Goal: Task Accomplishment & Management: Manage account settings

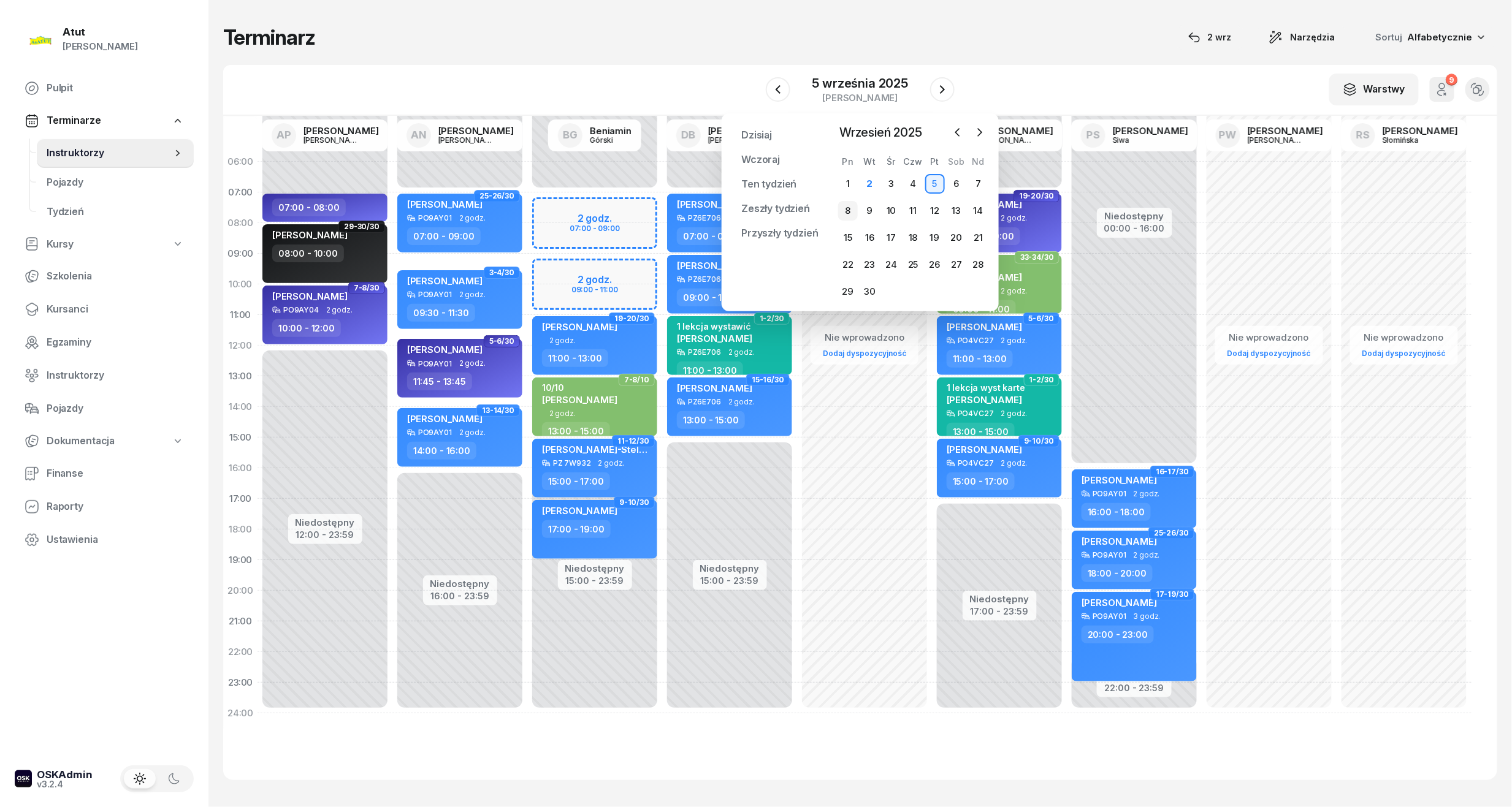
click at [849, 216] on div "8" at bounding box center [847, 211] width 20 height 20
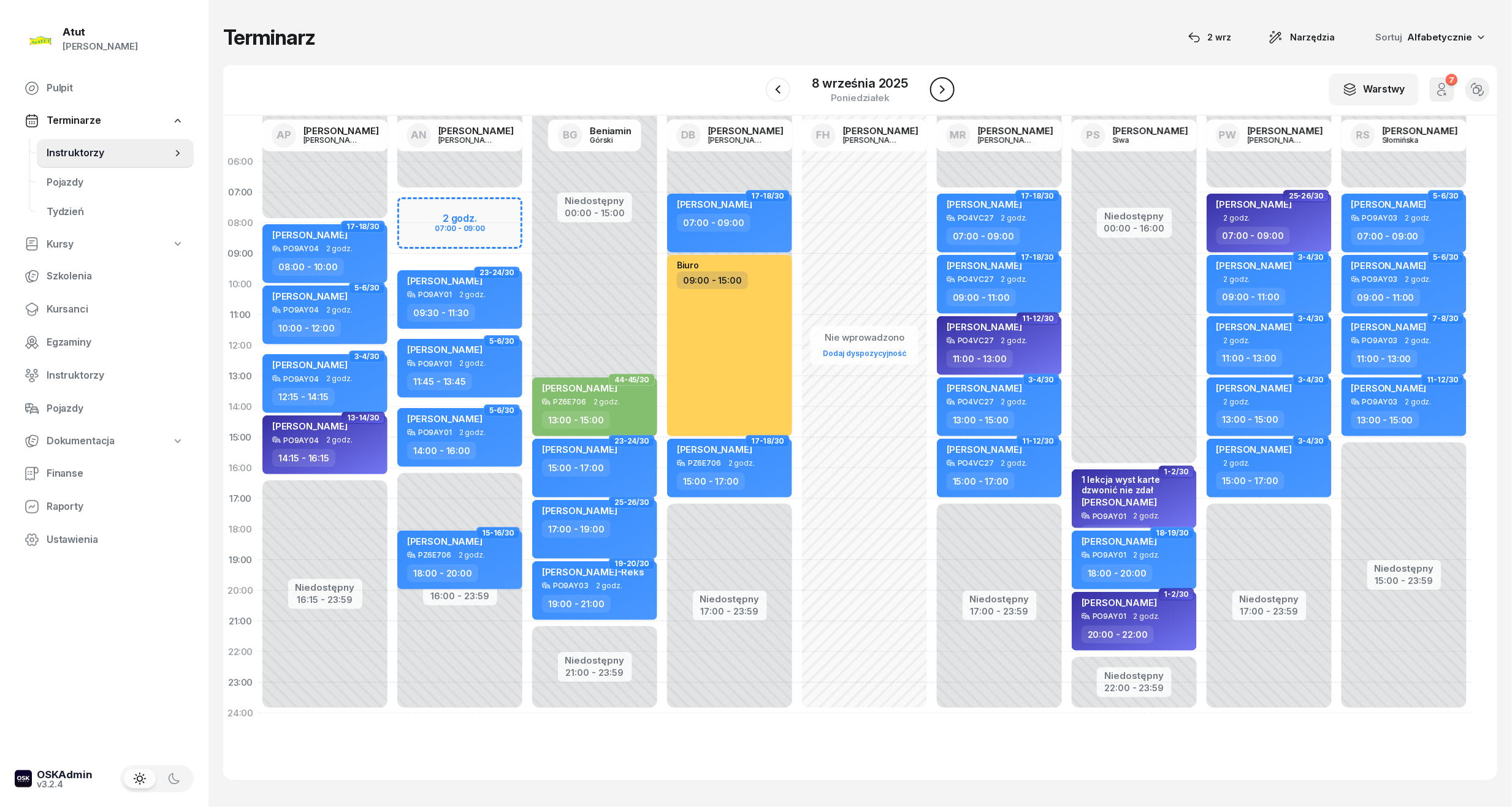
click at [940, 82] on icon "button" at bounding box center [942, 89] width 15 height 15
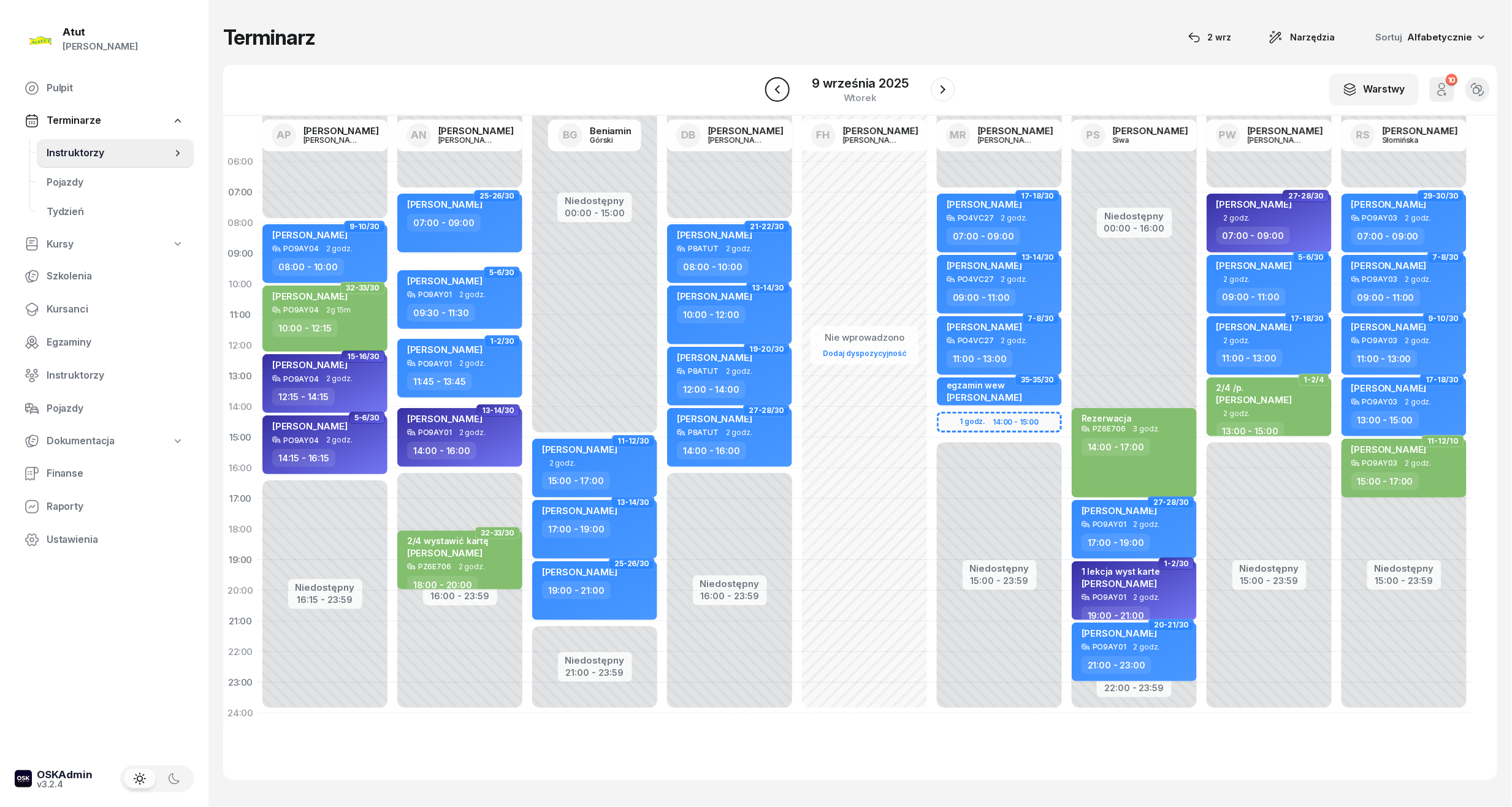
click at [775, 87] on icon "button" at bounding box center [777, 89] width 15 height 15
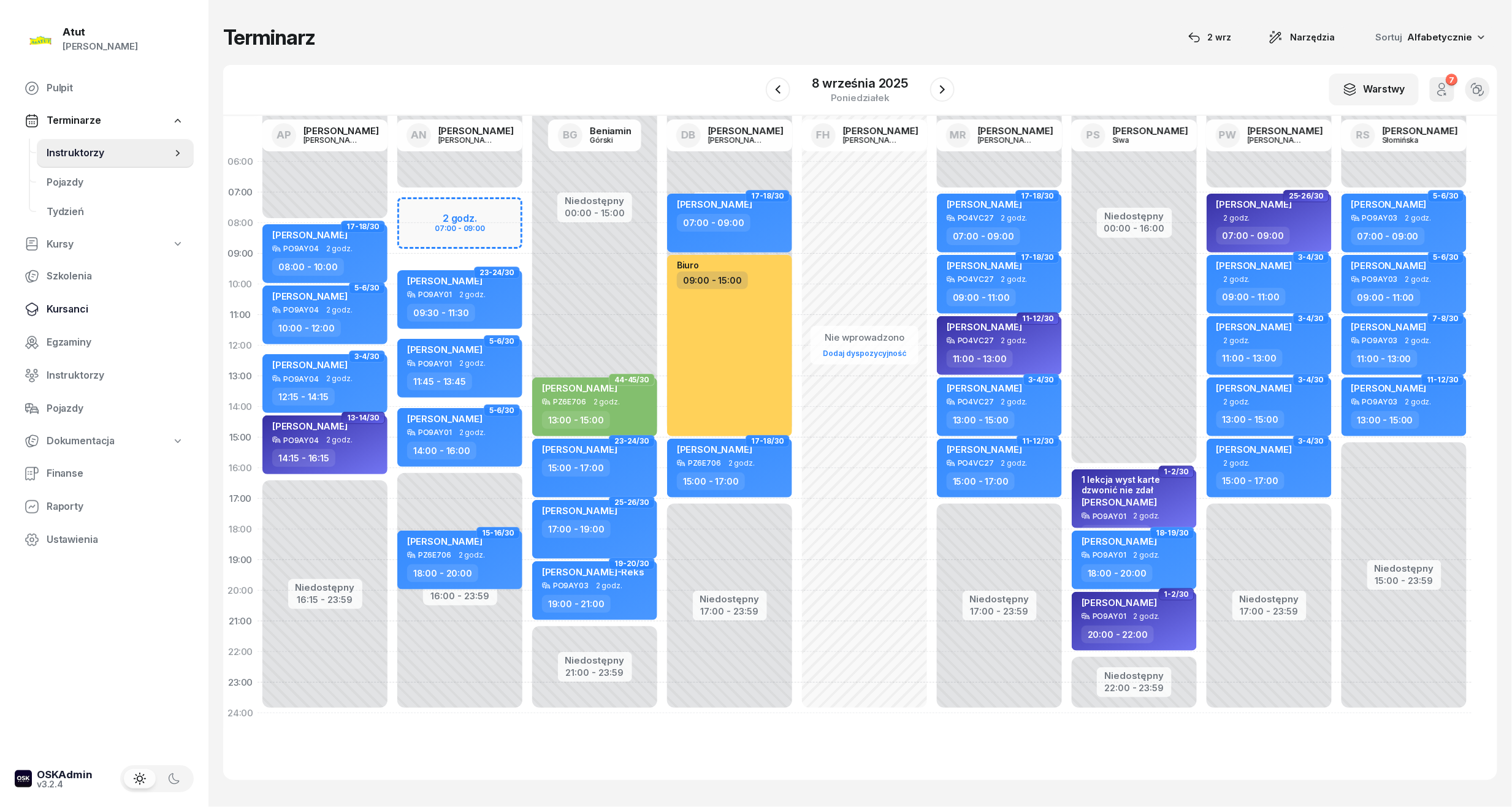
click at [57, 319] on link "Kursanci" at bounding box center [105, 309] width 179 height 29
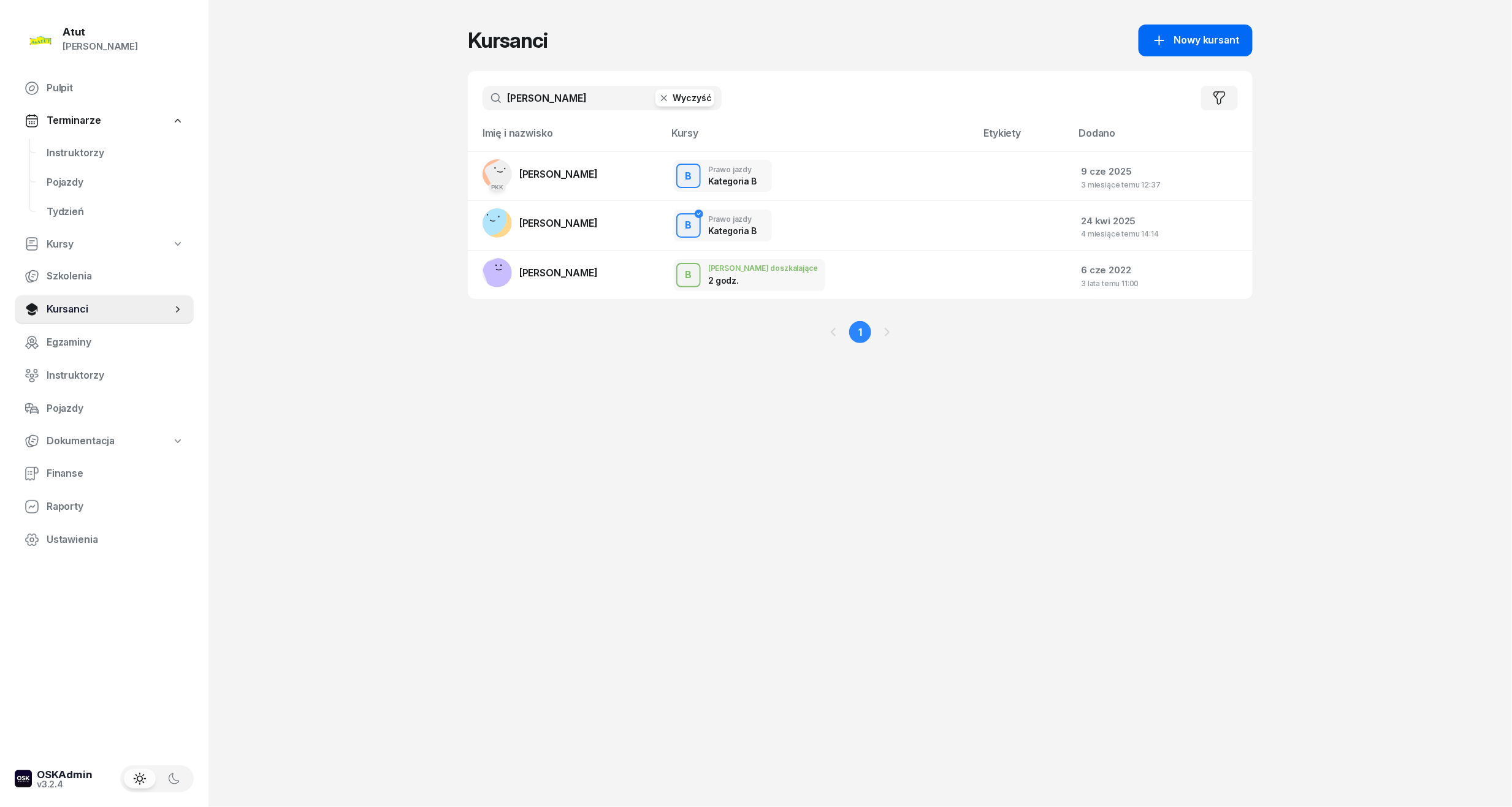
click at [1252, 40] on link "Nowy kursant" at bounding box center [1195, 40] width 114 height 32
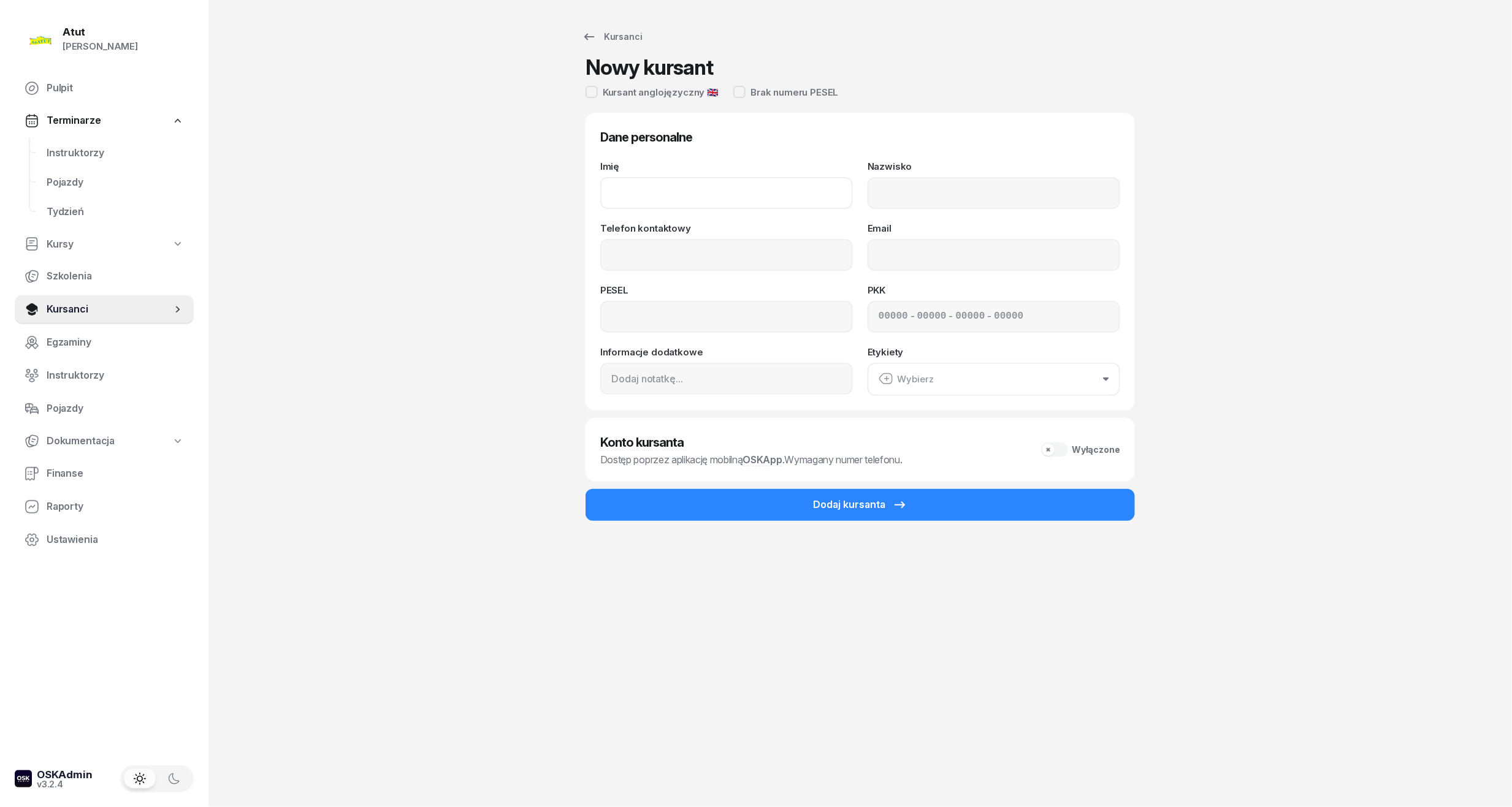
click at [705, 193] on input "Imię" at bounding box center [726, 193] width 253 height 32
type input "[PERSON_NAME]"
click at [904, 197] on input "Nazwisko" at bounding box center [994, 193] width 253 height 32
type input "Mizerka"
click at [753, 267] on input "Telefon kontaktowy" at bounding box center [726, 255] width 253 height 32
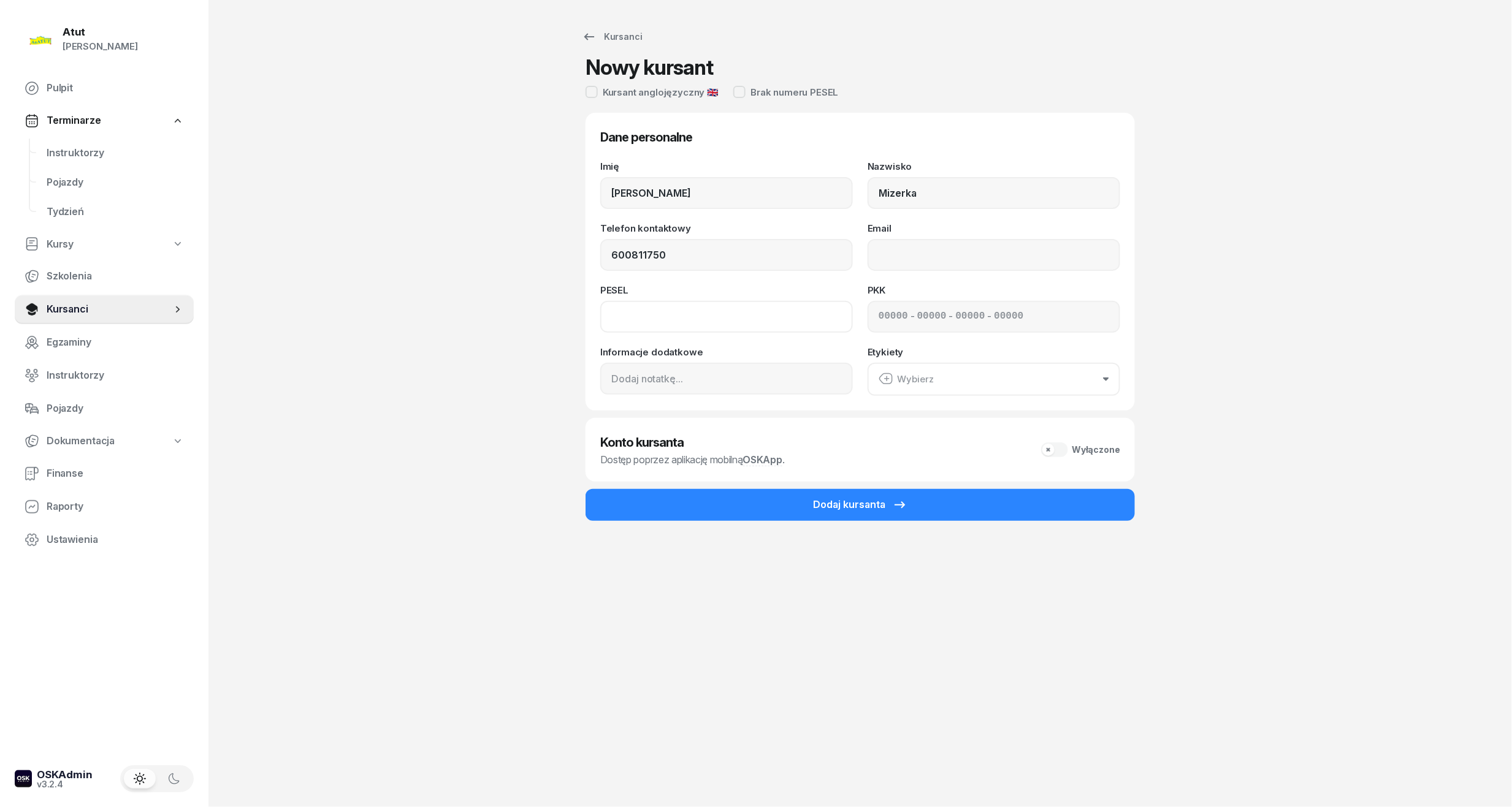
type input "600 811 750"
click at [710, 324] on input at bounding box center [726, 317] width 253 height 32
type input "04310203135"
click at [883, 314] on input at bounding box center [893, 317] width 29 height 16
type input "52261"
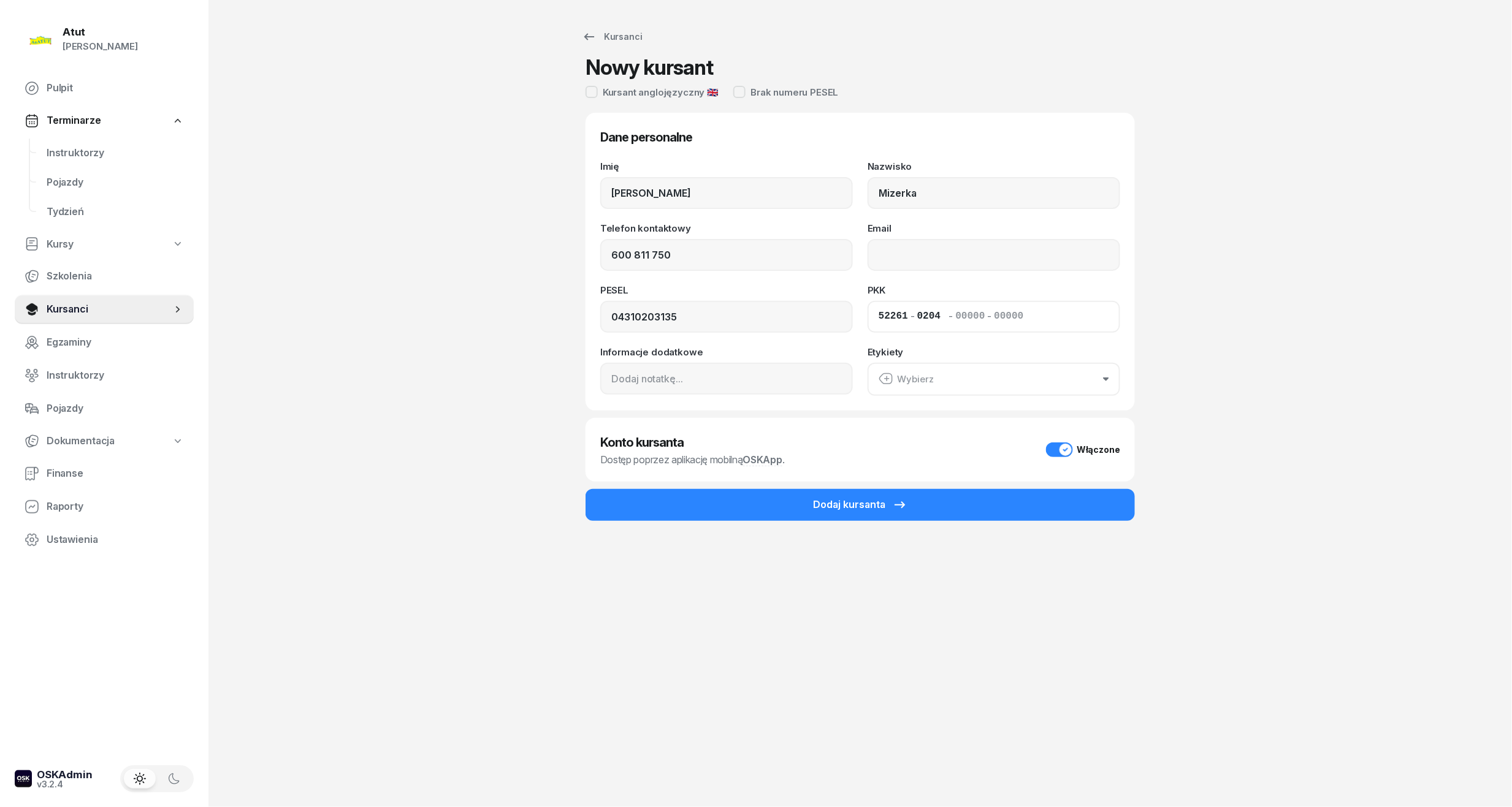
type input "02042"
type input "33223"
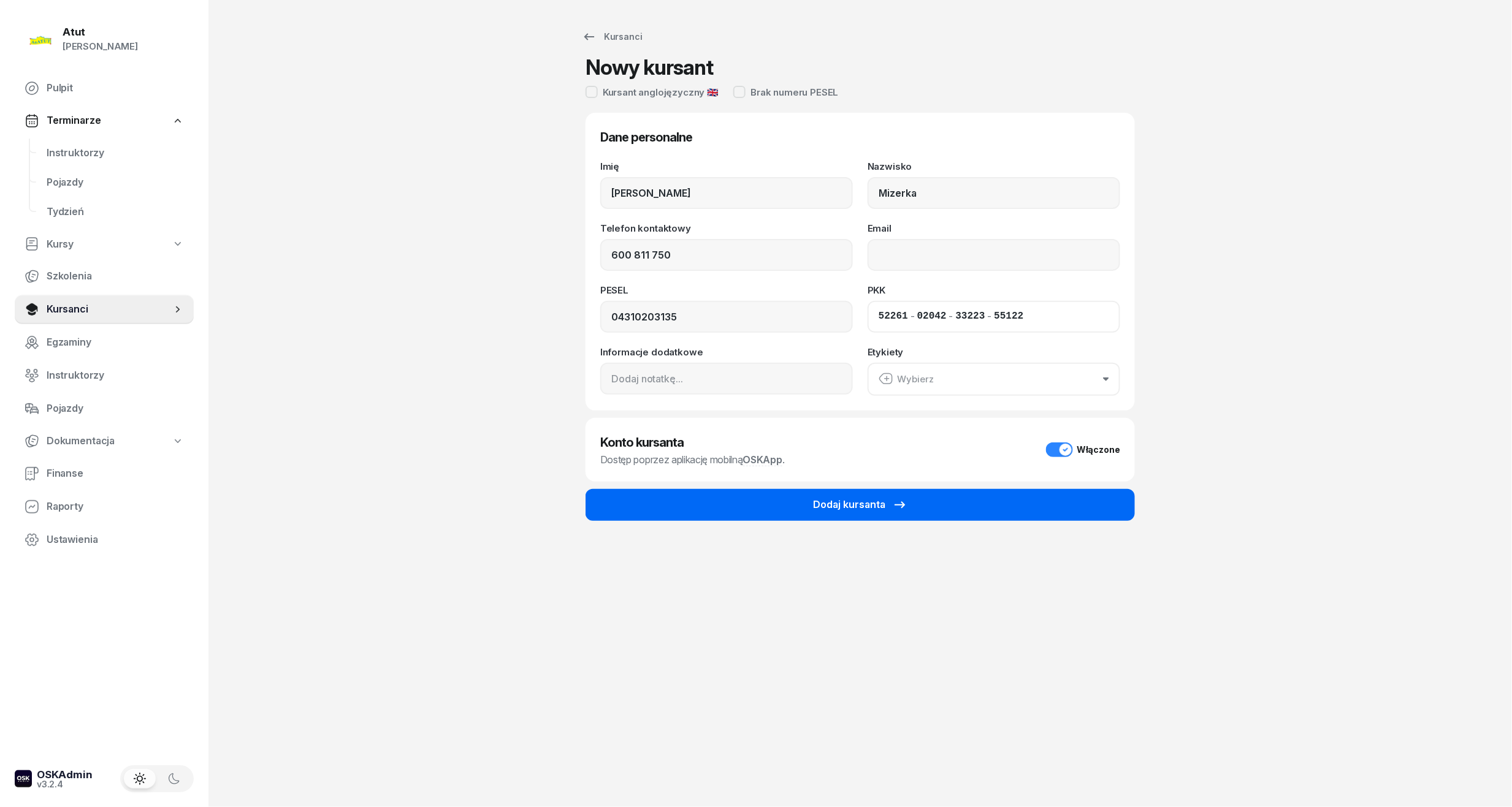
type input "55122"
click at [807, 503] on button "Dodaj kursanta" at bounding box center [860, 505] width 549 height 32
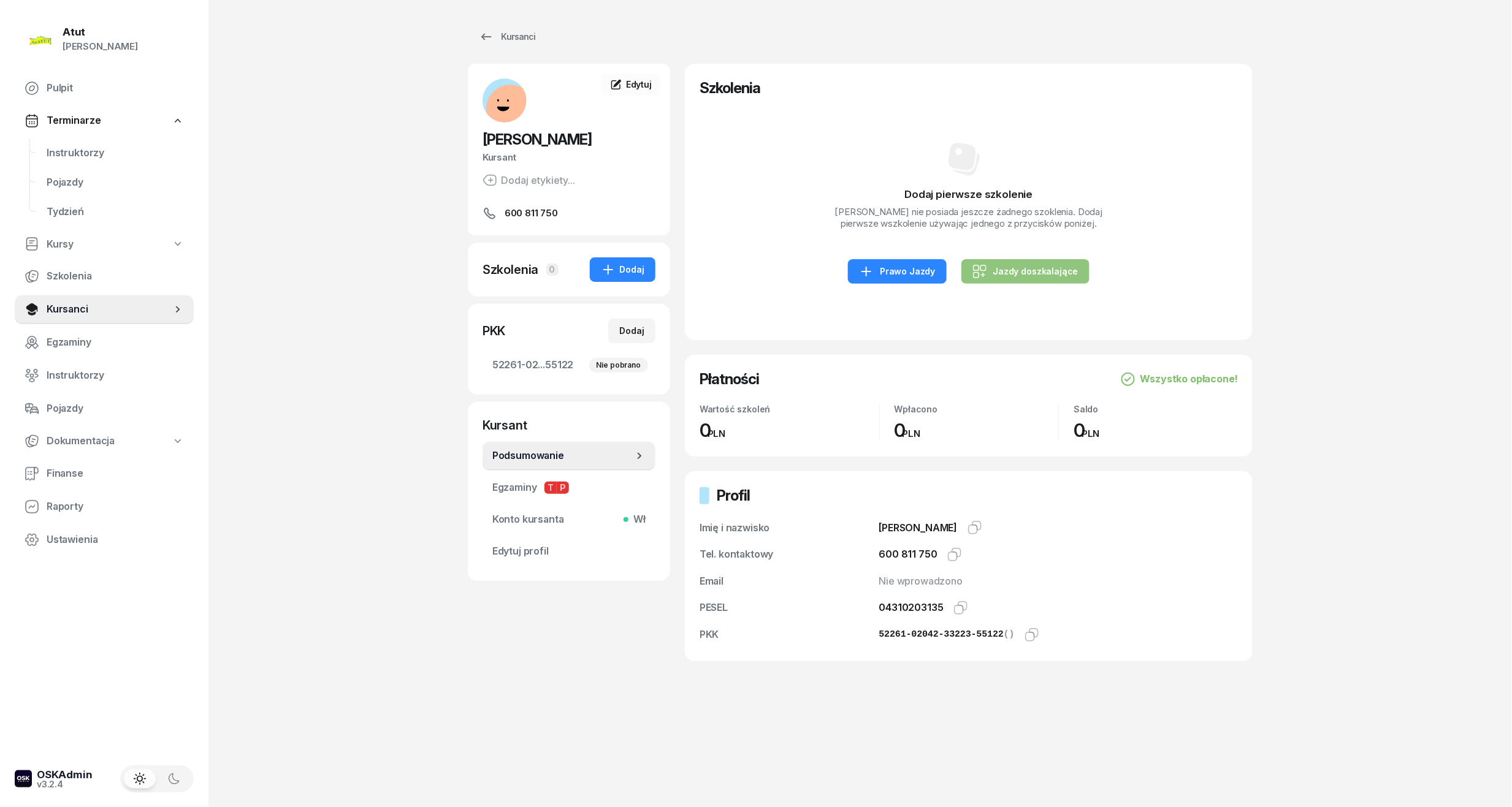
click at [994, 268] on div "Jazdy doszkalające" at bounding box center [1025, 271] width 106 height 15
select select "B"
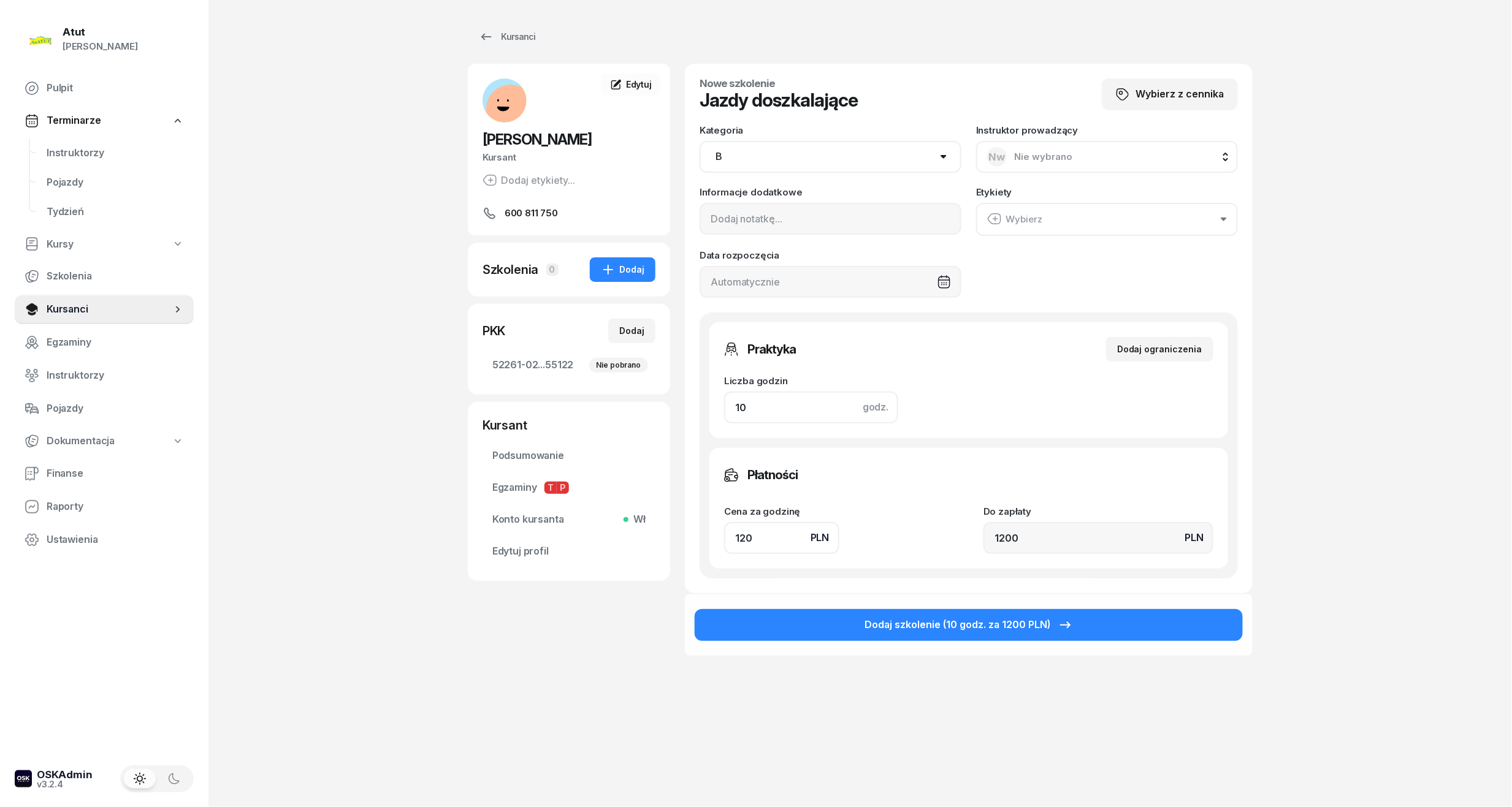
drag, startPoint x: 780, startPoint y: 397, endPoint x: 713, endPoint y: 407, distance: 67.7
click at [713, 407] on div "Praktyka Dodaj ograniczenia Liczba godzin godz. 10 Ograniczenia zajęć praktyczn…" at bounding box center [968, 380] width 518 height 116
type input "2"
type input "240"
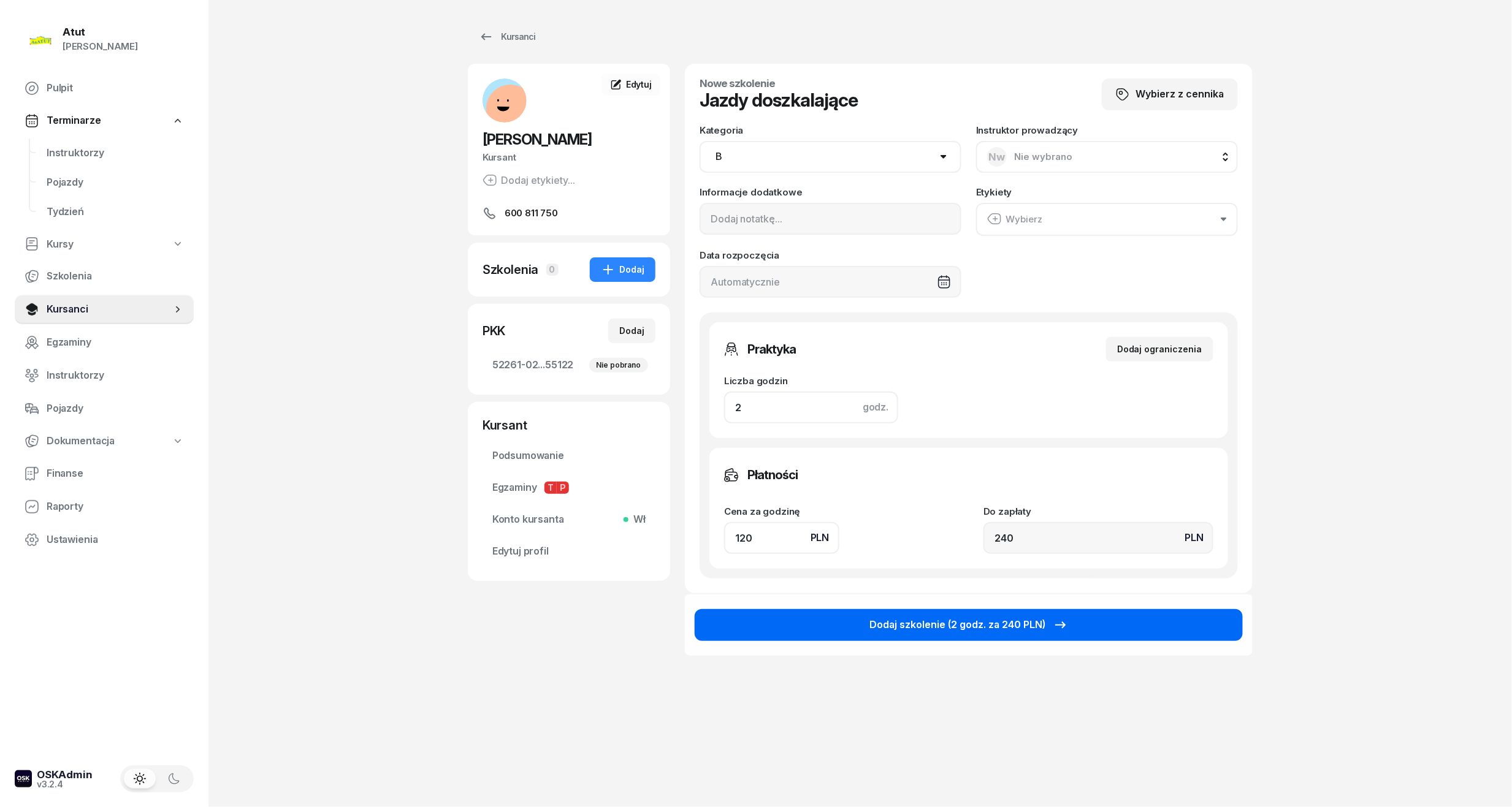
type input "2"
click at [854, 614] on button "Dodaj szkolenie (2 godz. za 240 PLN)" at bounding box center [968, 625] width 548 height 32
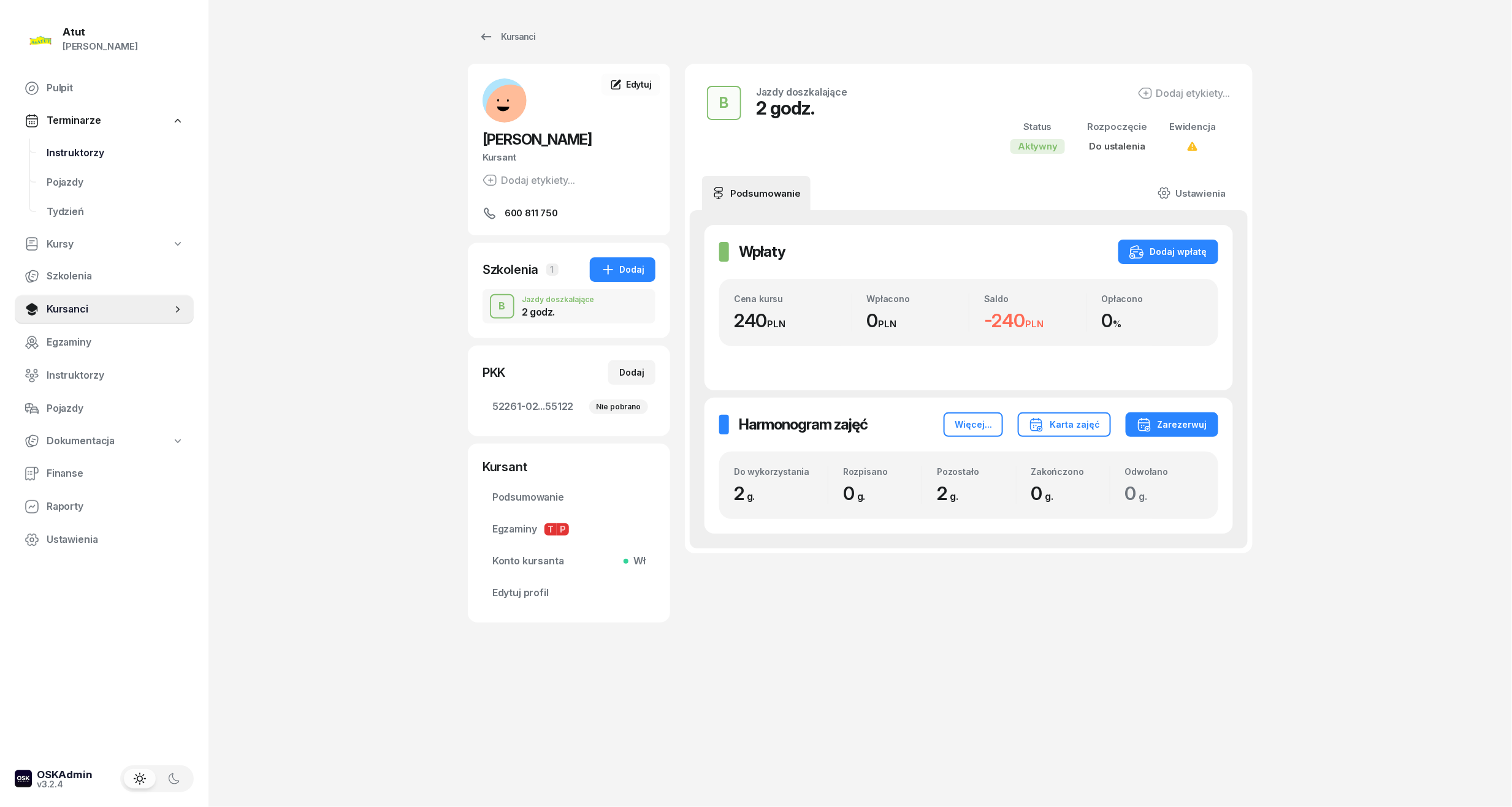
click at [54, 146] on span "Instruktorzy" at bounding box center [115, 153] width 138 height 16
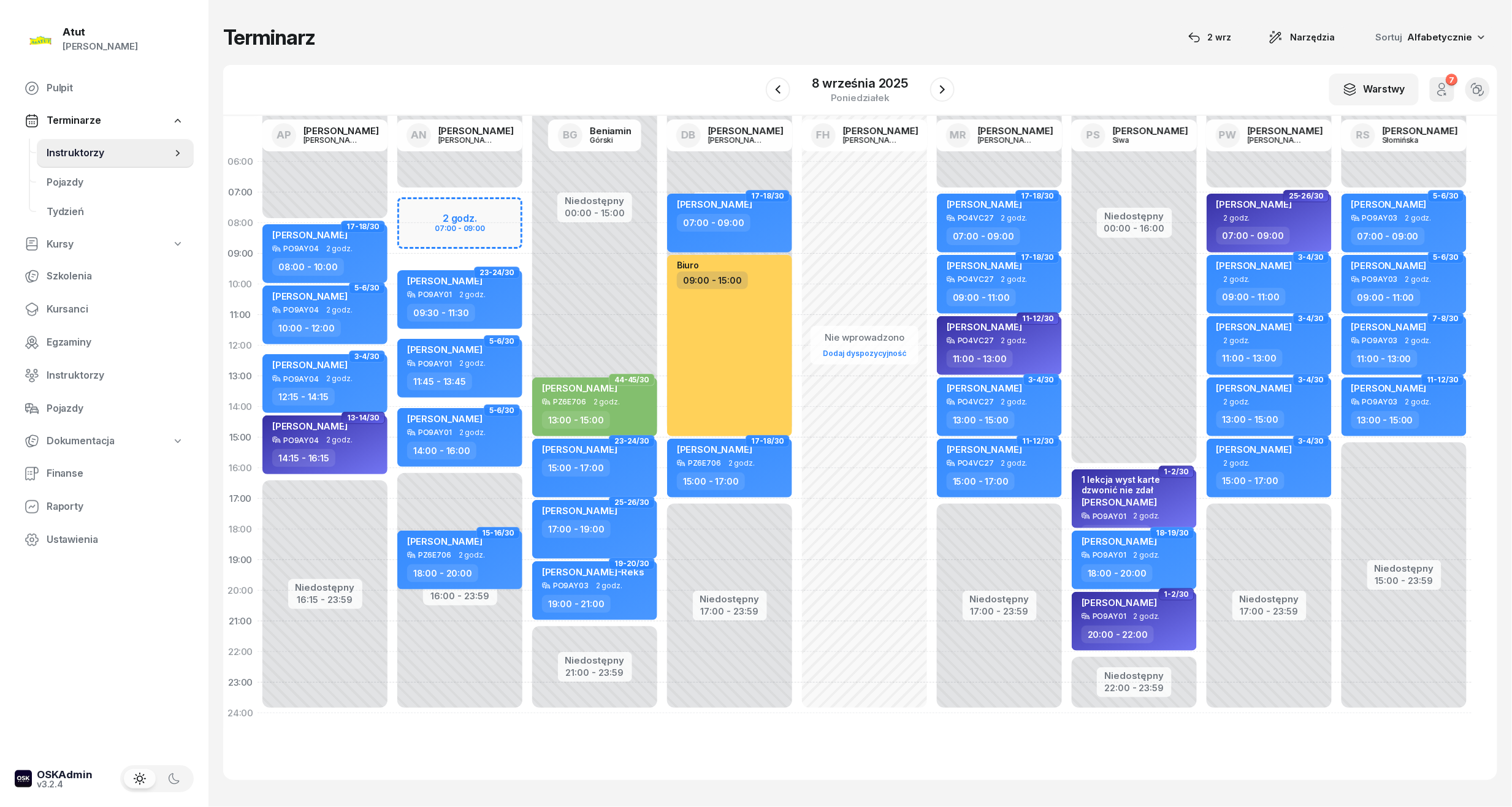
click at [435, 226] on div "Niedostępny 00:00 - 07:00 Niedostępny 16:00 - 23:59 2 godz. 07:00 - 09:00 15-16…" at bounding box center [459, 437] width 135 height 582
select select "08"
select select "09"
select select "30"
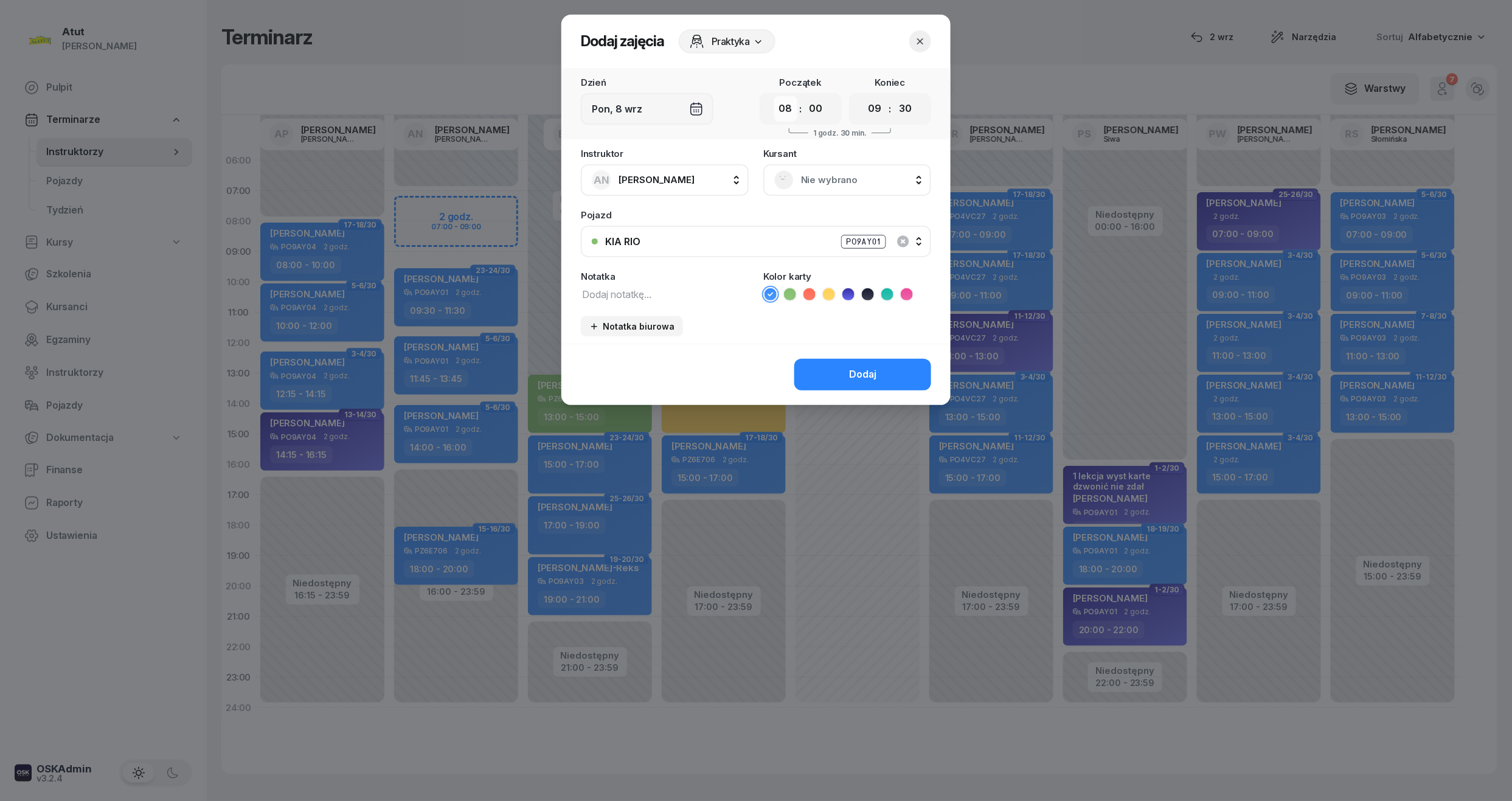
click at [782, 119] on select "00 01 02 03 04 05 06 07 08 09 10 11 12 13 14 15 16 17 18 19 20 21 22 23" at bounding box center [786, 109] width 23 height 26
select select "07"
click at [774, 96] on select "00 01 02 03 04 05 06 07 08 09 10 11 12 13 14 15 16 17 18 19 20 21 22 23" at bounding box center [786, 109] width 23 height 26
click at [905, 108] on select "00 05 10 15 20 25 30 35 40 45 50 55" at bounding box center [905, 109] width 23 height 26
select select "00"
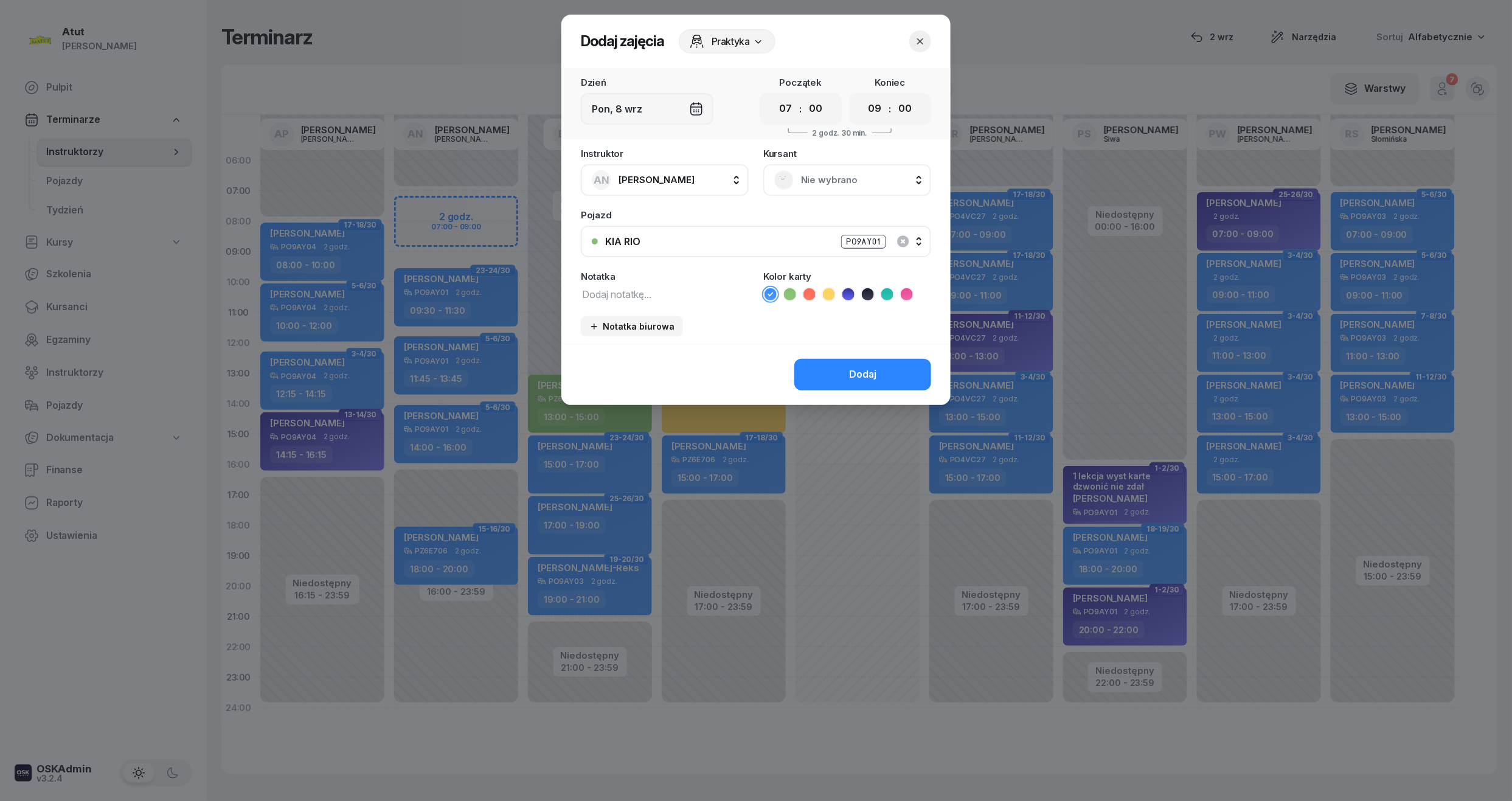
click at [895, 96] on select "00 05 10 15 20 25 30 35 40 45 50 55" at bounding box center [905, 109] width 23 height 26
click at [870, 178] on span "Nie wybrano" at bounding box center [860, 180] width 119 height 16
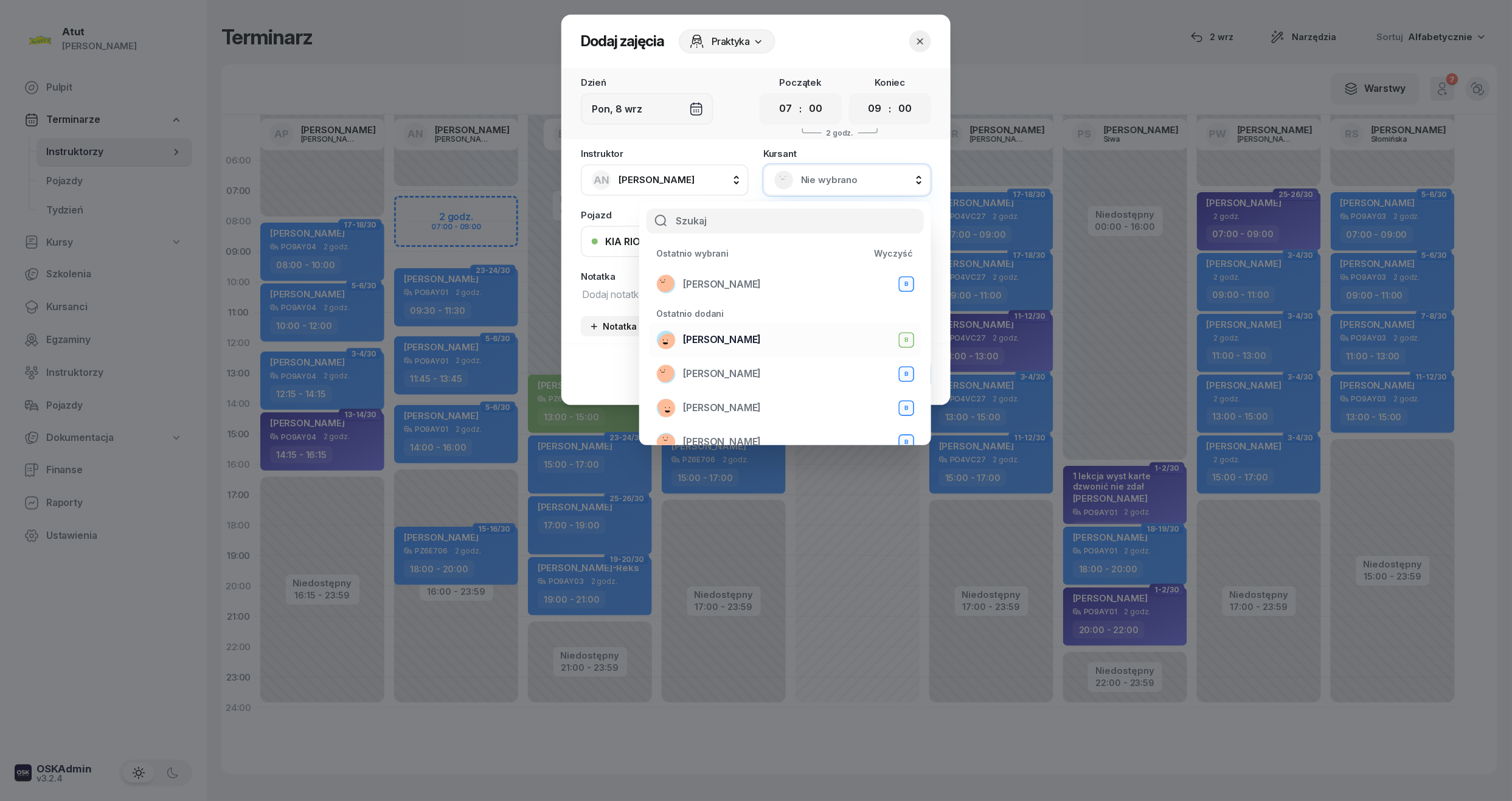
click at [745, 337] on span "[PERSON_NAME]" at bounding box center [722, 340] width 78 height 16
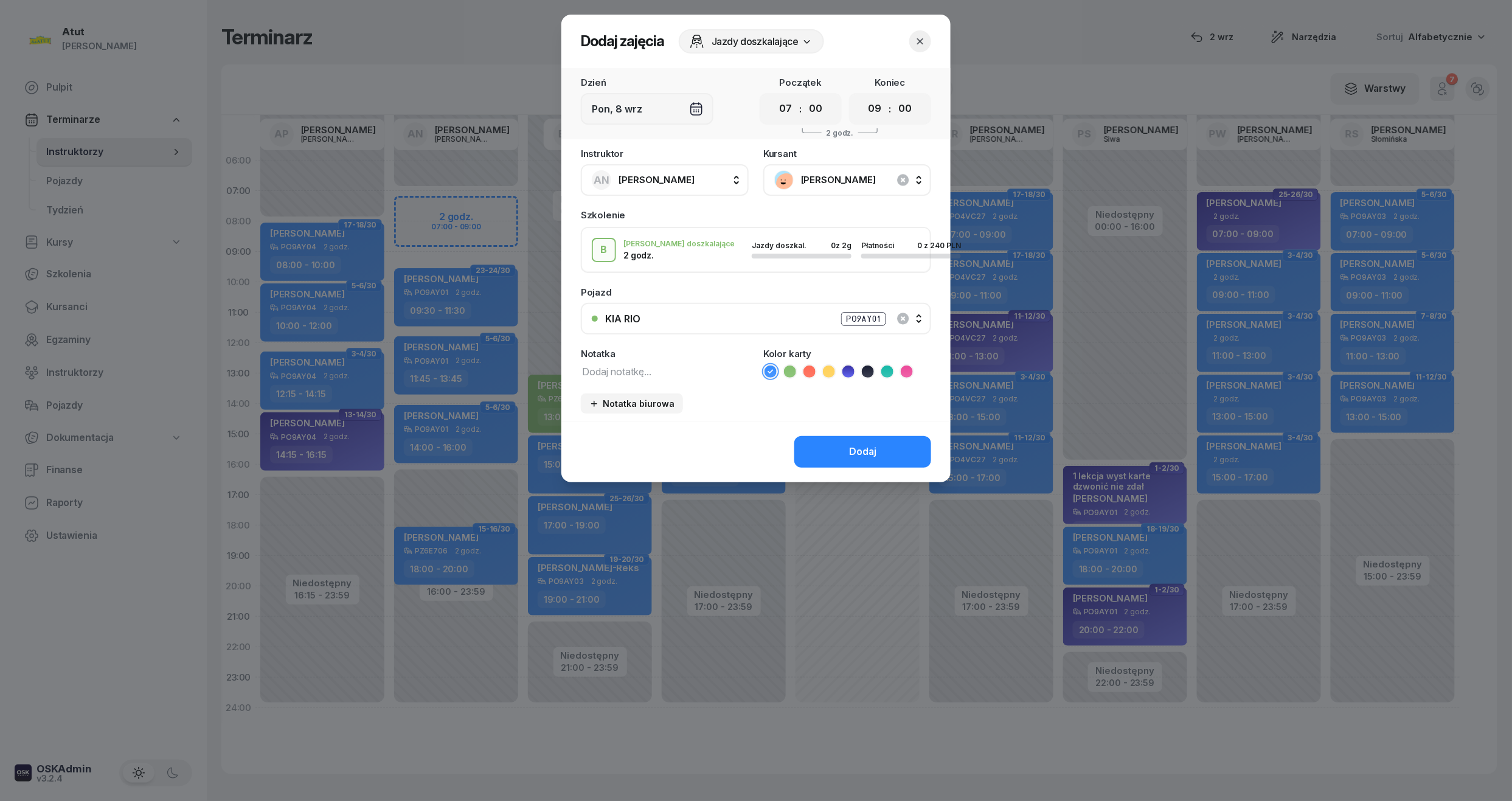
drag, startPoint x: 663, startPoint y: 348, endPoint x: 664, endPoint y: 361, distance: 13.0
click at [663, 349] on div "Notatka" at bounding box center [664, 354] width 168 height 9
click at [655, 376] on textarea at bounding box center [664, 371] width 168 height 16
type textarea "2/2 p."
click at [809, 366] on icon at bounding box center [809, 372] width 12 height 12
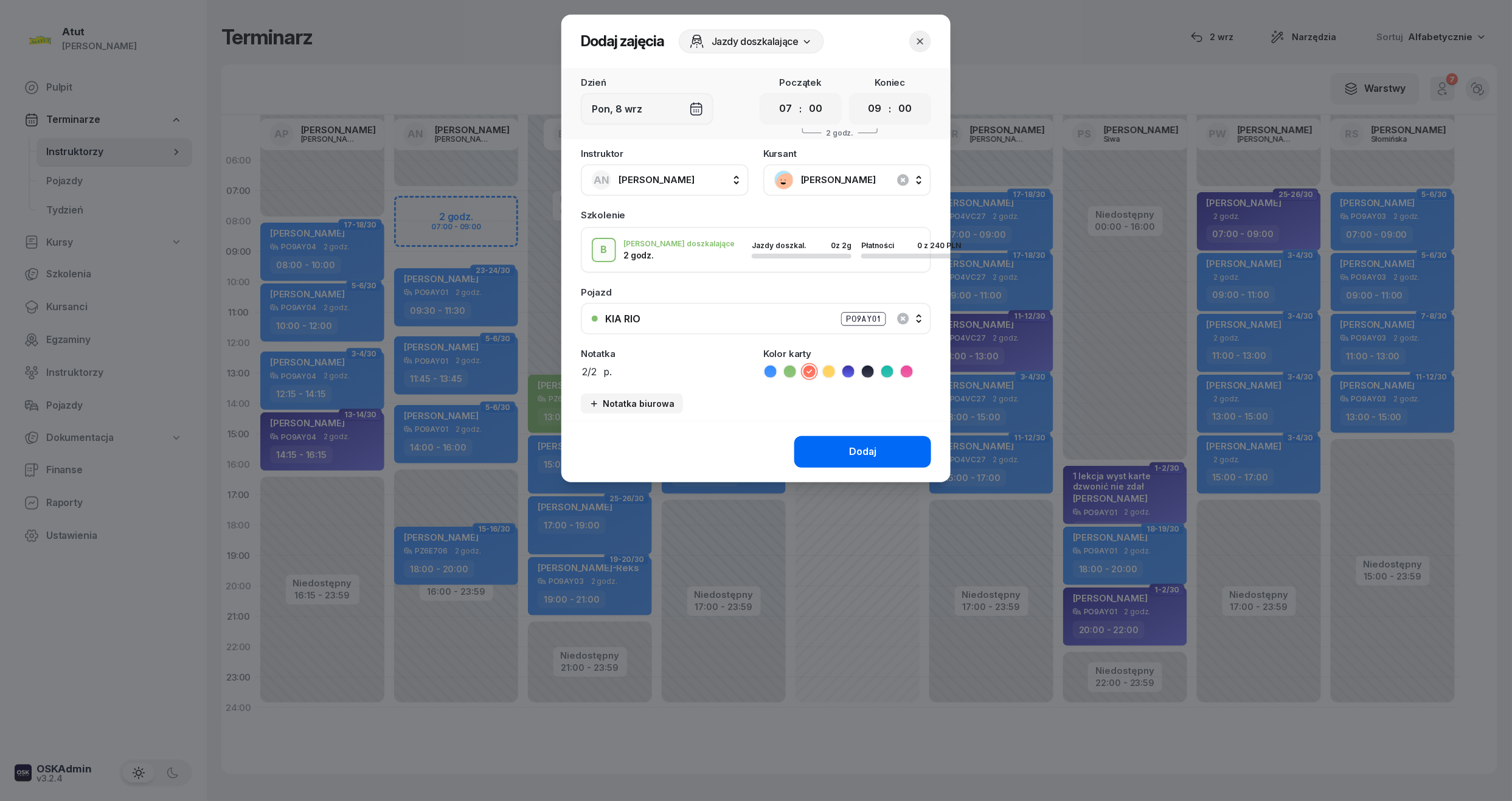
click at [869, 448] on div "Dodaj" at bounding box center [863, 452] width 27 height 16
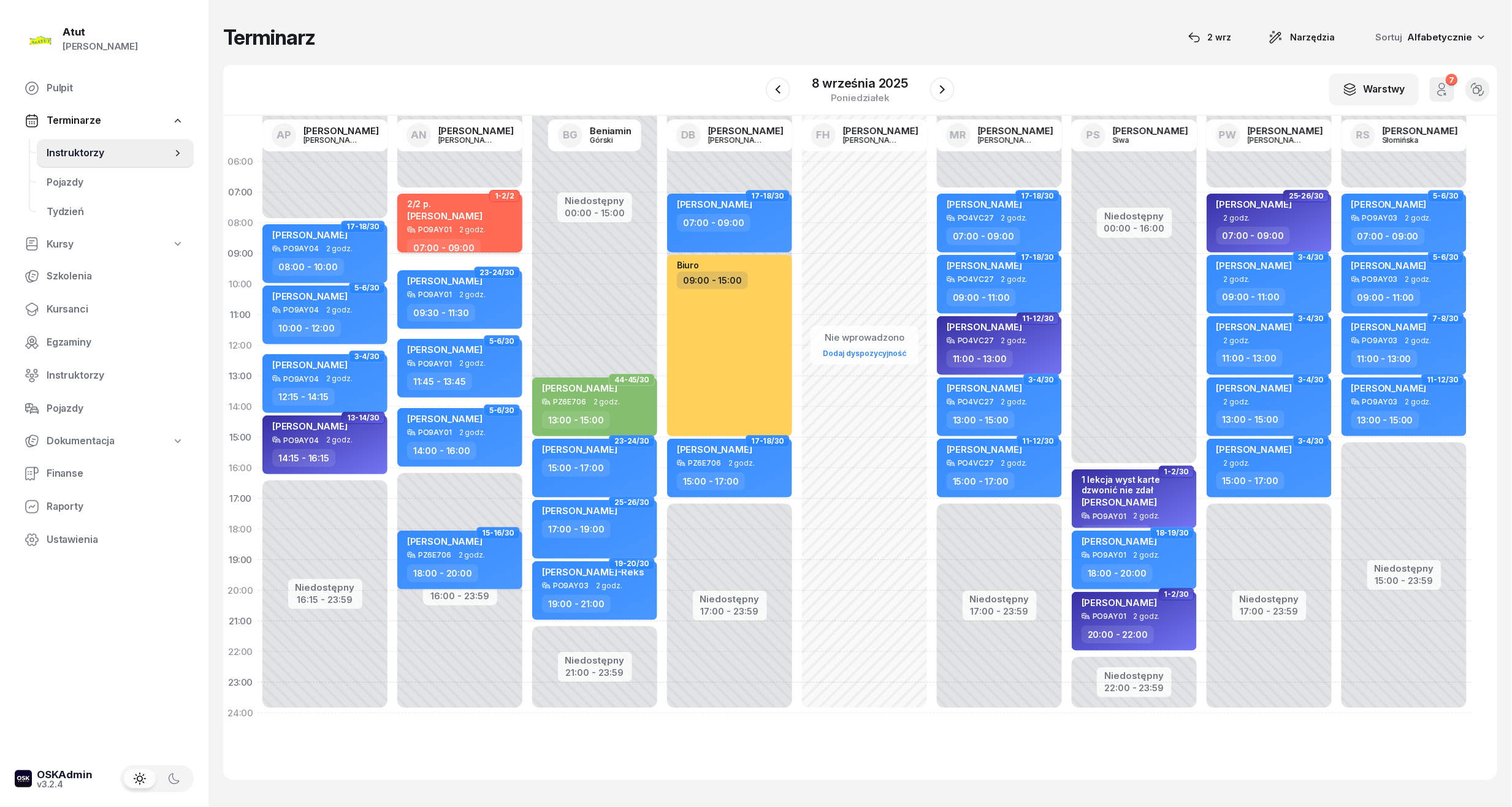
click at [481, 221] on div "2/2 [PERSON_NAME] [PERSON_NAME]" at bounding box center [460, 212] width 108 height 27
select select "07"
select select "09"
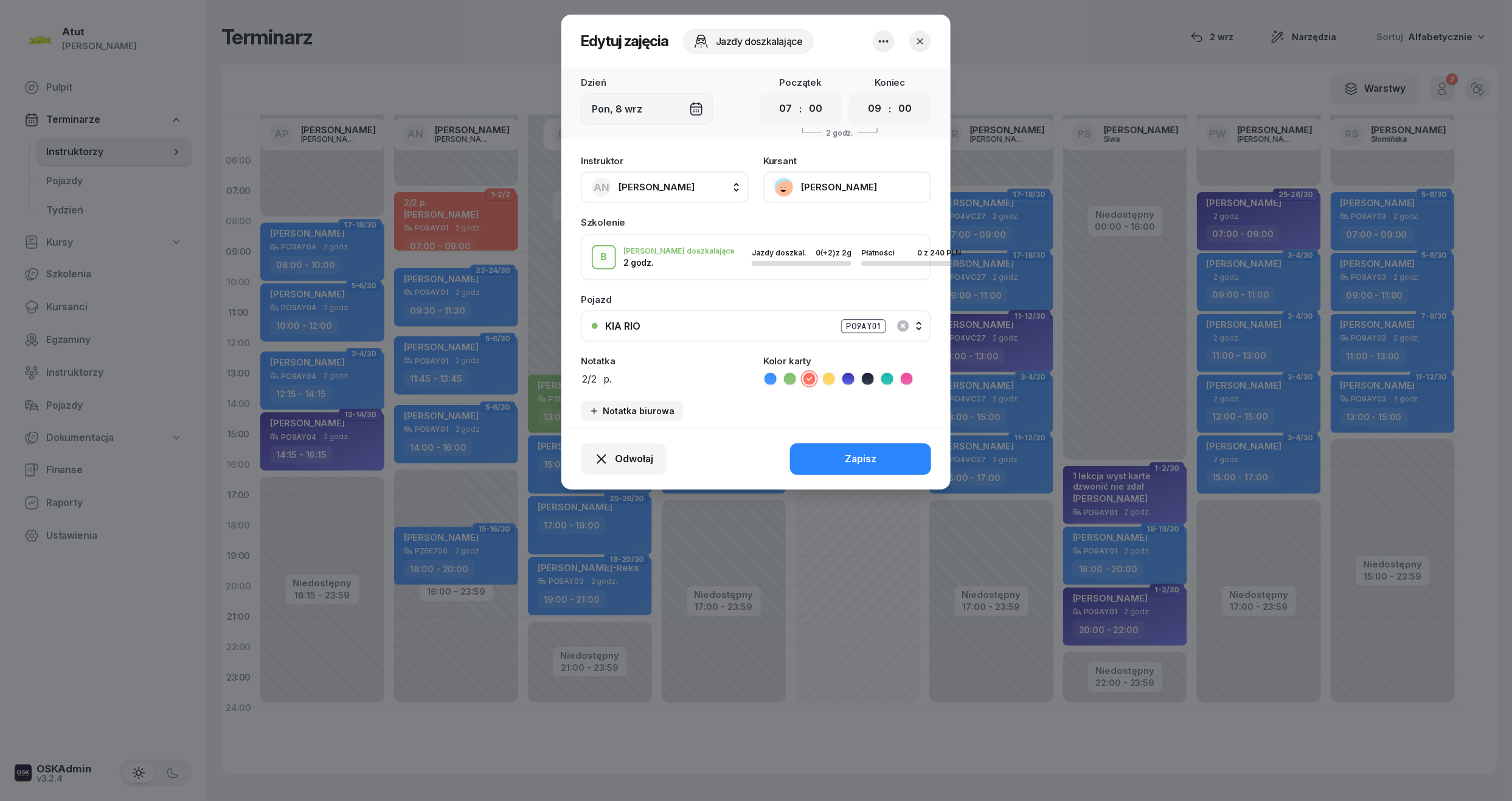
click at [642, 364] on div "Notatka 2/2 p." at bounding box center [664, 372] width 168 height 30
click at [638, 387] on div "Instruktor AN [PERSON_NAME] AP [PERSON_NAME] AN [PERSON_NAME] BG [PERSON_NAME] …" at bounding box center [756, 289] width 390 height 279
click at [640, 377] on textarea "2/2 p." at bounding box center [664, 379] width 168 height 16
type textarea "2/2 p. wyst karte"
click at [825, 454] on button "Zapisz" at bounding box center [860, 459] width 141 height 32
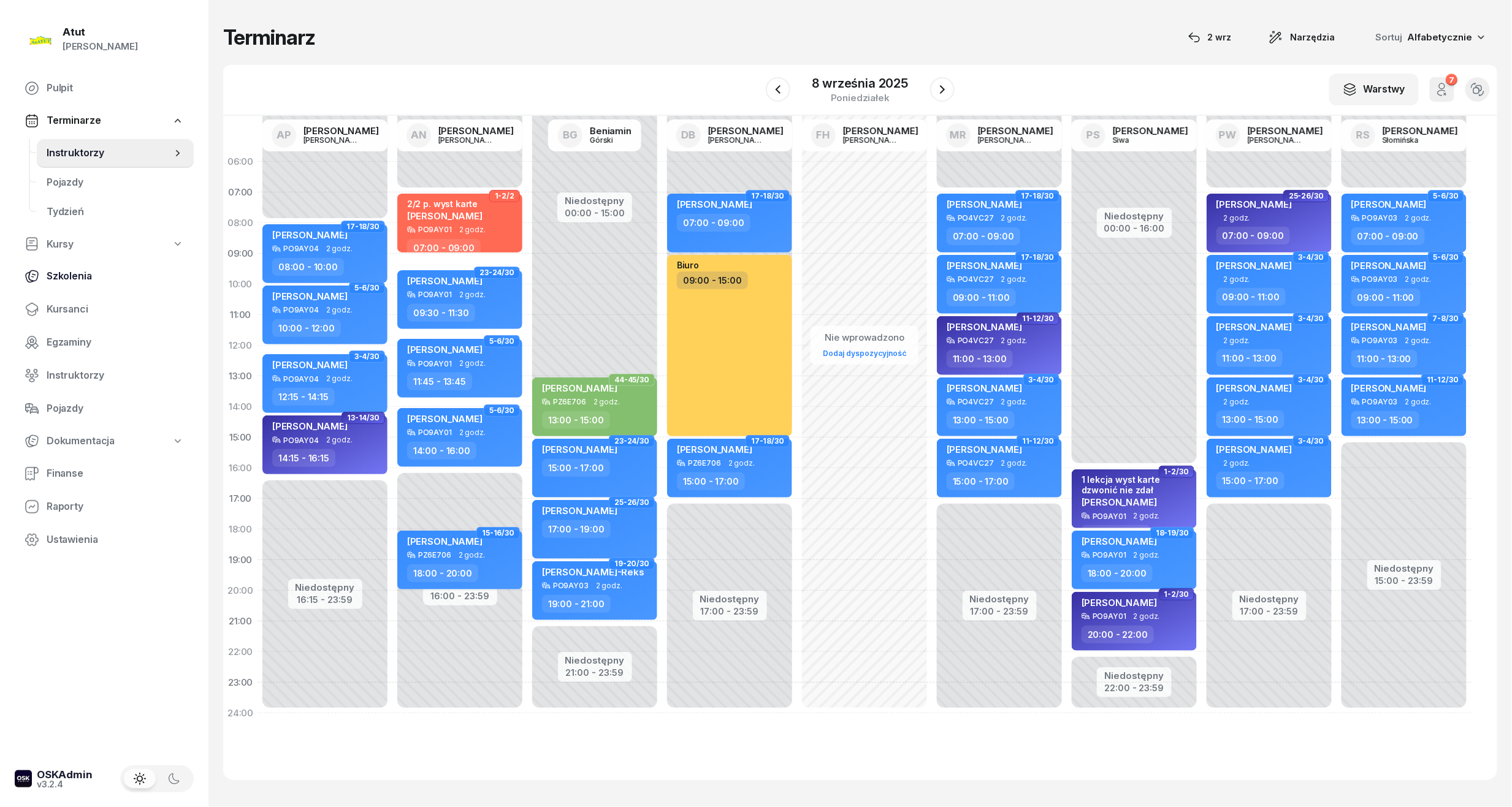
drag, startPoint x: 68, startPoint y: 302, endPoint x: 85, endPoint y: 279, distance: 28.6
click at [68, 302] on span "Kursanci" at bounding box center [115, 309] width 138 height 16
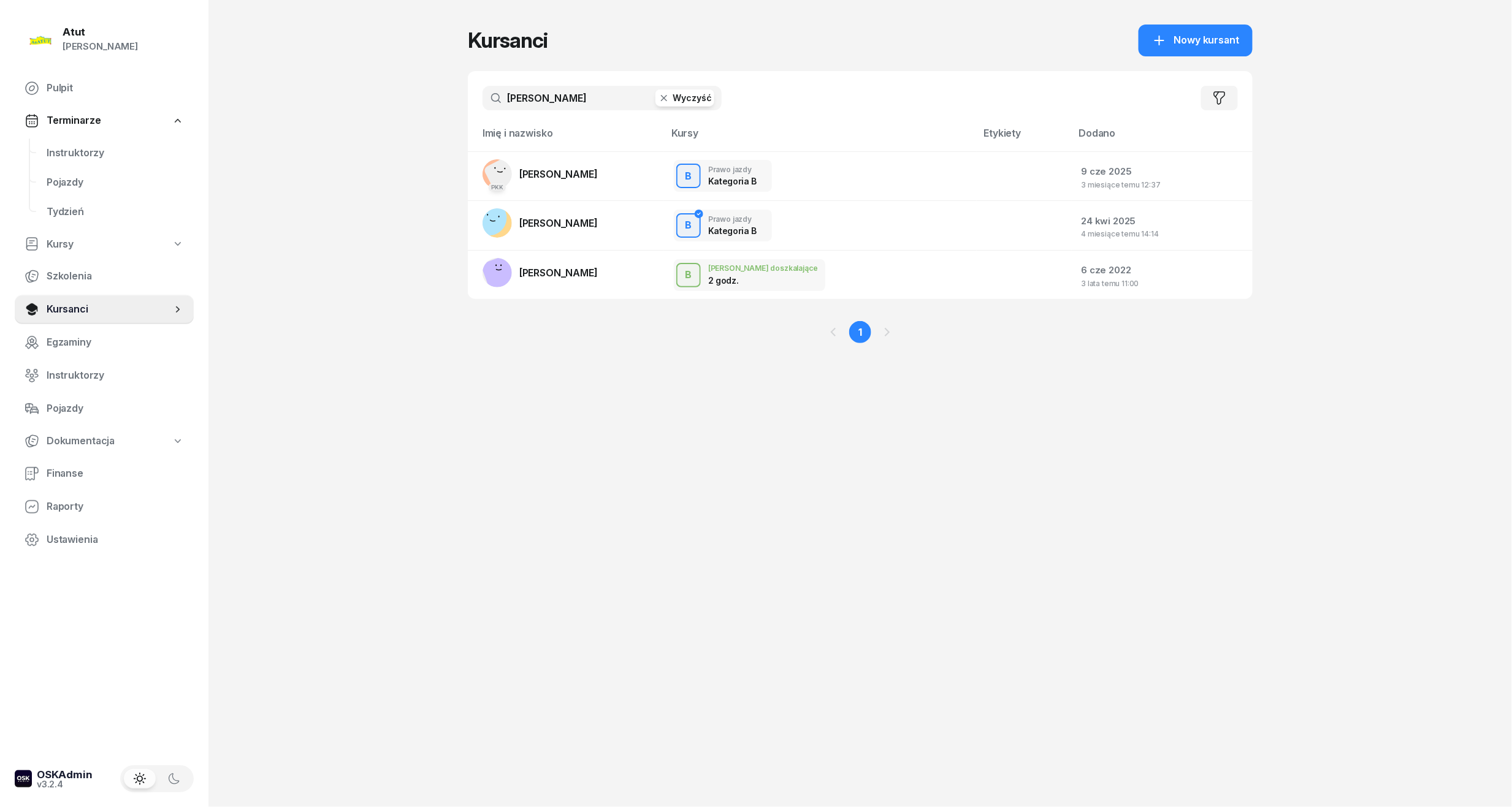
drag, startPoint x: 579, startPoint y: 98, endPoint x: -42, endPoint y: 114, distance: 621.2
click at [0, 114] on html "[PERSON_NAME] [PERSON_NAME] Pulpit Terminarze Instruktorzy Pojazdy Tydzień Kurs…" at bounding box center [756, 404] width 1512 height 807
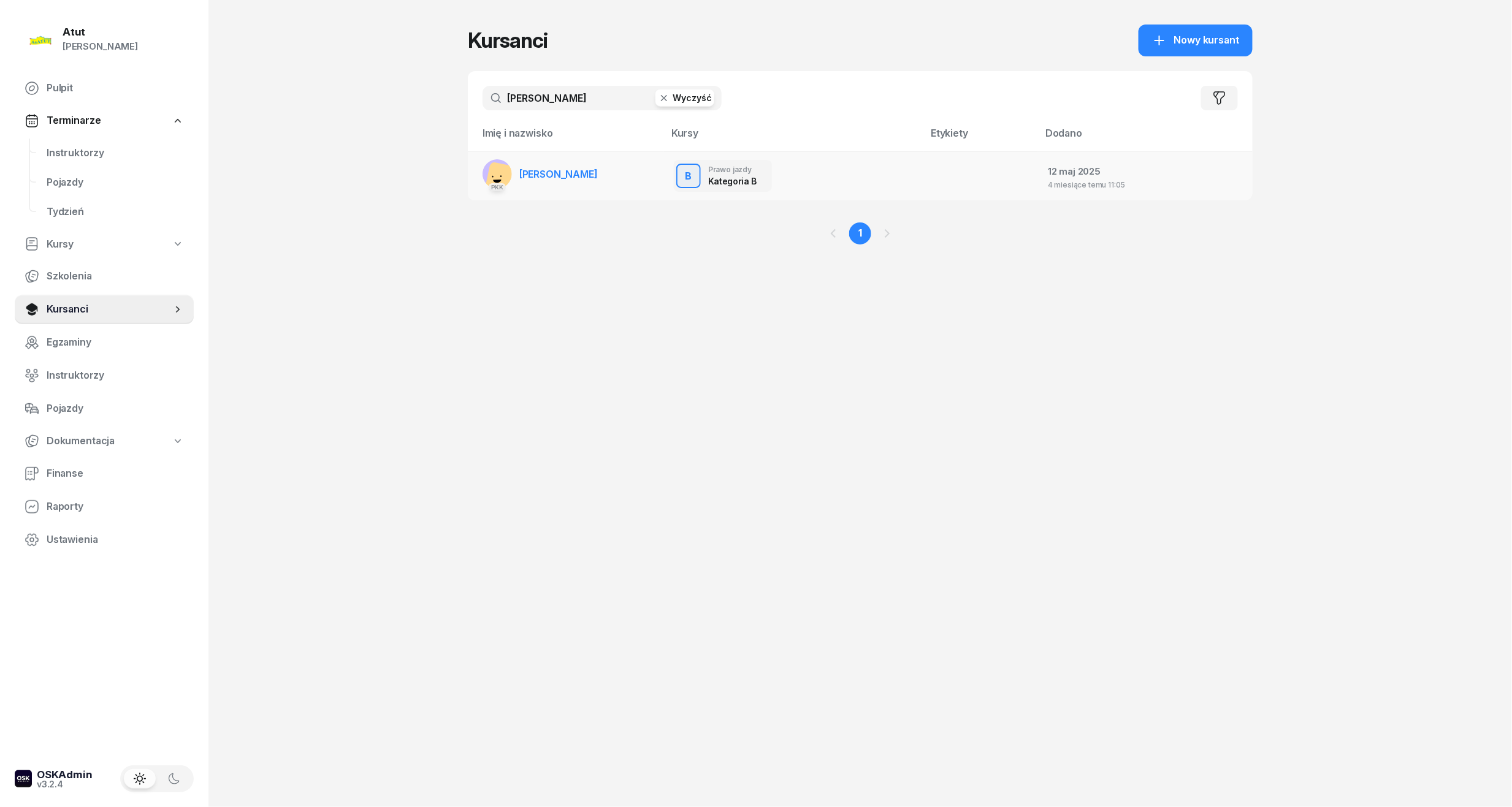
type input "[PERSON_NAME]"
click at [559, 176] on span "[PERSON_NAME]" at bounding box center [559, 175] width 79 height 13
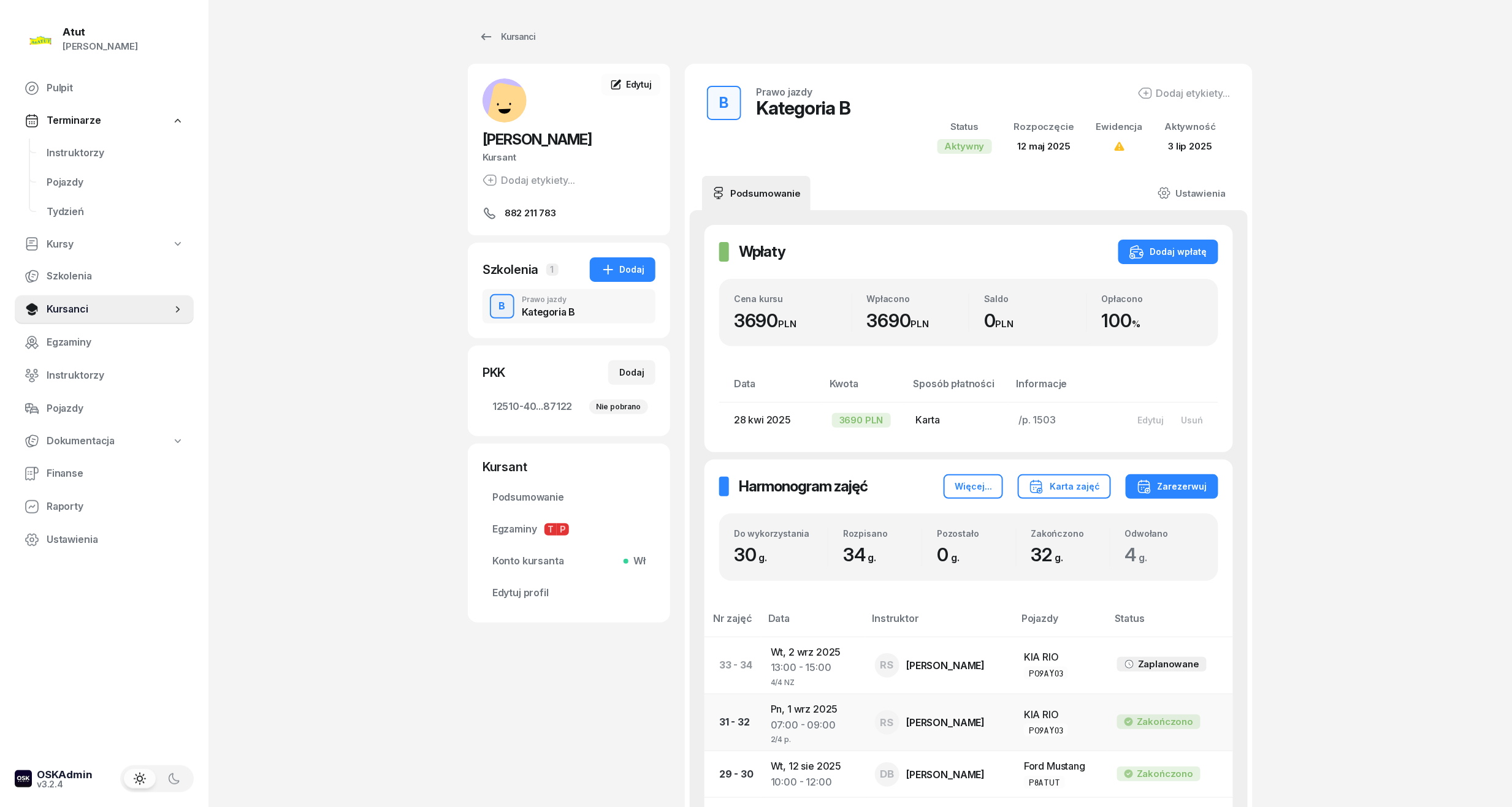
click at [805, 724] on div "07:00 - 09:00" at bounding box center [813, 726] width 85 height 16
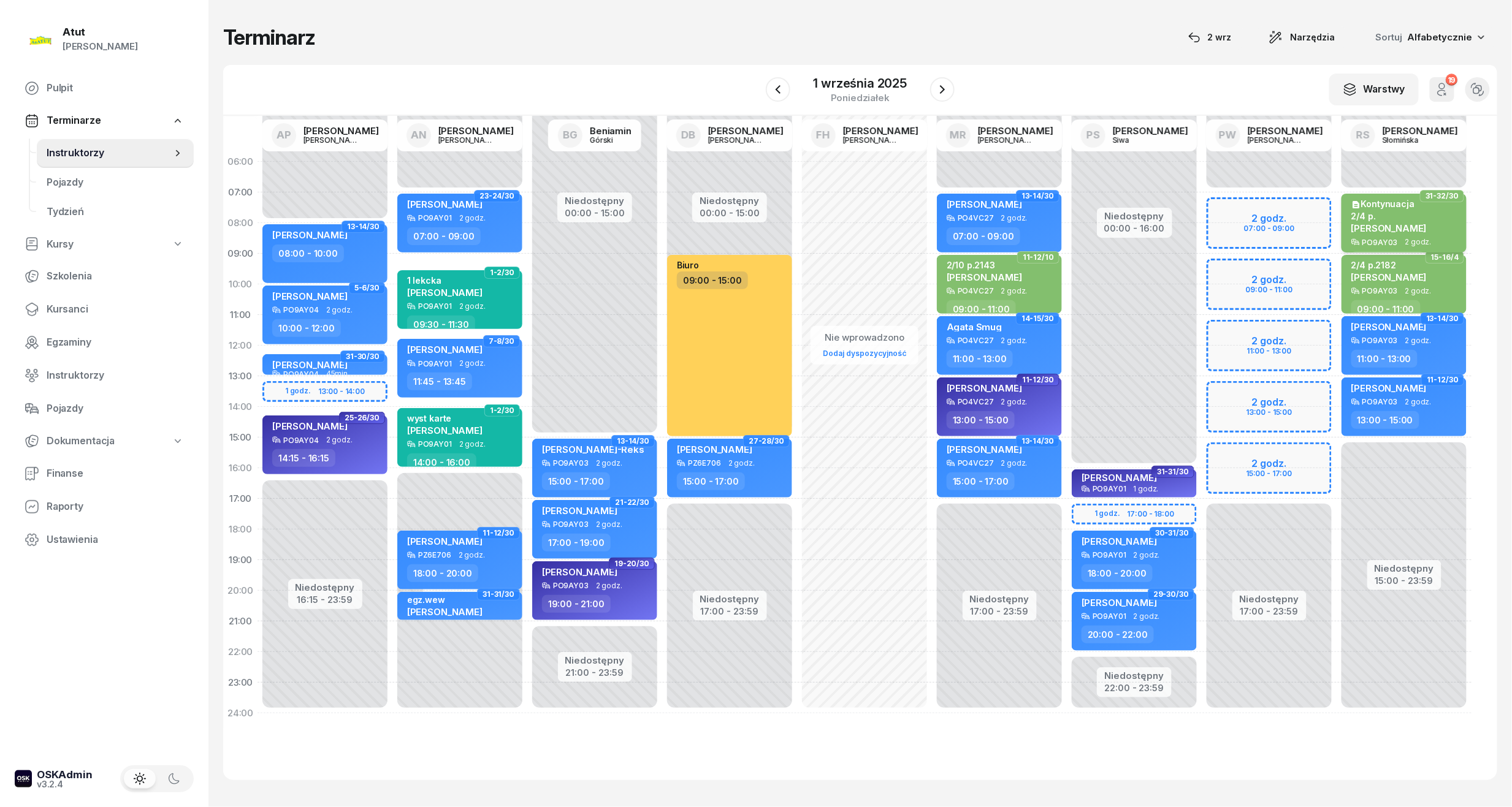
click at [1393, 218] on div "2/4 p." at bounding box center [1389, 216] width 76 height 10
select select "07"
select select "09"
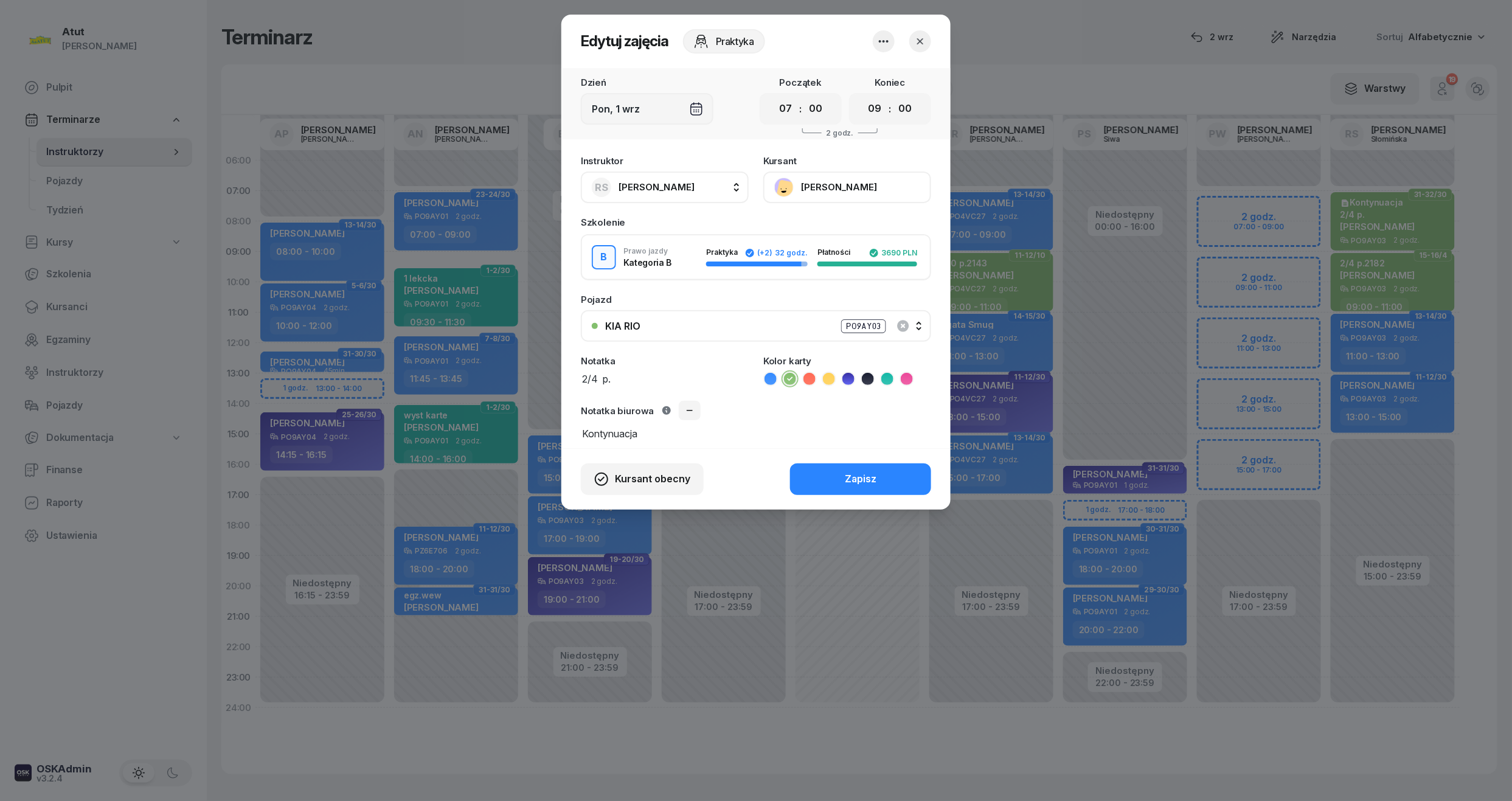
click at [663, 381] on textarea "2/4 p." at bounding box center [664, 379] width 168 height 16
paste textarea "2164"
type textarea "2/4 p.2164"
click at [918, 468] on button "Zapisz" at bounding box center [860, 479] width 141 height 32
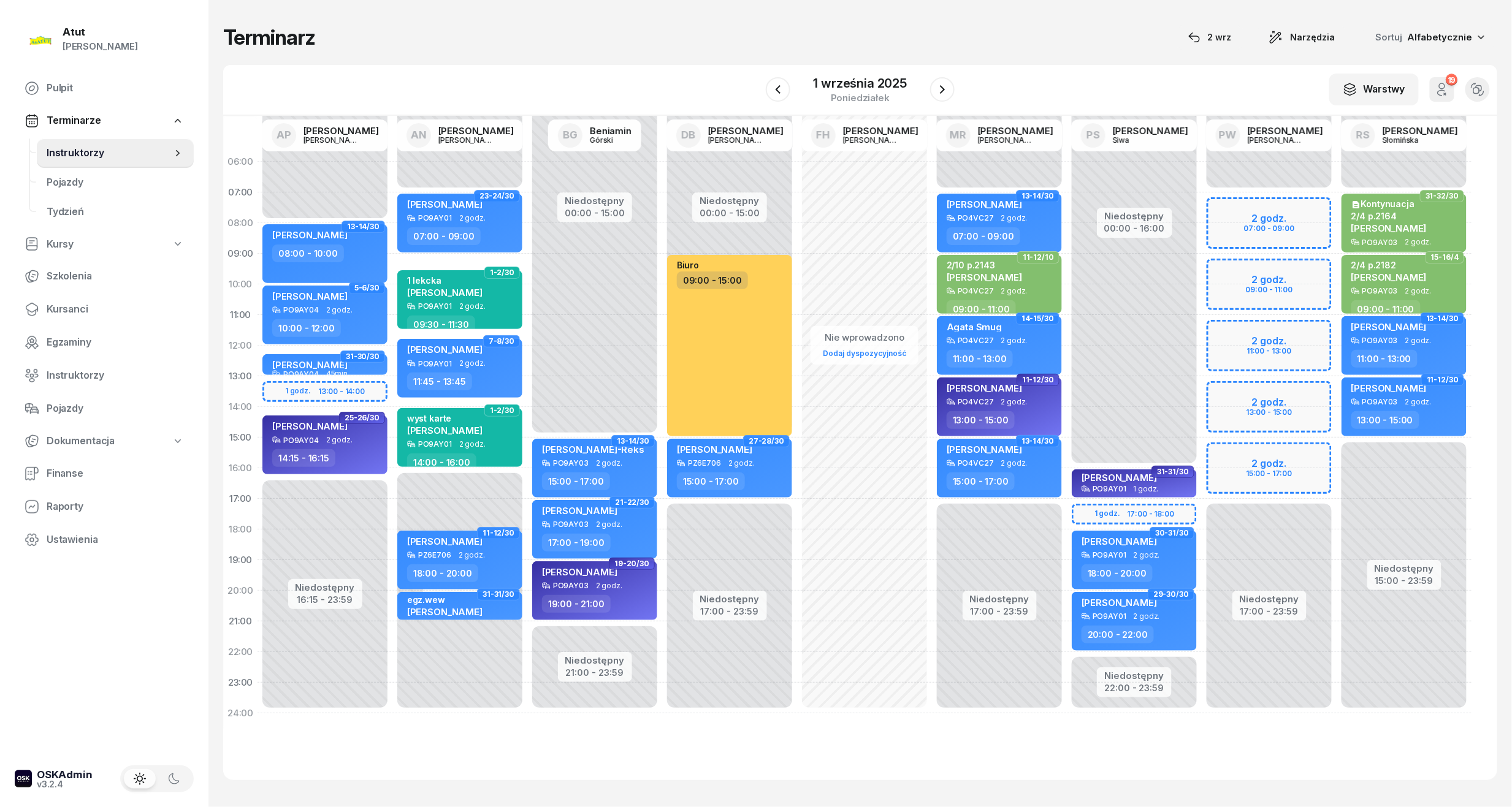
click at [926, 83] on div "1 września 2025 poniedziałek" at bounding box center [860, 90] width 189 height 35
click at [949, 90] on icon "button" at bounding box center [942, 89] width 15 height 15
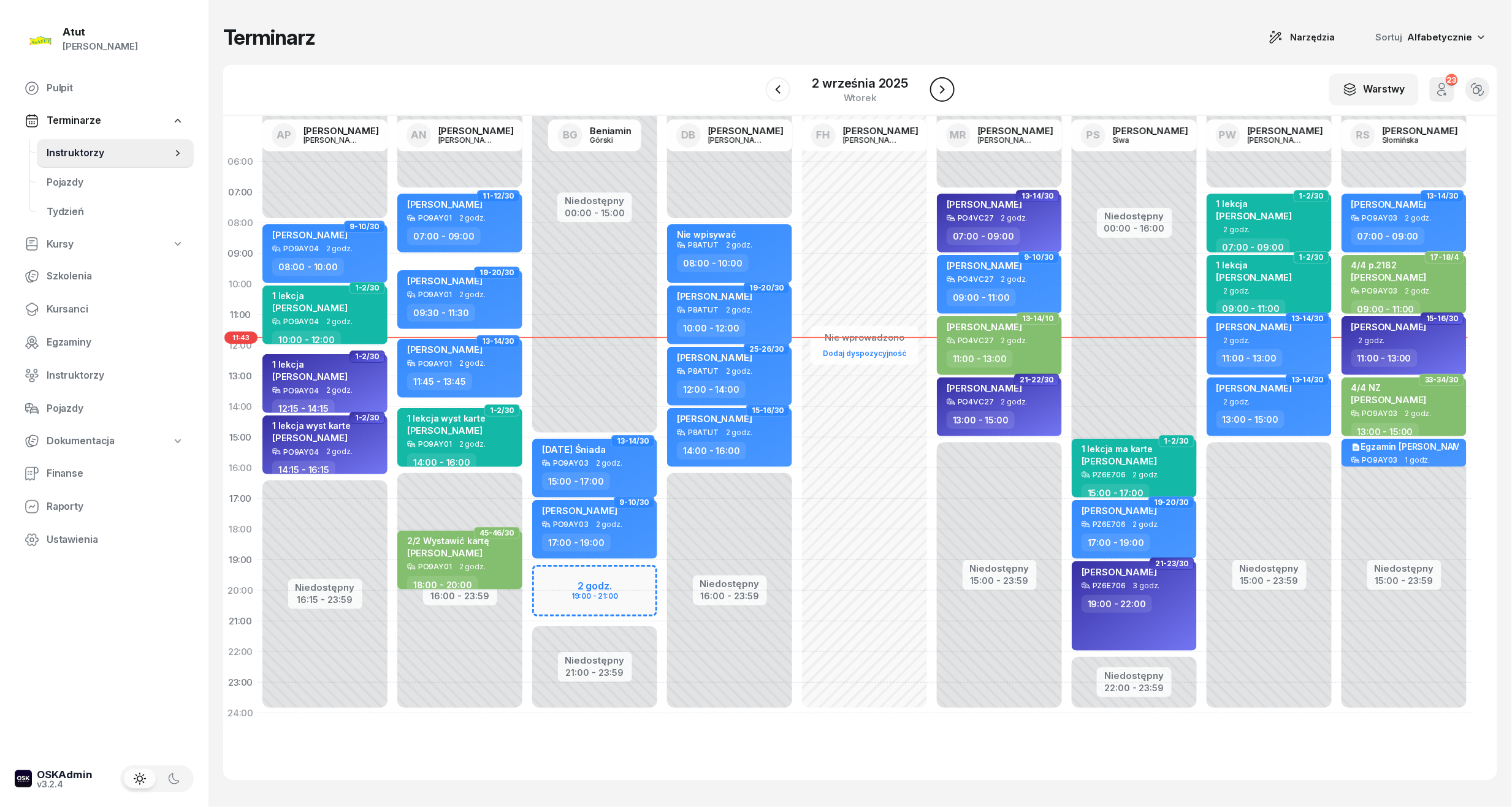
click at [949, 90] on icon "button" at bounding box center [942, 89] width 15 height 15
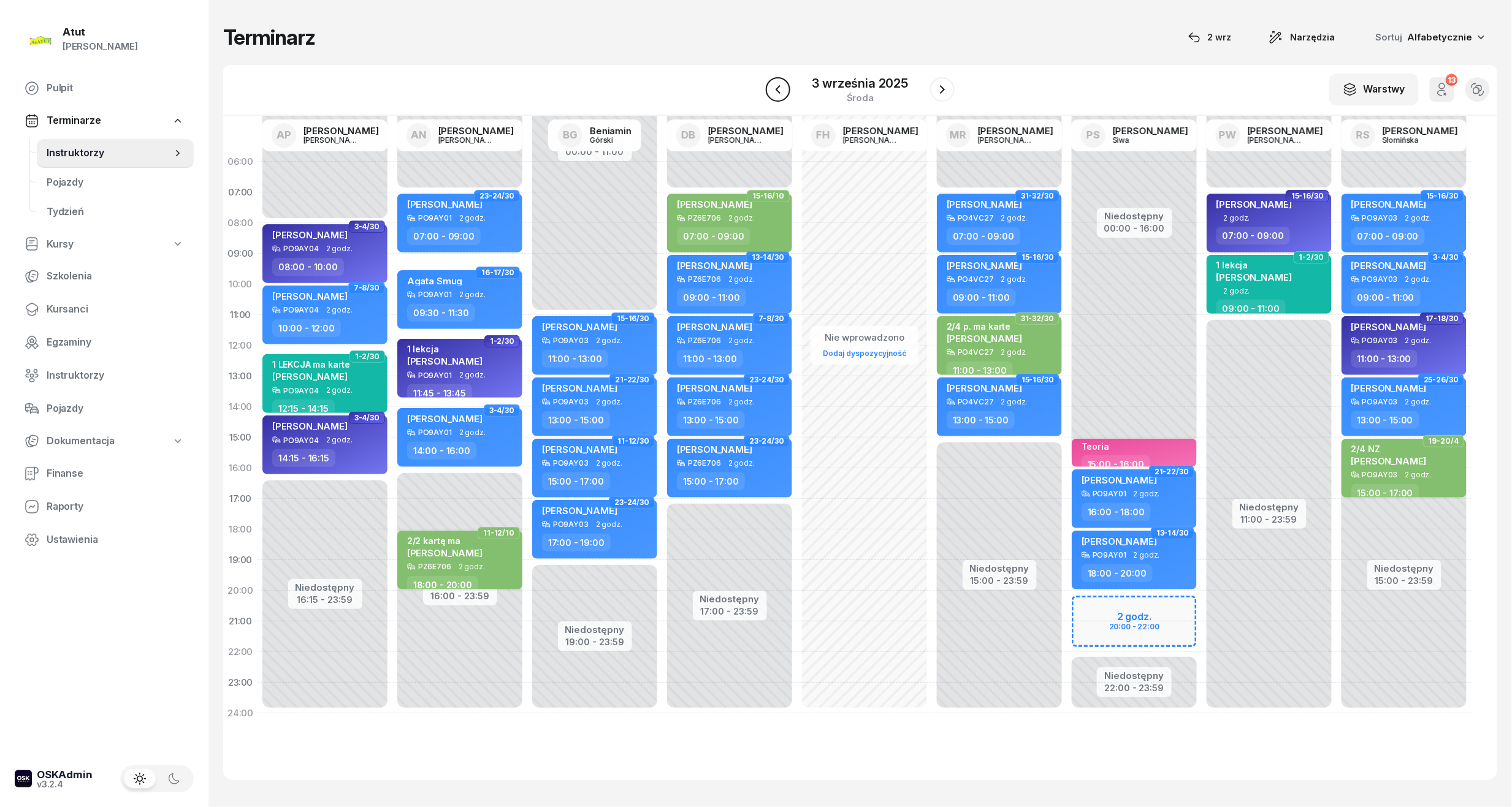
click at [771, 87] on icon "button" at bounding box center [778, 89] width 15 height 15
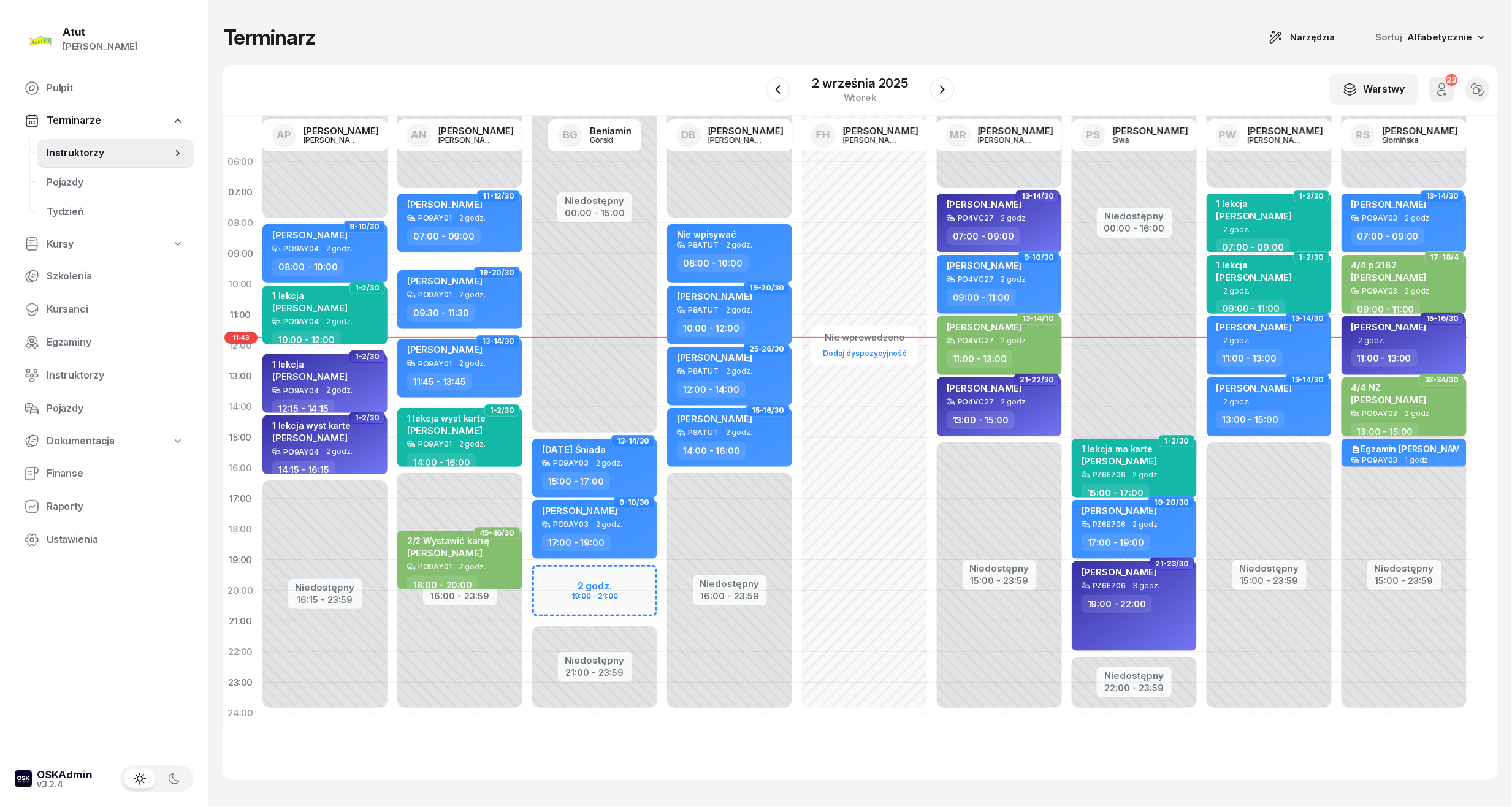
click at [1406, 394] on span "[PERSON_NAME]" at bounding box center [1389, 400] width 76 height 12
select select "13"
select select "15"
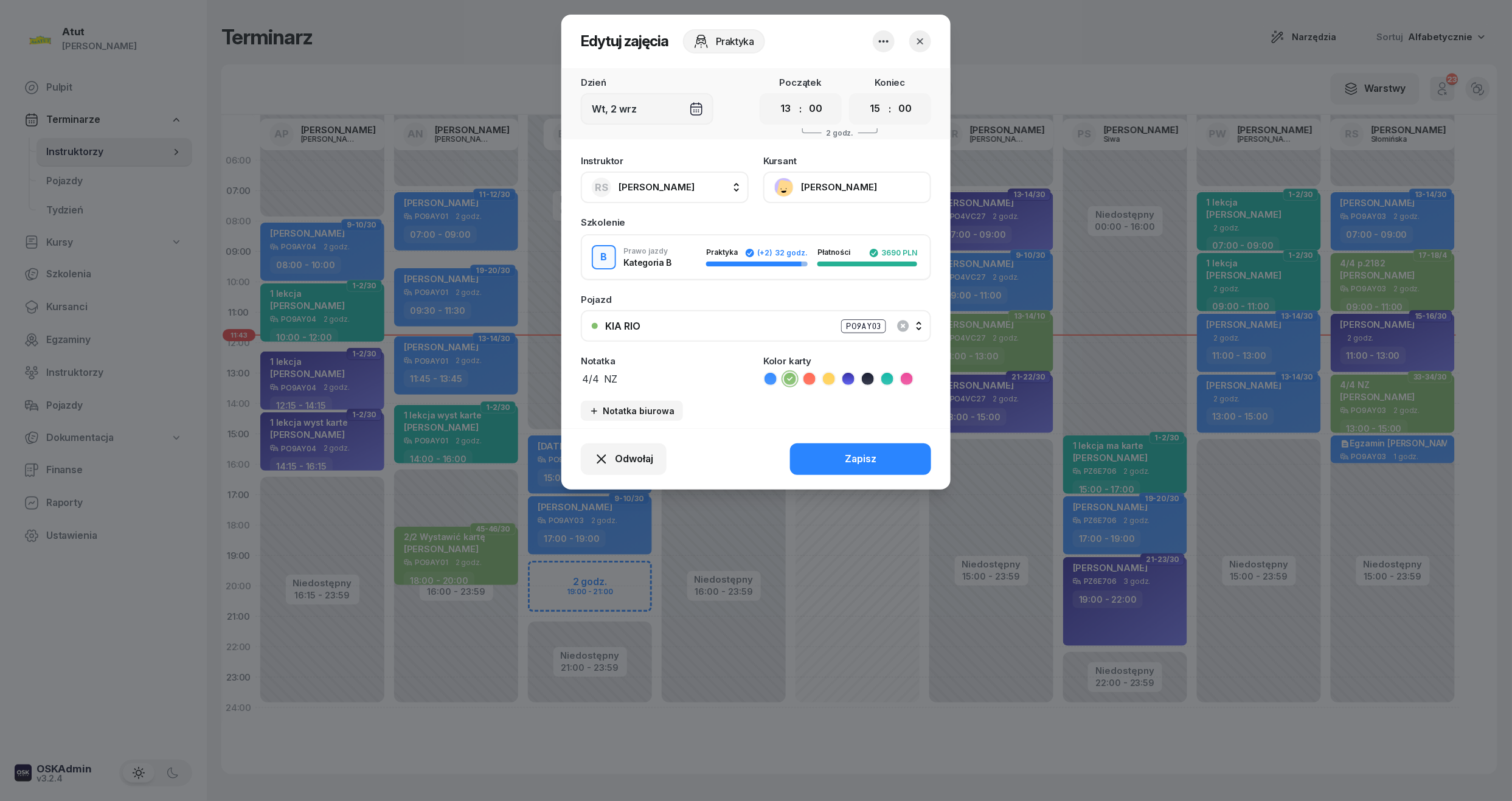
click at [673, 380] on textarea "4/4 NZ" at bounding box center [664, 379] width 168 height 16
paste textarea "2164"
type textarea "4/4 p.2164"
click at [842, 454] on button "Zapisz" at bounding box center [860, 459] width 141 height 32
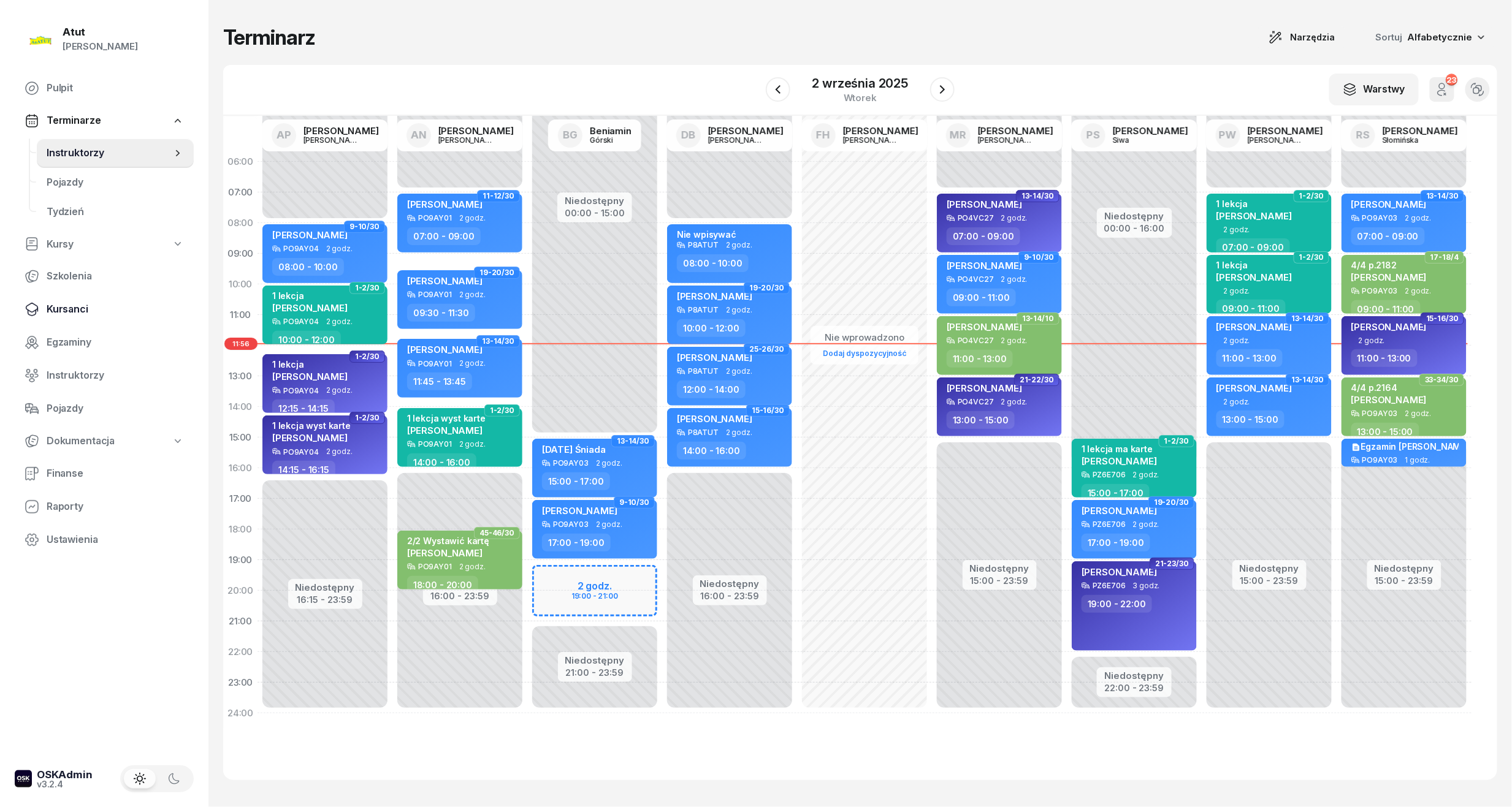
click at [68, 311] on span "Kursanci" at bounding box center [115, 309] width 138 height 16
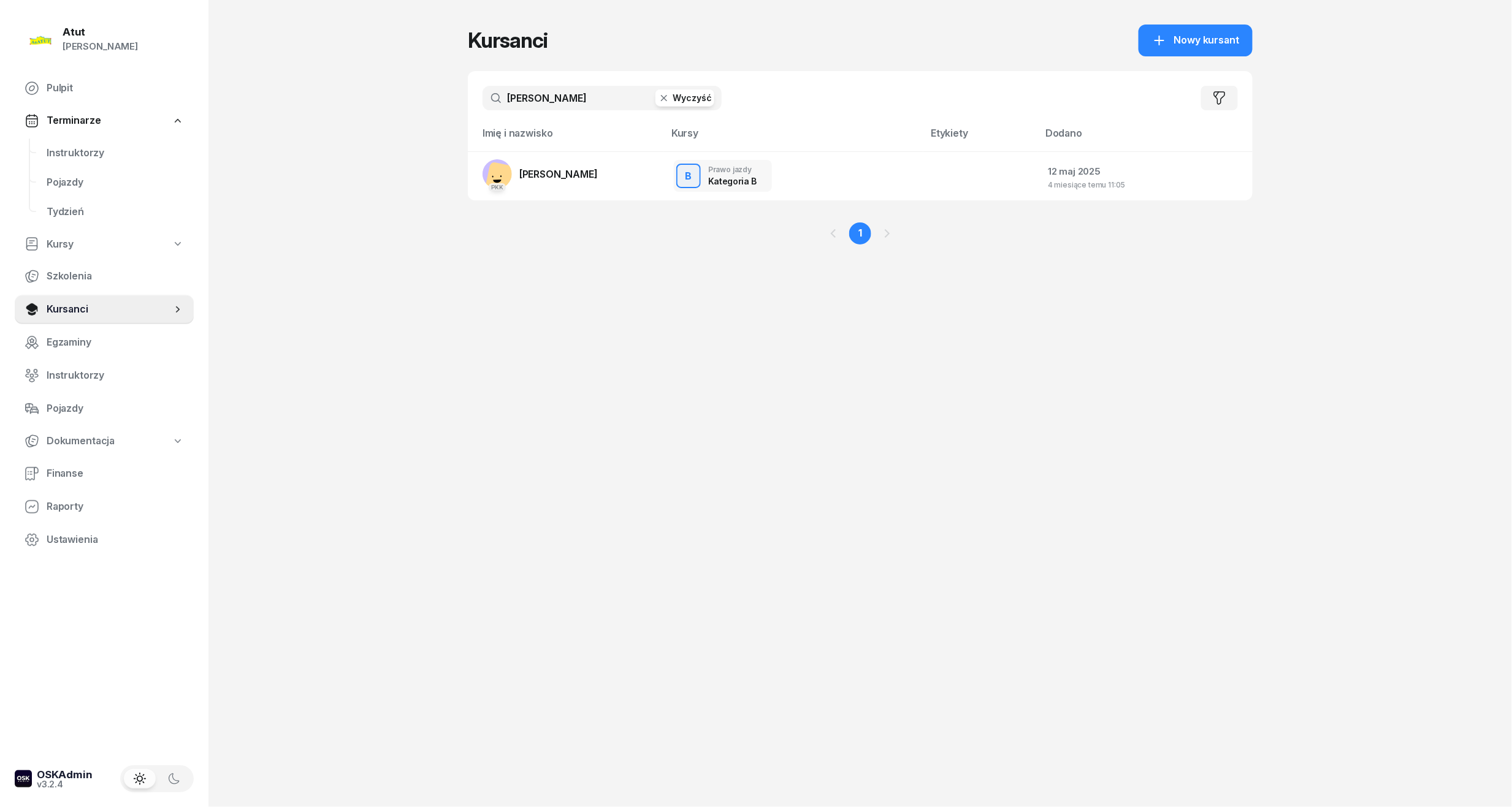
drag, startPoint x: 595, startPoint y: 97, endPoint x: -42, endPoint y: 153, distance: 639.5
click at [0, 153] on html "[PERSON_NAME] [PERSON_NAME] Pulpit Terminarze Instruktorzy Pojazdy Tydzień Kurs…" at bounding box center [756, 404] width 1512 height 807
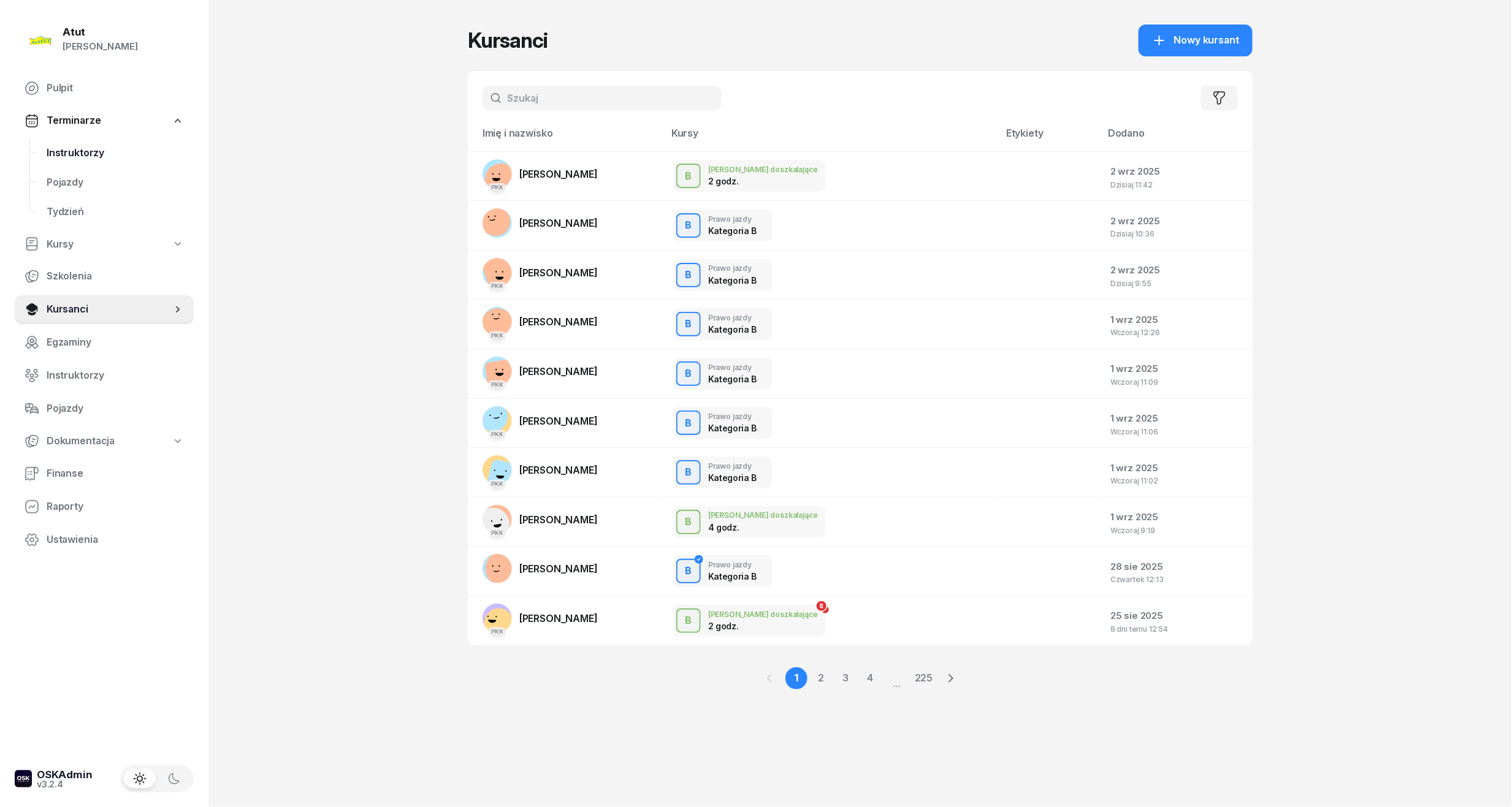
click at [57, 157] on span "Instruktorzy" at bounding box center [115, 153] width 138 height 16
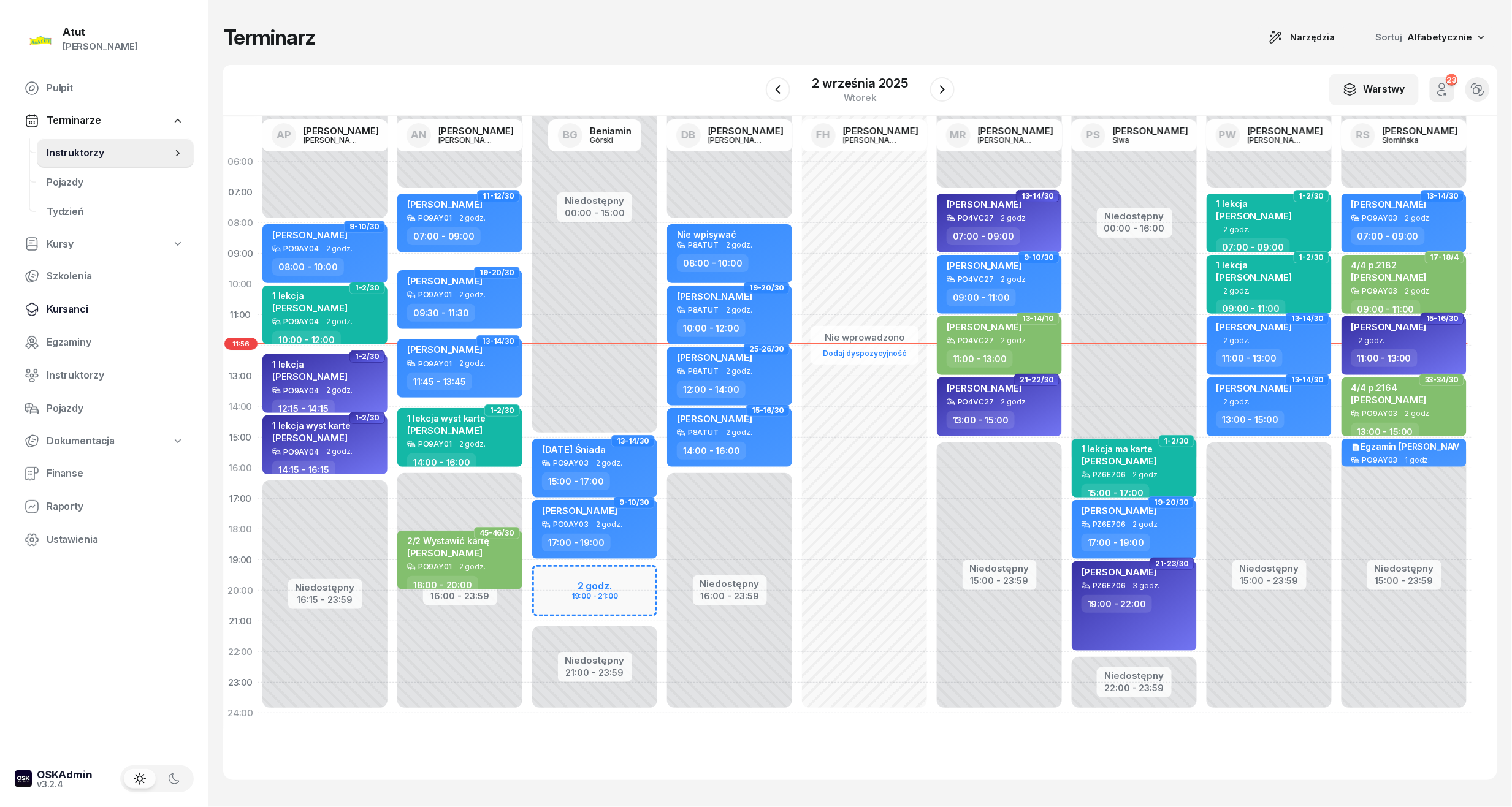
click at [77, 310] on span "Kursanci" at bounding box center [115, 309] width 138 height 16
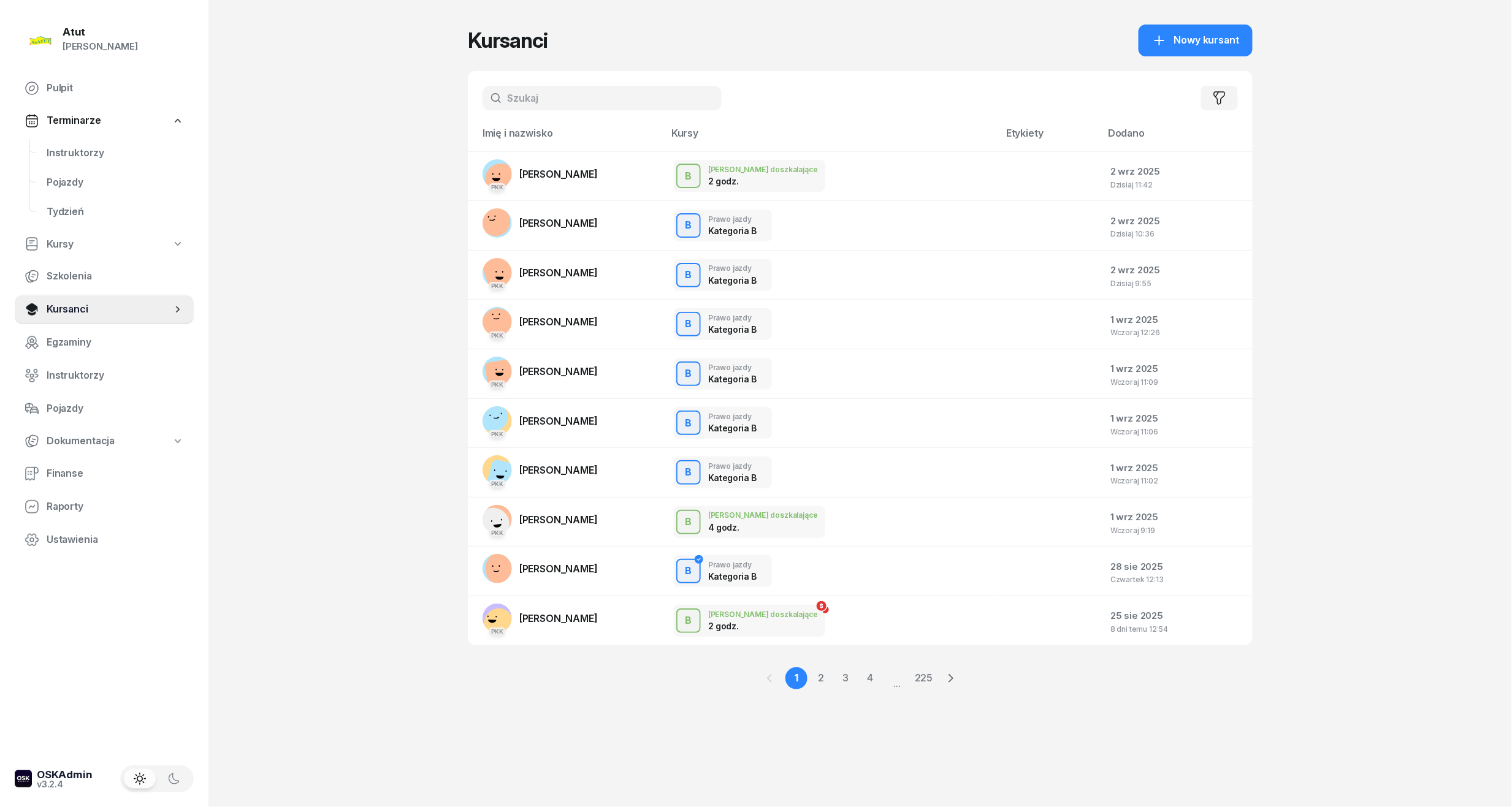
click at [554, 98] on input "text" at bounding box center [602, 98] width 239 height 24
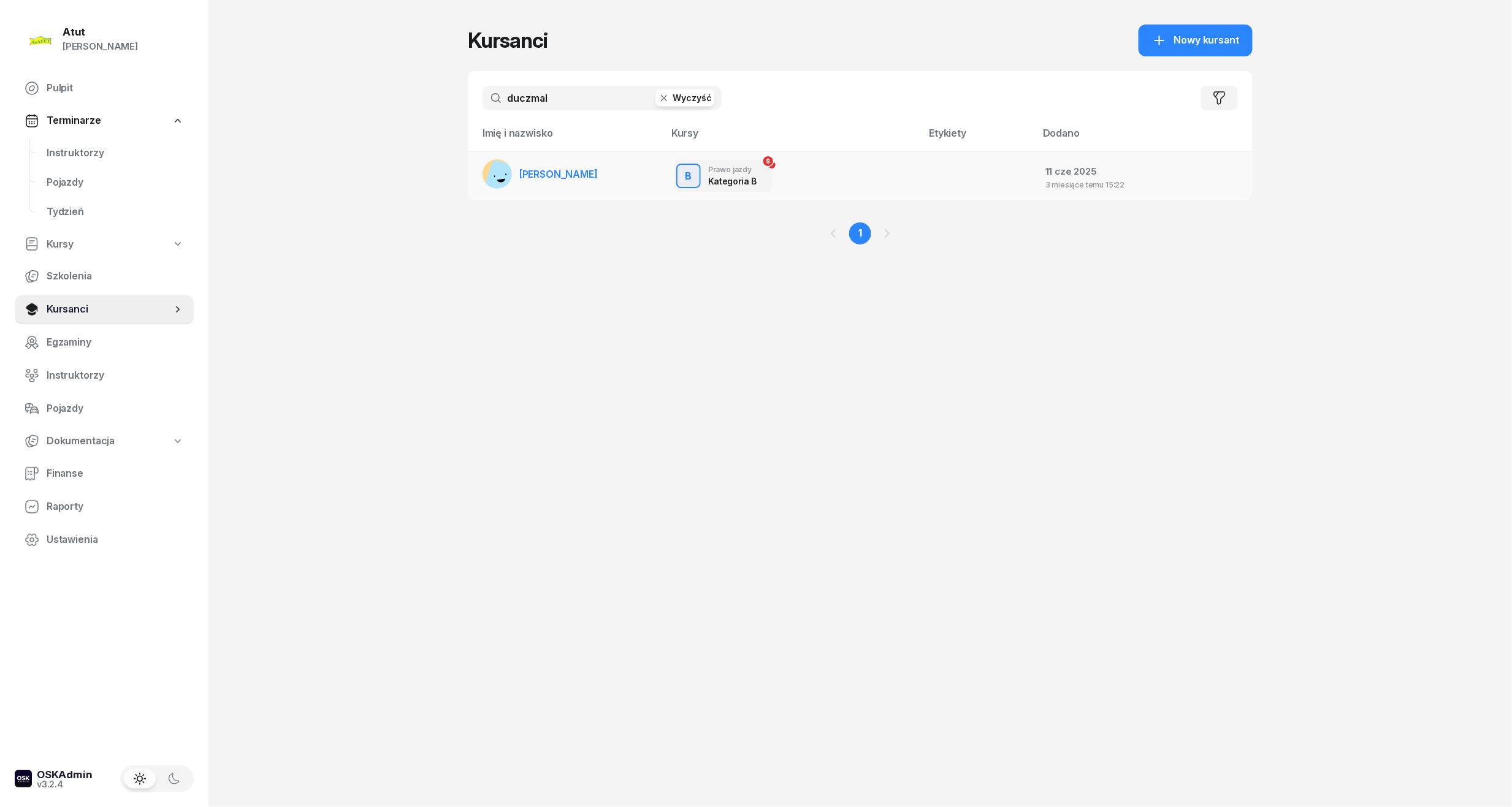
type input "duczmal"
click at [559, 171] on span "[PERSON_NAME]" at bounding box center [559, 175] width 79 height 13
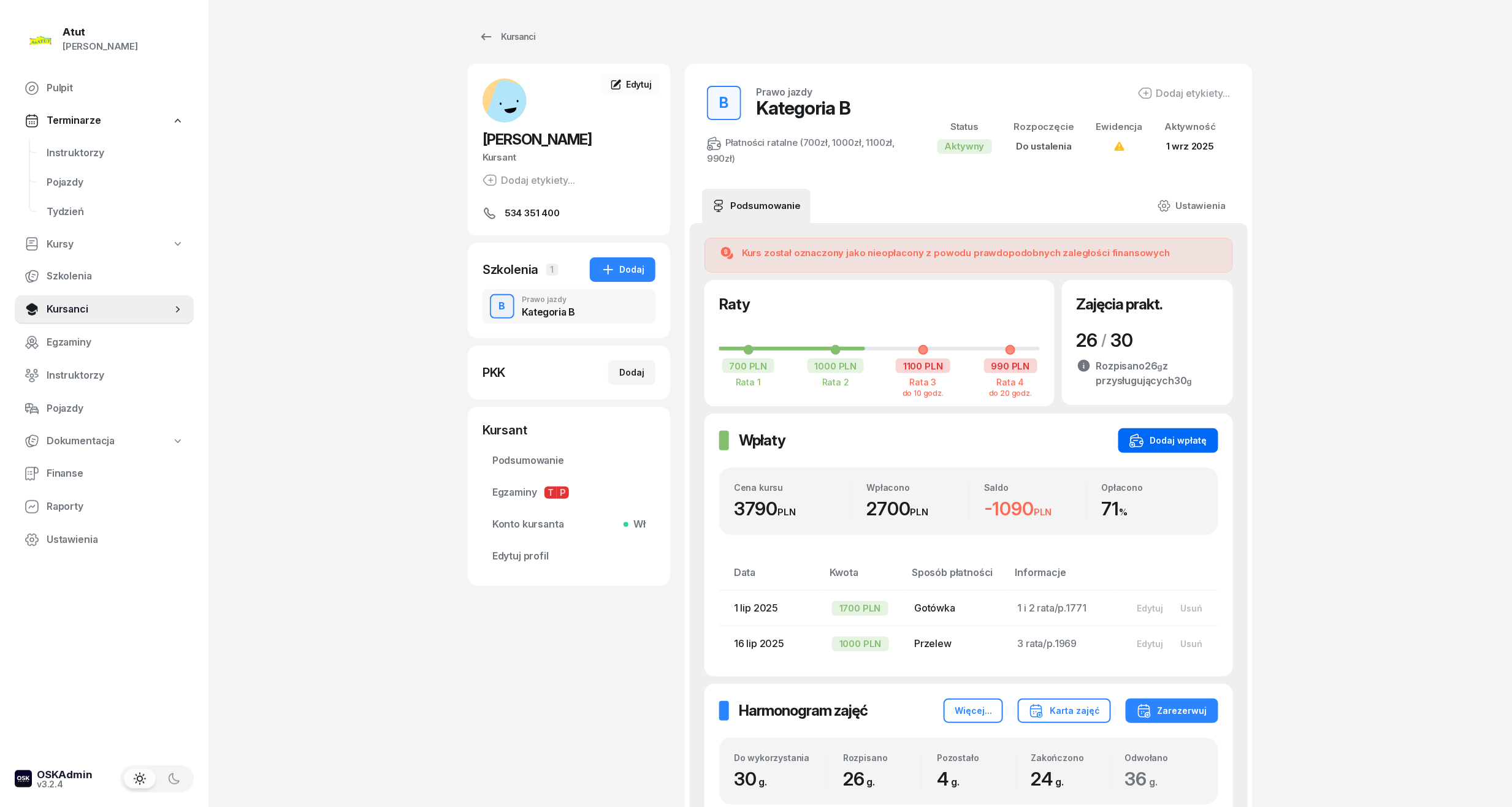
click at [1190, 430] on button "Dodaj wpłatę" at bounding box center [1167, 440] width 100 height 24
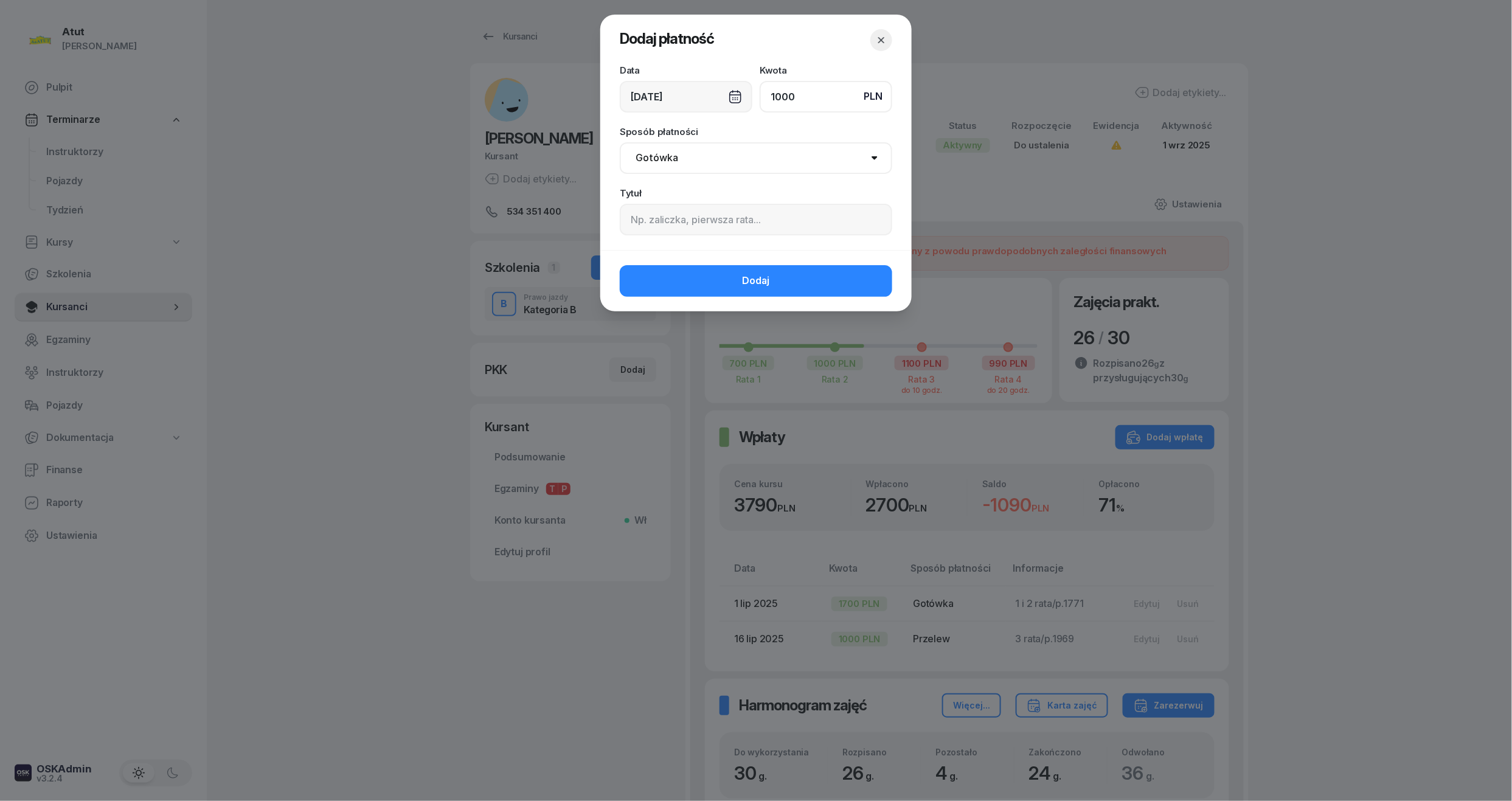
type input "1000"
click at [692, 219] on input at bounding box center [756, 219] width 272 height 32
paste input "1969"
type input "3 rata/p.1969"
click at [706, 283] on button "Dodaj" at bounding box center [756, 281] width 272 height 32
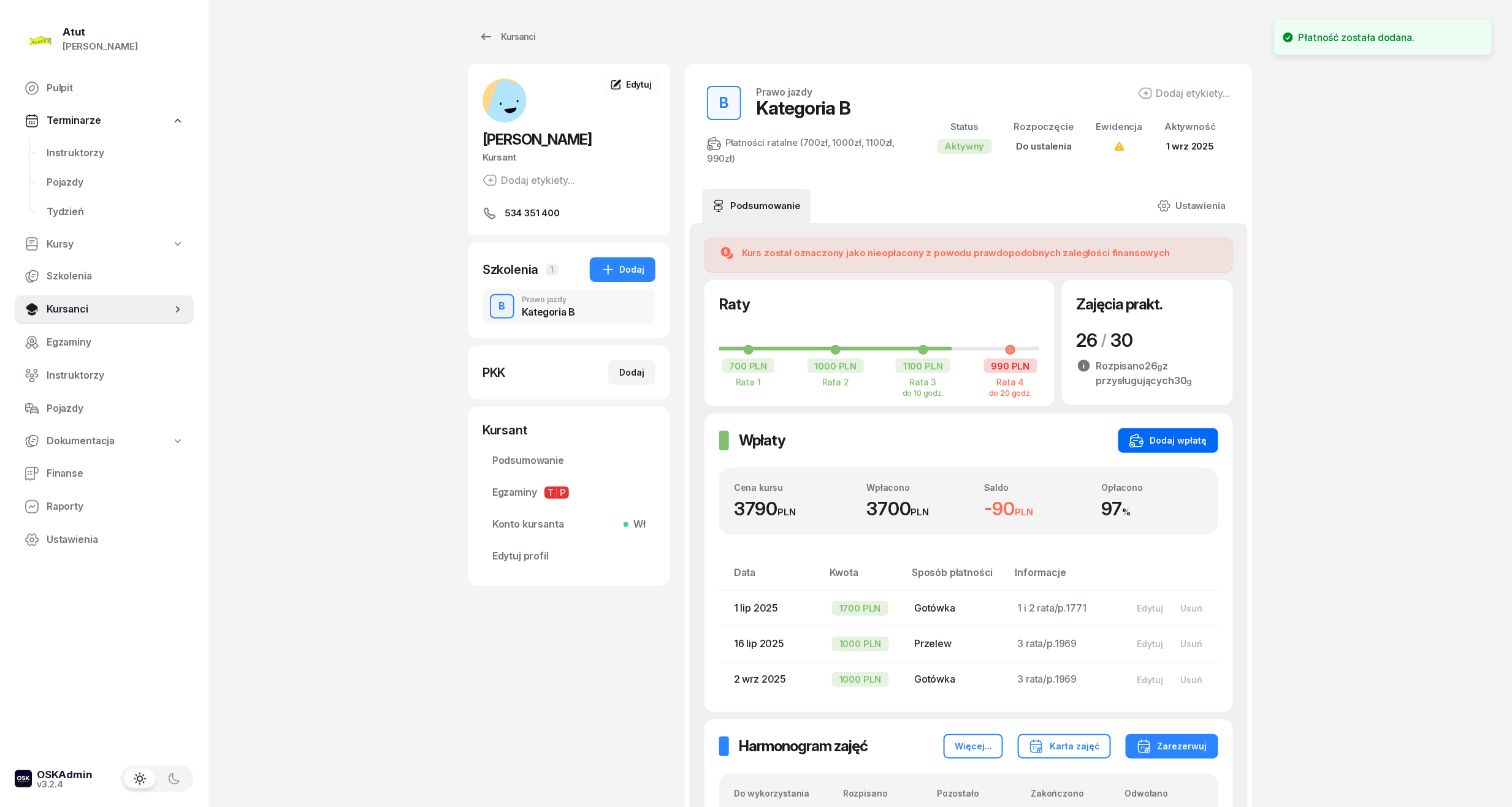
click at [1176, 433] on div "Dodaj wpłatę" at bounding box center [1167, 440] width 78 height 15
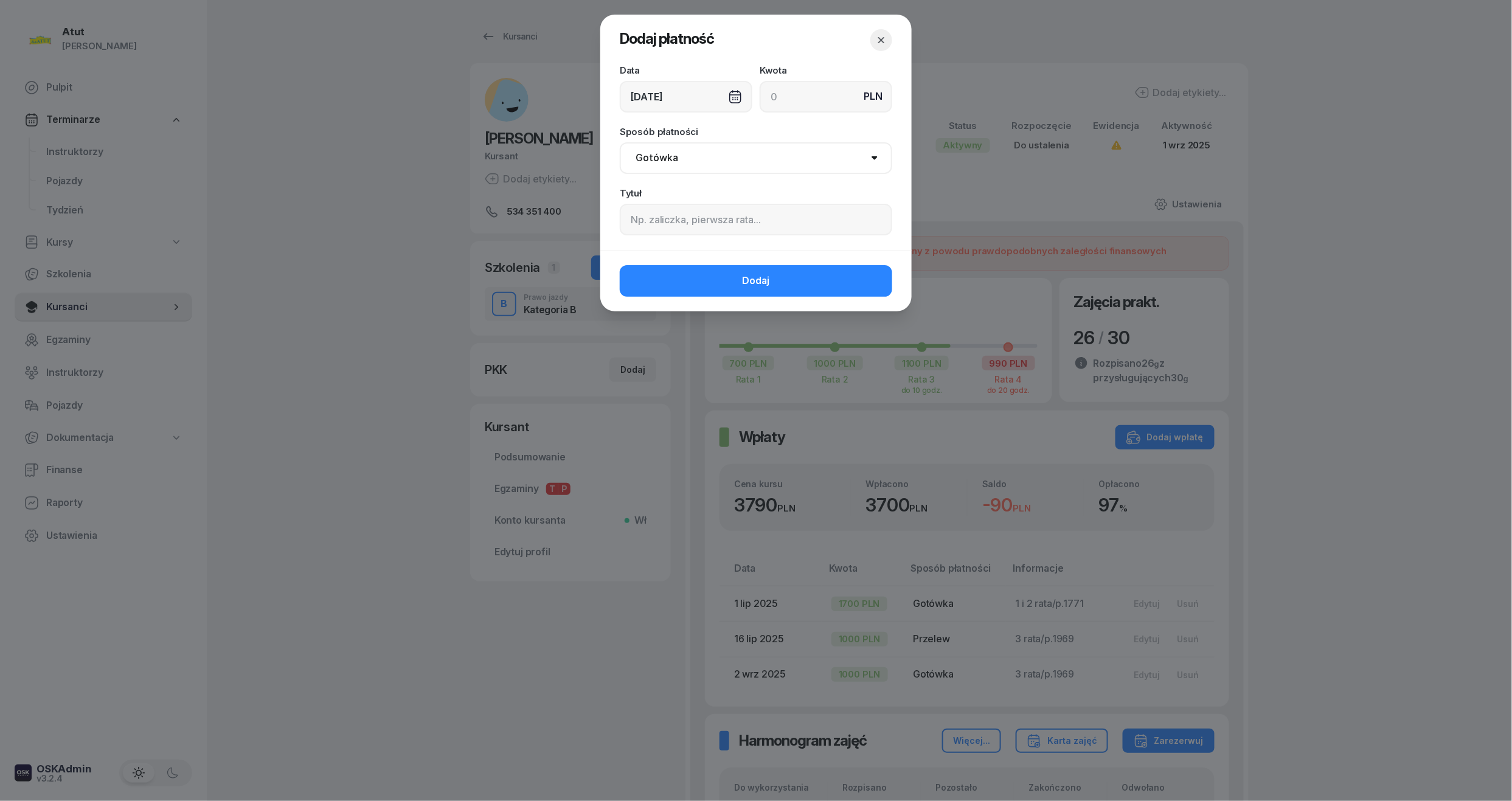
click at [880, 48] on button "button" at bounding box center [881, 40] width 22 height 22
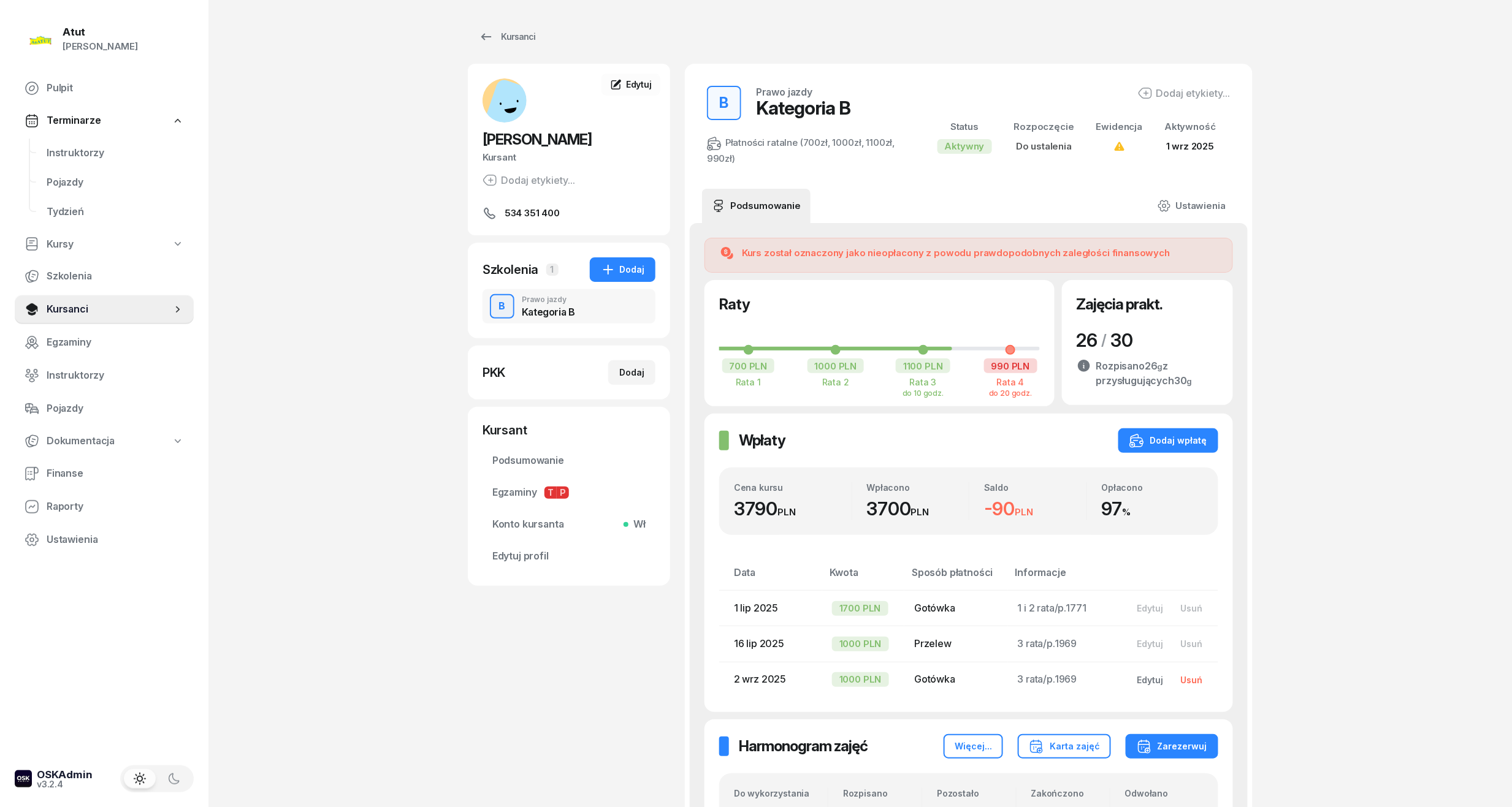
click at [1197, 672] on button "Usuń" at bounding box center [1191, 680] width 39 height 20
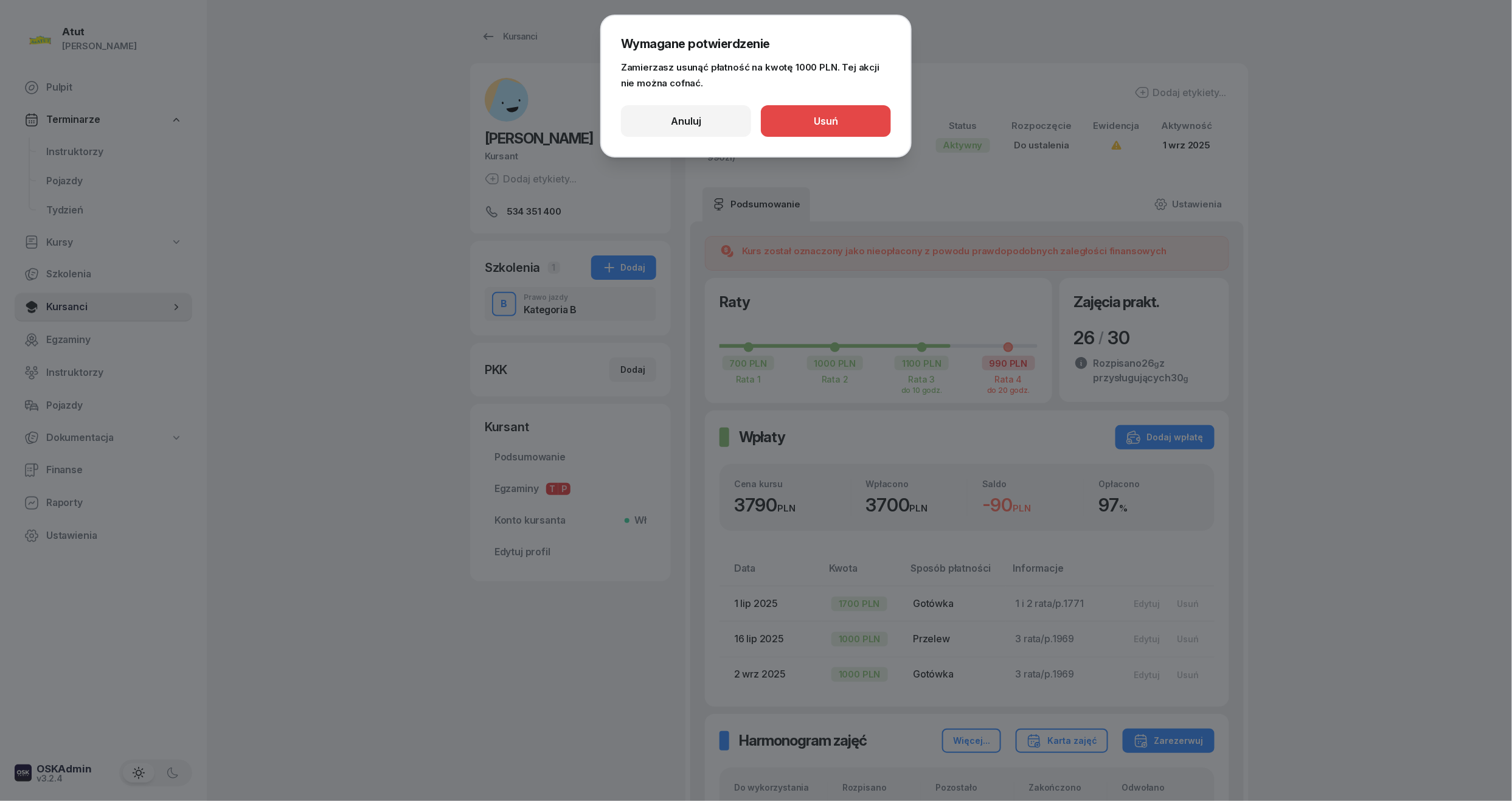
click at [824, 130] on button "Usuń" at bounding box center [826, 121] width 130 height 32
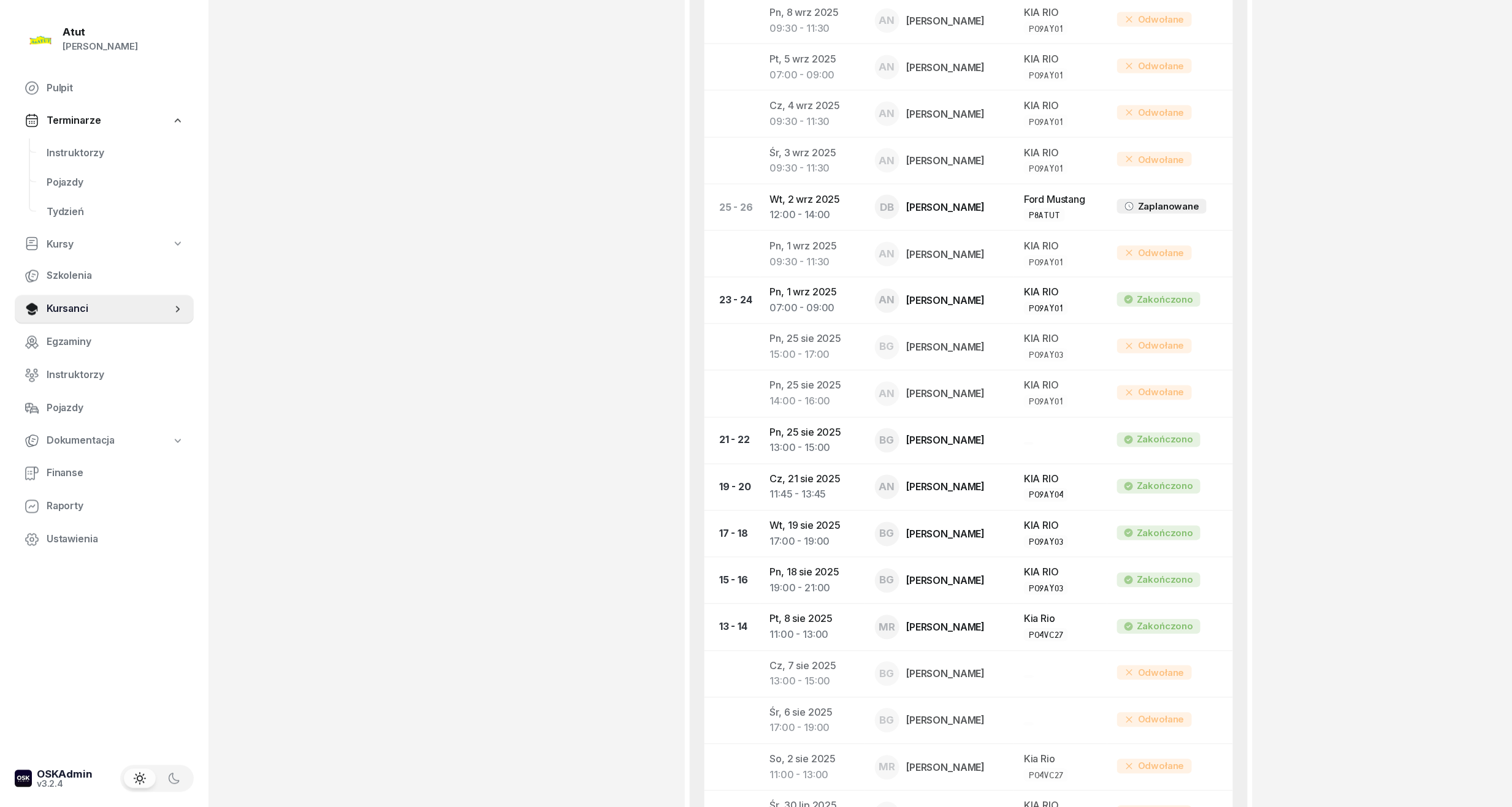
scroll to position [783, 0]
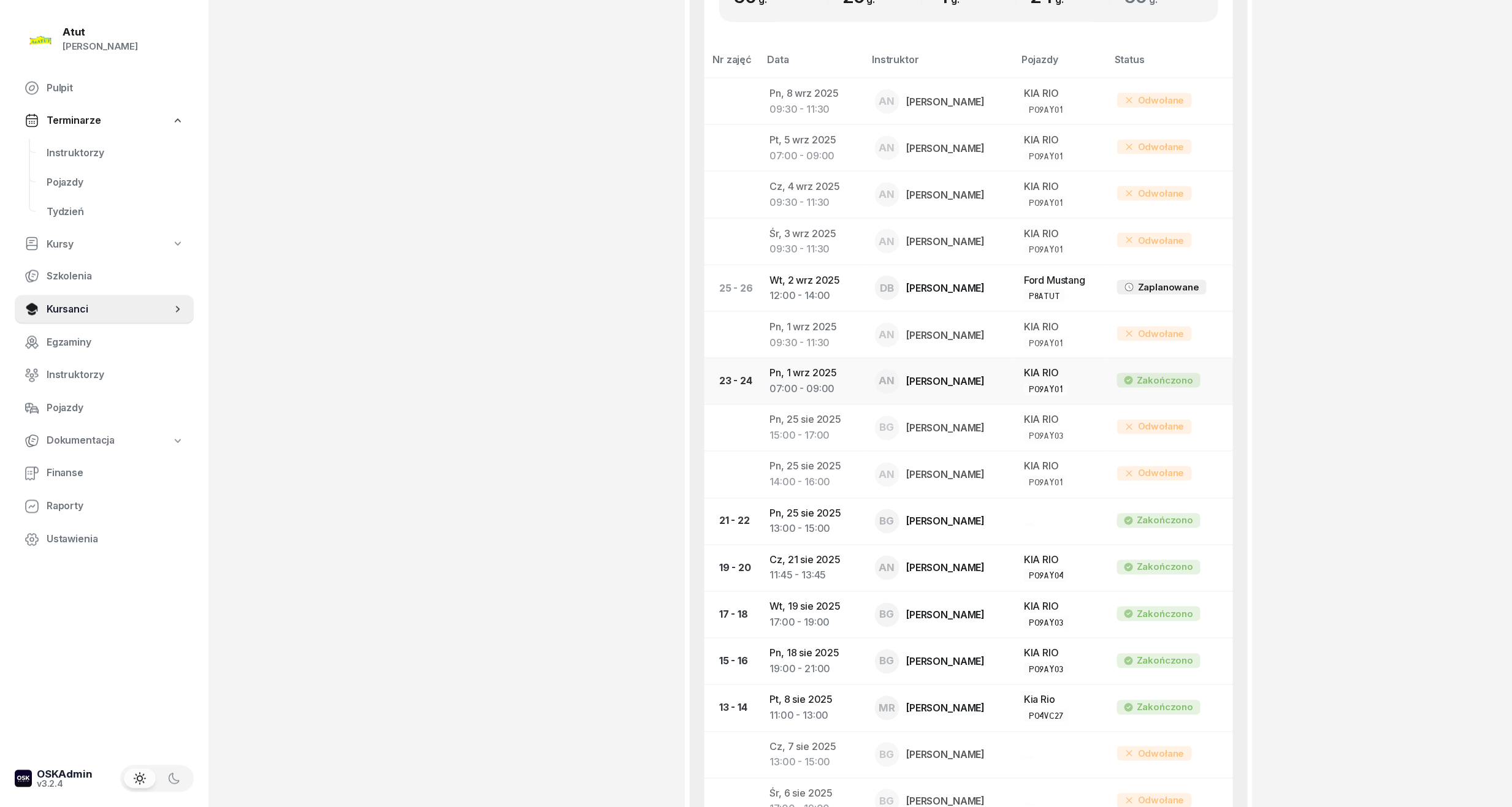
click at [932, 381] on div "[PERSON_NAME]" at bounding box center [946, 381] width 79 height 9
click at [788, 376] on td "Pn, 1 wrz 2025 07:00 - 09:00" at bounding box center [812, 381] width 105 height 46
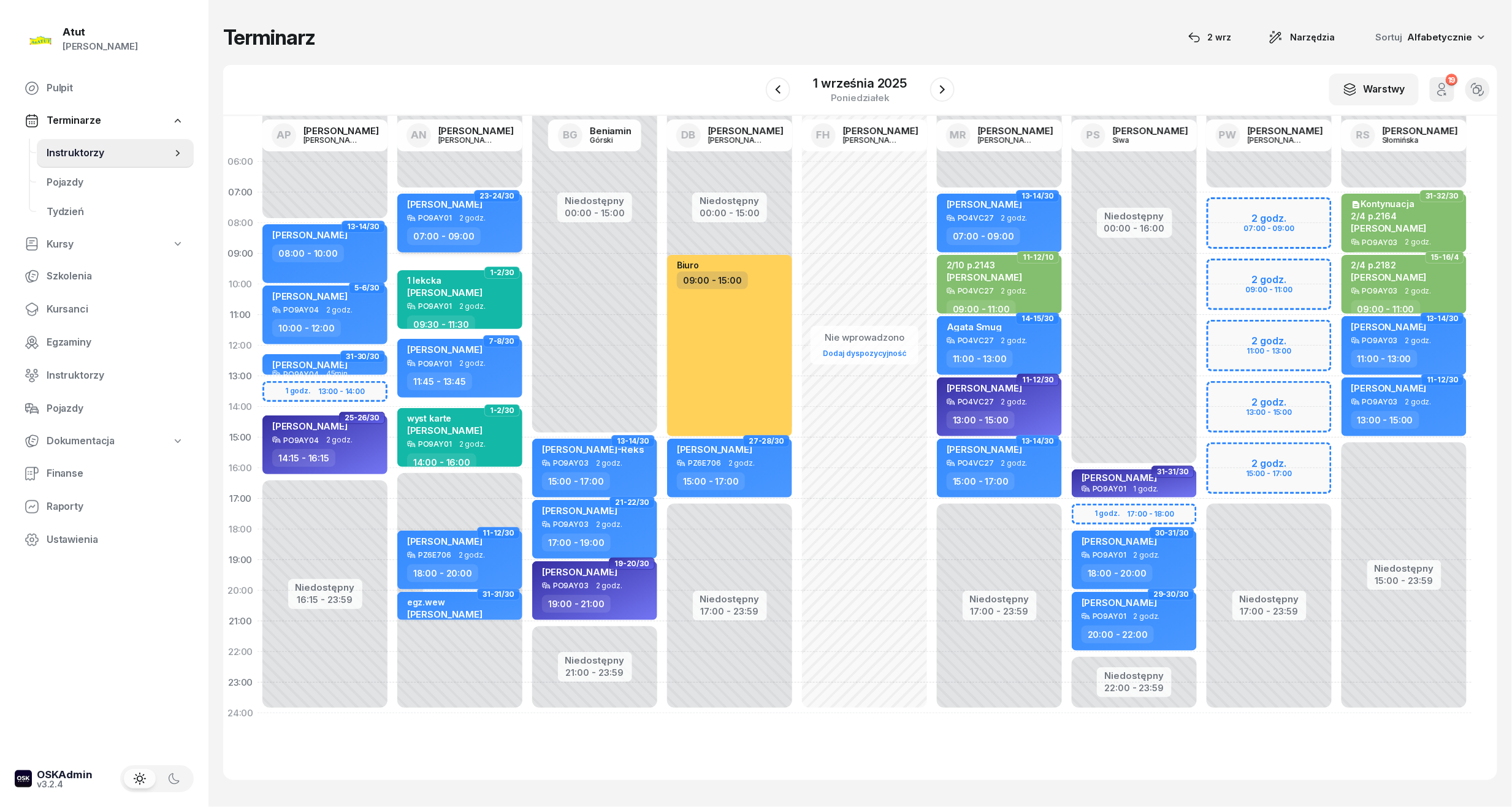
click at [452, 210] on div "[PERSON_NAME]" at bounding box center [444, 205] width 76 height 15
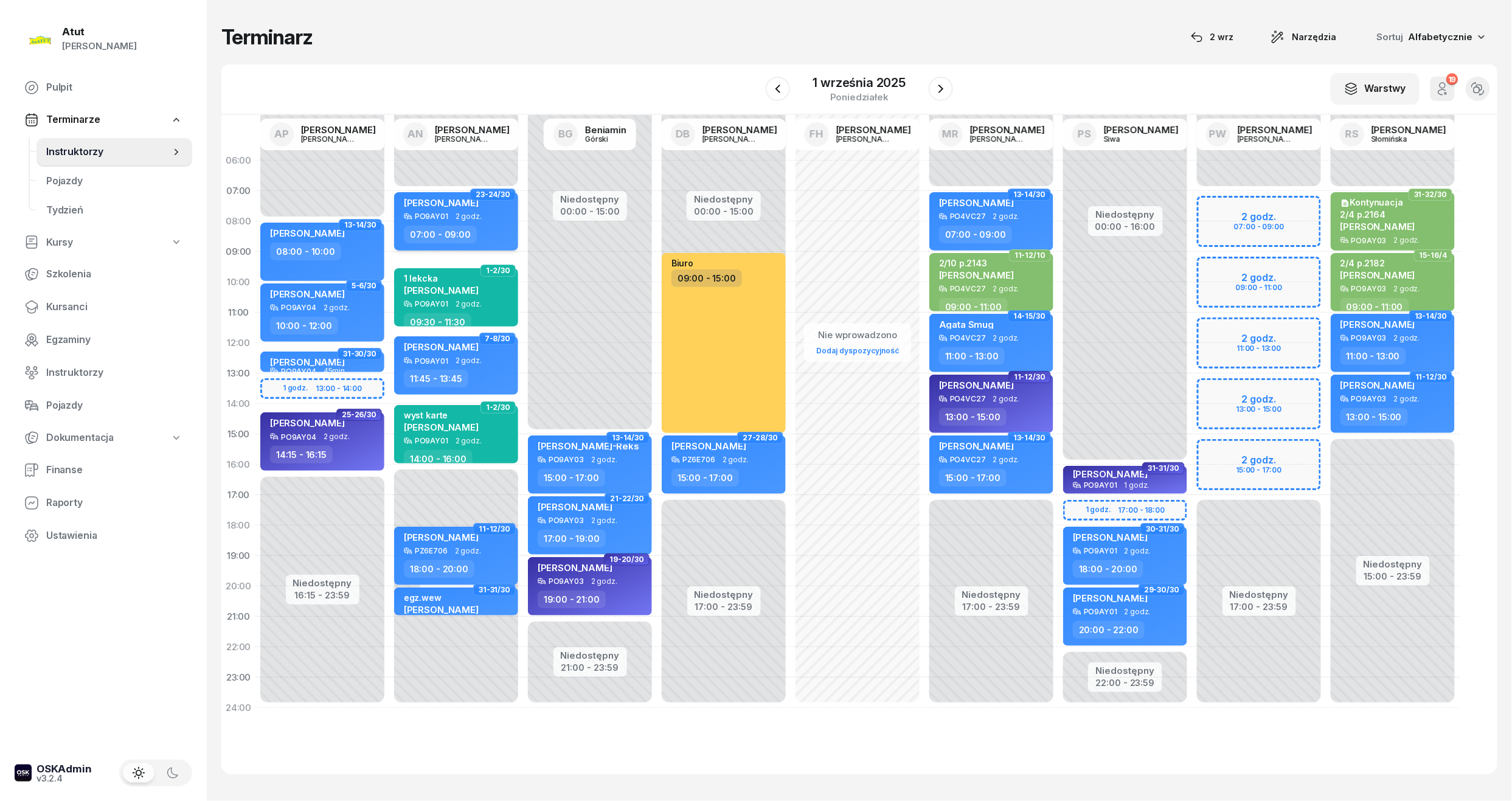
select select "07"
select select "09"
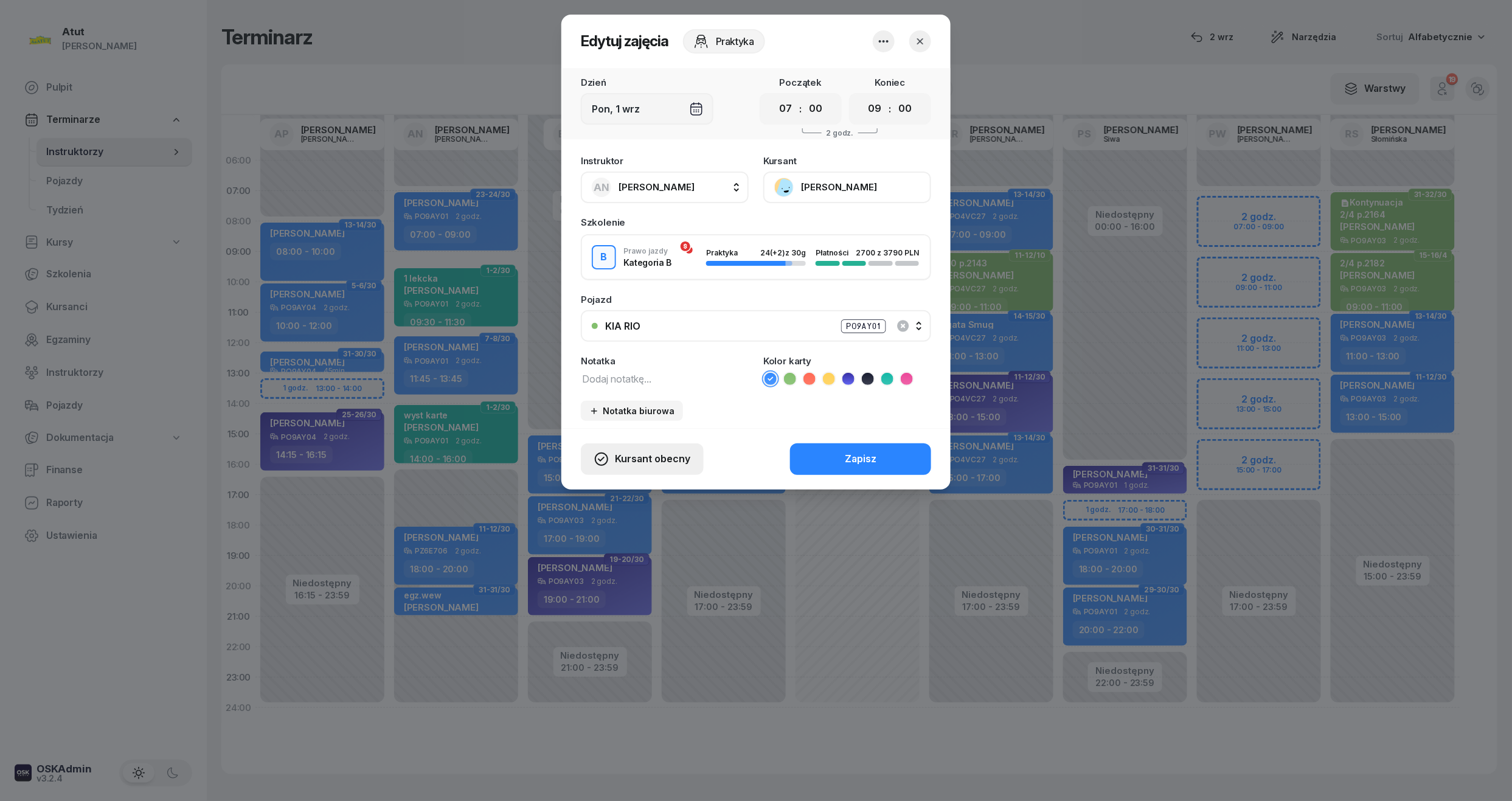
click at [636, 461] on span "Kursant obecny" at bounding box center [653, 459] width 76 height 16
click at [602, 407] on link "Kursant nie przyszedł" at bounding box center [635, 415] width 161 height 30
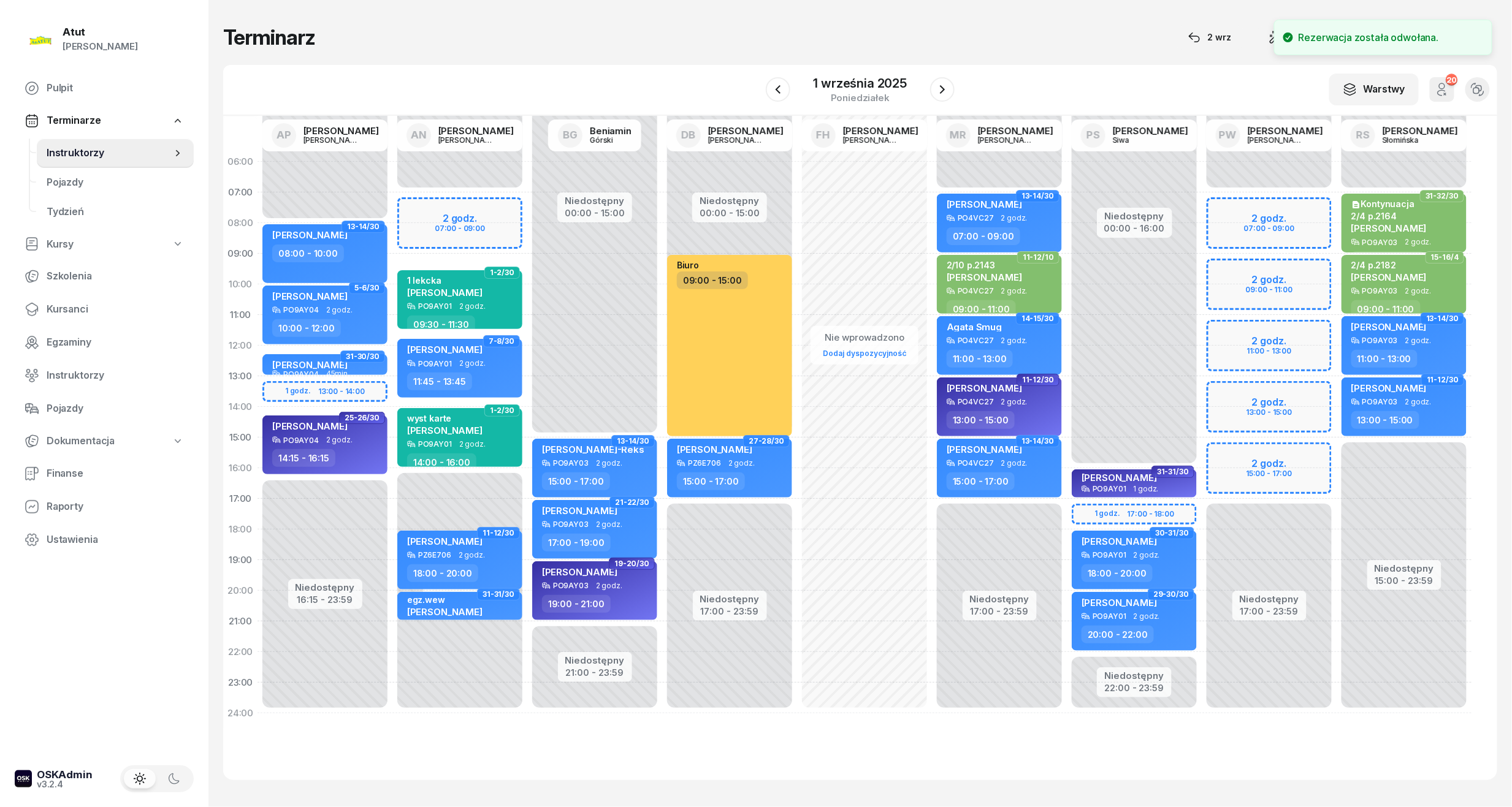
drag, startPoint x: 46, startPoint y: 301, endPoint x: 260, endPoint y: 215, distance: 230.6
click at [46, 301] on link "Kursanci" at bounding box center [105, 309] width 179 height 29
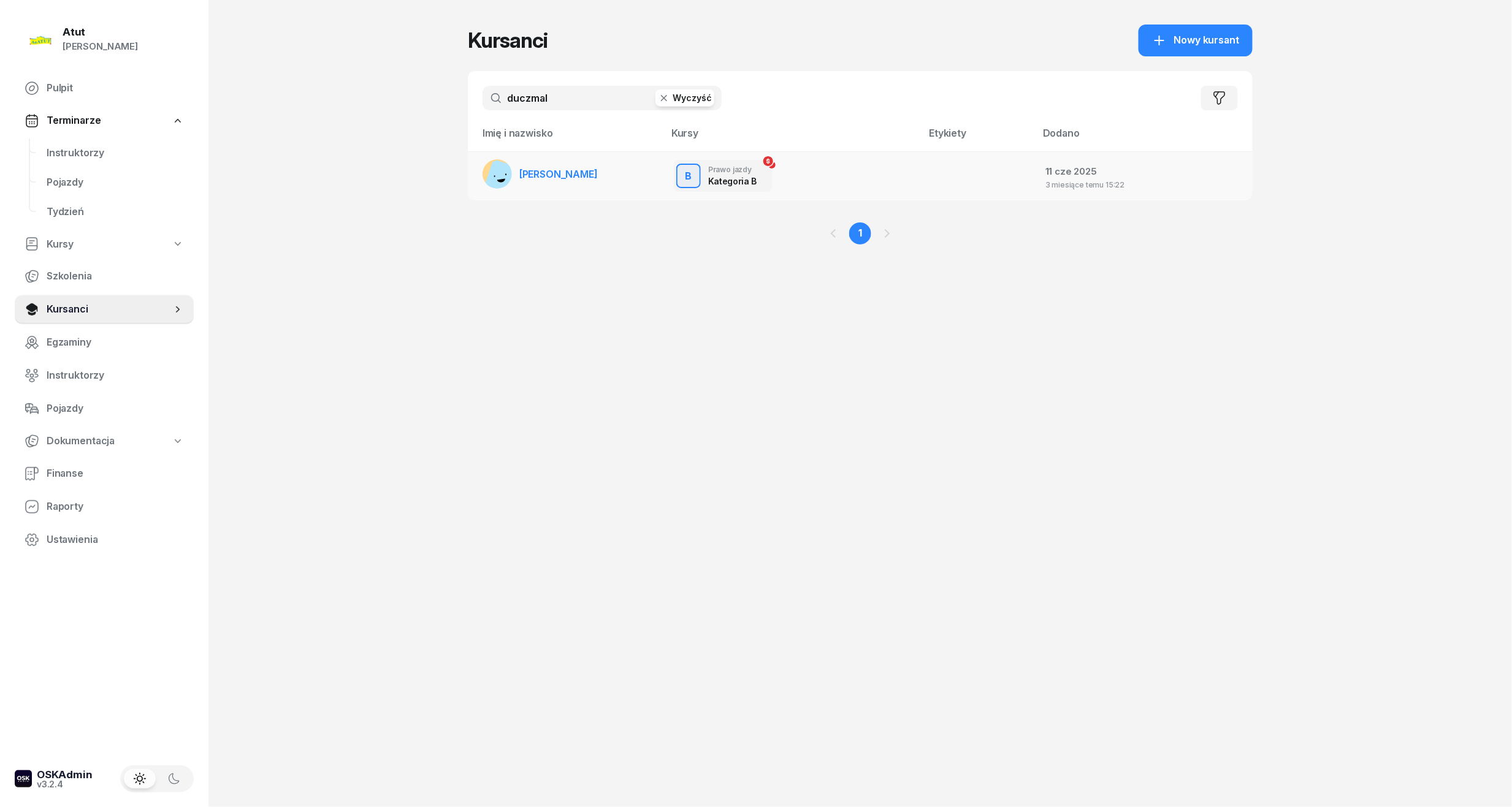
click at [538, 178] on span "[PERSON_NAME]" at bounding box center [559, 175] width 79 height 13
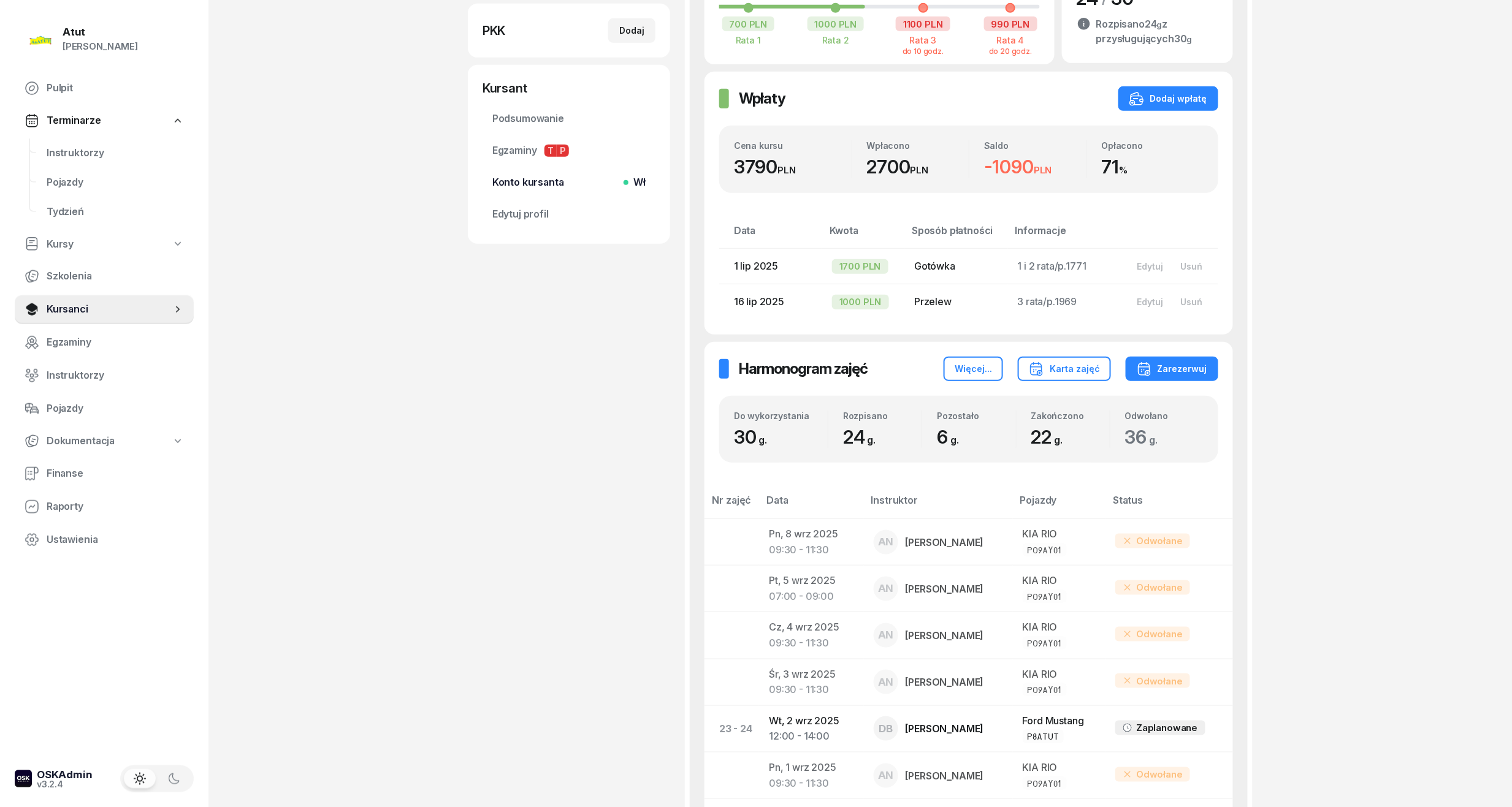
scroll to position [408, 0]
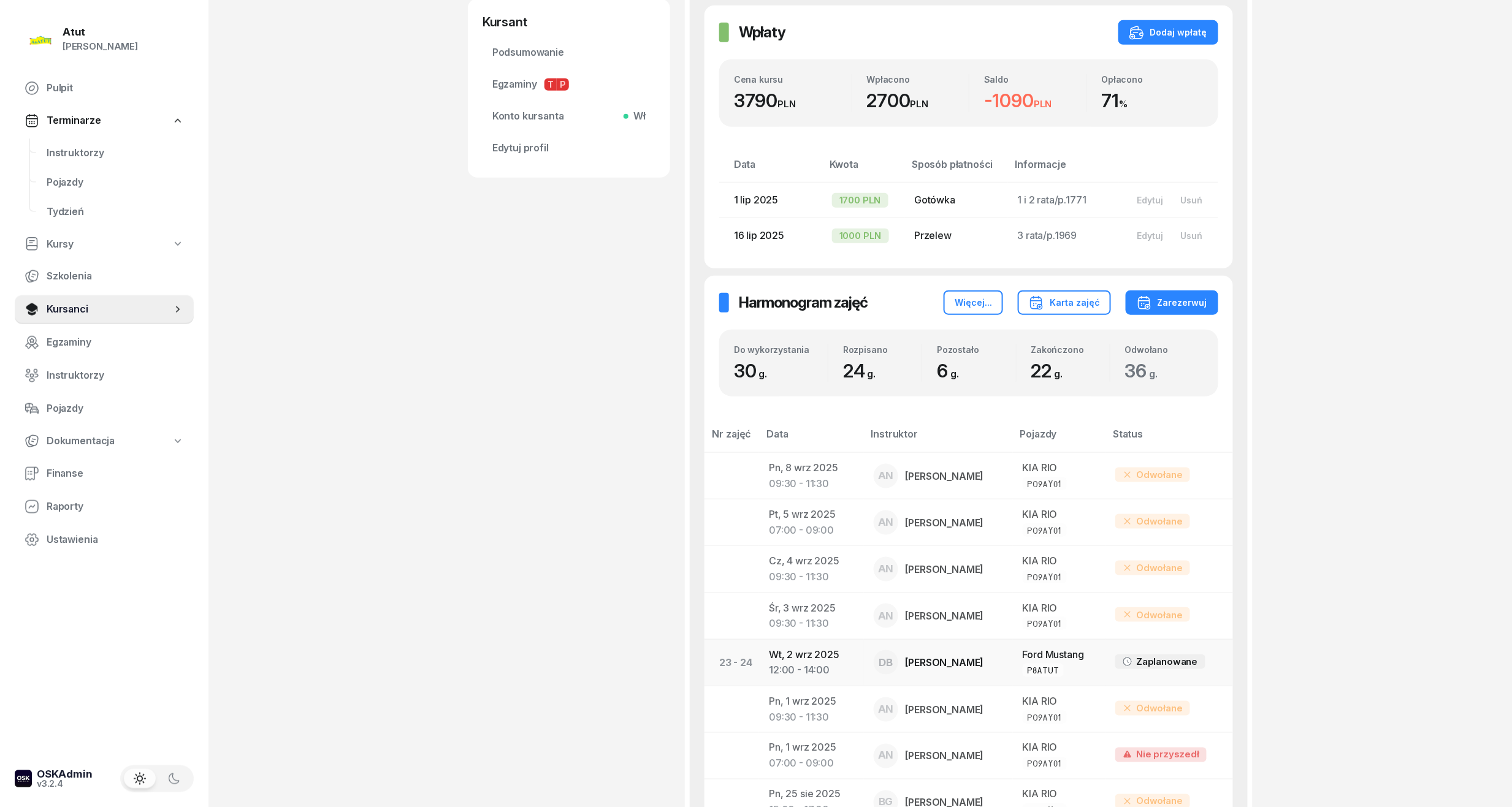
click at [821, 655] on td "Wt, 2 wrz 2025 12:00 - 14:00" at bounding box center [811, 662] width 104 height 46
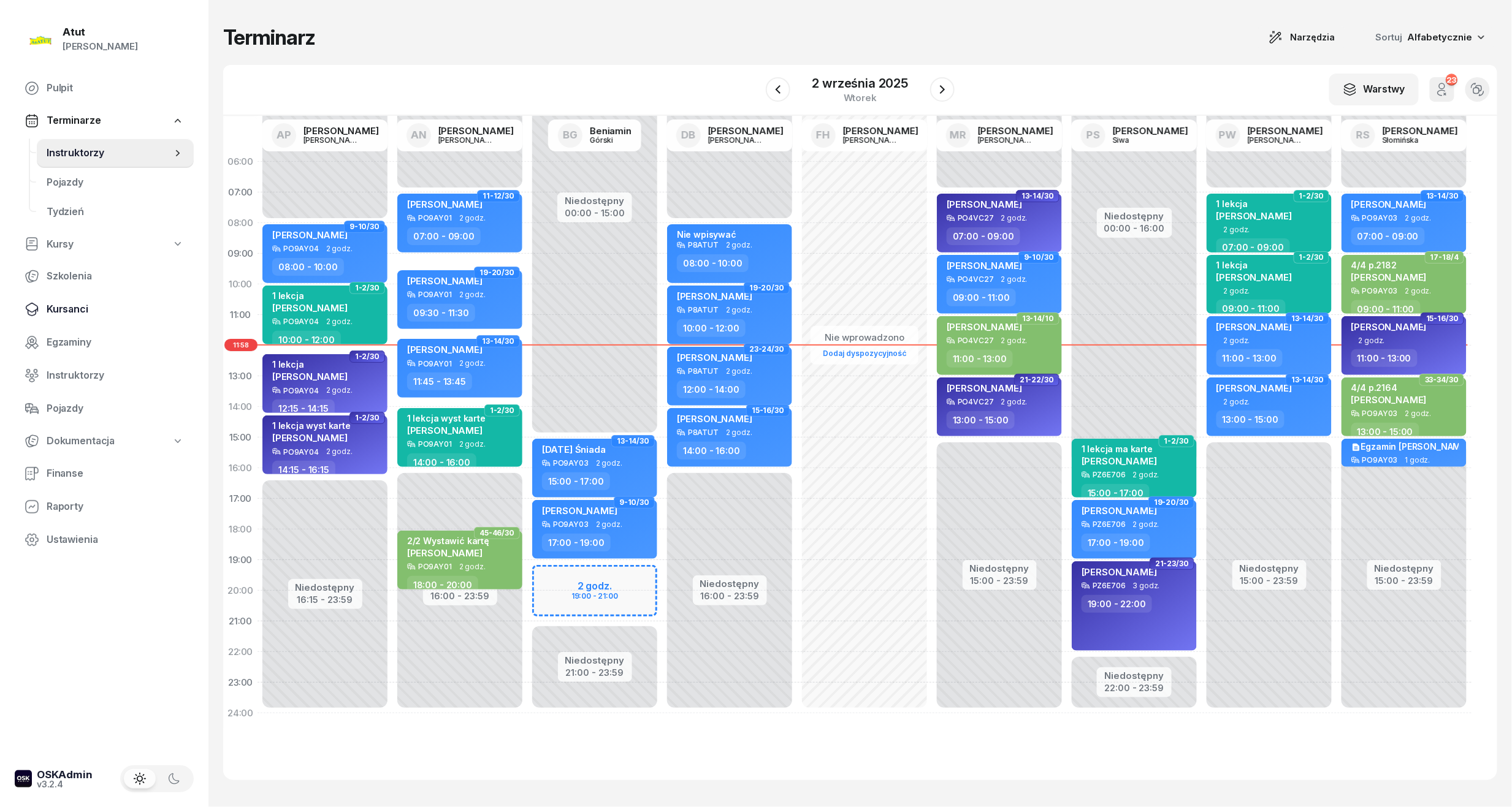
click at [70, 300] on link "Kursanci" at bounding box center [105, 309] width 179 height 29
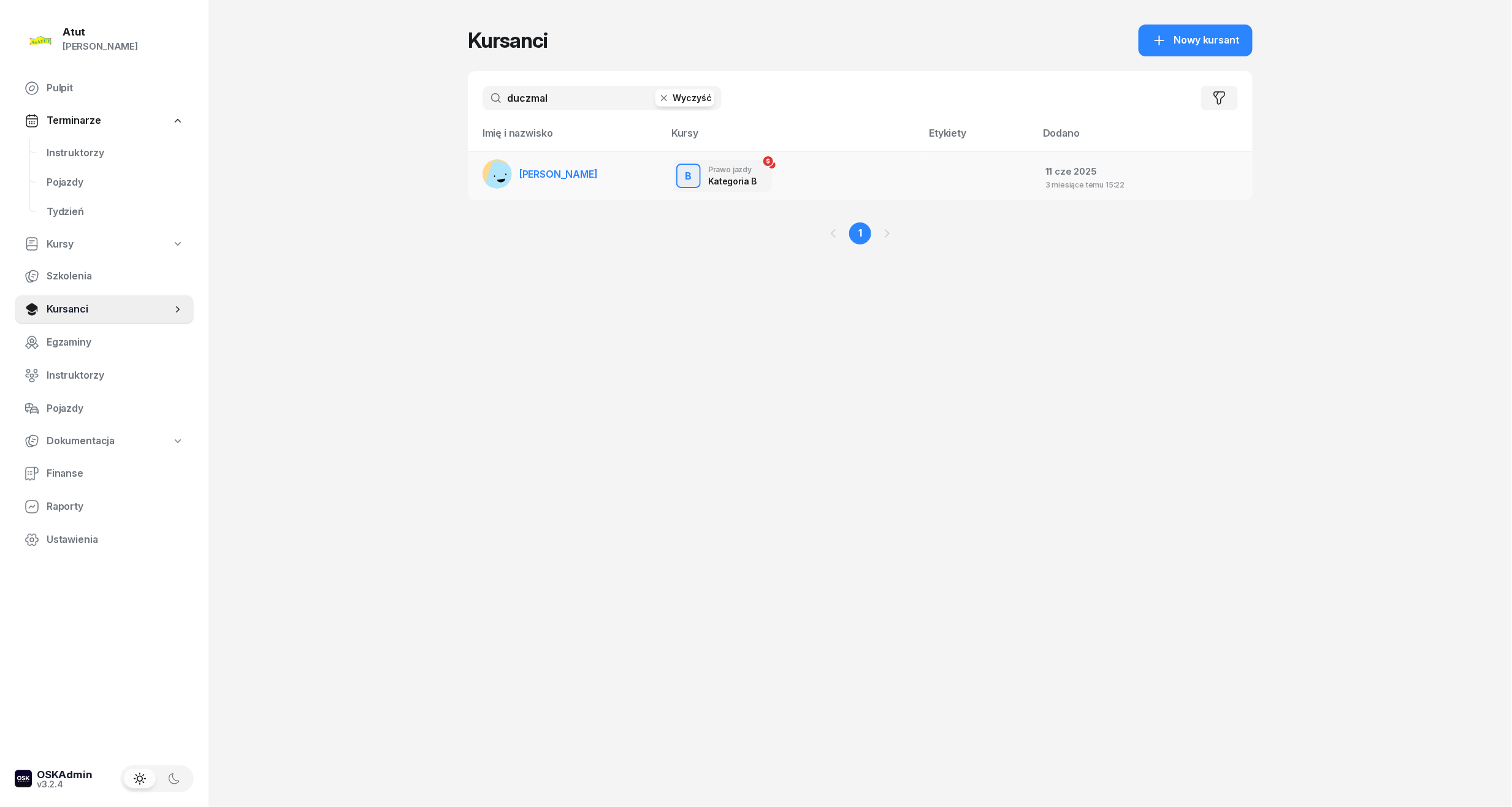
click at [553, 185] on link "[PERSON_NAME]" at bounding box center [540, 174] width 116 height 29
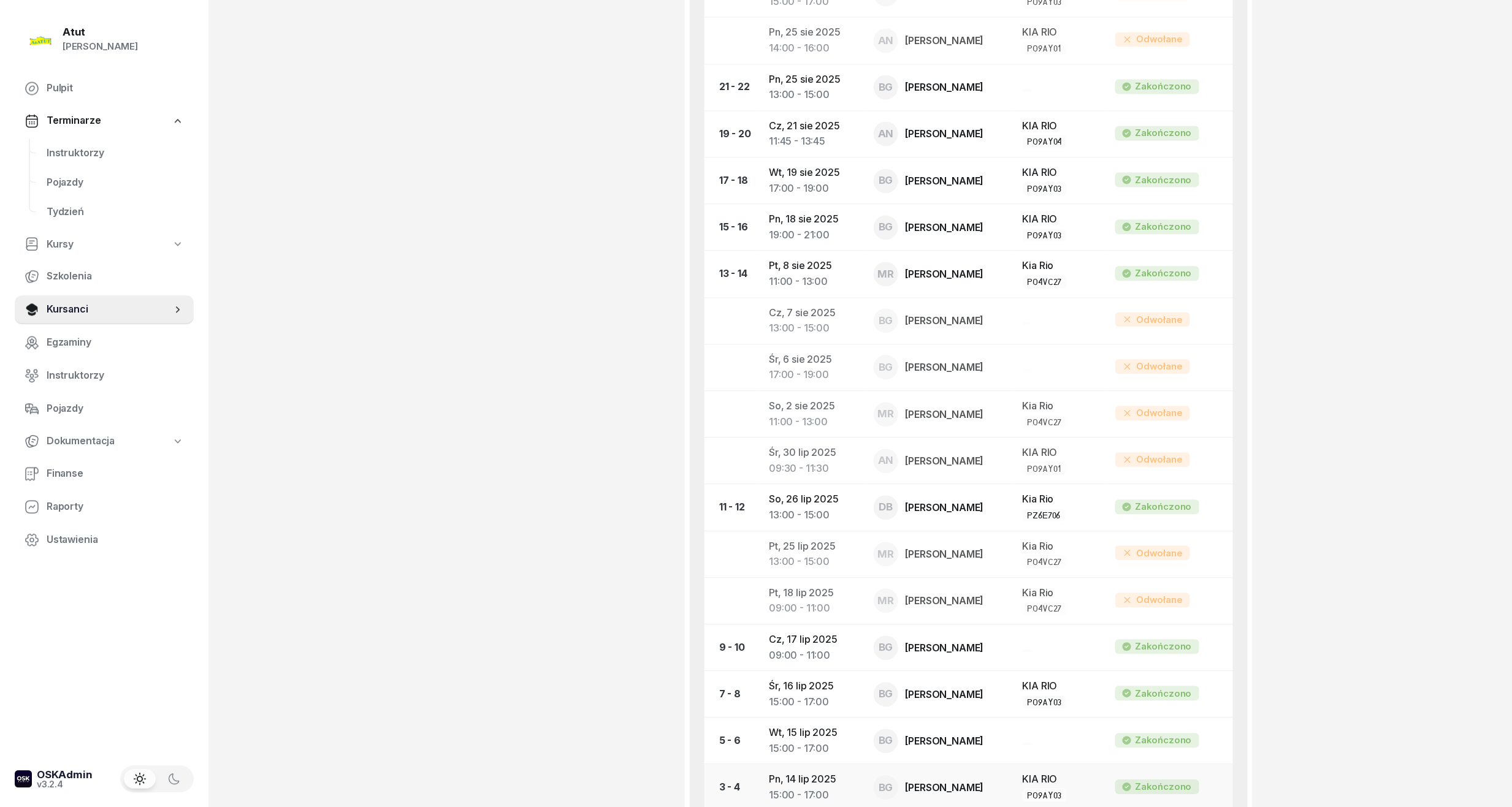
scroll to position [1354, 0]
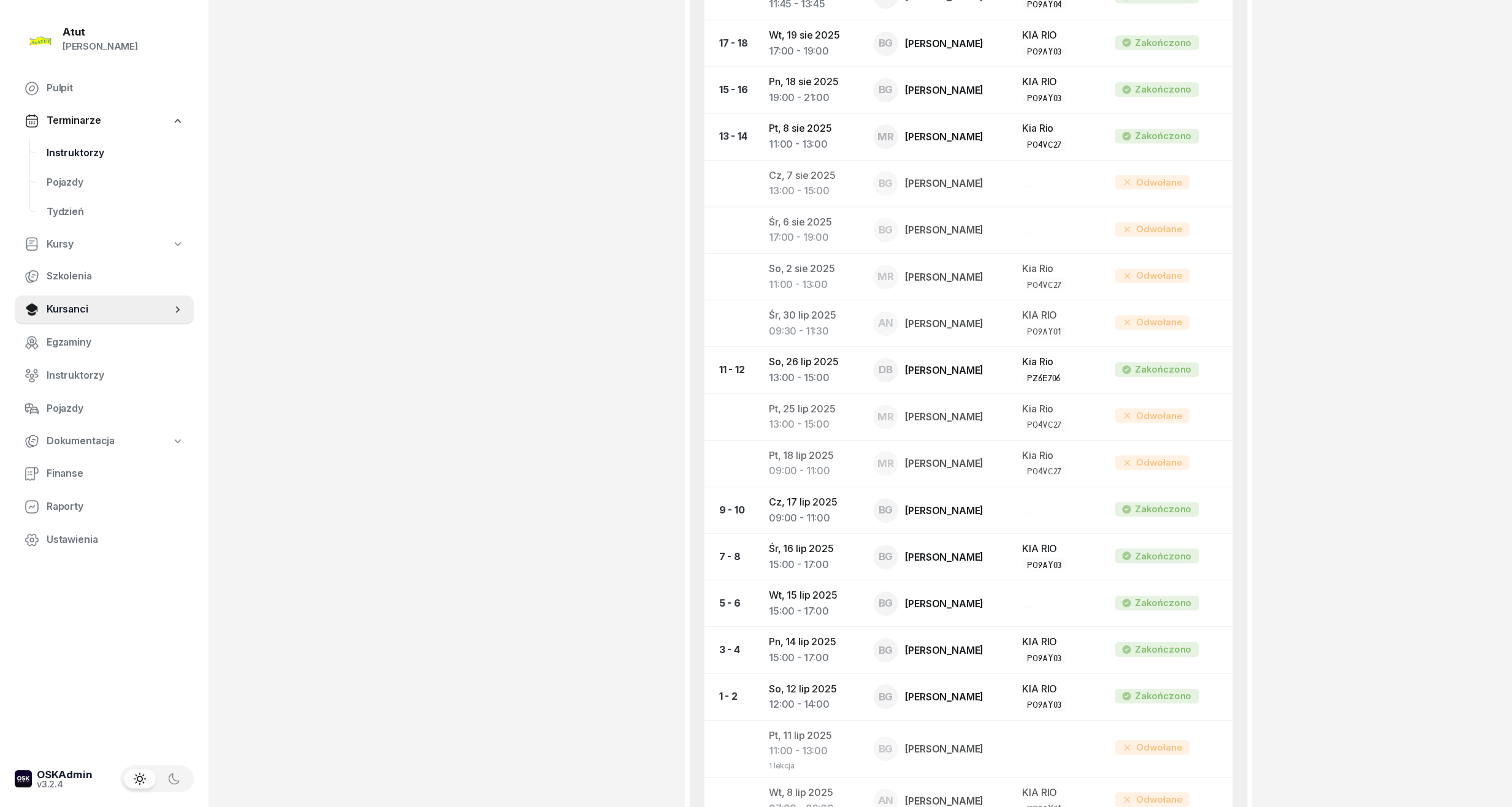
click at [72, 146] on span "Instruktorzy" at bounding box center [115, 153] width 138 height 16
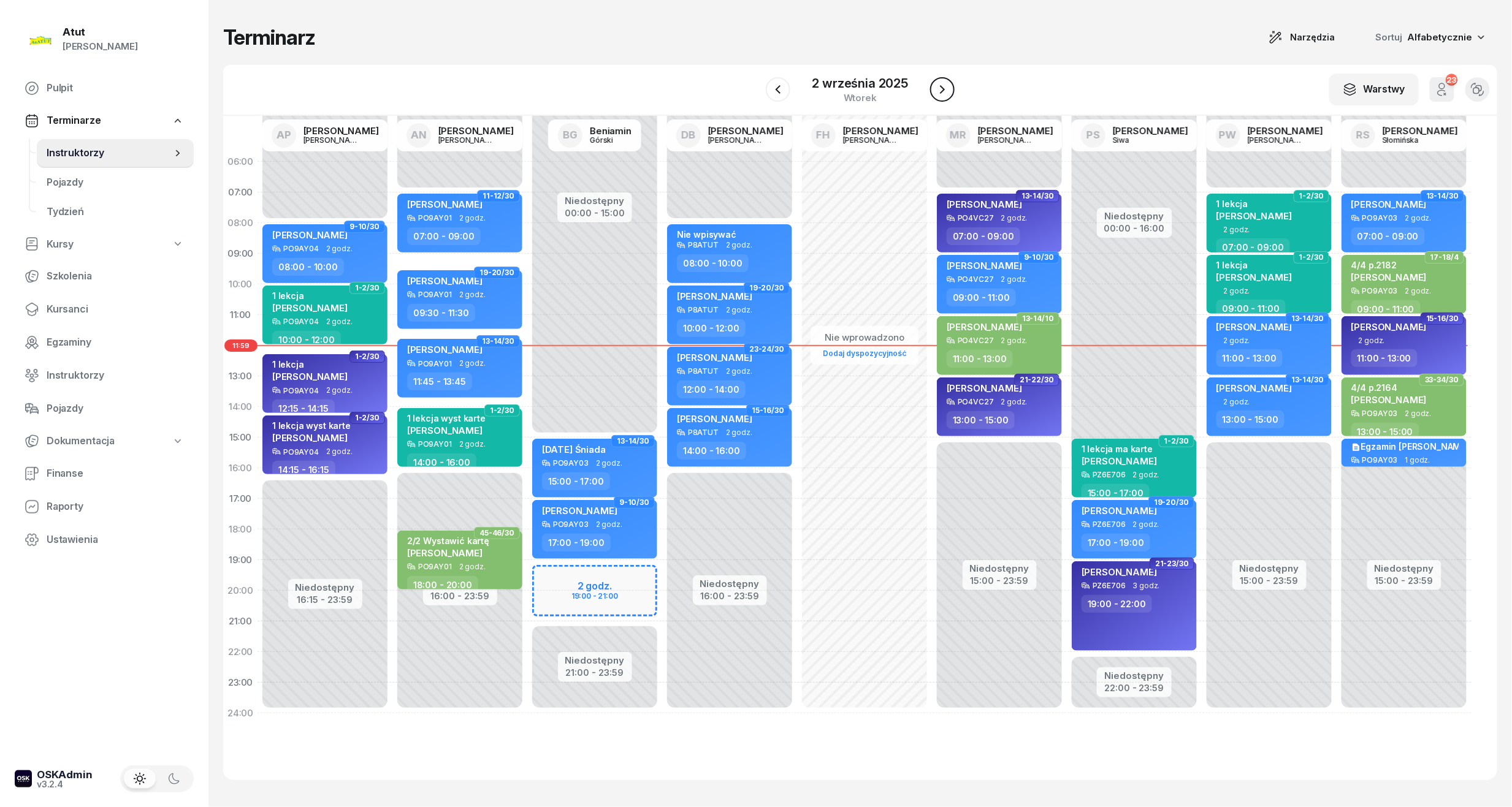
click at [938, 90] on icon "button" at bounding box center [942, 89] width 15 height 15
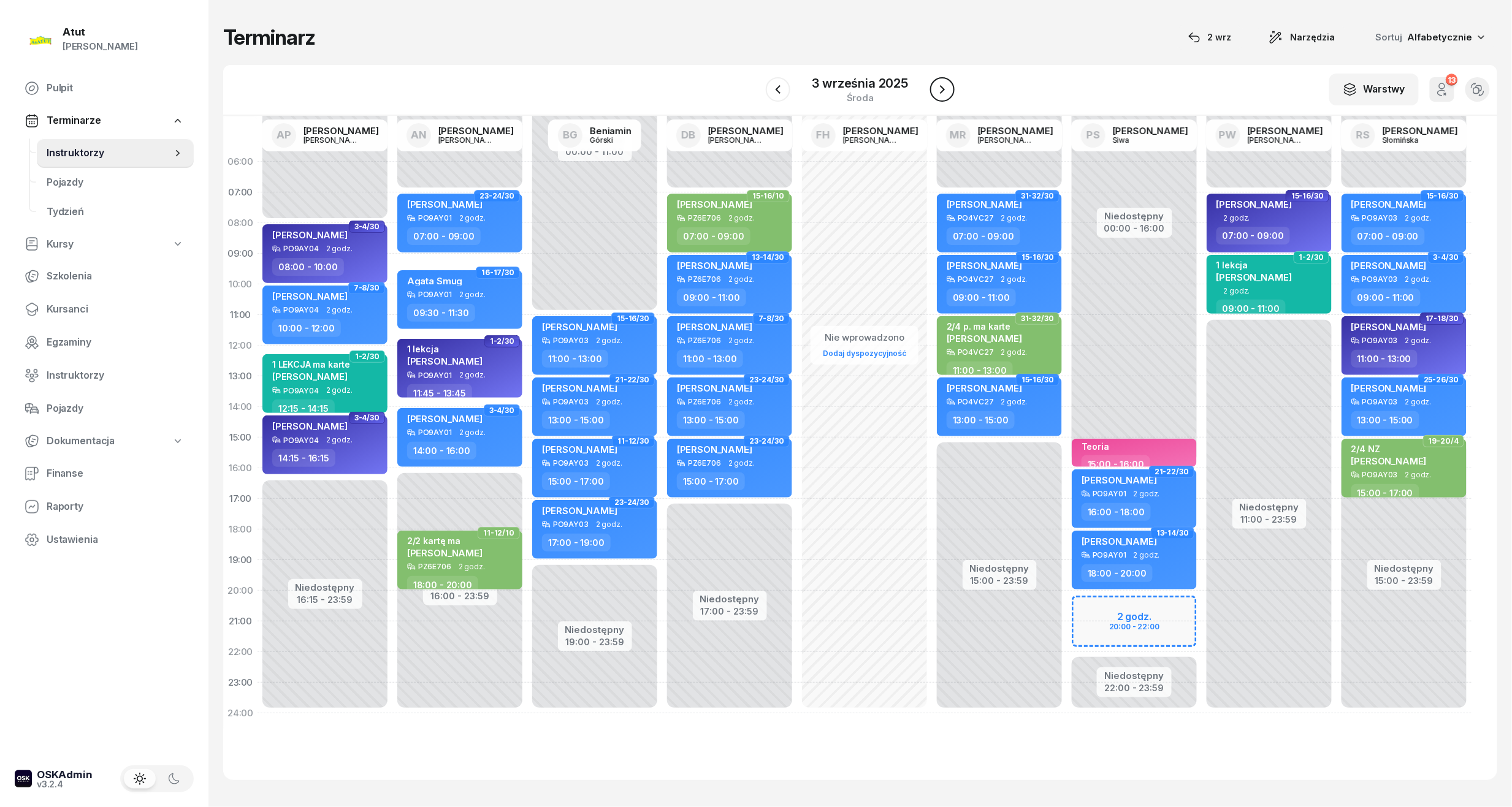
click at [937, 92] on icon "button" at bounding box center [942, 89] width 15 height 15
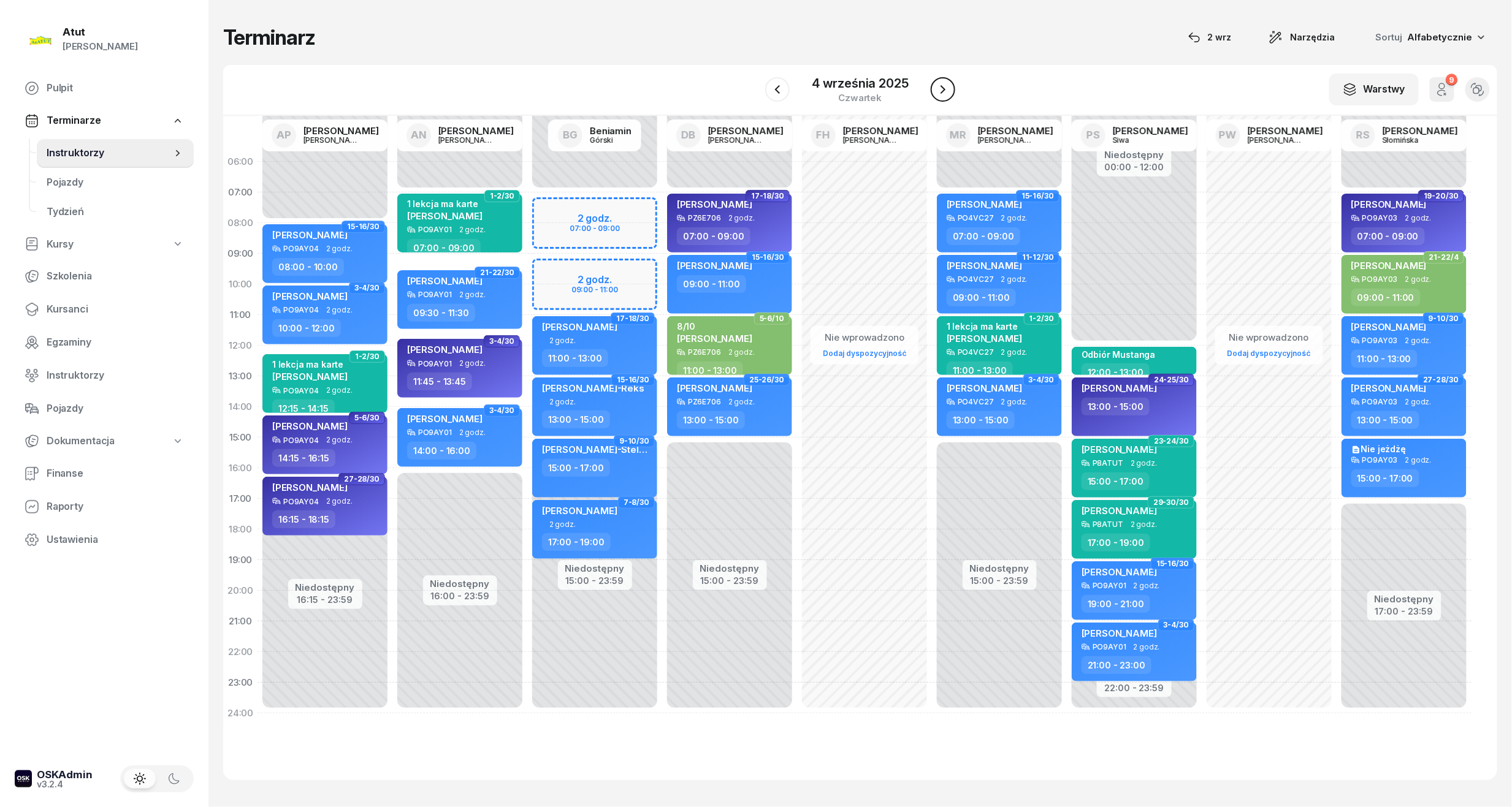
click at [937, 92] on icon "button" at bounding box center [942, 89] width 15 height 15
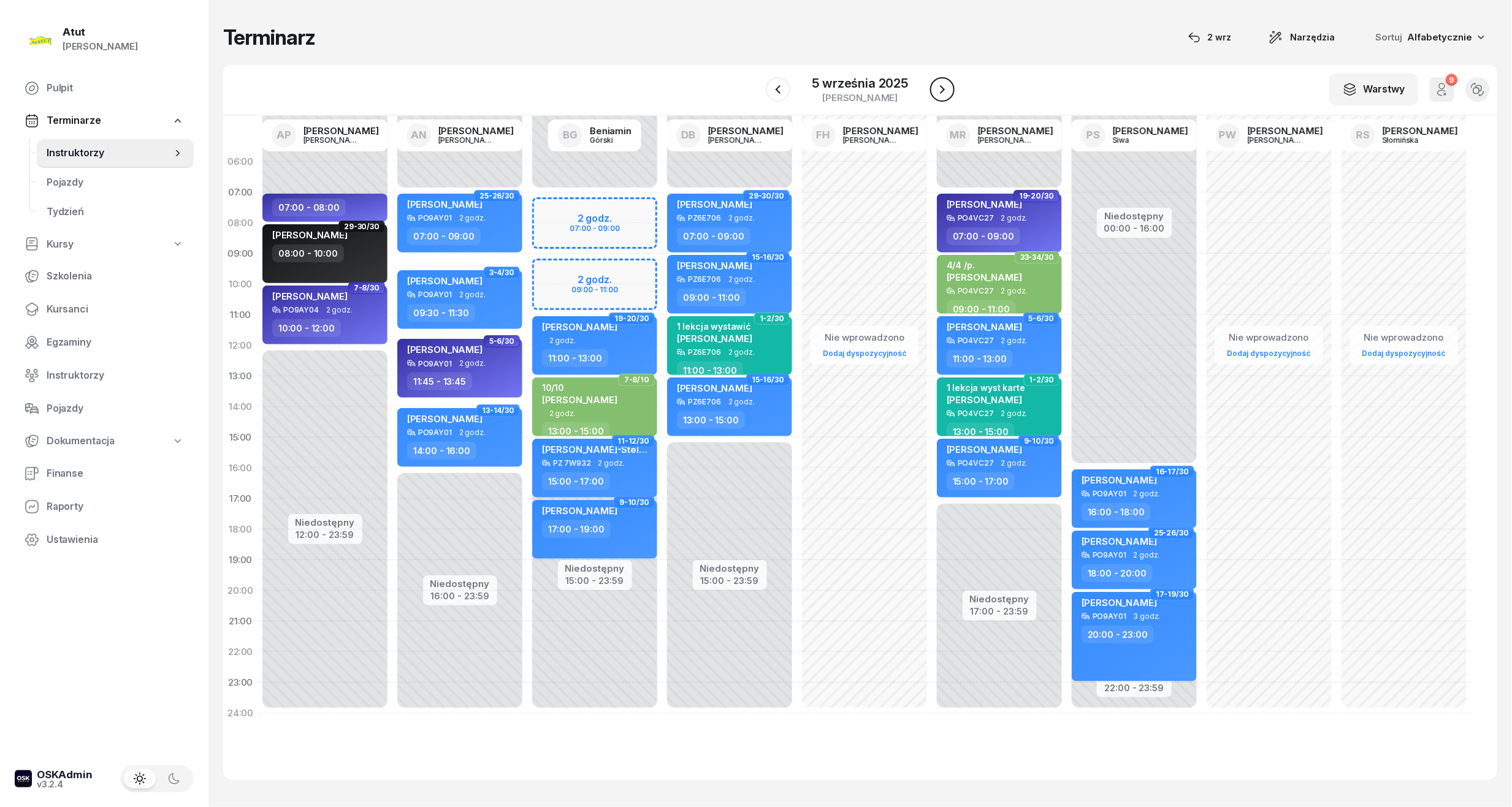
click at [937, 92] on icon "button" at bounding box center [942, 89] width 15 height 15
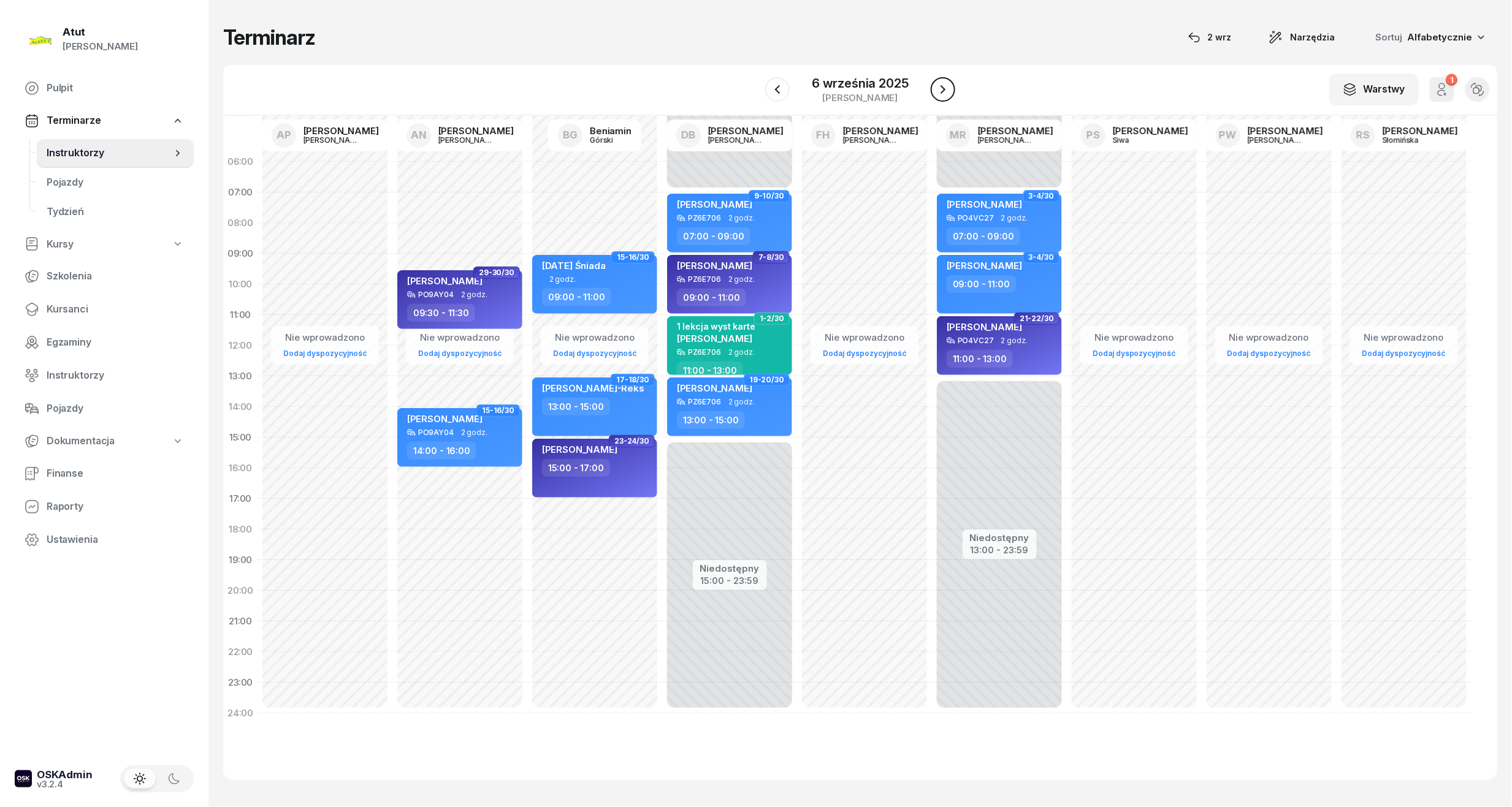
click at [937, 92] on icon "button" at bounding box center [942, 89] width 15 height 15
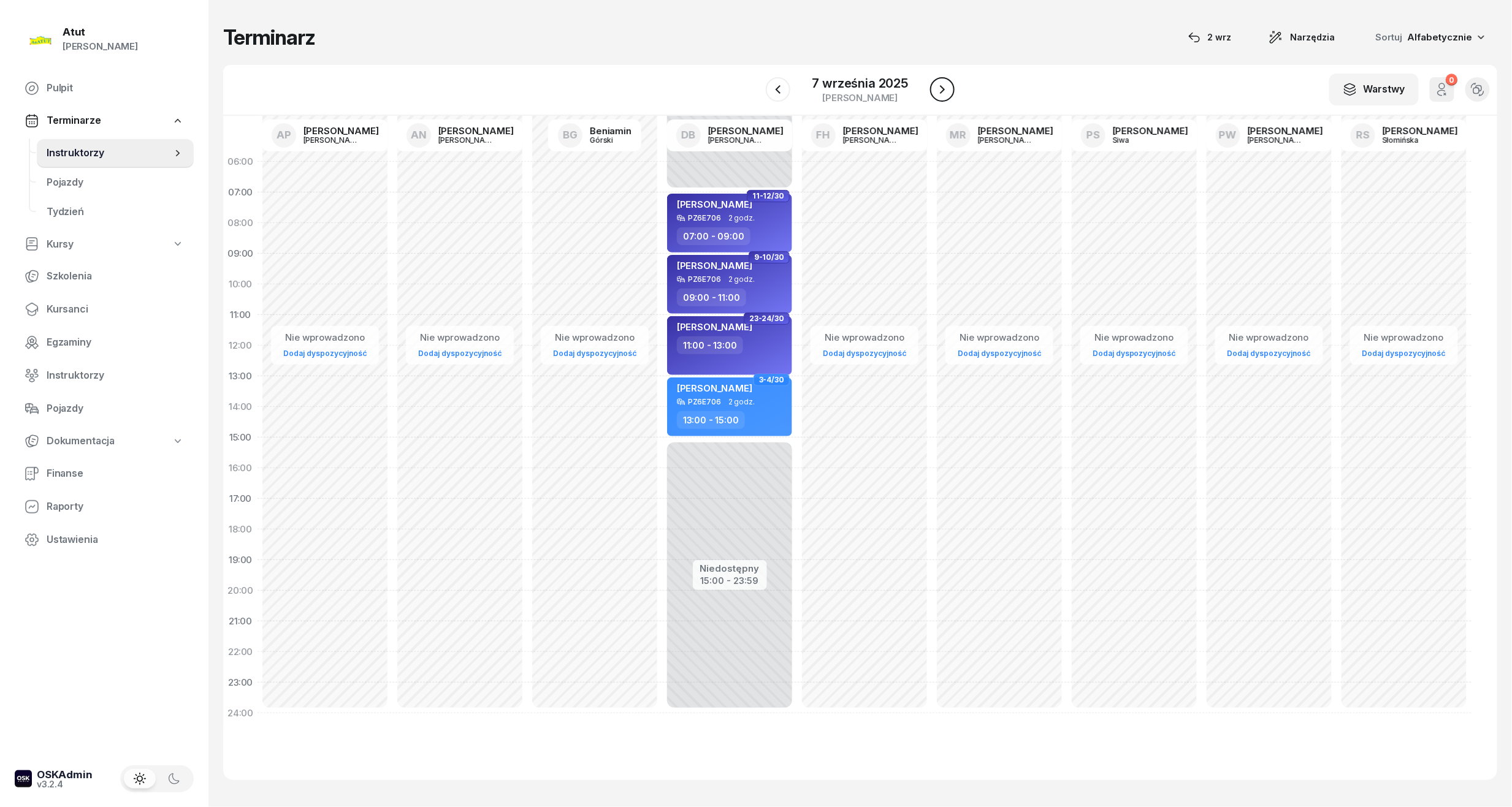
click at [937, 92] on icon "button" at bounding box center [942, 89] width 15 height 15
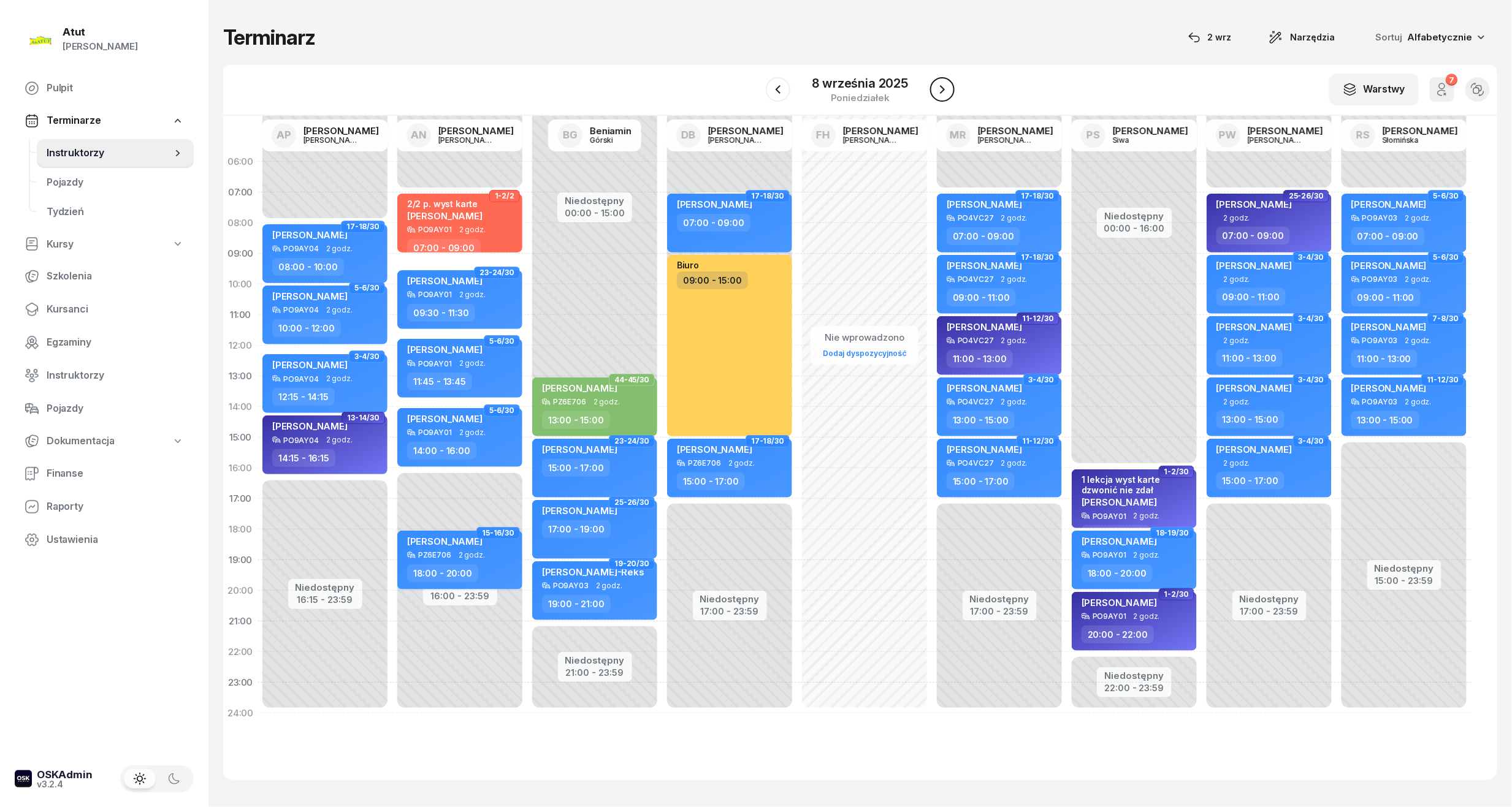
click at [937, 92] on icon "button" at bounding box center [942, 89] width 15 height 15
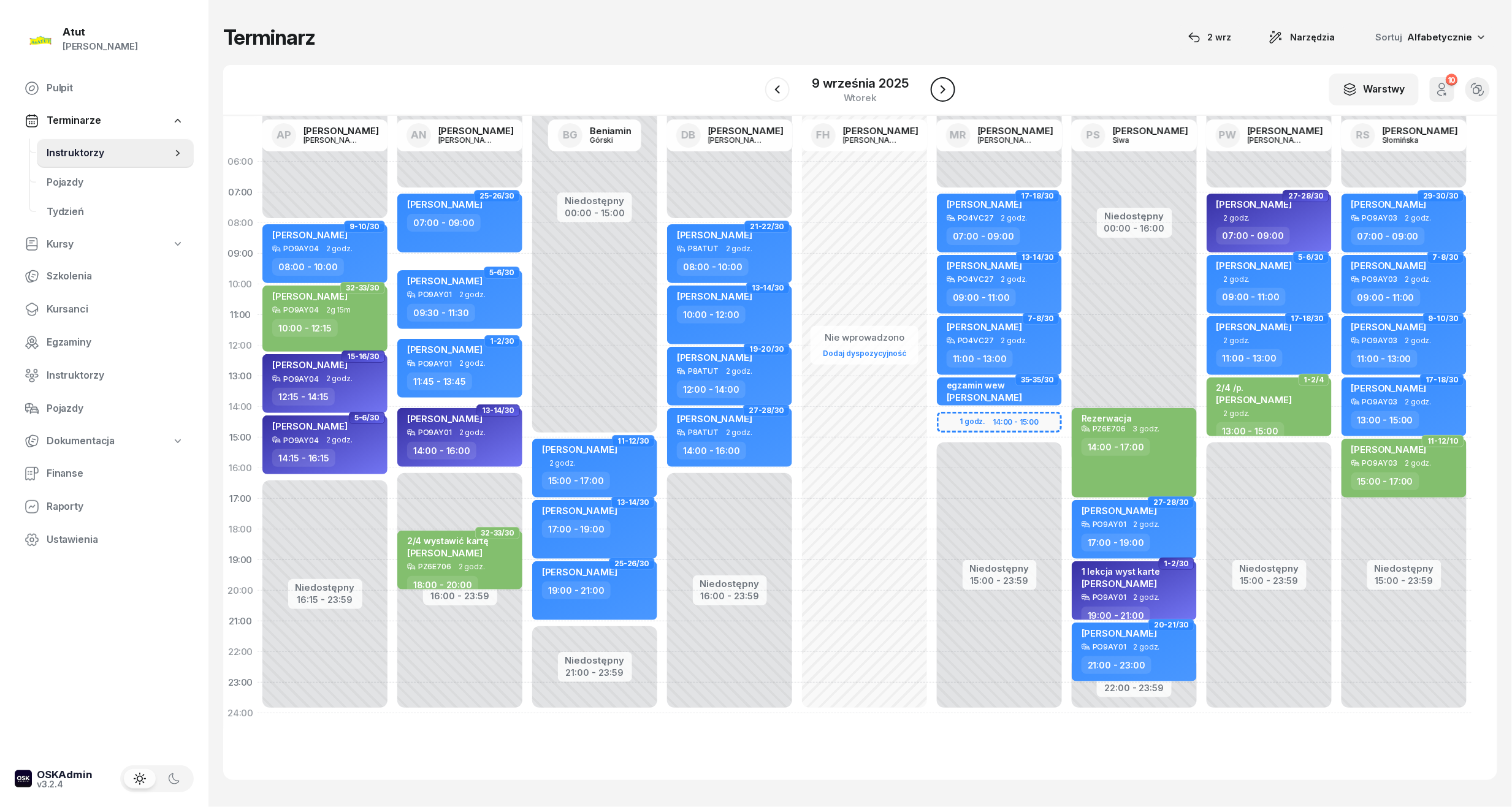
click at [937, 92] on icon "button" at bounding box center [942, 89] width 15 height 15
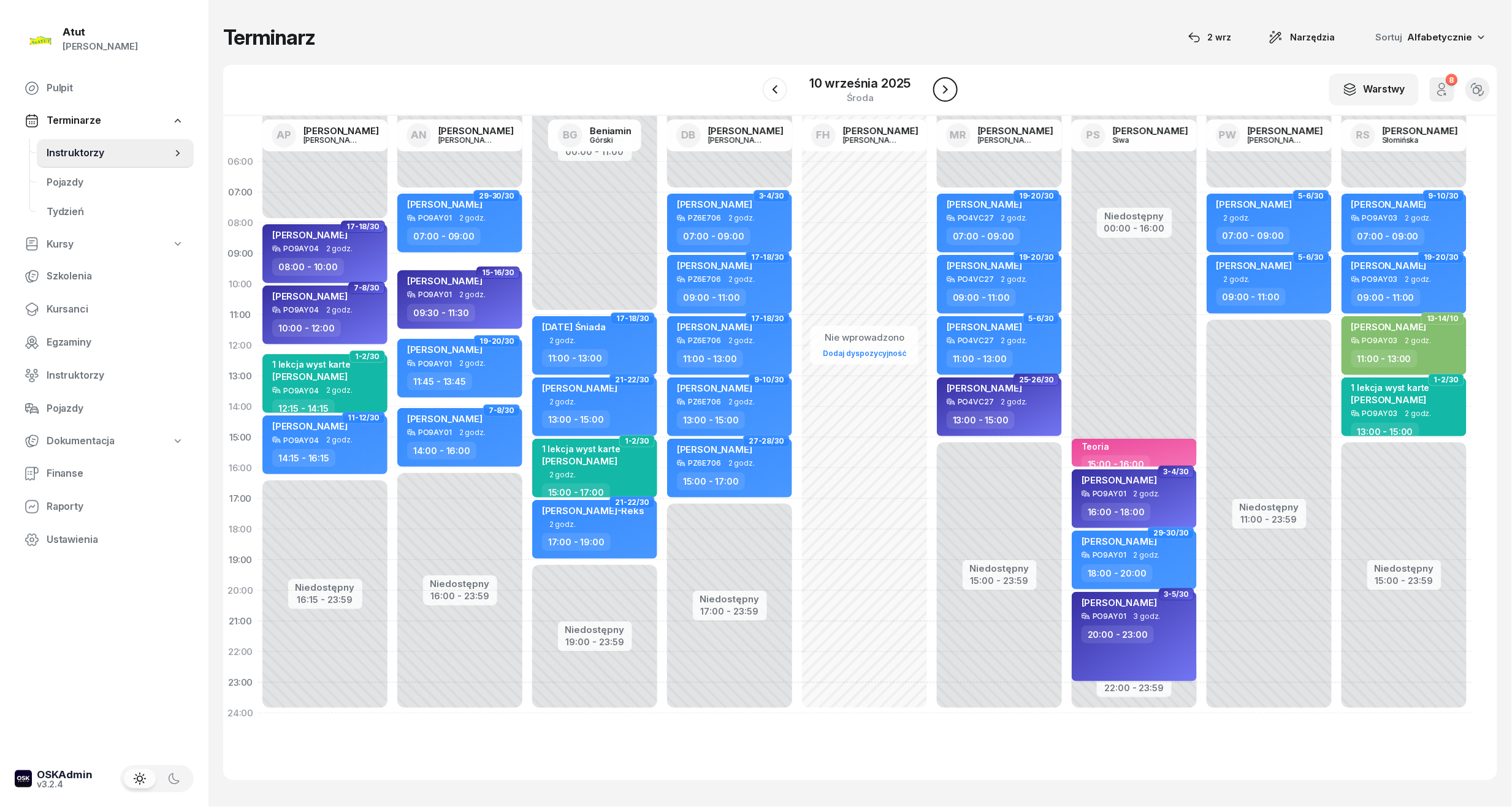
click at [938, 92] on icon "button" at bounding box center [945, 89] width 15 height 15
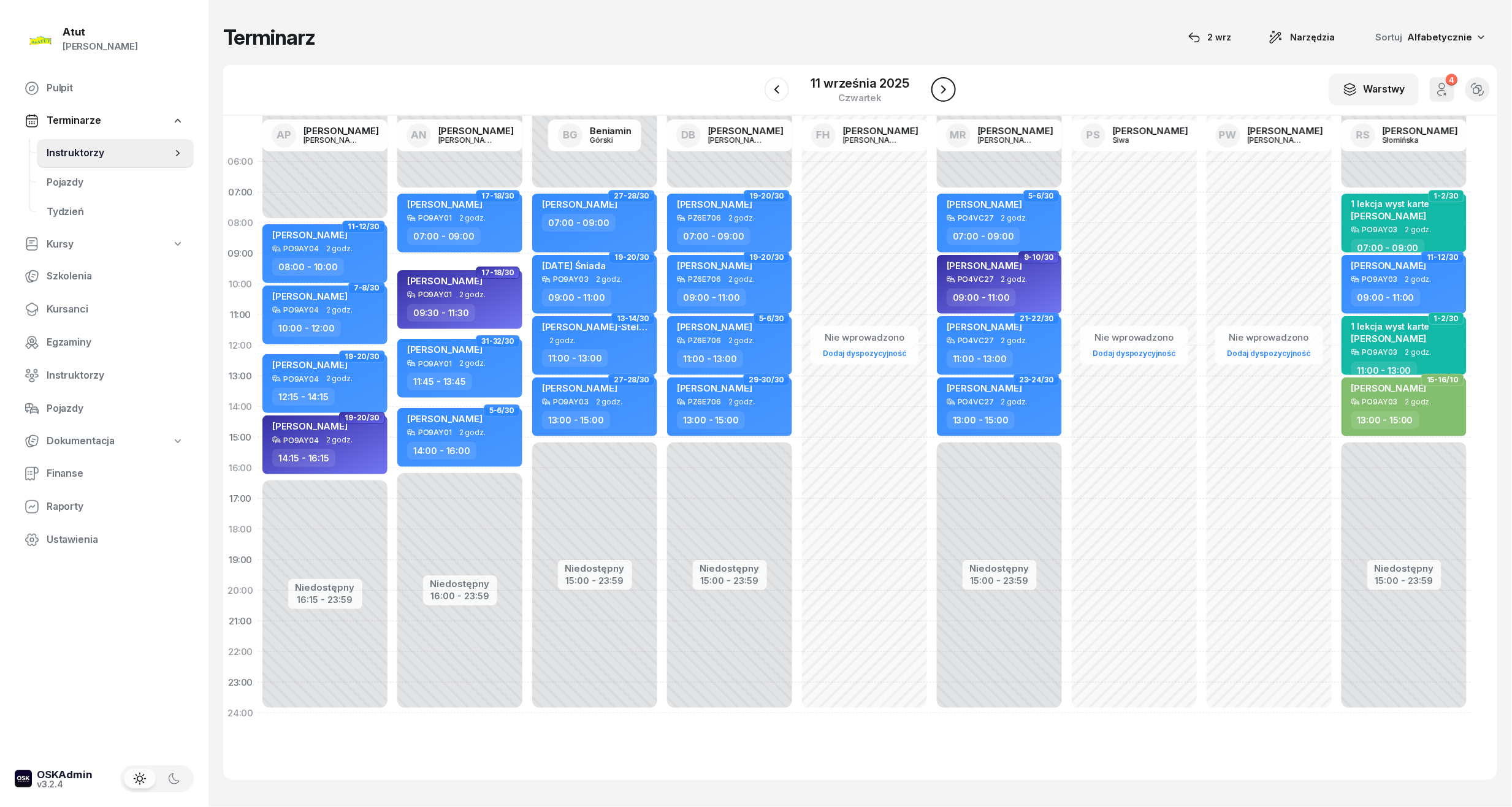
click at [937, 92] on icon "button" at bounding box center [943, 89] width 15 height 15
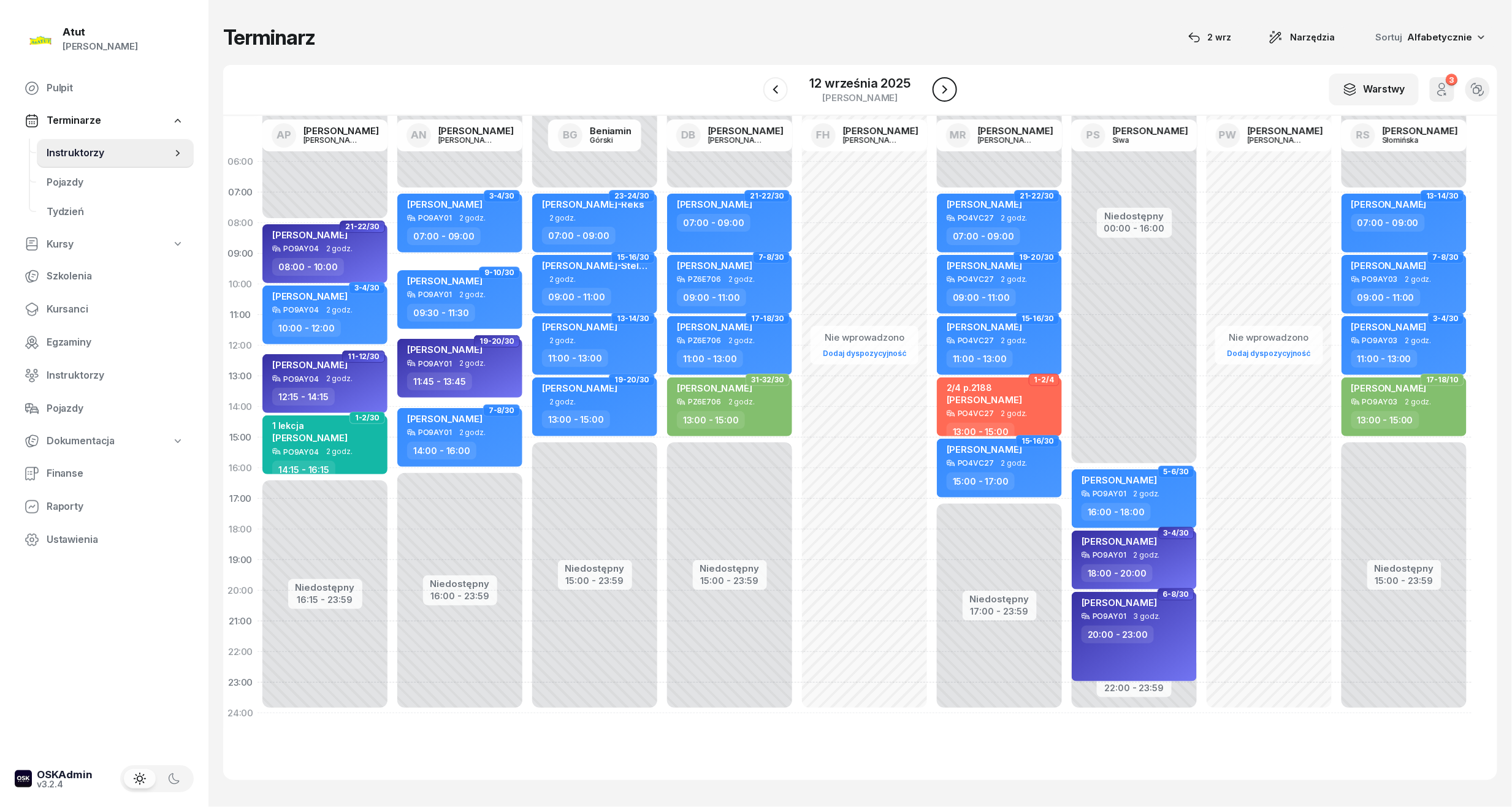
click at [938, 92] on icon "button" at bounding box center [945, 89] width 15 height 15
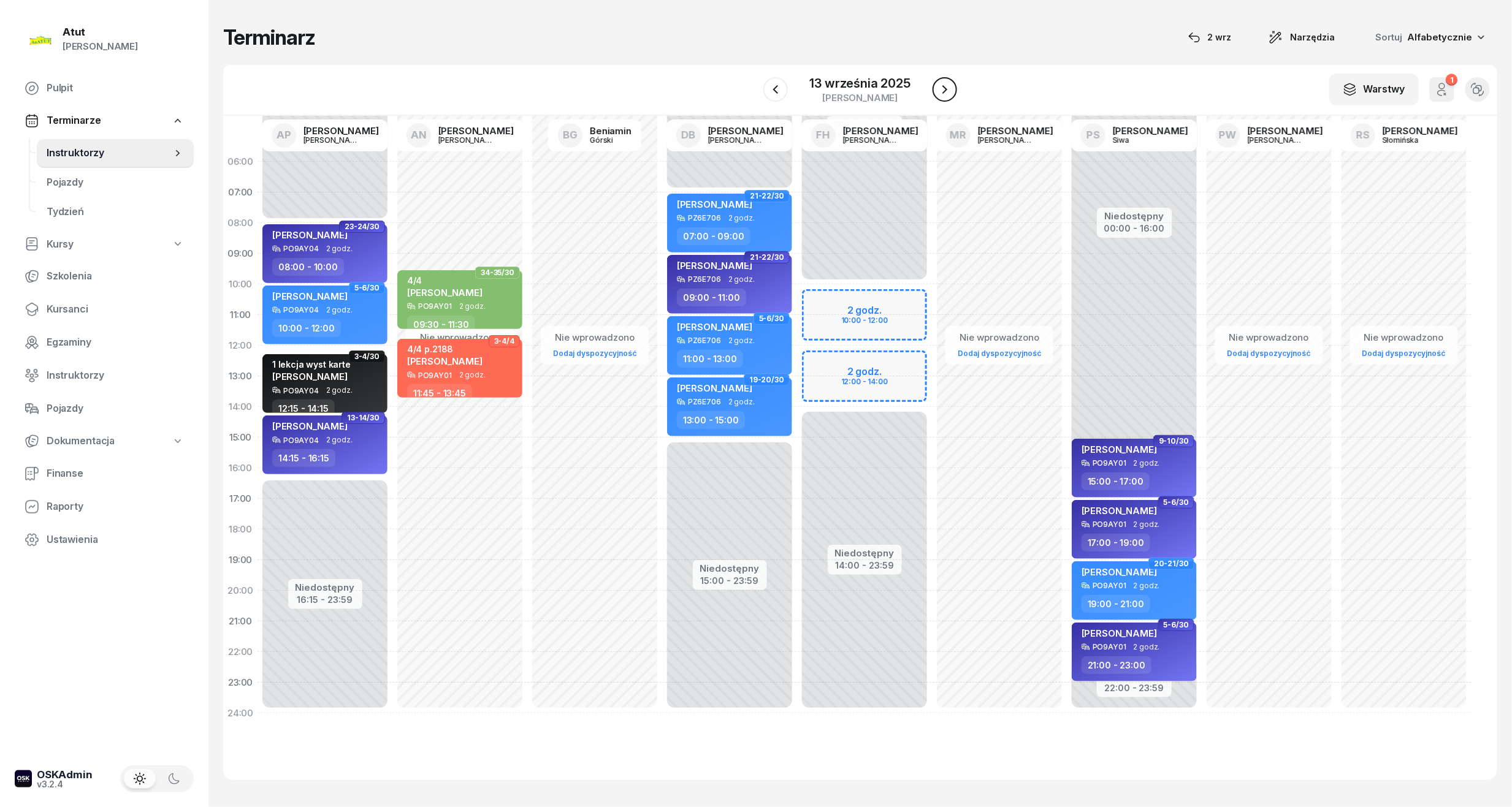
click at [938, 92] on icon "button" at bounding box center [945, 89] width 15 height 15
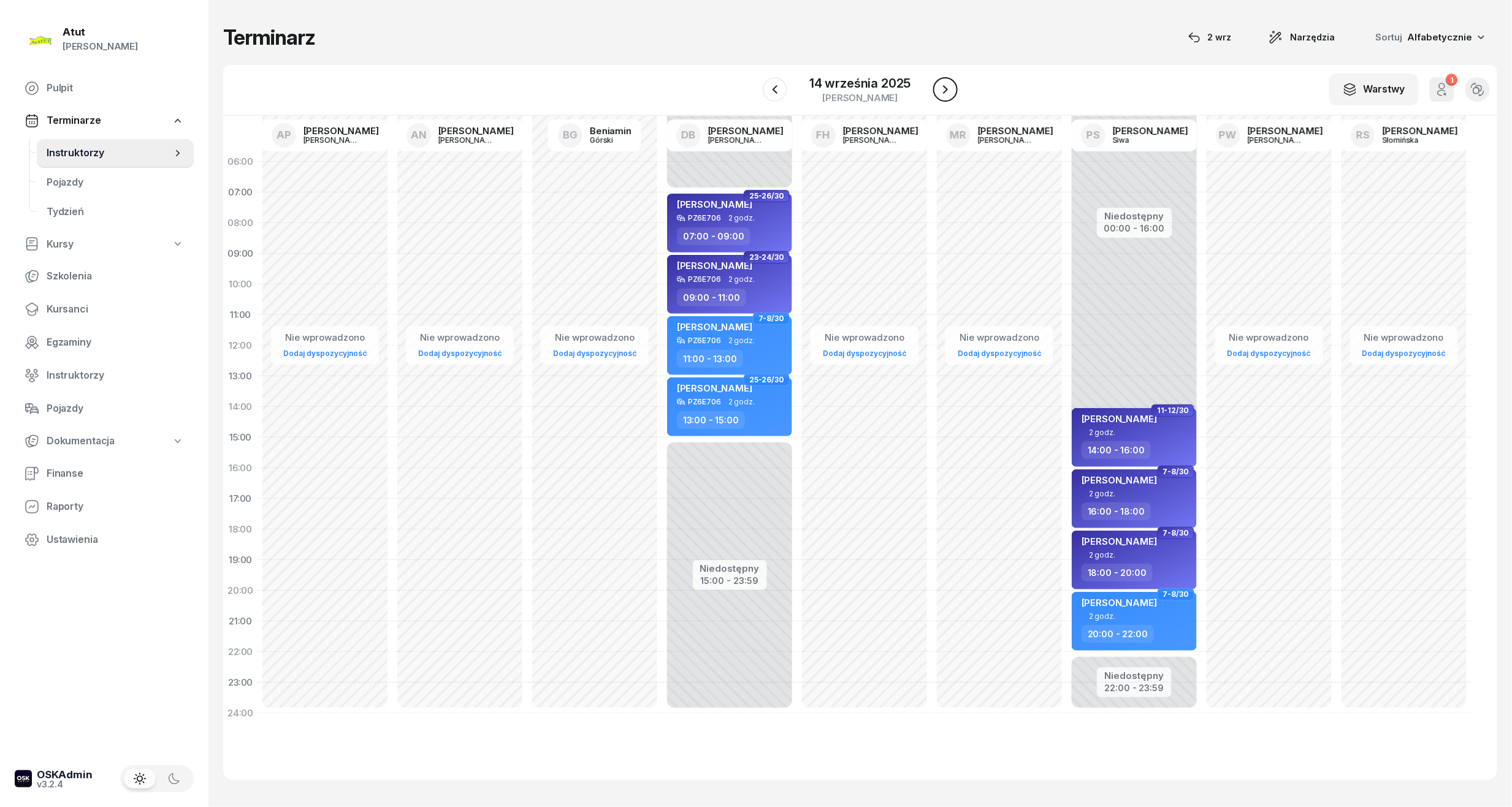
click at [938, 92] on icon "button" at bounding box center [945, 89] width 15 height 15
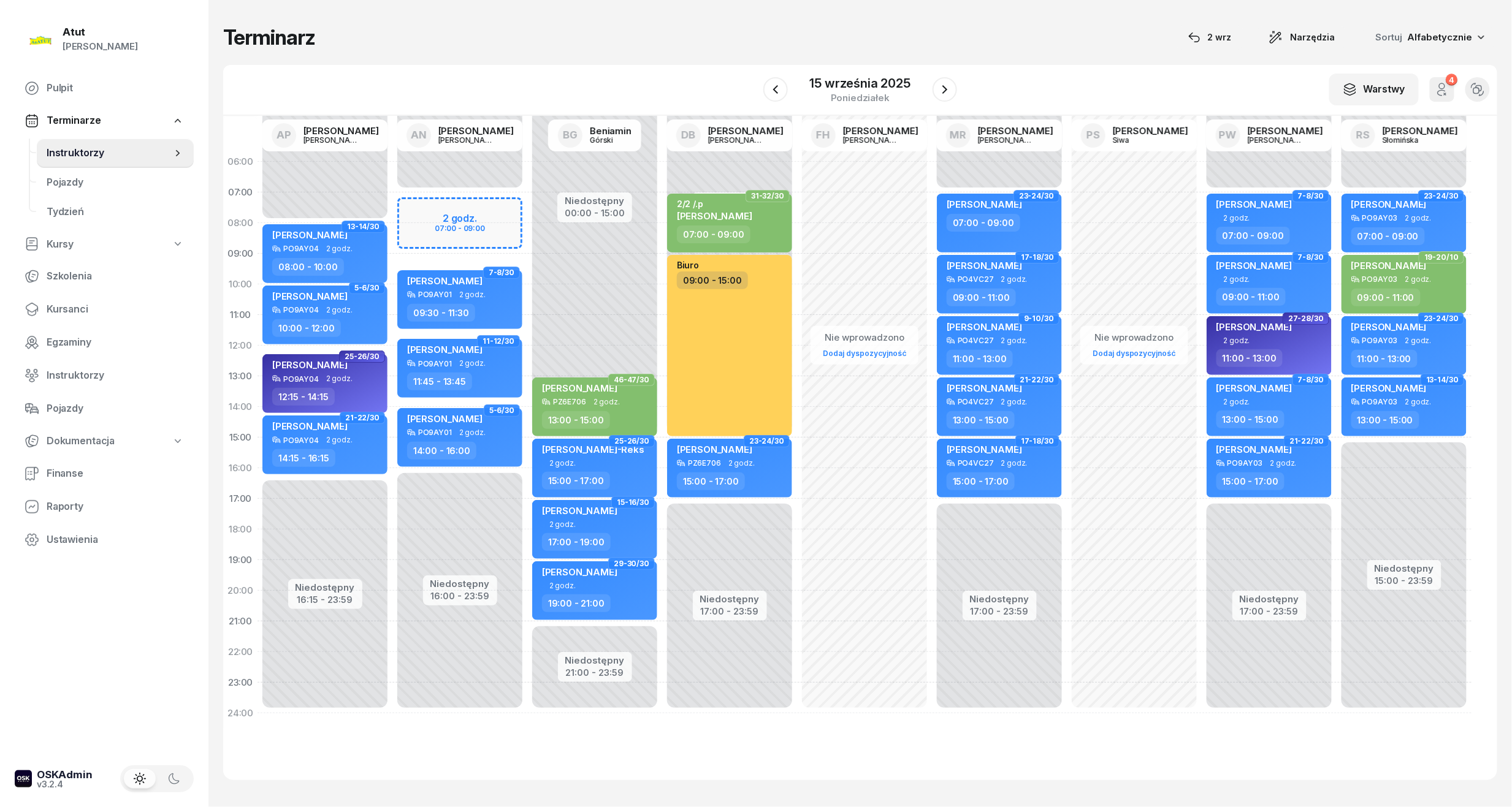
click at [449, 219] on div "Niedostępny 00:00 - 07:00 Niedostępny 16:00 - 23:59 2 godz. 07:00 - 09:00 17-18…" at bounding box center [459, 437] width 135 height 582
select select "07"
select select "09"
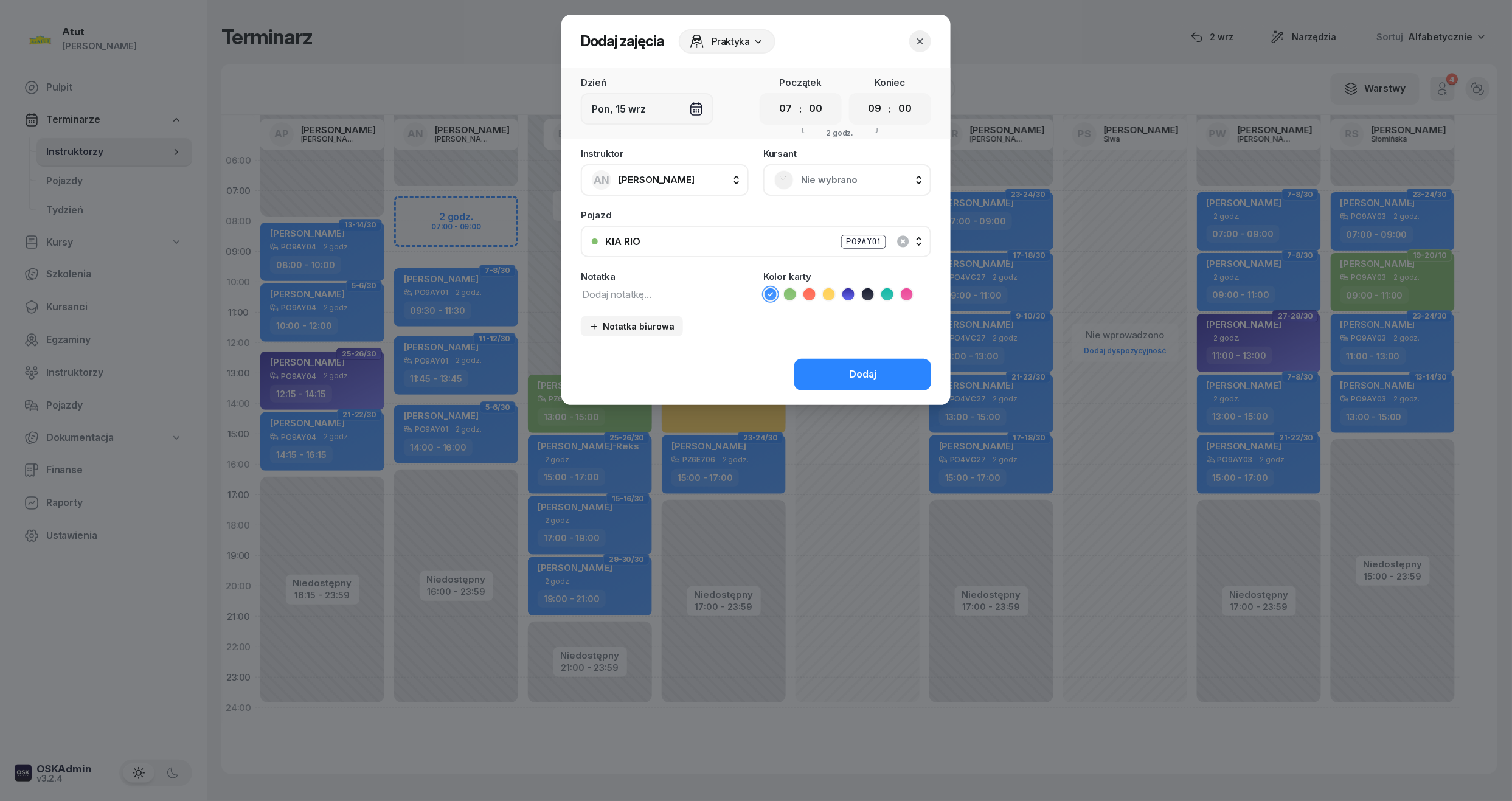
click at [828, 175] on span "Nie wybrano" at bounding box center [860, 180] width 119 height 16
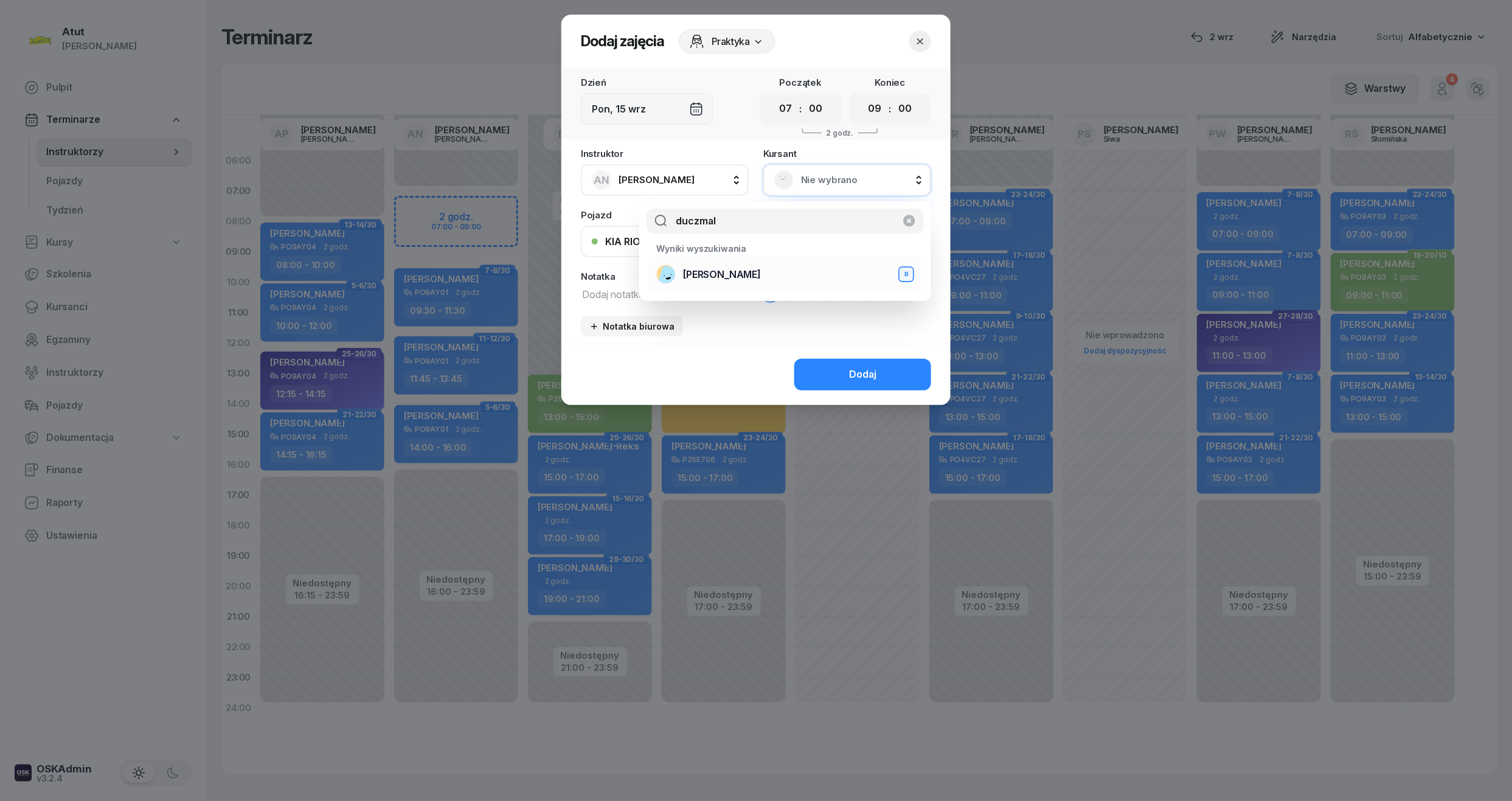
type input "duczmal"
click at [718, 277] on span "[PERSON_NAME]" at bounding box center [722, 275] width 78 height 16
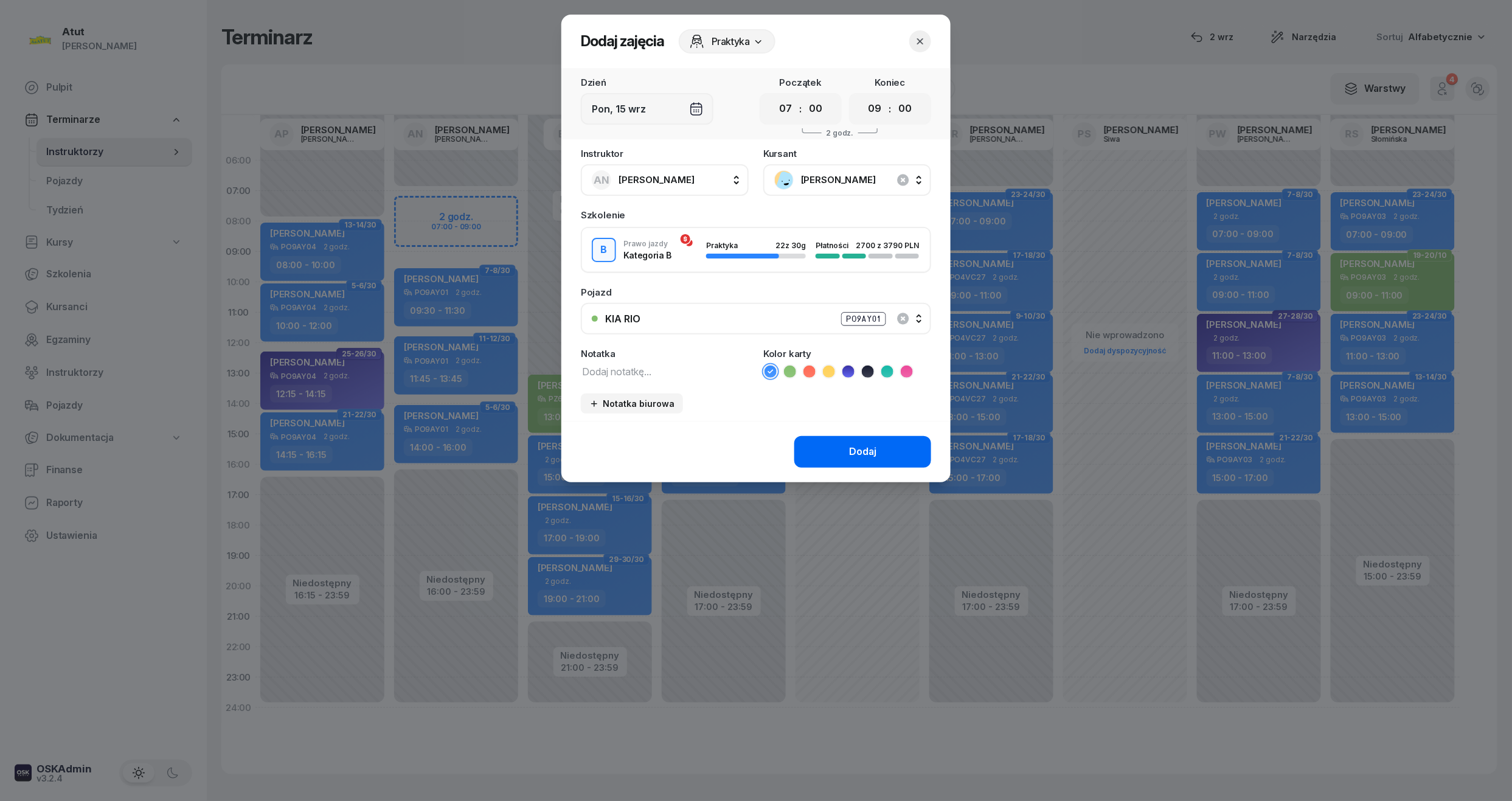
click at [872, 450] on div "Dodaj" at bounding box center [863, 452] width 27 height 16
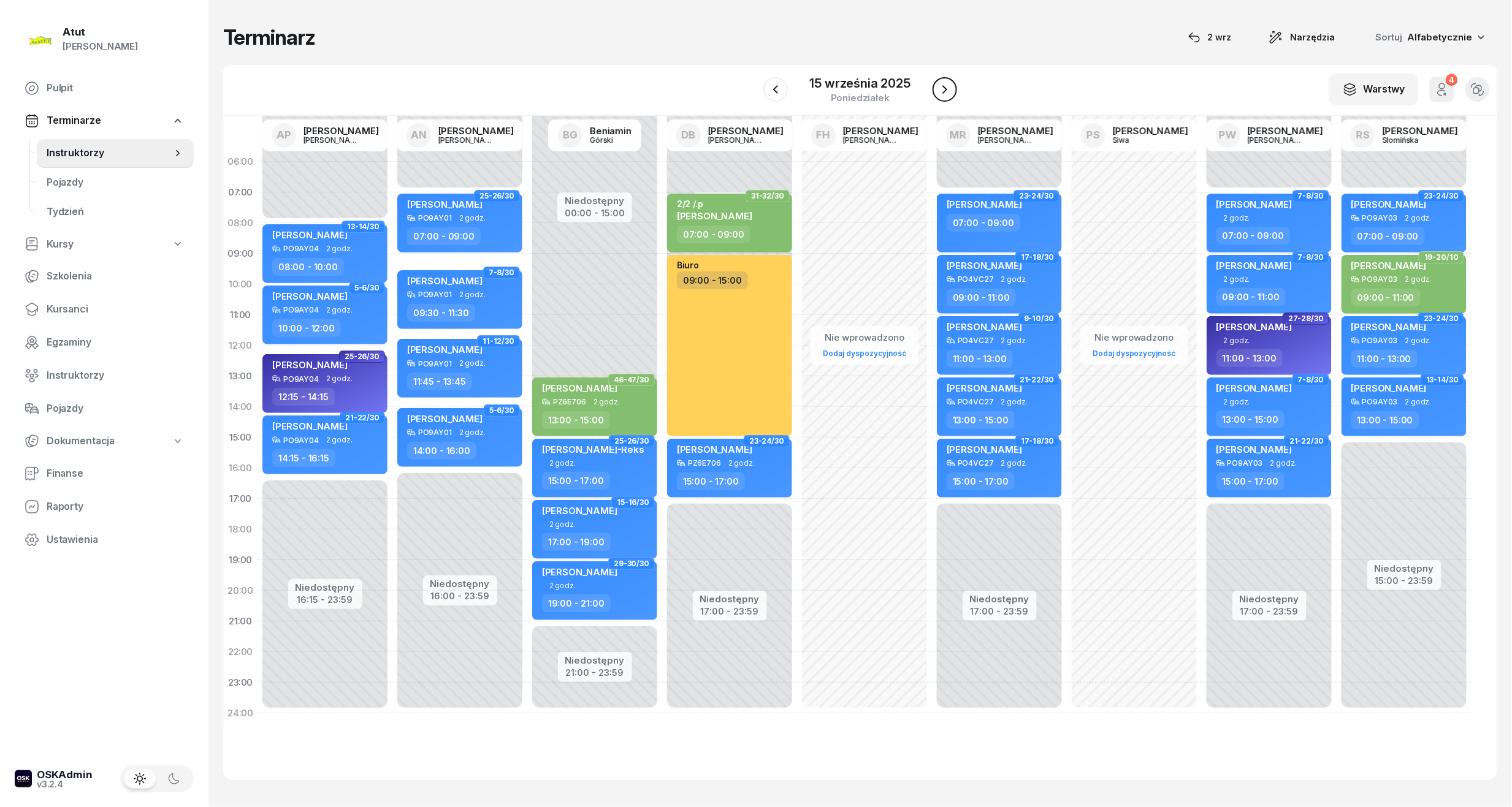
click at [935, 84] on button "button" at bounding box center [944, 89] width 24 height 24
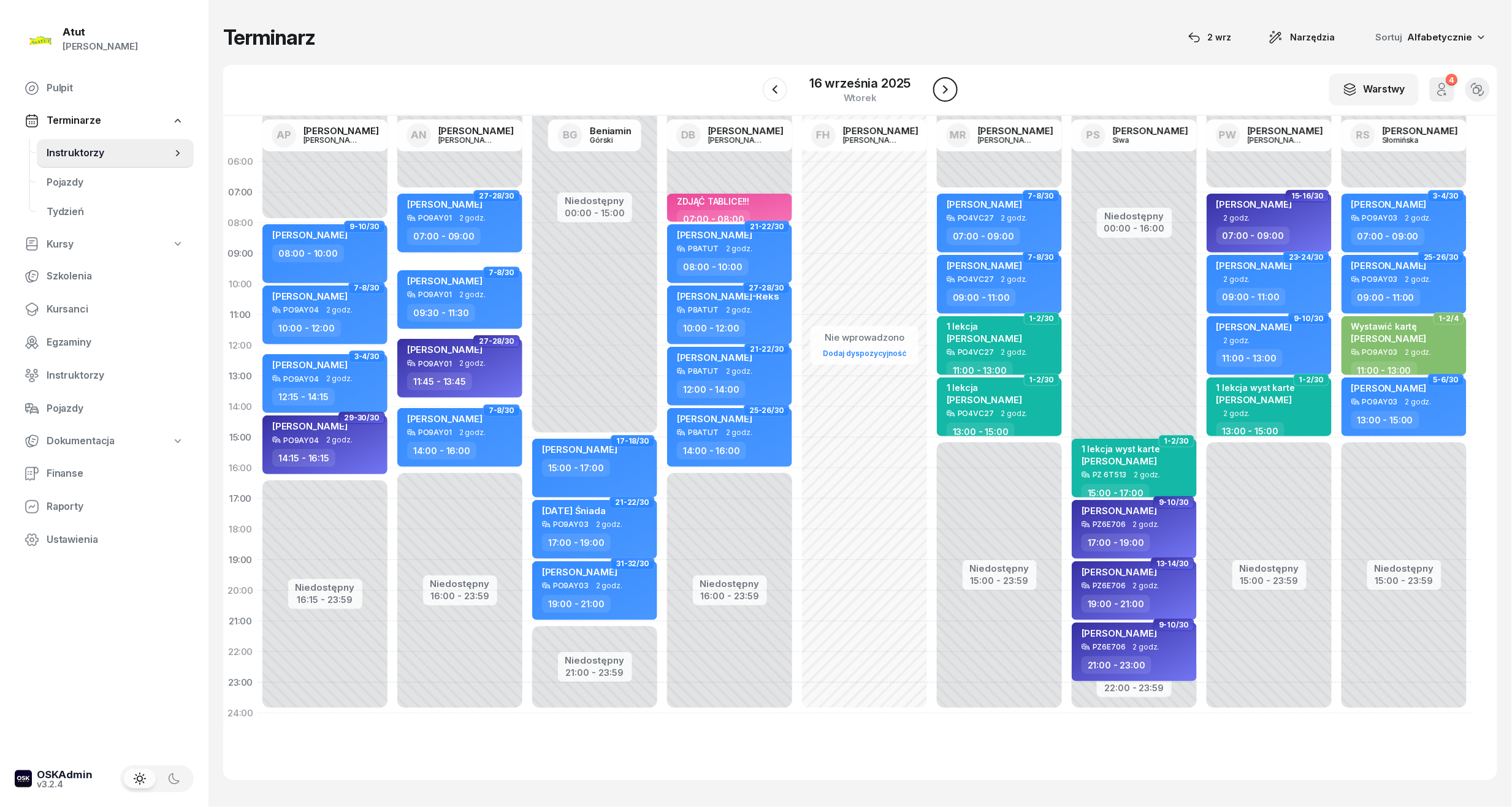
click at [935, 84] on button "button" at bounding box center [945, 89] width 24 height 24
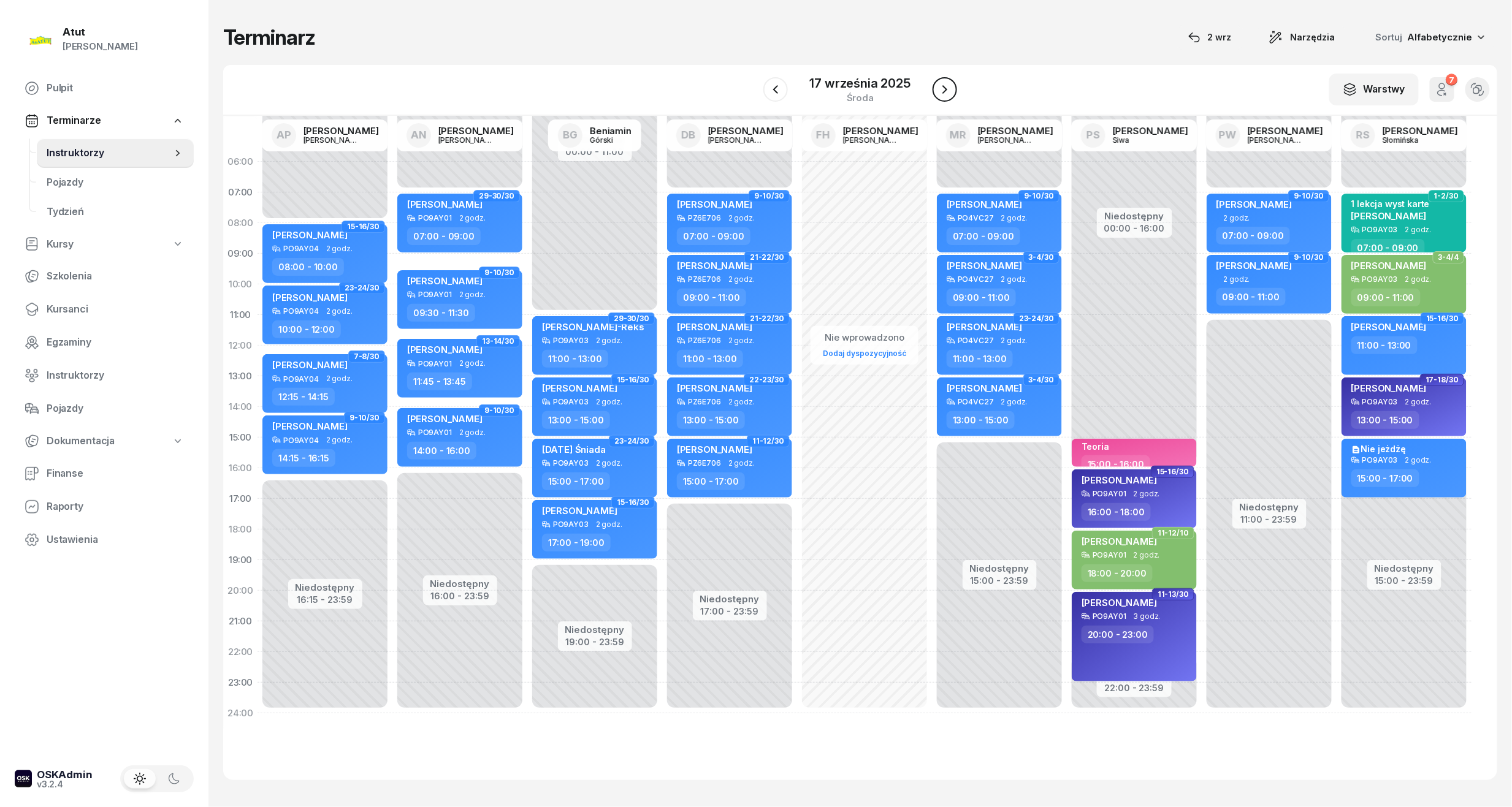
click at [935, 84] on button "button" at bounding box center [944, 89] width 24 height 24
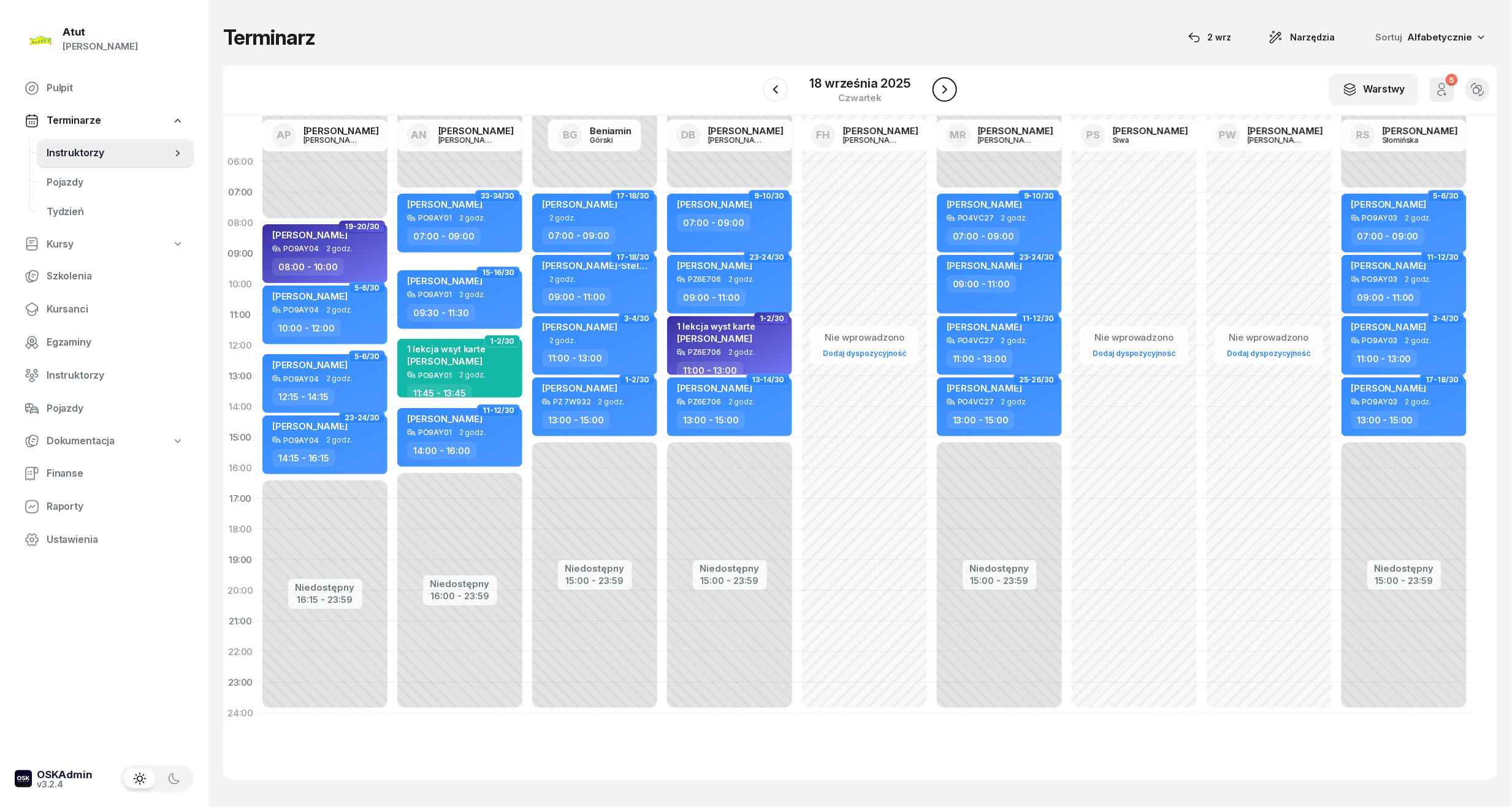
click at [935, 84] on button "button" at bounding box center [944, 89] width 24 height 24
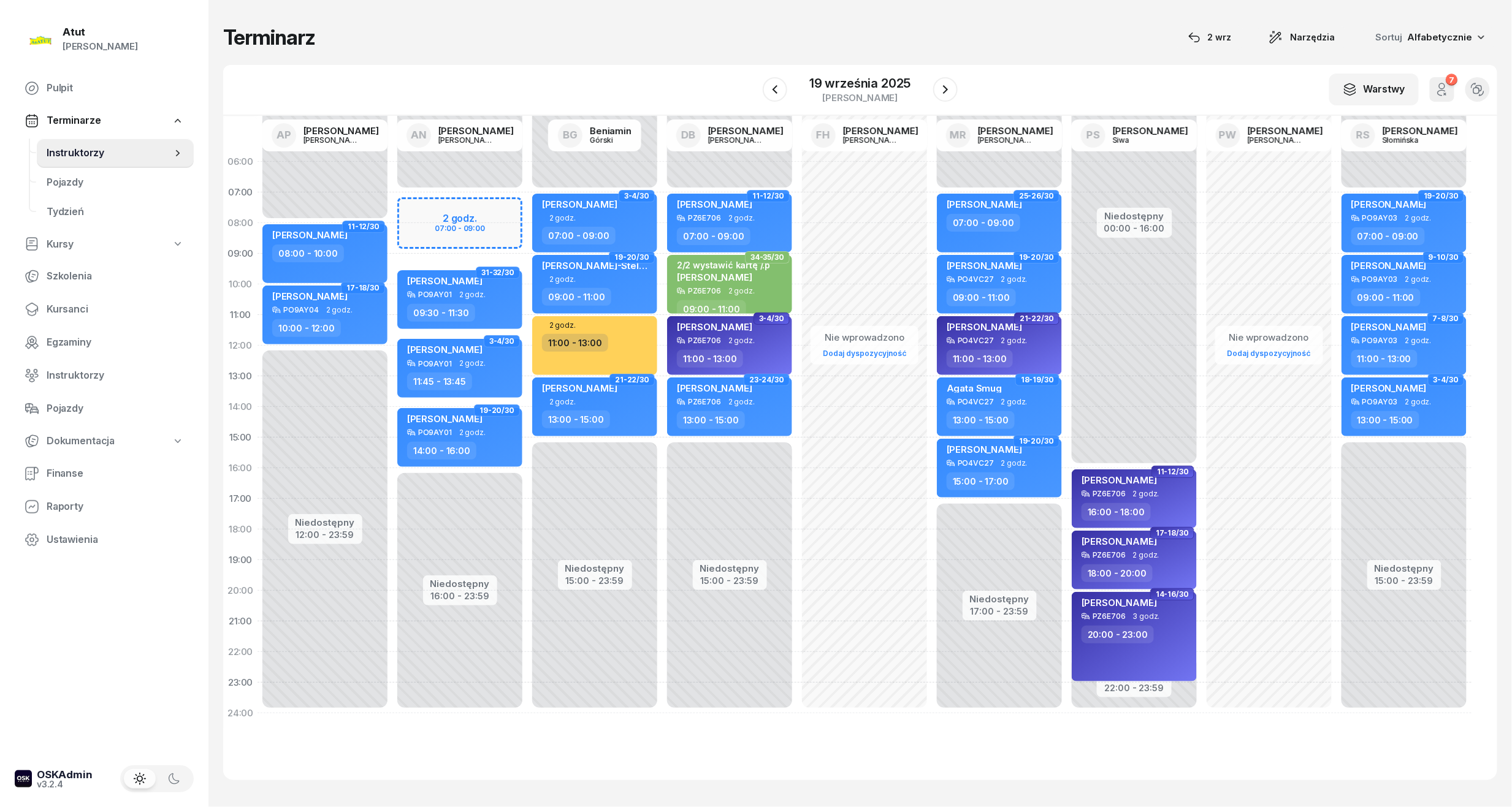
click at [491, 221] on div "Niedostępny 00:00 - 07:00 Niedostępny 16:00 - 23:59 2 godz. 07:00 - 09:00 31-32…" at bounding box center [459, 437] width 135 height 582
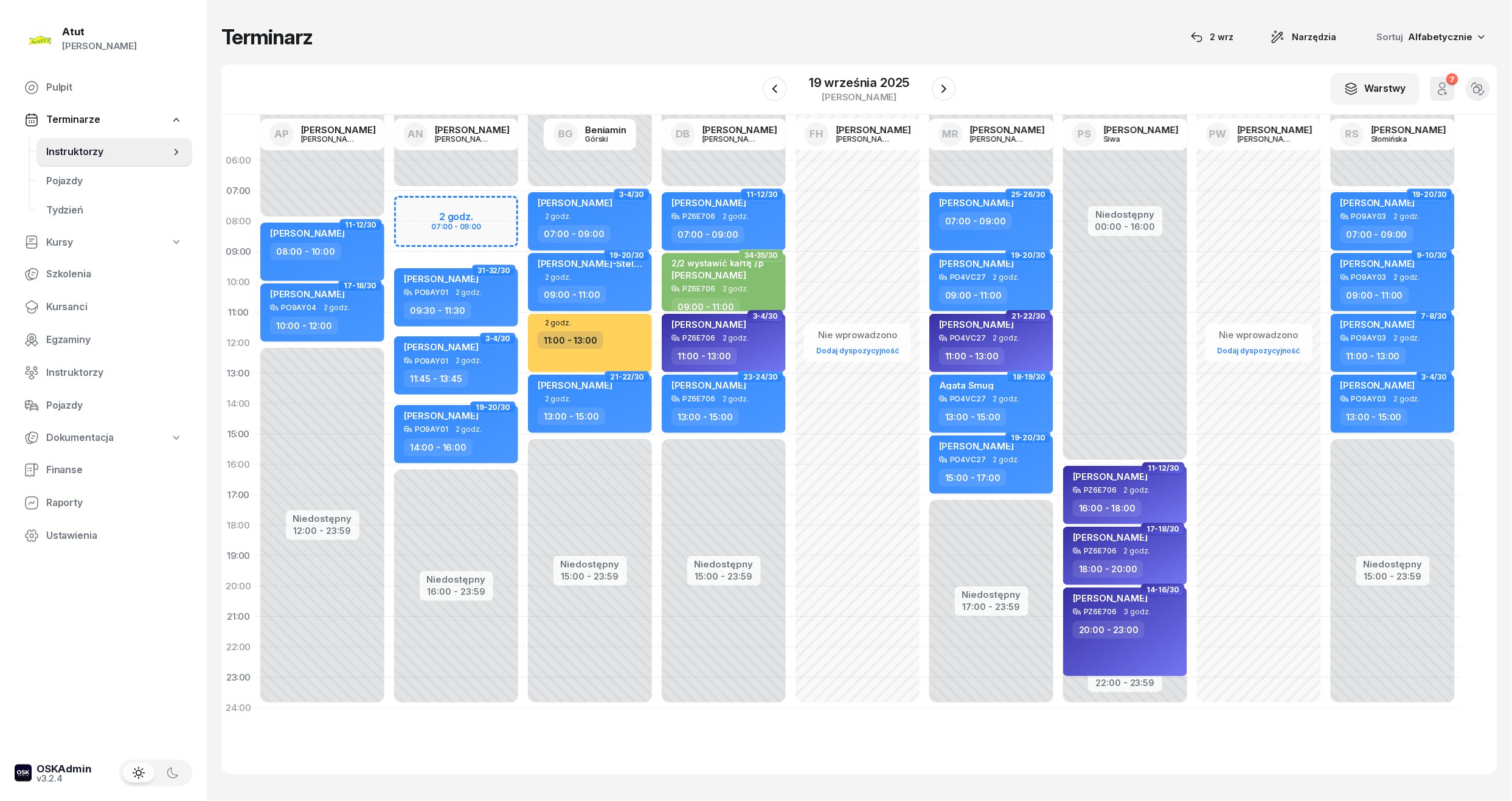
select select "07"
select select "09"
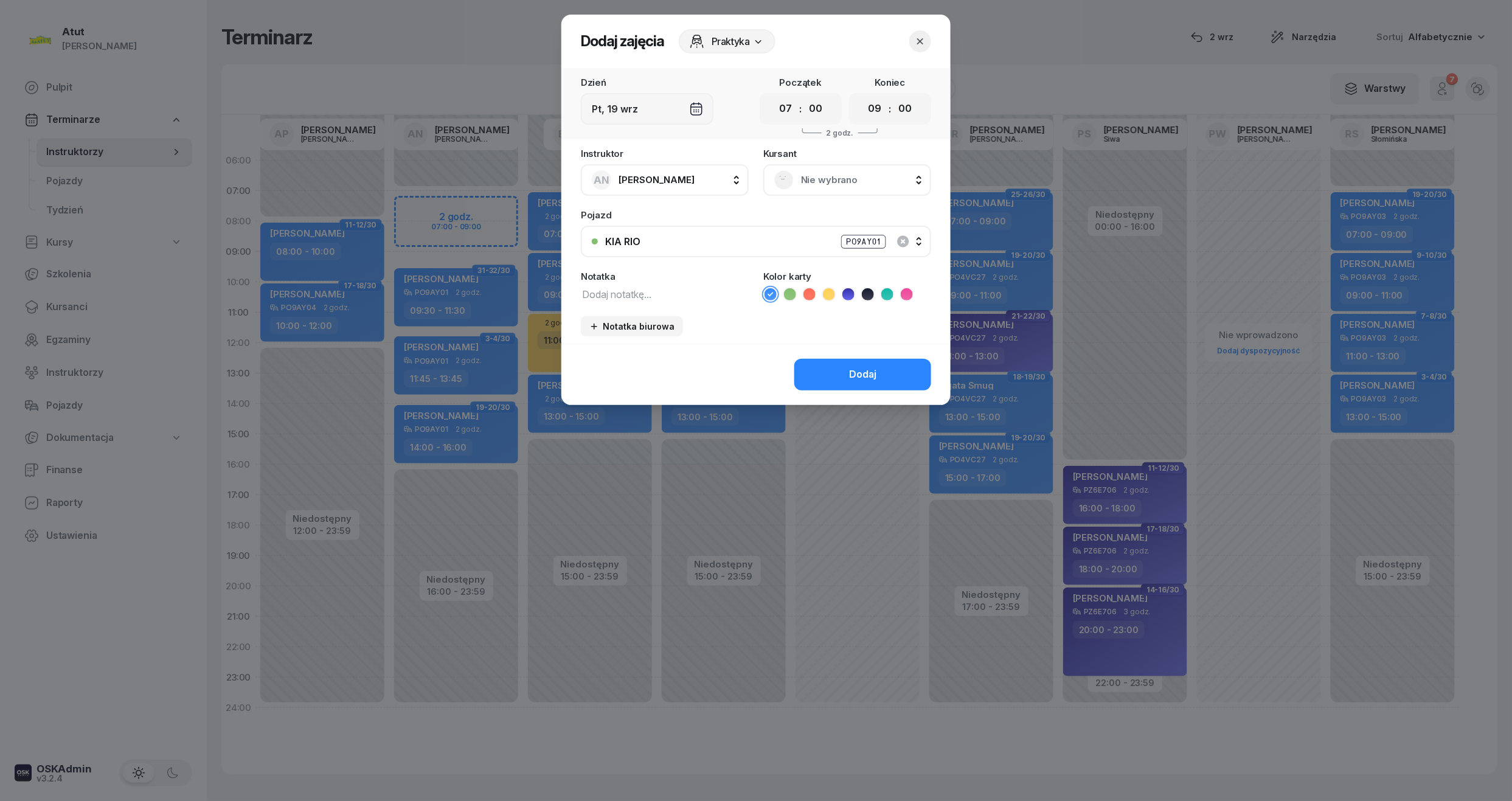
click at [873, 183] on span "Nie wybrano" at bounding box center [860, 180] width 119 height 16
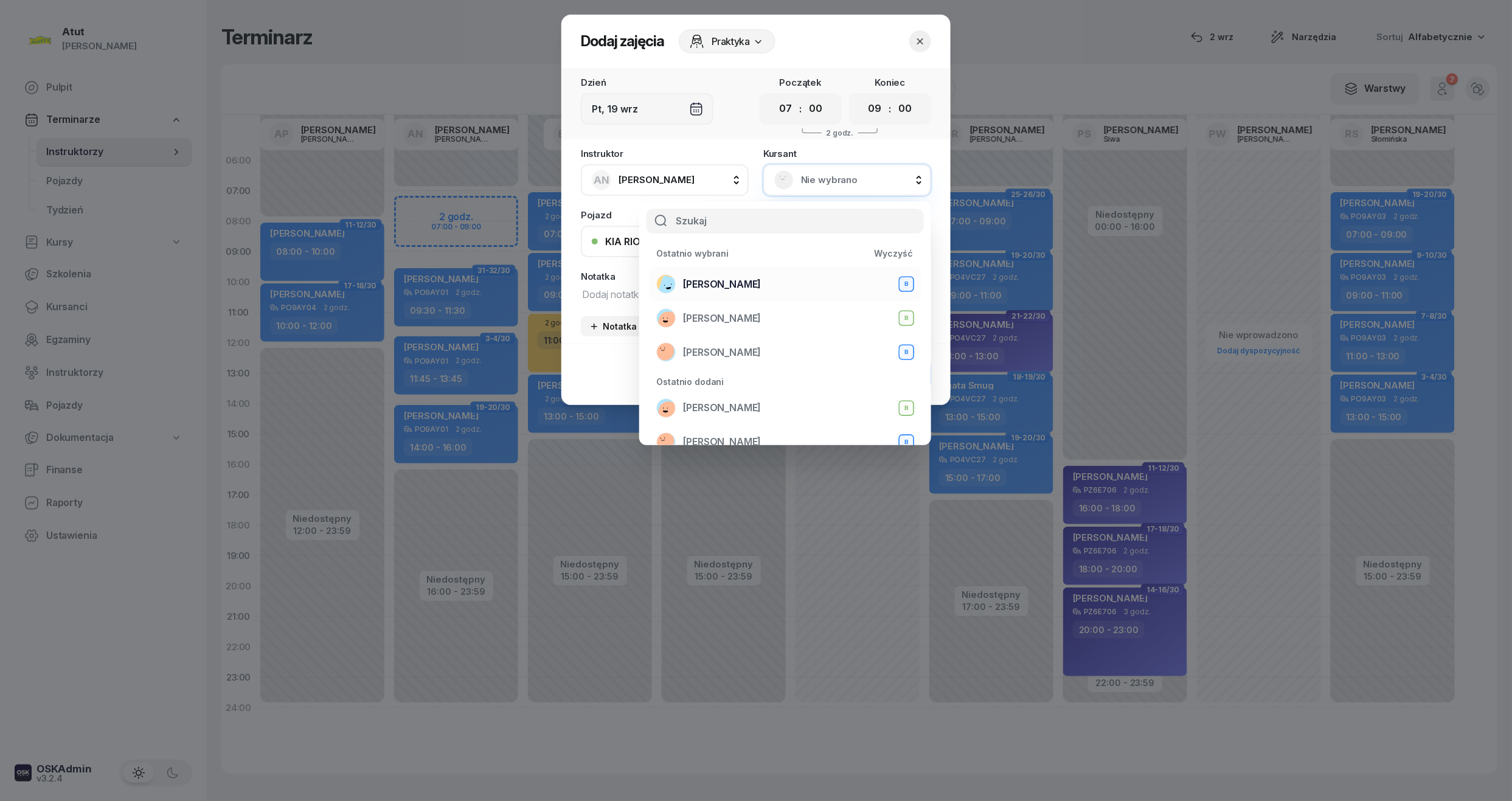
click at [734, 278] on span "[PERSON_NAME]" at bounding box center [722, 285] width 78 height 16
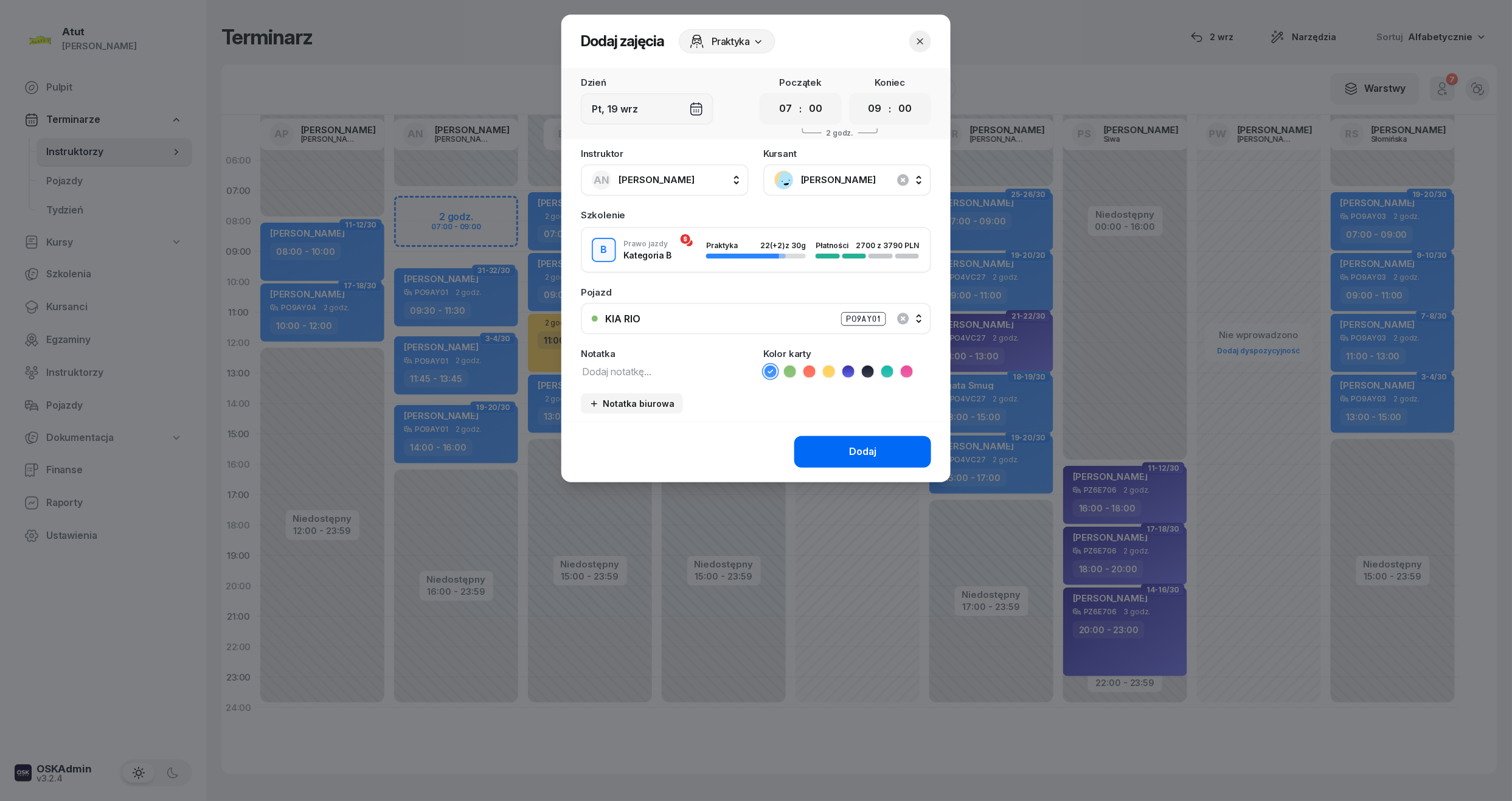
click at [850, 456] on div "Dodaj" at bounding box center [863, 452] width 27 height 16
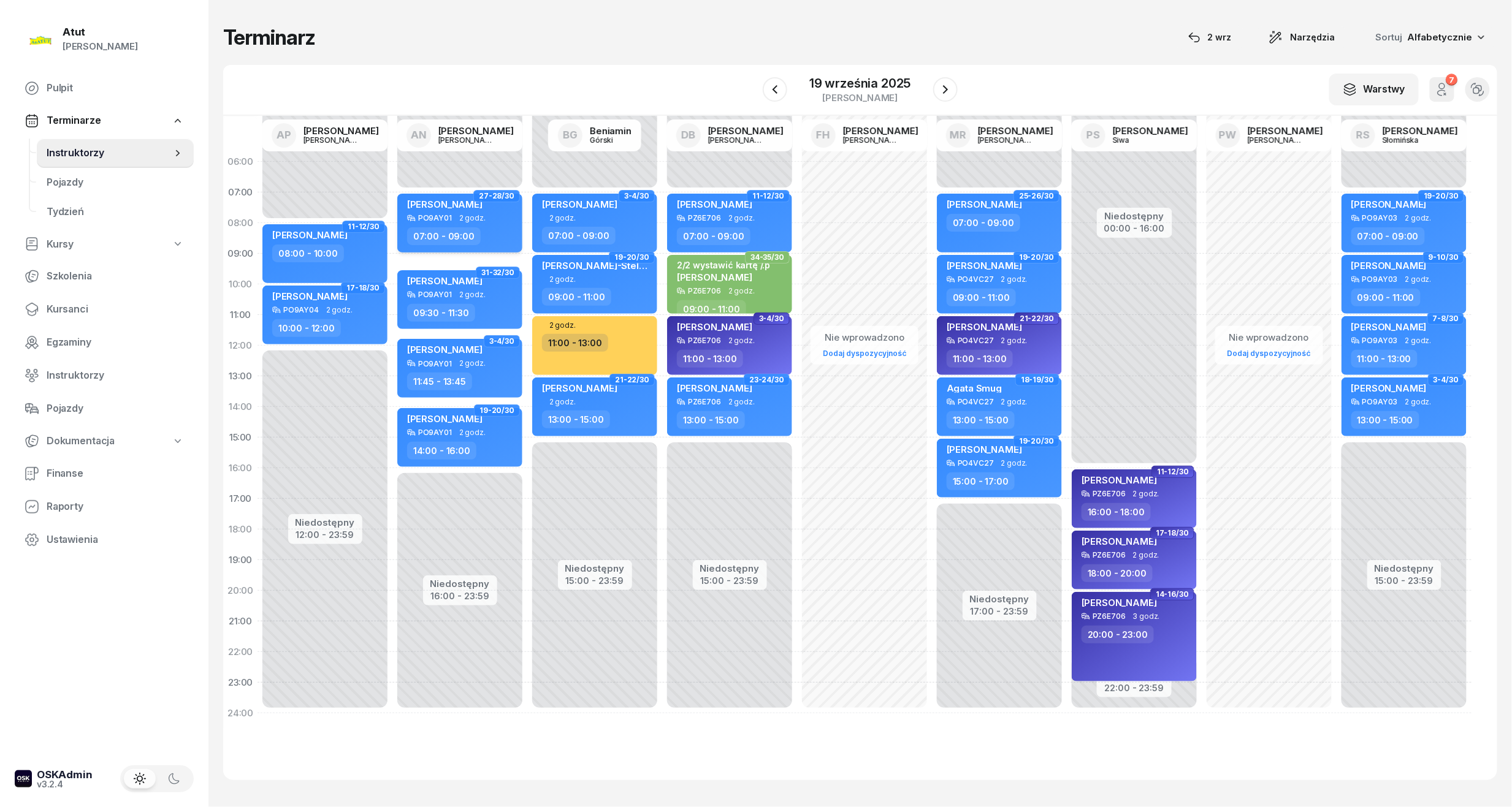
click at [479, 218] on span "2 godz." at bounding box center [473, 218] width 27 height 9
select select "07"
select select "09"
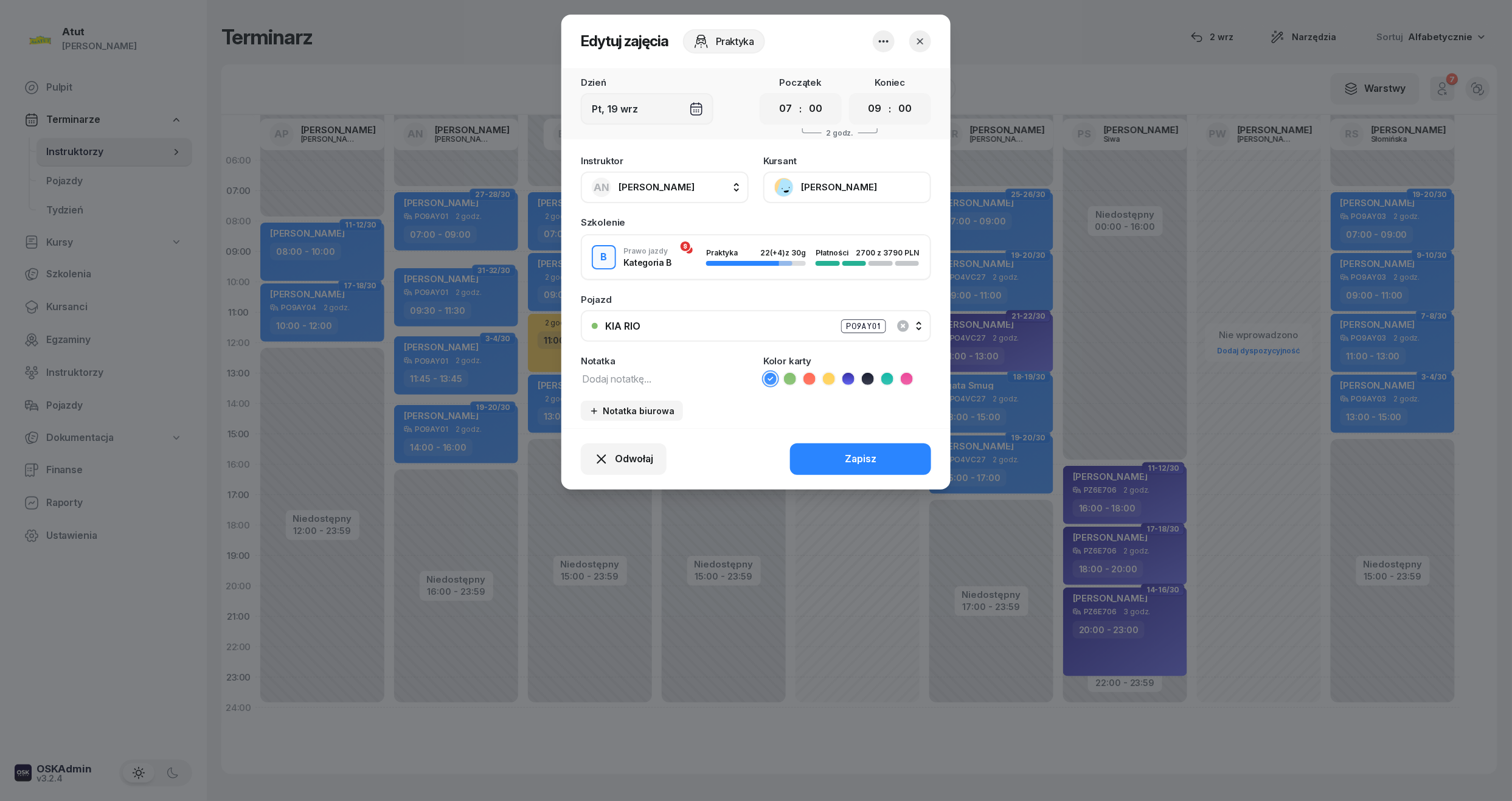
click at [875, 172] on button "[PERSON_NAME]" at bounding box center [847, 187] width 168 height 32
click at [804, 230] on div "Otwórz profil" at bounding box center [802, 229] width 59 height 16
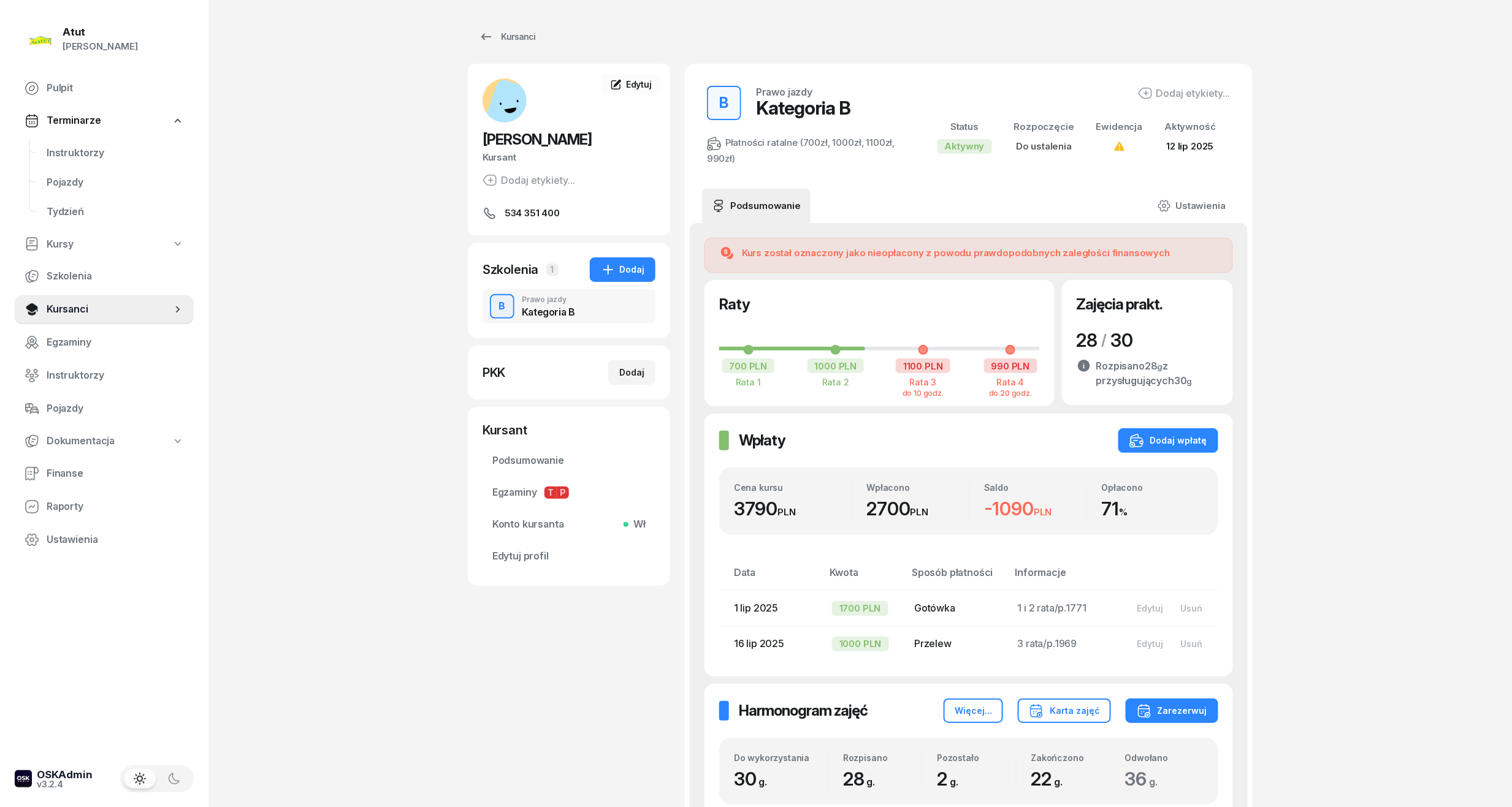
scroll to position [408, 0]
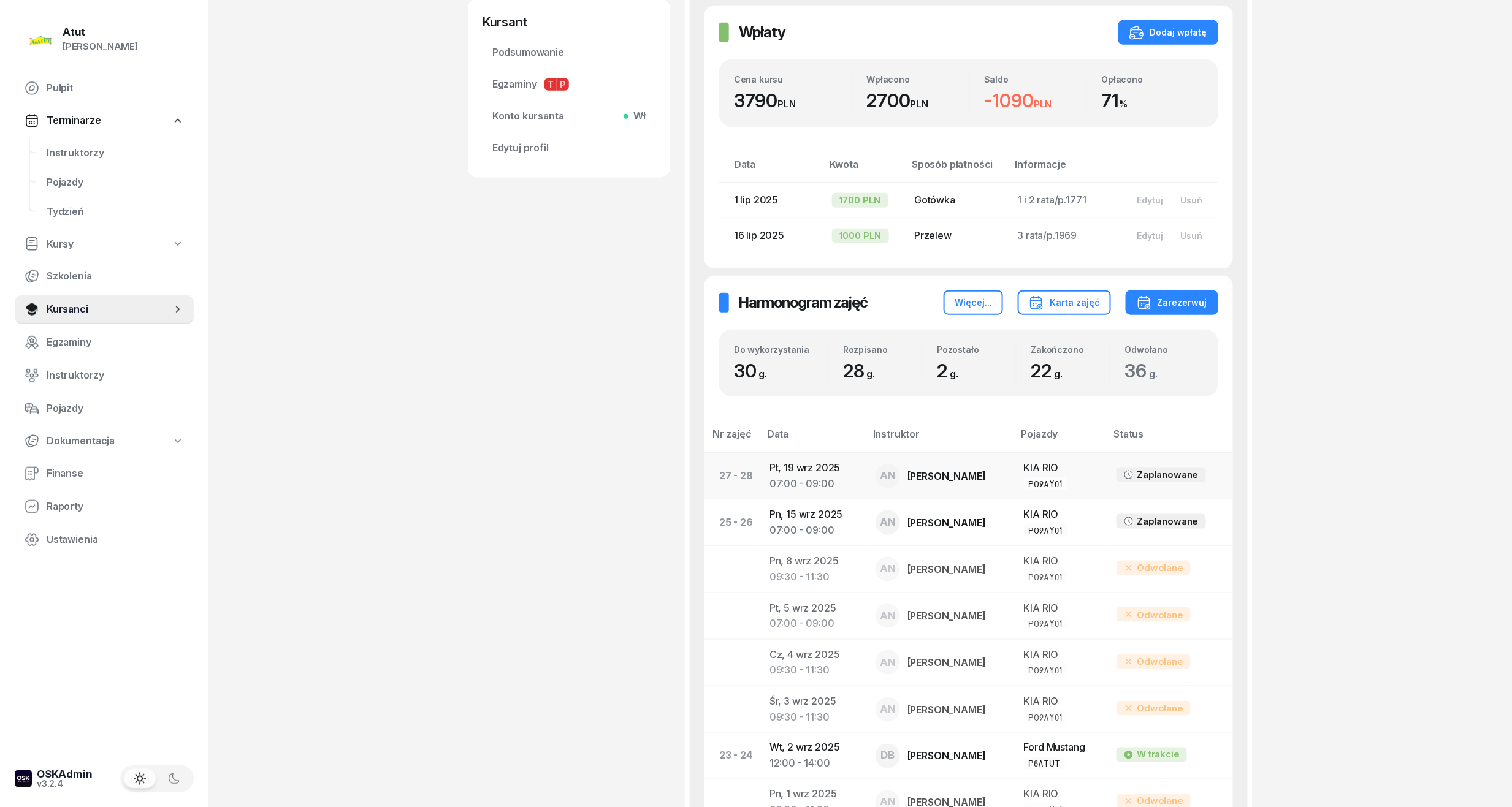
click at [834, 470] on td "Pt, 19 wrz 2025 07:00 - 09:00" at bounding box center [813, 475] width 106 height 46
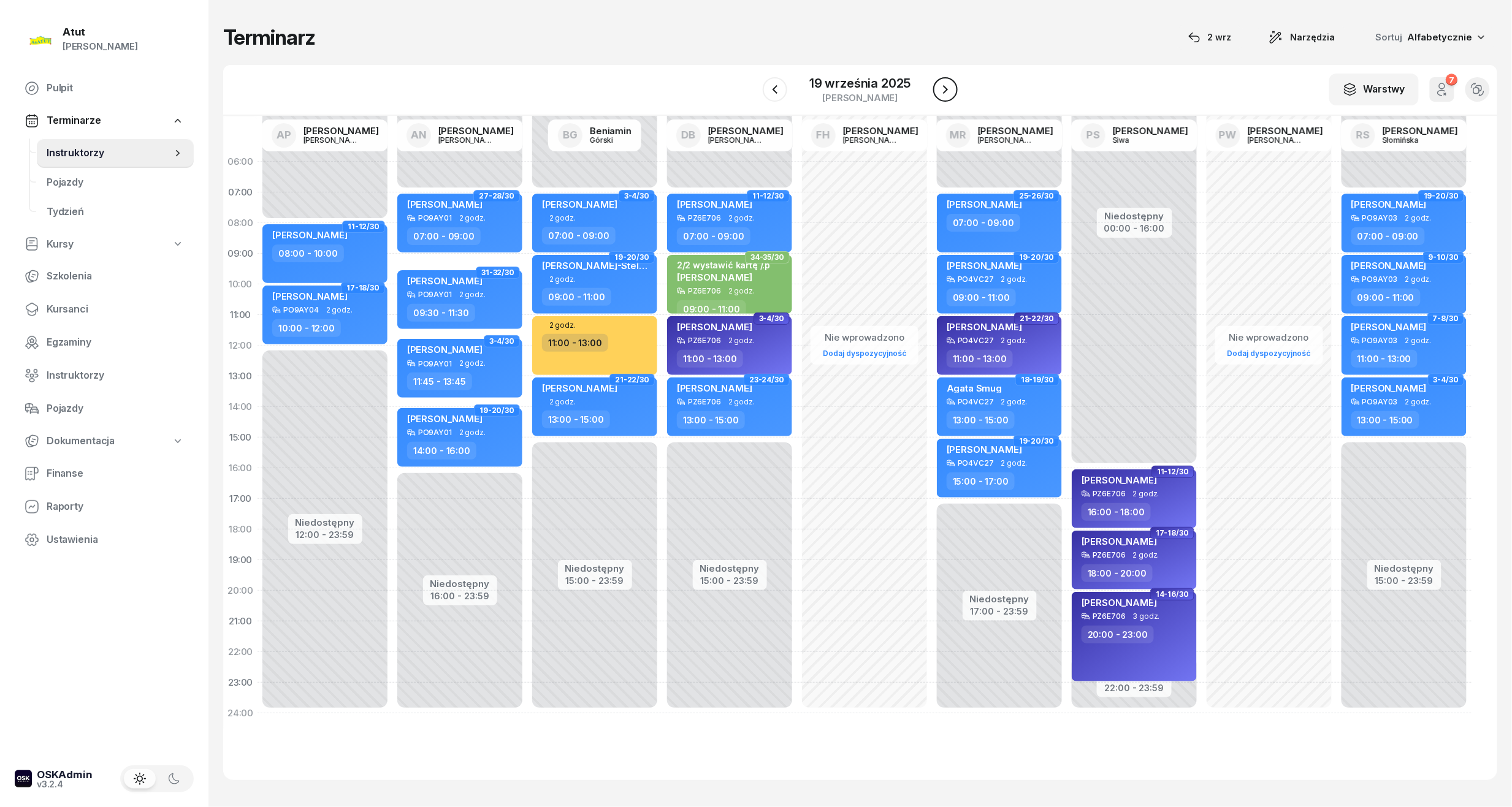
click at [946, 86] on icon "button" at bounding box center [945, 89] width 15 height 15
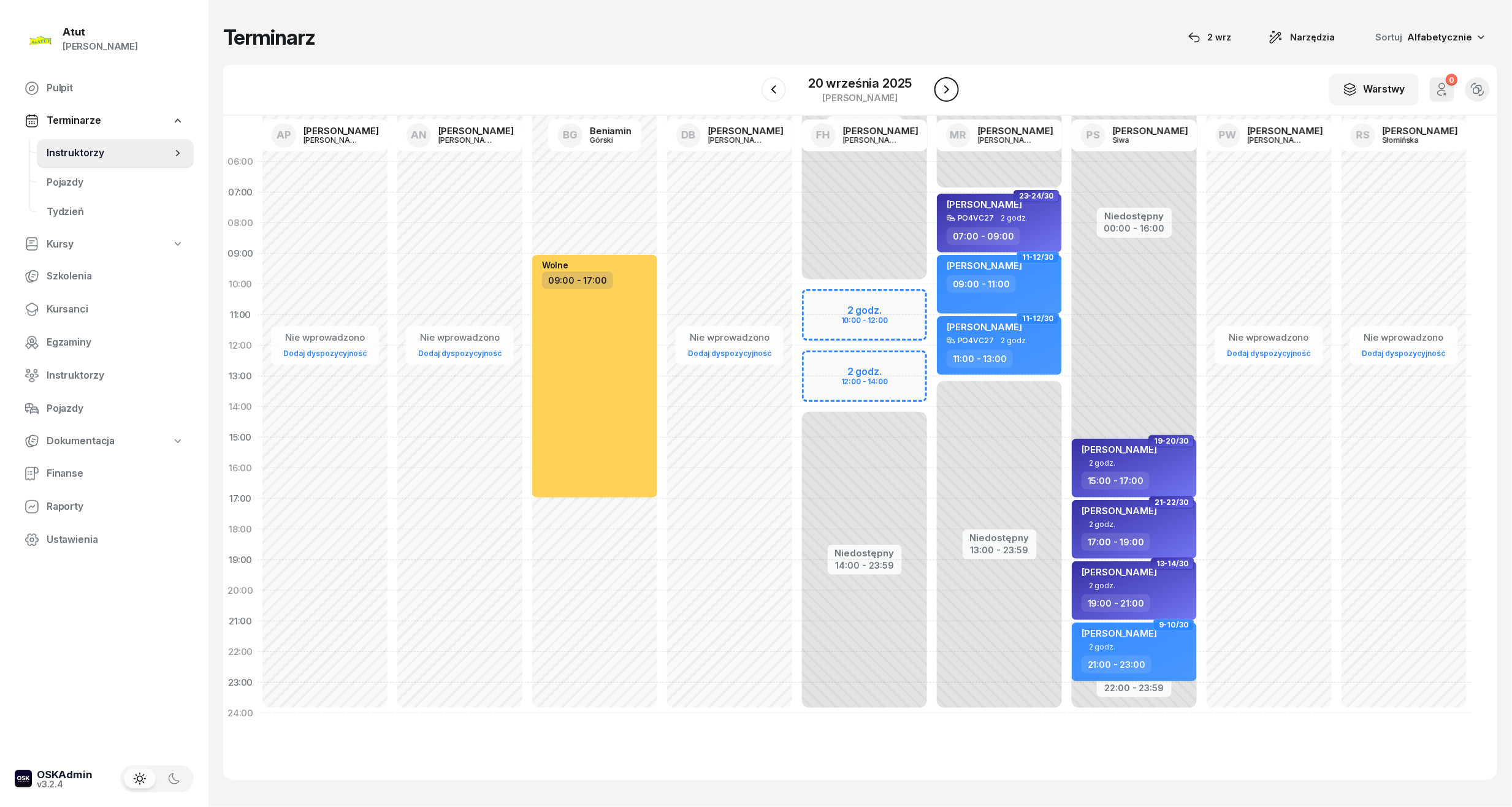
click at [946, 86] on icon "button" at bounding box center [946, 89] width 15 height 15
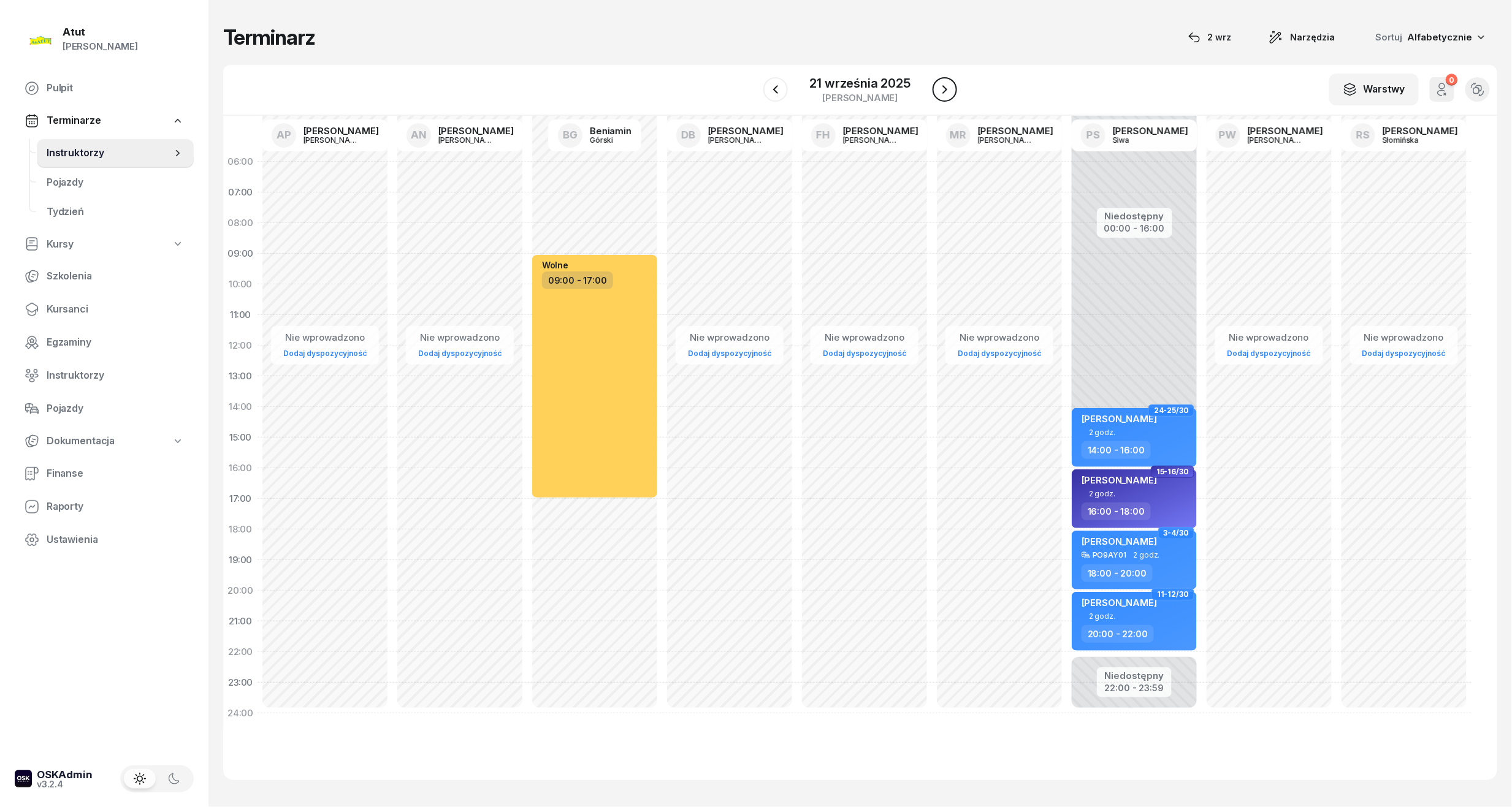
click at [946, 86] on icon "button" at bounding box center [945, 89] width 15 height 15
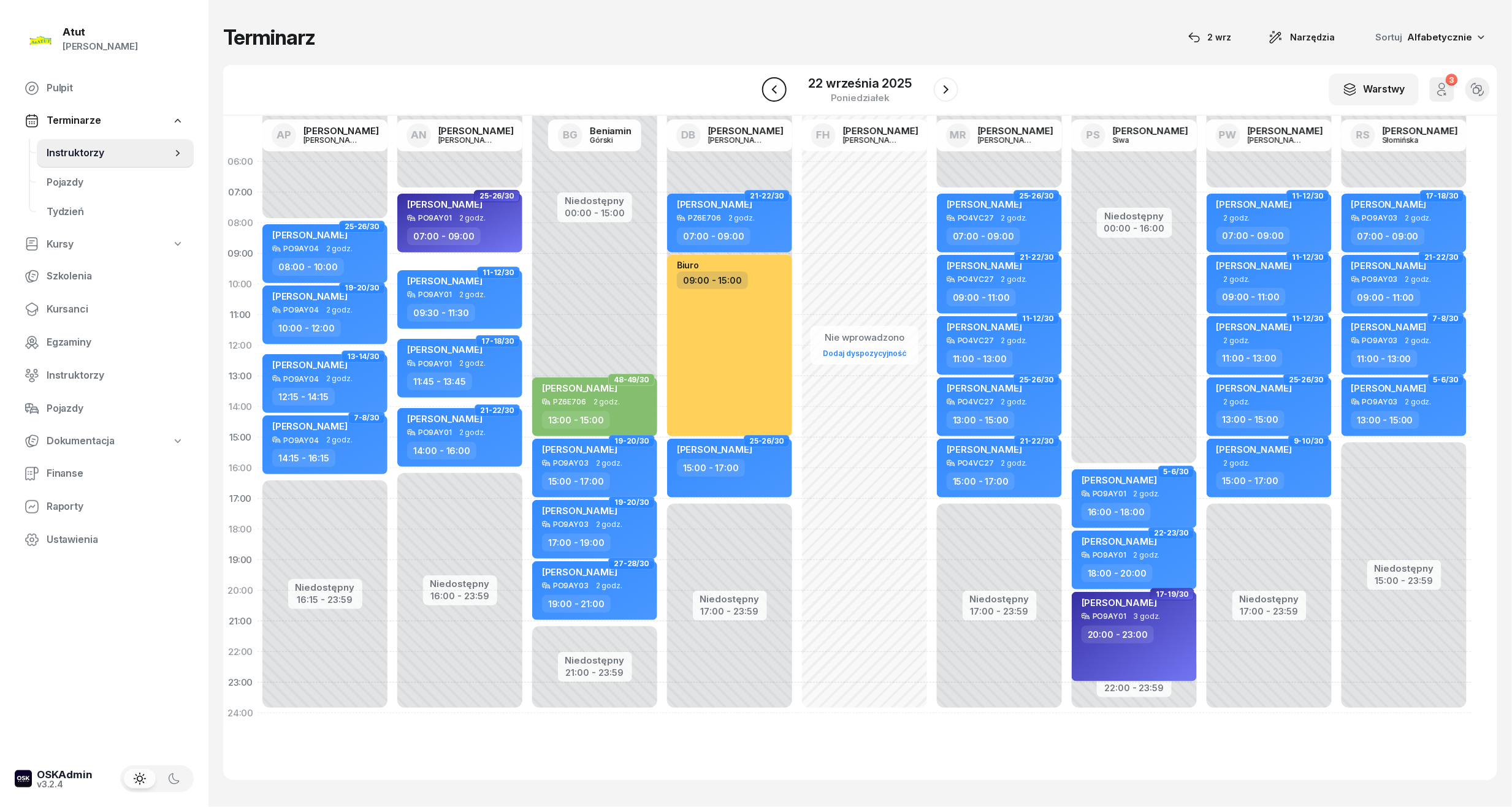
click at [775, 86] on icon "button" at bounding box center [774, 89] width 15 height 15
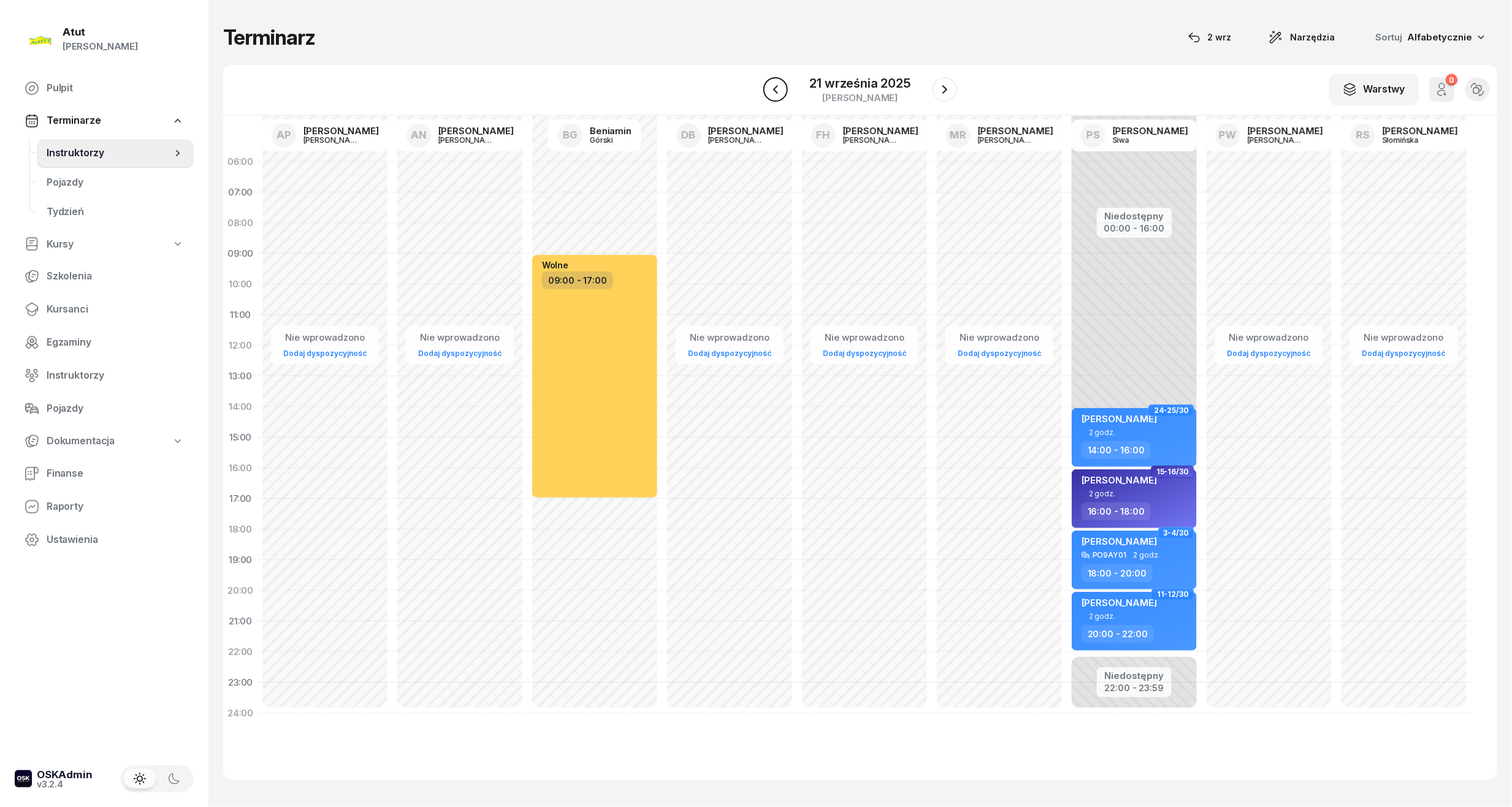
click at [768, 93] on icon "button" at bounding box center [775, 89] width 15 height 15
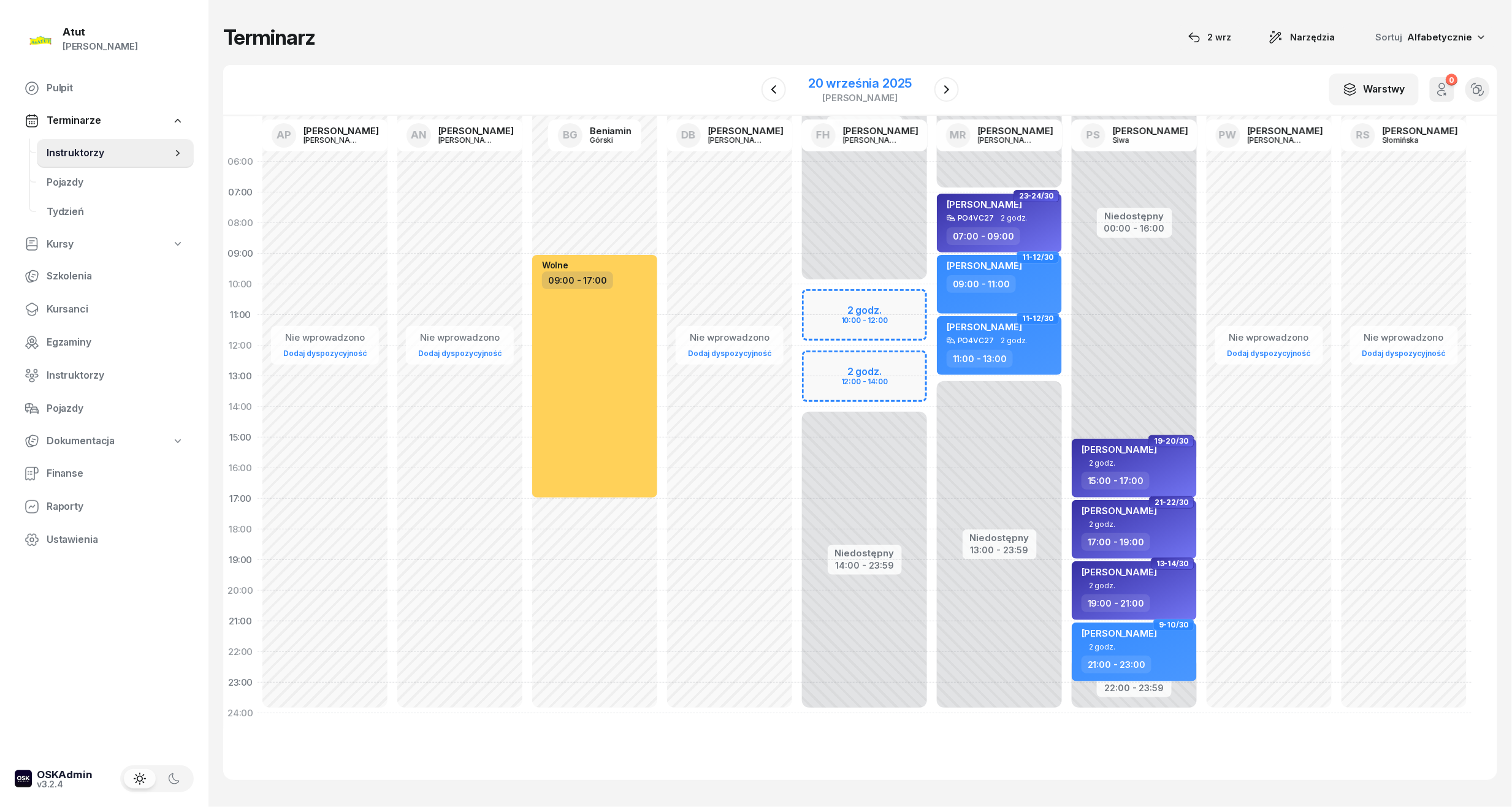
click at [850, 86] on div "20 września 2025" at bounding box center [860, 83] width 104 height 13
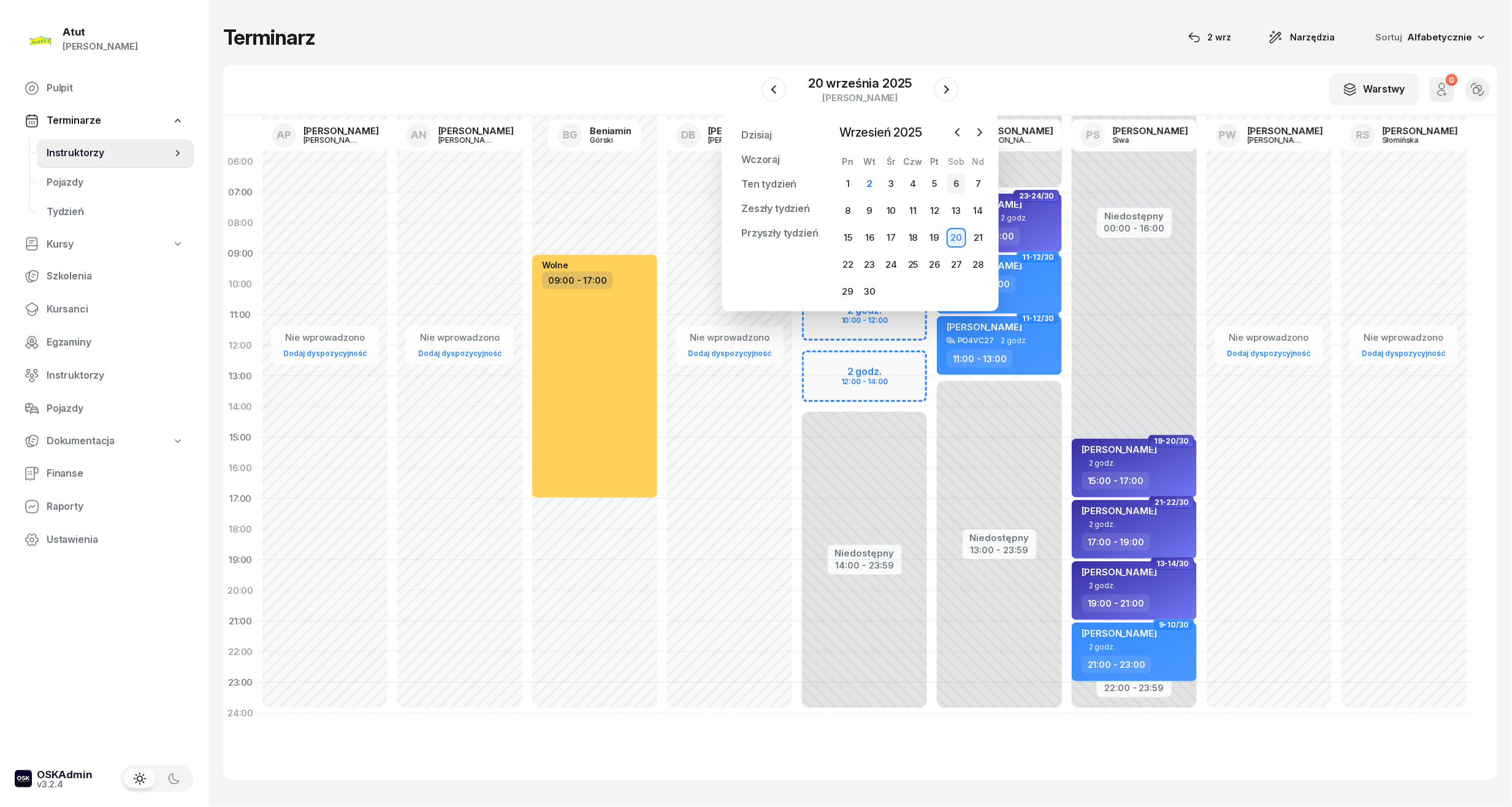
click at [955, 182] on div "6" at bounding box center [956, 183] width 20 height 20
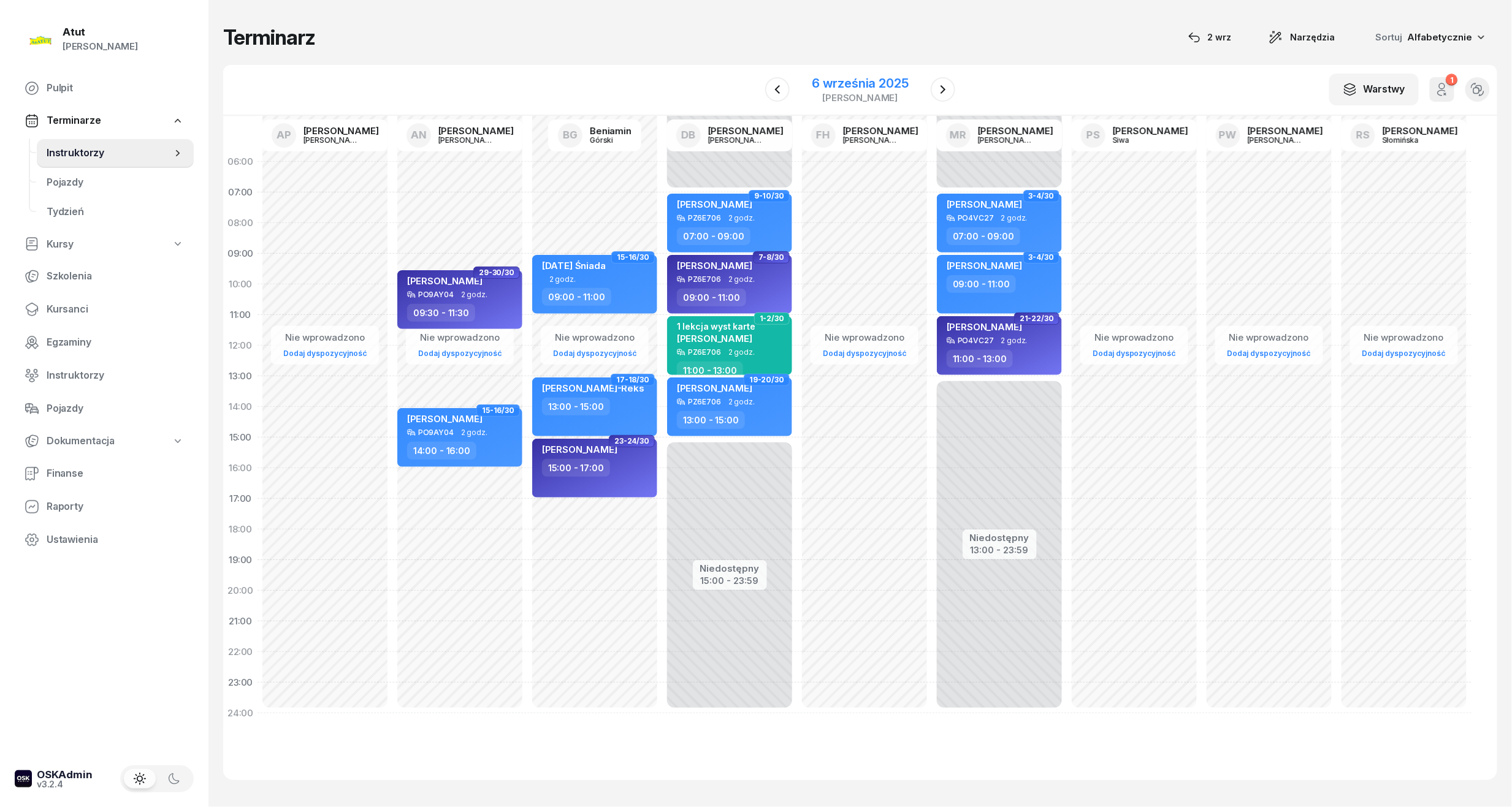
click at [874, 81] on div "6 września 2025" at bounding box center [860, 83] width 97 height 13
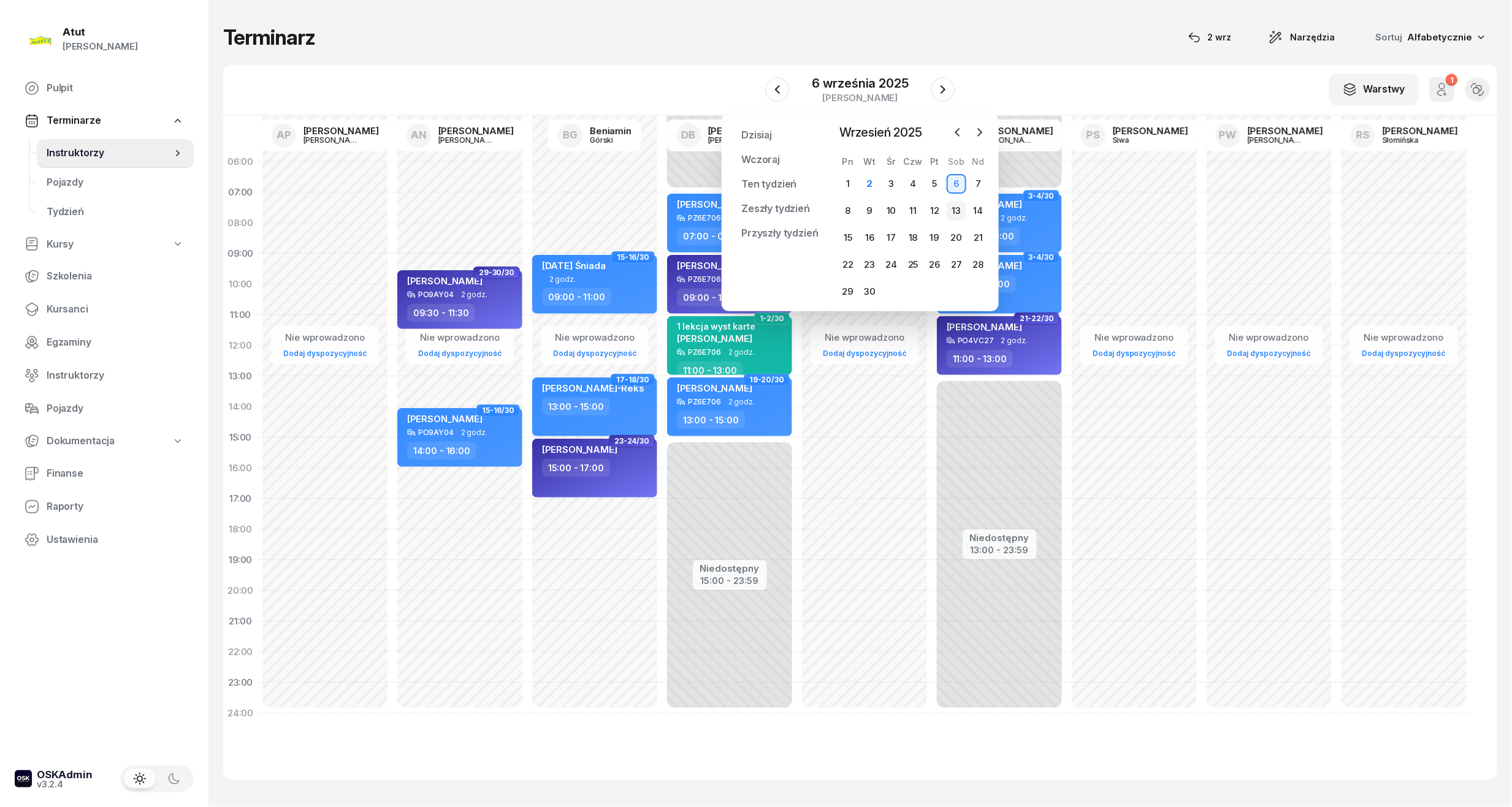
click at [955, 206] on div "13" at bounding box center [956, 211] width 20 height 20
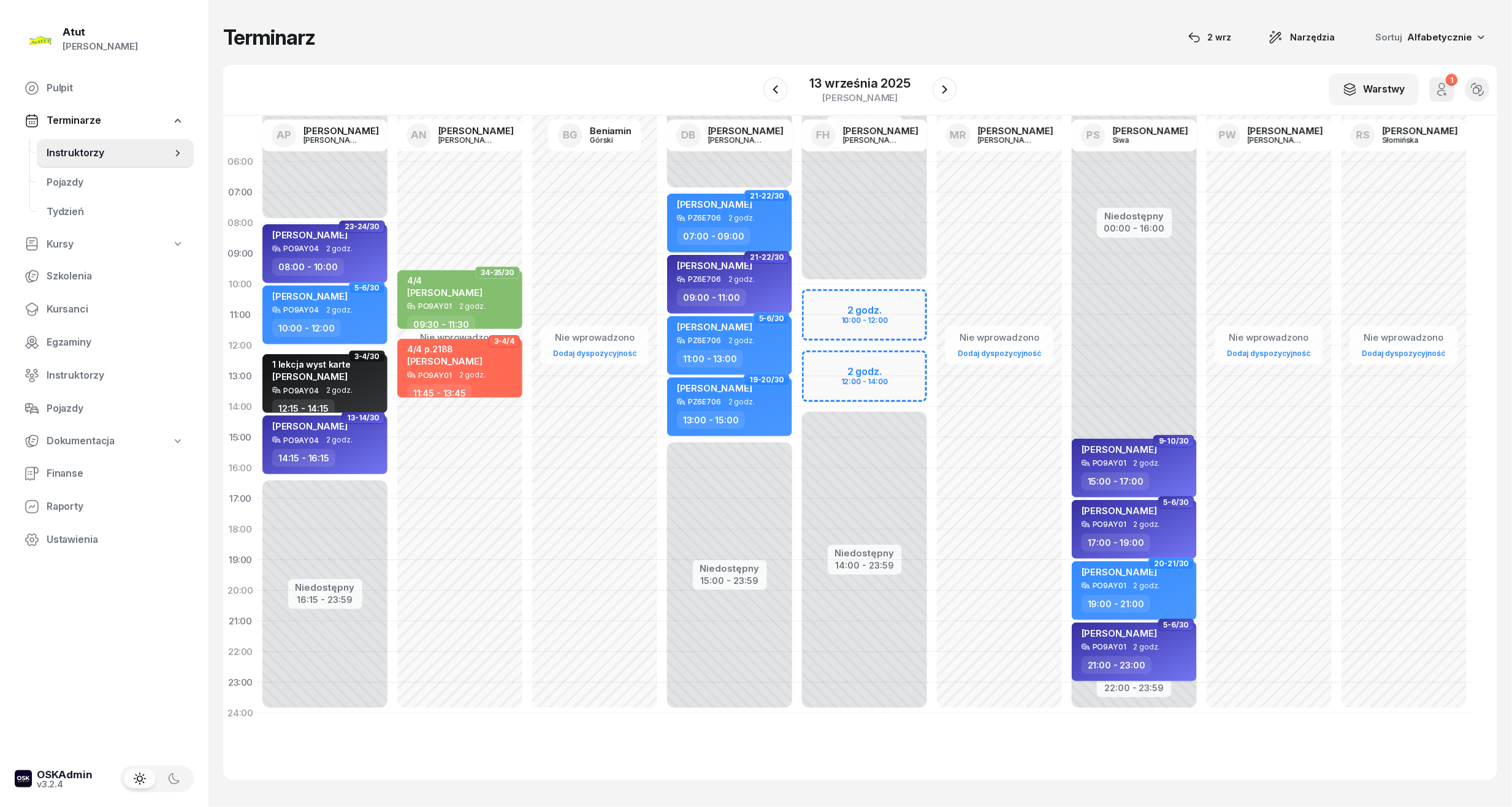
click at [878, 303] on div "Niedostępny 00:00 - 10:00 Niedostępny 14:00 - 23:59 2 godz. 10:00 - 12:00 2 god…" at bounding box center [864, 437] width 135 height 582
select select "10"
select select "12"
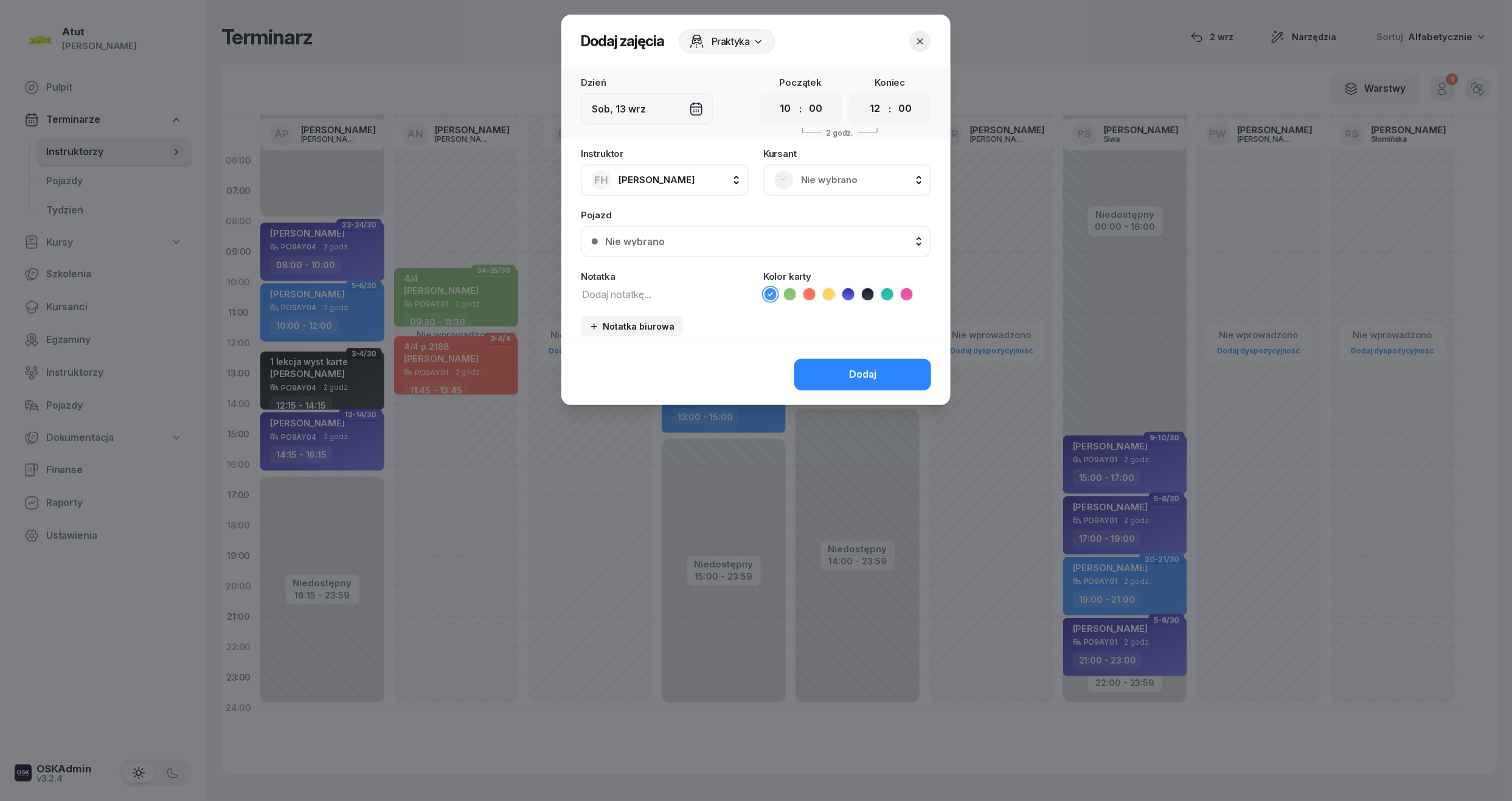
click at [809, 175] on span "Nie wybrano" at bounding box center [860, 180] width 119 height 16
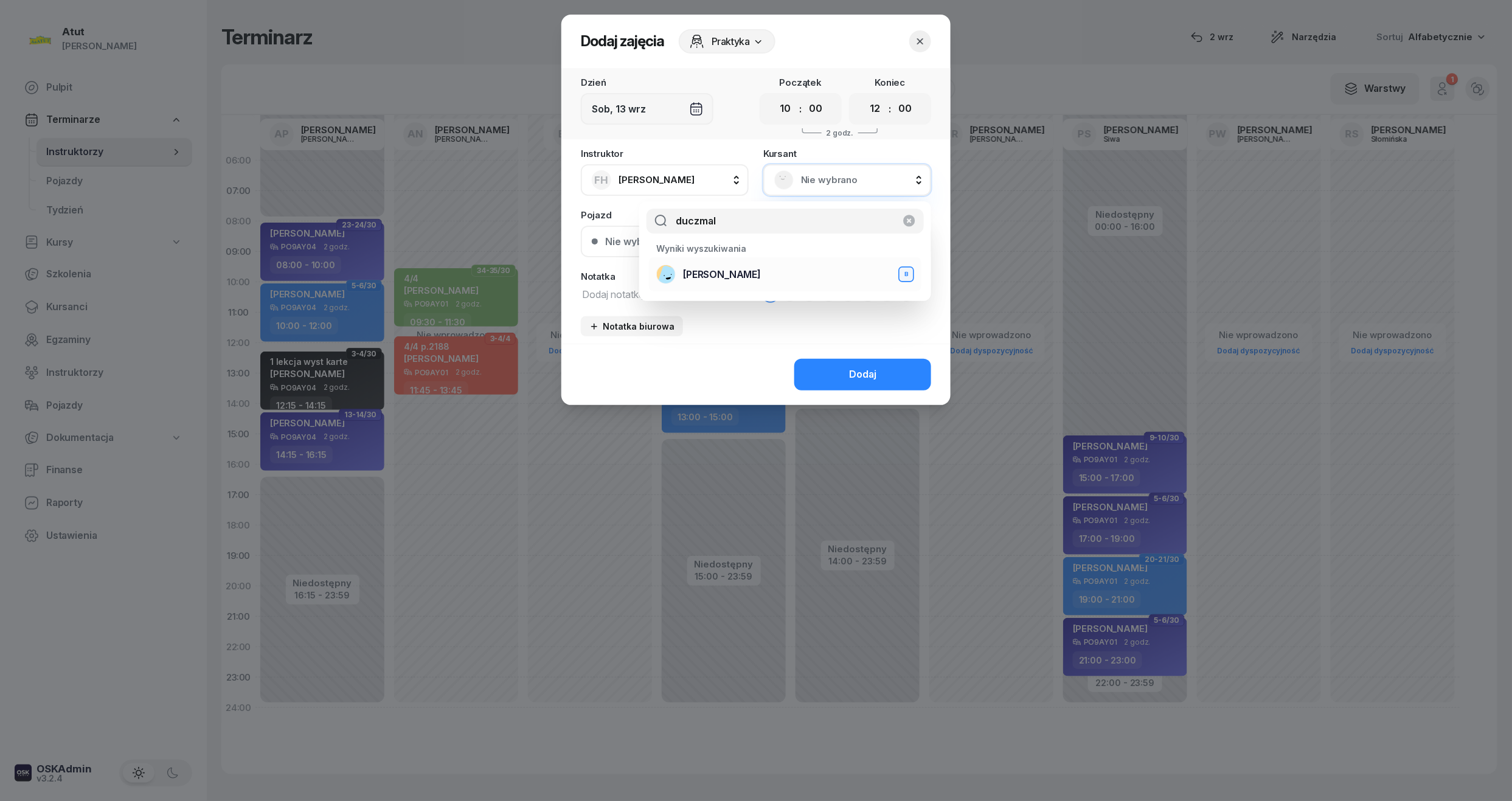
type input "duczmal"
click at [720, 273] on span "[PERSON_NAME]" at bounding box center [722, 275] width 78 height 16
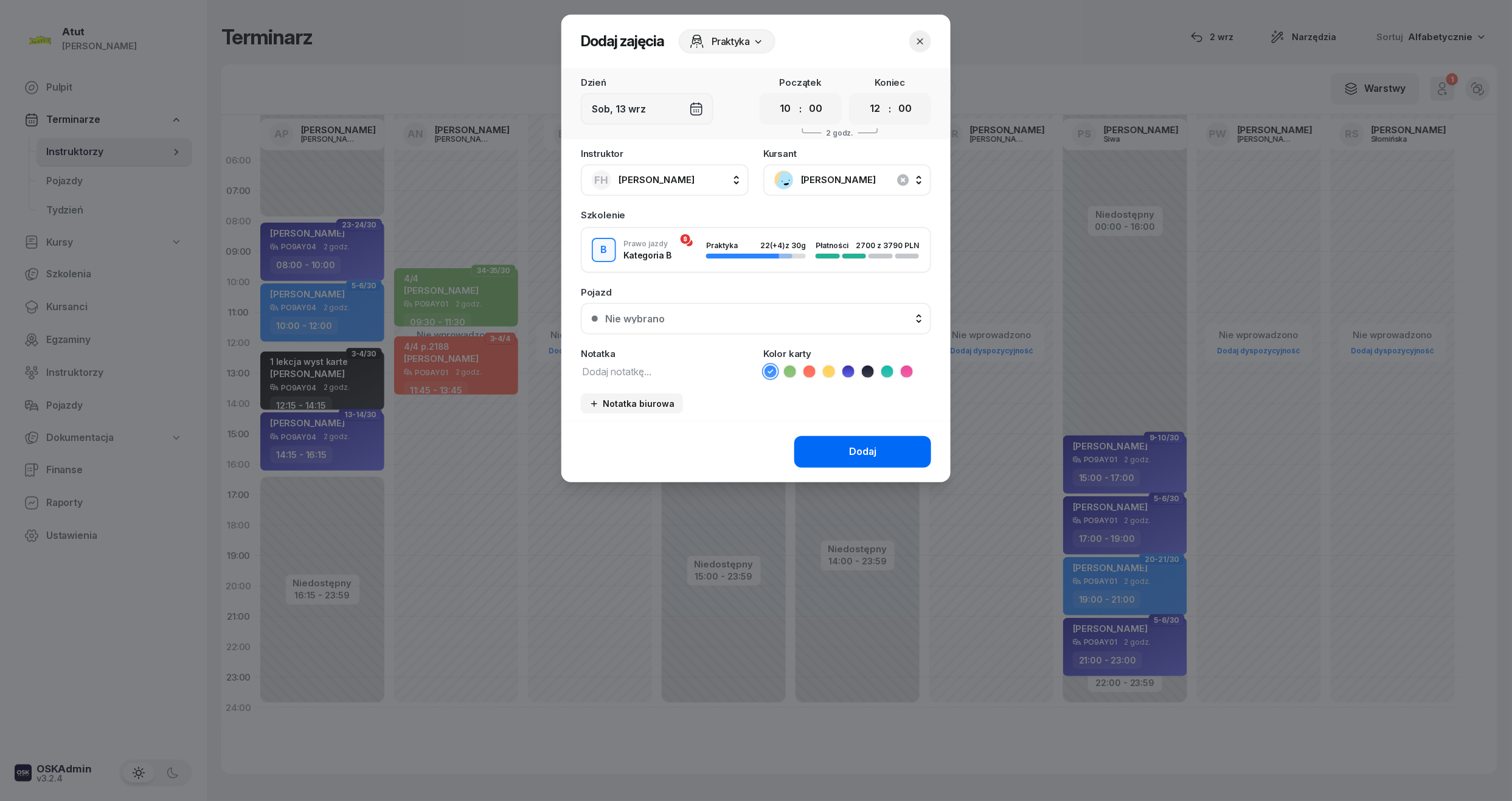
click at [862, 457] on div "Dodaj" at bounding box center [863, 452] width 27 height 16
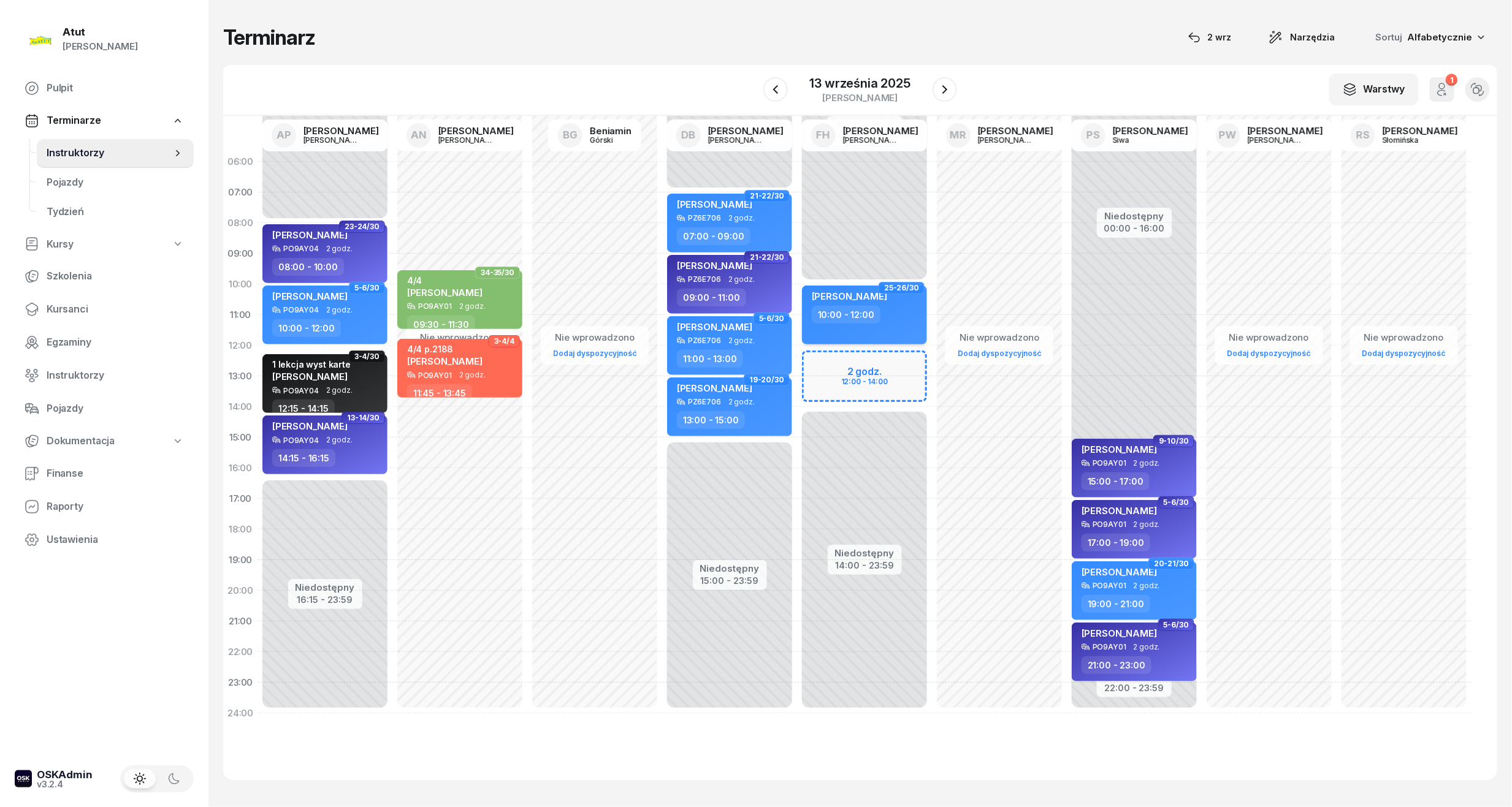
click at [879, 303] on div "[PERSON_NAME]" at bounding box center [850, 297] width 76 height 15
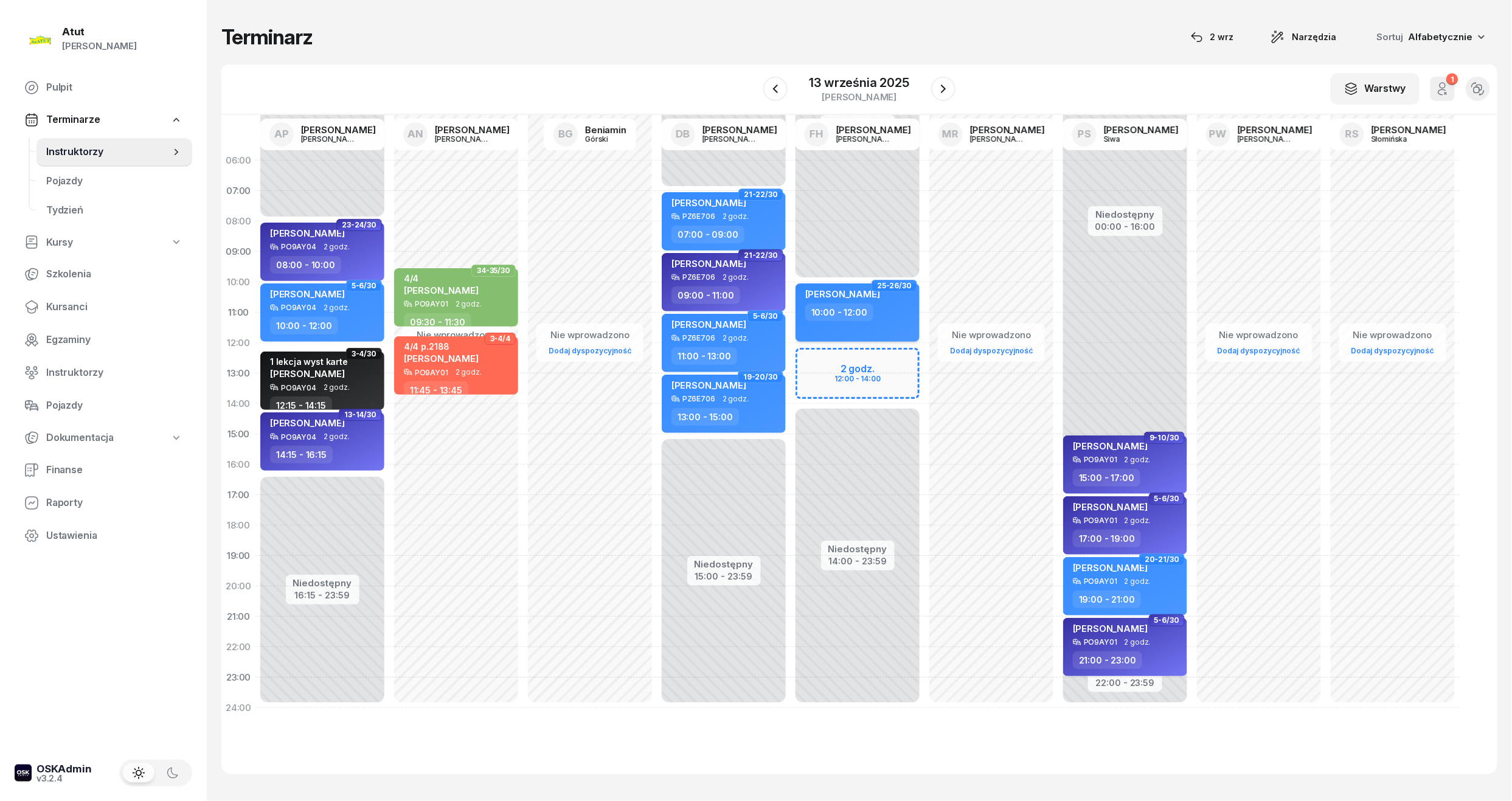
select select "10"
select select "12"
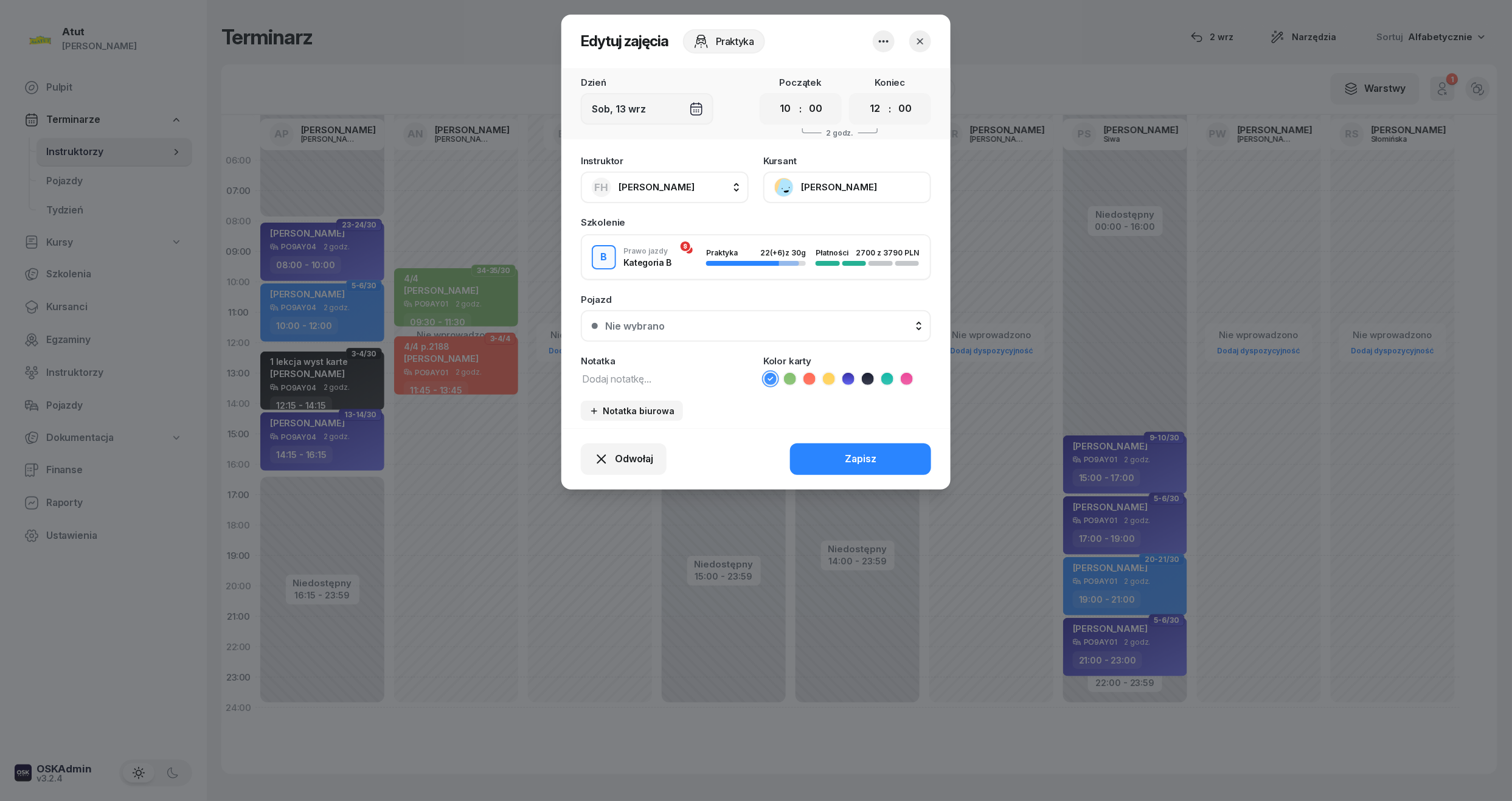
click at [696, 322] on div "Nie wybrano" at bounding box center [763, 326] width 315 height 9
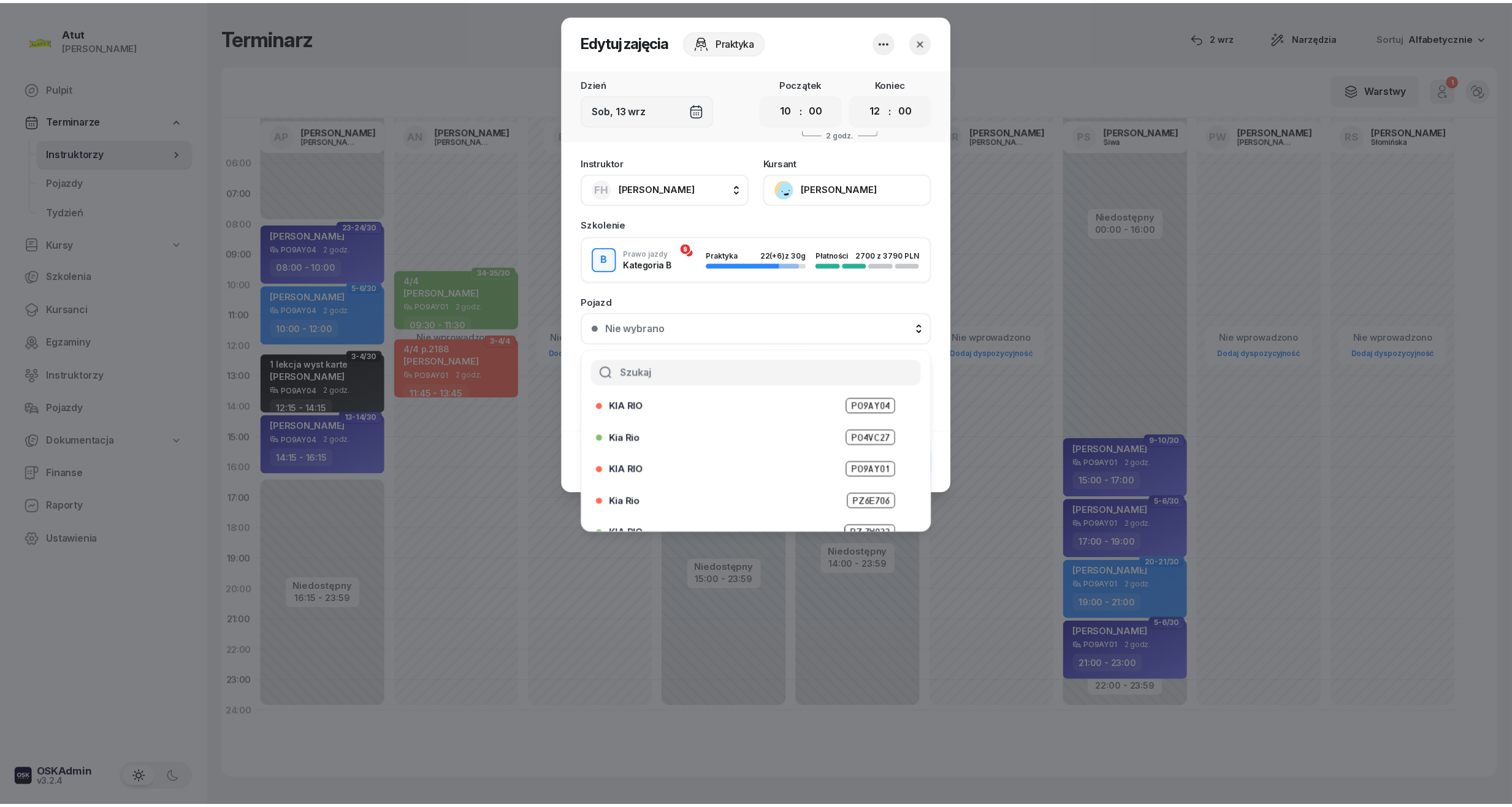
scroll to position [87, 0]
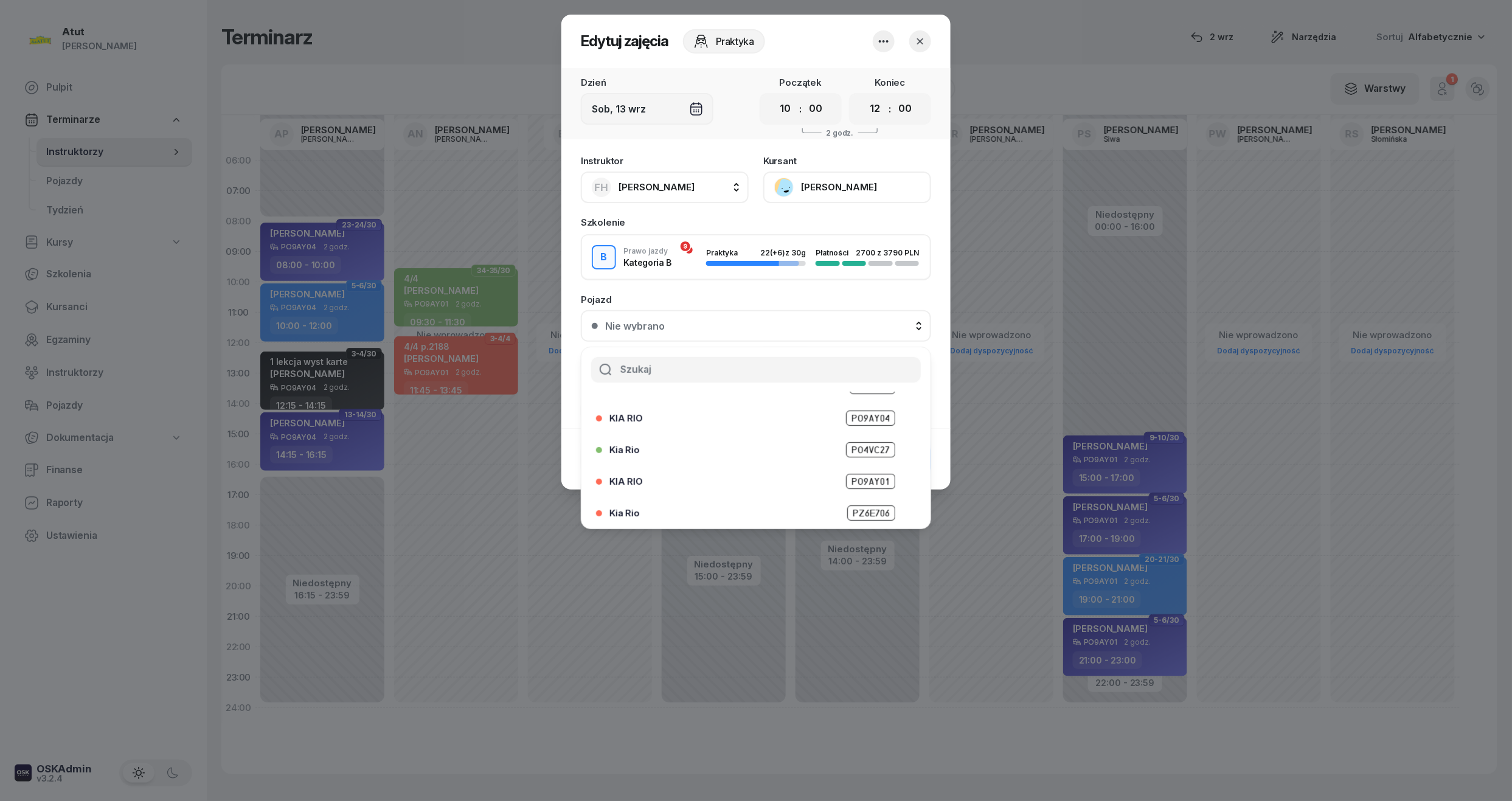
click at [870, 443] on span "PO4VC27" at bounding box center [870, 450] width 49 height 15
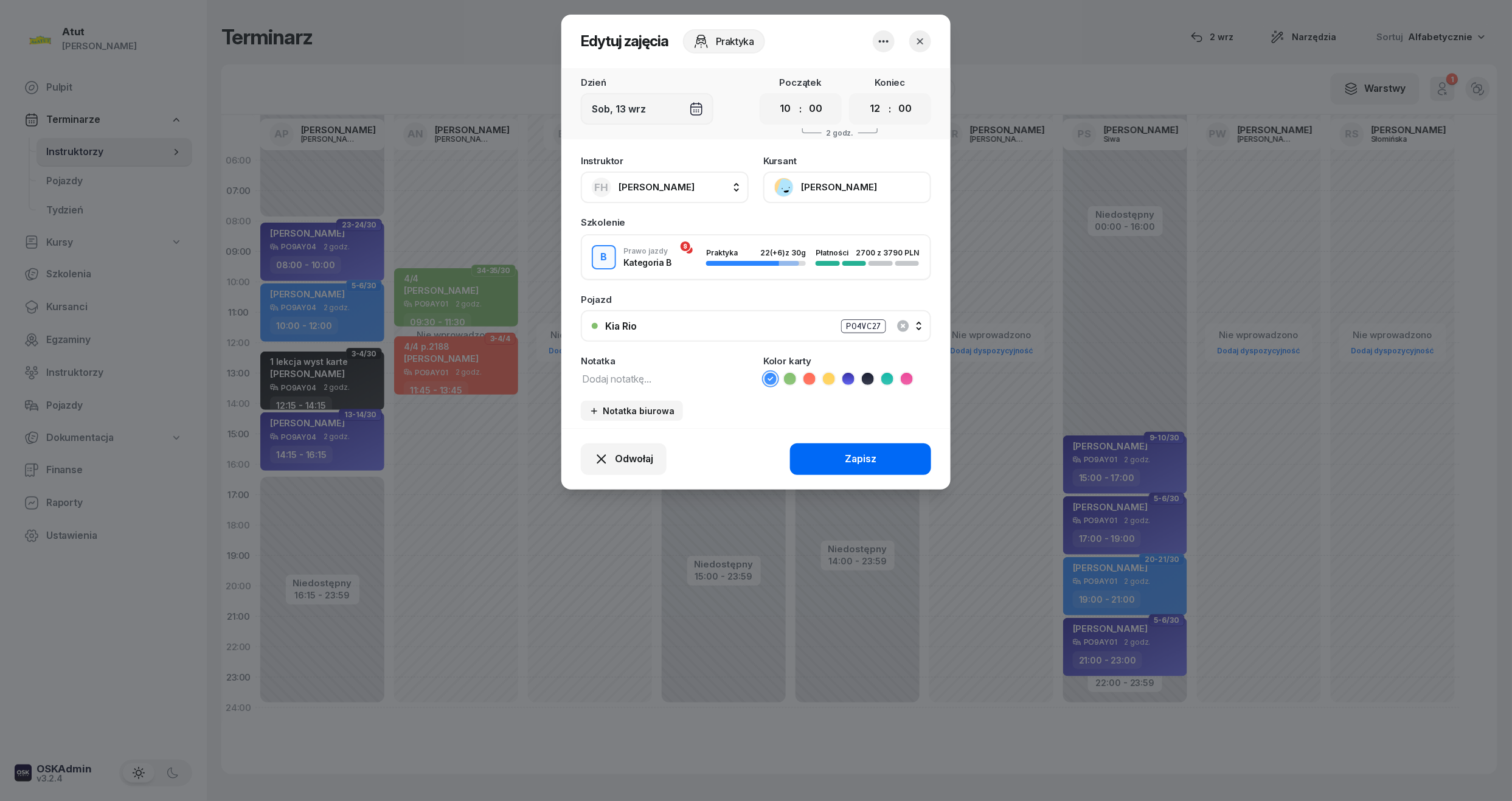
click at [860, 461] on div "Zapisz" at bounding box center [860, 459] width 32 height 16
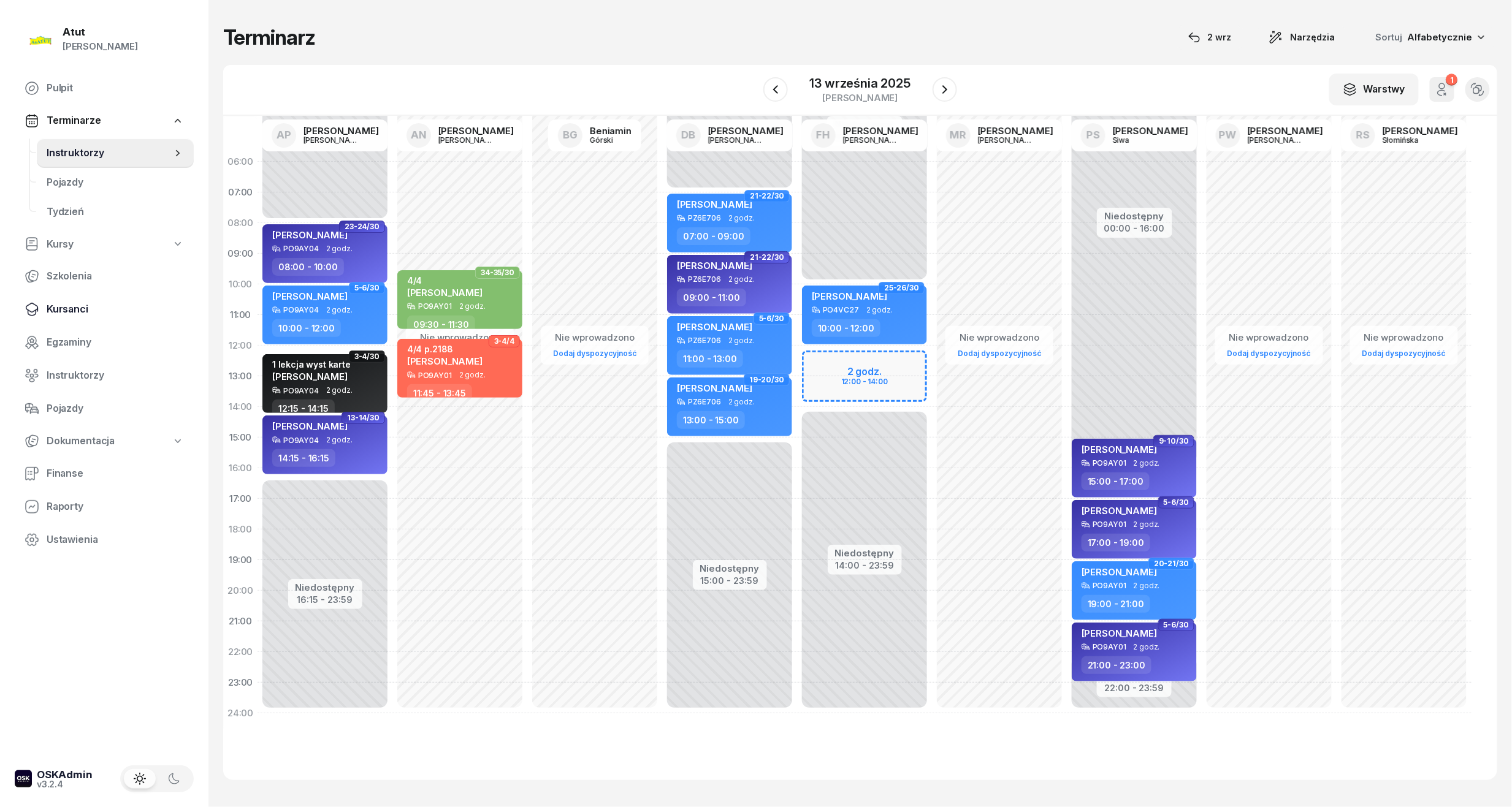
click at [50, 307] on span "Kursanci" at bounding box center [115, 309] width 138 height 16
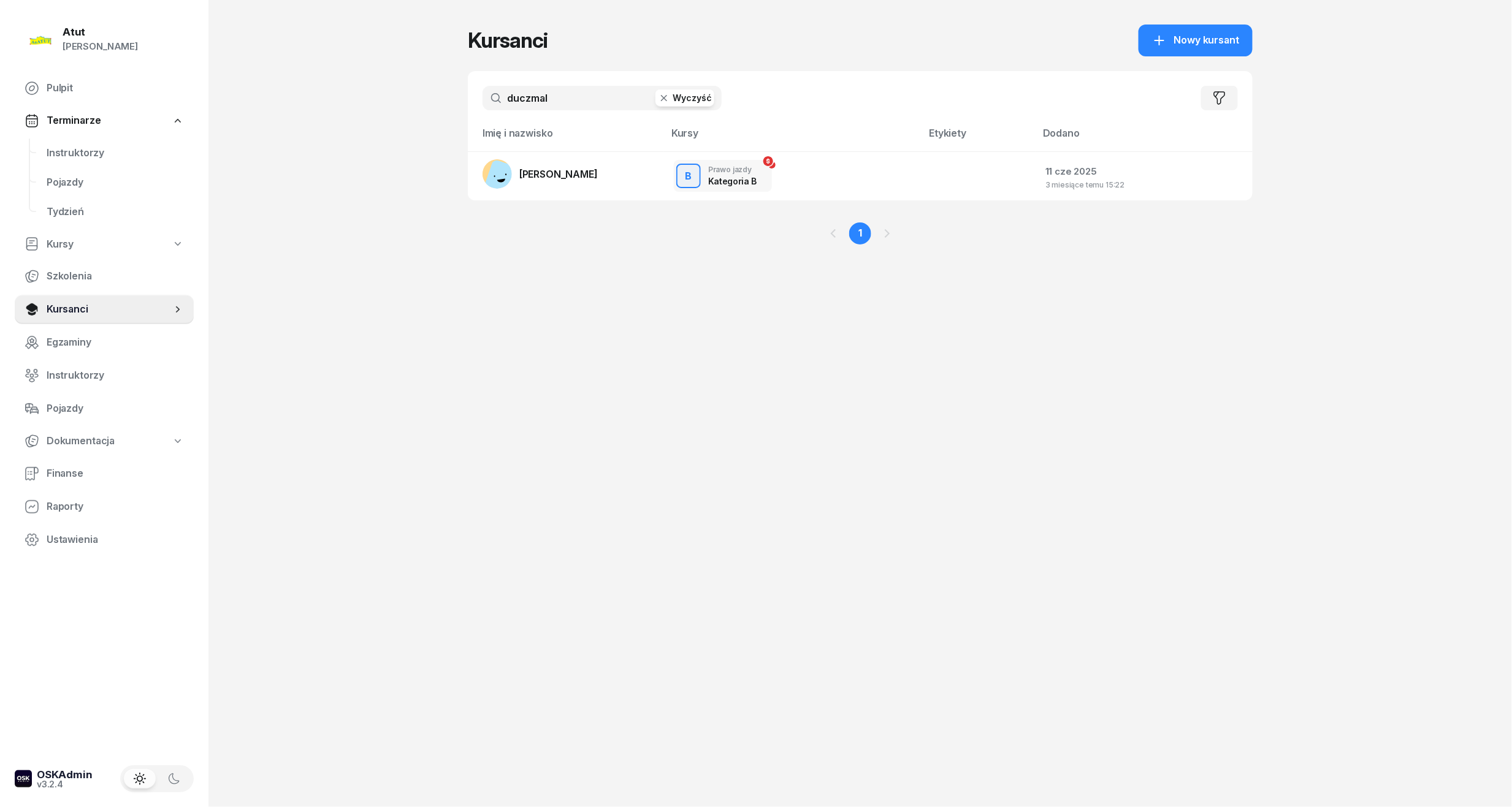
drag, startPoint x: 565, startPoint y: 108, endPoint x: 457, endPoint y: 105, distance: 108.0
click at [457, 105] on div "Atut [PERSON_NAME] Pulpit Terminarze Instruktorzy Pojazdy Tydzień Kursy Szkolen…" at bounding box center [756, 404] width 1512 height 807
click at [79, 307] on span "Kursanci" at bounding box center [109, 309] width 125 height 16
click at [42, 319] on link "Kursanci" at bounding box center [105, 309] width 179 height 29
drag, startPoint x: 607, startPoint y: 91, endPoint x: 90, endPoint y: 163, distance: 522.0
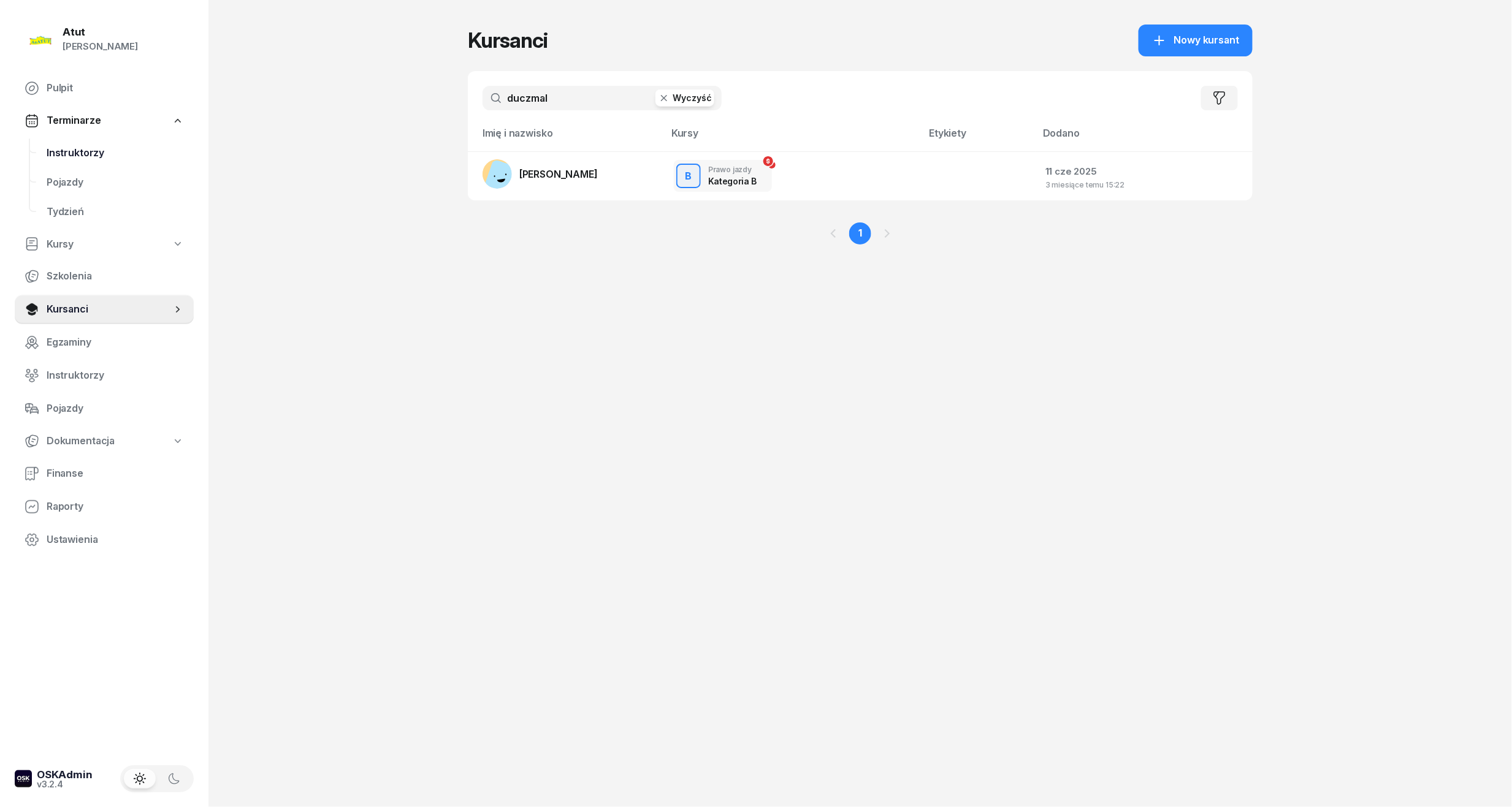
click at [90, 163] on div "Atut [PERSON_NAME] Pulpit Terminarze Instruktorzy Pojazdy Tydzień Kursy Szkolen…" at bounding box center [756, 404] width 1512 height 807
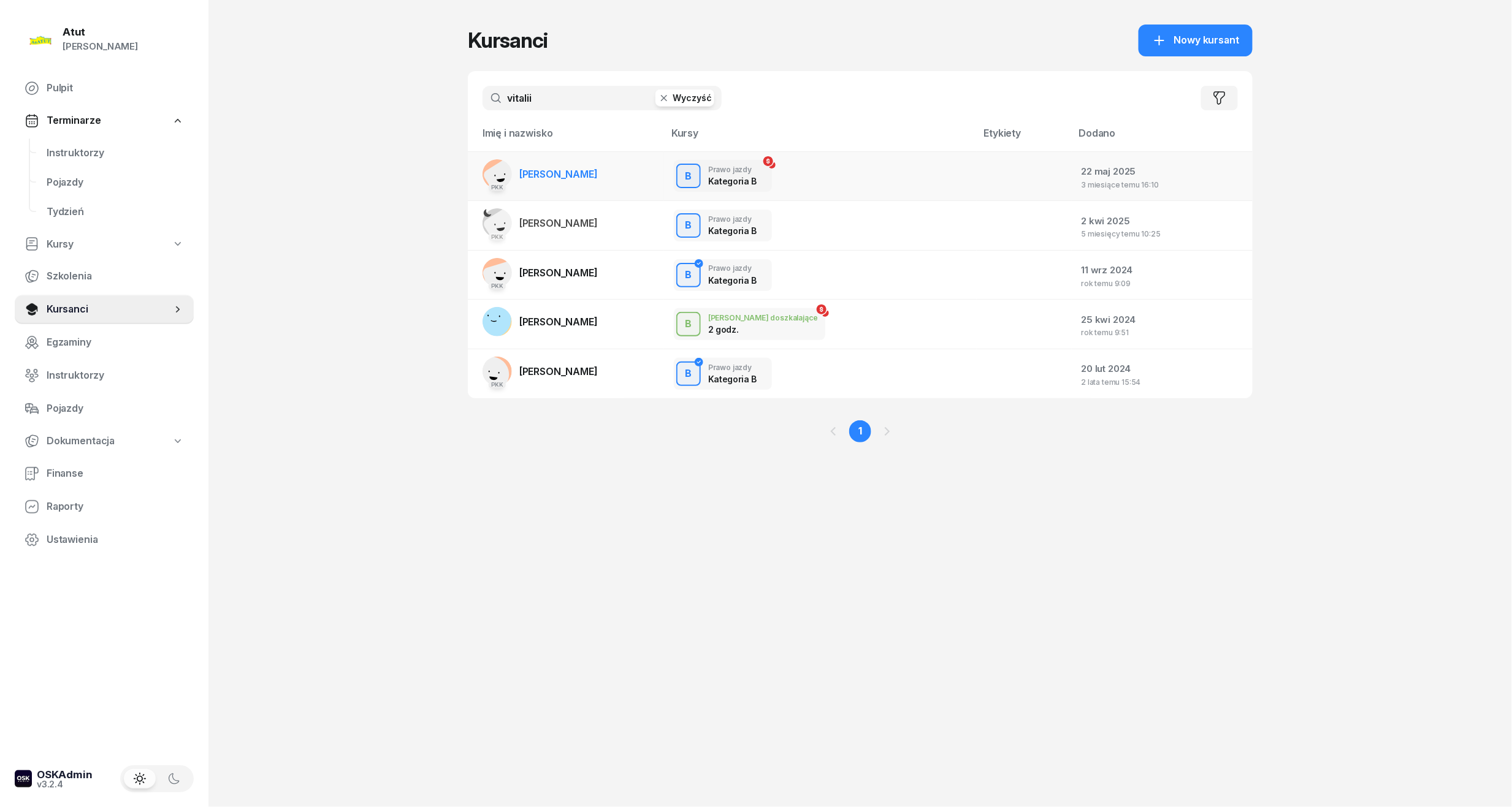
type input "vitalii"
click at [540, 168] on span "[PERSON_NAME]" at bounding box center [559, 175] width 79 height 13
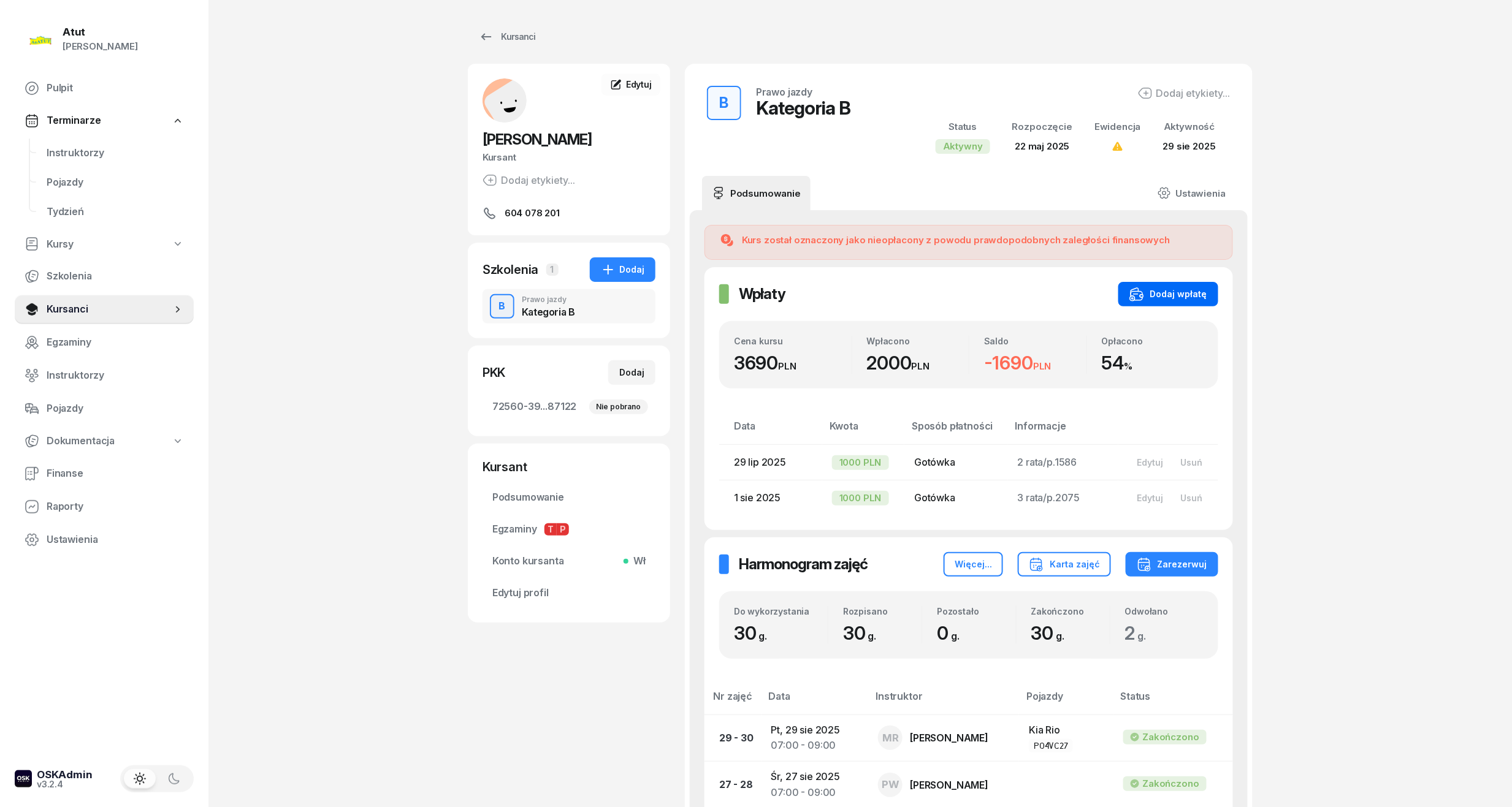
click at [1160, 287] on div "Dodaj wpłatę" at bounding box center [1167, 294] width 78 height 15
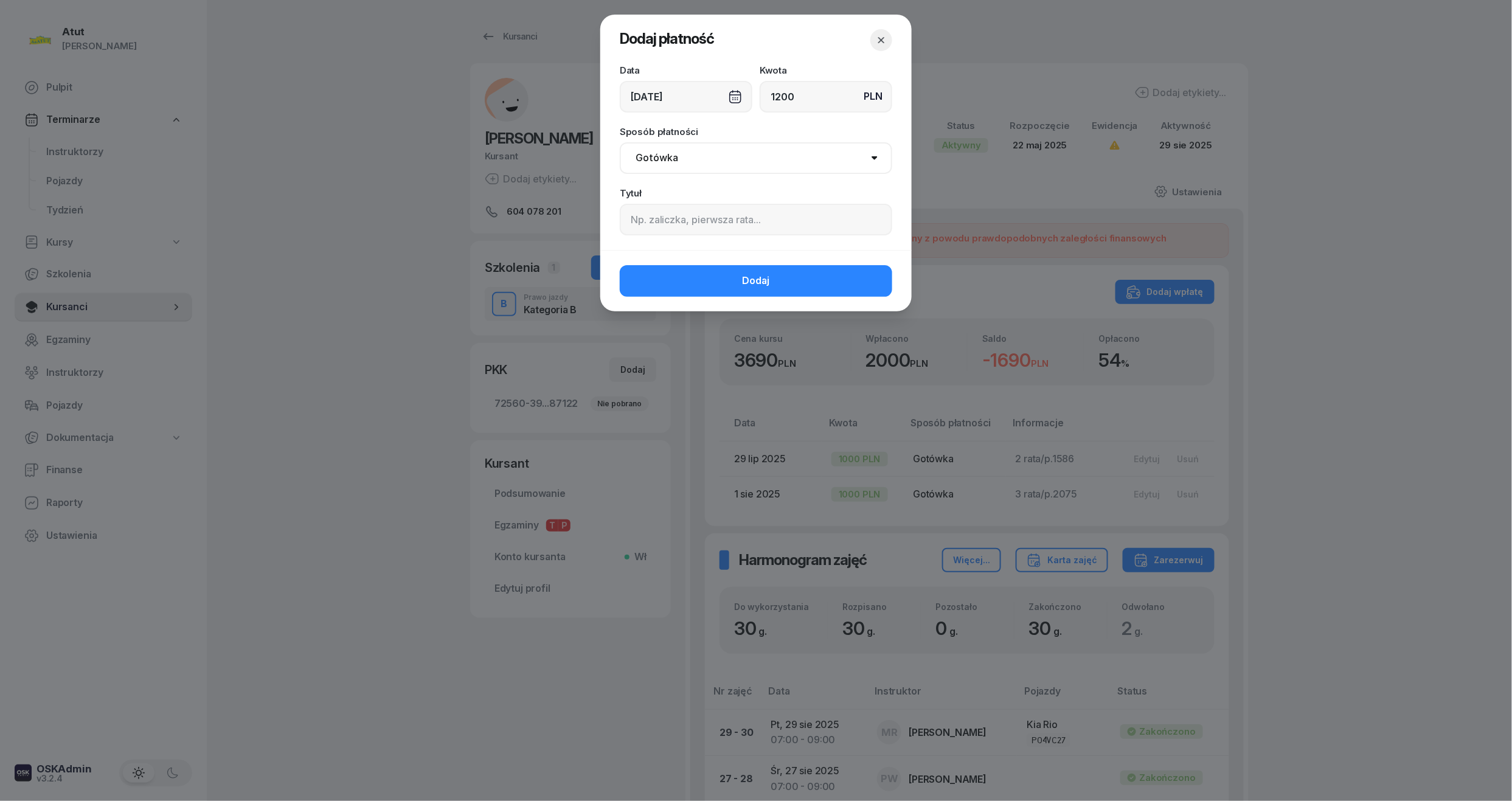
type input "1200"
click at [809, 225] on input at bounding box center [756, 219] width 272 height 32
paste input "2103"
type input "p.2103"
click at [792, 294] on button "Dodaj" at bounding box center [756, 281] width 272 height 32
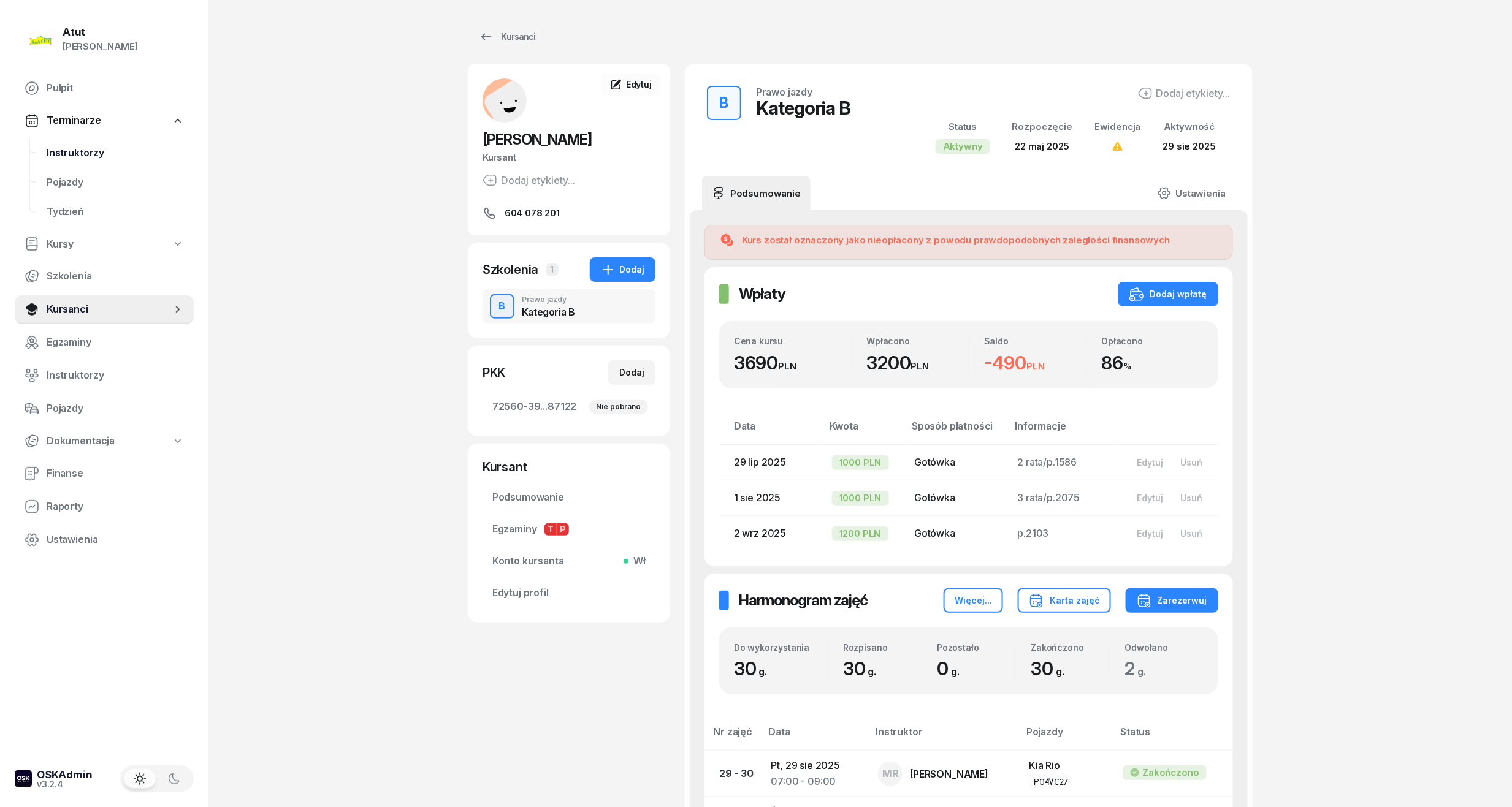
click at [109, 152] on span "Instruktorzy" at bounding box center [115, 153] width 138 height 16
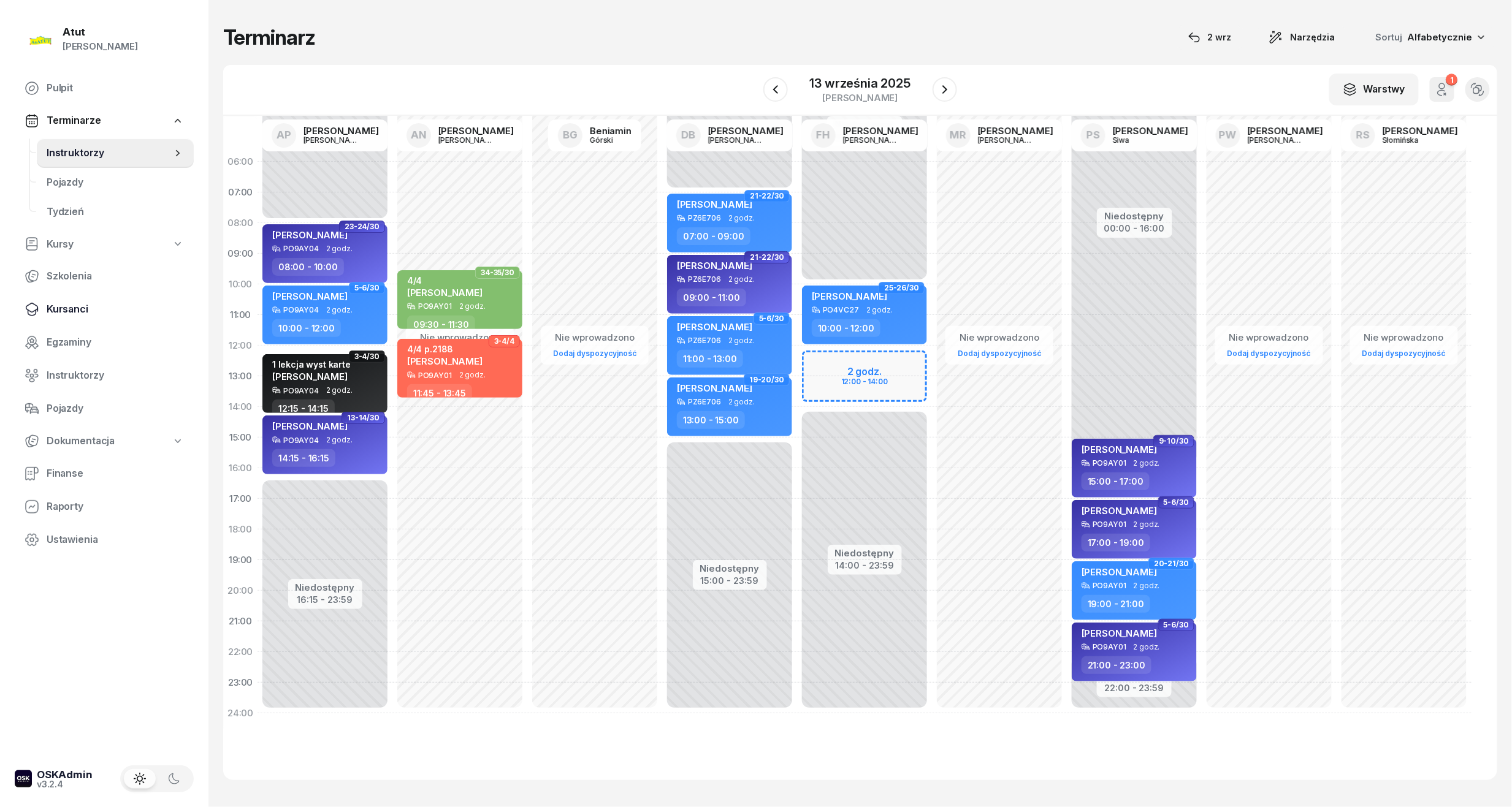
click at [62, 301] on span "Kursanci" at bounding box center [115, 309] width 138 height 16
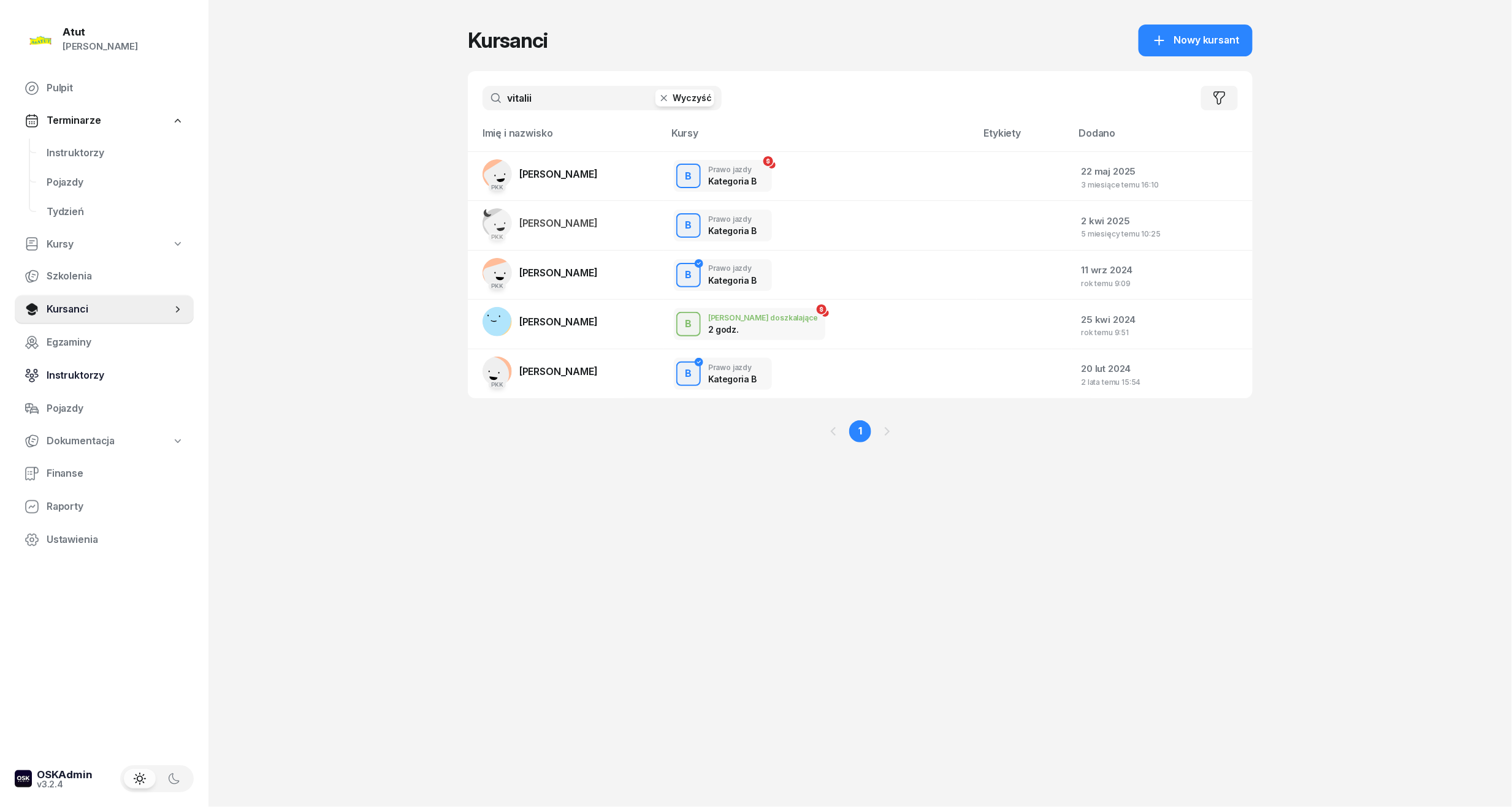
click at [82, 365] on link "Instruktorzy" at bounding box center [105, 375] width 179 height 29
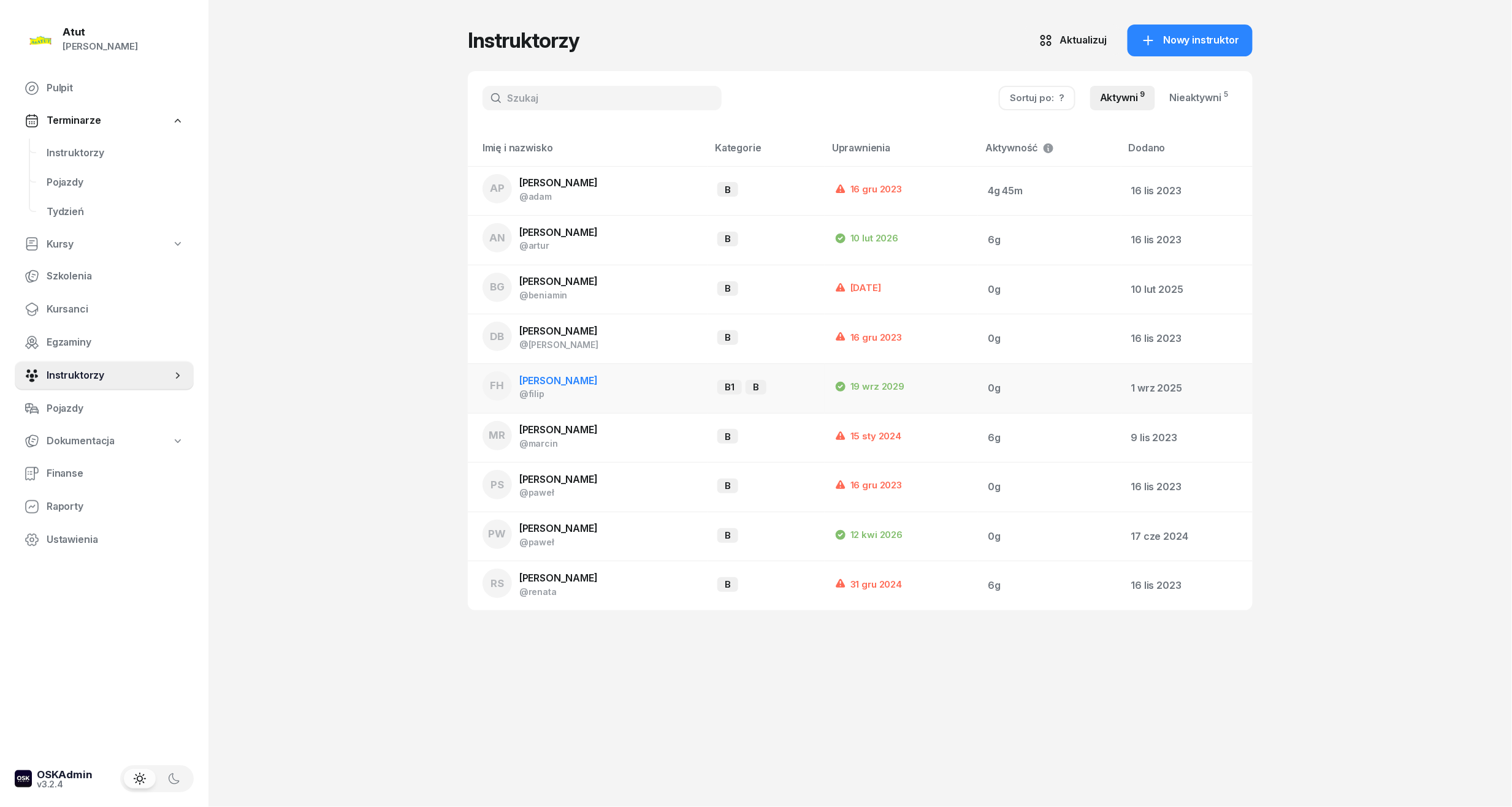
click at [588, 378] on span "[PERSON_NAME]" at bounding box center [559, 381] width 79 height 13
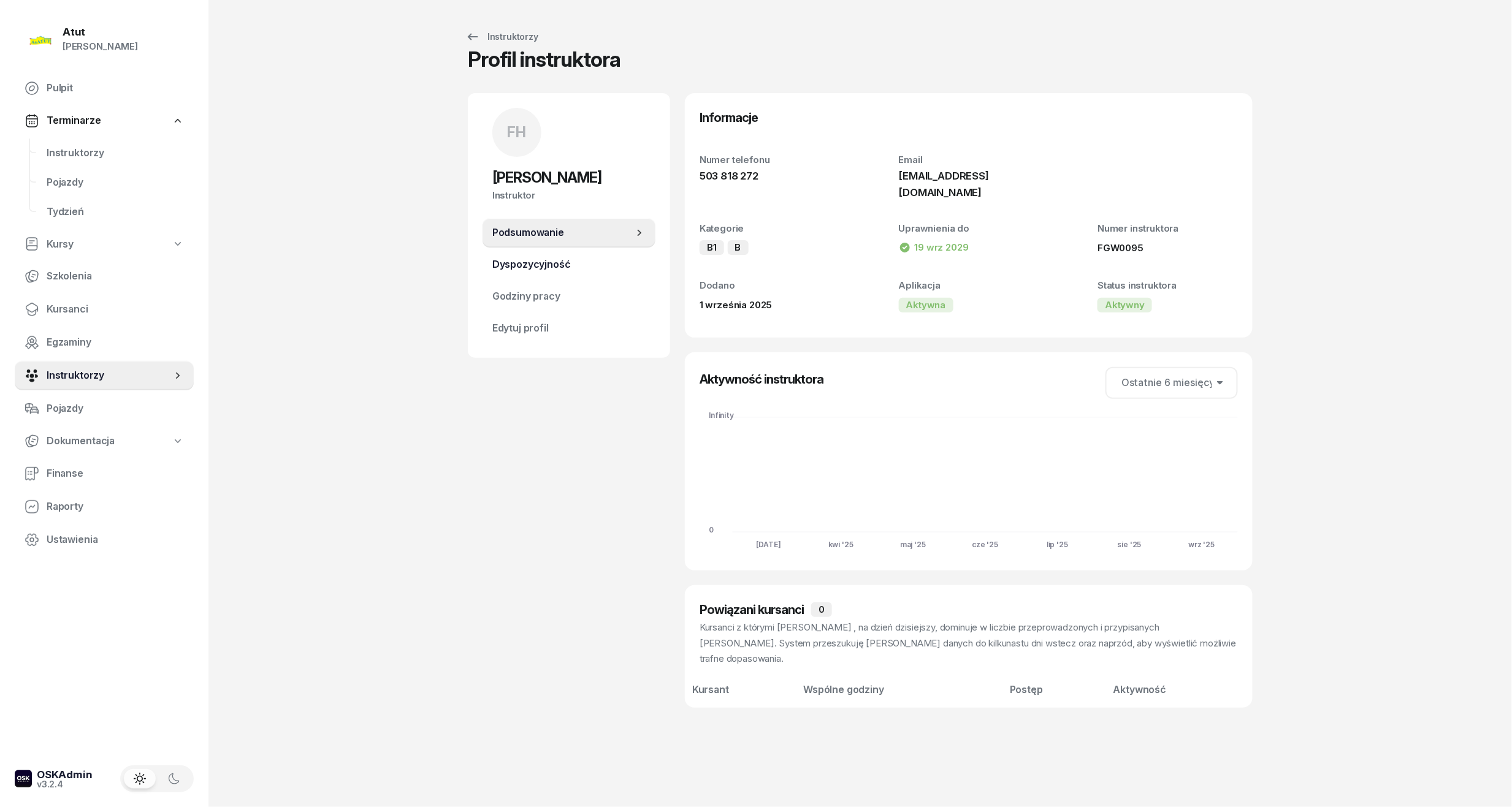
click at [553, 265] on span "Dyspozycyjność" at bounding box center [569, 265] width 153 height 16
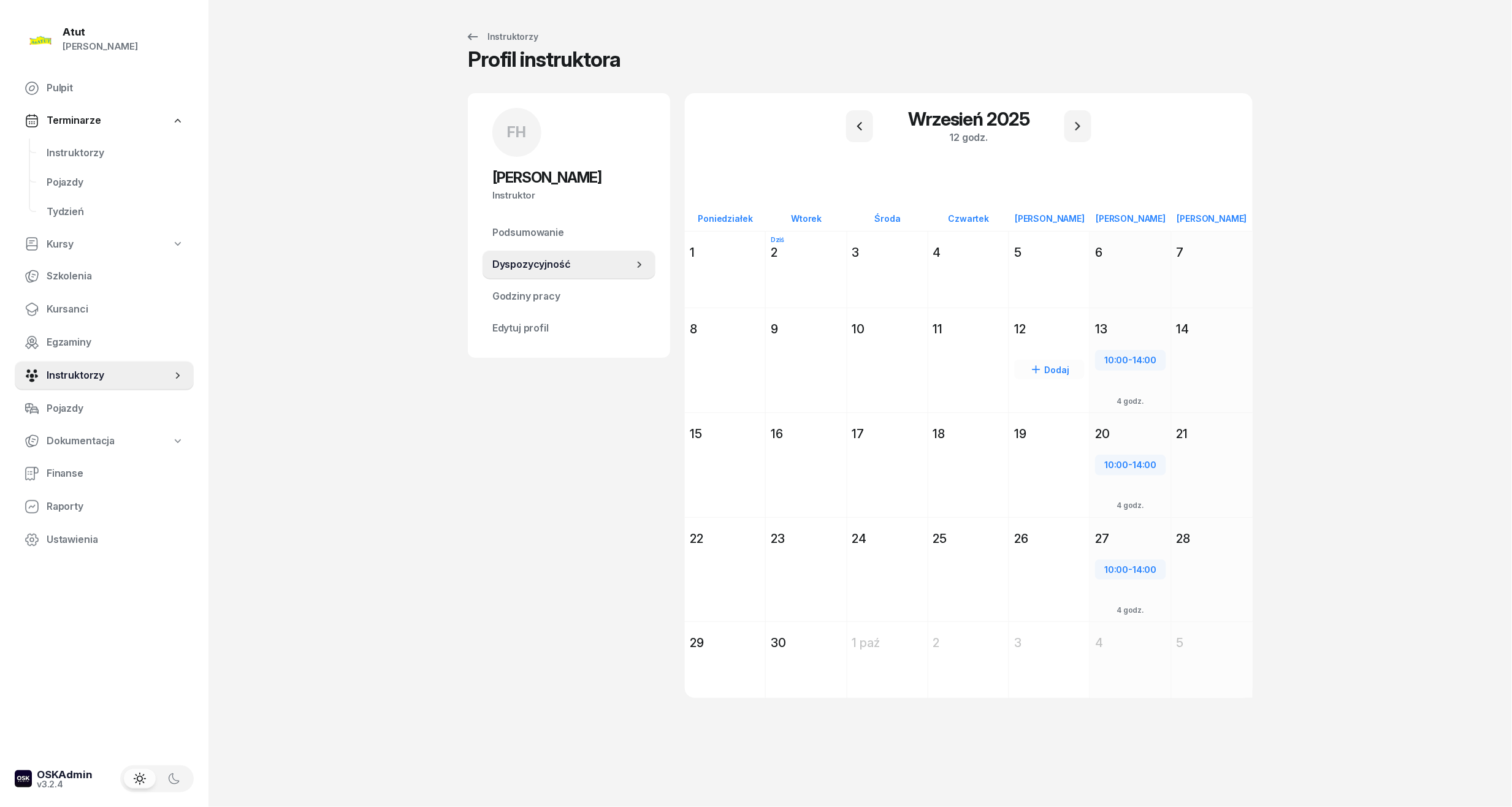
click at [1056, 342] on div "Dodaj" at bounding box center [1049, 382] width 80 height 85
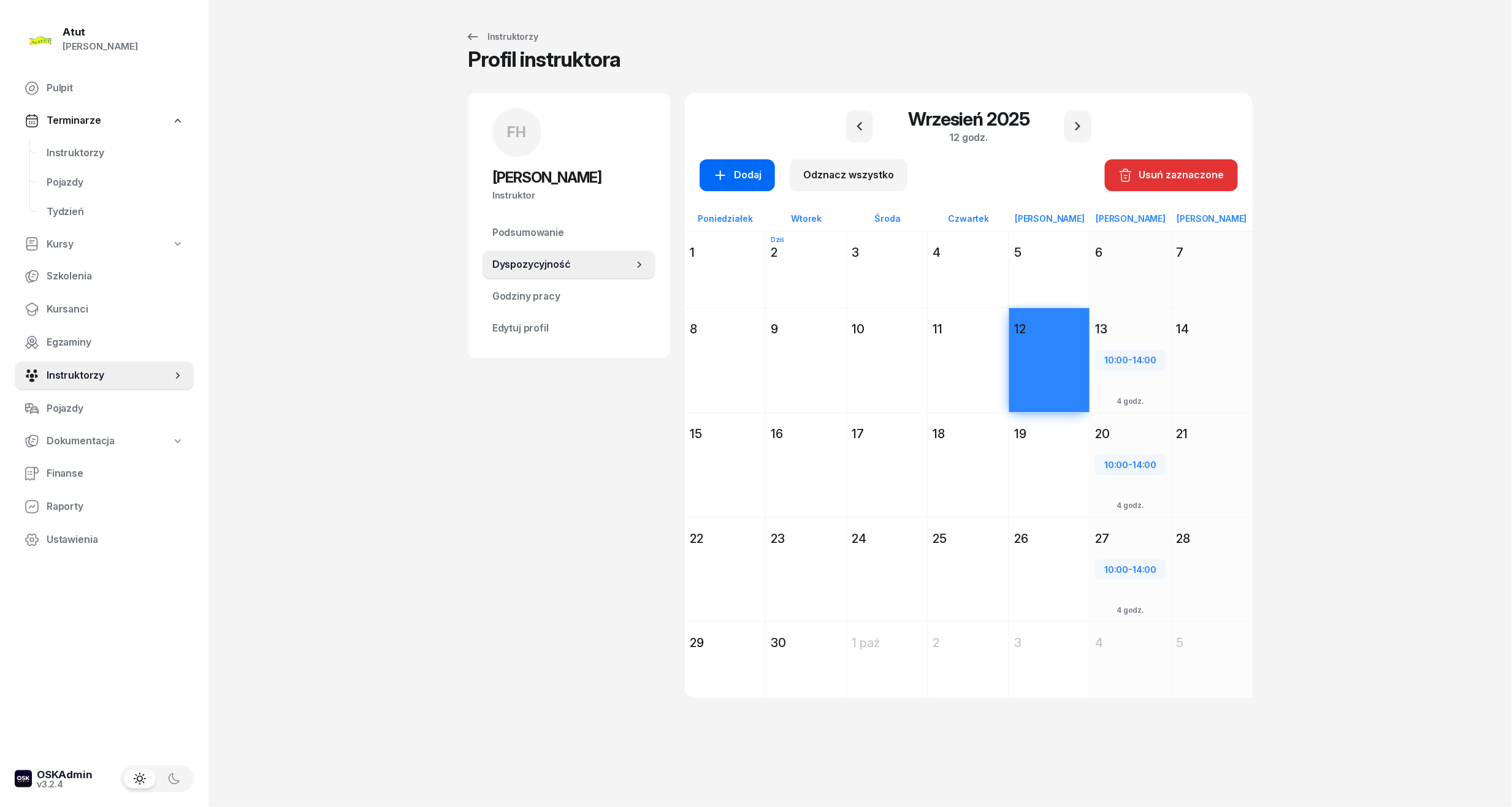
click at [717, 171] on icon "button" at bounding box center [720, 175] width 15 height 15
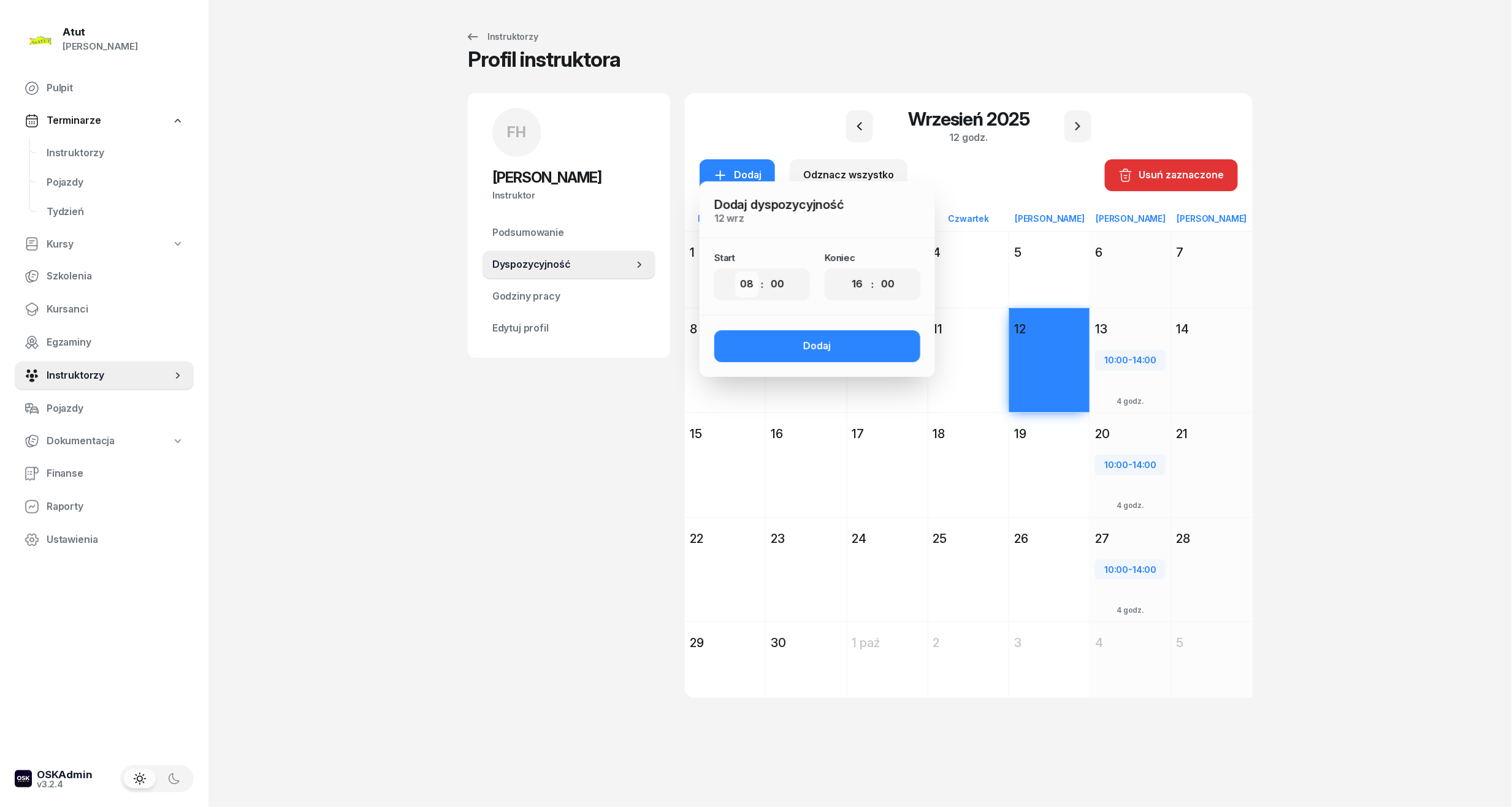
click at [751, 287] on select "00 01 02 03 04 05 06 07 08 09 10 11 12 13 14 15 16 17 18 19 20 21 22 23" at bounding box center [747, 284] width 24 height 26
select select "15"
click at [735, 271] on select "00 01 02 03 04 05 06 07 08 09 10 11 12 13 14 15 16 17 18 19 20 21 22 23" at bounding box center [747, 284] width 24 height 26
click at [867, 286] on select "00 01 02 03 04 05 06 07 08 09 10 11 12 13 14 15 16 17 18 19 20 21 22 23" at bounding box center [857, 284] width 24 height 26
select select "19"
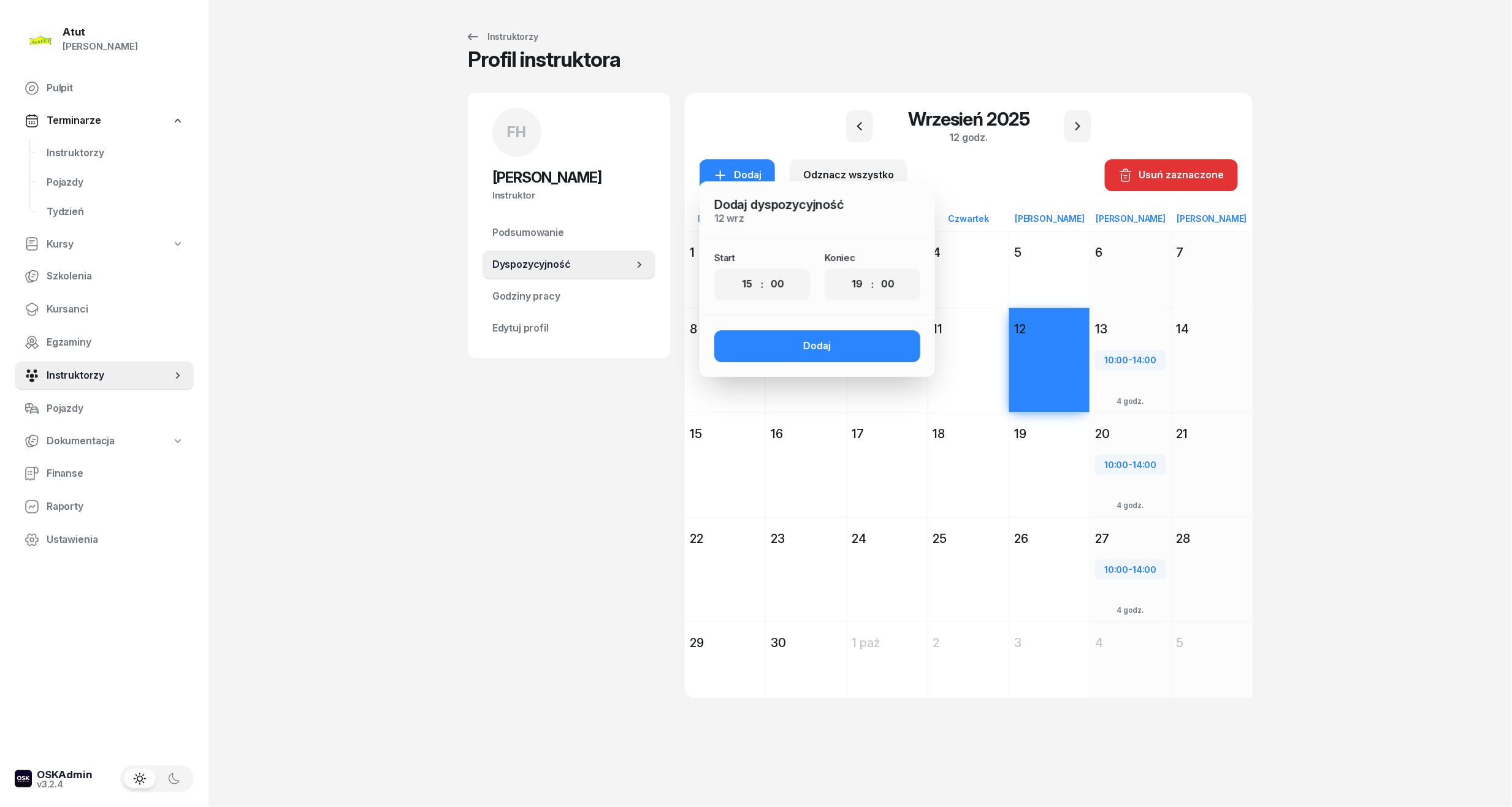
click at [846, 271] on select "00 01 02 03 04 05 06 07 08 09 10 11 12 13 14 15 16 17 18 19 20 21 22 23" at bounding box center [857, 284] width 24 height 26
click at [839, 332] on button "Dodaj" at bounding box center [817, 346] width 206 height 32
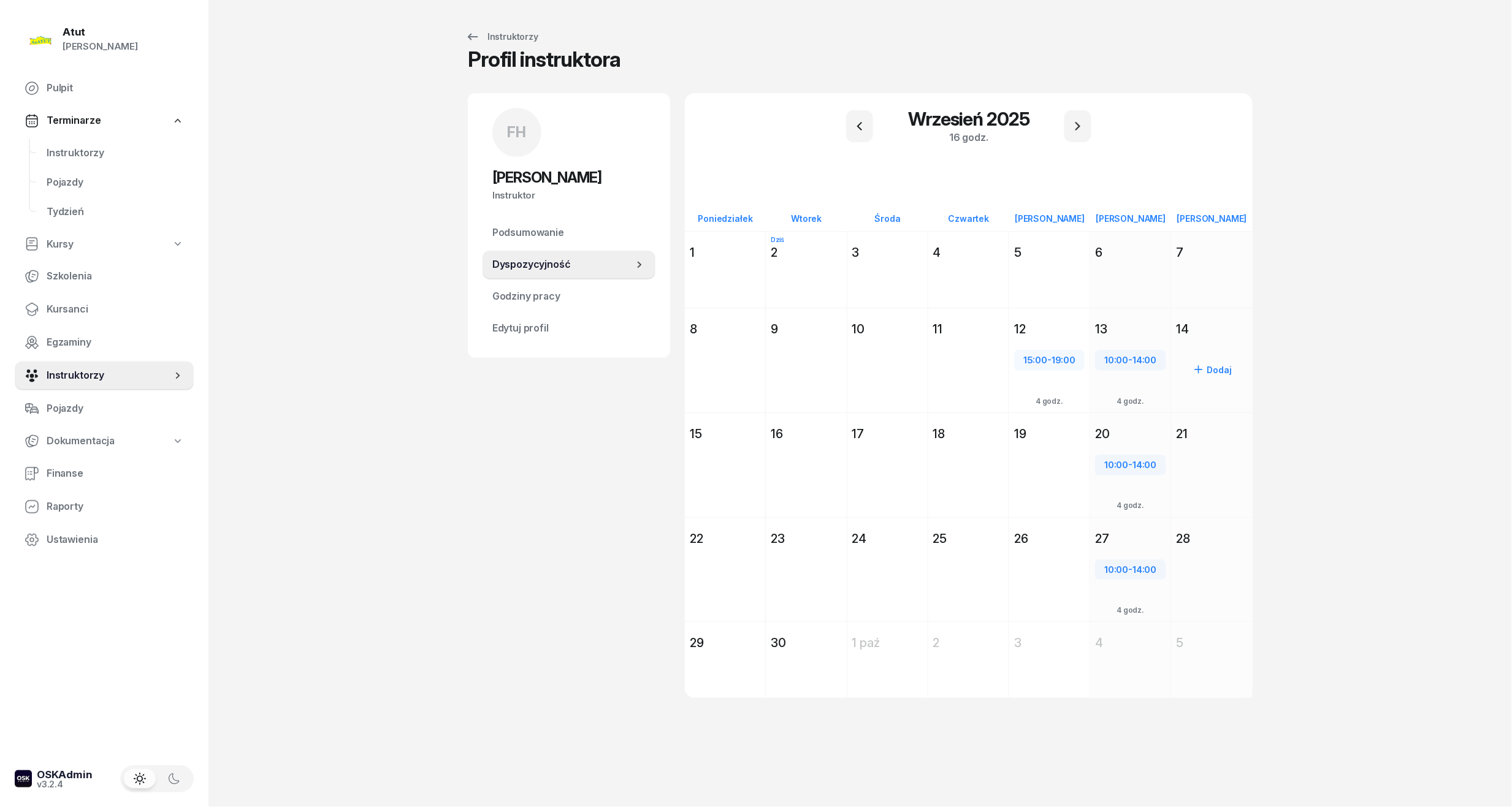
click at [1212, 337] on div "14" at bounding box center [1211, 330] width 71 height 17
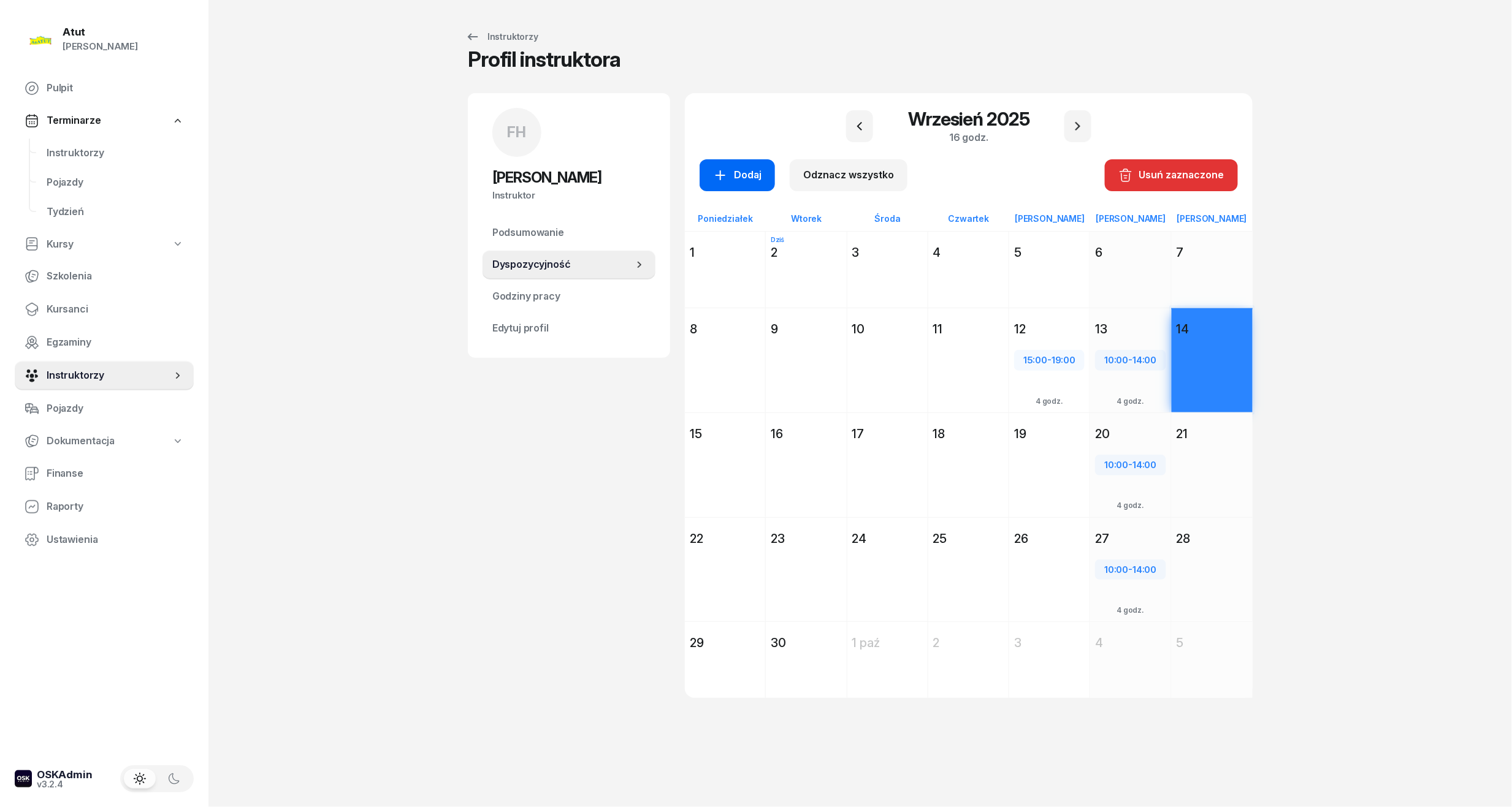
click at [738, 175] on div "Dodaj" at bounding box center [737, 175] width 49 height 16
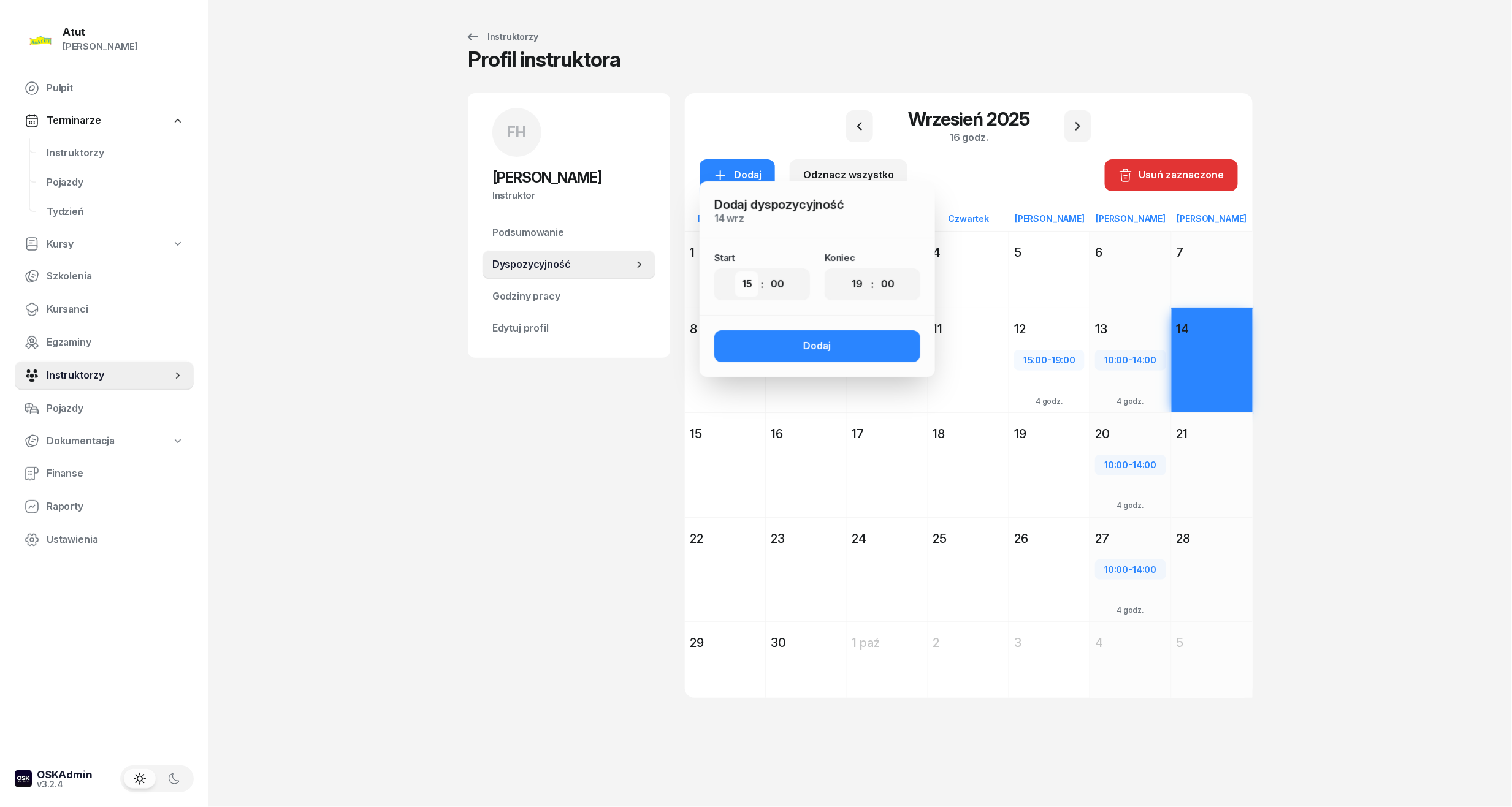
click at [751, 287] on select "00 01 02 03 04 05 06 07 08 09 10 11 12 13 14 15 16 17 18 19 20 21 22 23" at bounding box center [747, 284] width 24 height 26
select select "12"
click at [735, 271] on select "00 01 02 03 04 05 06 07 08 09 10 11 12 13 14 15 16 17 18 19 20 21 22 23" at bounding box center [747, 284] width 24 height 26
click at [861, 290] on select "00 01 02 03 04 05 06 07 08 09 10 11 12 13 14 15 16 17 18 19 20 21 22 23" at bounding box center [857, 284] width 24 height 26
select select "16"
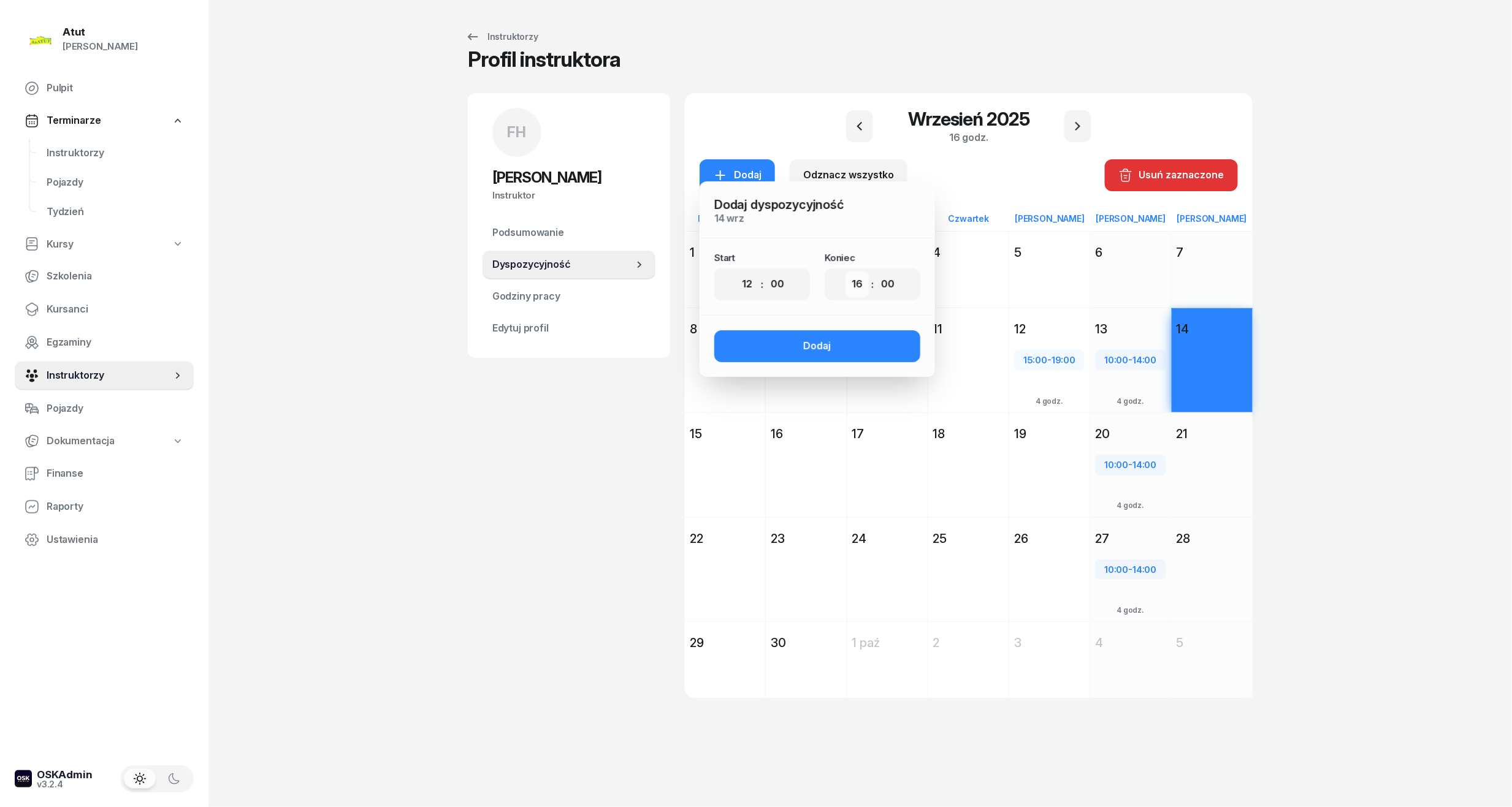
click at [846, 271] on select "00 01 02 03 04 05 06 07 08 09 10 11 12 13 14 15 16 17 18 19 20 21 22 23" at bounding box center [857, 284] width 24 height 26
click at [809, 342] on div "Dodaj" at bounding box center [817, 346] width 28 height 16
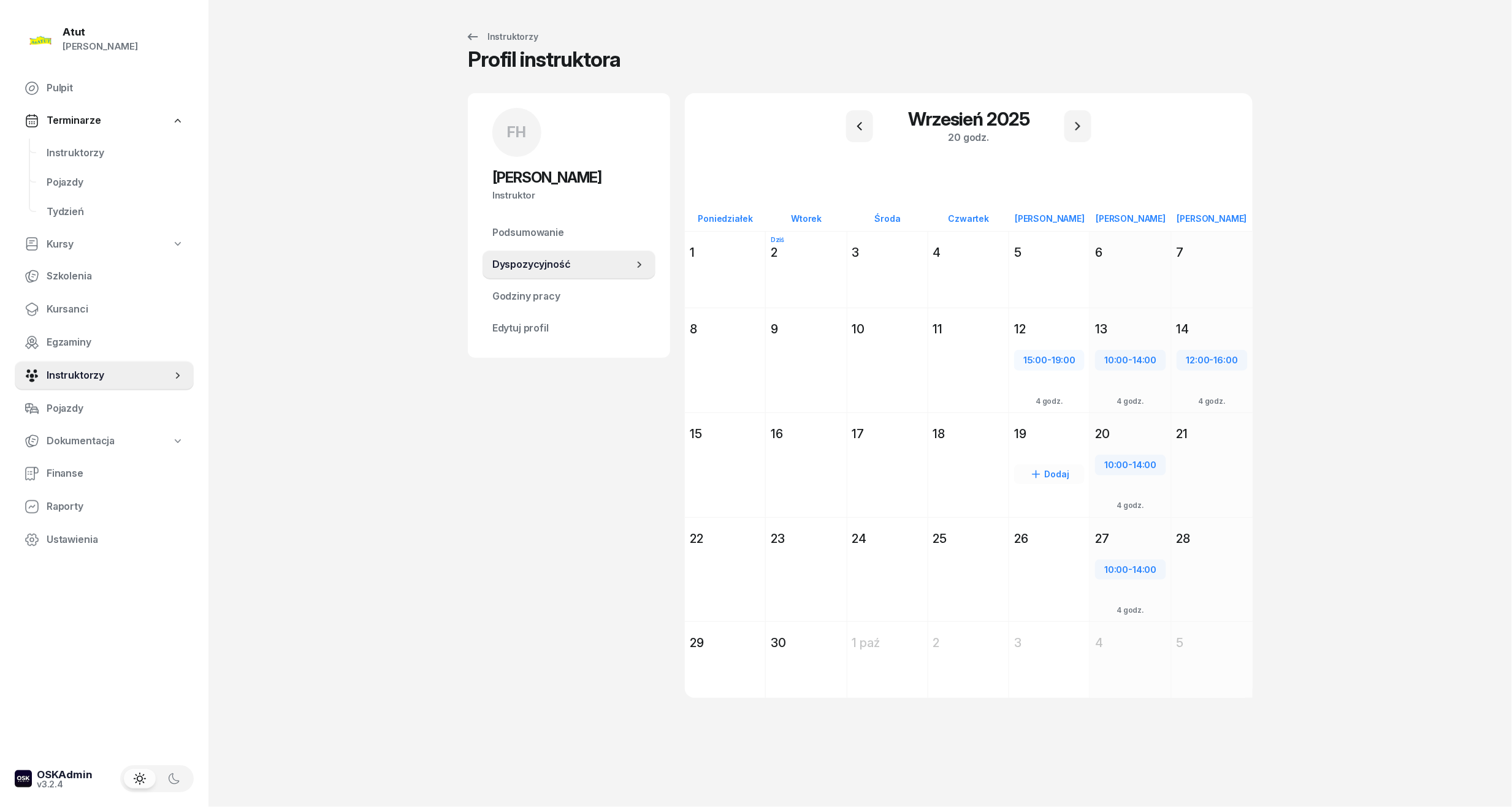
click at [1034, 446] on div "Dodaj" at bounding box center [1049, 488] width 80 height 85
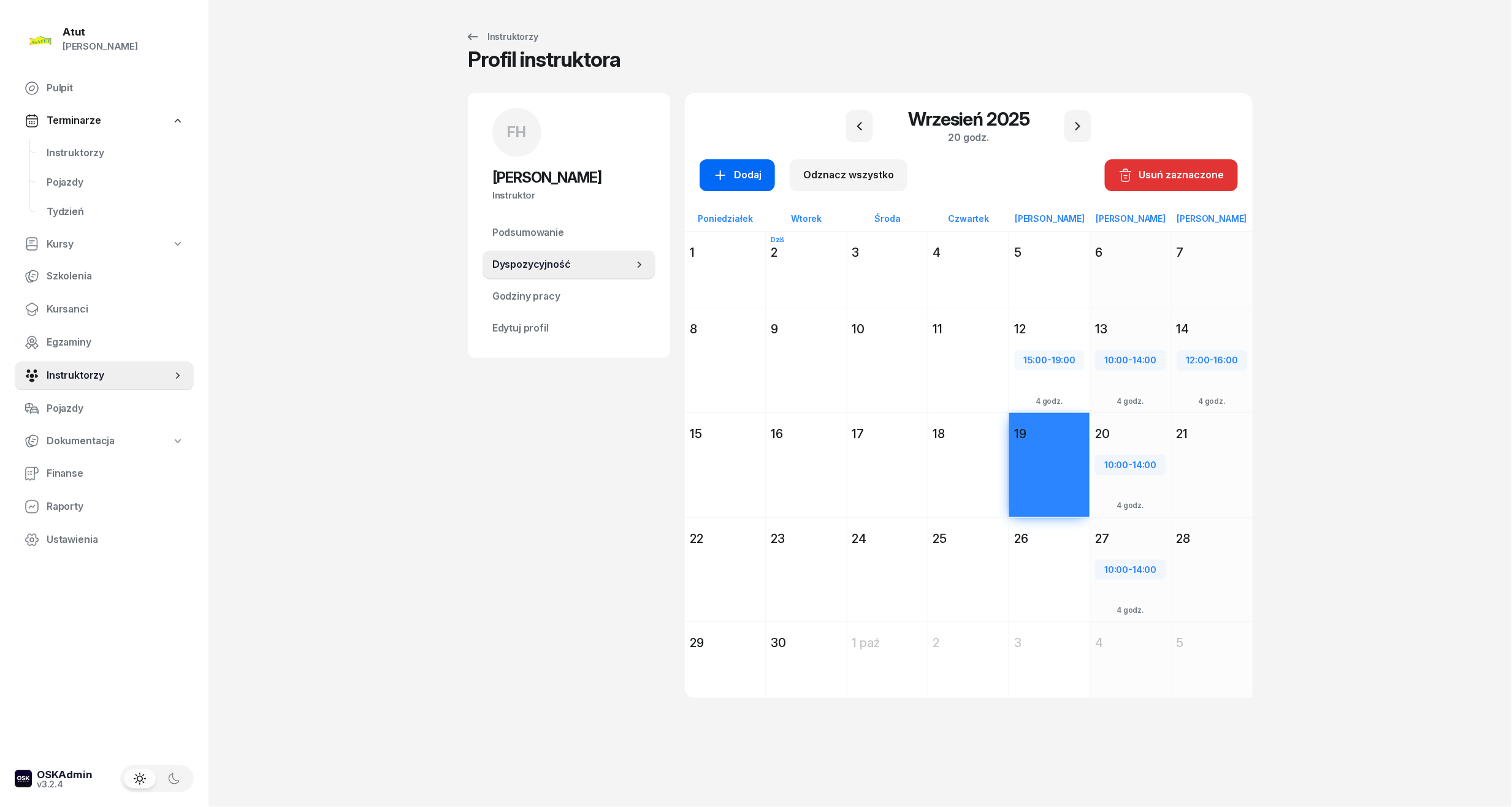
click at [729, 178] on div "Dodaj" at bounding box center [737, 175] width 49 height 16
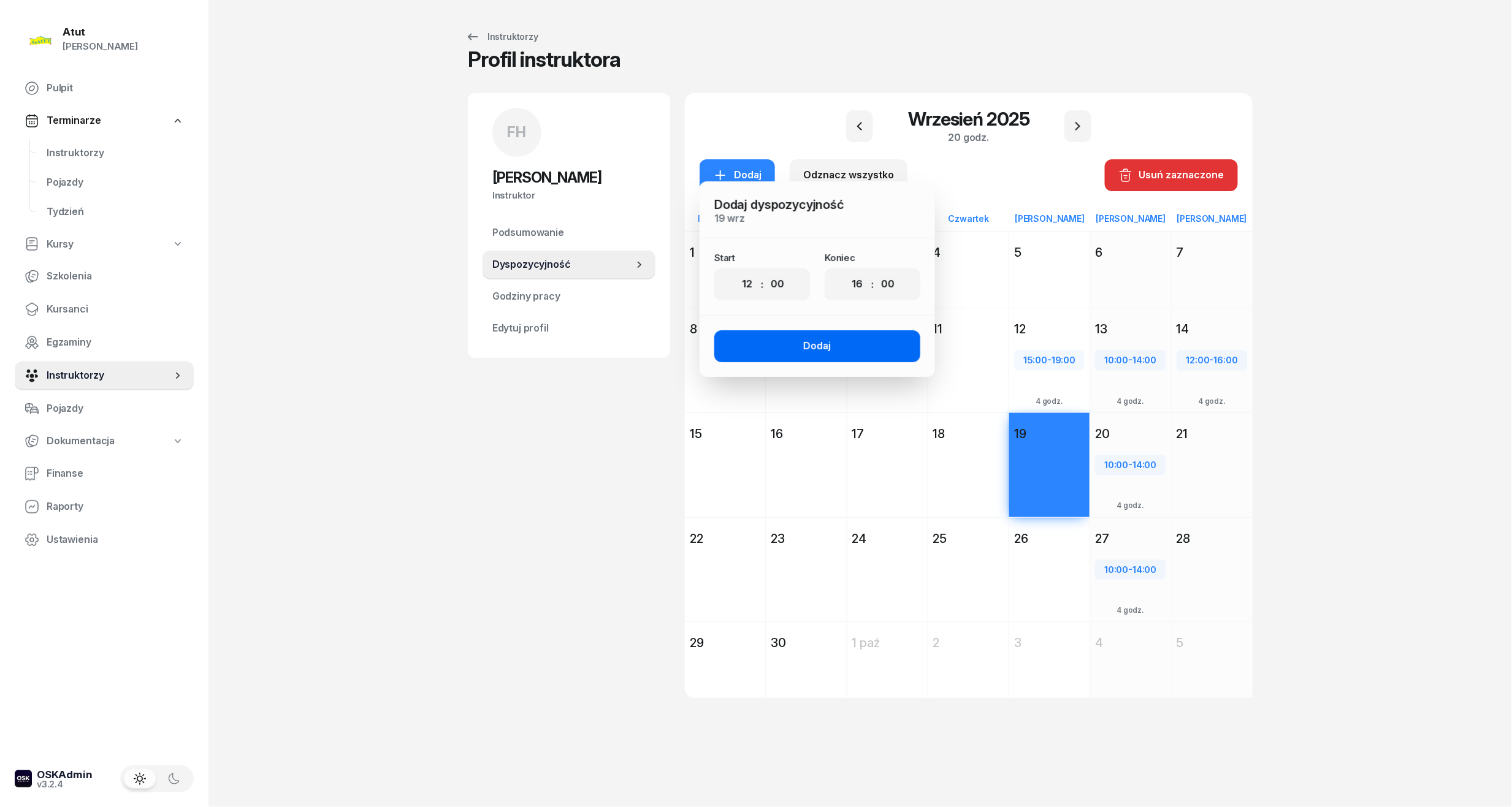
click at [842, 339] on button "Dodaj" at bounding box center [817, 346] width 206 height 32
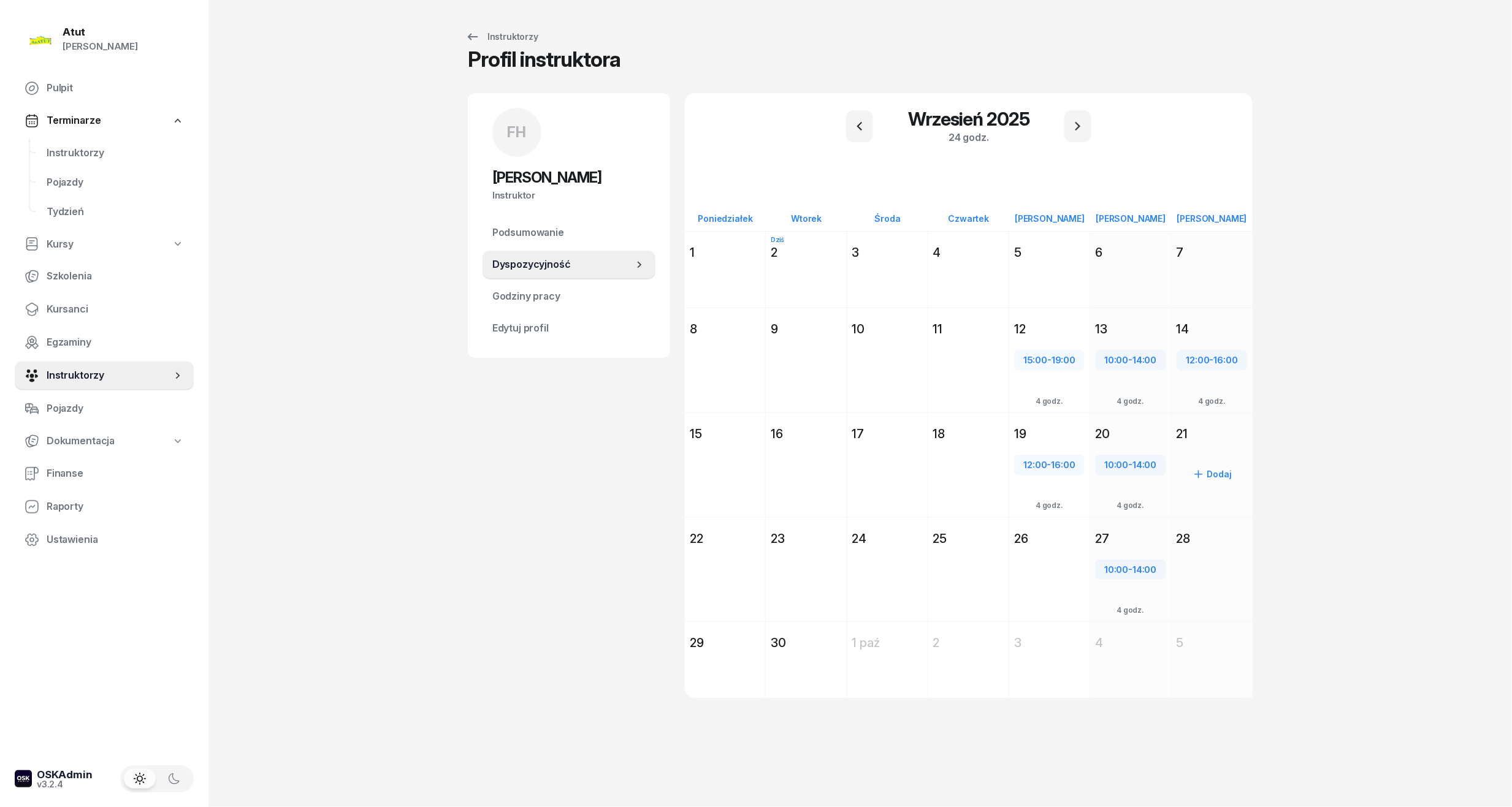
click at [1205, 440] on div "21" at bounding box center [1211, 434] width 71 height 17
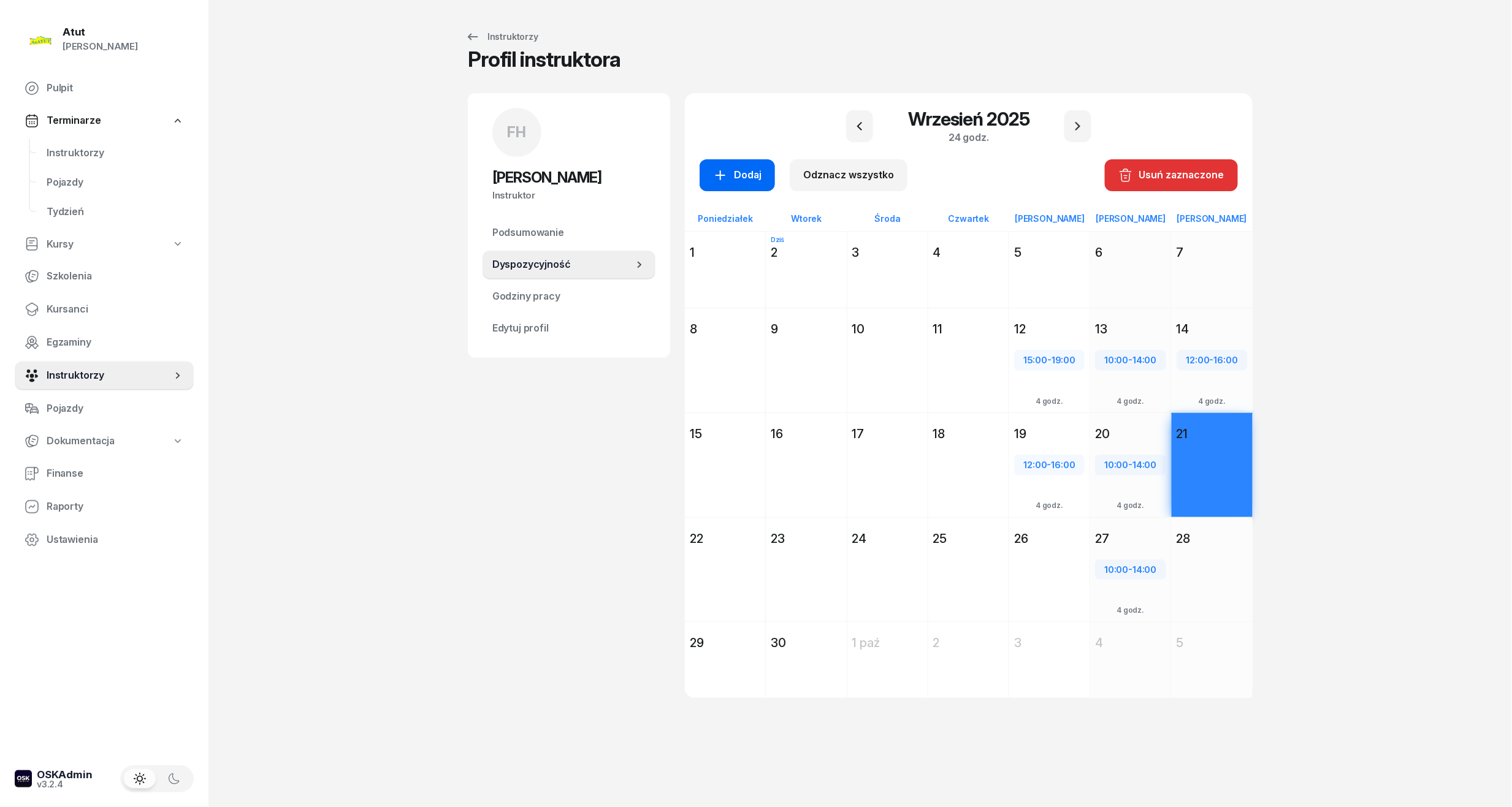
click at [736, 164] on button "Dodaj" at bounding box center [737, 175] width 76 height 32
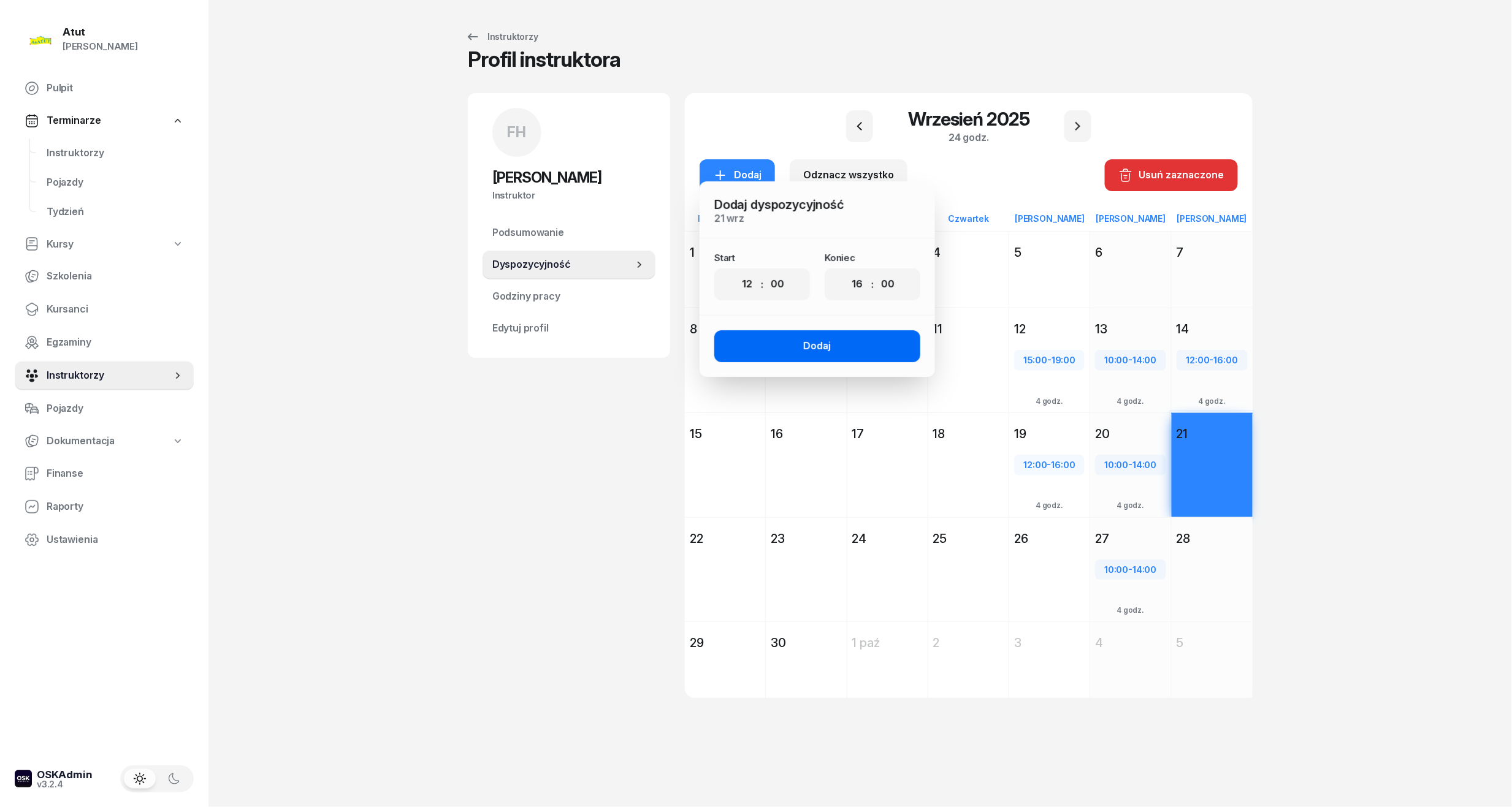
click at [805, 338] on div "Dodaj" at bounding box center [817, 346] width 28 height 16
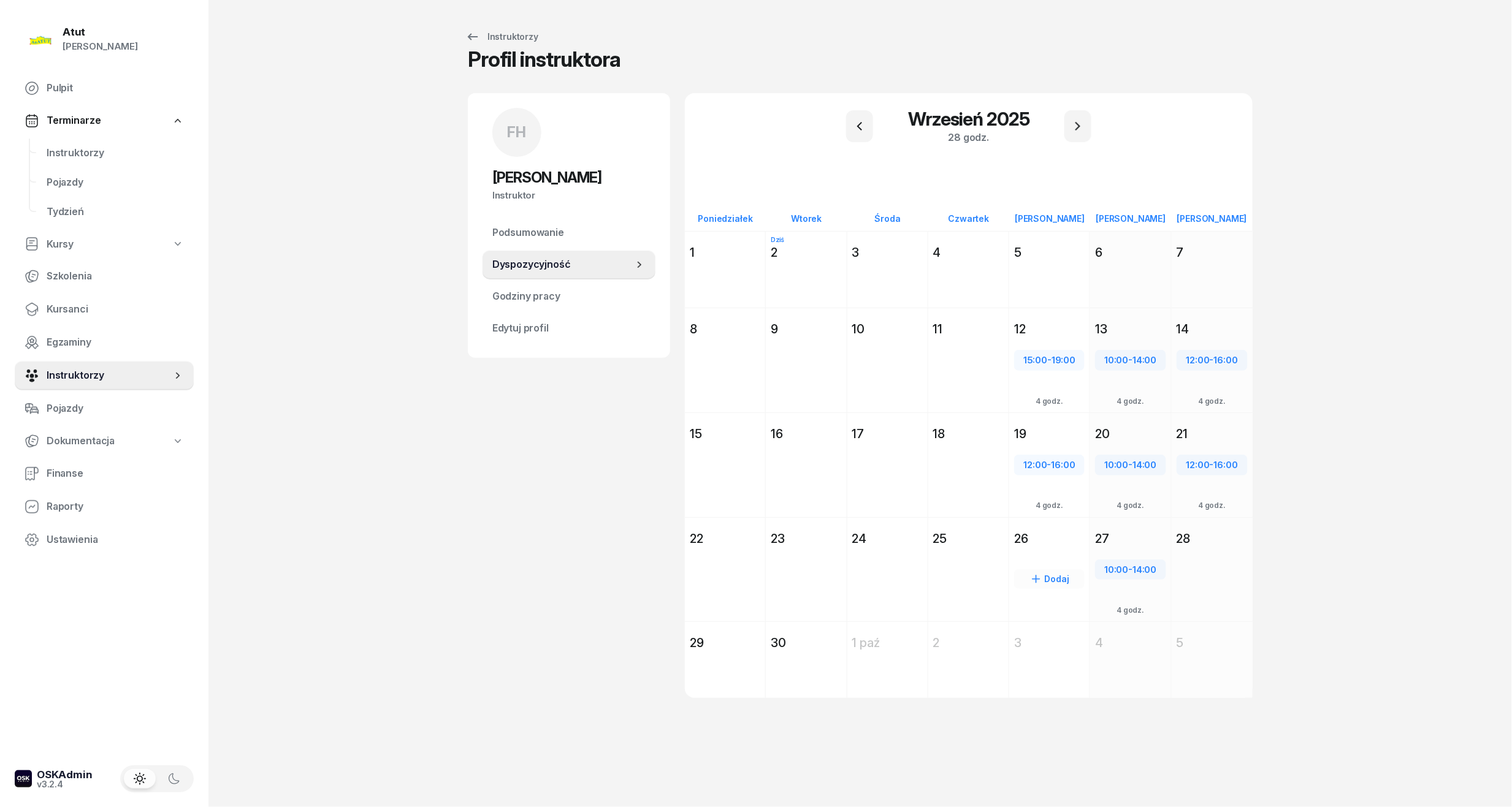
click at [1034, 567] on div "Dodaj" at bounding box center [1049, 592] width 80 height 85
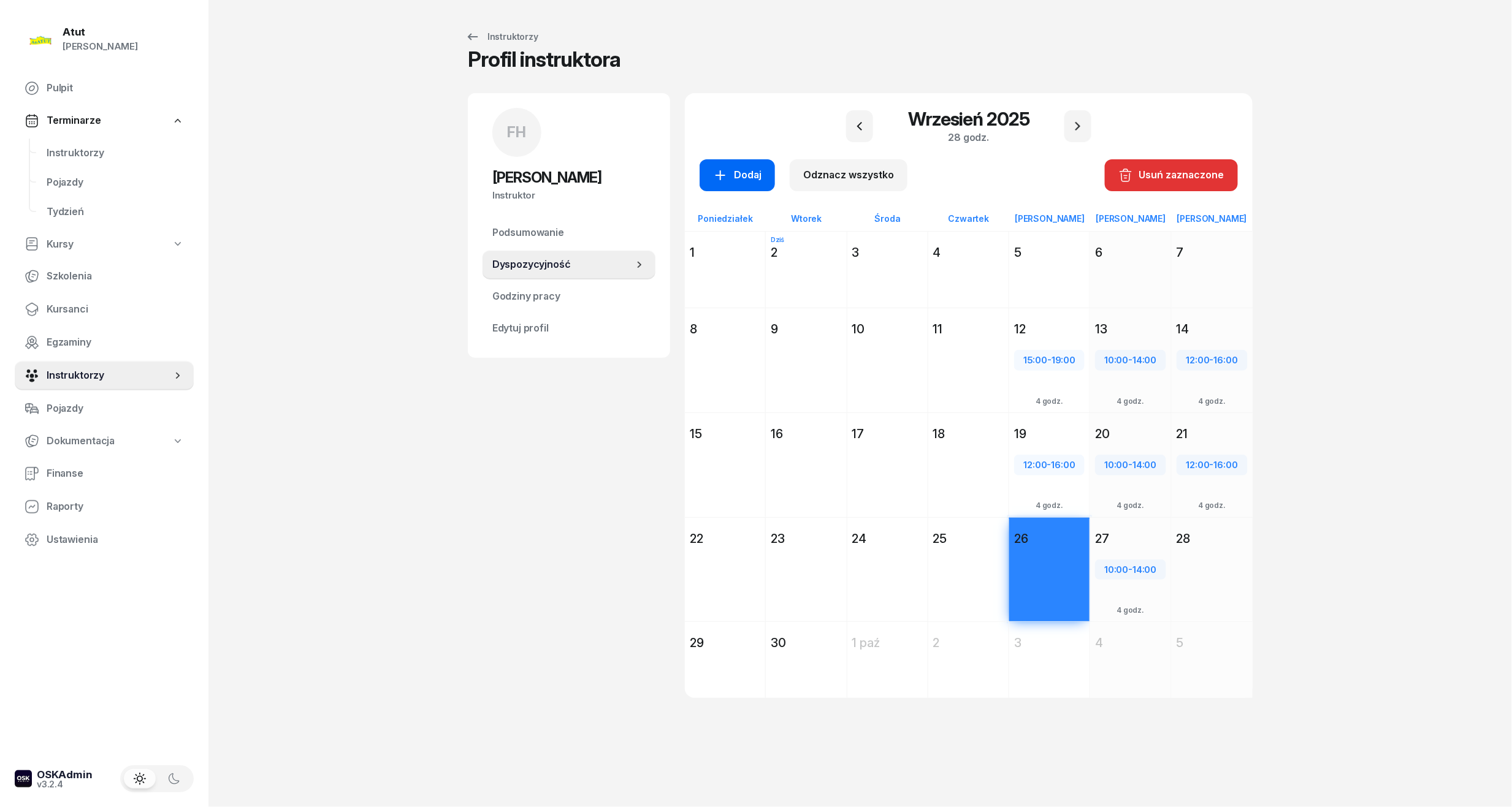
click at [751, 175] on div "Dodaj" at bounding box center [737, 175] width 49 height 16
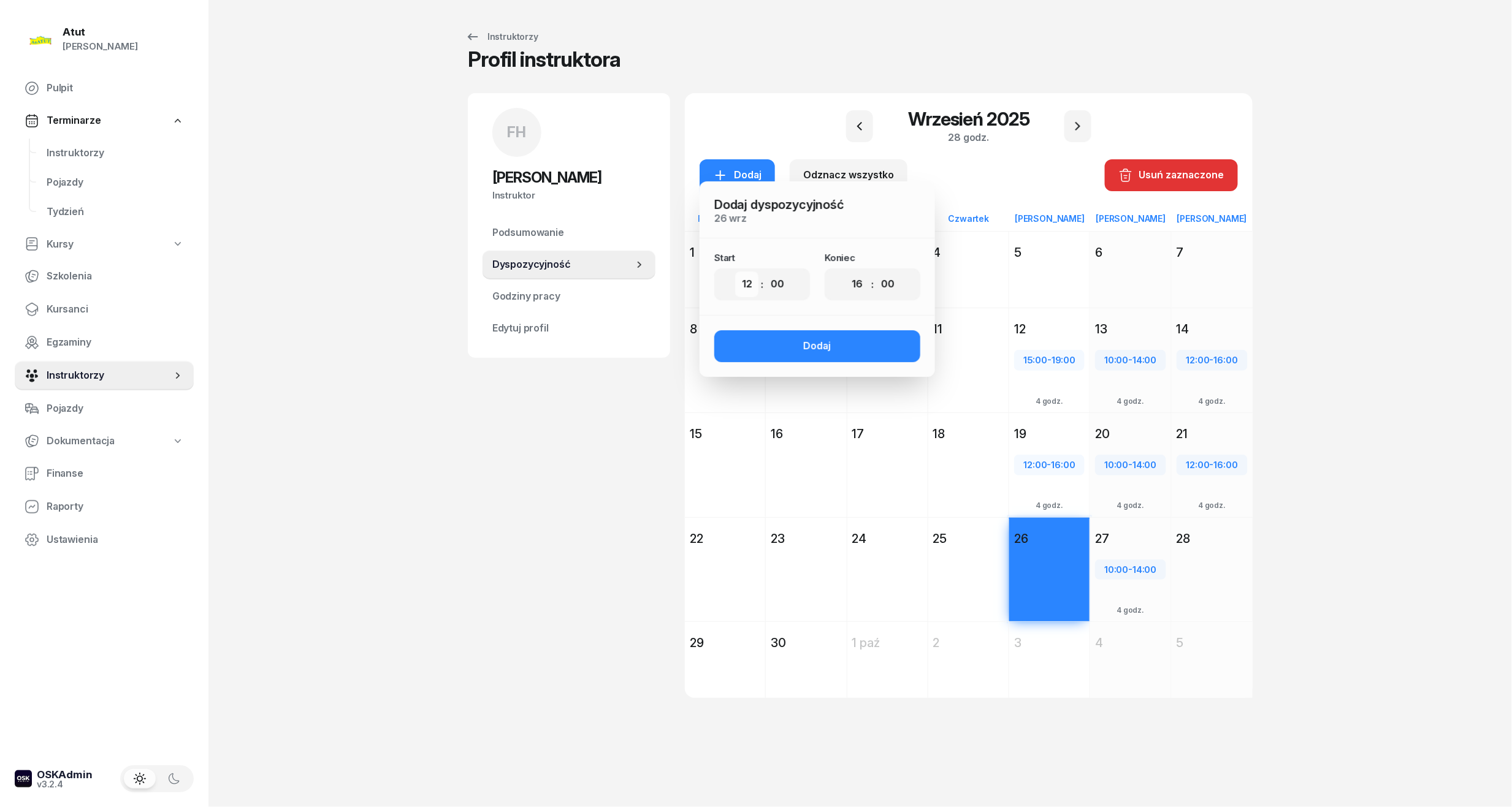
click at [748, 288] on select "00 01 02 03 04 05 06 07 08 09 10 11 12 13 14 15 16 17 18 19 20 21 22 23" at bounding box center [747, 284] width 24 height 26
select select "15"
click at [735, 271] on select "00 01 02 03 04 05 06 07 08 09 10 11 12 13 14 15 16 17 18 19 20 21 22 23" at bounding box center [747, 284] width 24 height 26
click at [859, 290] on select "00 01 02 03 04 05 06 07 08 09 10 11 12 13 14 15 16 17 18 19 20 21 22 23" at bounding box center [857, 284] width 24 height 26
select select "19"
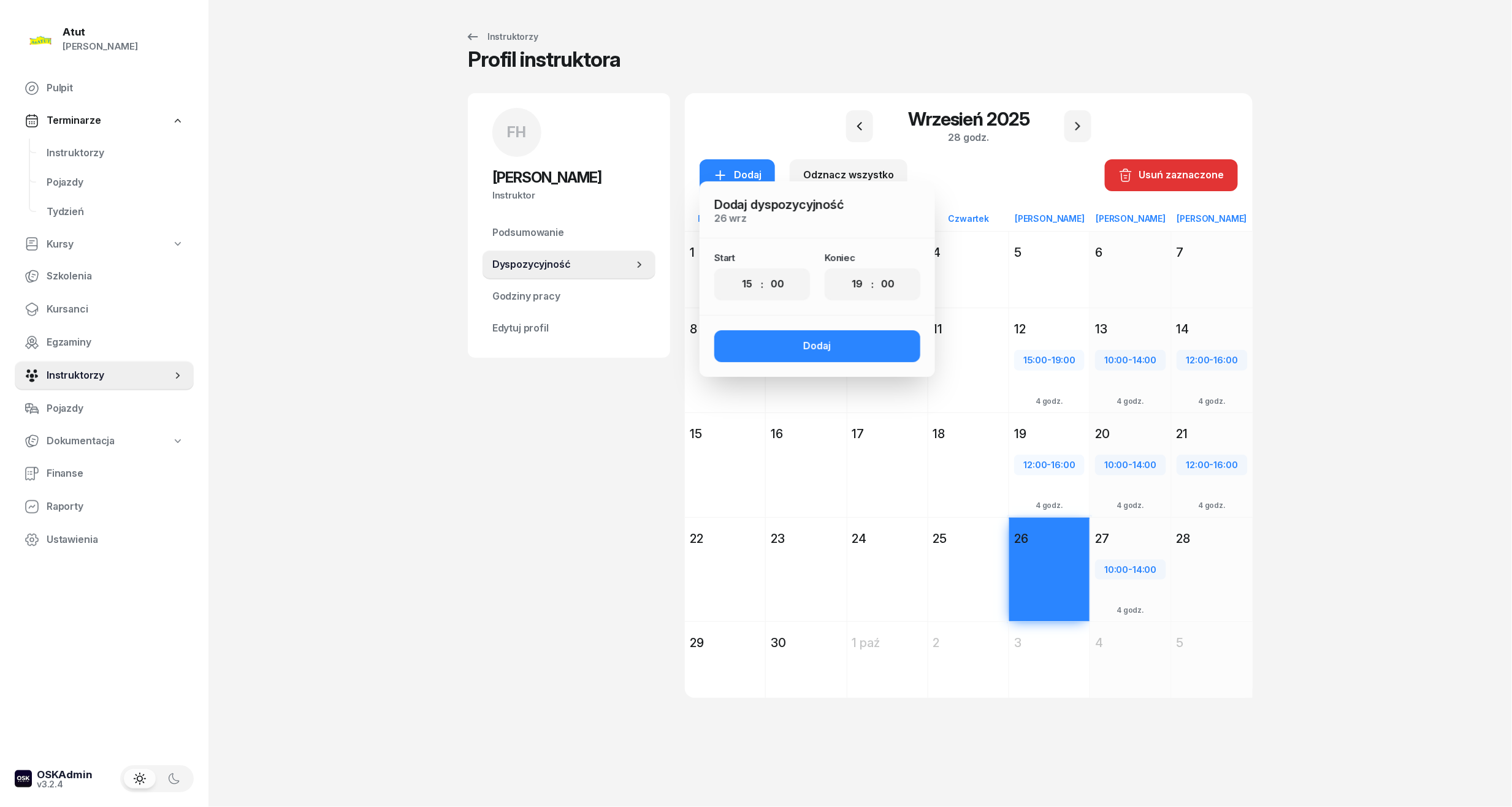
click at [846, 271] on select "00 01 02 03 04 05 06 07 08 09 10 11 12 13 14 15 16 17 18 19 20 21 22 23" at bounding box center [857, 284] width 24 height 26
click at [842, 345] on button "Dodaj" at bounding box center [817, 346] width 206 height 32
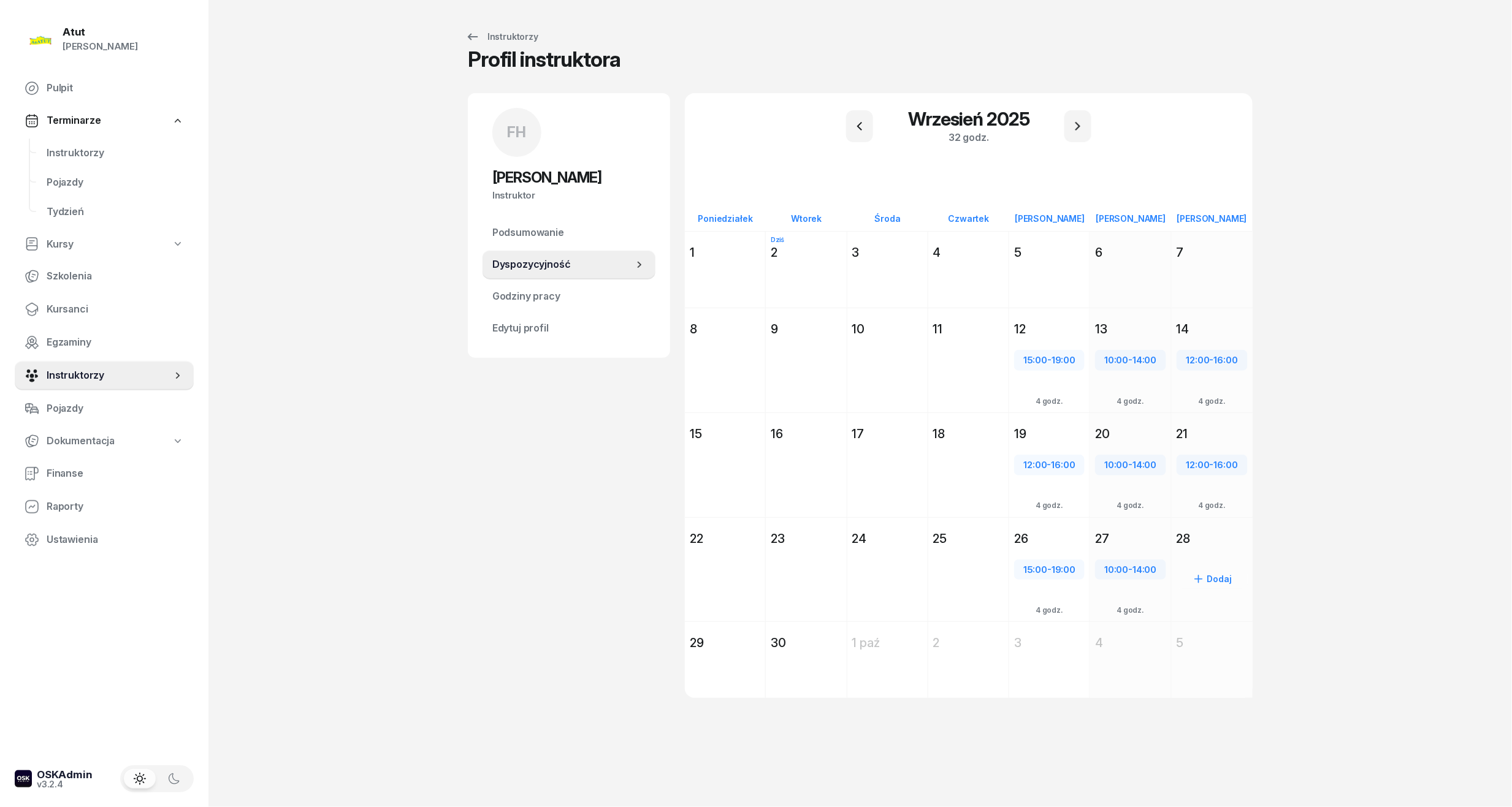
click at [1211, 547] on div "28" at bounding box center [1211, 539] width 81 height 22
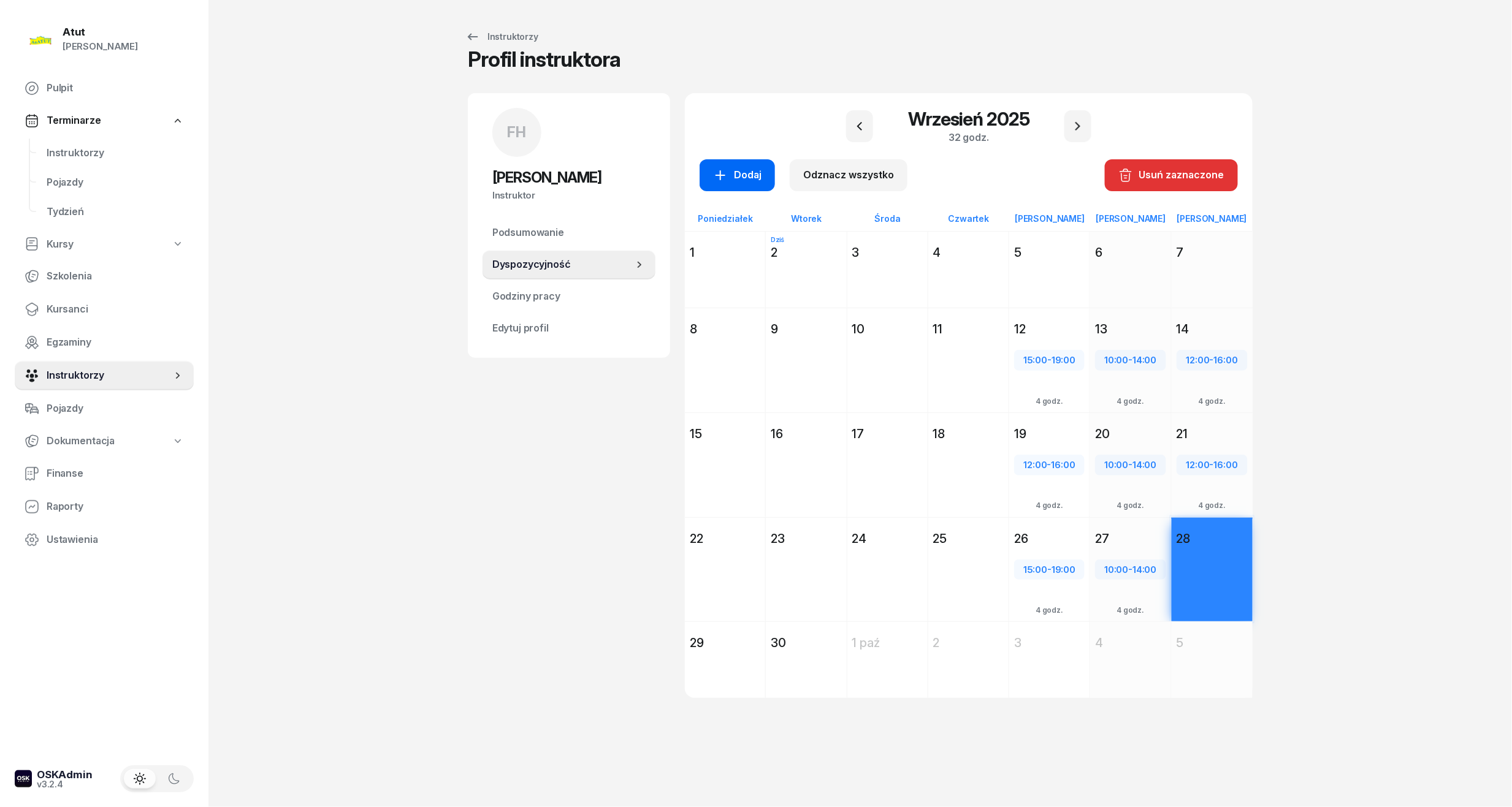
click at [738, 175] on div "Dodaj" at bounding box center [737, 175] width 49 height 16
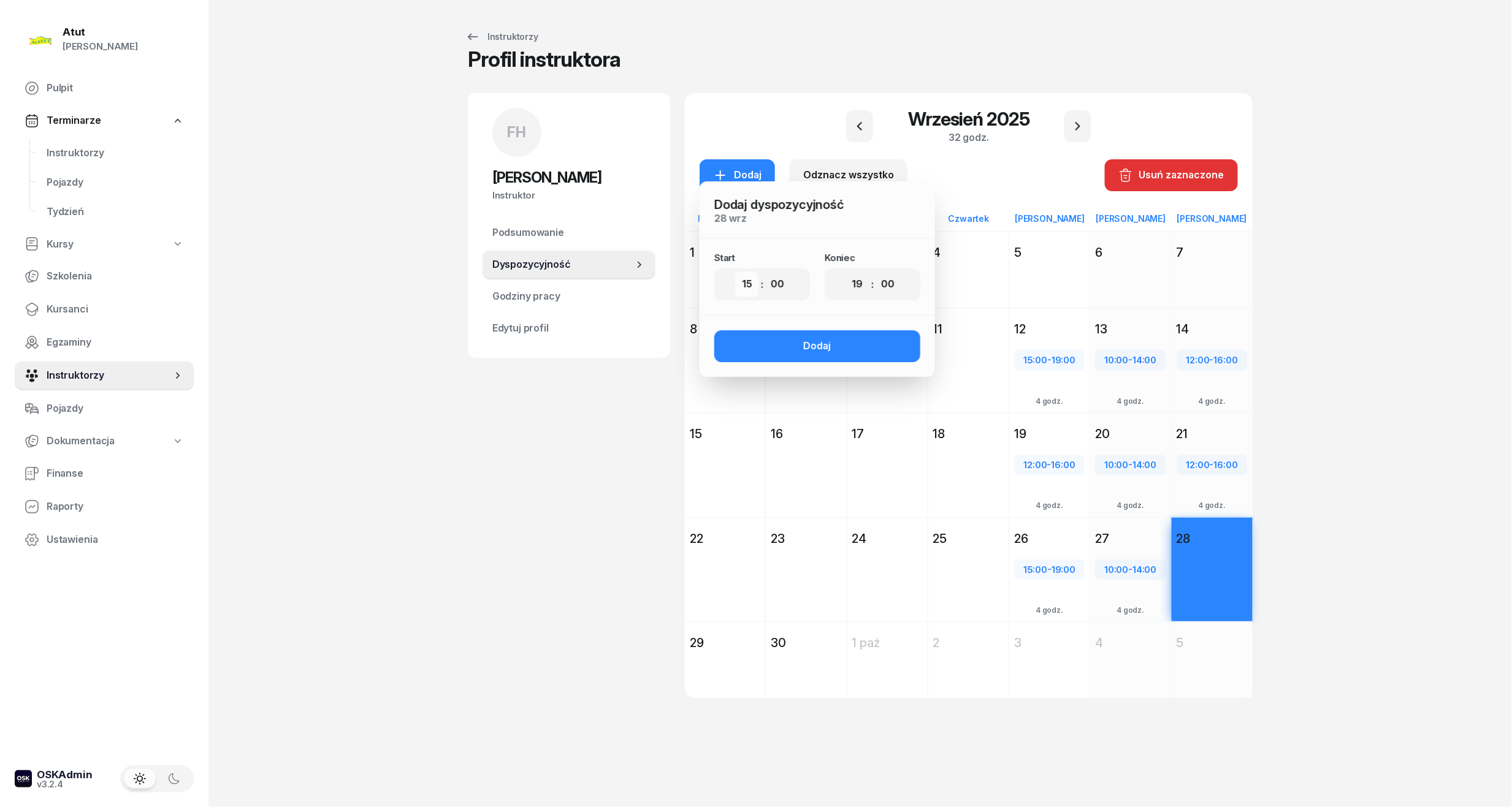
click at [749, 287] on select "00 01 02 03 04 05 06 07 08 09 10 11 12 13 14 15 16 17 18 19 20 21 22 23" at bounding box center [747, 284] width 24 height 26
select select "12"
click at [735, 271] on select "00 01 02 03 04 05 06 07 08 09 10 11 12 13 14 15 16 17 18 19 20 21 22 23" at bounding box center [747, 284] width 24 height 26
click at [857, 290] on select "00 01 02 03 04 05 06 07 08 09 10 11 12 13 14 15 16 17 18 19 20 21 22 23" at bounding box center [857, 284] width 24 height 26
select select "16"
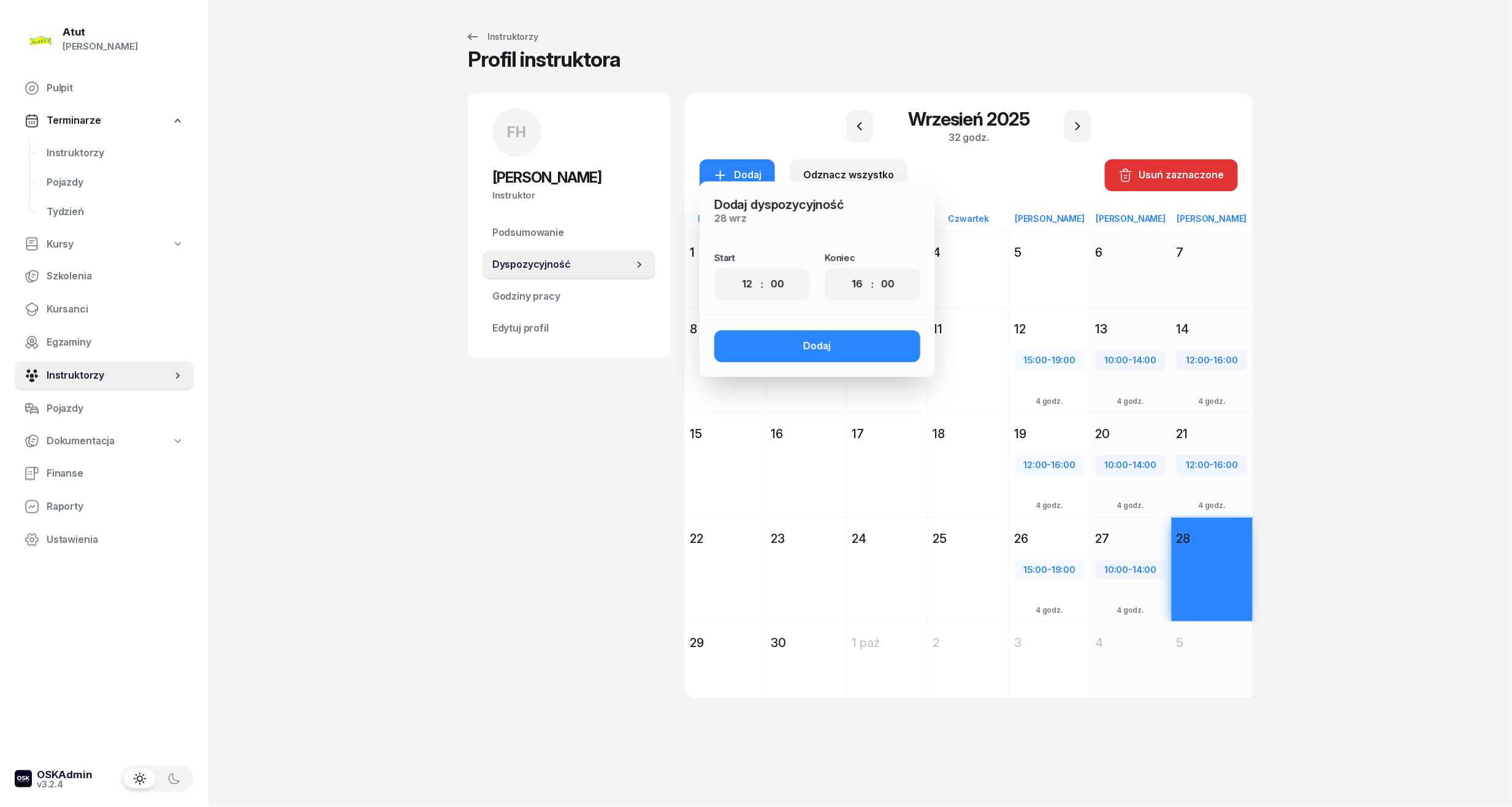
click at [846, 271] on select "00 01 02 03 04 05 06 07 08 09 10 11 12 13 14 15 16 17 18 19 20 21 22 23" at bounding box center [857, 284] width 24 height 26
click at [823, 346] on div "Dodaj" at bounding box center [817, 346] width 28 height 16
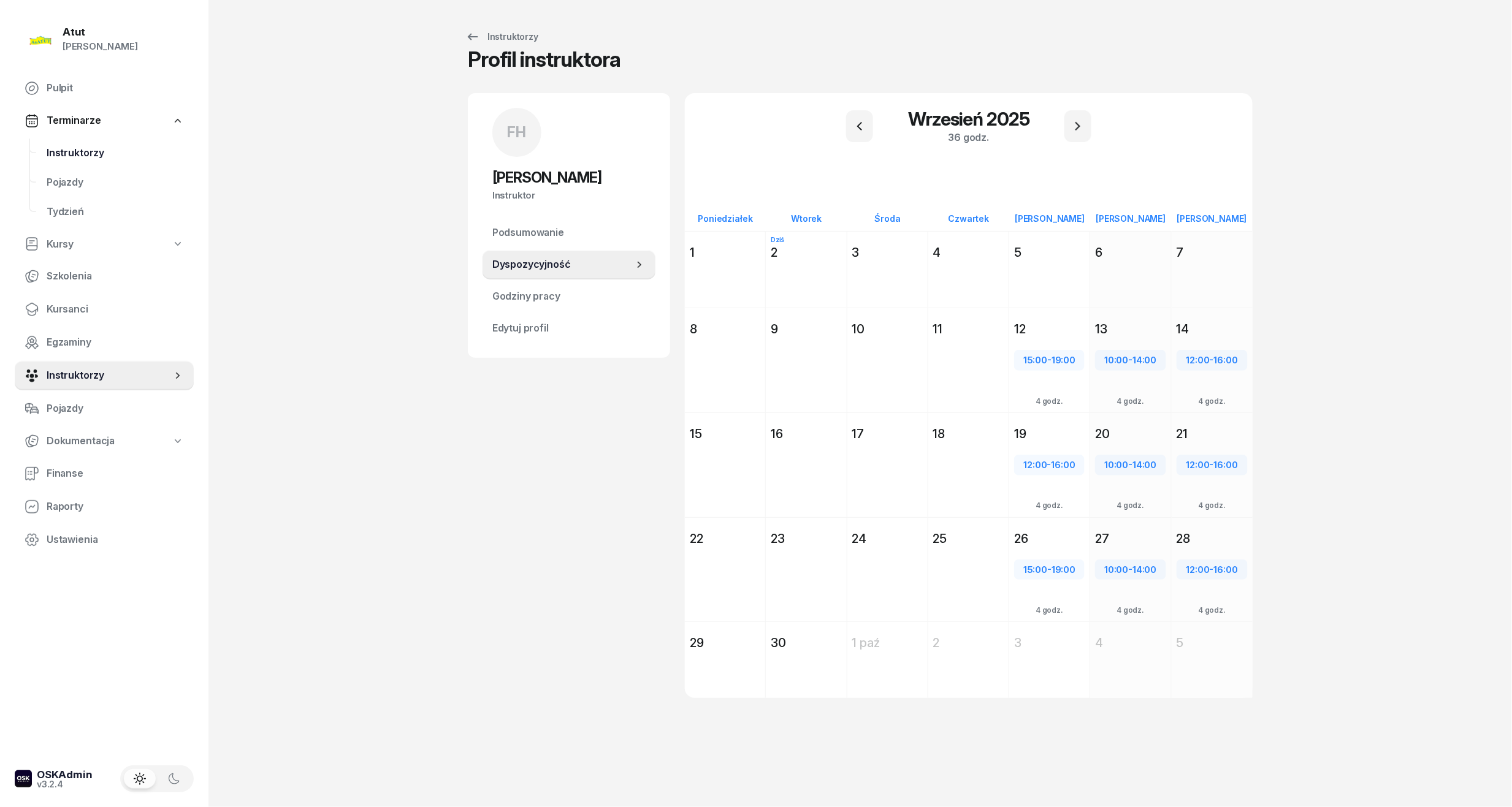
click at [94, 156] on span "Instruktorzy" at bounding box center [115, 153] width 138 height 16
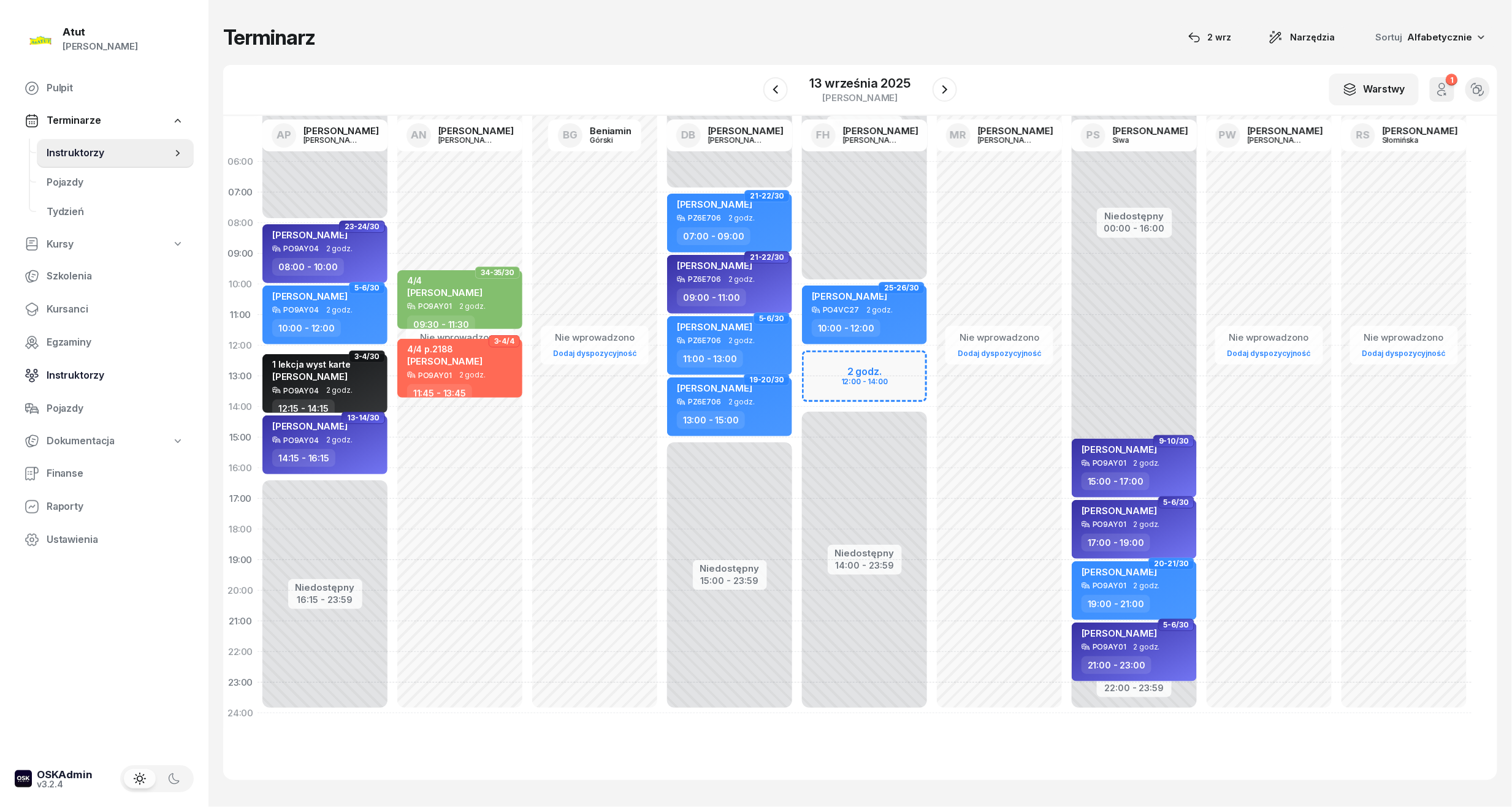
click at [82, 366] on link "Instruktorzy" at bounding box center [105, 375] width 179 height 29
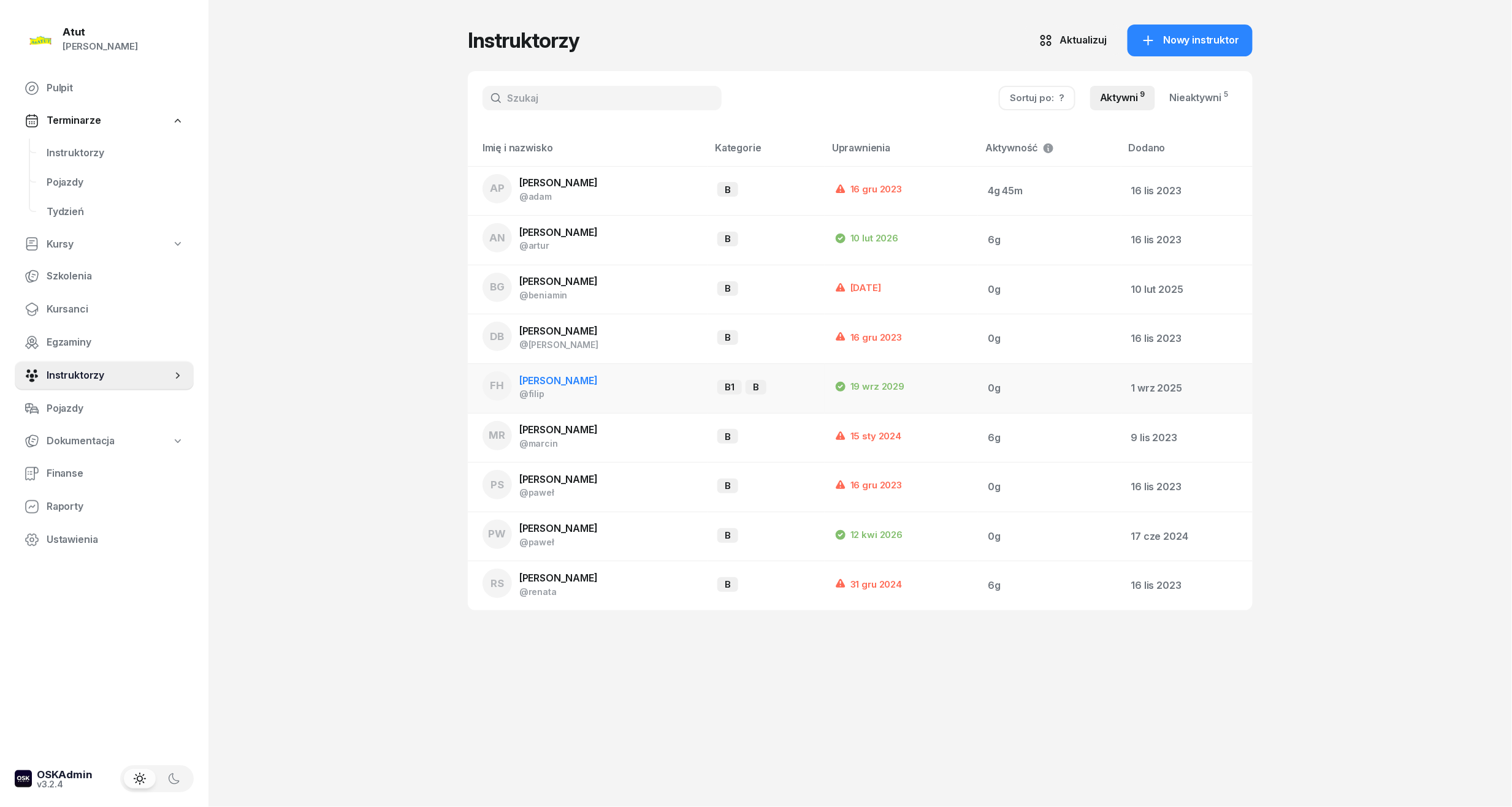
click at [598, 378] on span "[PERSON_NAME]" at bounding box center [559, 381] width 79 height 13
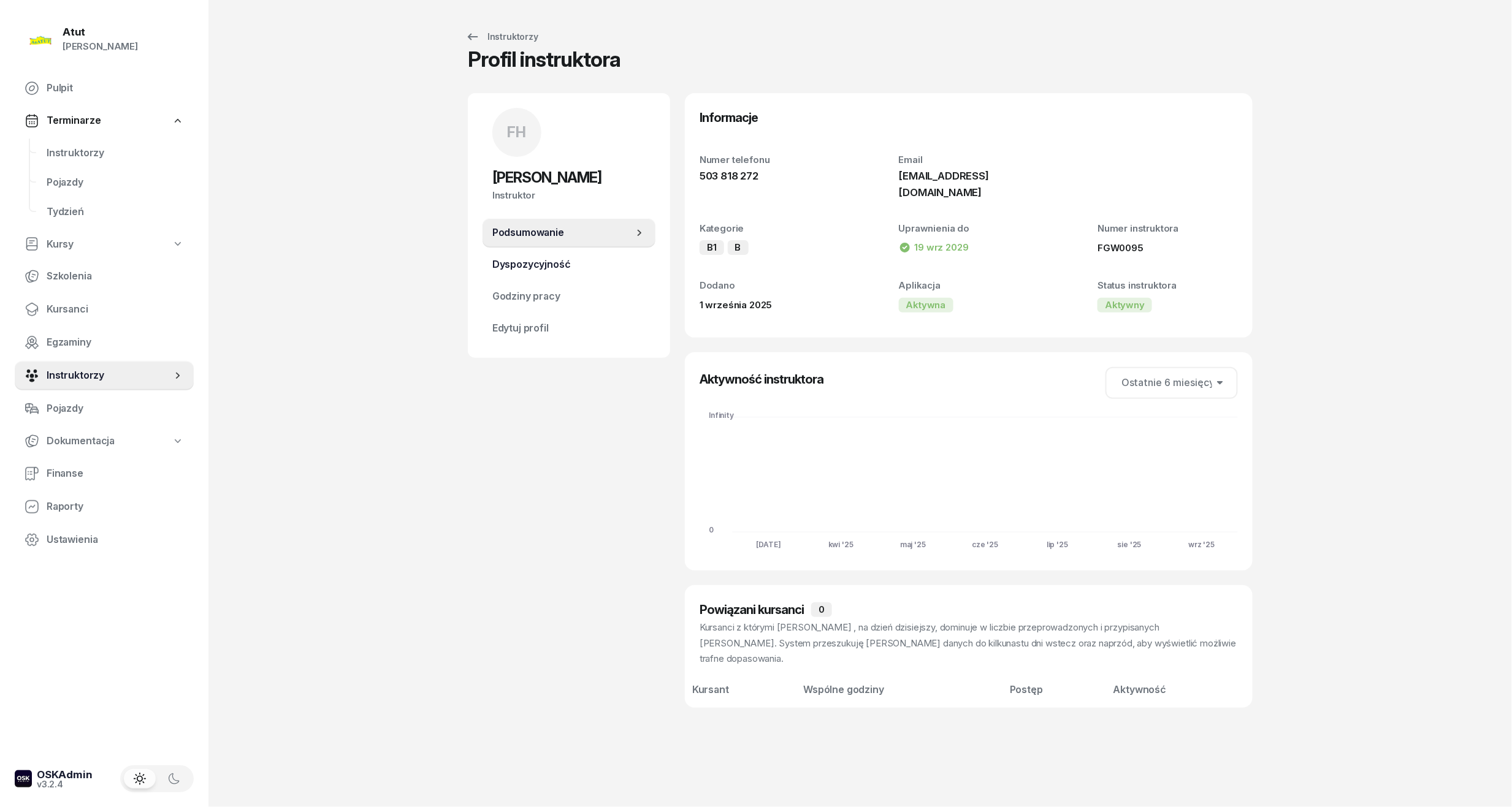
click at [520, 271] on span "Dyspozycyjność" at bounding box center [569, 265] width 153 height 16
select select "08"
select select "16"
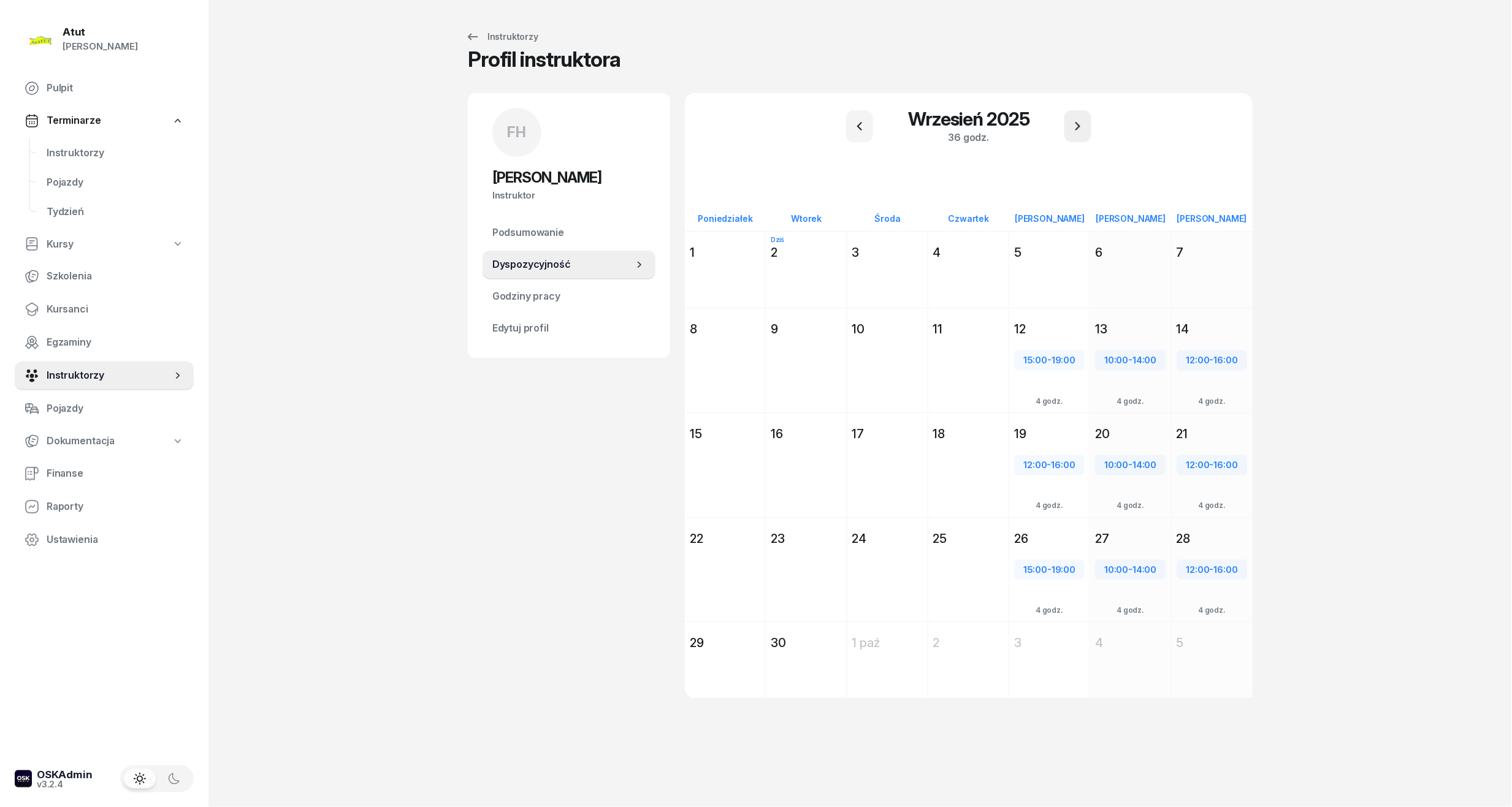
click at [1077, 138] on button "button" at bounding box center [1078, 126] width 27 height 32
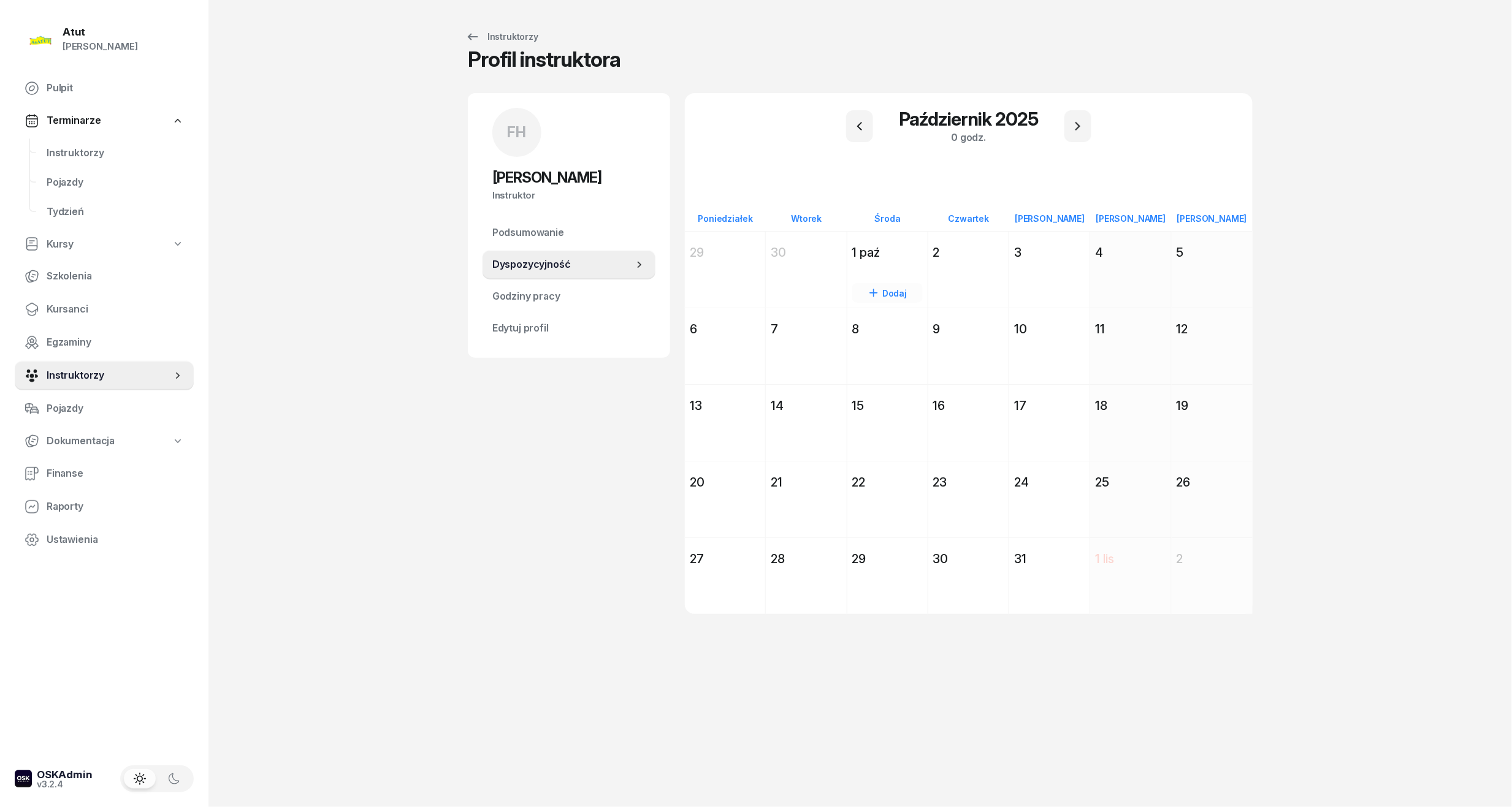
click at [876, 261] on div "1 paź" at bounding box center [887, 252] width 80 height 22
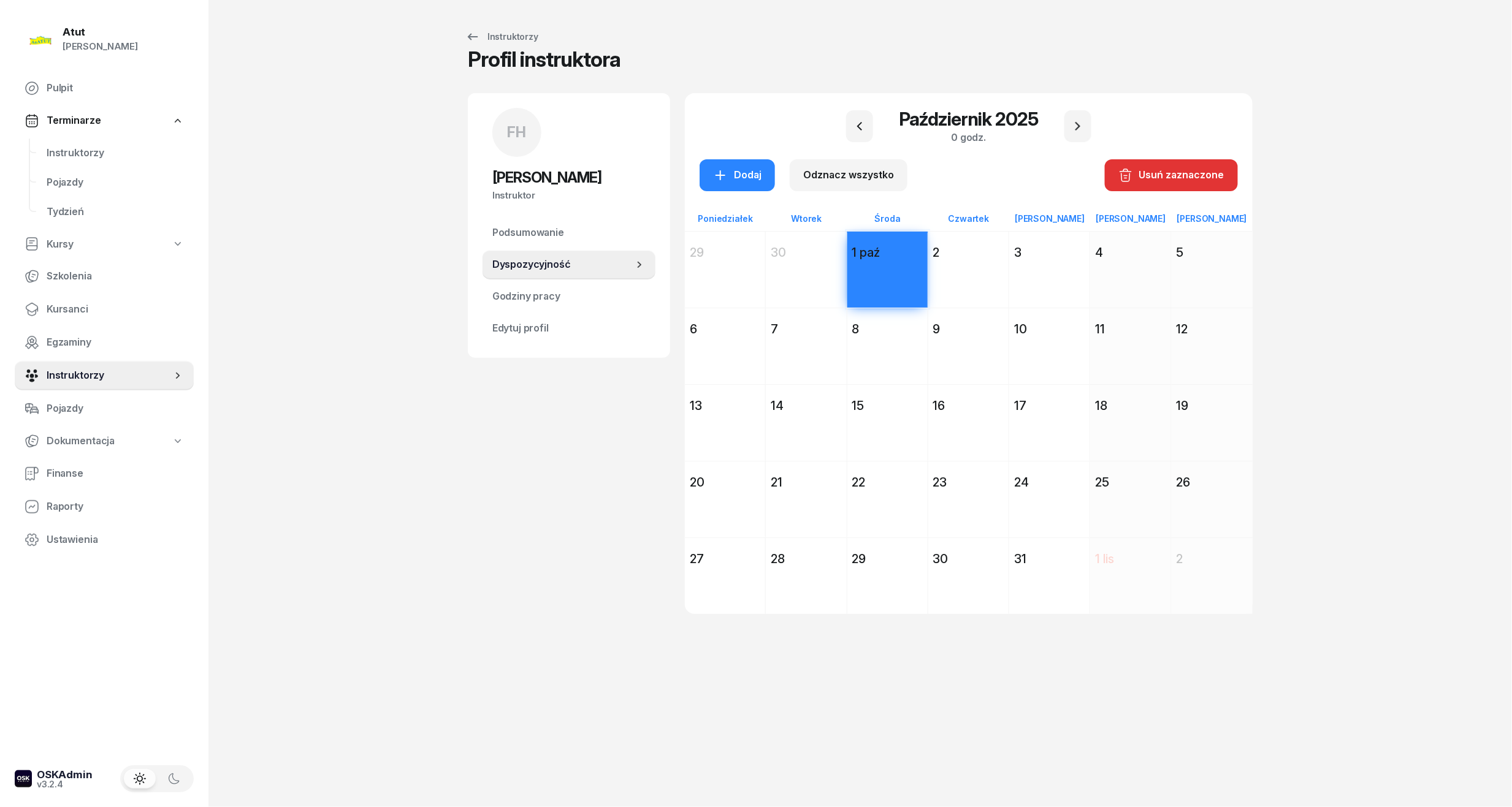
click at [946, 268] on div "Dodaj" at bounding box center [968, 292] width 80 height 57
click at [1051, 268] on div "Dodaj" at bounding box center [1049, 292] width 80 height 57
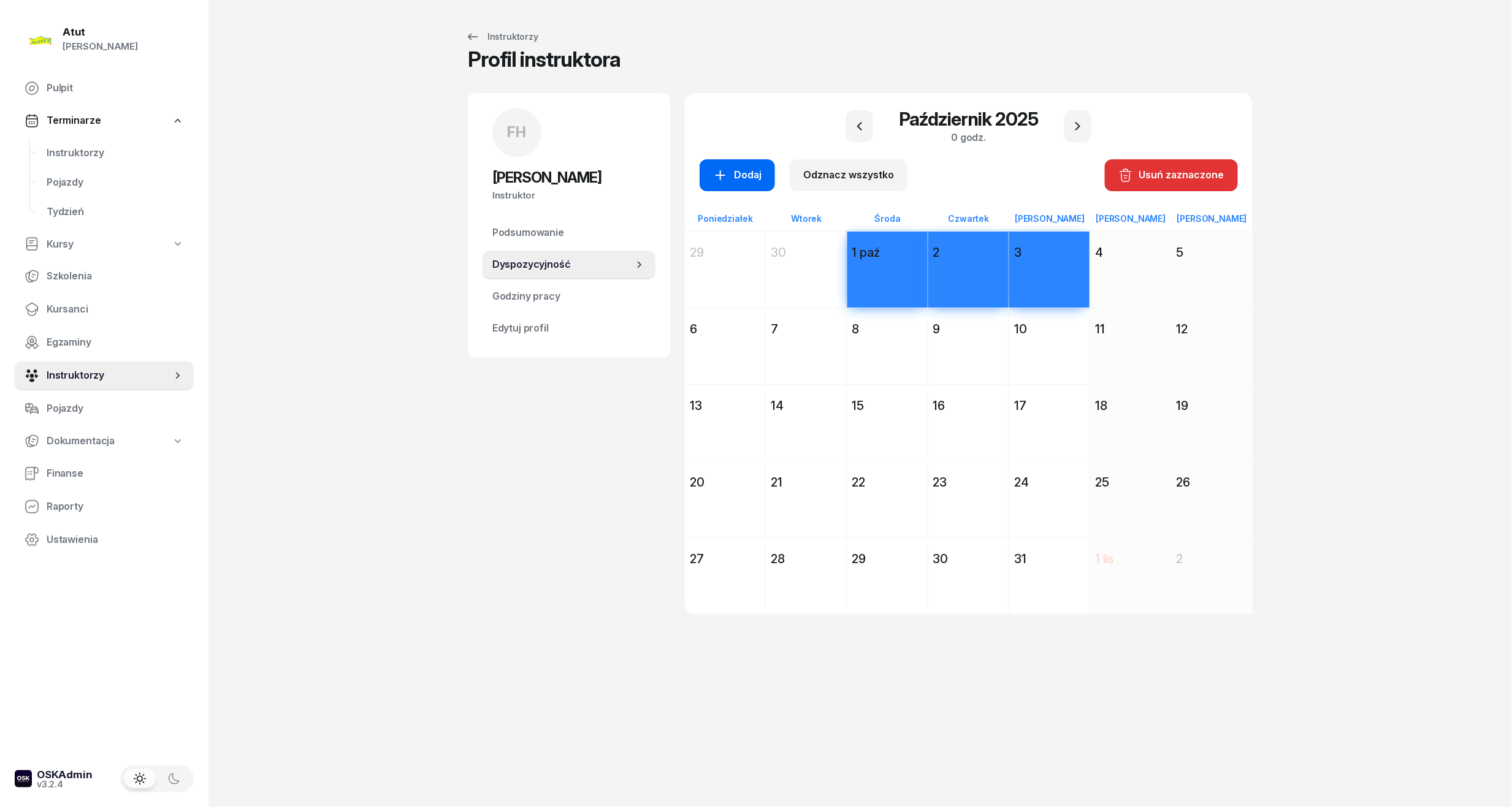
click at [719, 172] on icon "button" at bounding box center [720, 175] width 15 height 15
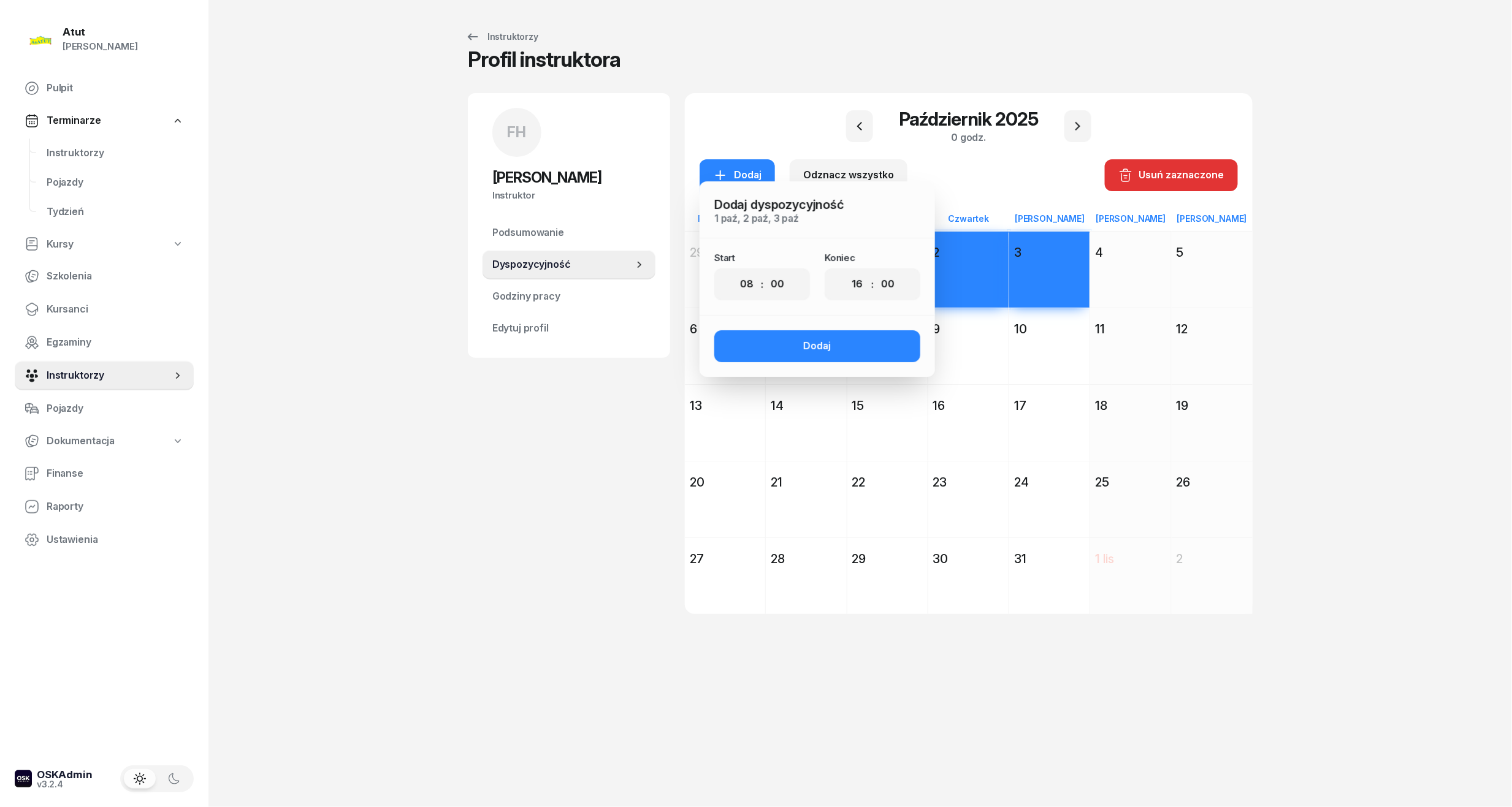
click at [207, 652] on div "Atut [PERSON_NAME] Pulpit Terminarze Instruktorzy Pojazdy Tydzień Kursy Szkolen…" at bounding box center [104, 404] width 208 height 807
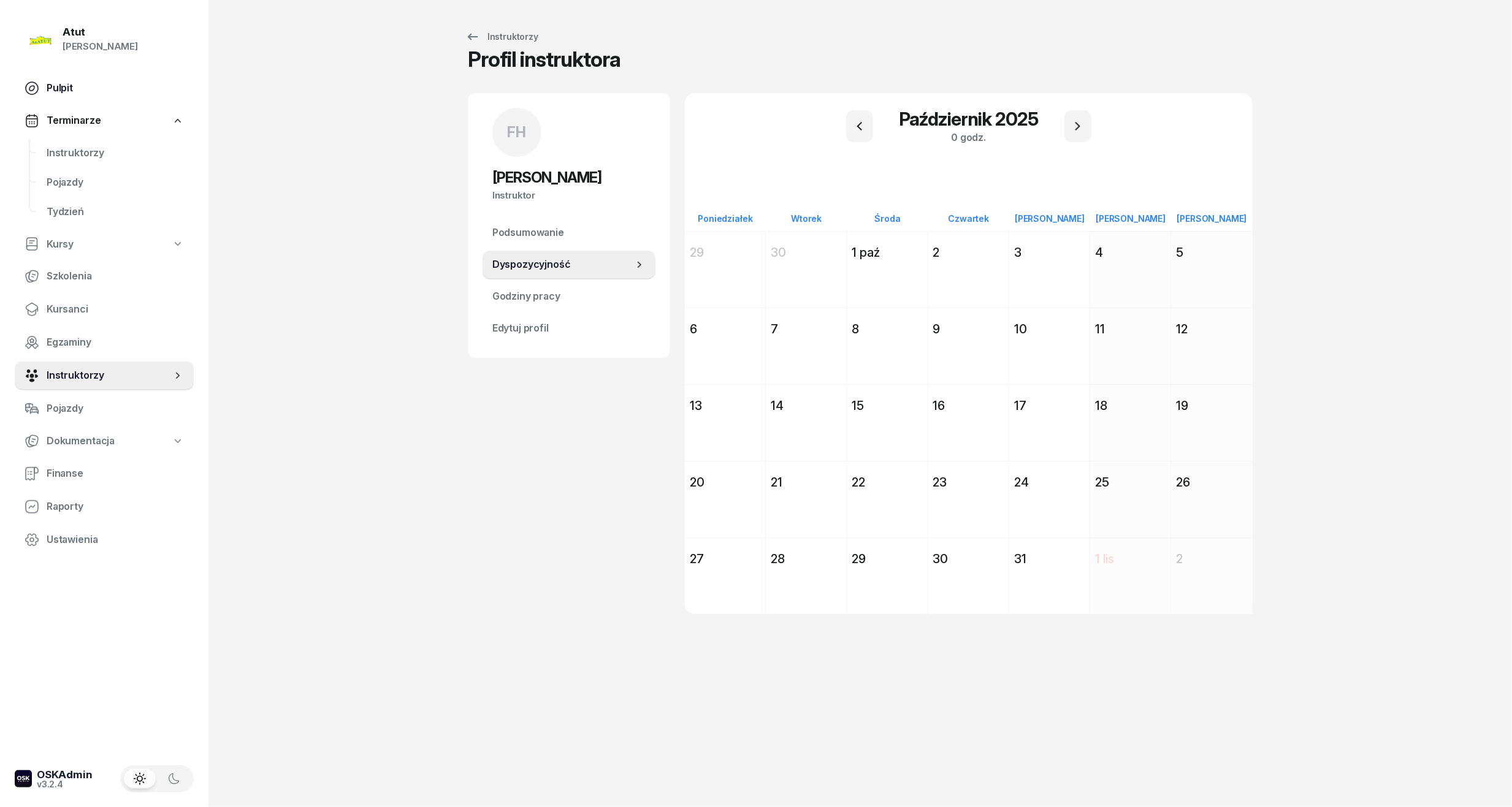
click at [54, 80] on span "Pulpit" at bounding box center [115, 88] width 138 height 16
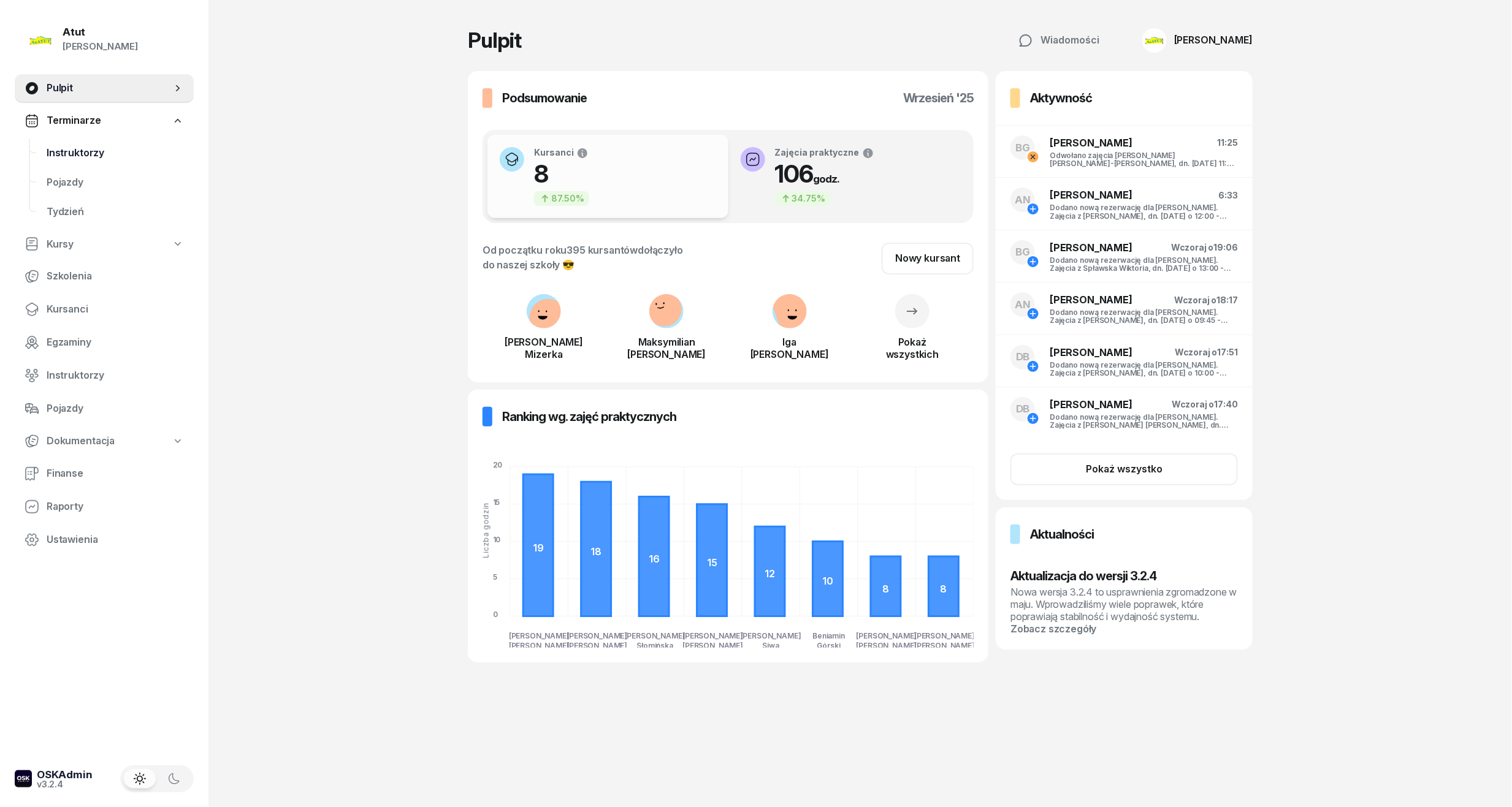
click at [96, 149] on span "Instruktorzy" at bounding box center [115, 153] width 138 height 16
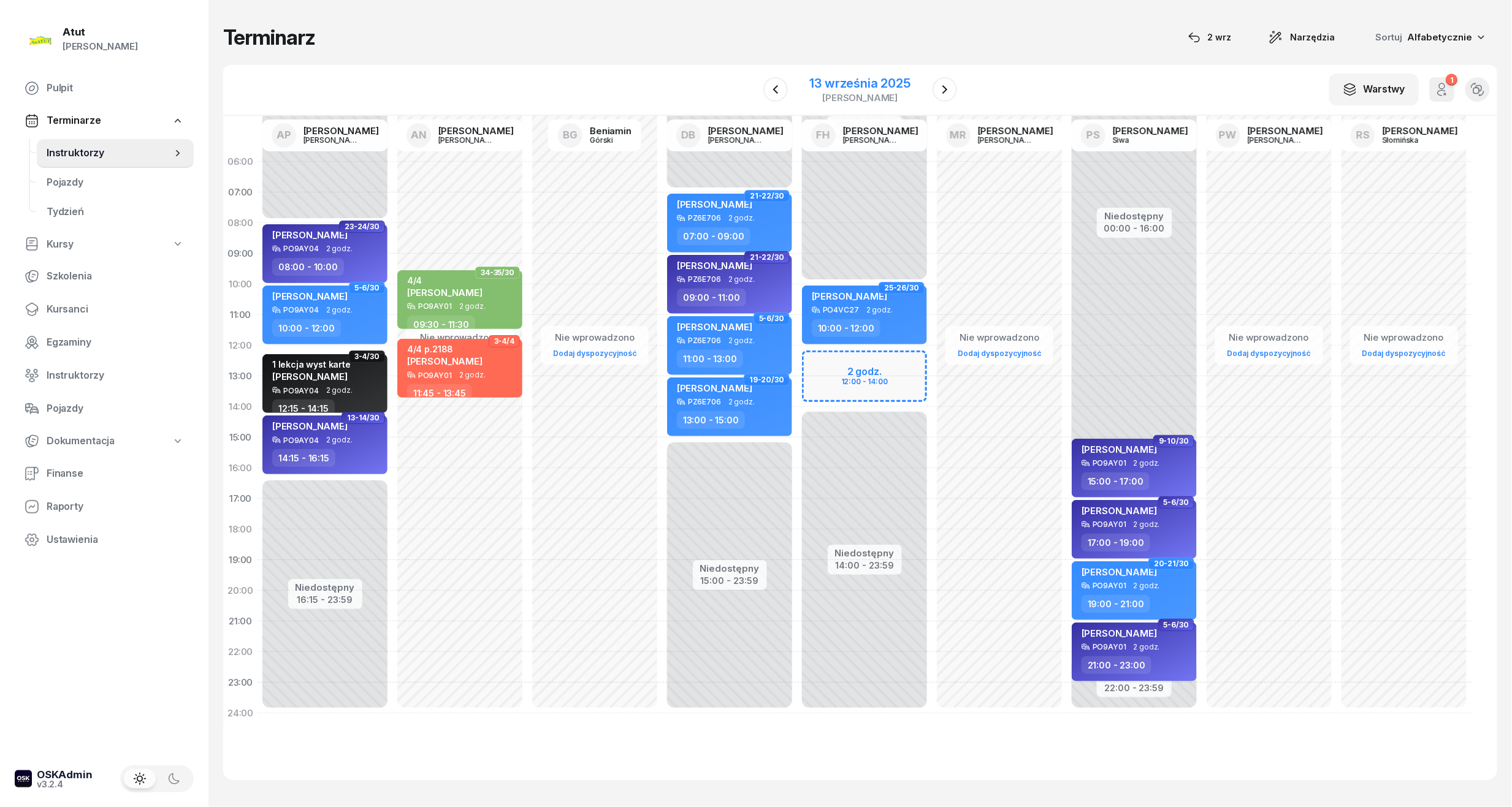
click at [889, 85] on div "13 września 2025" at bounding box center [860, 83] width 101 height 13
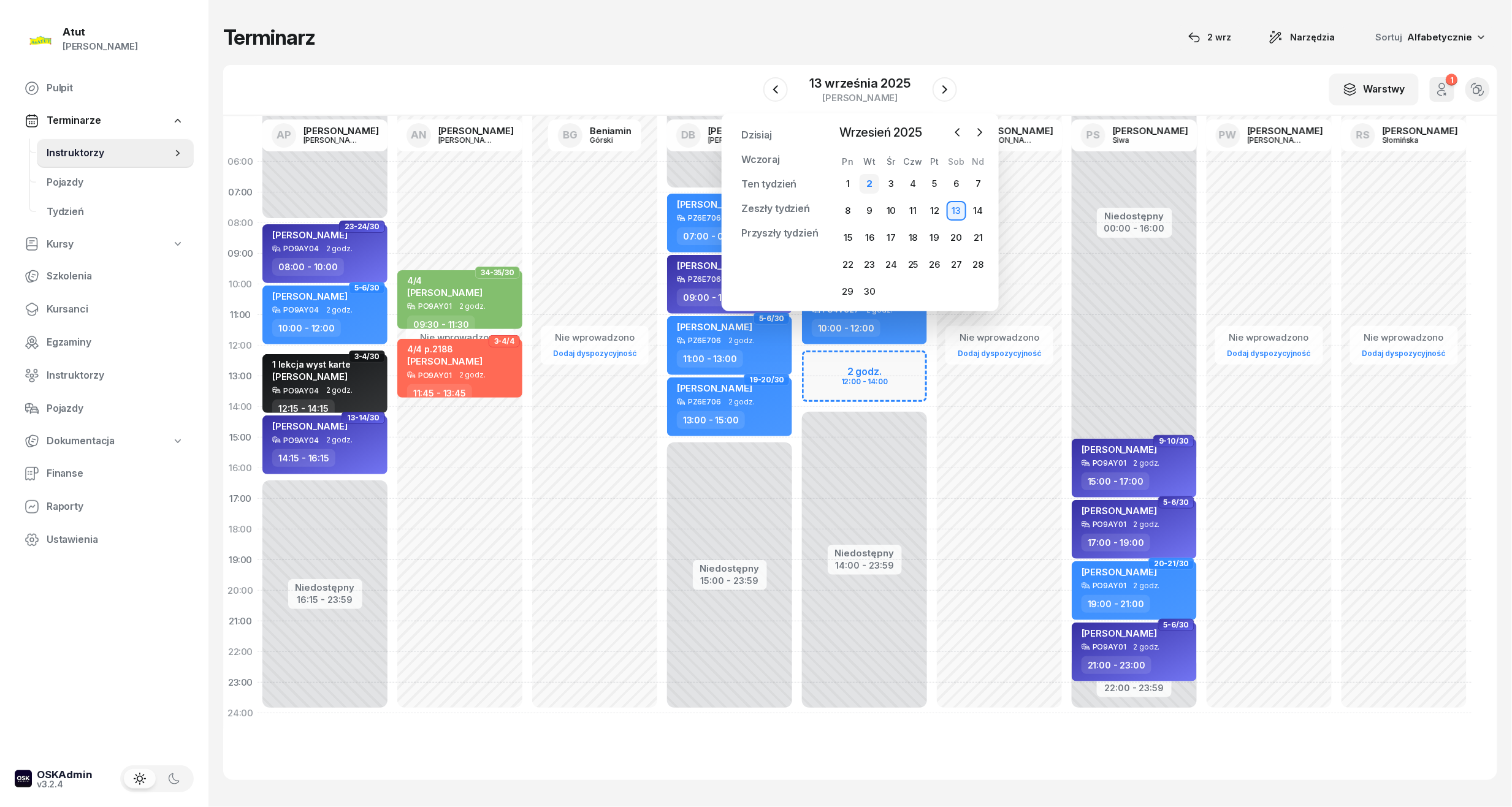
click at [874, 182] on div "2" at bounding box center [869, 183] width 20 height 20
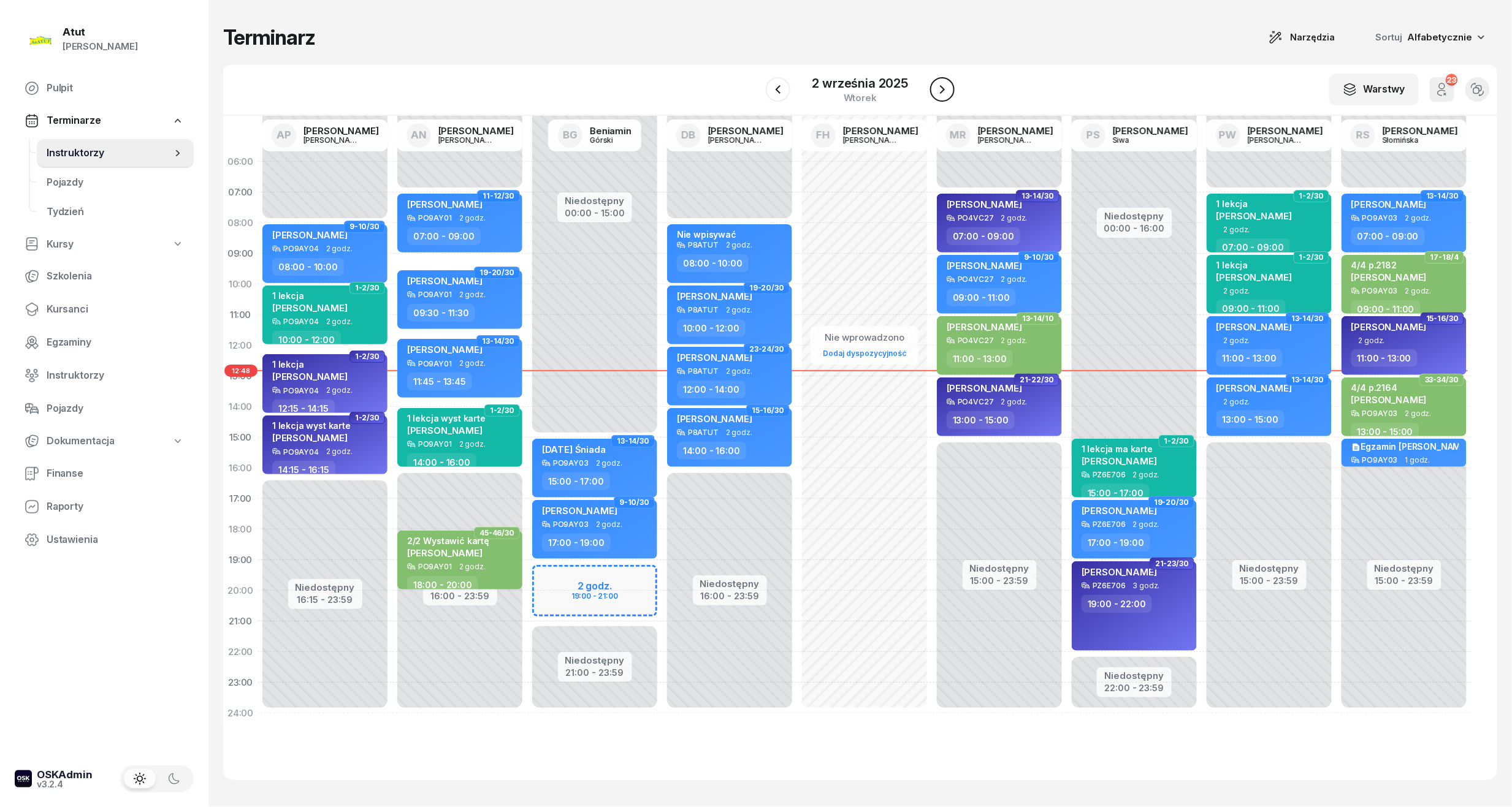
click at [939, 87] on icon "button" at bounding box center [942, 89] width 15 height 15
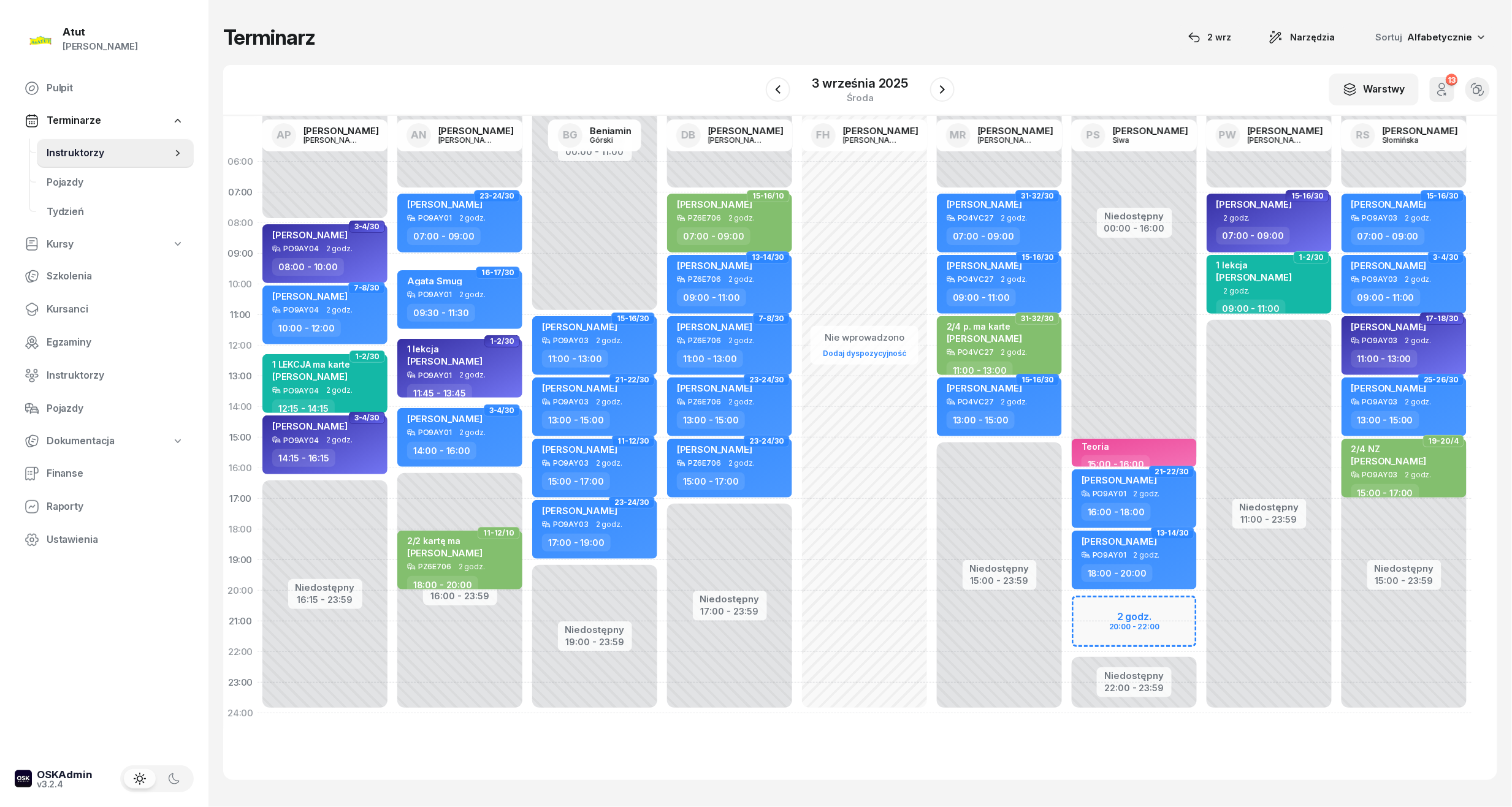
drag, startPoint x: 72, startPoint y: 318, endPoint x: 257, endPoint y: 204, distance: 217.3
click at [72, 318] on link "Kursanci" at bounding box center [105, 309] width 179 height 29
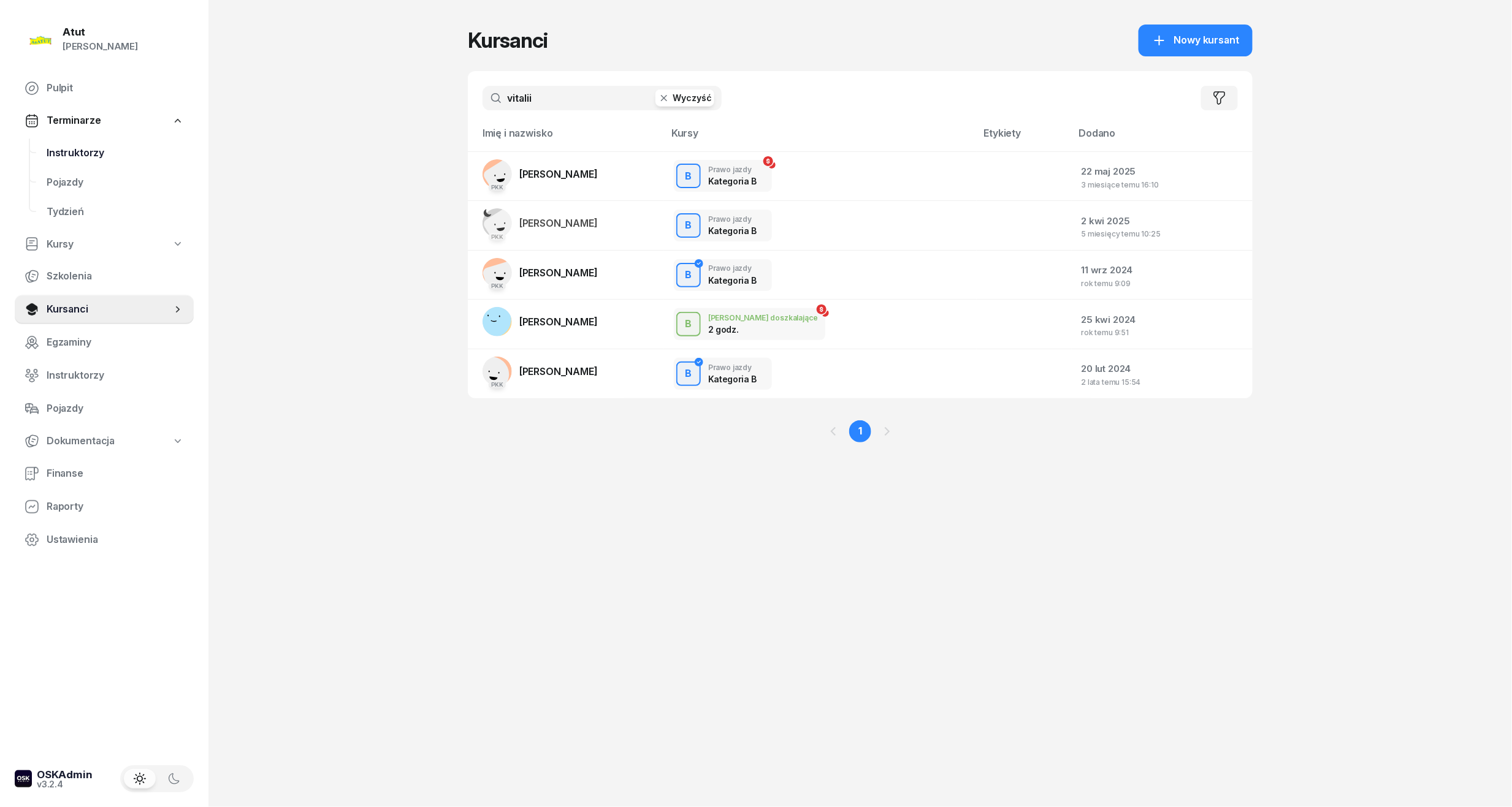
drag, startPoint x: 565, startPoint y: 108, endPoint x: 32, endPoint y: 146, distance: 534.4
click at [32, 146] on div "Atut [PERSON_NAME] Pulpit Terminarze Instruktorzy Pojazdy Tydzień Kursy Szkolen…" at bounding box center [756, 404] width 1512 height 807
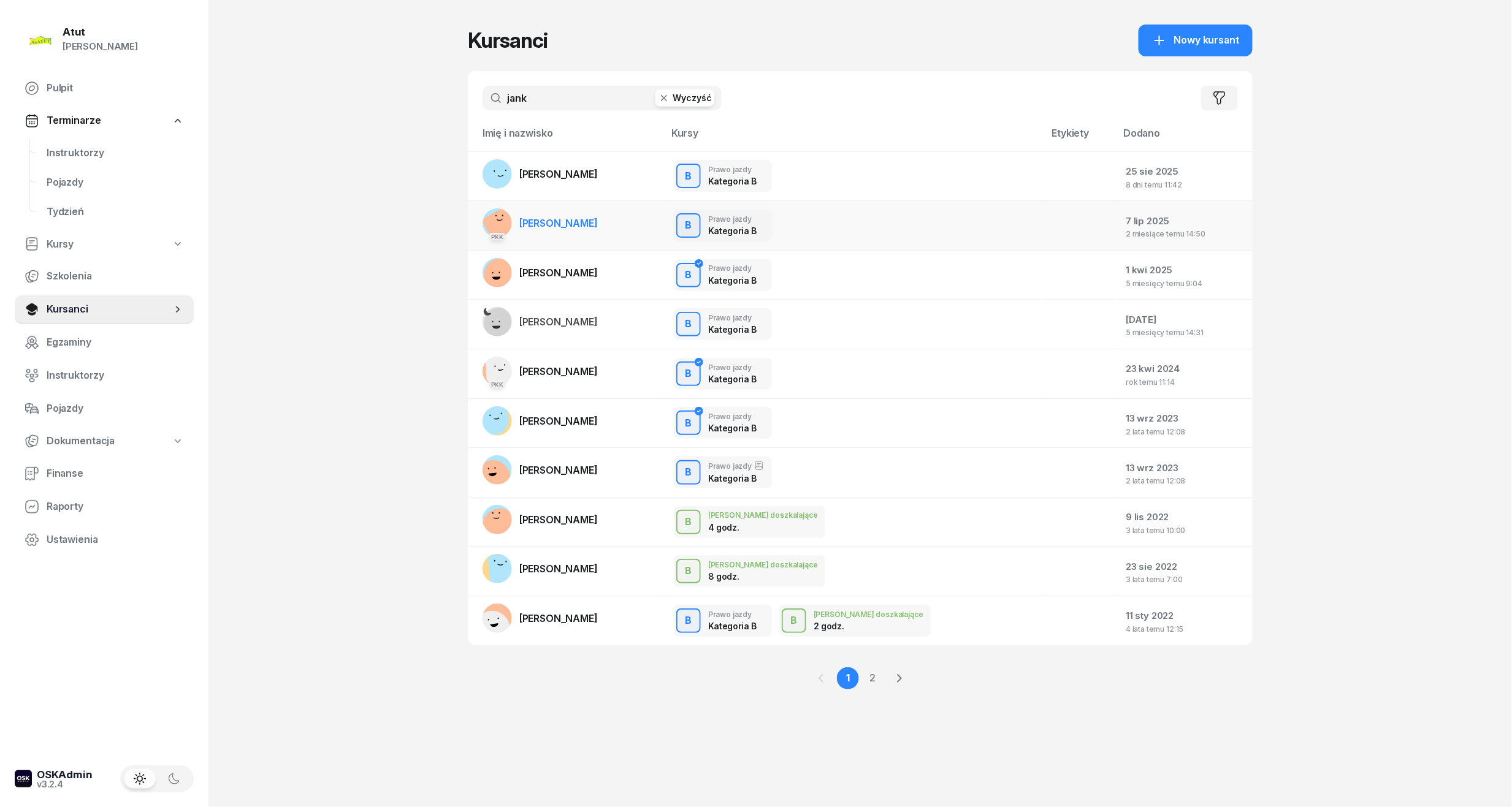
type input "jank"
click at [553, 227] on span "[PERSON_NAME]" at bounding box center [559, 223] width 79 height 13
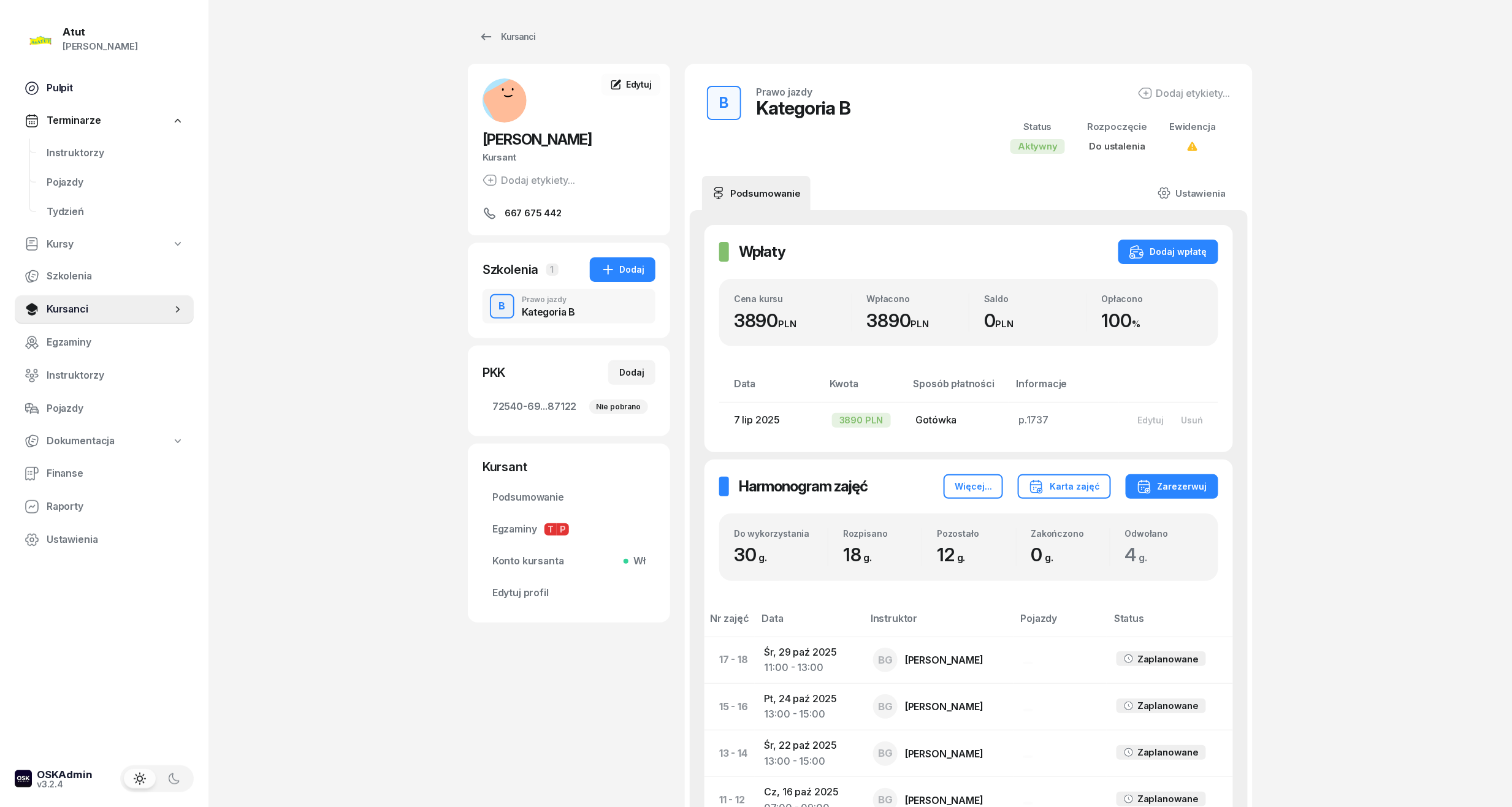
click at [61, 91] on span "Pulpit" at bounding box center [115, 88] width 138 height 16
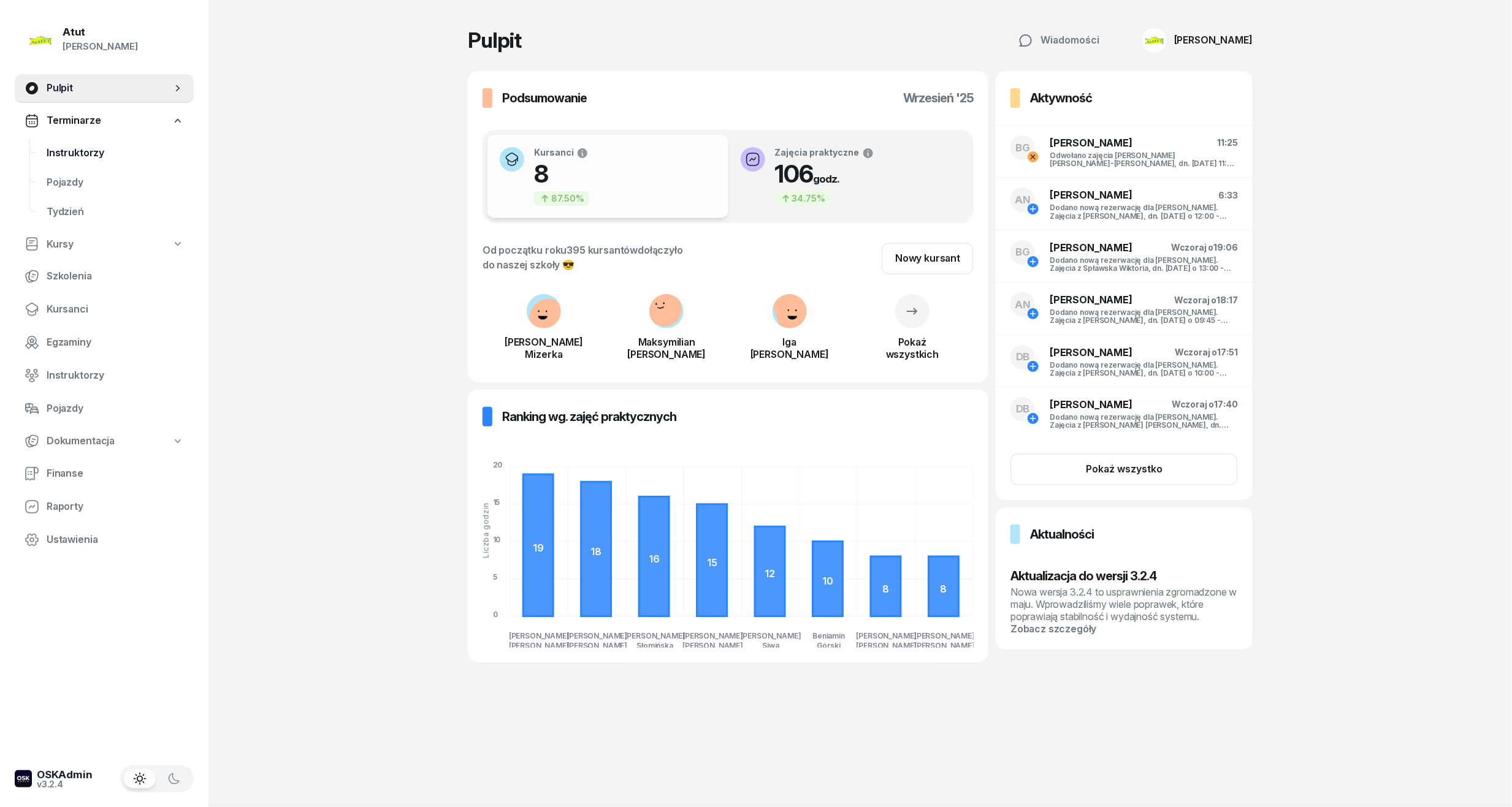
click at [72, 146] on span "Instruktorzy" at bounding box center [115, 153] width 138 height 16
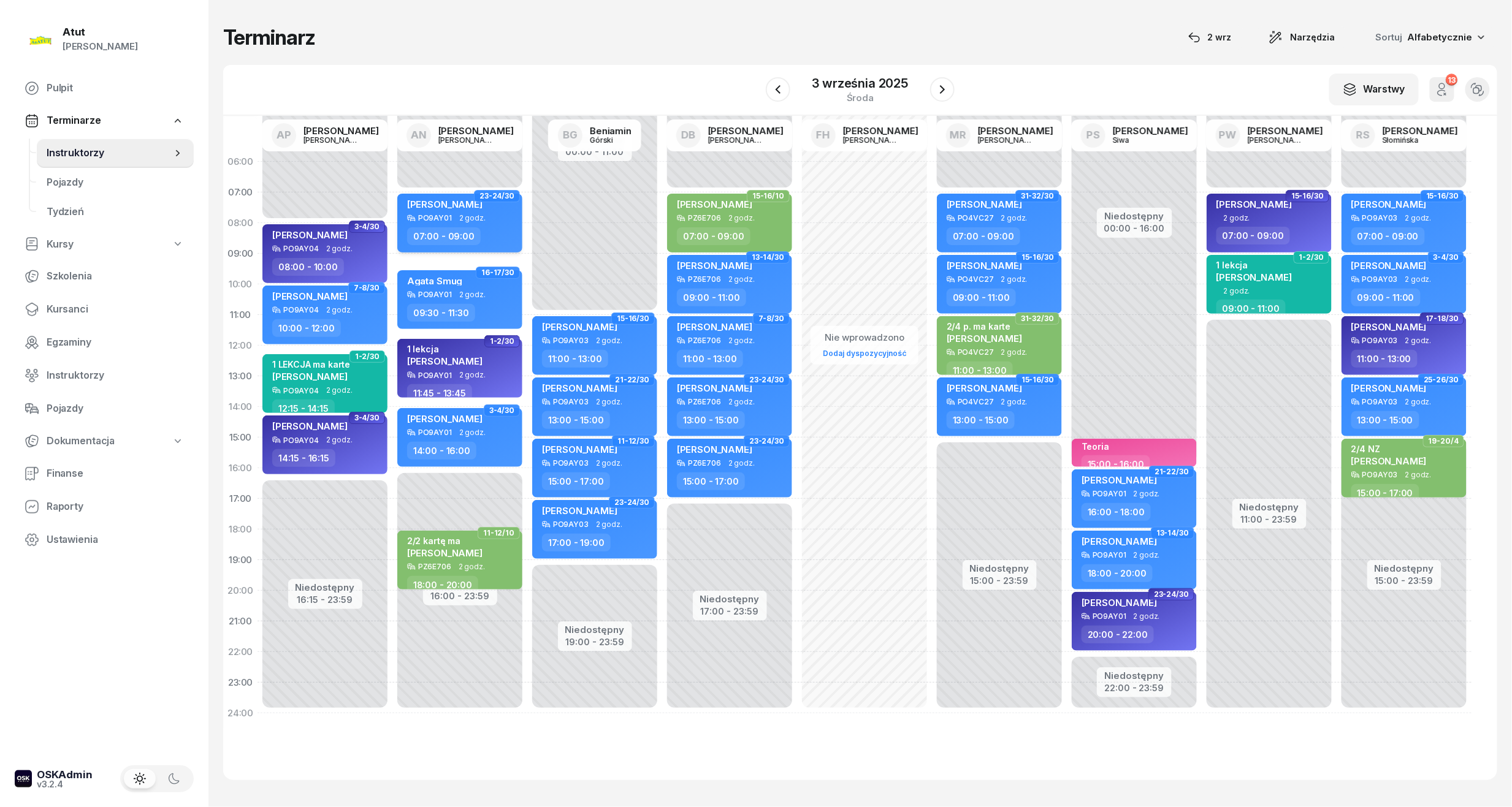
click at [448, 206] on span "[PERSON_NAME]" at bounding box center [444, 204] width 76 height 12
select select "07"
select select "09"
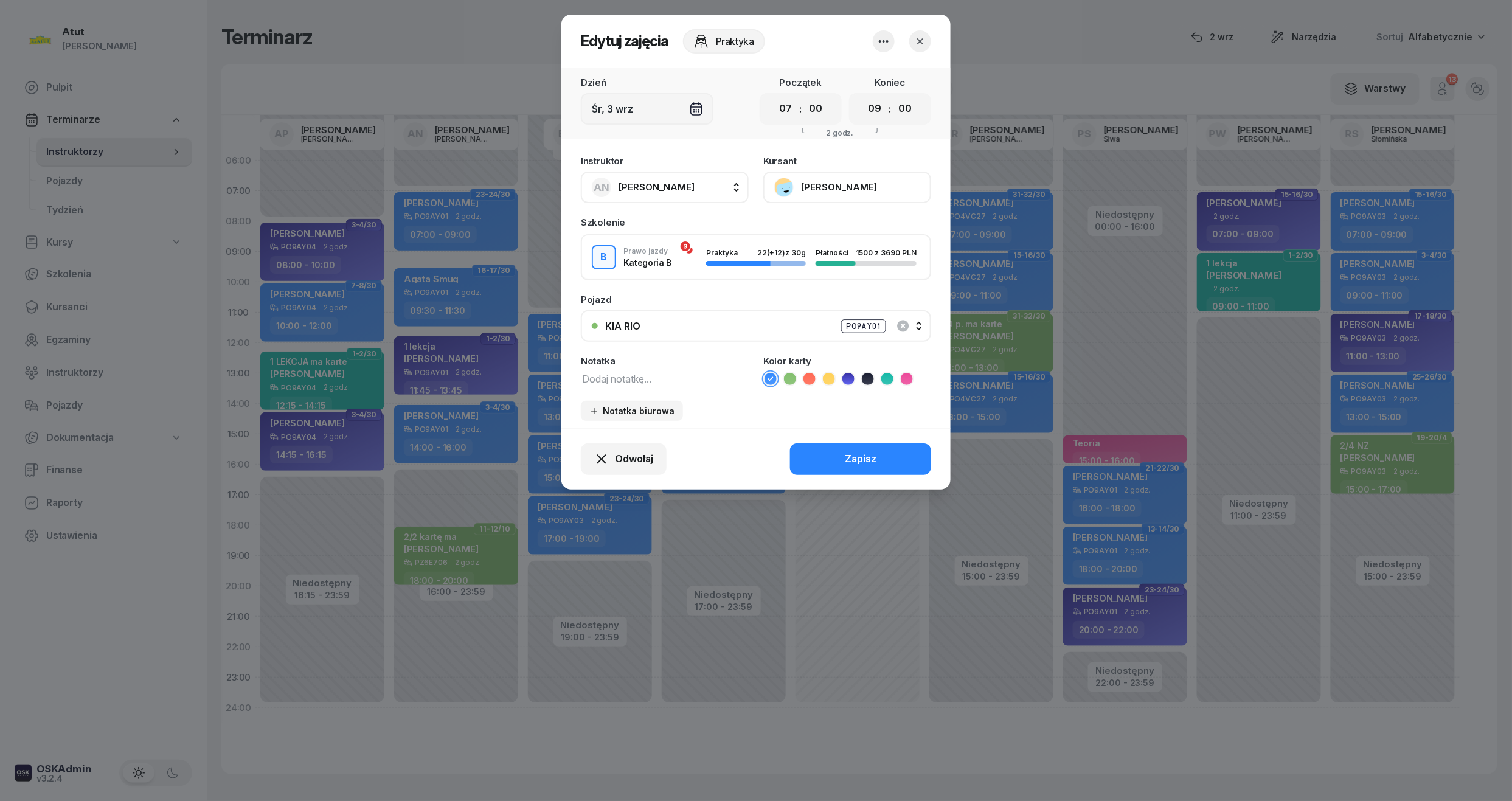
click at [845, 191] on button "[PERSON_NAME]" at bounding box center [847, 187] width 168 height 32
click at [815, 235] on div "Otwórz profil" at bounding box center [802, 229] width 59 height 16
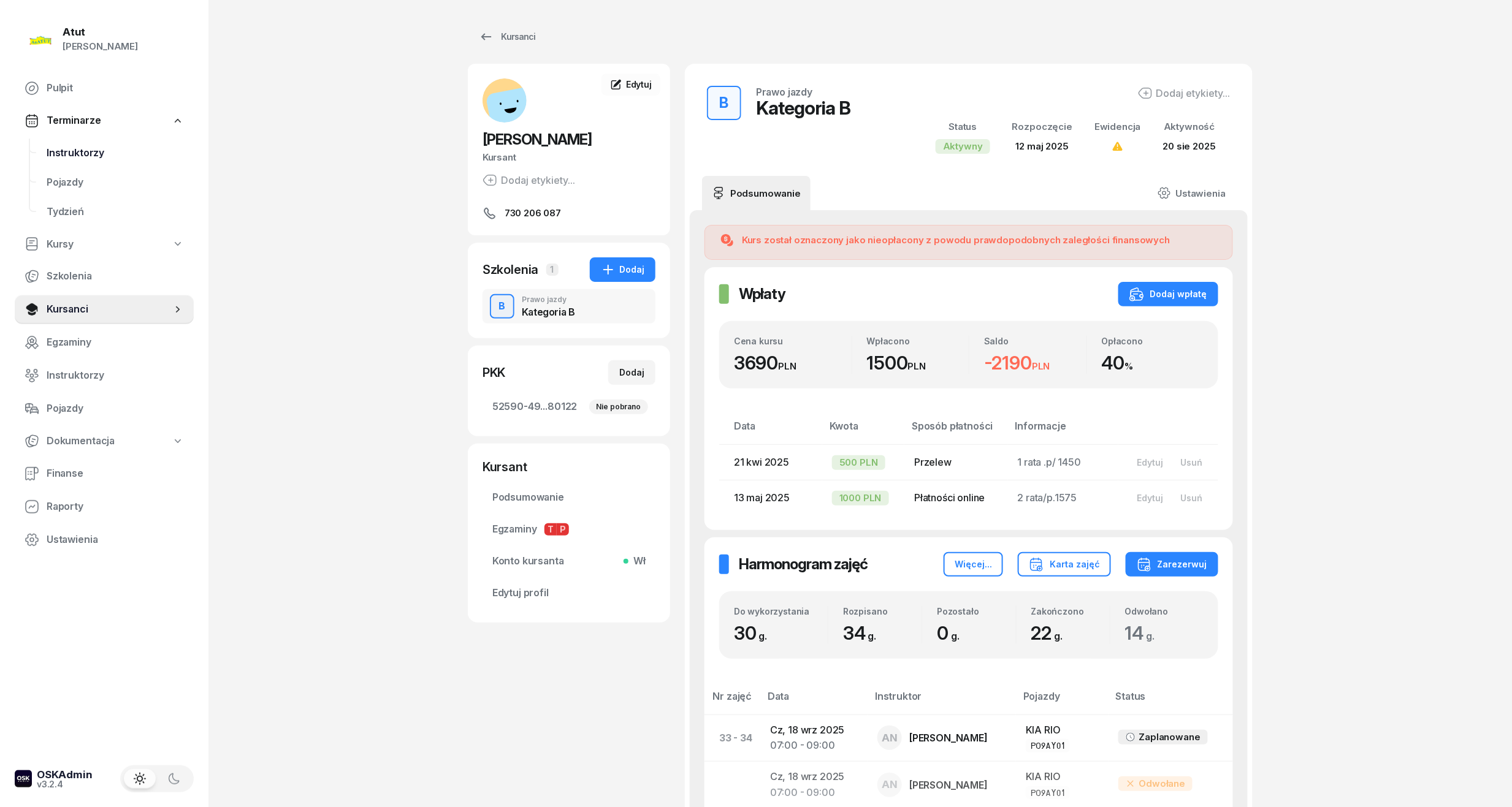
click at [72, 165] on link "Instruktorzy" at bounding box center [115, 153] width 157 height 29
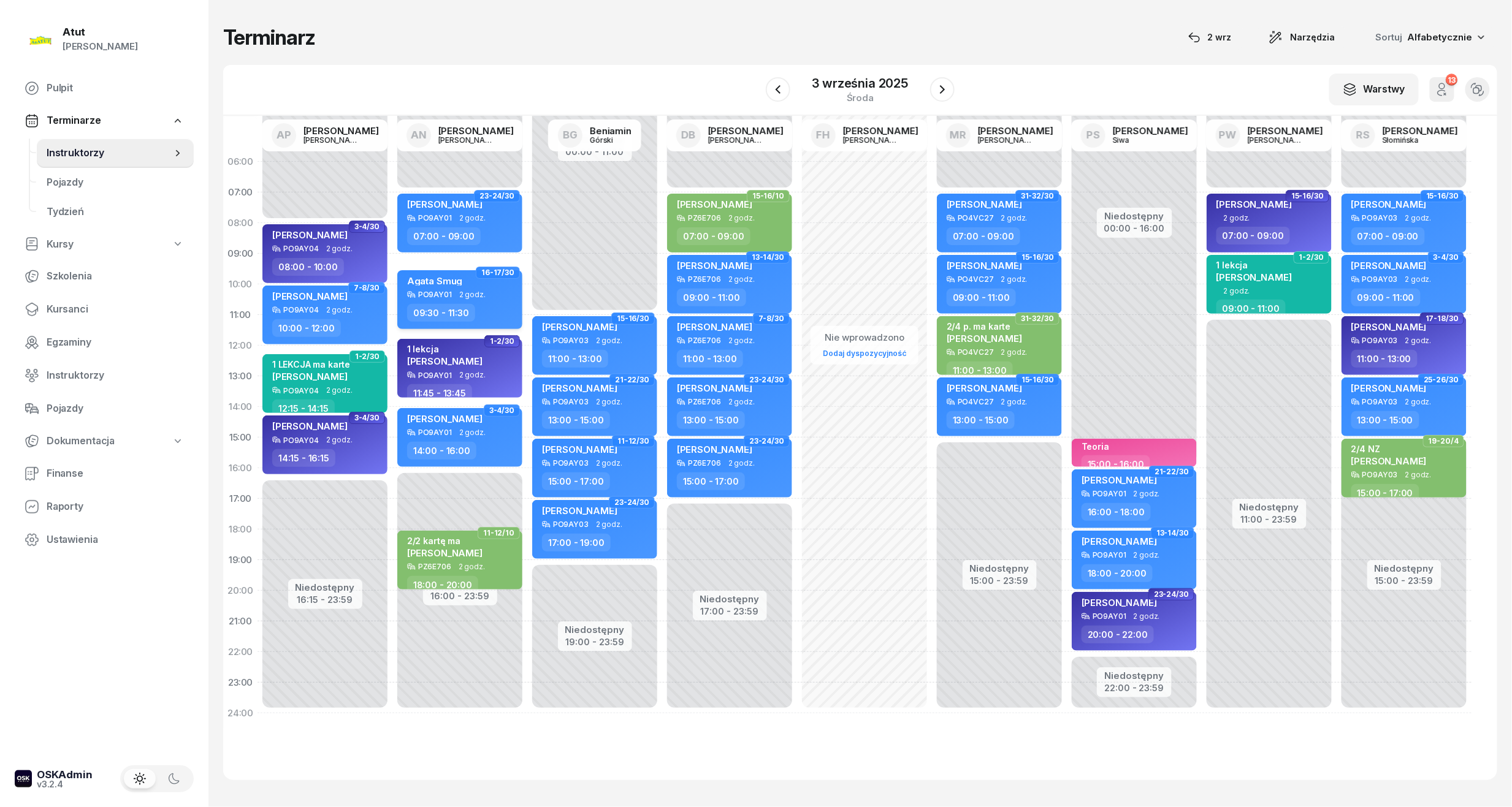
click at [441, 292] on div "PO9AY01" at bounding box center [434, 294] width 34 height 8
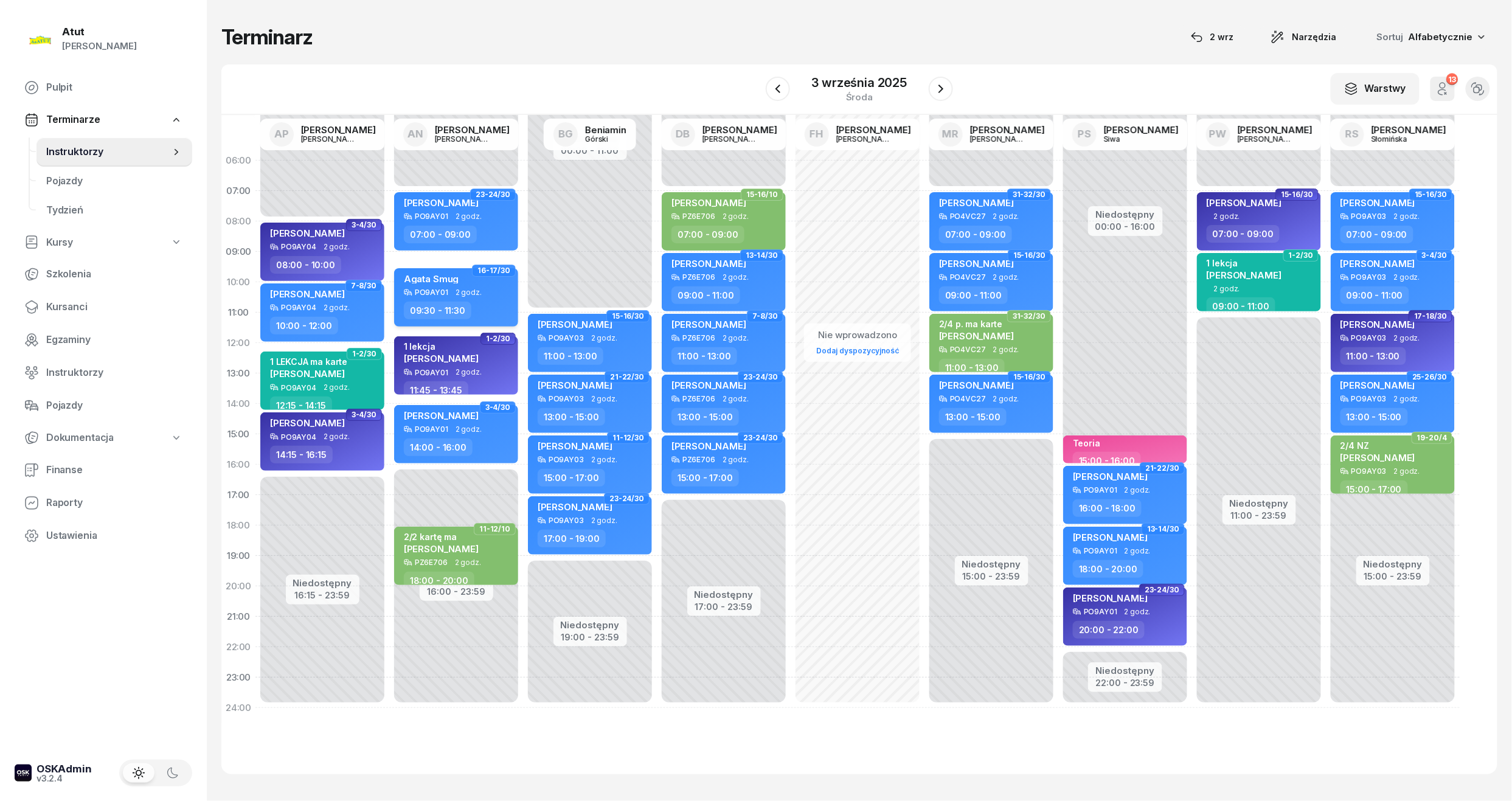
select select "09"
select select "30"
select select "11"
select select "30"
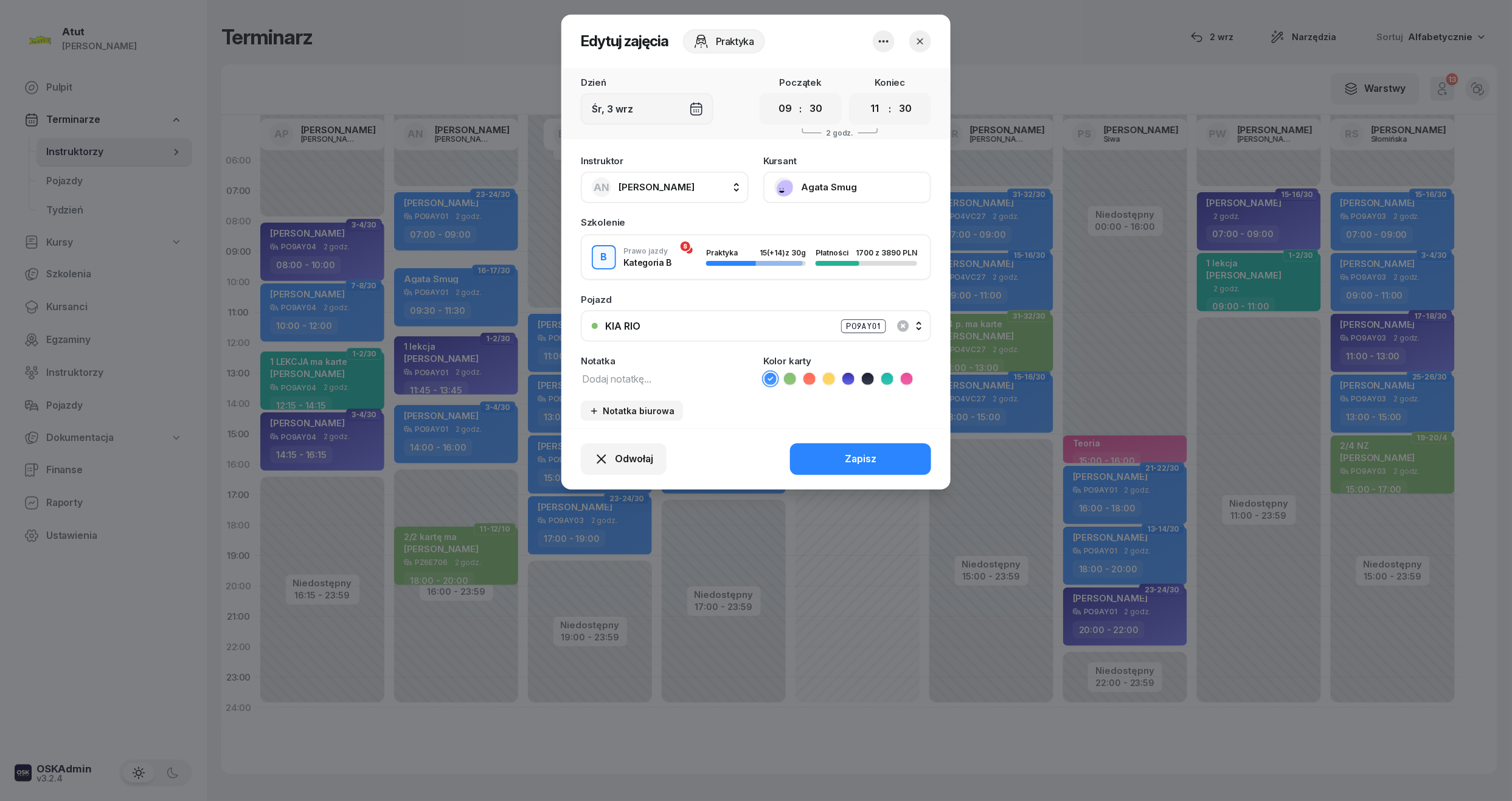
click at [927, 34] on button "button" at bounding box center [920, 41] width 22 height 22
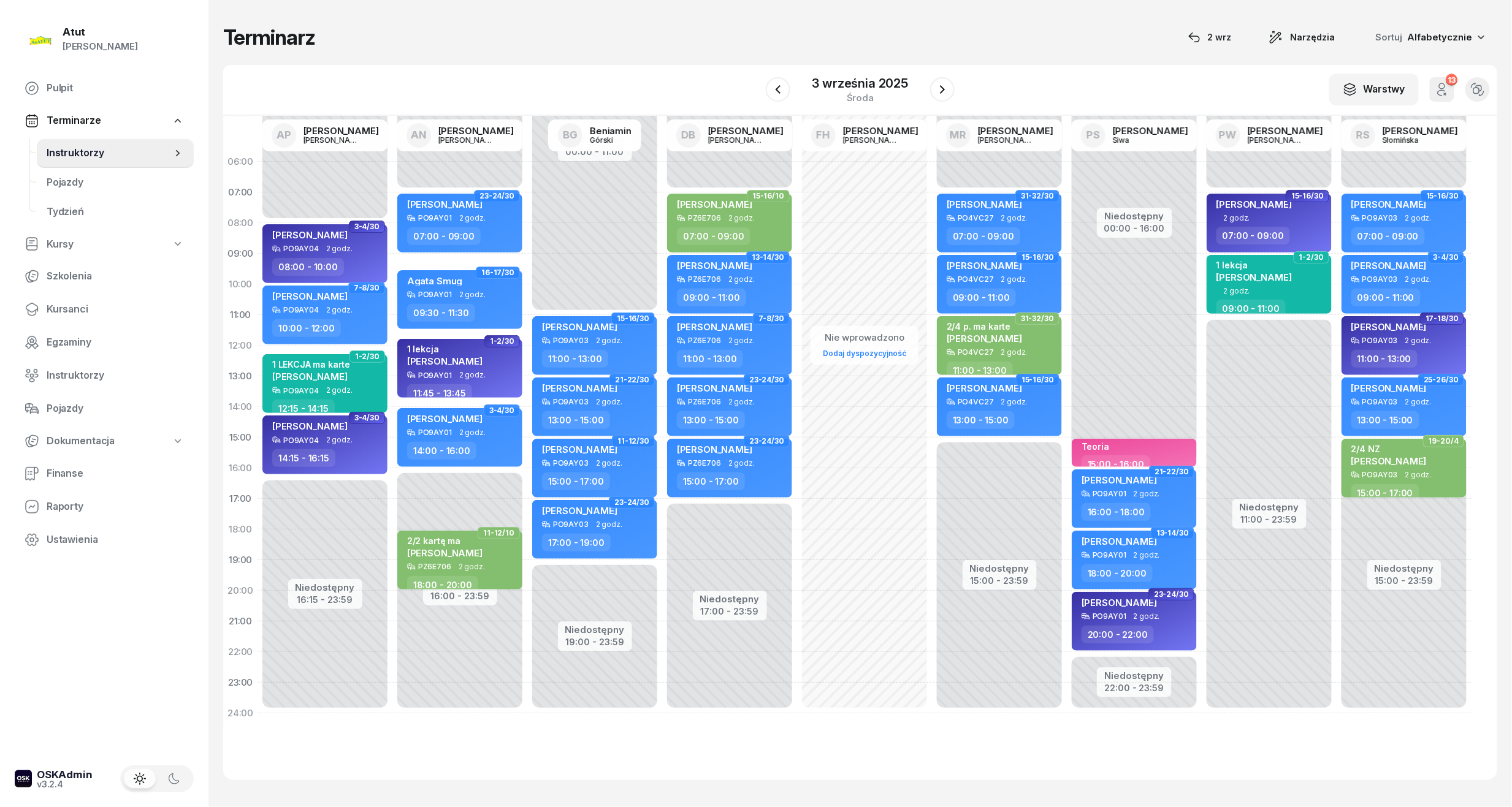
click at [490, 197] on span "23-24/30" at bounding box center [496, 196] width 35 height 2
select select "07"
select select "09"
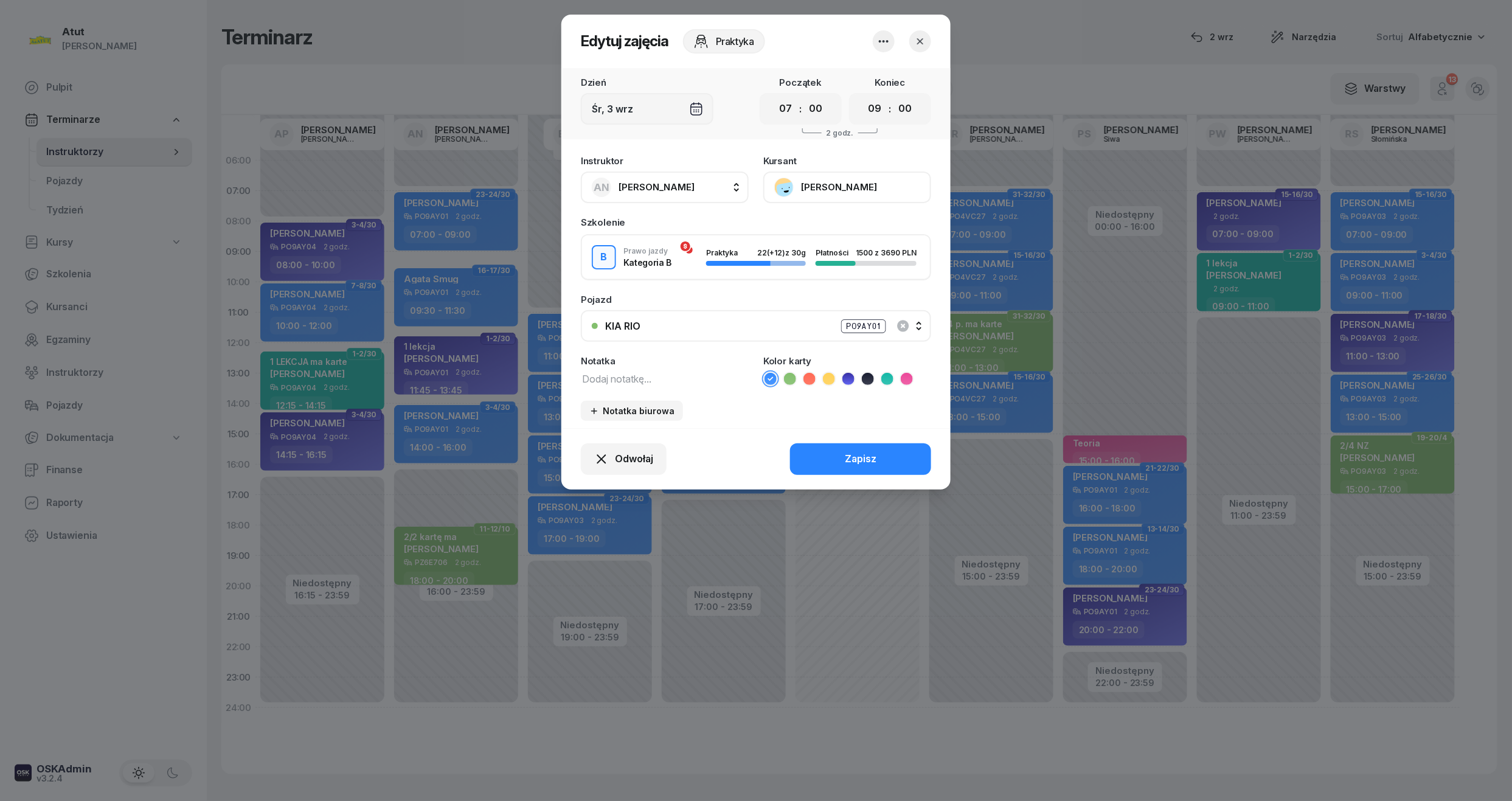
click at [908, 379] on icon at bounding box center [907, 379] width 12 height 12
click at [655, 378] on textarea at bounding box center [664, 379] width 168 height 16
type textarea "płatność"
click at [849, 465] on div "Zapisz" at bounding box center [860, 459] width 32 height 16
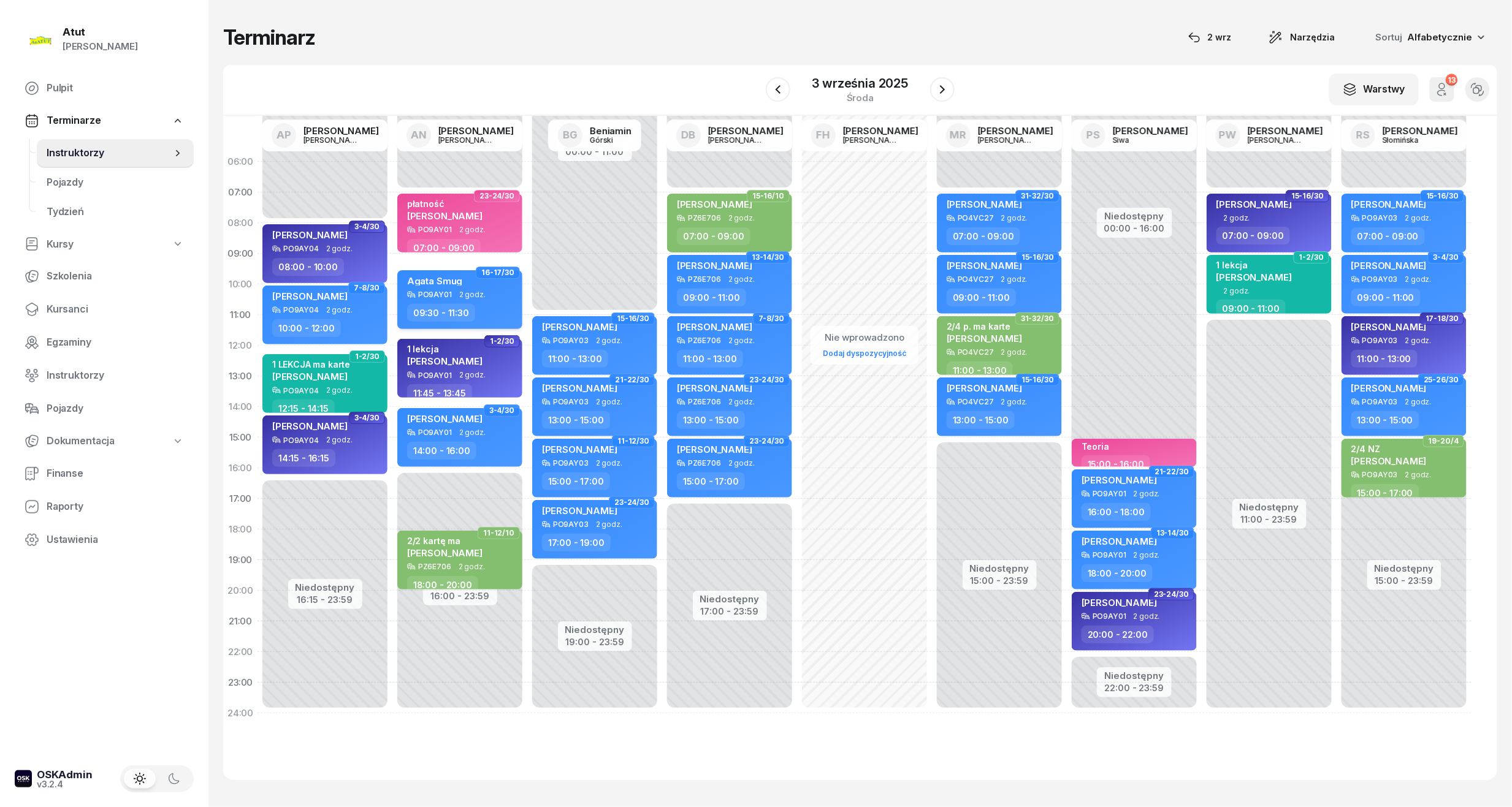
click at [476, 271] on div "Agata Smug PO9AY01 2 godz. 09:30 - 11:30" at bounding box center [459, 300] width 125 height 59
select select "09"
select select "30"
select select "11"
select select "30"
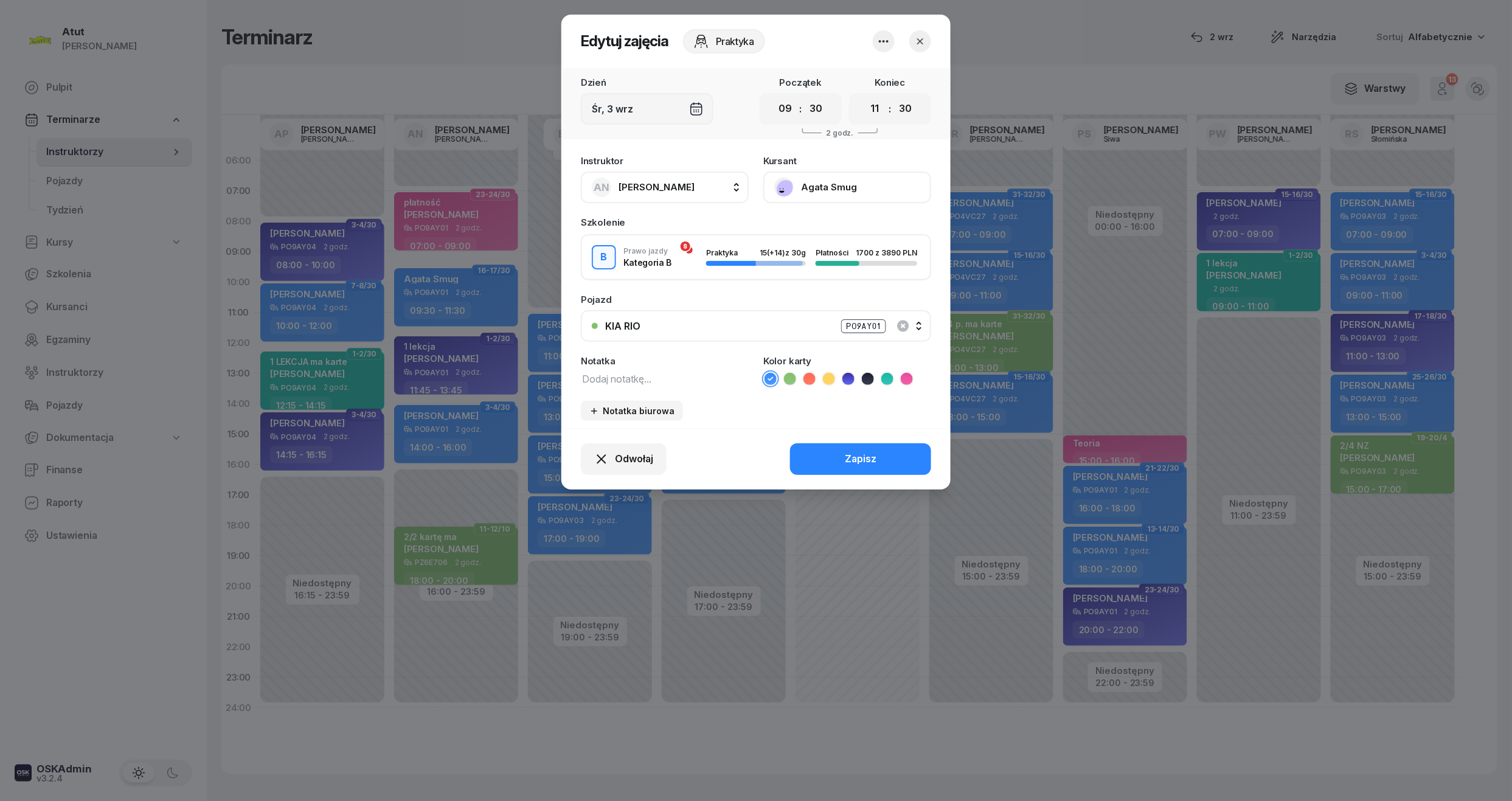
click at [860, 167] on div "[DEMOGRAPHIC_DATA] Agata Smug" at bounding box center [847, 180] width 168 height 47
click at [853, 197] on button "Agata Smug" at bounding box center [847, 187] width 168 height 32
click at [811, 227] on div "Otwórz profil" at bounding box center [802, 229] width 59 height 16
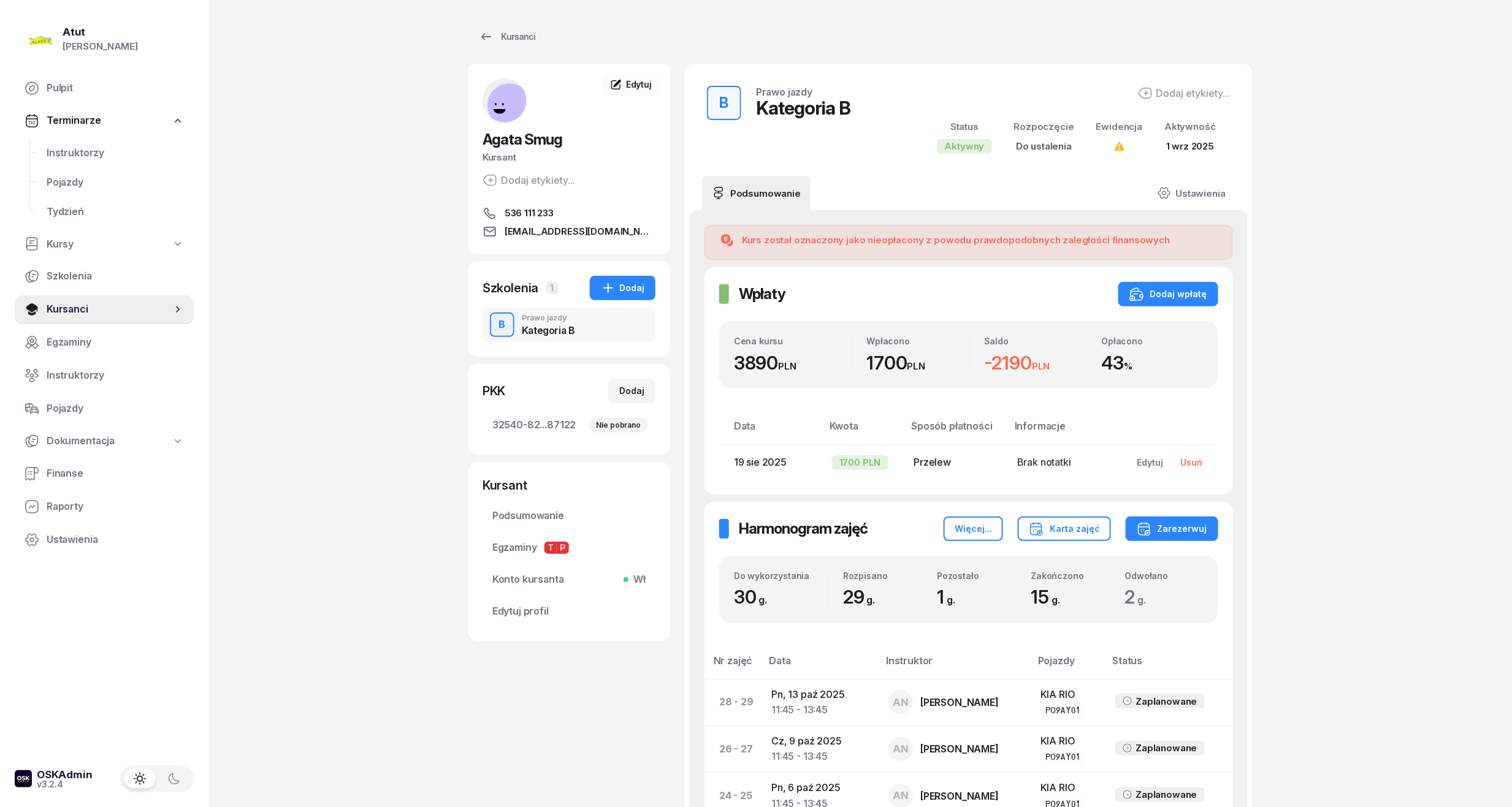
click at [1185, 466] on div "Usuń" at bounding box center [1191, 462] width 22 height 10
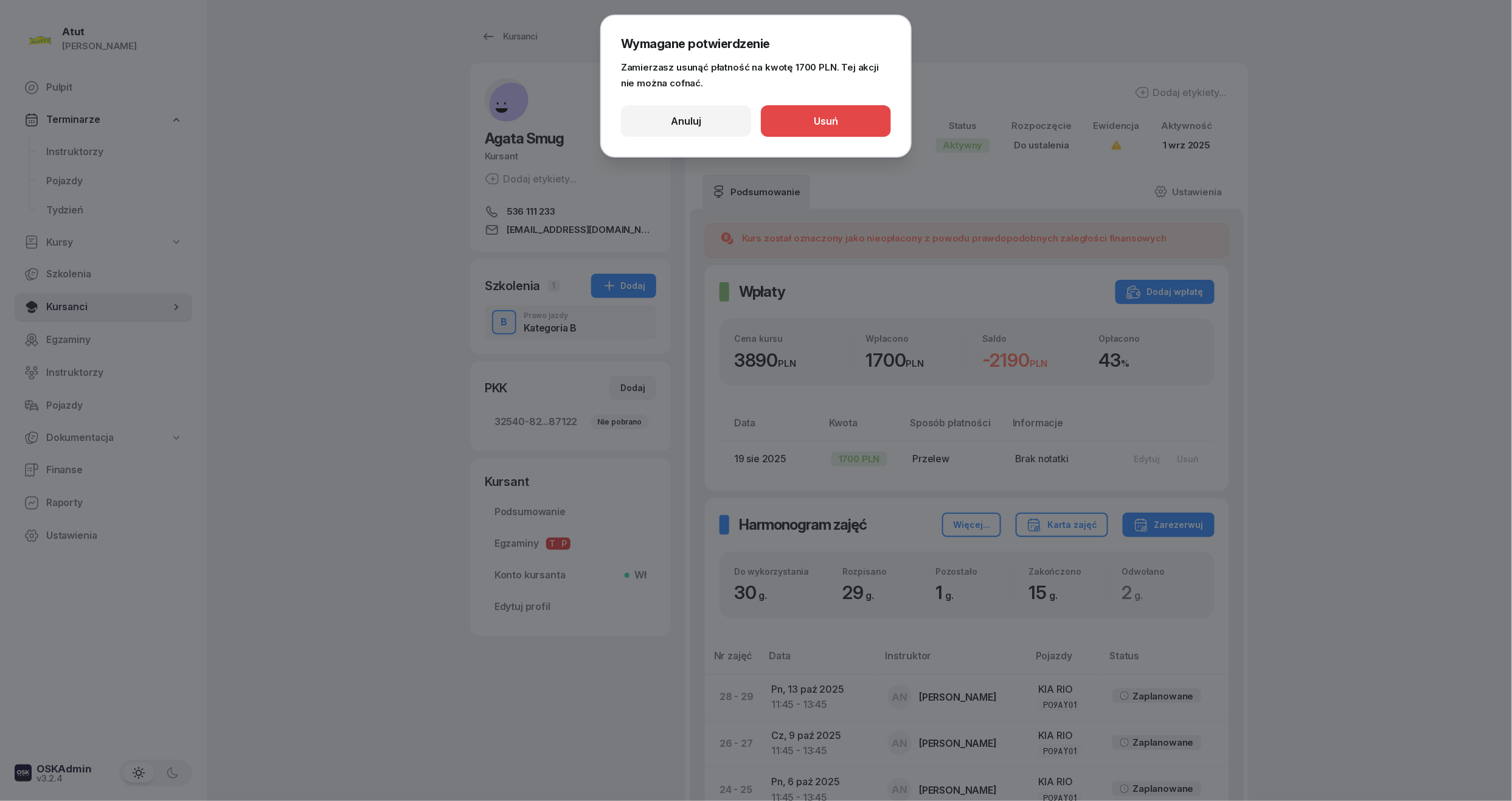
click at [839, 112] on button "Usuń" at bounding box center [826, 121] width 130 height 32
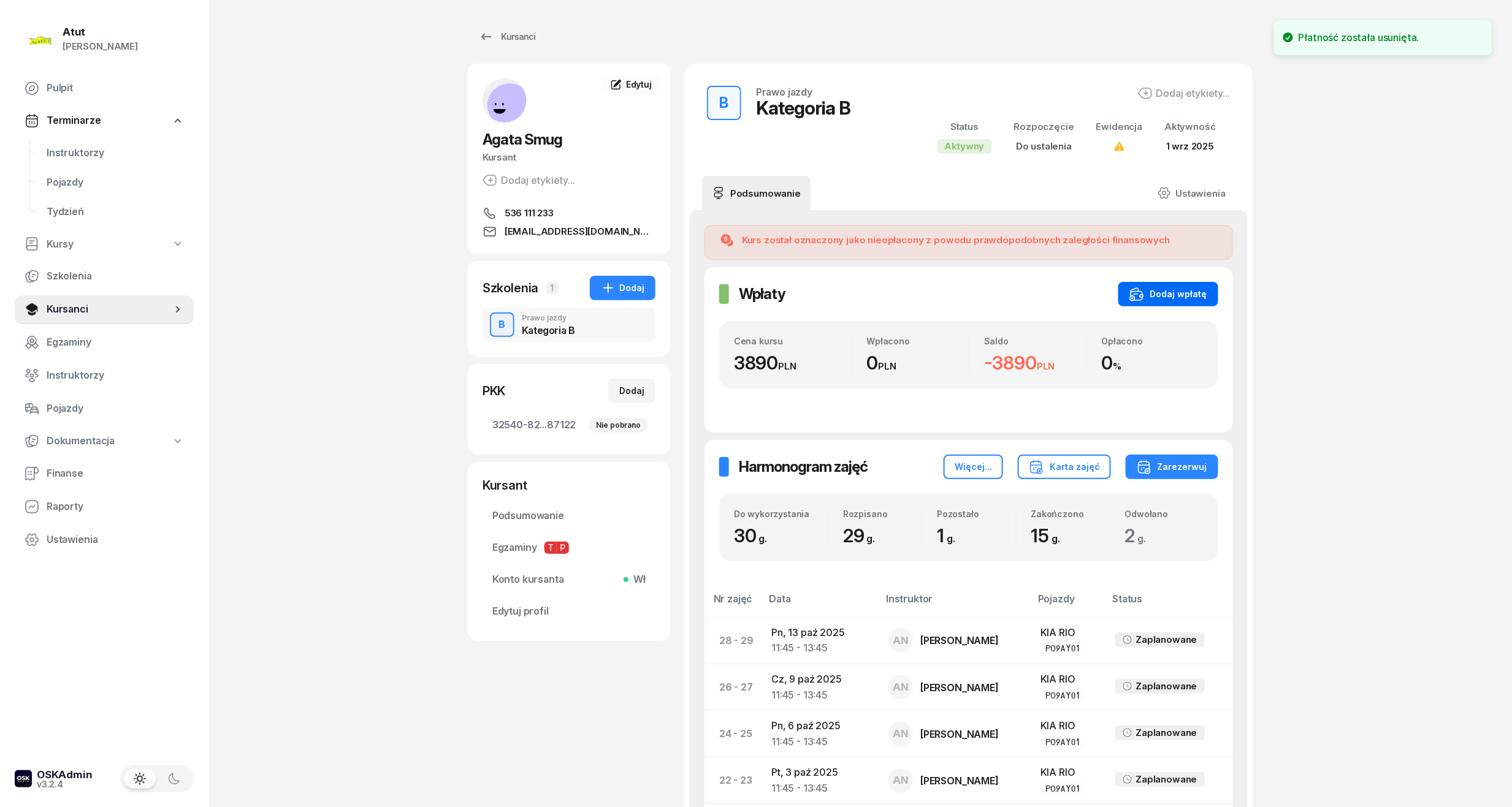
click at [1177, 287] on button "Dodaj wpłatę" at bounding box center [1167, 293] width 100 height 24
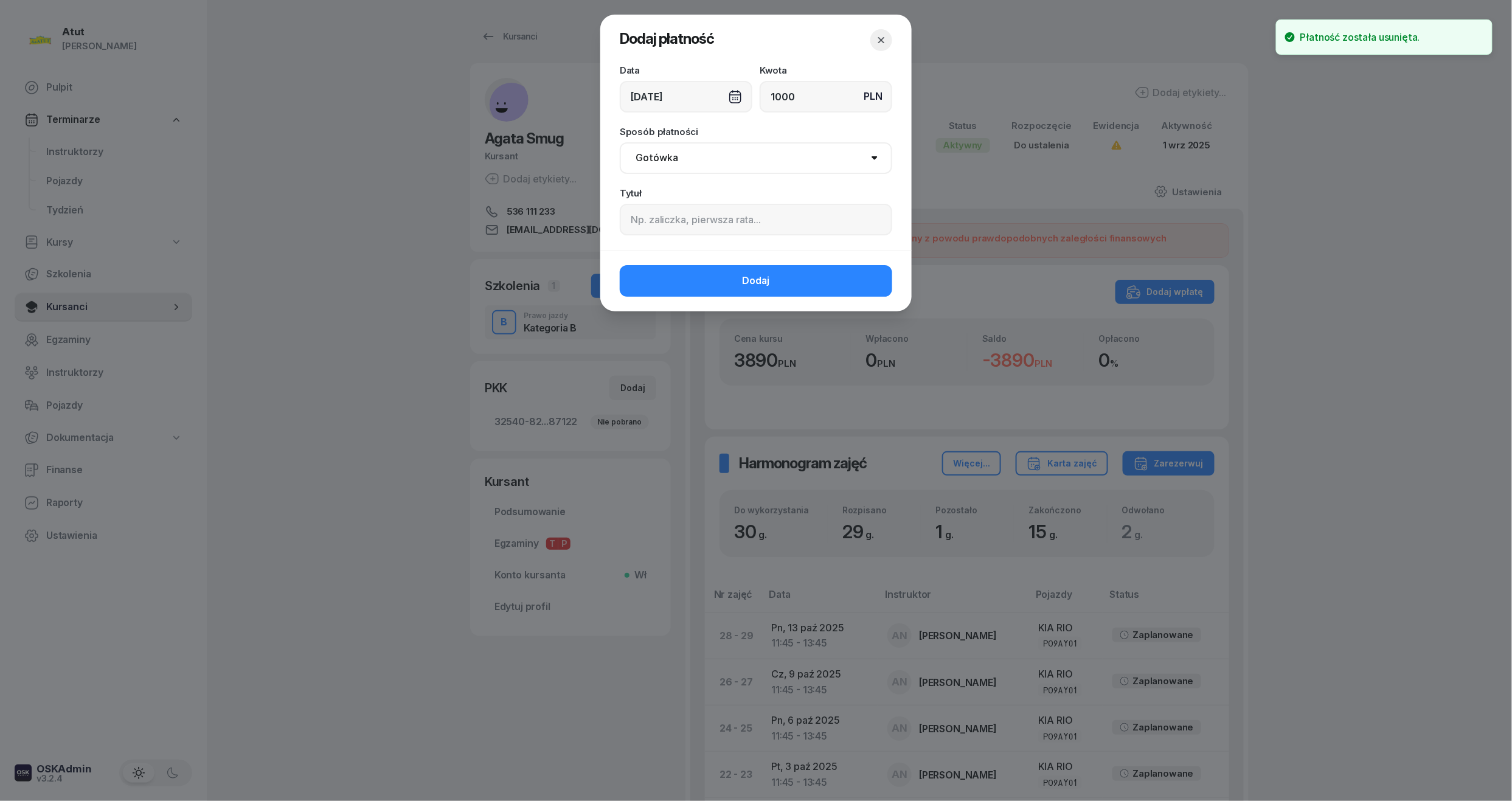
type input "1000"
click at [679, 230] on input at bounding box center [756, 219] width 272 height 32
paste input "2167"
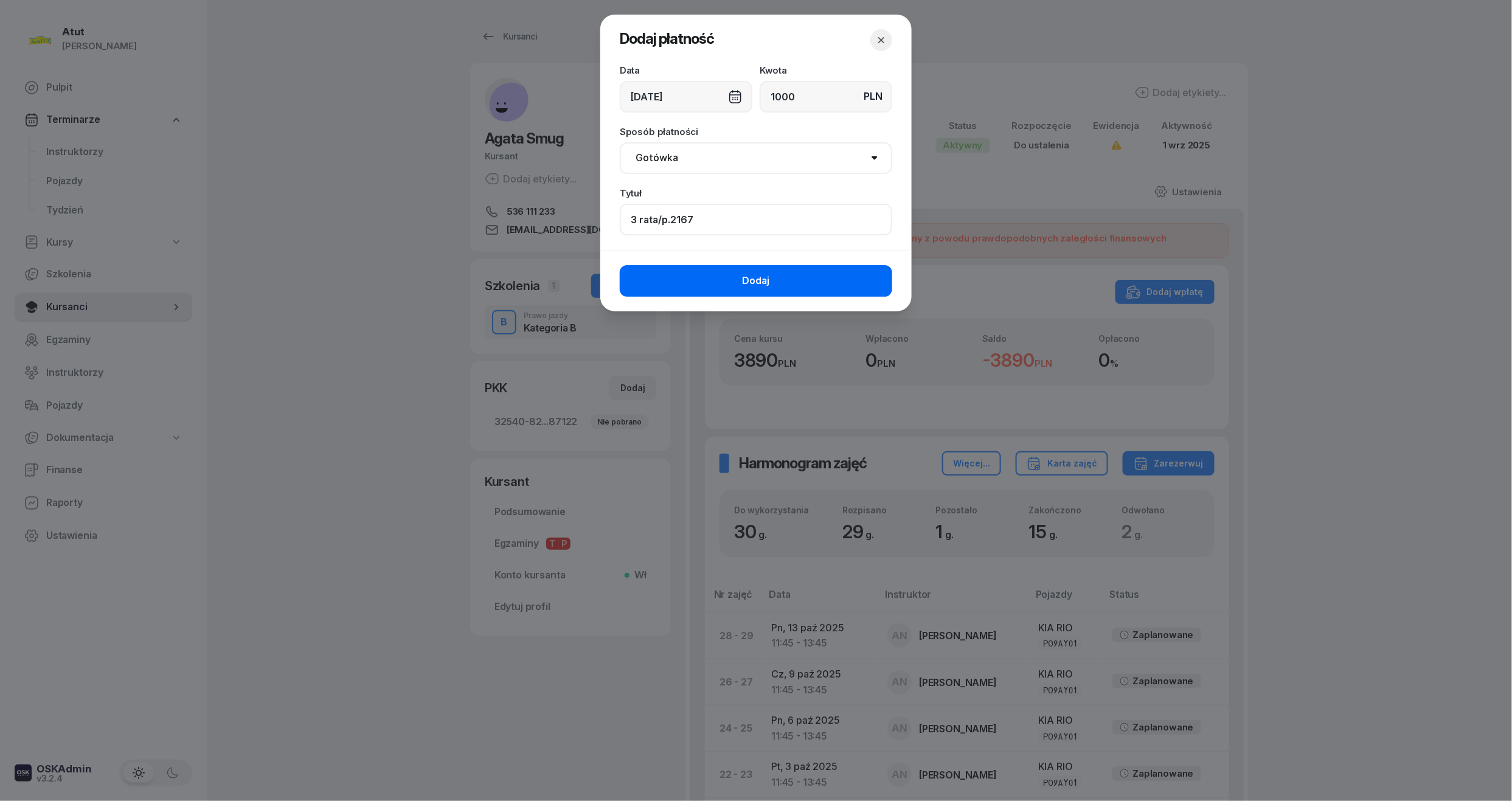
type input "3 rata/p.2167"
click at [685, 288] on button "Dodaj" at bounding box center [756, 281] width 272 height 32
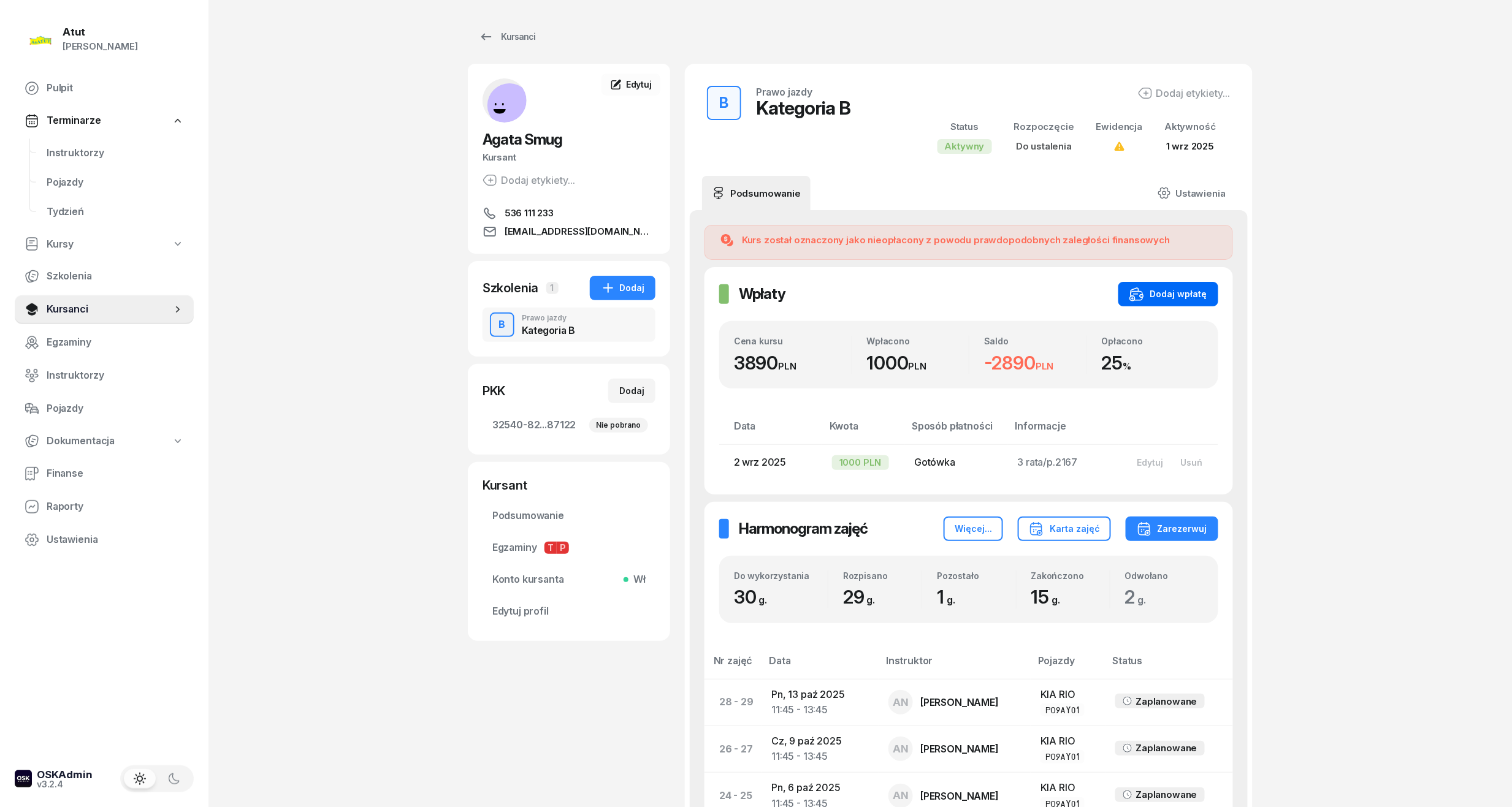
click at [1209, 302] on button "Dodaj wpłatę" at bounding box center [1167, 293] width 100 height 24
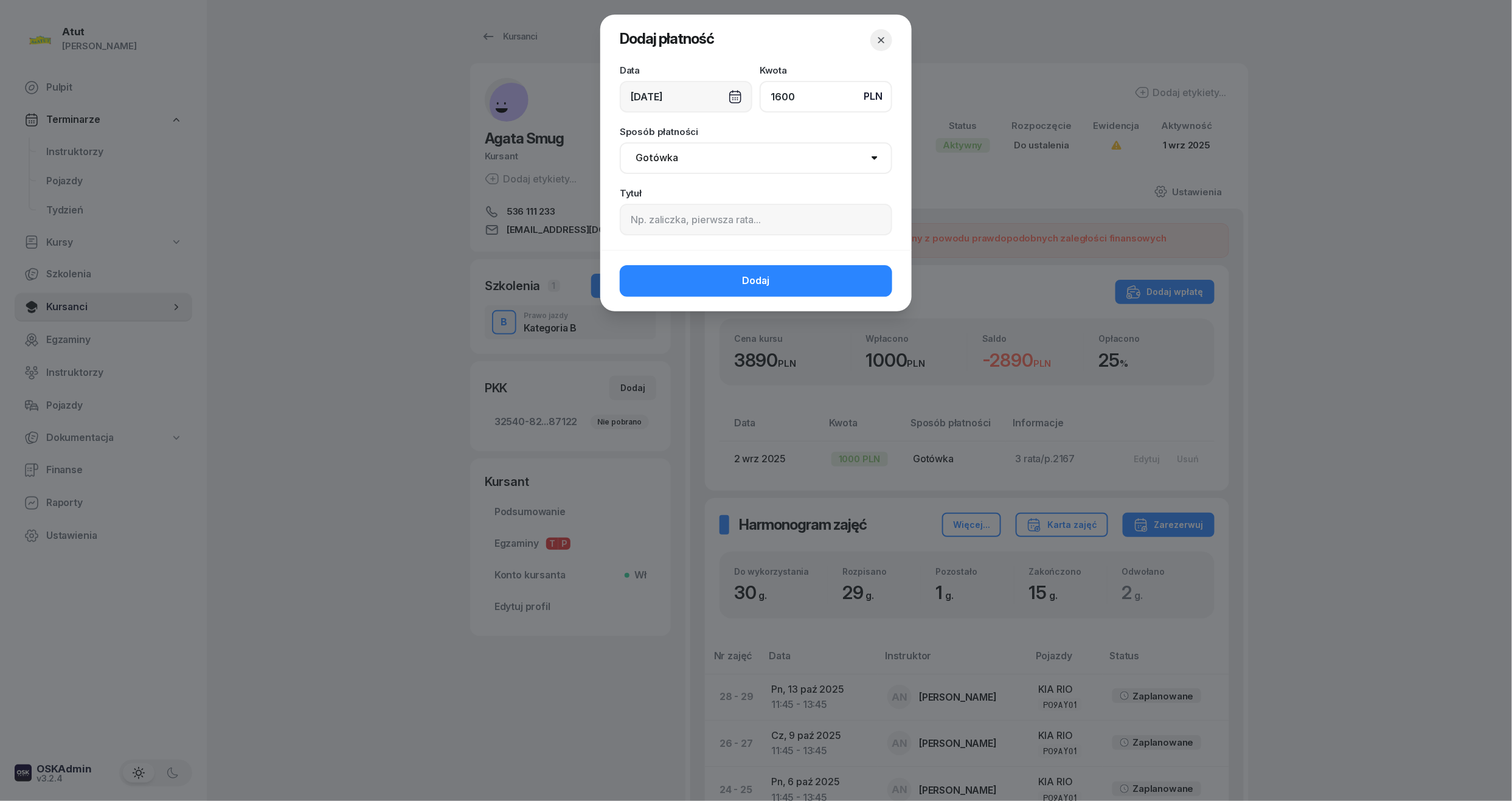
type input "1600"
click at [742, 222] on input at bounding box center [756, 219] width 272 height 32
paste input "2070"
click at [687, 219] on input "1 i 2 rata/p.l2070" at bounding box center [756, 219] width 272 height 32
type input "1 i 2 rata/p.2070"
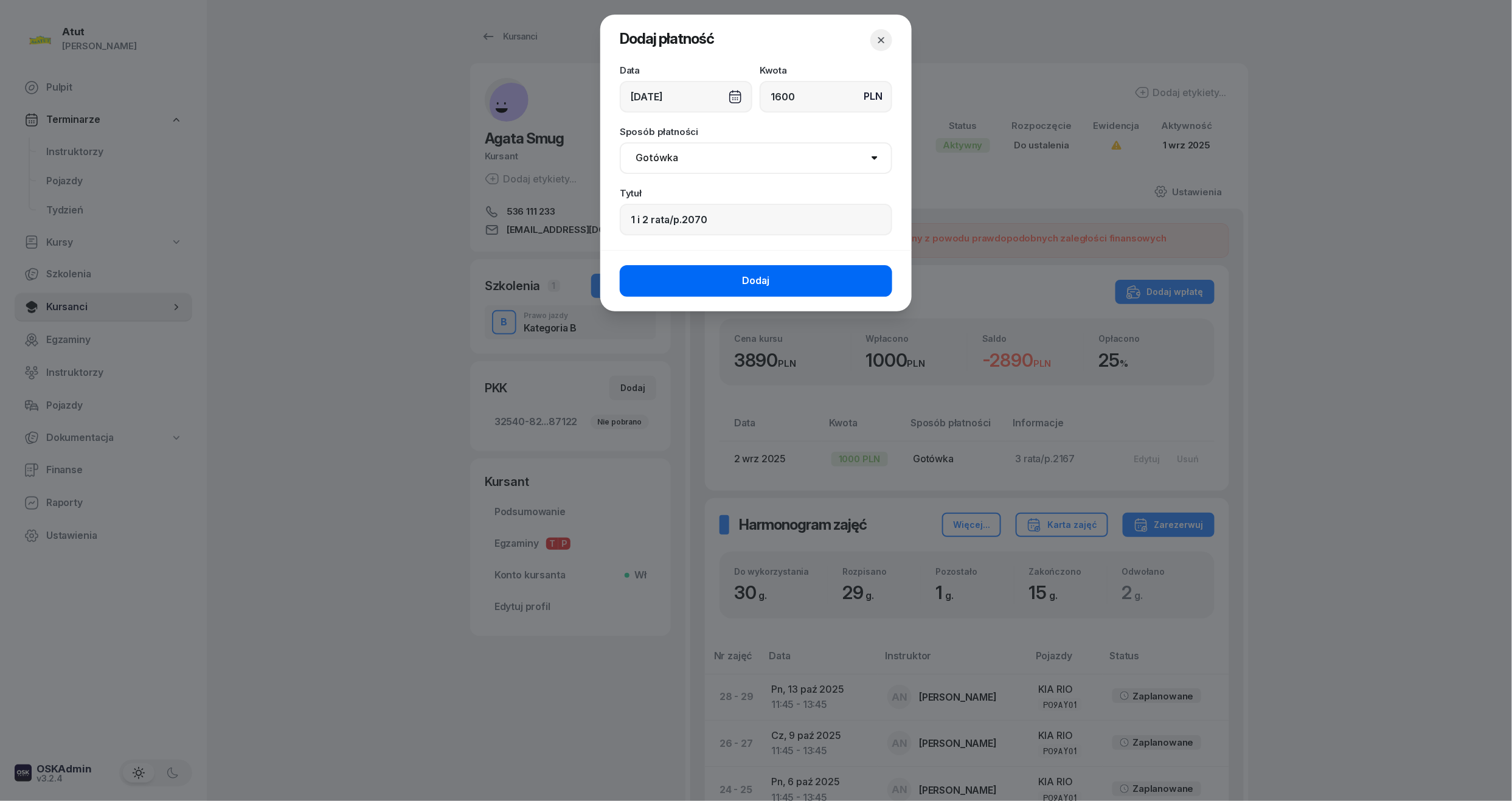
click at [743, 279] on span "Dodaj" at bounding box center [756, 281] width 27 height 16
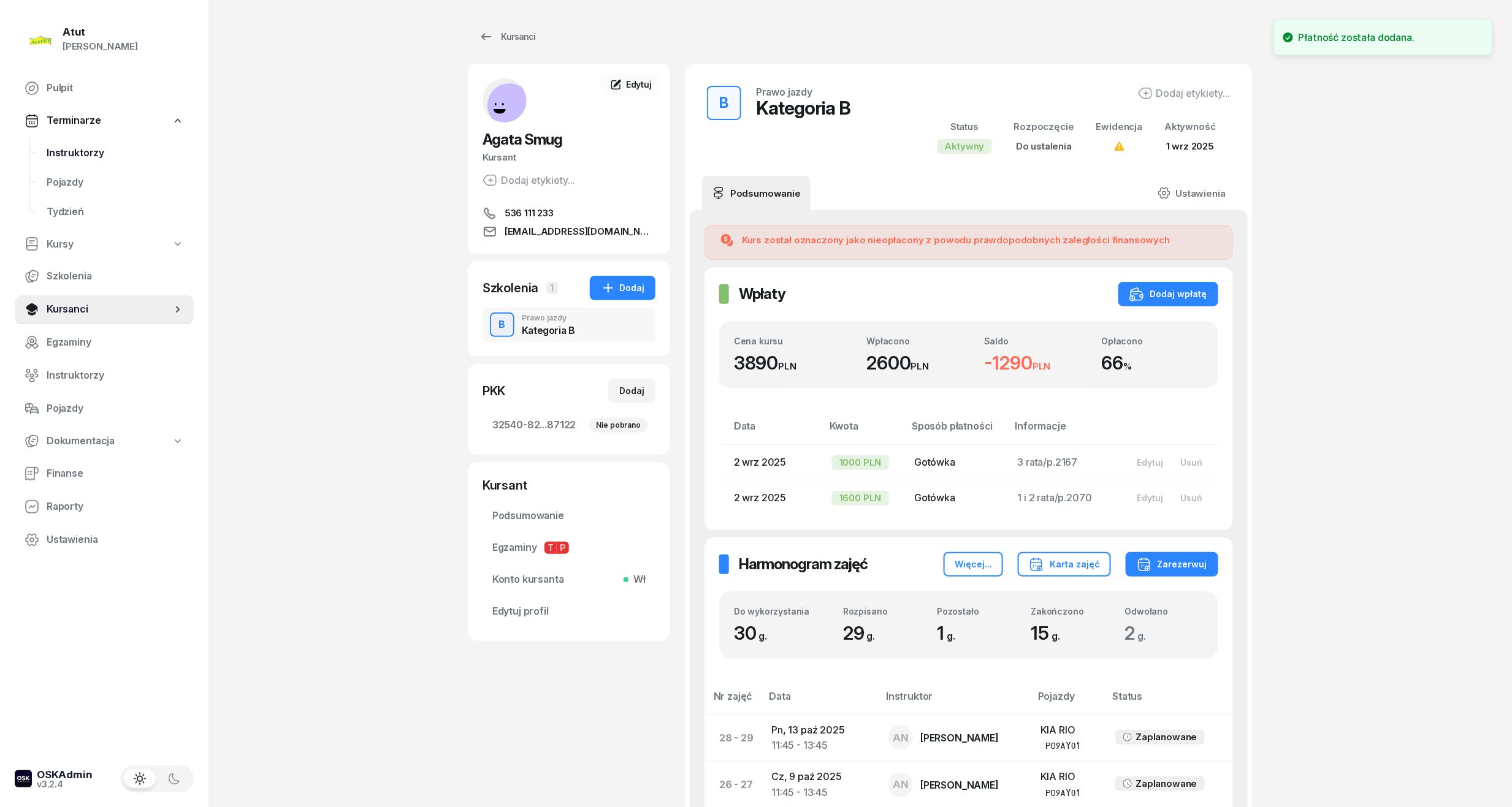
drag, startPoint x: 96, startPoint y: 151, endPoint x: 130, endPoint y: 151, distance: 34.0
click at [96, 151] on span "Instruktorzy" at bounding box center [115, 153] width 138 height 16
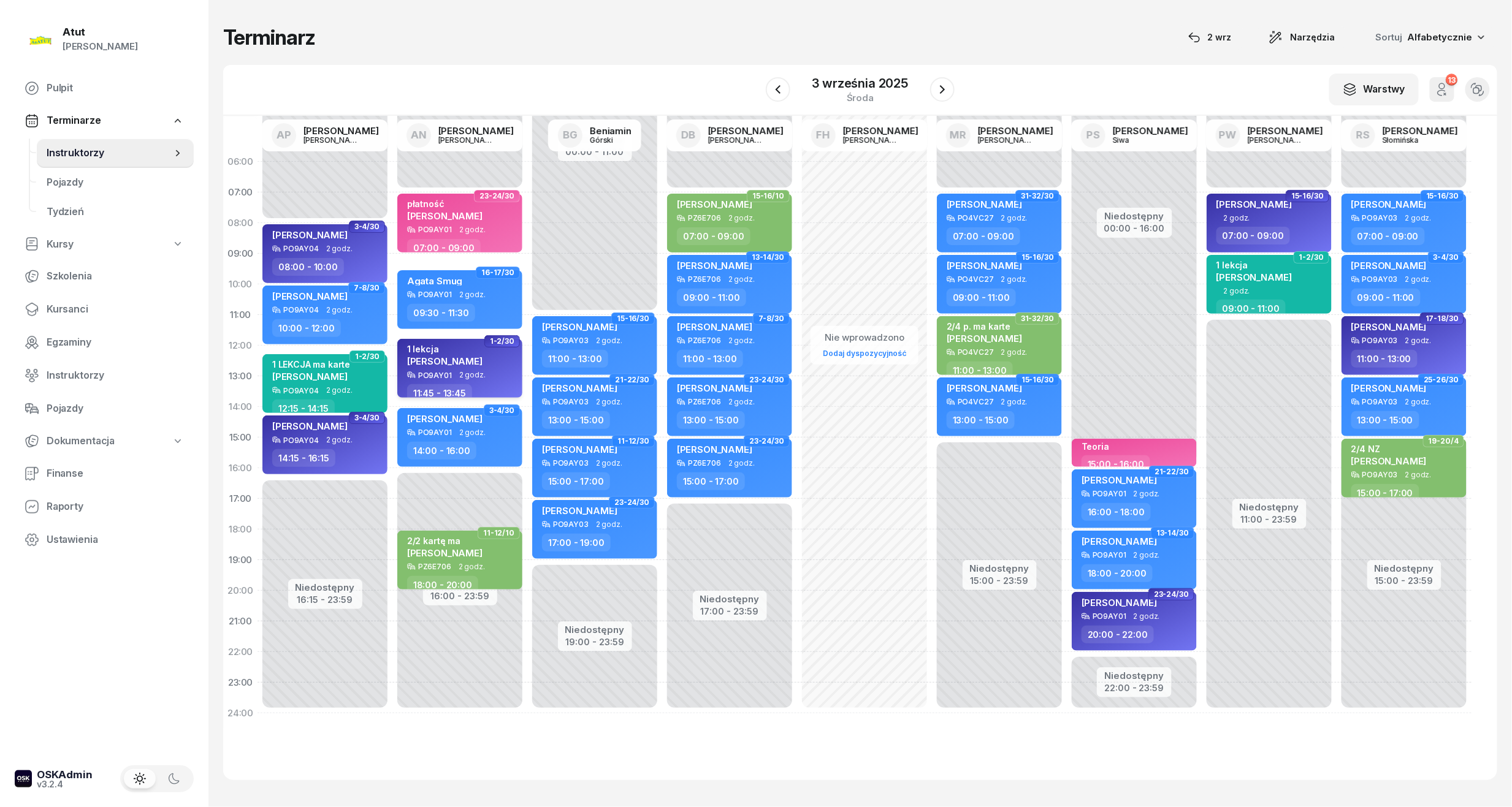
click at [481, 363] on span "[PERSON_NAME]" at bounding box center [444, 361] width 76 height 12
select select "11"
select select "45"
select select "13"
select select "45"
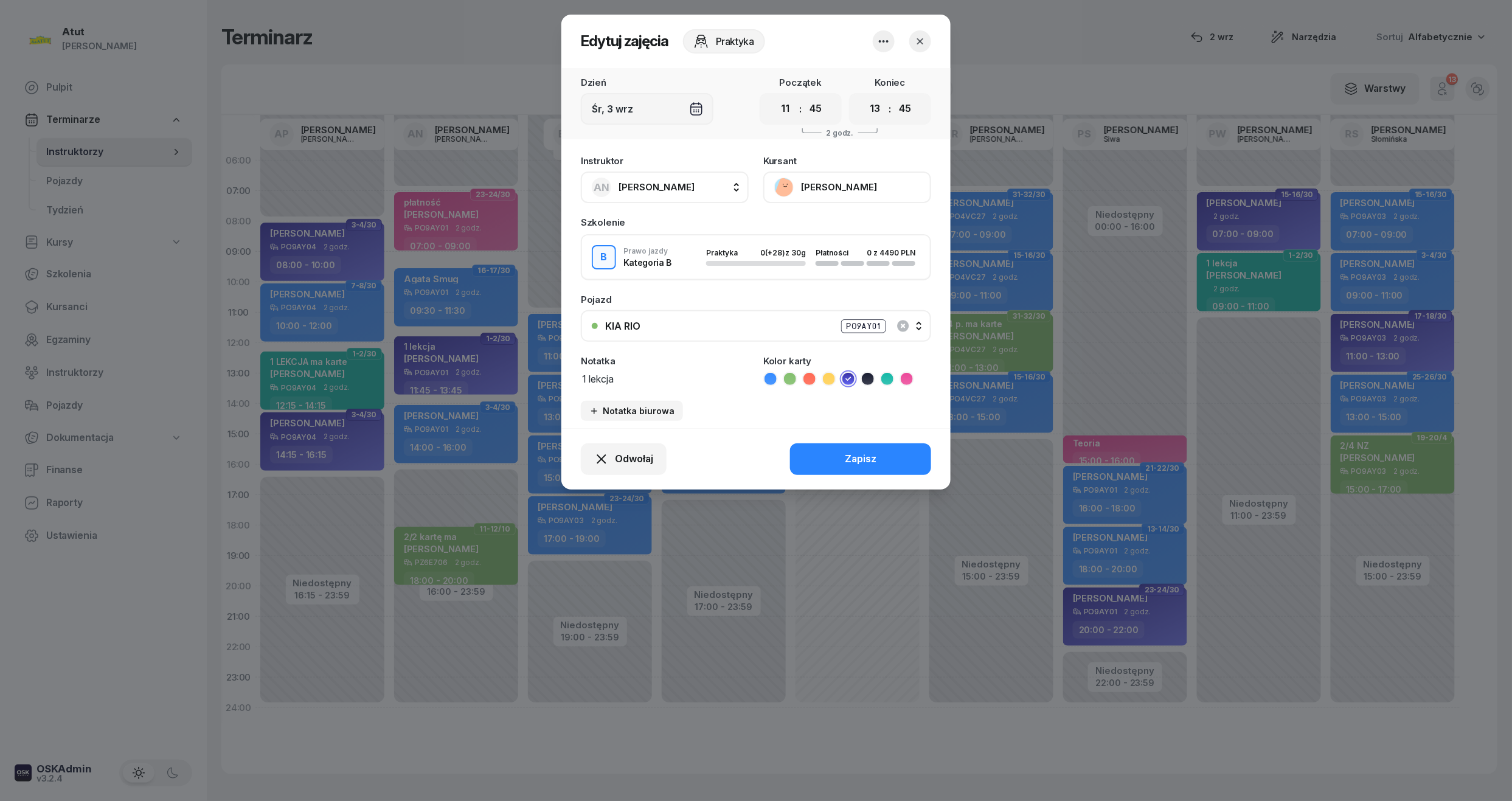
click at [816, 191] on button "[PERSON_NAME]" at bounding box center [847, 187] width 168 height 32
click at [817, 234] on div "Otwórz profil" at bounding box center [802, 229] width 59 height 16
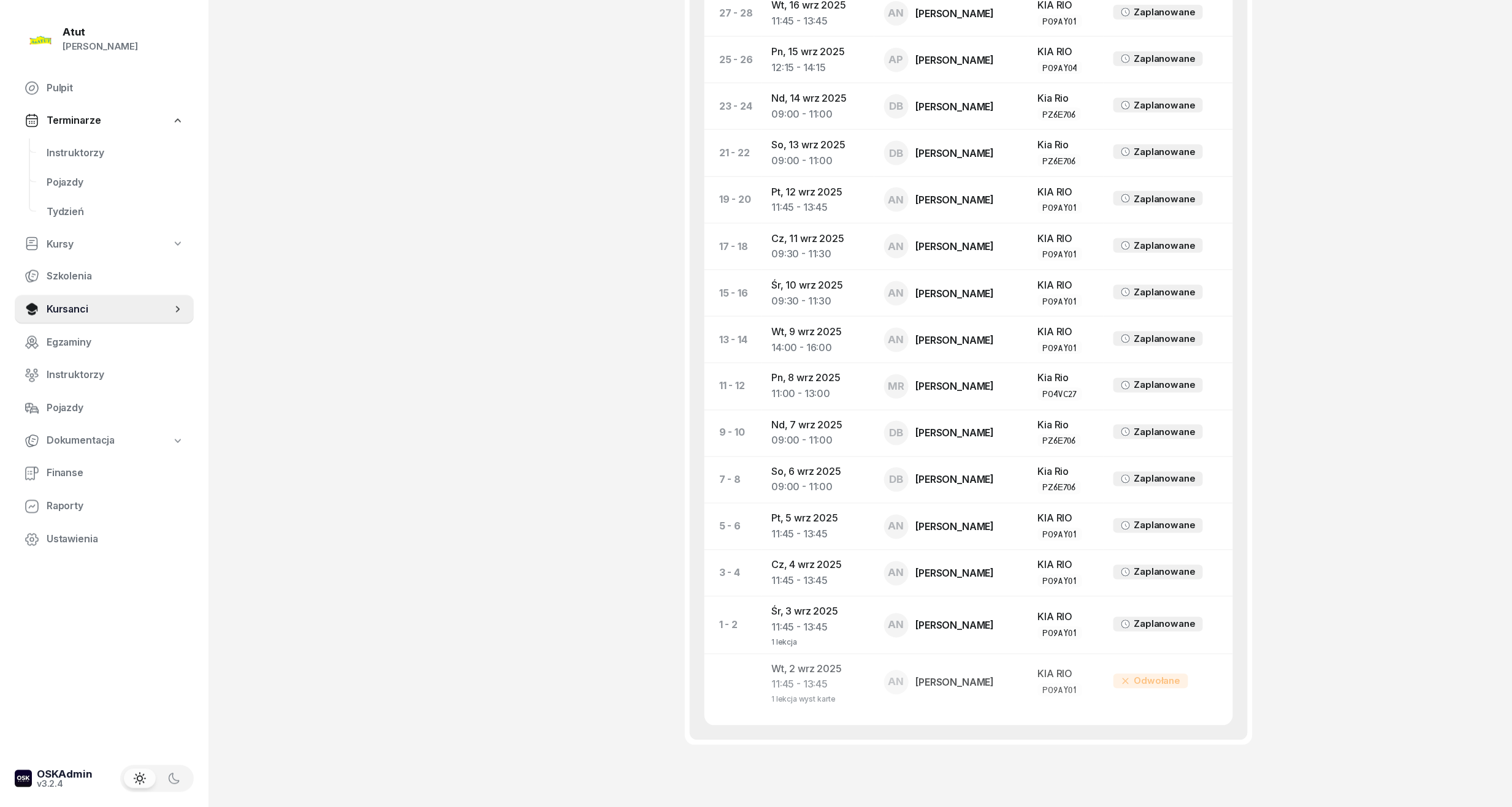
scroll to position [827, 0]
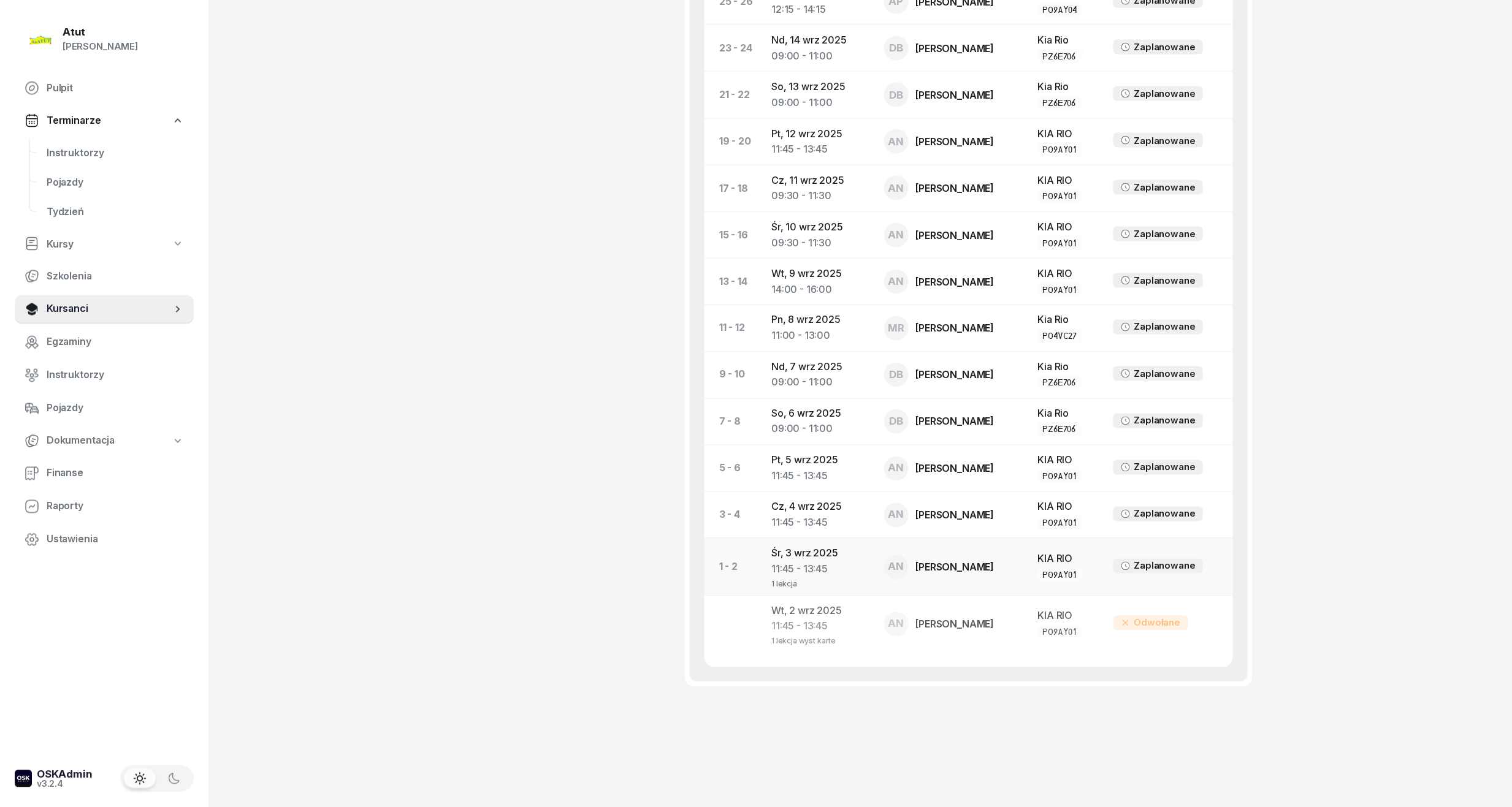
click at [932, 571] on div "[PERSON_NAME]" at bounding box center [955, 567] width 79 height 9
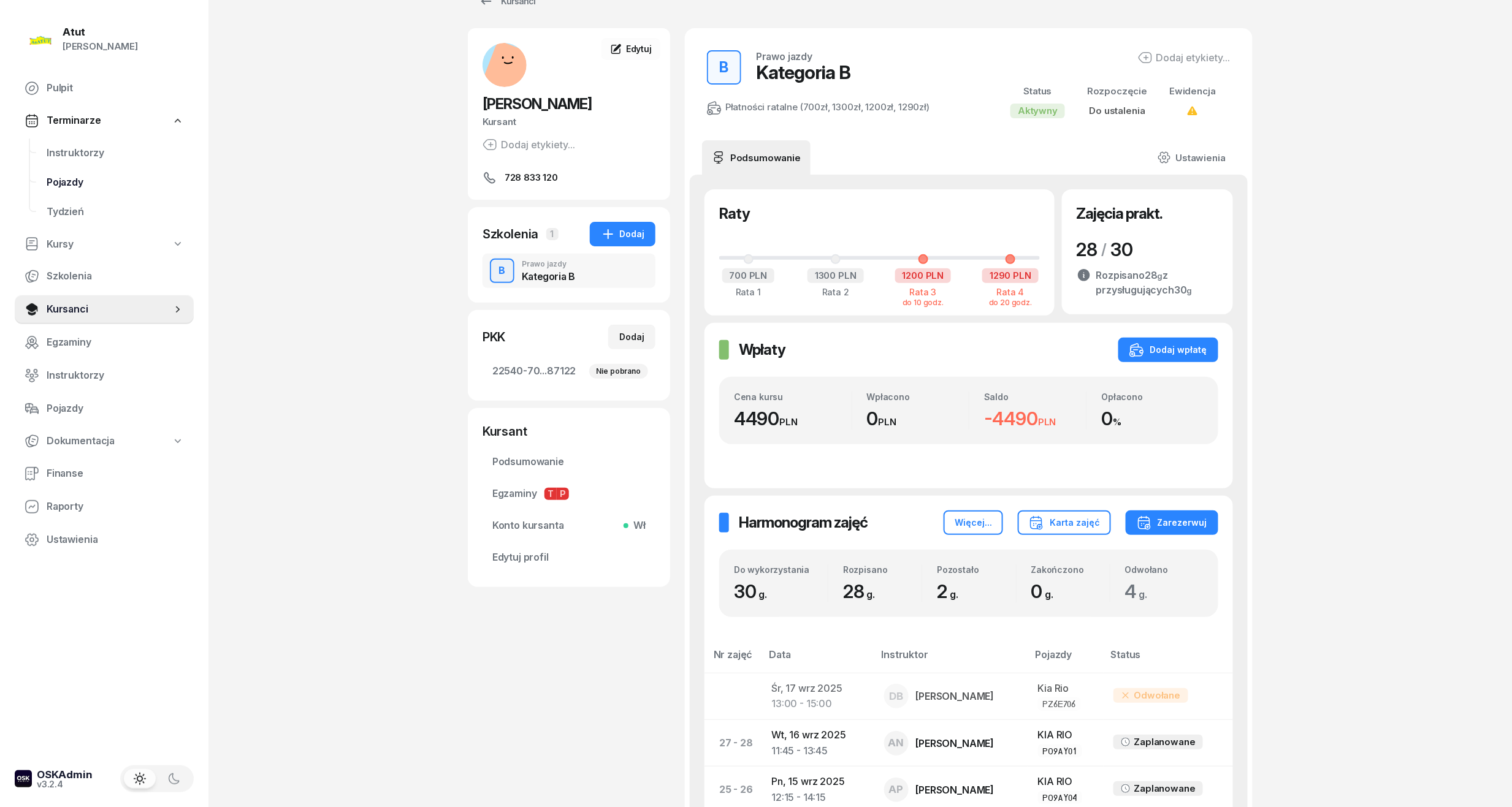
scroll to position [0, 0]
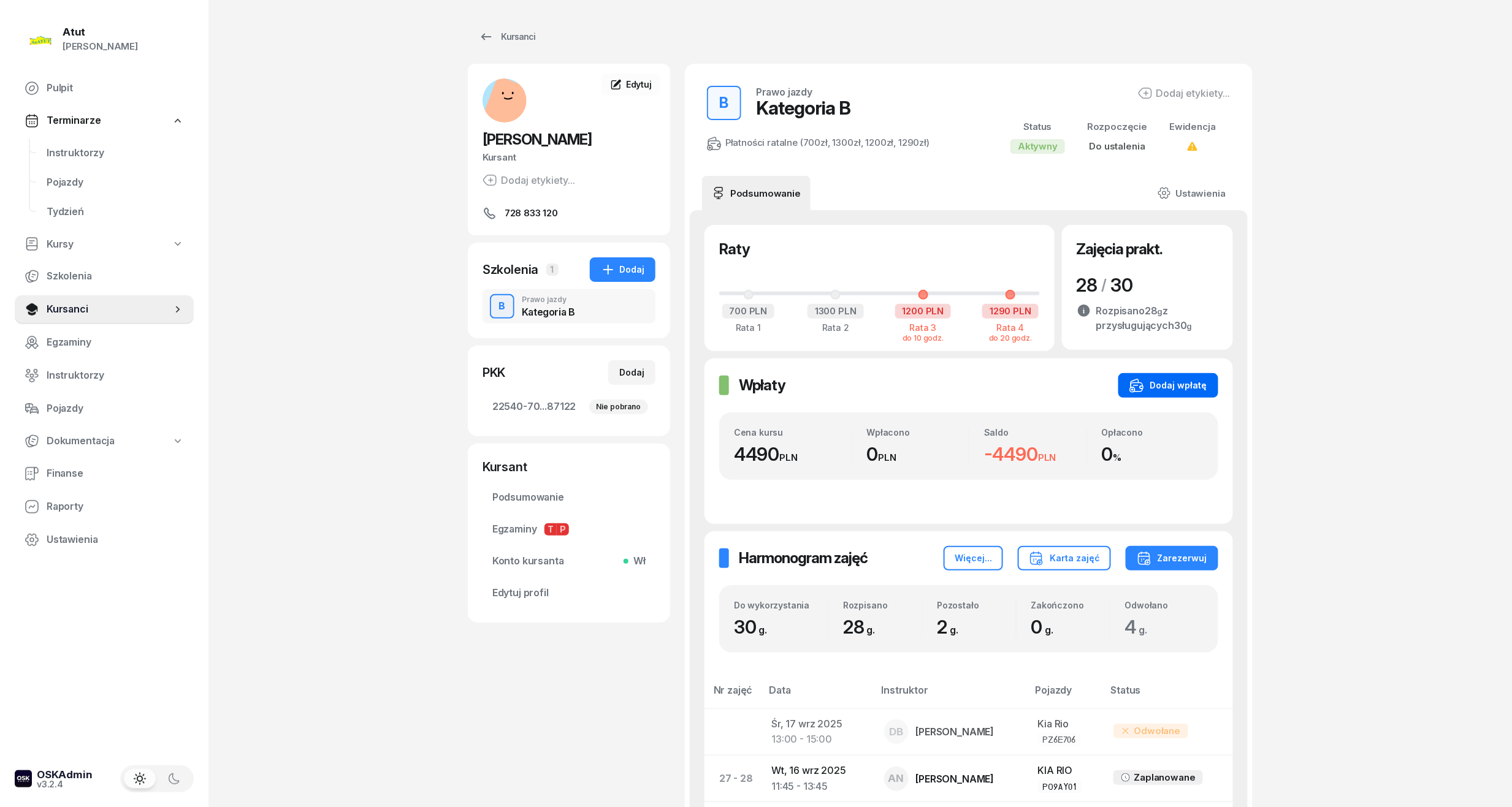
click at [1156, 391] on div "Dodaj wpłatę" at bounding box center [1167, 385] width 78 height 15
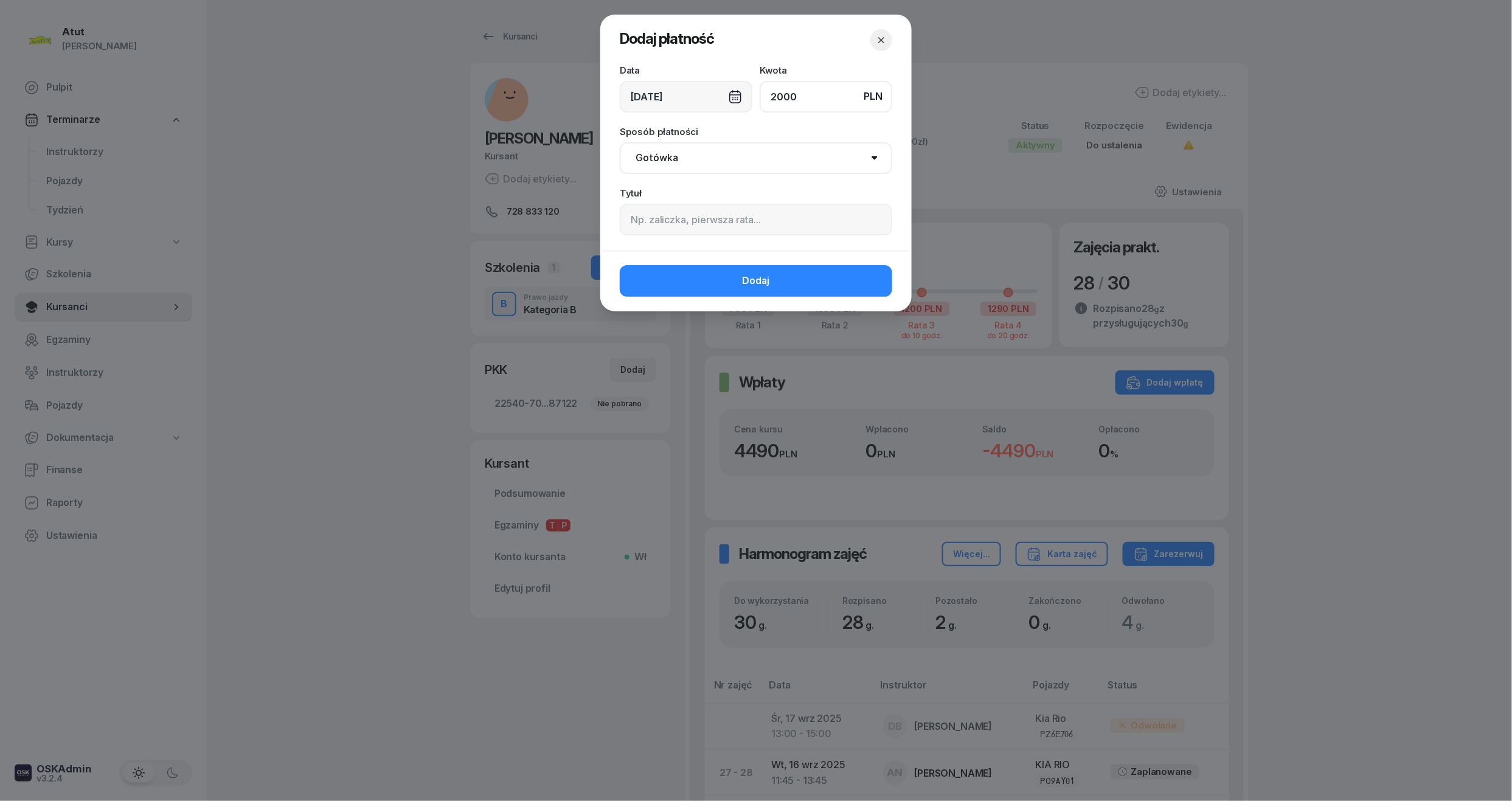
type input "2000"
click at [674, 225] on input at bounding box center [756, 219] width 272 height 32
paste input "1976"
type input "p.1976"
click at [756, 283] on span "Dodaj" at bounding box center [756, 281] width 27 height 16
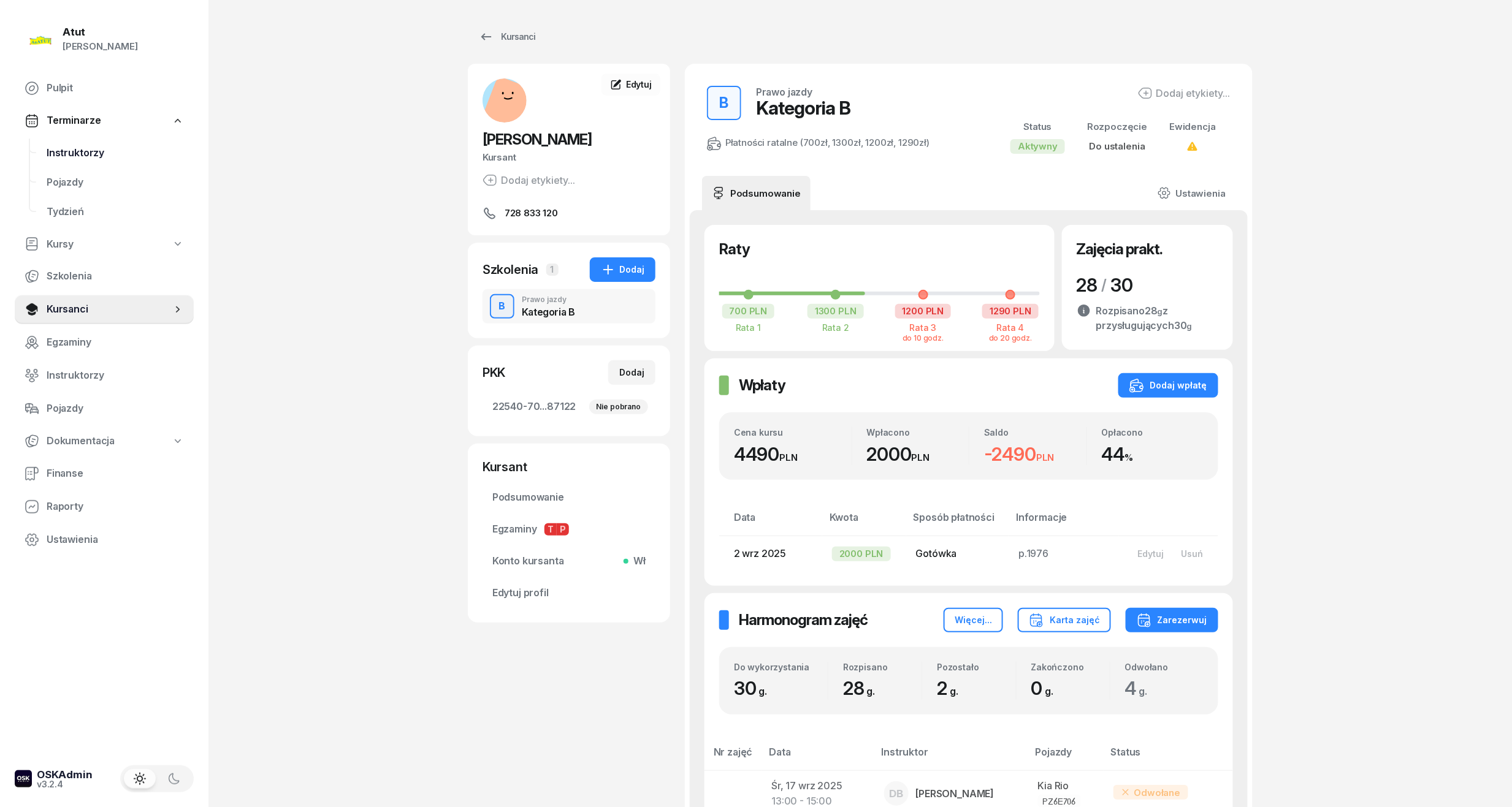
click at [97, 153] on span "Instruktorzy" at bounding box center [115, 153] width 138 height 16
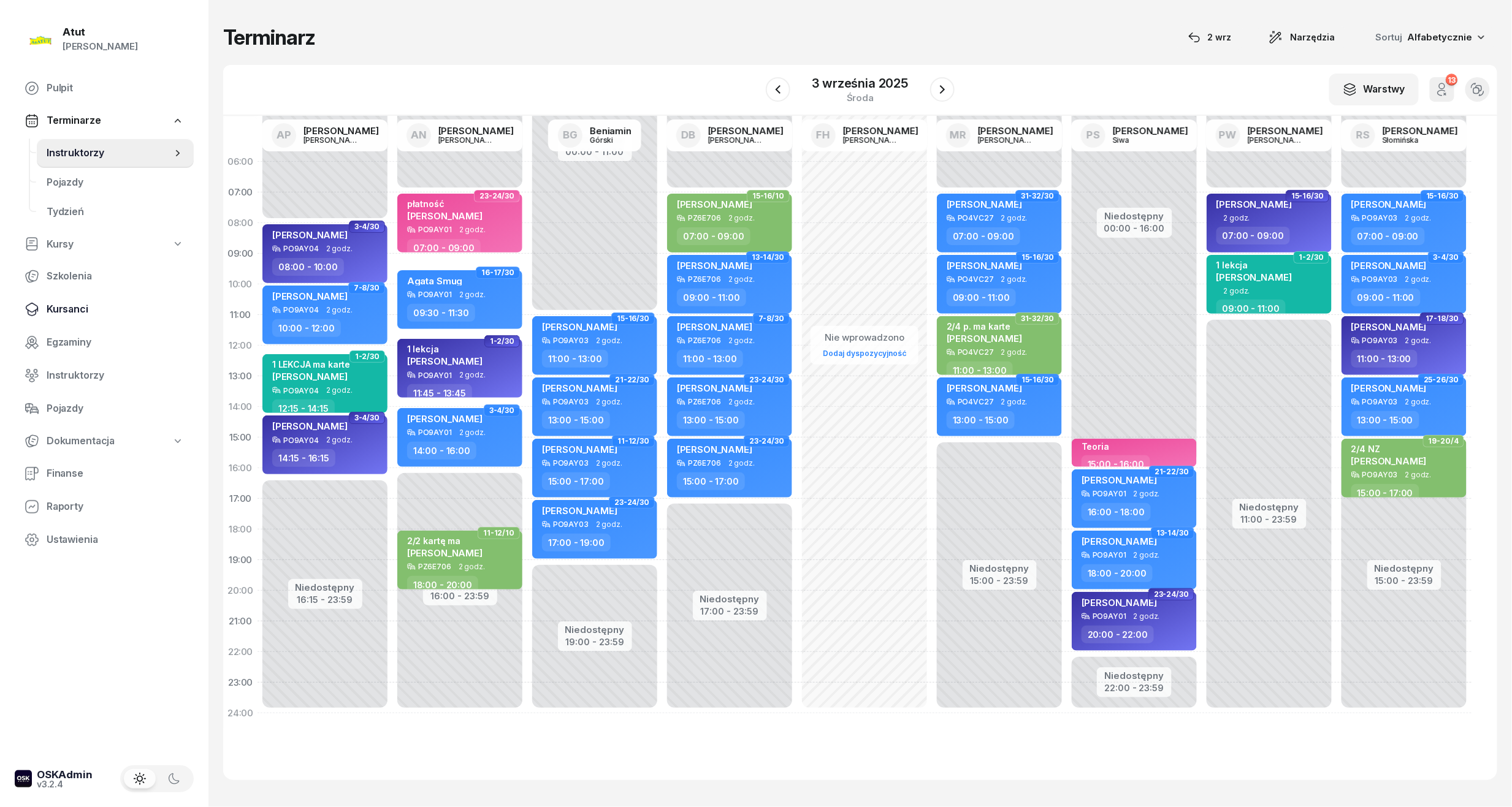
click at [66, 312] on span "Kursanci" at bounding box center [115, 309] width 138 height 16
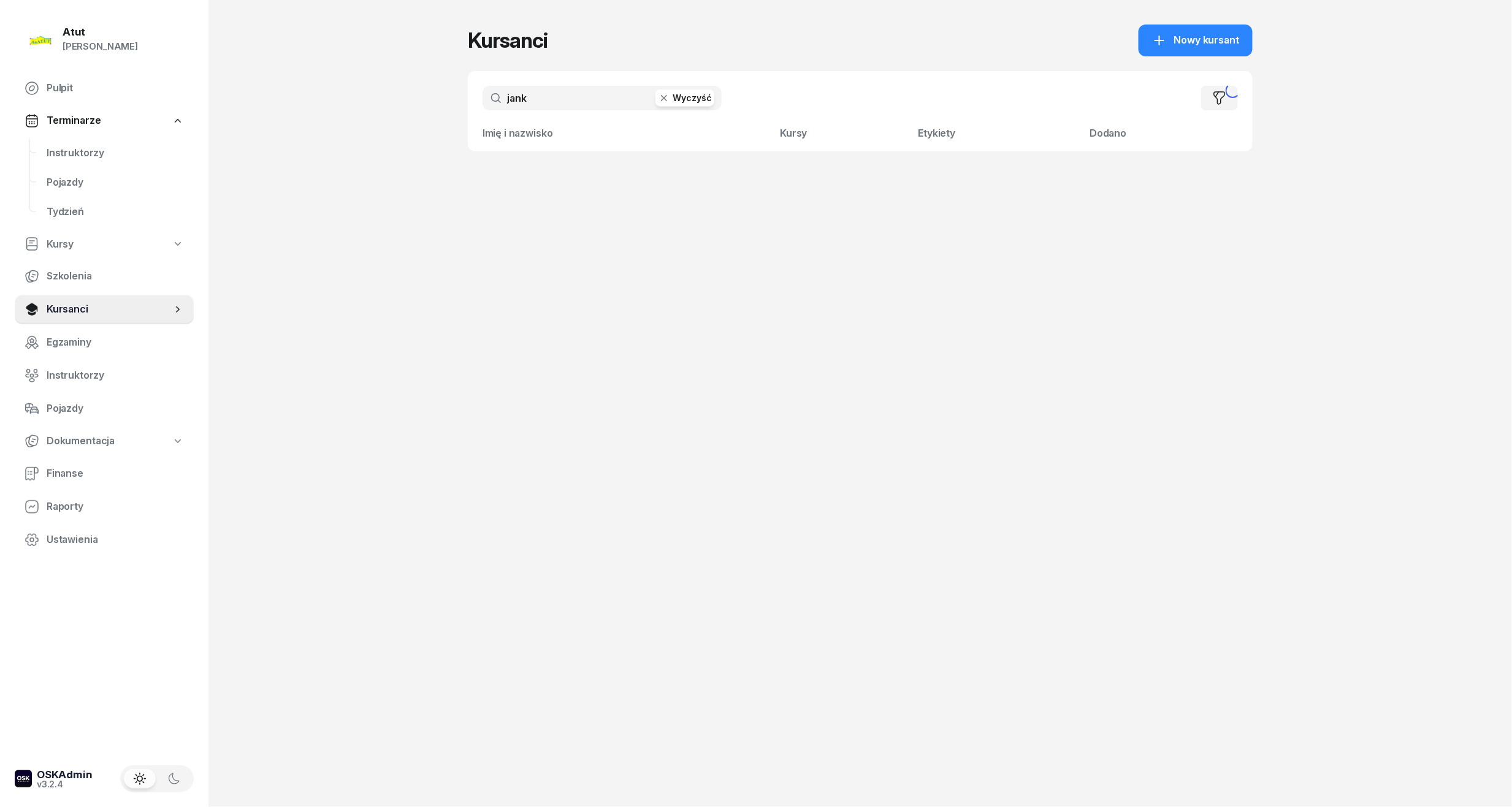
drag, startPoint x: 535, startPoint y: 101, endPoint x: 37, endPoint y: 127, distance: 498.7
click at [37, 127] on div "Atut [PERSON_NAME] Pulpit Terminarze Instruktorzy Pojazdy Tydzień Kursy Szkolen…" at bounding box center [756, 404] width 1512 height 807
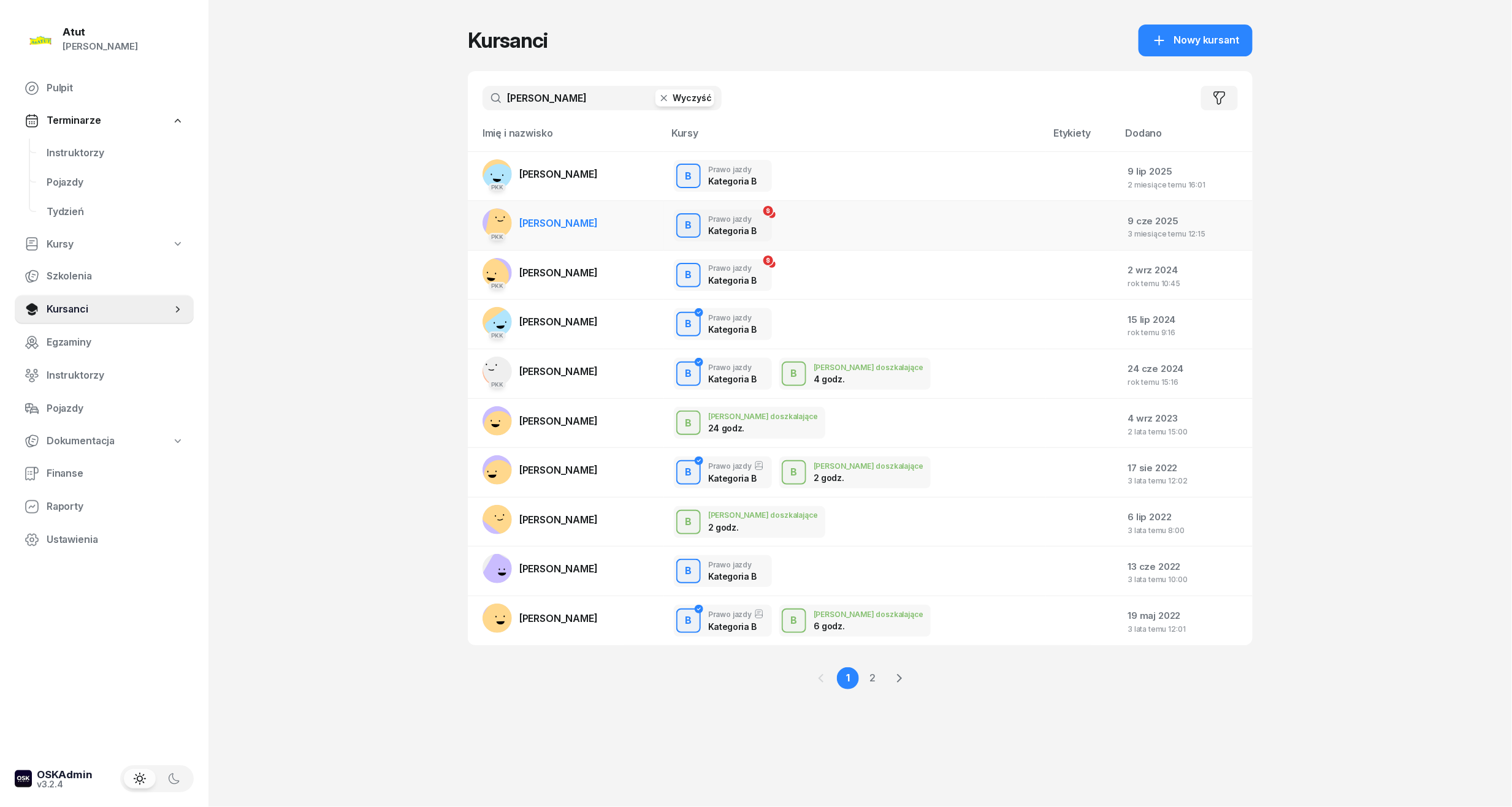
type input "[PERSON_NAME]"
click at [558, 222] on span "[PERSON_NAME]" at bounding box center [559, 223] width 79 height 13
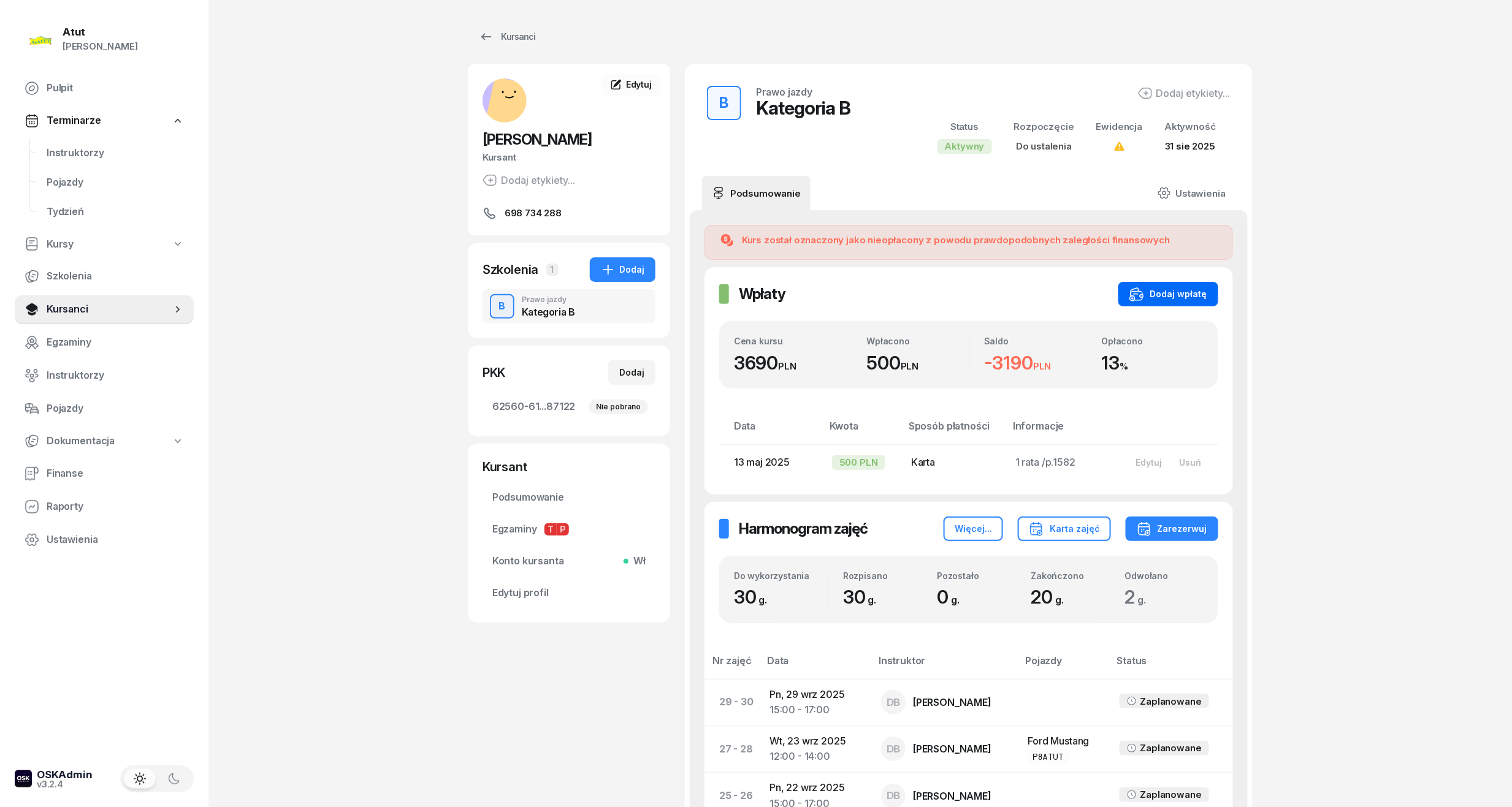
click at [1166, 297] on div "Dodaj wpłatę" at bounding box center [1167, 294] width 78 height 15
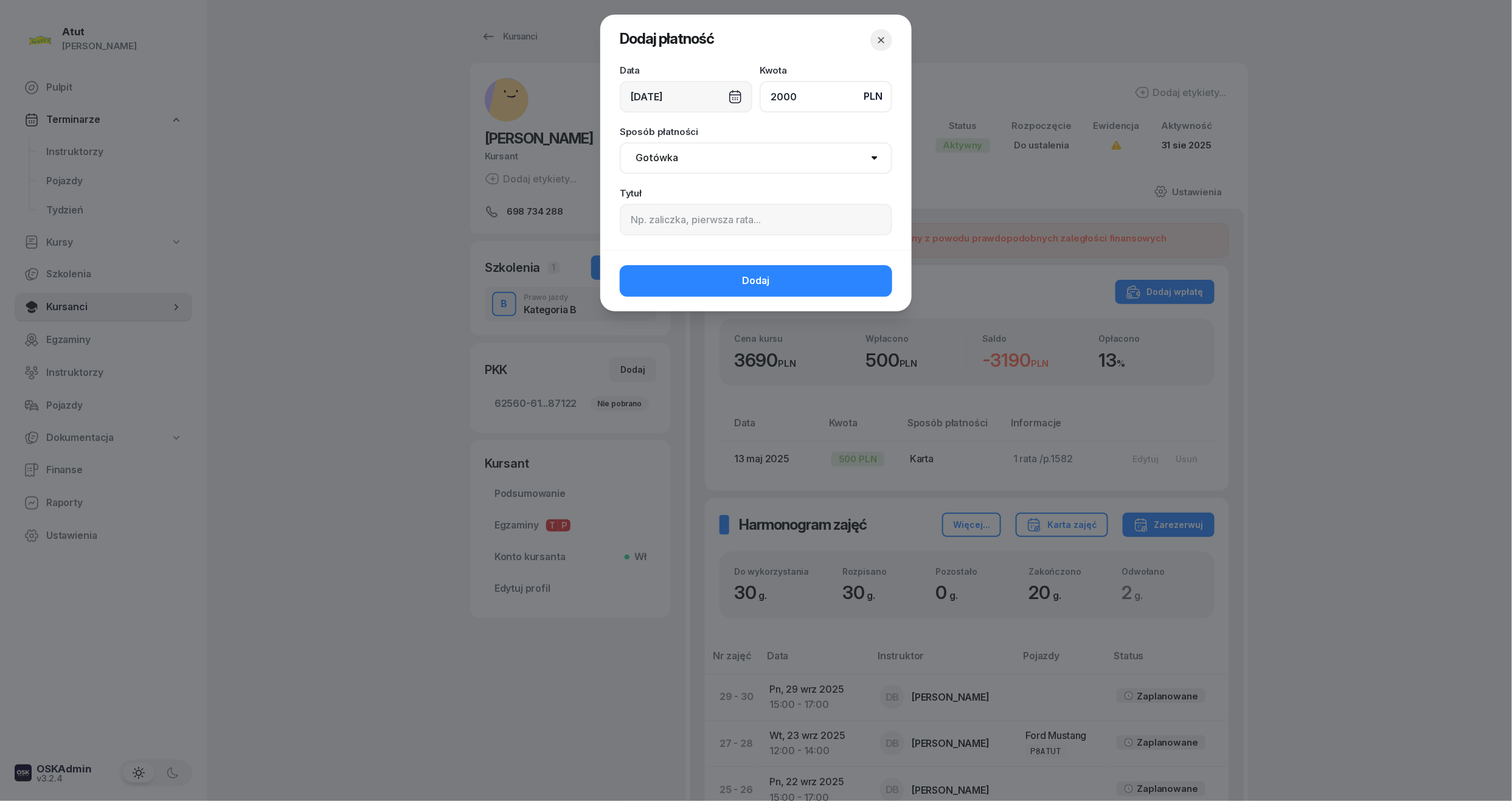
type input "2000"
click at [643, 227] on input at bounding box center [756, 219] width 272 height 32
paste input "1789"
type input "p.1789"
click at [679, 285] on button "Dodaj" at bounding box center [756, 281] width 272 height 32
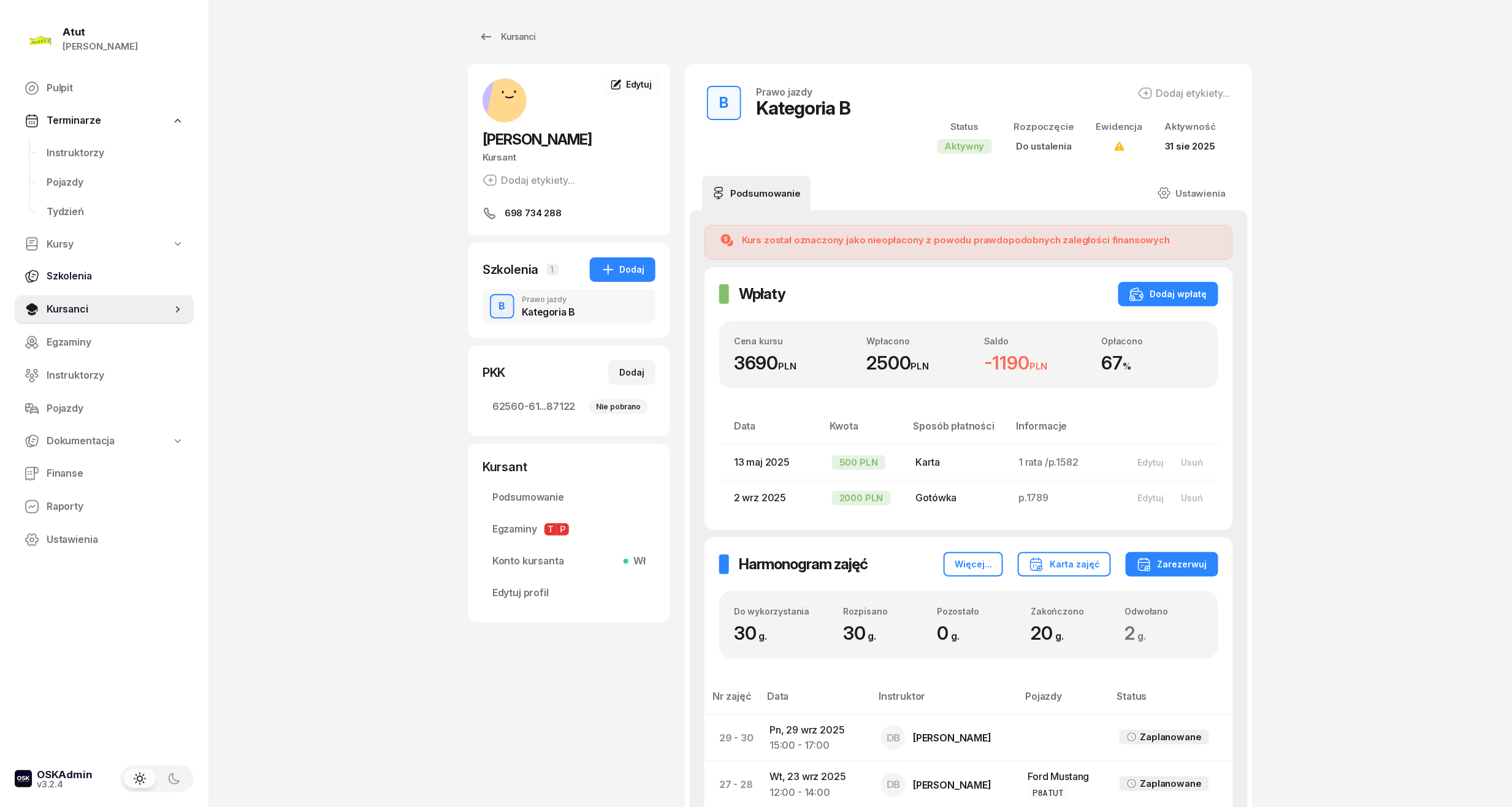
drag, startPoint x: 65, startPoint y: 304, endPoint x: 75, endPoint y: 279, distance: 26.9
click at [65, 304] on span "Kursanci" at bounding box center [109, 309] width 125 height 16
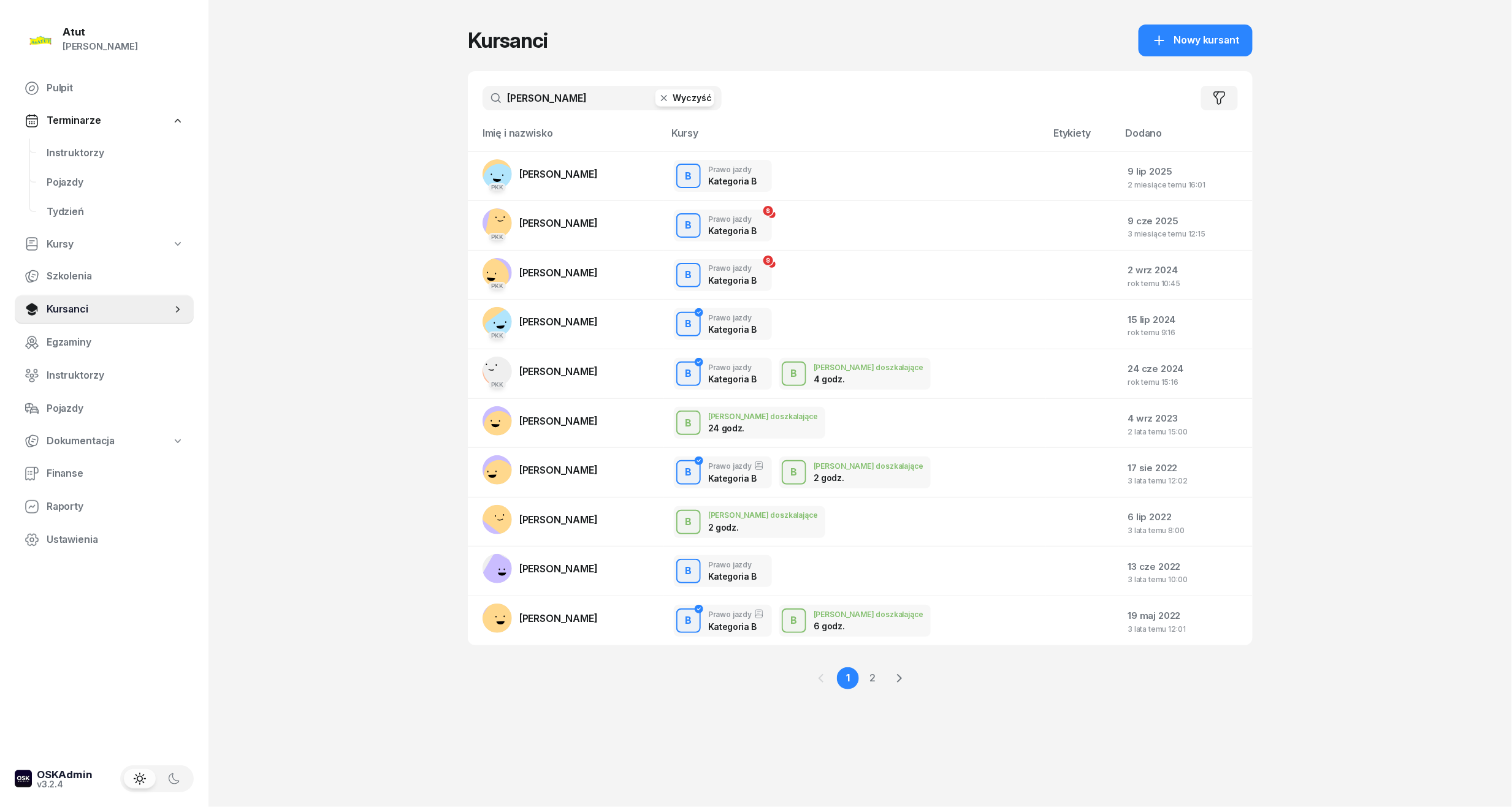
drag, startPoint x: 202, startPoint y: 107, endPoint x: 143, endPoint y: 110, distance: 59.1
click at [145, 110] on div "Atut [PERSON_NAME] Pulpit Terminarze Instruktorzy Pojazdy Tydzień Kursy Szkolen…" at bounding box center [756, 404] width 1512 height 807
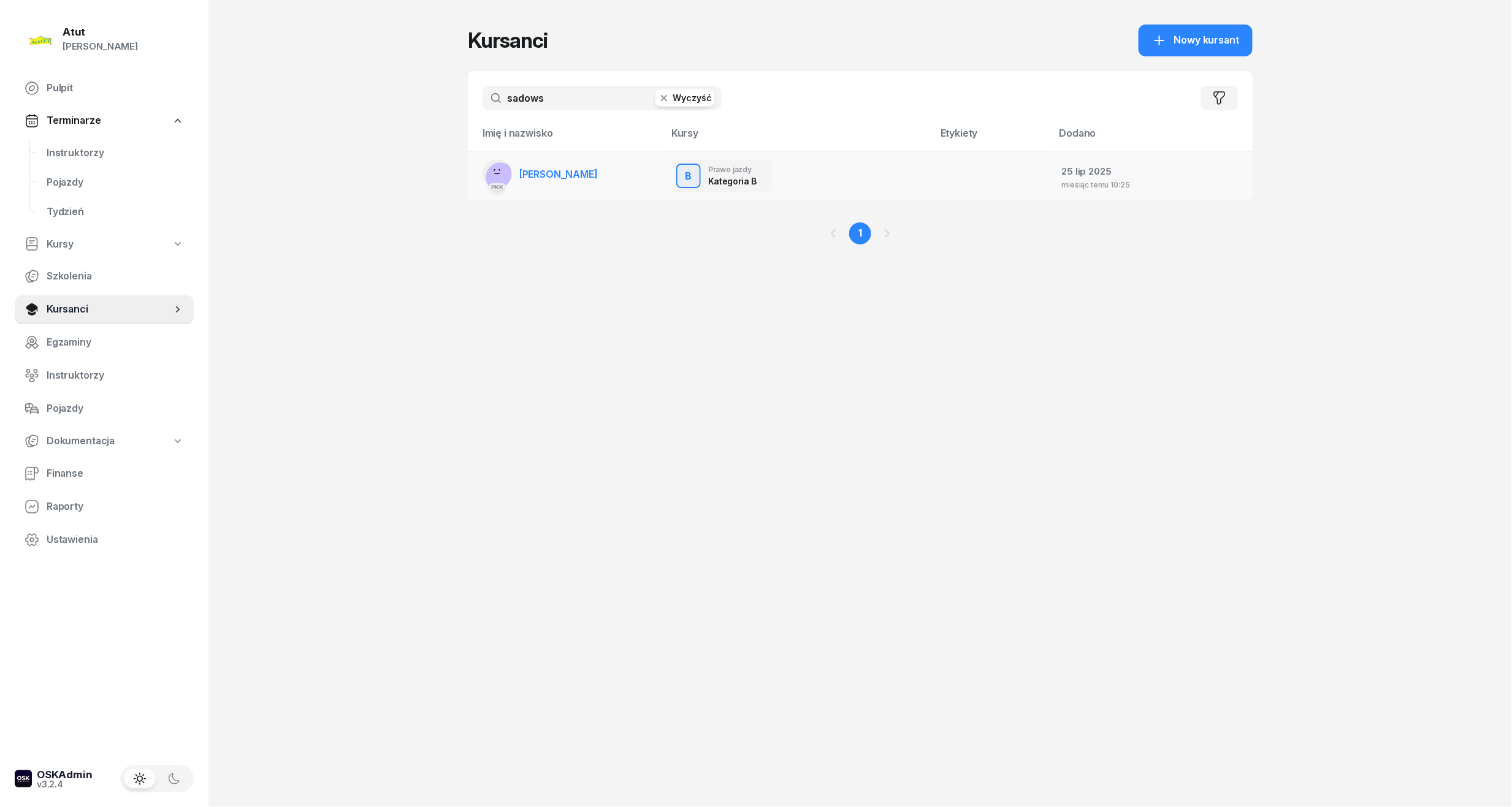
type input "sadows"
click at [551, 178] on span "[PERSON_NAME]" at bounding box center [559, 175] width 79 height 13
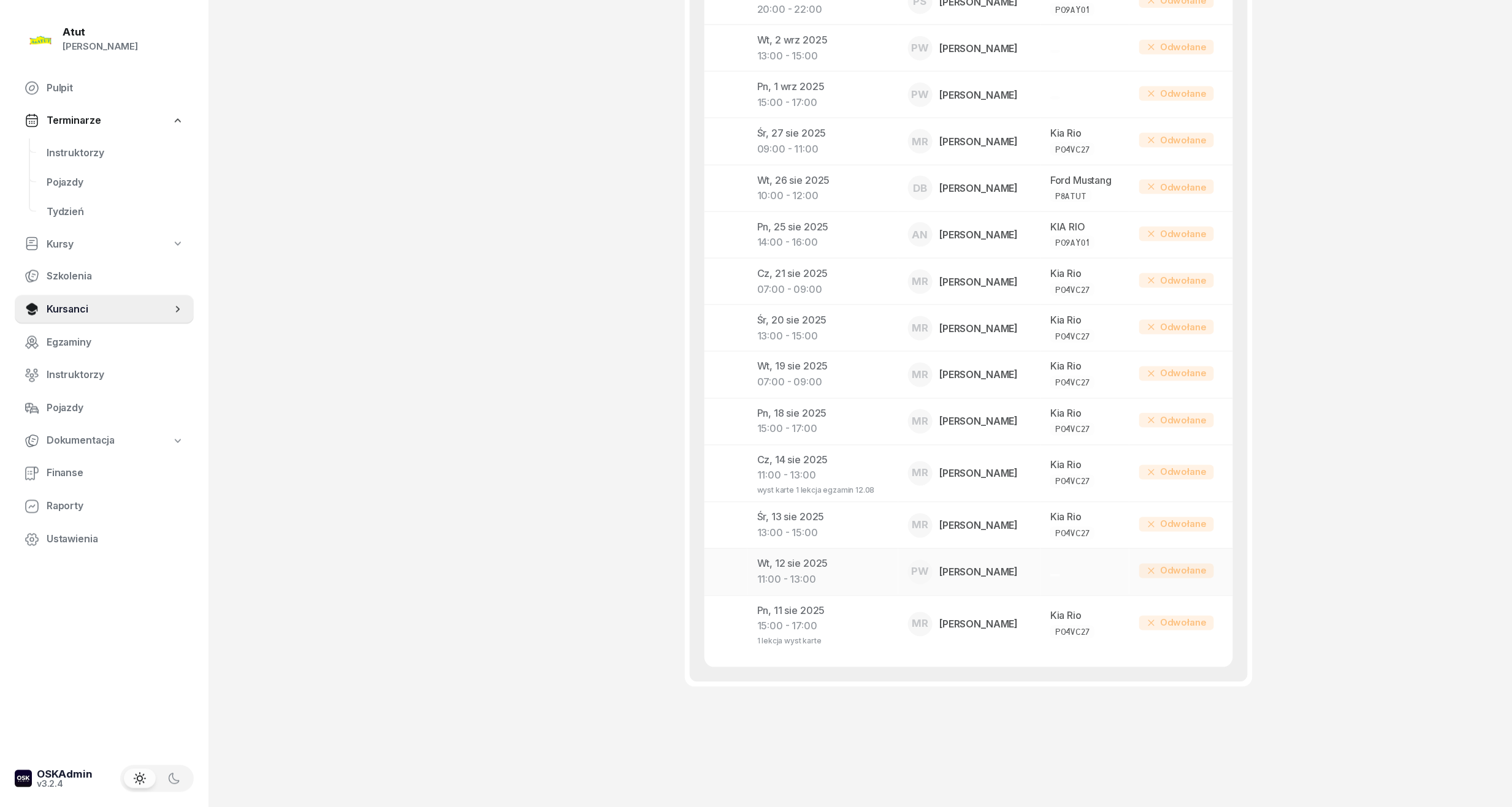
scroll to position [454, 0]
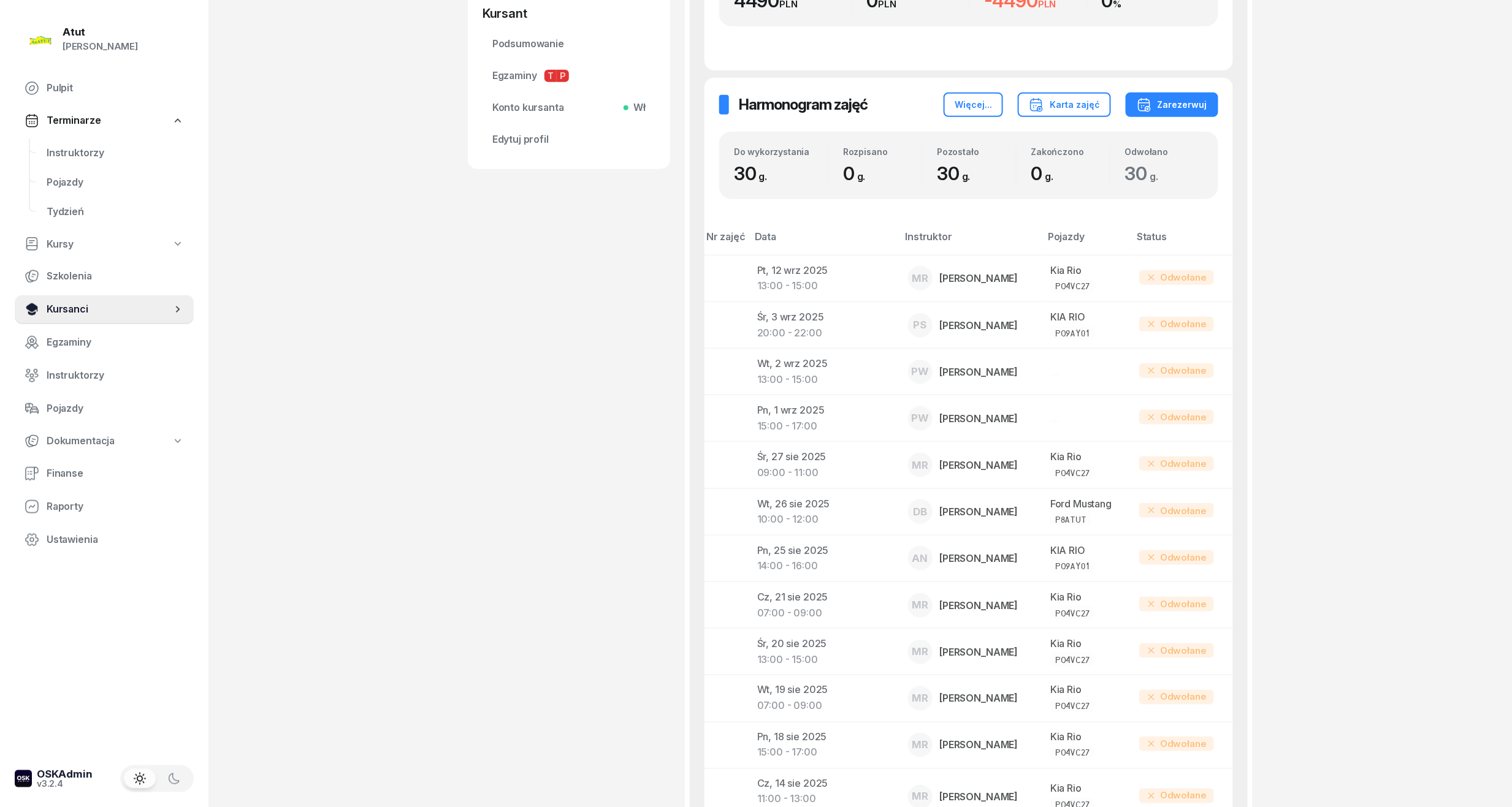
click at [54, 305] on span "Kursanci" at bounding box center [109, 309] width 125 height 16
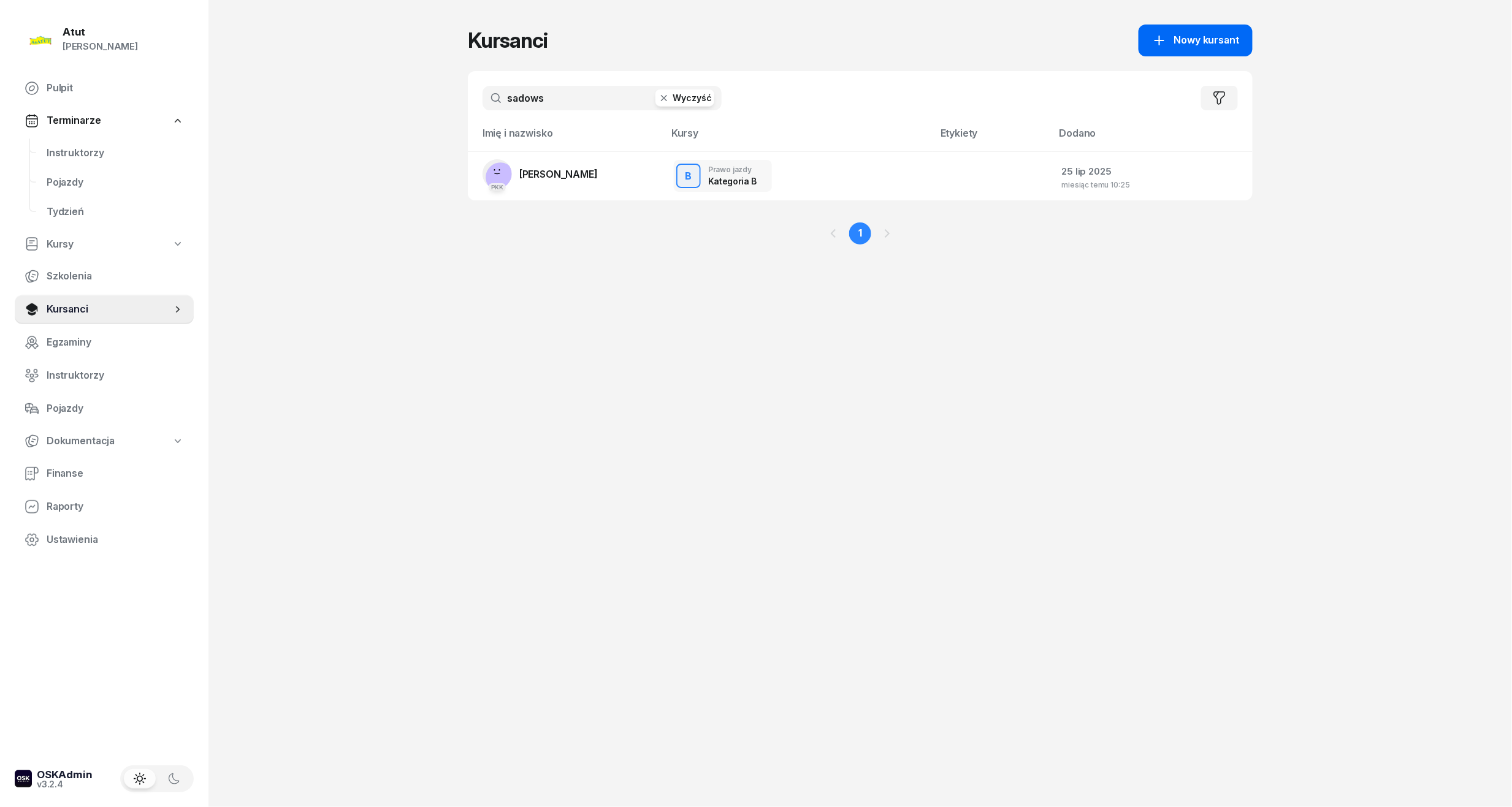
click at [1190, 33] on span "Nowy kursant" at bounding box center [1206, 40] width 65 height 16
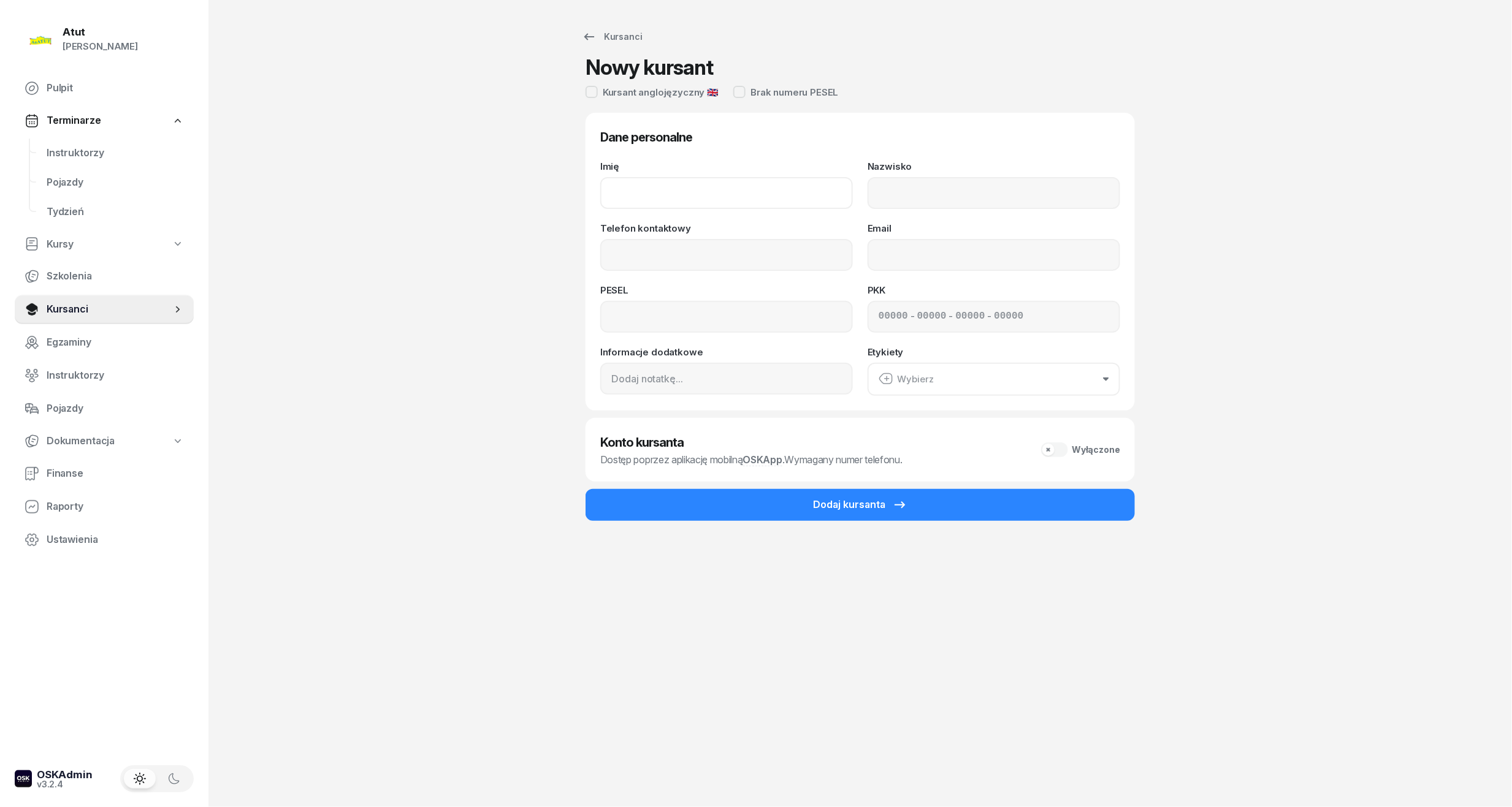
click at [743, 204] on input "Imię" at bounding box center [726, 193] width 253 height 32
type input "[PERSON_NAME]"
drag, startPoint x: 1095, startPoint y: 179, endPoint x: 949, endPoint y: 179, distance: 146.0
click at [1095, 179] on input "Nazwisko" at bounding box center [994, 193] width 253 height 32
type input "Ercengiz"
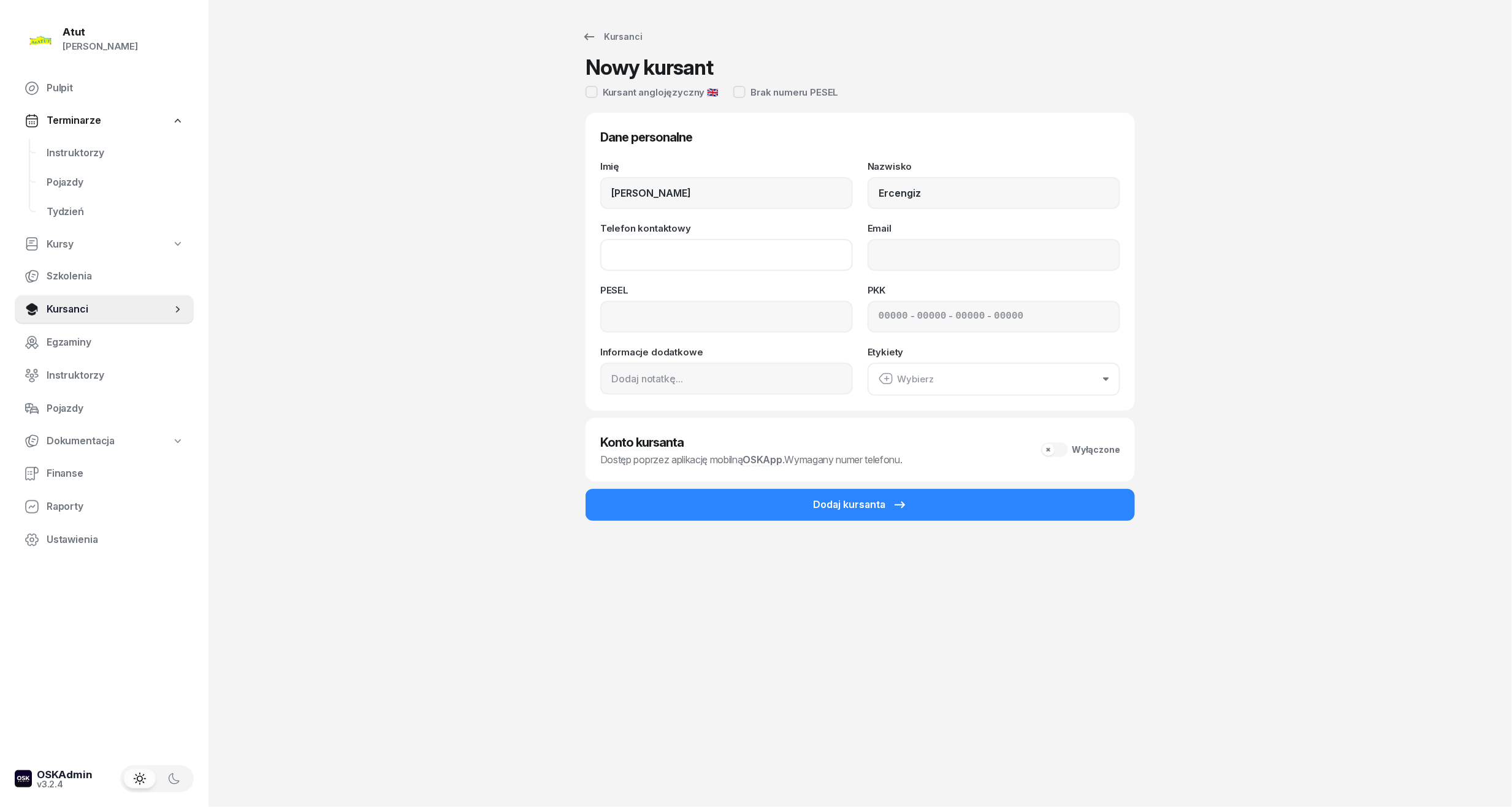
drag, startPoint x: 692, startPoint y: 254, endPoint x: 405, endPoint y: 221, distance: 288.9
click at [692, 254] on input "Telefon kontaktowy" at bounding box center [726, 255] width 253 height 32
paste input "782026344"
type input "782 026 344"
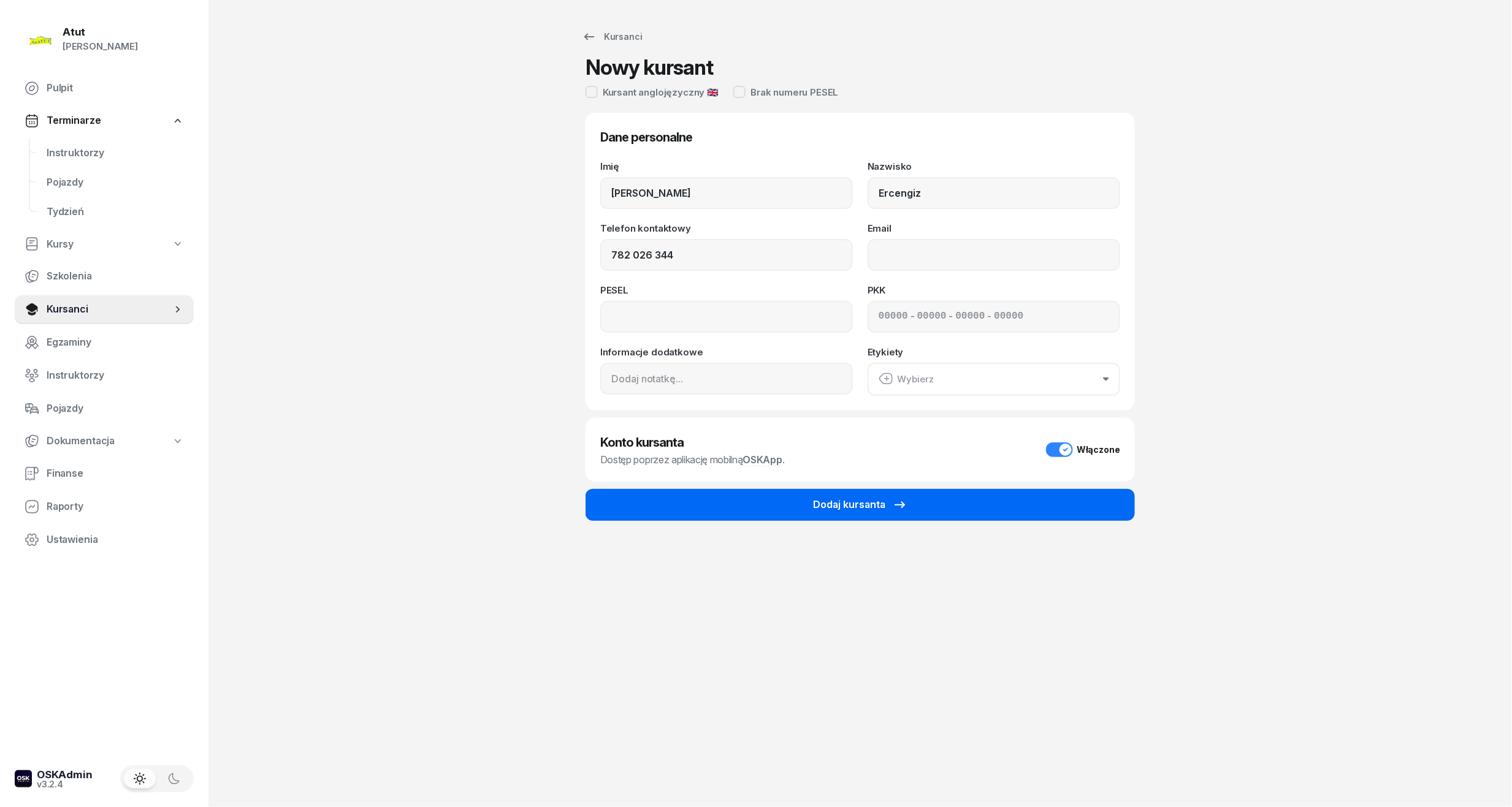
click at [891, 508] on div "Dodaj kursanta" at bounding box center [860, 505] width 94 height 16
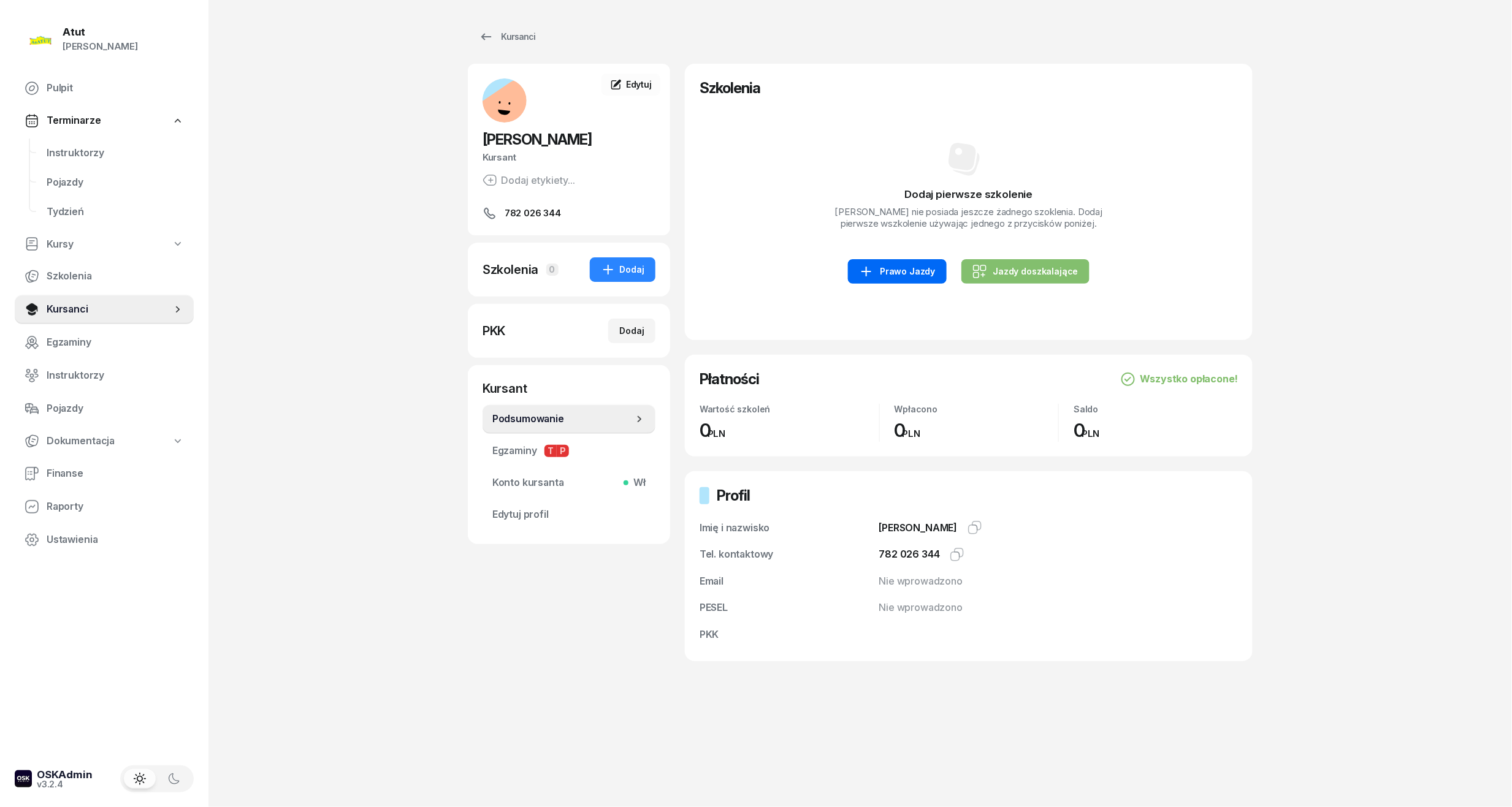
click at [898, 271] on div "Prawo Jazdy" at bounding box center [897, 271] width 76 height 15
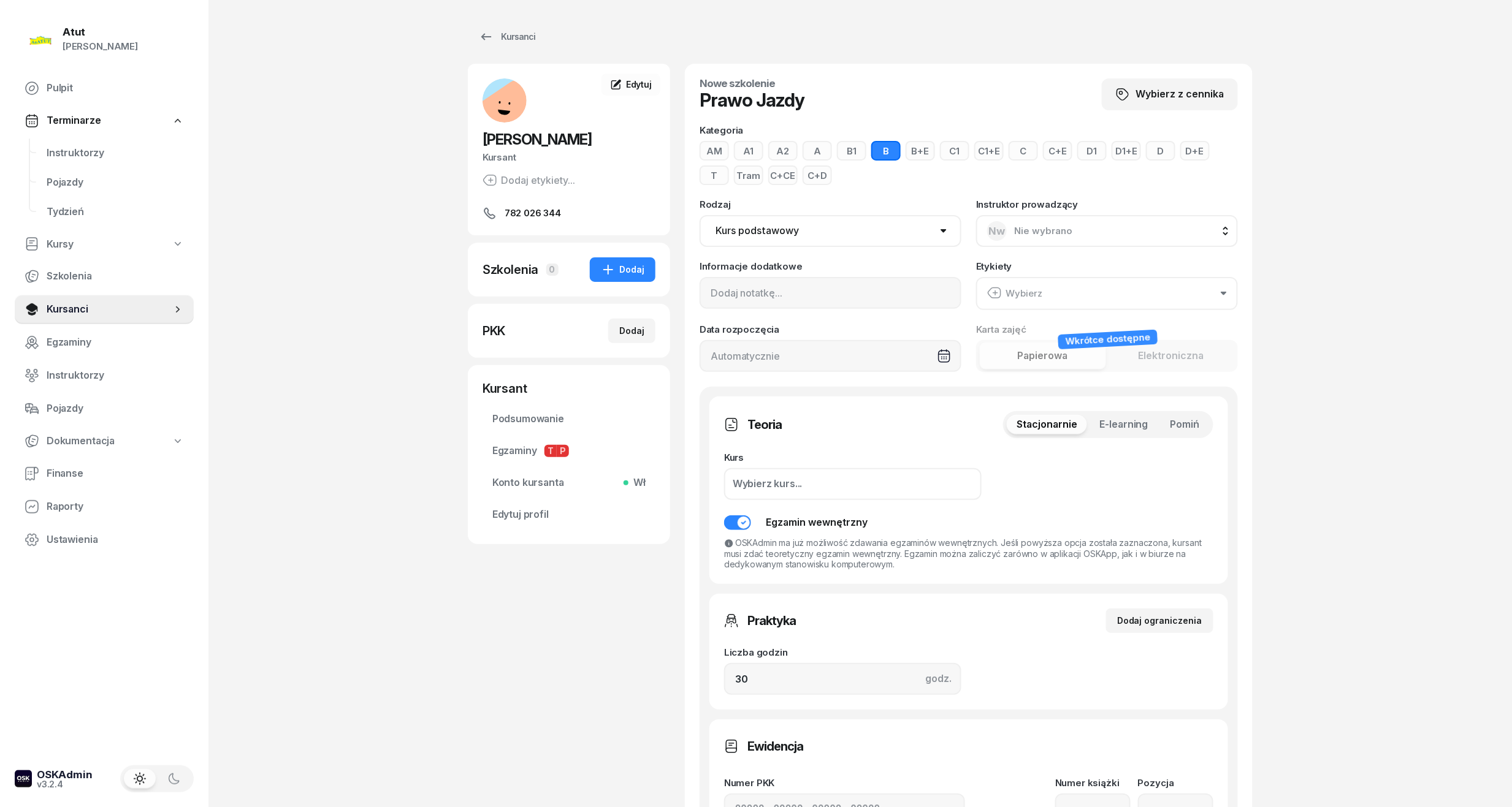
scroll to position [245, 0]
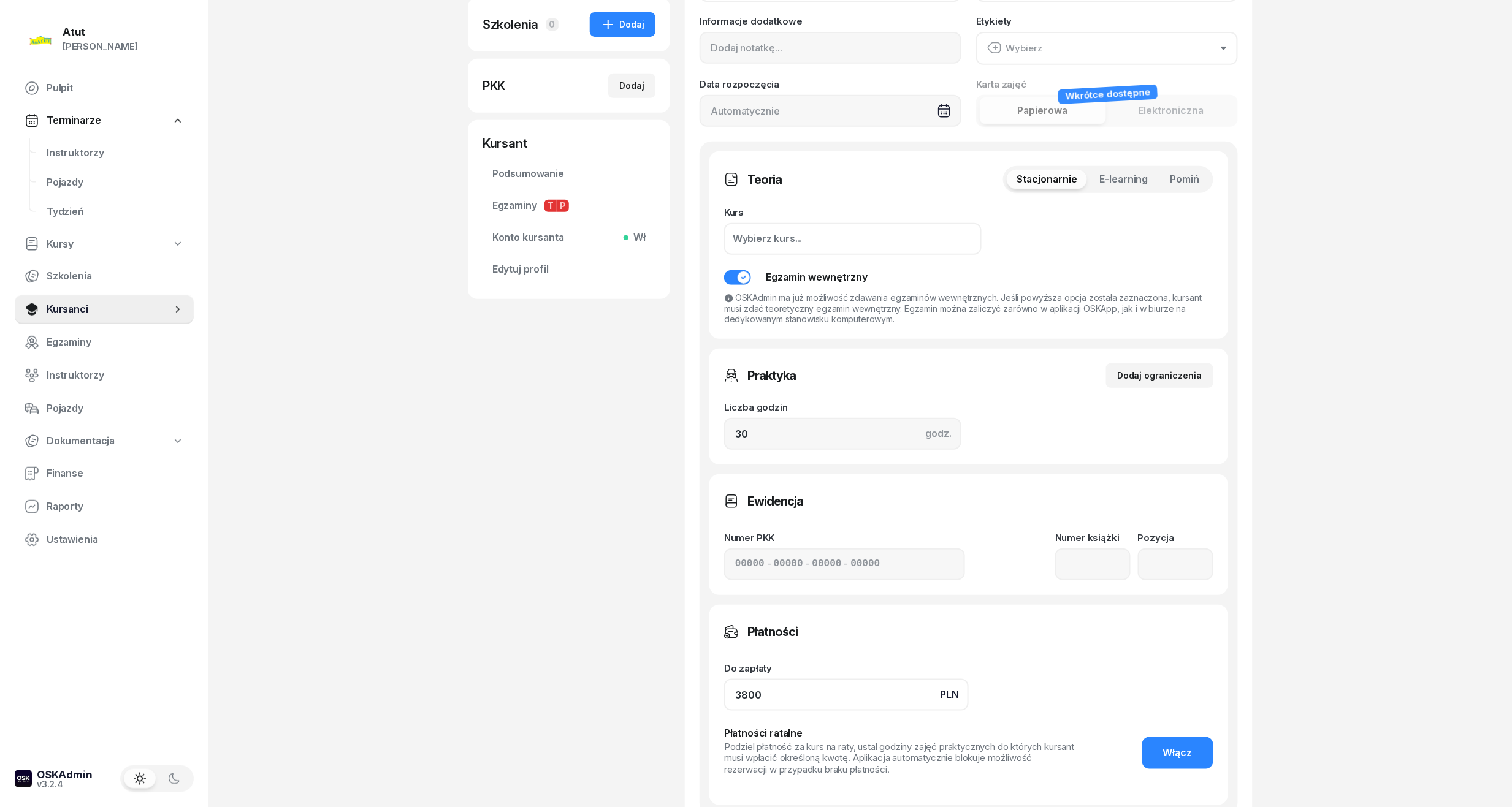
drag, startPoint x: 812, startPoint y: 690, endPoint x: 540, endPoint y: 728, distance: 274.6
click at [540, 728] on div "[PERSON_NAME] etykiety... 782 026 344 [PERSON_NAME] Ercengiz Kursant Edytuj Szk…" at bounding box center [860, 362] width 784 height 1087
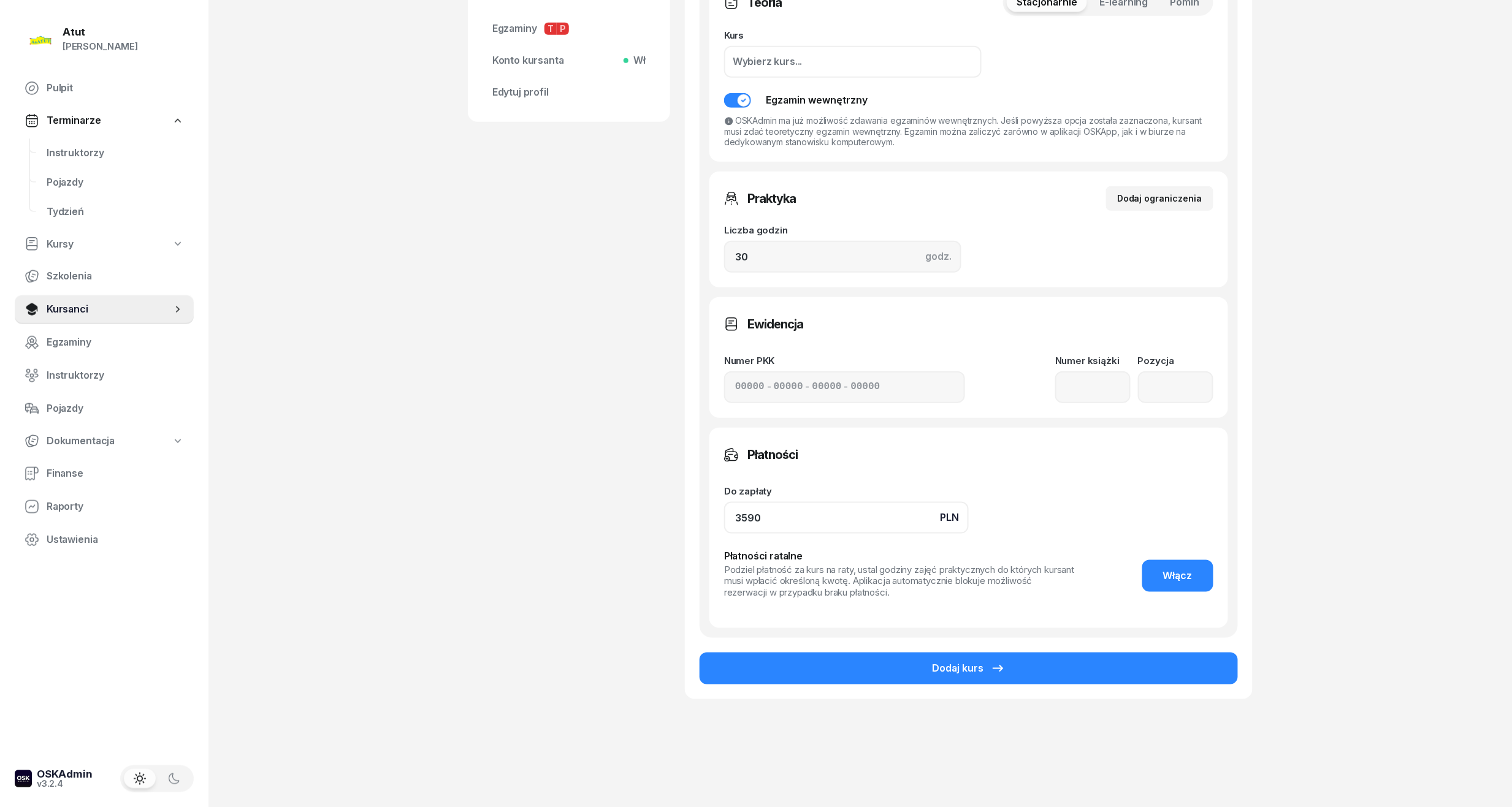
scroll to position [426, 0]
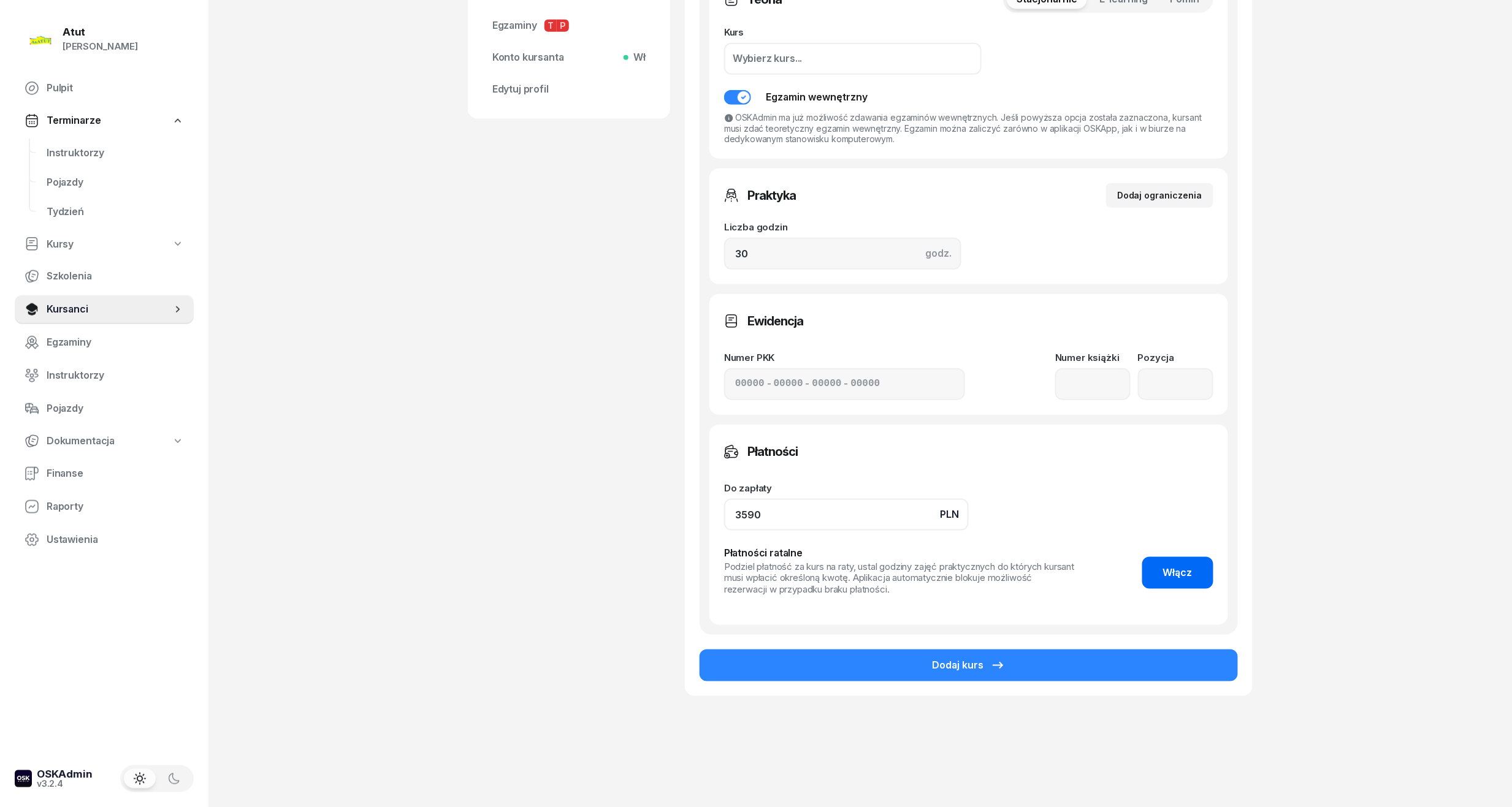
type input "3590"
click at [1187, 570] on span "Włącz" at bounding box center [1177, 573] width 29 height 16
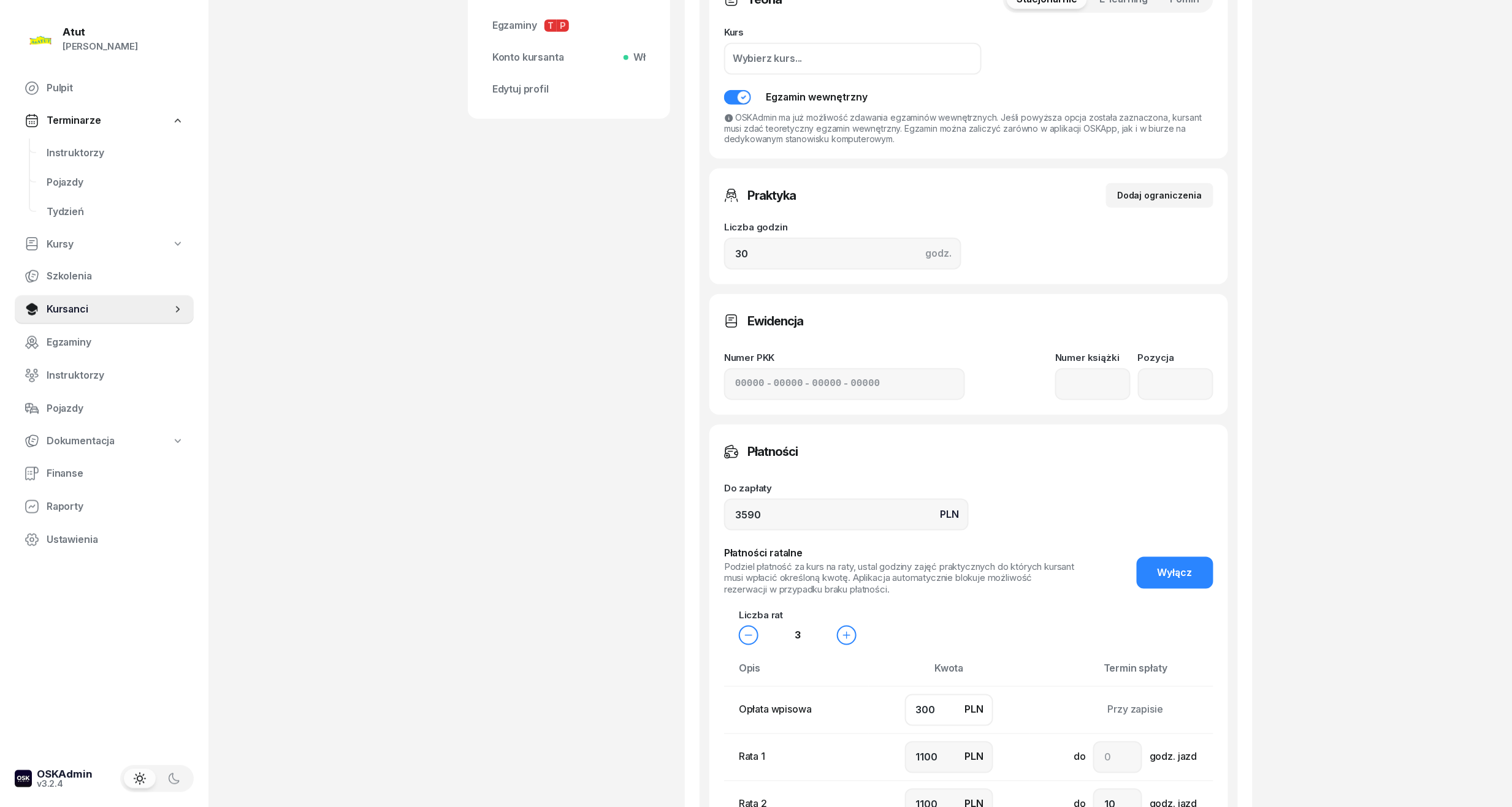
drag, startPoint x: 927, startPoint y: 717, endPoint x: 754, endPoint y: 721, distance: 173.0
click at [754, 721] on tr "Opłata wpisowa PLN 300 Przy zapisie" at bounding box center [994, 710] width 540 height 47
type input "50"
type input "1200"
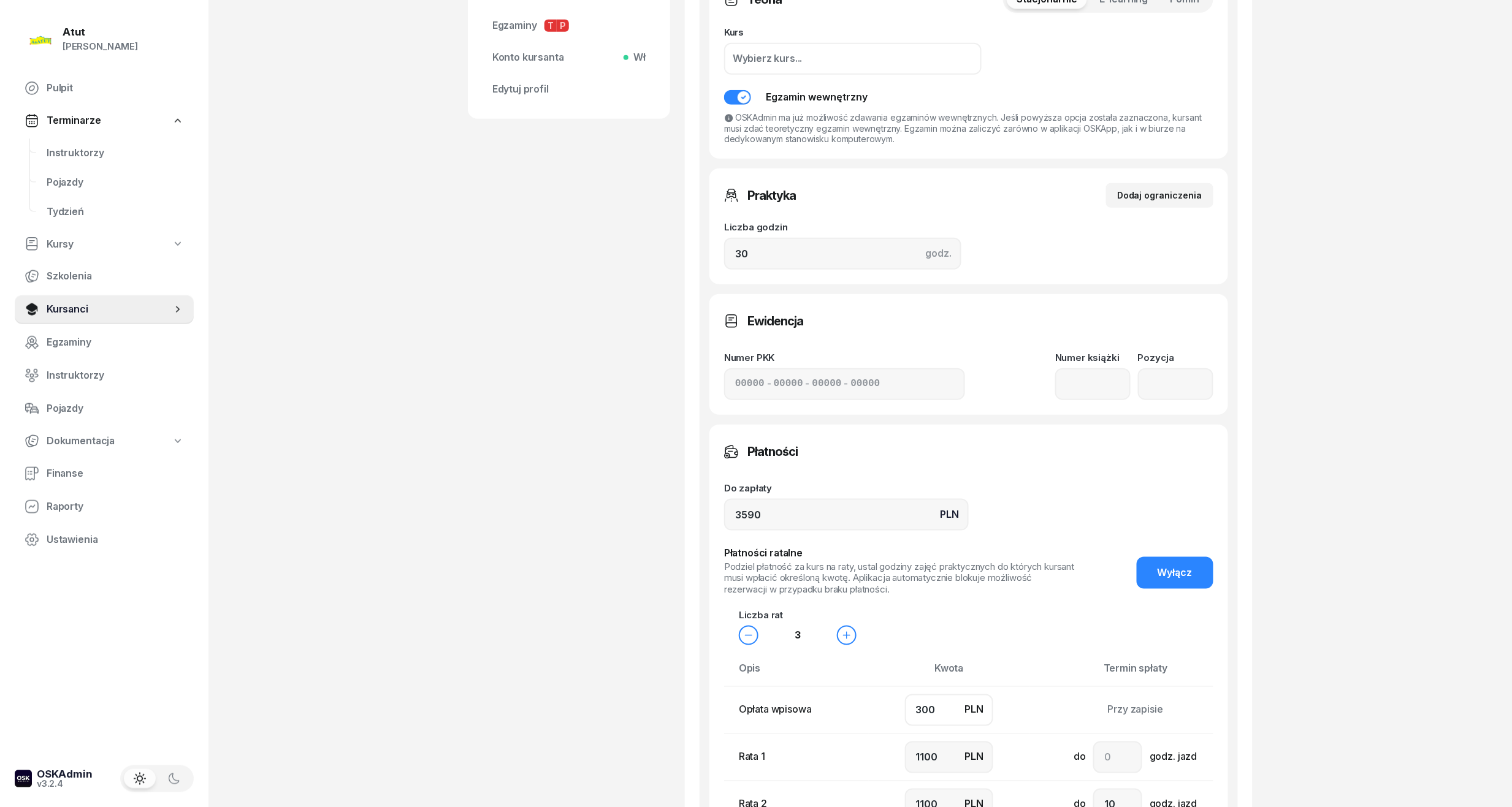
type input "1140"
type input "500"
type input "1000"
type input "1100"
type input "990"
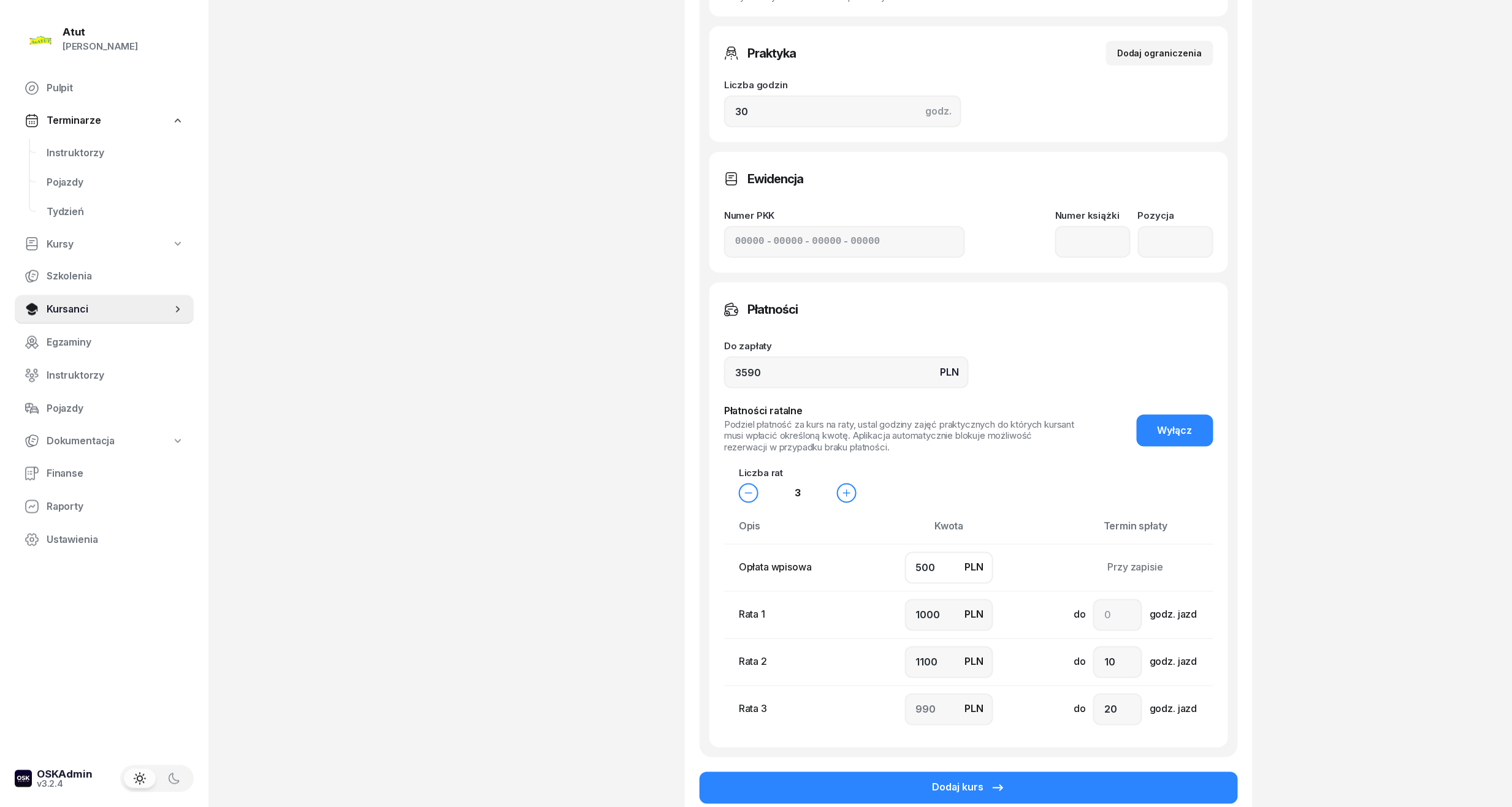
scroll to position [690, 0]
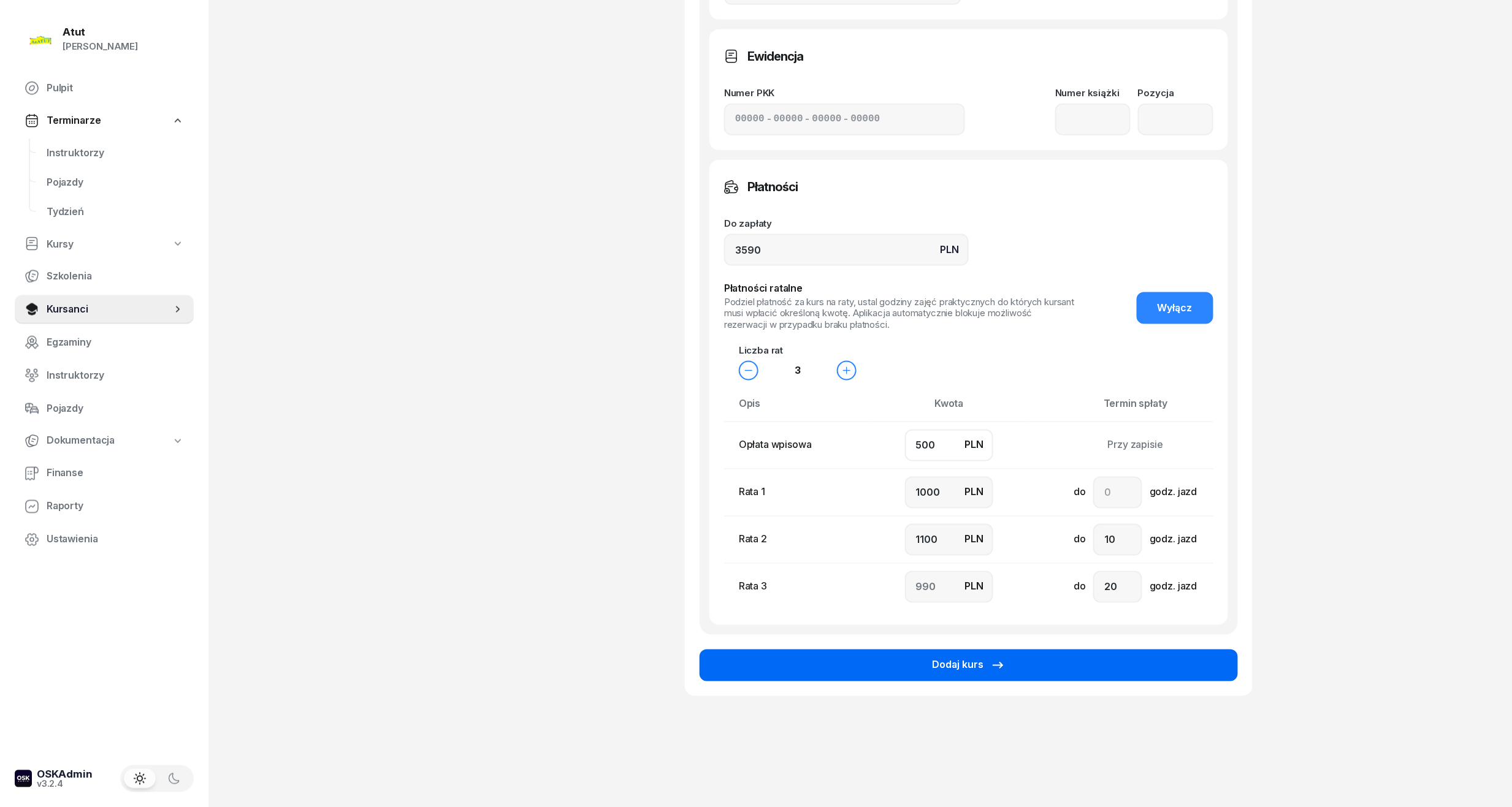
type input "500"
click at [962, 665] on div "Dodaj kurs" at bounding box center [969, 665] width 74 height 16
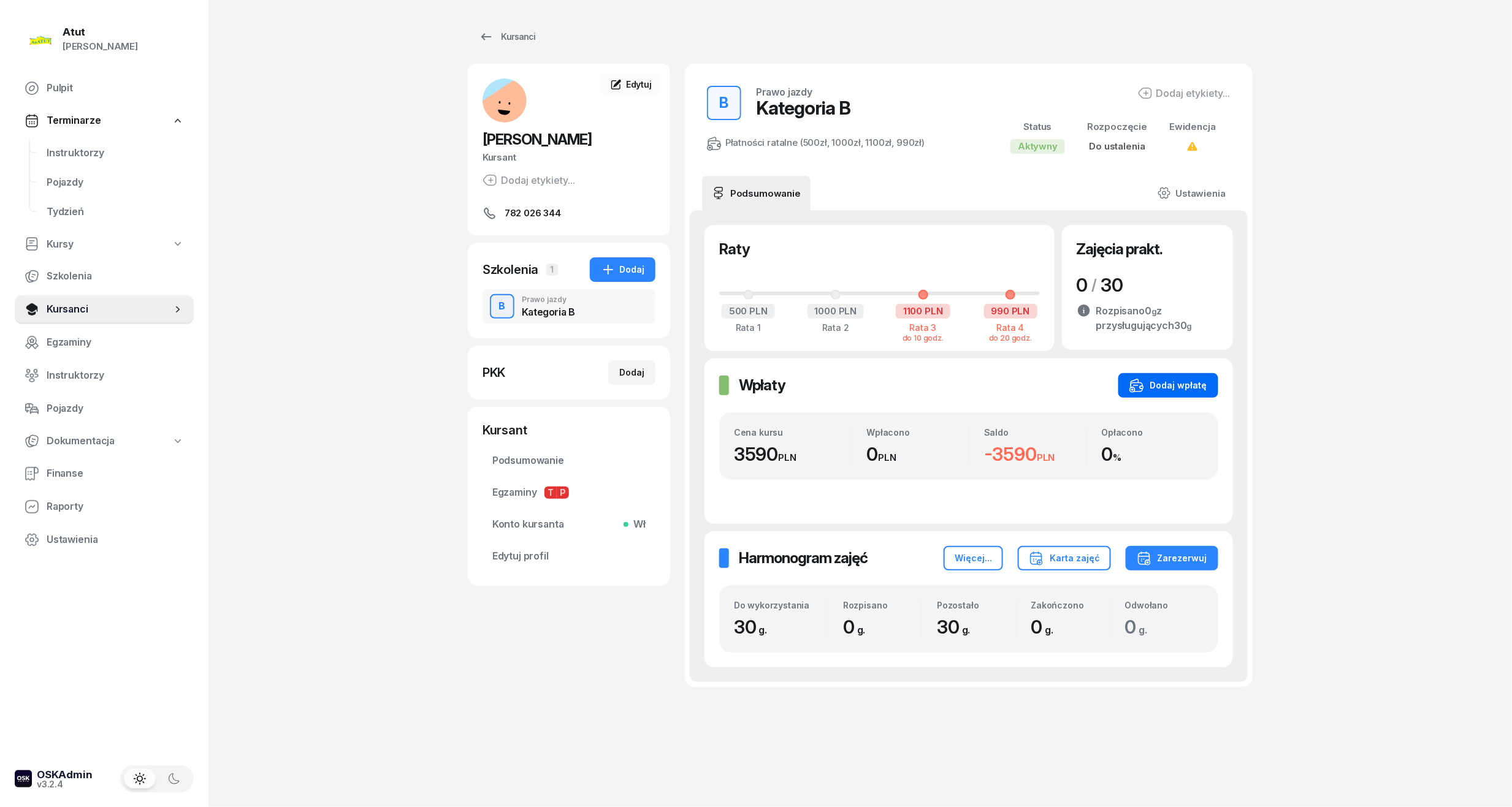
click at [1188, 382] on div "Dodaj wpłatę" at bounding box center [1167, 385] width 78 height 15
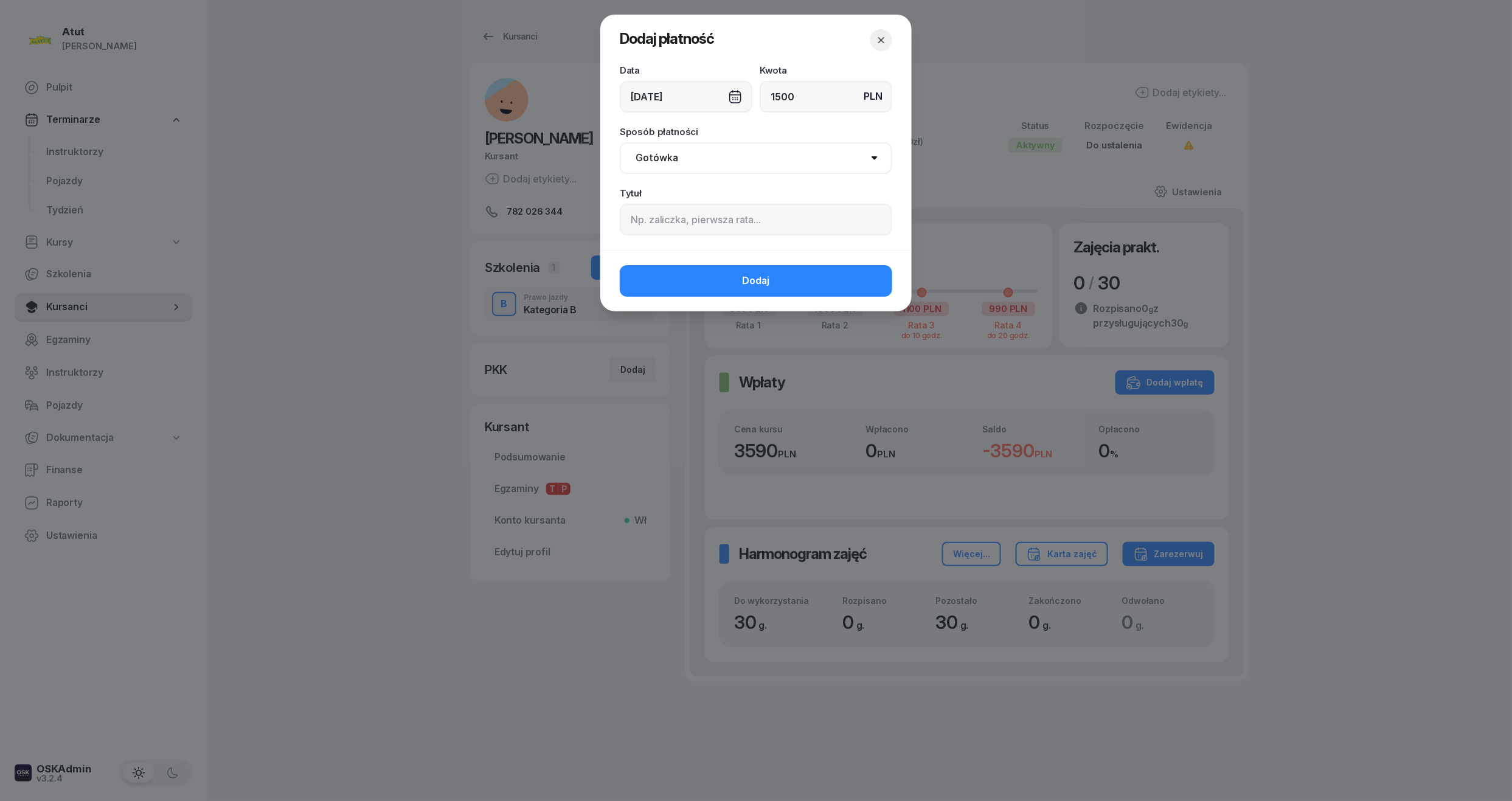
type input "1500"
click at [726, 224] on input at bounding box center [756, 219] width 272 height 32
paste input "848"
type input "p.848"
click at [738, 269] on button "Dodaj" at bounding box center [756, 281] width 272 height 32
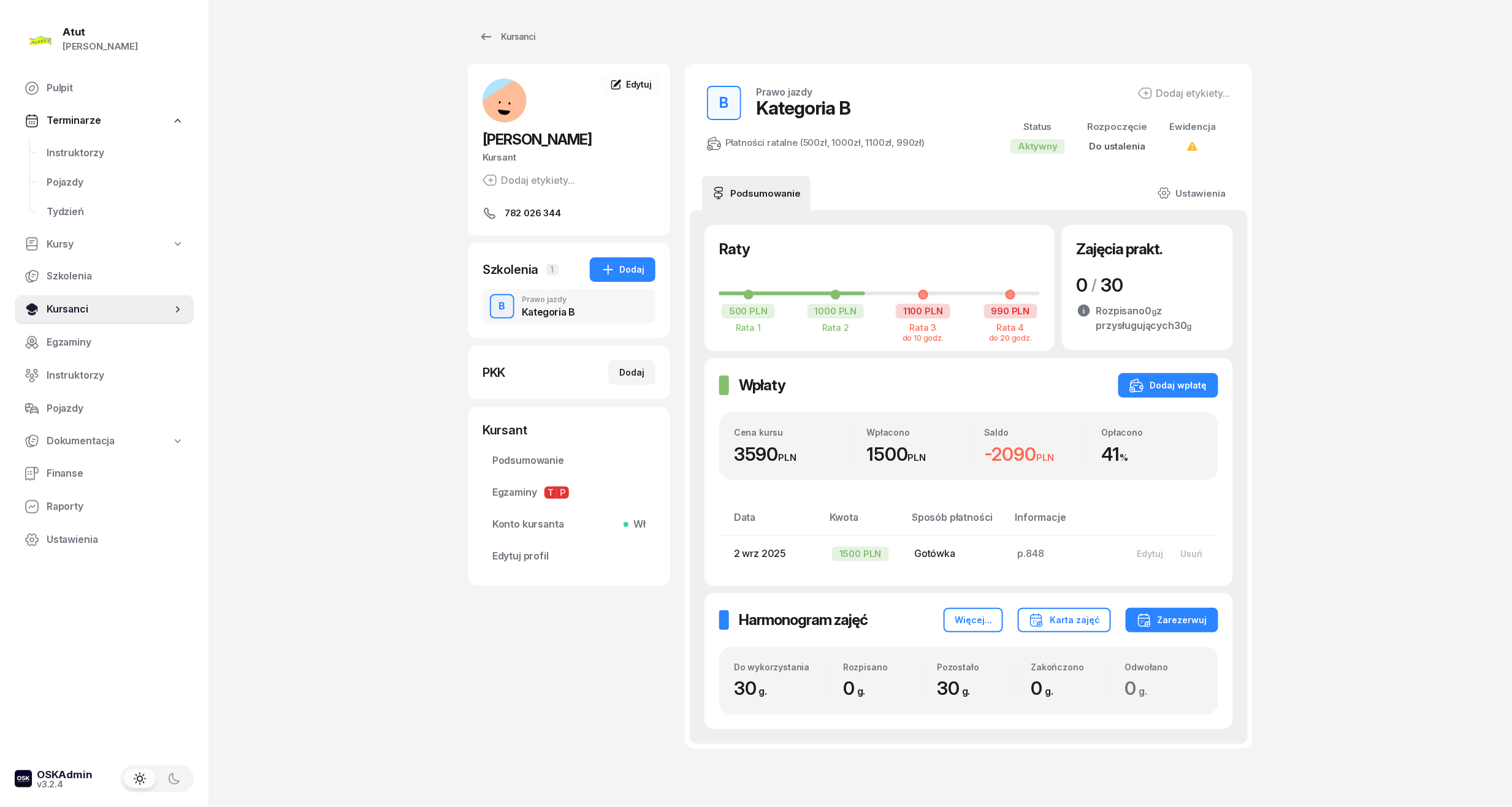
click at [60, 318] on link "Kursanci" at bounding box center [105, 309] width 179 height 29
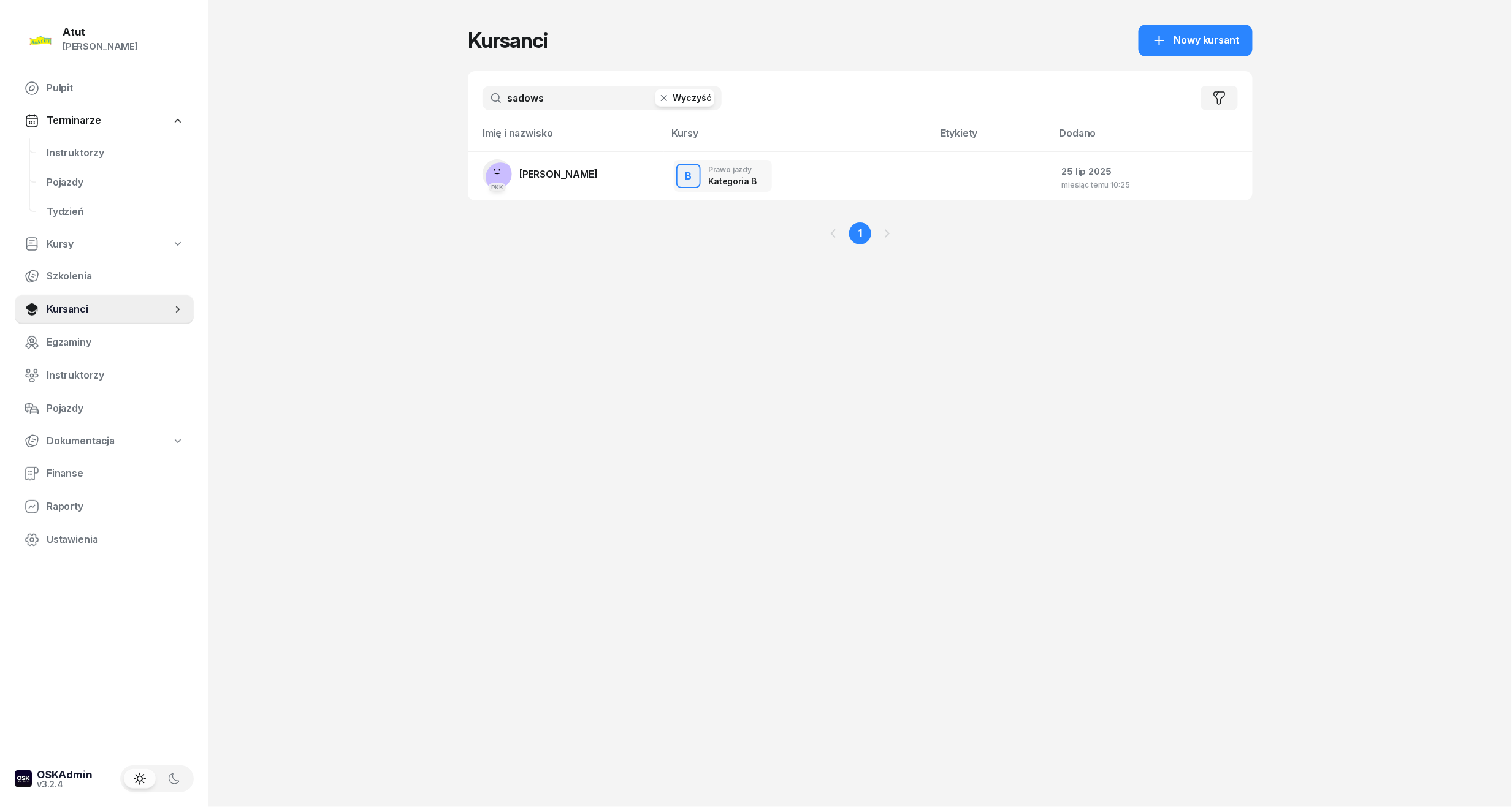
drag, startPoint x: 553, startPoint y: 98, endPoint x: 293, endPoint y: 101, distance: 260.0
click at [293, 101] on div "Atut [PERSON_NAME] Pulpit Terminarze Instruktorzy Pojazdy Tydzień Kursy Szkolen…" at bounding box center [756, 404] width 1512 height 807
click at [548, 175] on span "[PERSON_NAME]" at bounding box center [559, 175] width 79 height 13
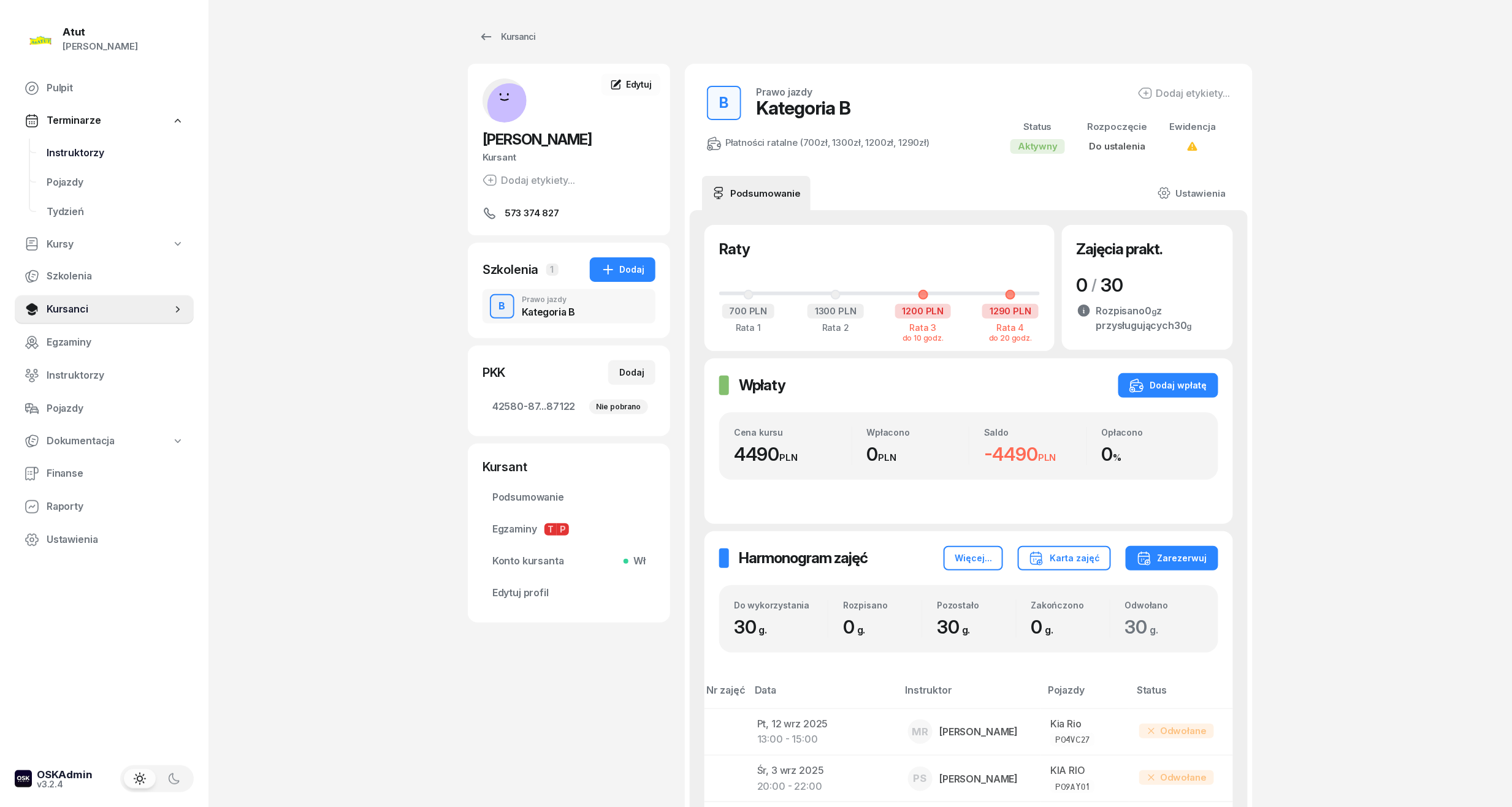
click at [76, 147] on span "Instruktorzy" at bounding box center [115, 153] width 138 height 16
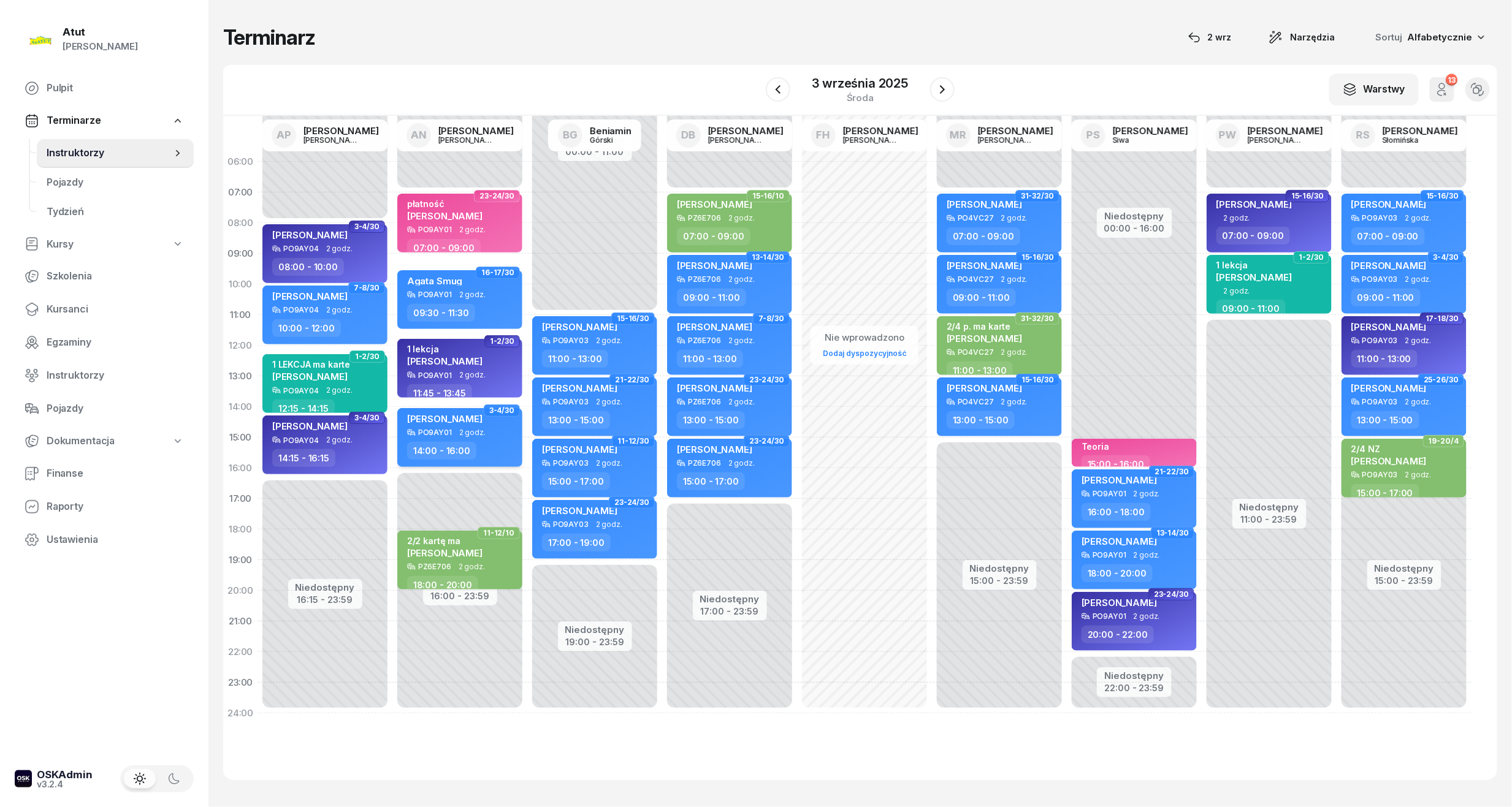
click at [474, 434] on span "2 godz." at bounding box center [473, 433] width 27 height 9
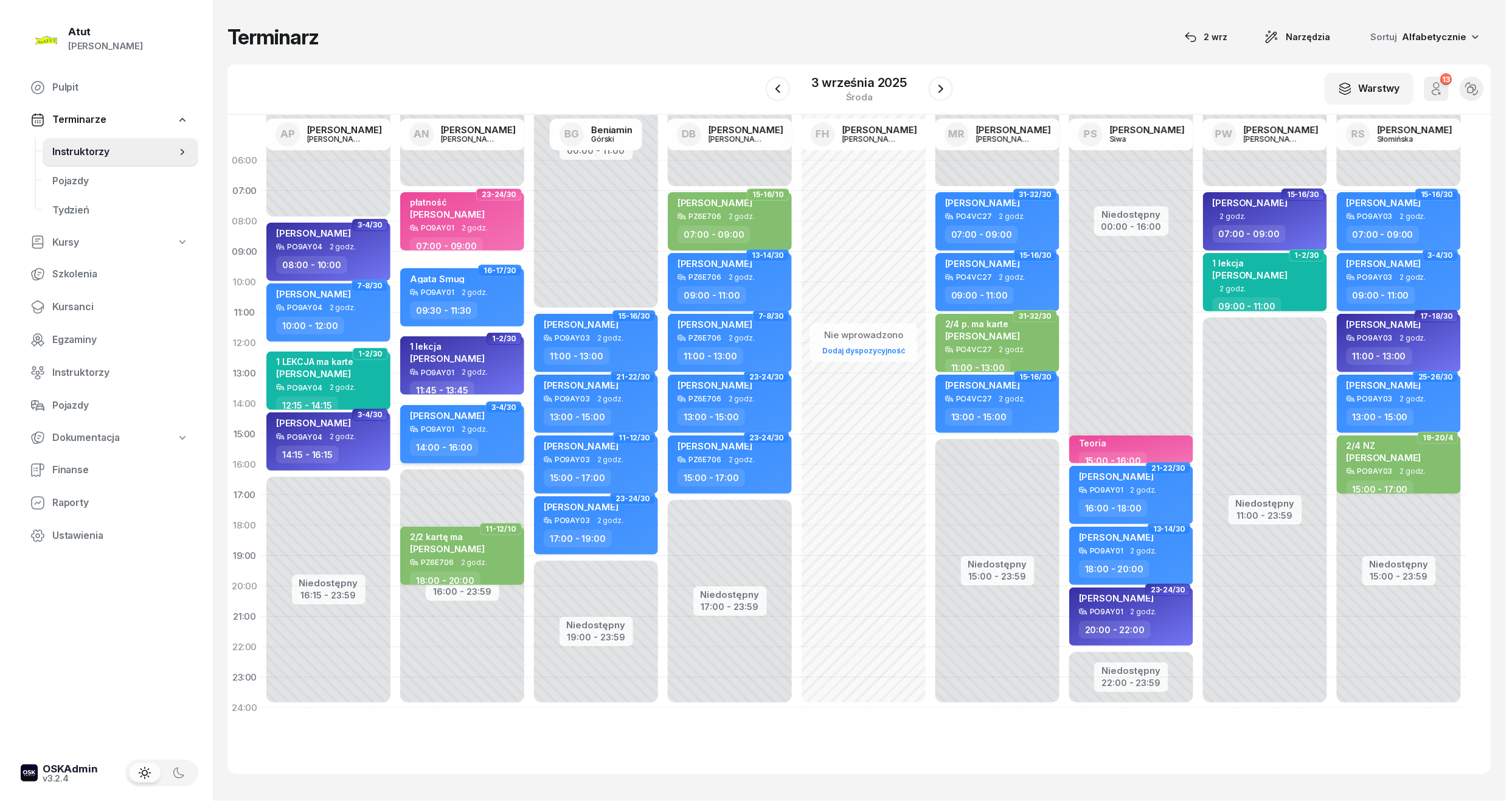
select select "14"
select select "16"
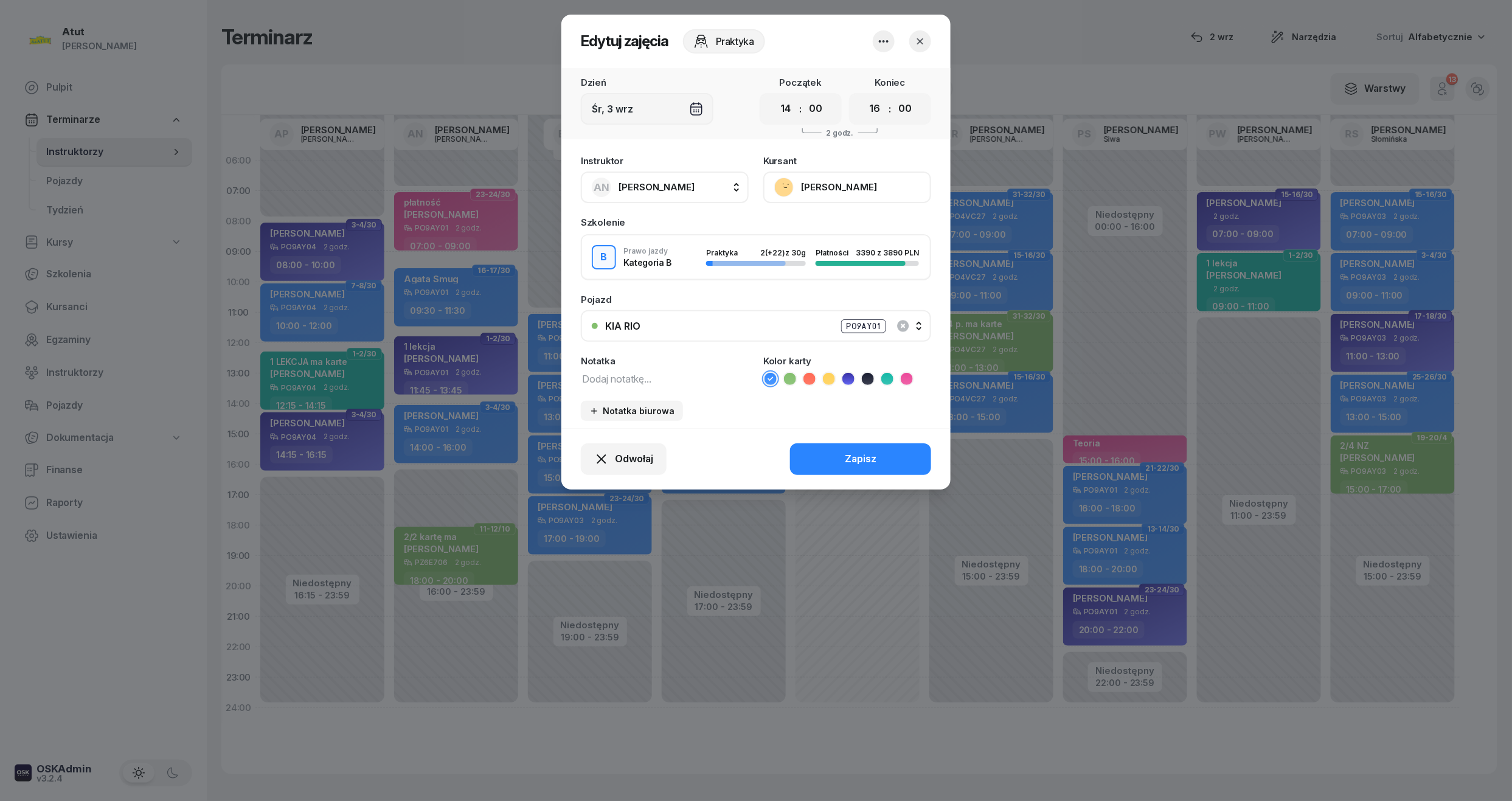
click at [825, 186] on button "[PERSON_NAME]" at bounding box center [847, 187] width 168 height 32
click at [823, 230] on div "Otwórz profil" at bounding box center [802, 229] width 59 height 16
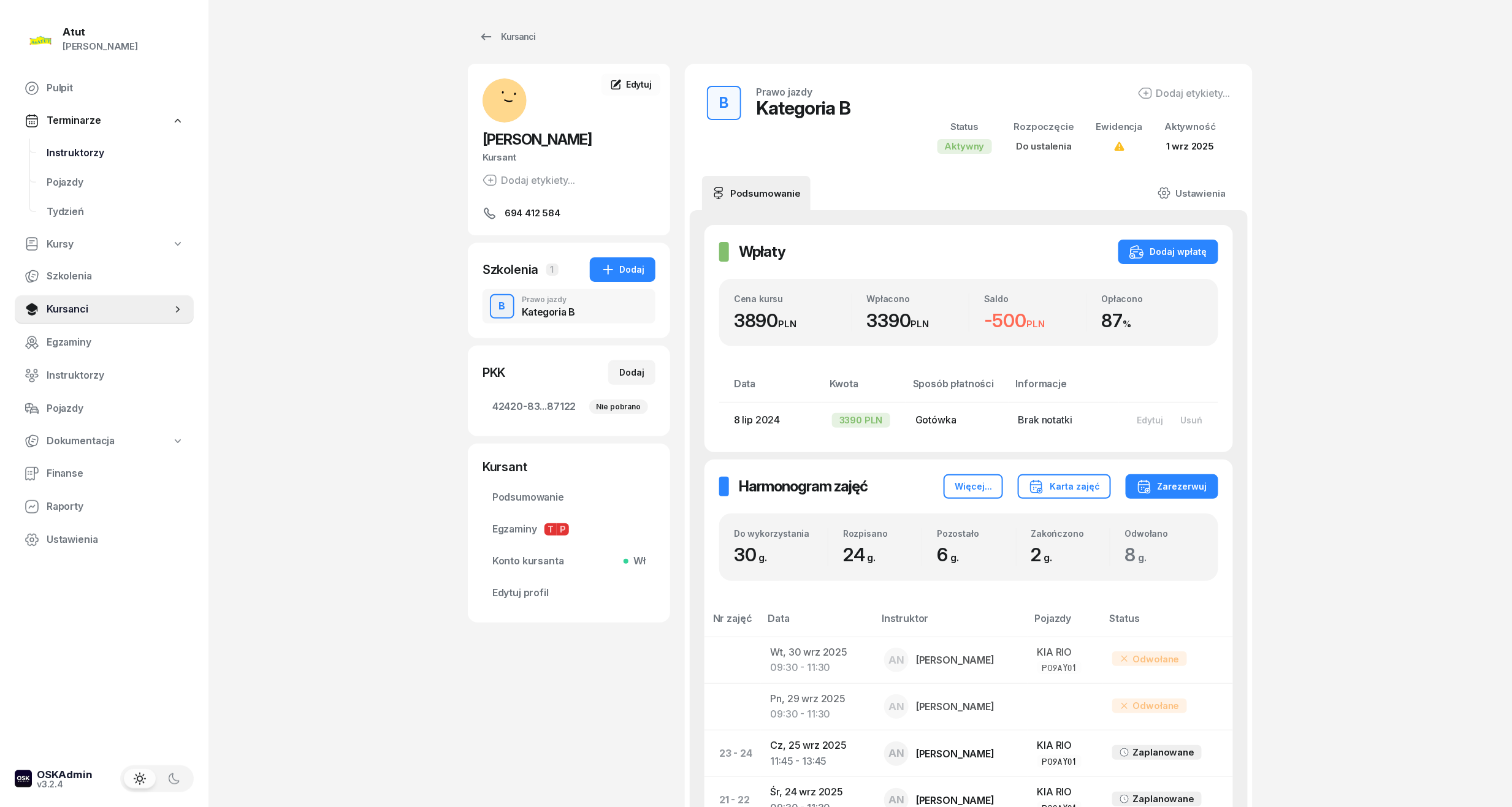
click at [86, 153] on span "Instruktorzy" at bounding box center [115, 153] width 138 height 16
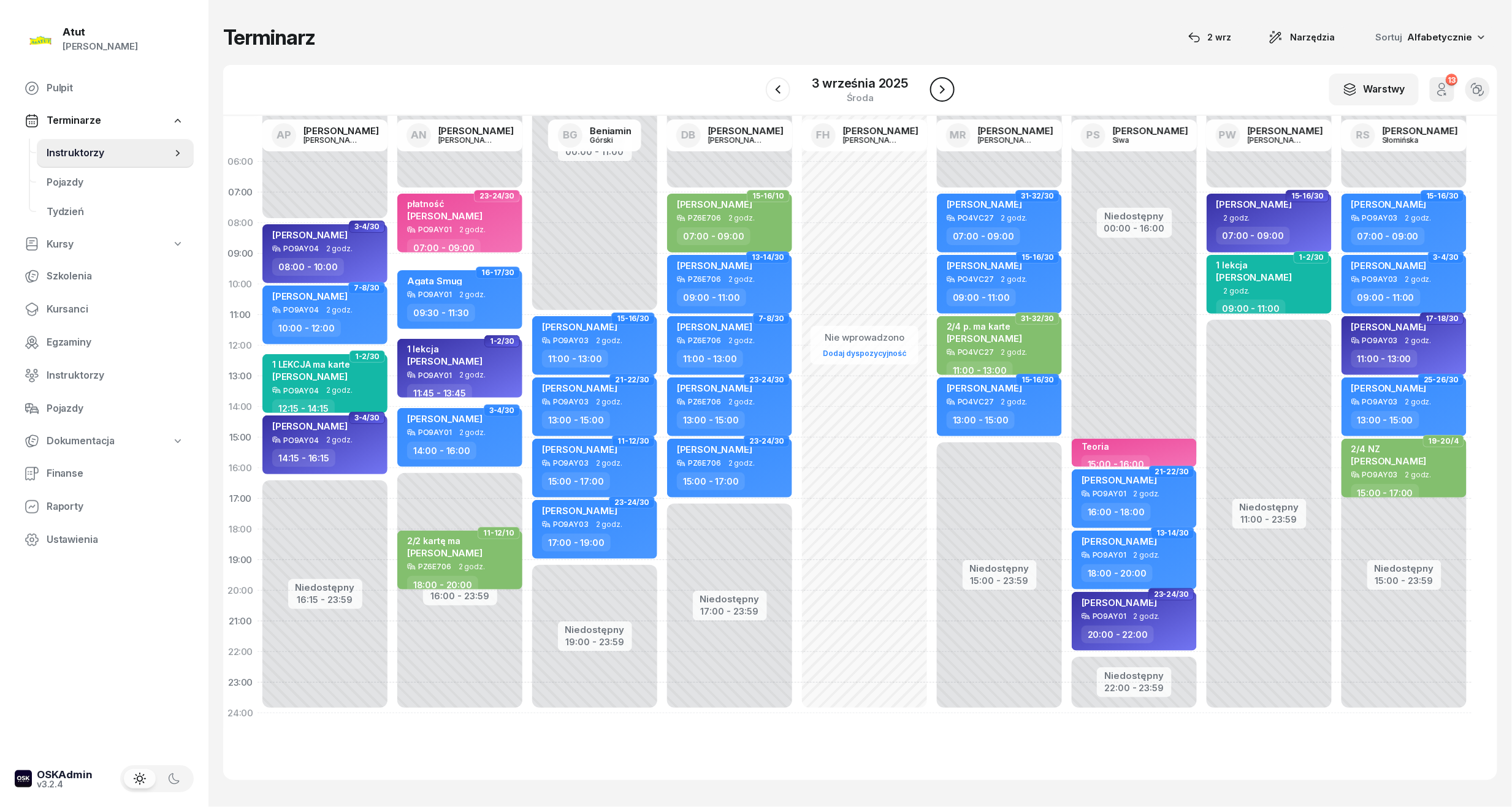
click at [948, 96] on icon "button" at bounding box center [942, 89] width 15 height 15
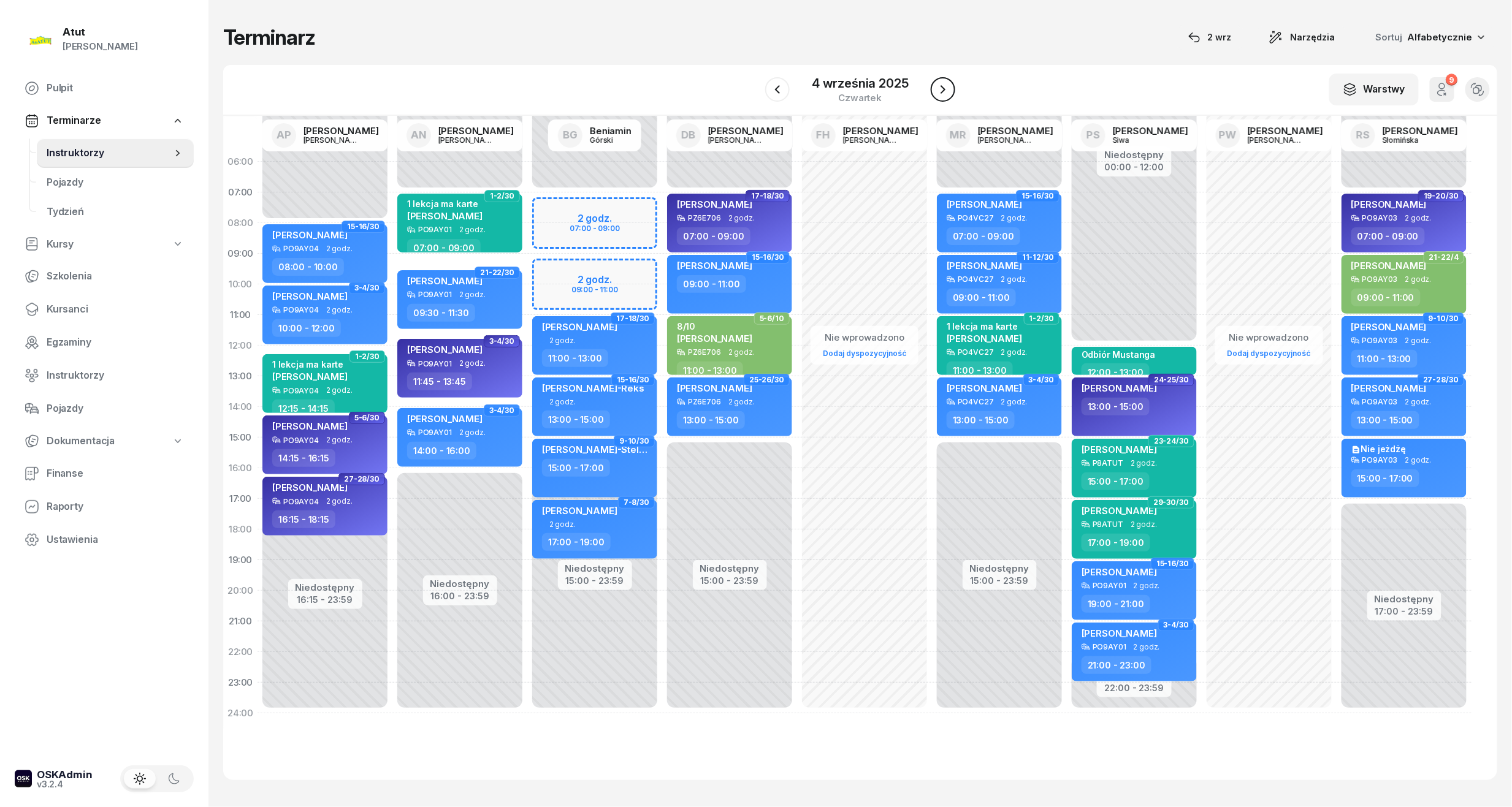
click at [948, 96] on icon "button" at bounding box center [942, 89] width 15 height 15
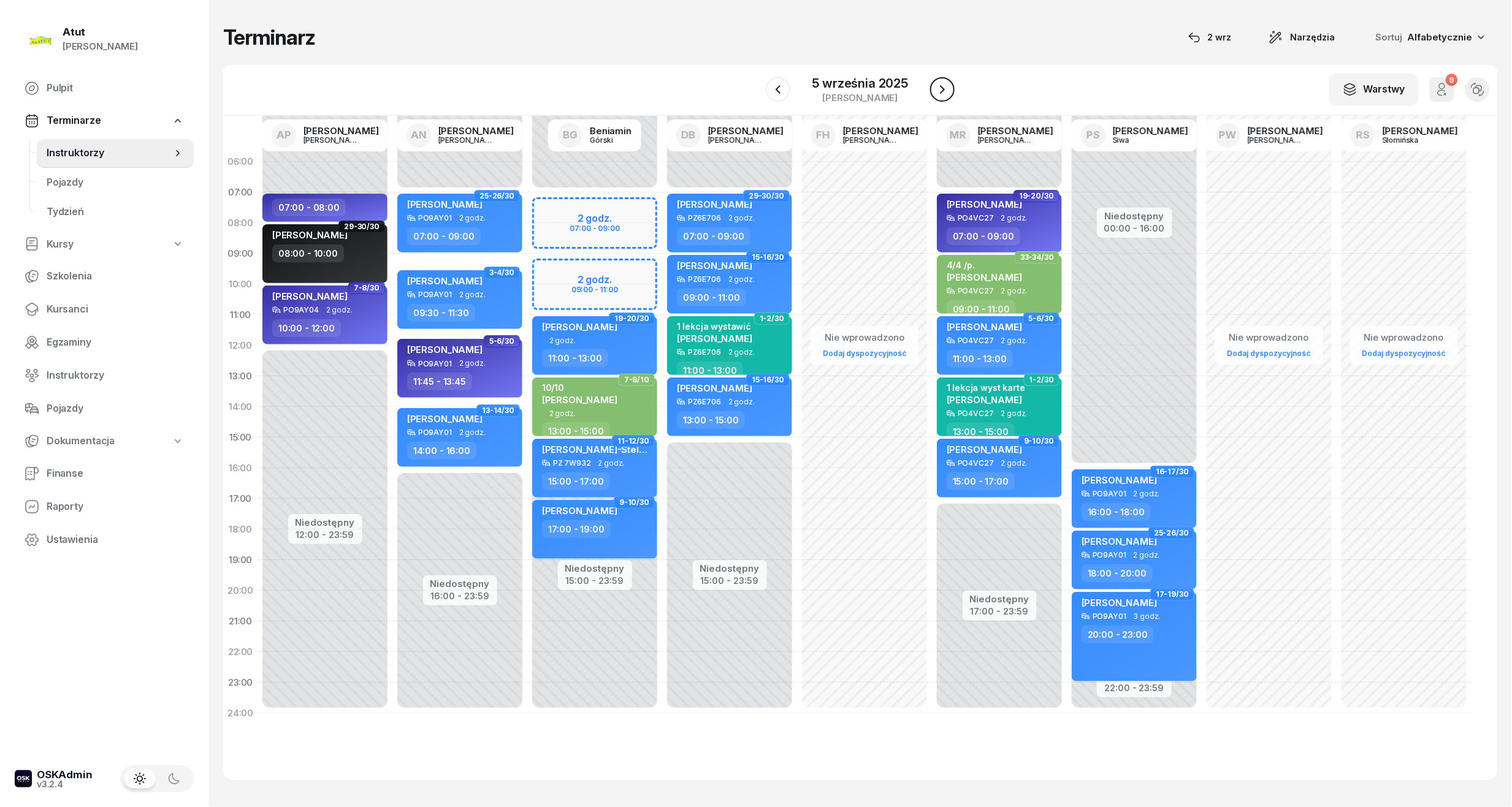
click at [948, 96] on icon "button" at bounding box center [942, 89] width 15 height 15
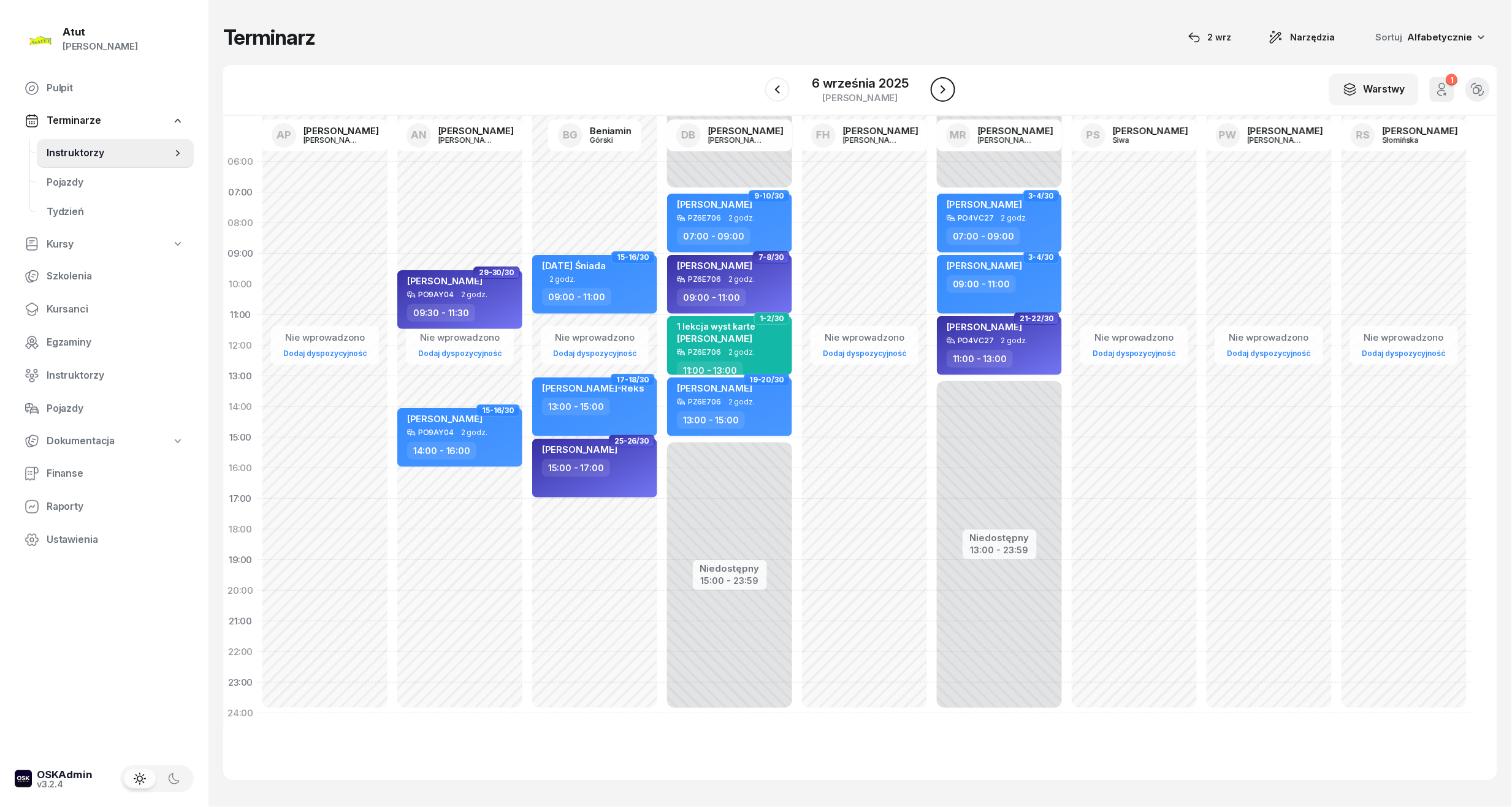
click at [948, 96] on icon "button" at bounding box center [942, 89] width 15 height 15
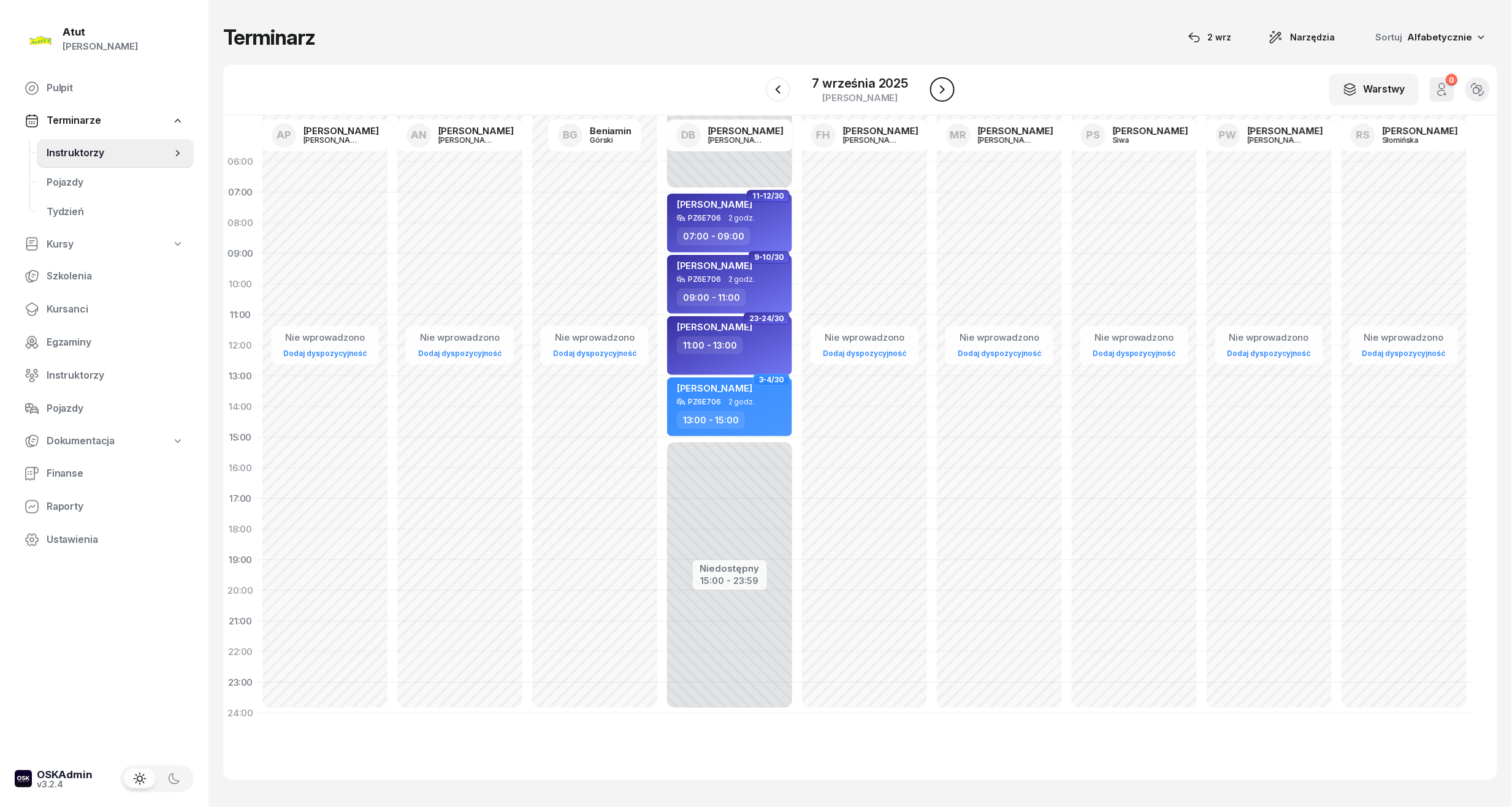
click at [948, 96] on icon "button" at bounding box center [942, 89] width 15 height 15
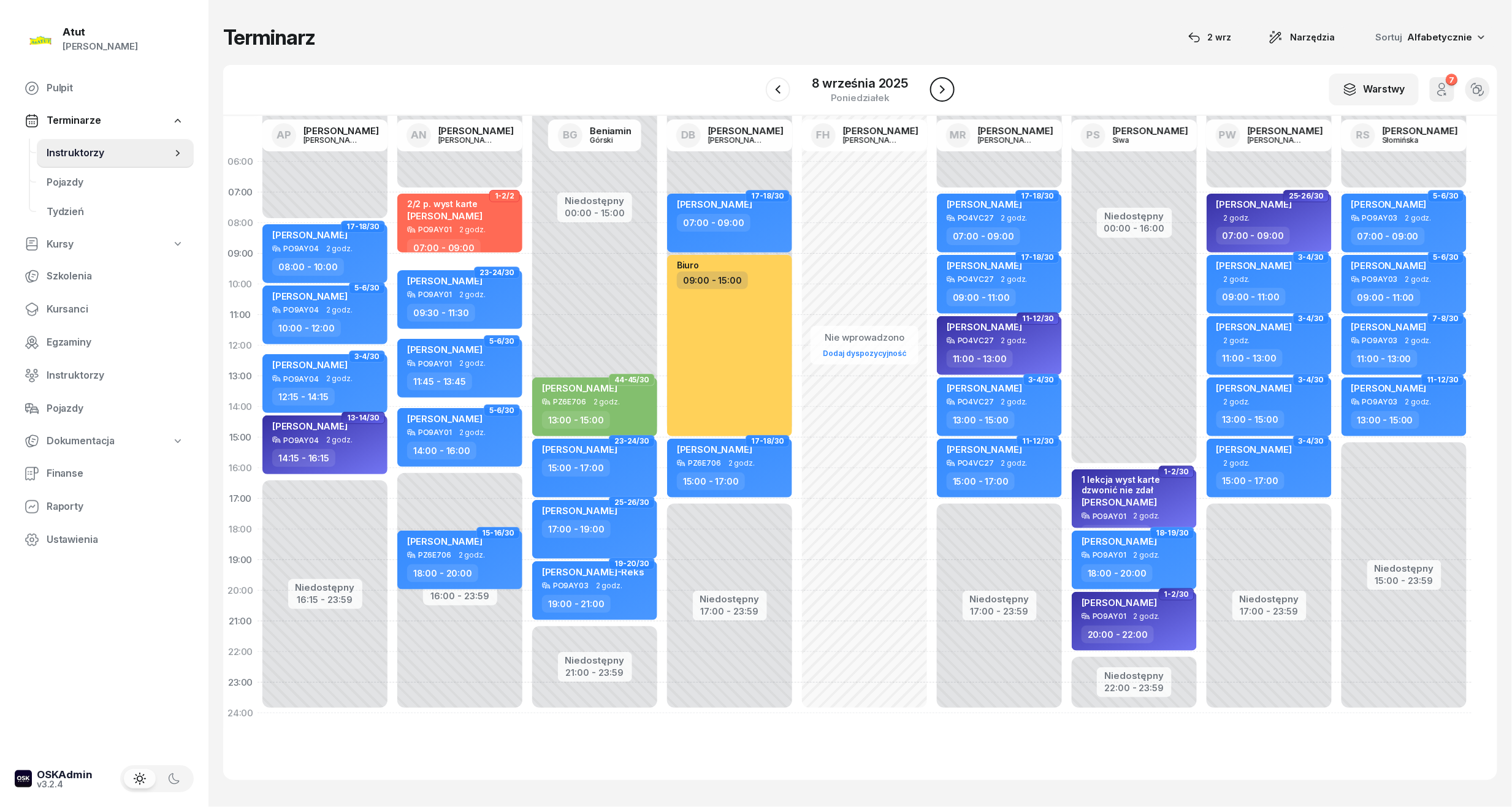
click at [948, 96] on icon "button" at bounding box center [942, 89] width 15 height 15
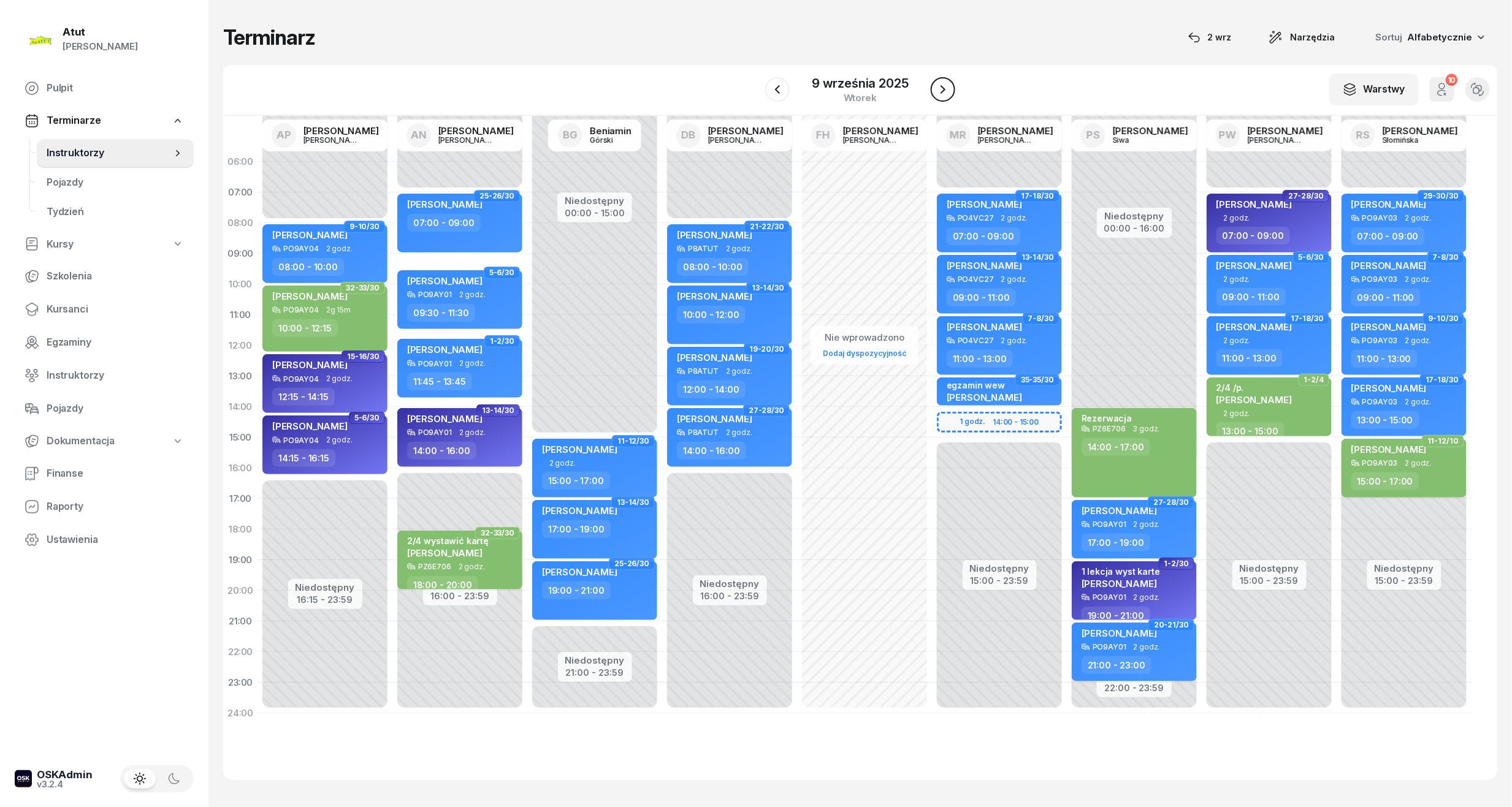
click at [948, 96] on icon "button" at bounding box center [942, 89] width 15 height 15
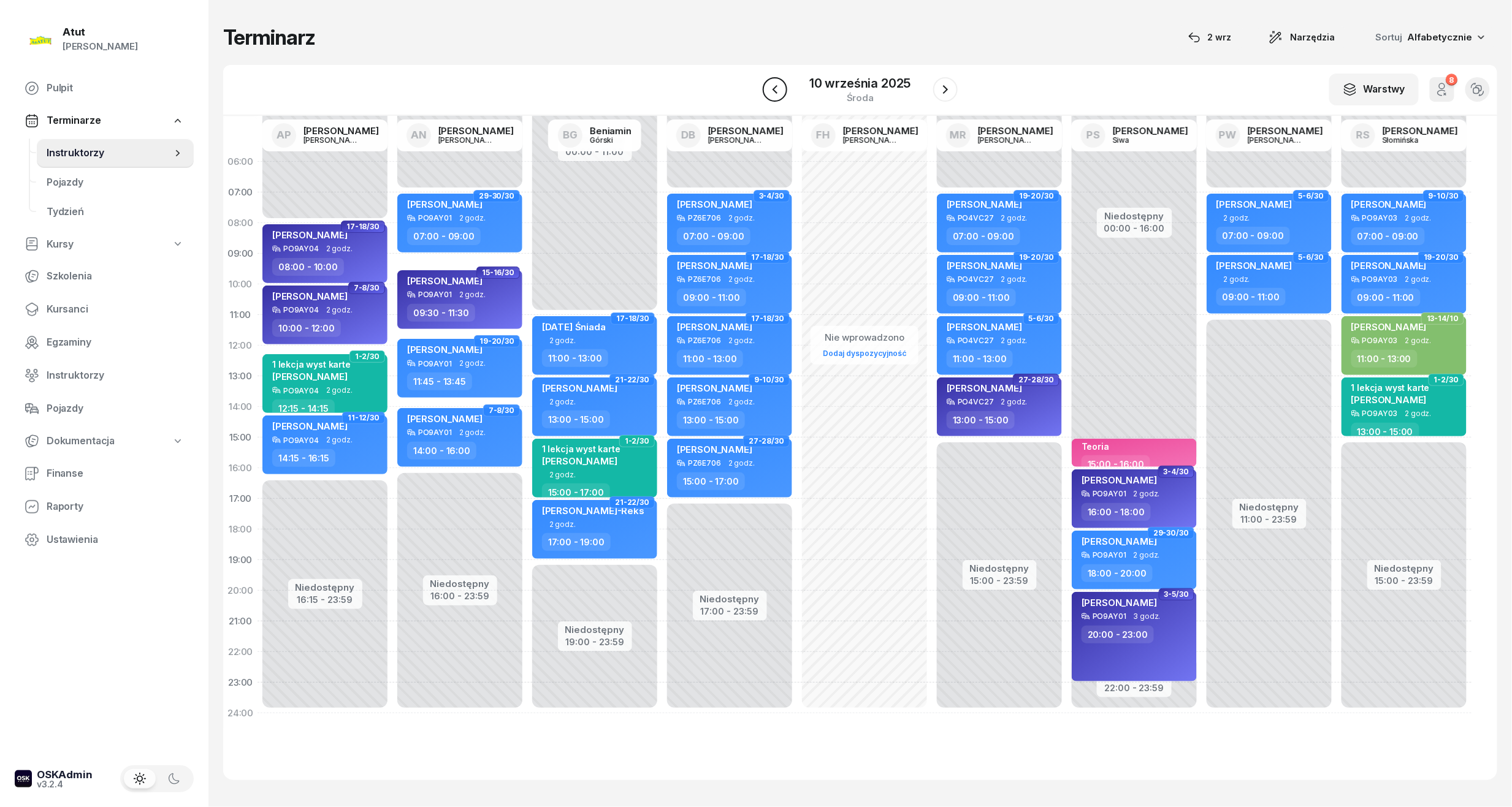
click at [768, 90] on icon "button" at bounding box center [775, 89] width 15 height 15
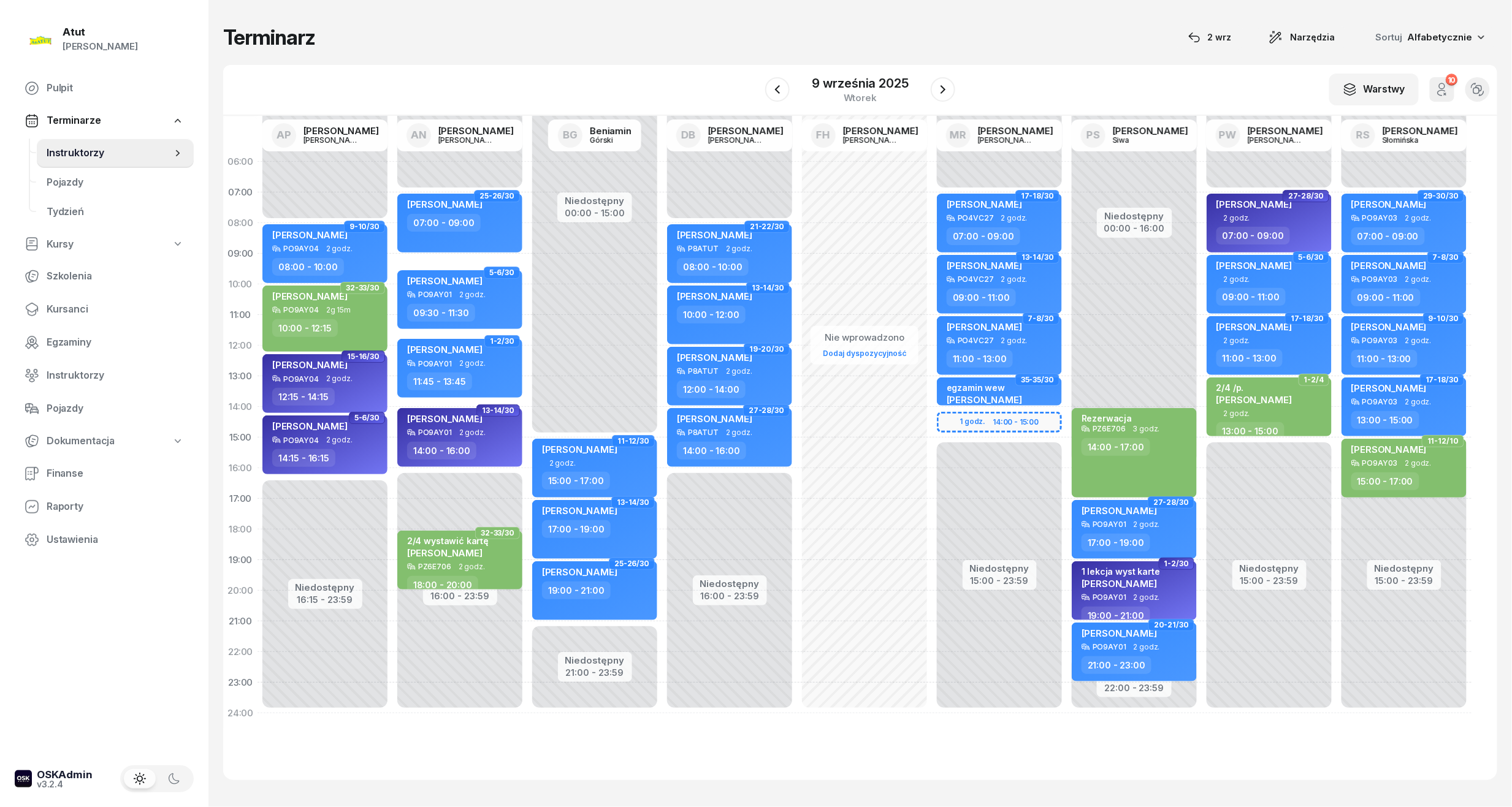
click at [1014, 420] on div "Niedostępny 00:00 - 07:00 Niedostępny 15:00 - 23:59 1 godz. 14:00 - 15:00 17-18…" at bounding box center [999, 437] width 135 height 582
select select "14"
select select "16"
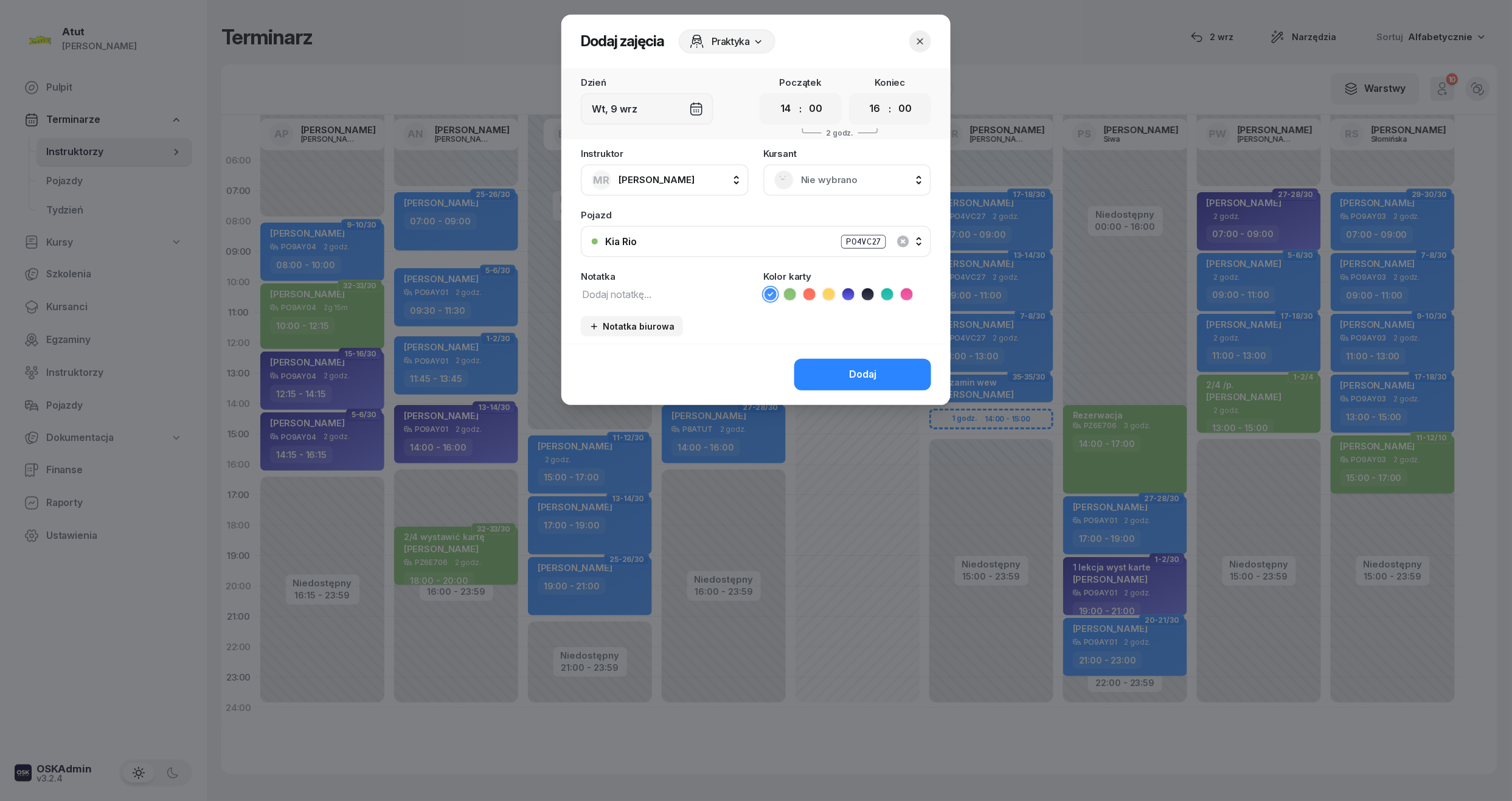
click at [917, 40] on icon "button" at bounding box center [920, 41] width 12 height 12
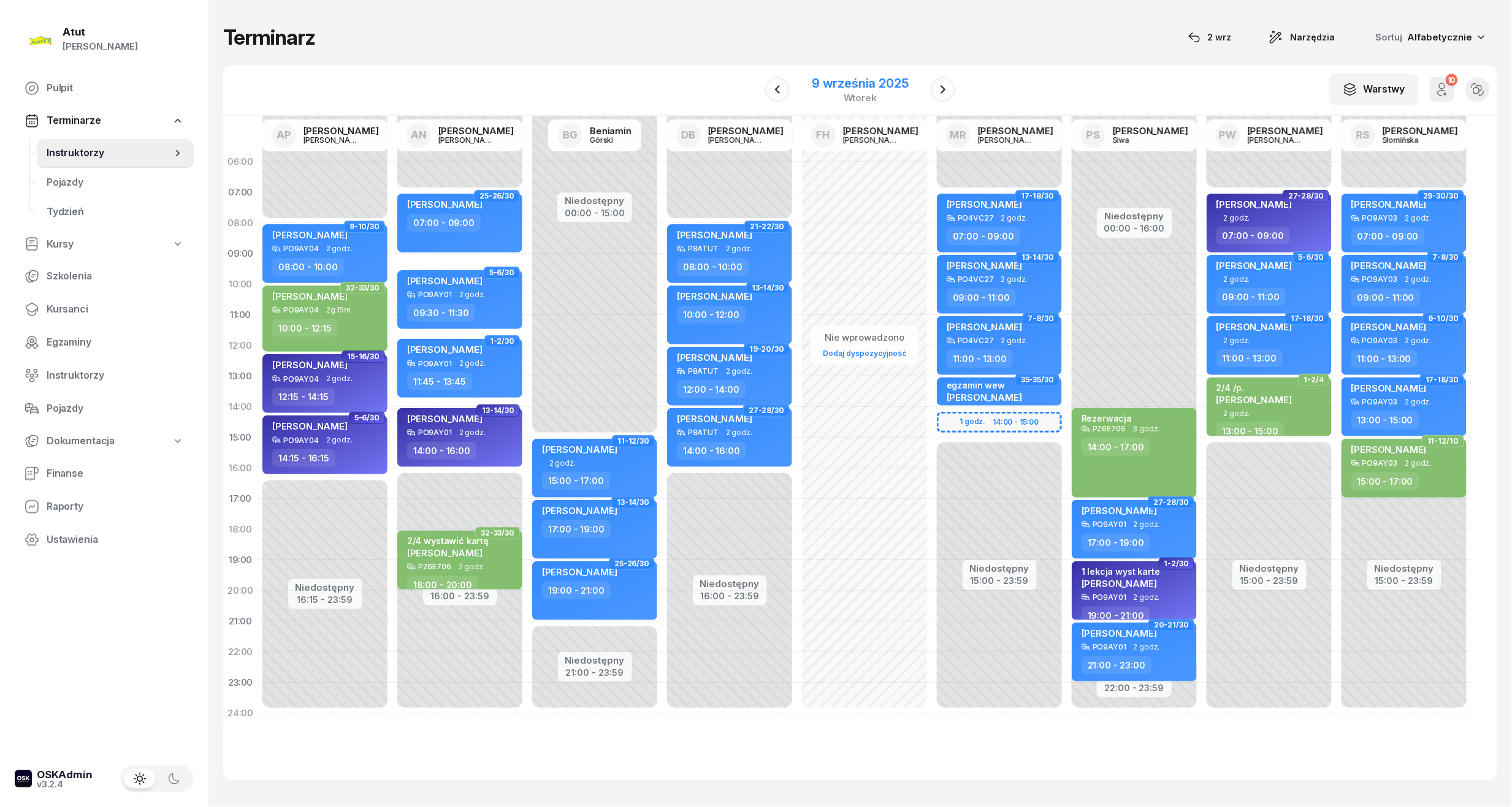
click at [881, 74] on div "9 września 2025 wtorek" at bounding box center [860, 90] width 127 height 35
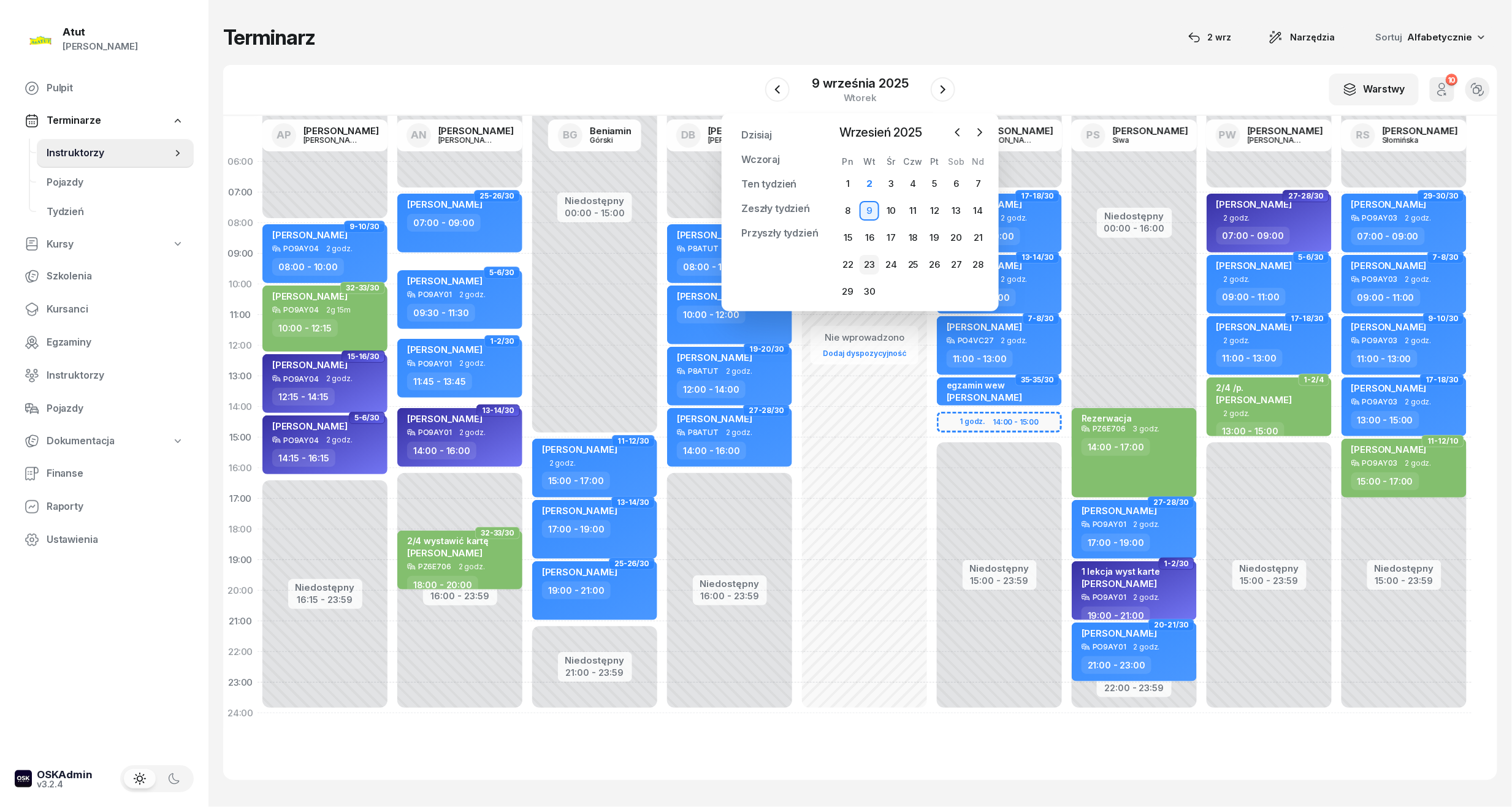
click at [878, 259] on div "23" at bounding box center [869, 264] width 20 height 20
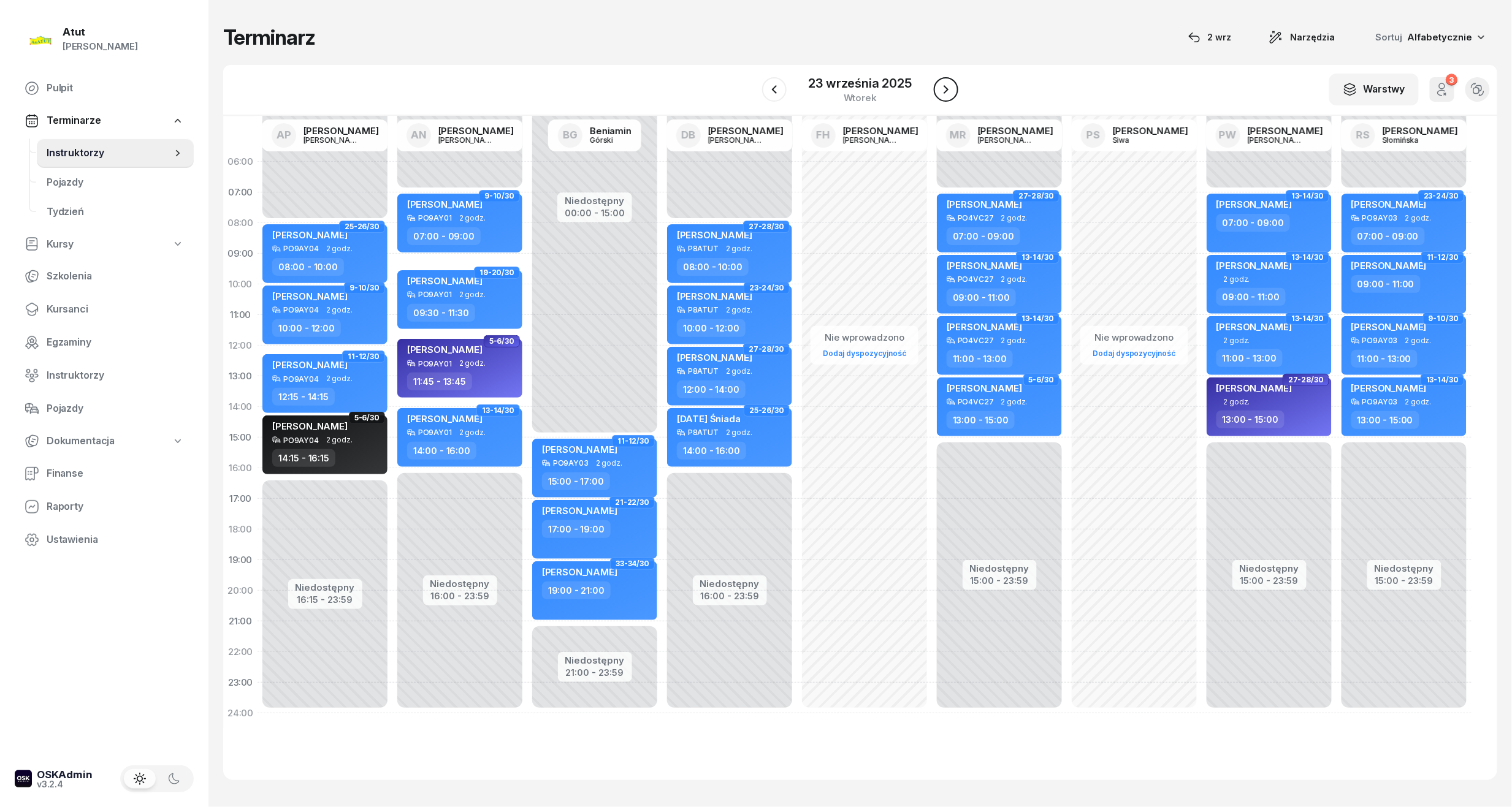
click at [946, 94] on icon "button" at bounding box center [946, 89] width 15 height 15
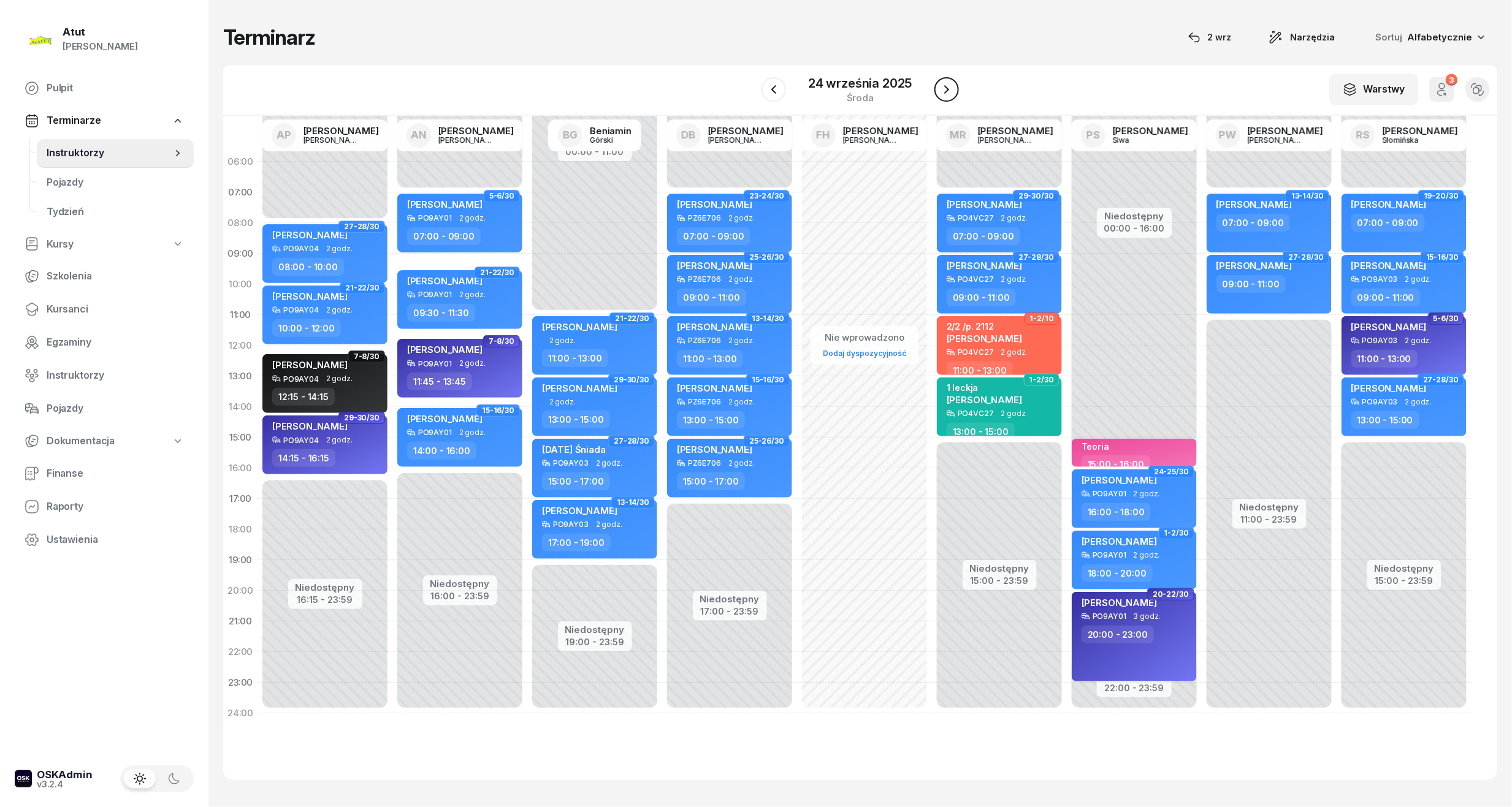
click at [946, 94] on icon "button" at bounding box center [946, 89] width 15 height 15
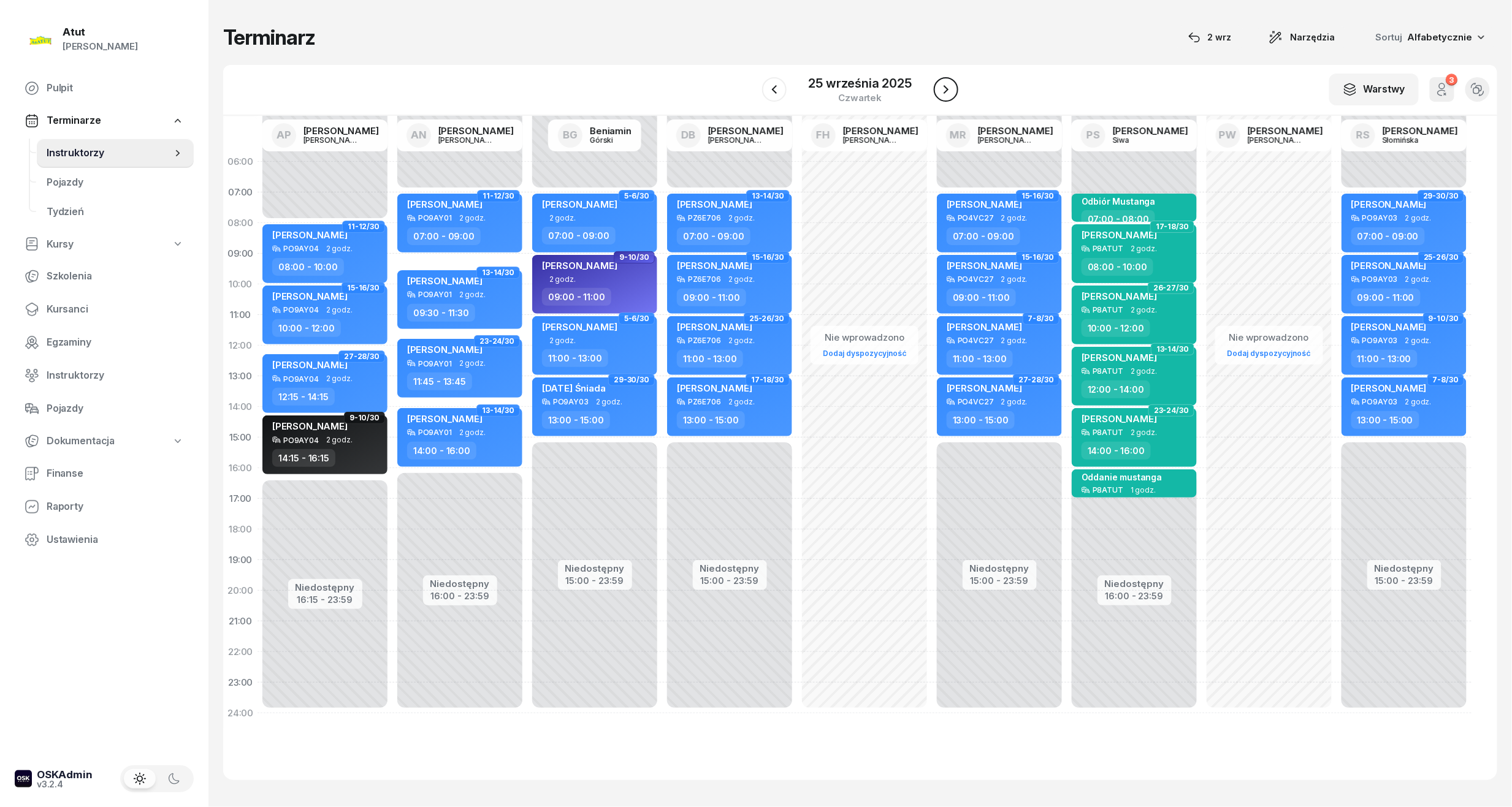
click at [946, 94] on icon "button" at bounding box center [946, 89] width 15 height 15
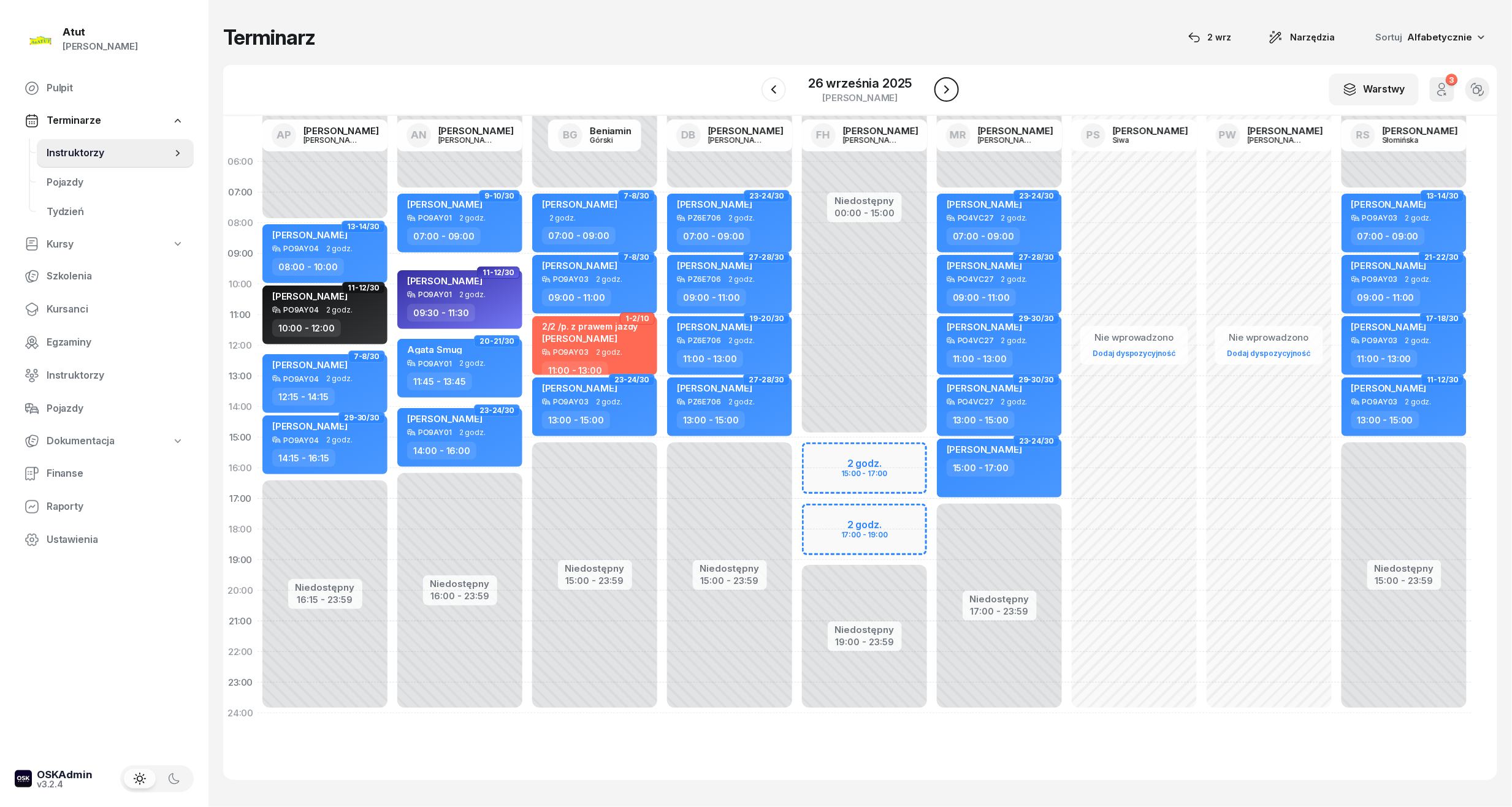
click at [946, 94] on icon "button" at bounding box center [946, 89] width 15 height 15
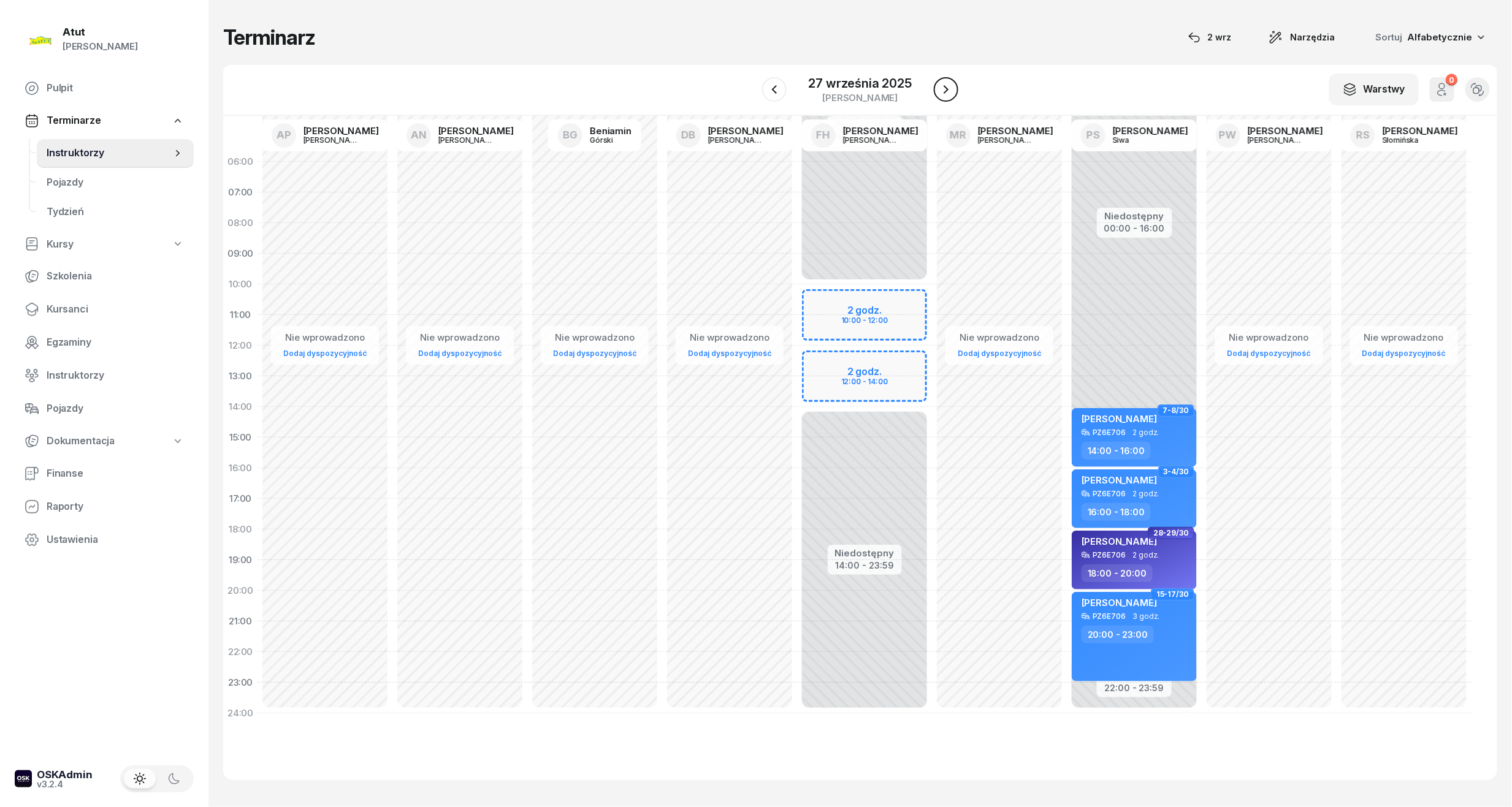
click at [946, 94] on icon "button" at bounding box center [946, 89] width 15 height 15
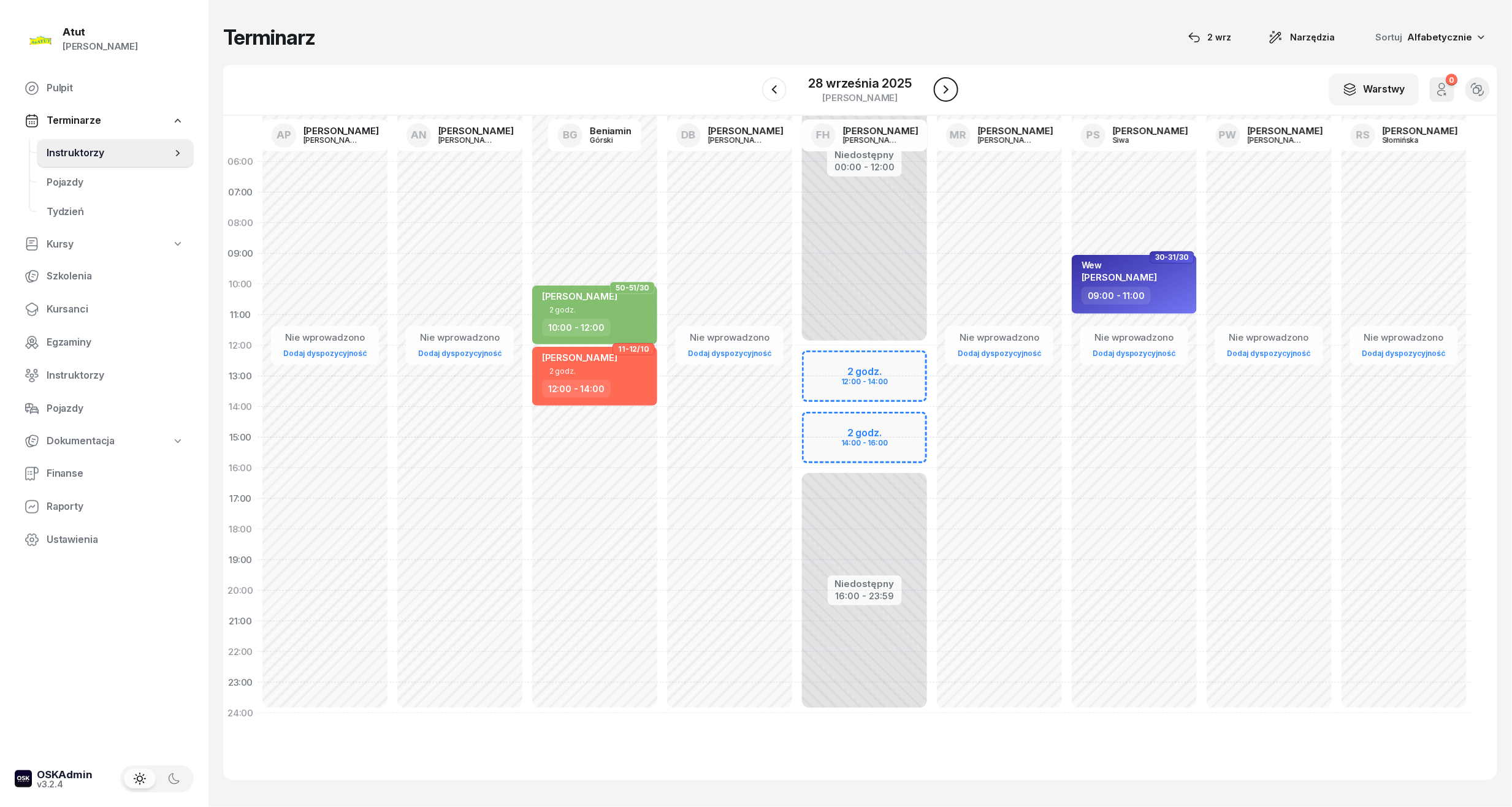
click at [946, 94] on icon "button" at bounding box center [946, 89] width 15 height 15
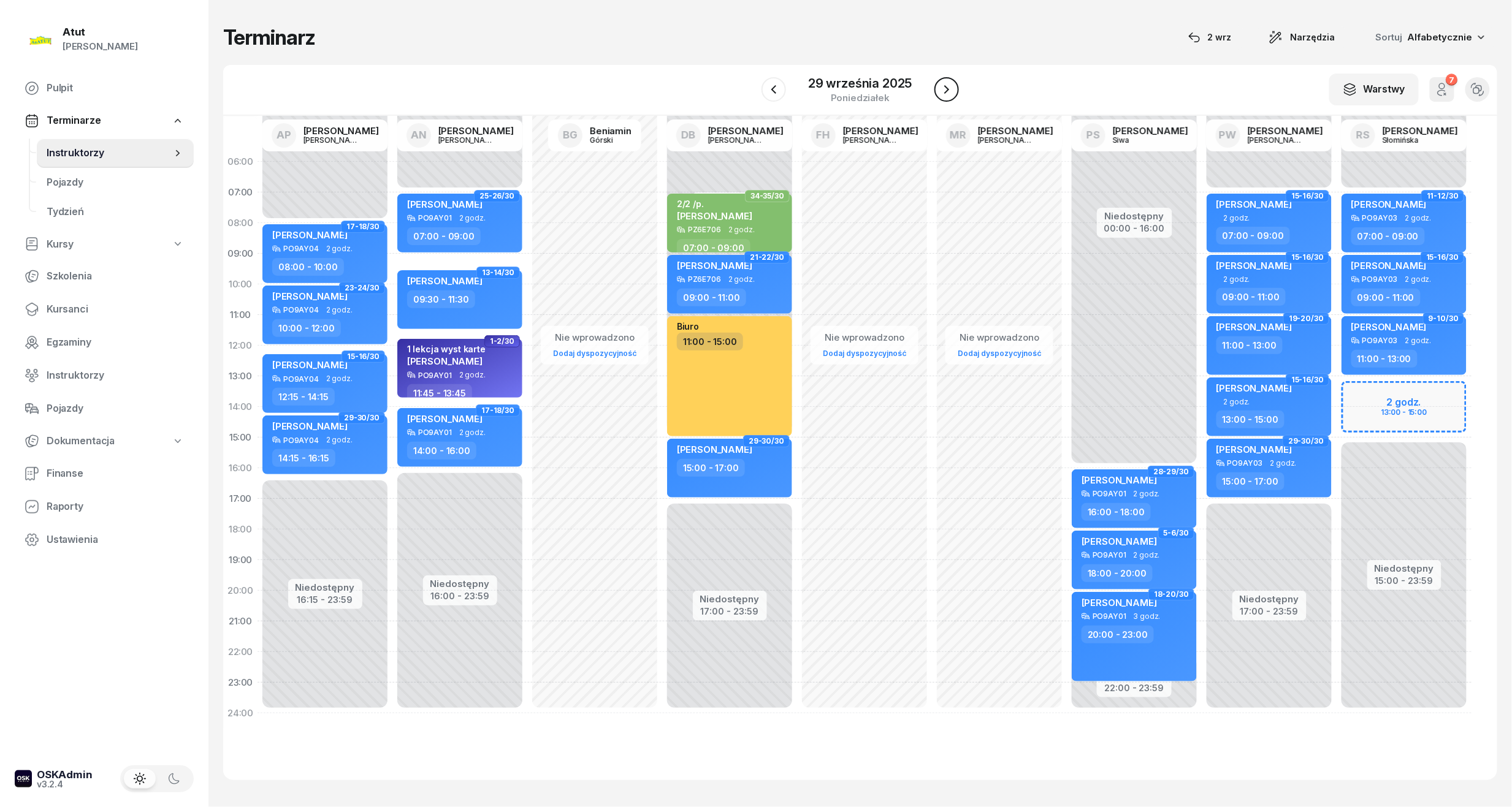
click at [946, 94] on icon "button" at bounding box center [946, 89] width 15 height 15
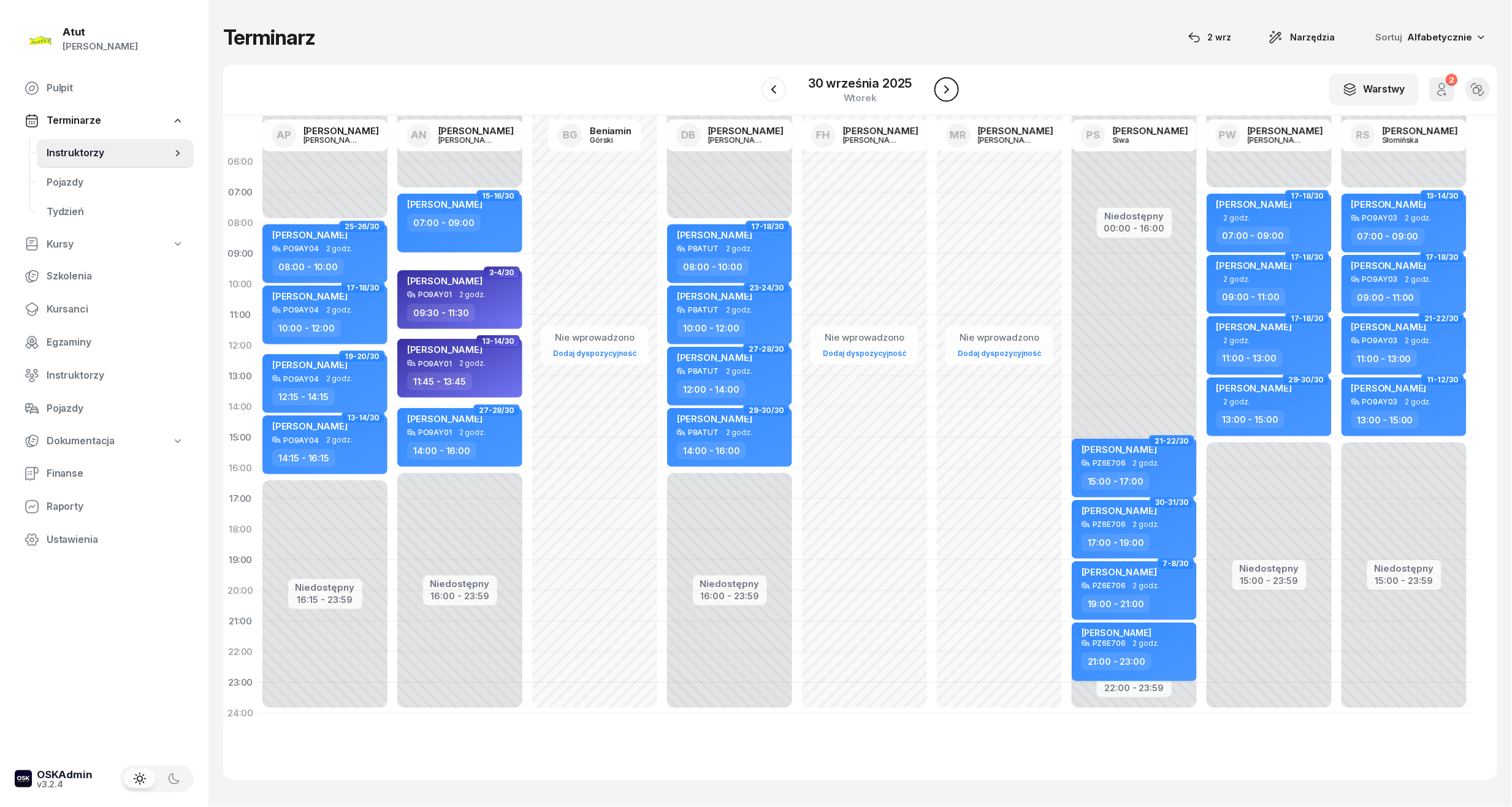
click at [946, 94] on icon "button" at bounding box center [946, 89] width 15 height 15
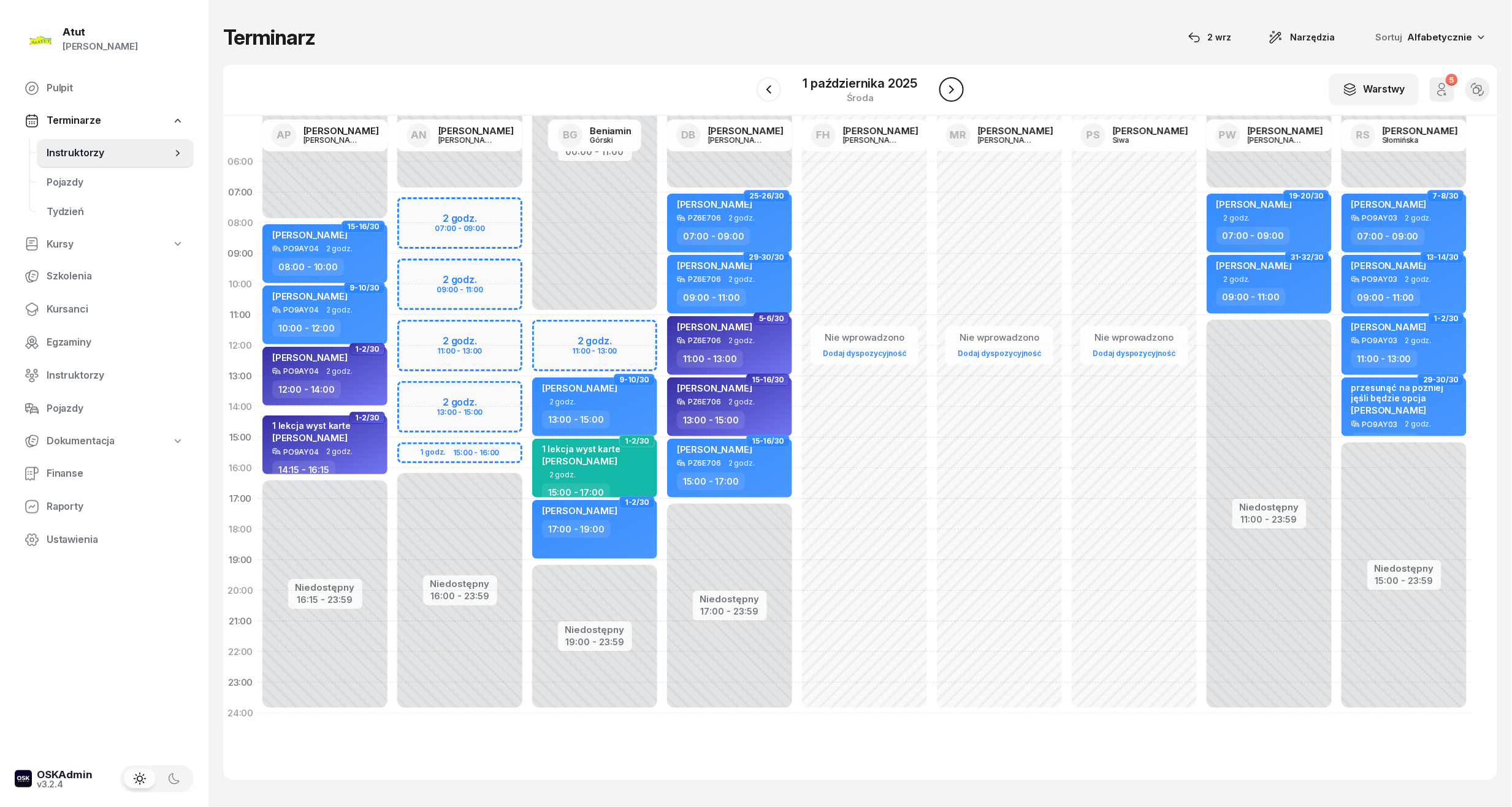
click at [946, 94] on icon "button" at bounding box center [951, 89] width 15 height 15
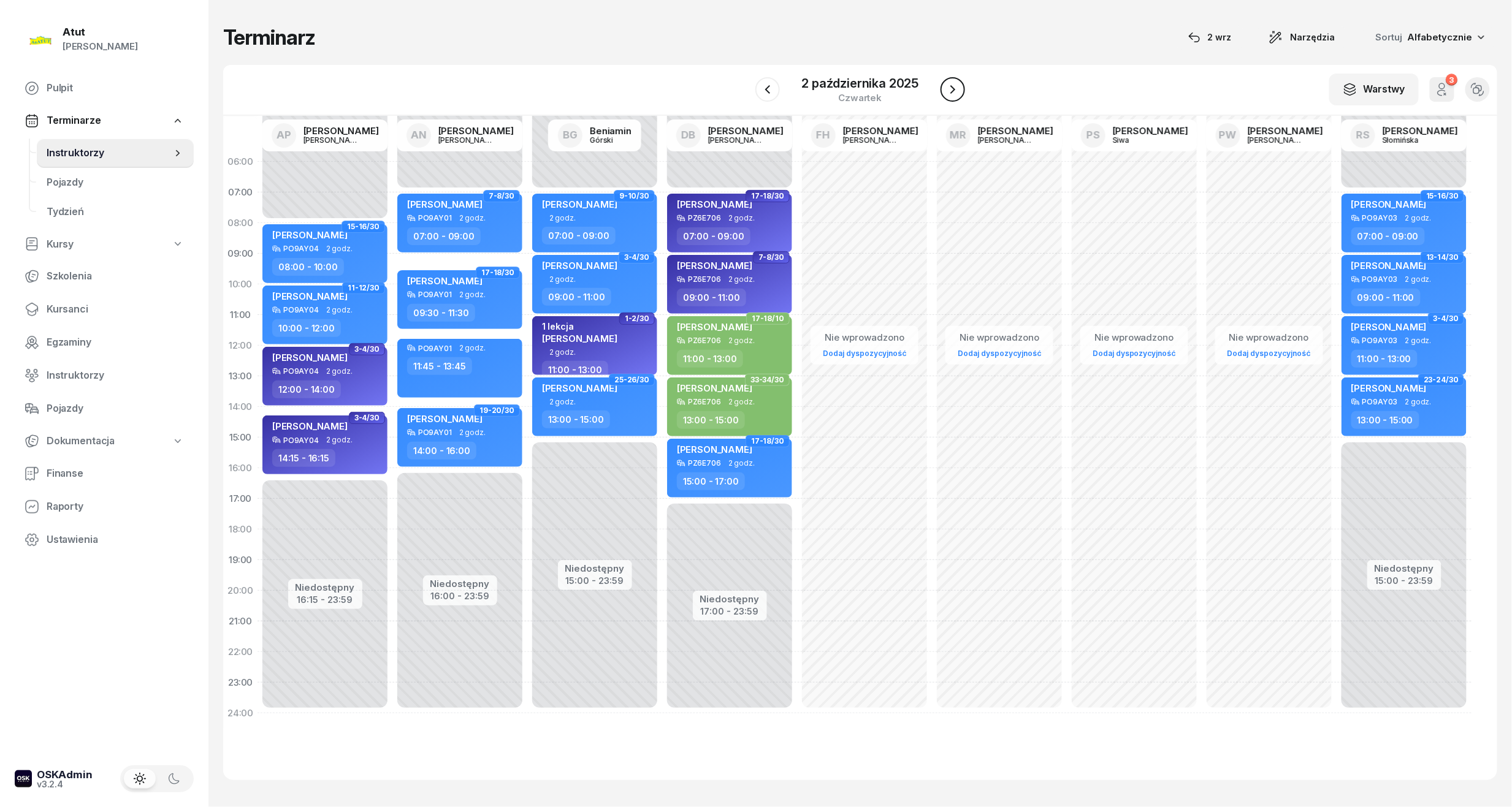
click at [946, 94] on icon "button" at bounding box center [953, 89] width 15 height 15
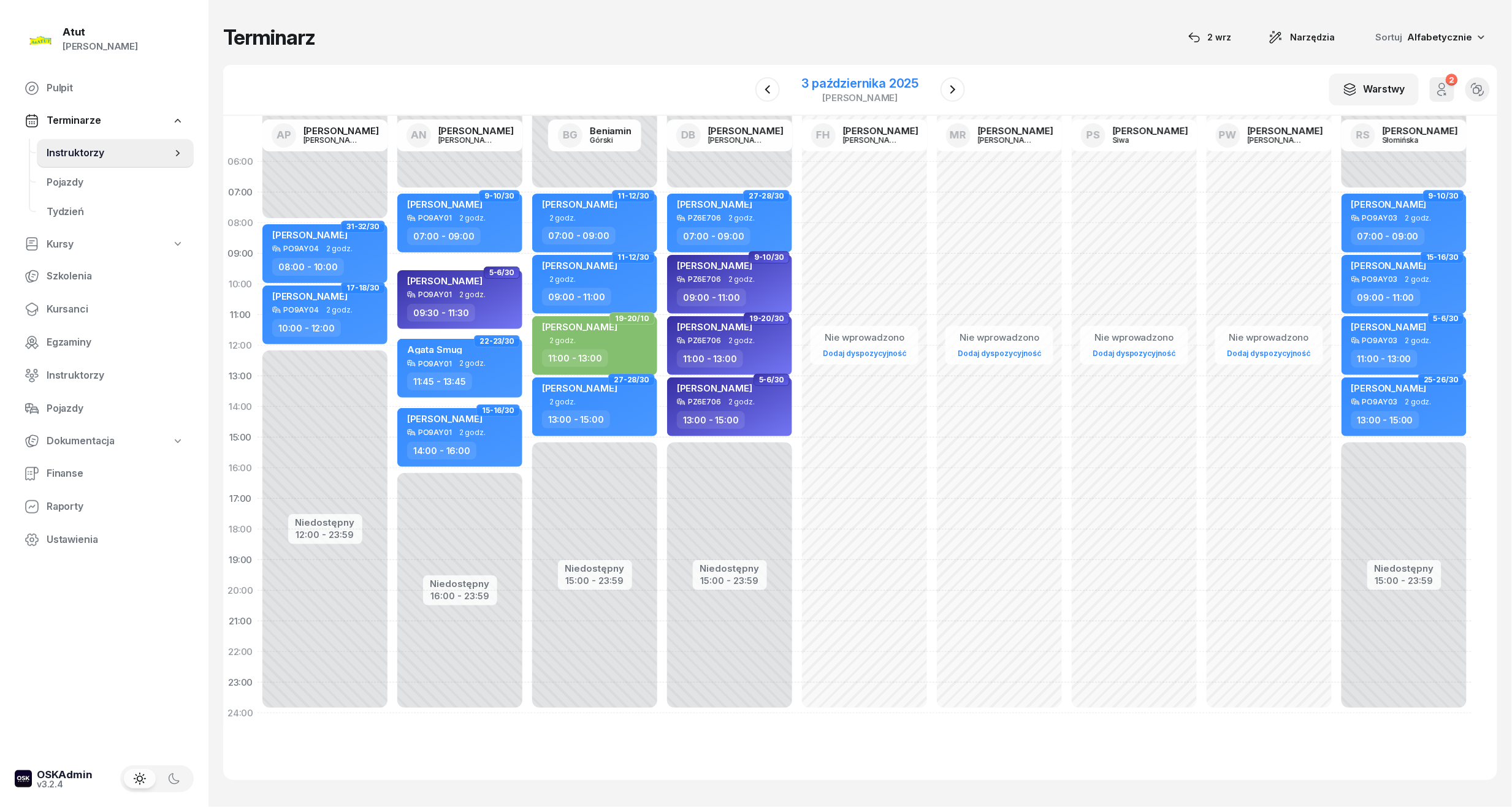
click at [898, 79] on div "3 października 2025" at bounding box center [860, 83] width 117 height 13
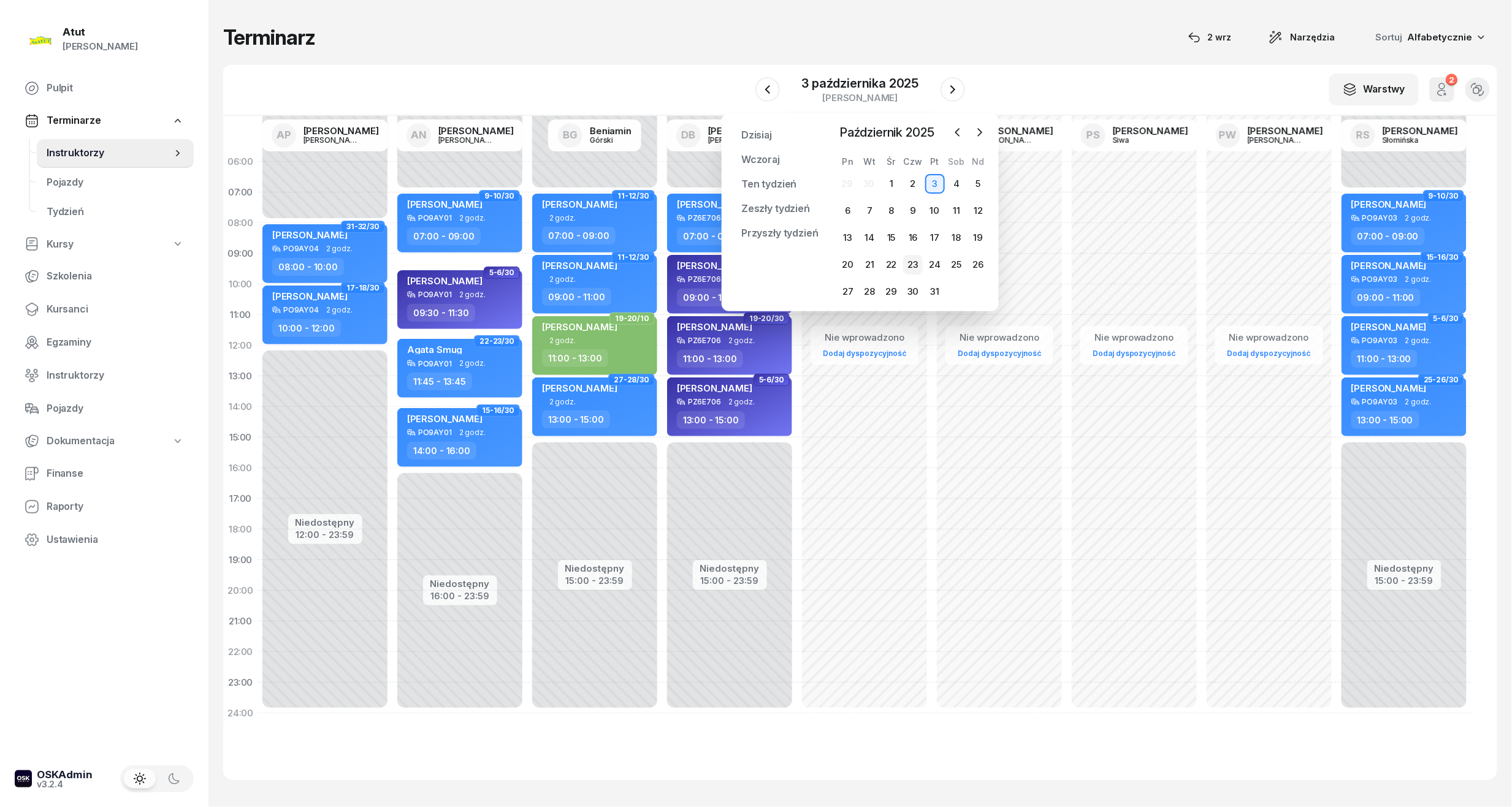
click at [905, 263] on div "23" at bounding box center [913, 264] width 20 height 20
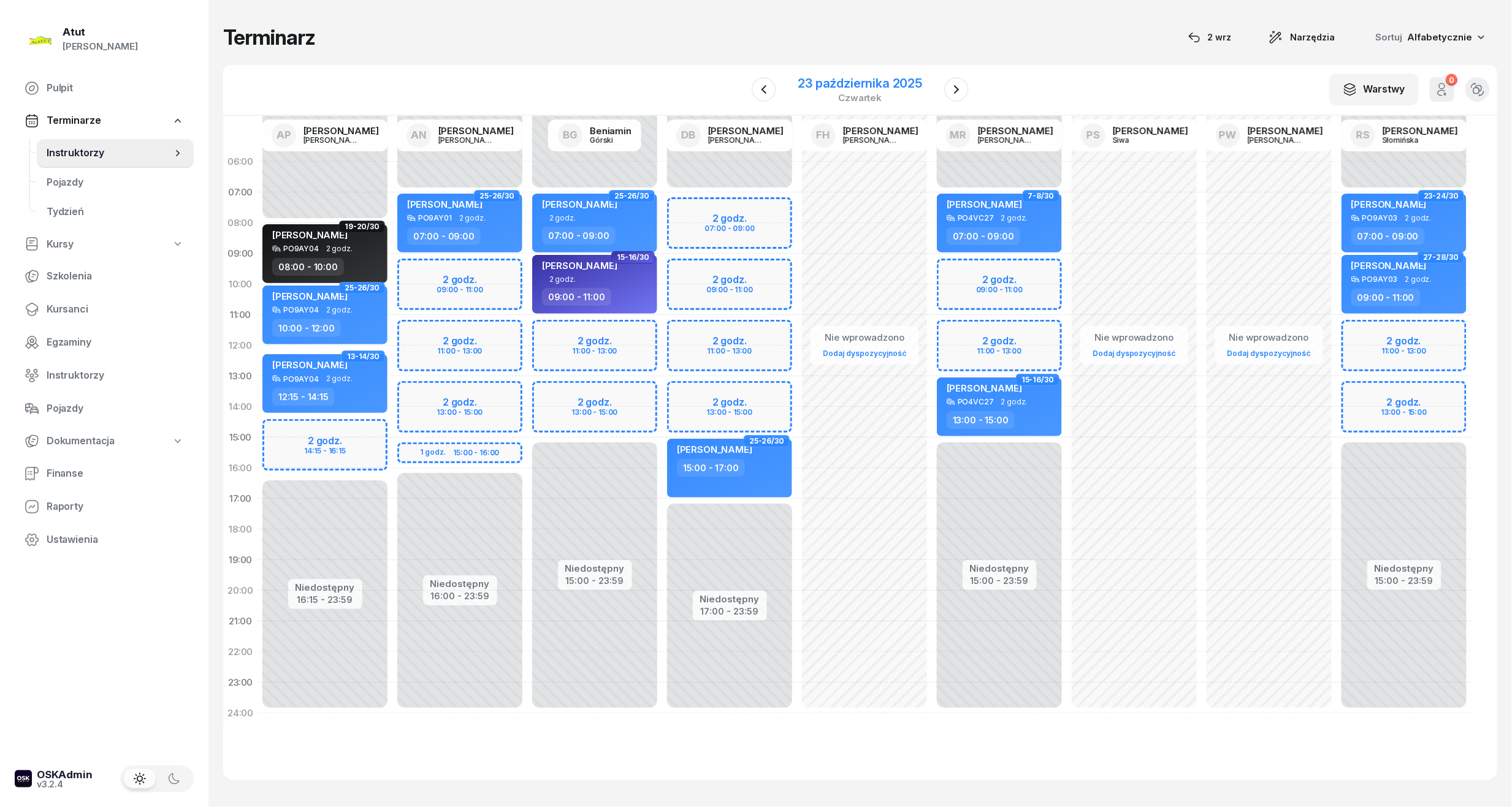
click at [839, 79] on div "23 października 2025" at bounding box center [861, 83] width 124 height 13
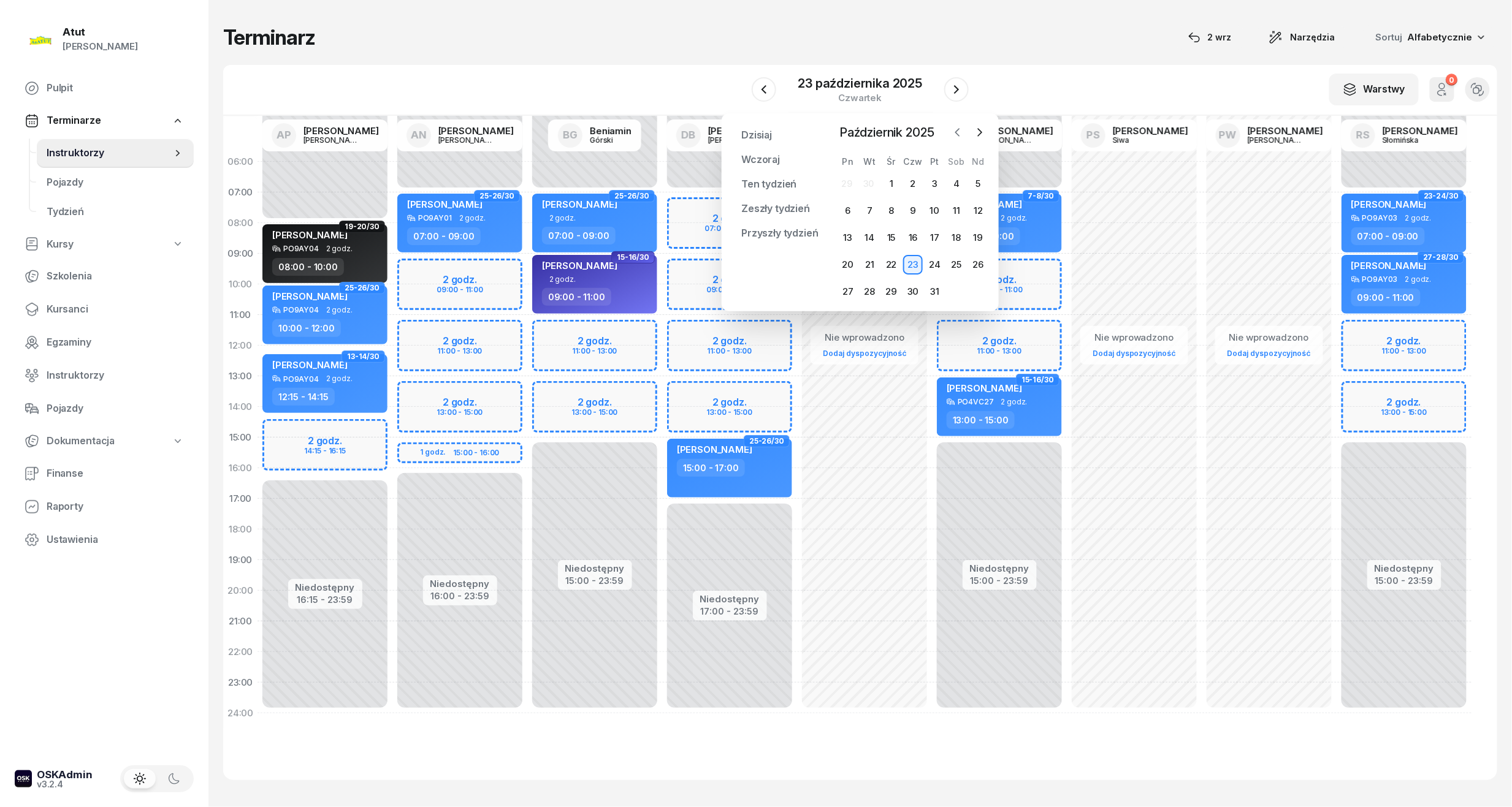
click at [957, 131] on icon "button" at bounding box center [957, 133] width 13 height 13
click at [868, 267] on div "23" at bounding box center [869, 264] width 20 height 20
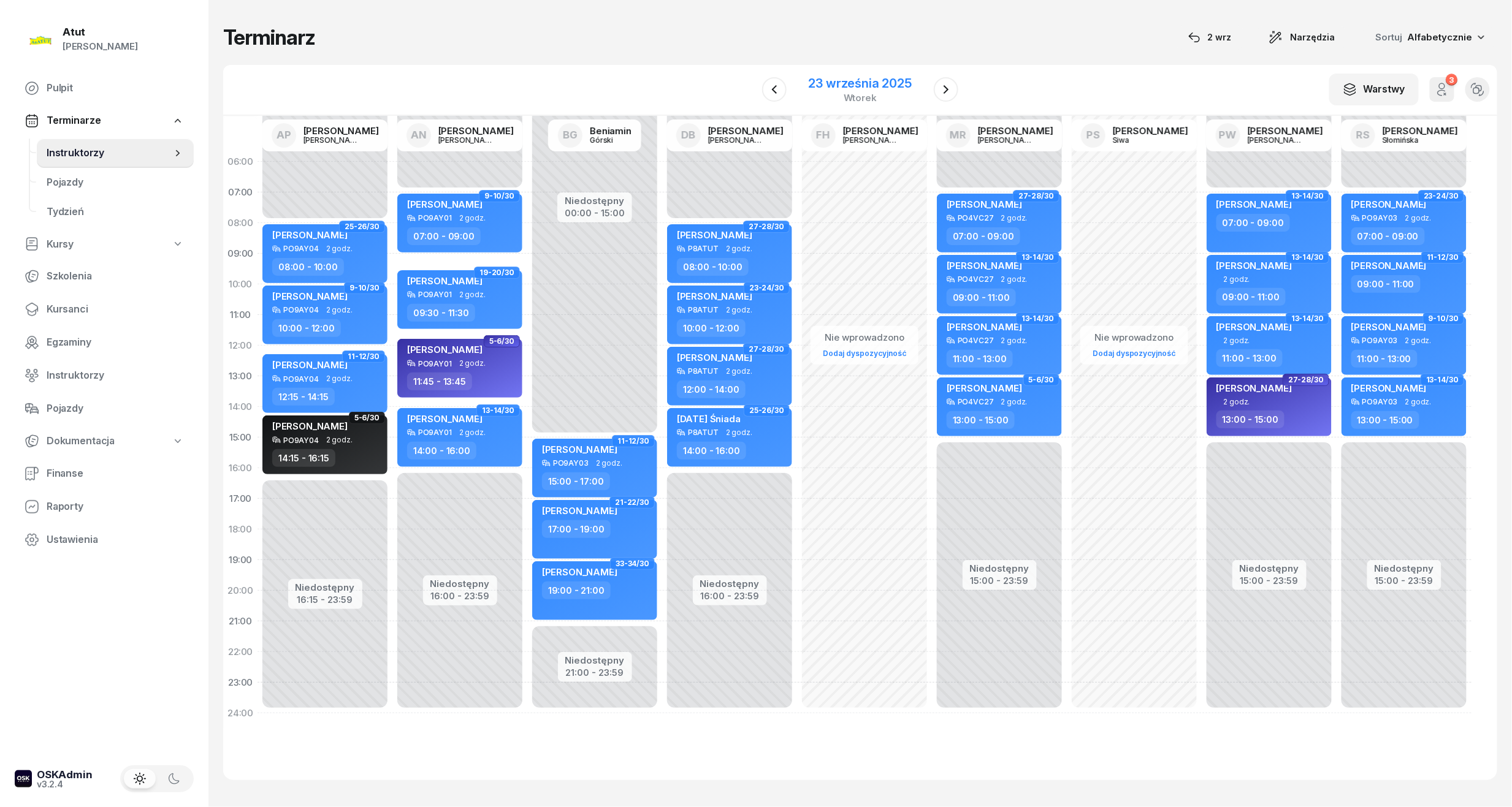
click at [871, 79] on div "23 września 2025" at bounding box center [860, 83] width 103 height 13
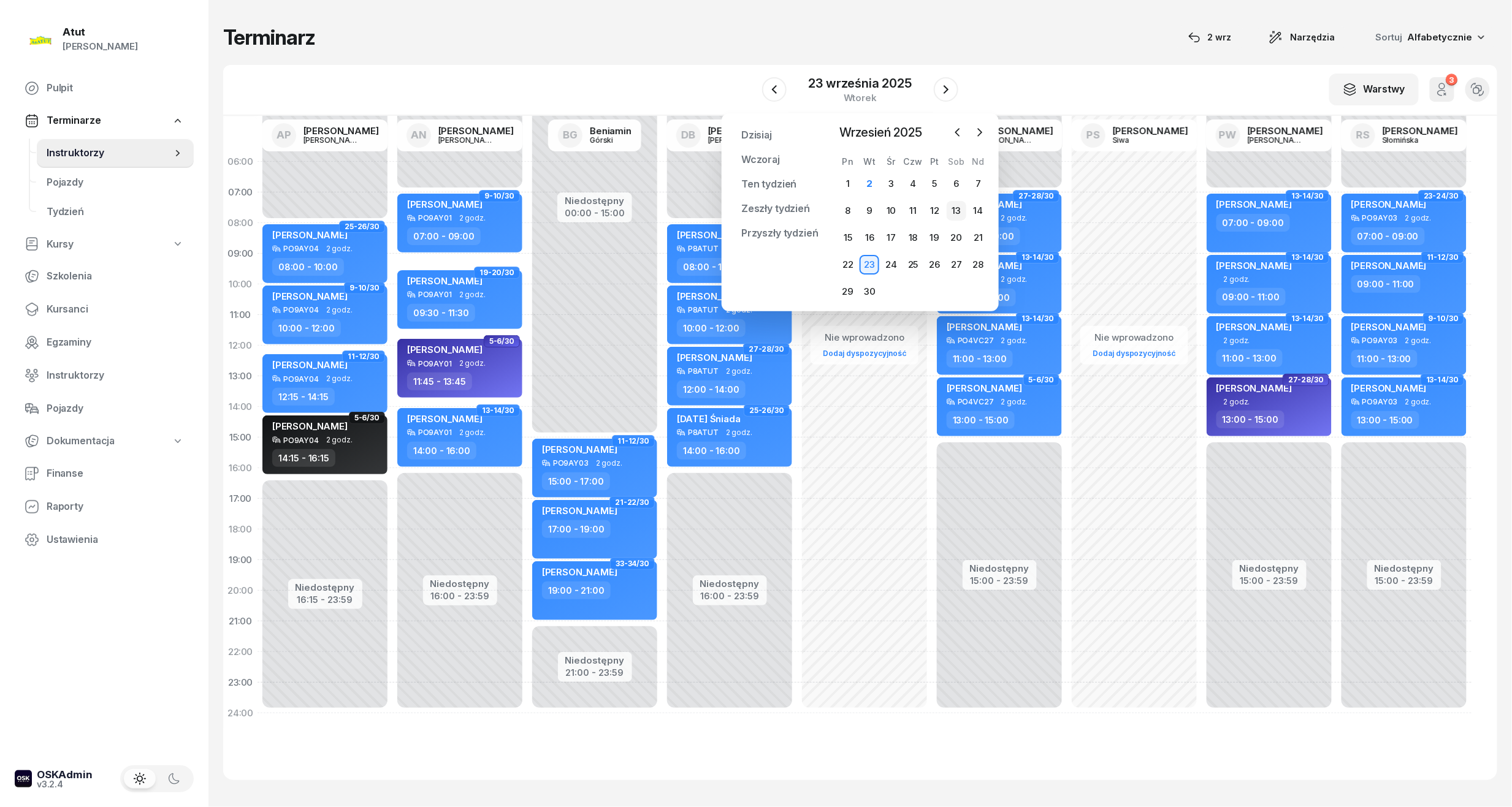
click at [957, 212] on div "13" at bounding box center [956, 211] width 20 height 20
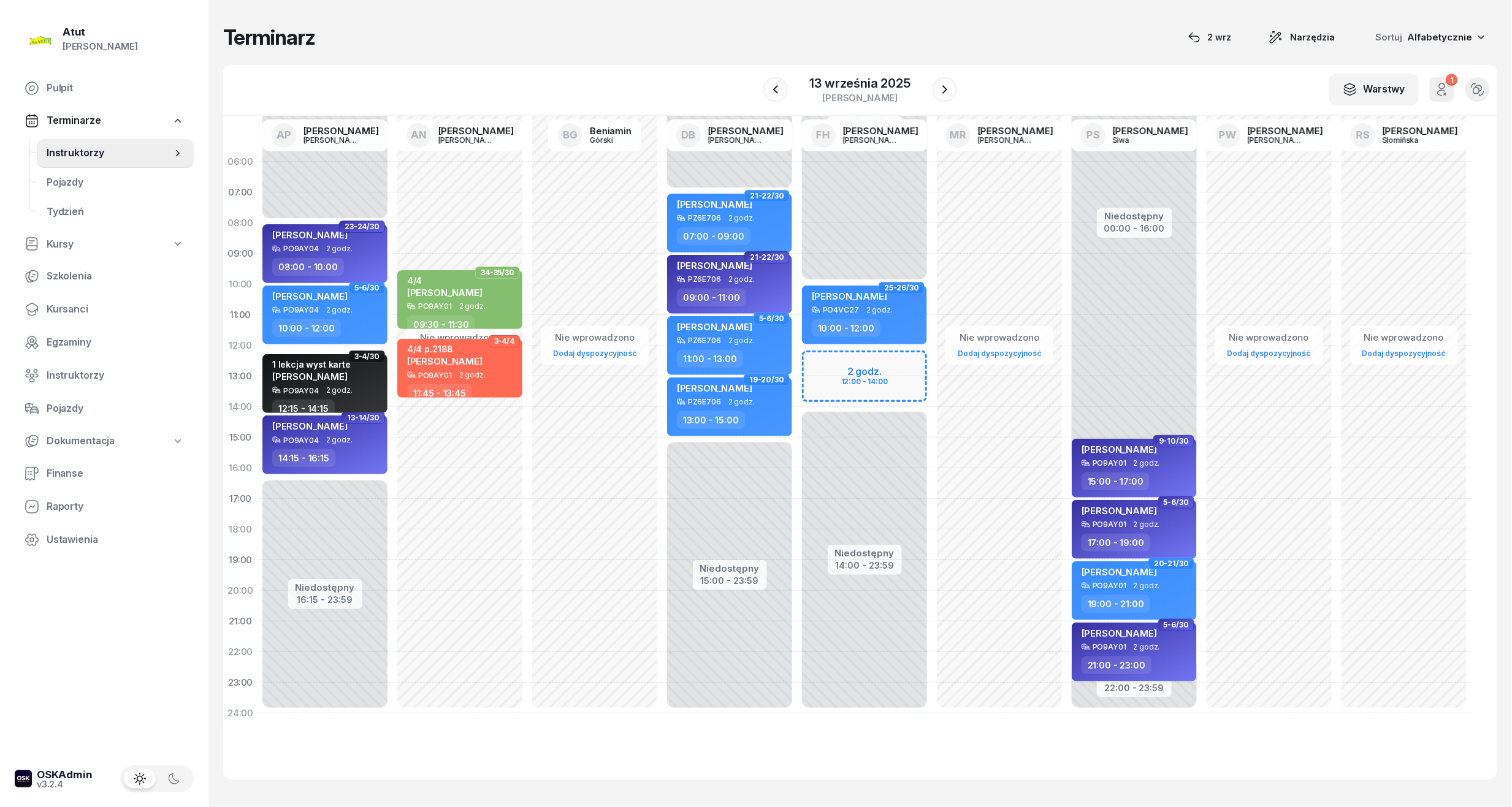
click at [857, 366] on div "Niedostępny 00:00 - 10:00 Niedostępny 14:00 - 23:59 2 godz. 12:00 - 14:00 25-26…" at bounding box center [864, 437] width 135 height 582
select select "12"
select select "14"
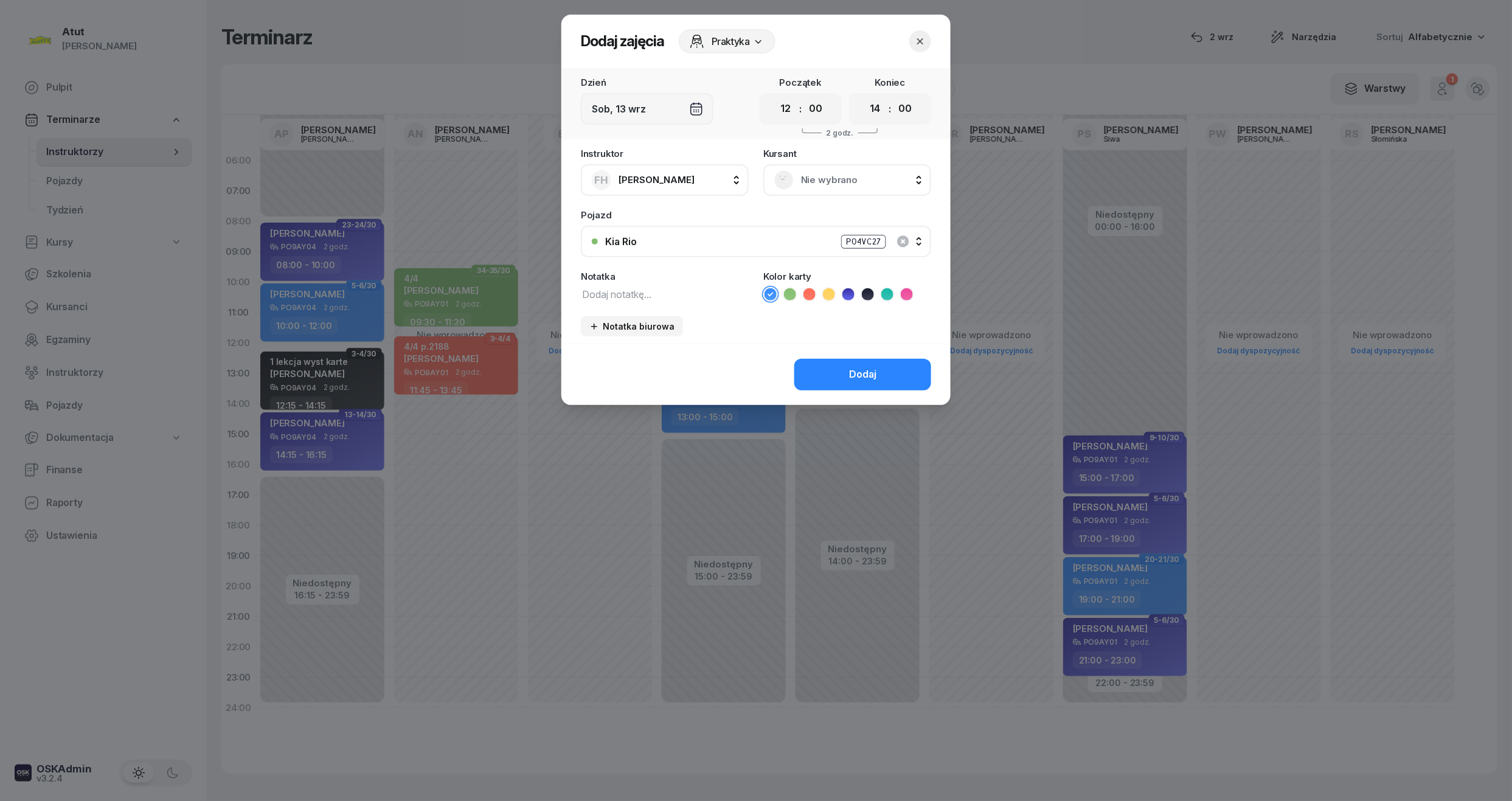
click at [818, 180] on span "Nie wybrano" at bounding box center [860, 180] width 119 height 16
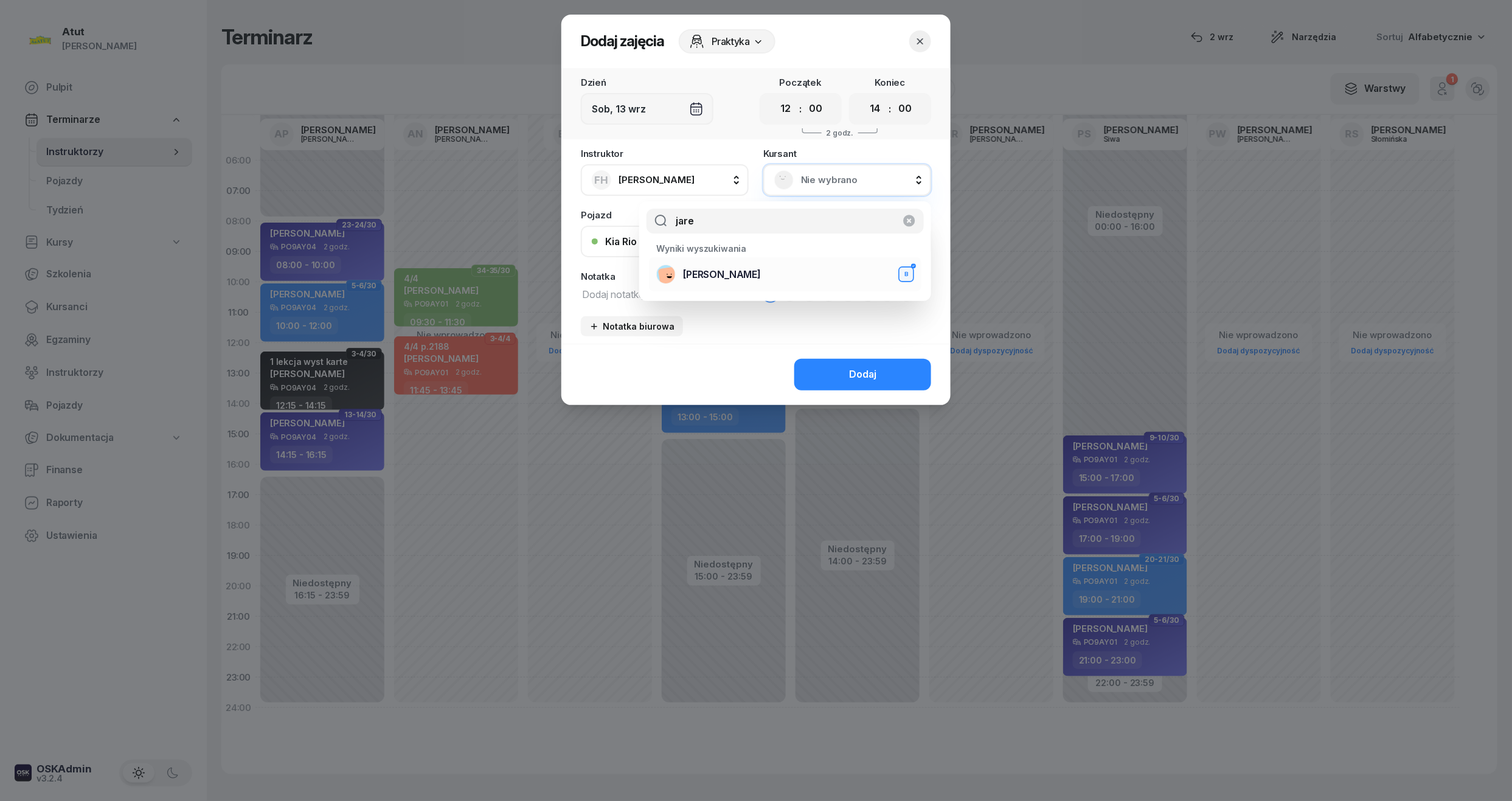
type input "jare"
click at [778, 273] on div "[PERSON_NAME]" at bounding box center [785, 274] width 258 height 20
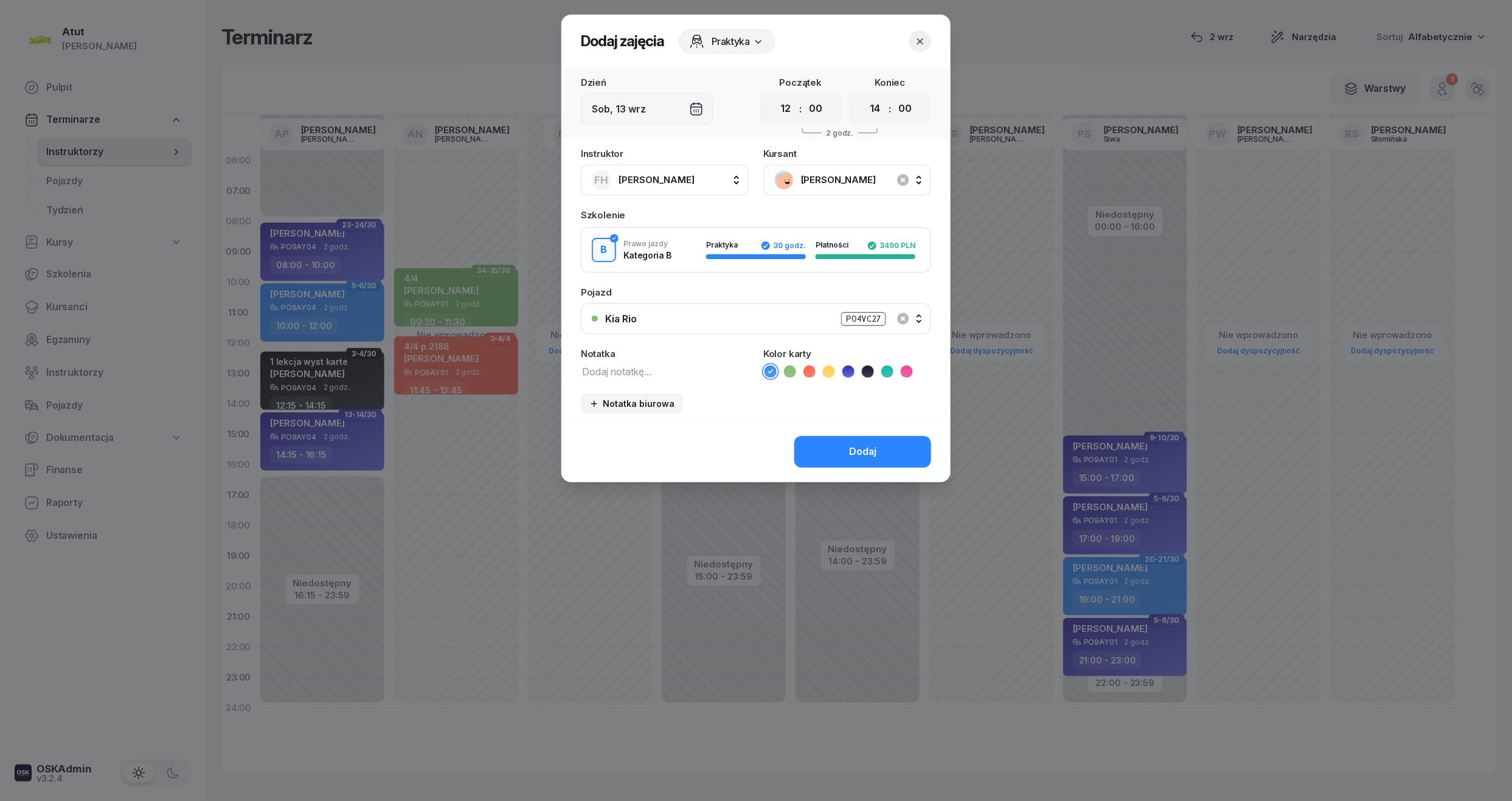
click at [641, 373] on textarea at bounding box center [664, 371] width 168 height 16
type textarea "2/4 p."
click at [793, 371] on icon at bounding box center [790, 372] width 12 height 12
click at [858, 440] on button "Dodaj" at bounding box center [863, 452] width 137 height 32
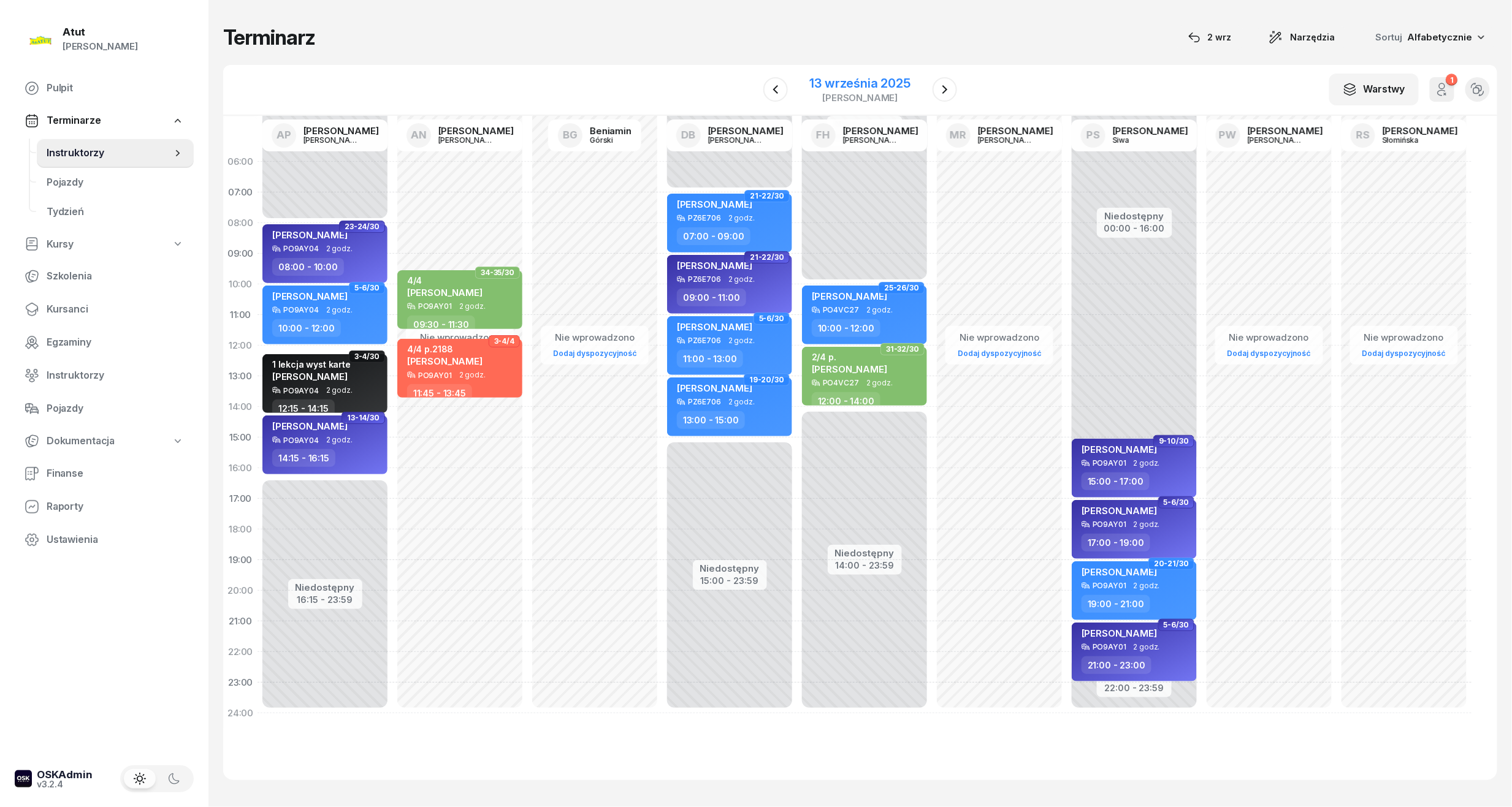
click at [857, 85] on div "13 września 2025" at bounding box center [860, 83] width 101 height 13
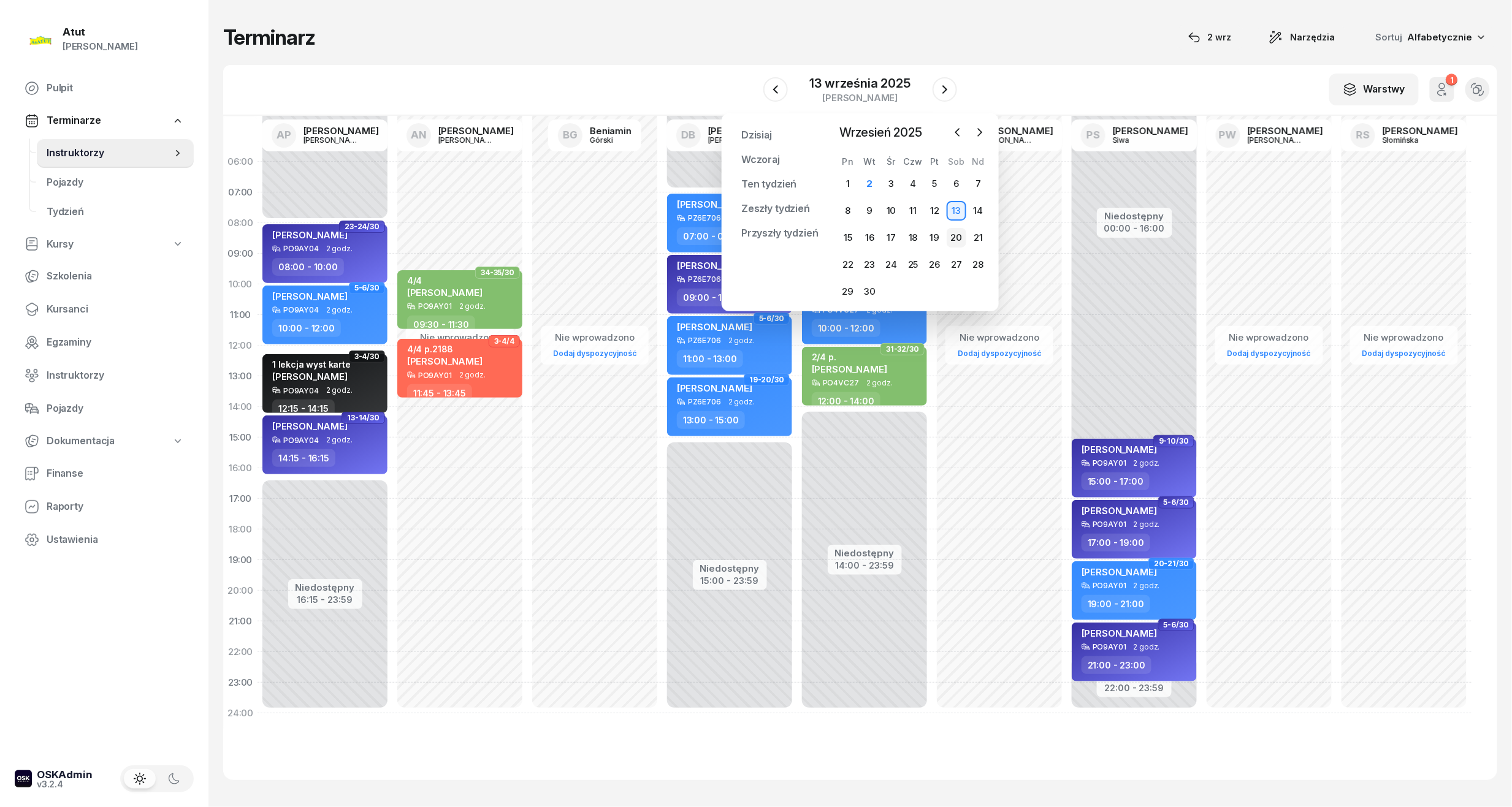
click at [954, 239] on div "20" at bounding box center [956, 238] width 20 height 20
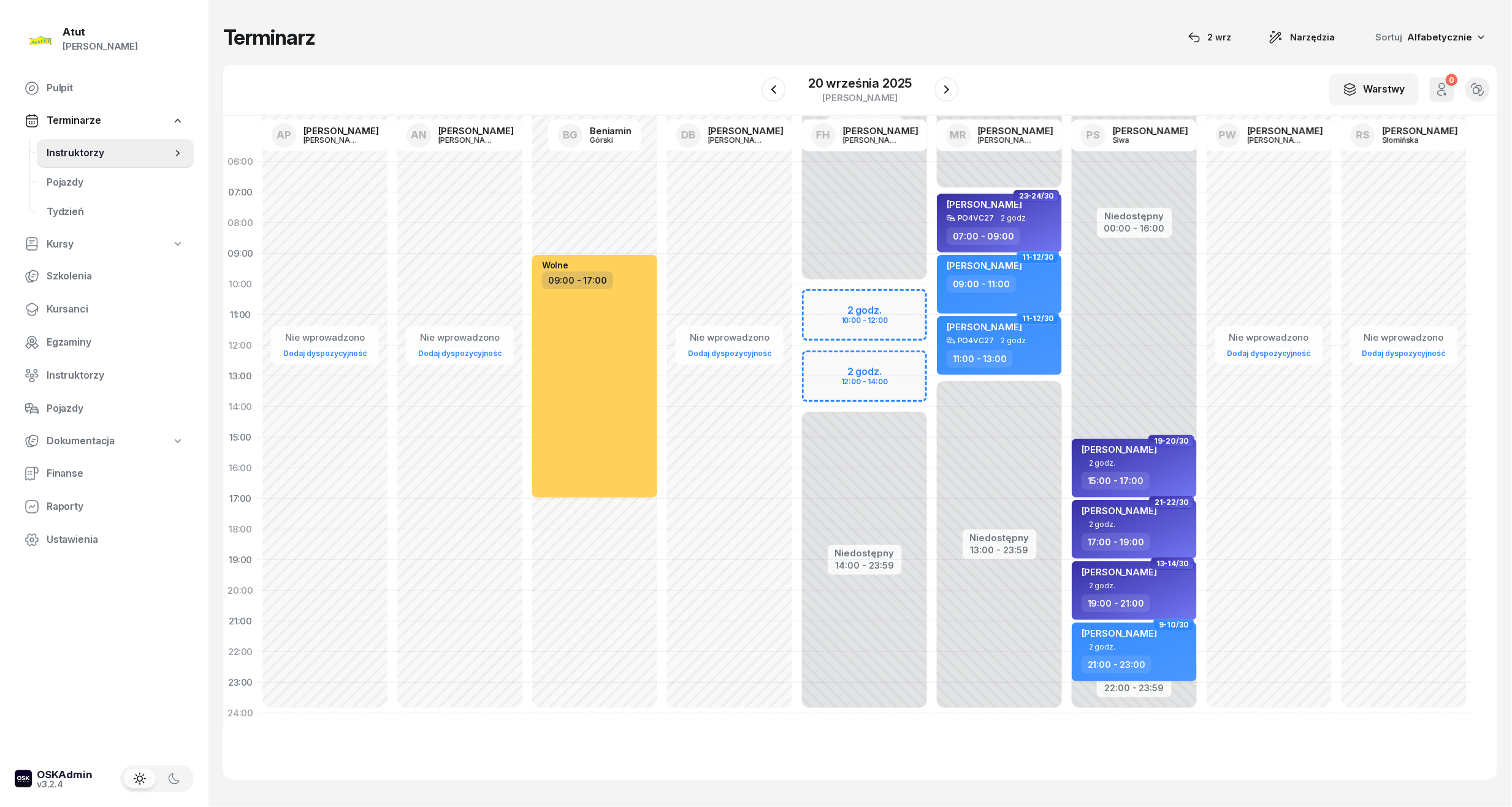
click at [871, 379] on div "Niedostępny 00:00 - 10:00 Niedostępny 14:00 - 23:59 2 godz. 10:00 - 12:00 2 god…" at bounding box center [864, 437] width 135 height 582
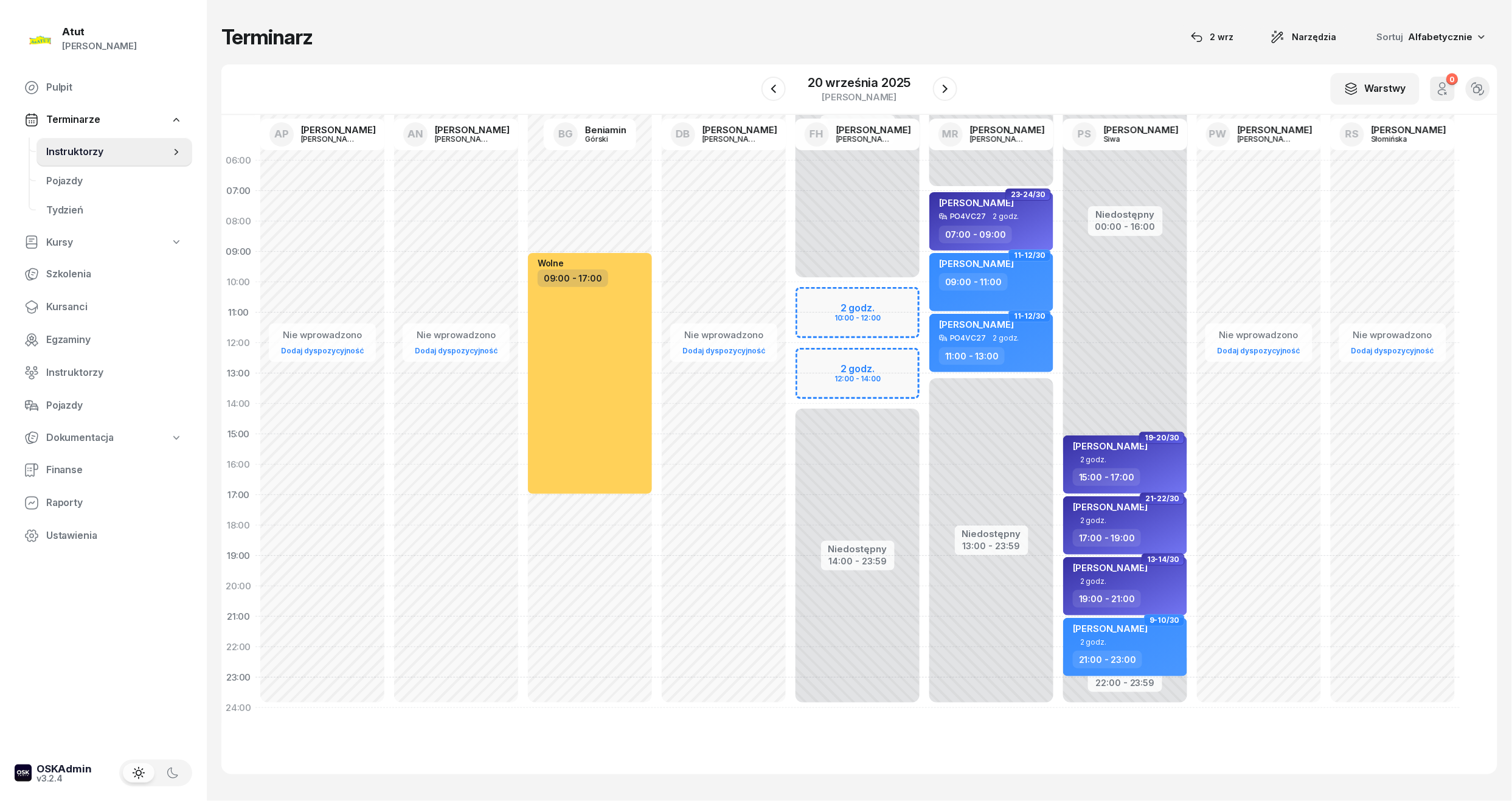
select select "13"
select select "15"
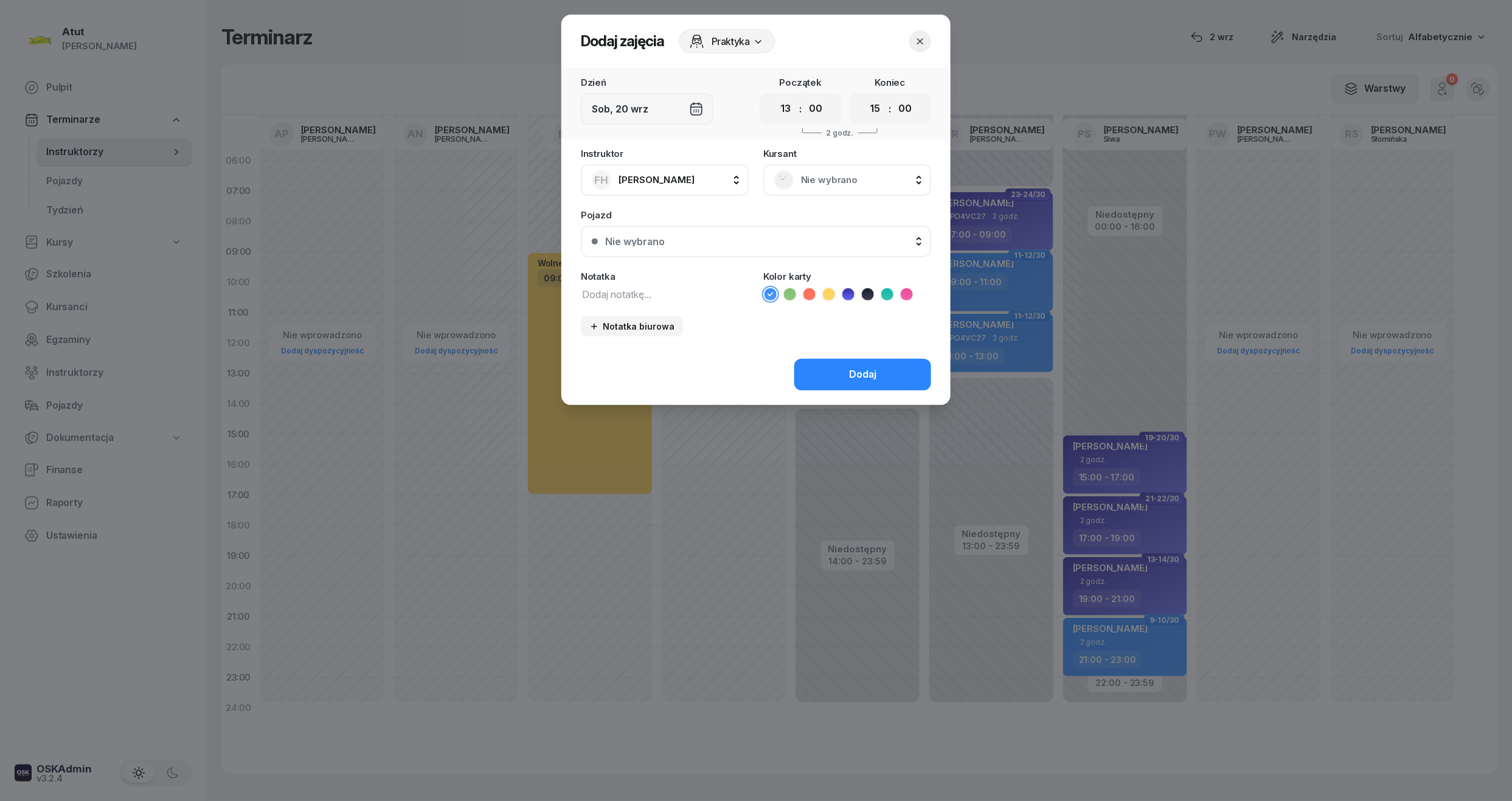
click at [824, 176] on span "Nie wybrano" at bounding box center [860, 180] width 119 height 16
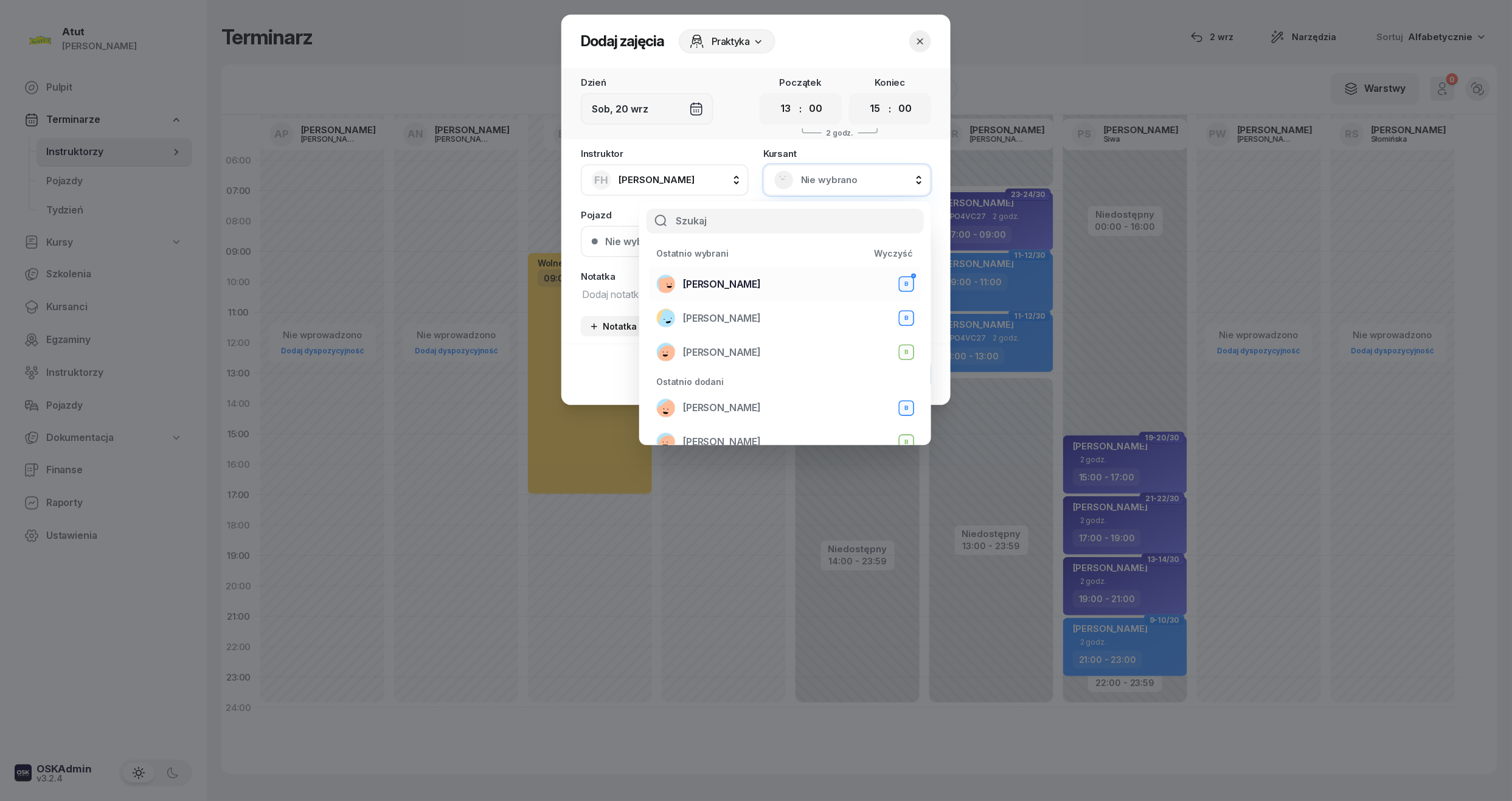
click at [760, 283] on span "[PERSON_NAME]" at bounding box center [722, 285] width 78 height 16
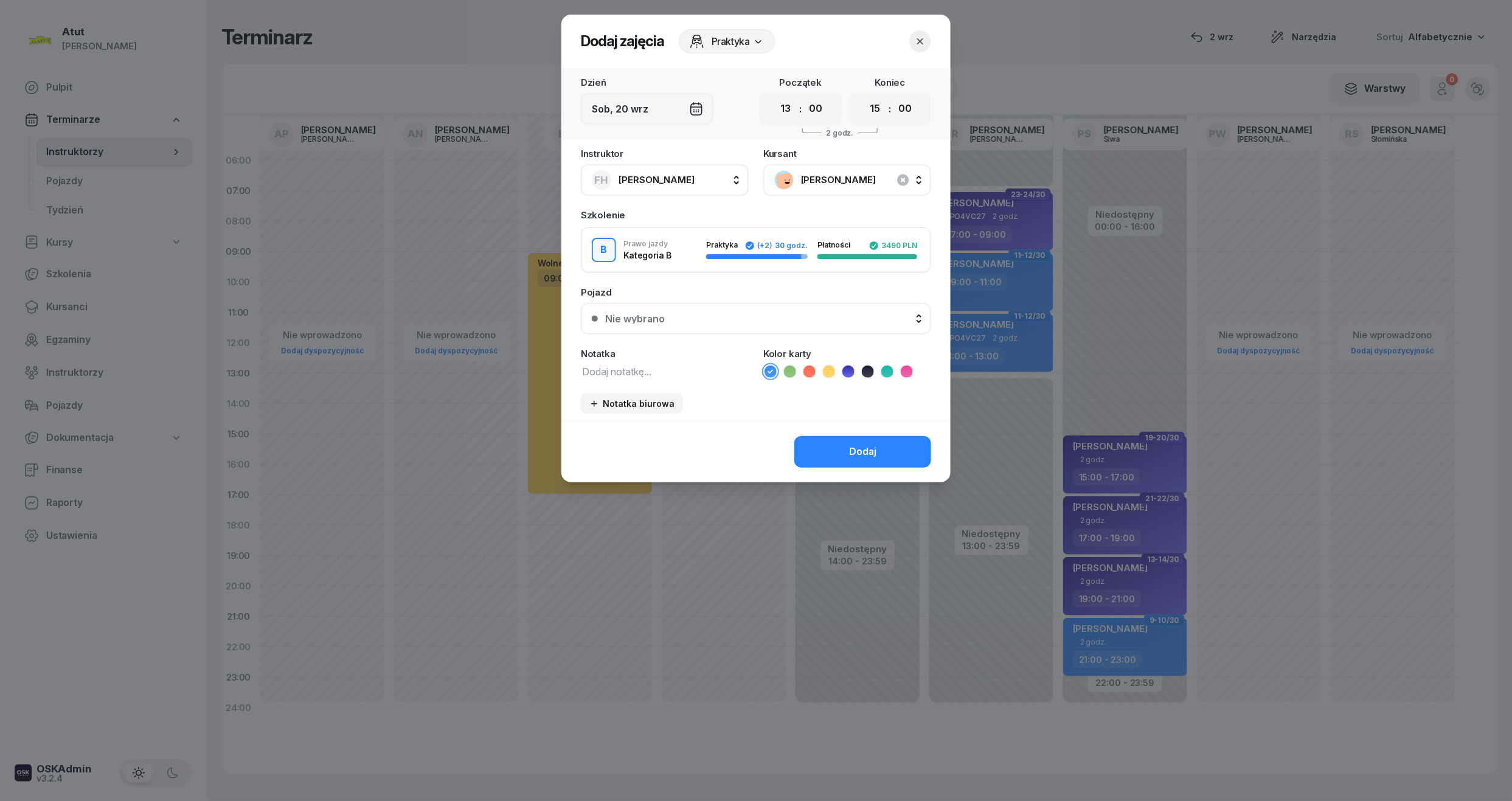
click at [611, 363] on textarea at bounding box center [664, 371] width 168 height 16
type textarea "4/4"
click at [787, 366] on icon at bounding box center [790, 372] width 12 height 12
click at [719, 314] on div "Nie wybrano" at bounding box center [763, 319] width 315 height 9
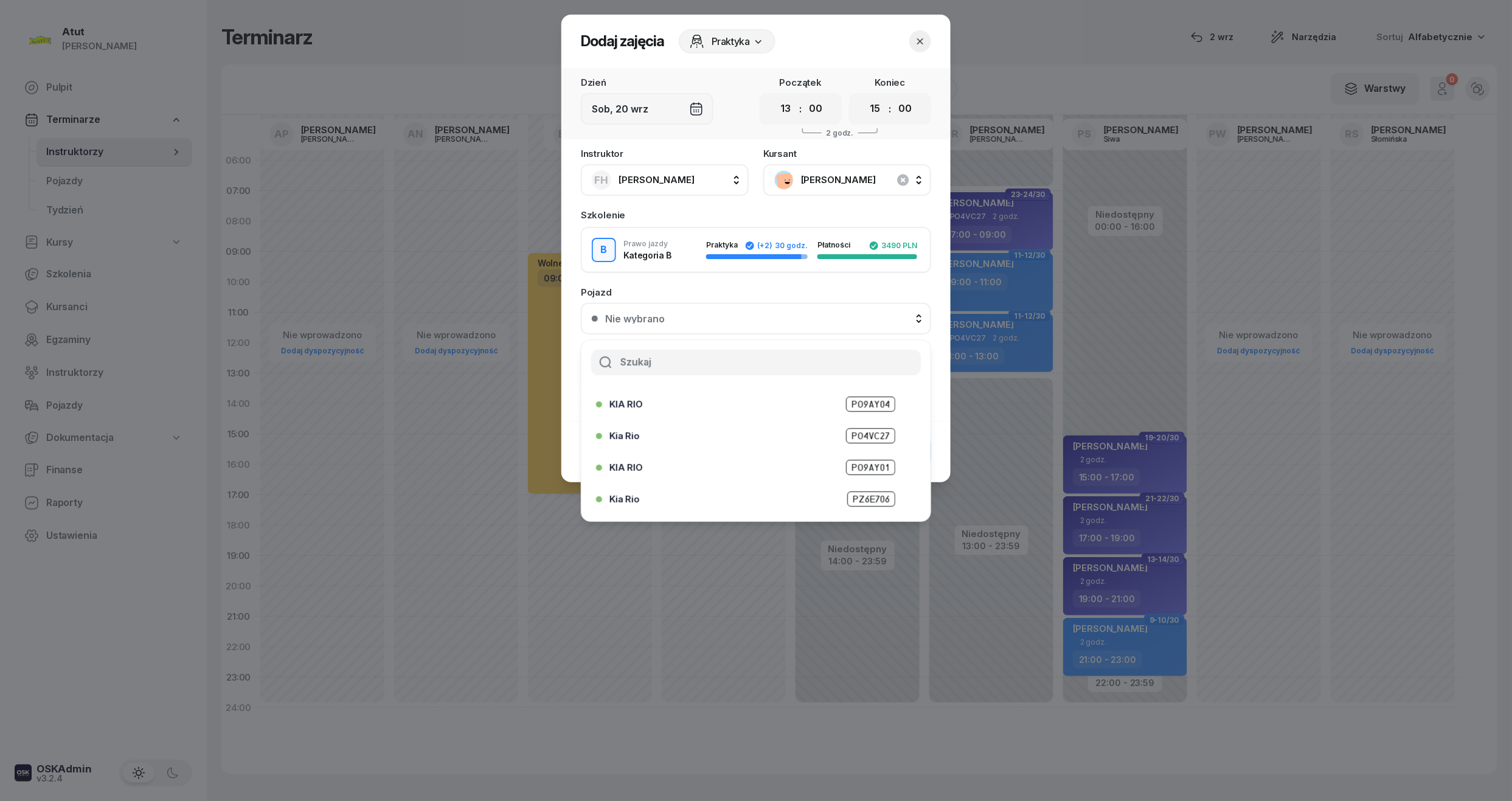
scroll to position [151, 0]
click at [920, 32] on button "button" at bounding box center [920, 41] width 22 height 22
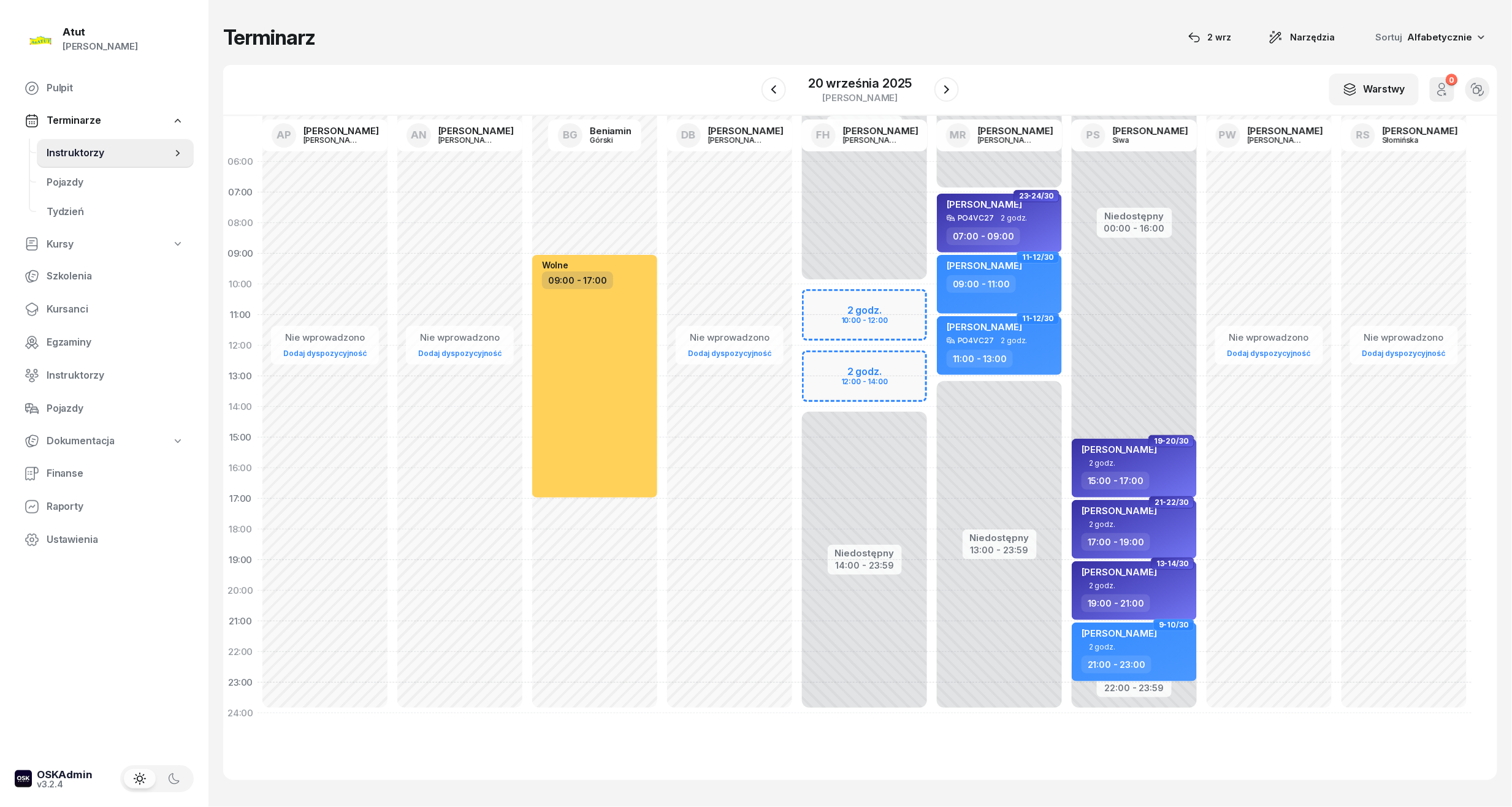
click at [832, 314] on div "Niedostępny 00:00 - 10:00 Niedostępny 14:00 - 23:59 2 godz. 10:00 - 12:00 2 god…" at bounding box center [864, 437] width 135 height 582
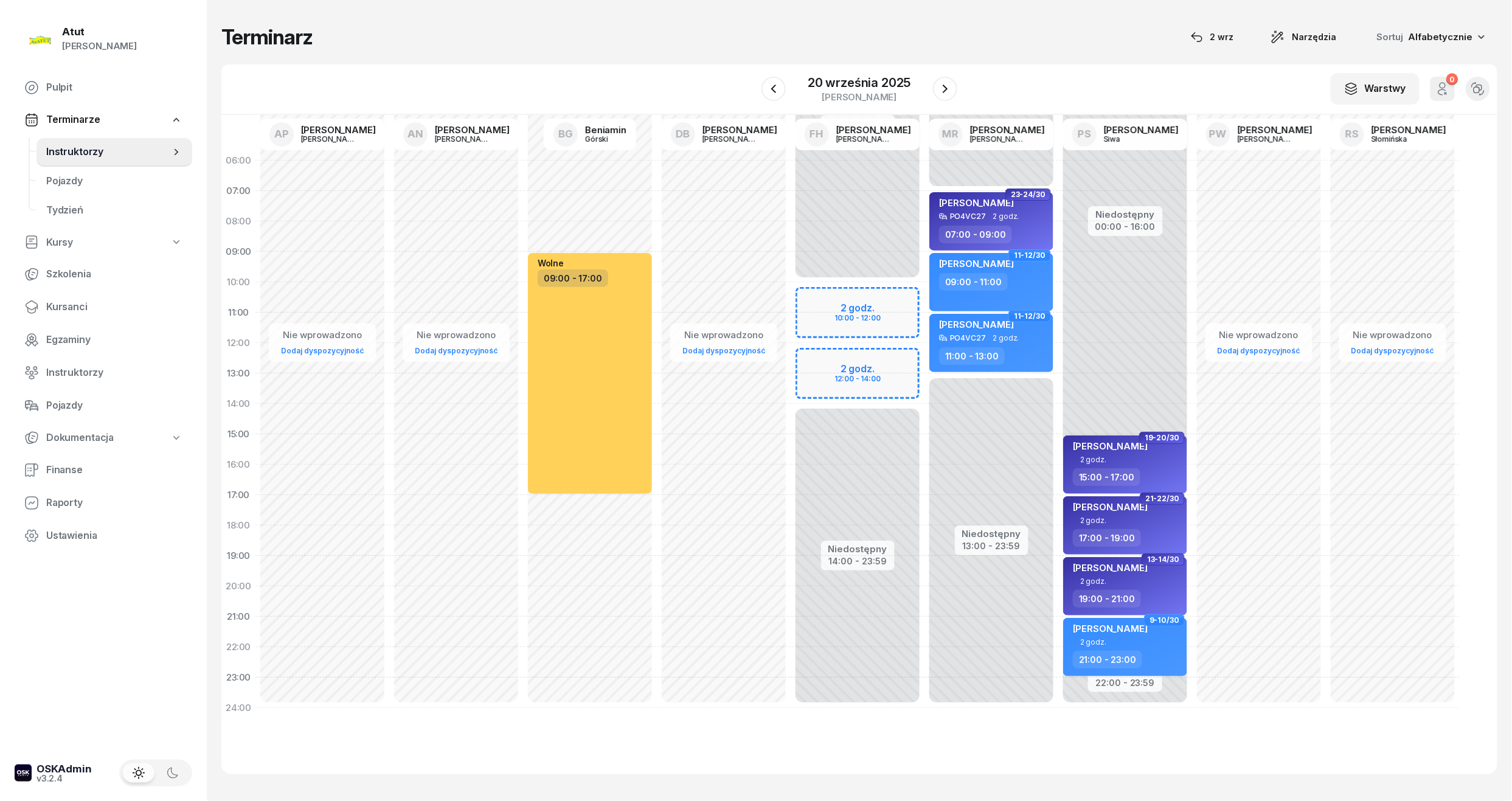
select select "10"
select select "12"
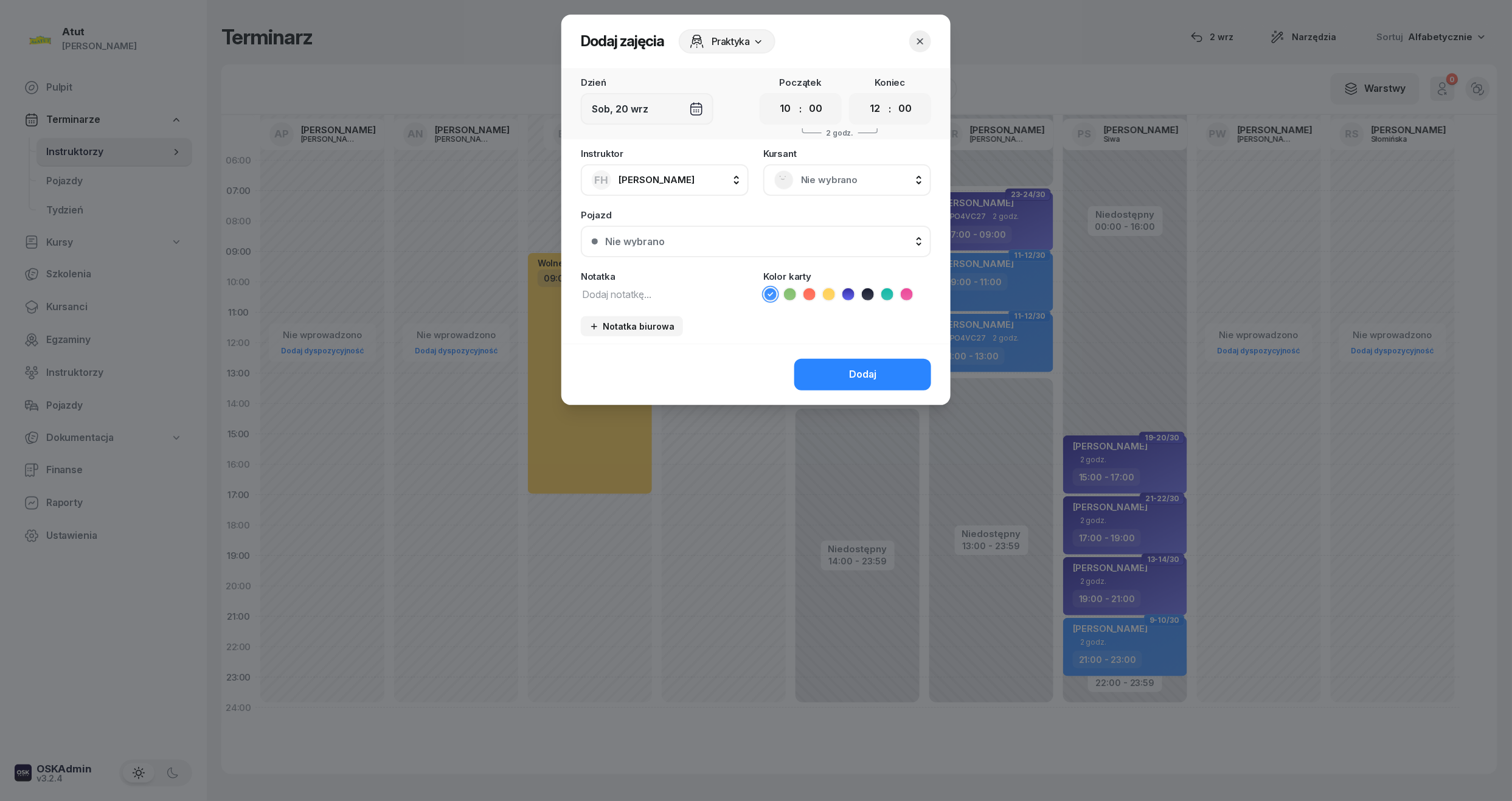
click at [828, 168] on div "Nie wybrano" at bounding box center [847, 180] width 168 height 32
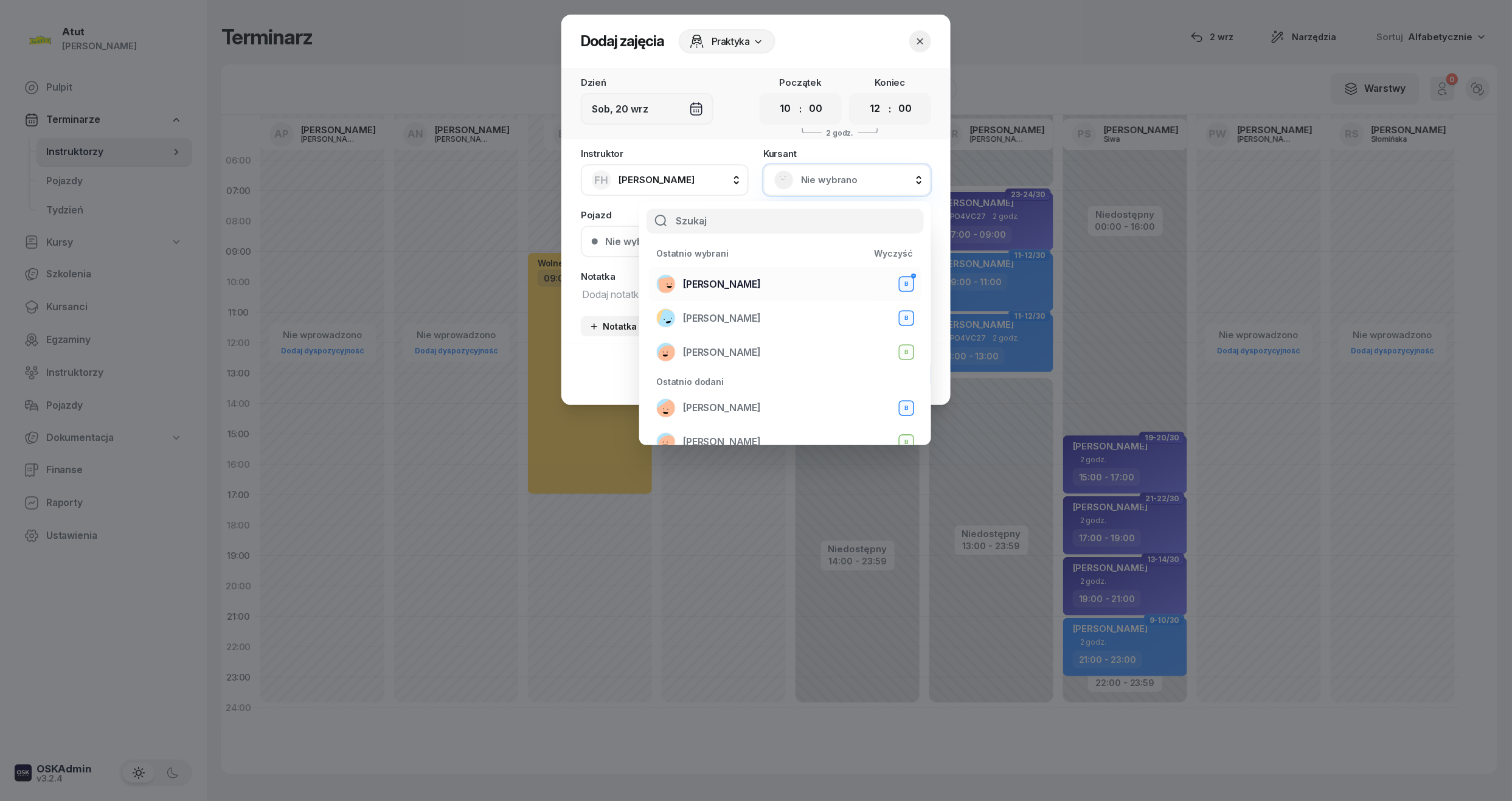
click at [765, 288] on div "[PERSON_NAME]" at bounding box center [785, 283] width 258 height 20
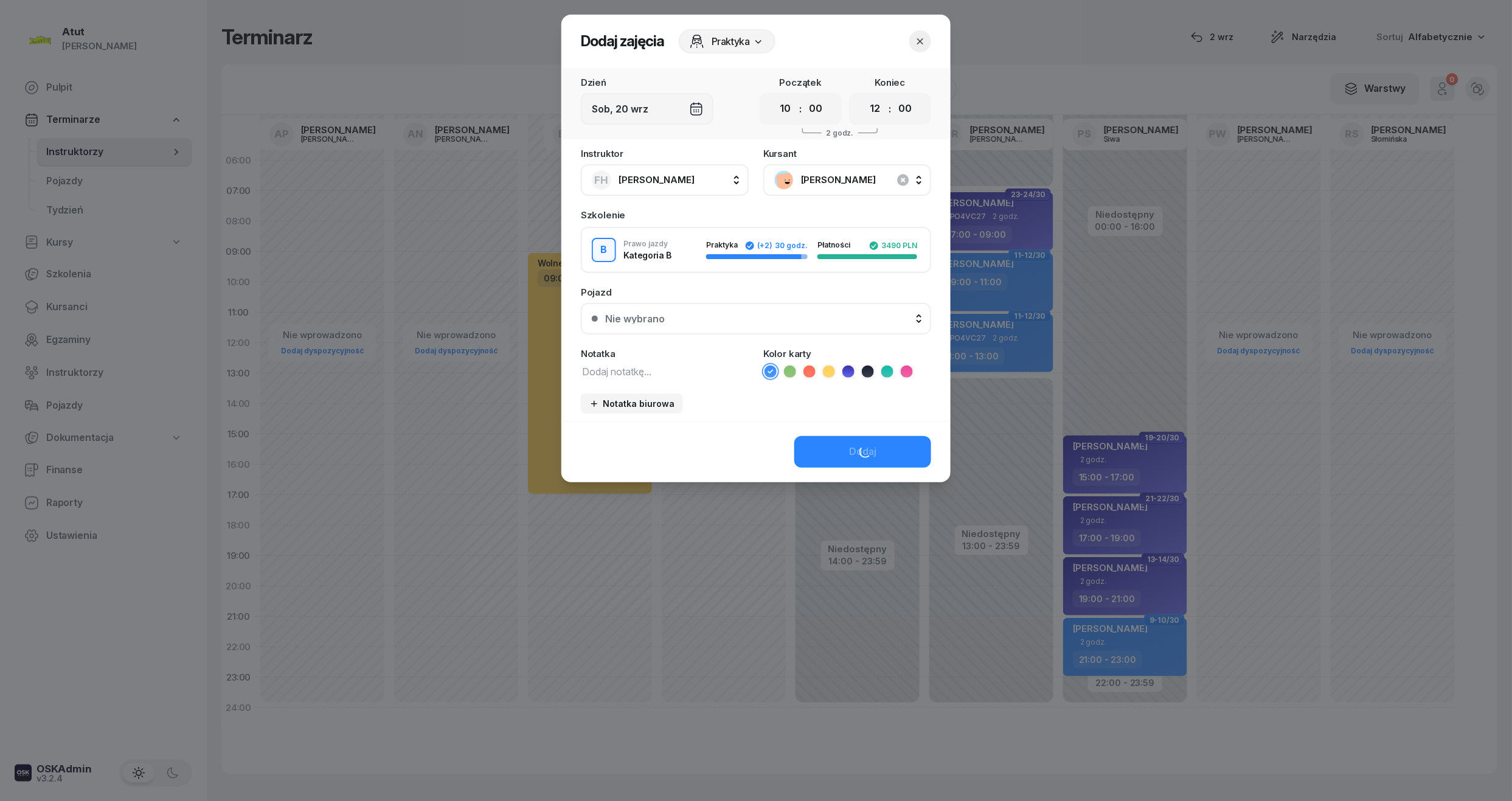
click at [660, 359] on div "Notatka" at bounding box center [664, 364] width 168 height 30
click at [660, 360] on div "Notatka" at bounding box center [664, 364] width 168 height 30
drag, startPoint x: 660, startPoint y: 360, endPoint x: 619, endPoint y: 372, distance: 42.7
click at [619, 372] on textarea at bounding box center [664, 371] width 168 height 16
type textarea "4/4"
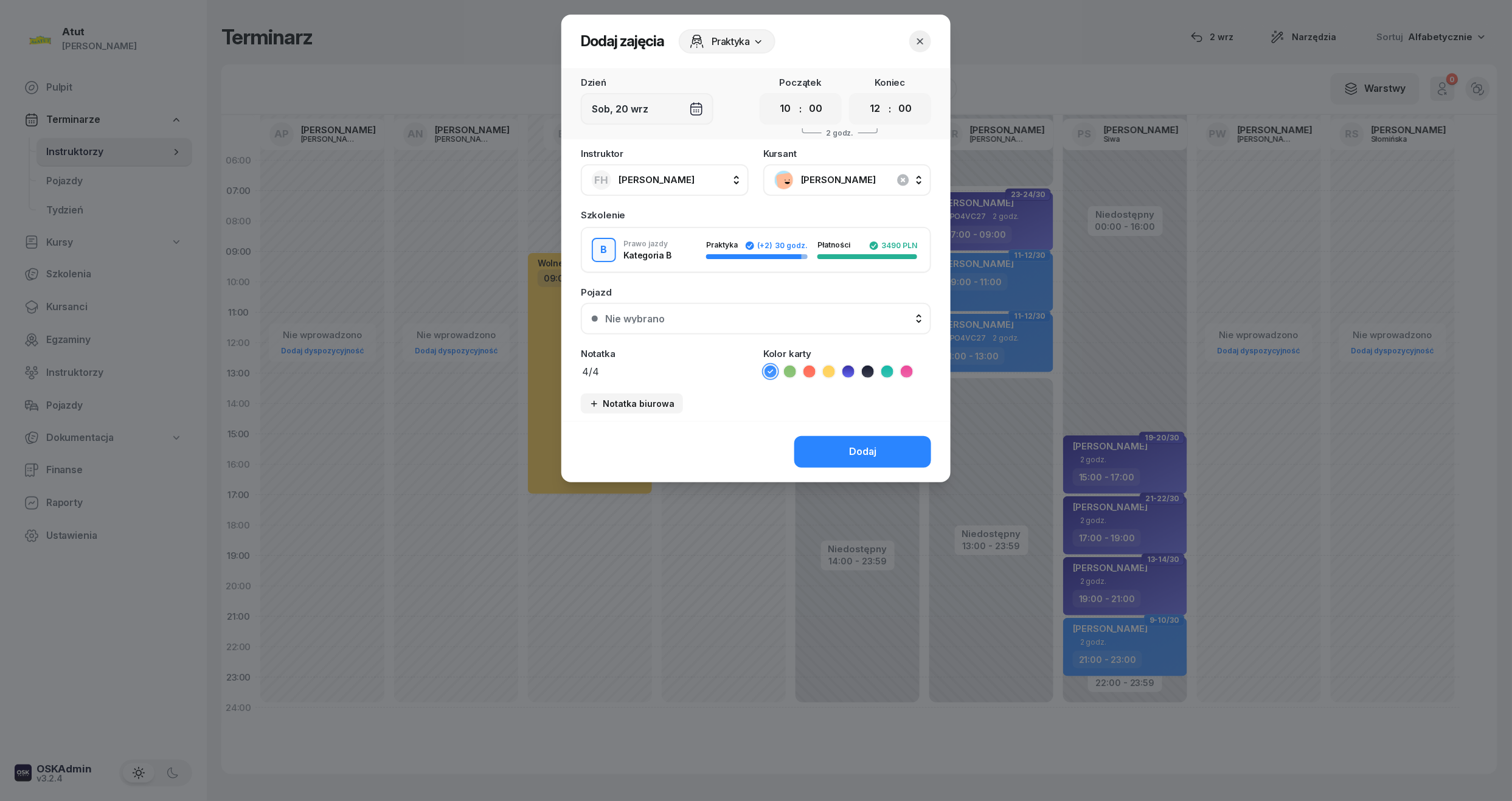
click at [792, 370] on icon at bounding box center [790, 372] width 12 height 12
click at [859, 447] on div "Dodaj" at bounding box center [863, 452] width 27 height 16
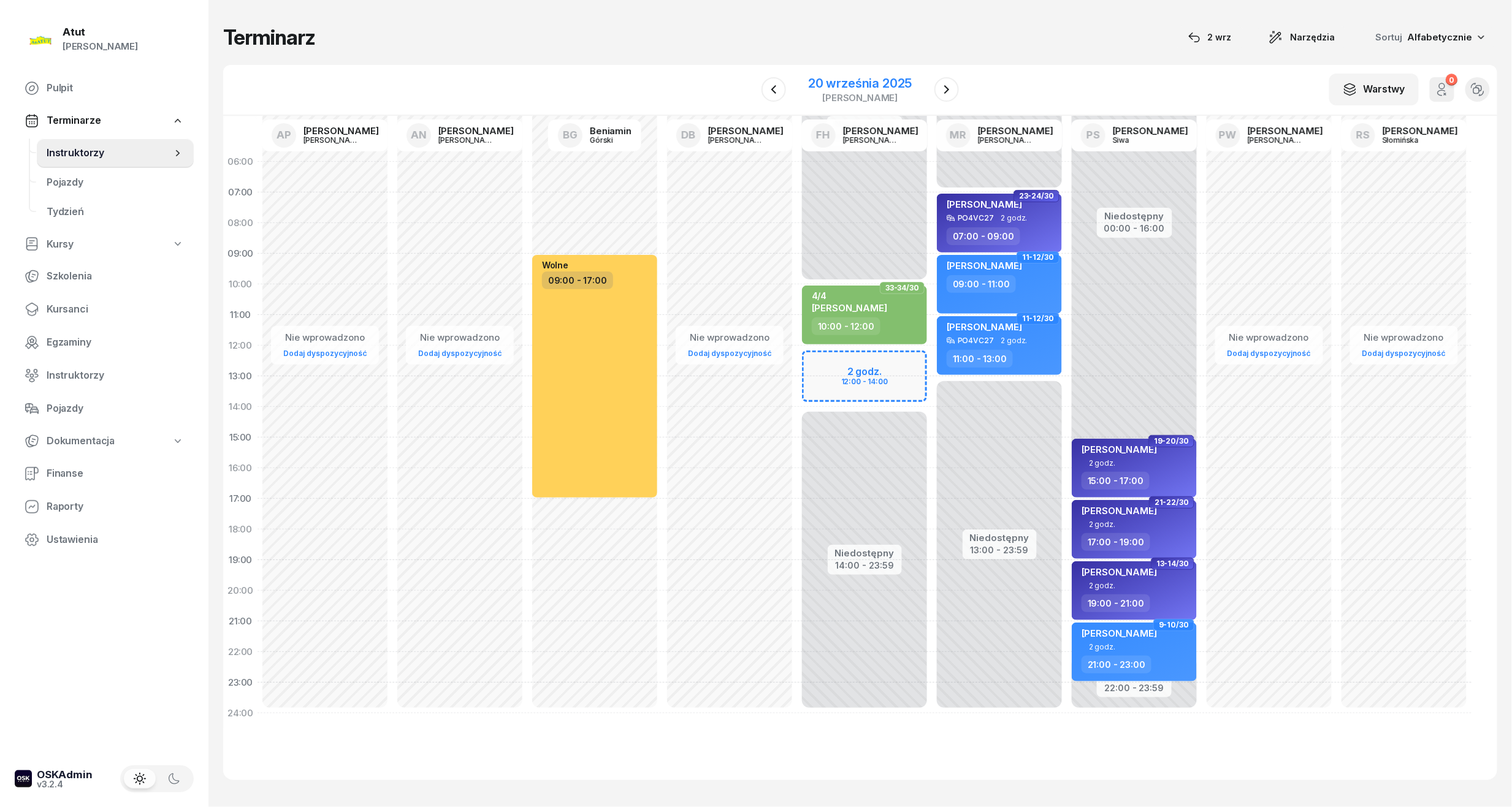
click at [856, 77] on div "20 września 2025" at bounding box center [860, 83] width 104 height 13
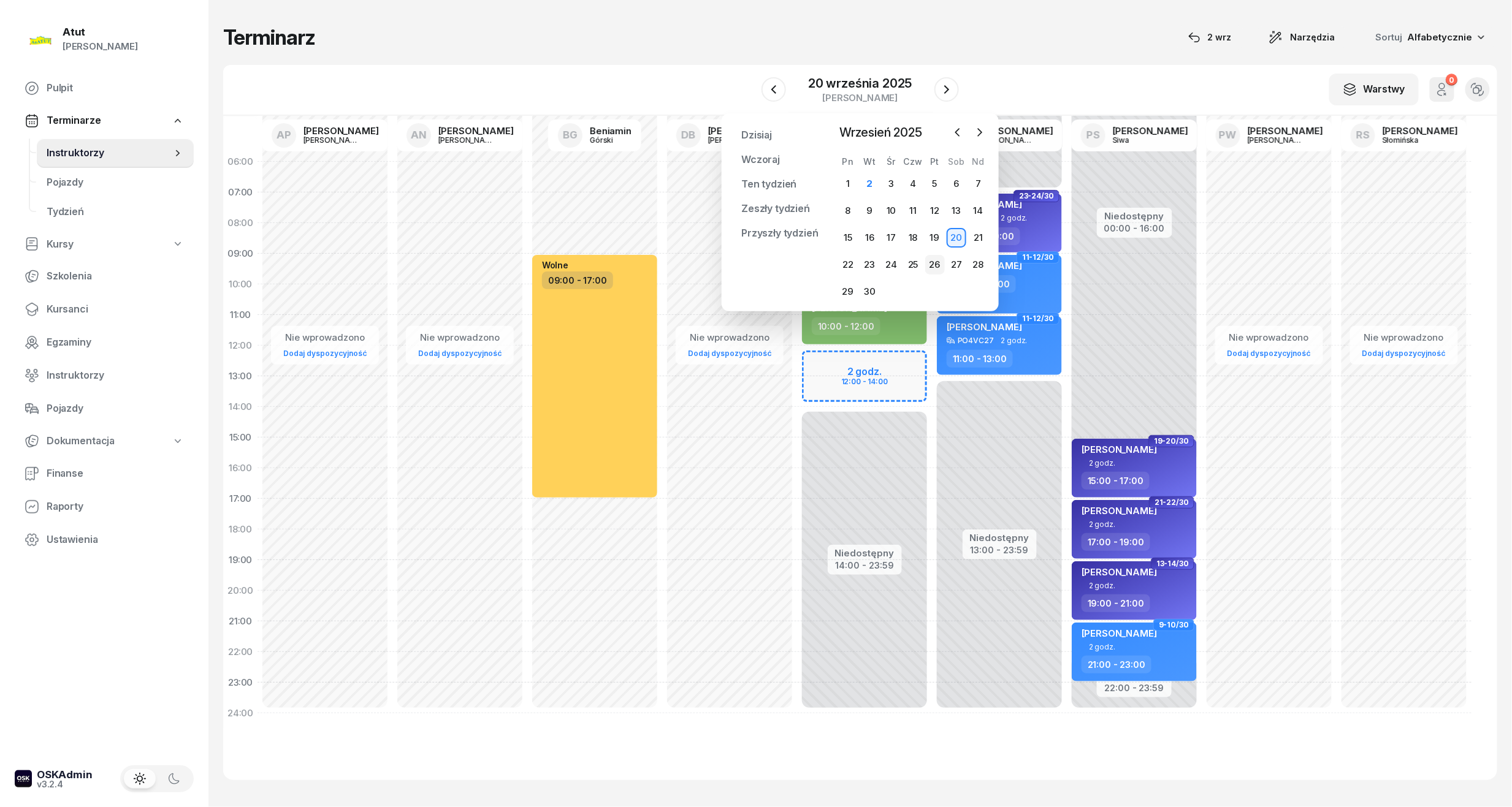
click at [937, 268] on div "26" at bounding box center [935, 264] width 20 height 20
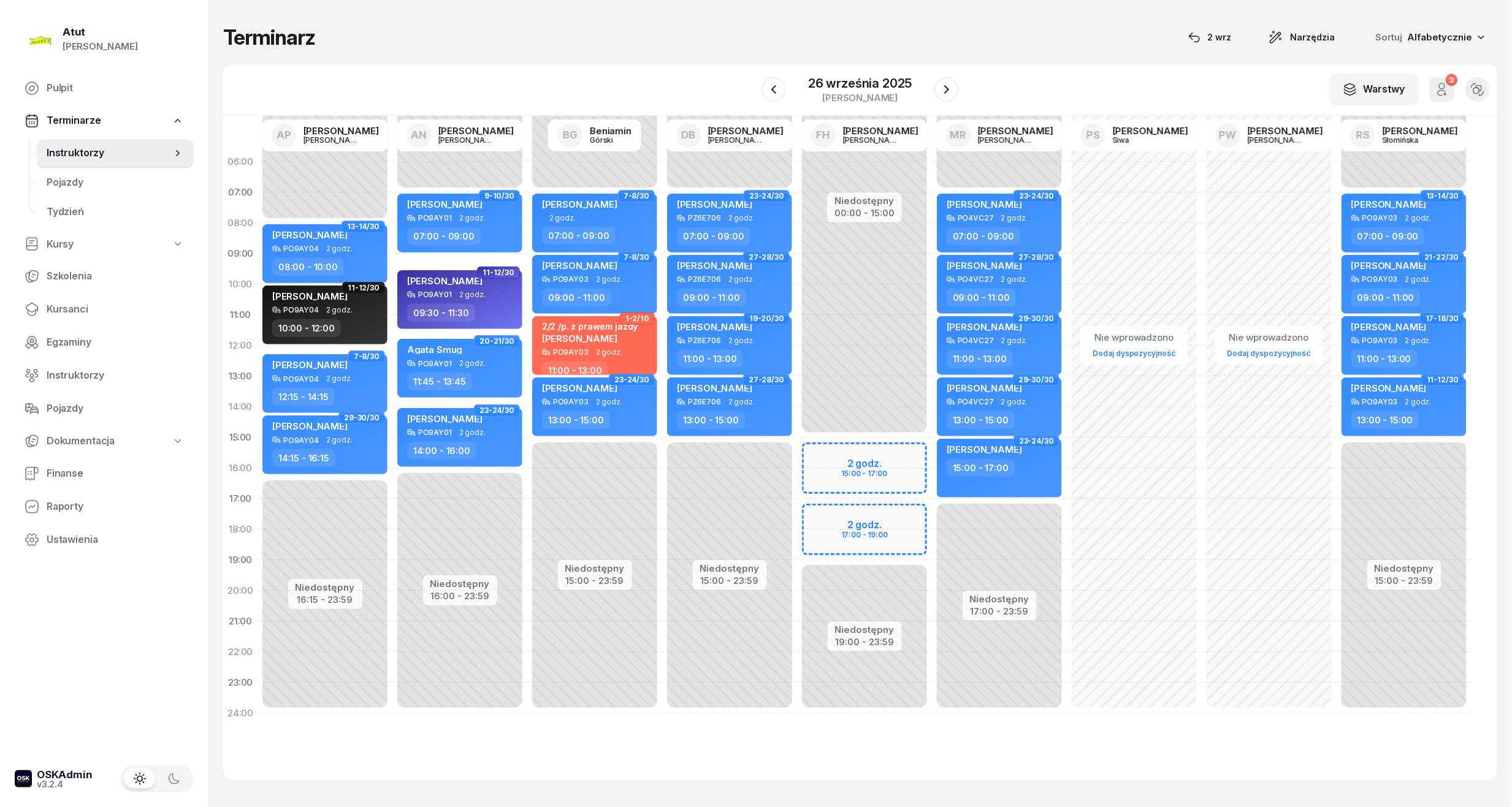
click at [861, 526] on div "Niedostępny 00:00 - 15:00 Niedostępny 19:00 - 23:59 2 godz. 15:00 - 17:00 2 god…" at bounding box center [864, 437] width 135 height 582
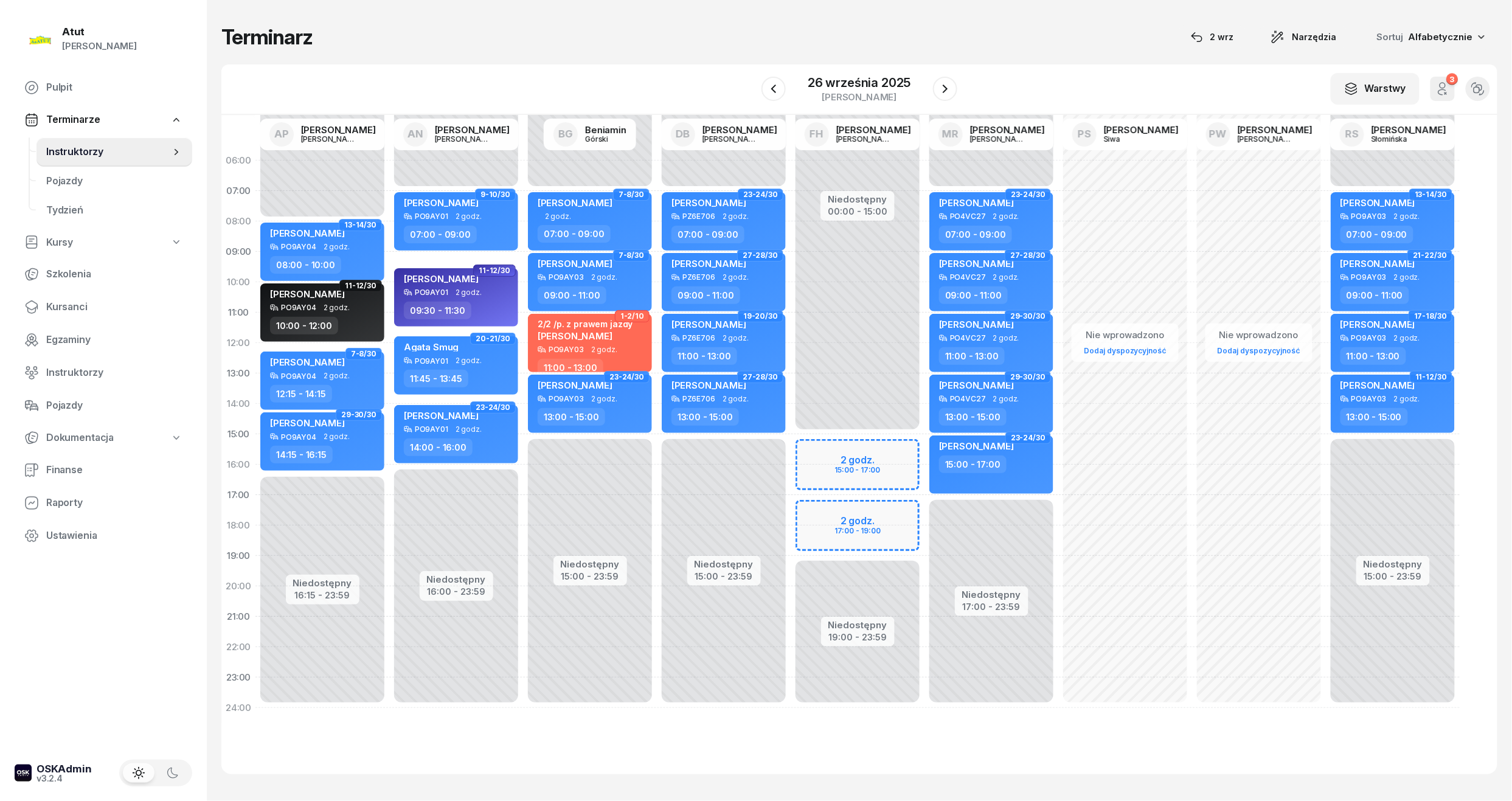
select select "17"
select select "19"
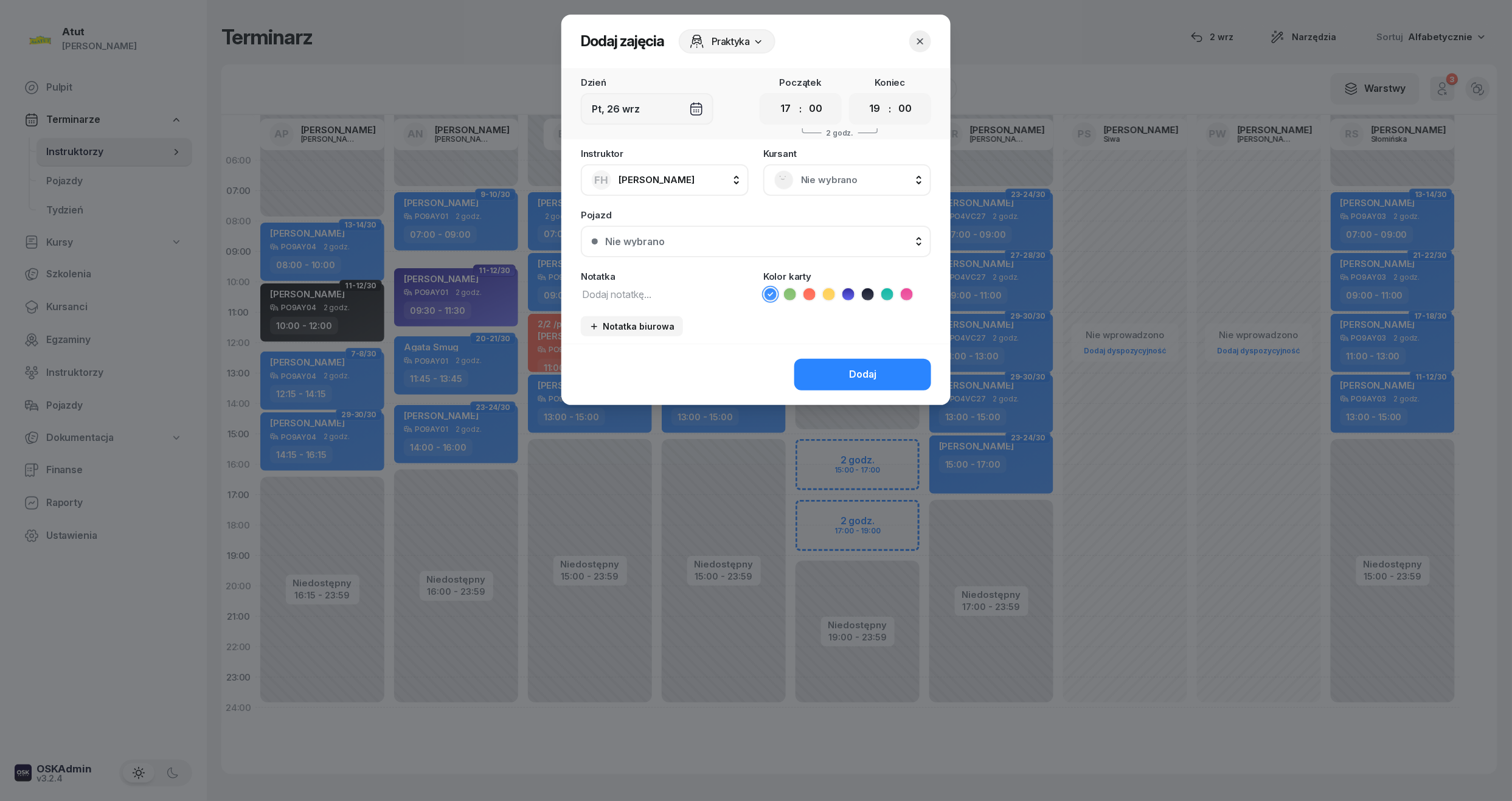
click at [837, 183] on span "Nie wybrano" at bounding box center [860, 180] width 119 height 16
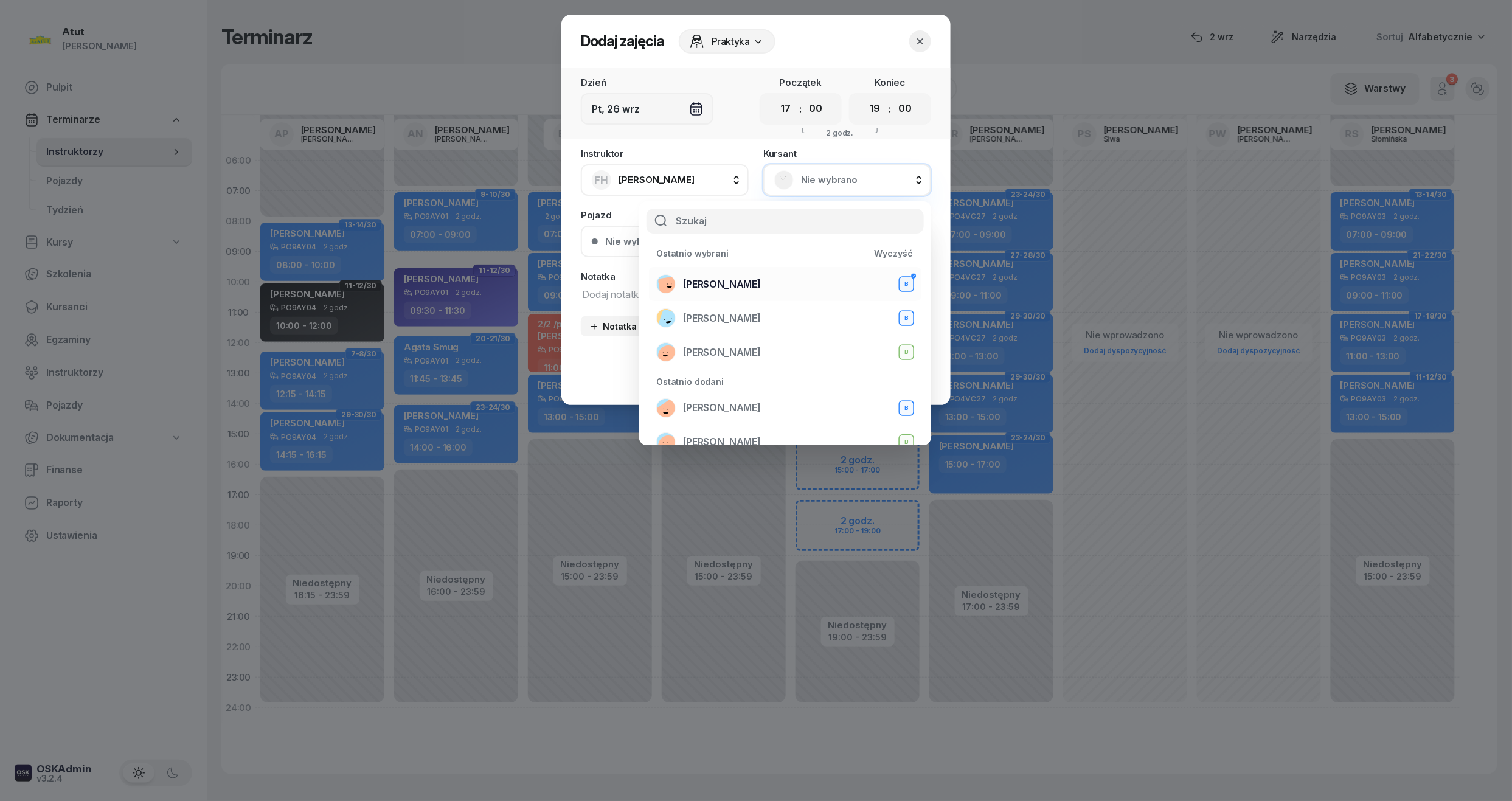
click at [704, 280] on span "[PERSON_NAME]" at bounding box center [722, 285] width 78 height 16
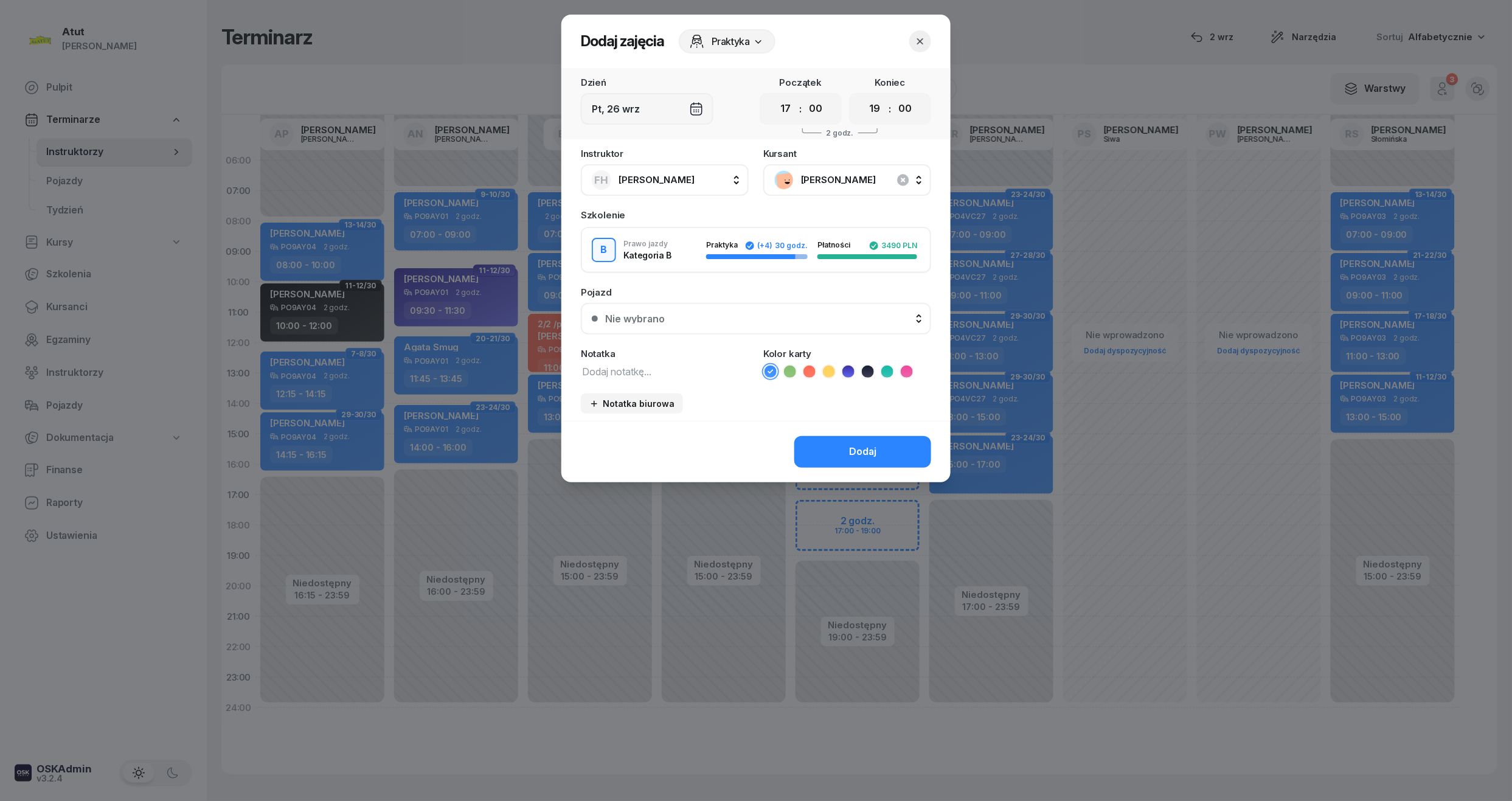
click at [626, 373] on textarea at bounding box center [664, 371] width 168 height 16
type textarea "6/6"
click at [788, 365] on icon at bounding box center [790, 372] width 12 height 12
click at [682, 318] on div "Nie wybrano" at bounding box center [763, 319] width 315 height 9
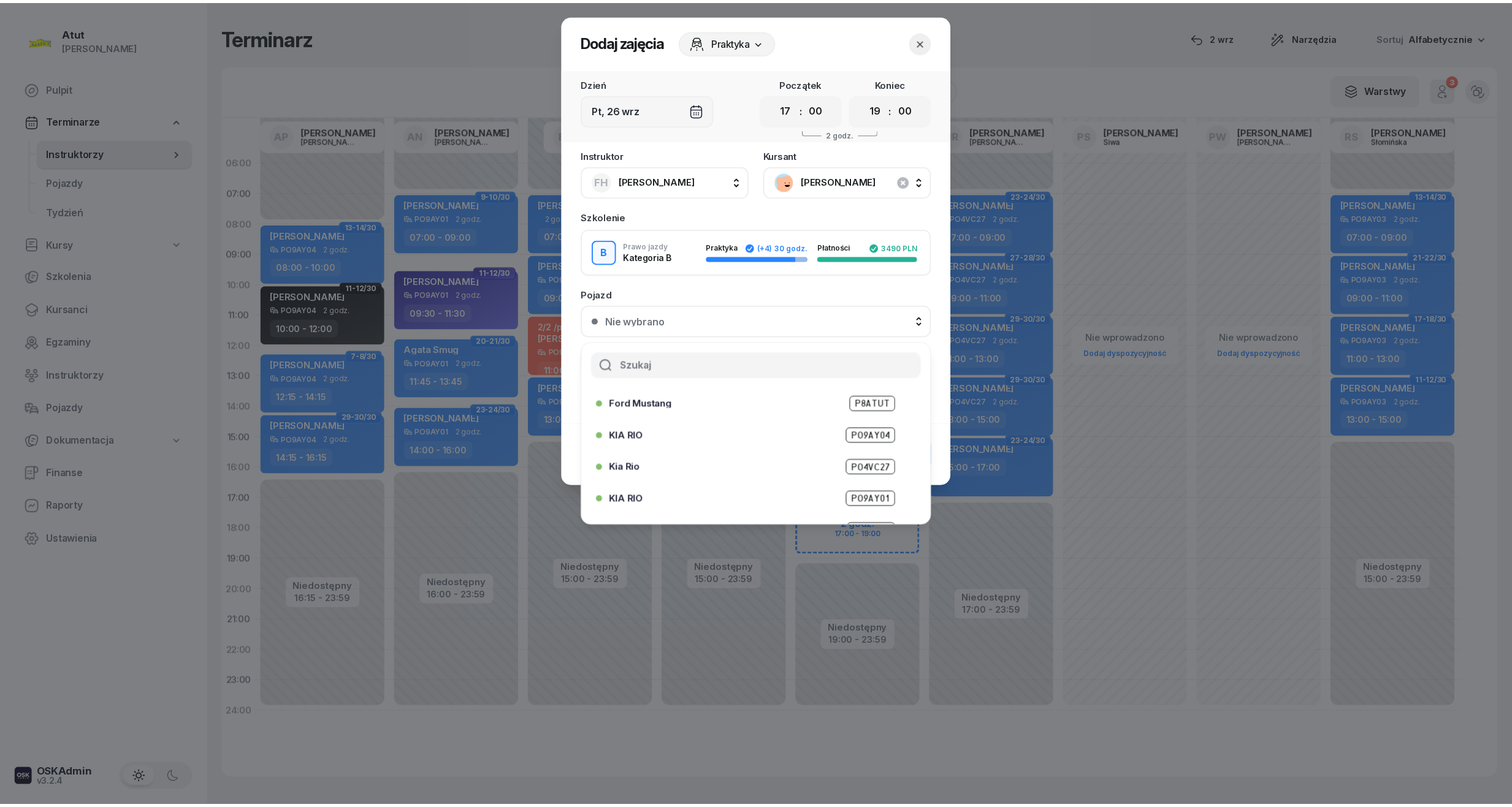
scroll to position [152, 0]
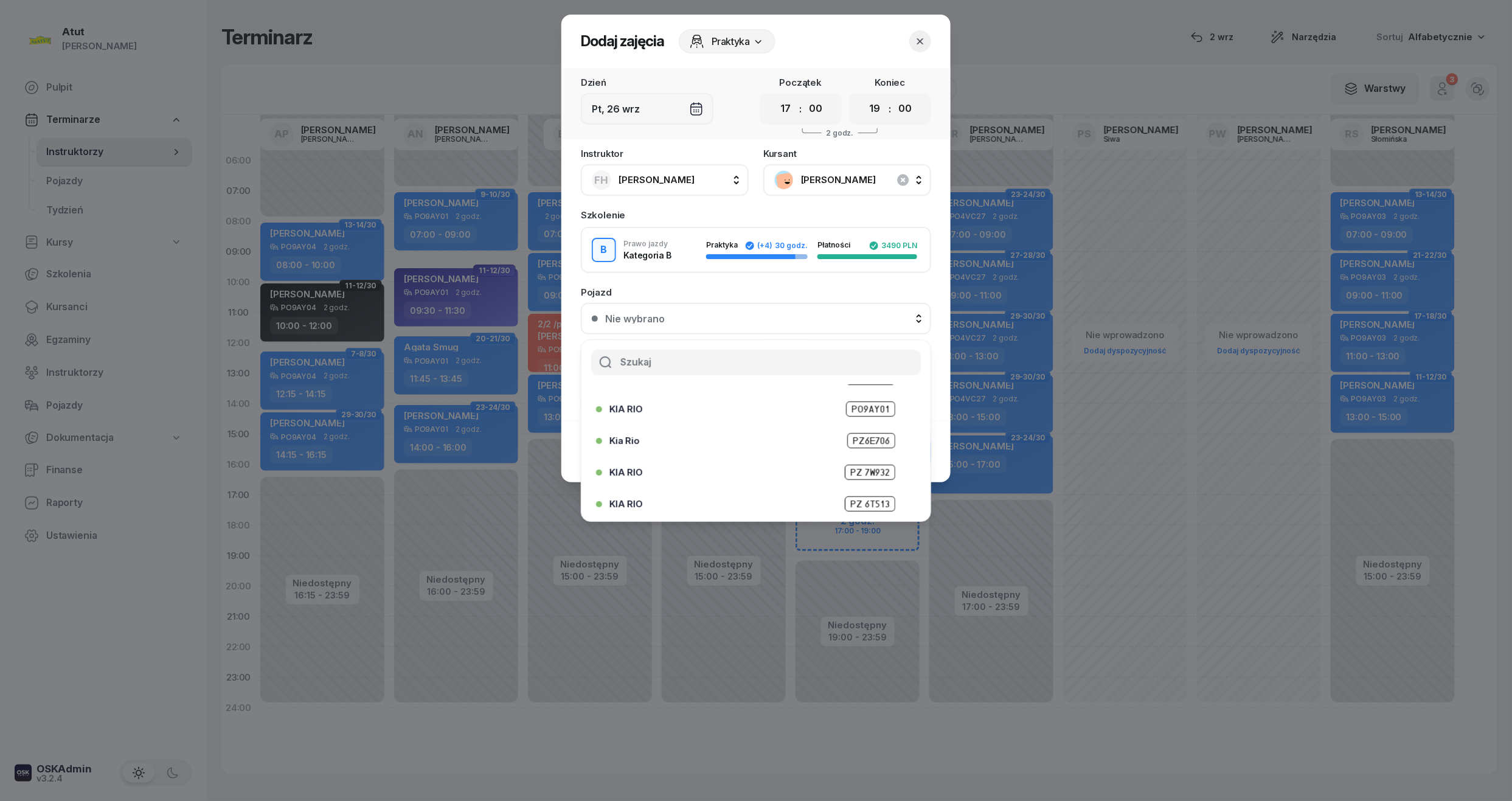
click at [847, 506] on span "PZ 6T513" at bounding box center [870, 504] width 51 height 15
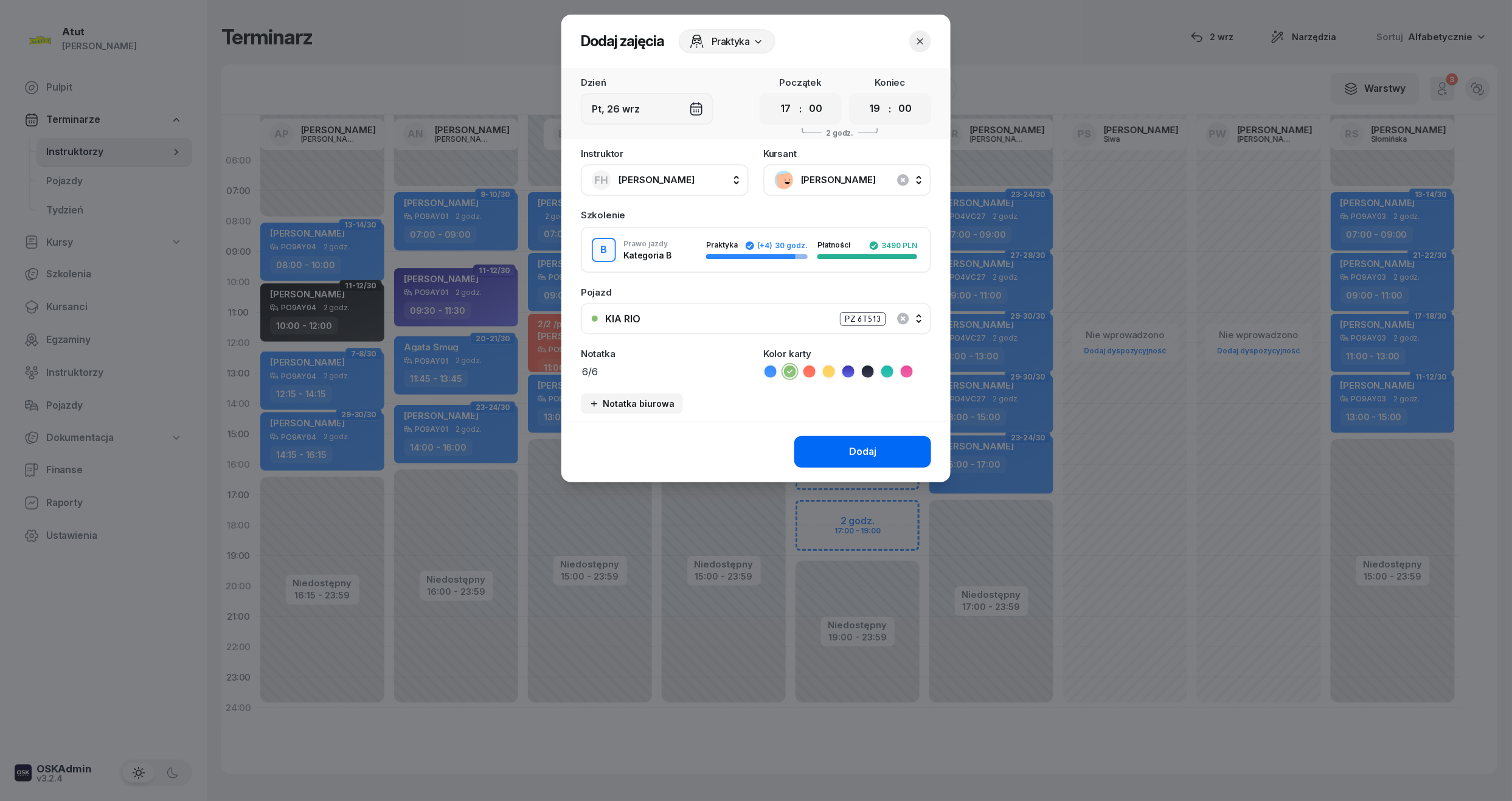
click at [860, 444] on div "Dodaj" at bounding box center [863, 452] width 27 height 16
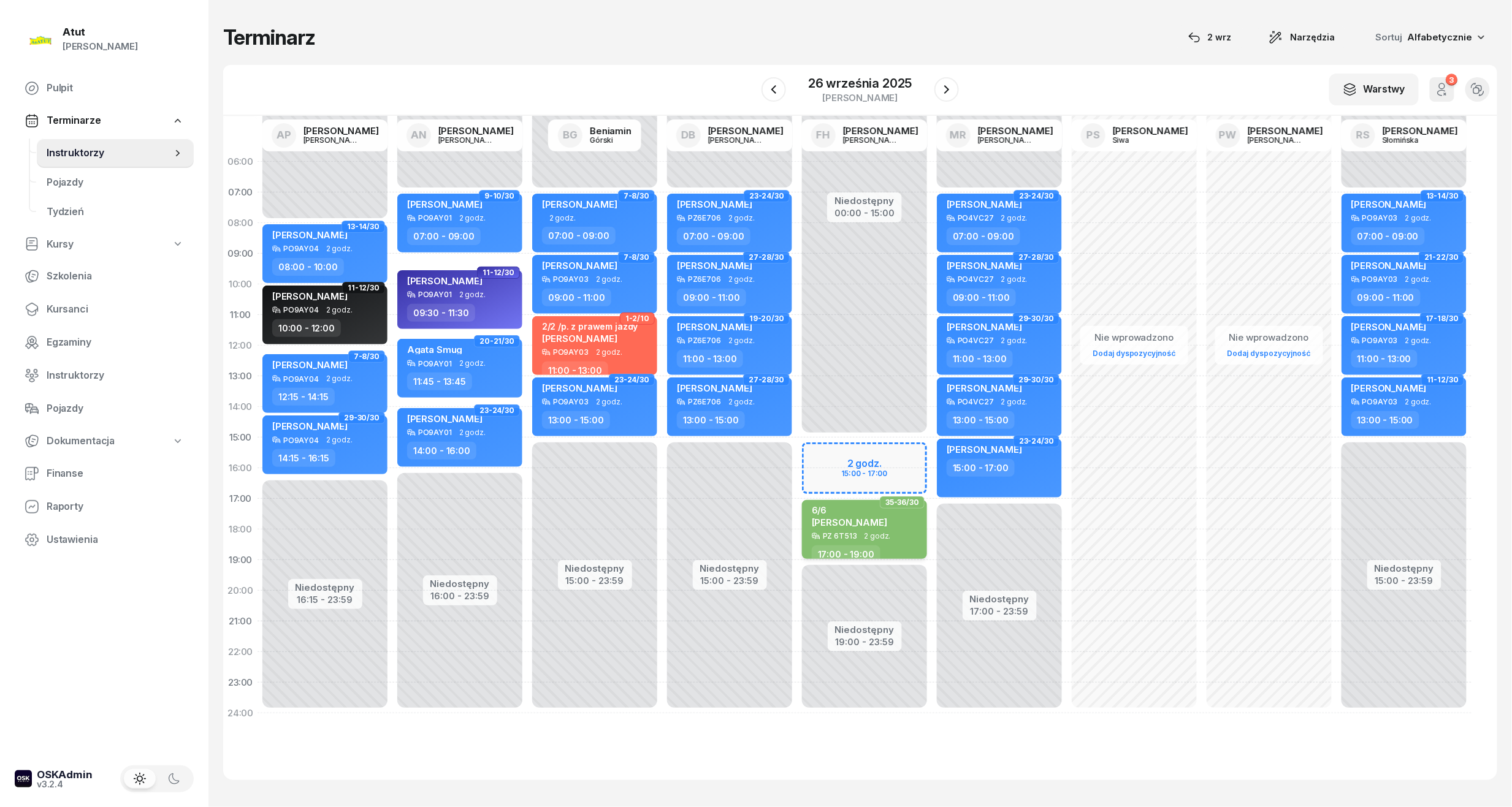
click at [868, 521] on span "[PERSON_NAME]" at bounding box center [850, 522] width 76 height 12
select select "17"
select select "19"
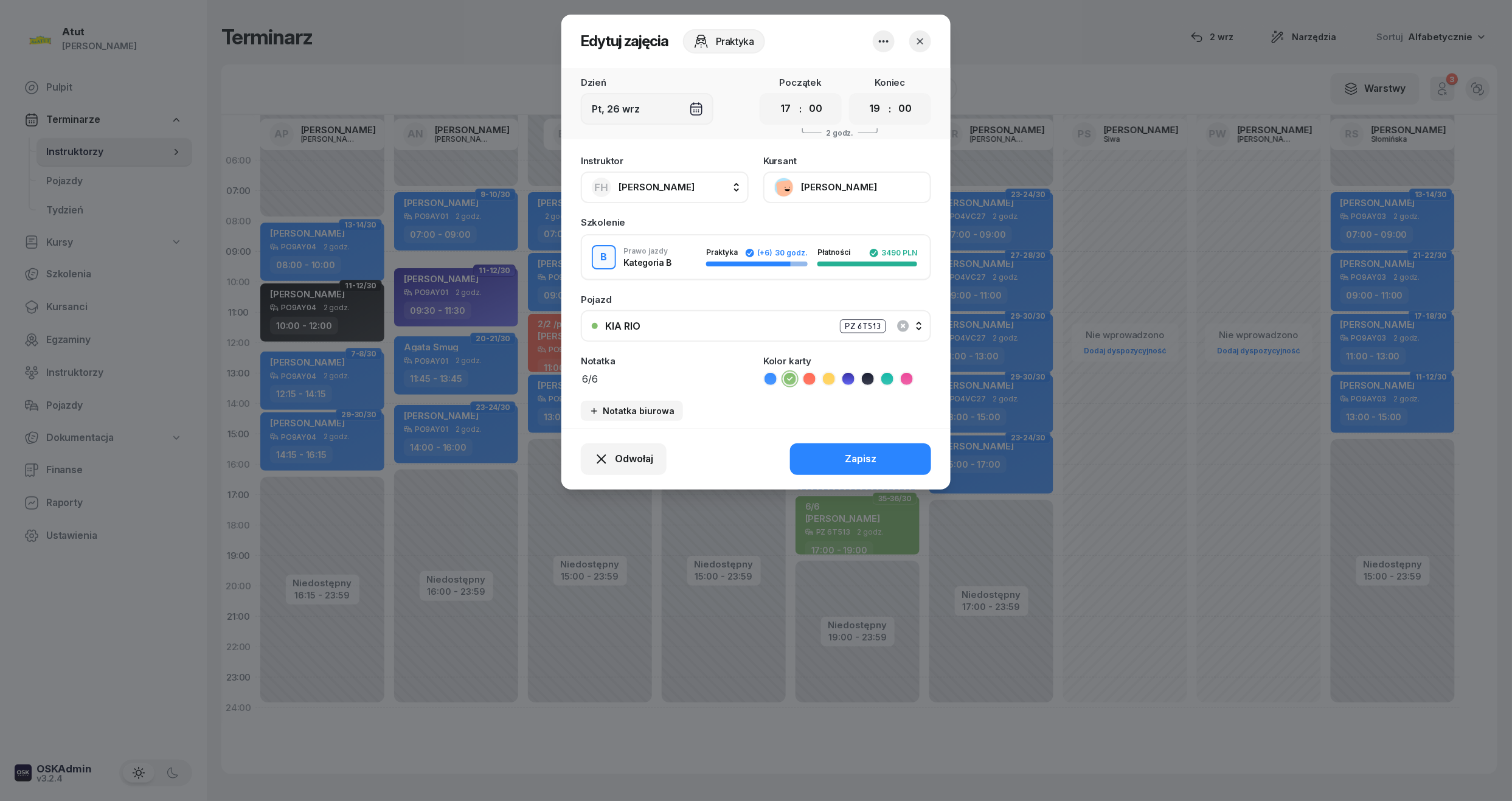
click at [845, 183] on button "[PERSON_NAME]" at bounding box center [847, 187] width 168 height 32
click at [808, 222] on div "Otwórz profil" at bounding box center [802, 229] width 59 height 16
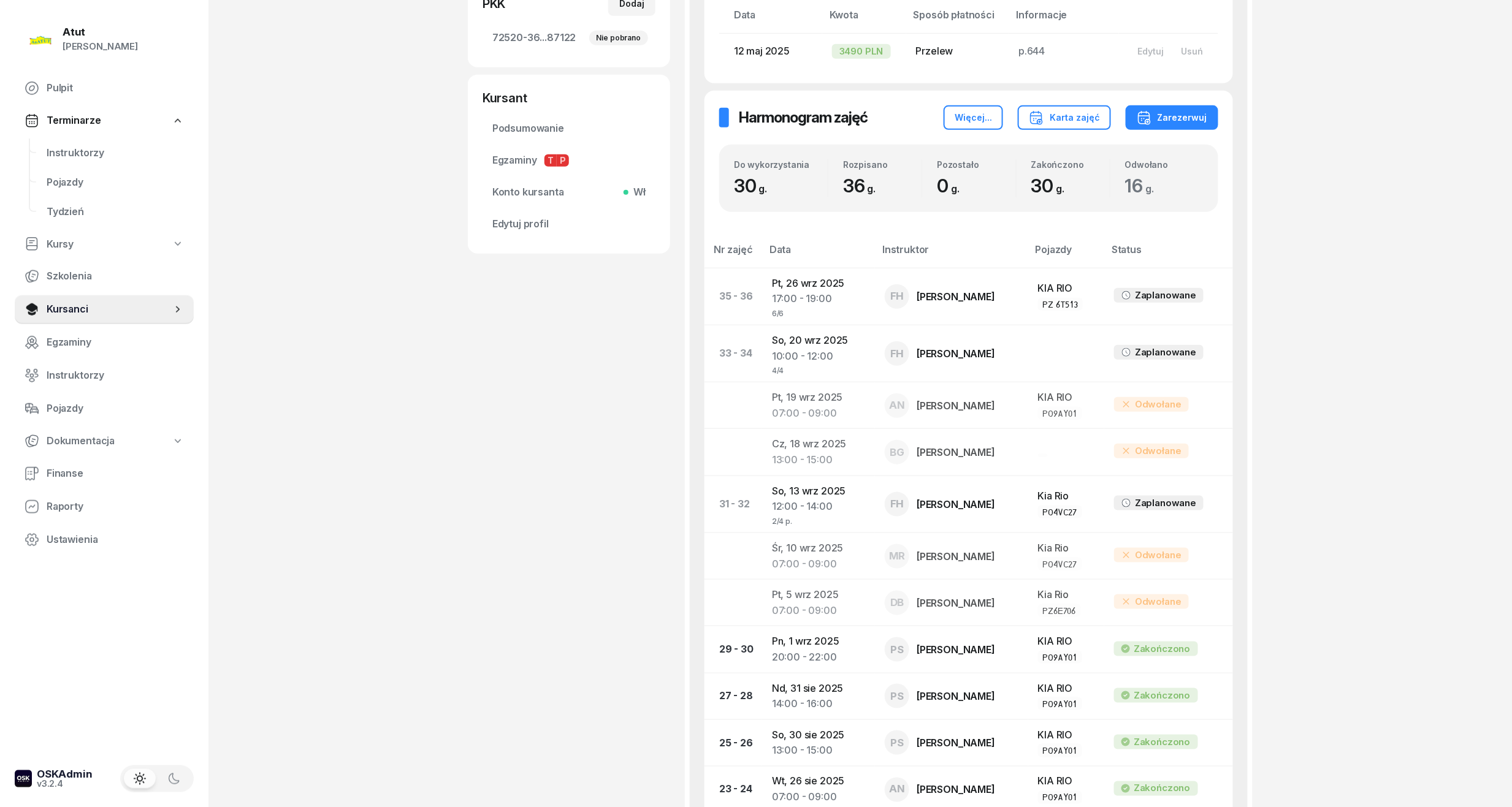
scroll to position [490, 0]
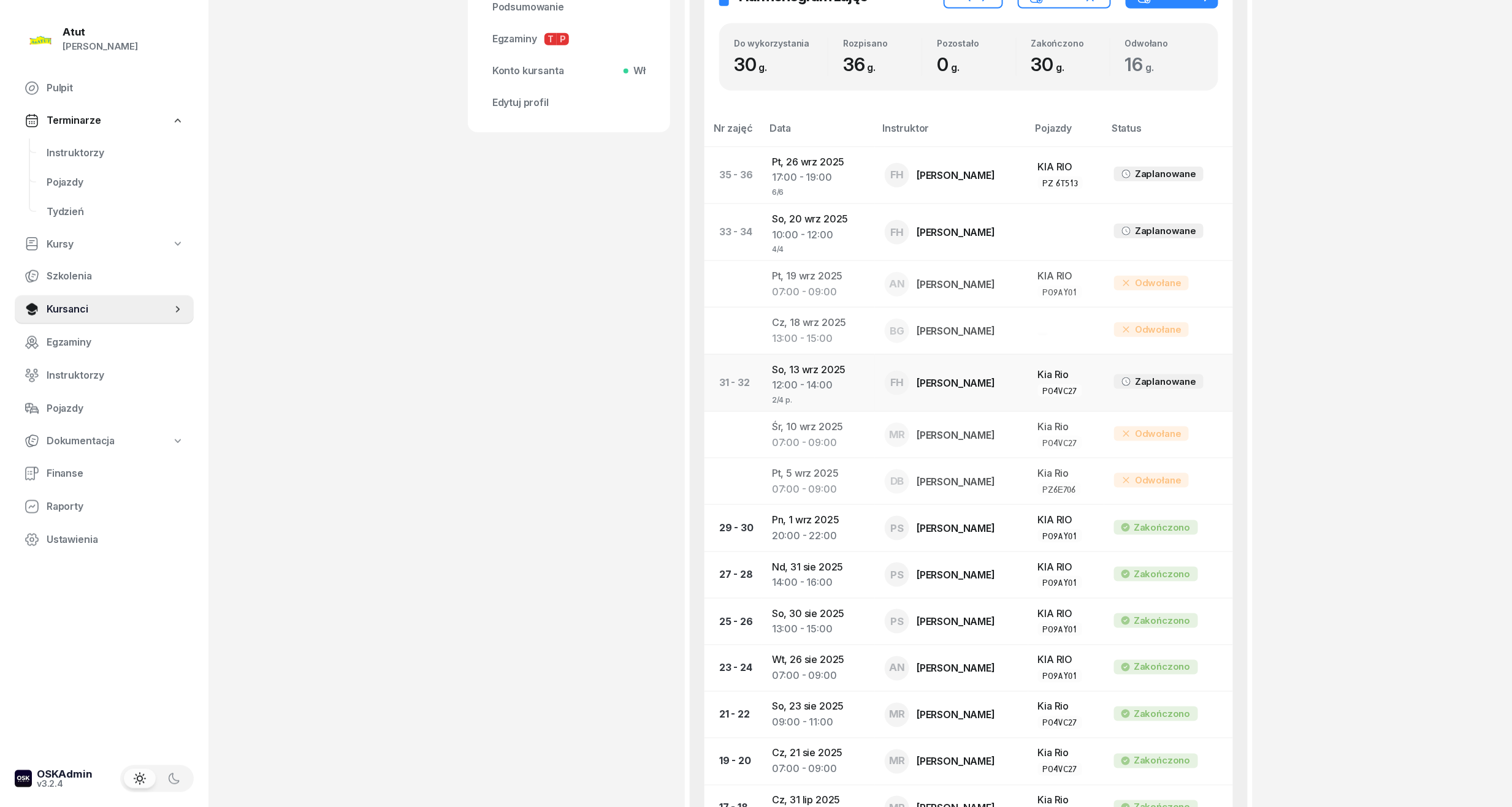
click at [797, 368] on td "So, 13 wrz 2025 12:00 - 14:00 [DATE] p." at bounding box center [818, 382] width 112 height 57
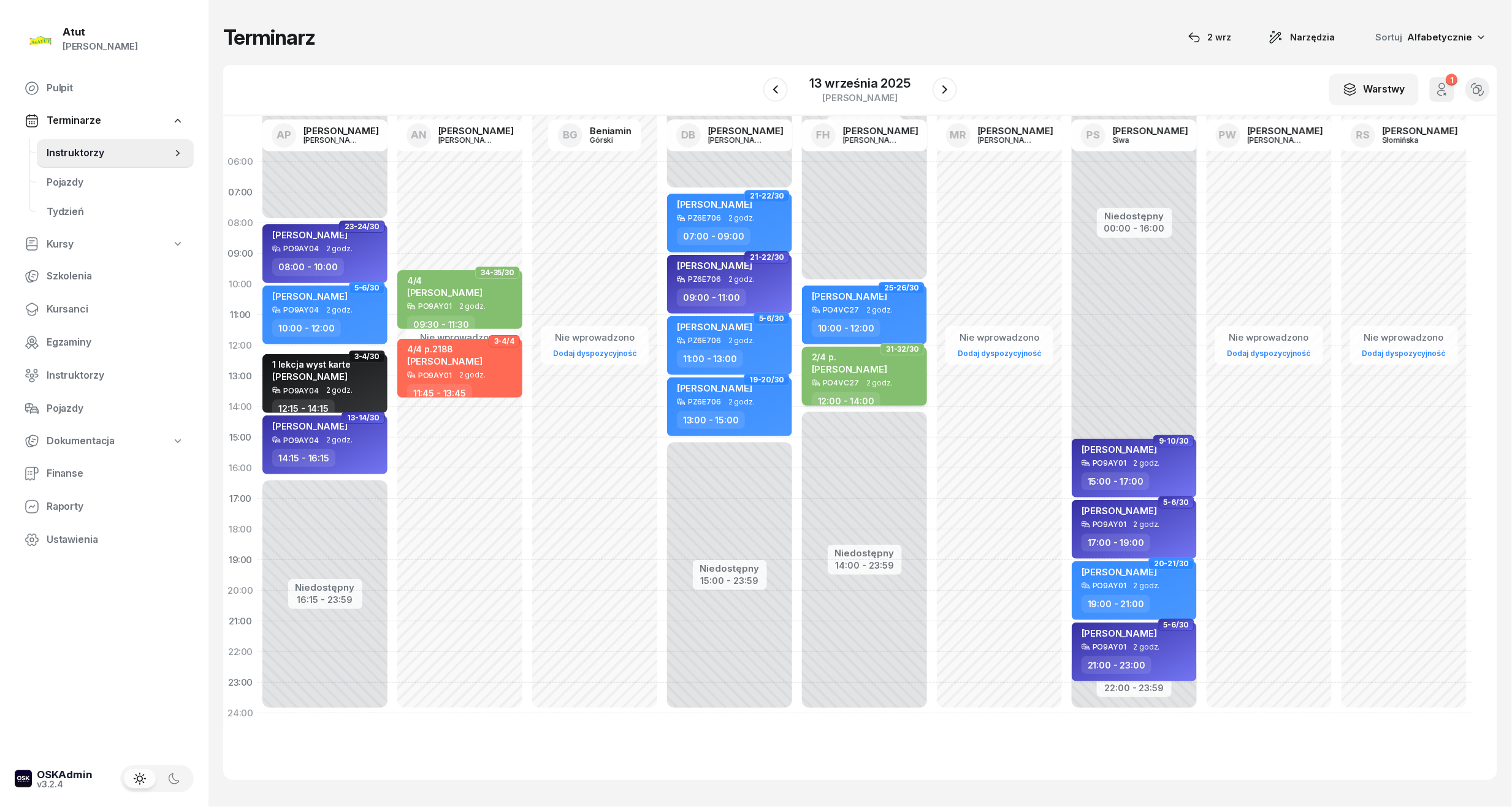
click at [860, 352] on div "2/4 p." at bounding box center [850, 356] width 76 height 10
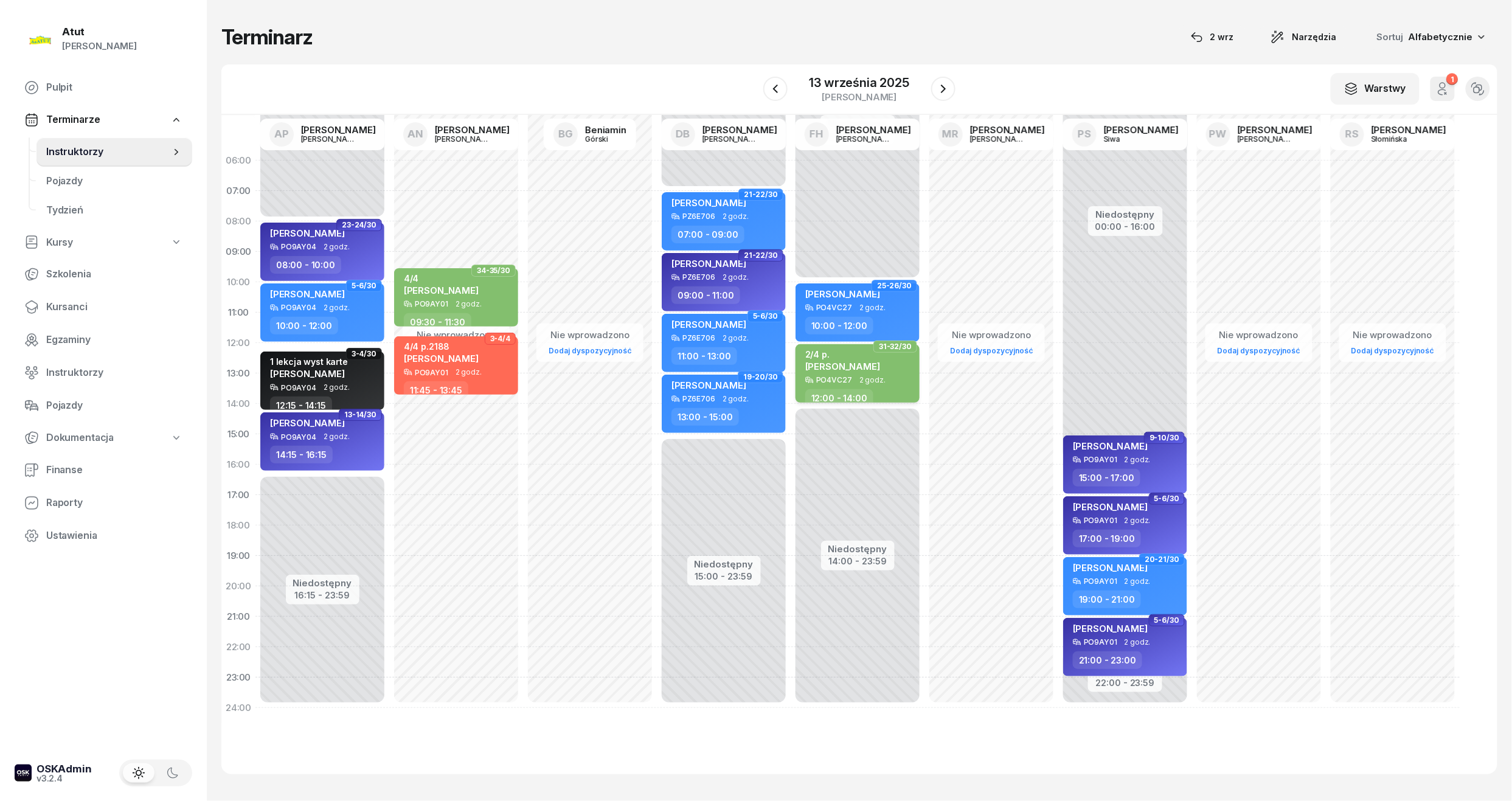
select select "12"
select select "14"
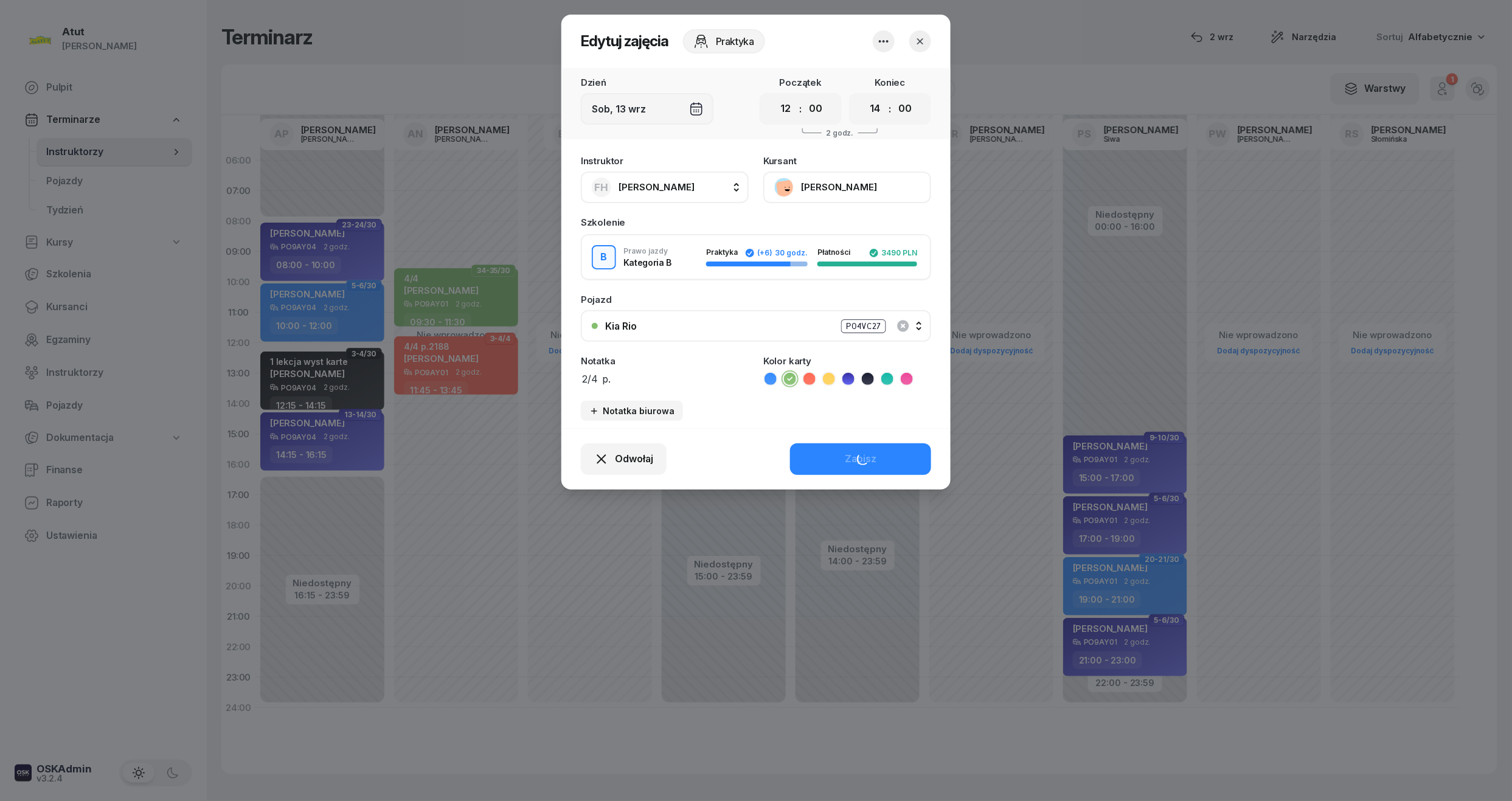
click at [602, 377] on textarea "2/4 p." at bounding box center [664, 379] width 168 height 16
click at [594, 378] on textarea "2/4 p." at bounding box center [664, 379] width 168 height 16
type textarea "2/6 p."
click at [853, 454] on div "Zapisz" at bounding box center [860, 459] width 32 height 16
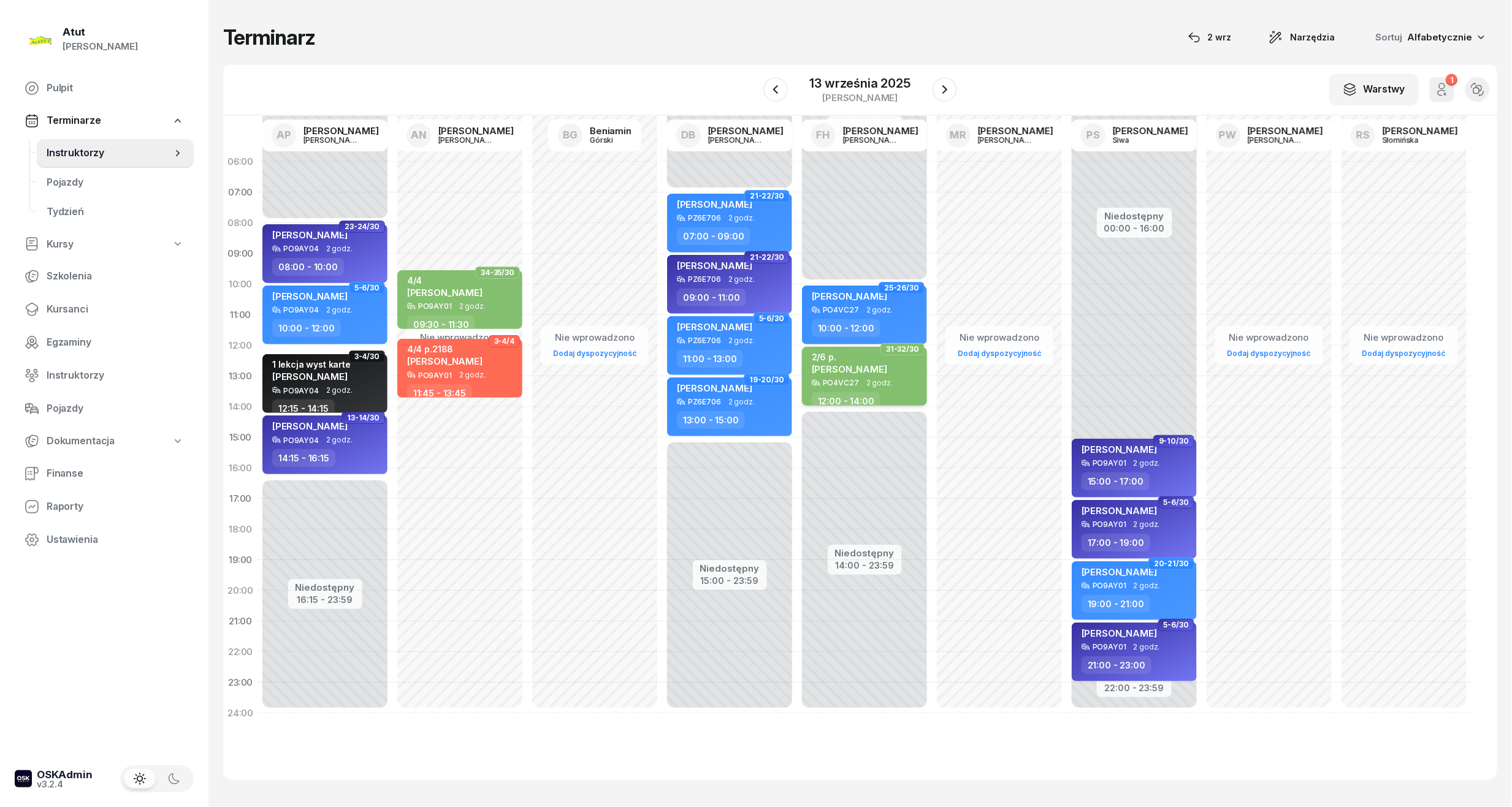
click at [863, 360] on div "2/6 p." at bounding box center [850, 356] width 76 height 10
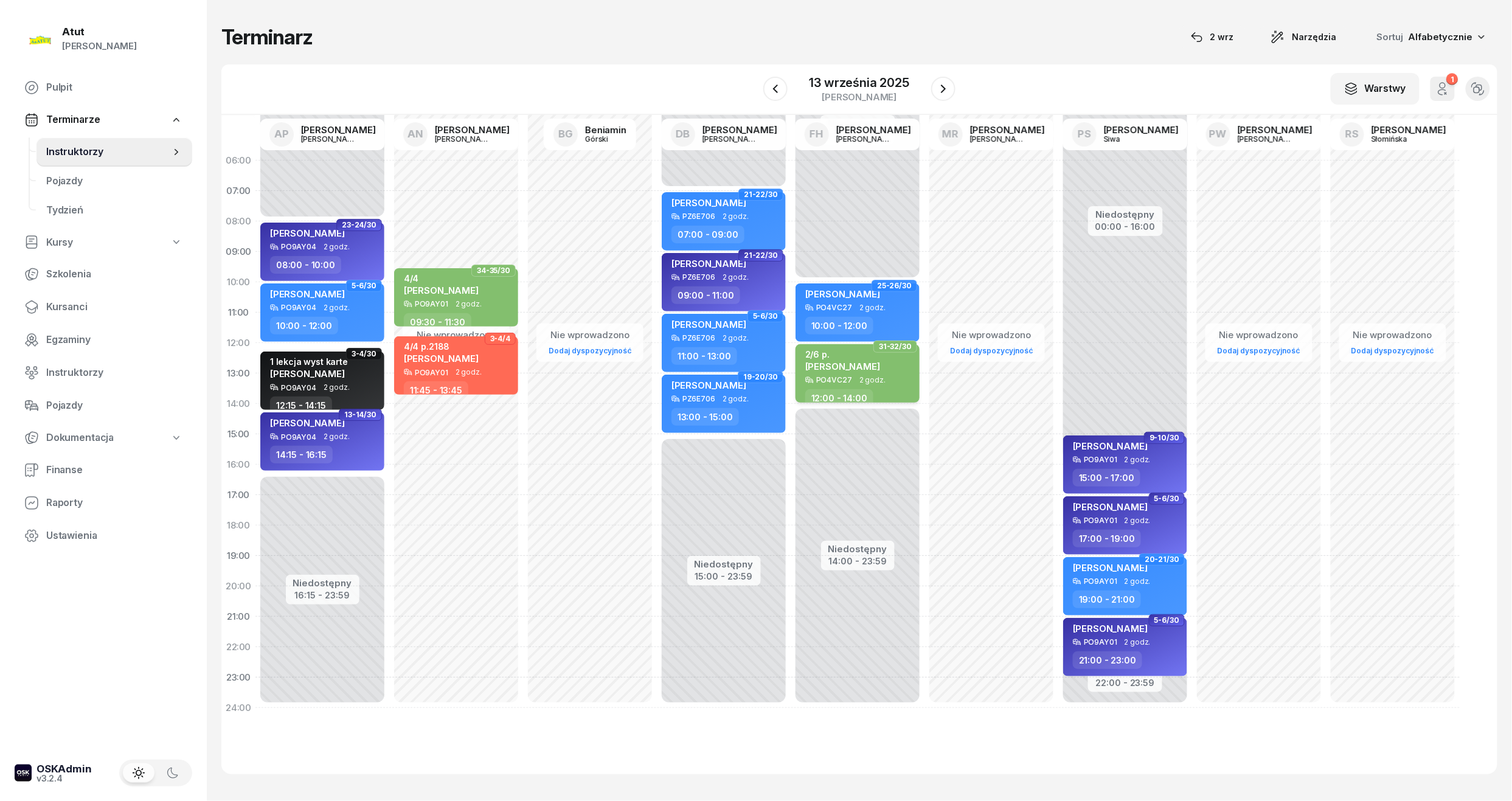
select select "12"
select select "14"
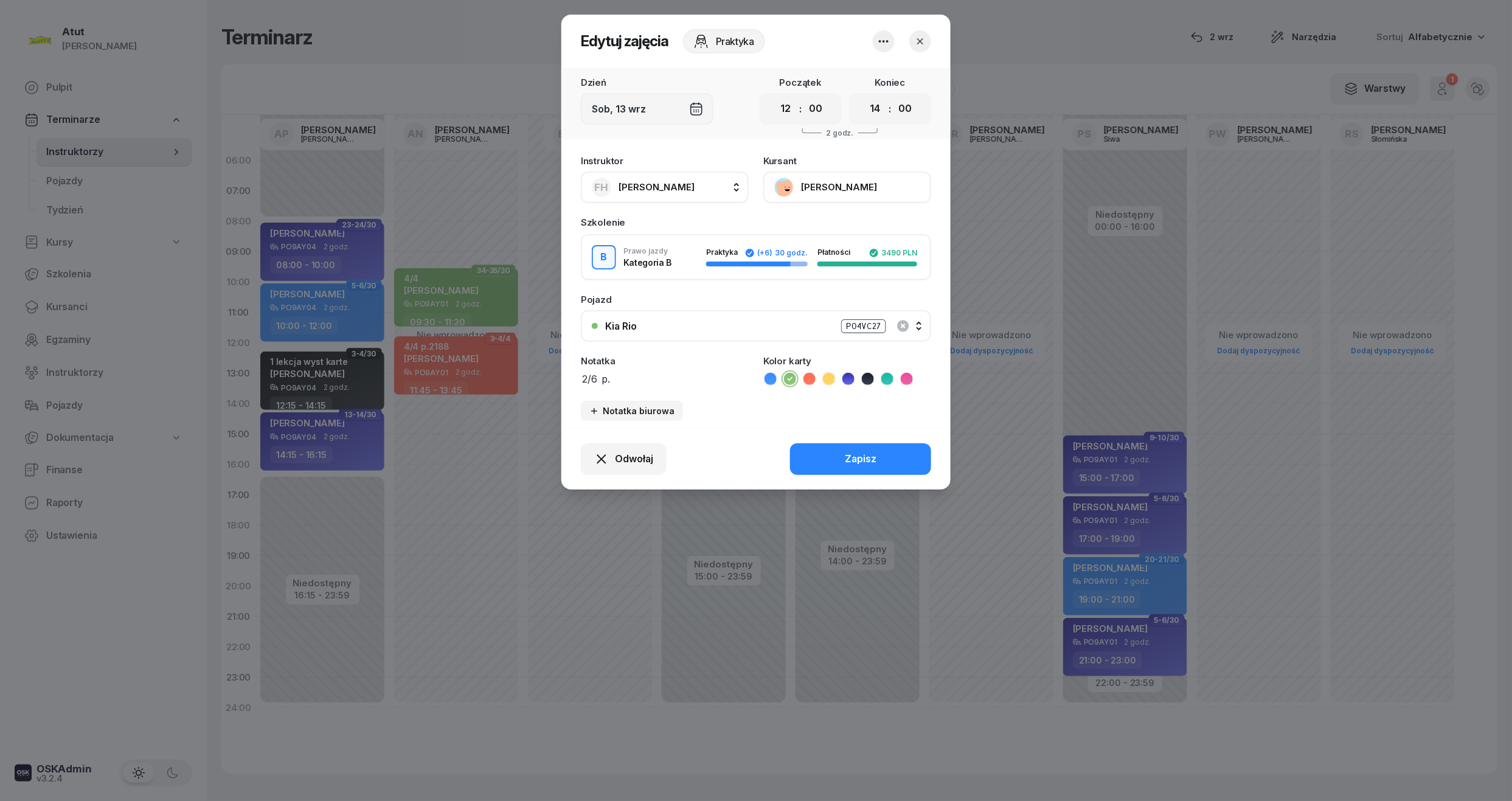
click at [804, 181] on button "[PERSON_NAME]" at bounding box center [847, 187] width 168 height 32
click at [799, 222] on div "Otwórz profil" at bounding box center [802, 229] width 59 height 16
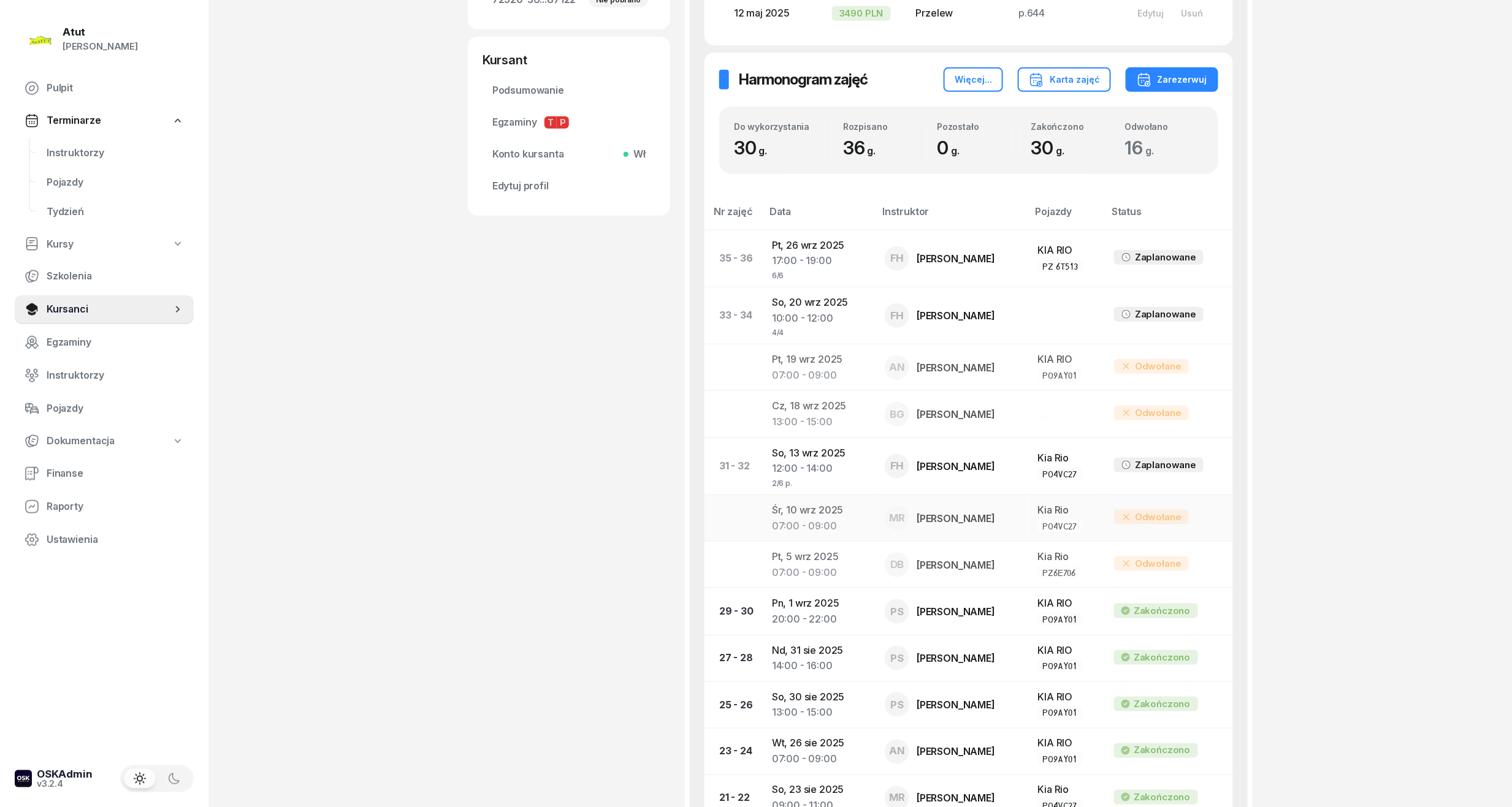
scroll to position [490, 0]
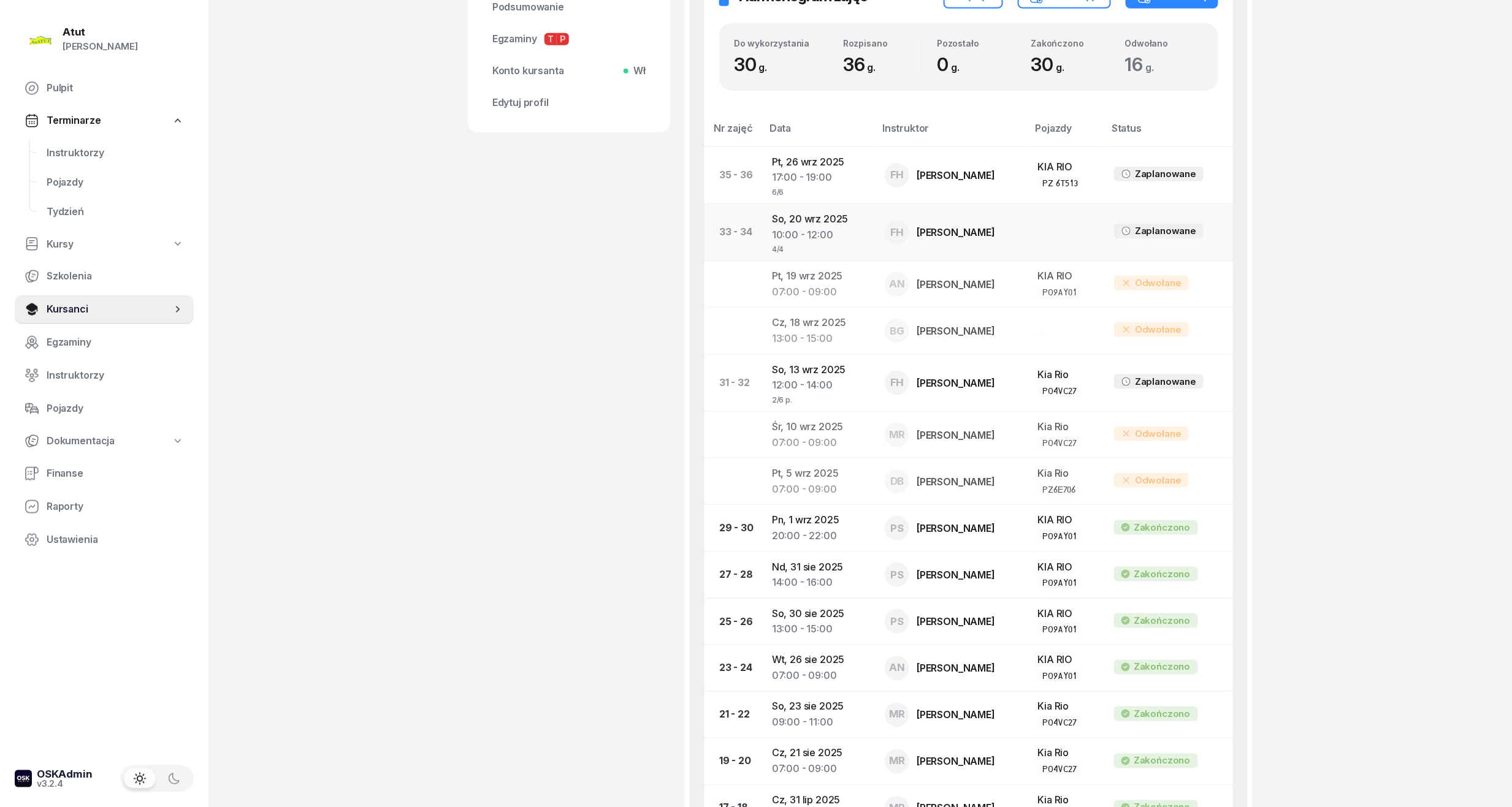
click at [812, 249] on div "4/4" at bounding box center [818, 248] width 93 height 10
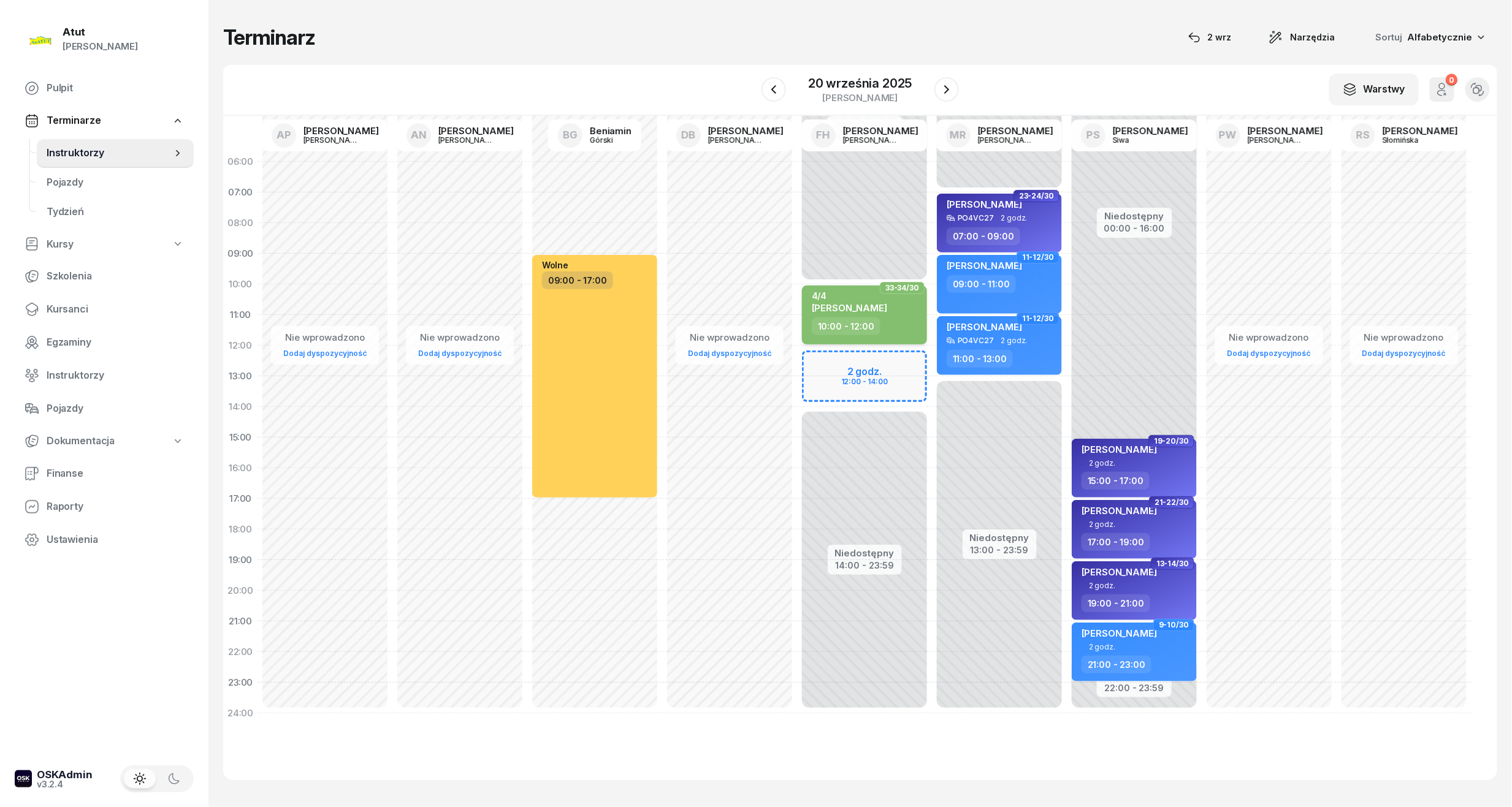
click at [860, 297] on div "4/4" at bounding box center [850, 295] width 76 height 10
select select "10"
select select "12"
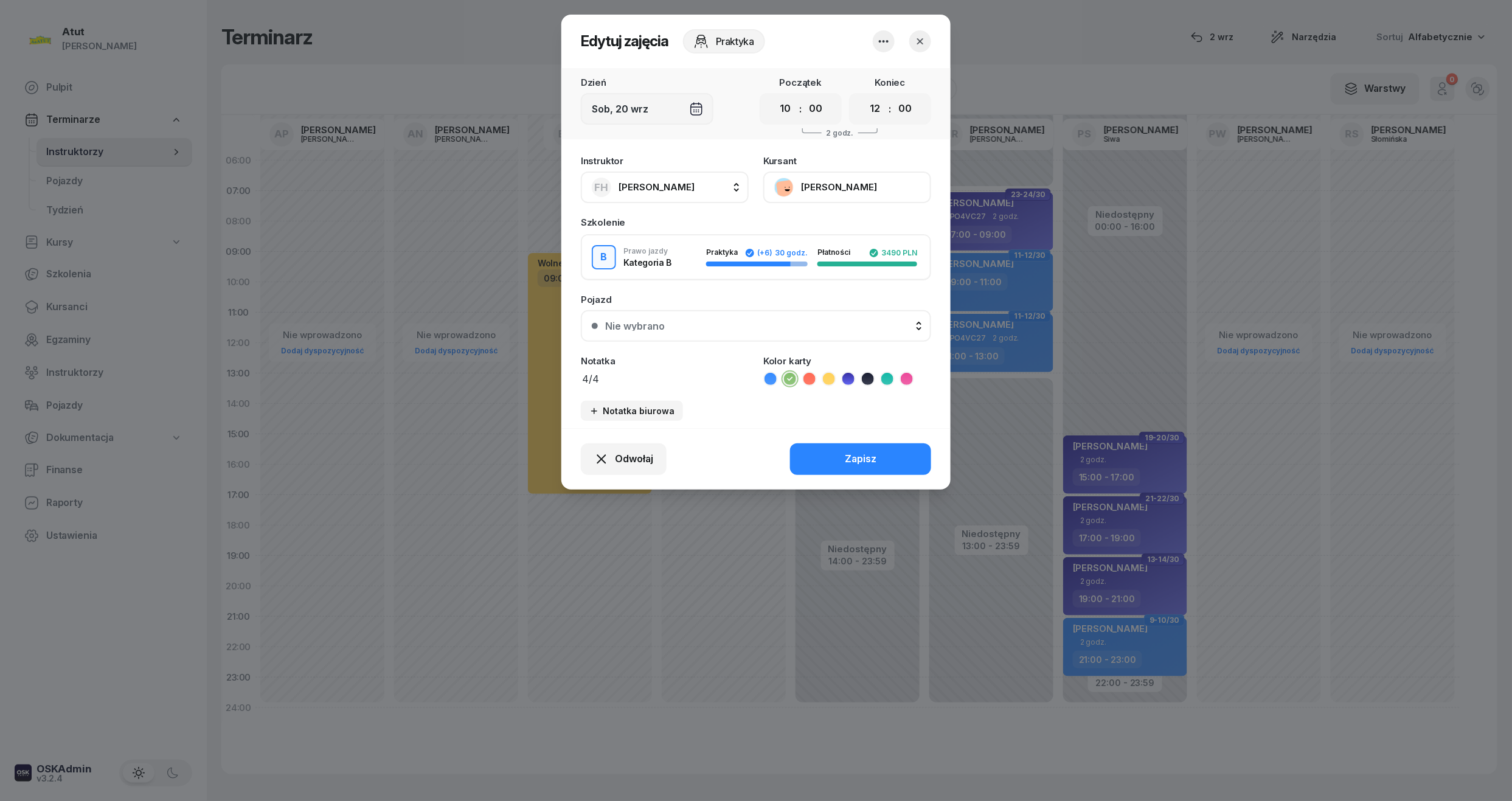
click at [599, 375] on textarea "4/4" at bounding box center [664, 379] width 168 height 16
type textarea "4/6"
click at [854, 453] on div "Zapisz" at bounding box center [860, 459] width 32 height 16
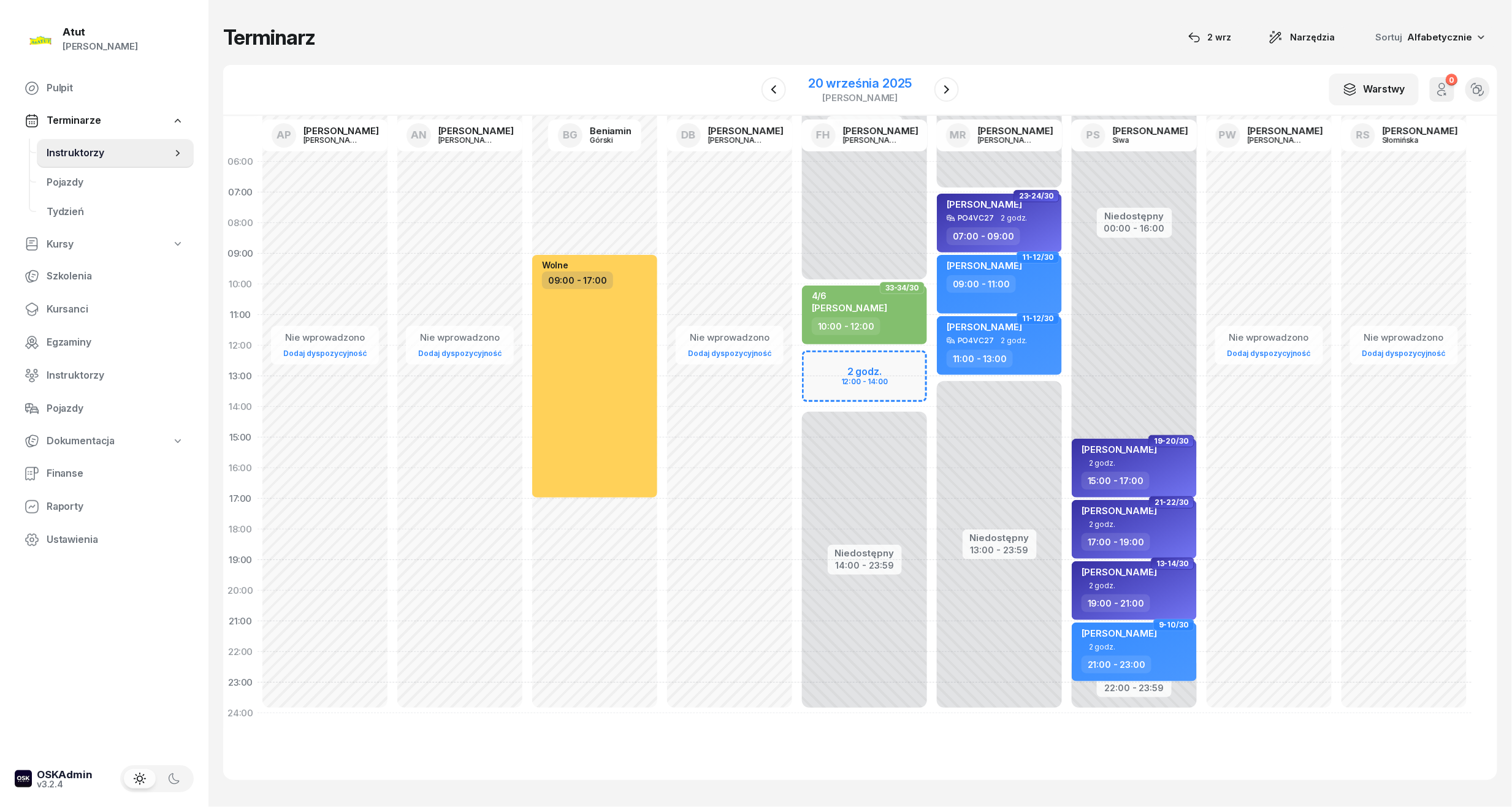
click at [857, 90] on div "20 września 2025" at bounding box center [860, 83] width 104 height 13
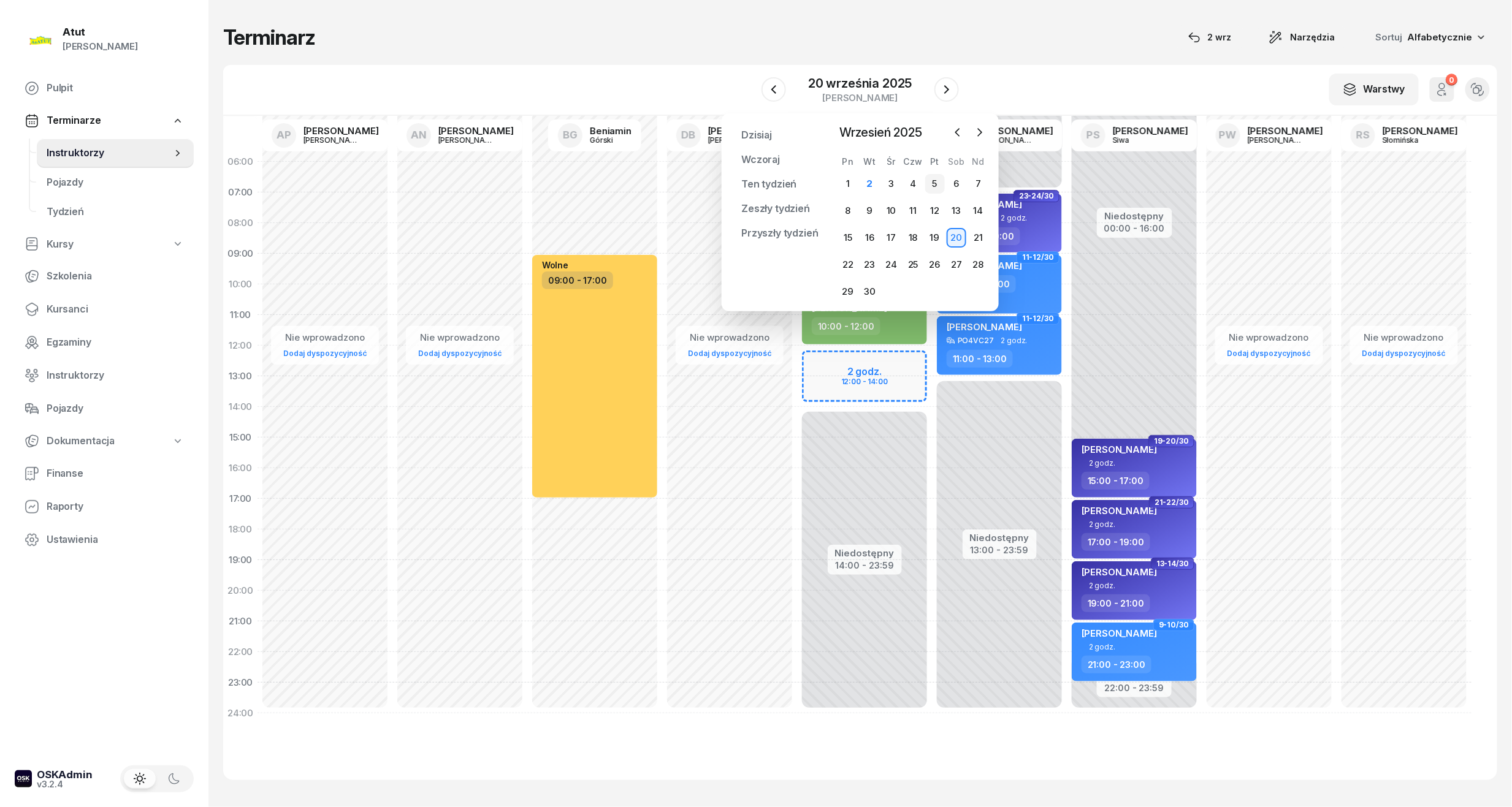
click at [938, 182] on div "5" at bounding box center [935, 183] width 20 height 20
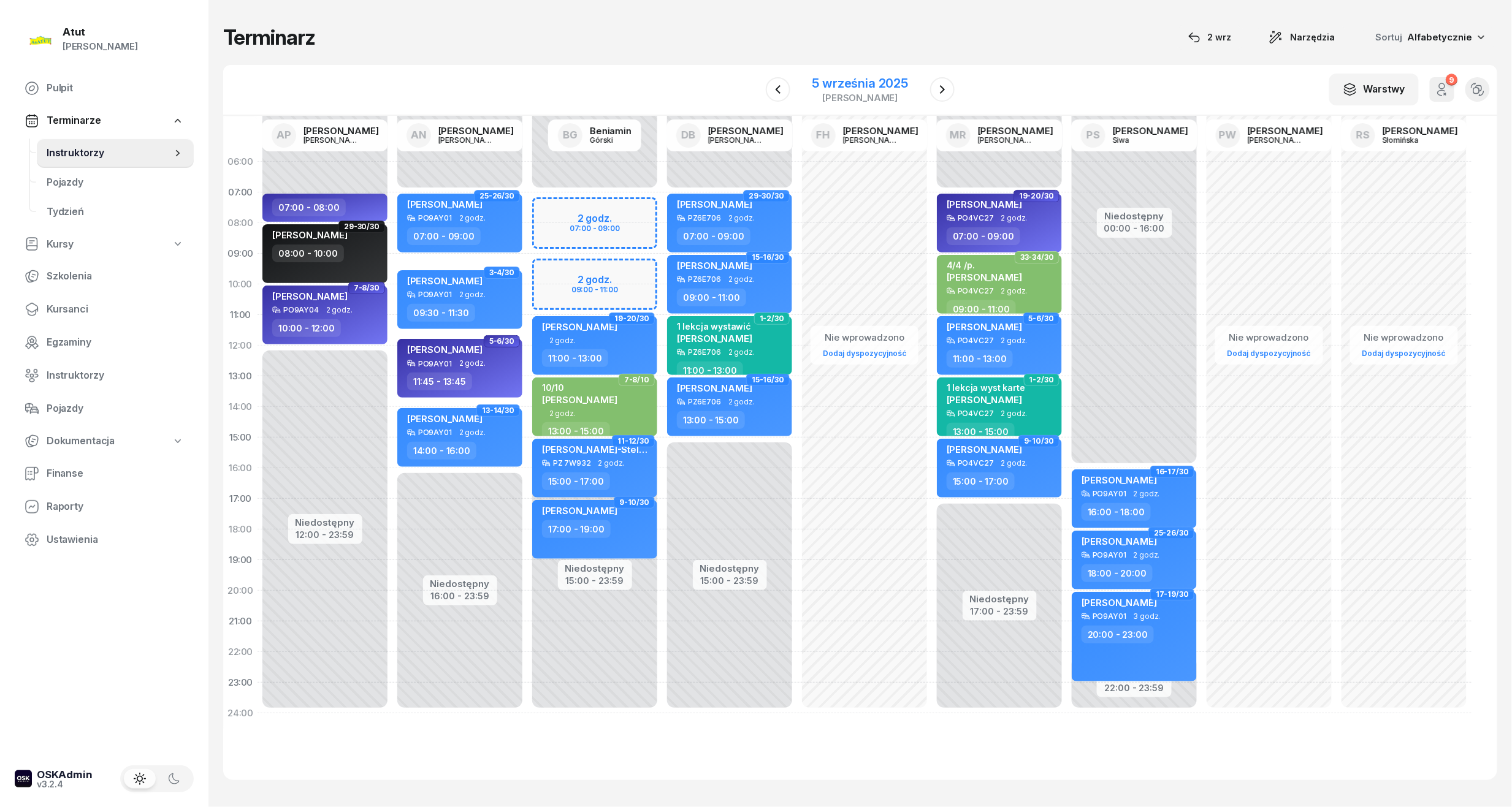
click at [857, 86] on div "5 września 2025" at bounding box center [861, 83] width 96 height 13
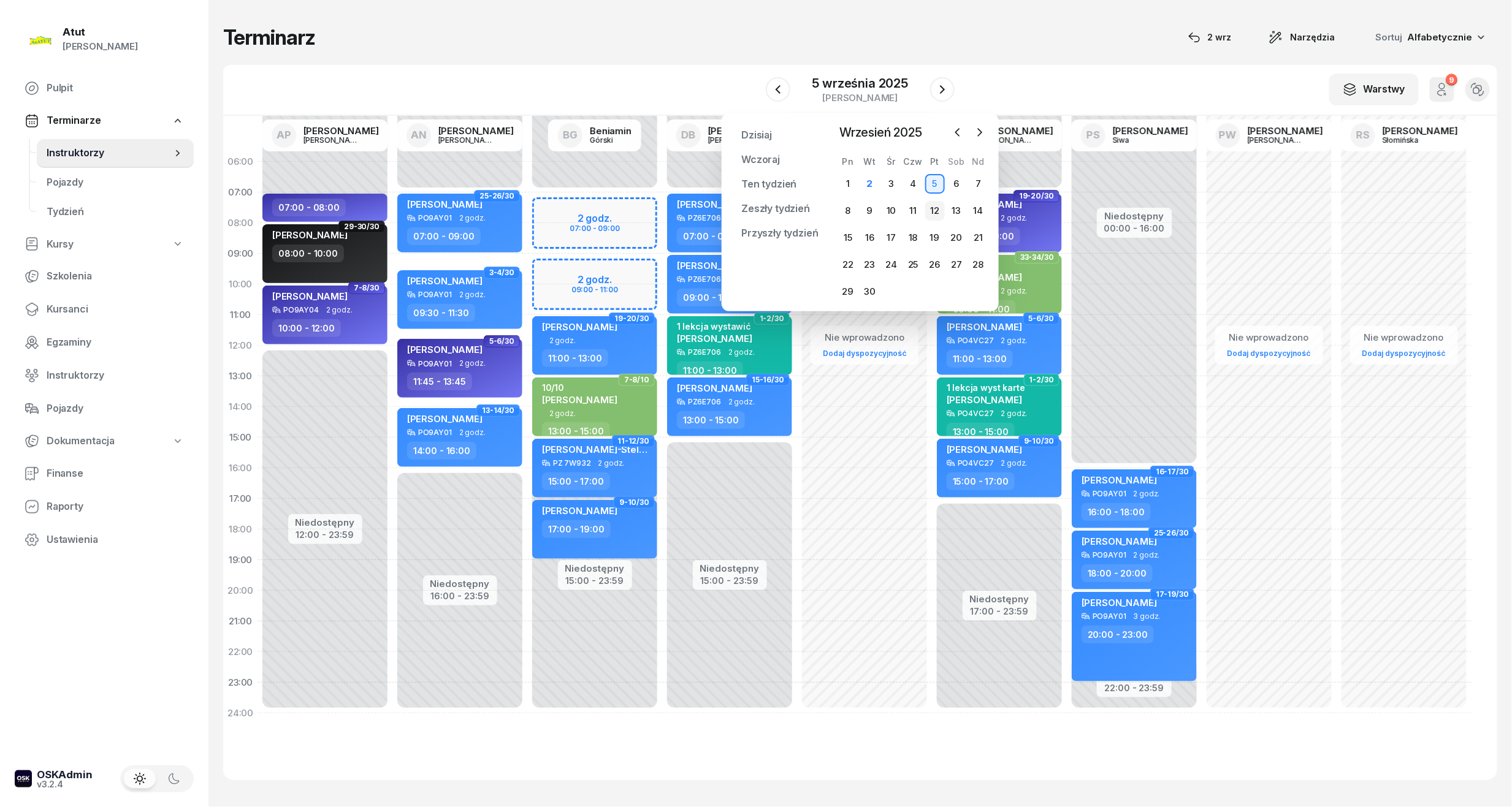
click at [932, 214] on div "12" at bounding box center [935, 211] width 20 height 20
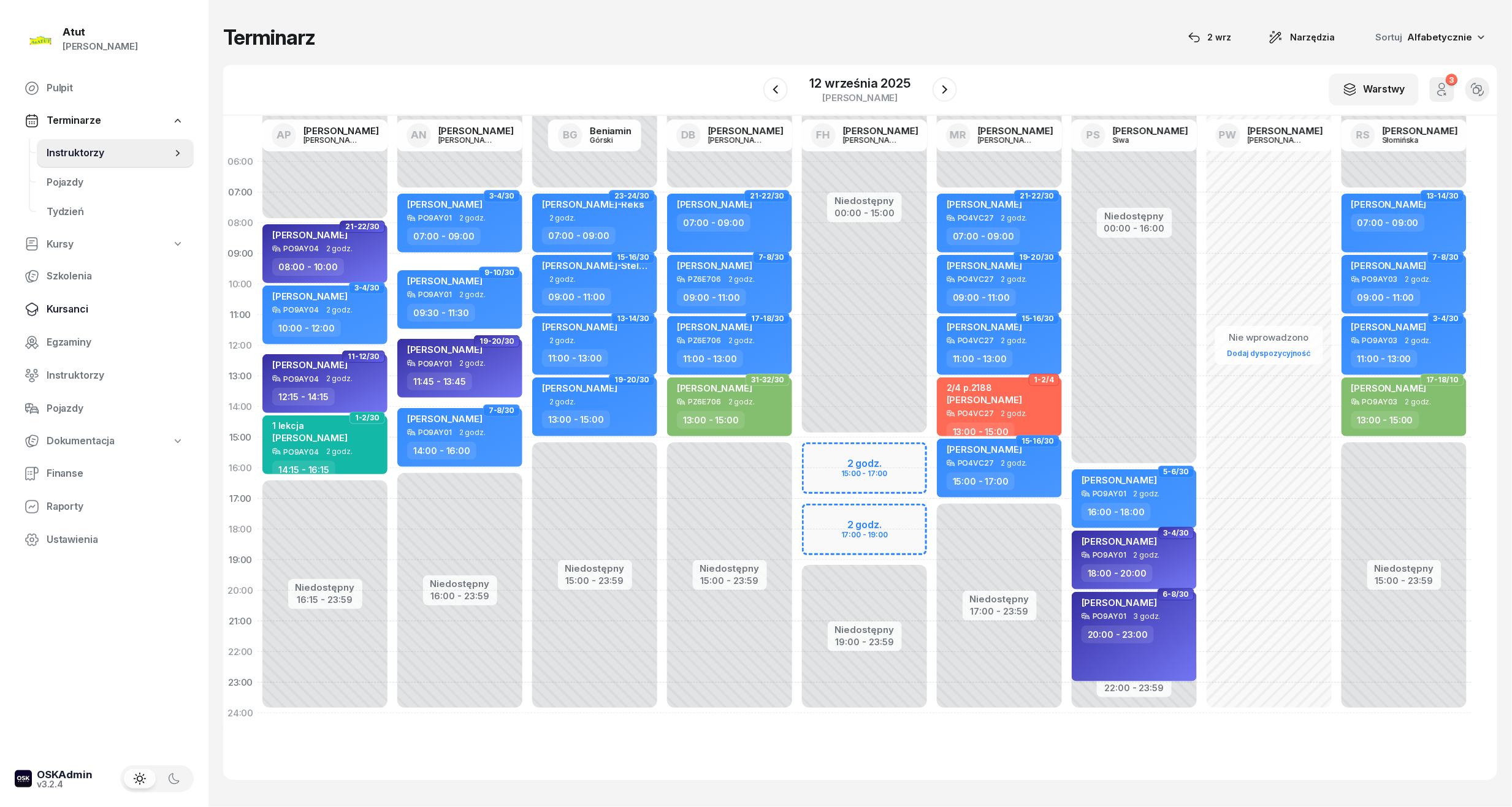
click at [75, 312] on span "Kursanci" at bounding box center [115, 309] width 138 height 16
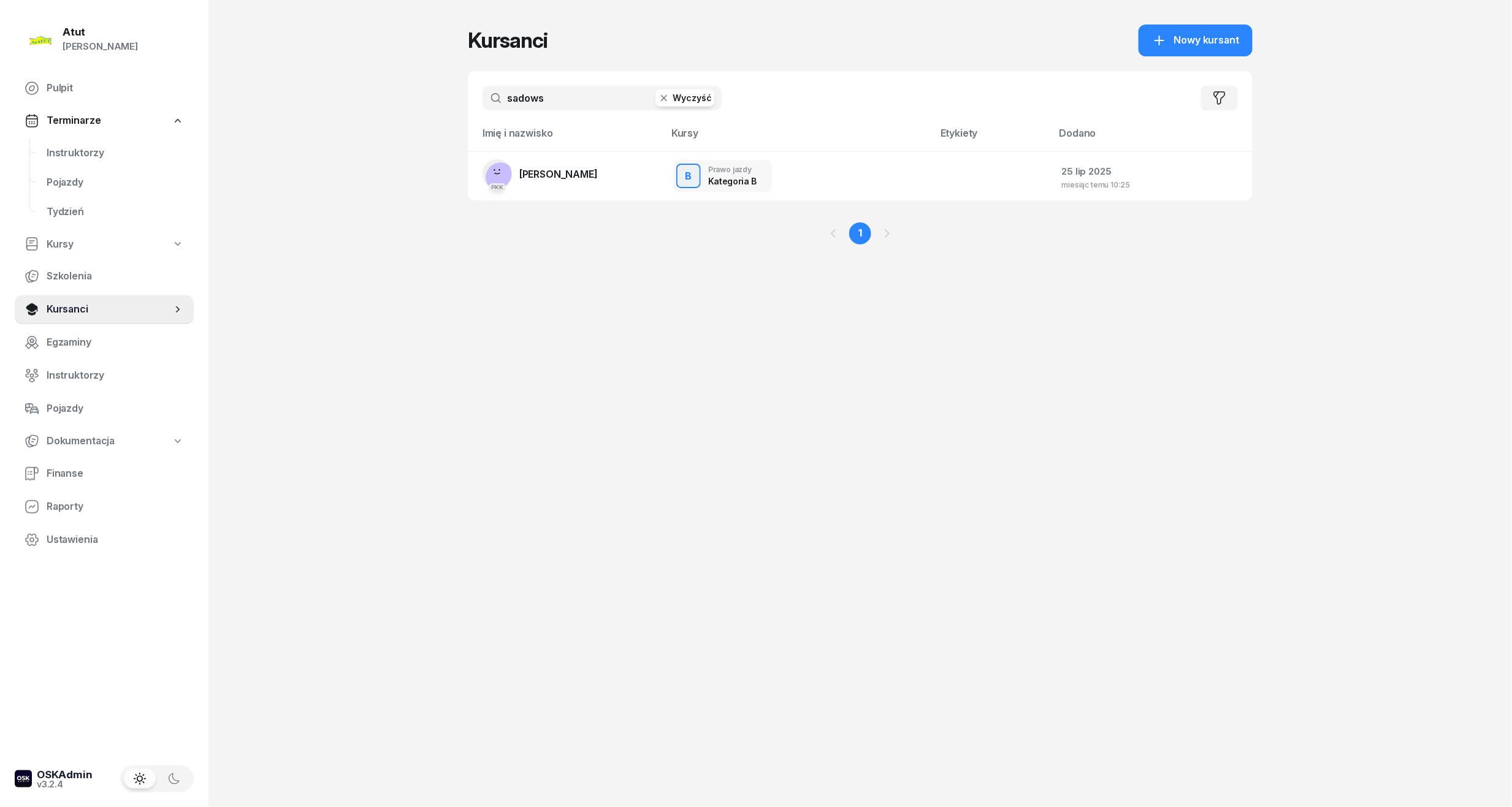
drag, startPoint x: 543, startPoint y: 96, endPoint x: 469, endPoint y: 104, distance: 74.4
click at [469, 104] on div "sadows Wyczyść Filtruj" at bounding box center [860, 98] width 784 height 54
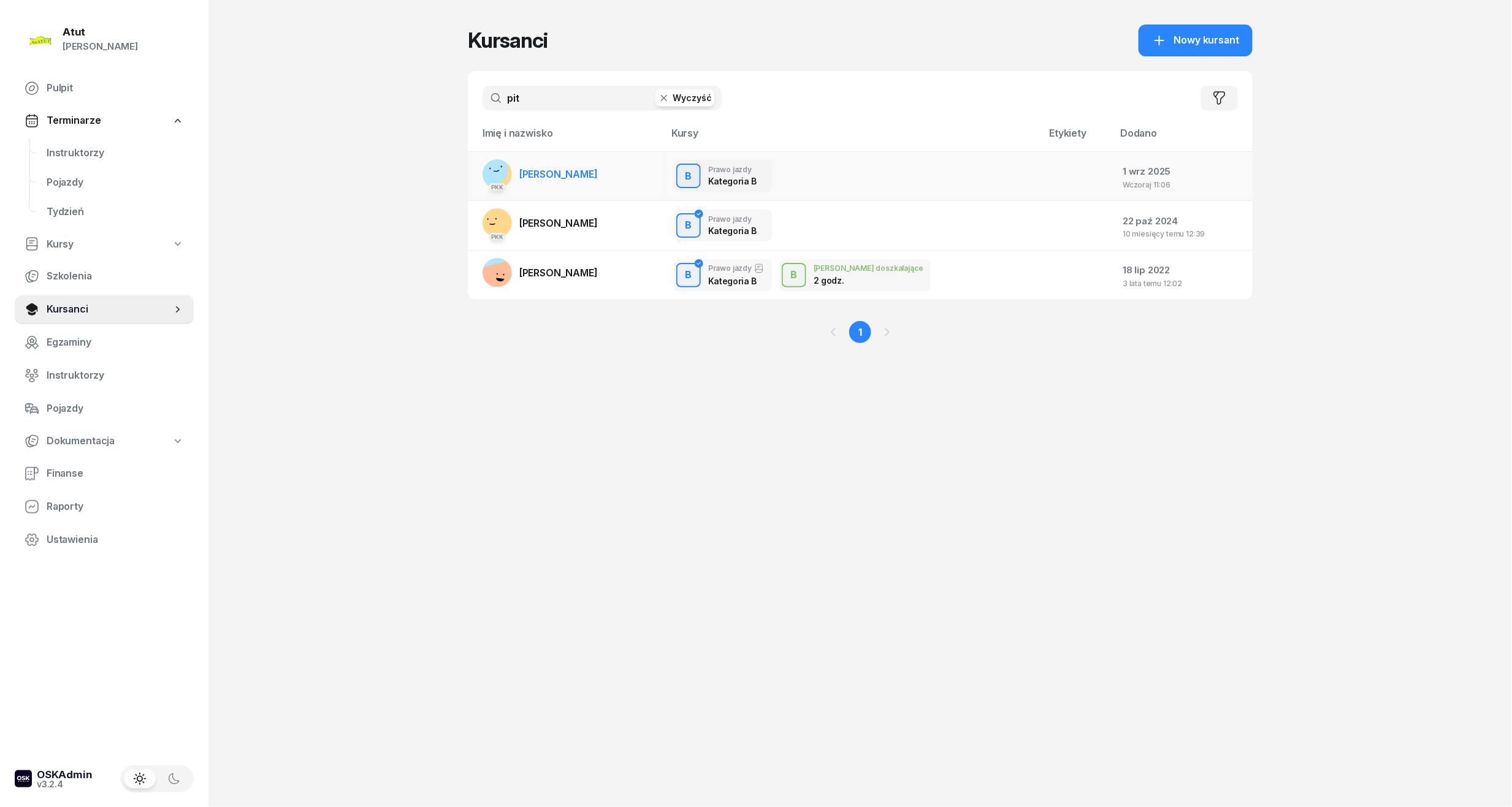
type input "pit"
click at [555, 178] on span "[PERSON_NAME]" at bounding box center [559, 175] width 79 height 13
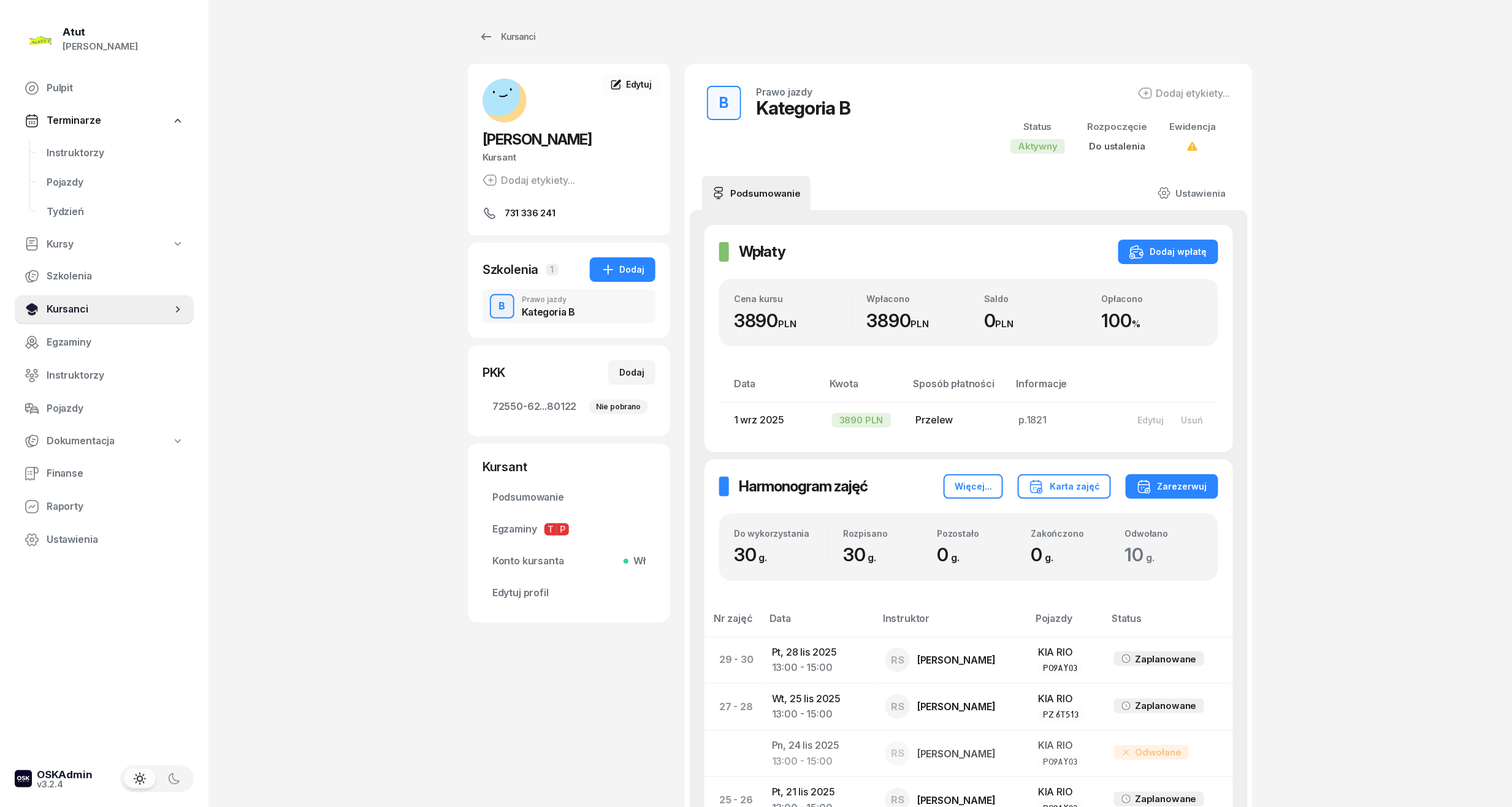
click at [83, 303] on span "Kursanci" at bounding box center [109, 309] width 125 height 16
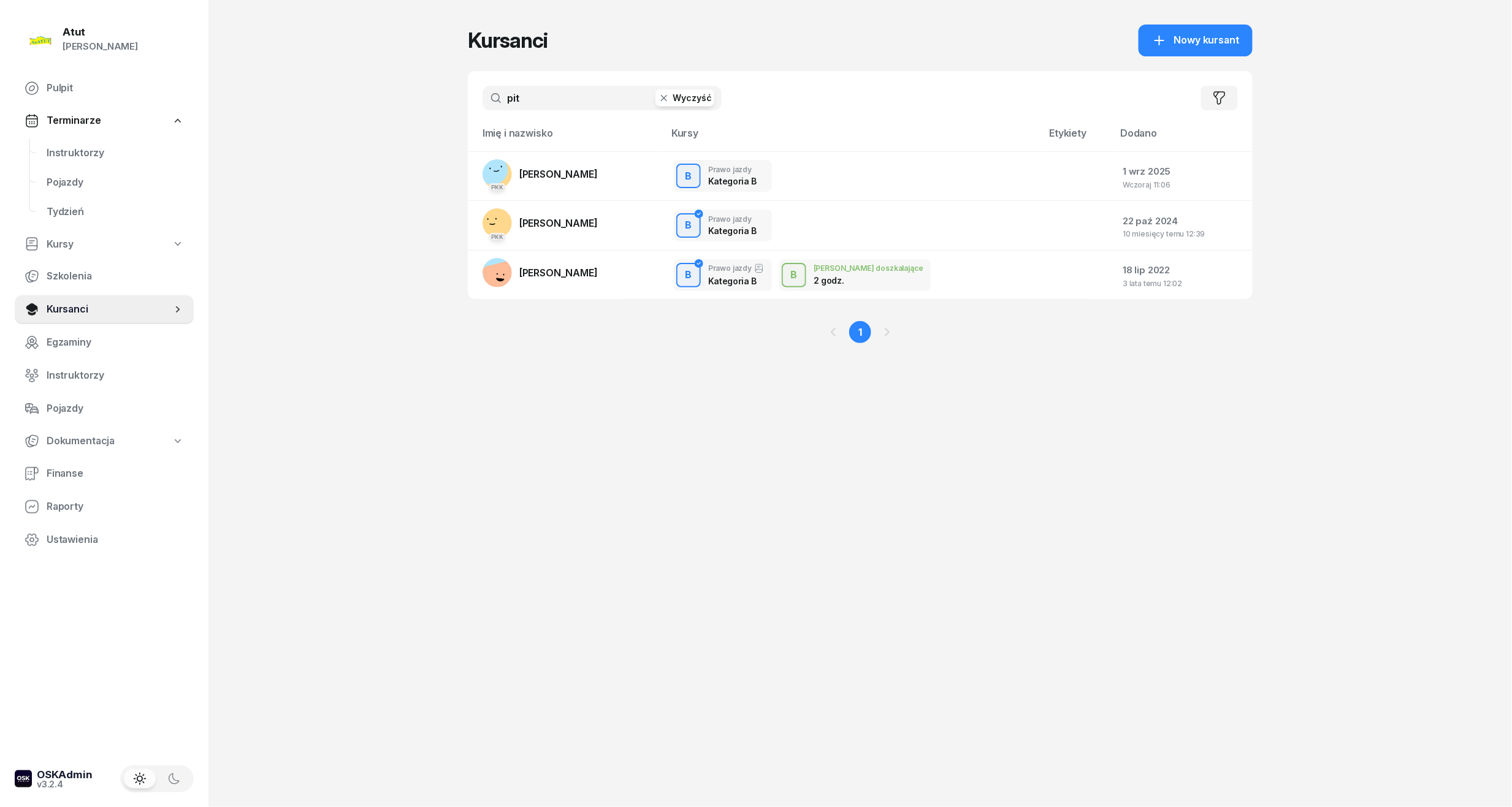
drag, startPoint x: 543, startPoint y: 96, endPoint x: 275, endPoint y: 120, distance: 269.1
click at [275, 120] on div "Atut [PERSON_NAME] Pulpit Terminarze Instruktorzy Pojazdy Tydzień Kursy Szkolen…" at bounding box center [756, 404] width 1512 height 807
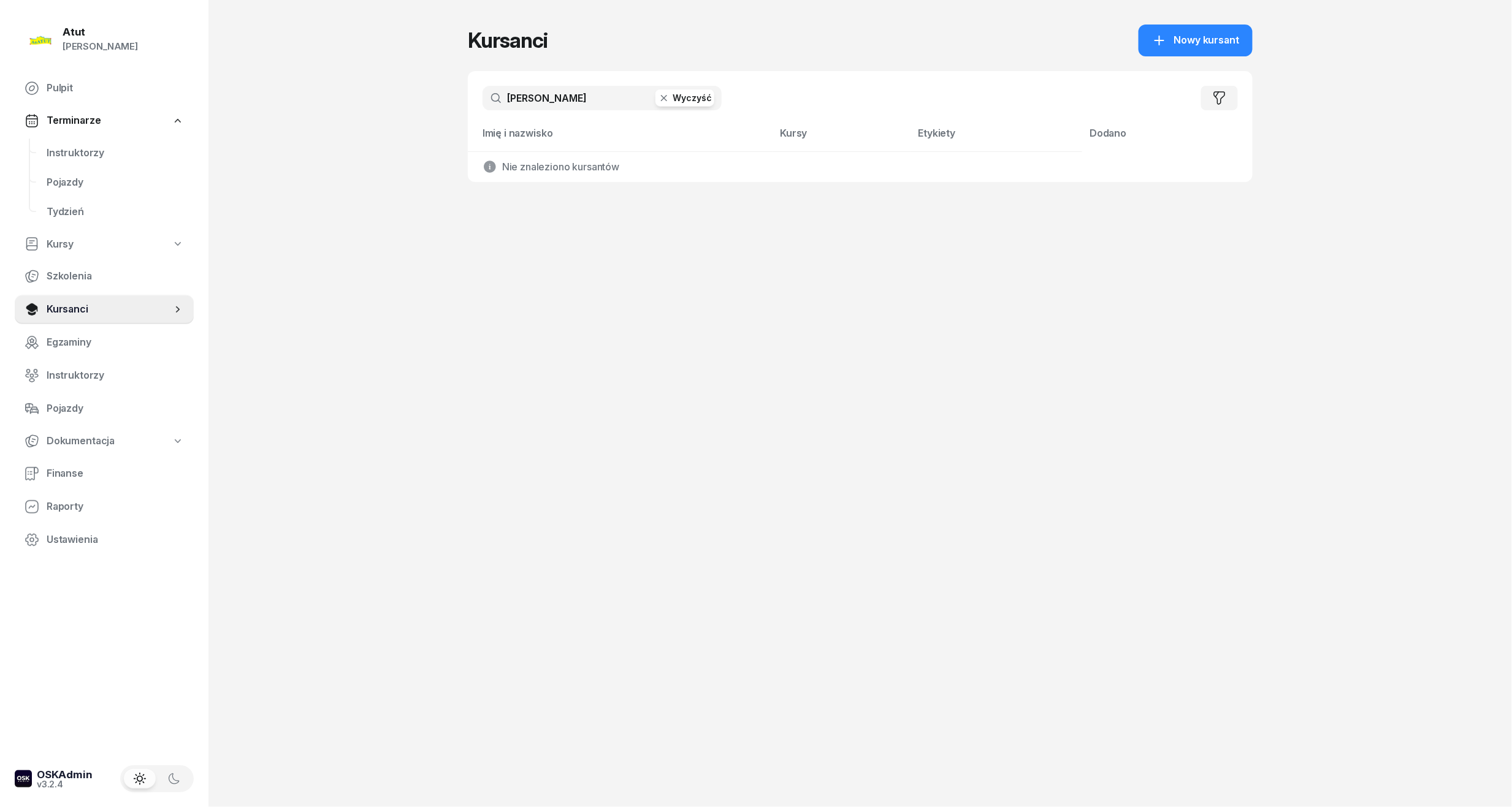
type input "[PERSON_NAME]"
click at [64, 153] on span "Instruktorzy" at bounding box center [115, 153] width 138 height 16
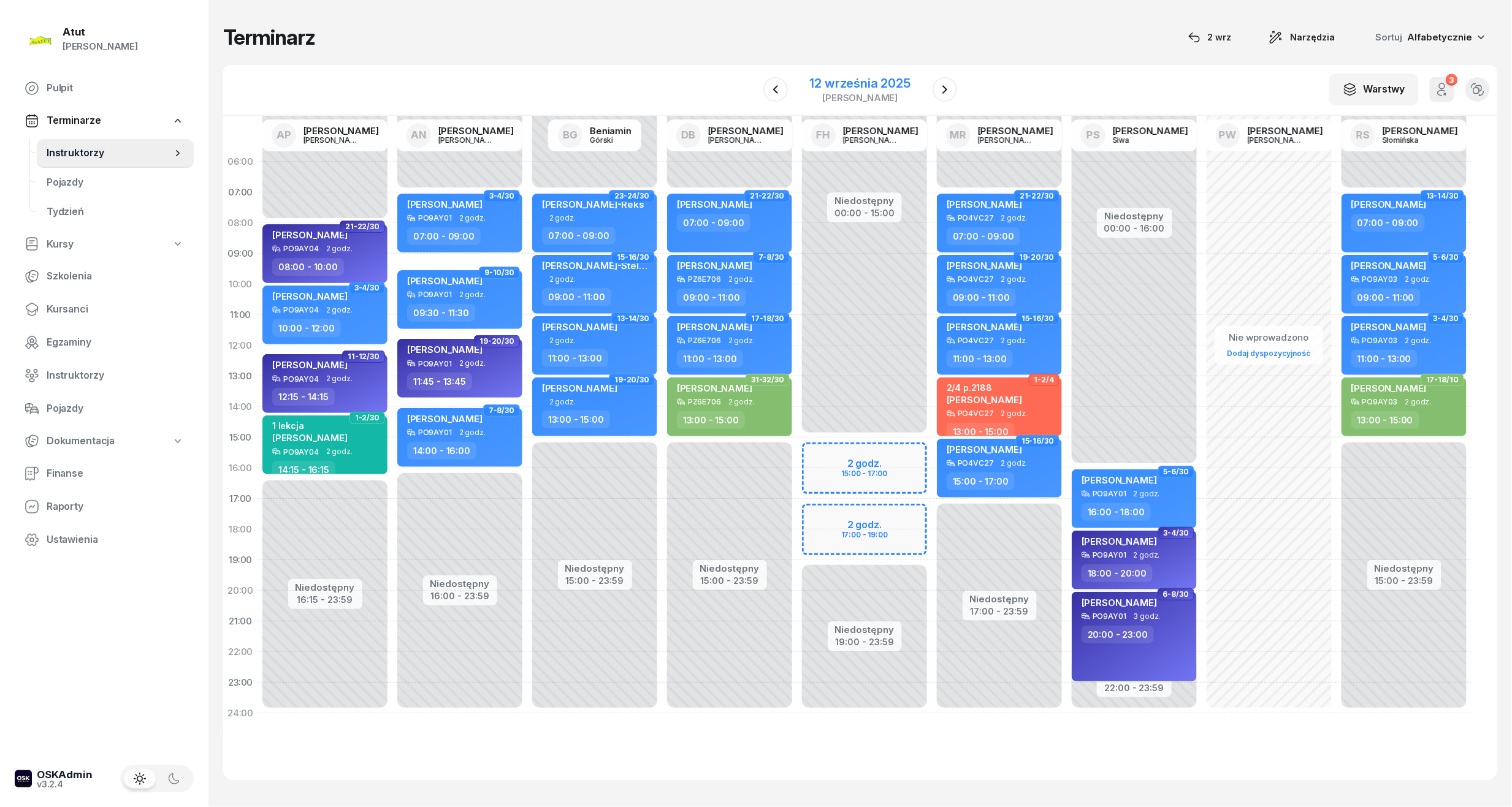
click at [857, 79] on div "12 września 2025" at bounding box center [860, 83] width 101 height 13
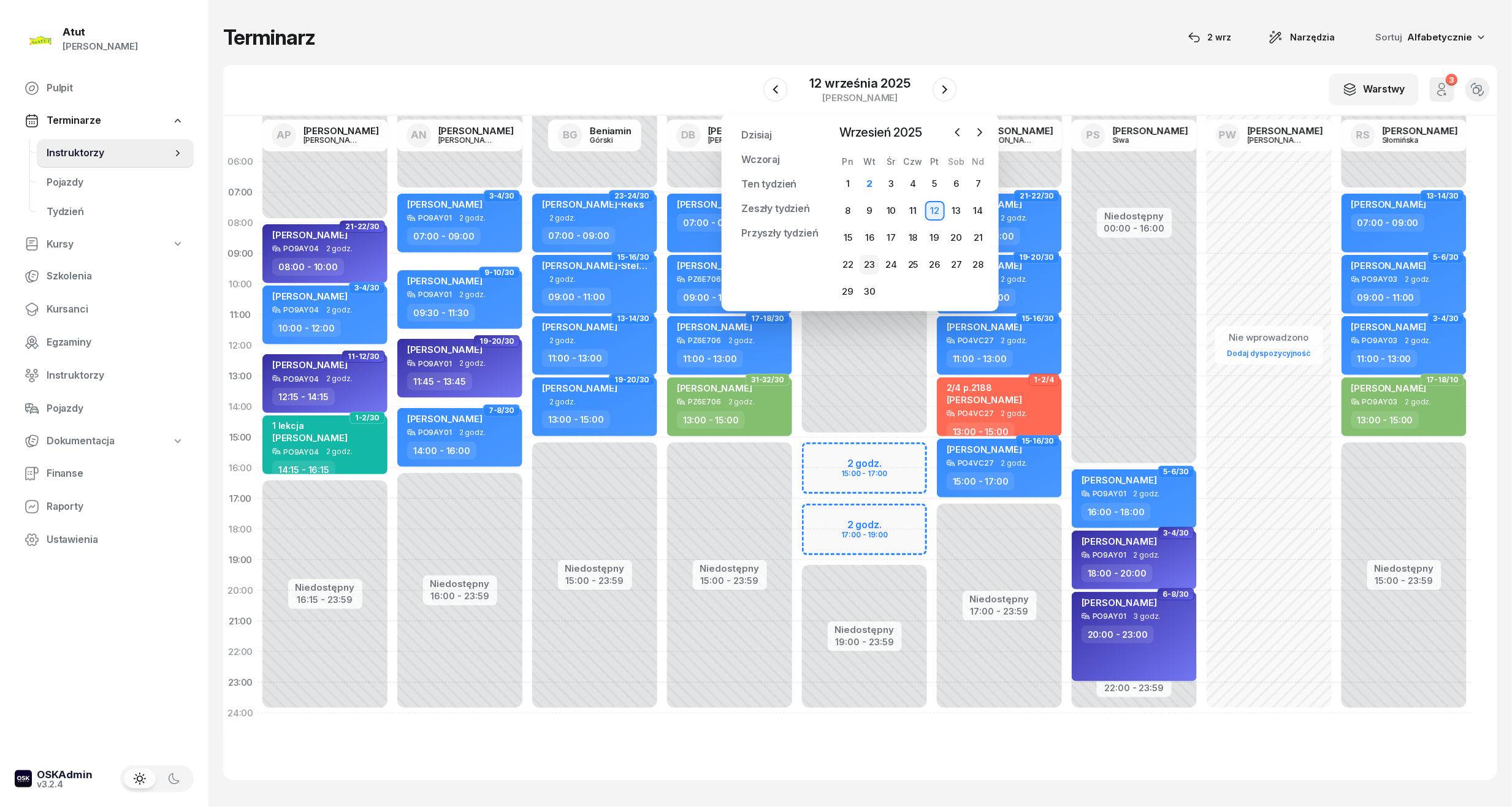
click at [874, 263] on div "23" at bounding box center [869, 264] width 20 height 20
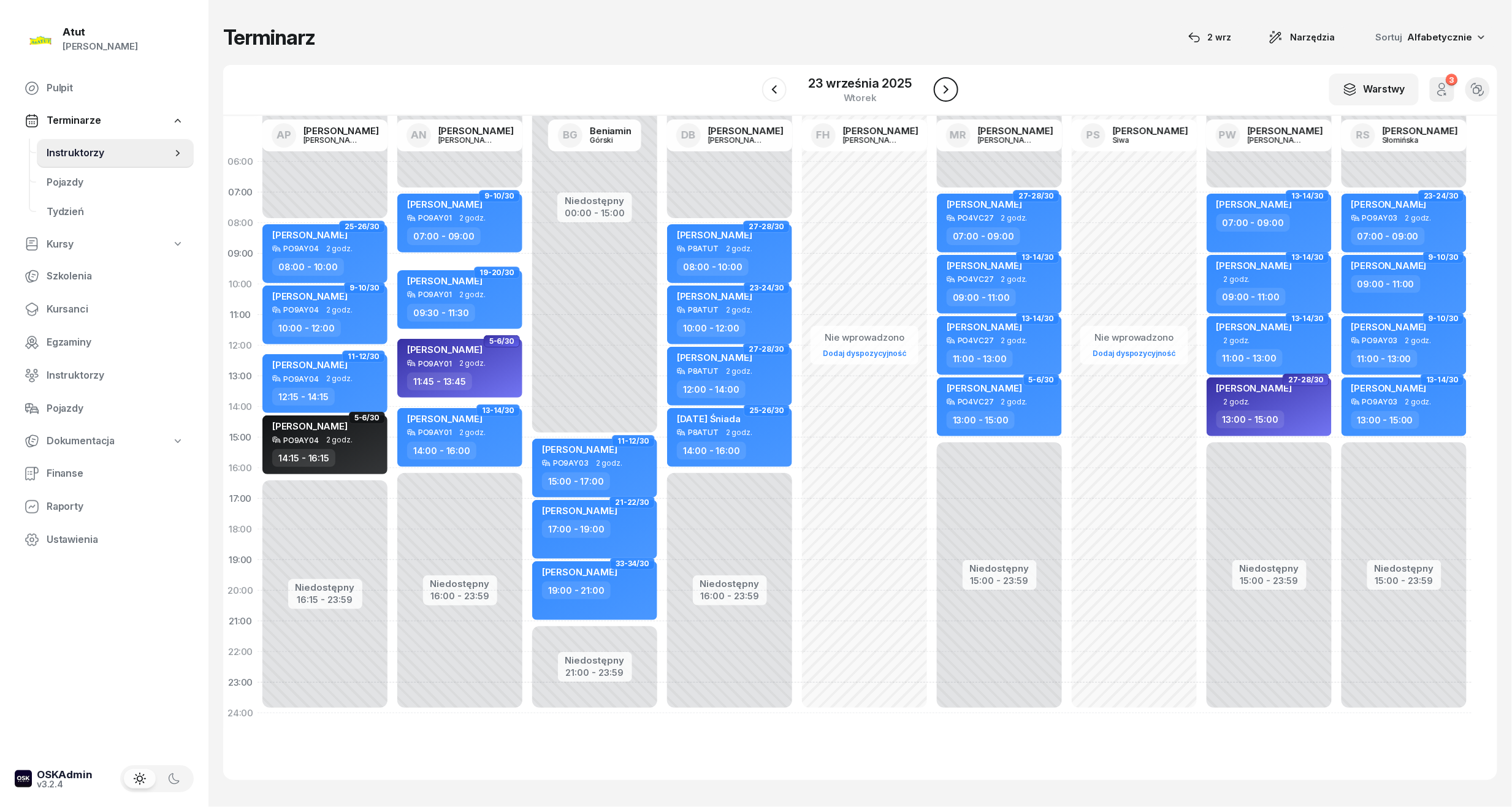
click at [950, 90] on icon "button" at bounding box center [946, 89] width 15 height 15
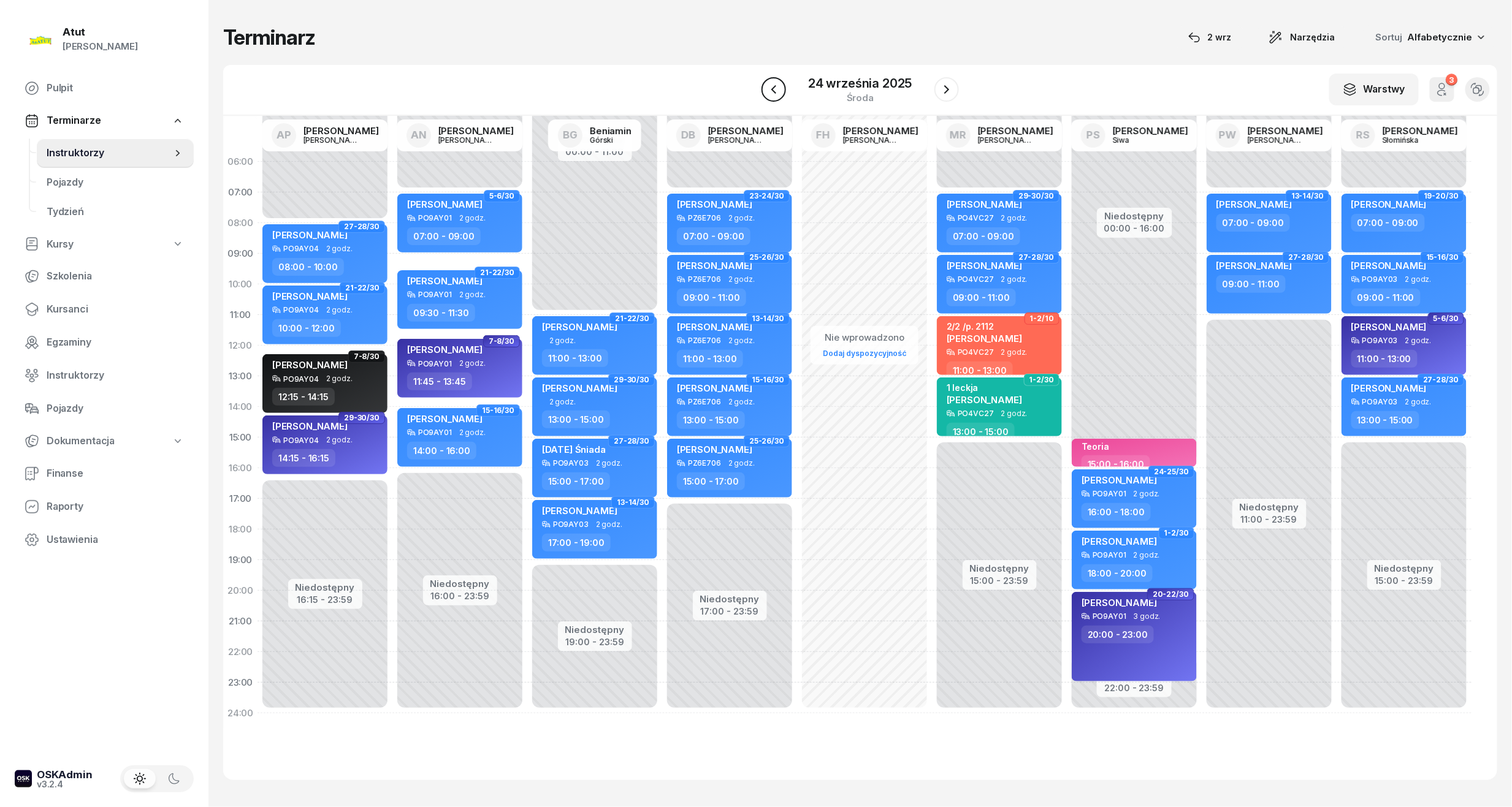
click at [781, 84] on icon "button" at bounding box center [773, 89] width 15 height 15
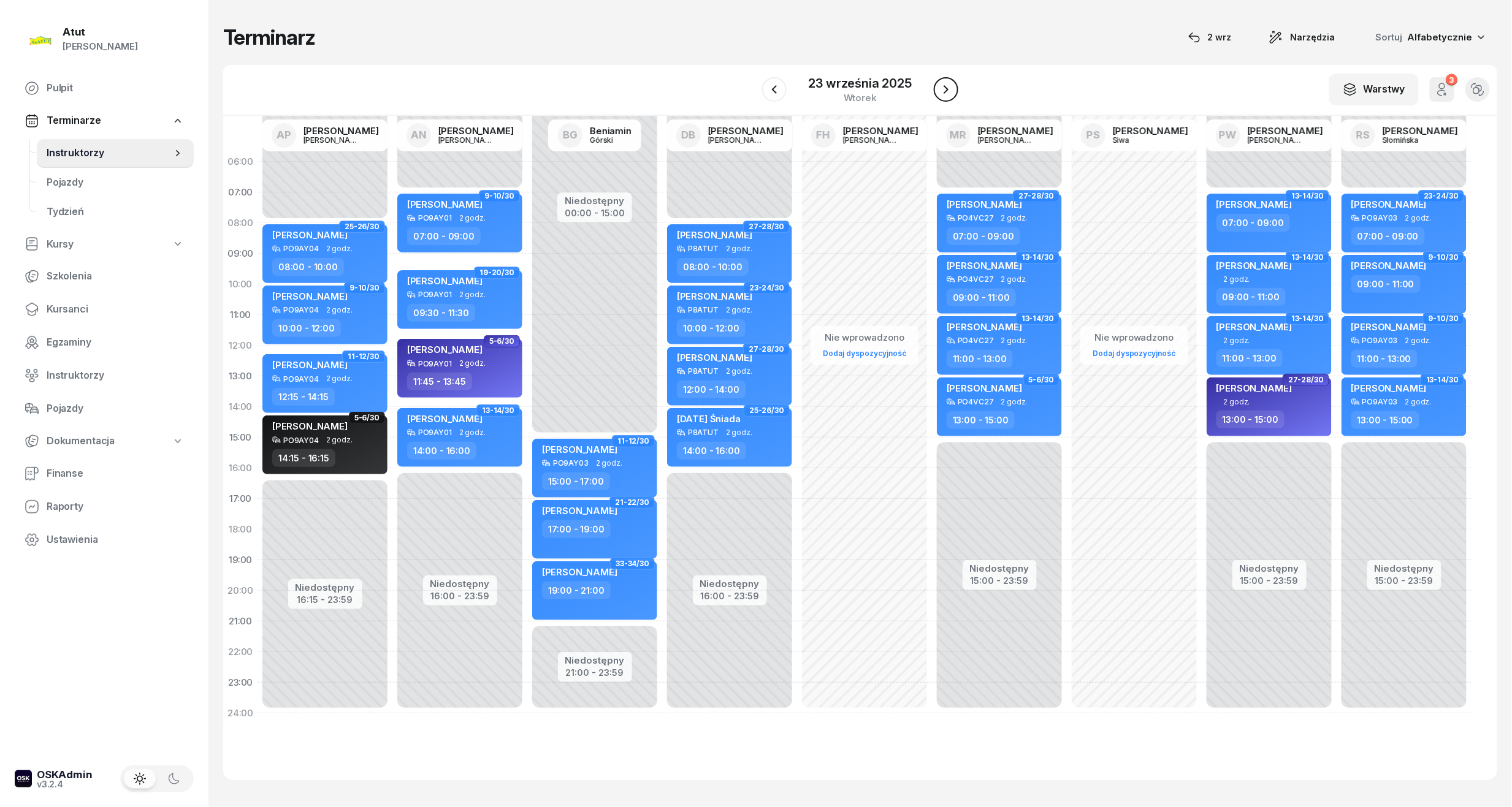
click at [950, 90] on icon "button" at bounding box center [946, 89] width 15 height 15
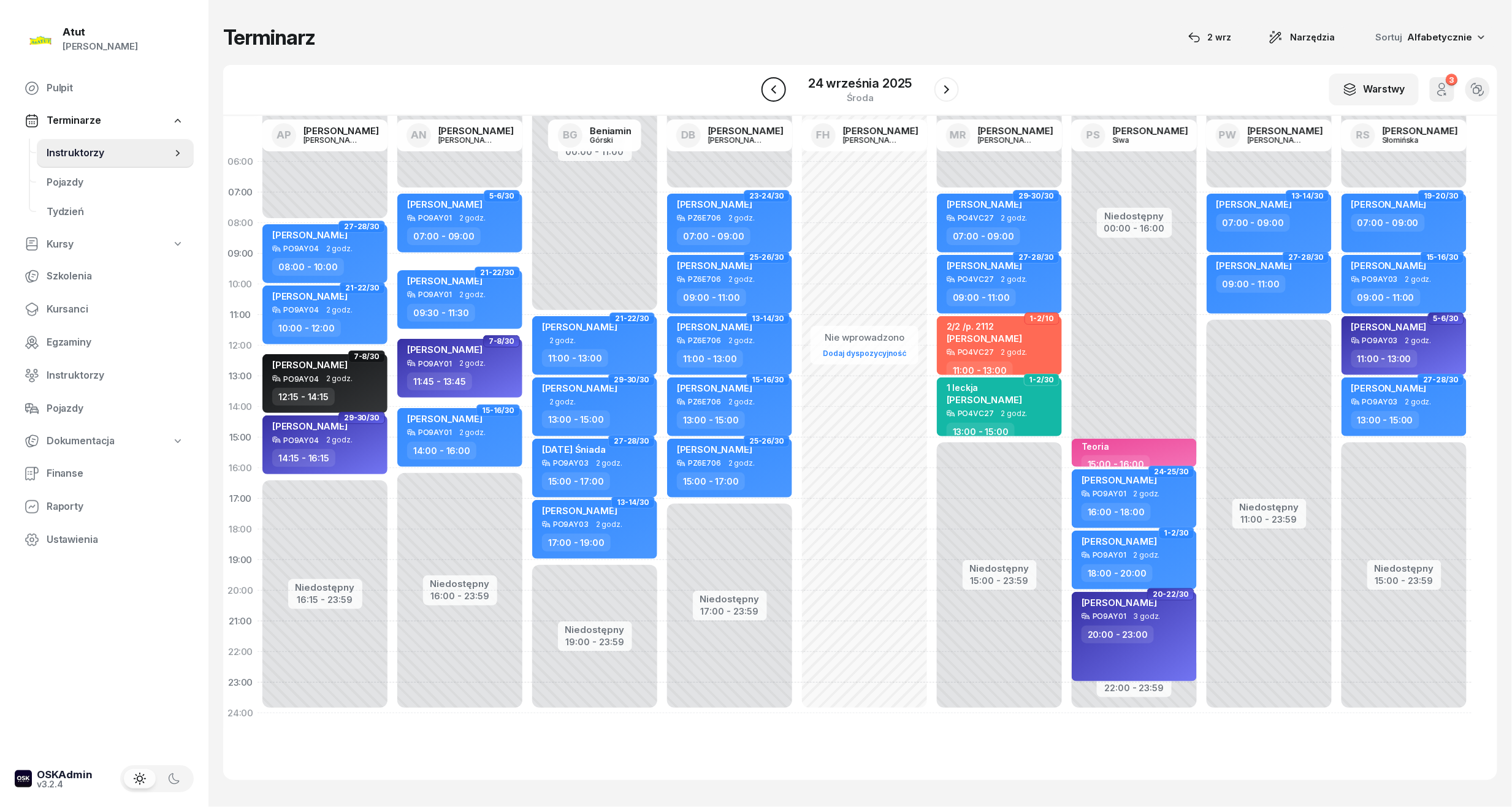
click at [776, 85] on icon "button" at bounding box center [773, 89] width 15 height 15
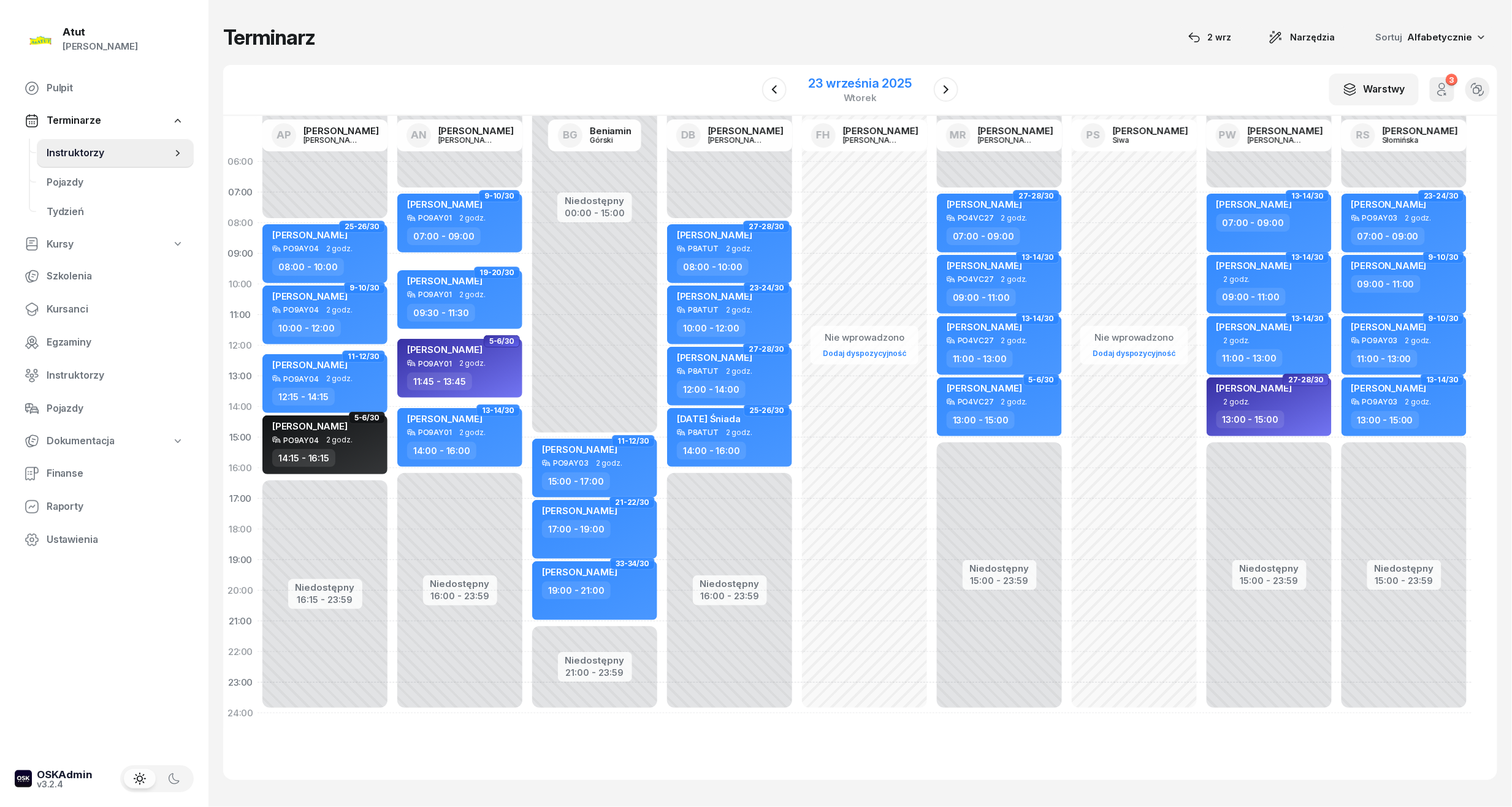
click at [857, 74] on div "23 września 2025 wtorek" at bounding box center [860, 90] width 132 height 35
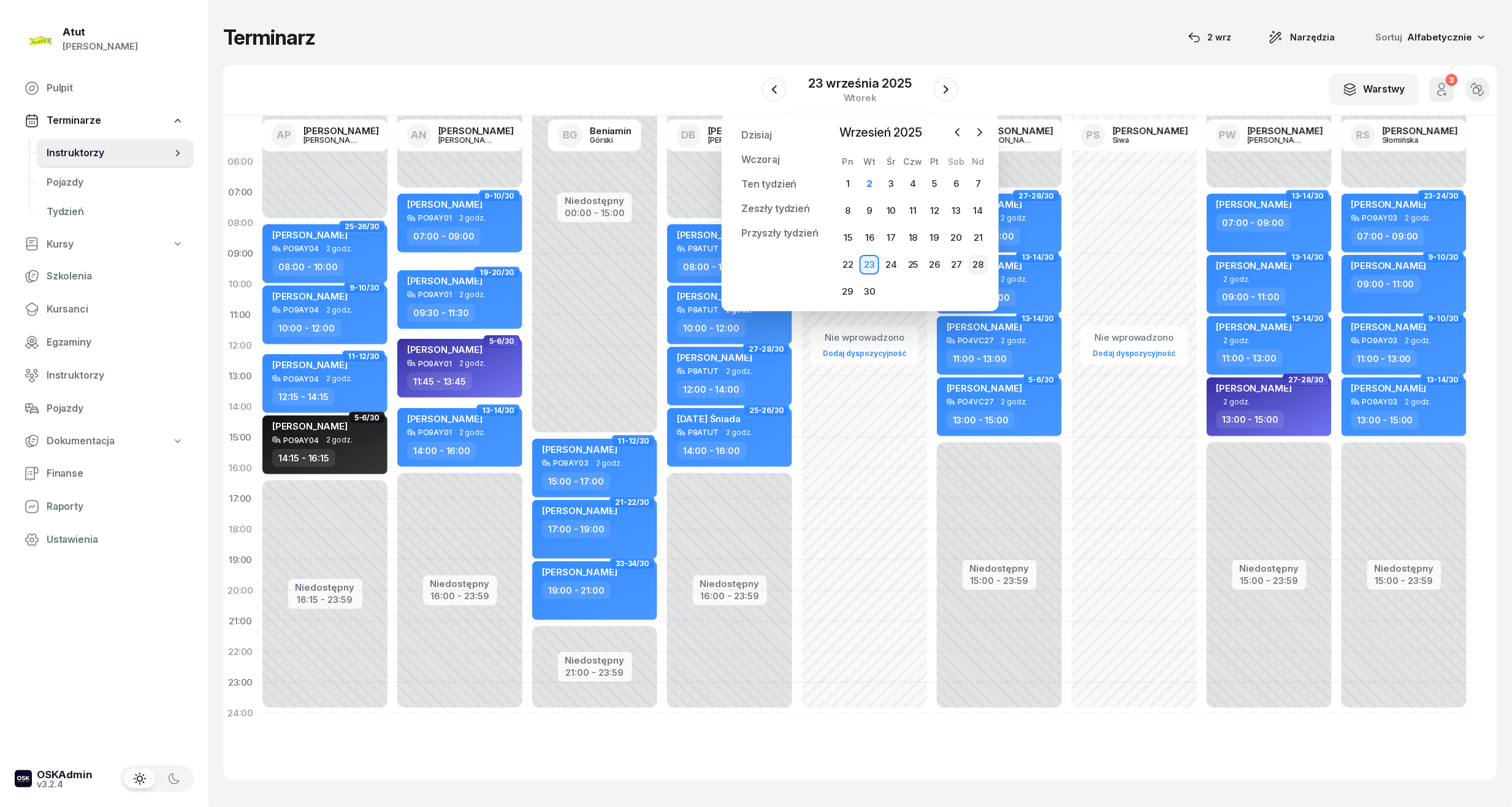
click at [975, 266] on div "28" at bounding box center [978, 264] width 20 height 20
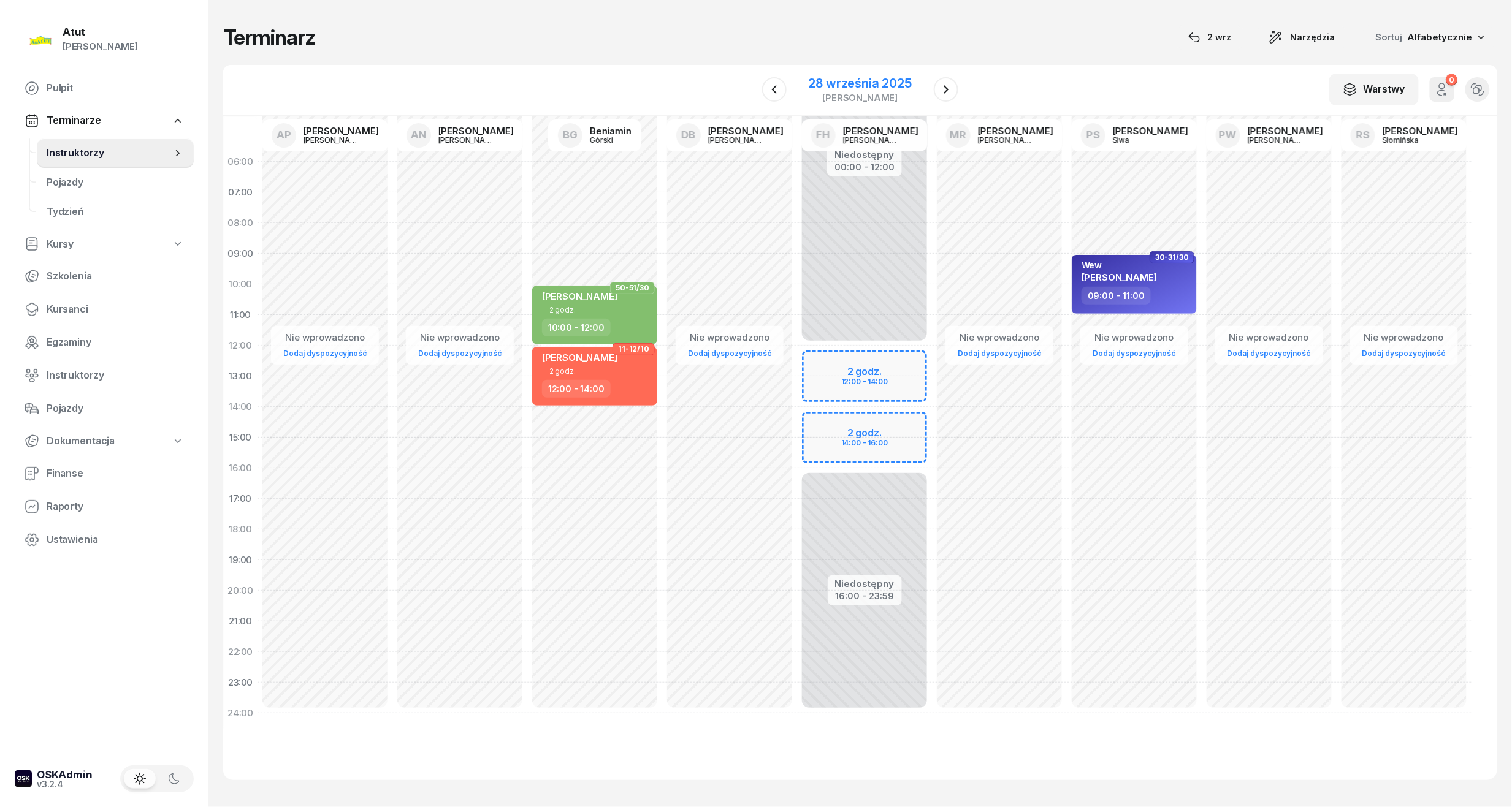
click at [827, 77] on div "28 września 2025" at bounding box center [860, 83] width 103 height 13
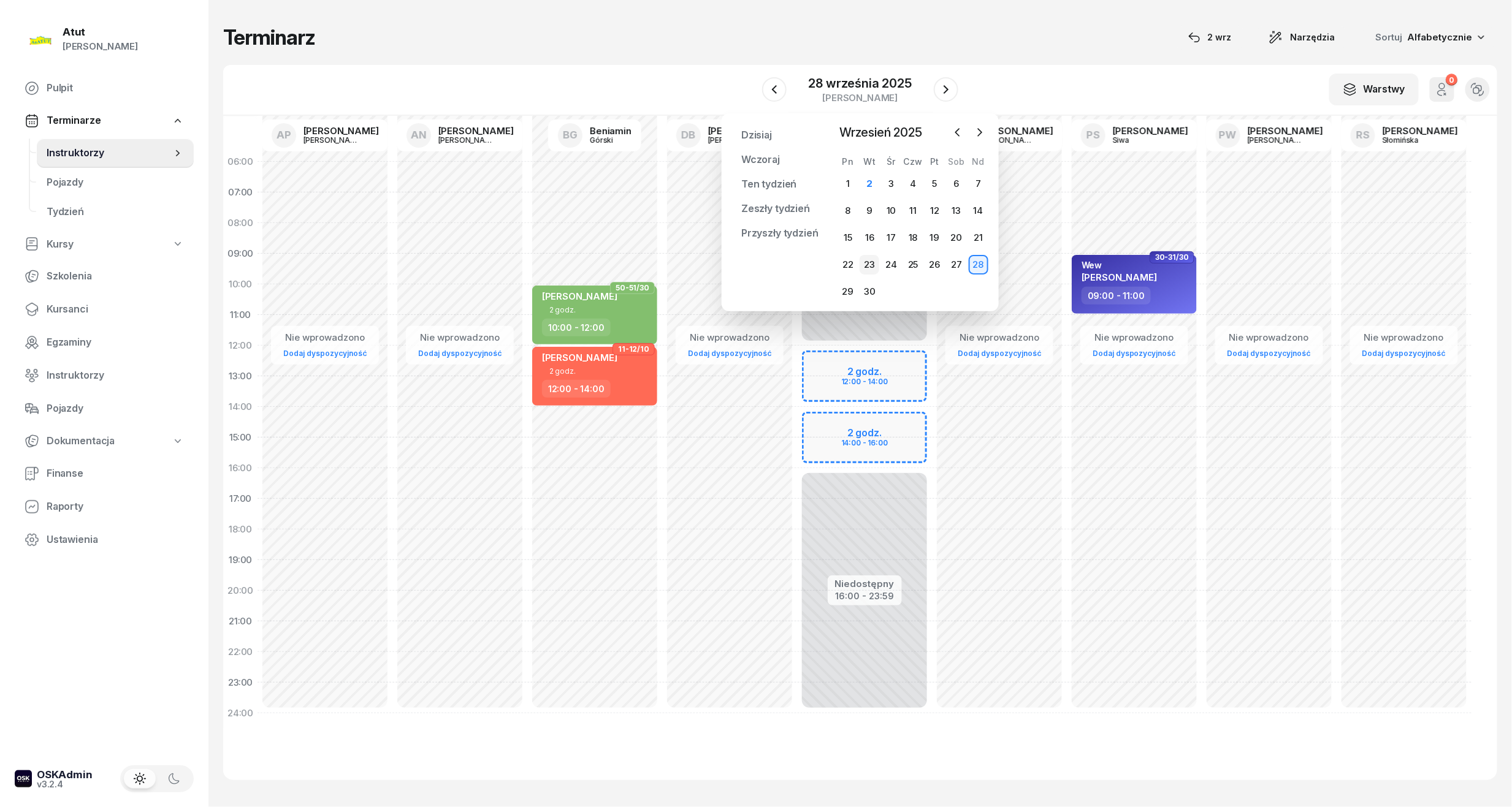
click at [868, 267] on div "23" at bounding box center [869, 264] width 20 height 20
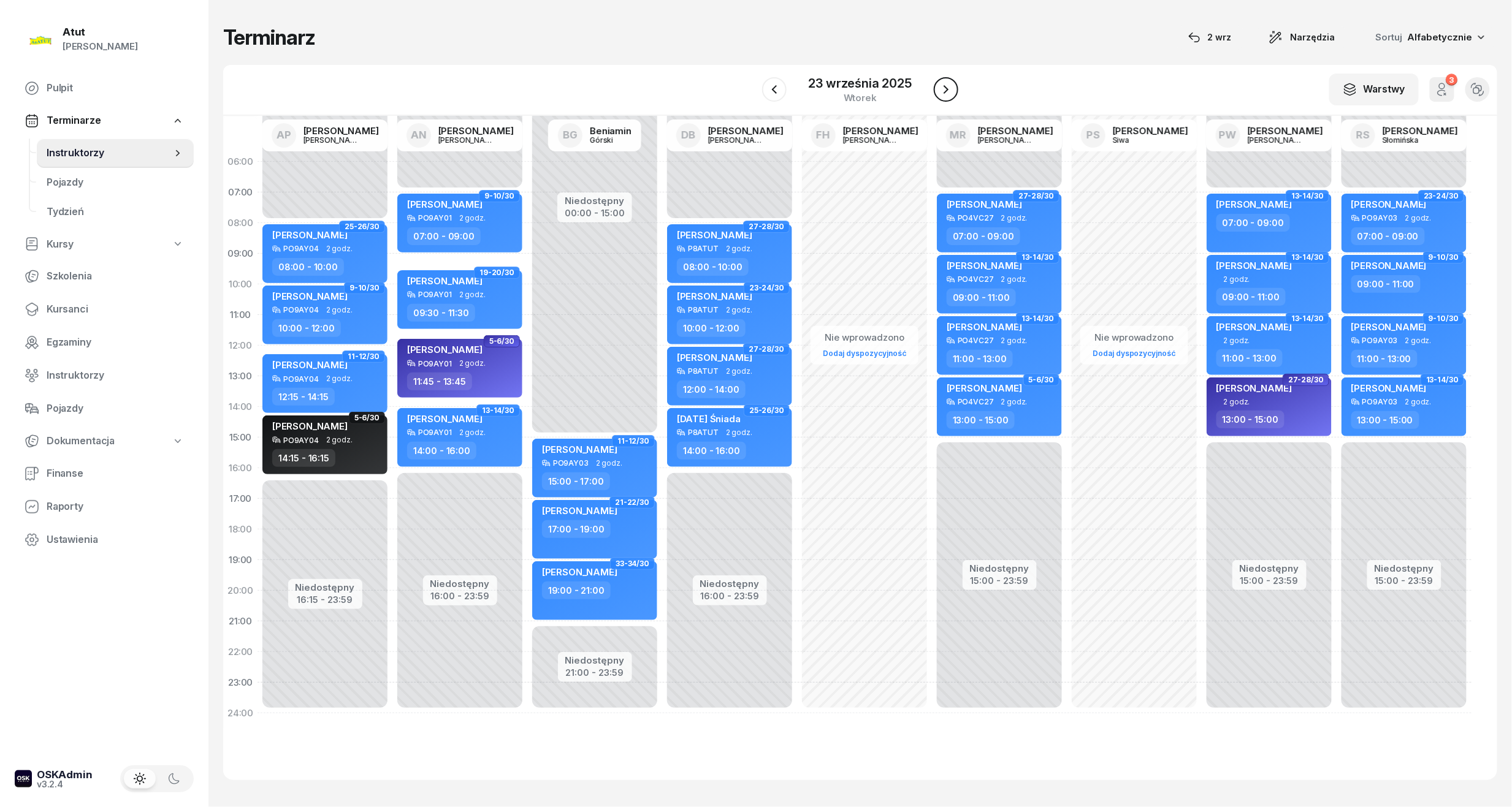
click at [945, 91] on icon "button" at bounding box center [946, 89] width 5 height 9
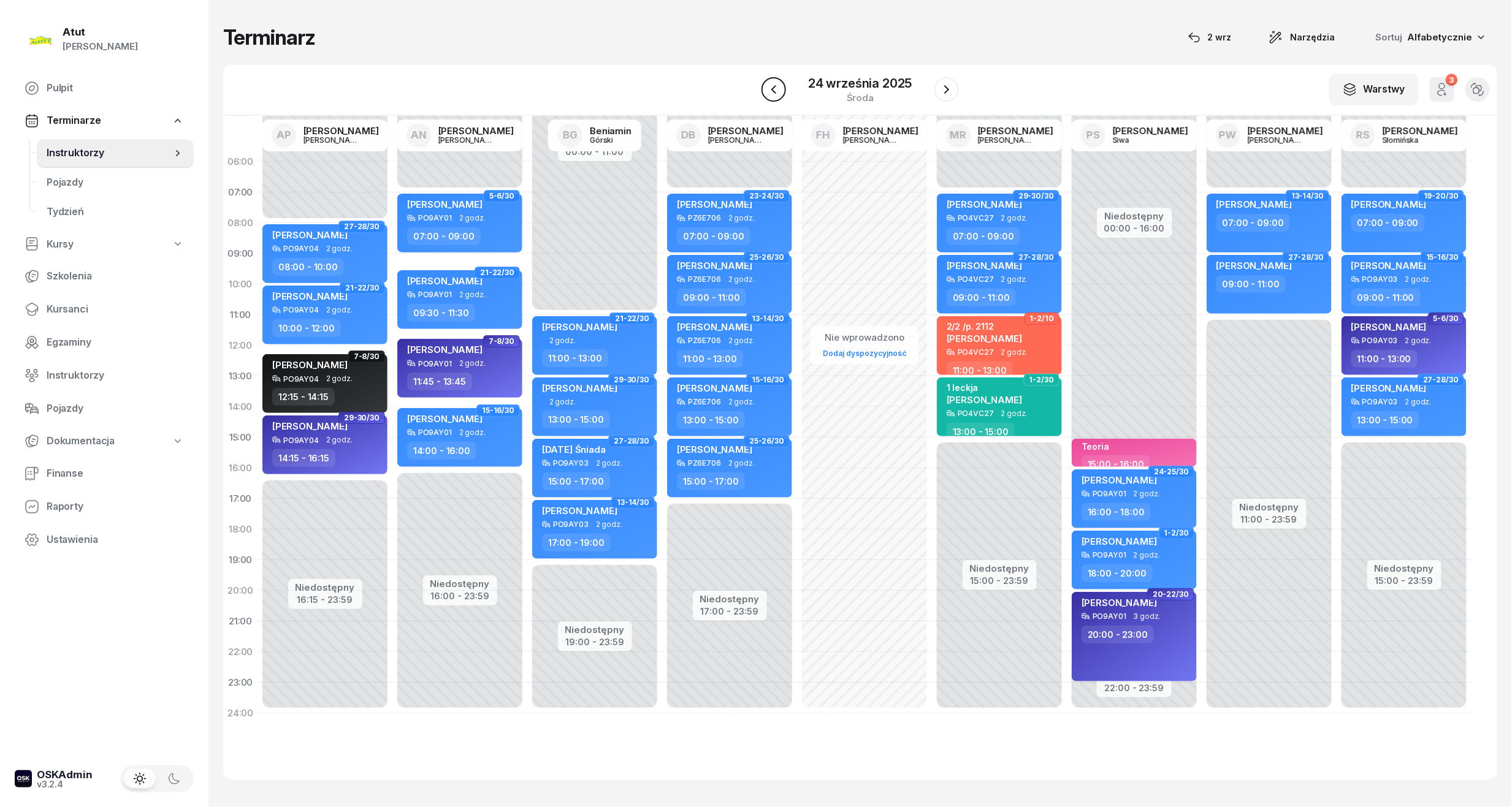
click at [776, 86] on icon "button" at bounding box center [773, 89] width 5 height 9
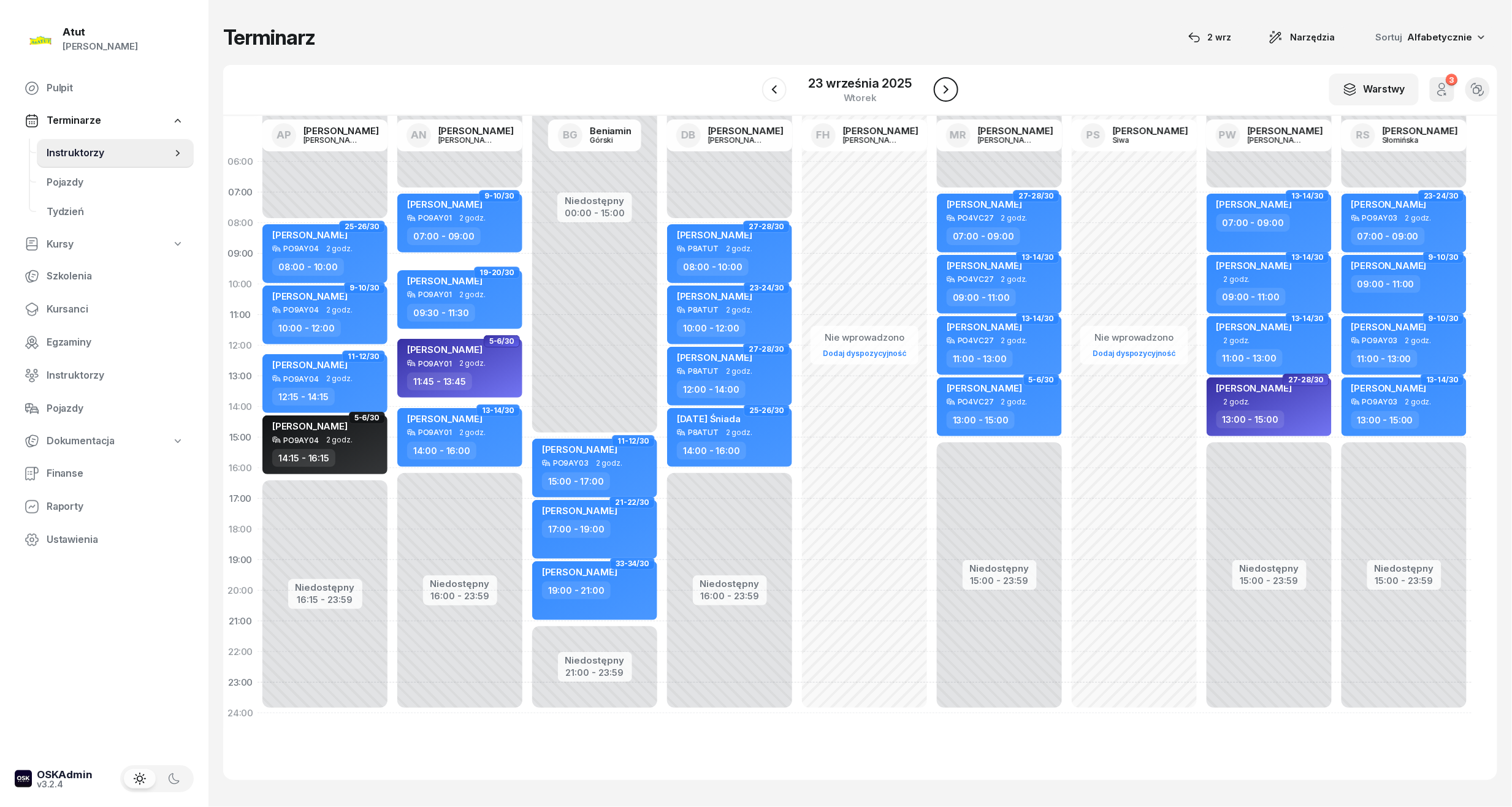
click at [949, 87] on icon "button" at bounding box center [946, 89] width 15 height 15
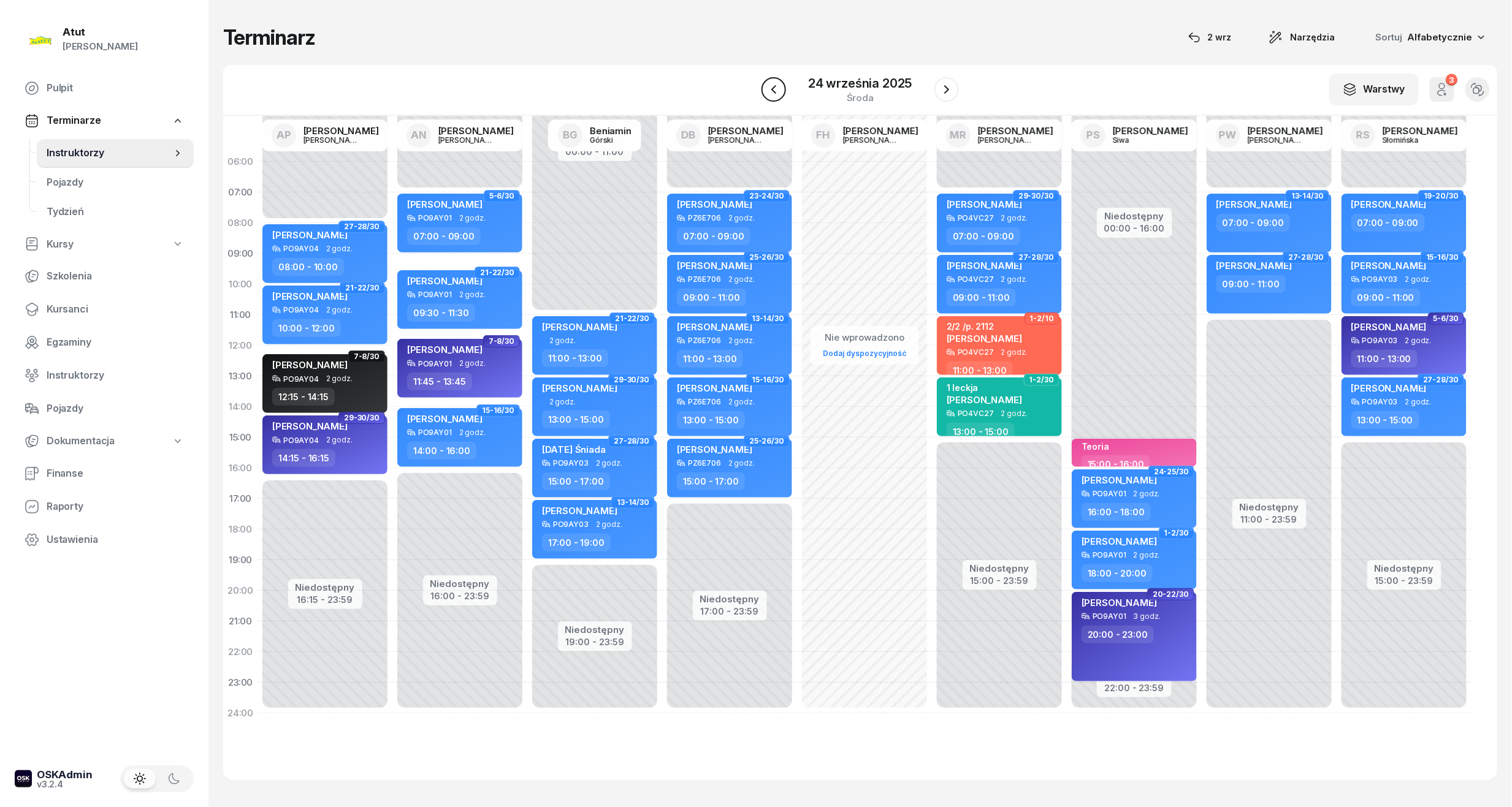
click at [780, 87] on icon "button" at bounding box center [773, 89] width 15 height 15
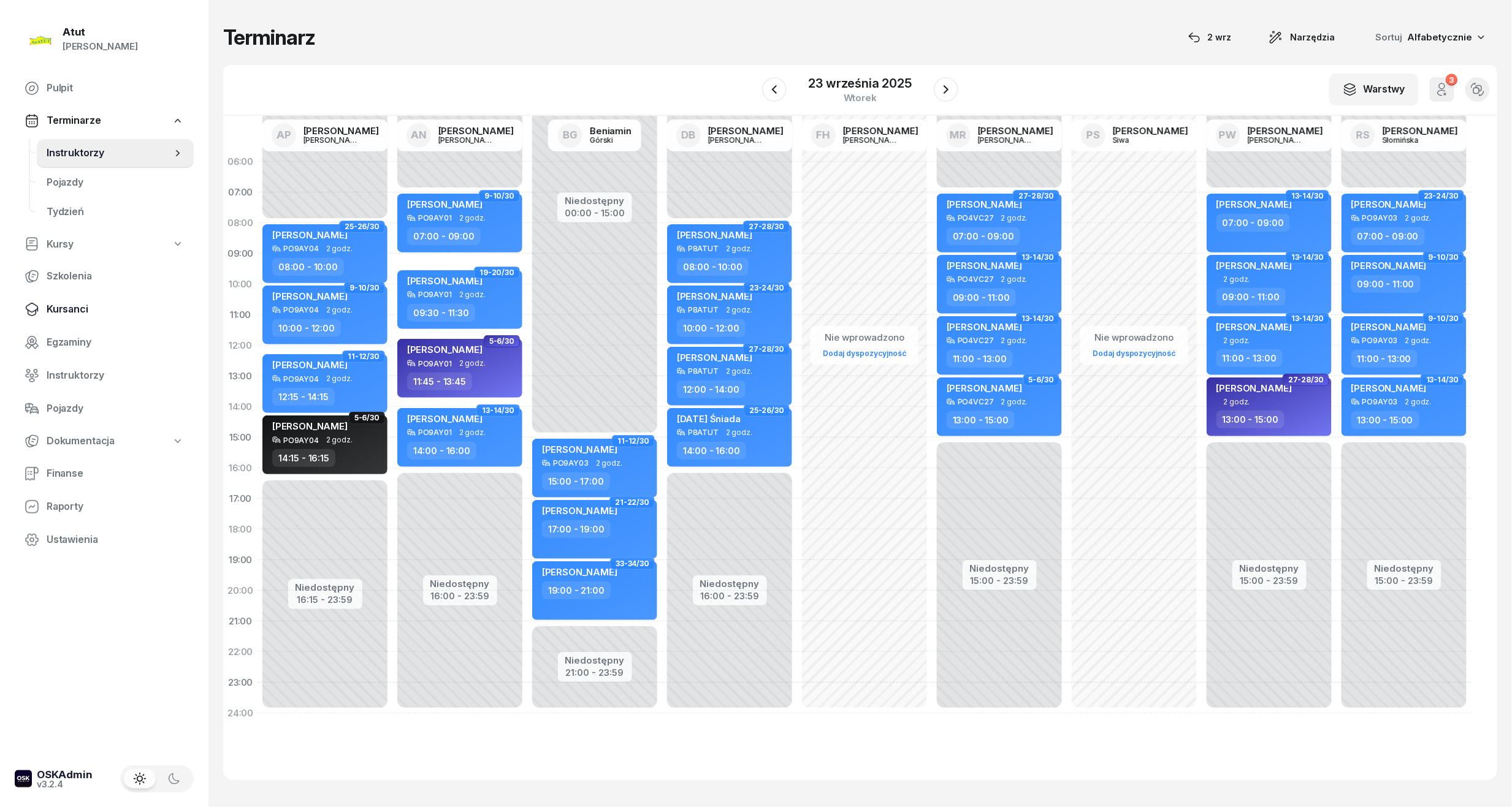
click at [65, 304] on span "Kursanci" at bounding box center [115, 309] width 138 height 16
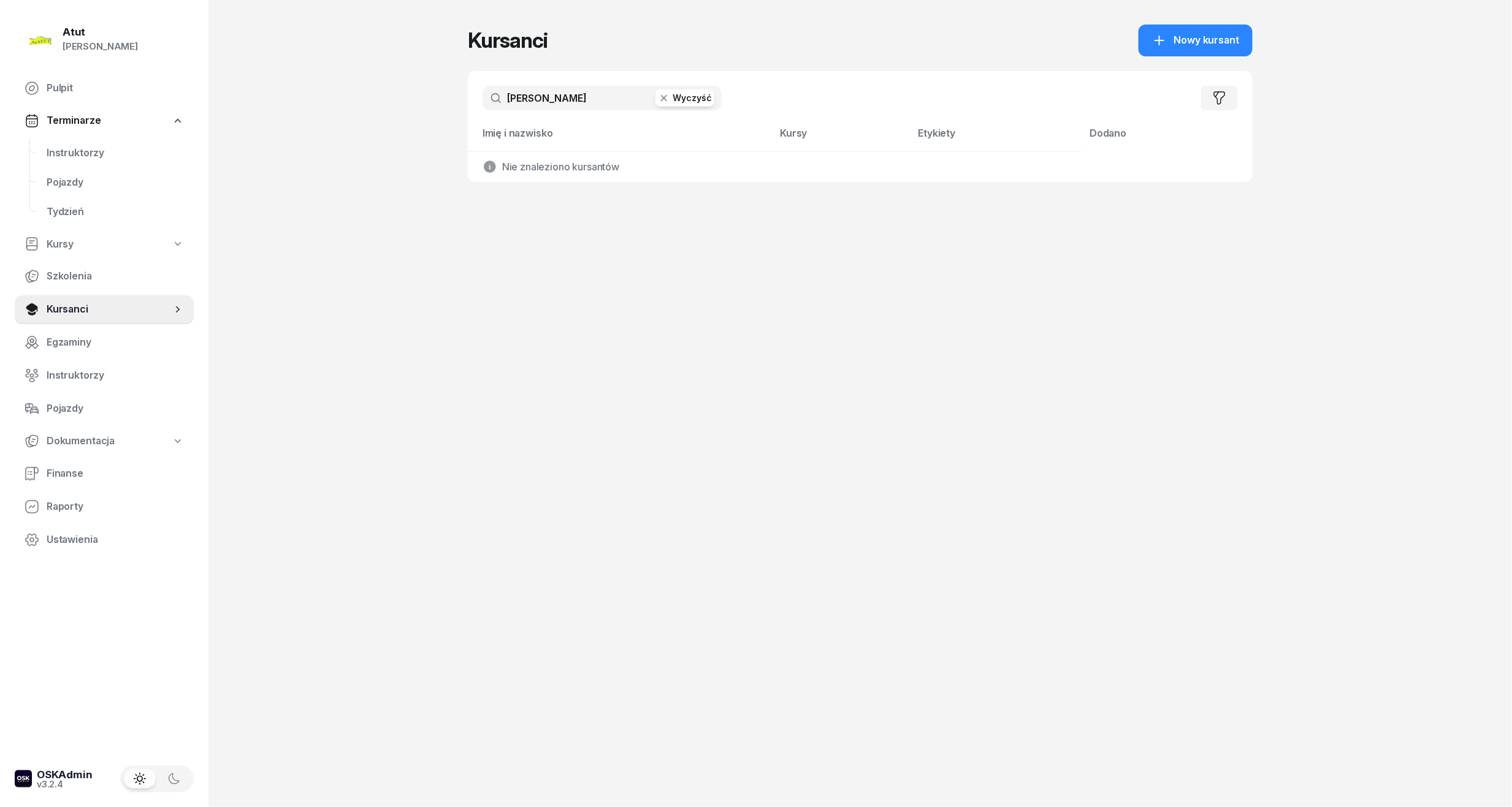
drag, startPoint x: 565, startPoint y: 98, endPoint x: 277, endPoint y: 141, distance: 291.2
click at [277, 141] on div "Atut [PERSON_NAME] Pulpit Terminarze Instruktorzy Pojazdy Tydzień Kursy Szkolen…" at bounding box center [756, 404] width 1512 height 807
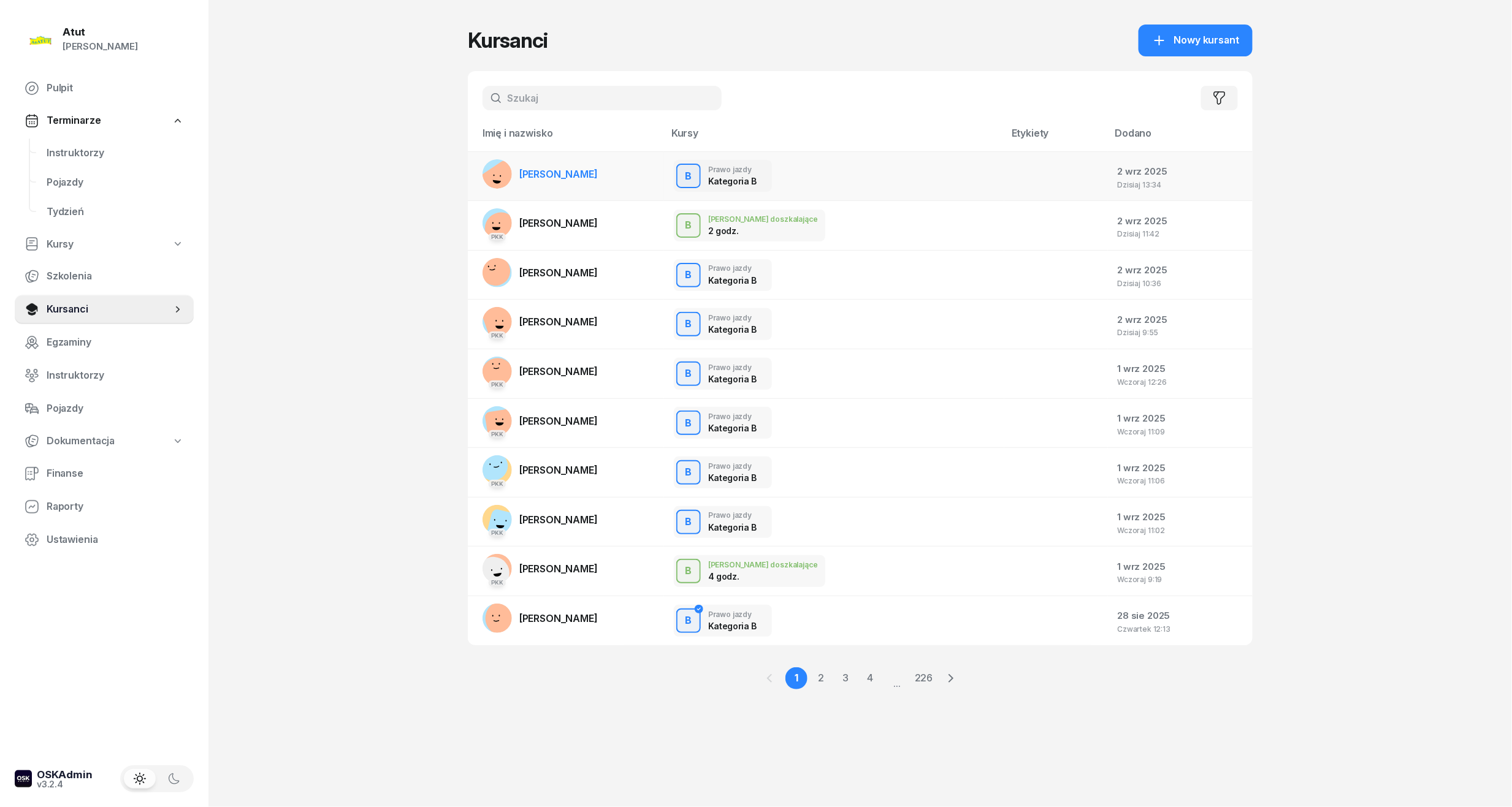
click at [592, 179] on span "[PERSON_NAME]" at bounding box center [559, 175] width 79 height 13
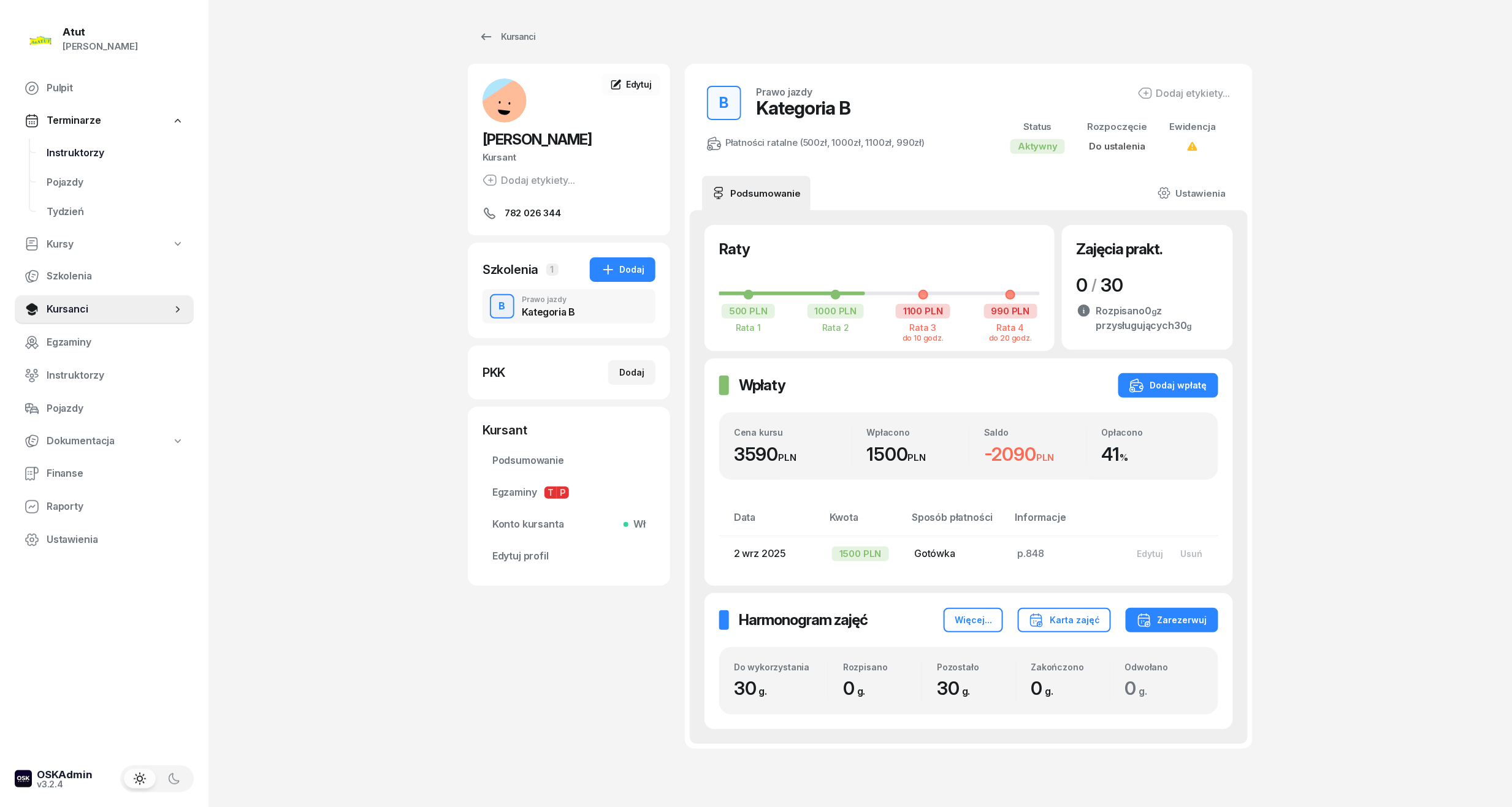
click at [87, 152] on span "Instruktorzy" at bounding box center [115, 153] width 138 height 16
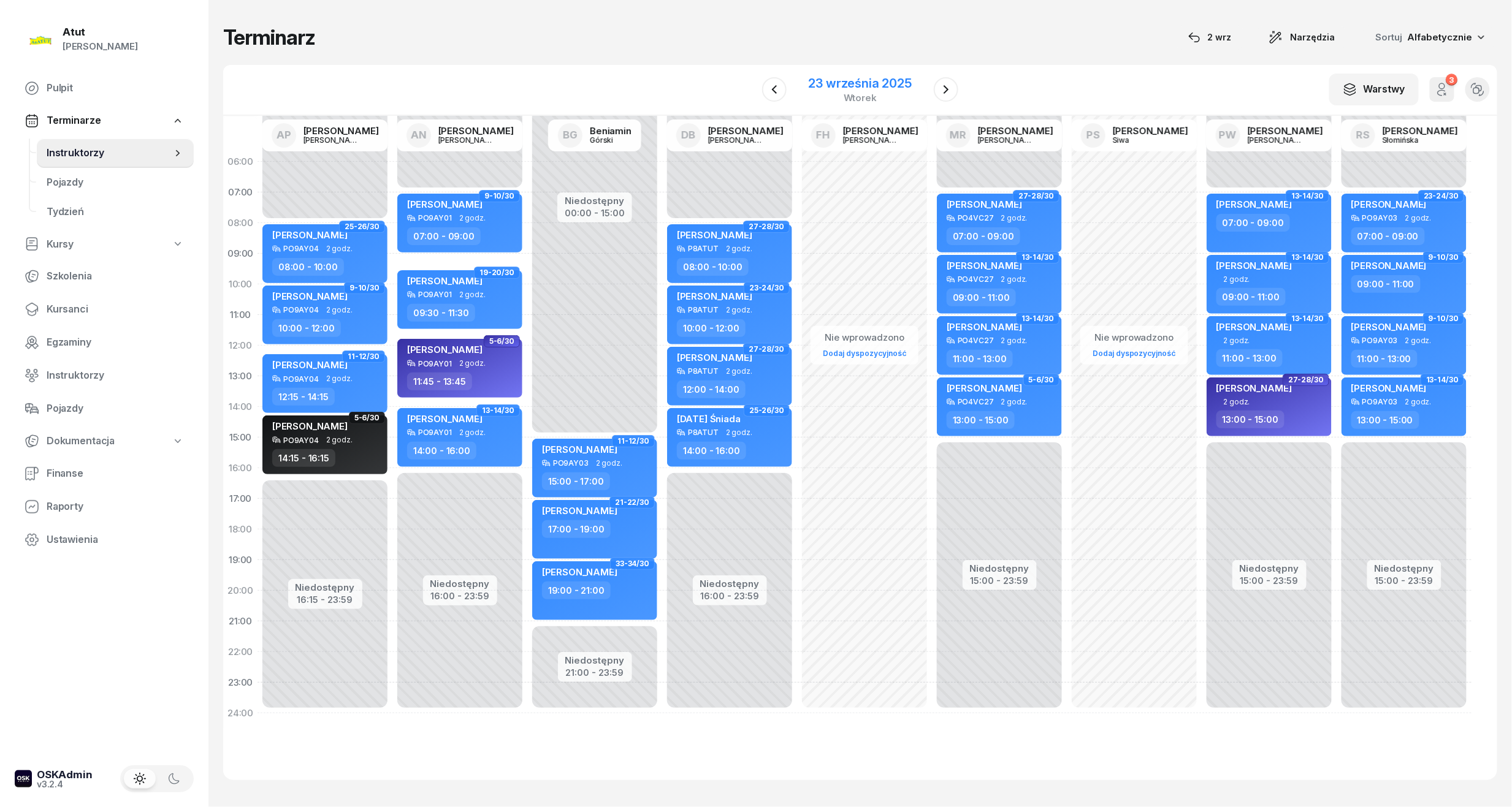
click at [843, 94] on div "wtorek" at bounding box center [860, 98] width 103 height 9
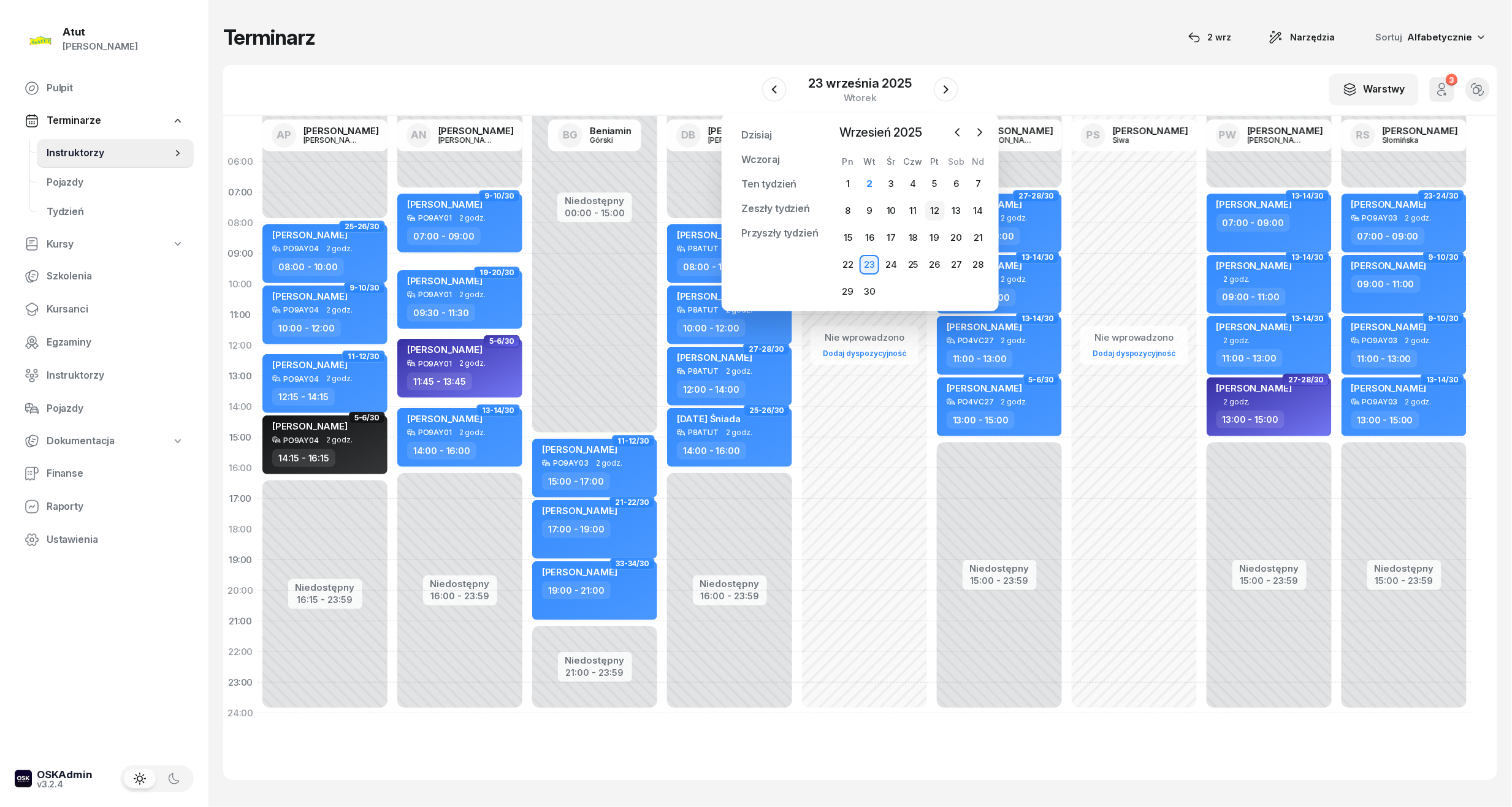
click at [938, 209] on div "12" at bounding box center [935, 211] width 20 height 20
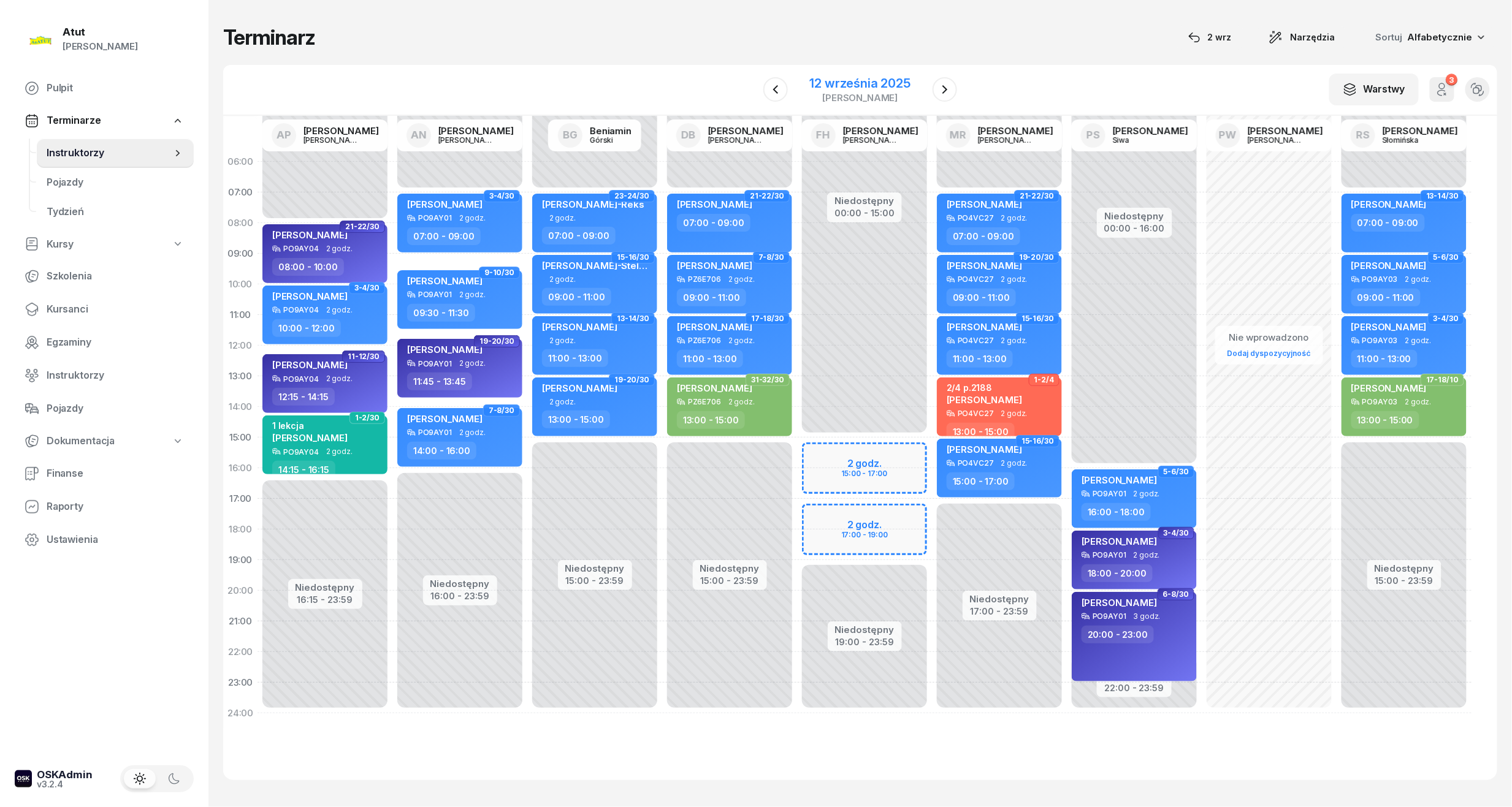
click at [871, 85] on div "12 września 2025" at bounding box center [860, 83] width 101 height 13
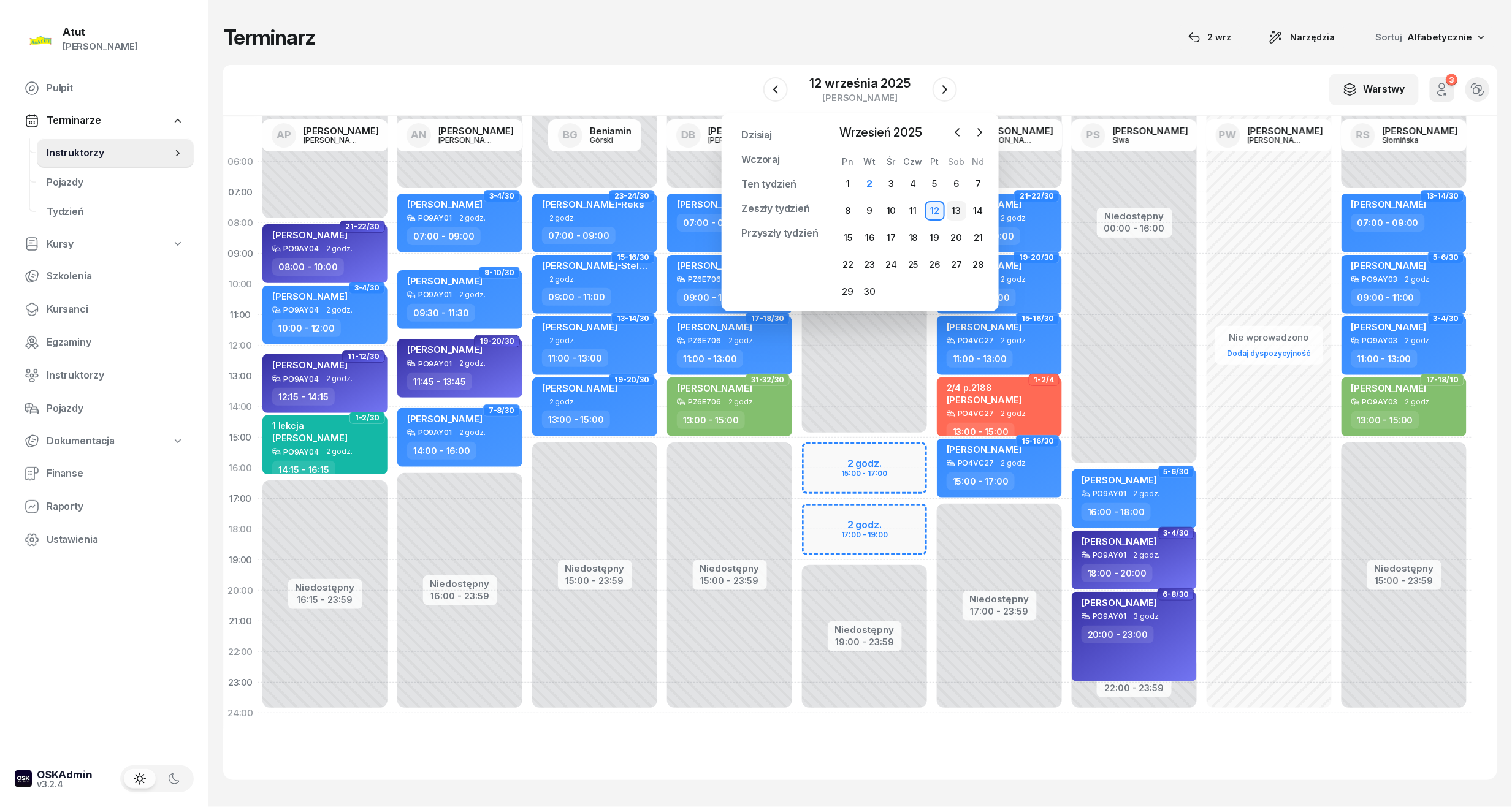
click at [957, 204] on div "13" at bounding box center [956, 211] width 20 height 20
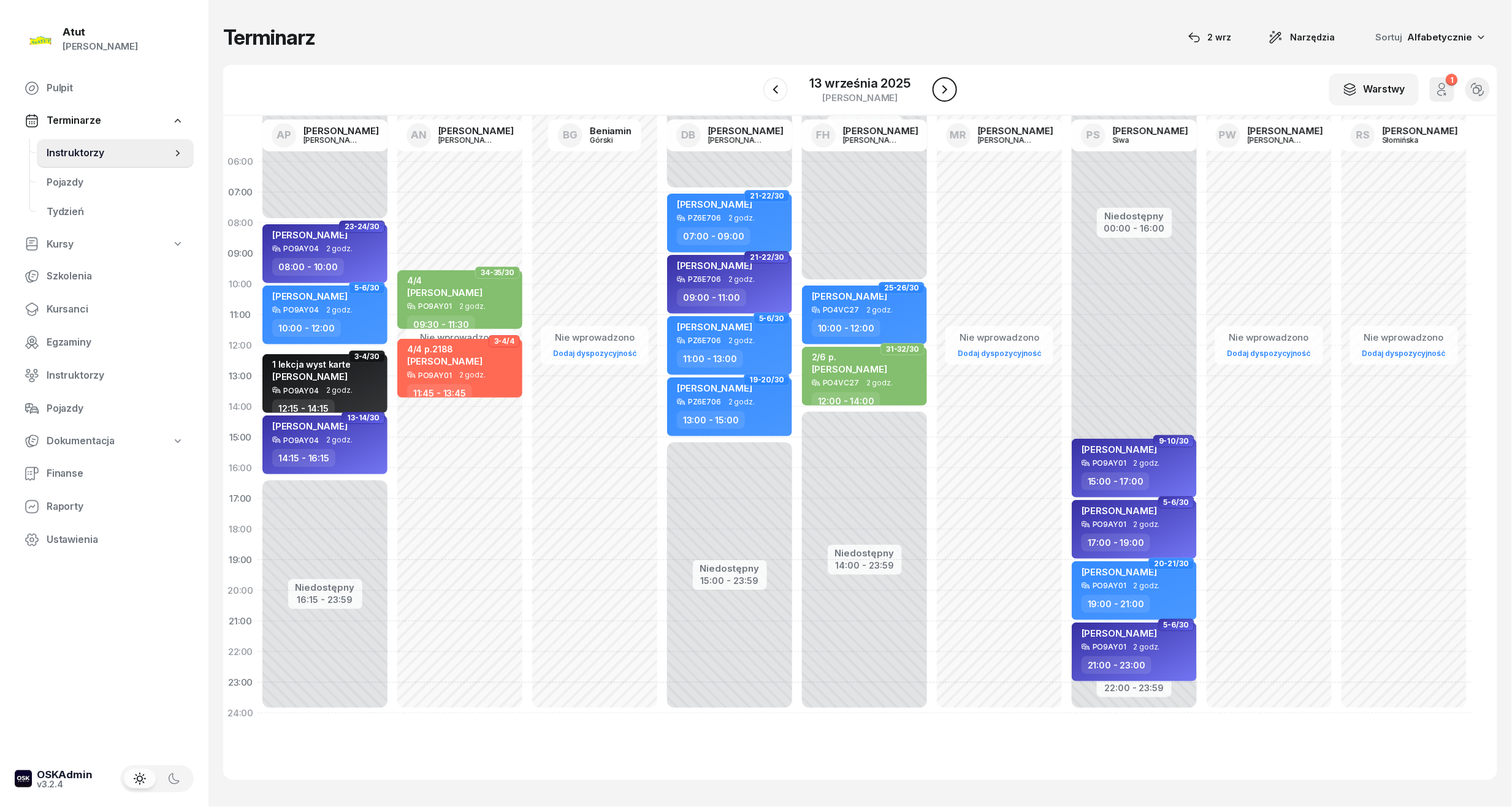
click at [938, 90] on icon "button" at bounding box center [945, 89] width 15 height 15
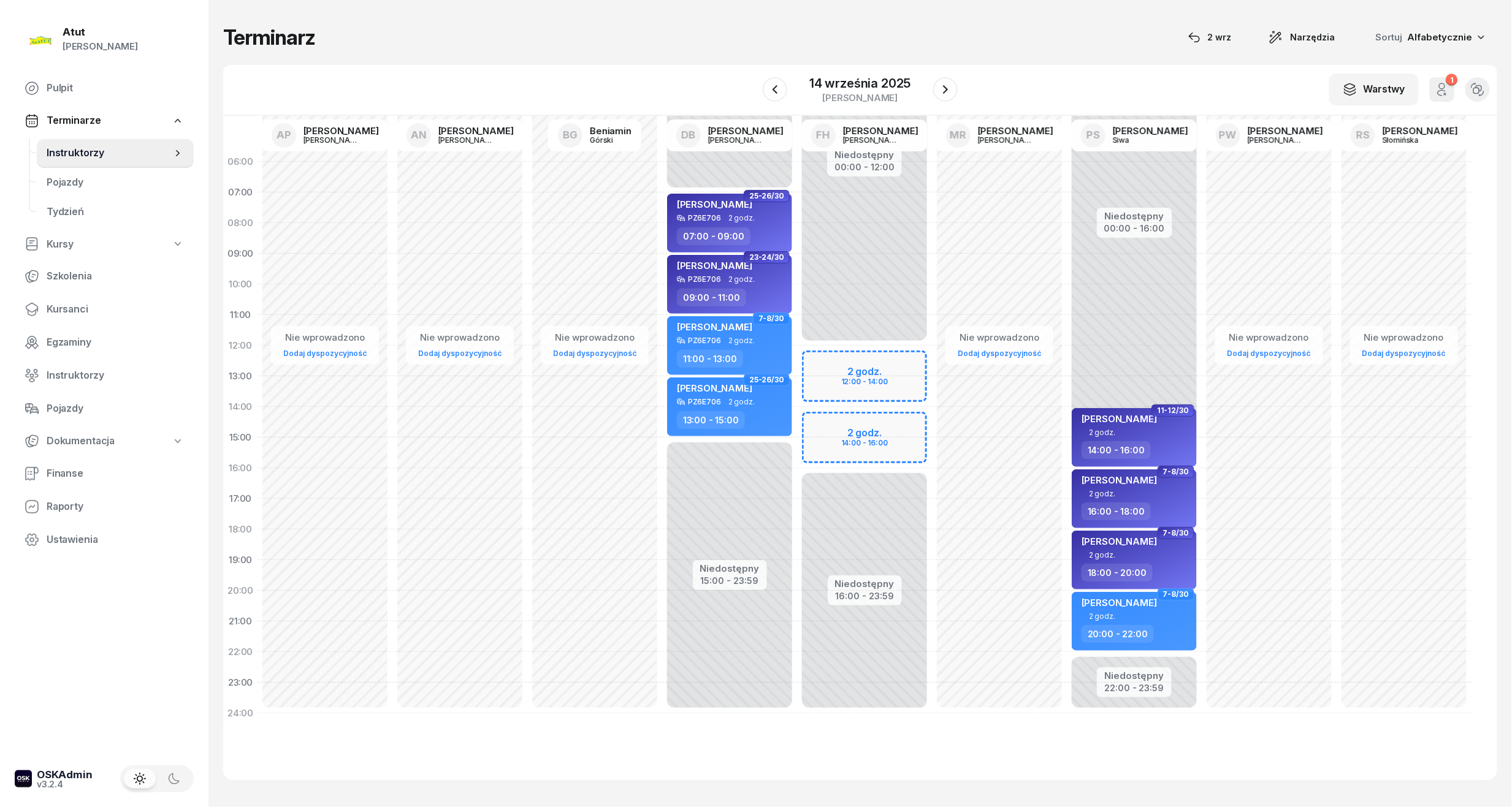
click at [837, 384] on div "Niedostępny 00:00 - 12:00 Niedostępny 16:00 - 23:59 2 godz. 12:00 - 14:00 2 god…" at bounding box center [864, 437] width 135 height 582
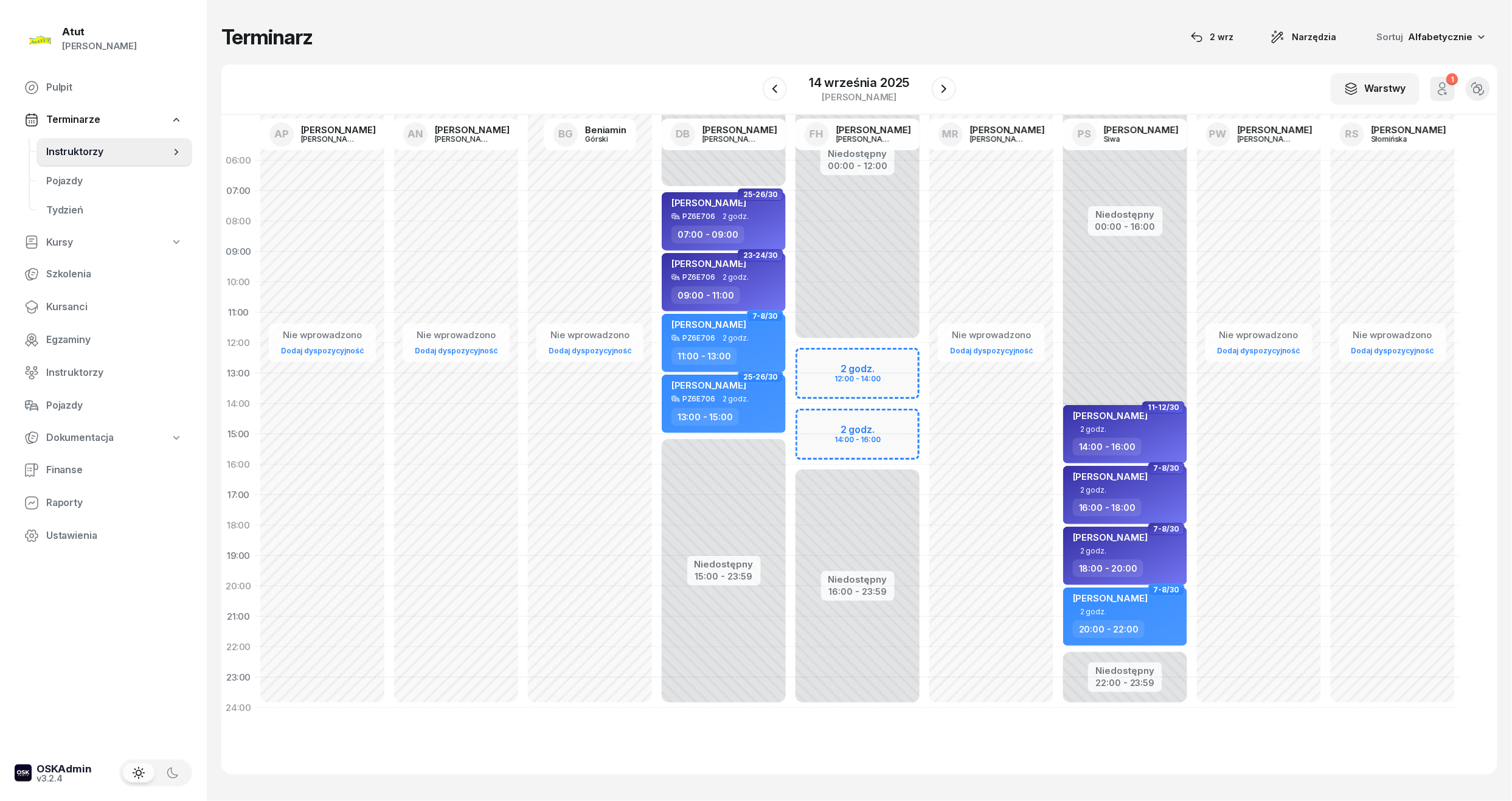
select select "13"
select select "15"
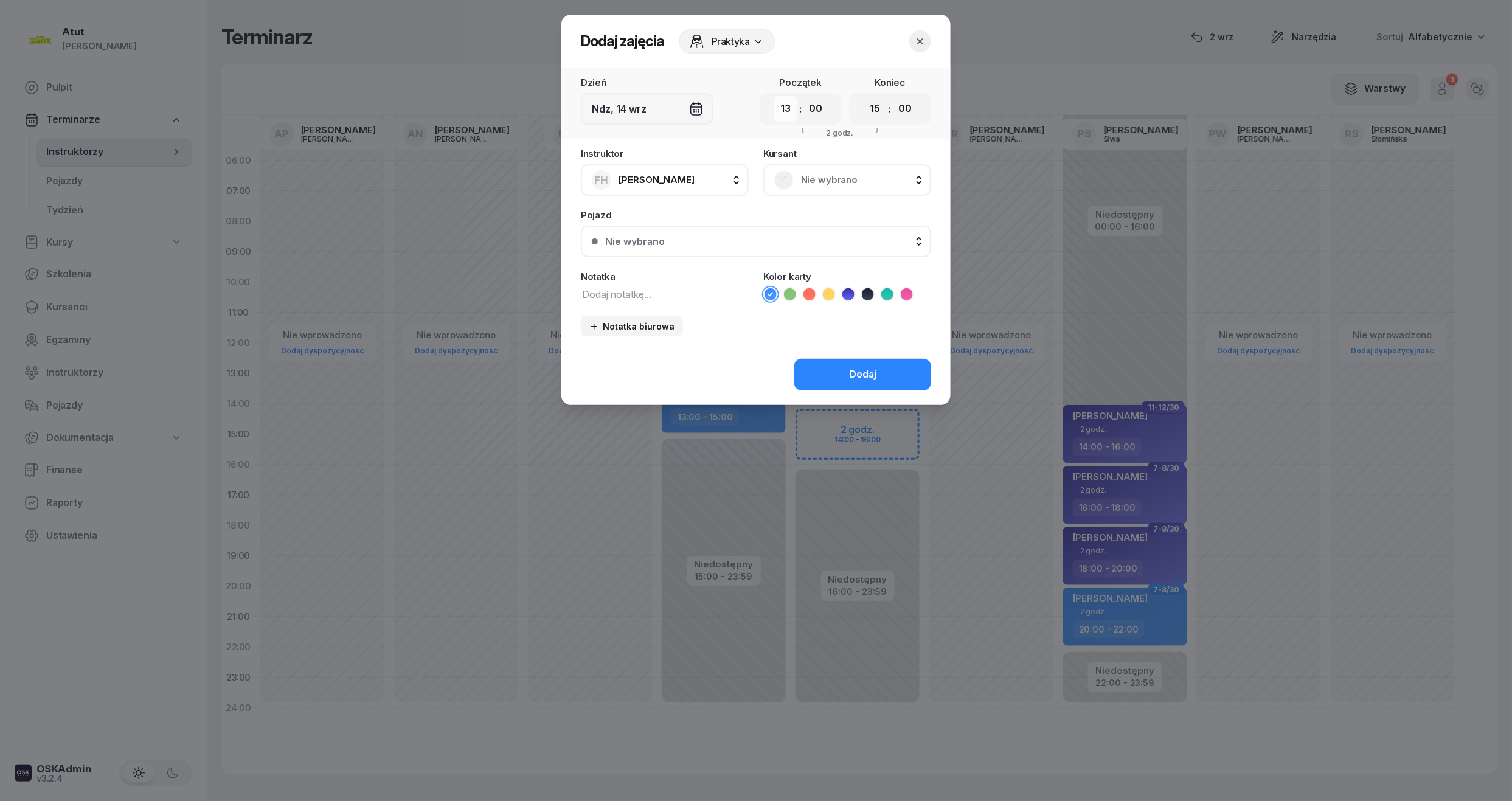
click at [784, 111] on select "00 01 02 03 04 05 06 07 08 09 10 11 12 13 14 15 16 17 18 19 20 21 22 23" at bounding box center [786, 109] width 23 height 26
select select "12"
click at [774, 96] on select "00 01 02 03 04 05 06 07 08 09 10 11 12 13 14 15 16 17 18 19 20 21 22 23" at bounding box center [786, 109] width 23 height 26
click at [880, 107] on select "00 01 02 03 04 05 06 07 08 09 10 11 12 13 14 15 16 17 18 19 20 21 22 23" at bounding box center [876, 109] width 23 height 26
select select "14"
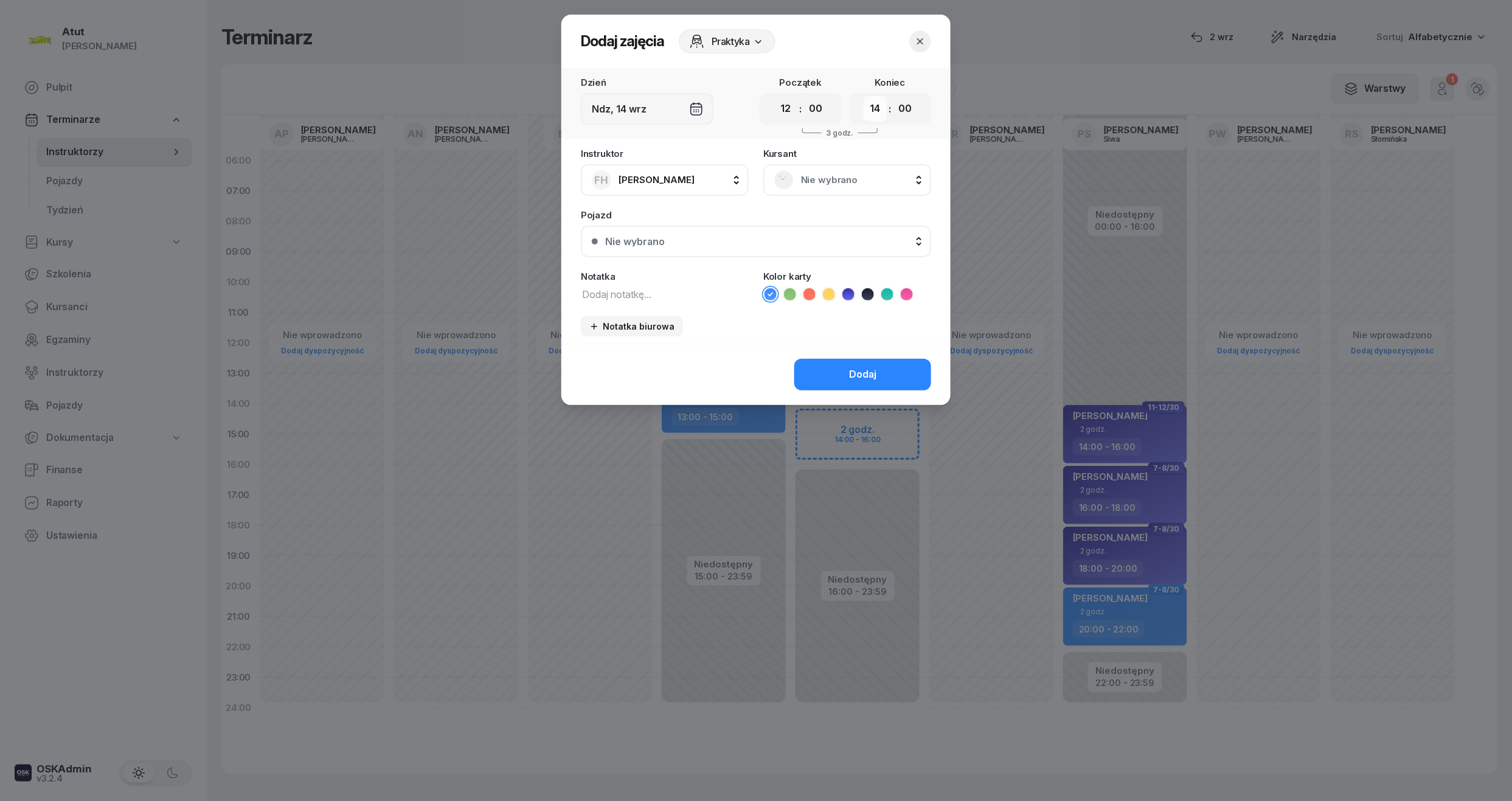
click at [864, 96] on select "00 01 02 03 04 05 06 07 08 09 10 11 12 13 14 15 16 17 18 19 20 21 22 23" at bounding box center [876, 109] width 23 height 26
click at [823, 186] on span "Nie wybrano" at bounding box center [860, 180] width 119 height 16
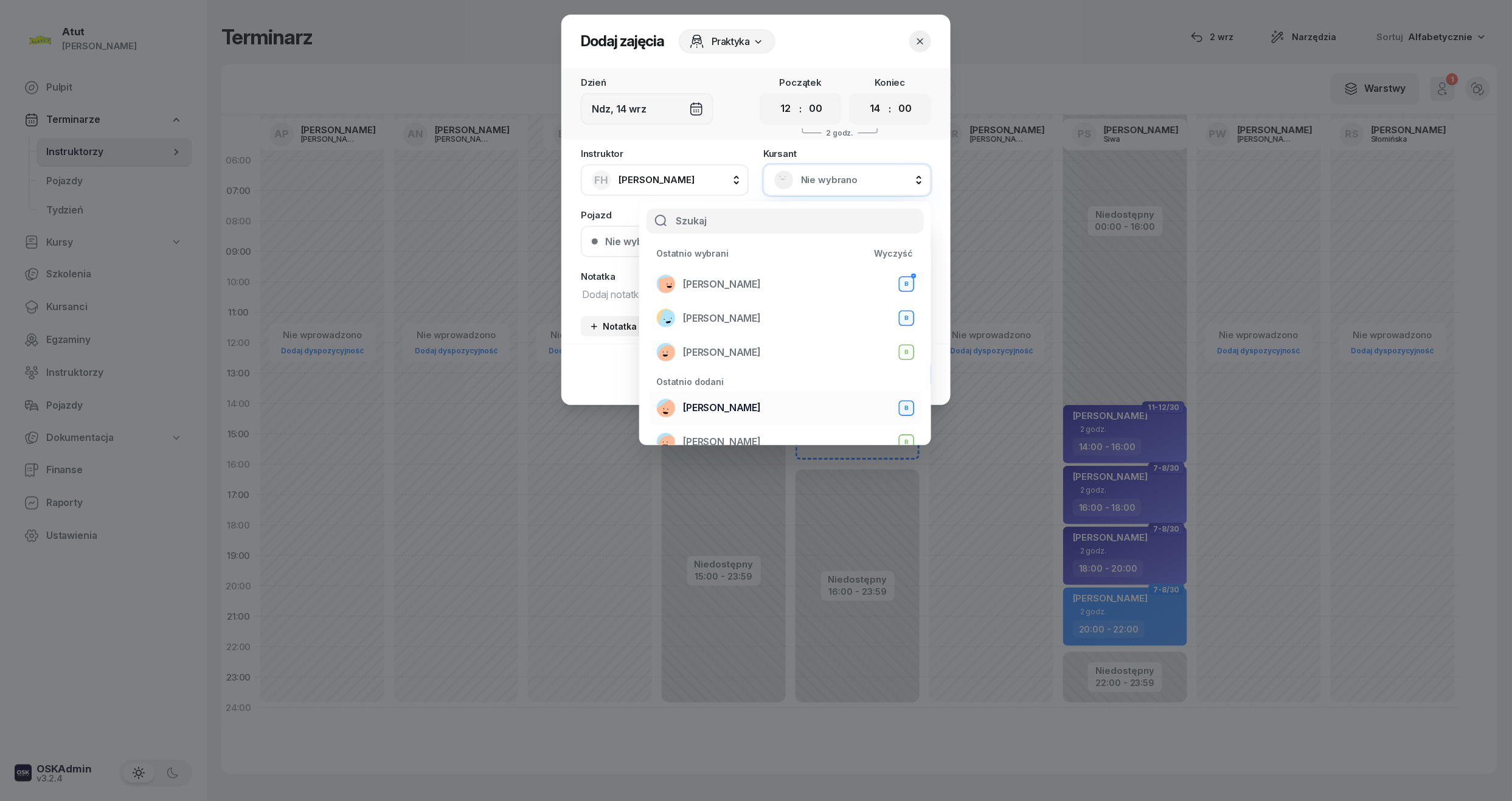
click at [731, 407] on span "[PERSON_NAME]" at bounding box center [722, 408] width 78 height 16
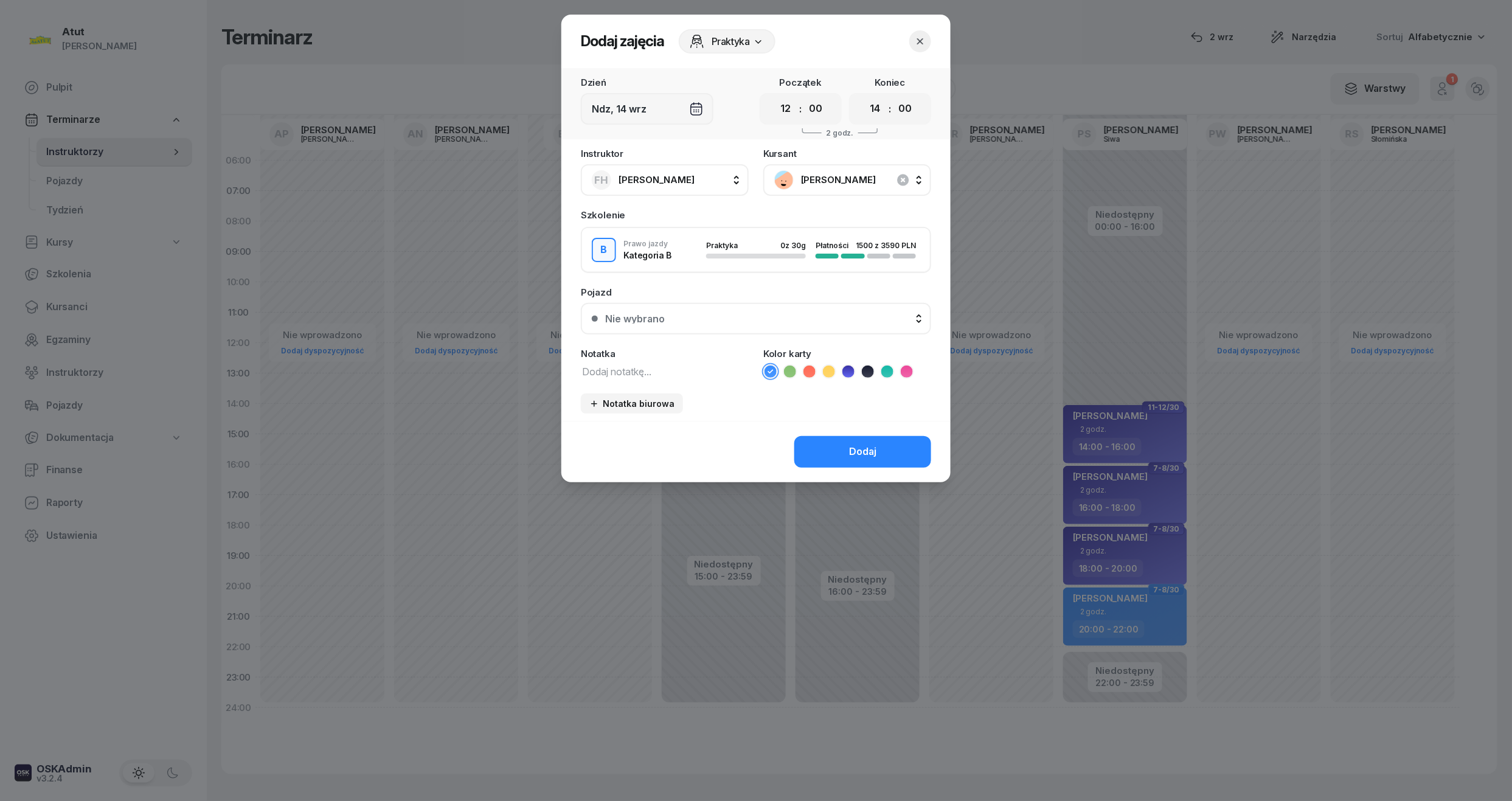
click at [638, 371] on textarea at bounding box center [664, 371] width 168 height 16
type textarea "2"
type textarea "1 lekcja wyst karte"
click at [866, 370] on icon at bounding box center [867, 371] width 5 height 4
click at [865, 445] on div "Dodaj" at bounding box center [863, 452] width 27 height 16
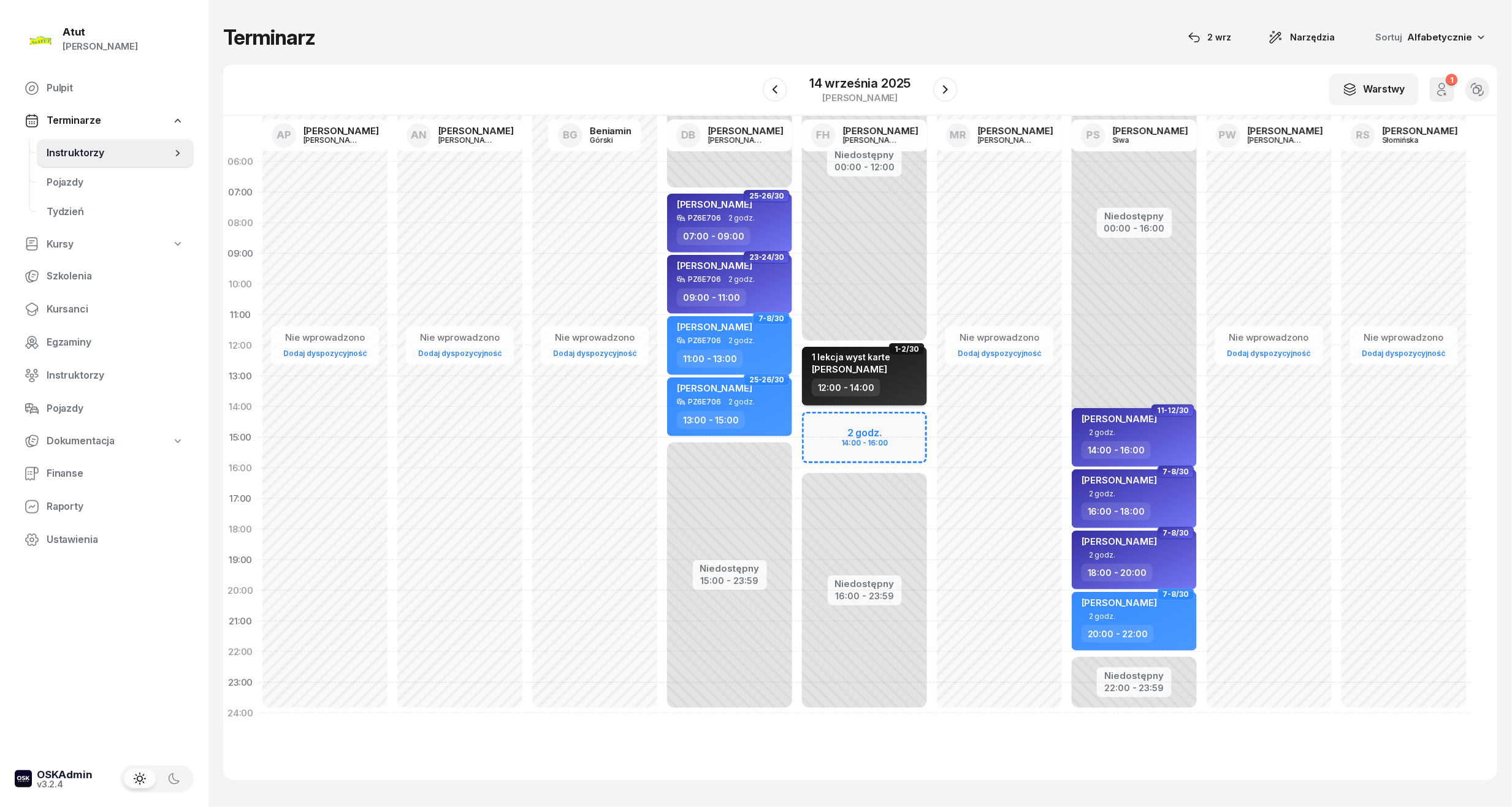
click at [893, 374] on div "1 lekcja wyst karte [PERSON_NAME]" at bounding box center [865, 365] width 108 height 27
select select "12"
select select "14"
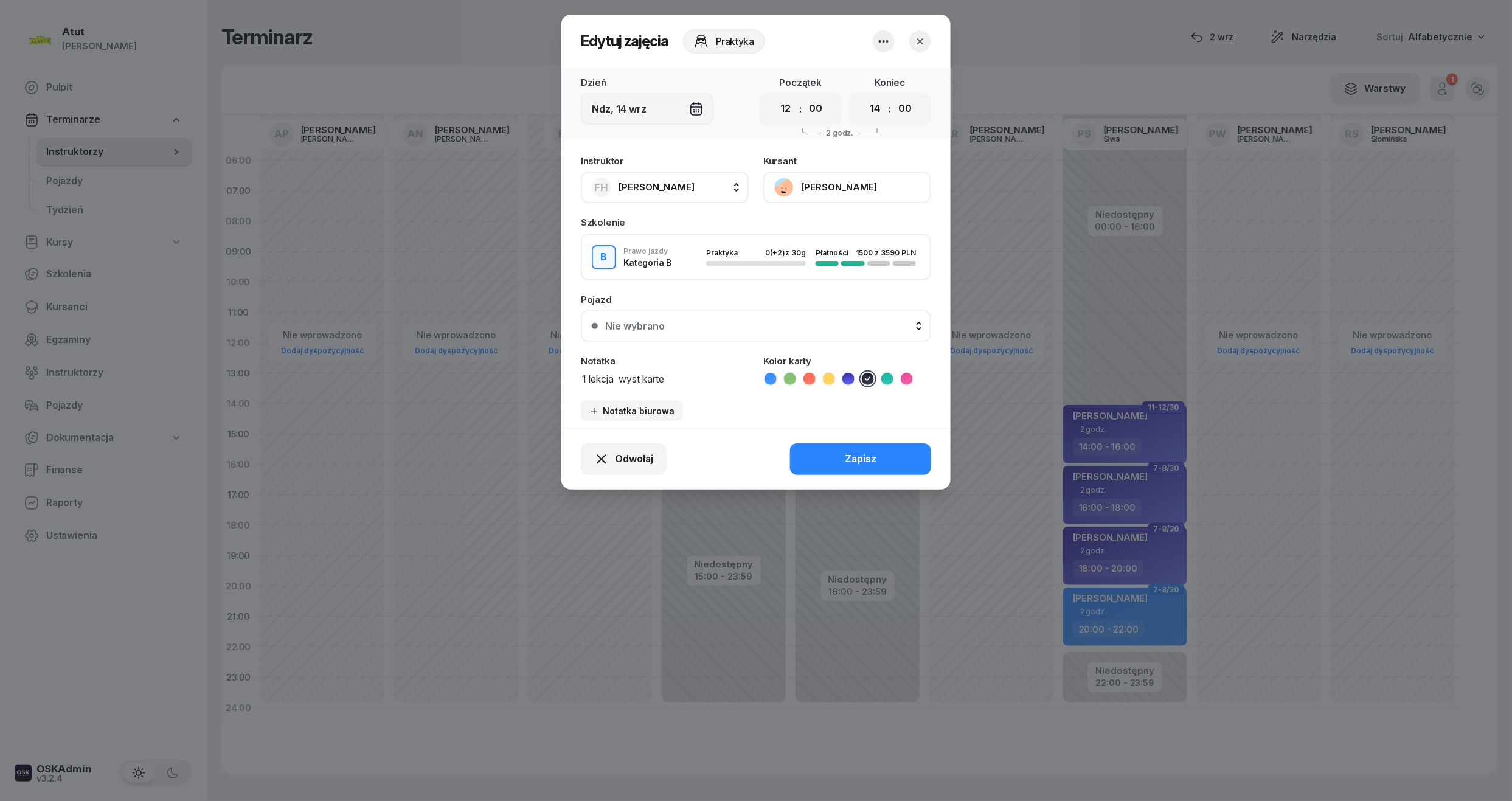
click at [923, 33] on button "button" at bounding box center [920, 41] width 22 height 22
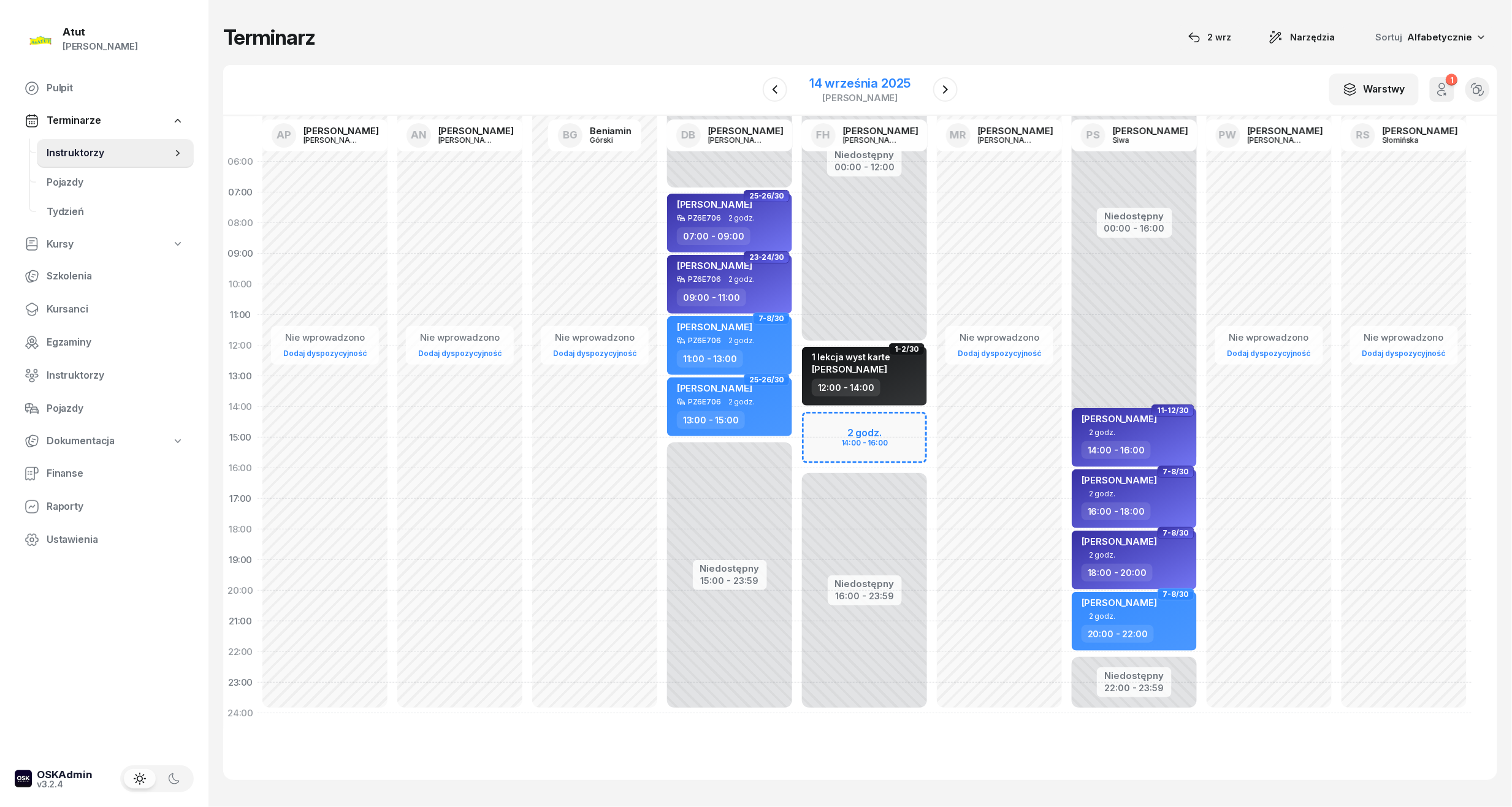
click at [850, 87] on div "14 września 2025" at bounding box center [860, 83] width 101 height 13
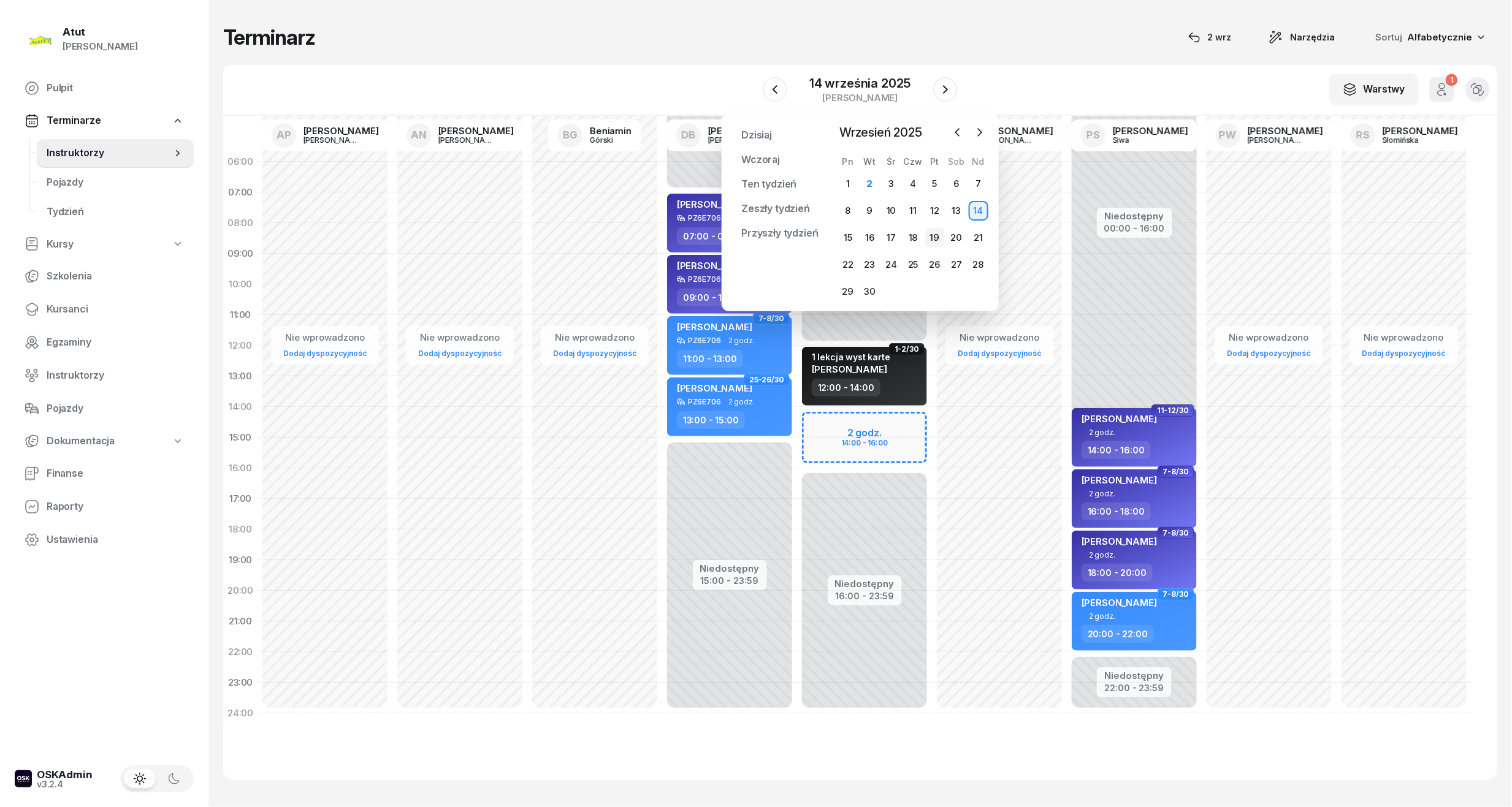
click at [938, 239] on div "19" at bounding box center [935, 238] width 20 height 20
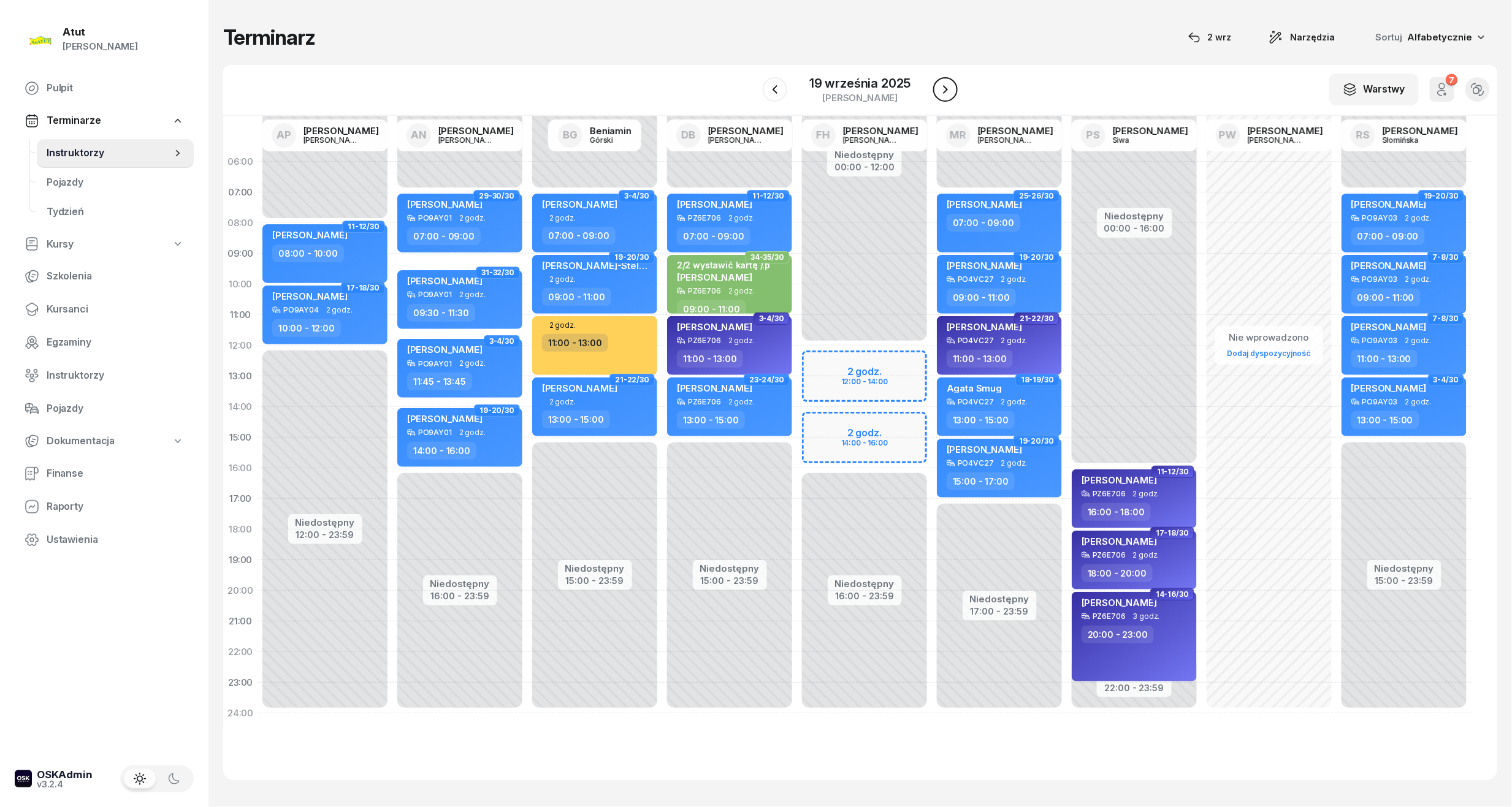
click at [946, 90] on icon "button" at bounding box center [946, 89] width 5 height 9
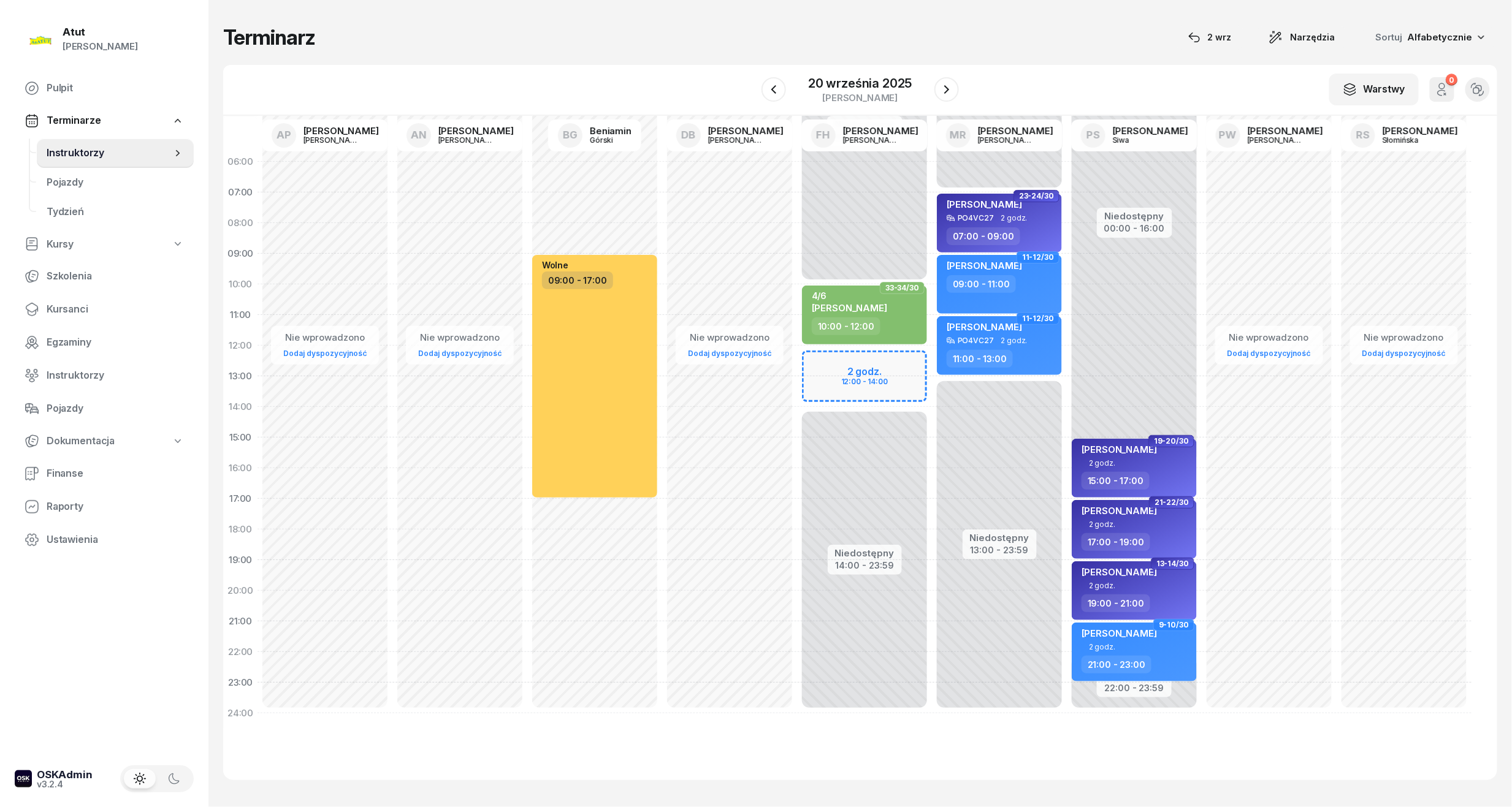
click at [868, 366] on div "Niedostępny 00:00 - 10:00 Niedostępny 14:00 - 23:59 2 godz. 12:00 - 14:00 33-34…" at bounding box center [864, 437] width 135 height 582
select select "12"
select select "14"
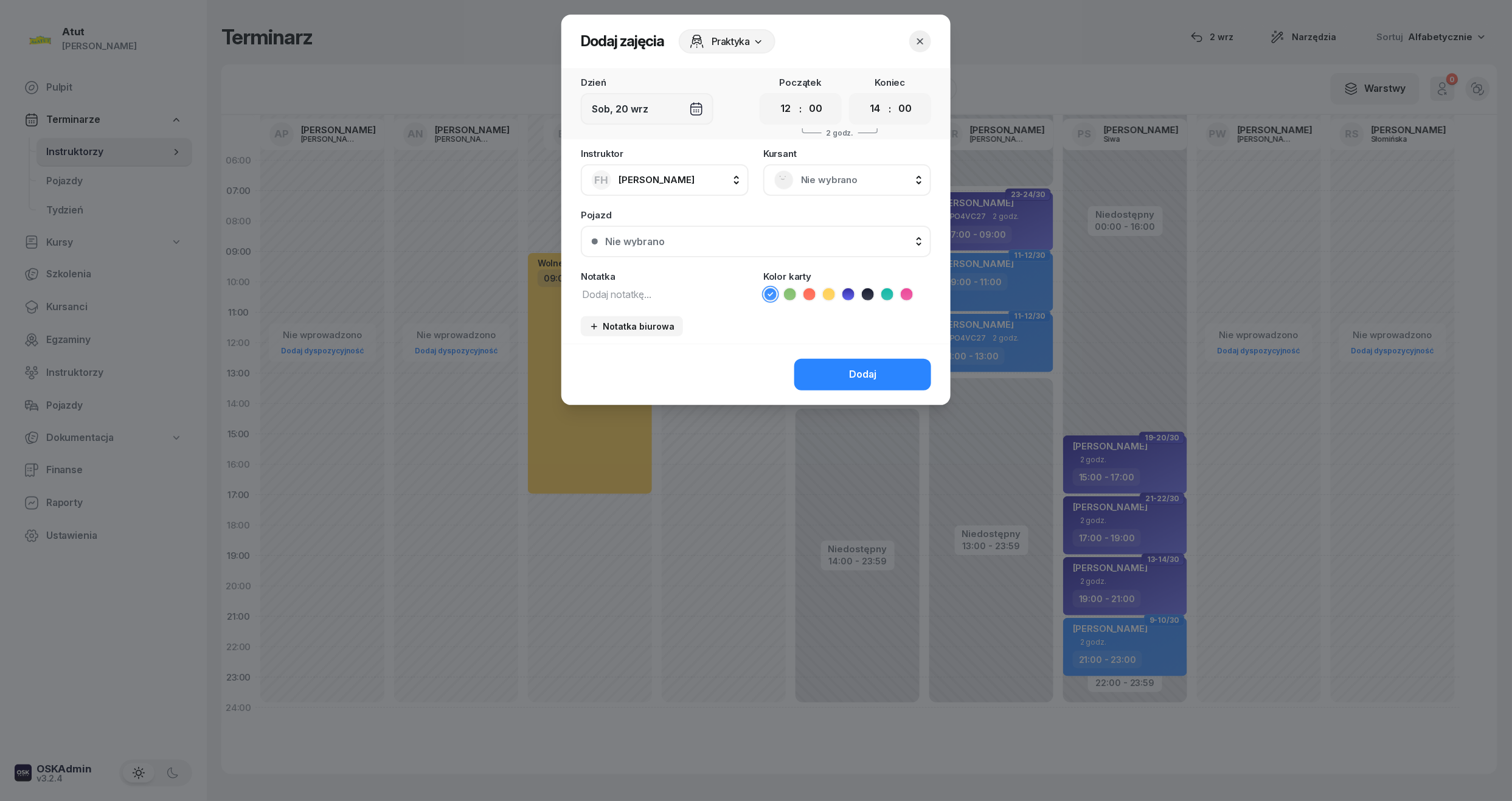
click at [842, 183] on span "Nie wybrano" at bounding box center [860, 180] width 119 height 16
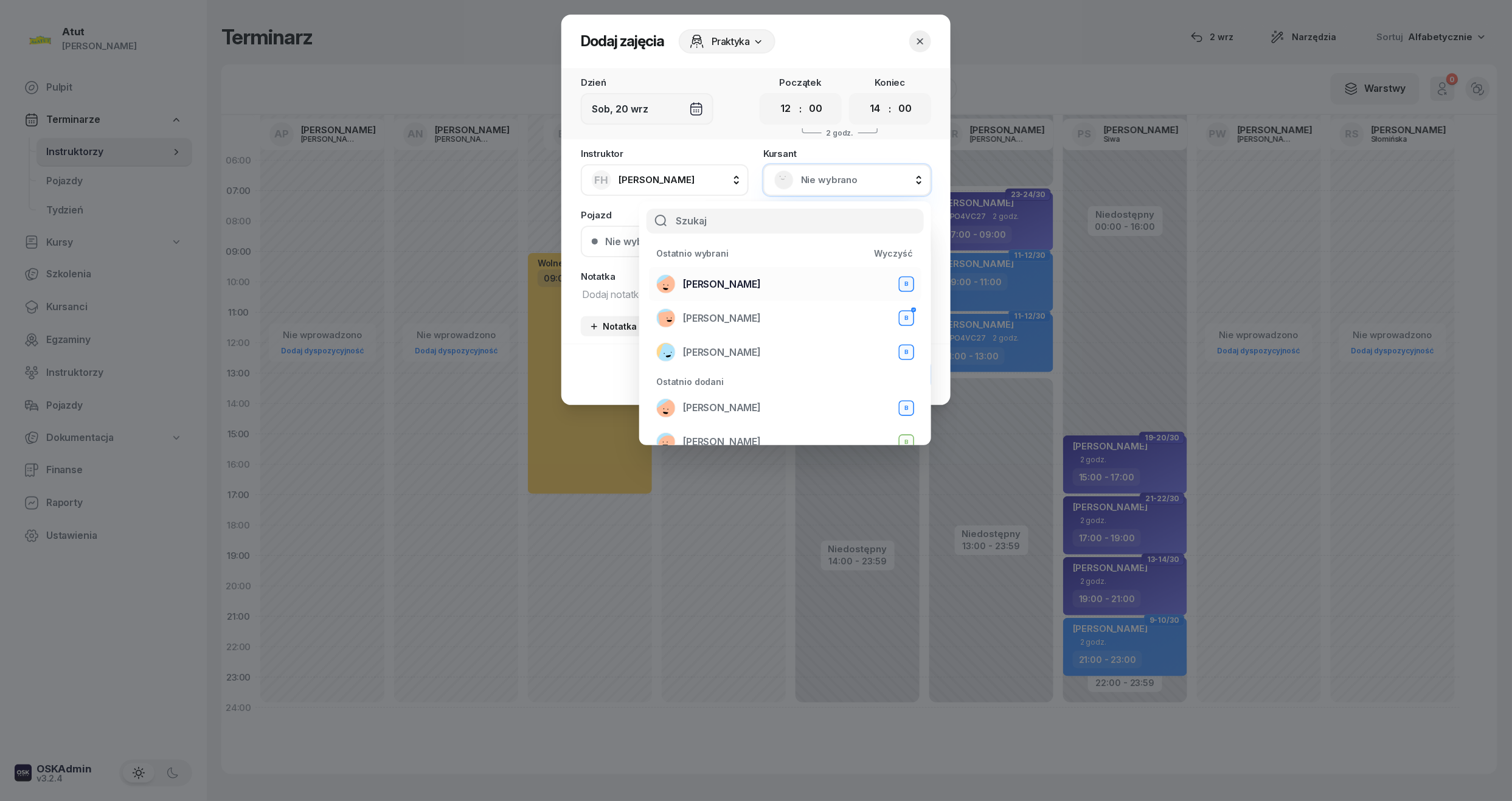
click at [770, 283] on div "[PERSON_NAME]" at bounding box center [785, 283] width 258 height 20
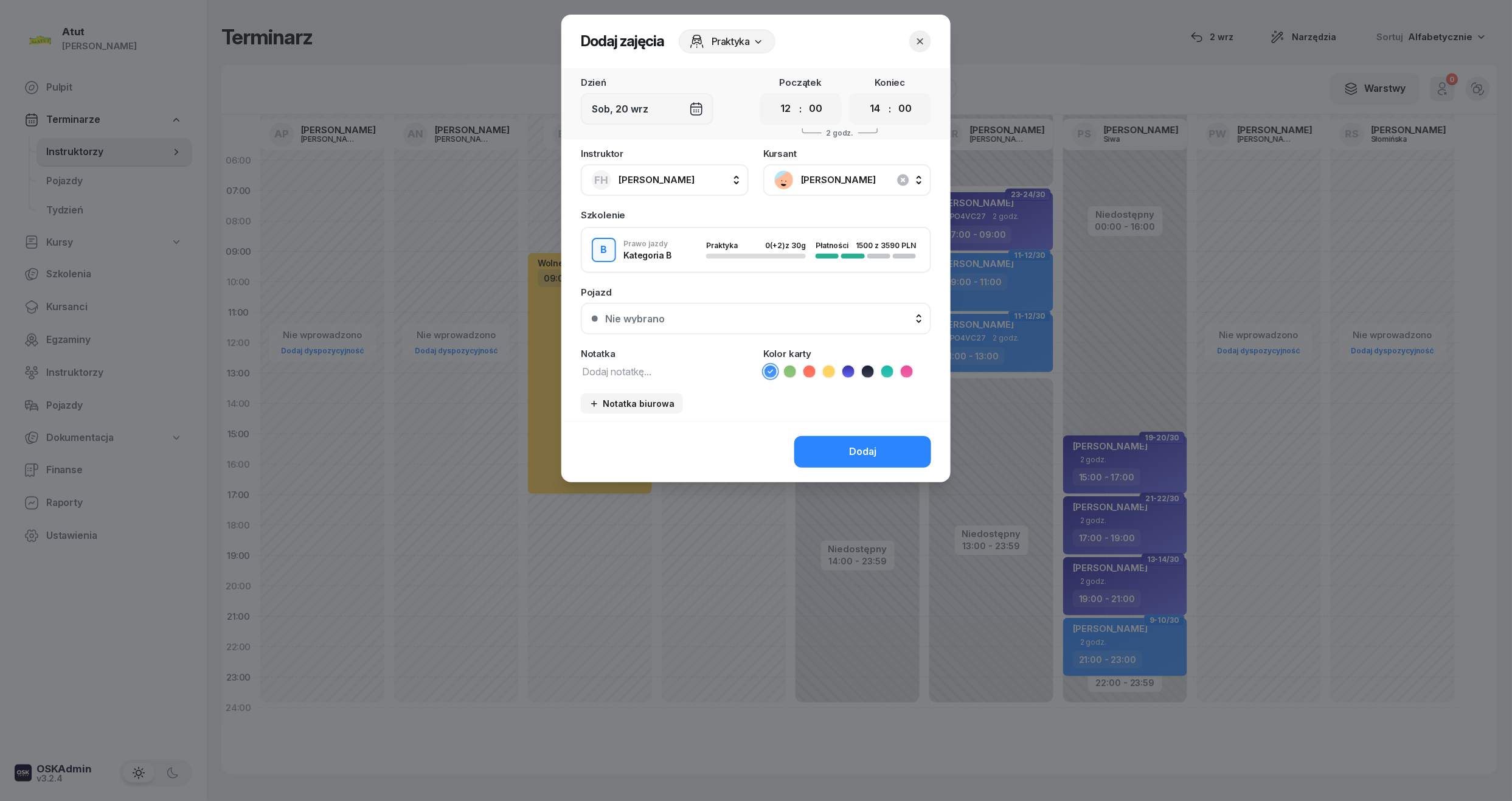
click at [707, 312] on button "Nie wybrano" at bounding box center [756, 319] width 350 height 32
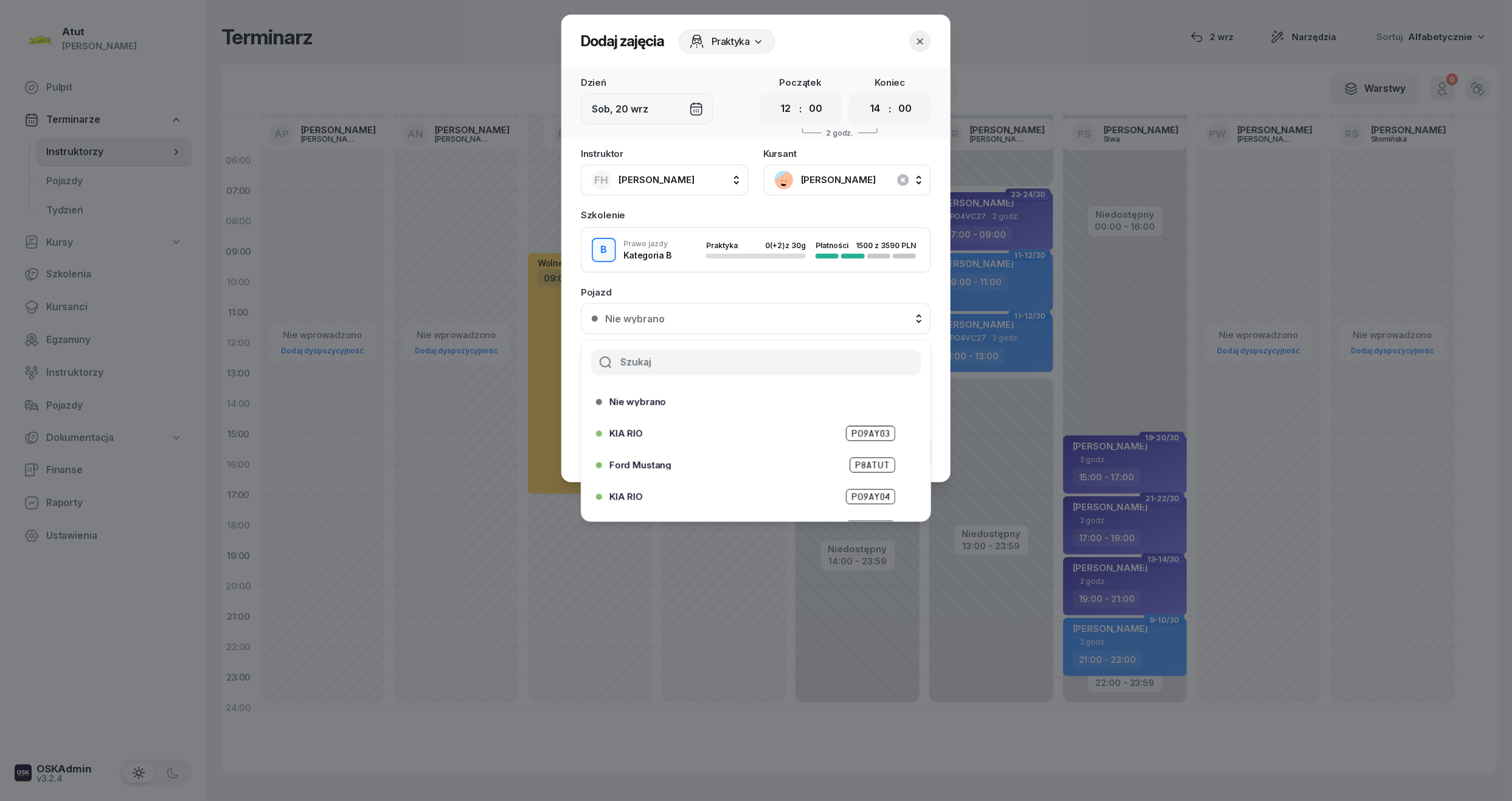
click at [679, 560] on div at bounding box center [756, 400] width 1512 height 801
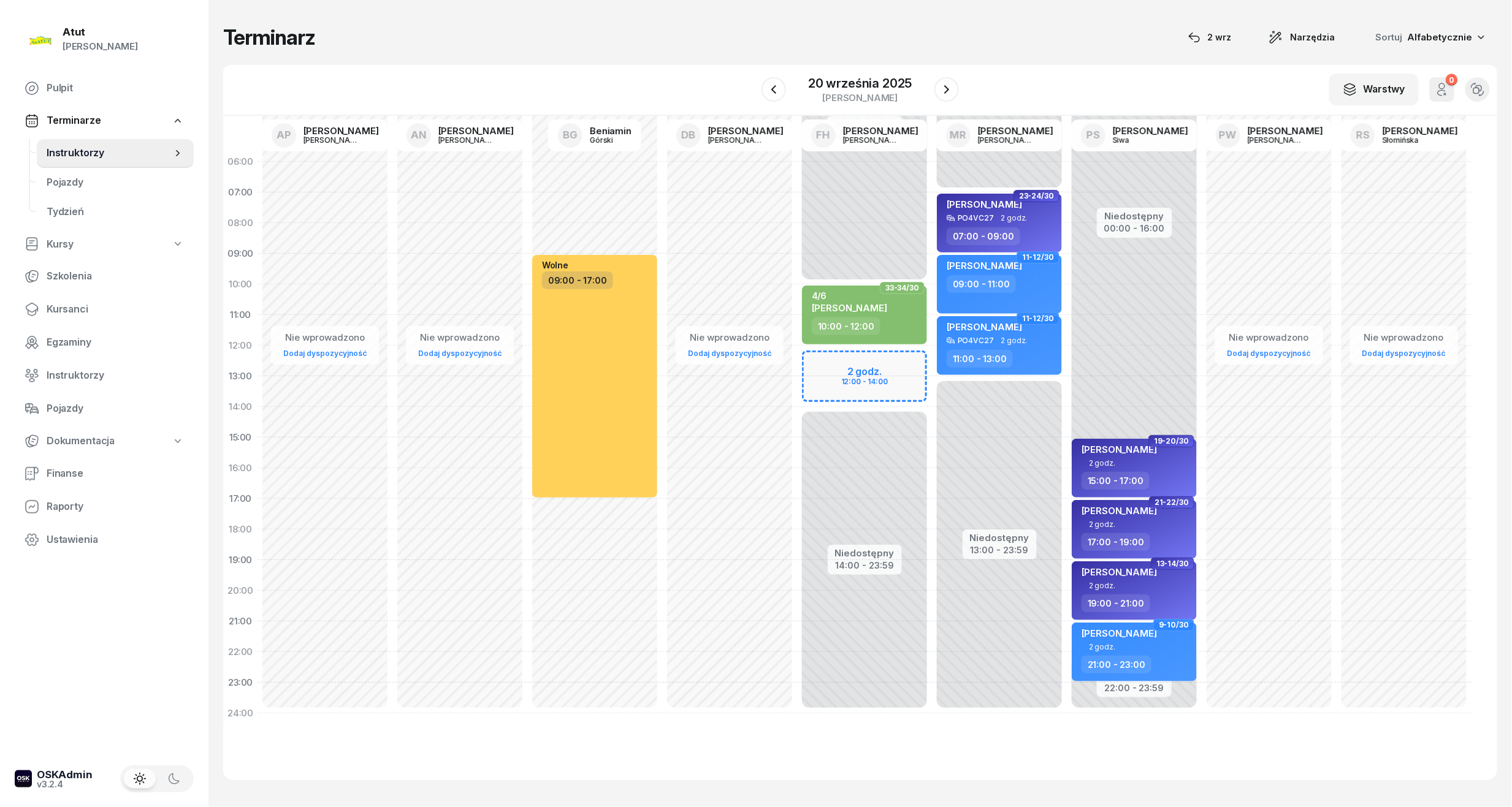
click at [820, 373] on div "Niedostępny 00:00 - 10:00 Niedostępny 14:00 - 23:59 2 godz. 12:00 - 14:00 33-34…" at bounding box center [864, 437] width 135 height 582
select select "12"
select select "14"
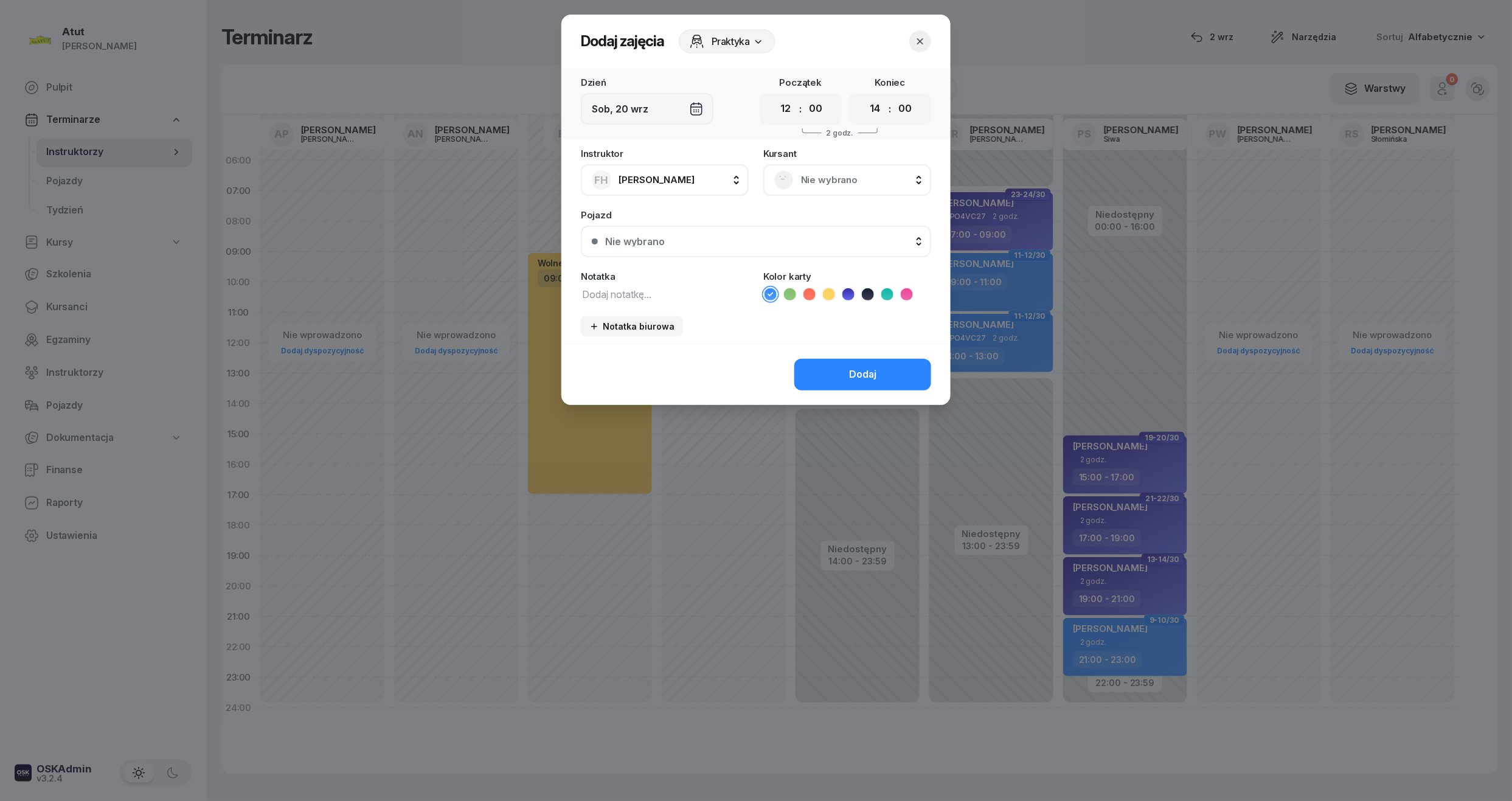
click at [838, 176] on span "Nie wybrano" at bounding box center [860, 180] width 119 height 16
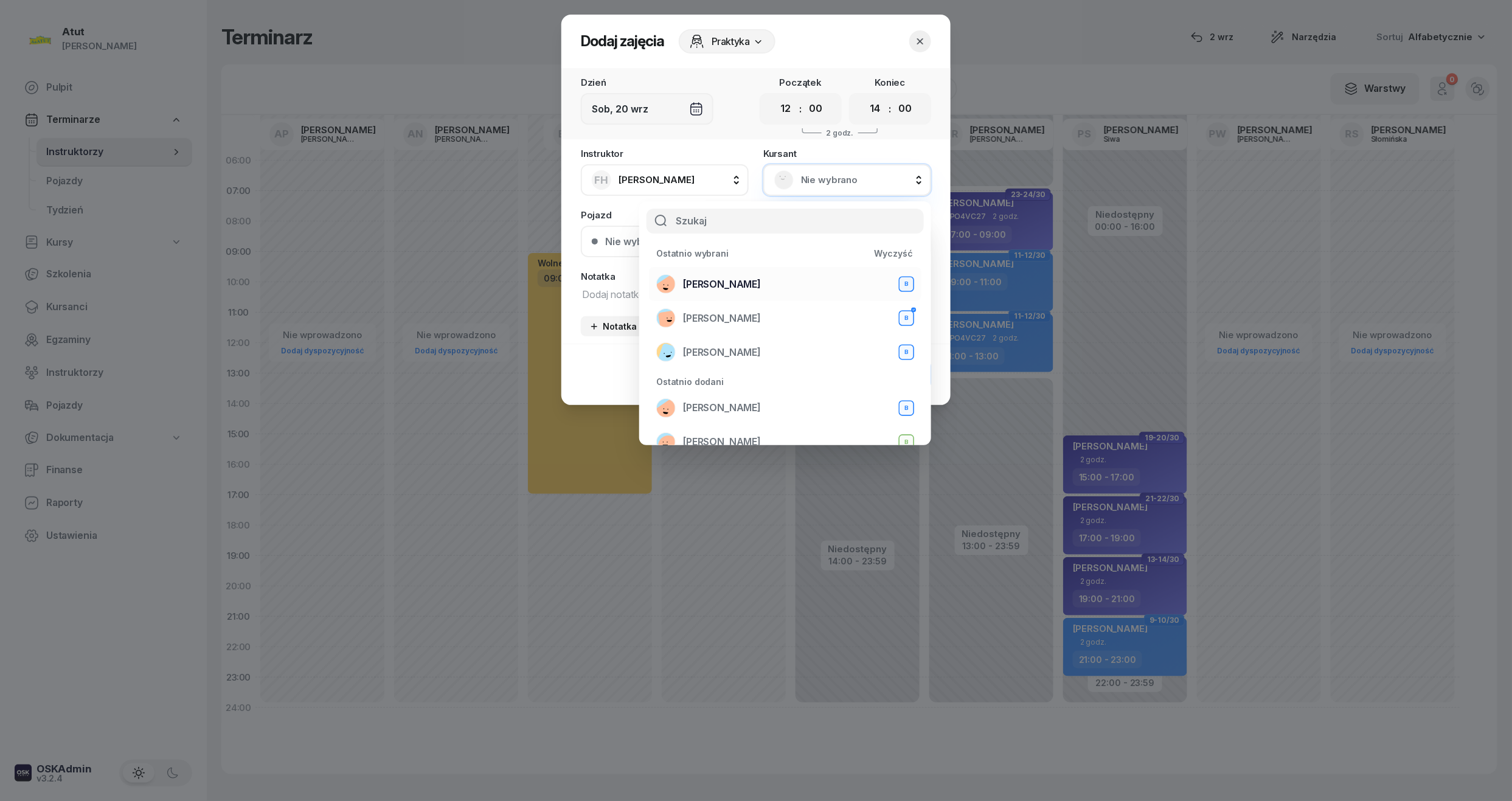
click at [714, 280] on span "[PERSON_NAME]" at bounding box center [722, 285] width 78 height 16
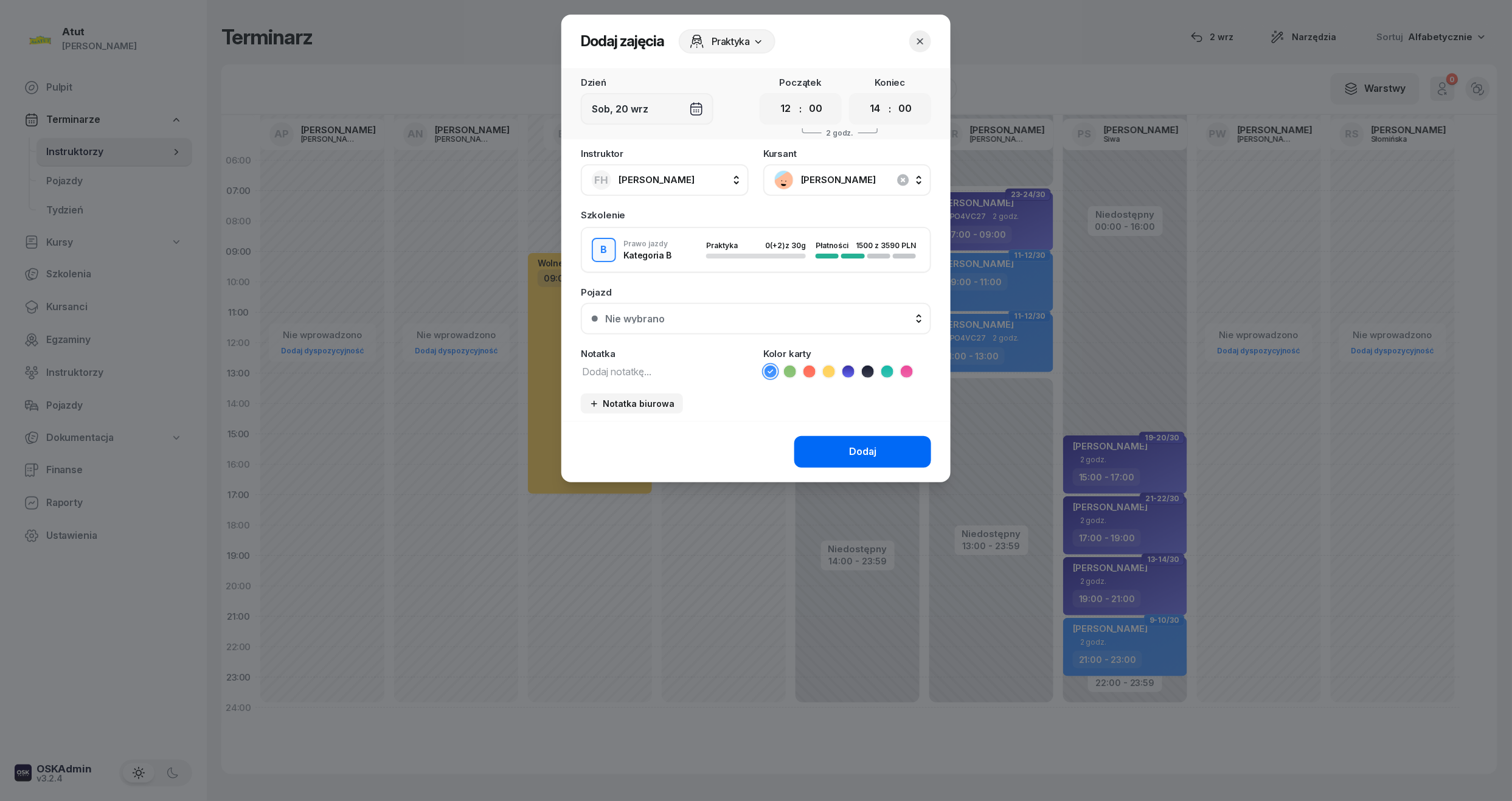
click at [866, 450] on div "Dodaj" at bounding box center [863, 452] width 27 height 16
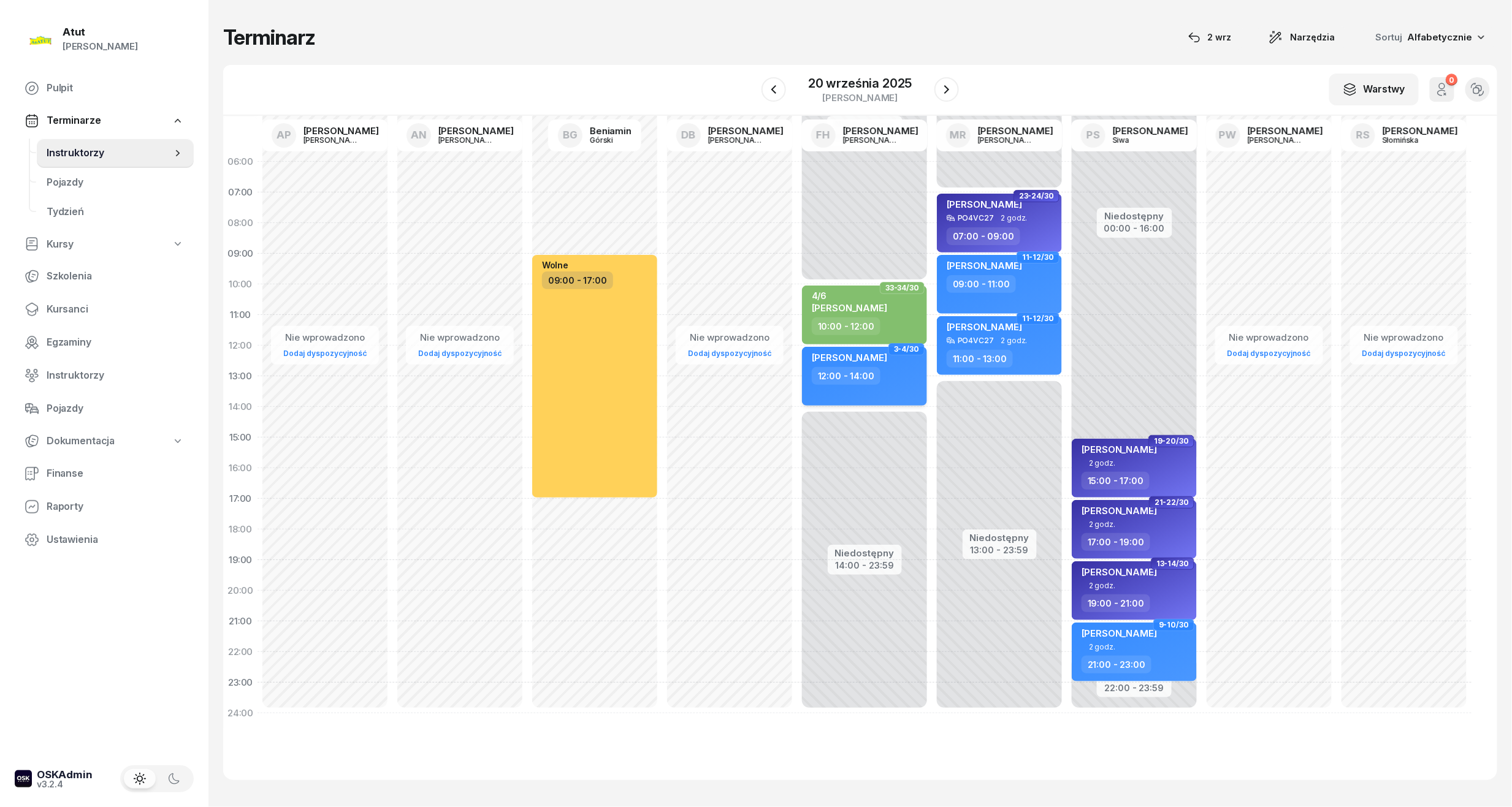
click at [858, 368] on div "12:00 - 14:00" at bounding box center [846, 376] width 68 height 18
select select "12"
select select "14"
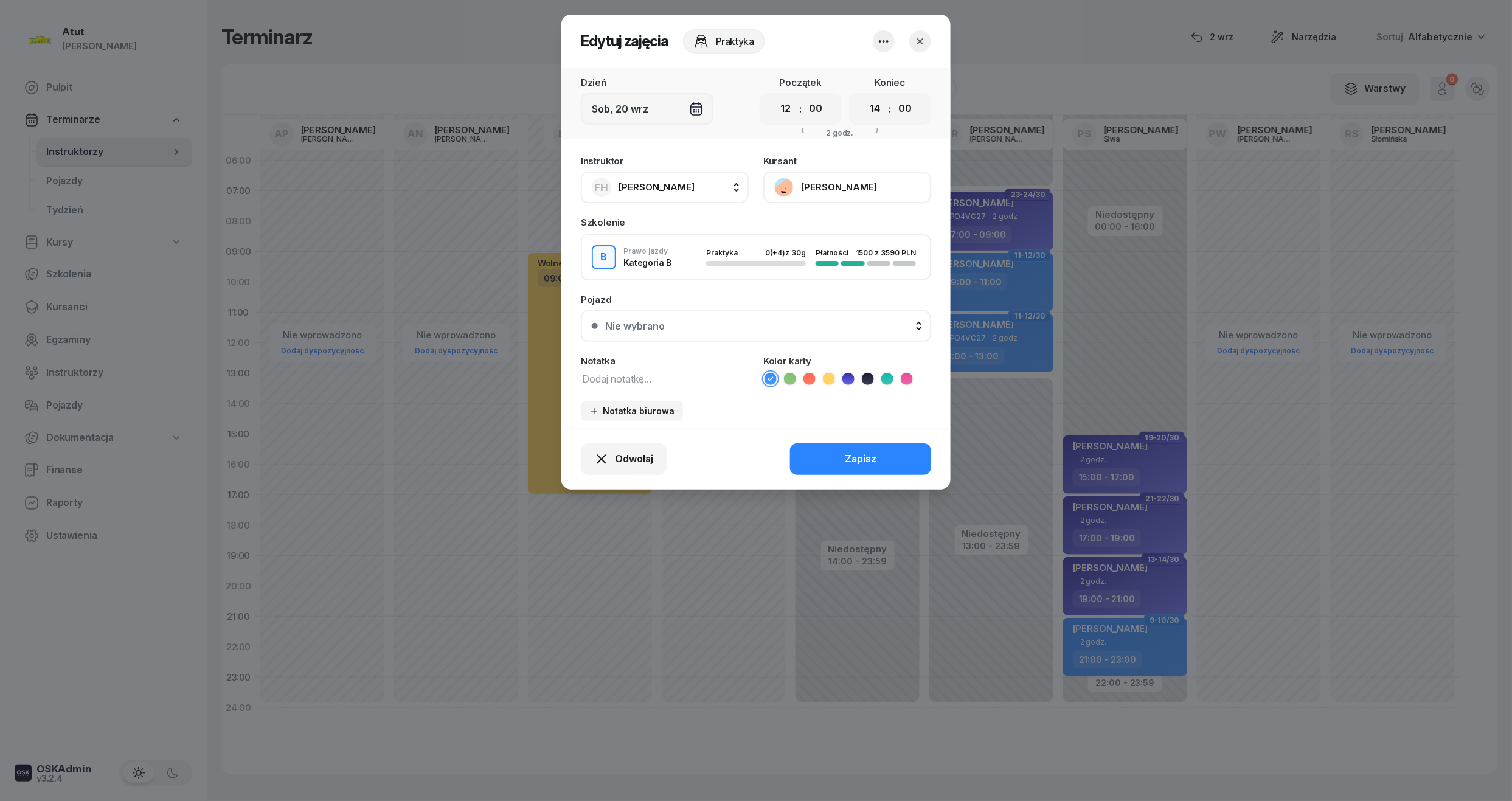
click at [872, 378] on icon at bounding box center [868, 379] width 12 height 12
click at [870, 455] on div "Zapisz" at bounding box center [860, 459] width 32 height 16
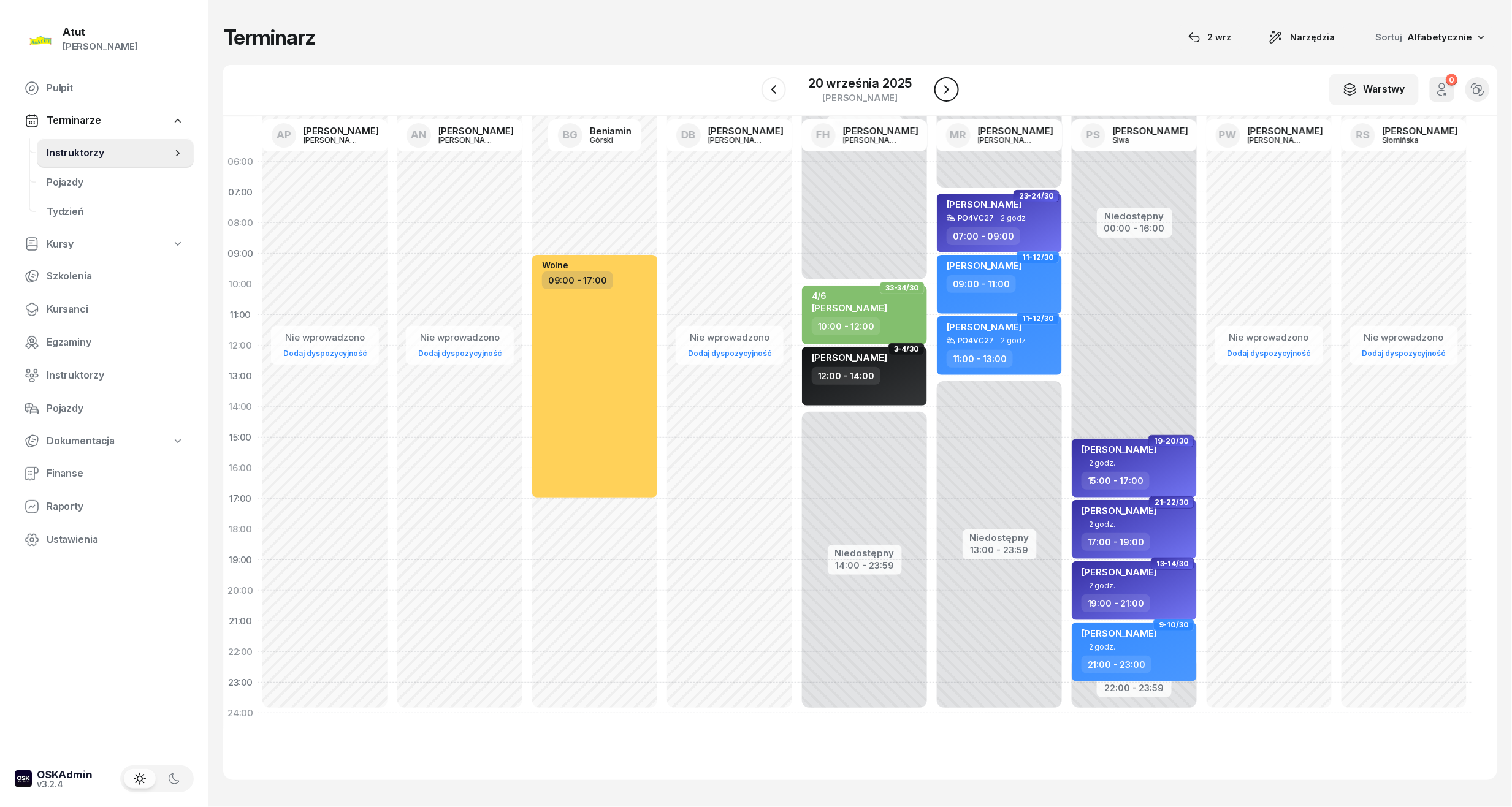
click at [946, 82] on icon "button" at bounding box center [946, 89] width 15 height 15
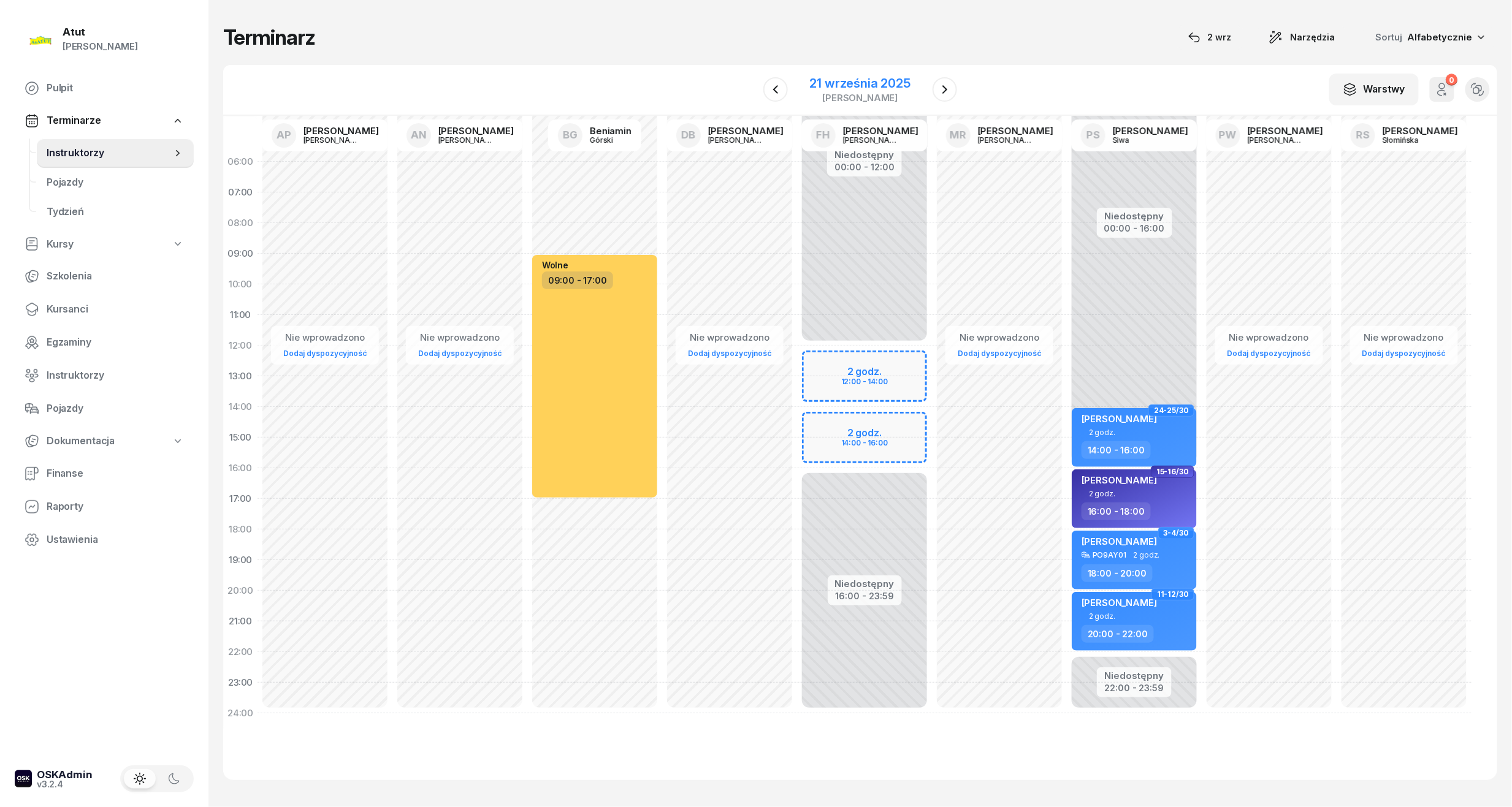
click at [882, 87] on div "21 września 2025" at bounding box center [860, 83] width 101 height 13
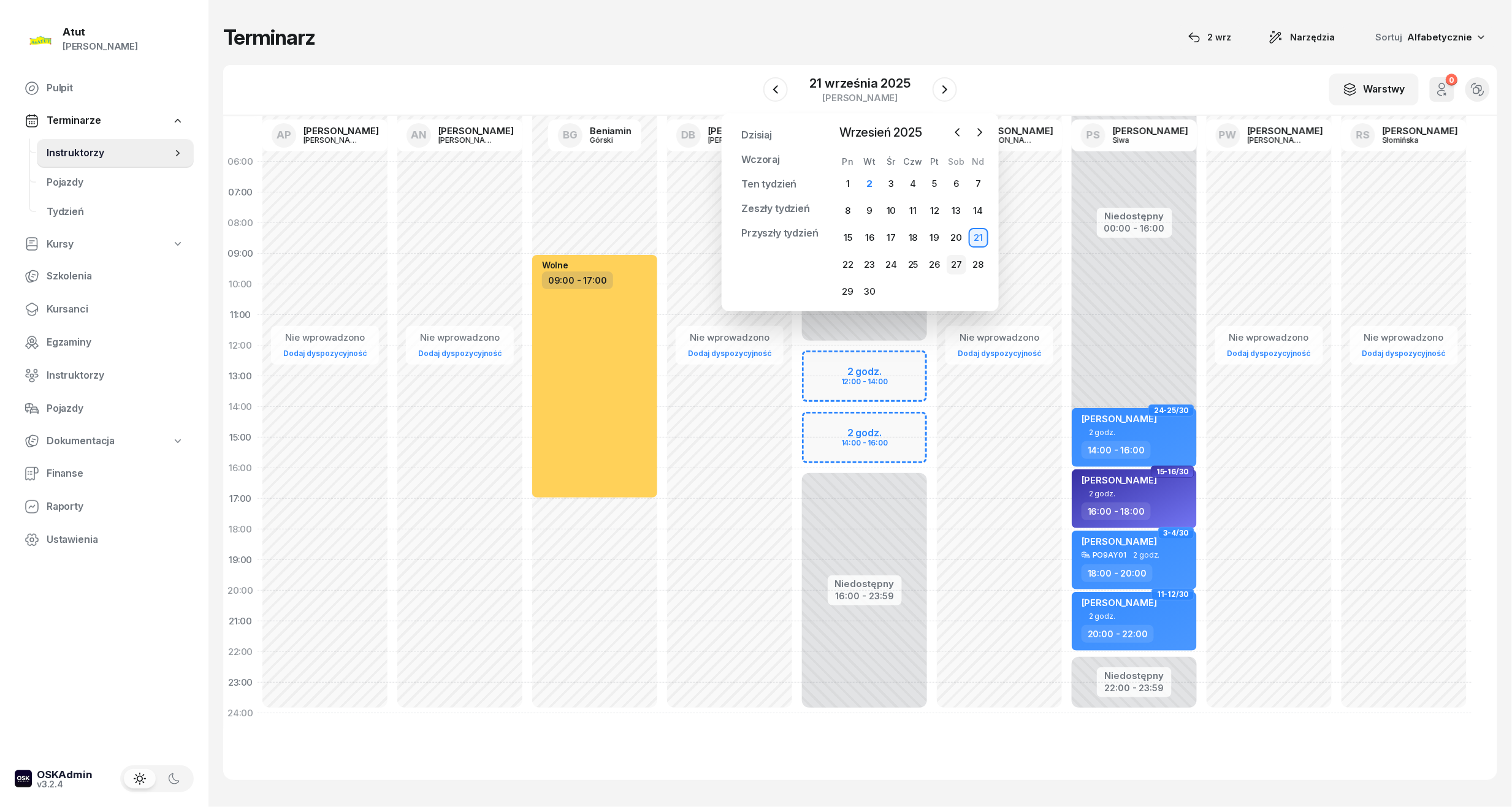
click at [960, 261] on div "27" at bounding box center [956, 264] width 20 height 20
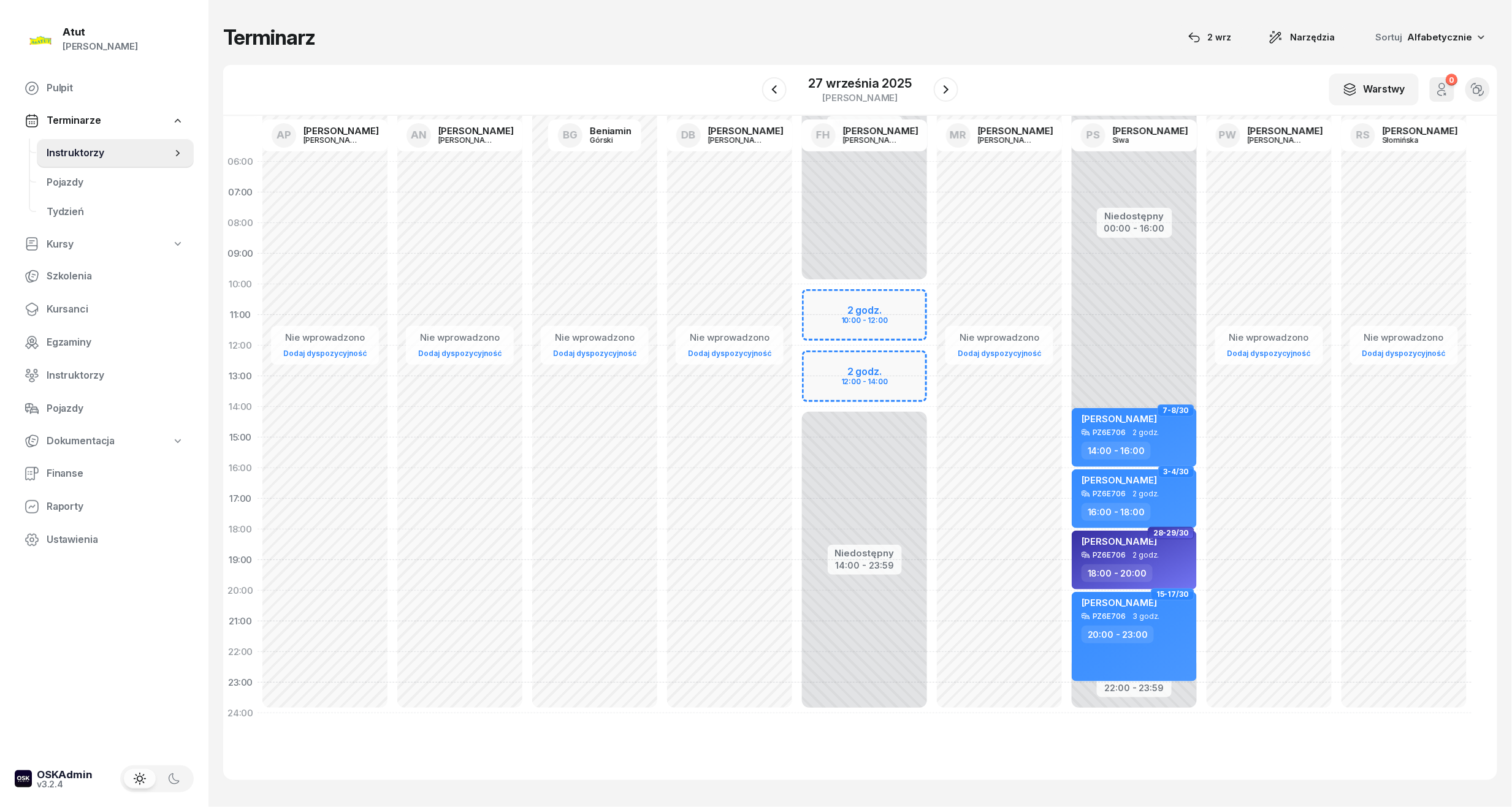
click at [876, 373] on div "Niedostępny 00:00 - 10:00 Niedostępny 14:00 - 23:59 2 godz. 10:00 - 12:00 2 god…" at bounding box center [864, 437] width 135 height 582
select select "12"
select select "14"
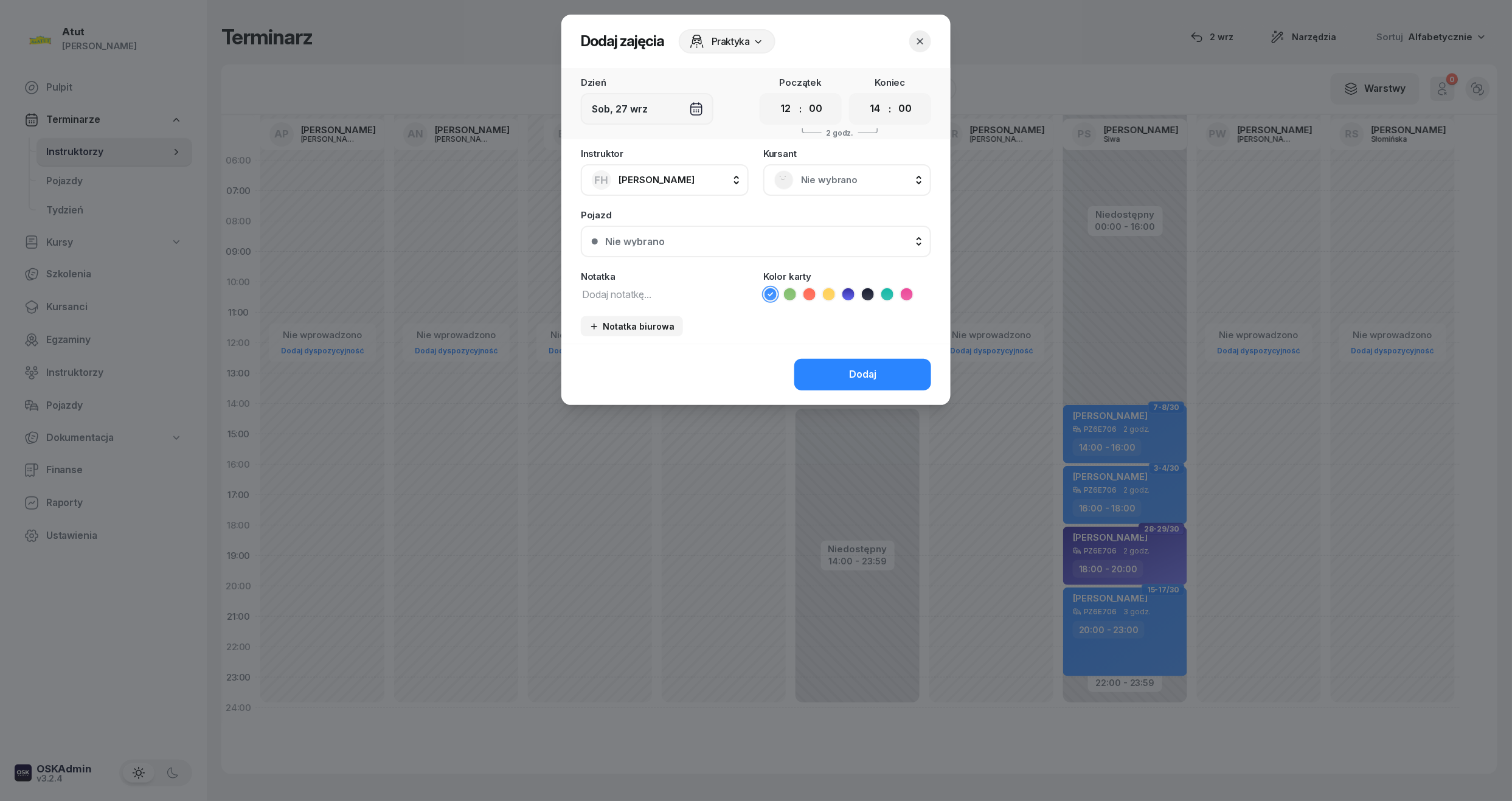
click at [832, 176] on span "Nie wybrano" at bounding box center [860, 180] width 119 height 16
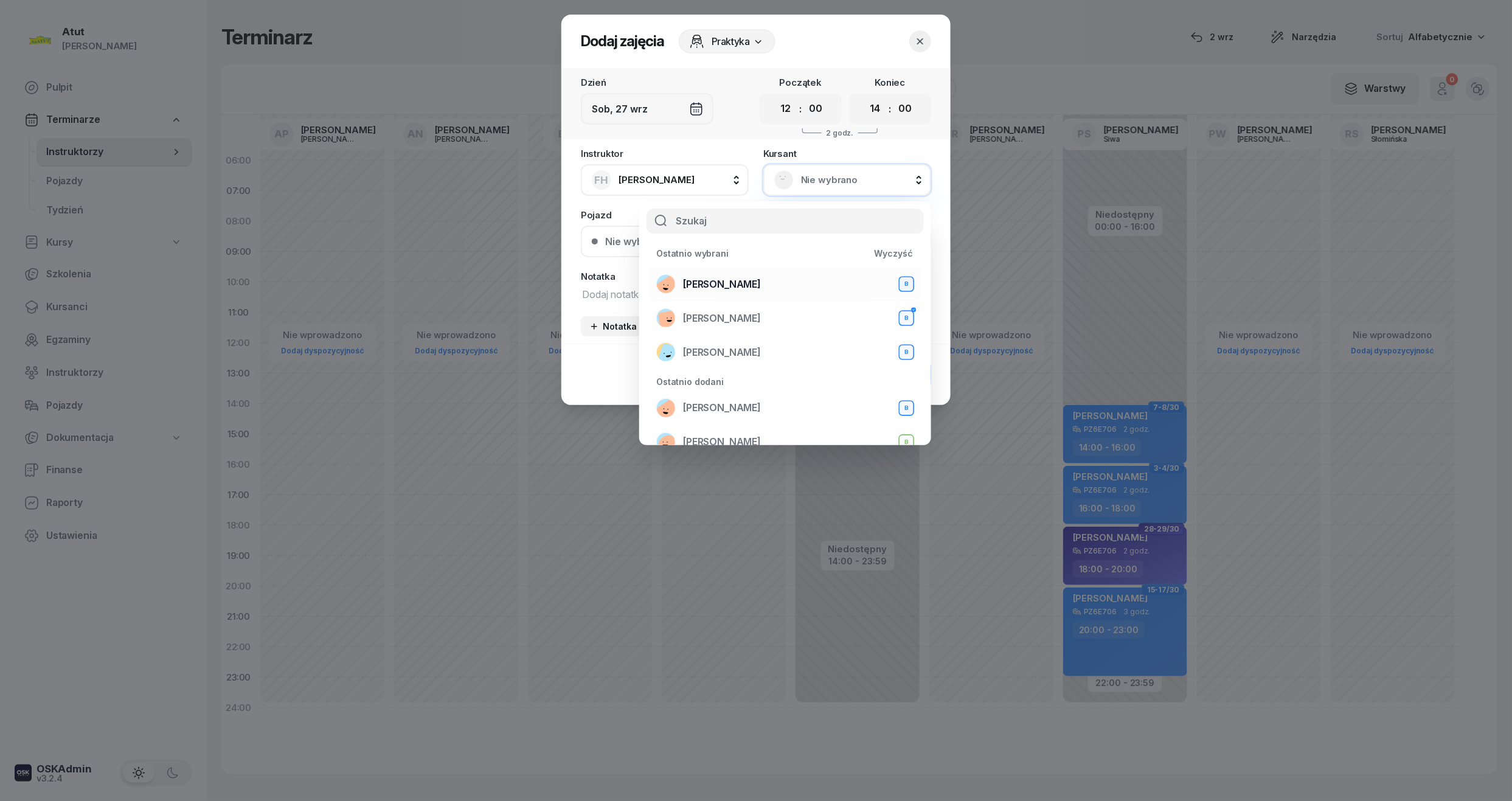
click at [731, 283] on span "[PERSON_NAME]" at bounding box center [722, 285] width 78 height 16
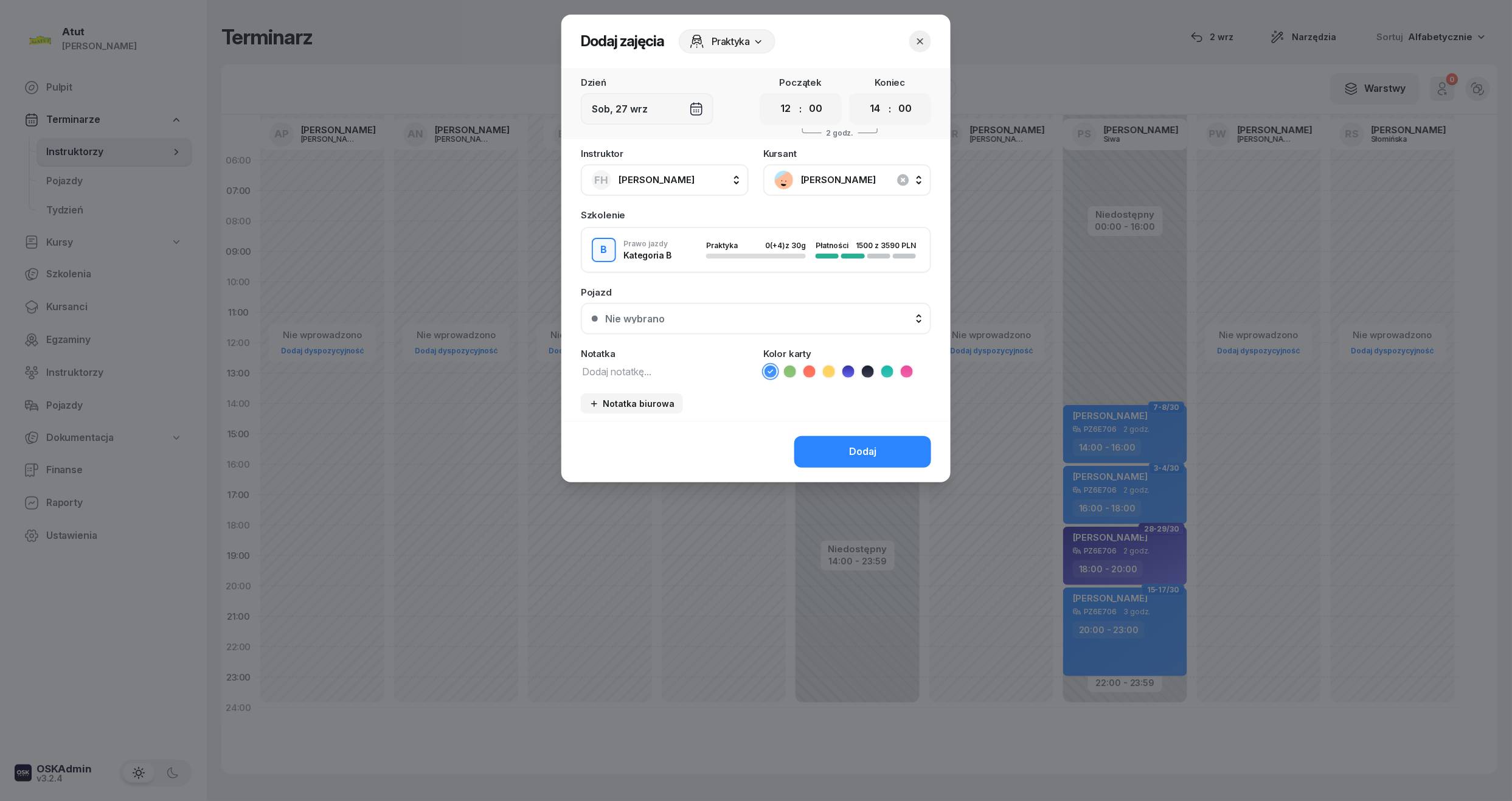
click at [870, 369] on icon at bounding box center [867, 371] width 5 height 4
click at [858, 441] on button "Dodaj" at bounding box center [863, 452] width 137 height 32
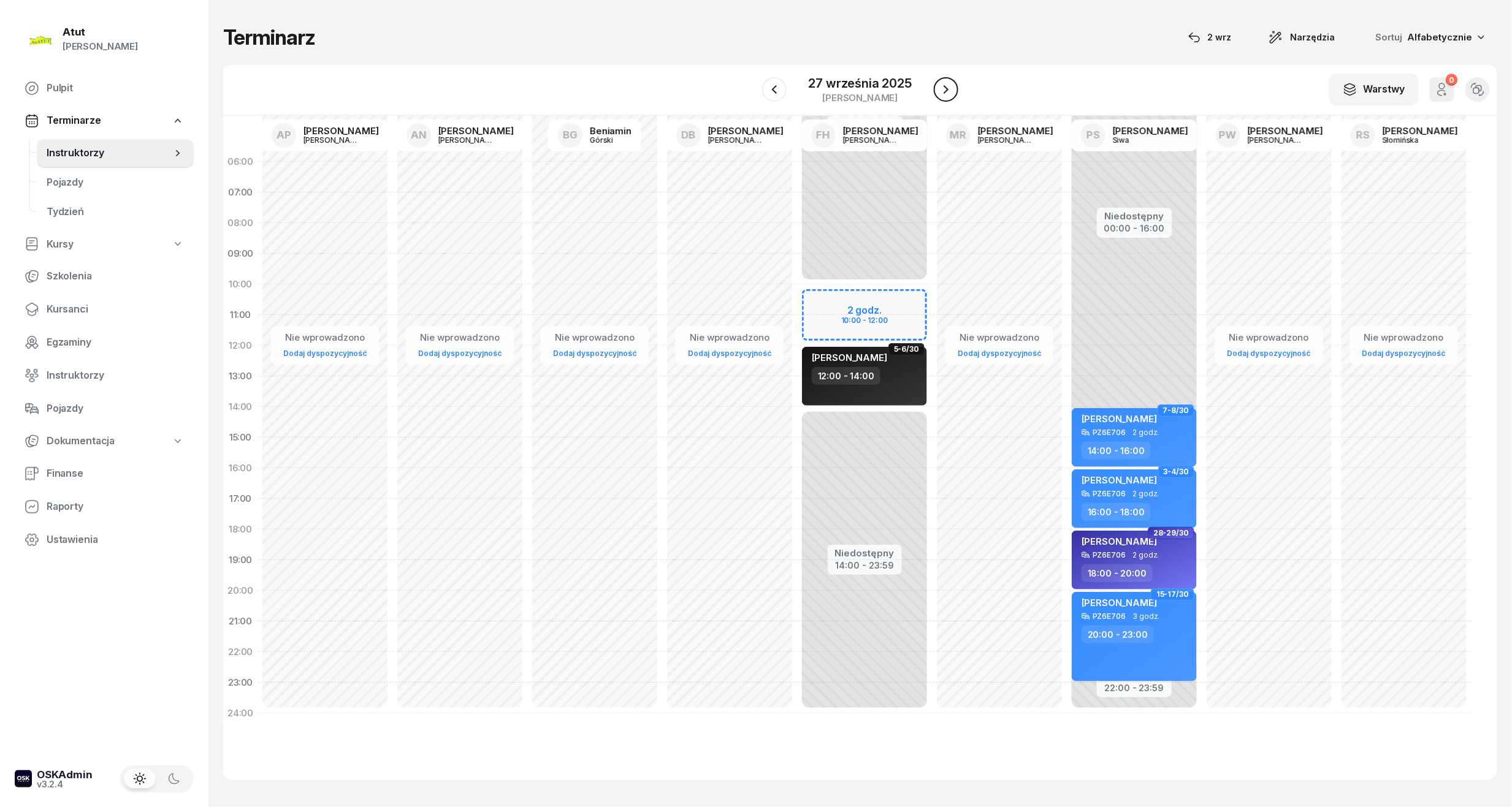
click at [940, 88] on icon "button" at bounding box center [946, 89] width 15 height 15
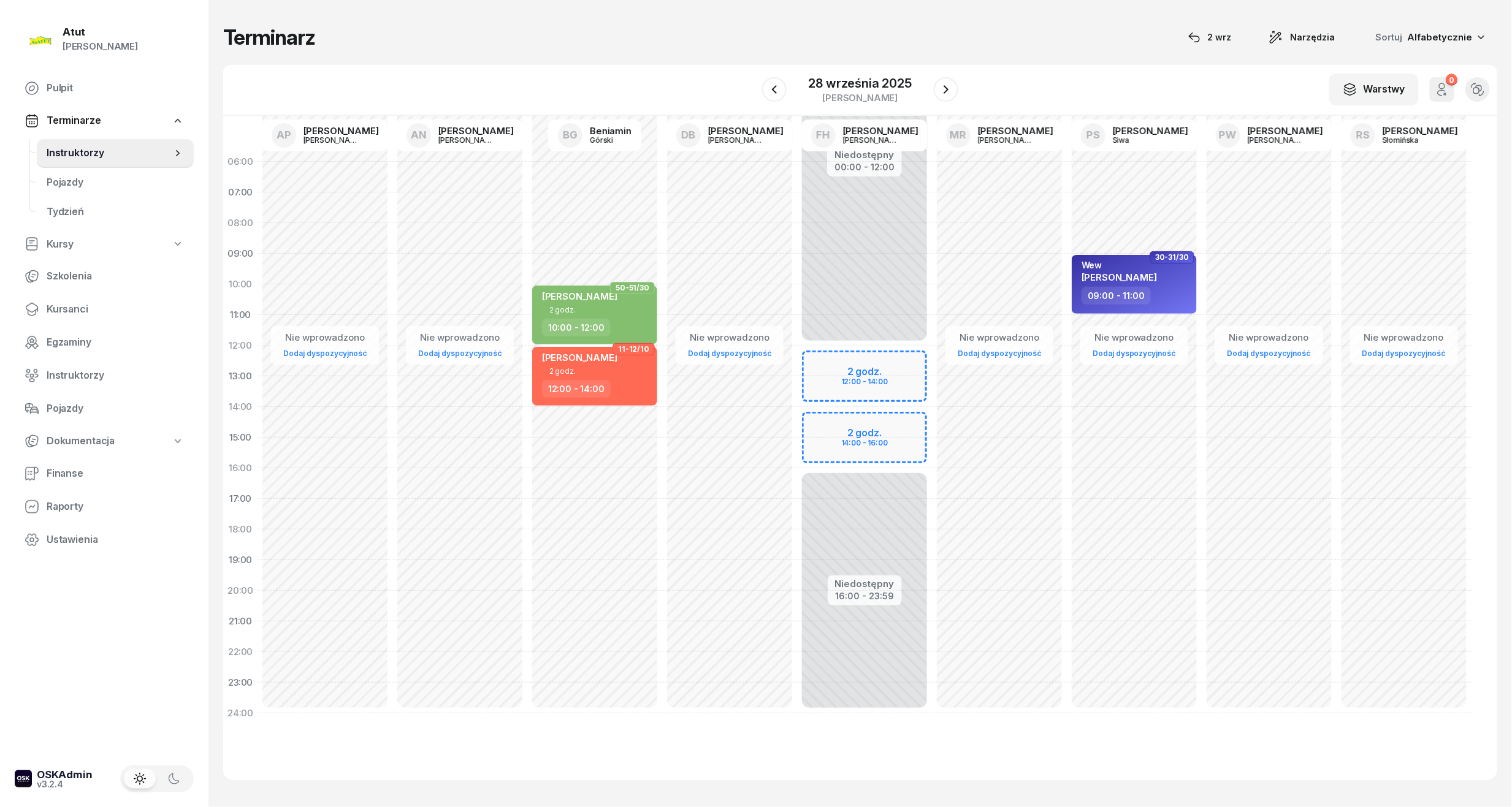
click at [873, 380] on div "Niedostępny 00:00 - 12:00 Niedostępny 16:00 - 23:59 2 godz. 12:00 - 14:00 2 god…" at bounding box center [864, 437] width 135 height 582
select select "13"
select select "15"
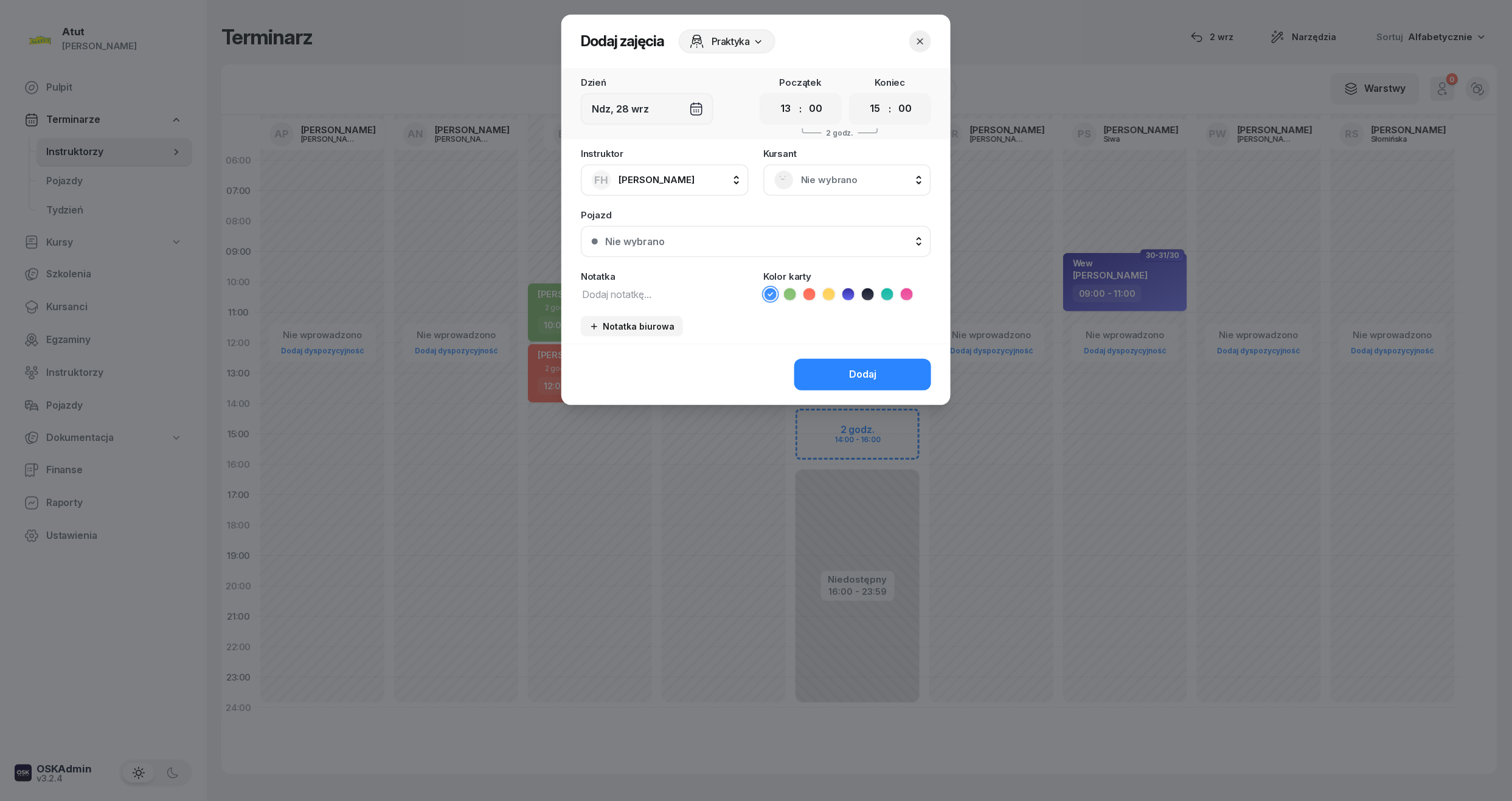
click at [849, 173] on span "Nie wybrano" at bounding box center [860, 180] width 119 height 16
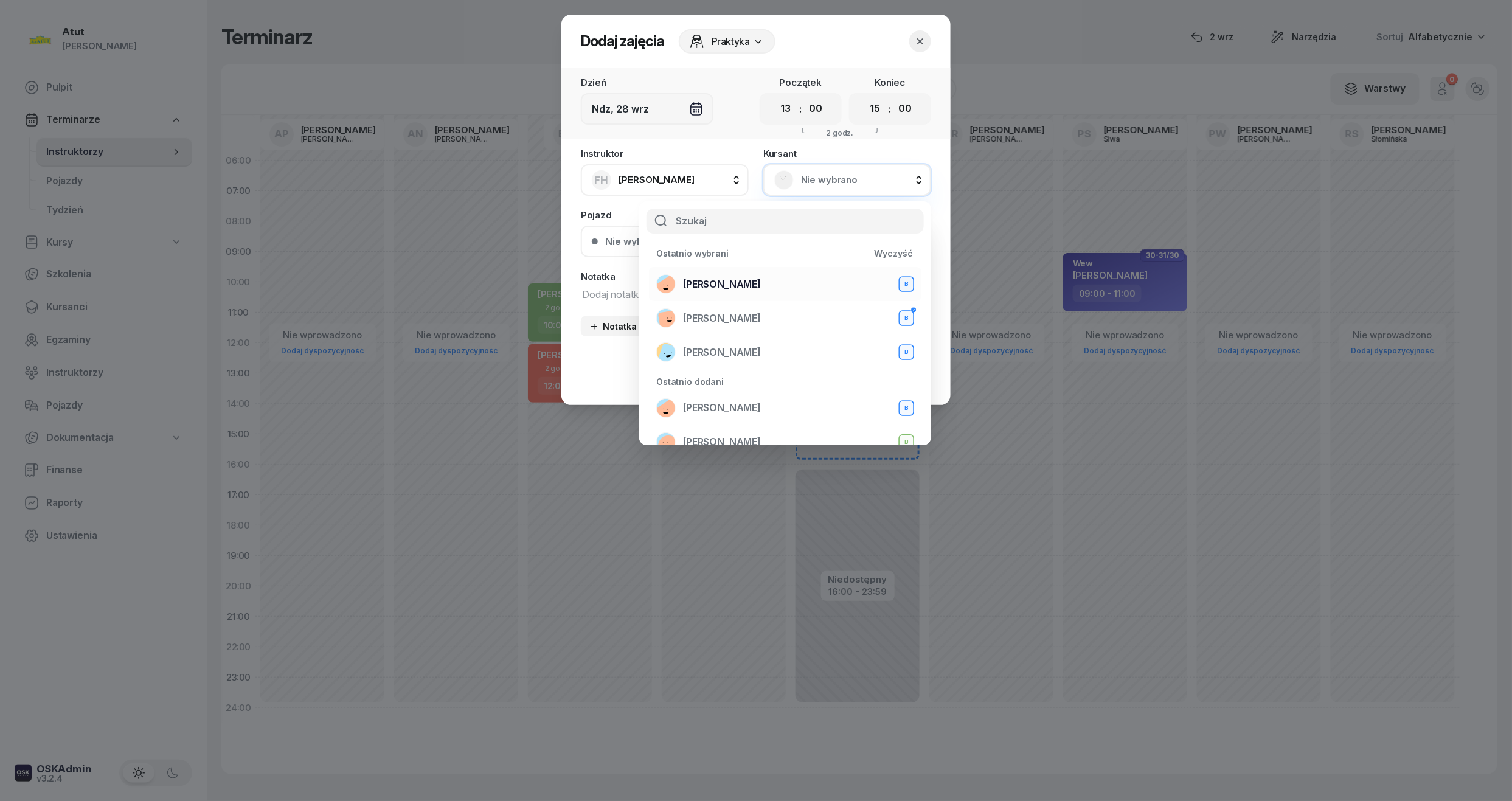
click at [737, 285] on span "[PERSON_NAME]" at bounding box center [722, 285] width 78 height 16
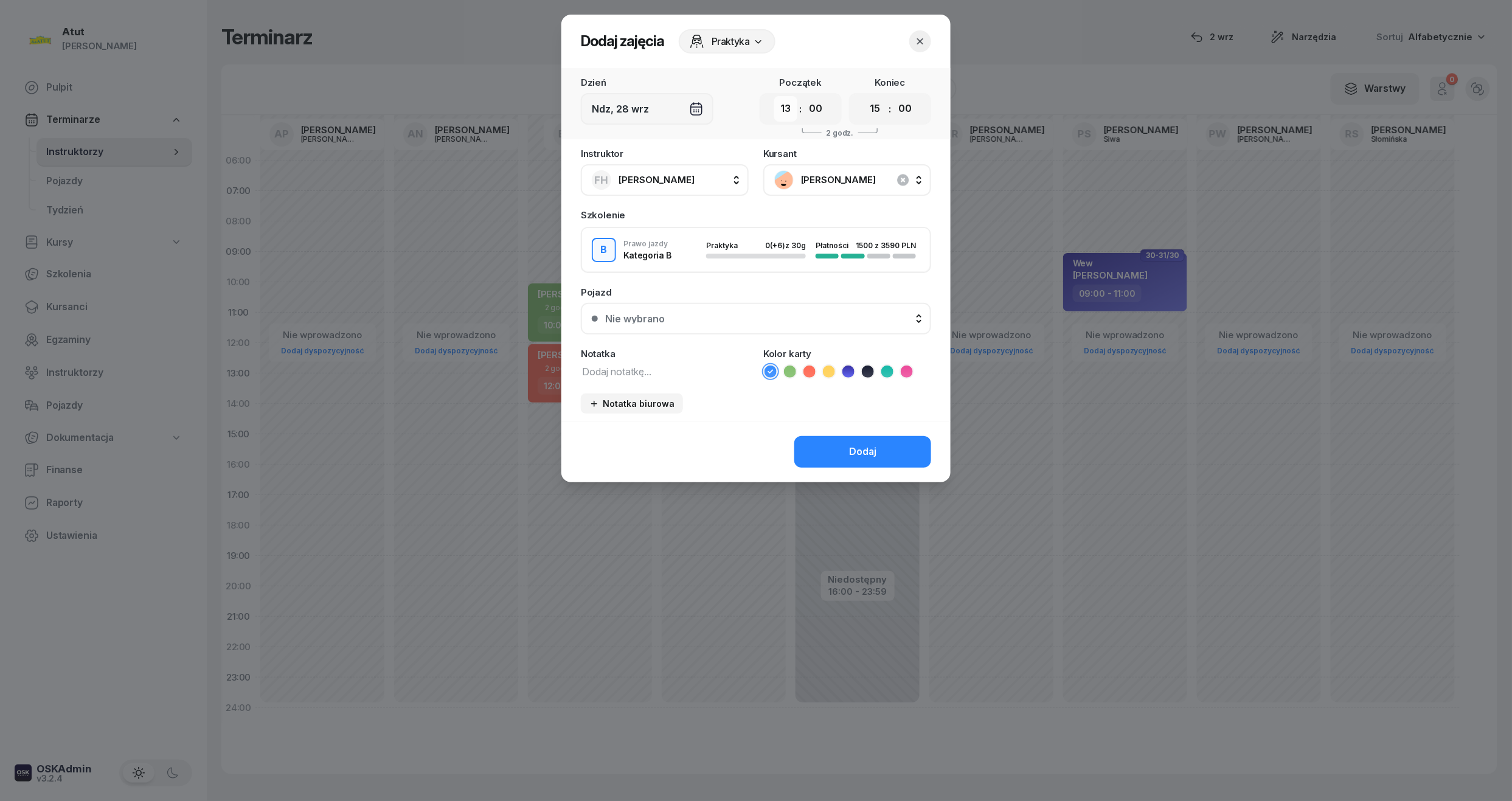
click at [791, 117] on select "00 01 02 03 04 05 06 07 08 09 10 11 12 13 14 15 16 17 18 19 20 21 22 23" at bounding box center [786, 109] width 23 height 26
select select "12"
click at [774, 96] on select "00 01 02 03 04 05 06 07 08 09 10 11 12 13 14 15 16 17 18 19 20 21 22 23" at bounding box center [786, 109] width 23 height 26
drag, startPoint x: 882, startPoint y: 105, endPoint x: 879, endPoint y: 115, distance: 10.4
click at [882, 105] on select "00 01 02 03 04 05 06 07 08 09 10 11 12 13 14 15 16 17 18 19 20 21 22 23" at bounding box center [876, 109] width 23 height 26
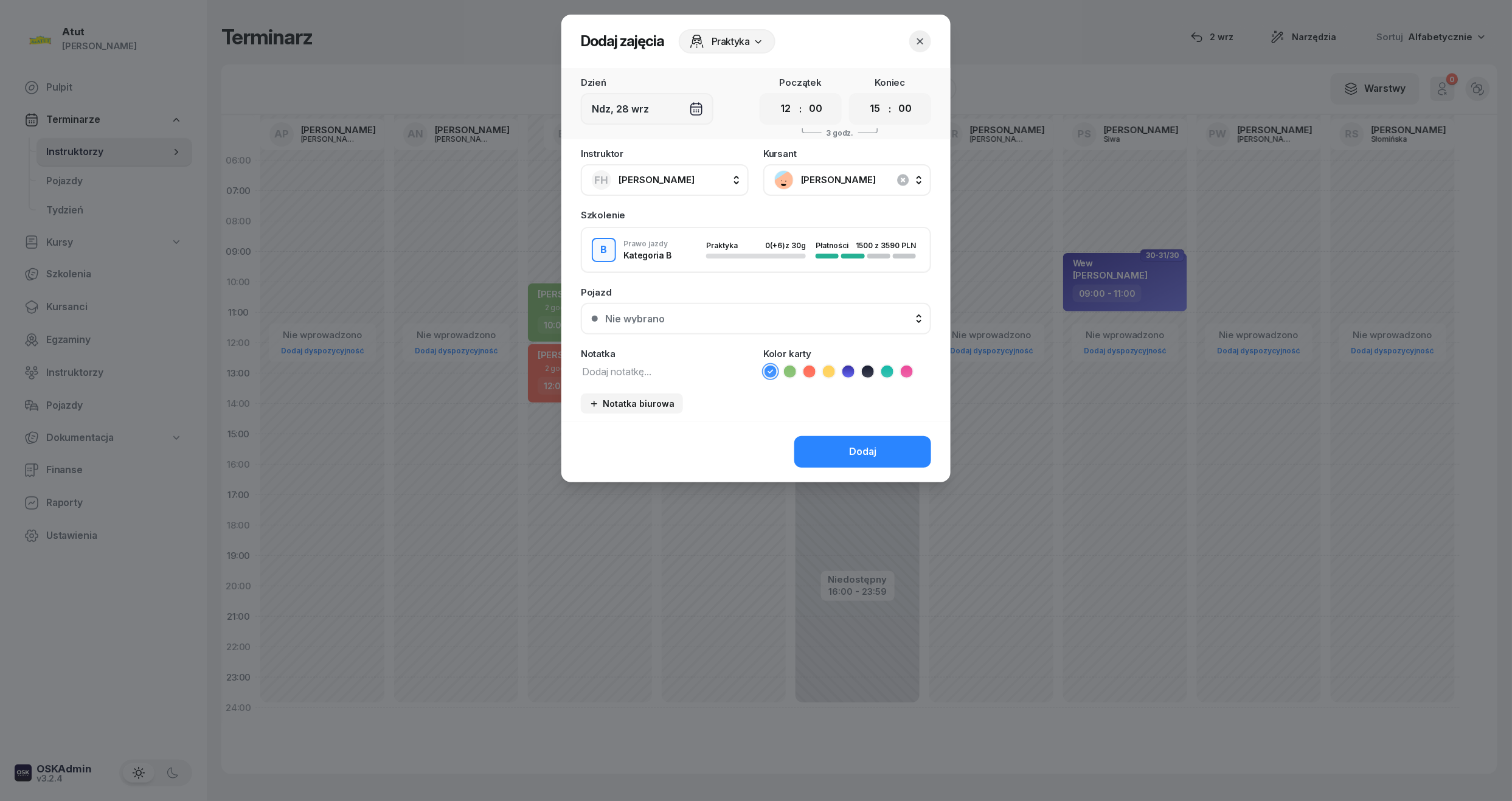
select select "14"
click at [864, 96] on select "00 01 02 03 04 05 06 07 08 09 10 11 12 13 14 15 16 17 18 19 20 21 22 23" at bounding box center [876, 109] width 23 height 26
click at [873, 366] on icon at bounding box center [868, 372] width 12 height 12
click at [903, 454] on button "Dodaj" at bounding box center [863, 452] width 137 height 32
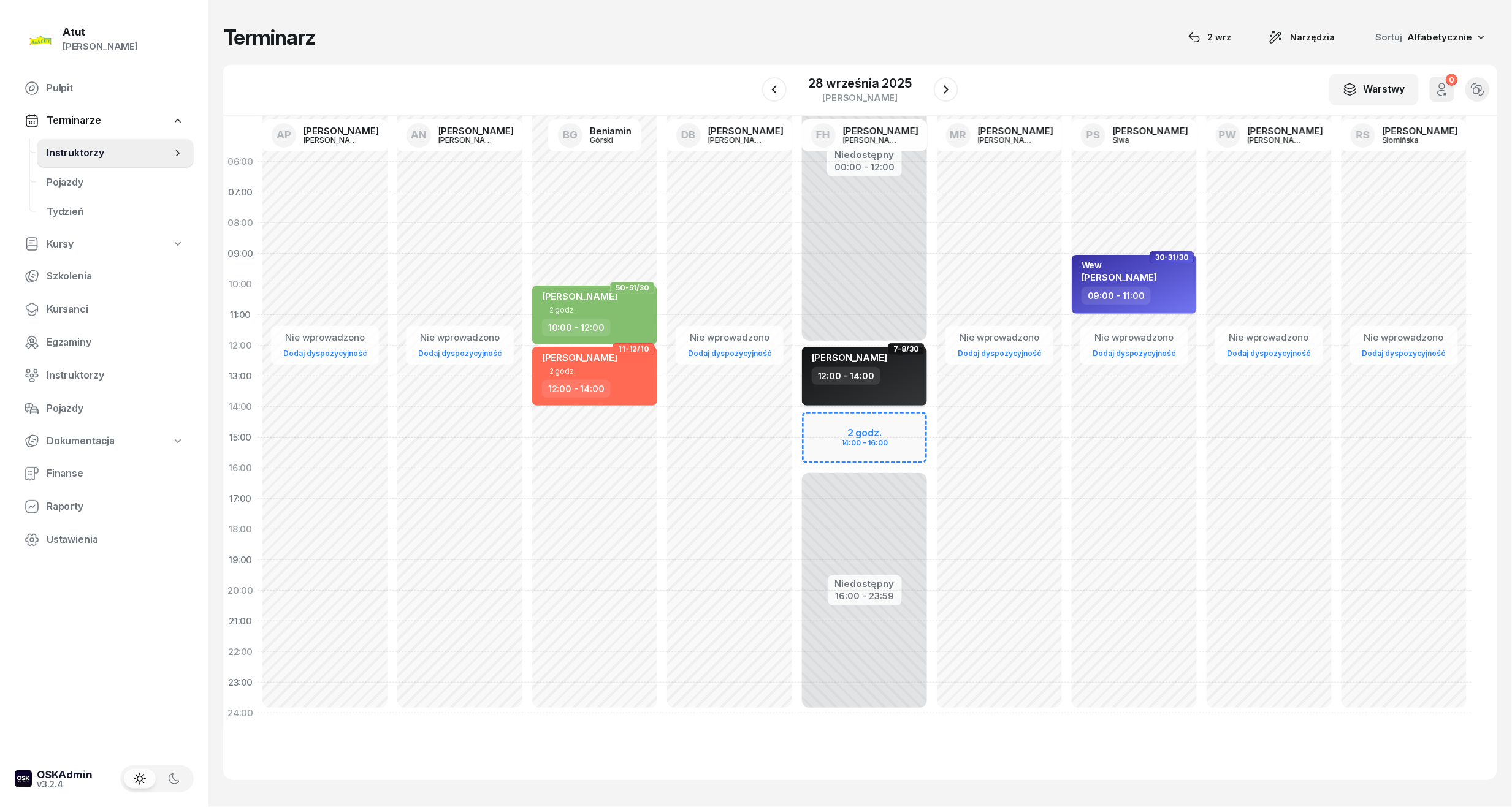
click at [878, 378] on div "12:00 - 14:00" at bounding box center [865, 376] width 108 height 18
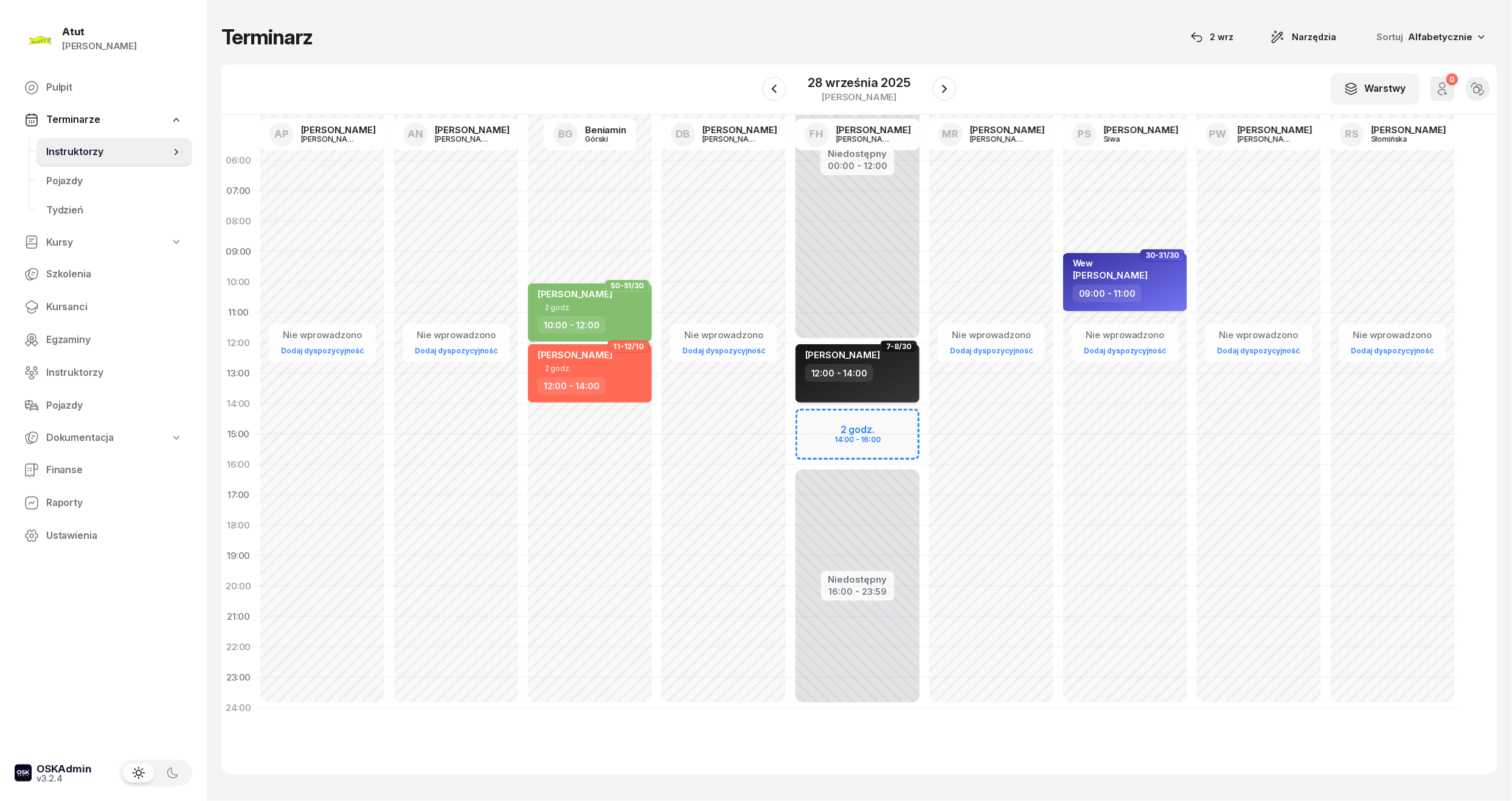
select select "12"
select select "14"
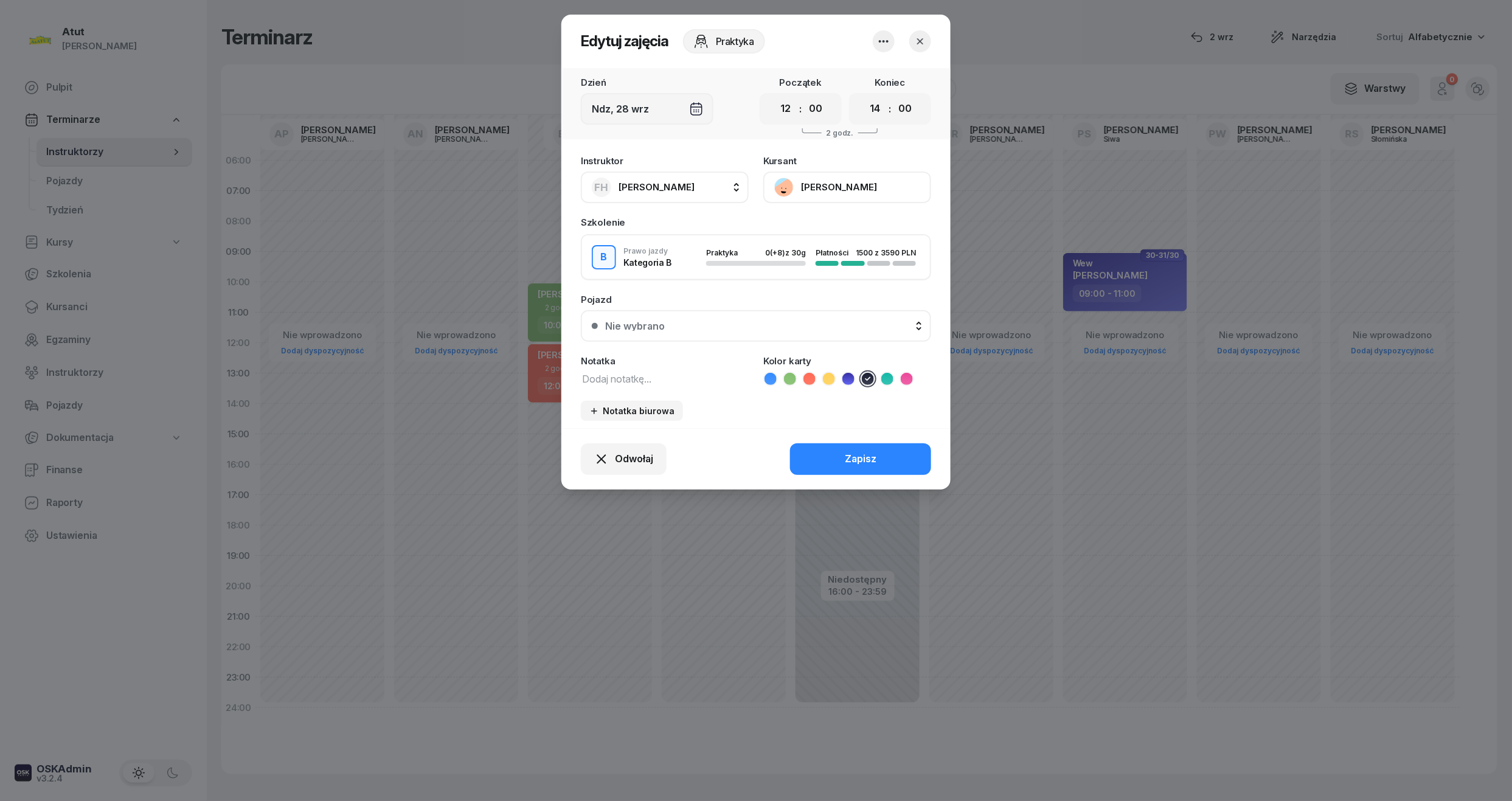
click at [857, 187] on button "[PERSON_NAME]" at bounding box center [847, 187] width 168 height 32
click at [848, 217] on link "Otwórz profil" at bounding box center [846, 229] width 161 height 30
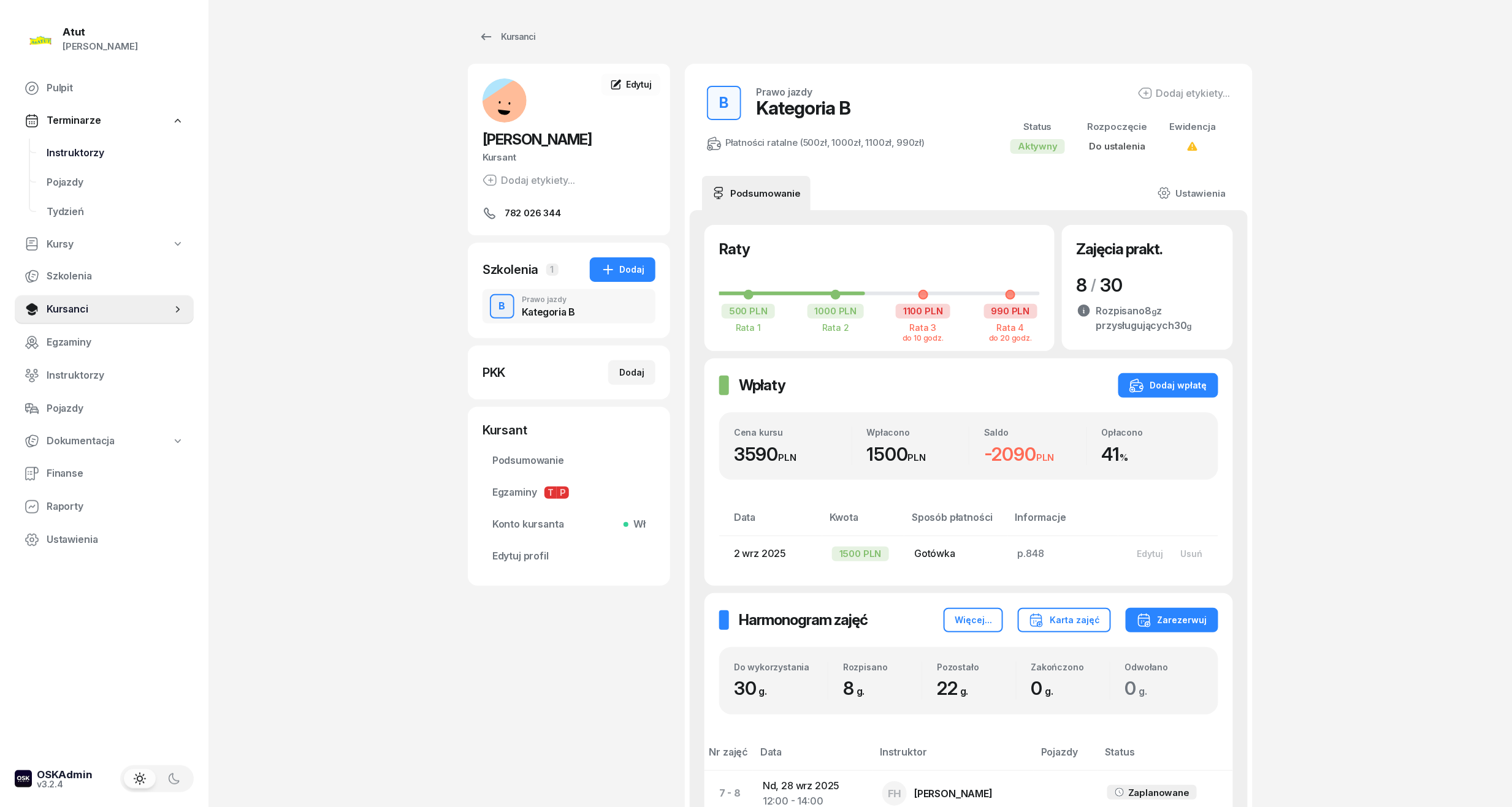
click at [48, 149] on span "Instruktorzy" at bounding box center [115, 153] width 138 height 16
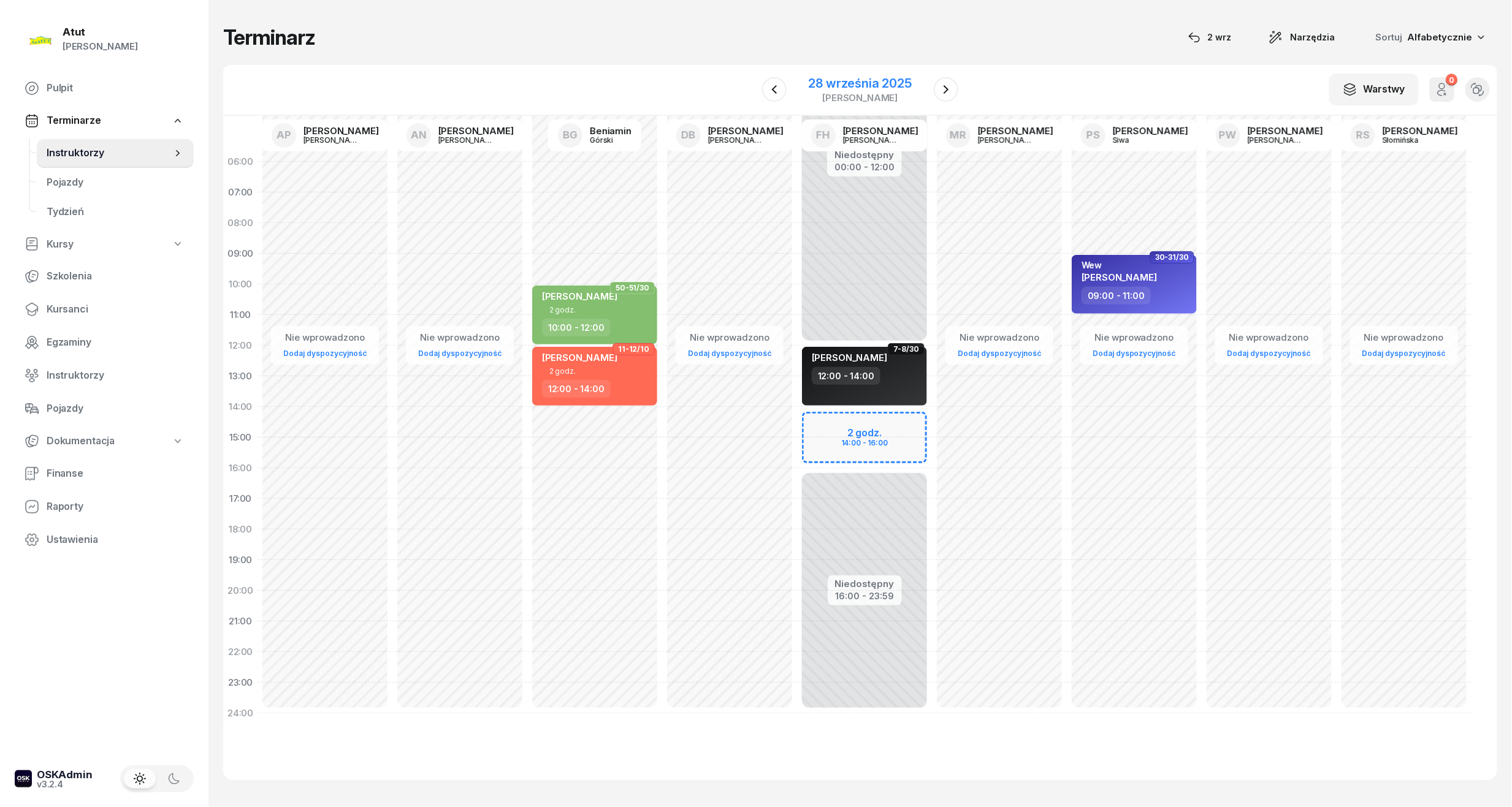
click at [898, 81] on div "28 września 2025" at bounding box center [860, 83] width 103 height 13
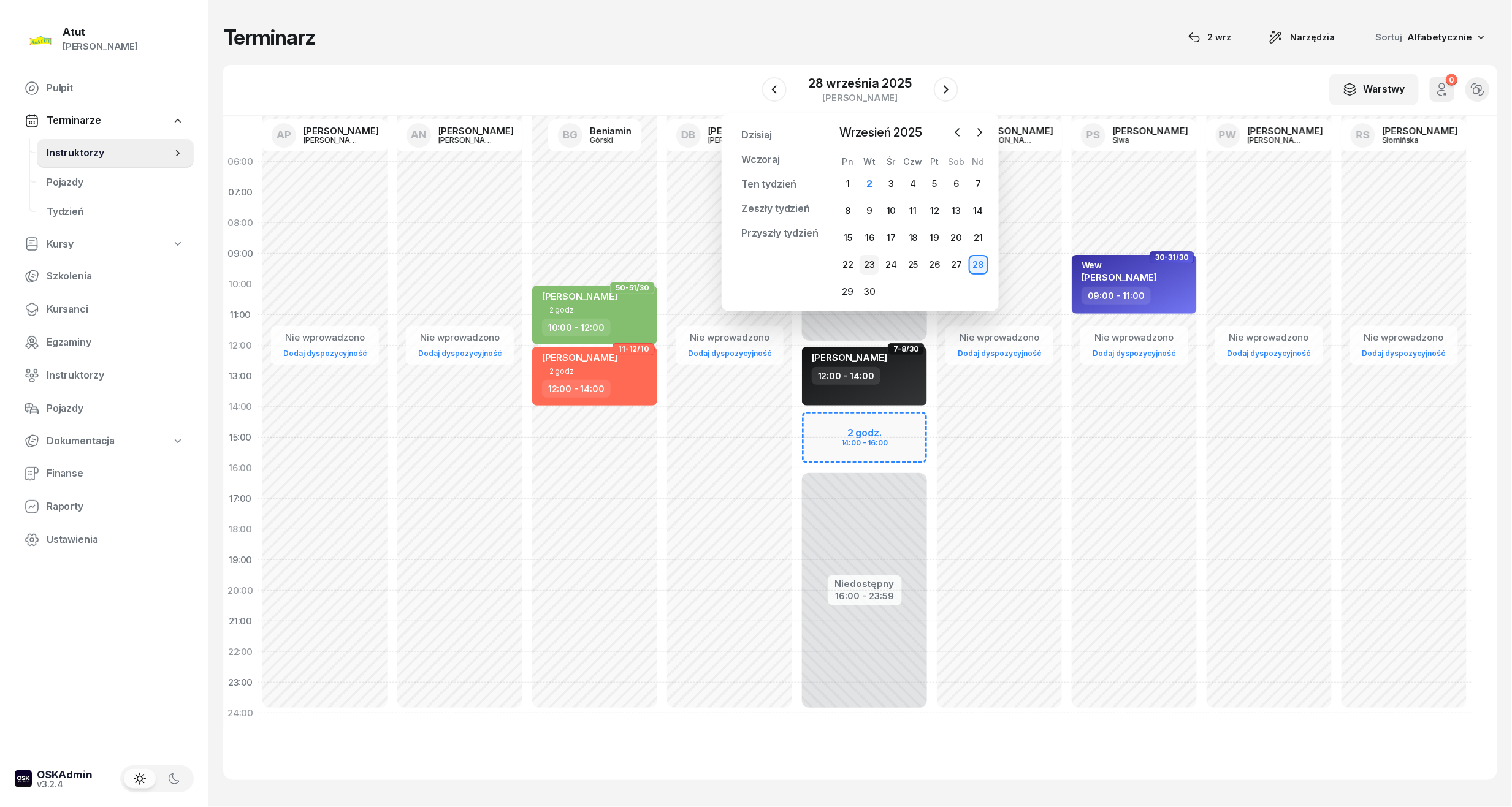
click at [871, 263] on div "23" at bounding box center [869, 264] width 20 height 20
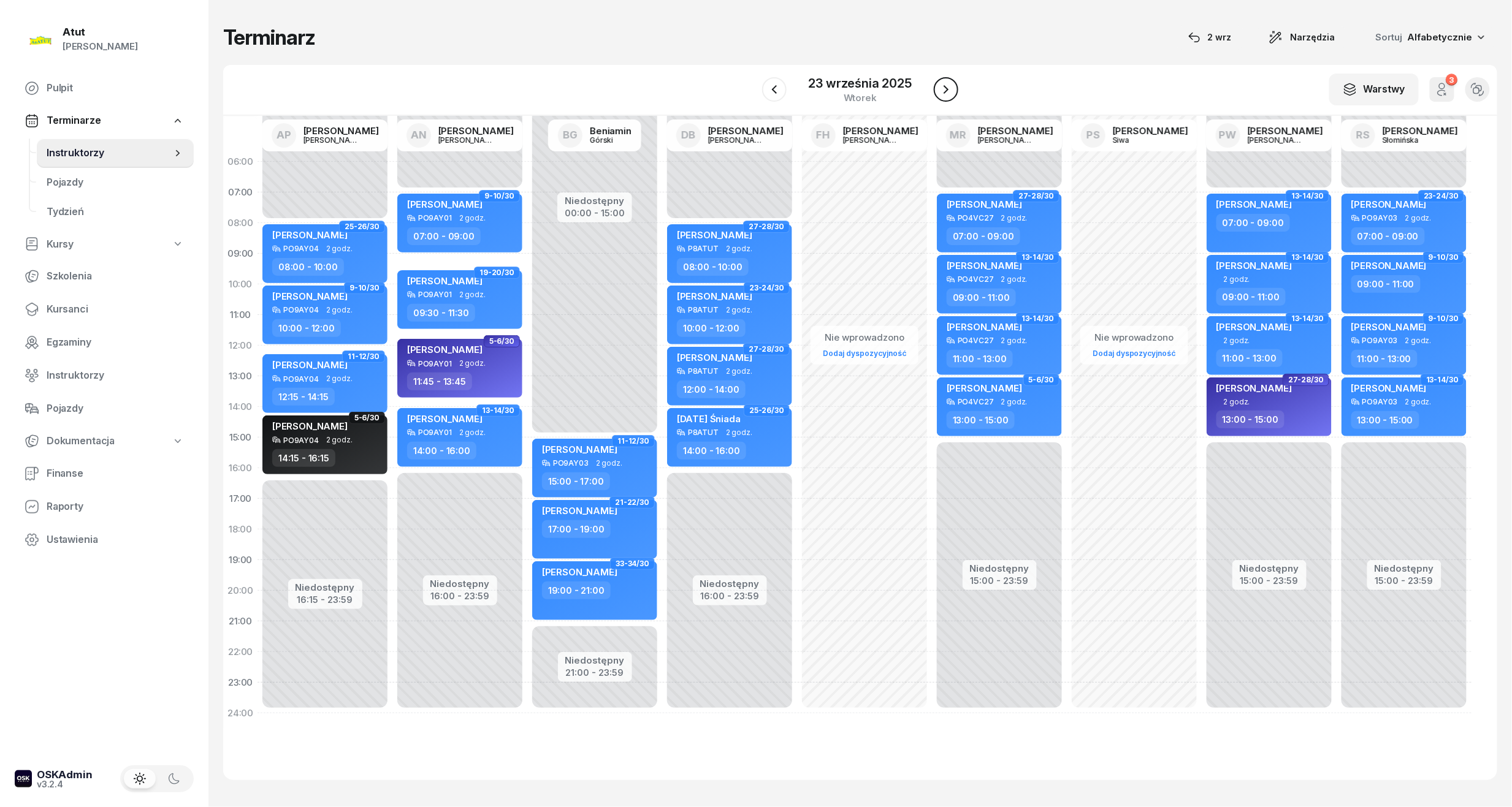
click at [951, 84] on icon "button" at bounding box center [946, 89] width 15 height 15
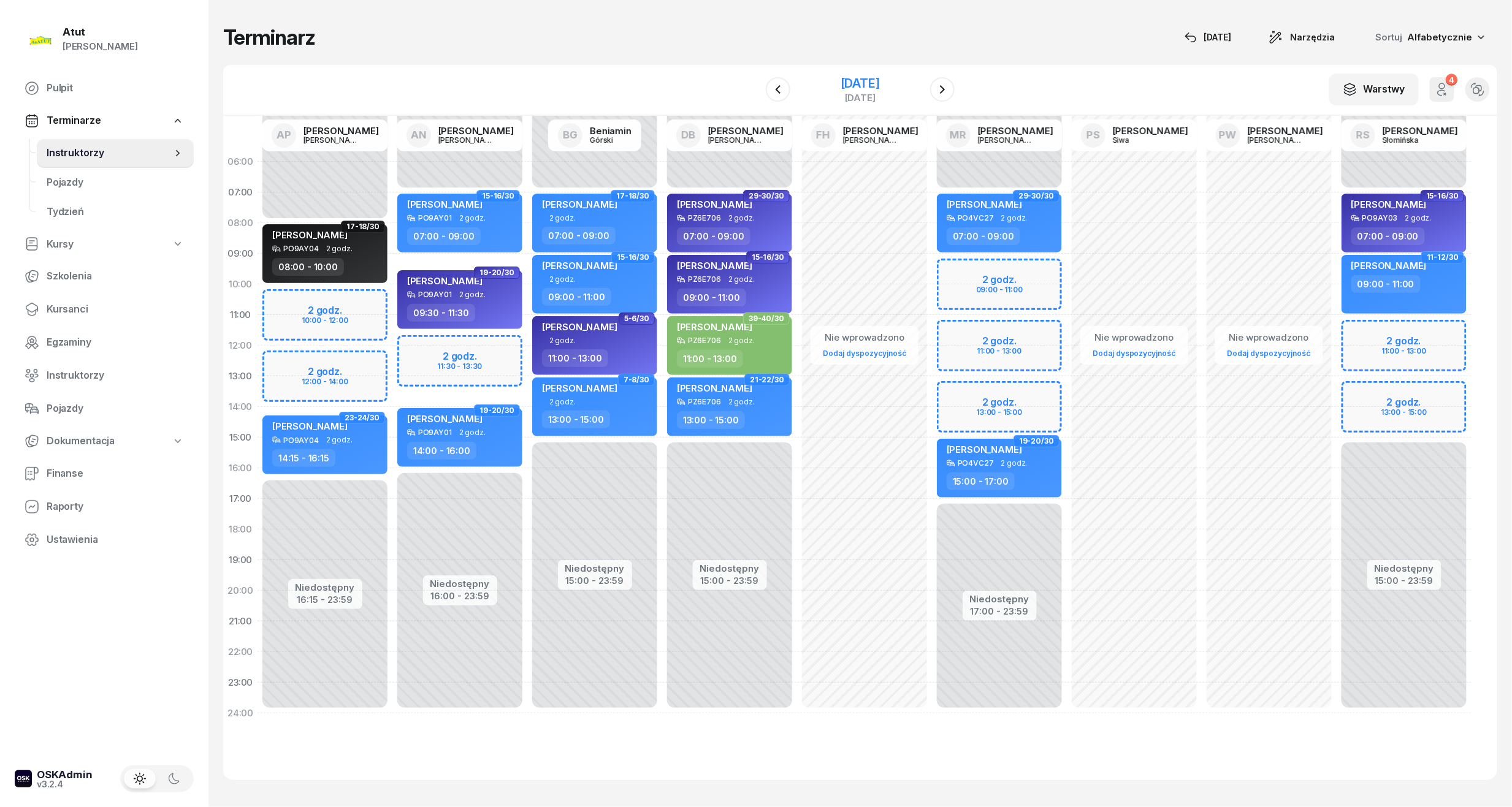
drag, startPoint x: 868, startPoint y: 85, endPoint x: 878, endPoint y: 88, distance: 10.4
click at [868, 85] on div "10 października 2025" at bounding box center [860, 83] width 39 height 13
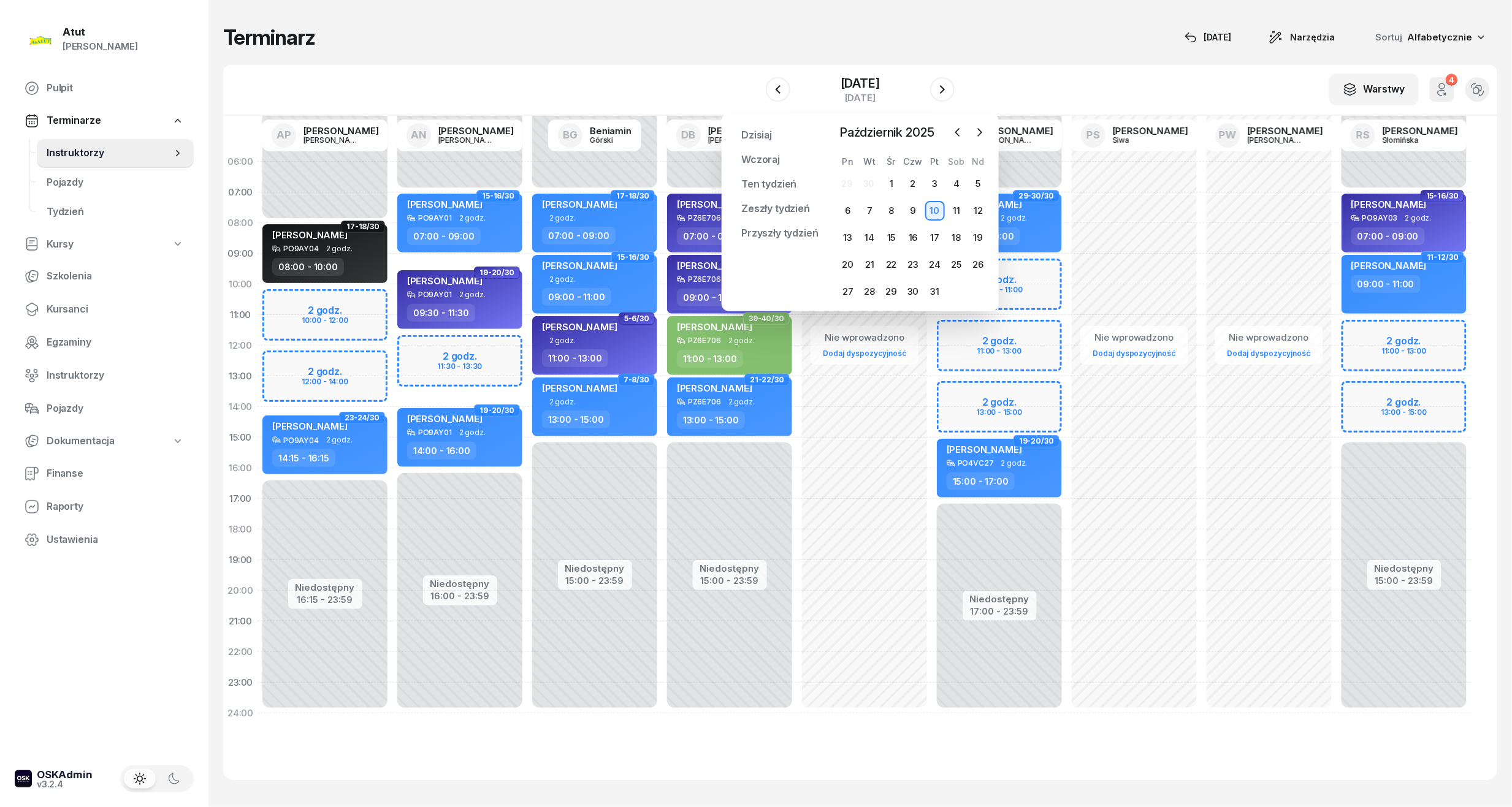
click at [949, 127] on div at bounding box center [968, 132] width 40 height 18
click at [955, 129] on icon "button" at bounding box center [957, 133] width 13 height 13
click at [935, 206] on div "12" at bounding box center [935, 211] width 20 height 20
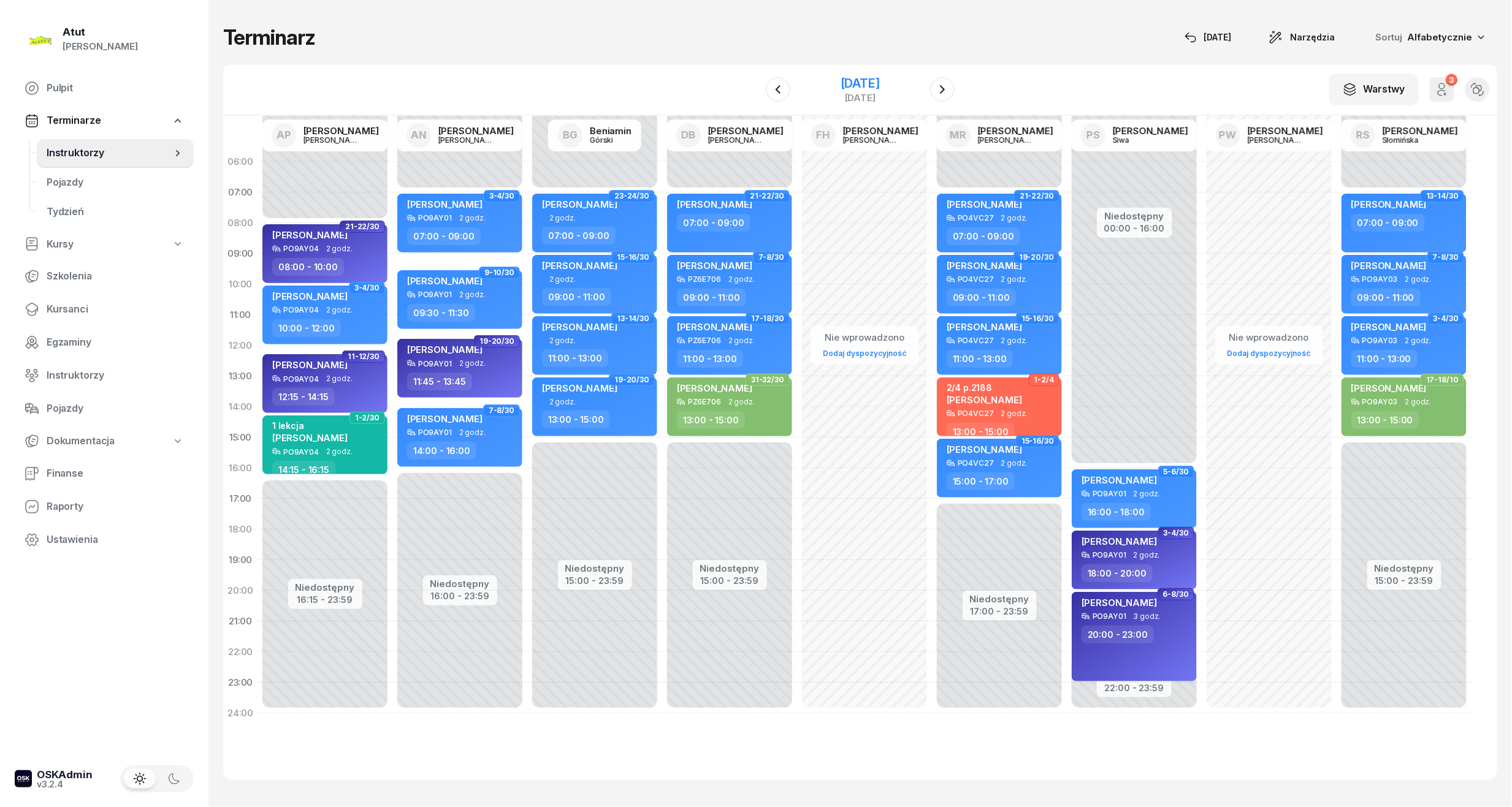
drag, startPoint x: 846, startPoint y: 86, endPoint x: 857, endPoint y: 92, distance: 12.5
click at [846, 86] on div "12 września 2025" at bounding box center [860, 83] width 39 height 13
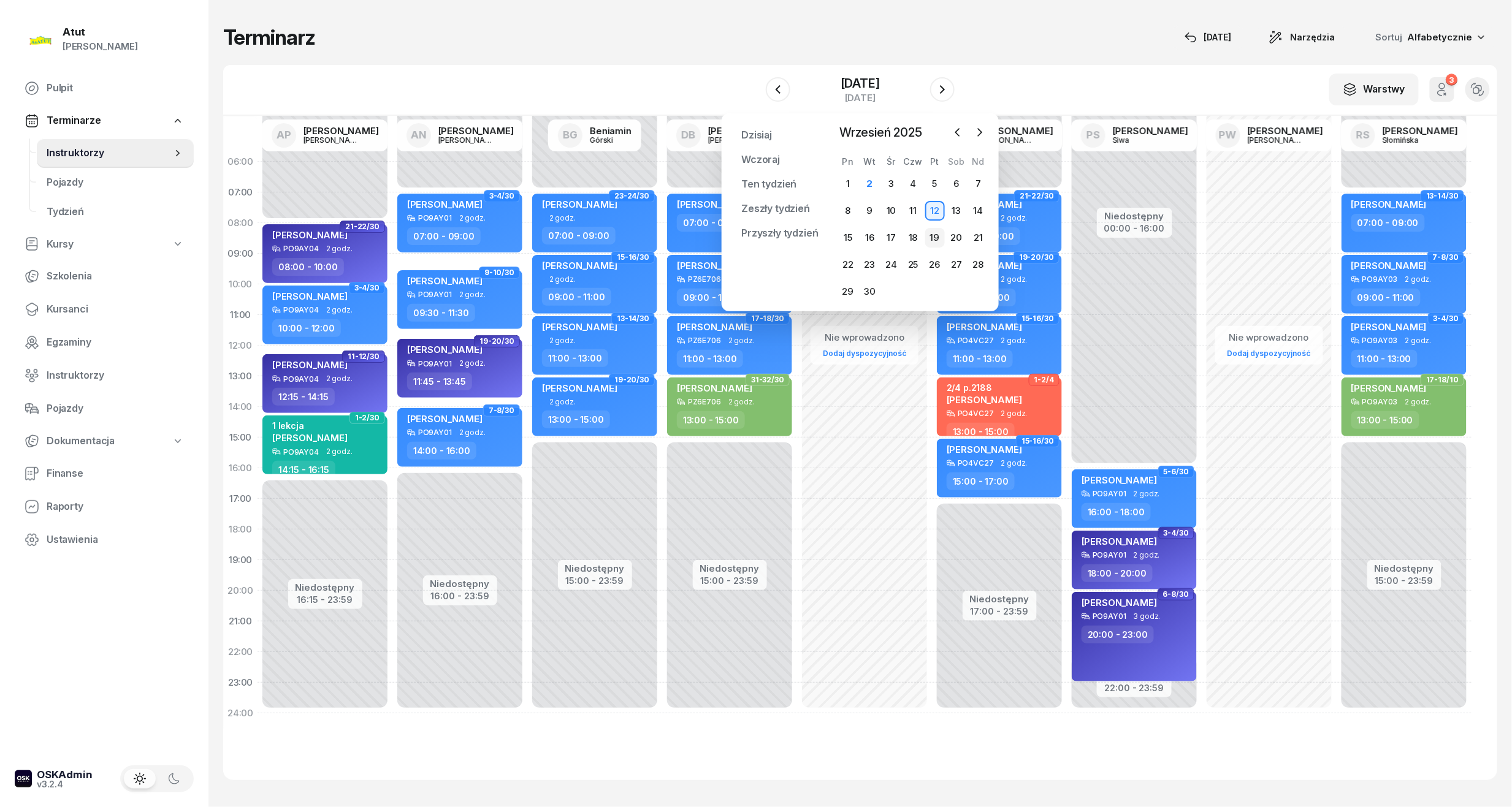
click at [935, 234] on div "19" at bounding box center [935, 238] width 20 height 20
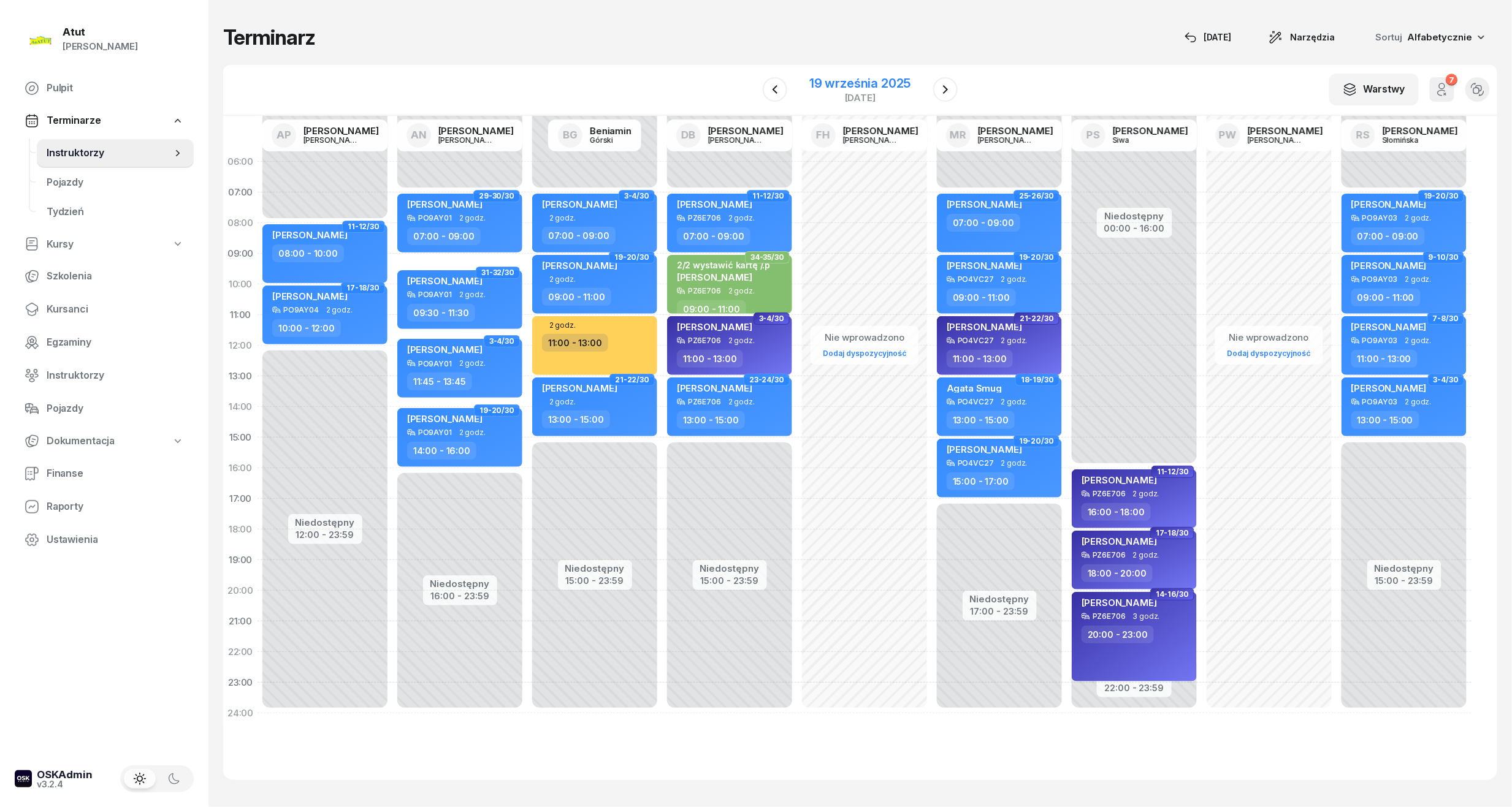
click at [868, 77] on div "19 września 2025" at bounding box center [860, 83] width 101 height 13
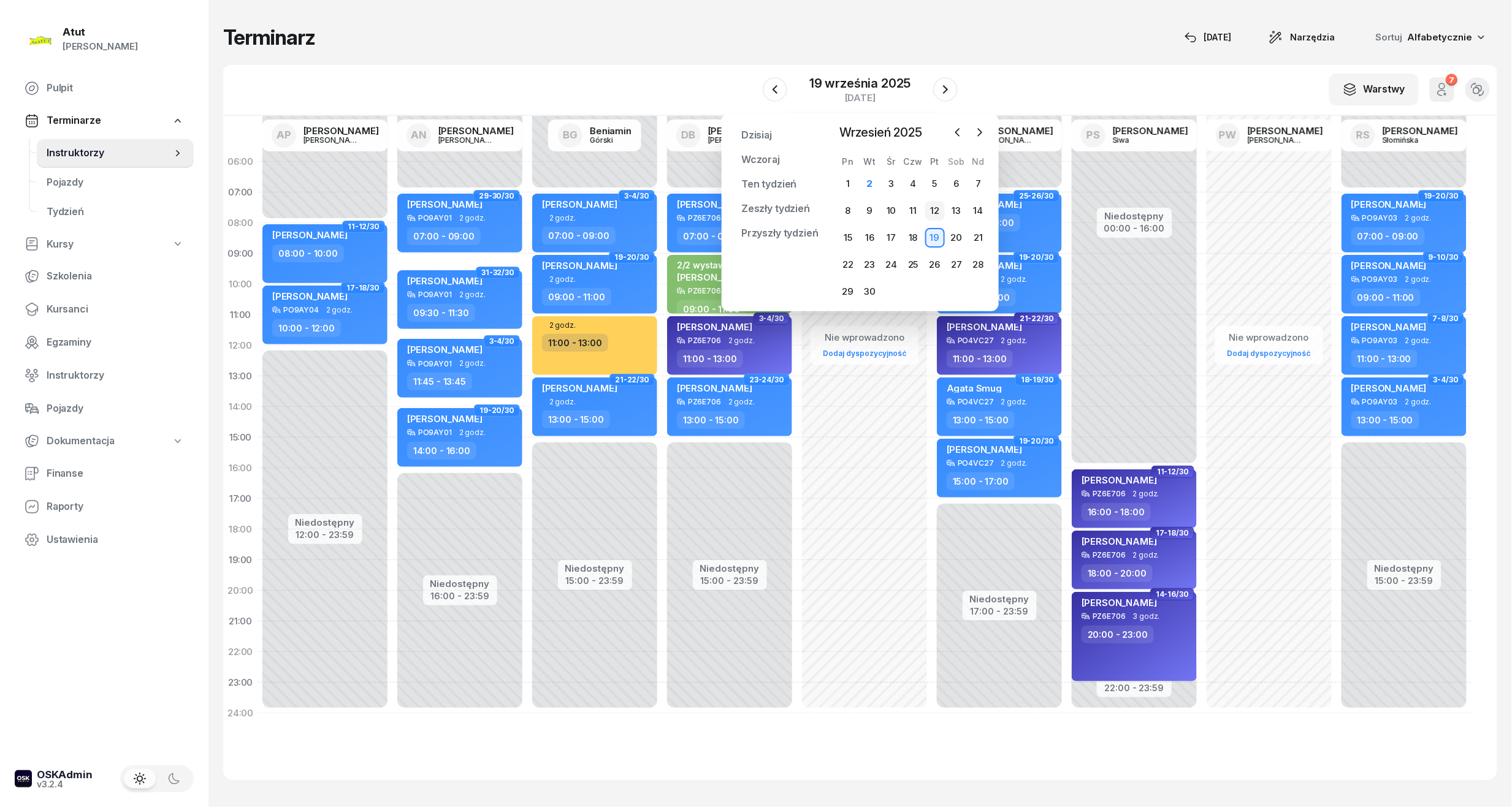
click at [944, 212] on div "12" at bounding box center [935, 211] width 20 height 20
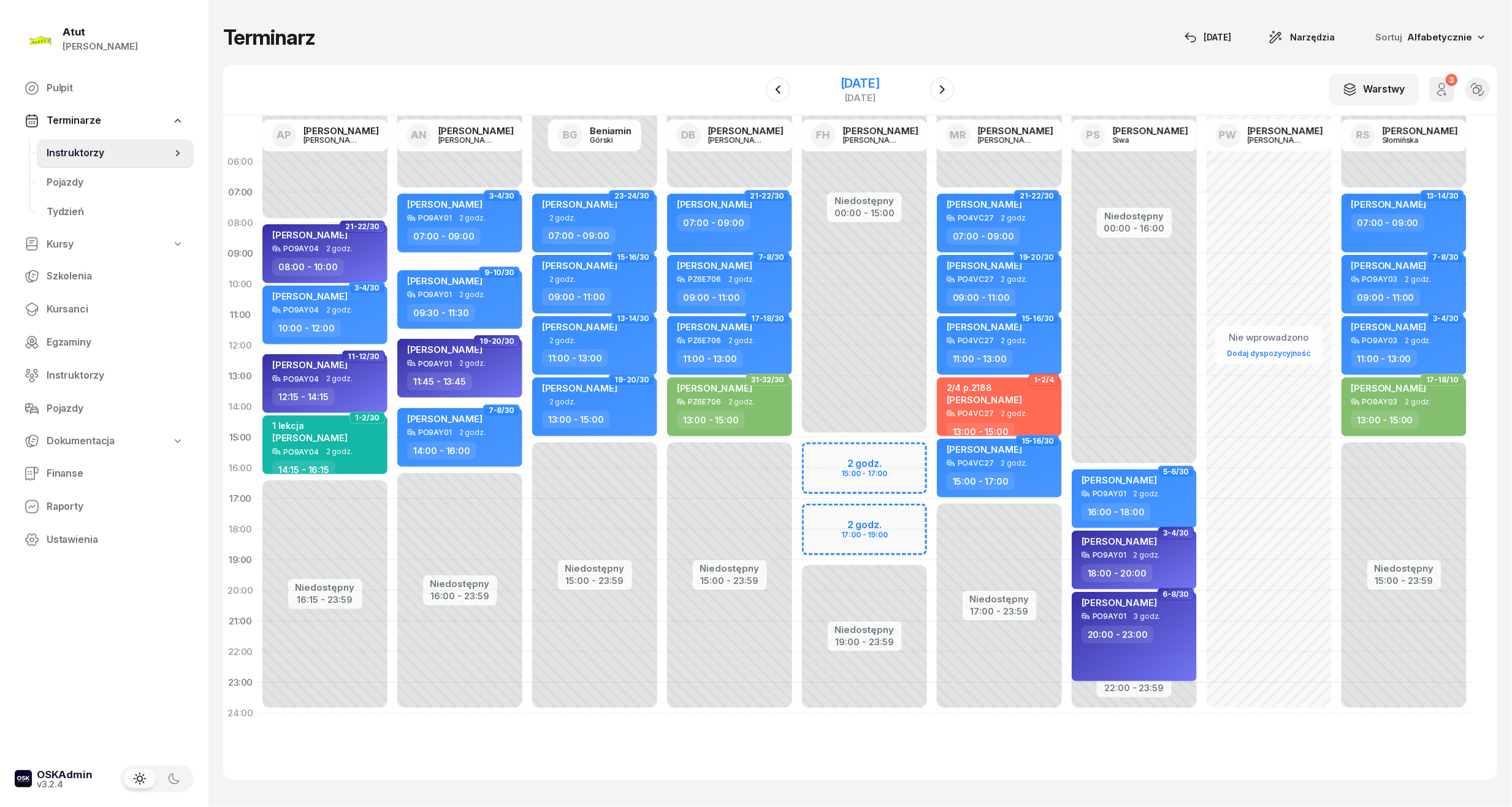
click at [880, 79] on div "12 września 2025" at bounding box center [860, 83] width 39 height 13
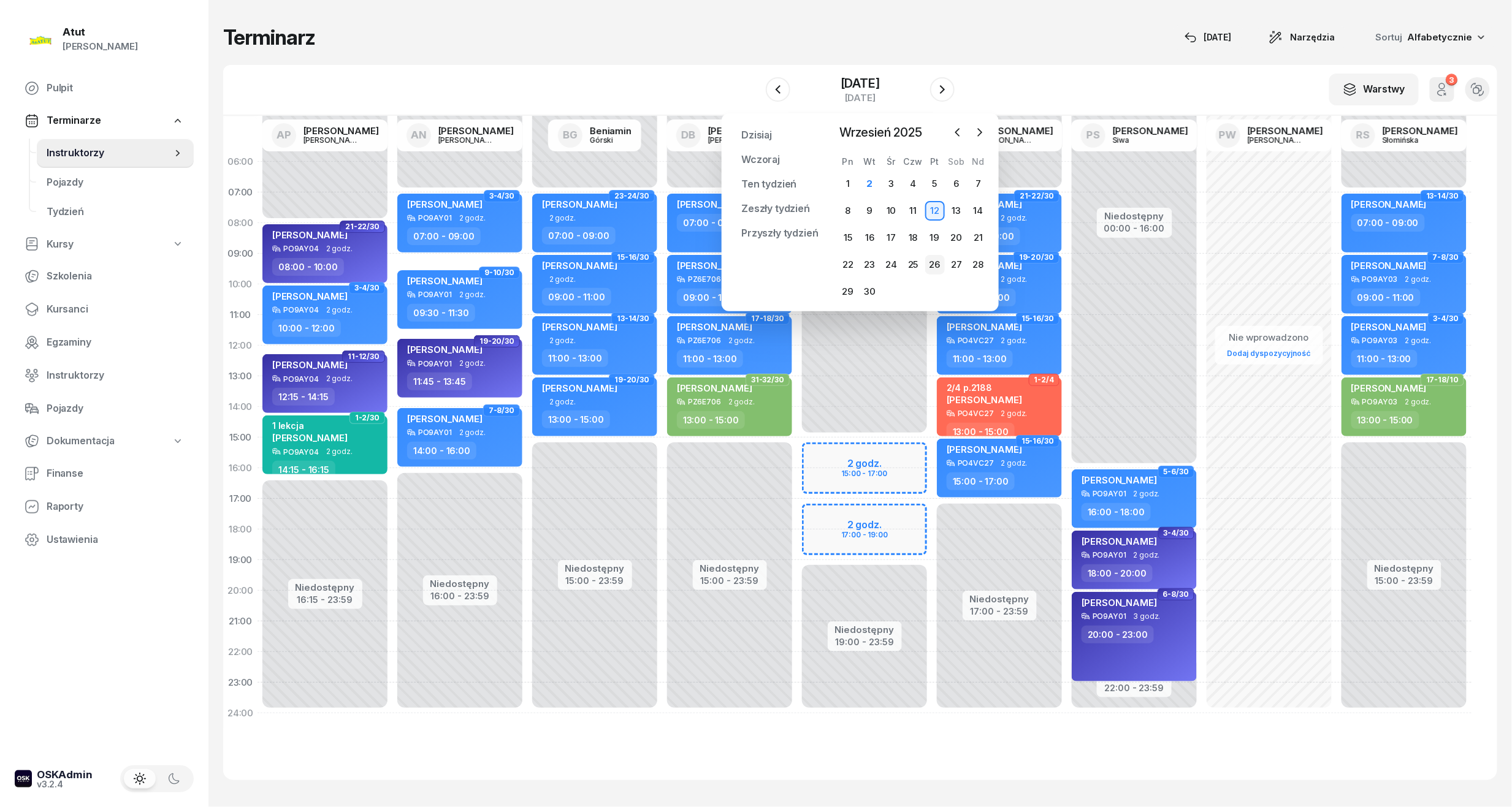
click at [931, 259] on div "26" at bounding box center [935, 264] width 20 height 20
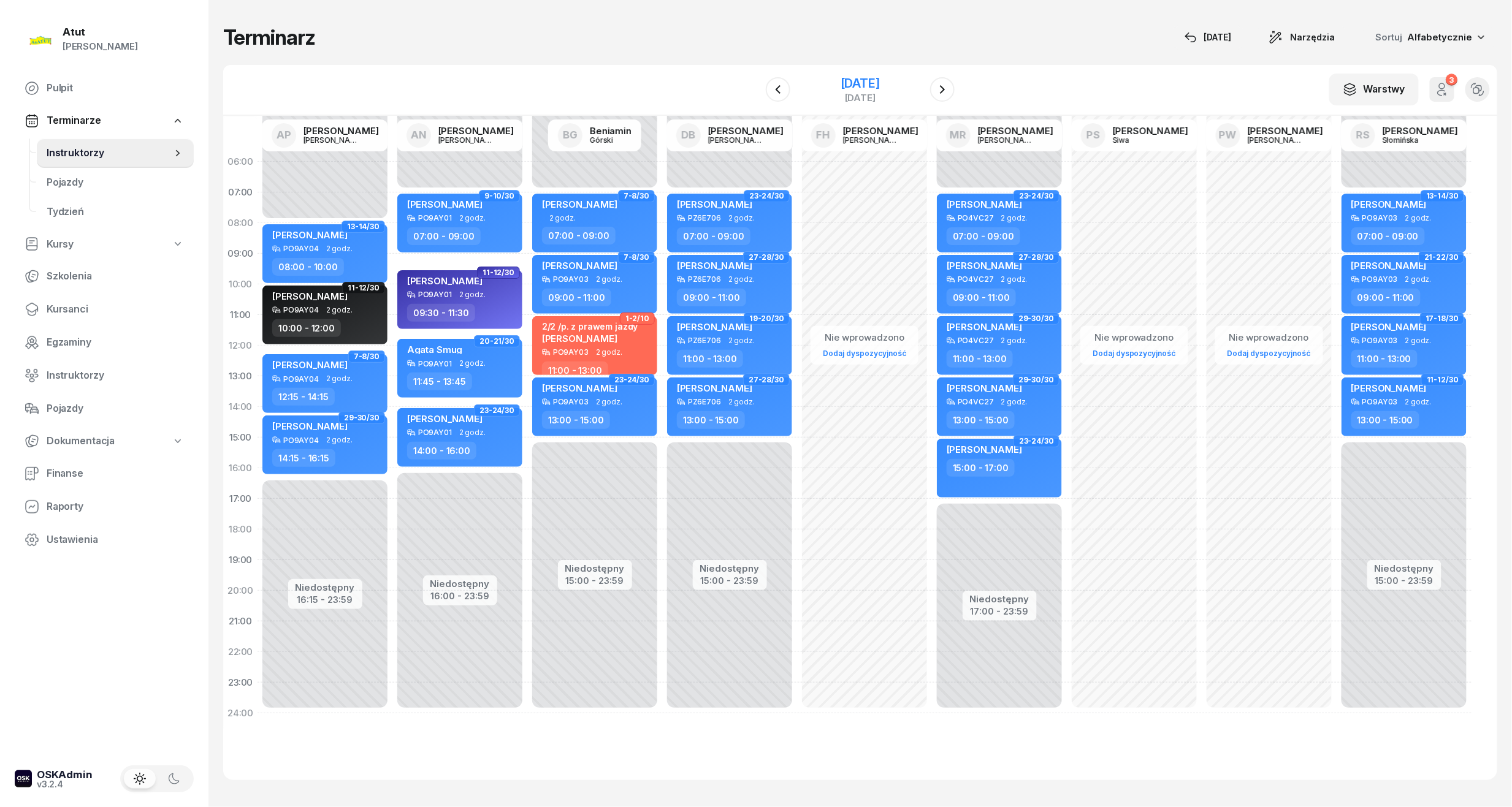
click at [841, 72] on div "26 września 2025 piątek" at bounding box center [860, 90] width 125 height 35
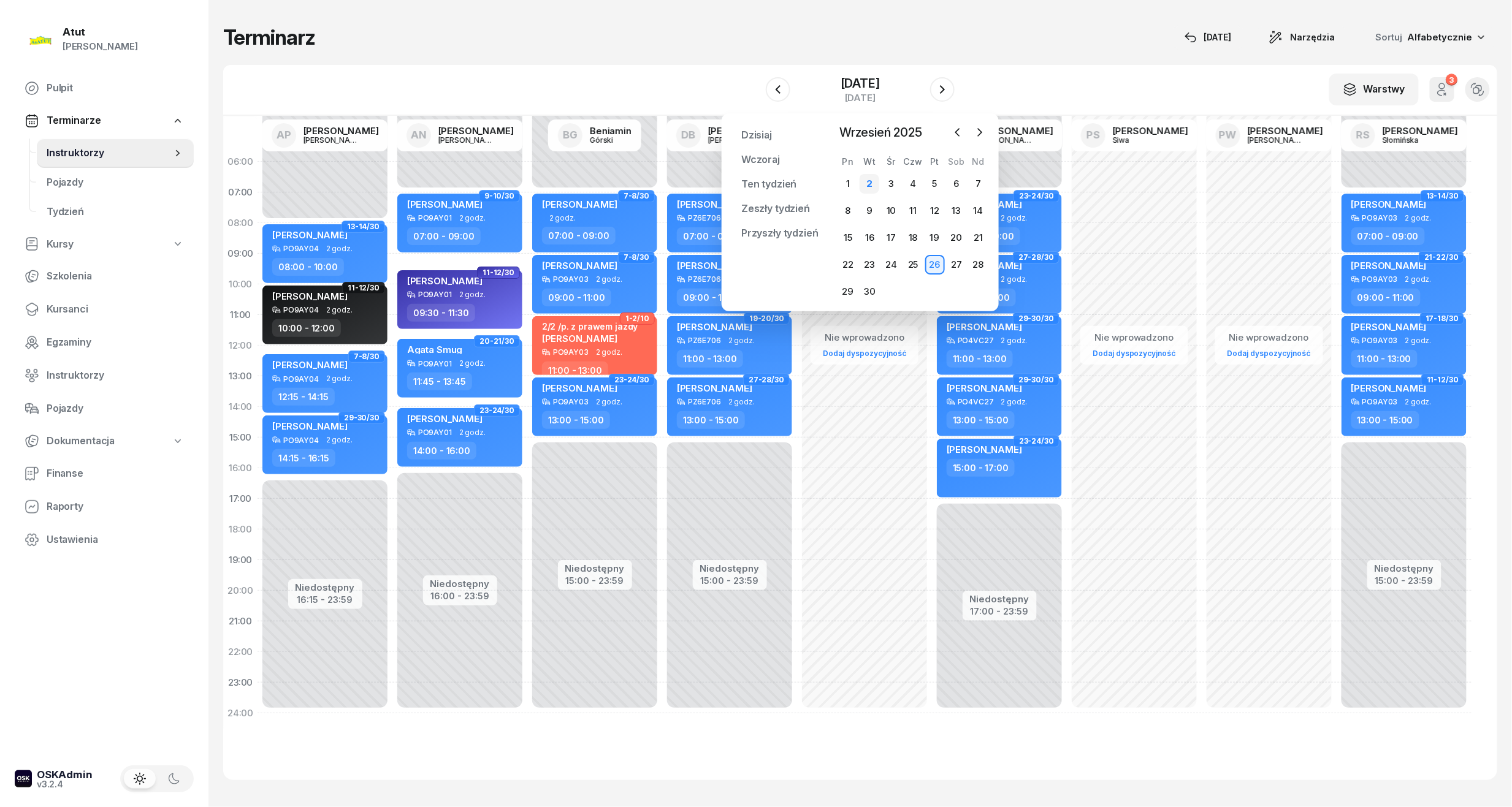
click at [868, 182] on div "2" at bounding box center [869, 183] width 20 height 20
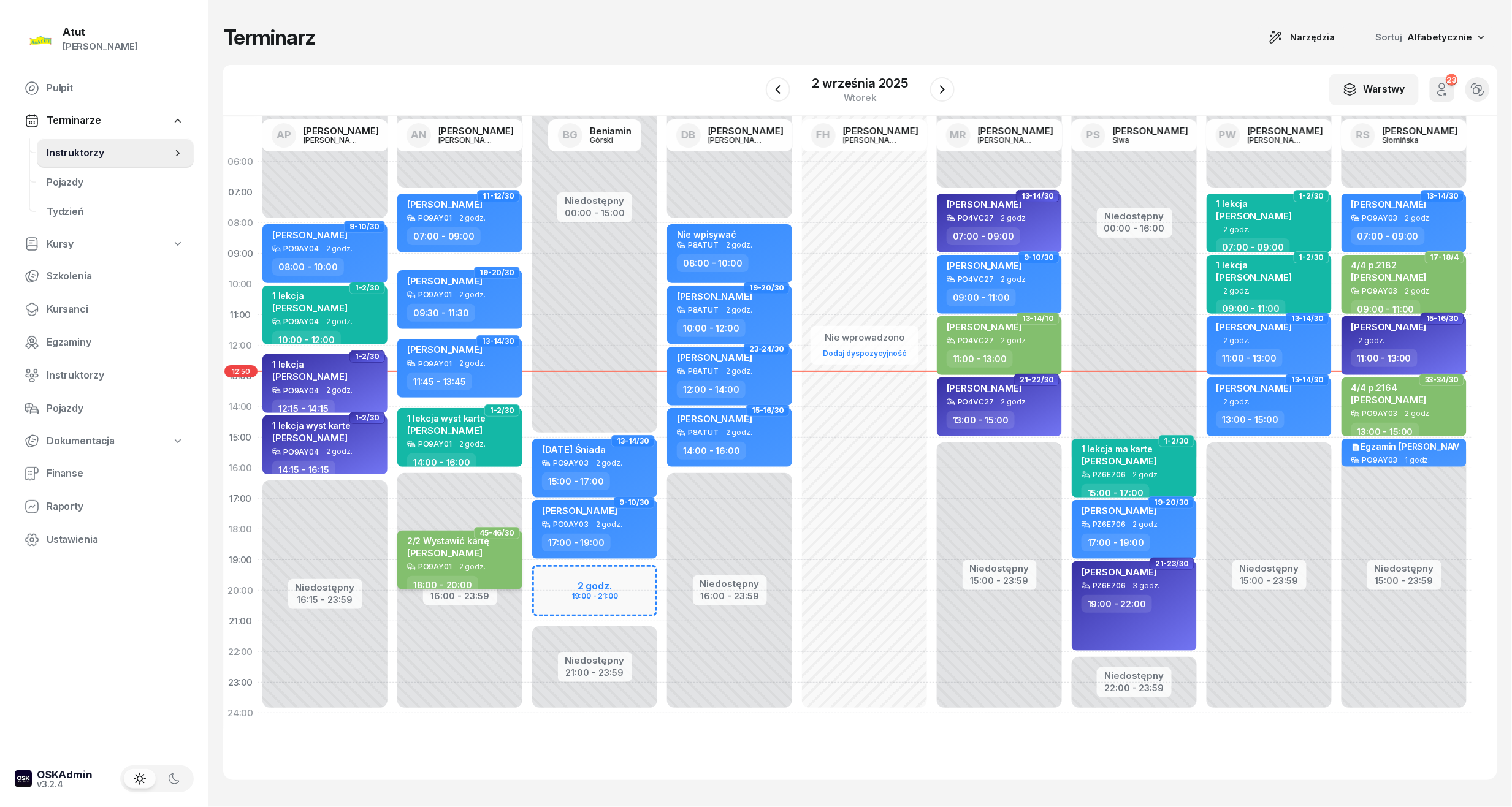
click at [468, 559] on div "2/2 Wystawić kartę Olga Sobkowiak" at bounding box center [448, 549] width 82 height 27
select select "18"
select select "20"
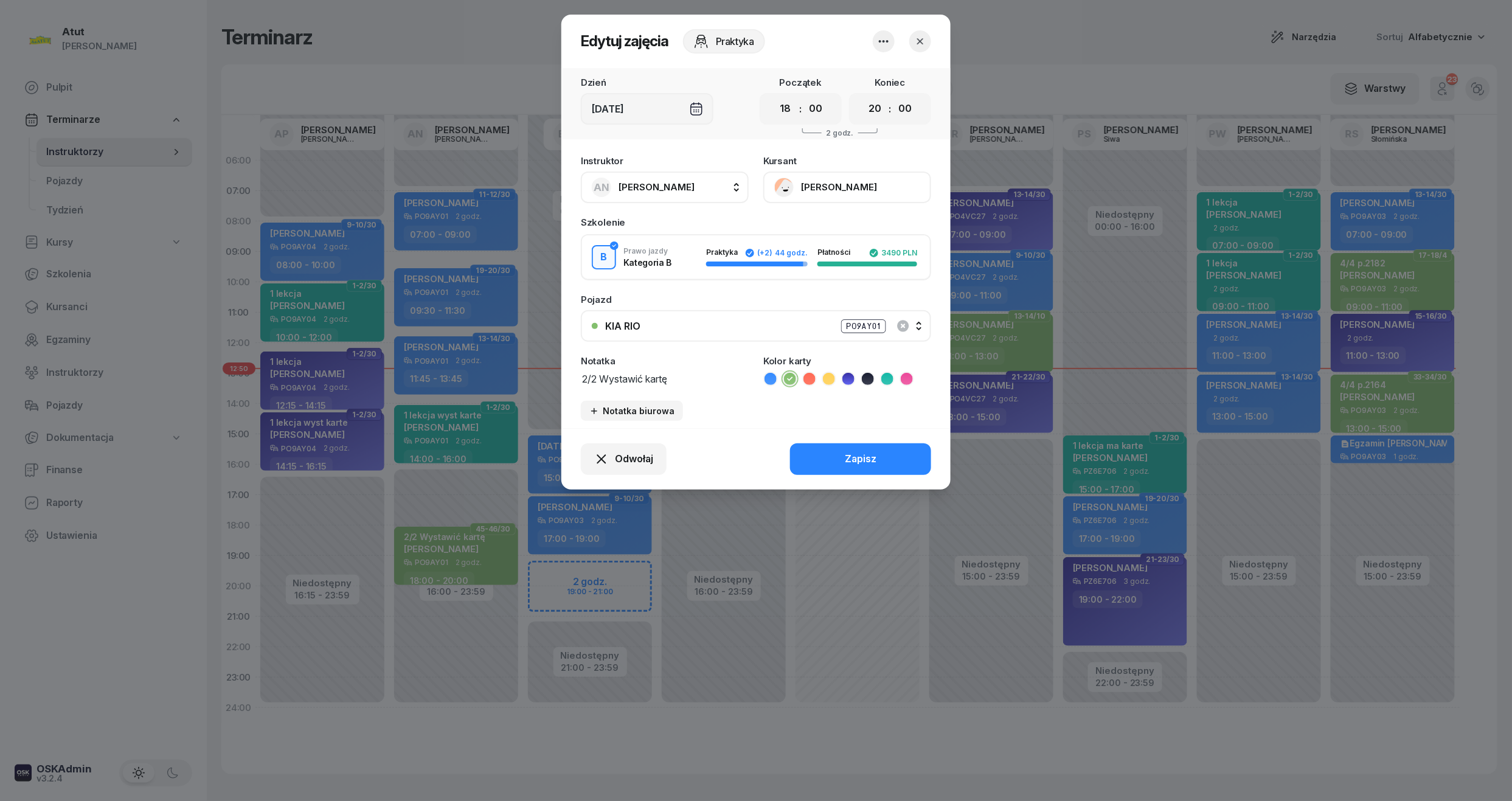
click at [816, 181] on button "[PERSON_NAME]" at bounding box center [847, 187] width 168 height 32
click at [915, 39] on icon "button" at bounding box center [920, 41] width 12 height 12
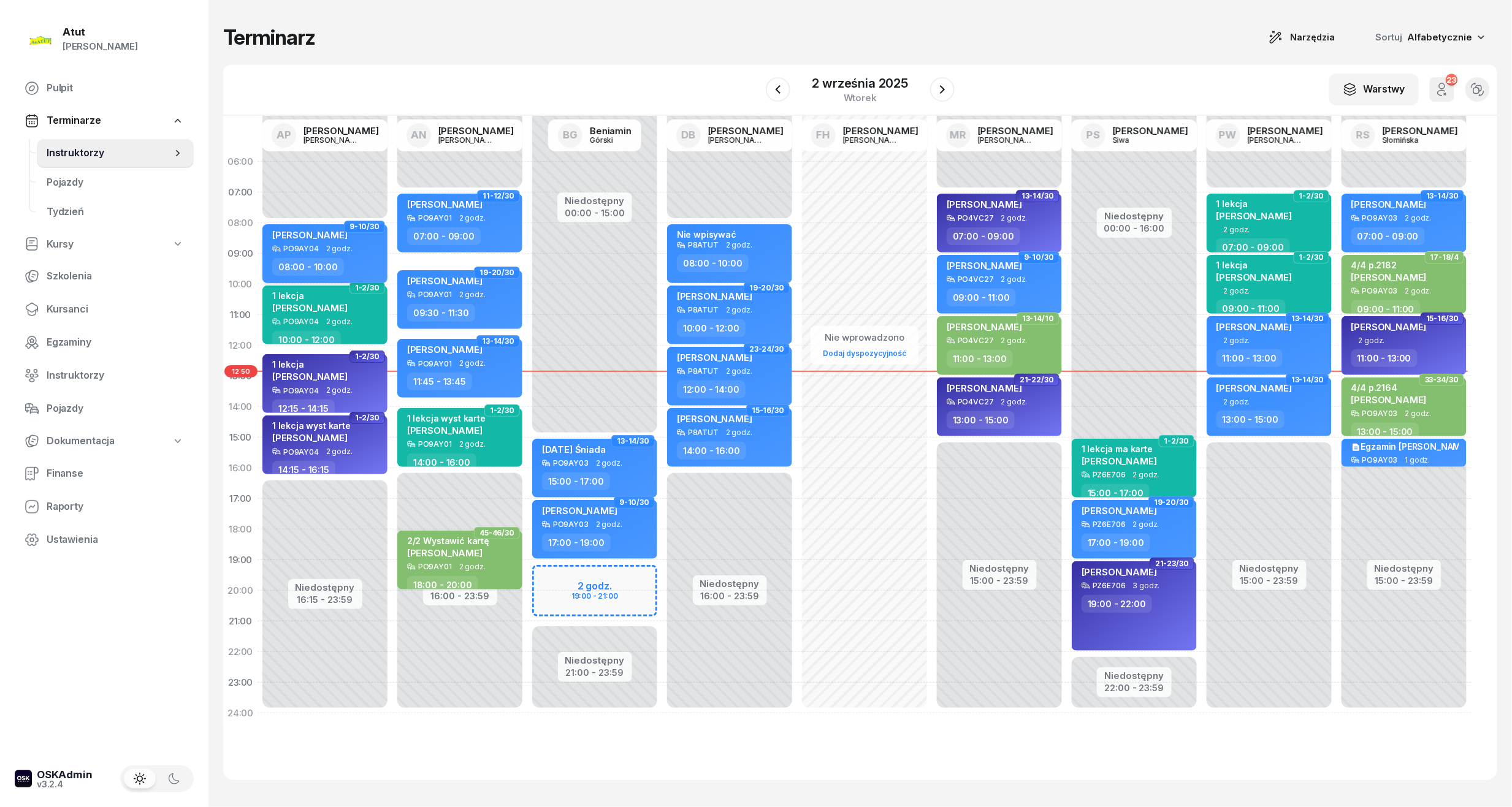
click at [337, 252] on span "2 godz." at bounding box center [340, 249] width 27 height 9
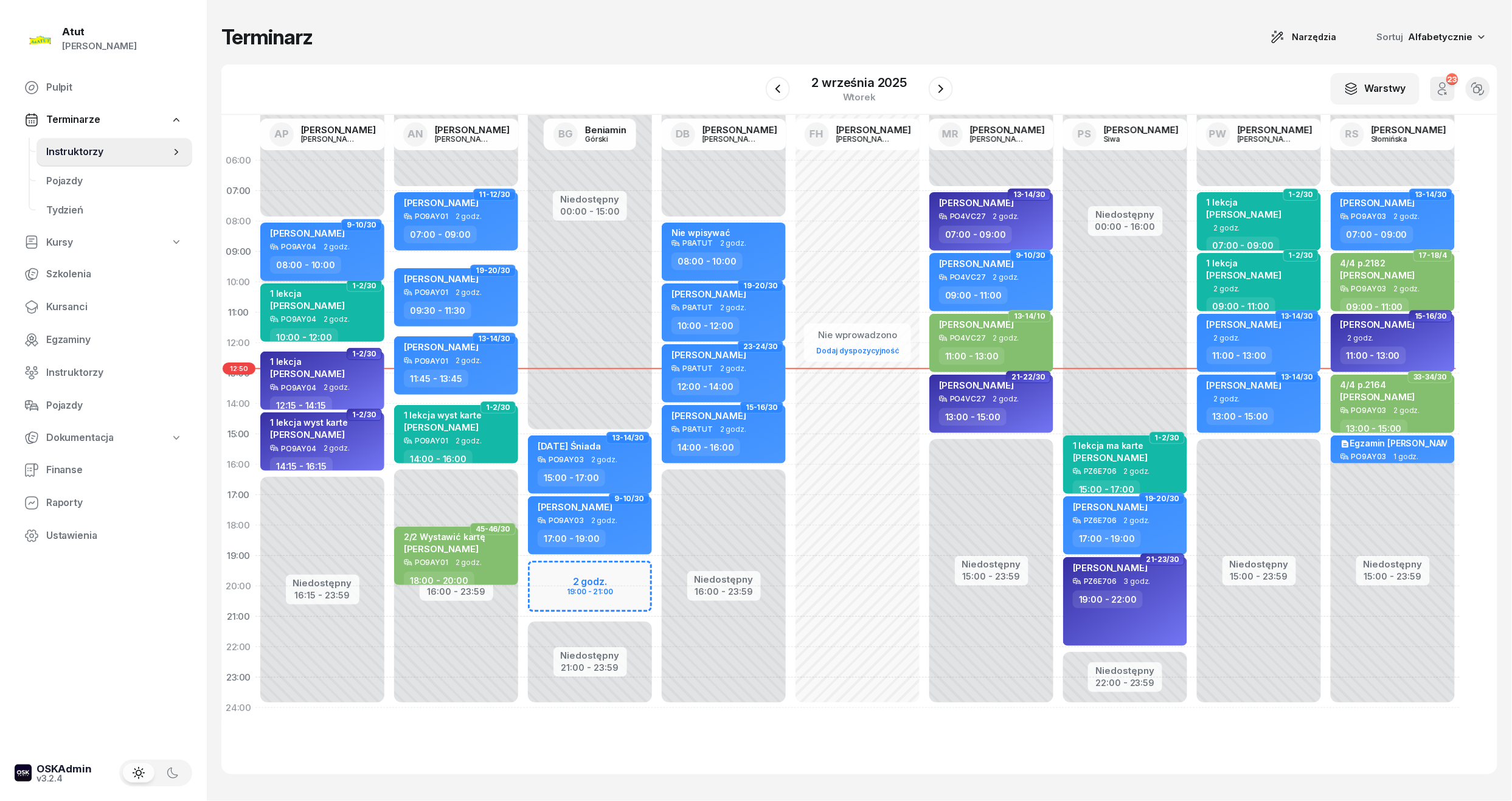
select select "08"
select select "10"
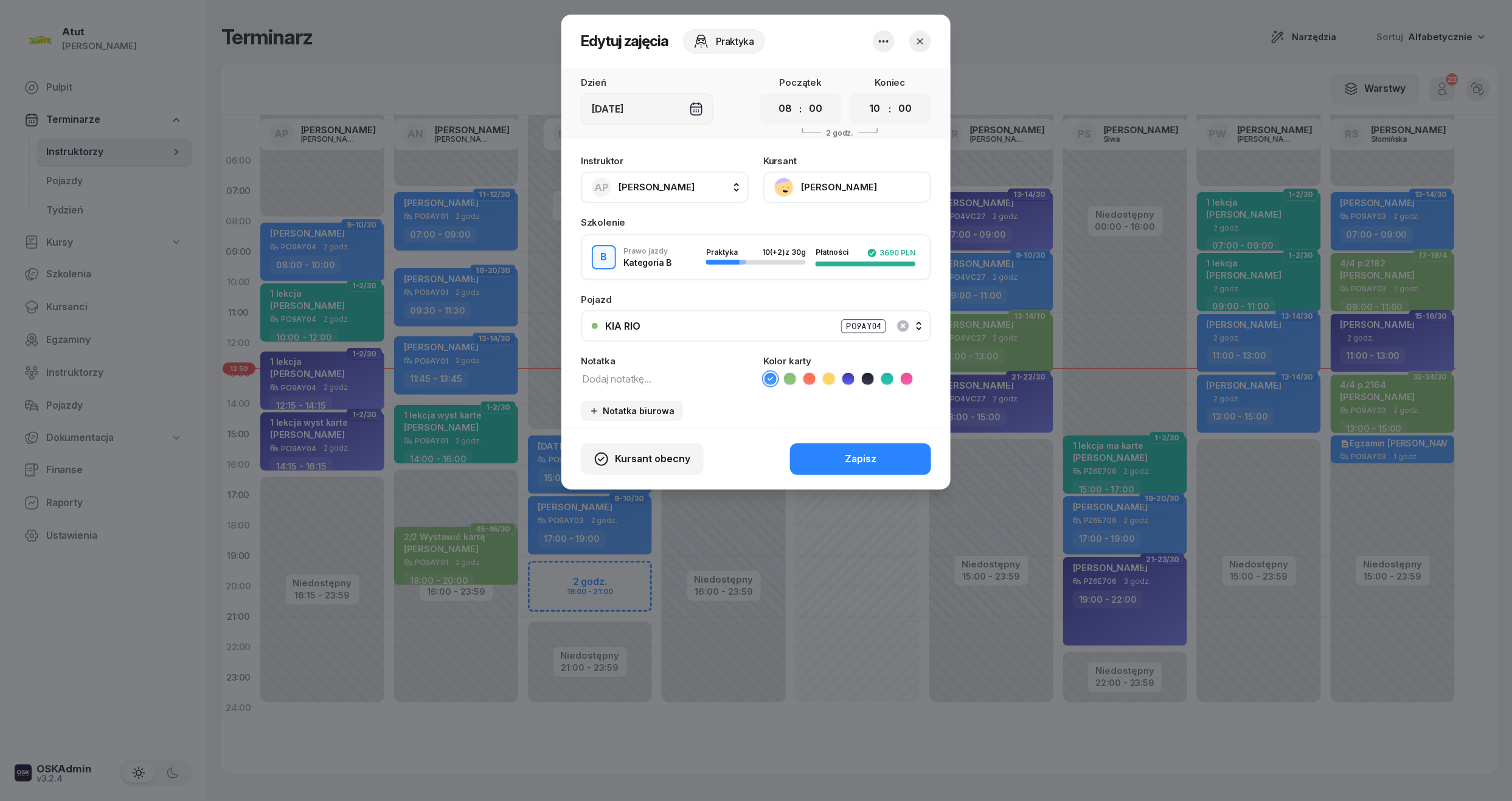
click at [833, 186] on button "[PERSON_NAME]" at bounding box center [847, 187] width 168 height 32
click at [825, 225] on div "Otwórz profil" at bounding box center [802, 229] width 59 height 16
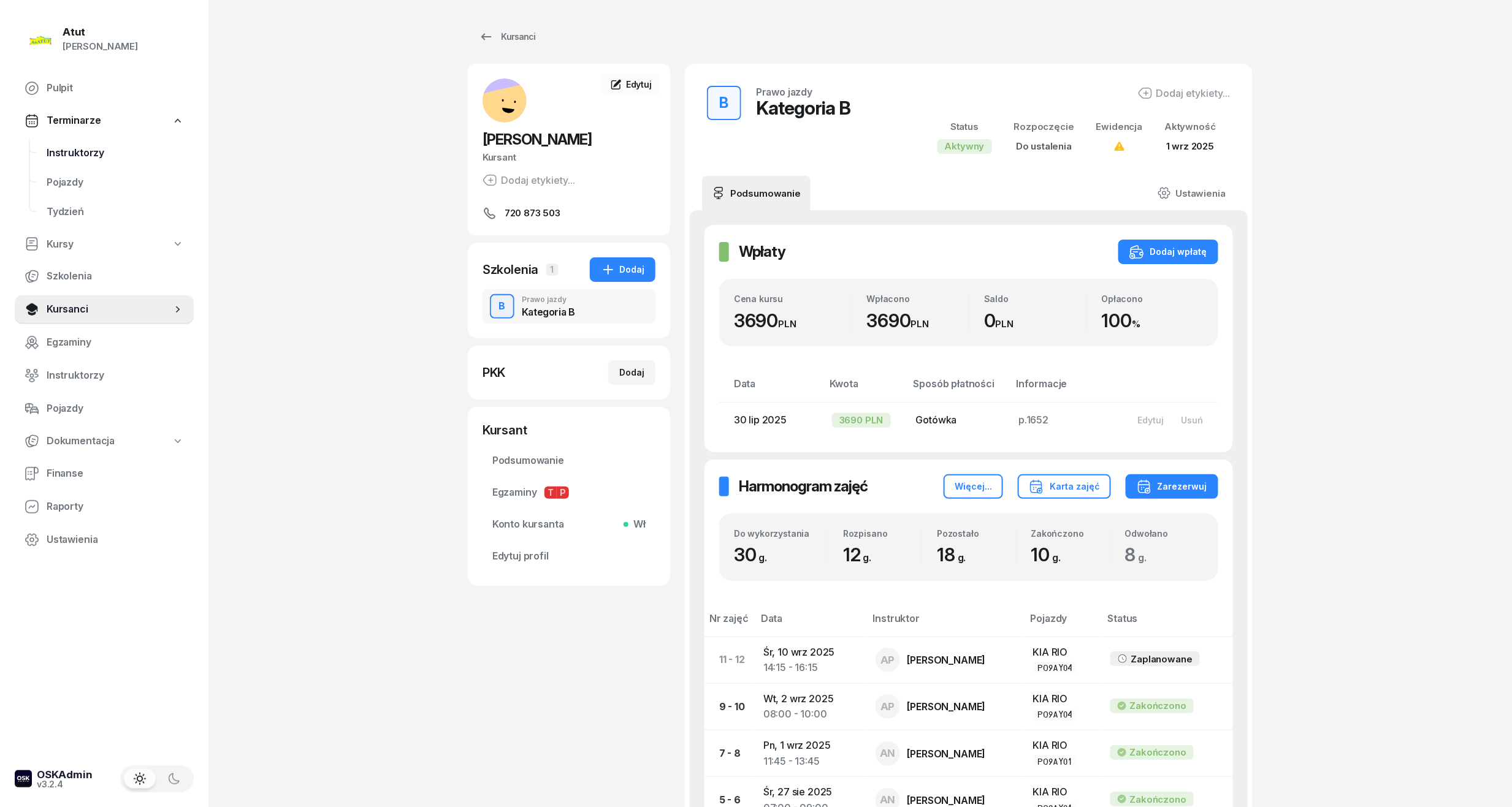
click at [79, 152] on span "Instruktorzy" at bounding box center [115, 153] width 138 height 16
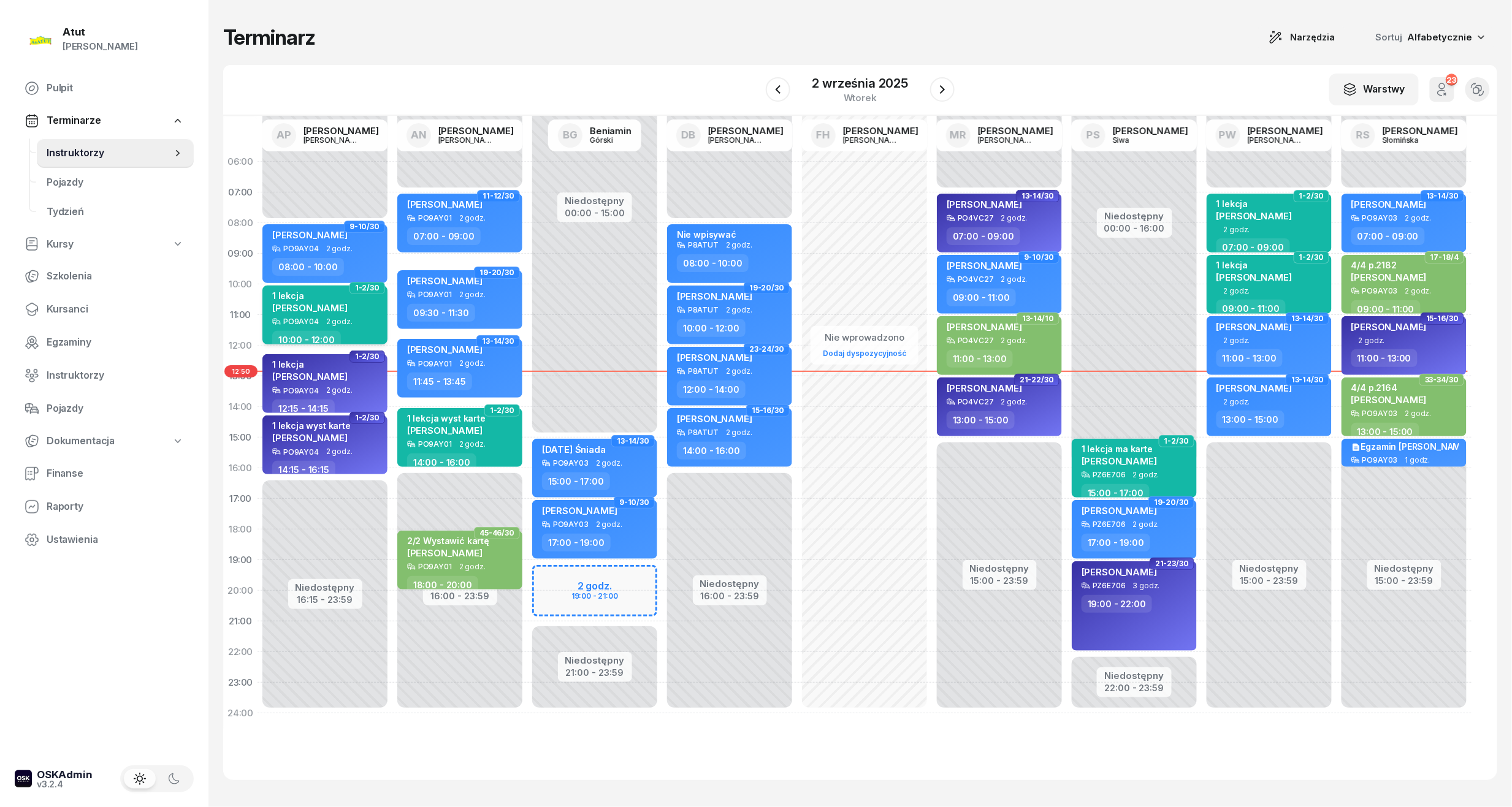
click at [310, 300] on div "1 lekcja" at bounding box center [310, 295] width 76 height 10
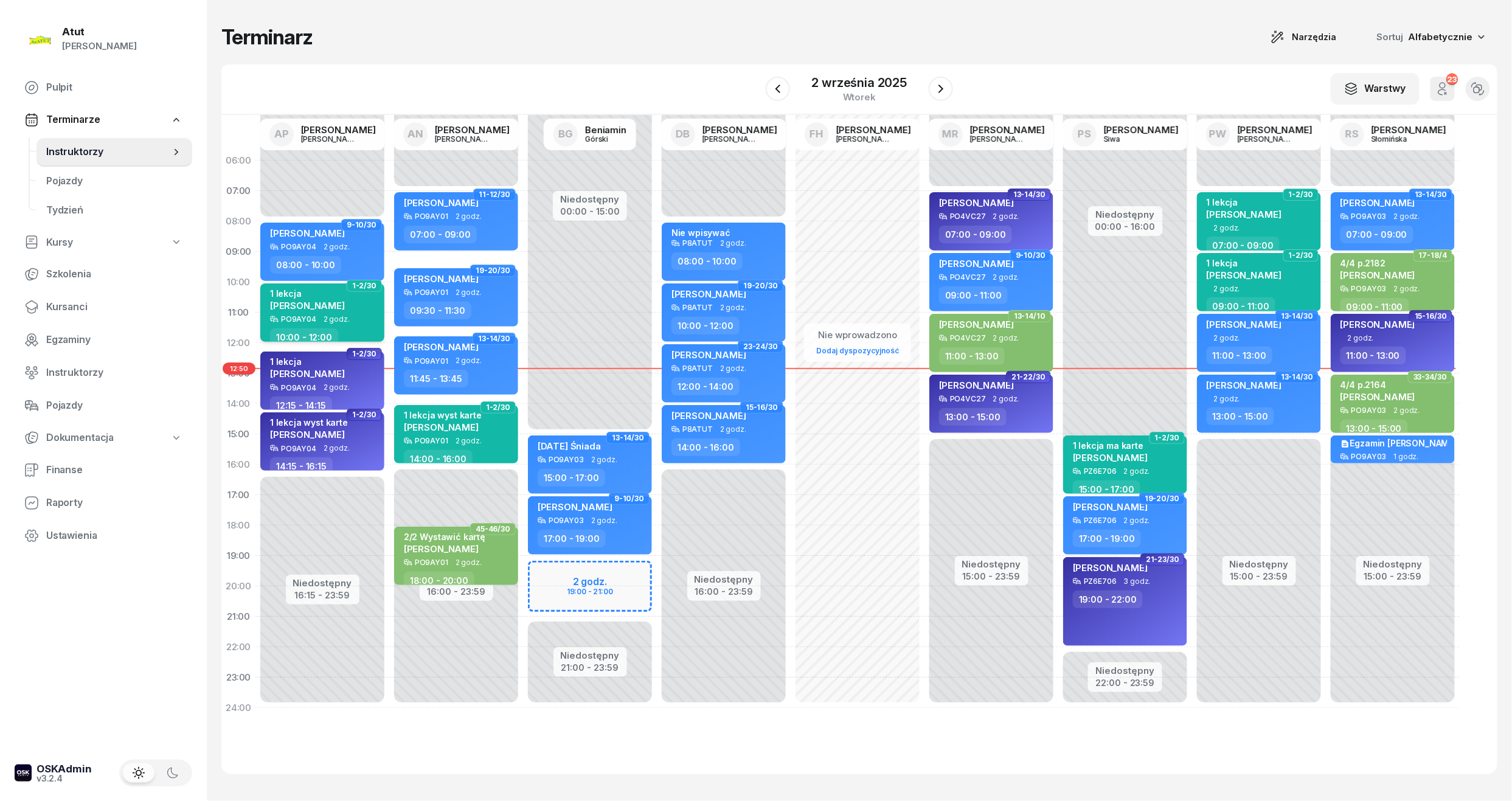
select select "10"
select select "12"
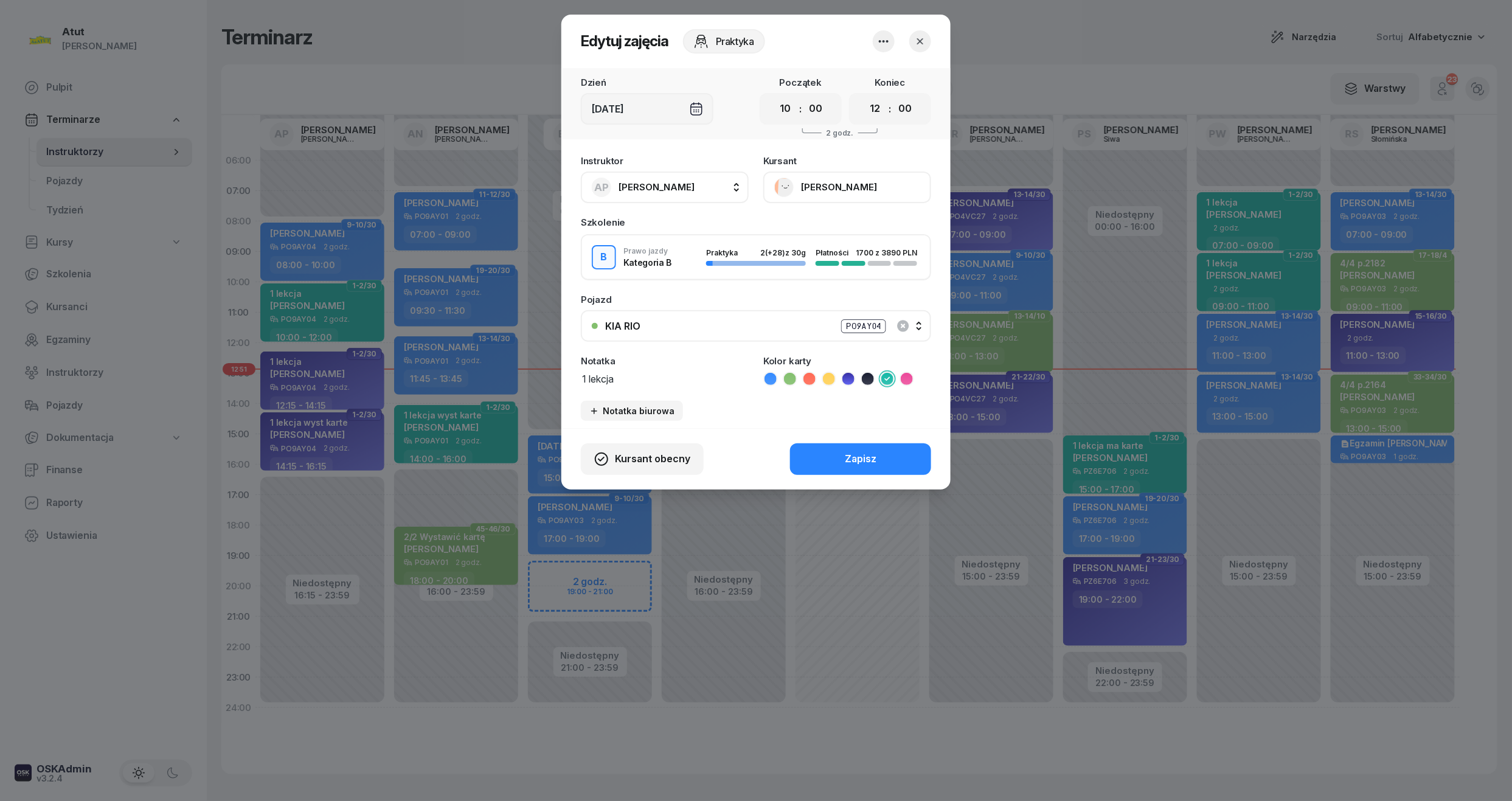
click at [925, 46] on icon "button" at bounding box center [920, 41] width 12 height 12
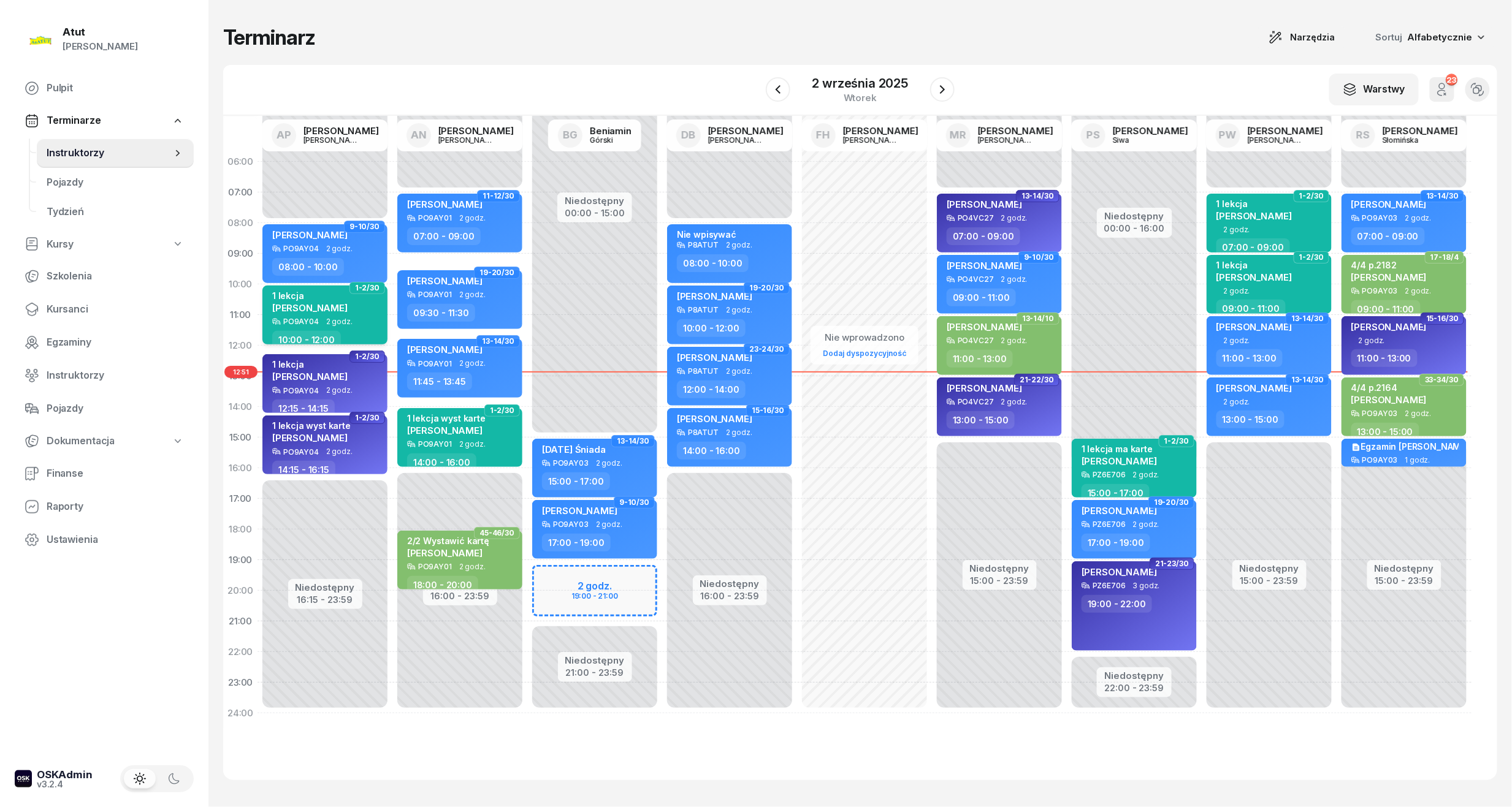
click at [346, 287] on div "1 lekcja Kamila Wielgus PO9AY04 2 godz. 10:00 - 12:00" at bounding box center [325, 315] width 125 height 59
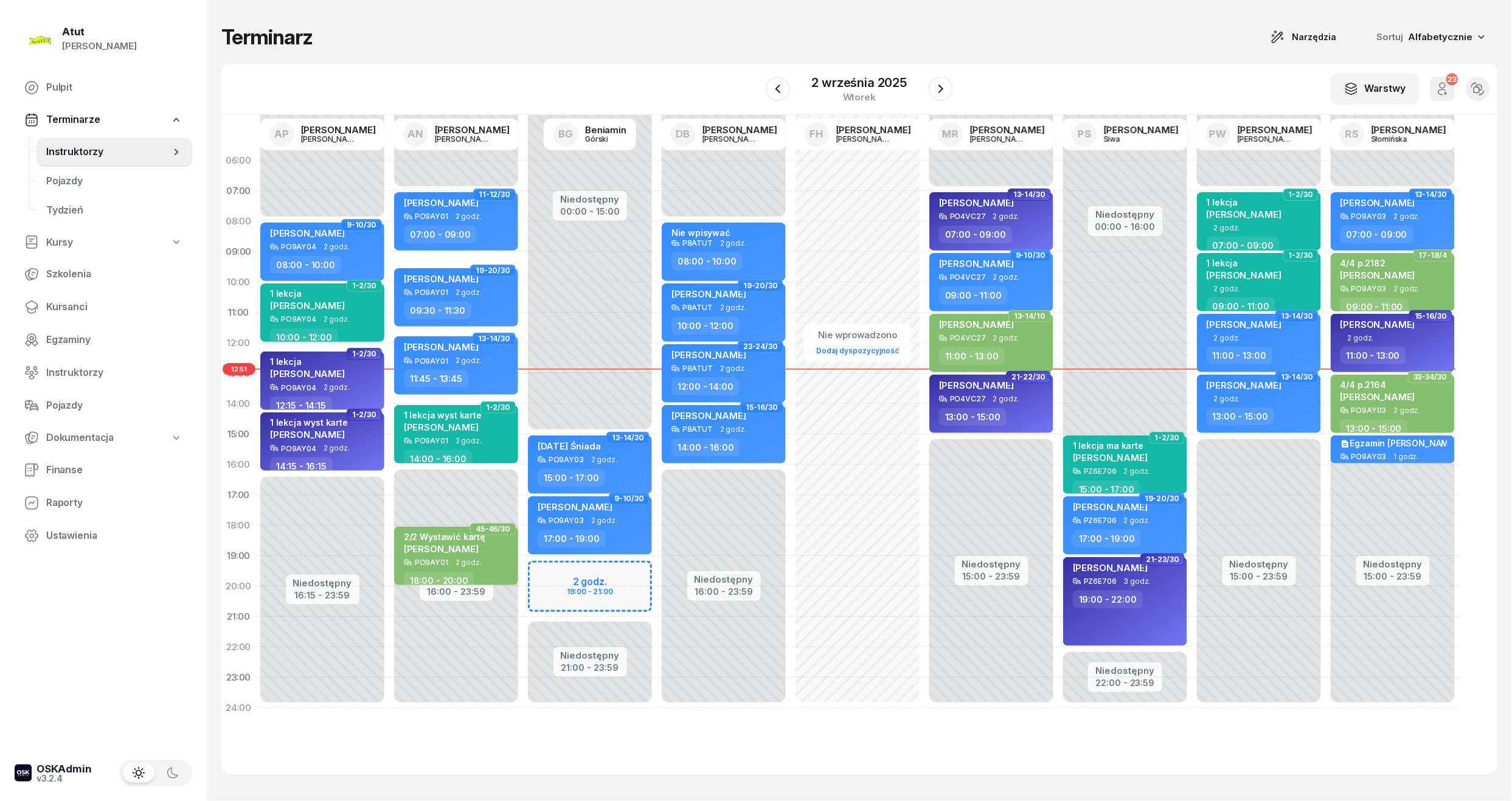
select select "10"
select select "12"
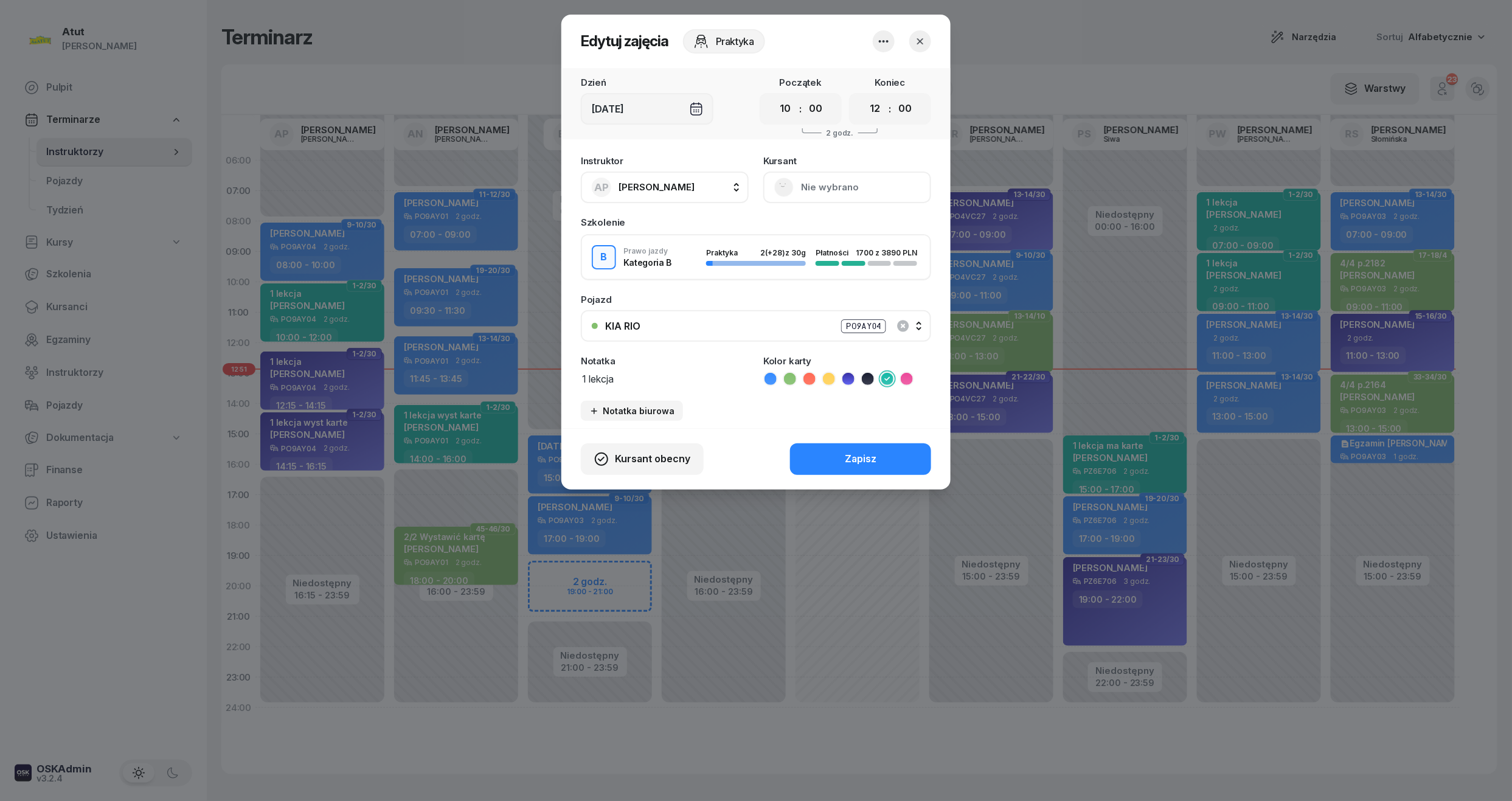
click at [816, 190] on button "Nie wybrano" at bounding box center [847, 187] width 168 height 32
click at [803, 219] on link "Otwórz profil" at bounding box center [846, 229] width 161 height 30
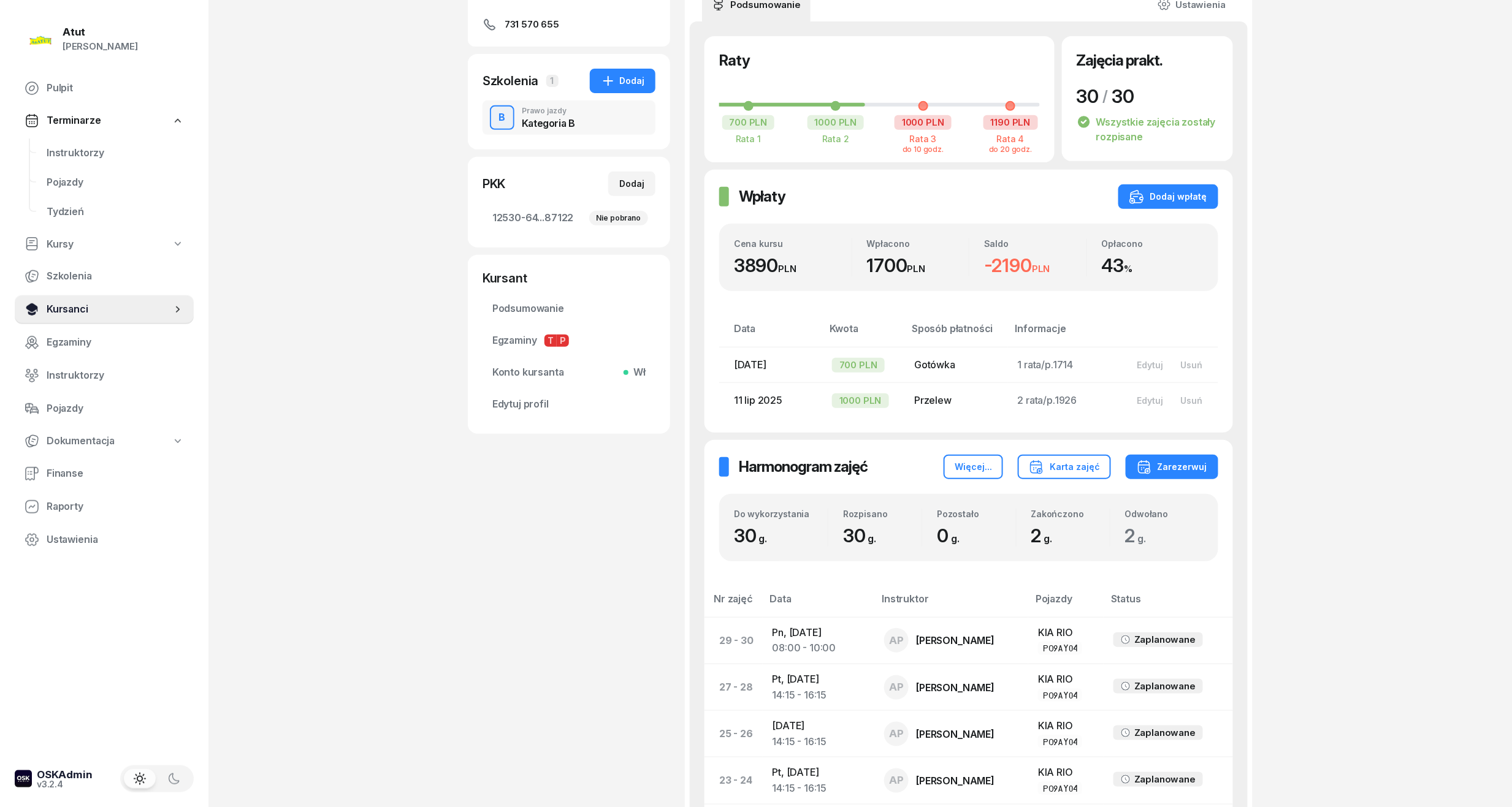
scroll to position [106, 0]
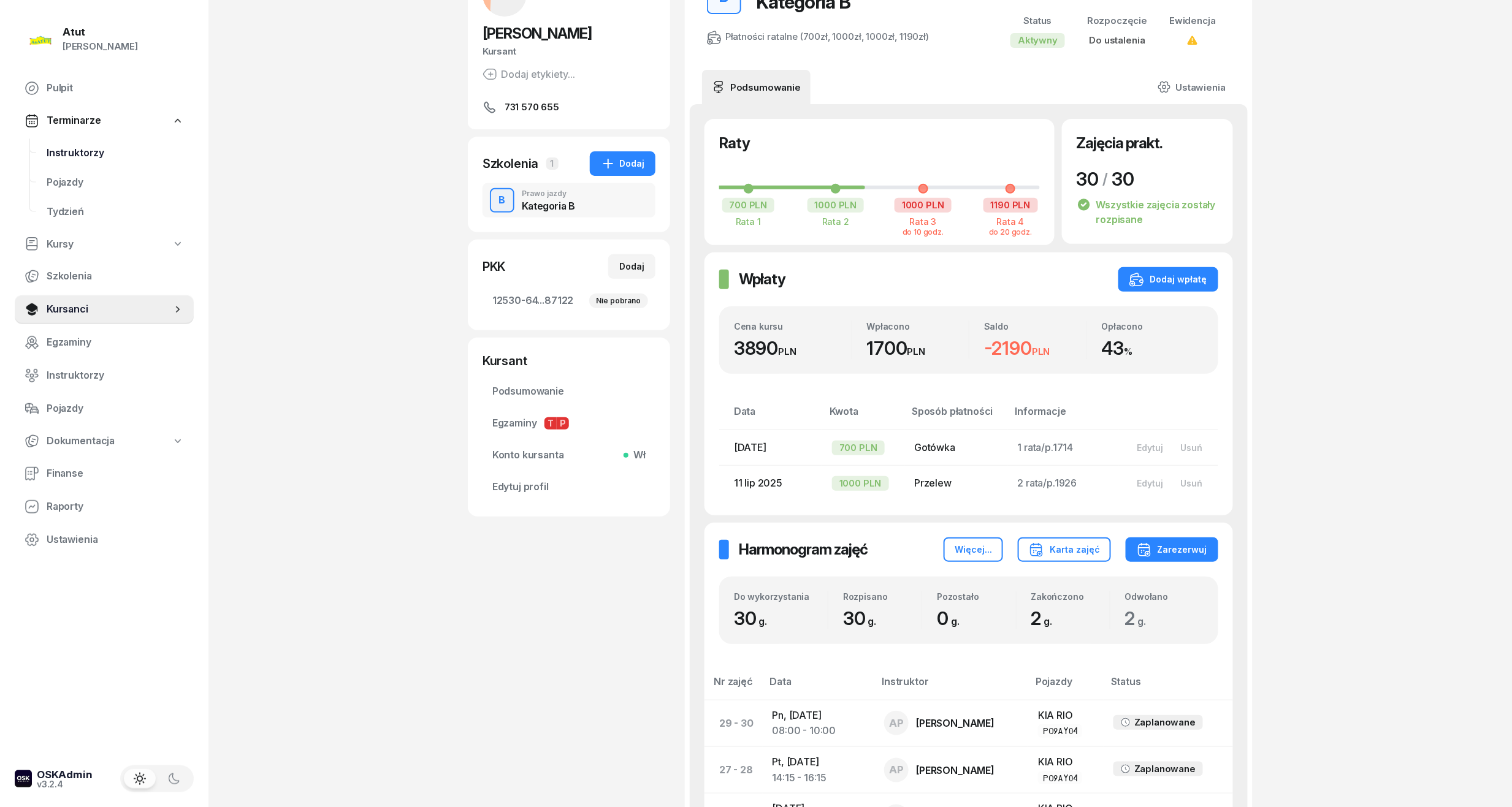
click at [49, 146] on span "Instruktorzy" at bounding box center [115, 153] width 138 height 16
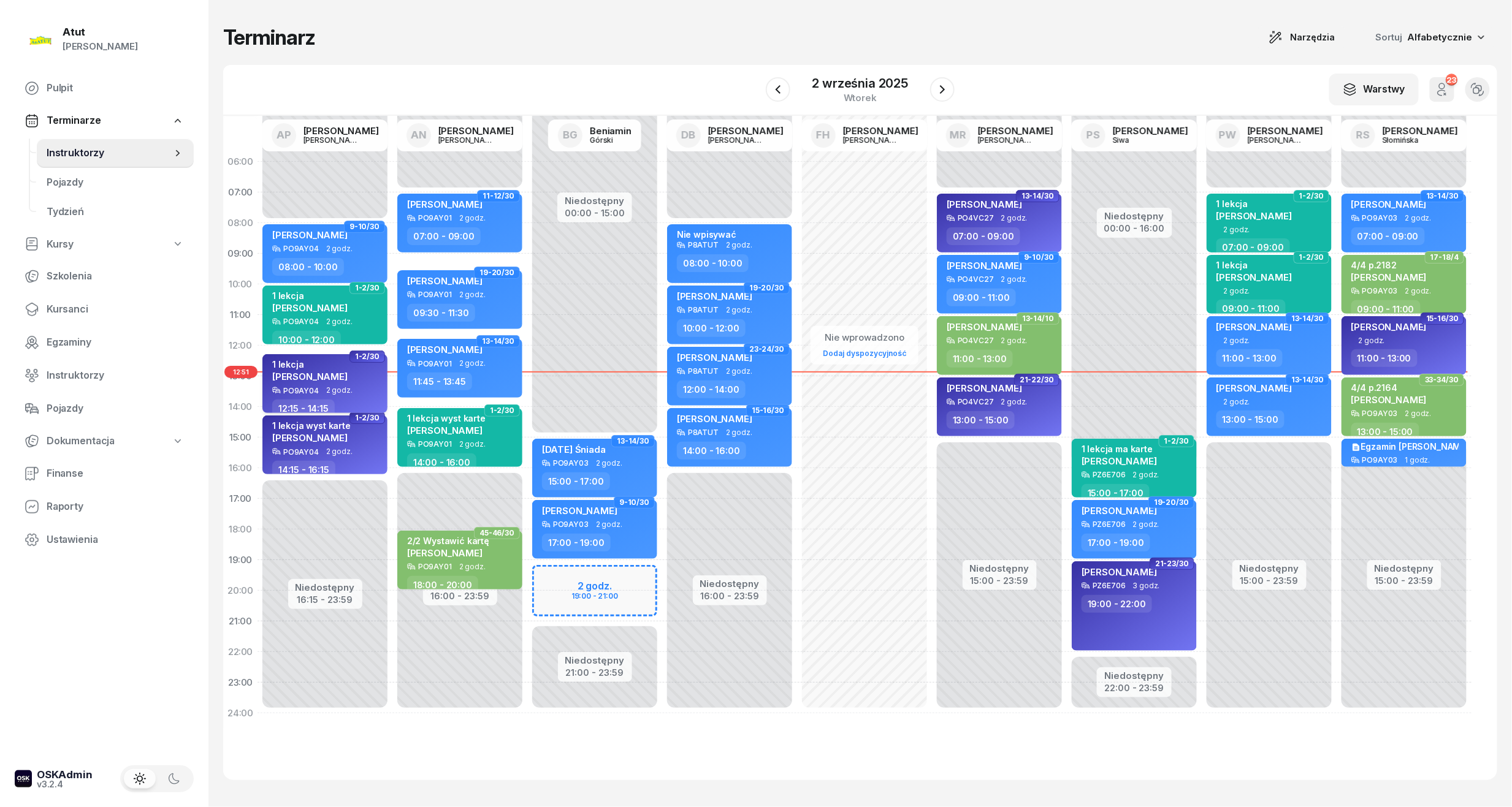
click at [346, 383] on div "1 lekcja Maria Dudych" at bounding box center [326, 373] width 108 height 27
select select "12"
select select "15"
select select "14"
select select "15"
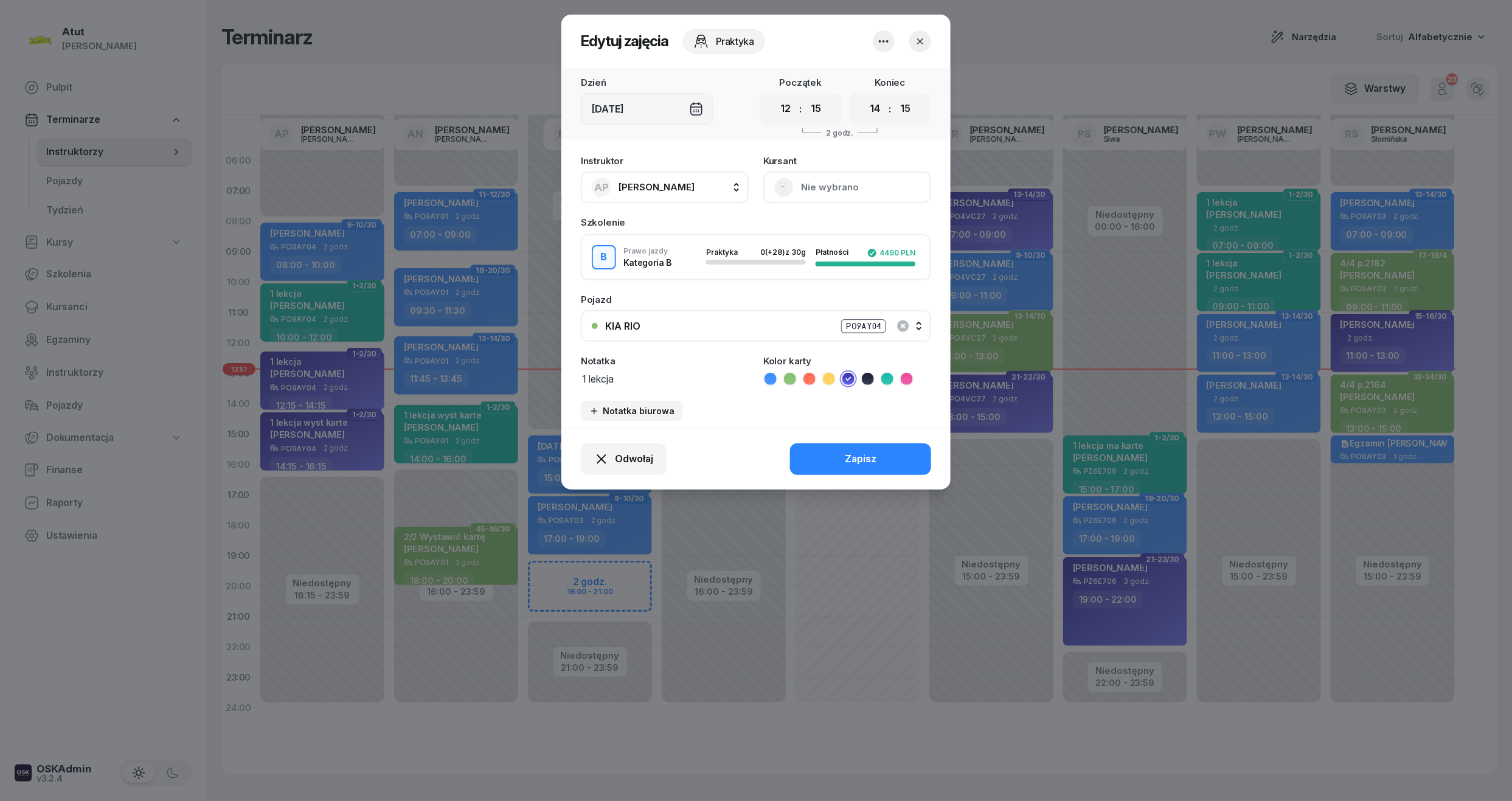
click at [816, 173] on button "Nie wybrano" at bounding box center [847, 187] width 168 height 32
click at [823, 233] on div "Otwórz profil" at bounding box center [802, 229] width 59 height 16
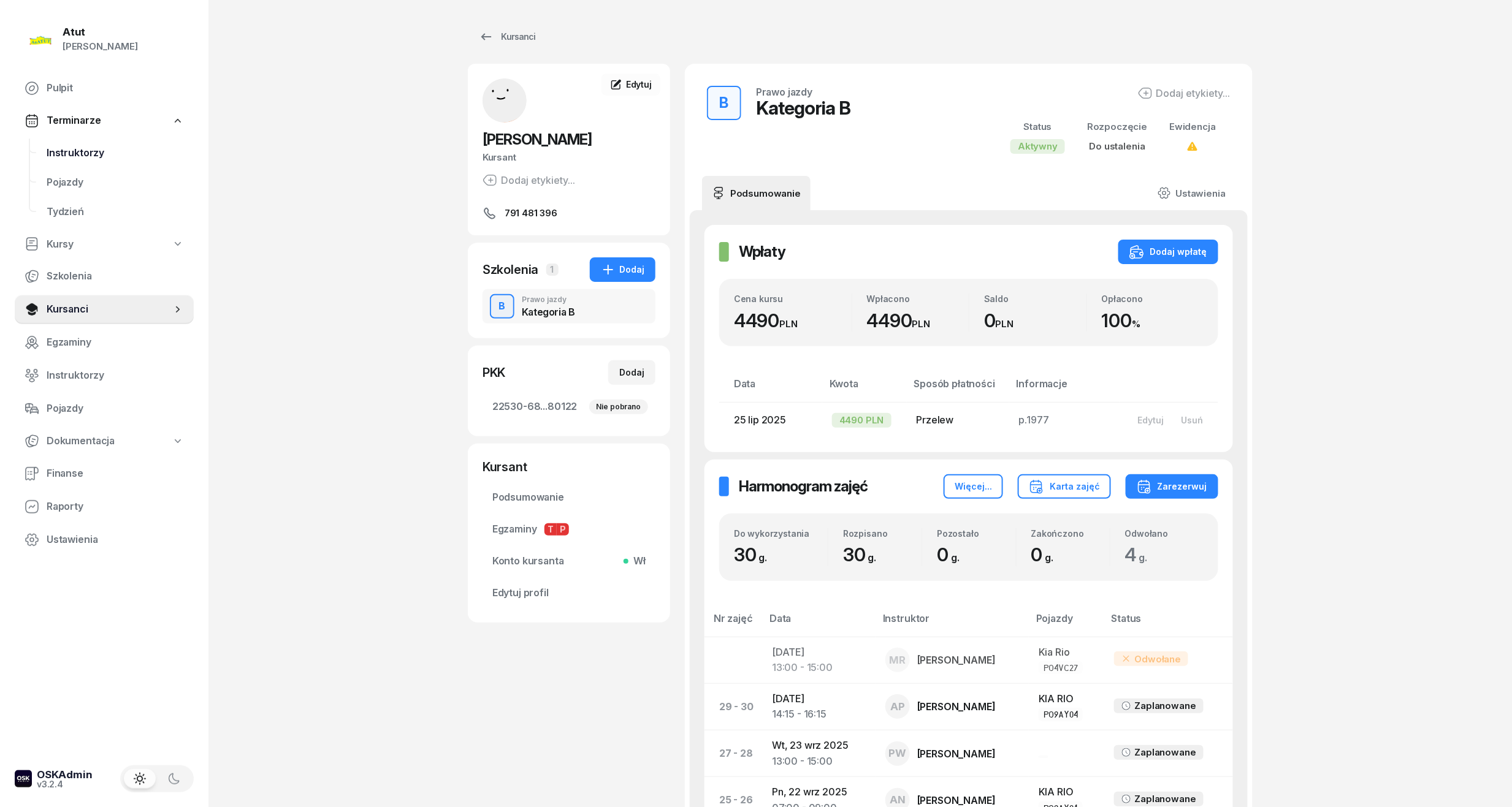
click at [97, 153] on span "Instruktorzy" at bounding box center [115, 153] width 138 height 16
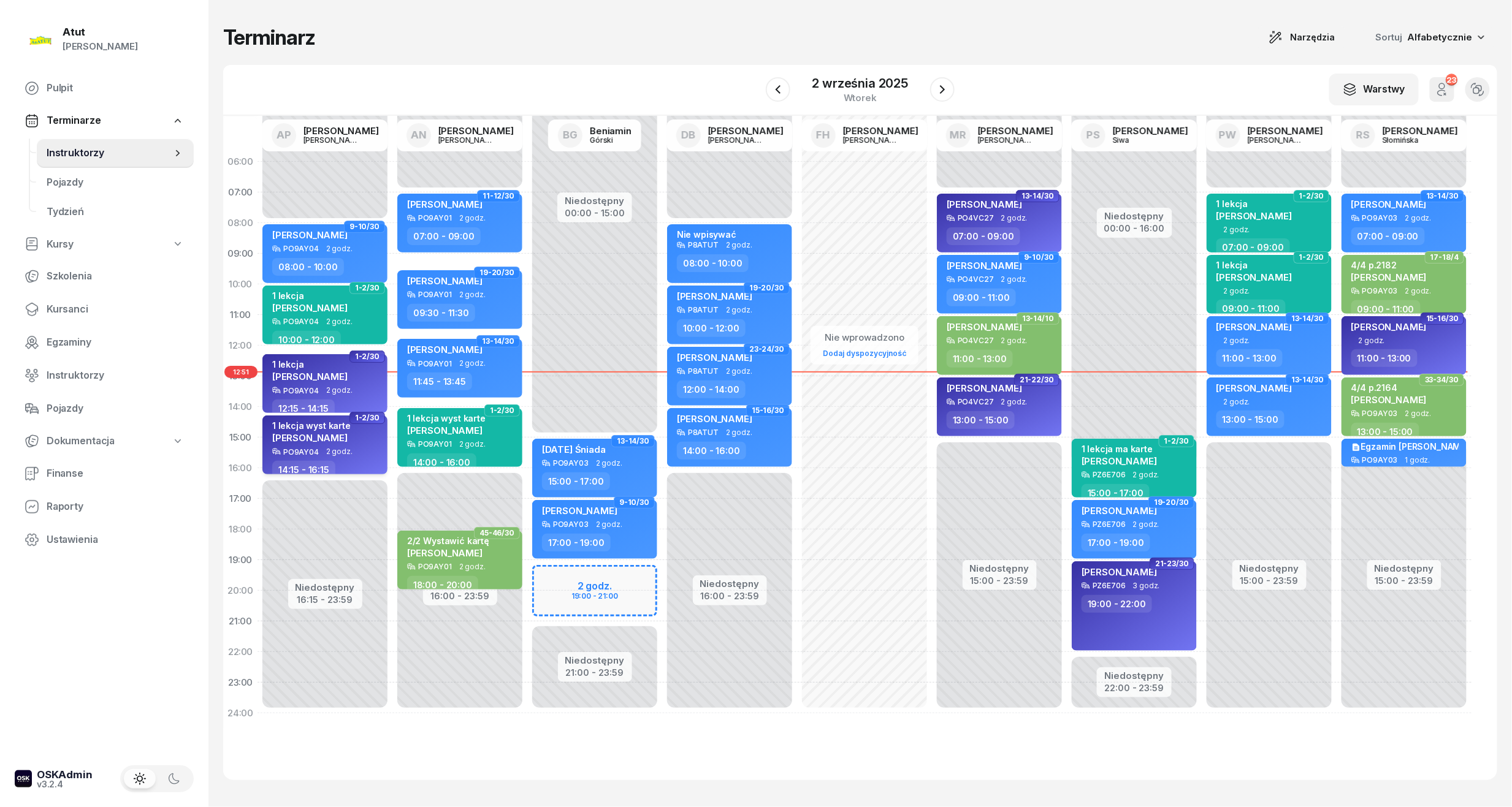
click at [326, 435] on span "[PERSON_NAME]" at bounding box center [310, 437] width 76 height 12
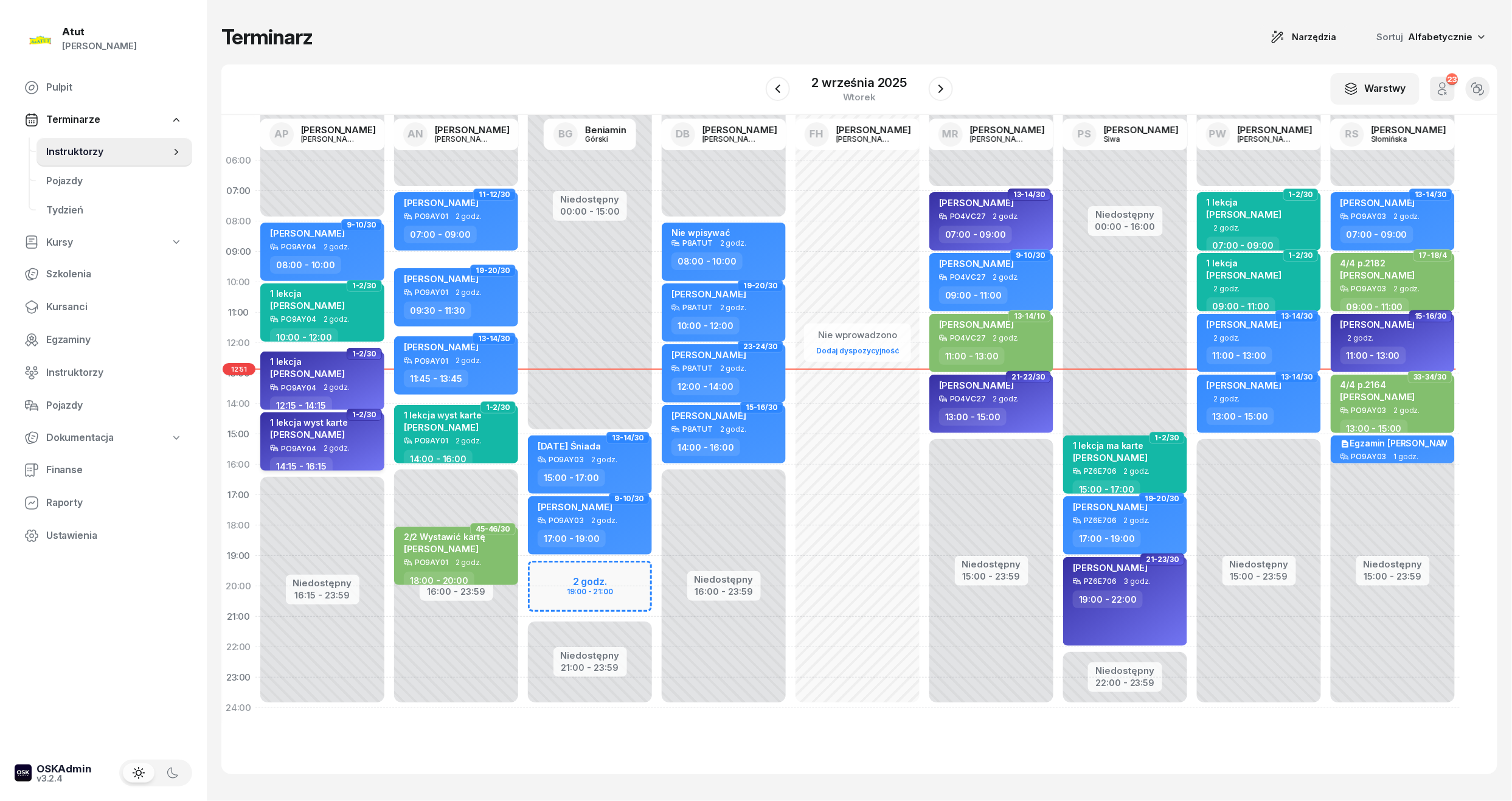
select select "14"
select select "15"
select select "16"
select select "15"
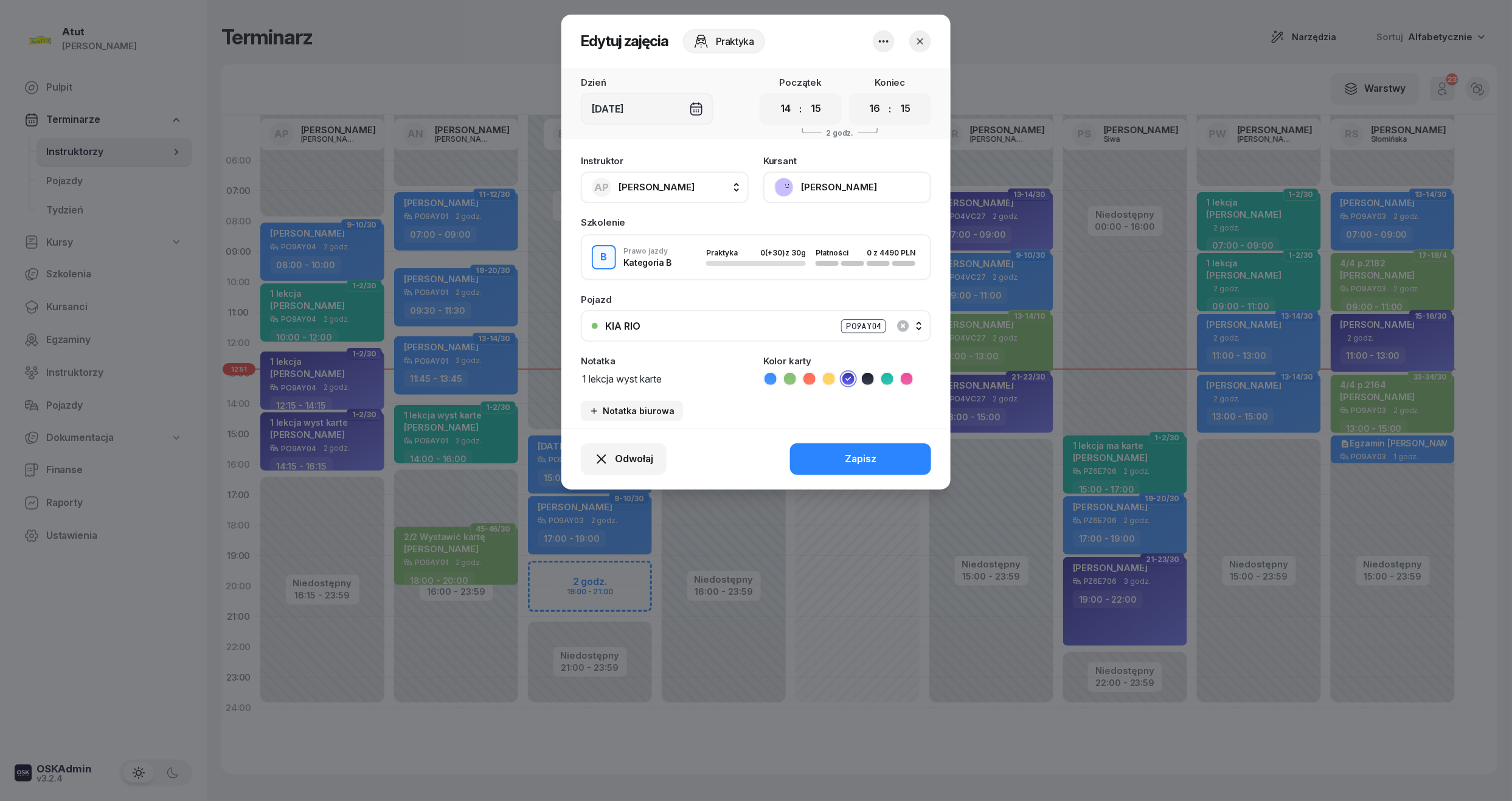
click at [833, 186] on button "[PERSON_NAME]" at bounding box center [847, 187] width 168 height 32
click at [813, 231] on div "Otwórz profil" at bounding box center [802, 229] width 59 height 16
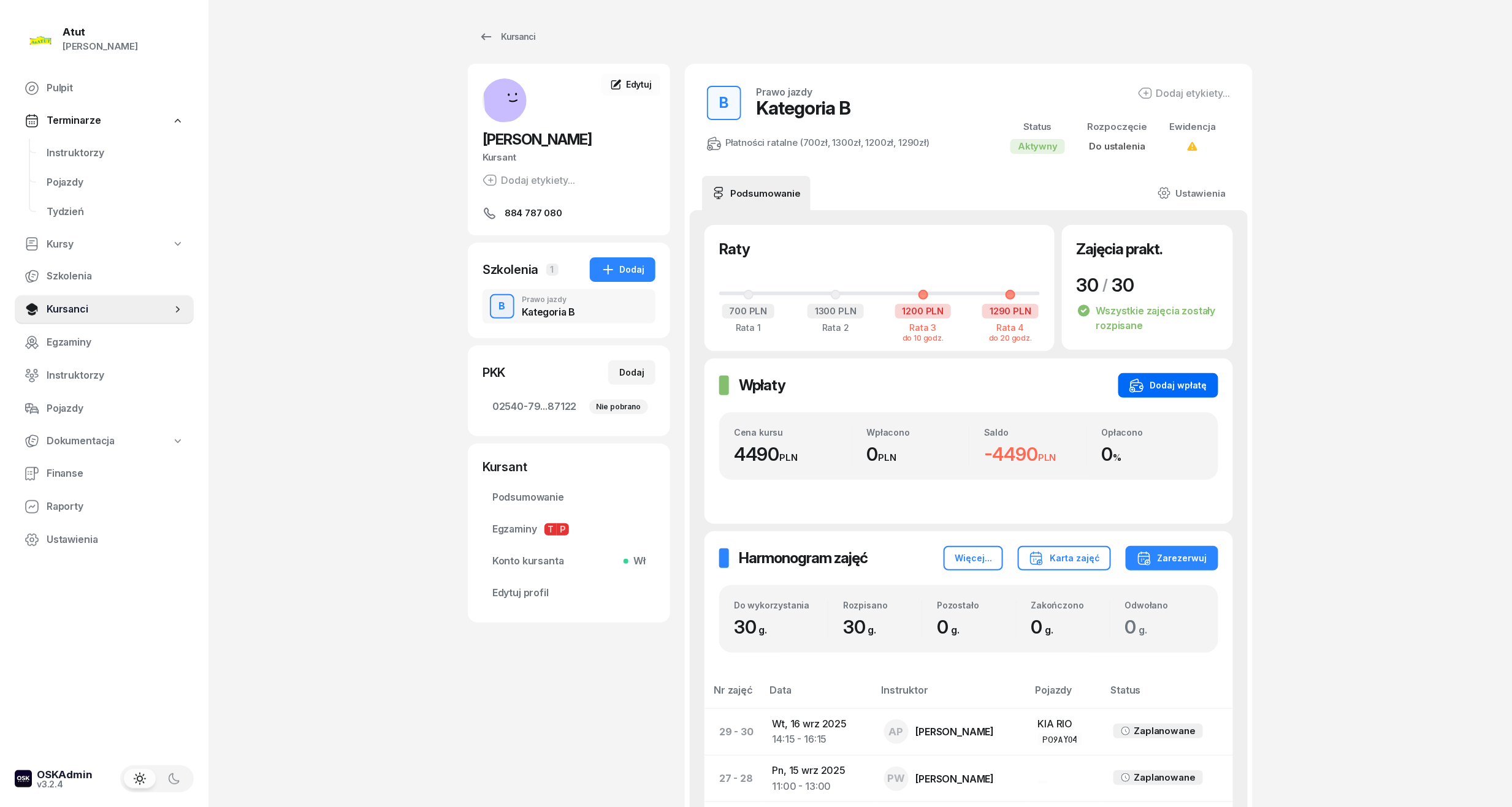
click at [1192, 389] on div "Dodaj wpłatę" at bounding box center [1167, 385] width 78 height 15
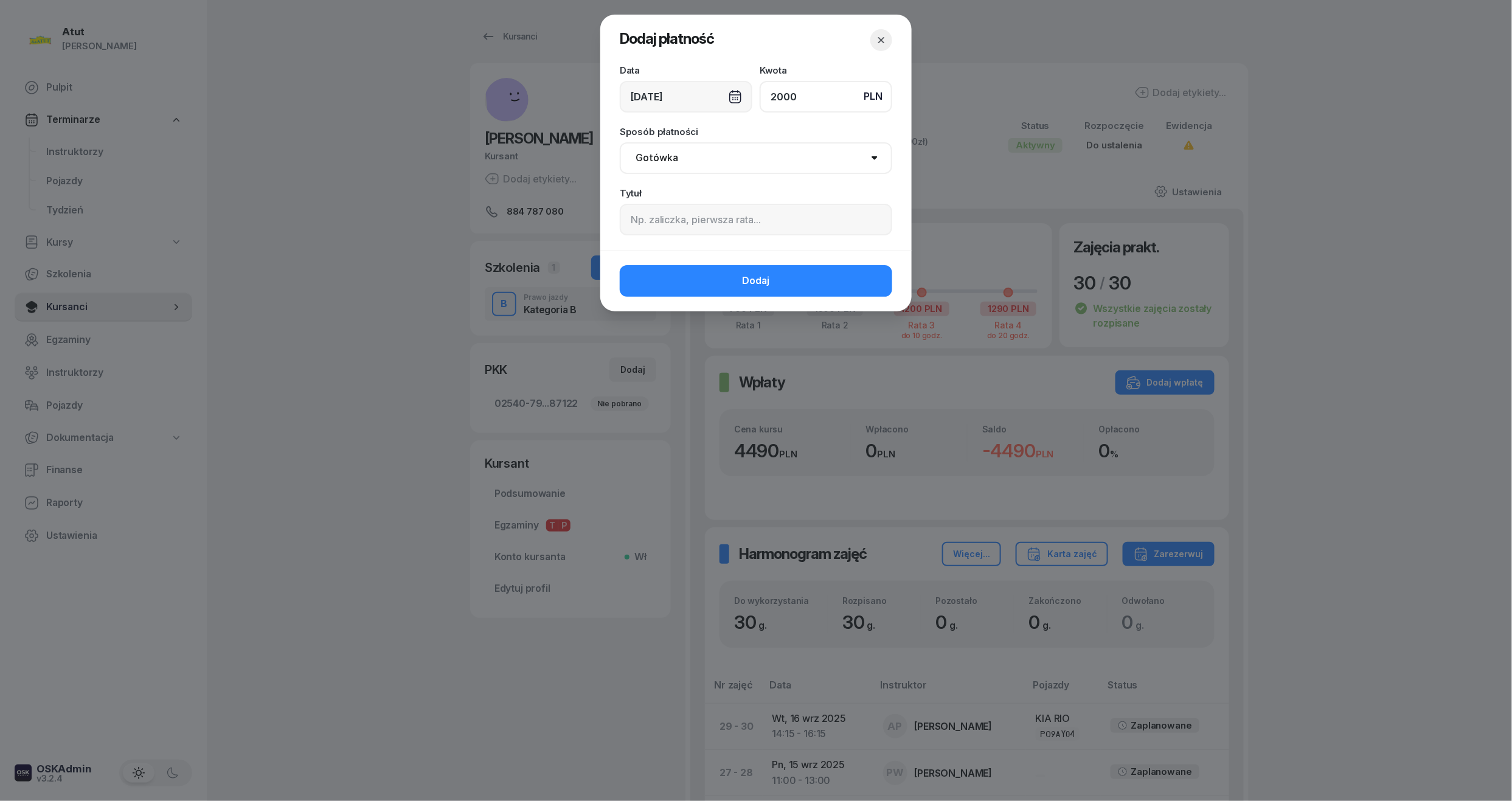
type input "2000"
click at [749, 216] on input at bounding box center [756, 219] width 272 height 32
paste input "1990"
type input "p.1990"
click at [704, 162] on select "Gotówka Karta Przelew Płatności online BLIK" at bounding box center [756, 158] width 272 height 32
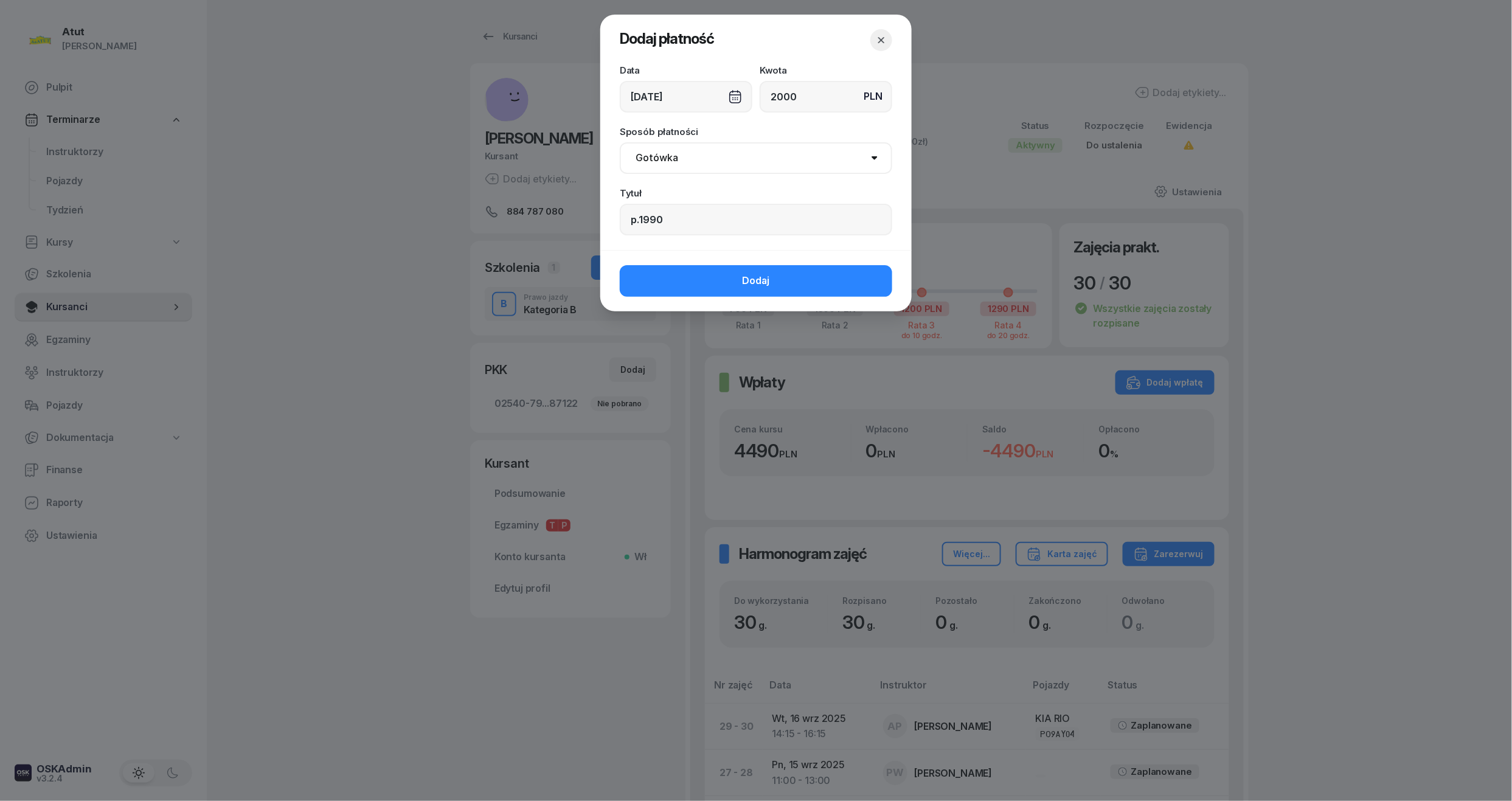
select select "card"
click at [620, 142] on select "Gotówka Karta Przelew Płatności online BLIK" at bounding box center [756, 158] width 272 height 32
click at [696, 279] on button "Dodaj" at bounding box center [756, 281] width 272 height 32
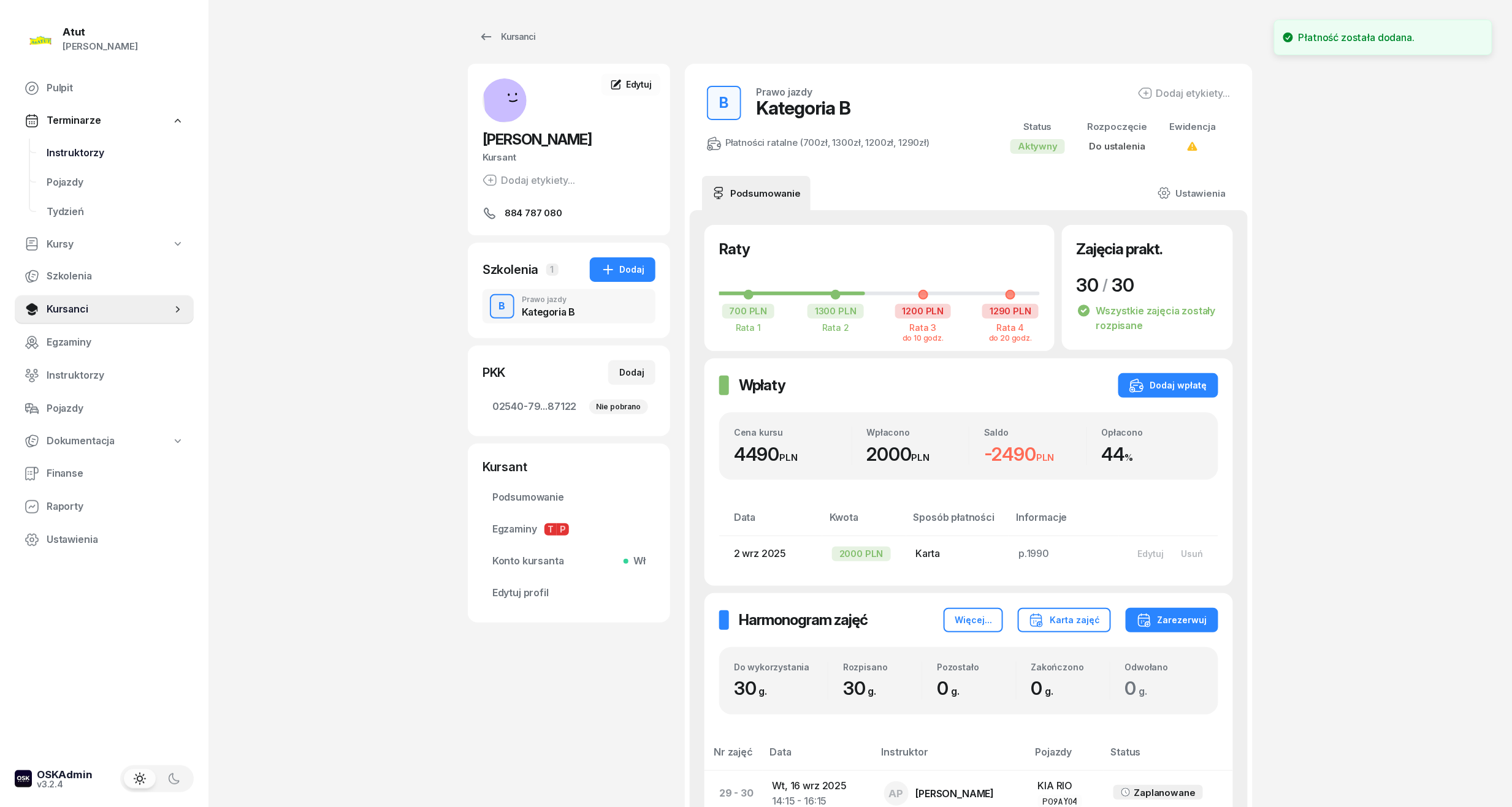
click at [87, 153] on span "Instruktorzy" at bounding box center [115, 153] width 138 height 16
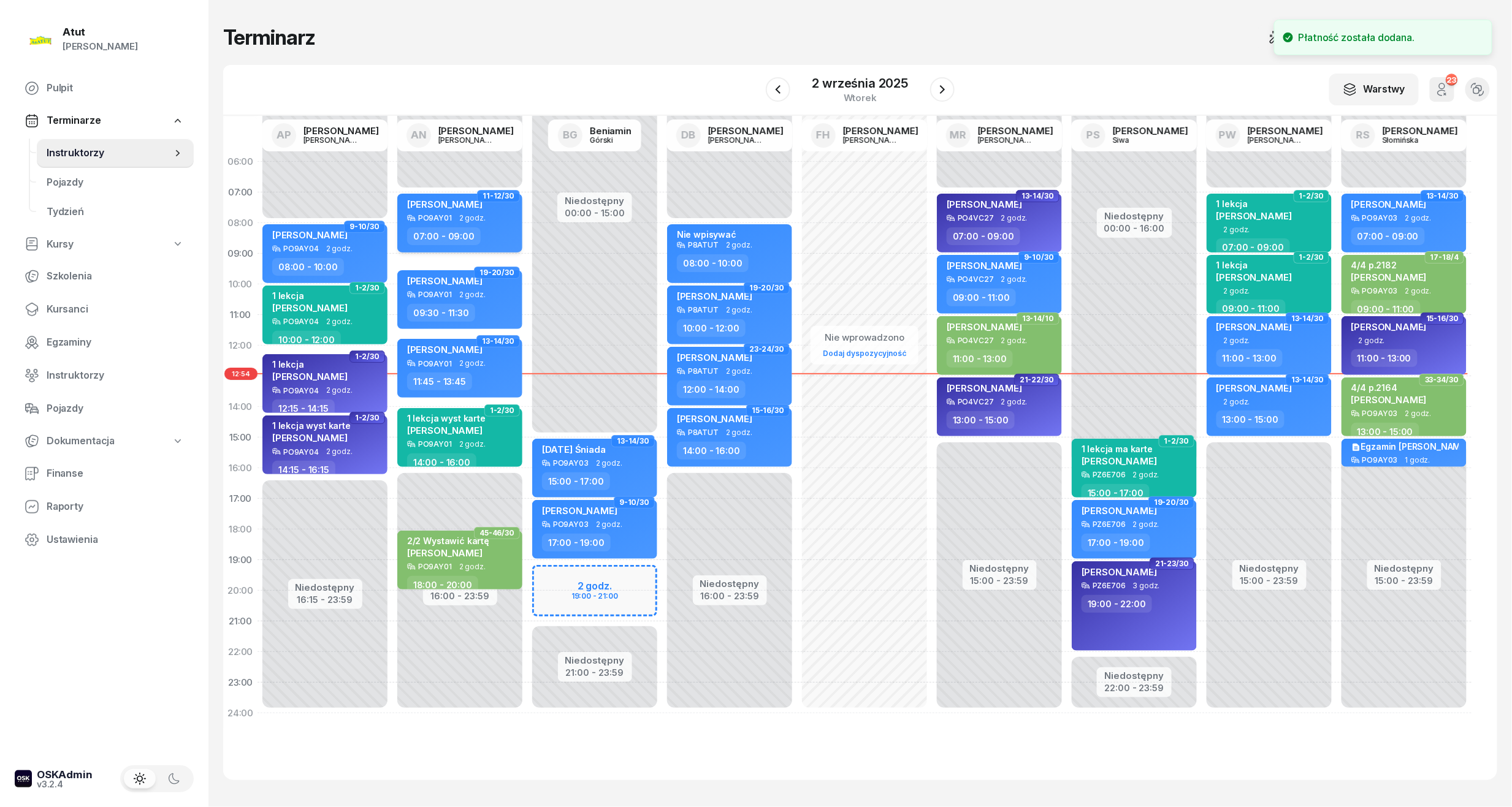
click at [454, 219] on div "PO9AY01 2 godz." at bounding box center [460, 218] width 108 height 9
select select "07"
select select "09"
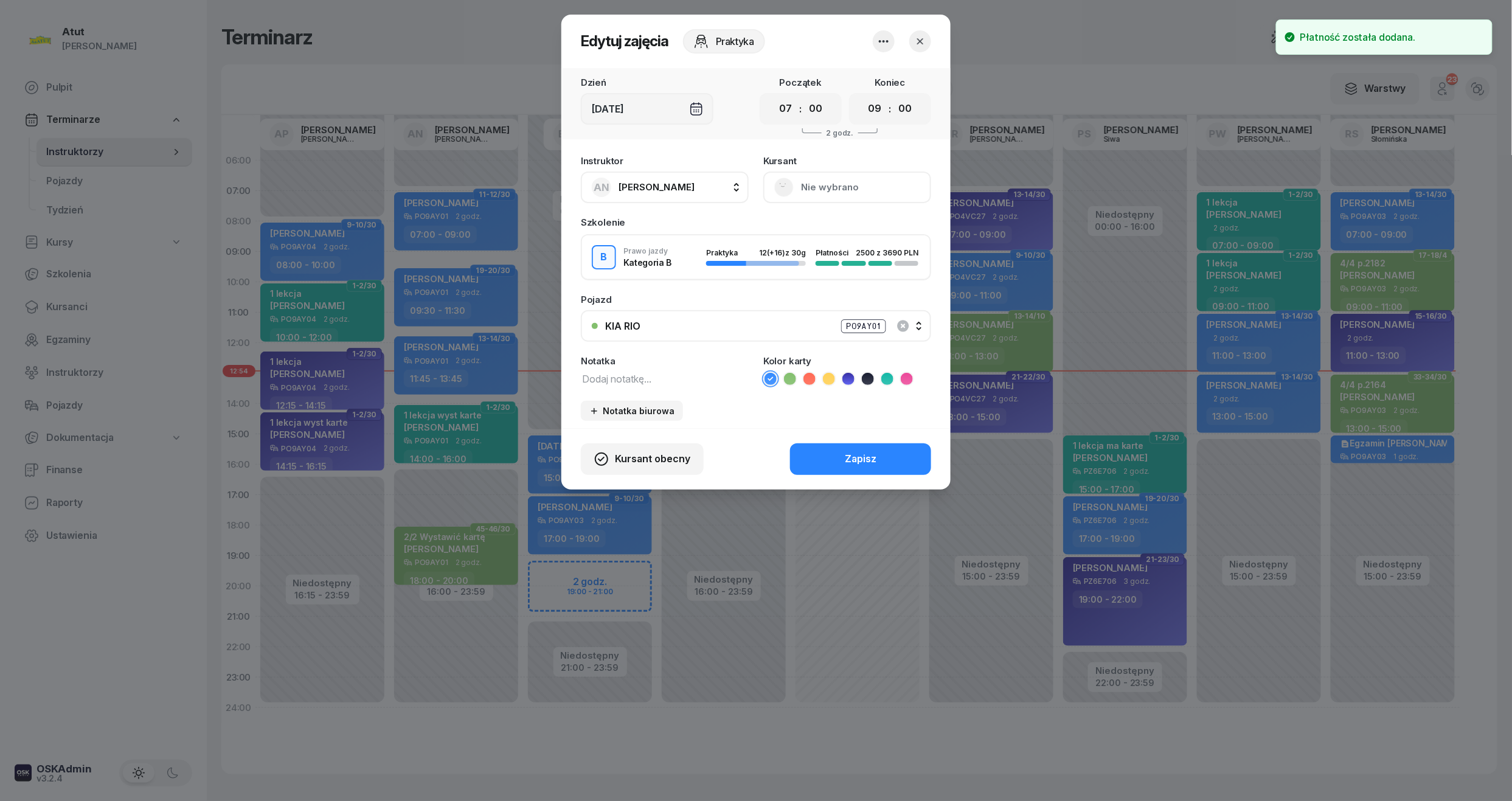
click at [811, 172] on button "Nie wybrano" at bounding box center [847, 187] width 168 height 32
click at [834, 215] on link "Otwórz profil" at bounding box center [846, 229] width 161 height 30
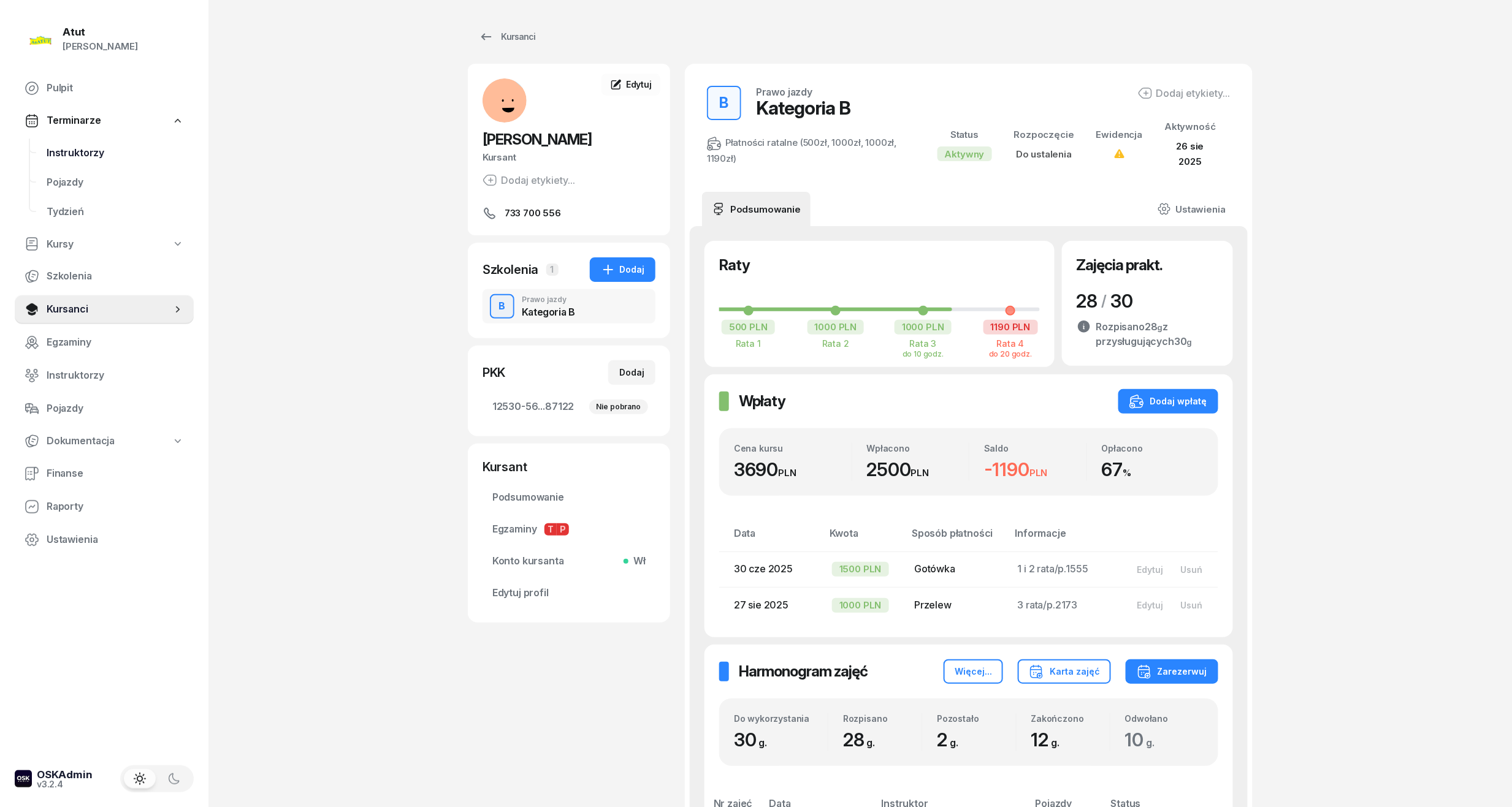
click at [59, 146] on span "Instruktorzy" at bounding box center [115, 153] width 138 height 16
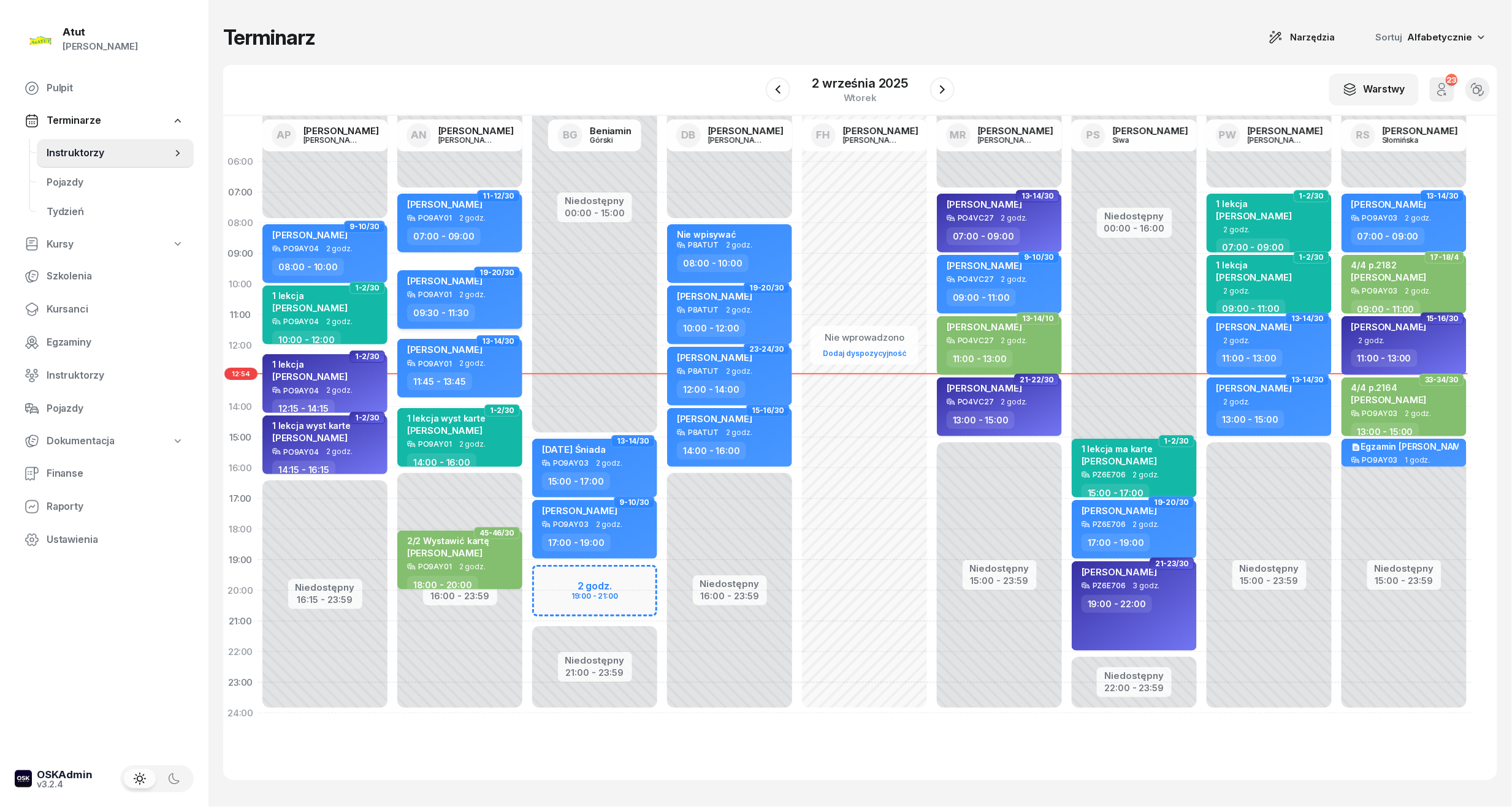
click at [459, 293] on span "2 godz." at bounding box center [473, 294] width 27 height 9
select select "09"
select select "30"
select select "11"
select select "30"
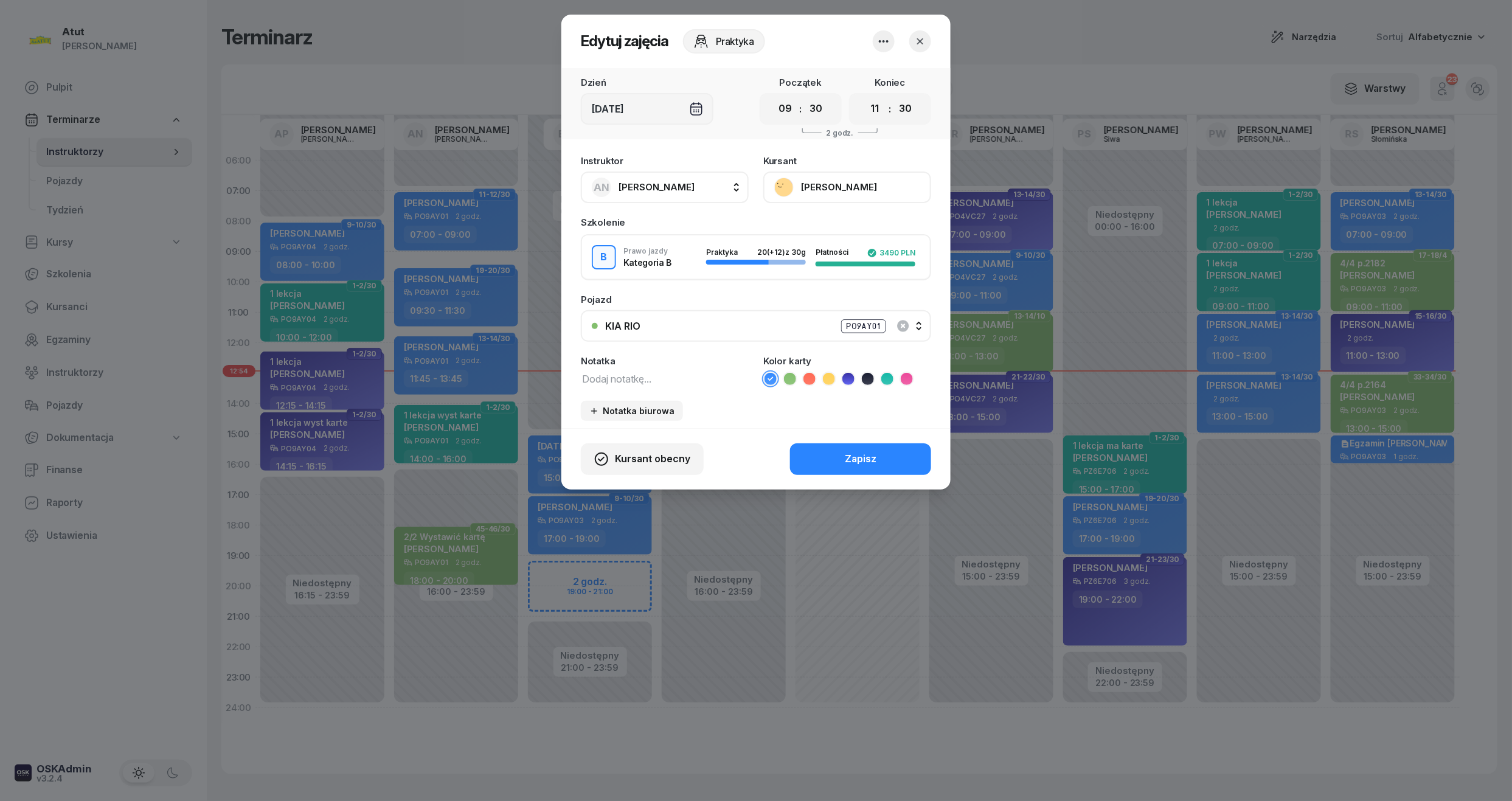
click at [802, 197] on button "[PERSON_NAME]" at bounding box center [847, 187] width 168 height 32
click at [798, 227] on div "Otwórz profil" at bounding box center [802, 229] width 59 height 16
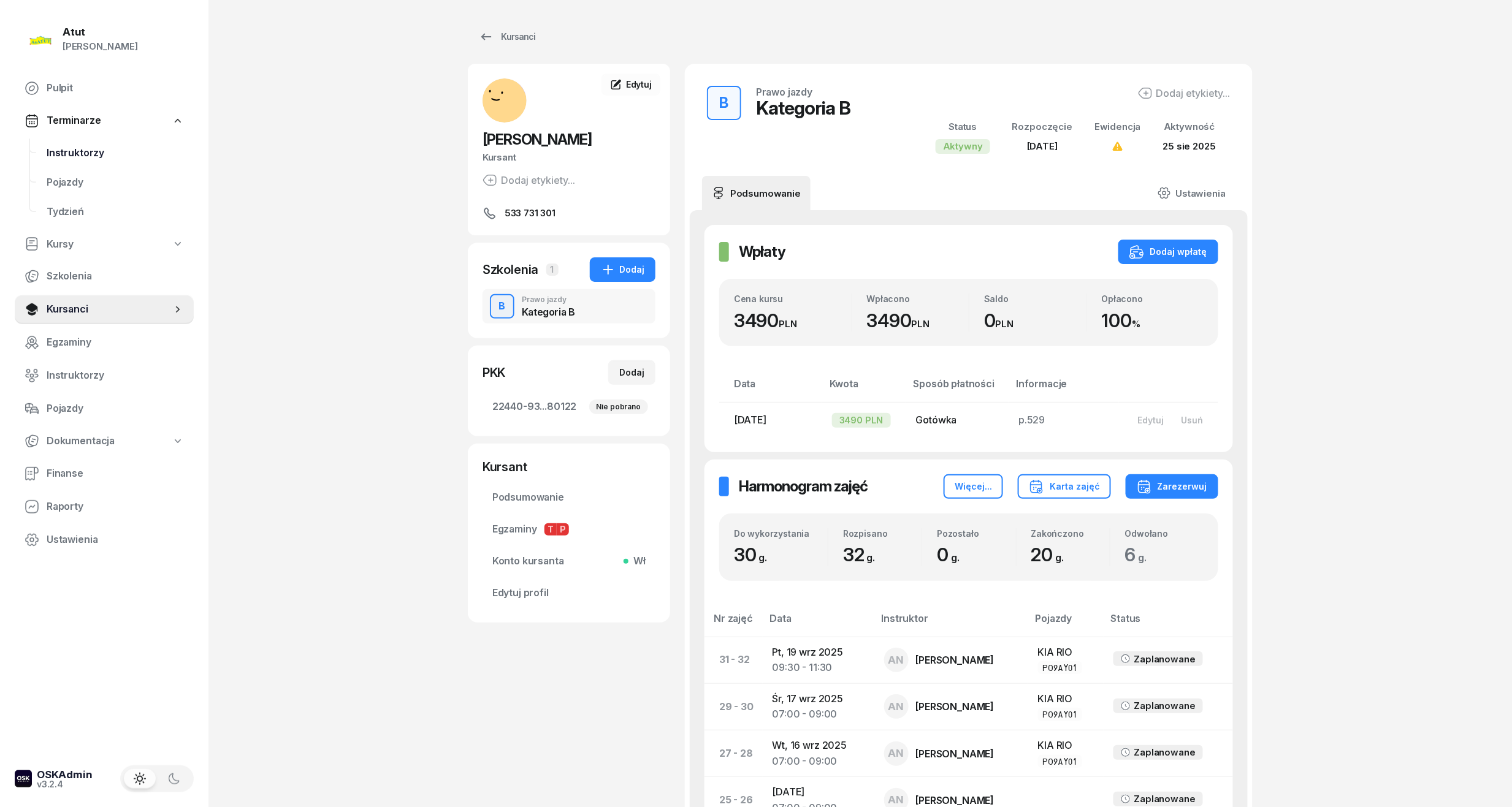
click at [59, 146] on span "Instruktorzy" at bounding box center [115, 153] width 138 height 16
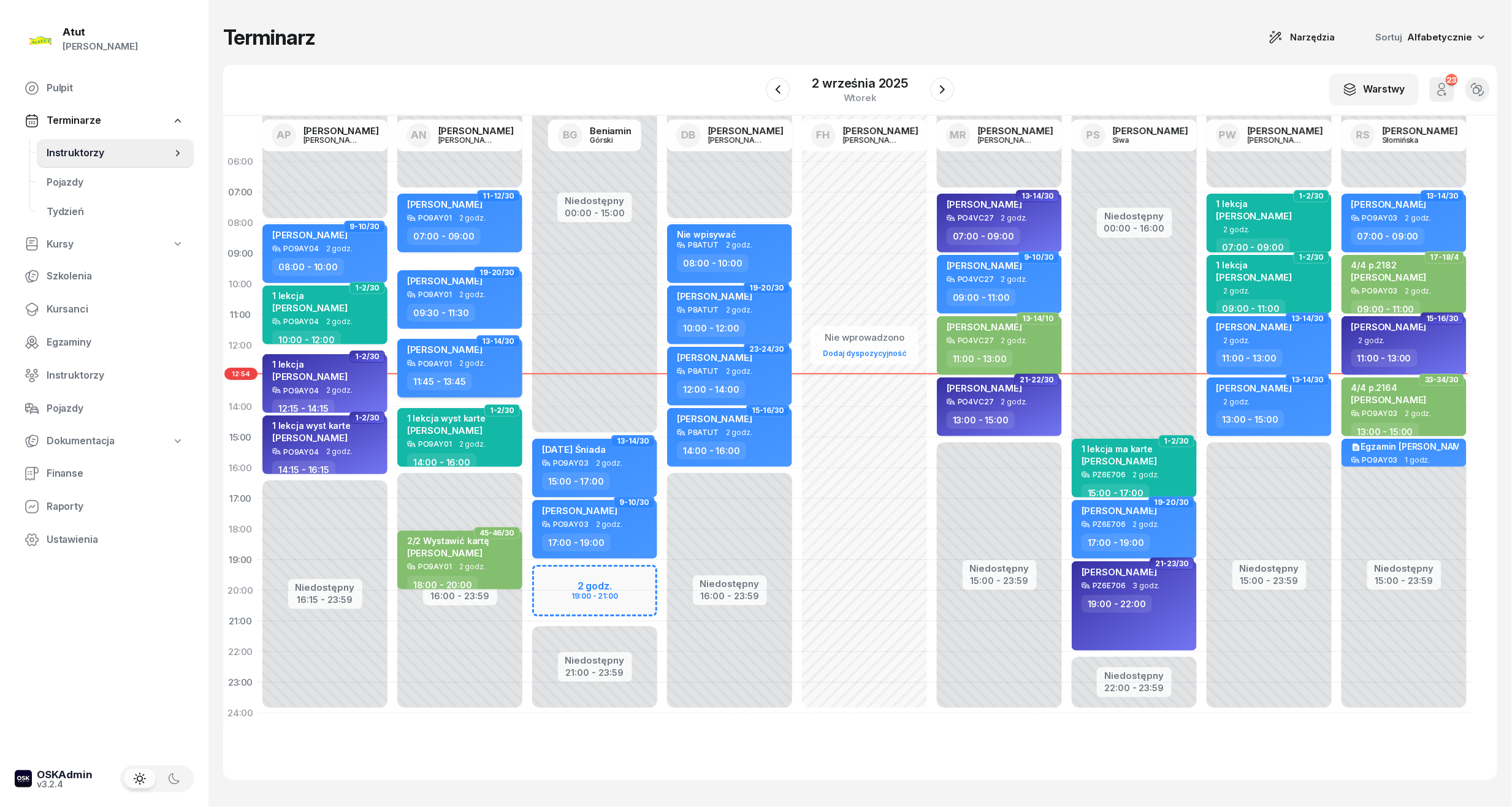
click at [472, 347] on span "[PERSON_NAME]" at bounding box center [444, 349] width 76 height 12
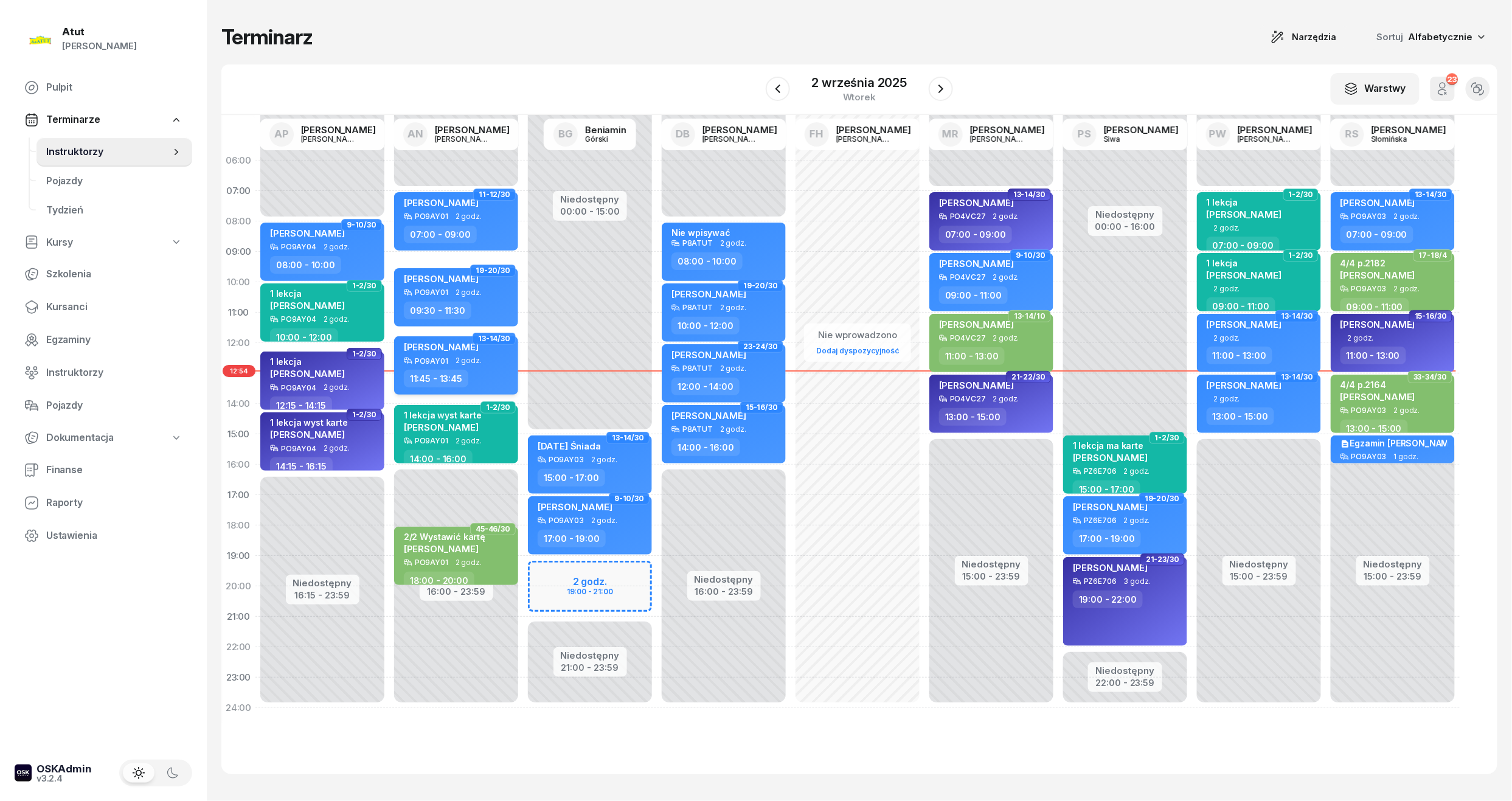
select select "11"
select select "45"
select select "13"
select select "45"
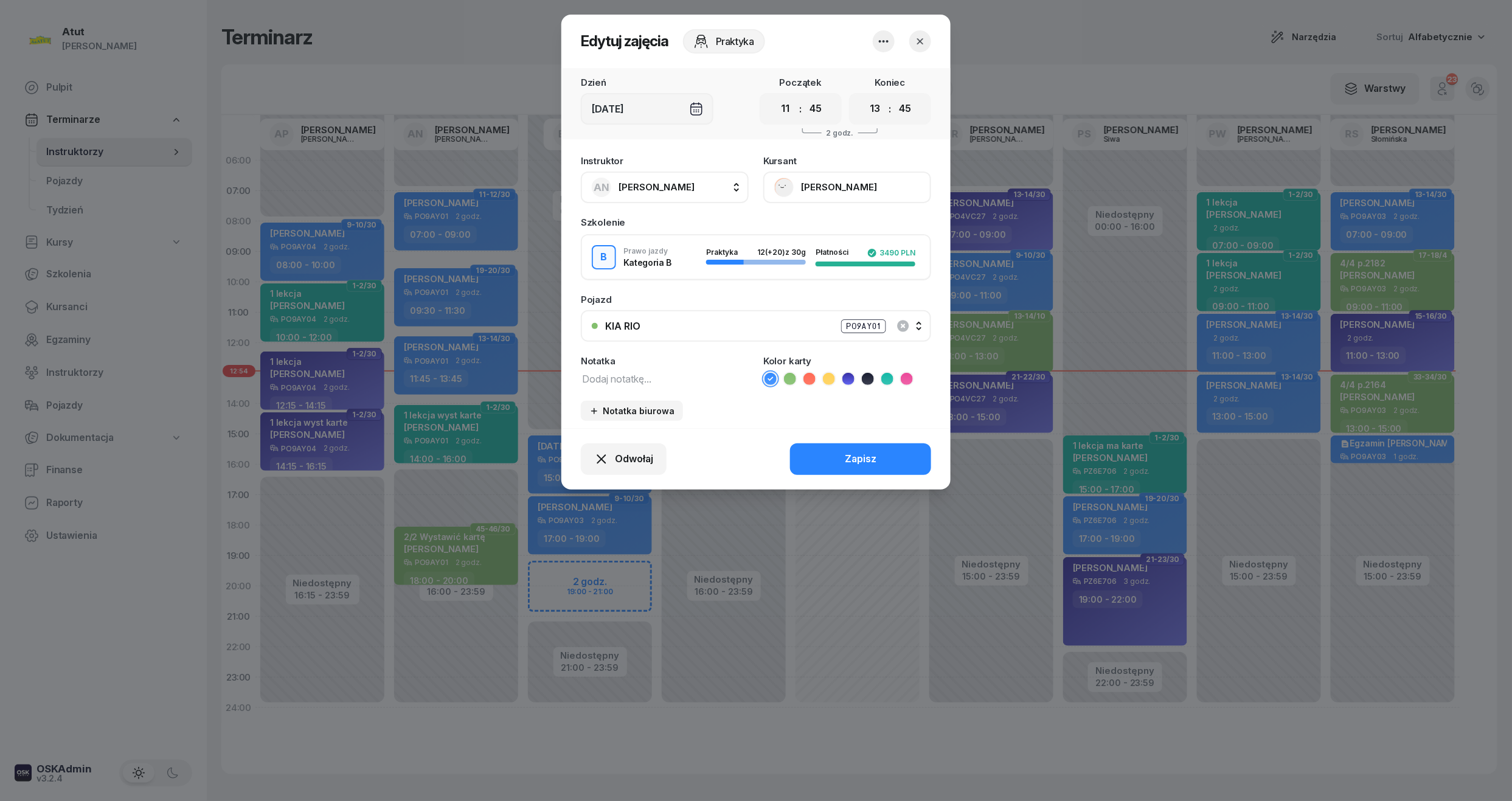
click at [820, 189] on button "[PERSON_NAME]" at bounding box center [847, 187] width 168 height 32
click at [845, 222] on link "Otwórz profil" at bounding box center [846, 229] width 161 height 30
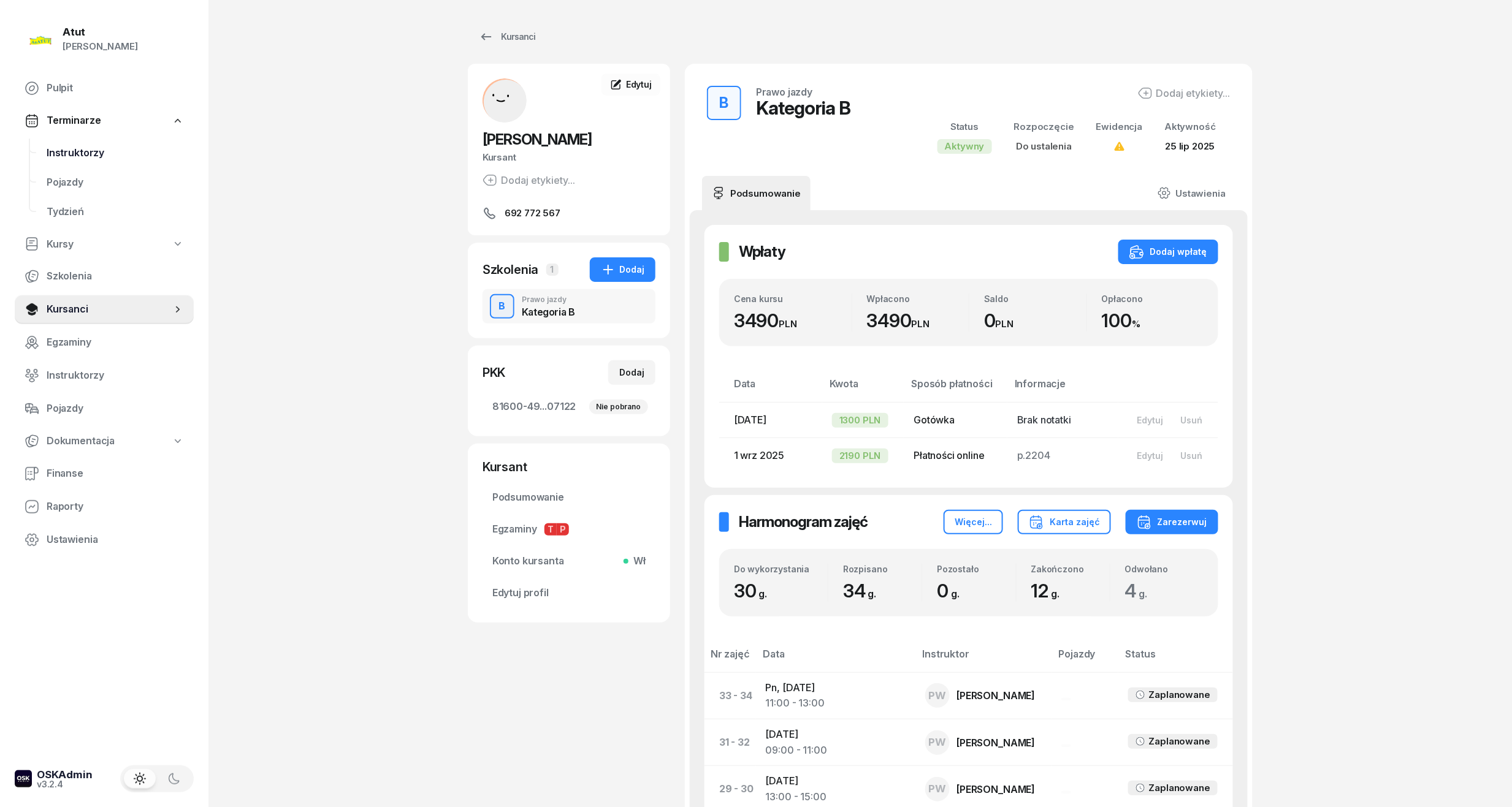
click at [50, 154] on span "Instruktorzy" at bounding box center [115, 153] width 138 height 16
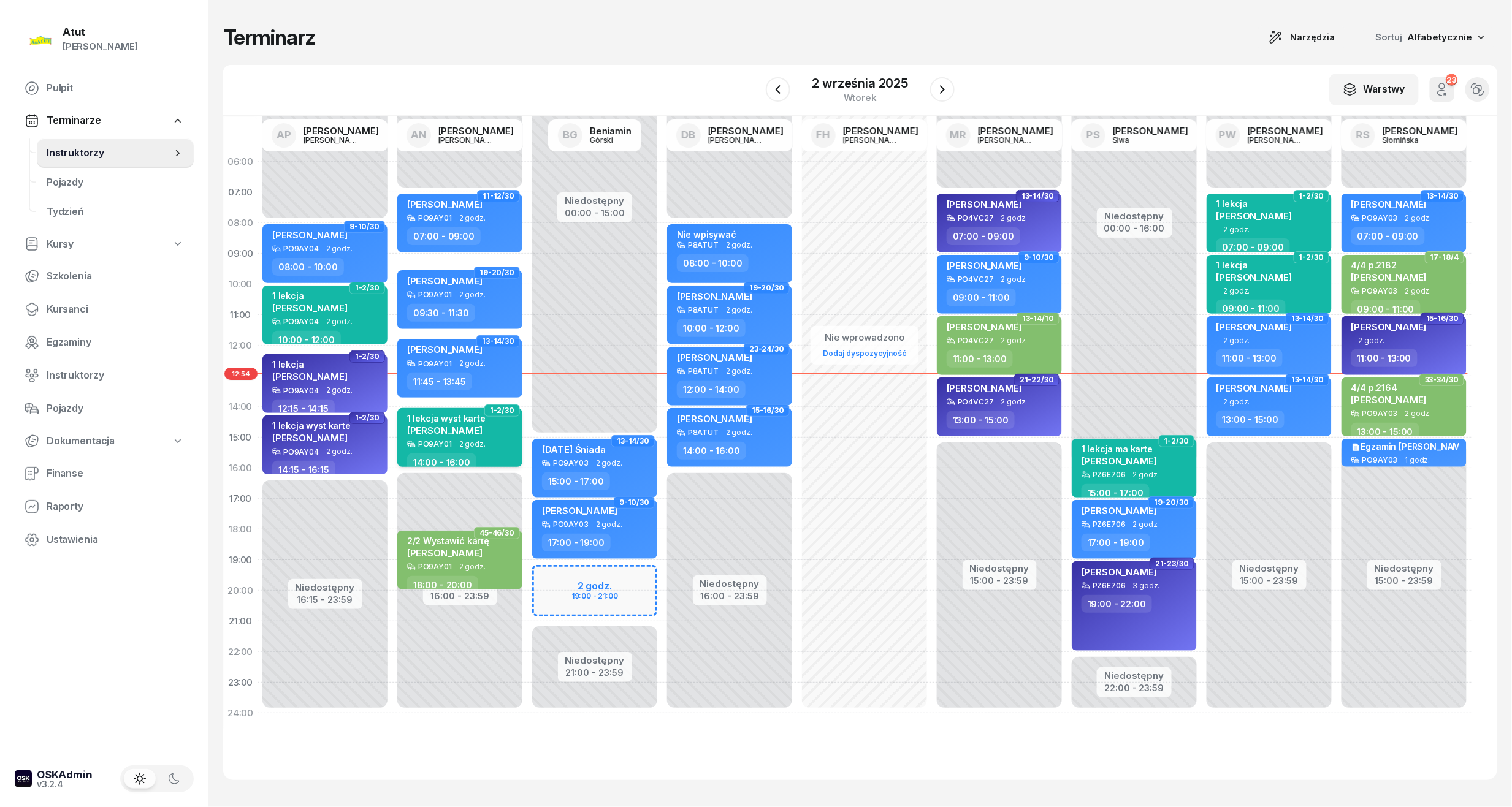
click at [464, 432] on span "[PERSON_NAME]" at bounding box center [444, 430] width 76 height 12
select select "14"
select select "16"
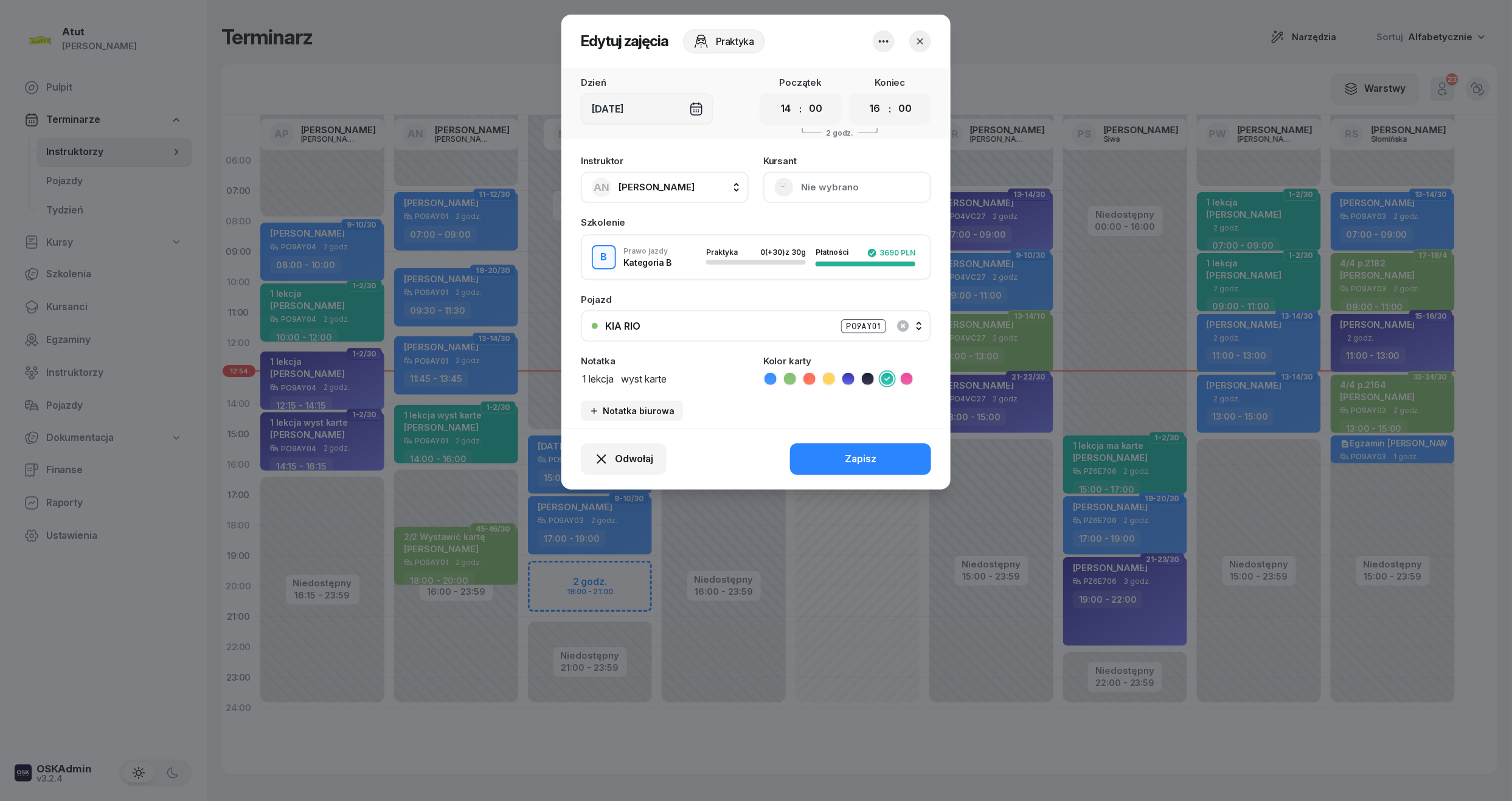
click at [854, 180] on button "Nie wybrano" at bounding box center [847, 187] width 168 height 32
click at [827, 227] on div "Otwórz profil" at bounding box center [802, 229] width 59 height 16
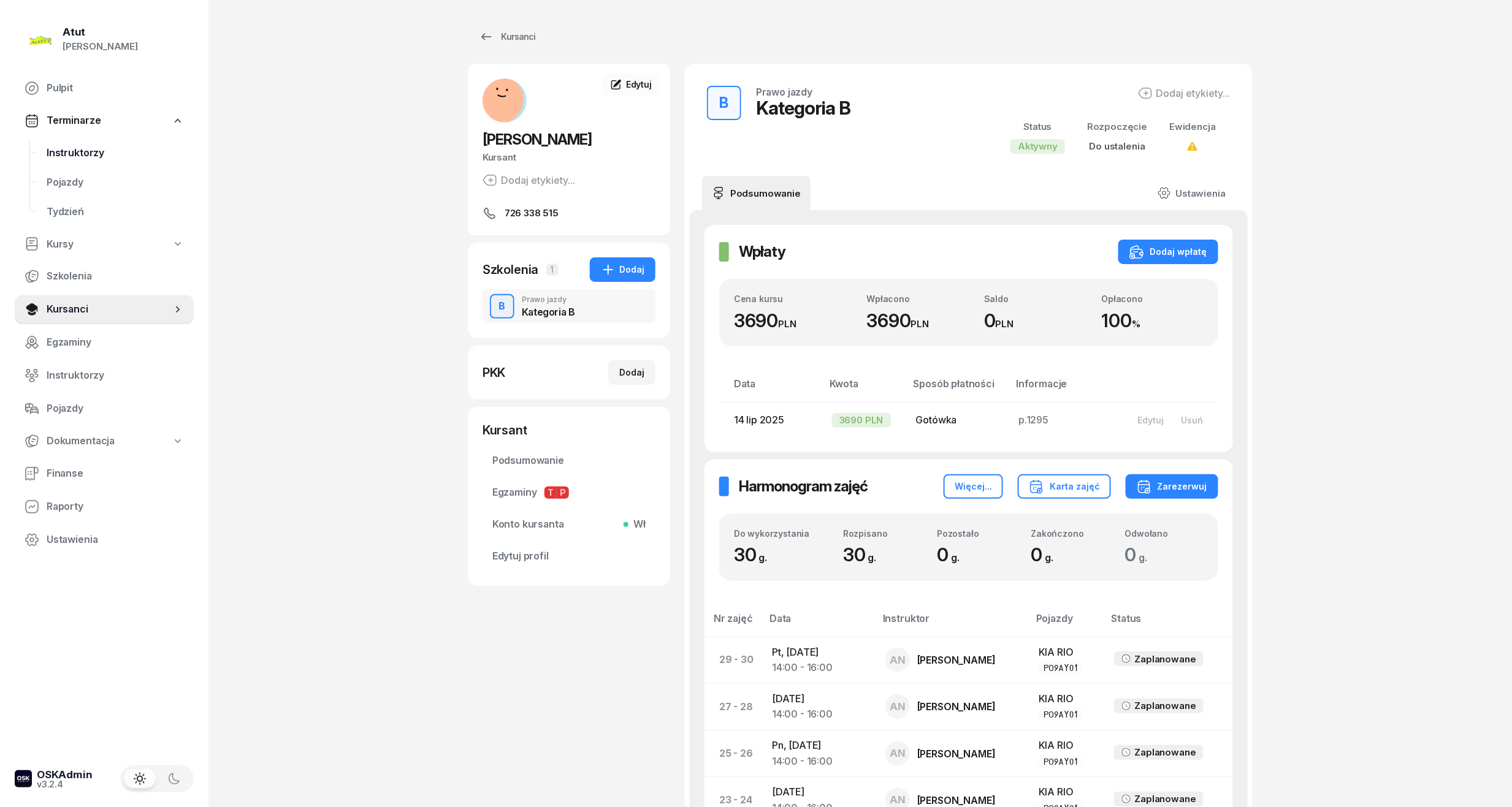
click at [71, 155] on span "Instruktorzy" at bounding box center [115, 153] width 138 height 16
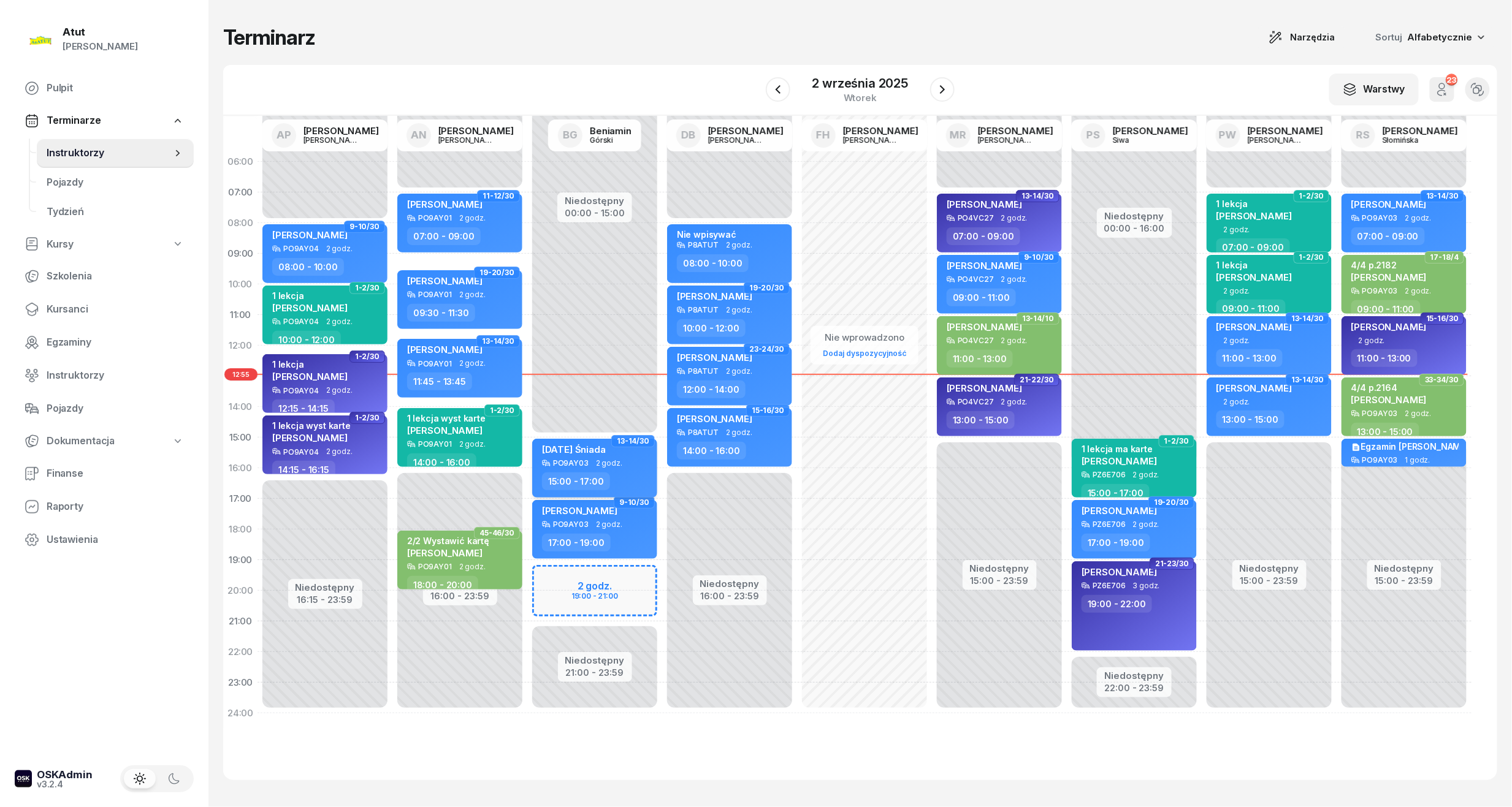
click at [604, 461] on span "2 godz." at bounding box center [609, 463] width 27 height 9
select select "15"
select select "17"
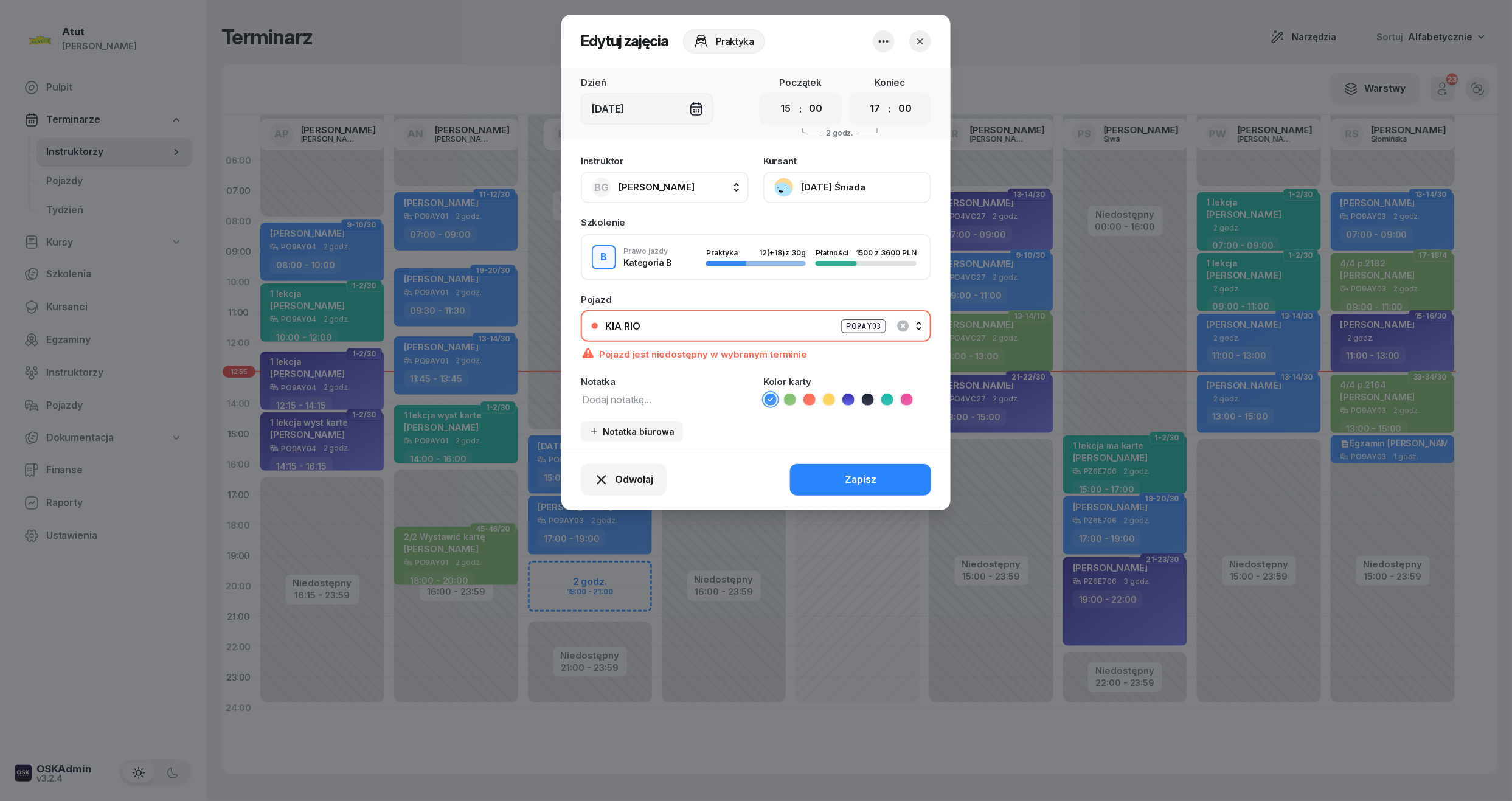
click at [834, 194] on button "[DATE] Śniada" at bounding box center [847, 187] width 168 height 32
click at [820, 230] on div "Otwórz profil" at bounding box center [802, 229] width 59 height 16
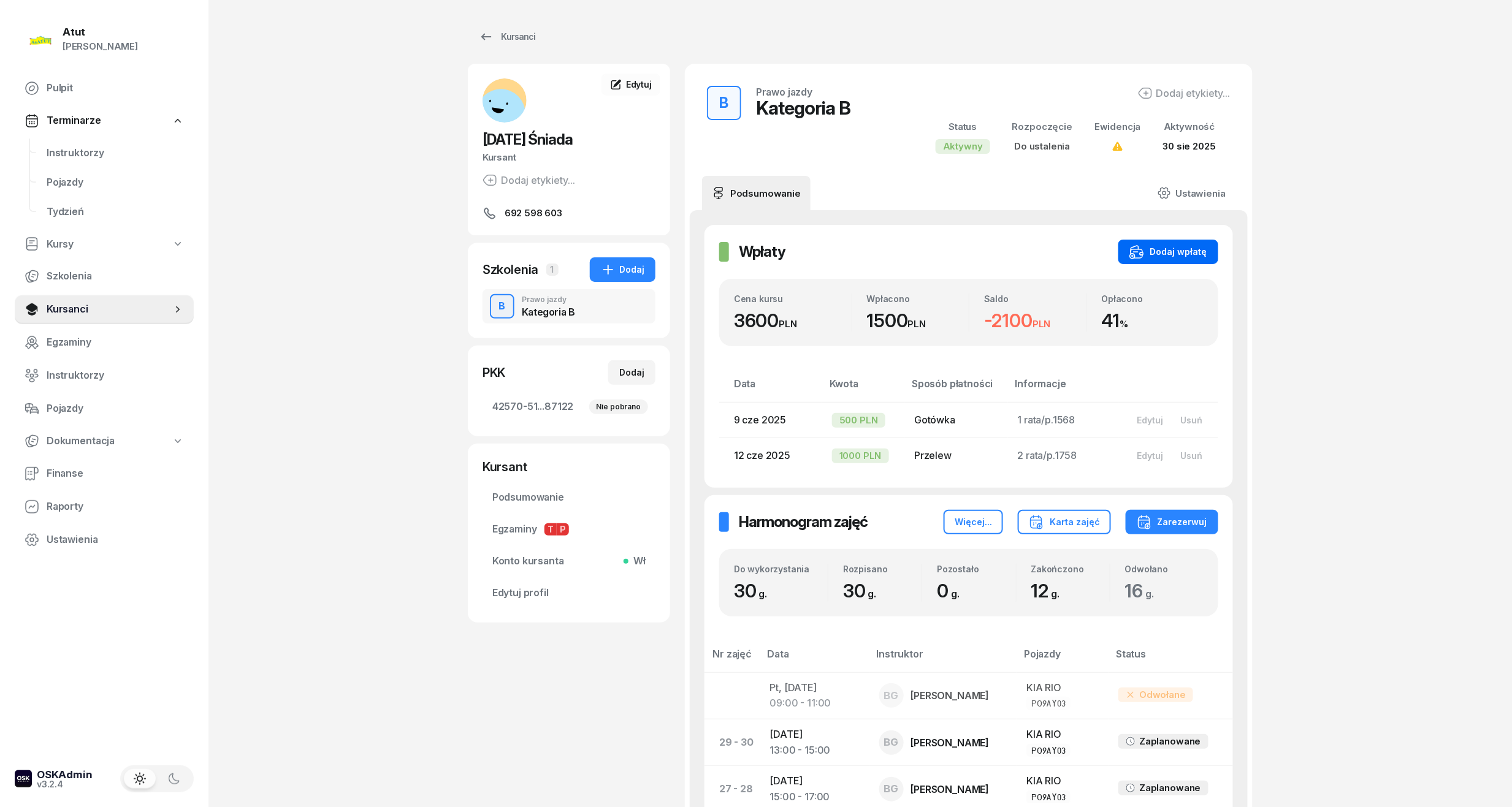
click at [1175, 245] on div "Dodaj wpłatę" at bounding box center [1167, 252] width 78 height 15
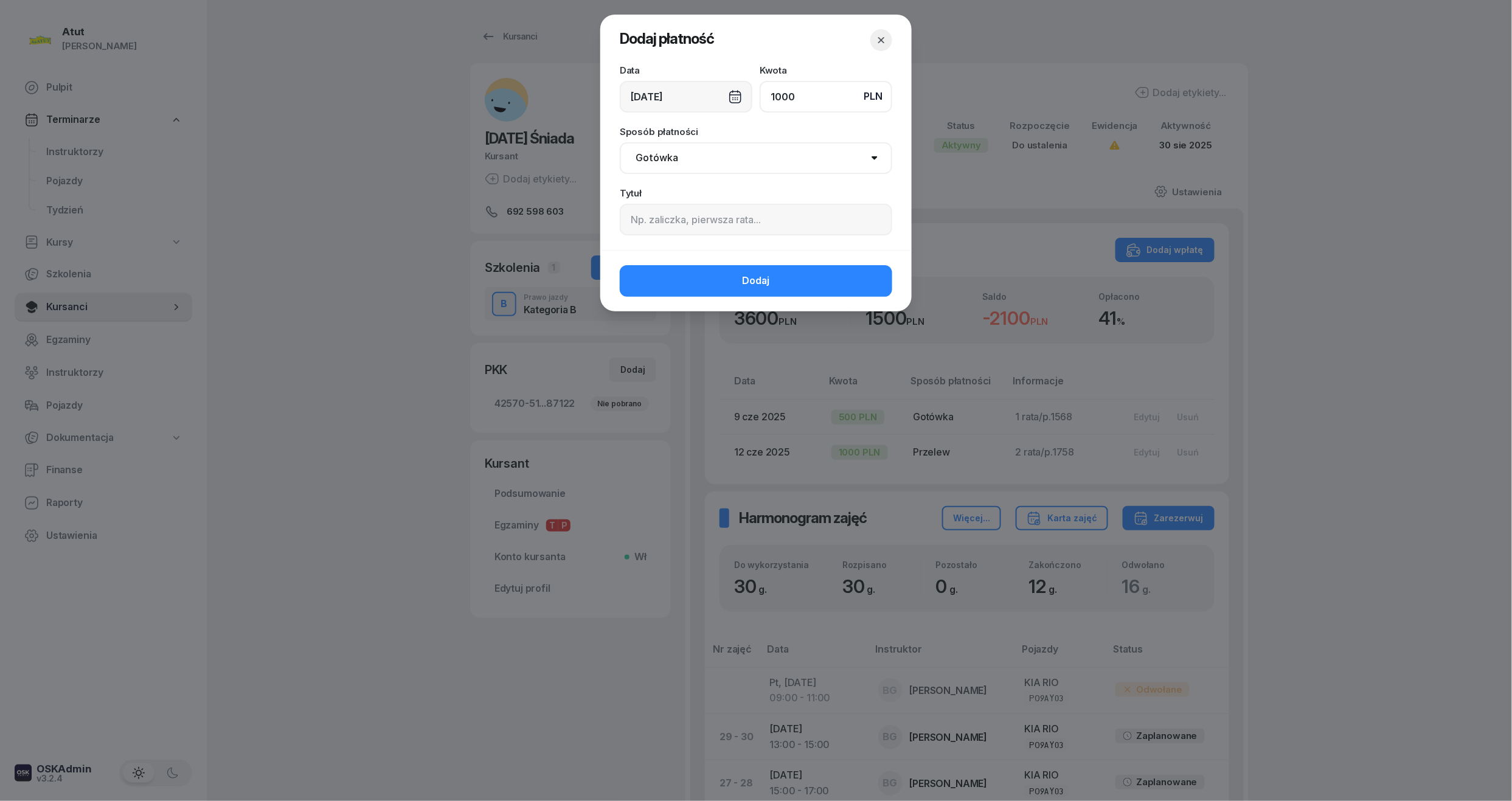
type input "1000"
click at [675, 214] on input at bounding box center [756, 219] width 272 height 32
paste input "2157"
type input "3 rata/p.2157"
click at [726, 157] on select "Gotówka Karta Przelew Płatności online BLIK" at bounding box center [756, 158] width 272 height 32
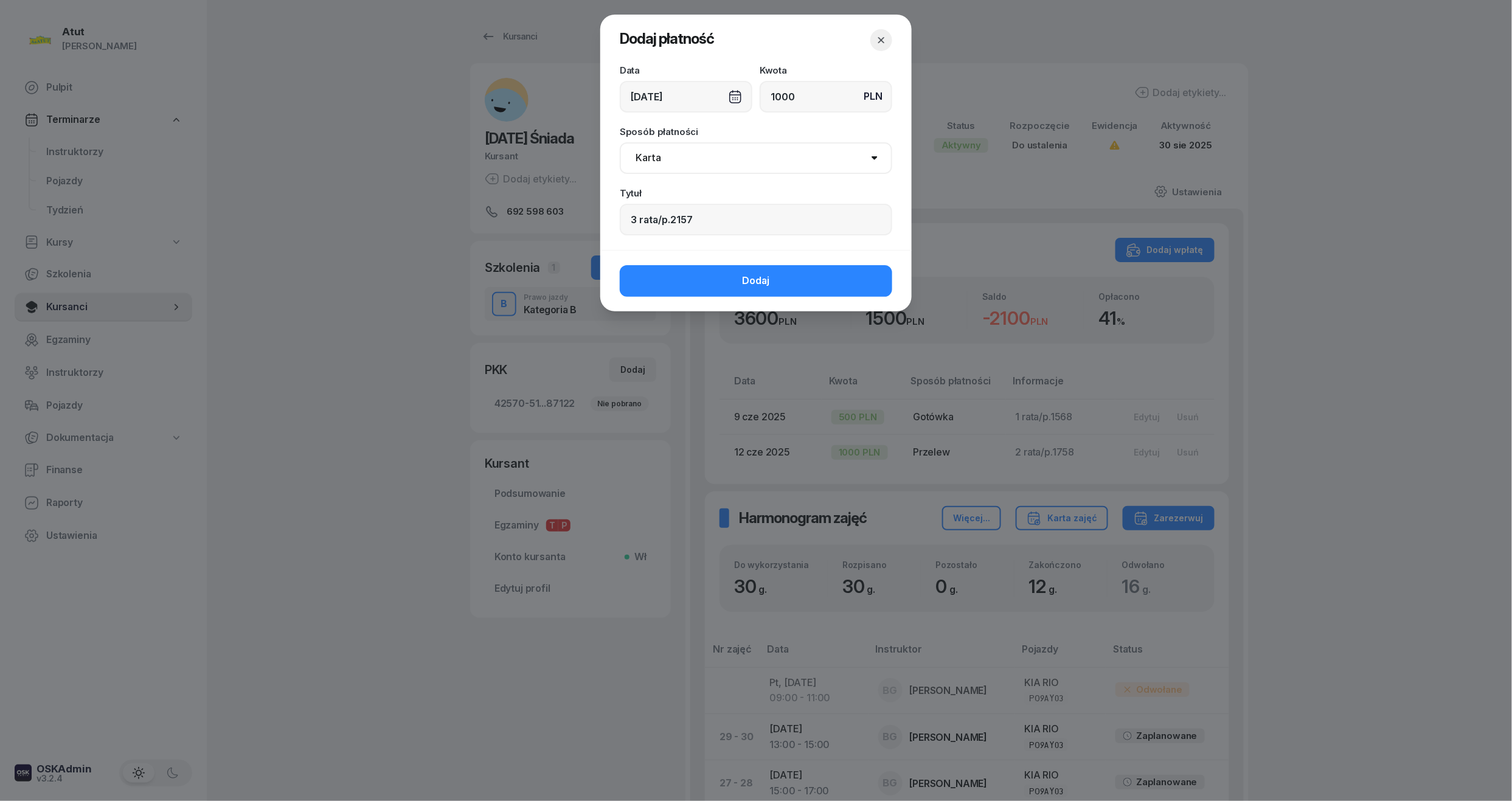
click at [620, 142] on select "Gotówka Karta Przelew Płatności online BLIK" at bounding box center [756, 158] width 272 height 32
drag, startPoint x: 662, startPoint y: 166, endPoint x: 663, endPoint y: 176, distance: 10.0
click at [662, 166] on select "Gotówka Karta Przelew Płatności online BLIK" at bounding box center [756, 158] width 272 height 32
select select "transfer"
click at [620, 142] on select "Gotówka Karta Przelew Płatności online BLIK" at bounding box center [756, 158] width 272 height 32
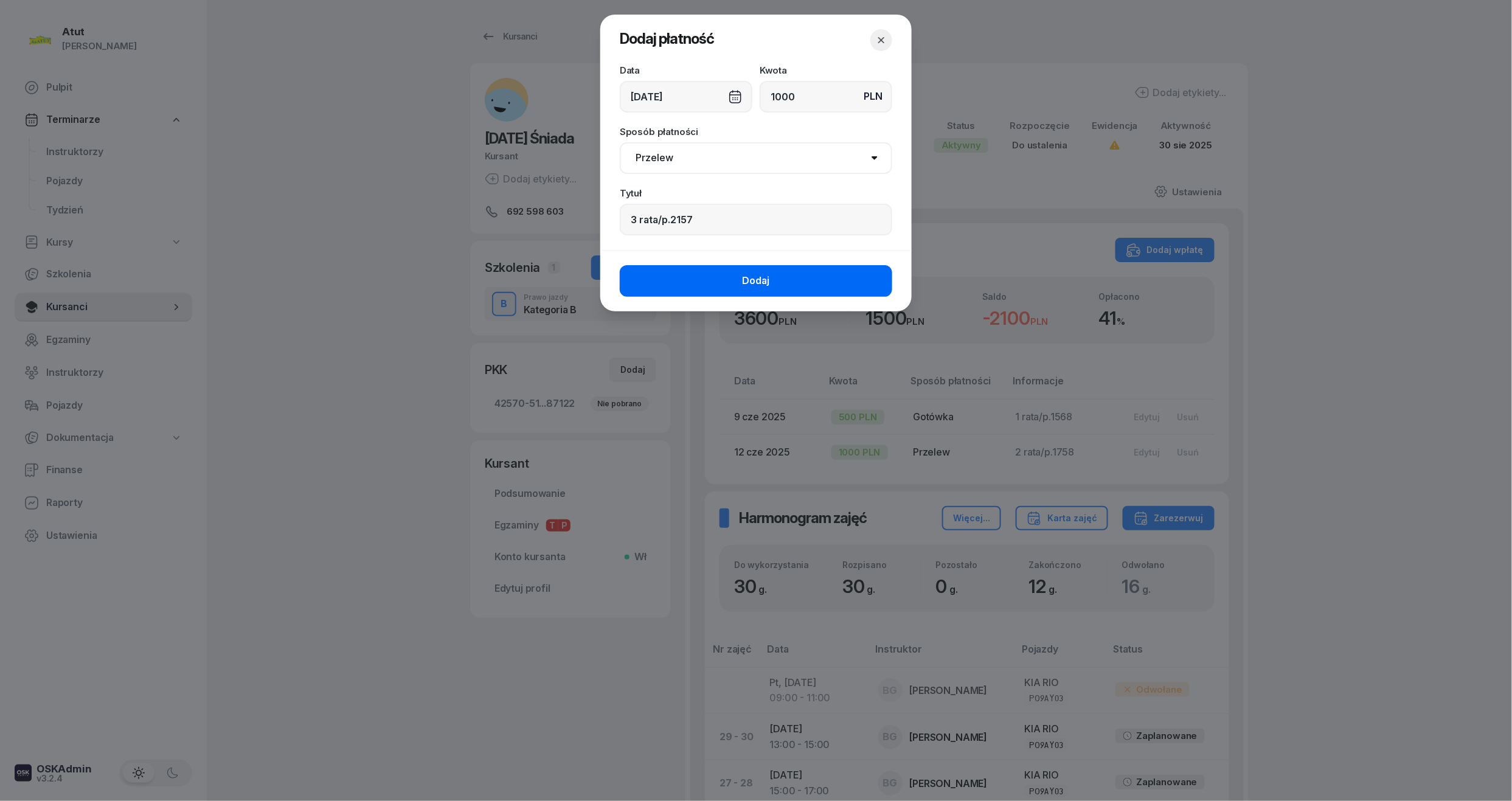
click at [685, 276] on button "Dodaj" at bounding box center [756, 281] width 272 height 32
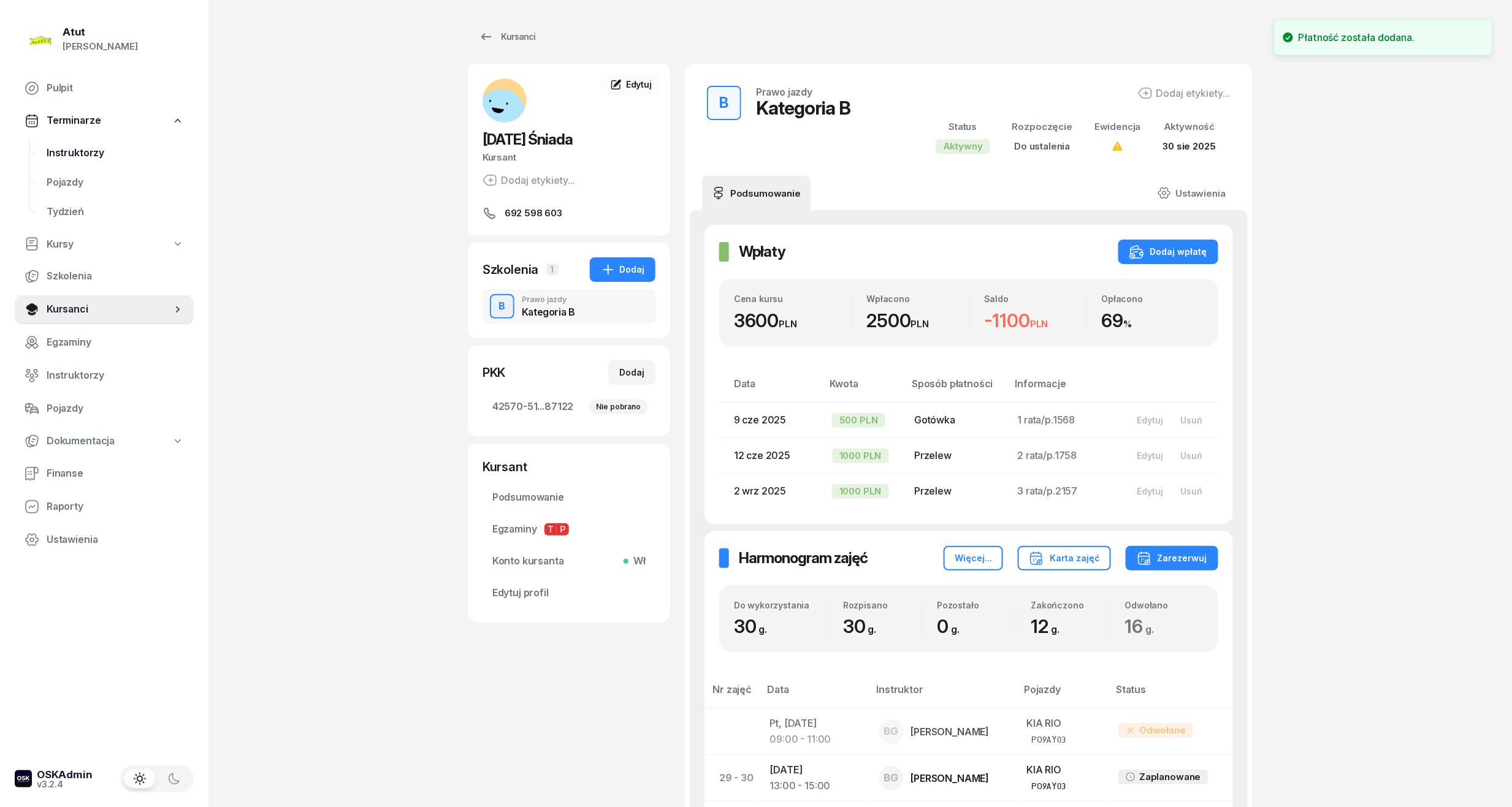
click at [74, 154] on span "Instruktorzy" at bounding box center [115, 153] width 138 height 16
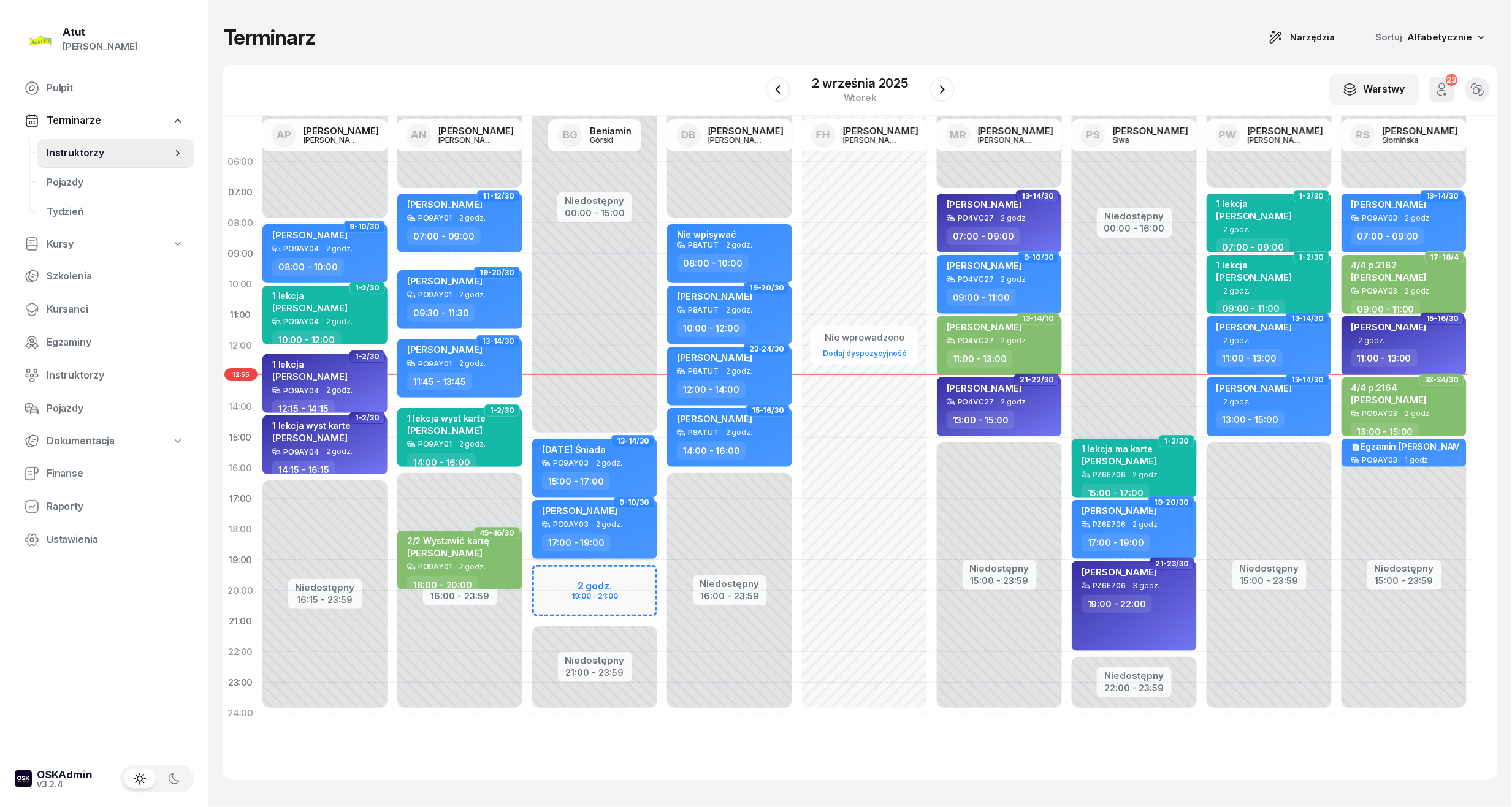
click at [629, 512] on div "[PERSON_NAME]" at bounding box center [596, 512] width 108 height 15
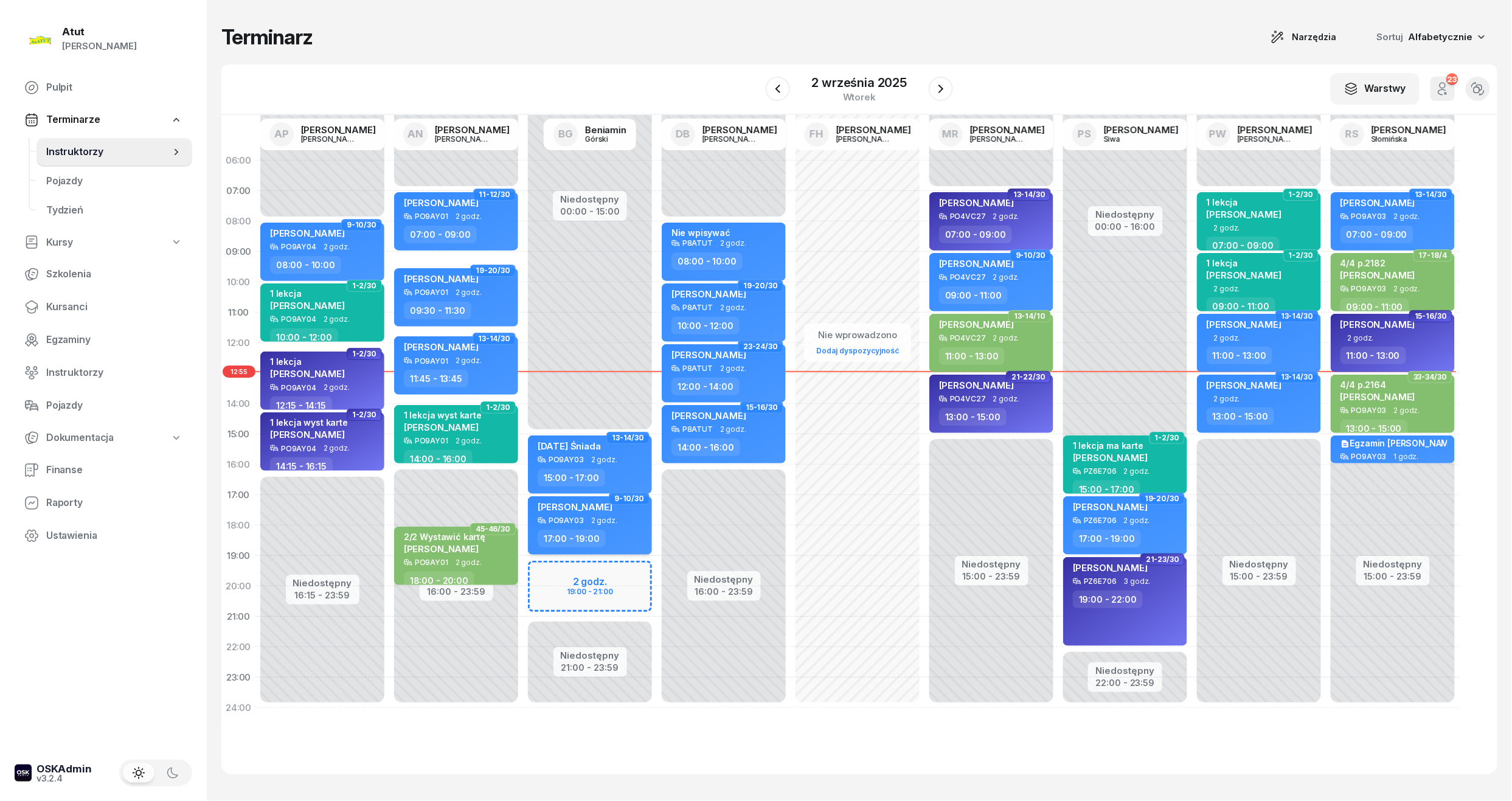
select select "17"
select select "19"
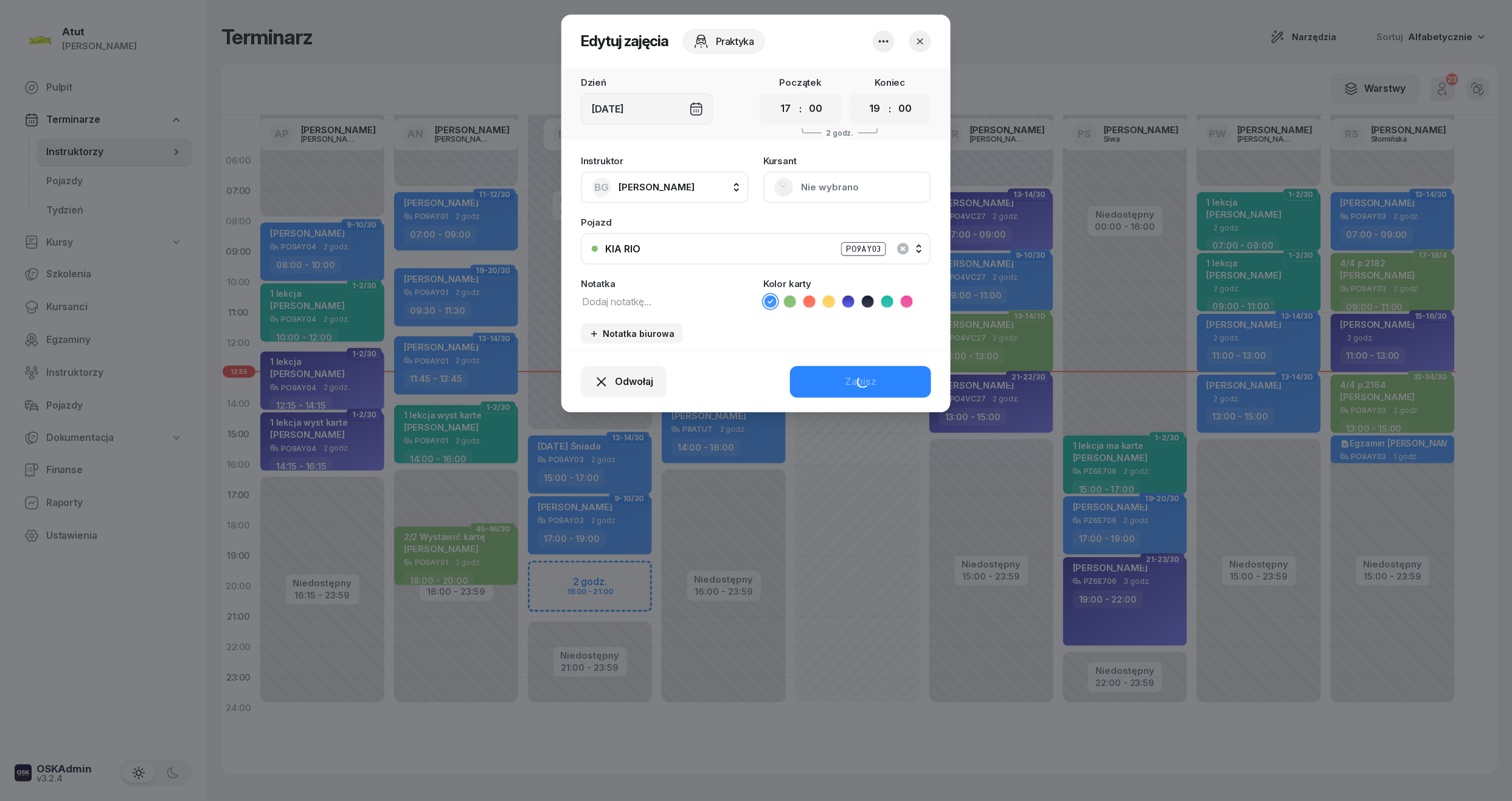
click at [848, 194] on button "Nie wybrano" at bounding box center [847, 187] width 168 height 32
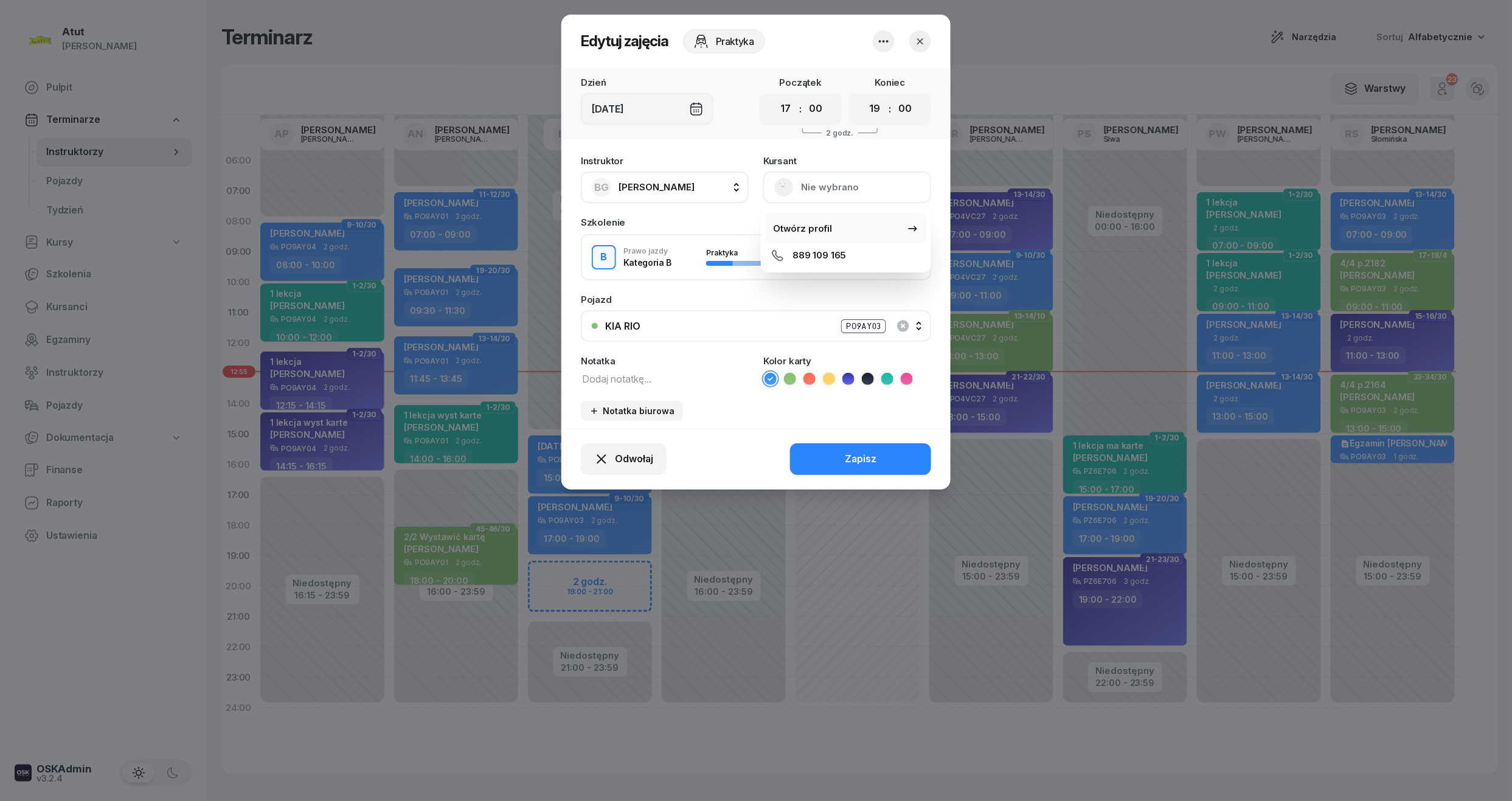
click at [816, 231] on div "Otwórz profil" at bounding box center [802, 229] width 59 height 16
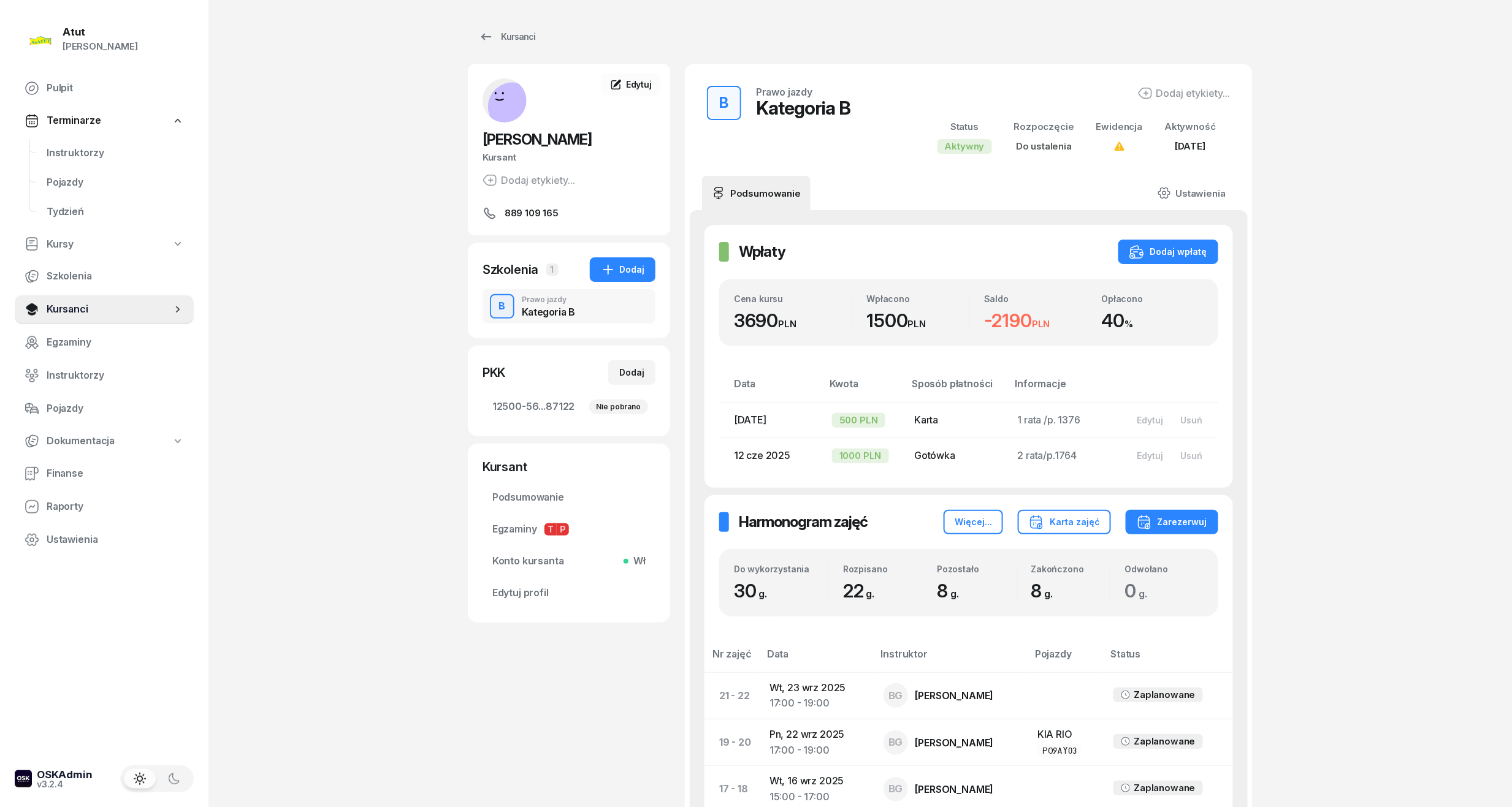
click at [35, 157] on div "Instruktorzy Pojazdy Tydzień" at bounding box center [105, 182] width 179 height 88
click at [48, 153] on span "Instruktorzy" at bounding box center [115, 153] width 138 height 16
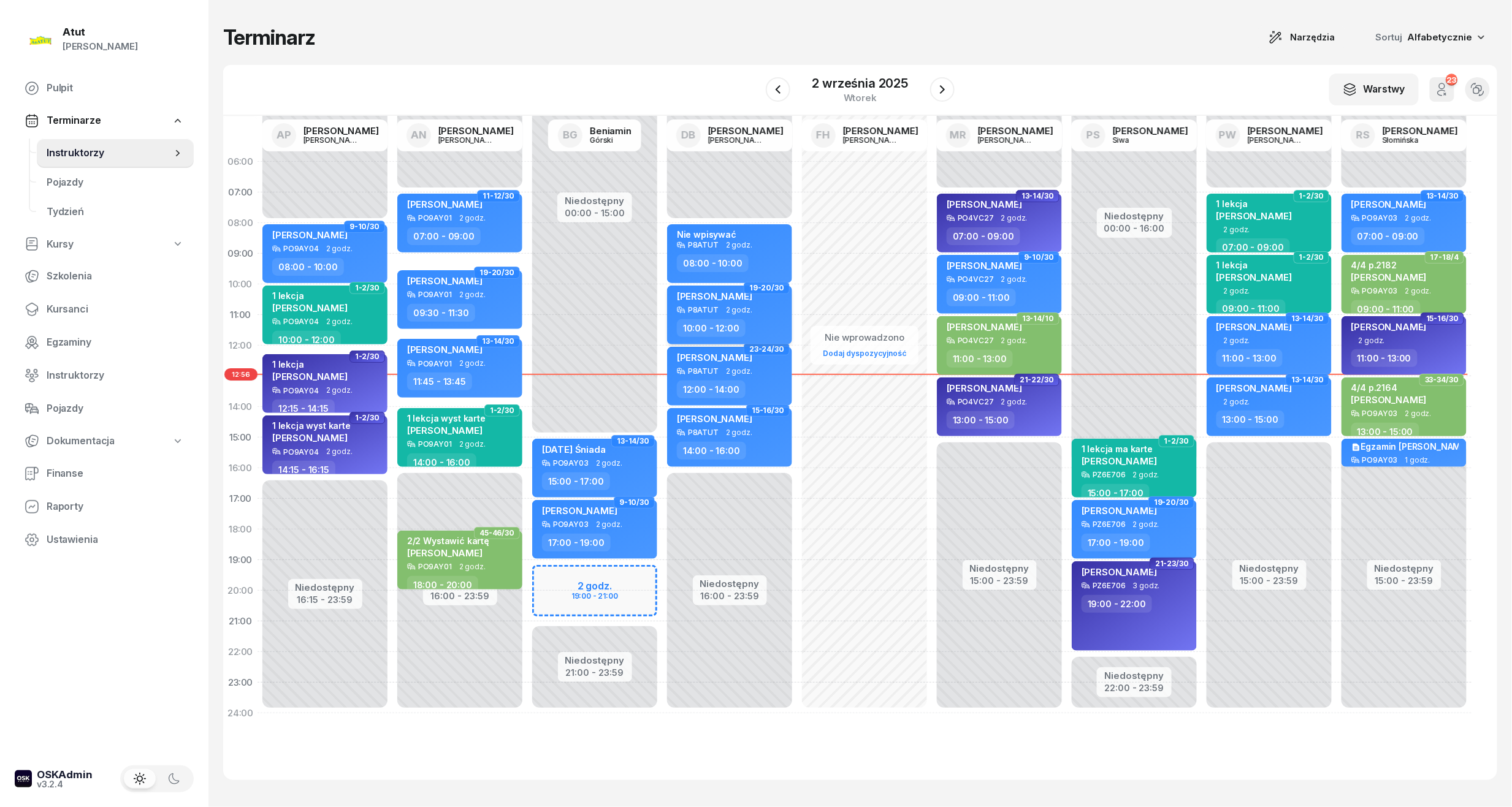
click at [764, 319] on div "10:00 - 12:00" at bounding box center [730, 328] width 108 height 18
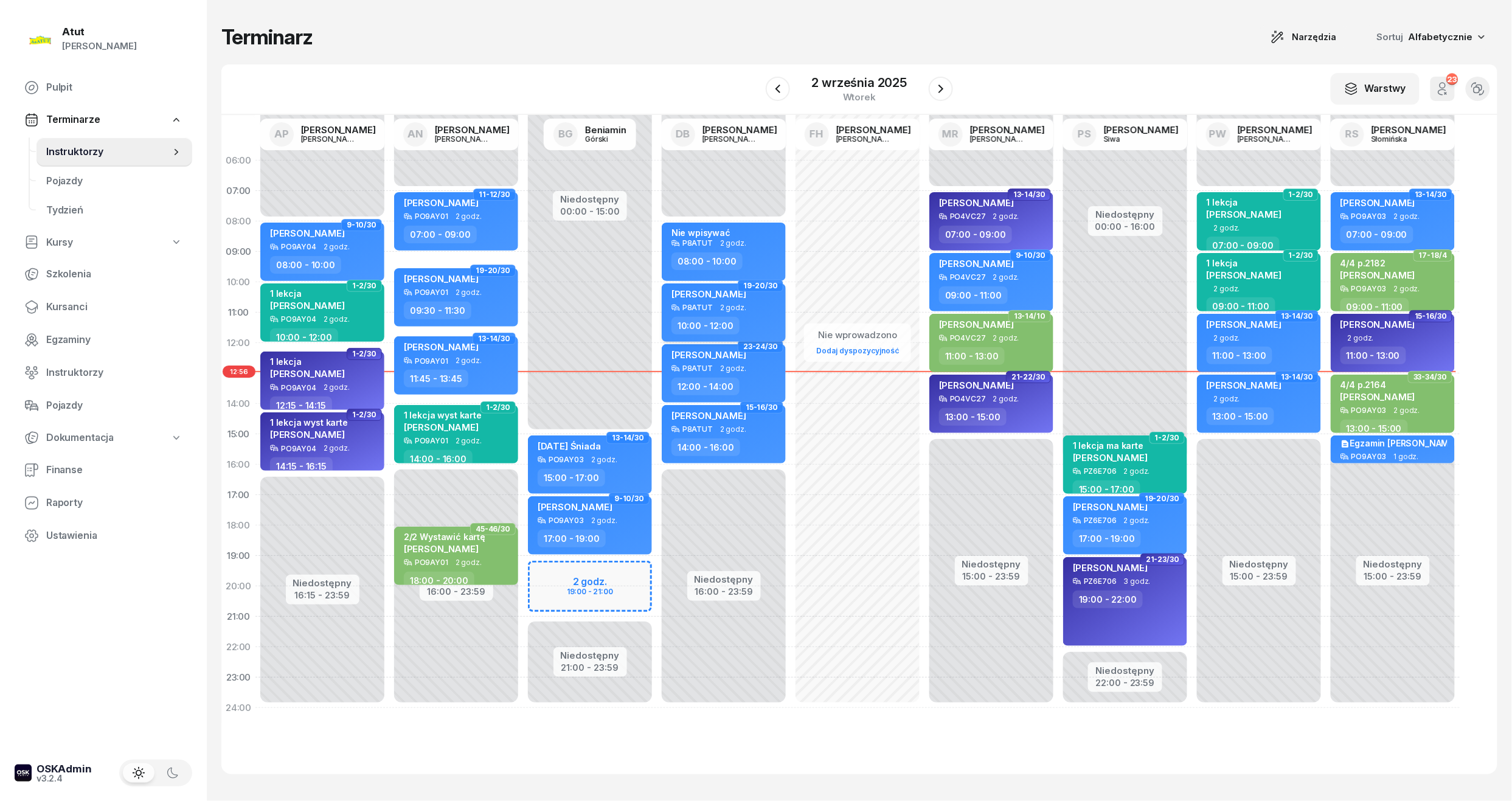
select select "10"
select select "12"
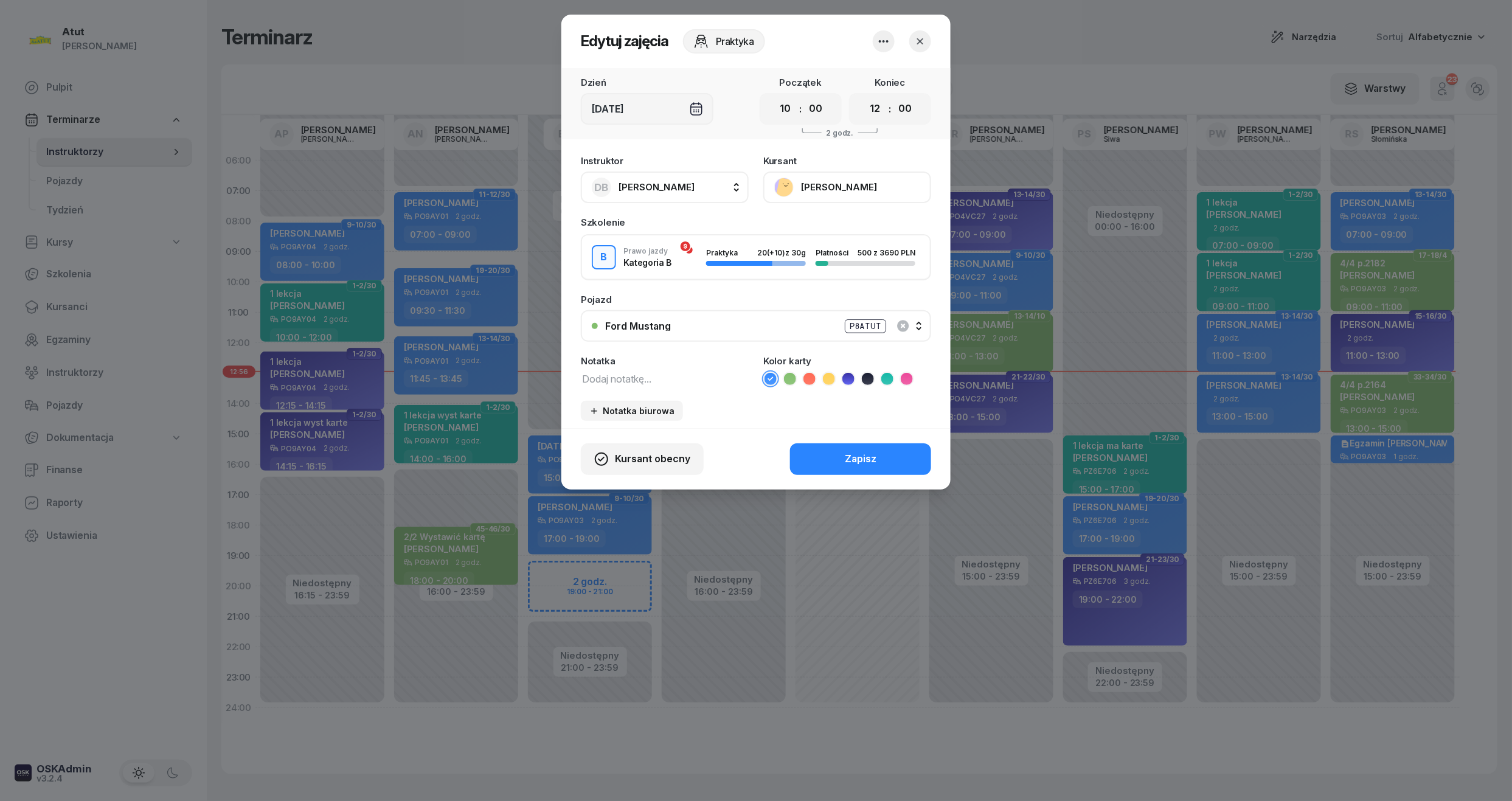
click at [835, 178] on button "[PERSON_NAME]" at bounding box center [847, 187] width 168 height 32
click at [820, 219] on link "Otwórz profil" at bounding box center [846, 229] width 161 height 30
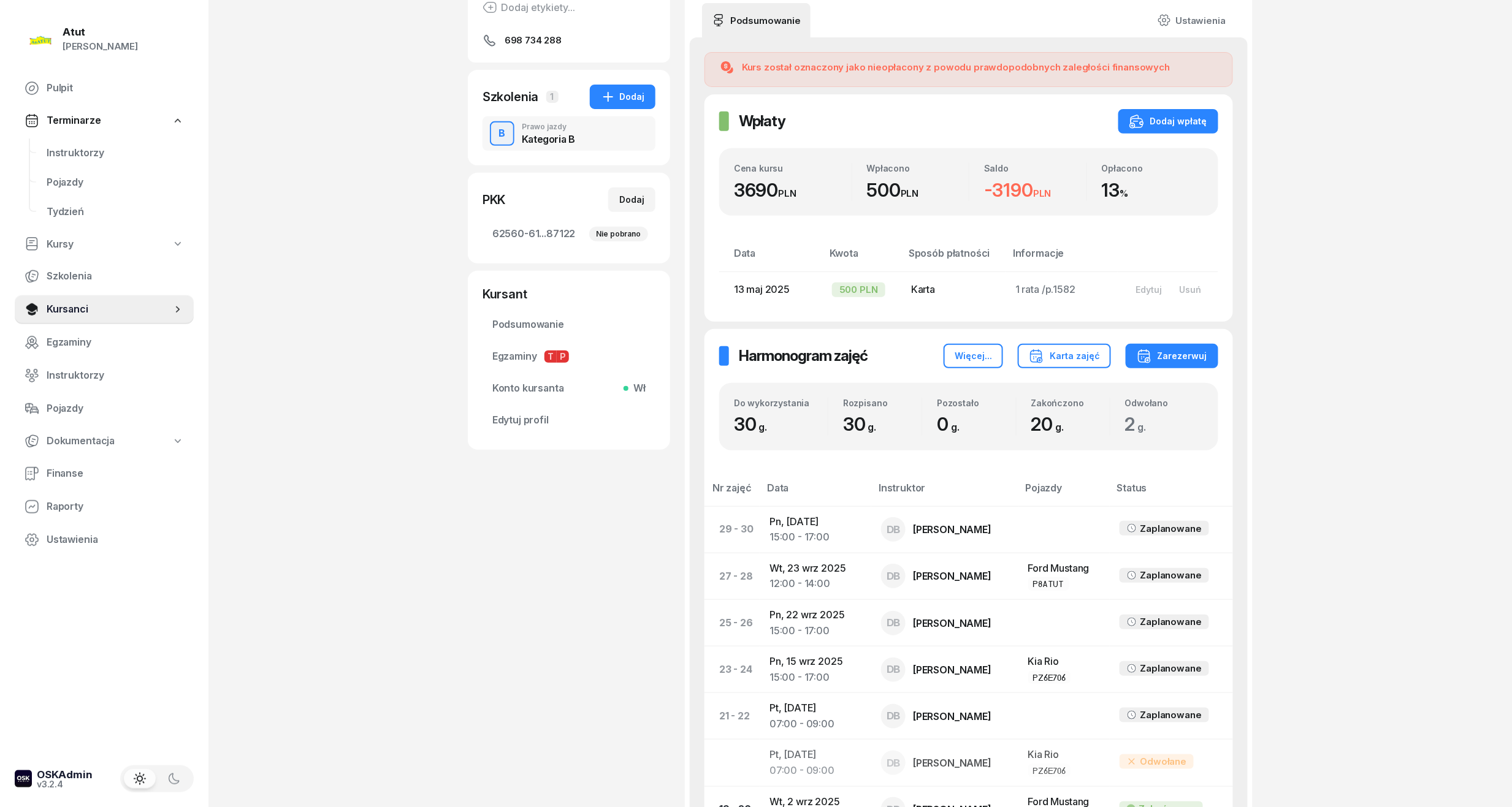
scroll to position [82, 0]
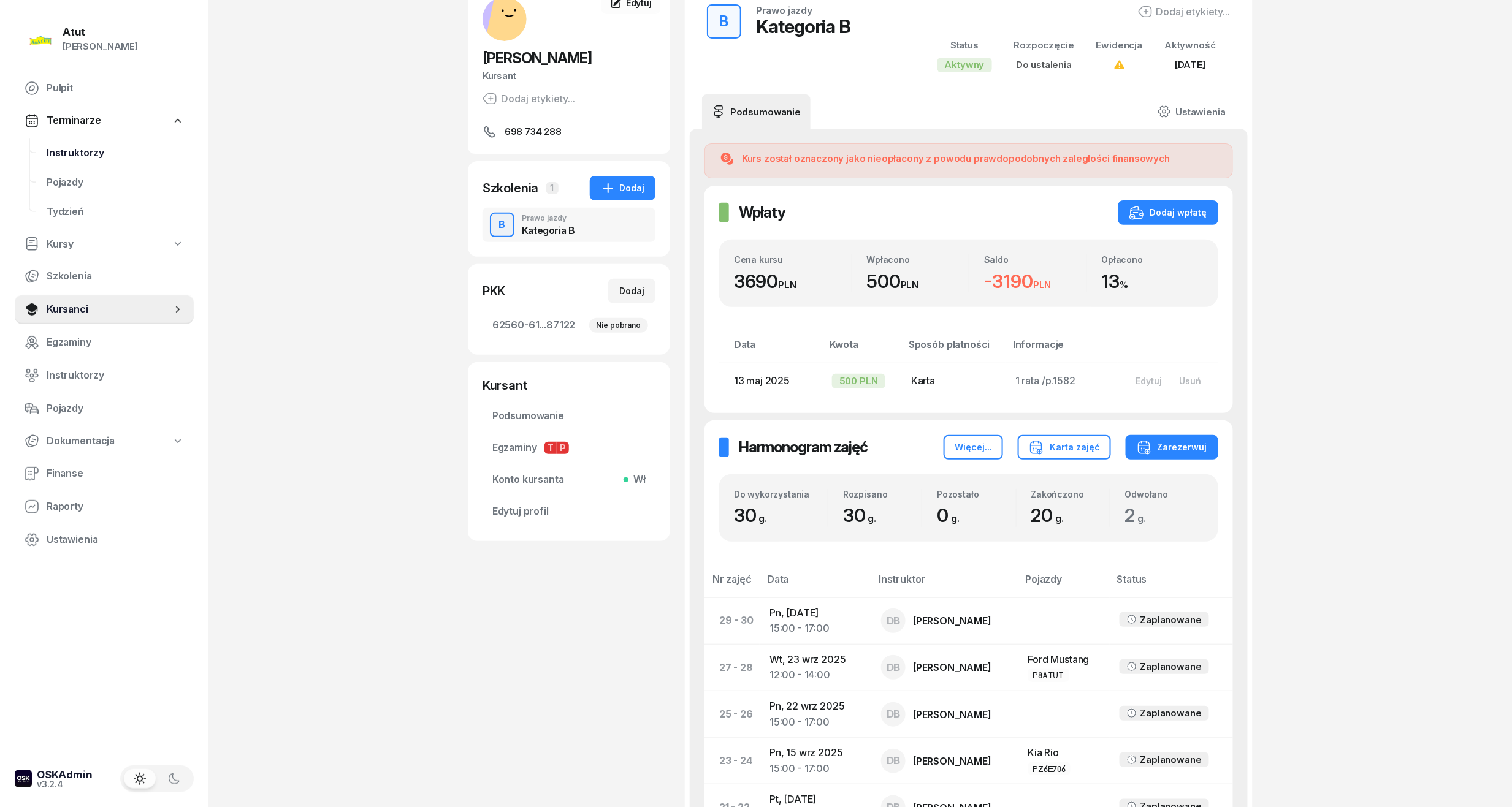
click at [71, 156] on span "Instruktorzy" at bounding box center [115, 153] width 138 height 16
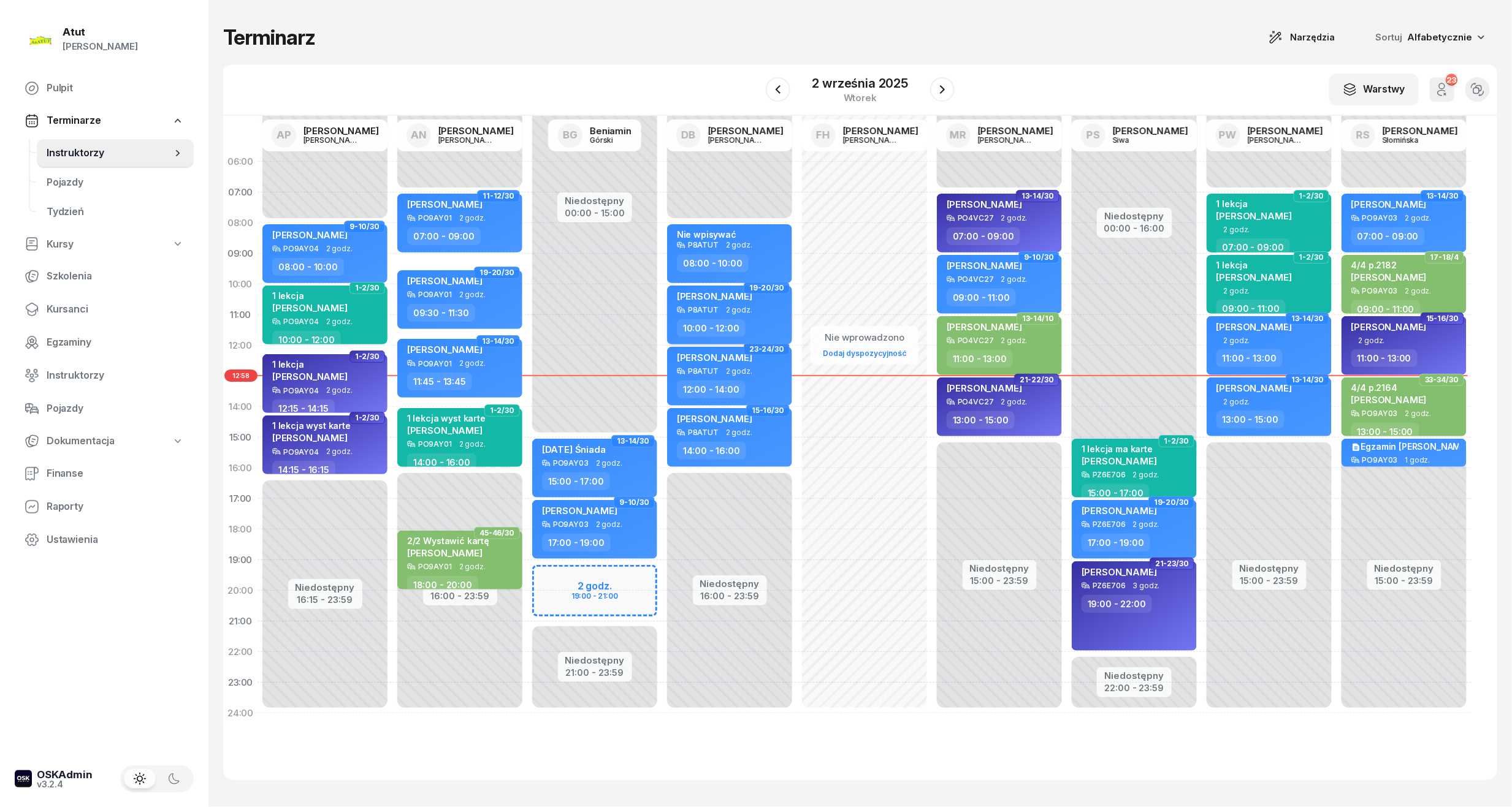
click at [691, 302] on div "[PERSON_NAME]" at bounding box center [714, 297] width 76 height 15
select select "10"
select select "12"
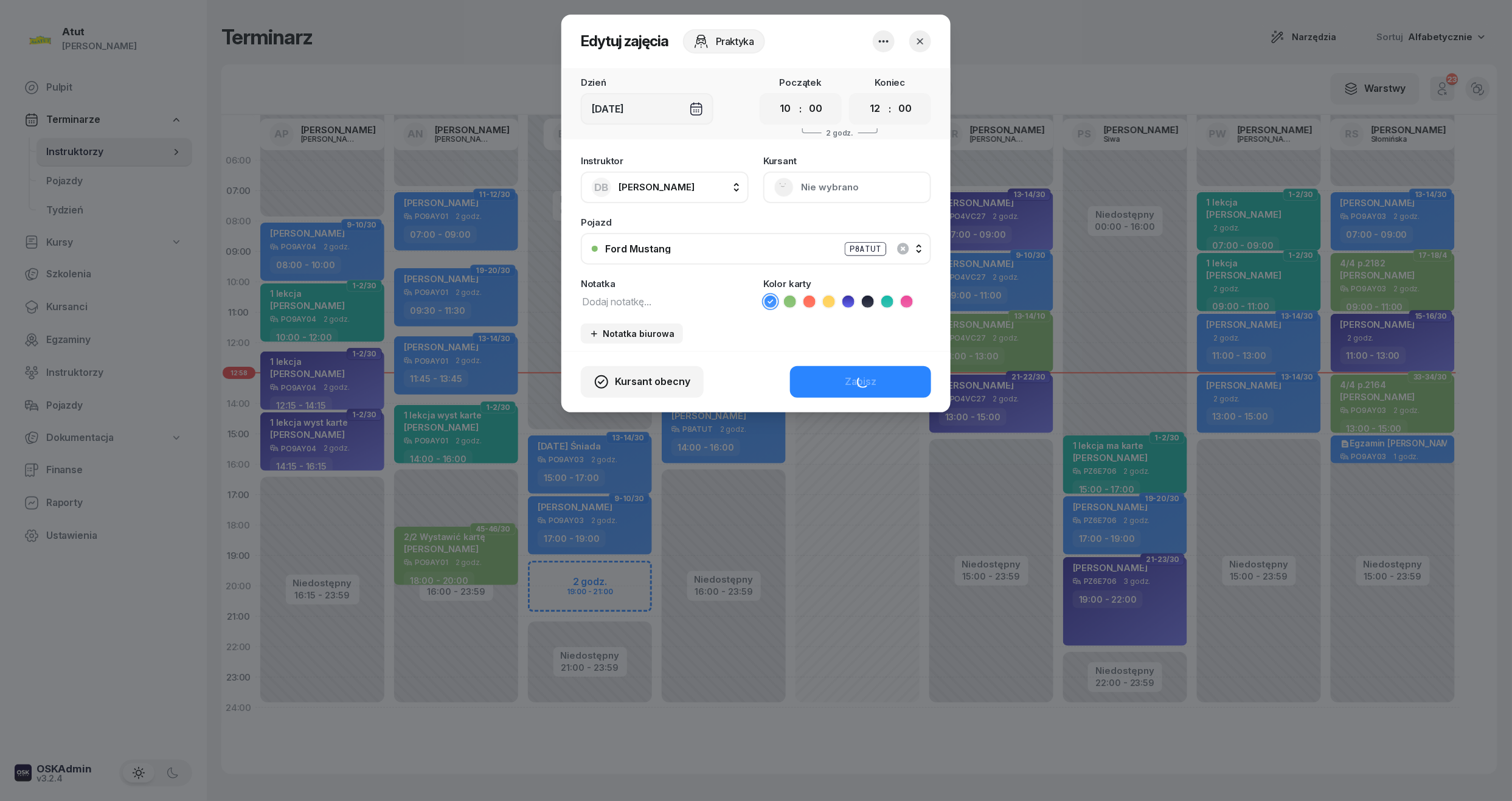
click at [908, 300] on div "Instruktor DB Dariusz Bańkowski AP Adam Pytlak AN Artur Nowakowski BG Beniamin …" at bounding box center [756, 250] width 390 height 202
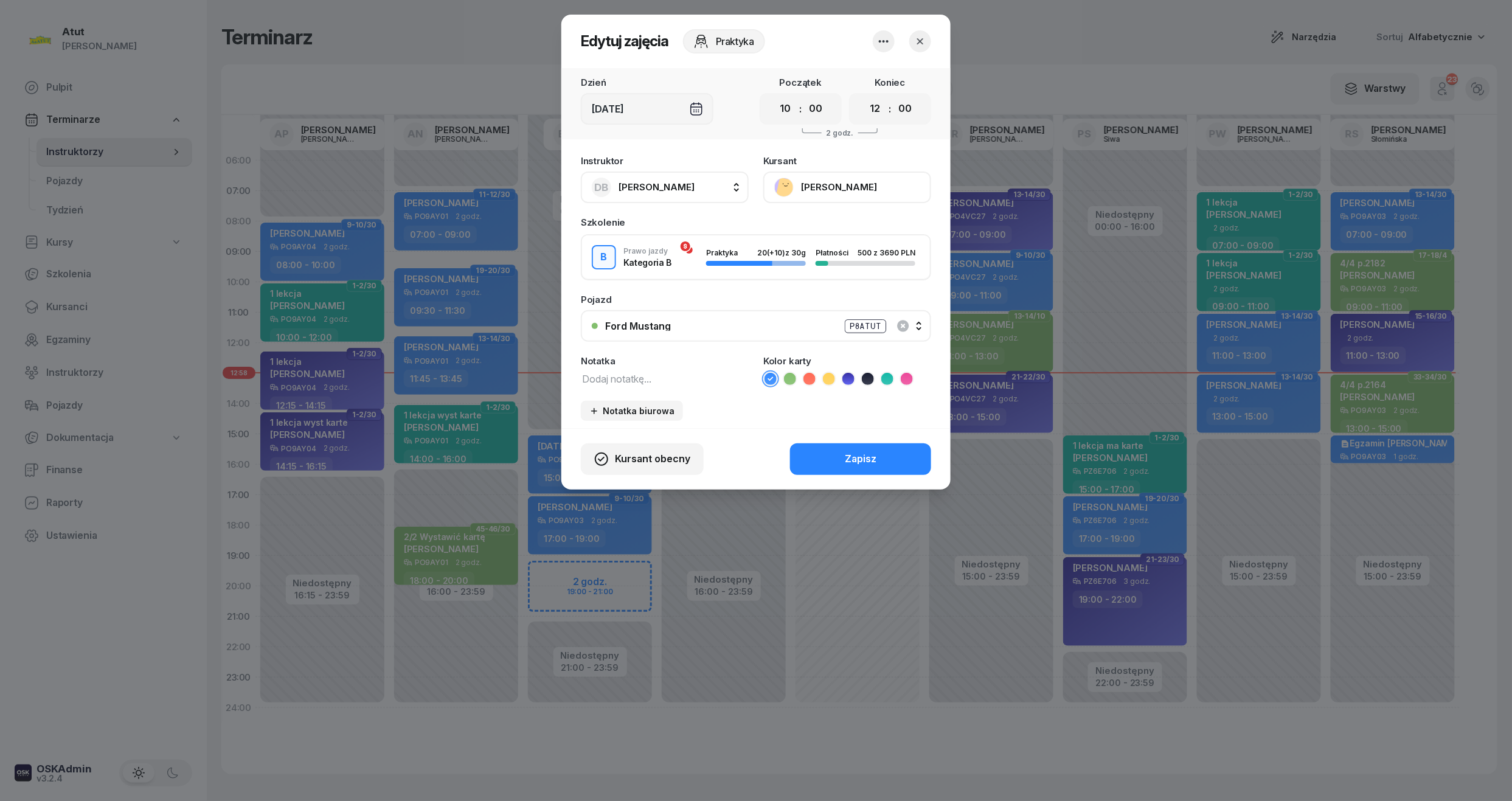
click at [612, 373] on textarea at bounding box center [664, 379] width 168 height 16
type textarea "płatność"
click at [911, 381] on icon at bounding box center [907, 379] width 12 height 12
click at [873, 456] on div "Zapisz" at bounding box center [860, 459] width 32 height 16
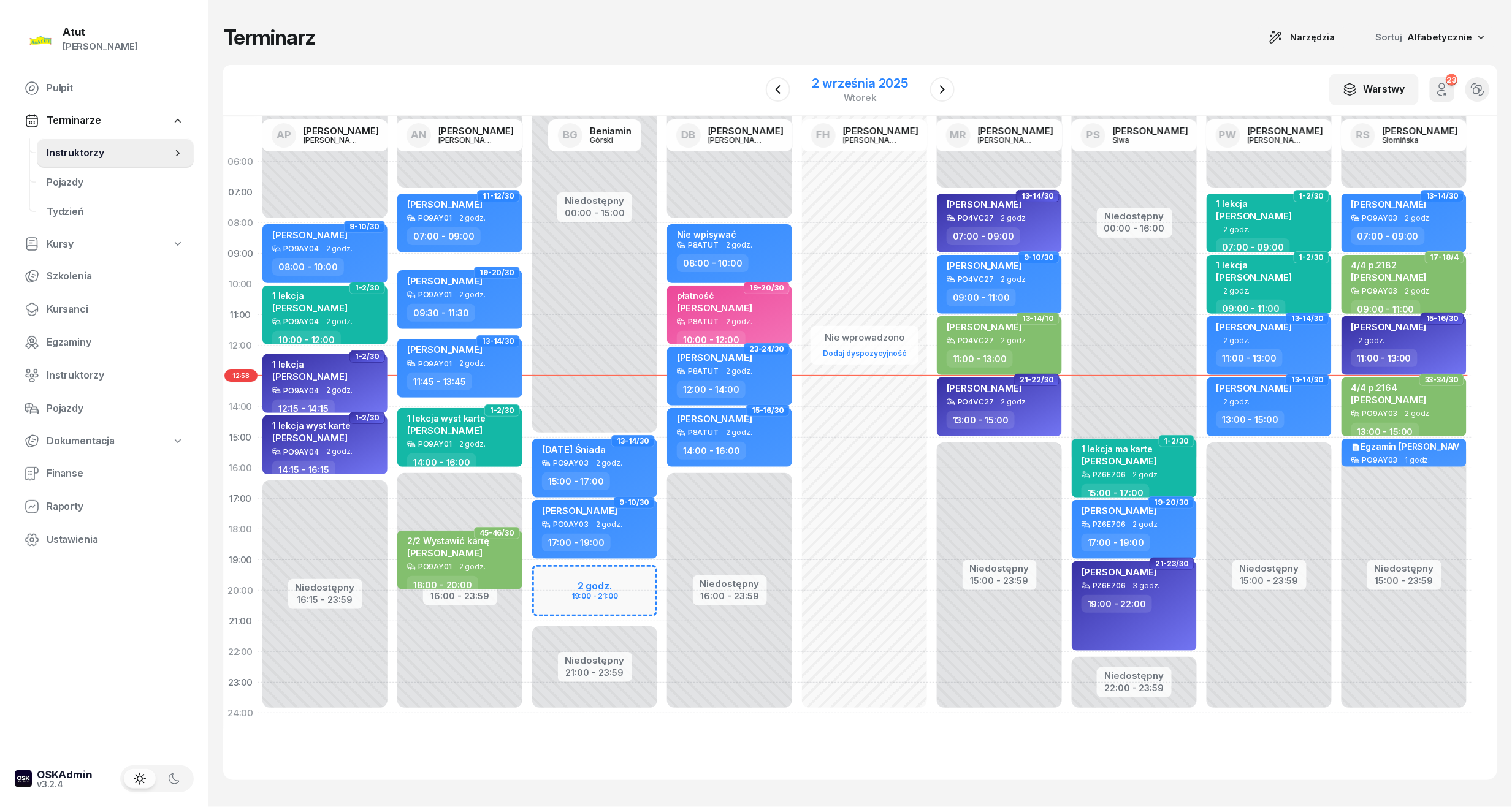
click at [827, 77] on div "2 września 2025" at bounding box center [861, 83] width 96 height 13
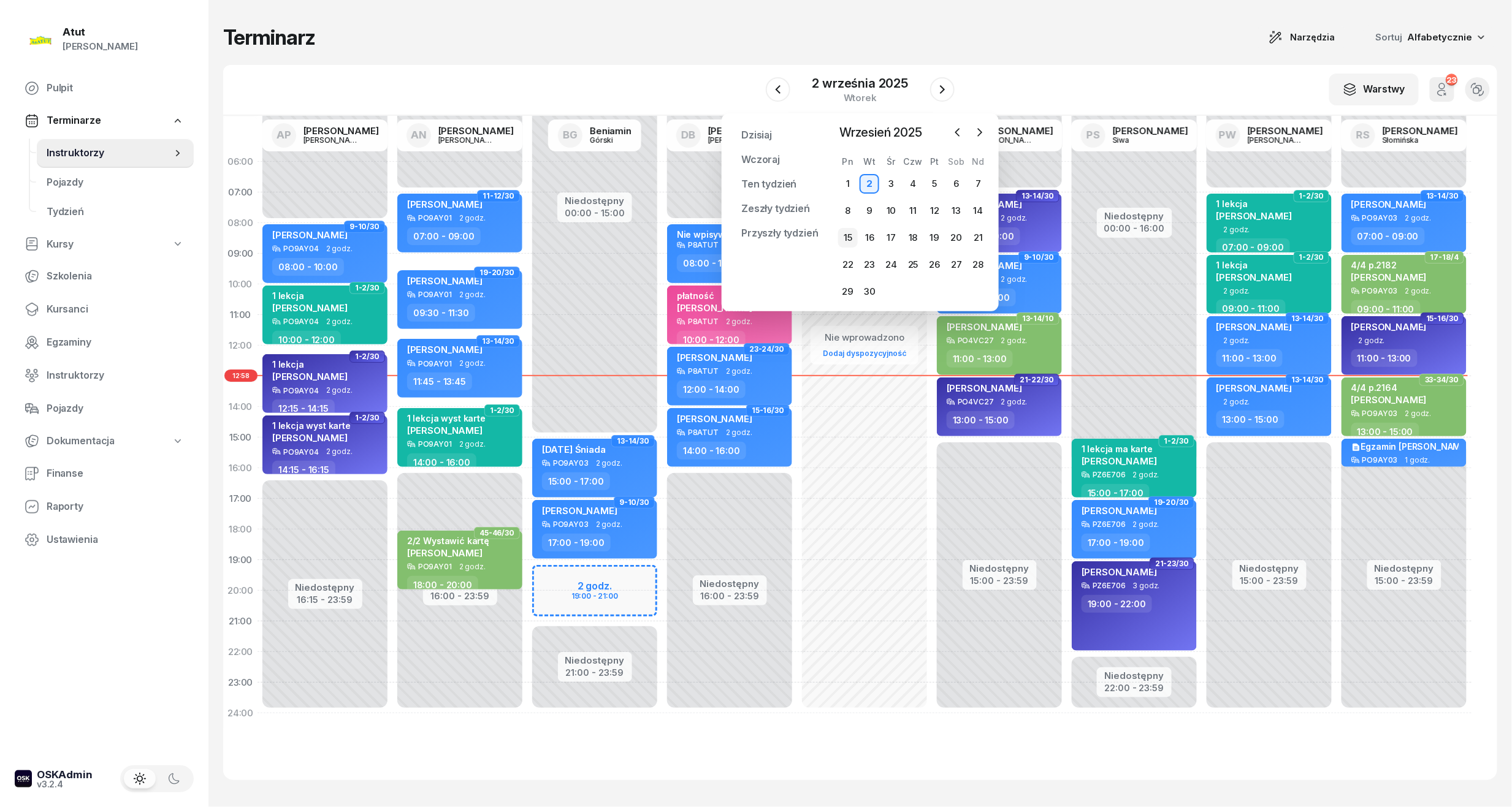
click at [846, 238] on div "15" at bounding box center [847, 238] width 20 height 20
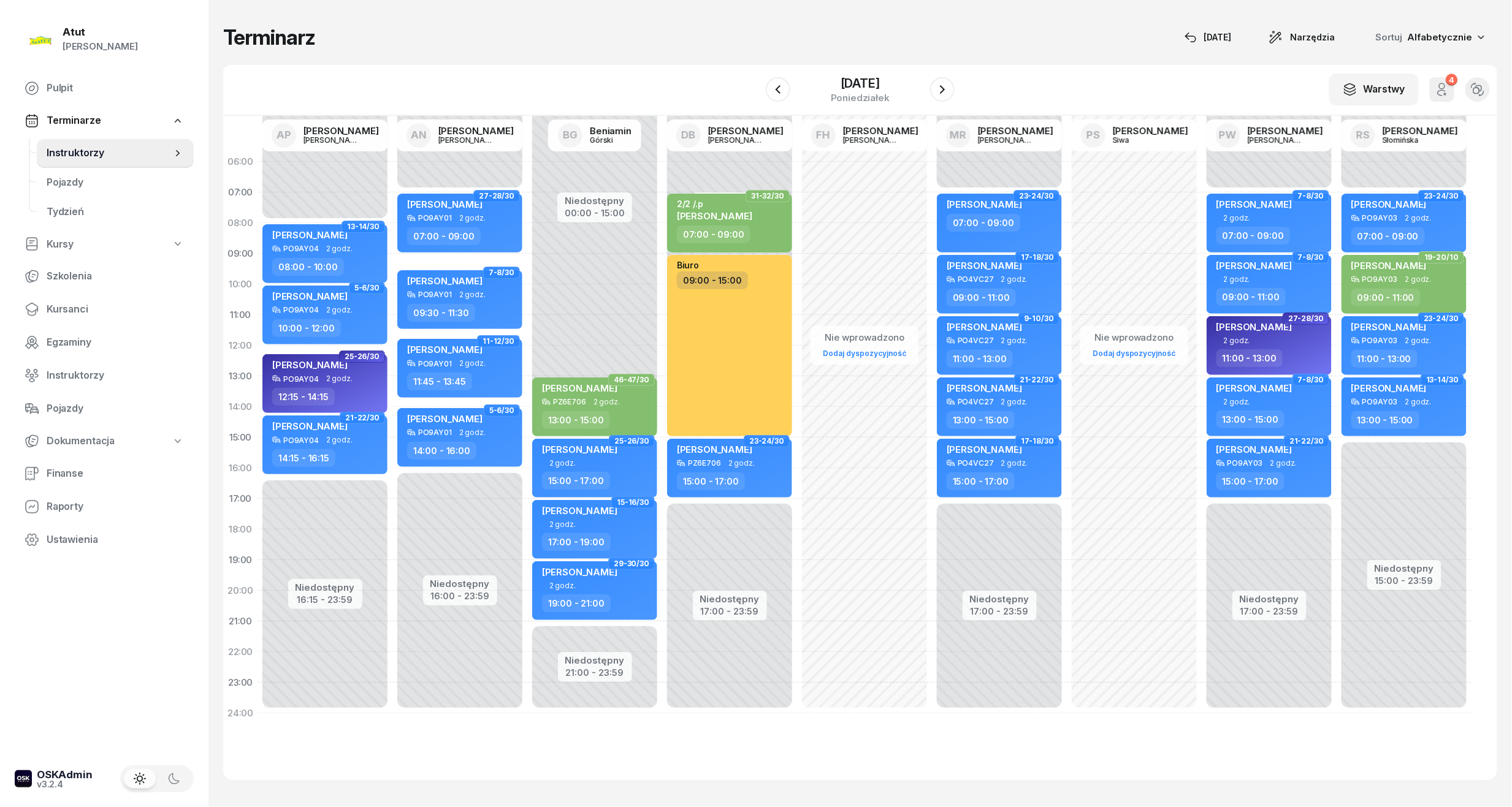
click at [925, 87] on div "15 września 2025 poniedziałek" at bounding box center [860, 90] width 189 height 35
click at [937, 79] on div at bounding box center [942, 89] width 24 height 24
click at [953, 90] on button "button" at bounding box center [942, 89] width 24 height 24
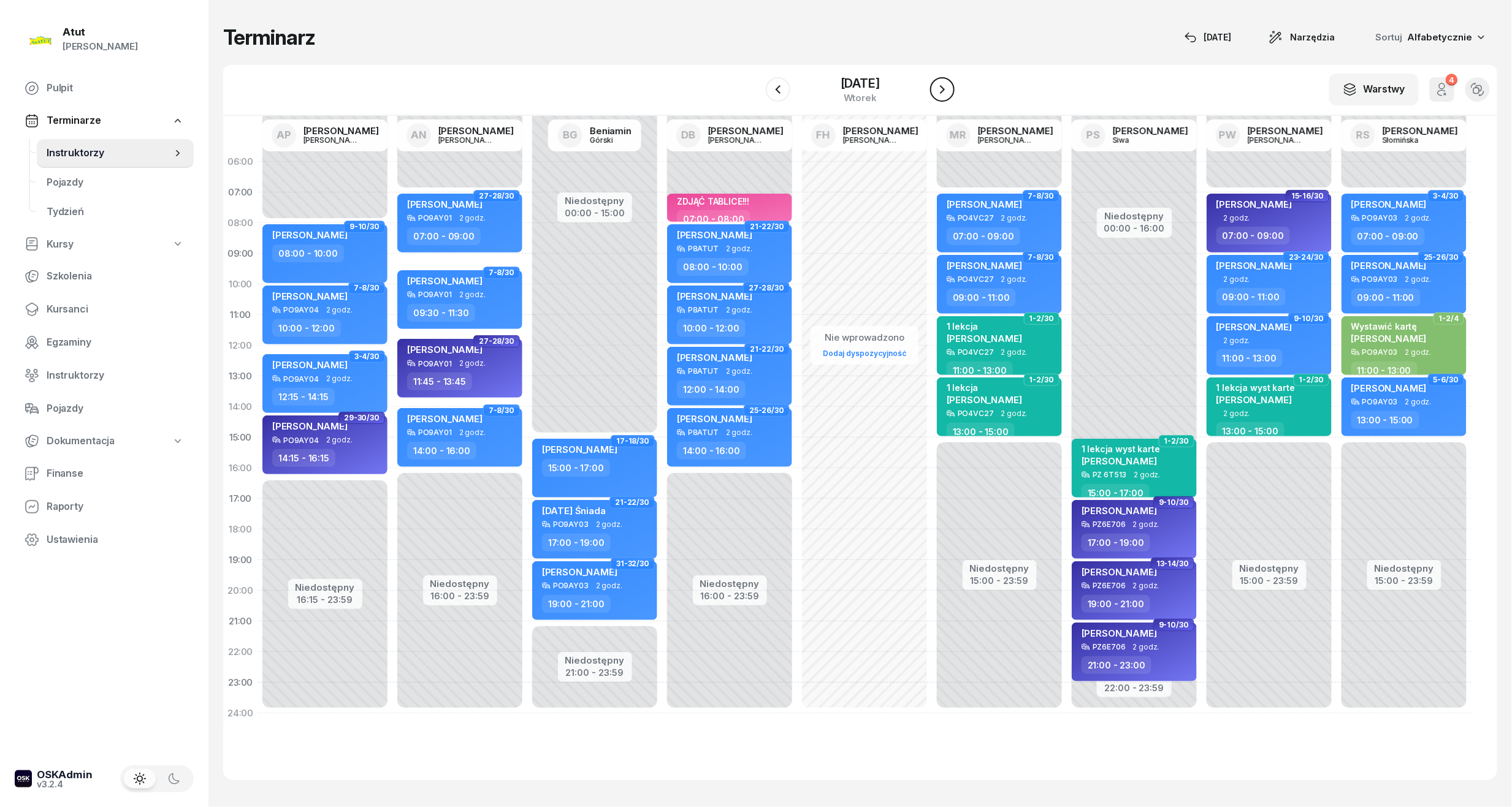
click at [940, 92] on icon "button" at bounding box center [942, 89] width 15 height 15
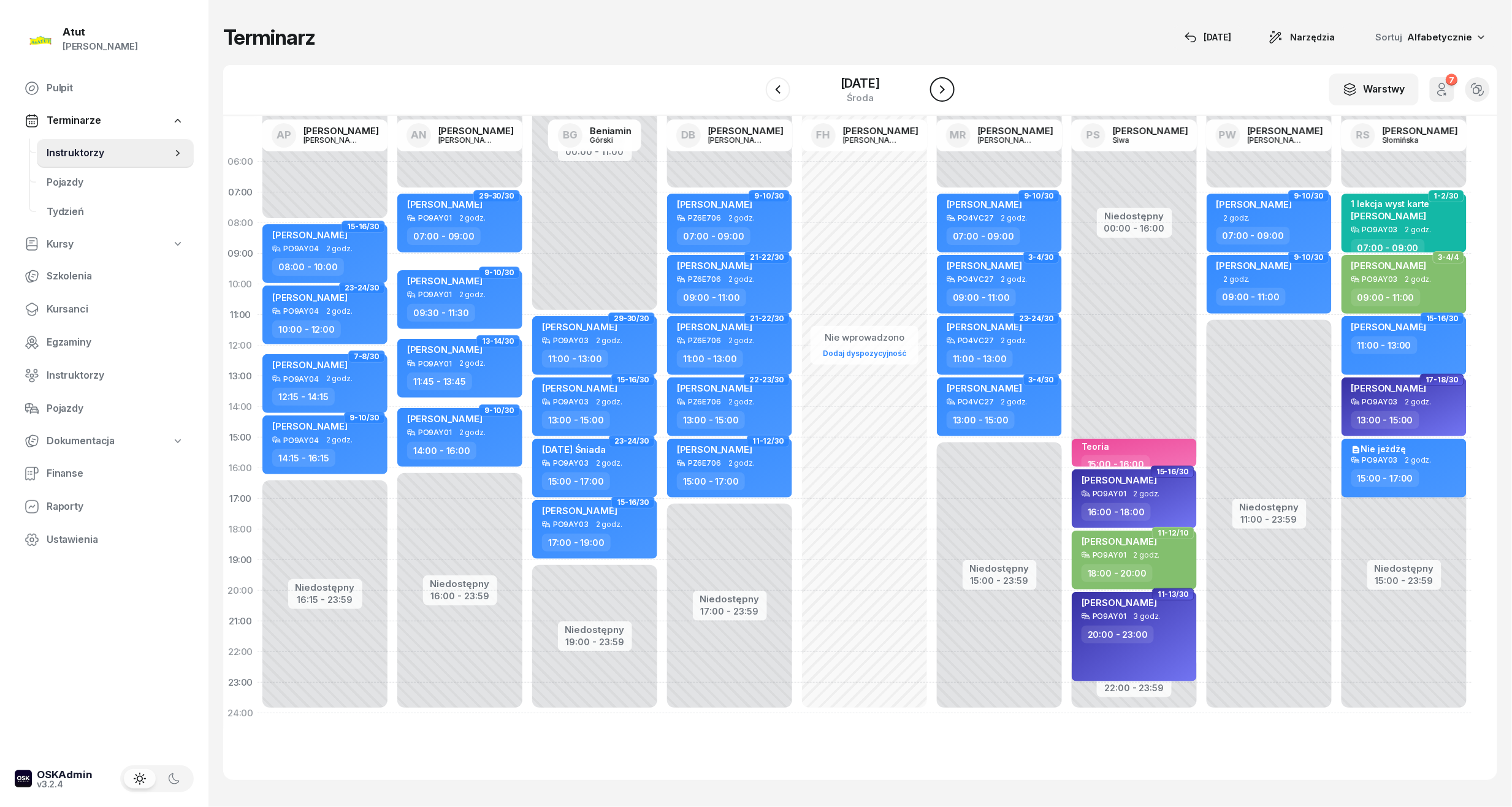
click at [940, 92] on icon "button" at bounding box center [942, 89] width 15 height 15
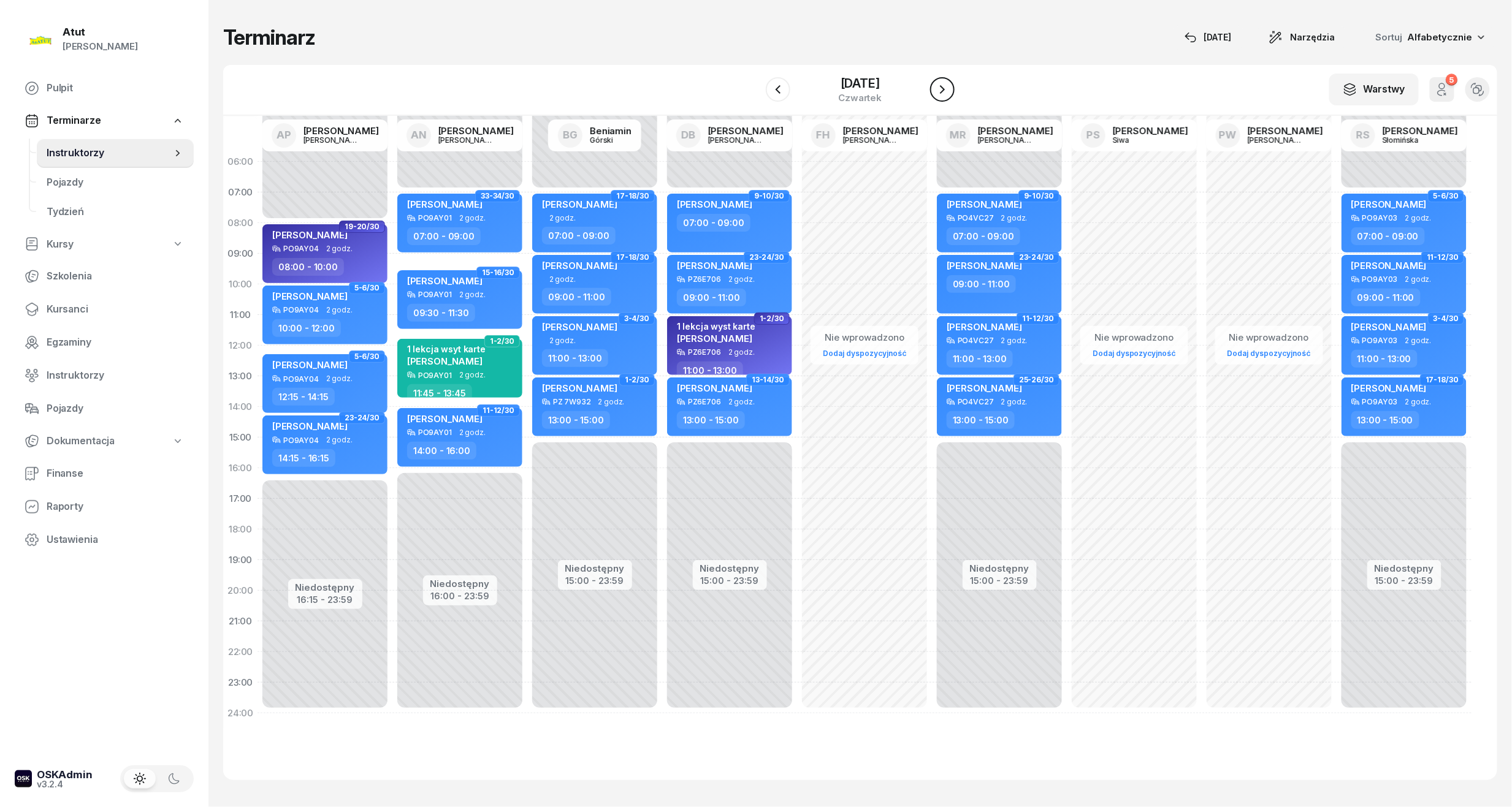
click at [940, 92] on icon "button" at bounding box center [942, 89] width 15 height 15
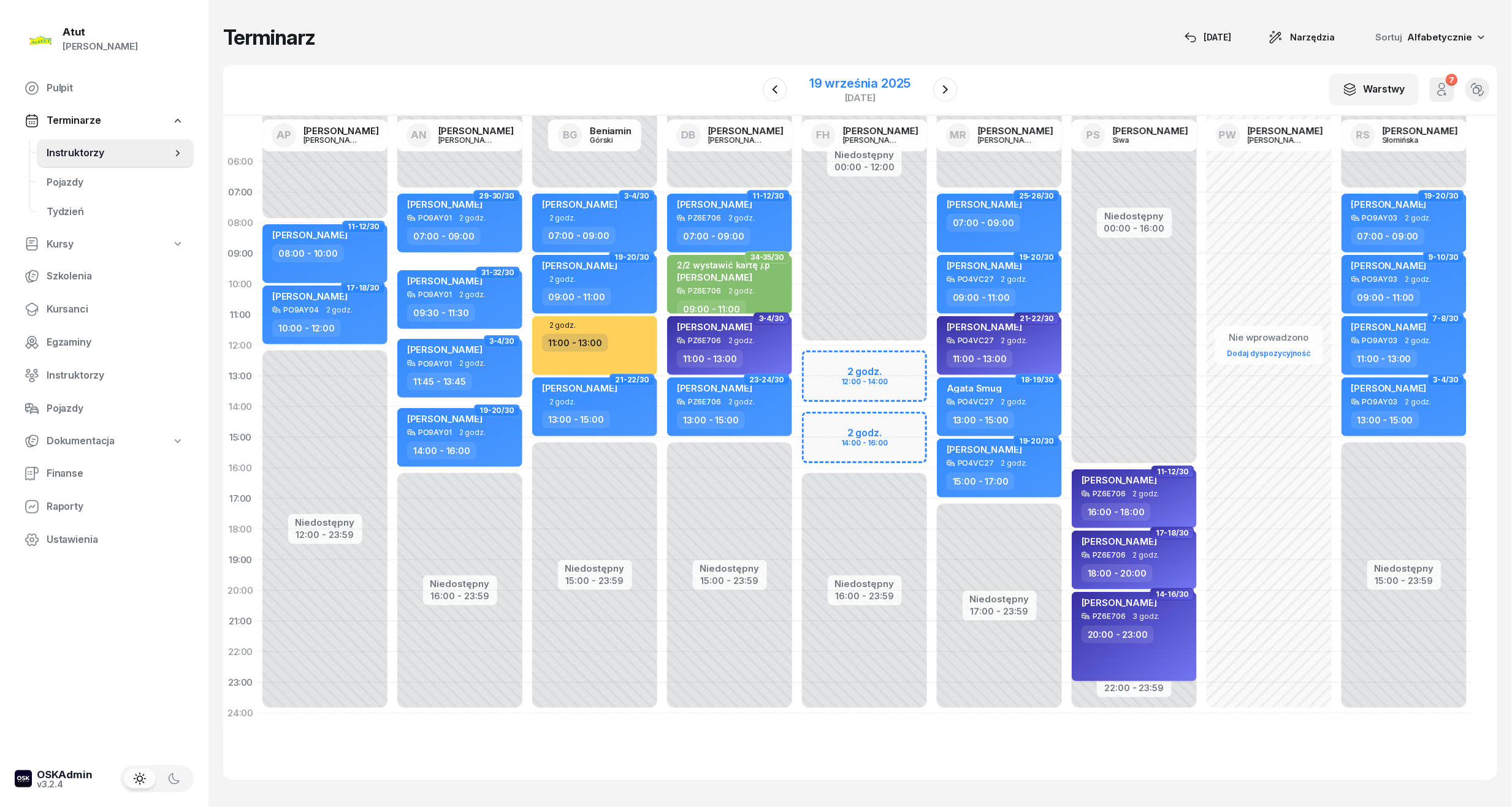
click at [873, 82] on div "19 września 2025" at bounding box center [860, 83] width 101 height 13
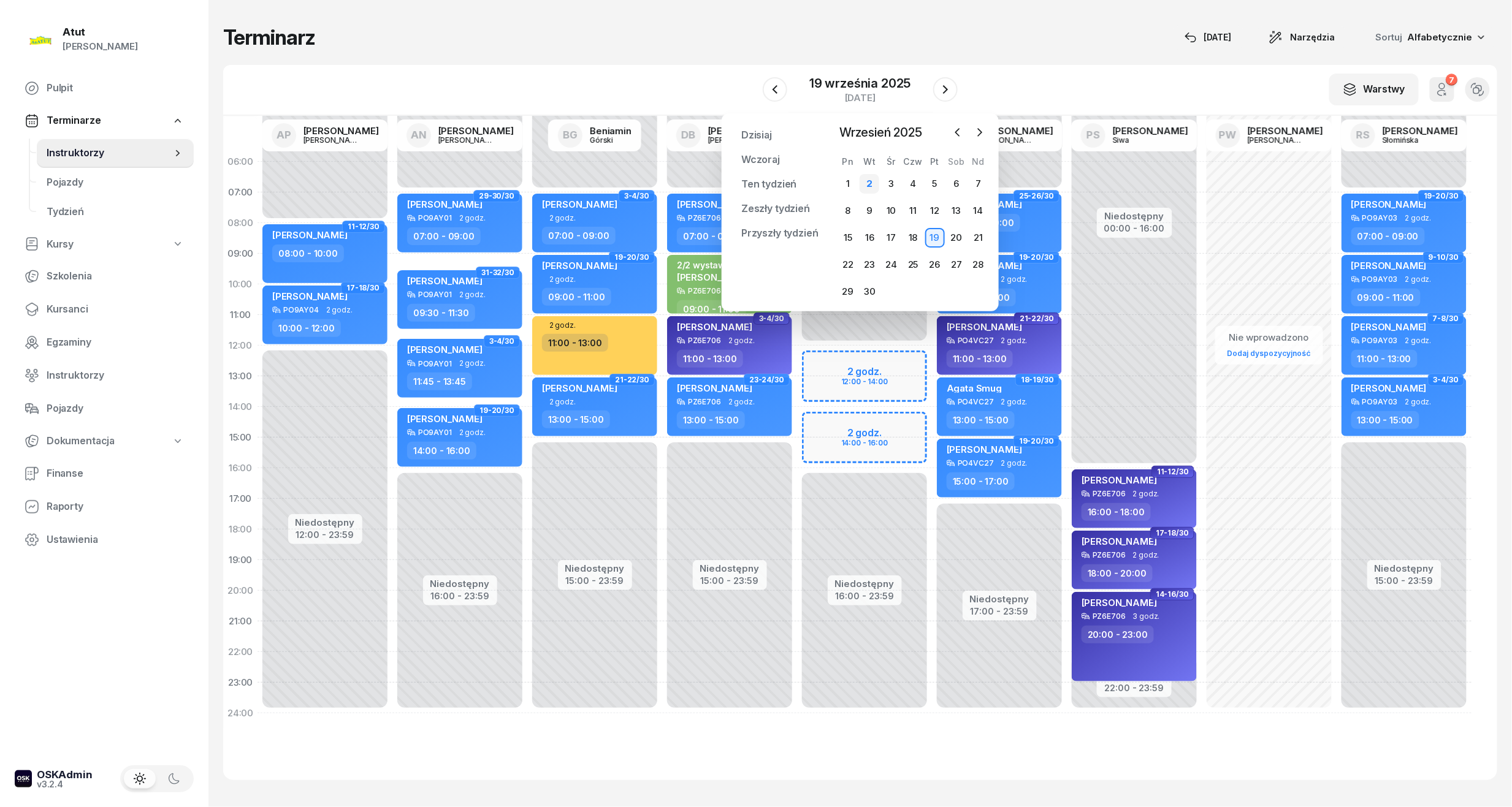
click at [868, 179] on div "2" at bounding box center [869, 183] width 20 height 20
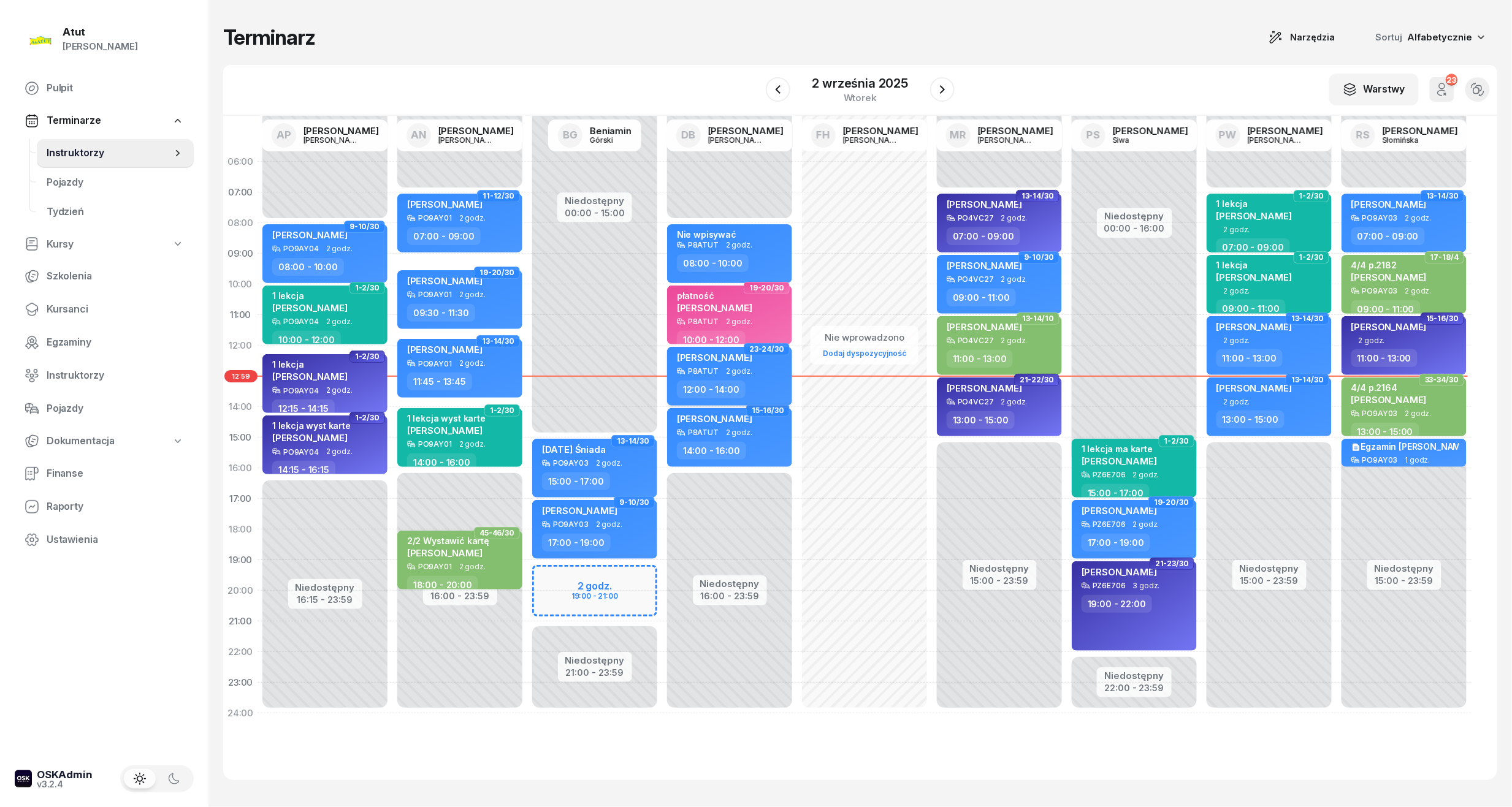
click at [768, 376] on div "Adrian Duczmal P8ATUT 2 godz. 12:00 - 14:00" at bounding box center [729, 376] width 125 height 59
select select "12"
select select "14"
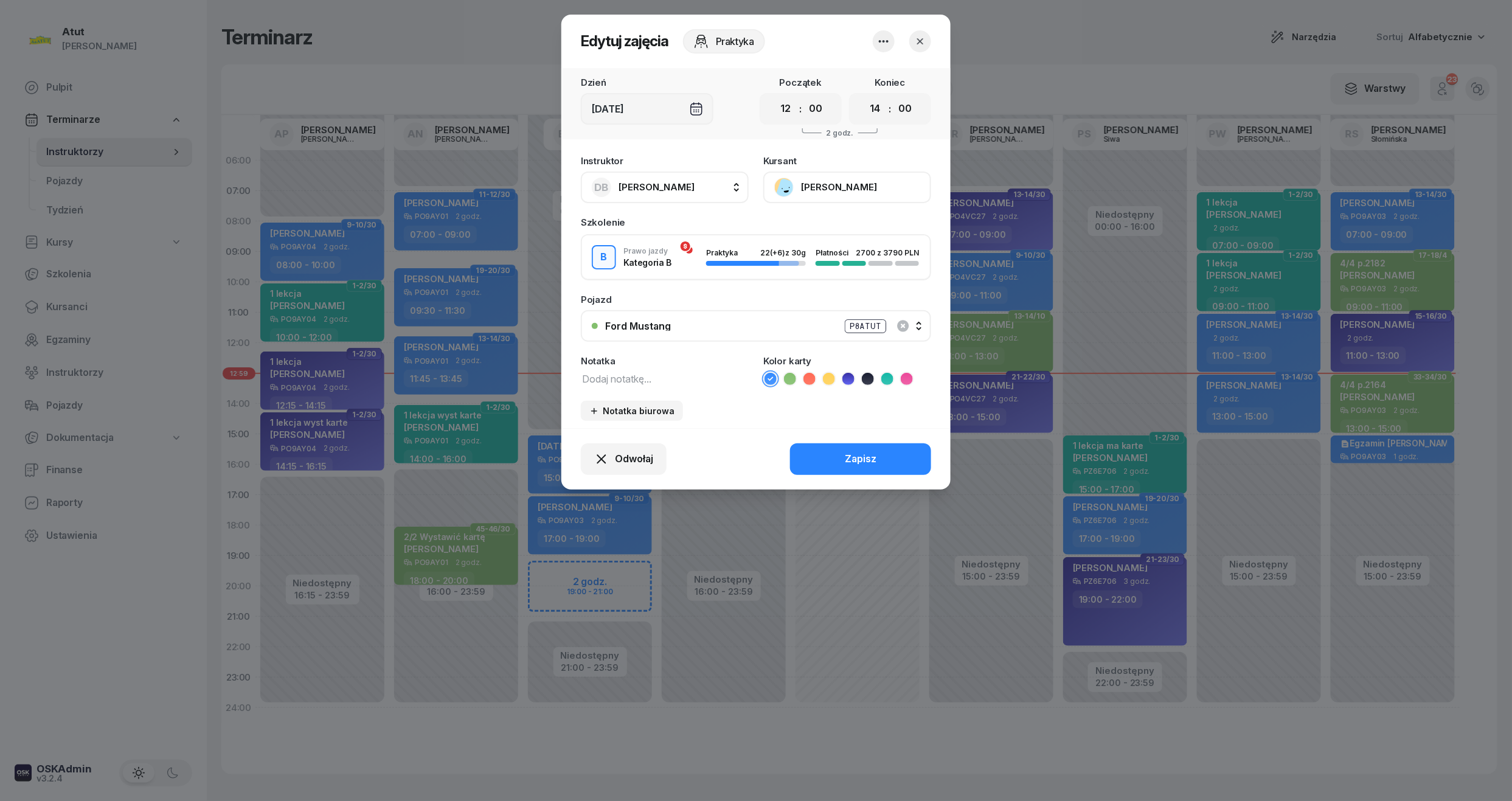
click at [828, 185] on button "[PERSON_NAME]" at bounding box center [847, 187] width 168 height 32
click at [816, 233] on div "Otwórz profil" at bounding box center [802, 229] width 59 height 16
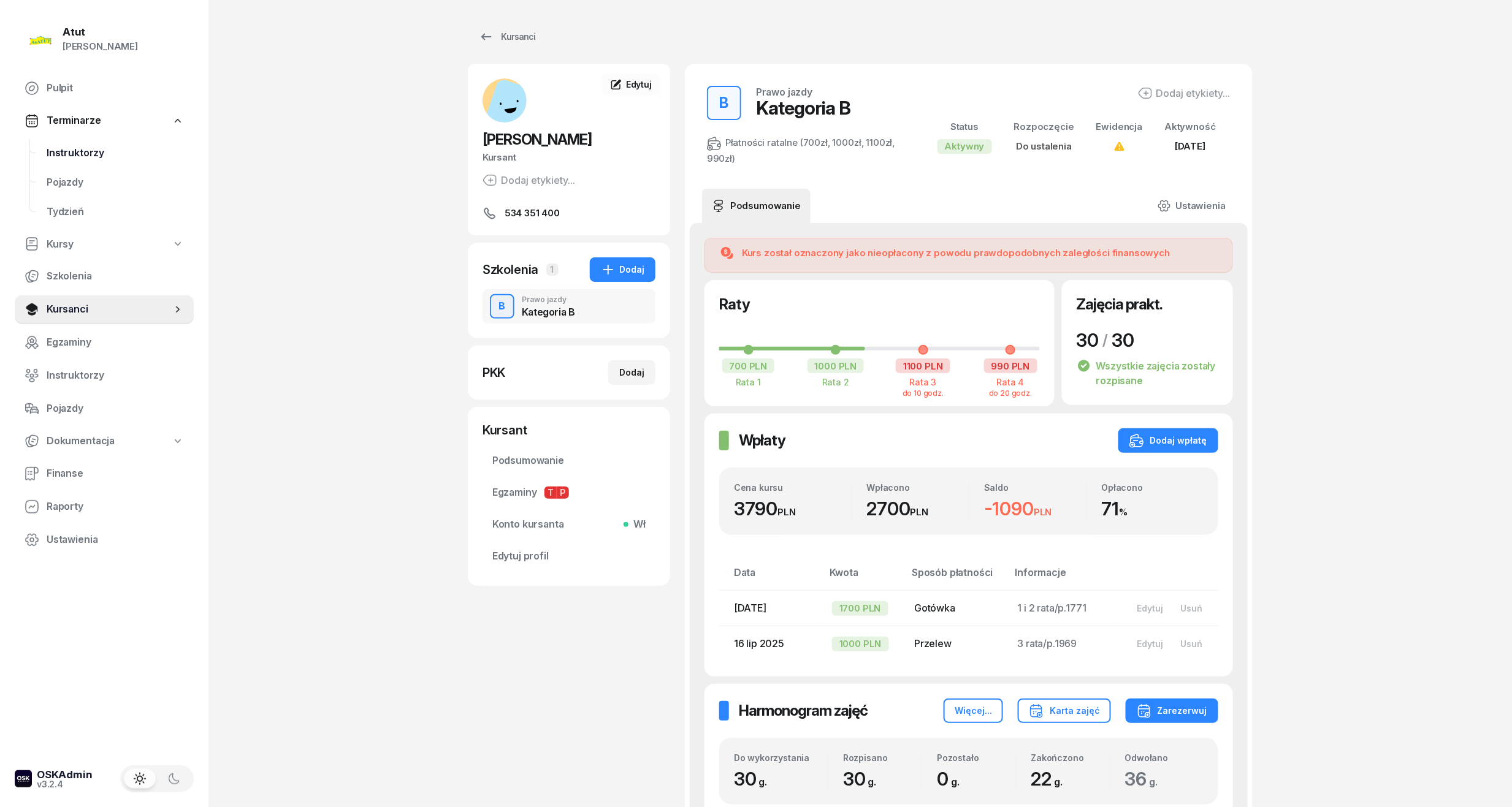
click at [65, 152] on span "Instruktorzy" at bounding box center [115, 153] width 138 height 16
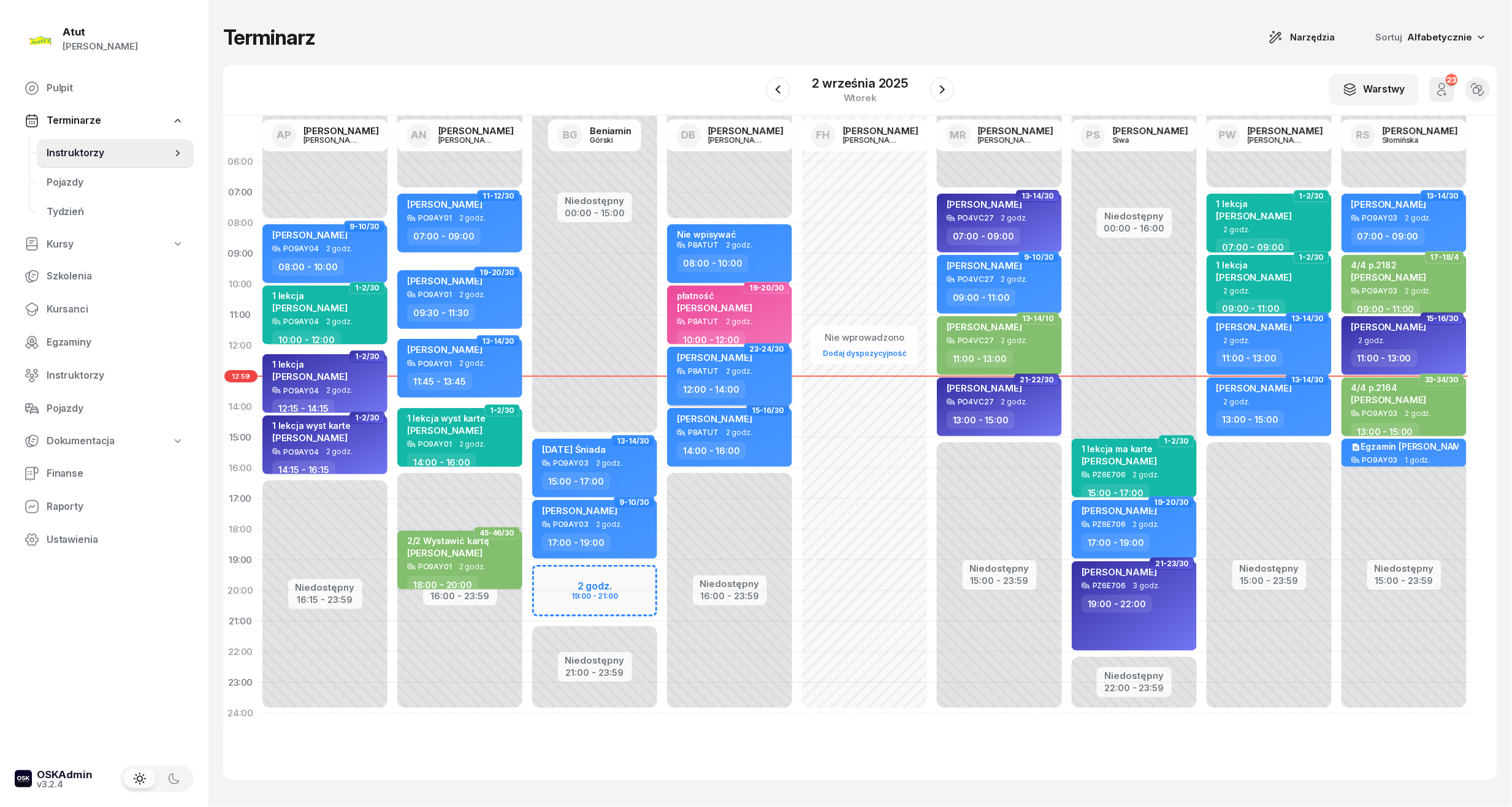
click at [726, 365] on div "[PERSON_NAME]" at bounding box center [714, 359] width 76 height 15
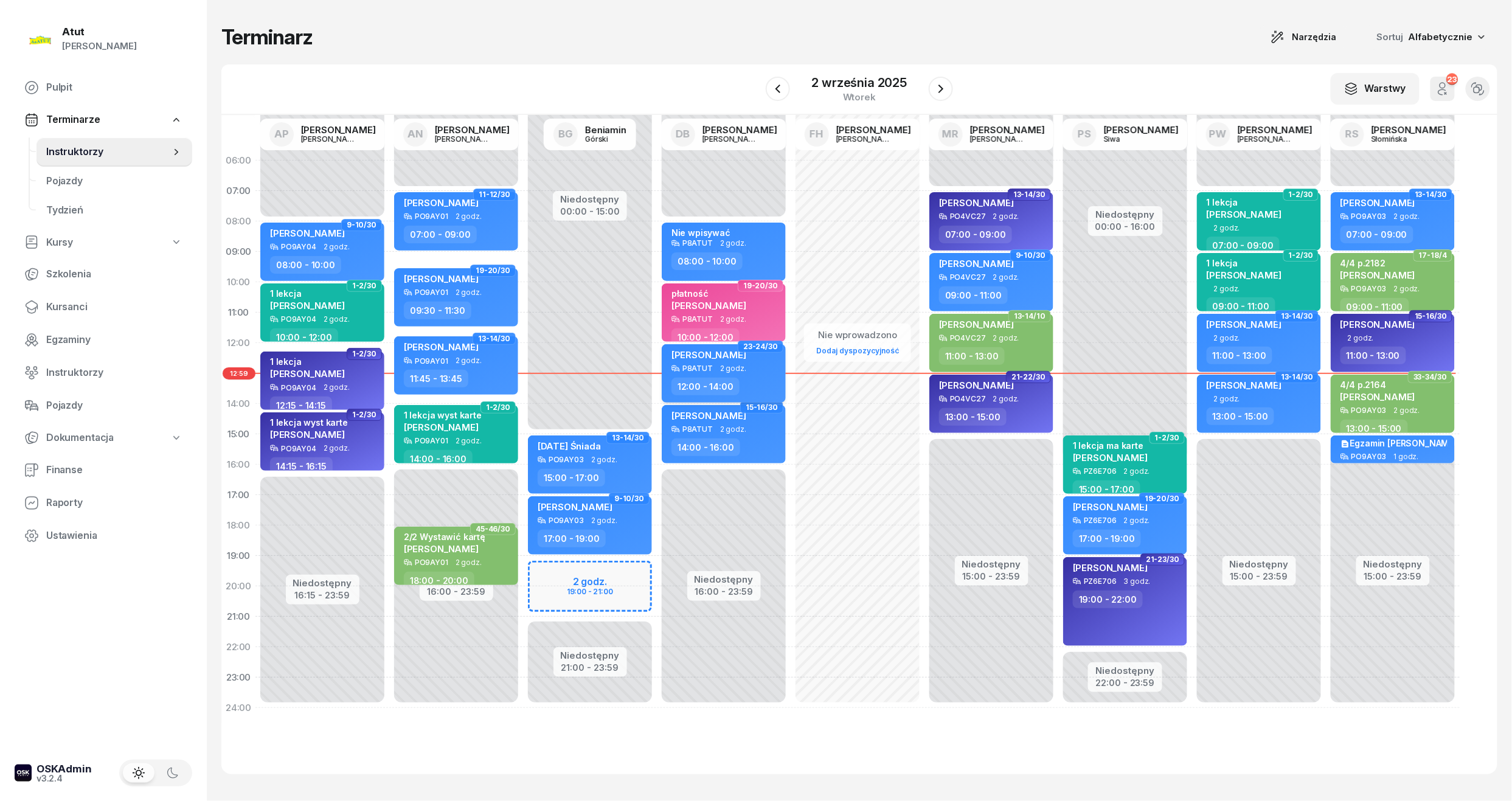
select select "12"
select select "14"
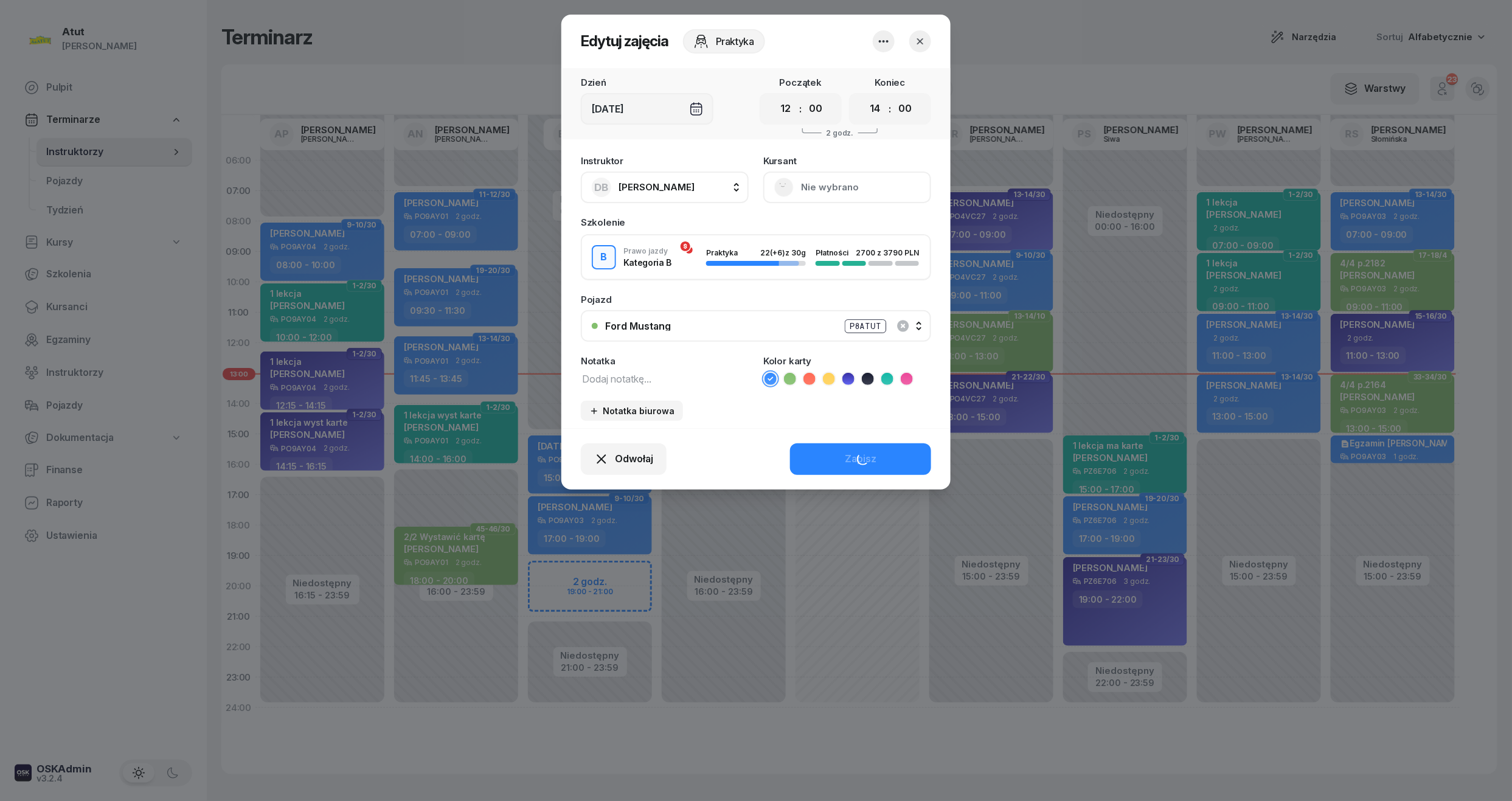
click at [908, 303] on div "Instruktor DB Dariusz Bańkowski AP Adam Pytlak AN Artur Nowakowski BG Beniamin …" at bounding box center [756, 289] width 390 height 279
click at [886, 449] on div "Odwołaj Zapisz" at bounding box center [756, 459] width 390 height 62
click at [908, 376] on icon at bounding box center [907, 379] width 12 height 12
click at [872, 451] on div "Zapisz" at bounding box center [860, 459] width 32 height 16
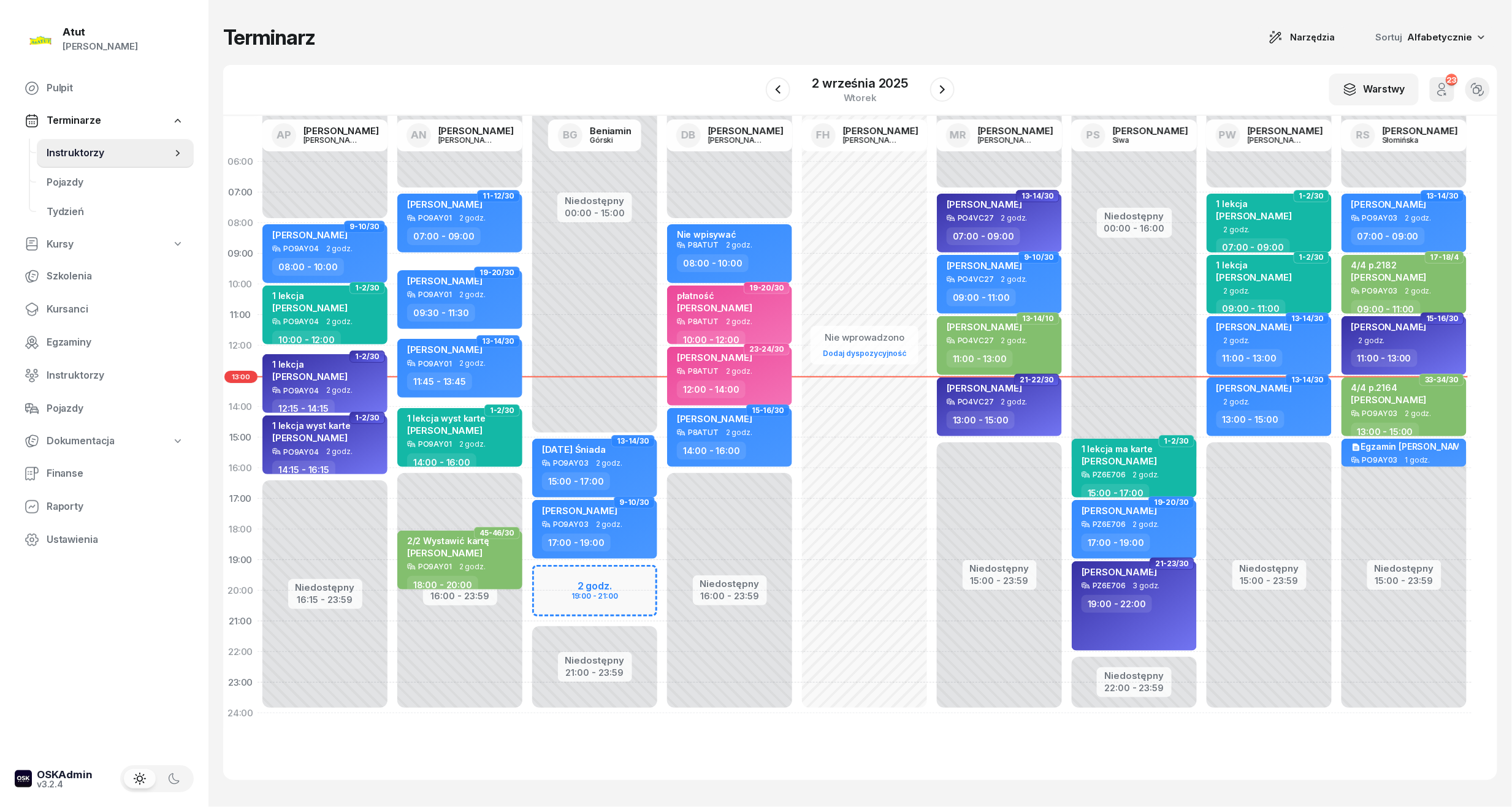
click at [799, 424] on div "Nie wprowadzono Dodaj dyspozycyjność" at bounding box center [864, 437] width 135 height 582
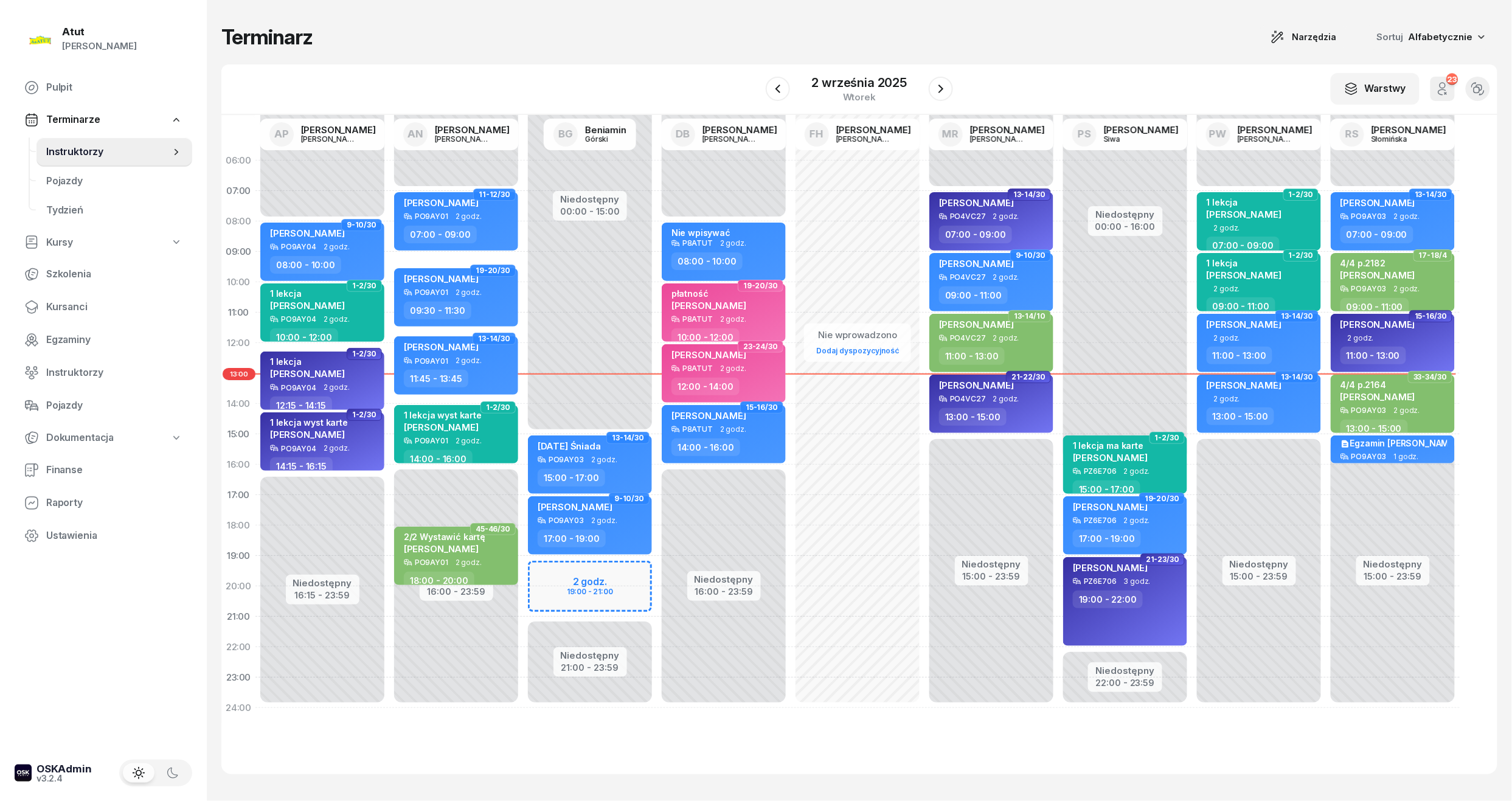
select select "14"
select select "16"
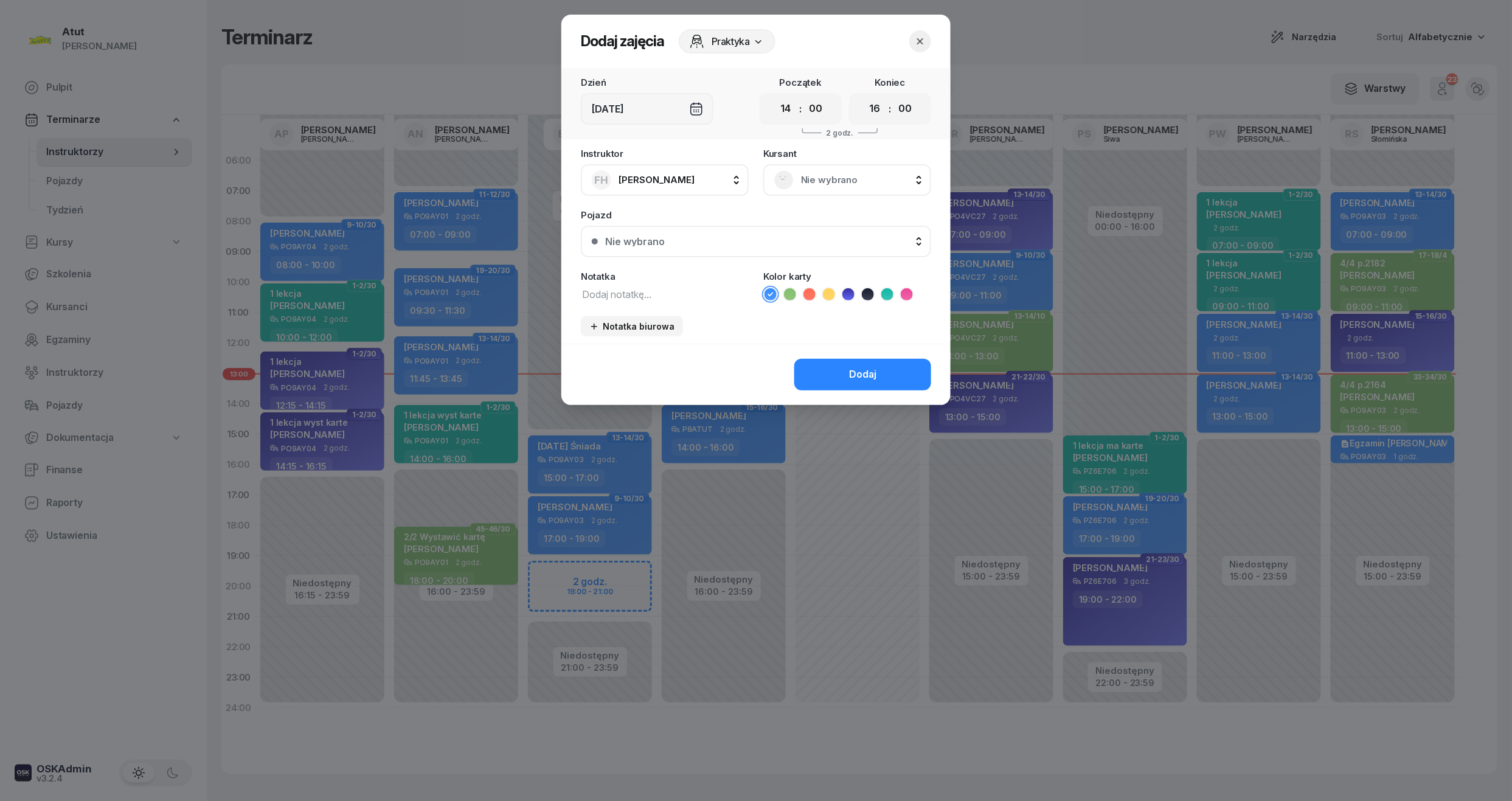
click at [926, 35] on icon "button" at bounding box center [920, 41] width 12 height 12
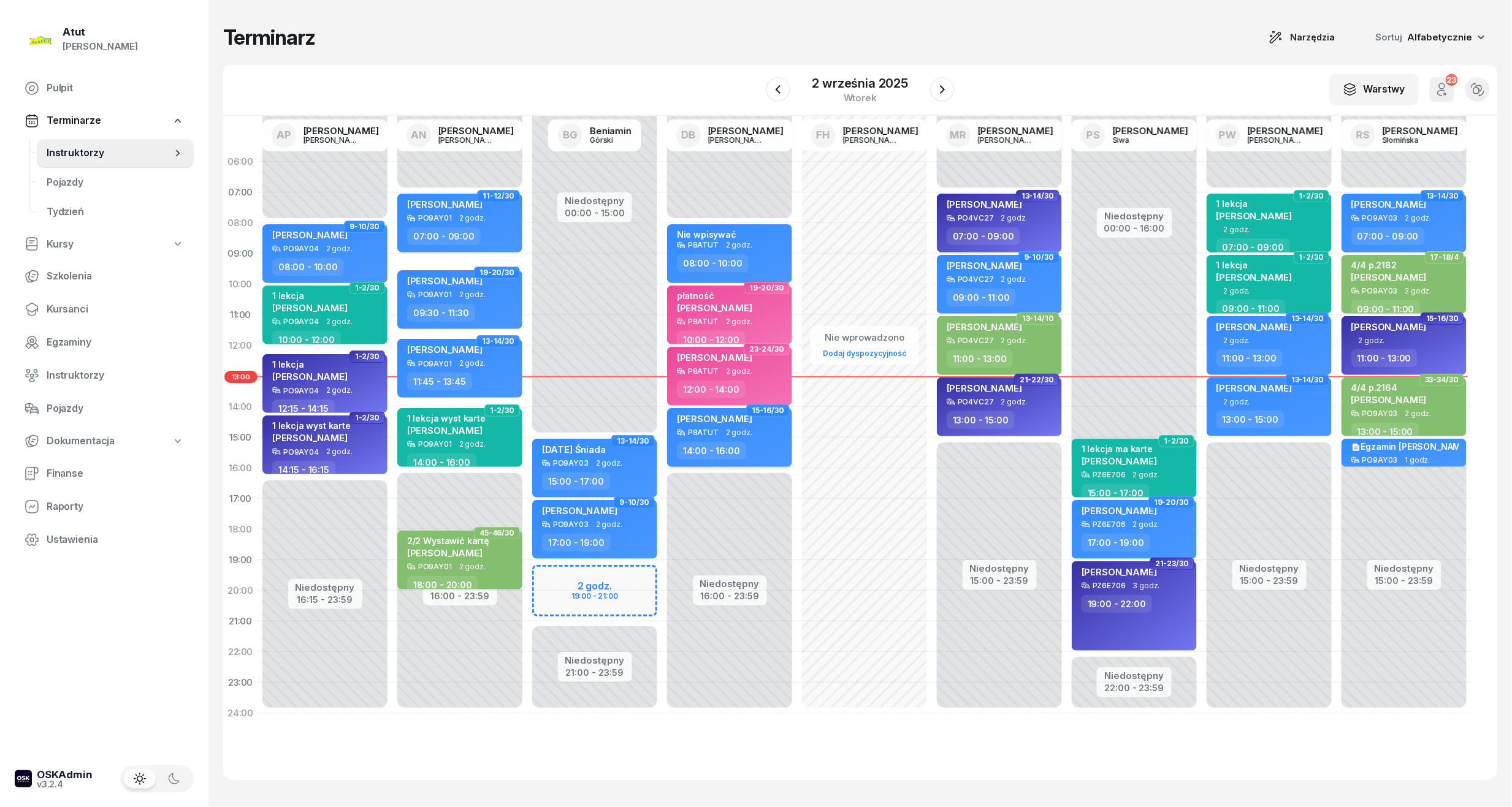
click at [759, 437] on div "Krzysztof Hałas P8ATUT 2 godz. 14:00 - 16:00" at bounding box center [729, 437] width 125 height 59
select select "14"
select select "16"
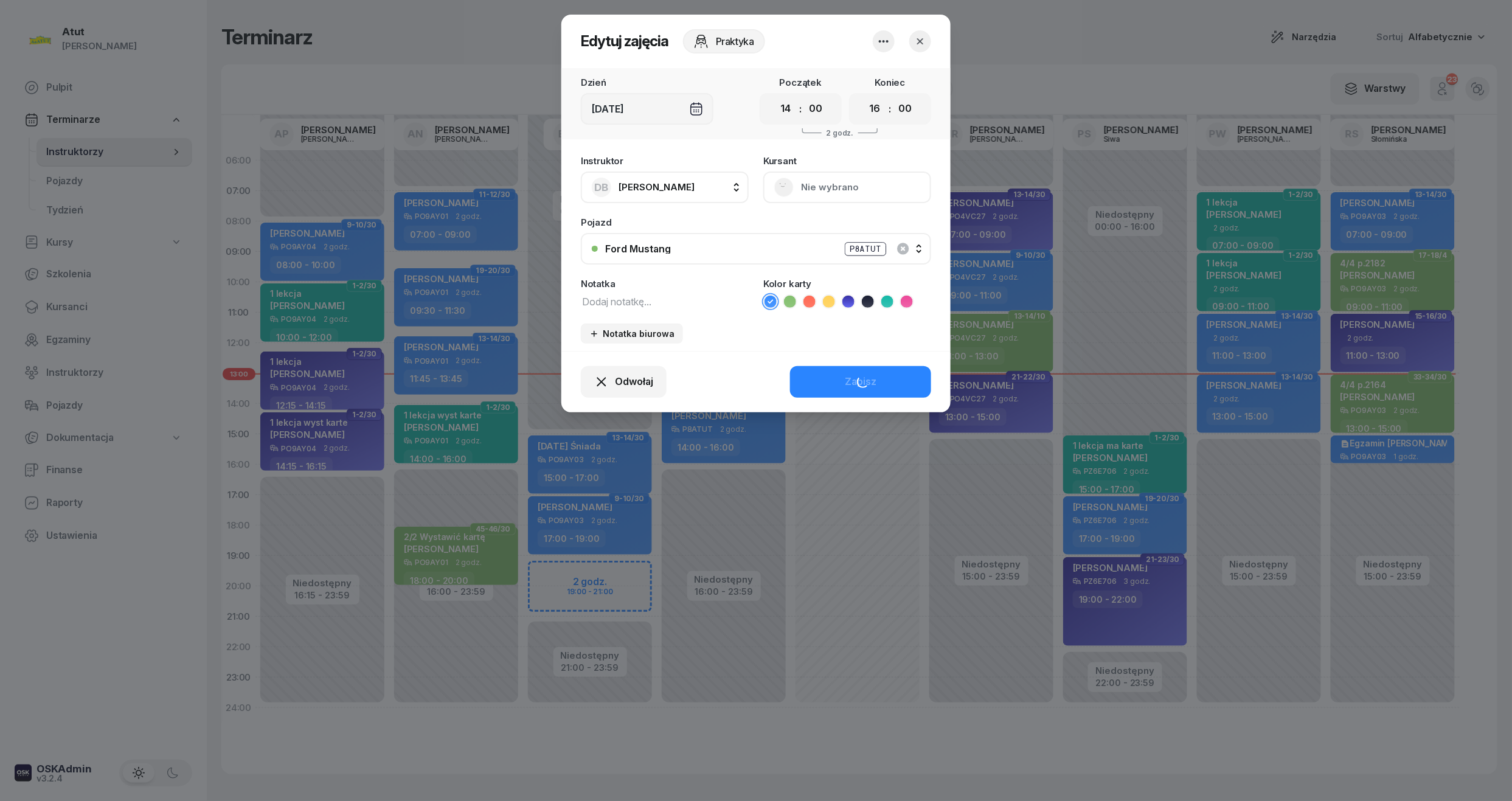
click at [837, 192] on button "Nie wybrano" at bounding box center [847, 187] width 168 height 32
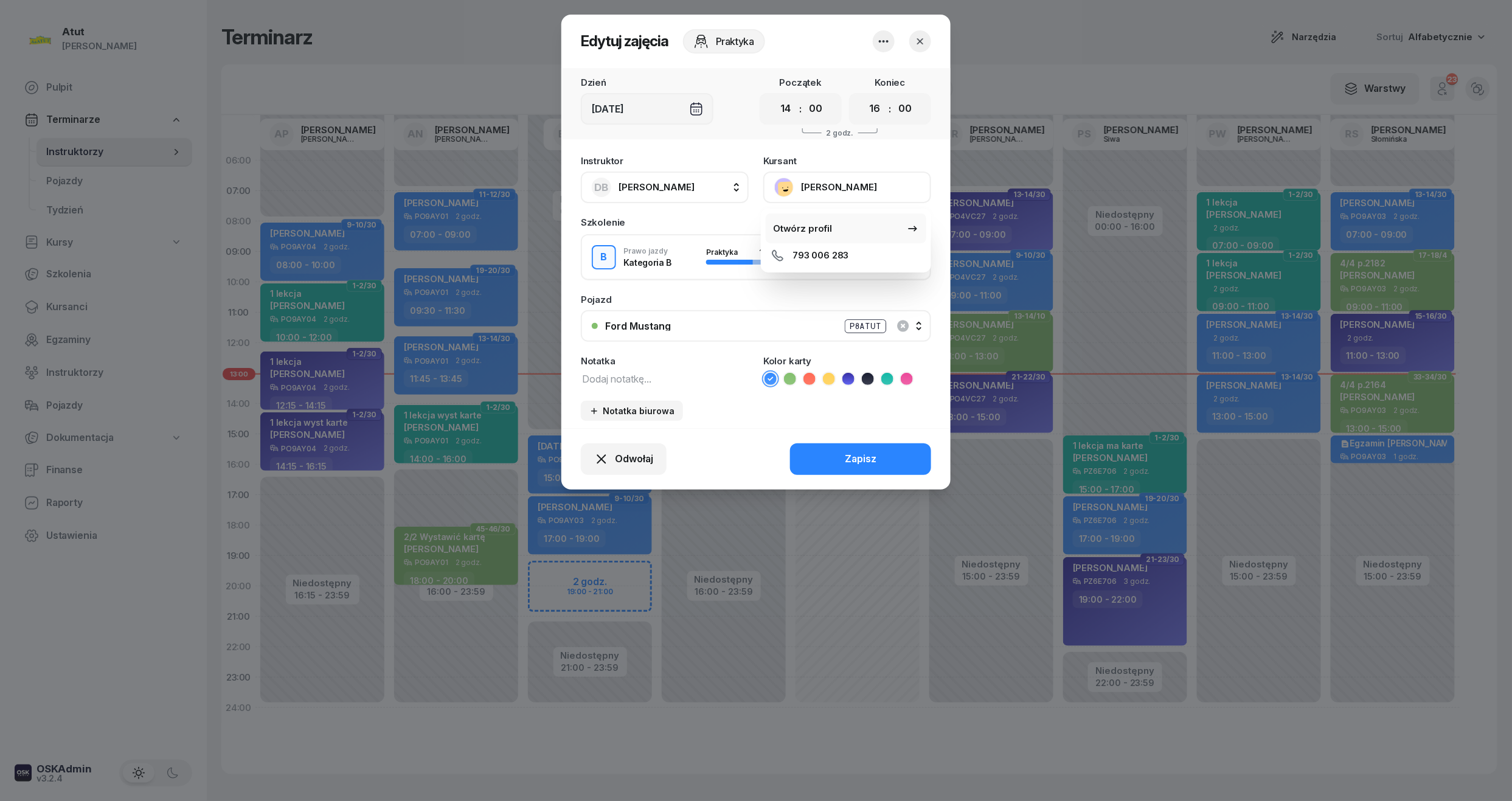
click at [801, 222] on div "Otwórz profil" at bounding box center [802, 229] width 59 height 16
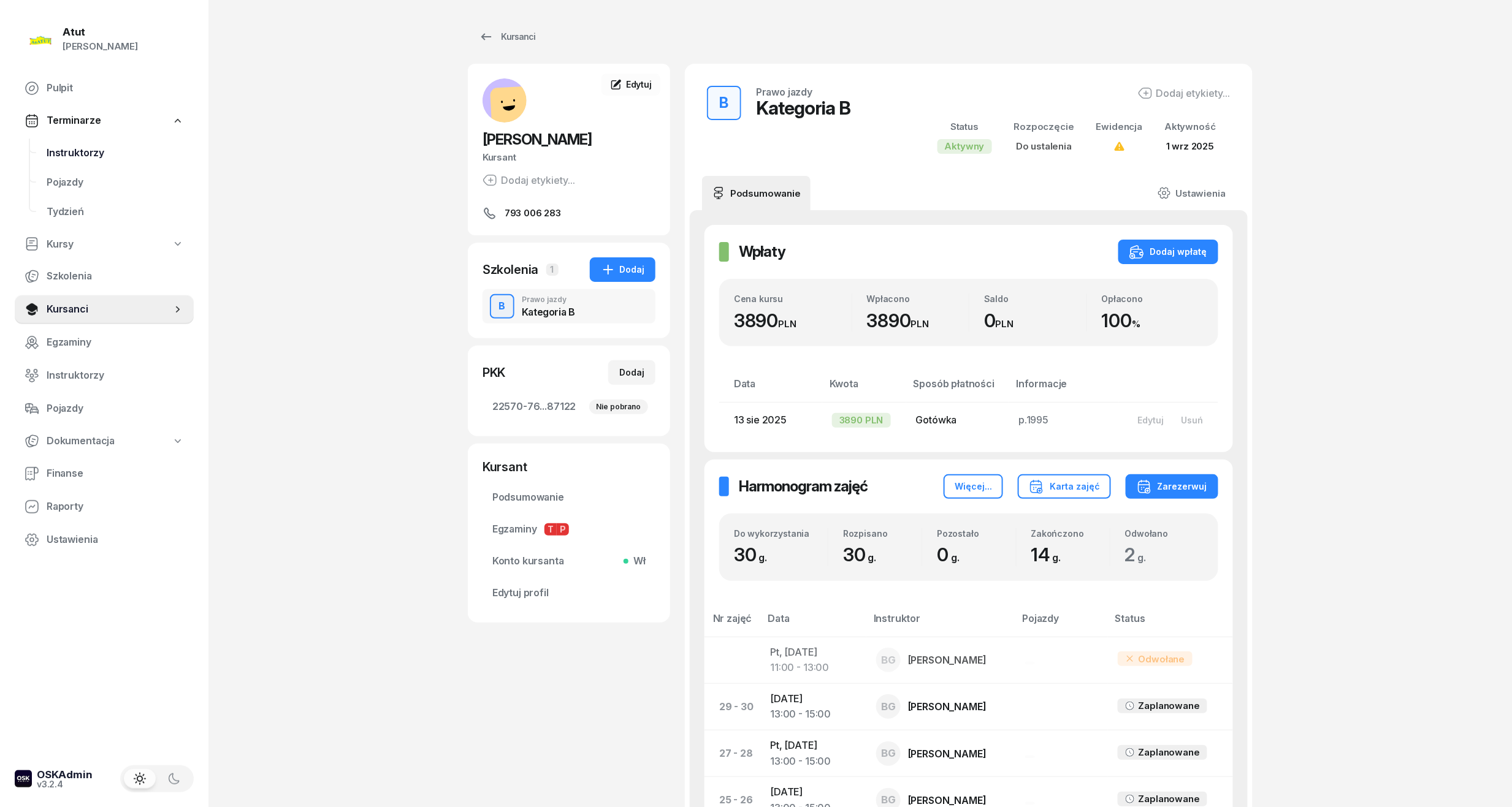
click at [87, 153] on span "Instruktorzy" at bounding box center [115, 153] width 138 height 16
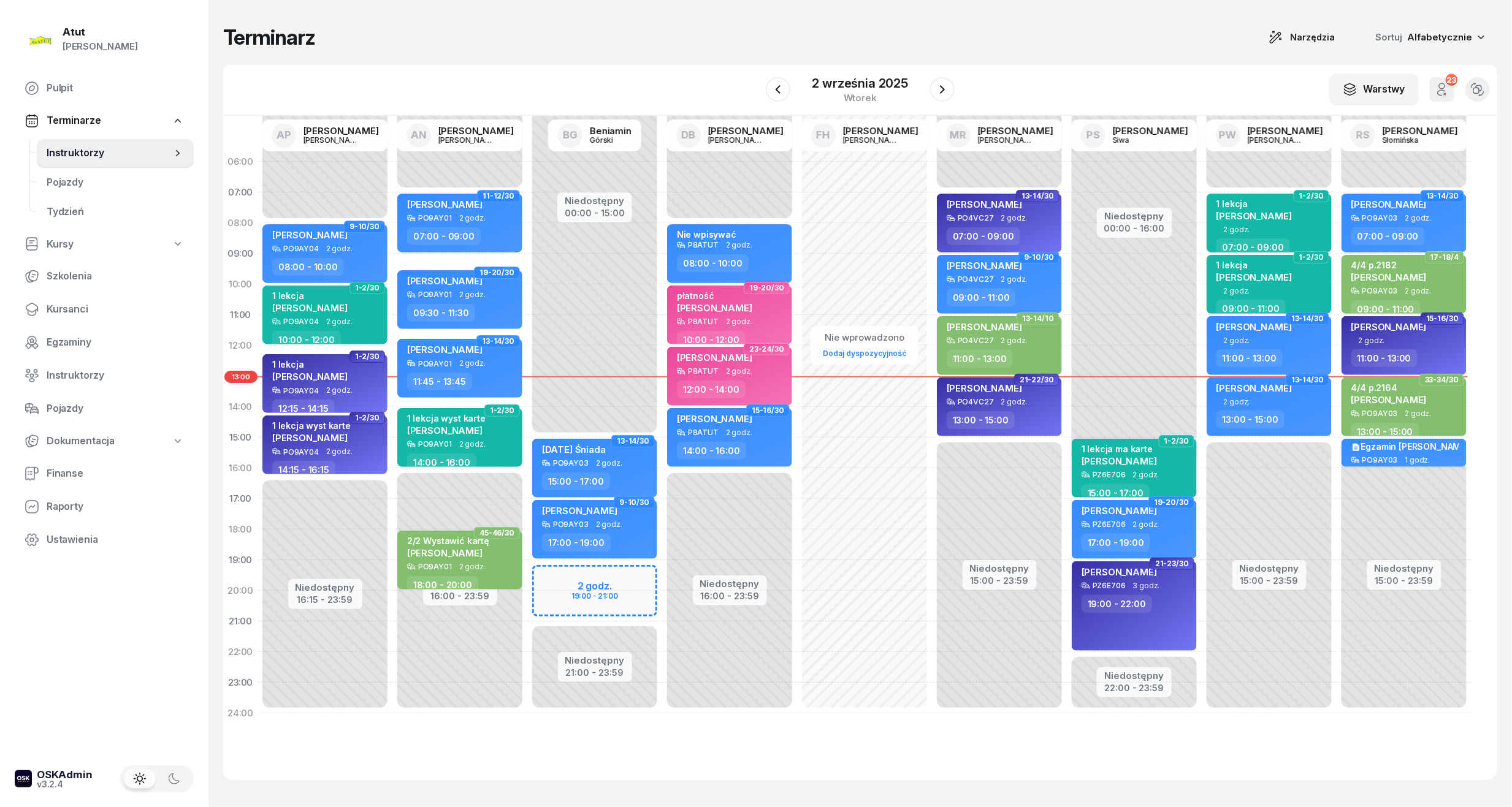
click at [1021, 201] on span "13-14/30" at bounding box center [1037, 197] width 43 height 13
select select "07"
select select "09"
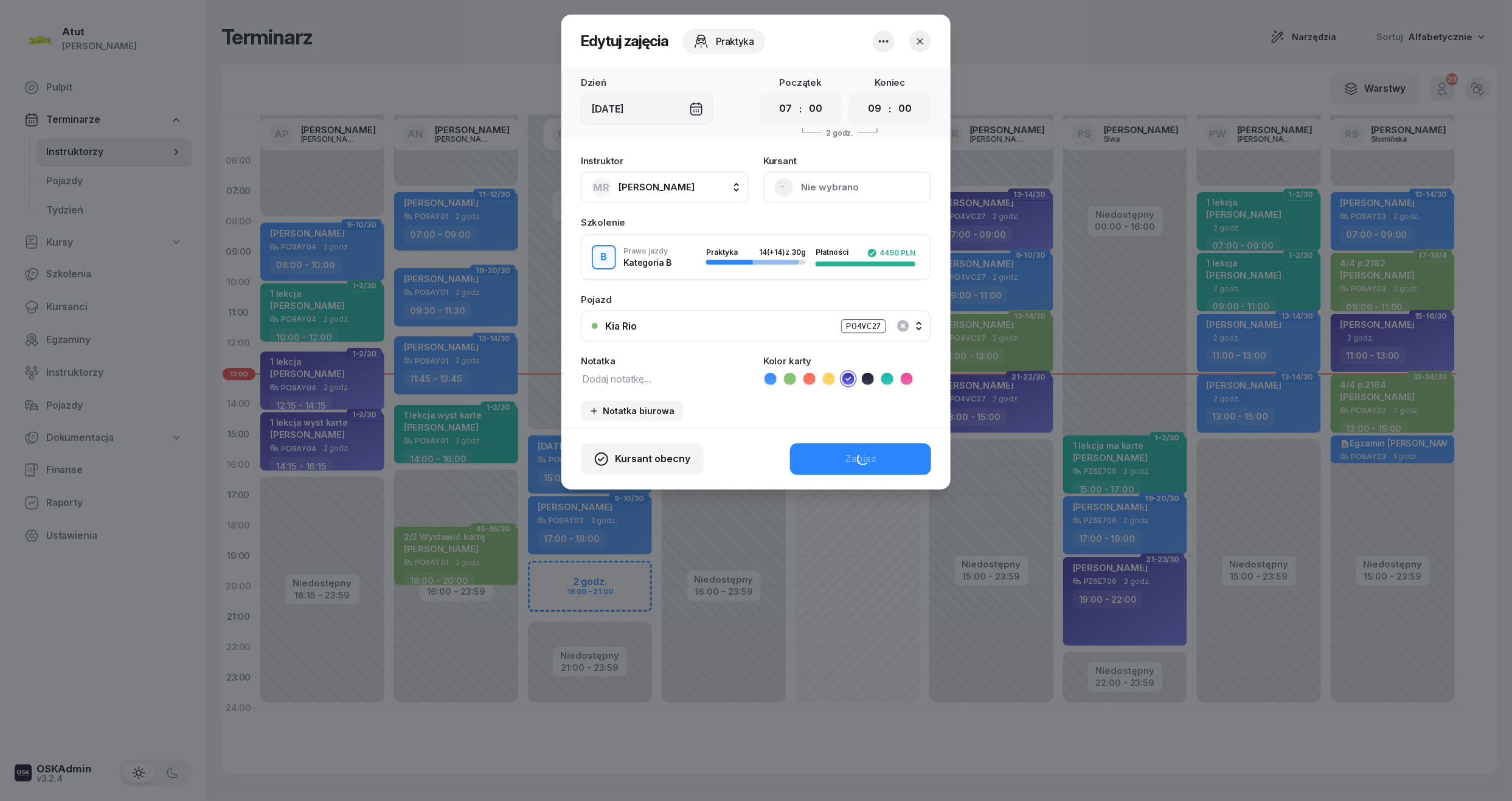
click at [828, 186] on button "Nie wybrano" at bounding box center [847, 187] width 168 height 32
click at [813, 236] on div "Otwórz profil" at bounding box center [802, 229] width 59 height 16
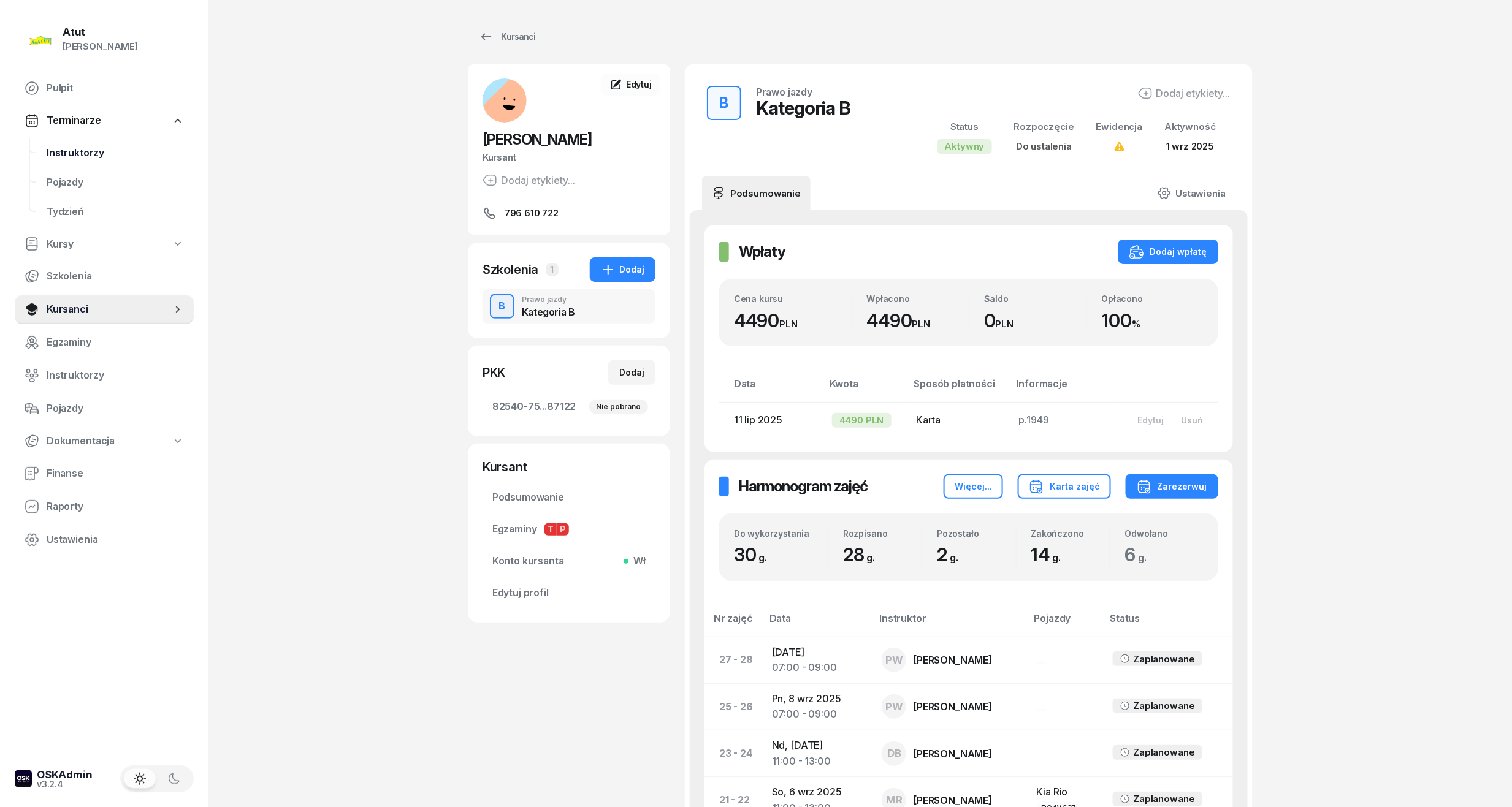
click at [65, 140] on link "Instruktorzy" at bounding box center [115, 153] width 157 height 29
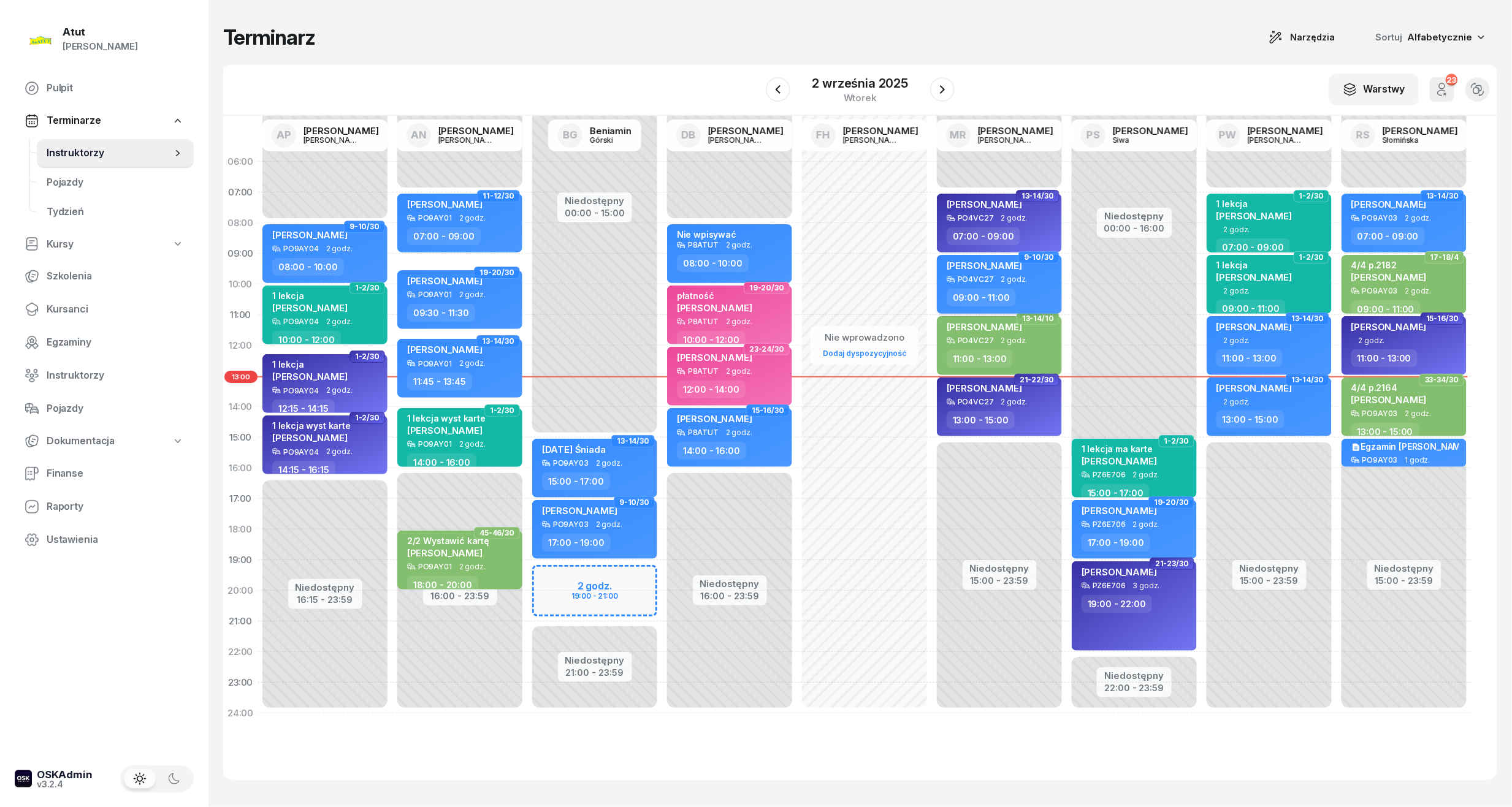
click at [982, 265] on span "[PERSON_NAME]" at bounding box center [984, 265] width 76 height 12
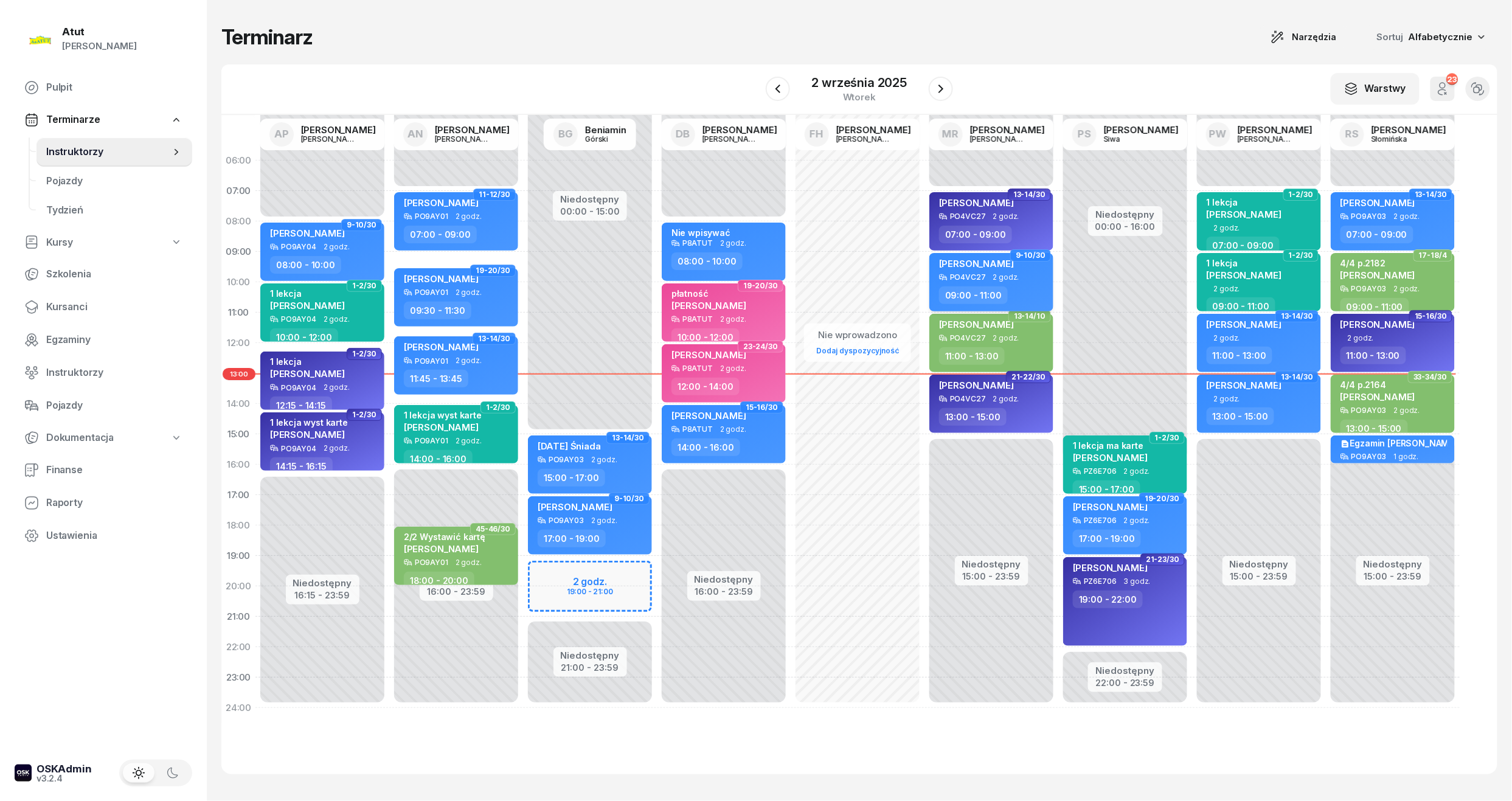
select select "09"
select select "11"
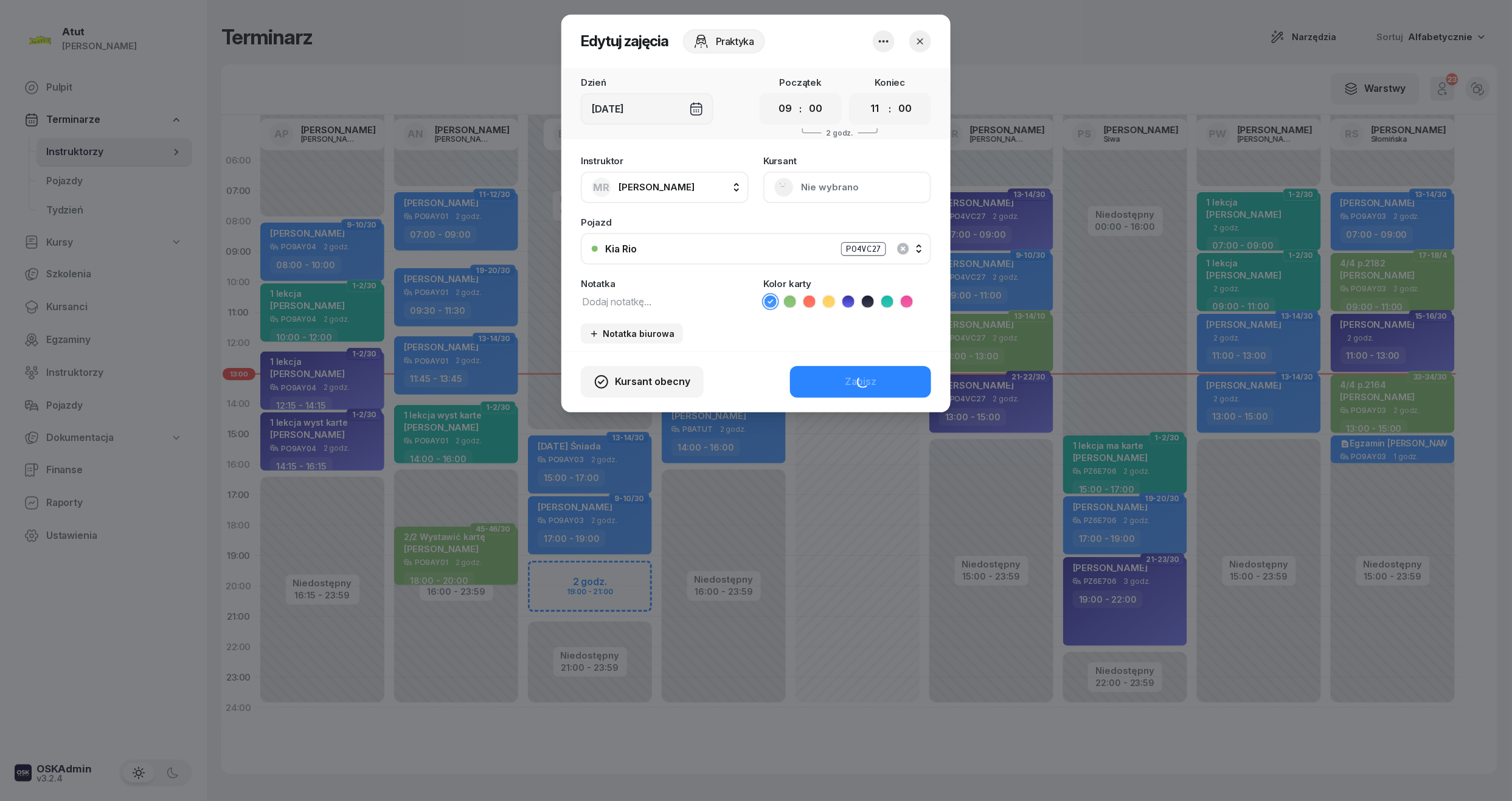
click at [850, 183] on button "Nie wybrano" at bounding box center [847, 187] width 168 height 32
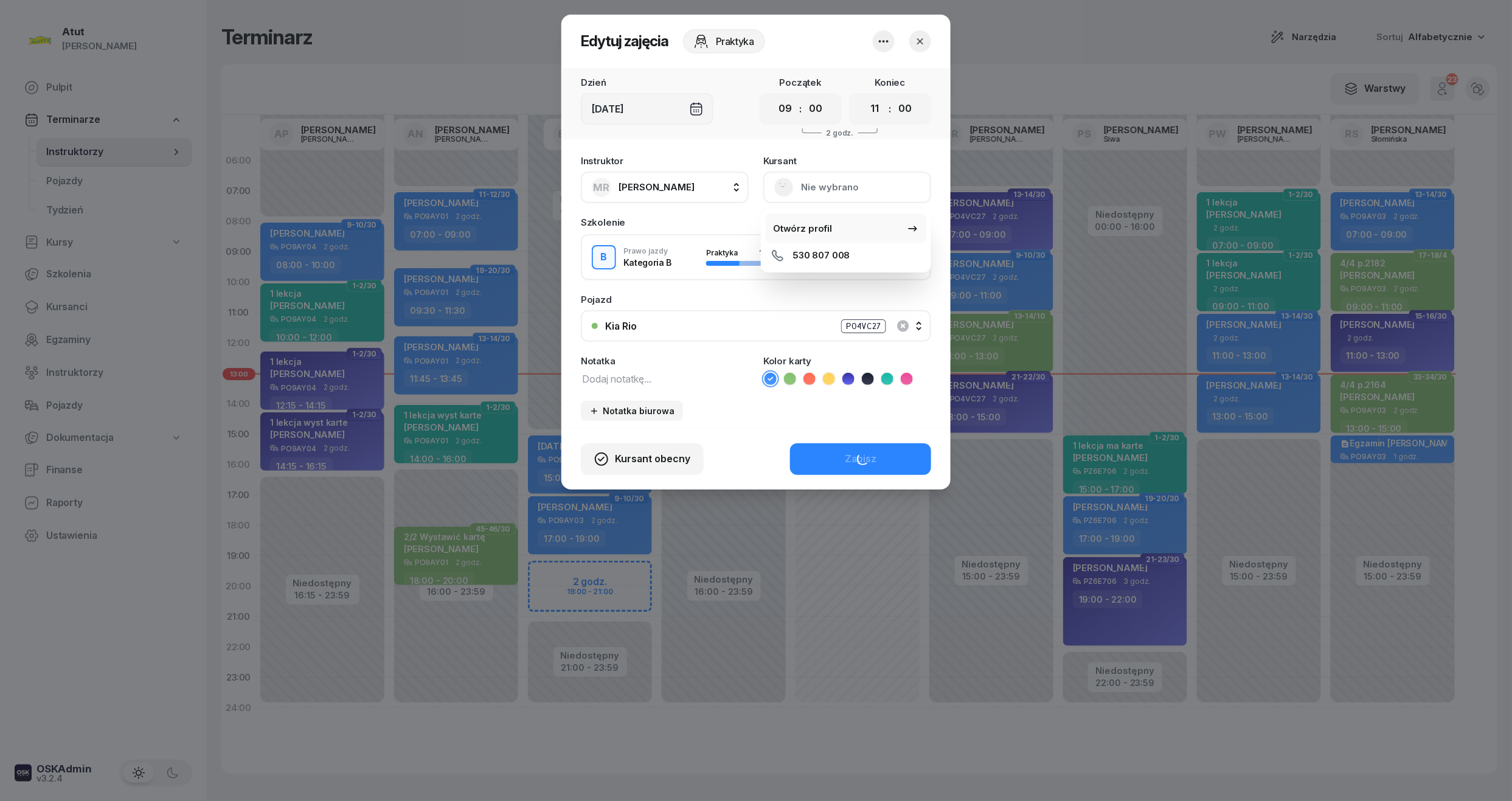
click at [812, 236] on div "Otwórz profil" at bounding box center [802, 229] width 59 height 16
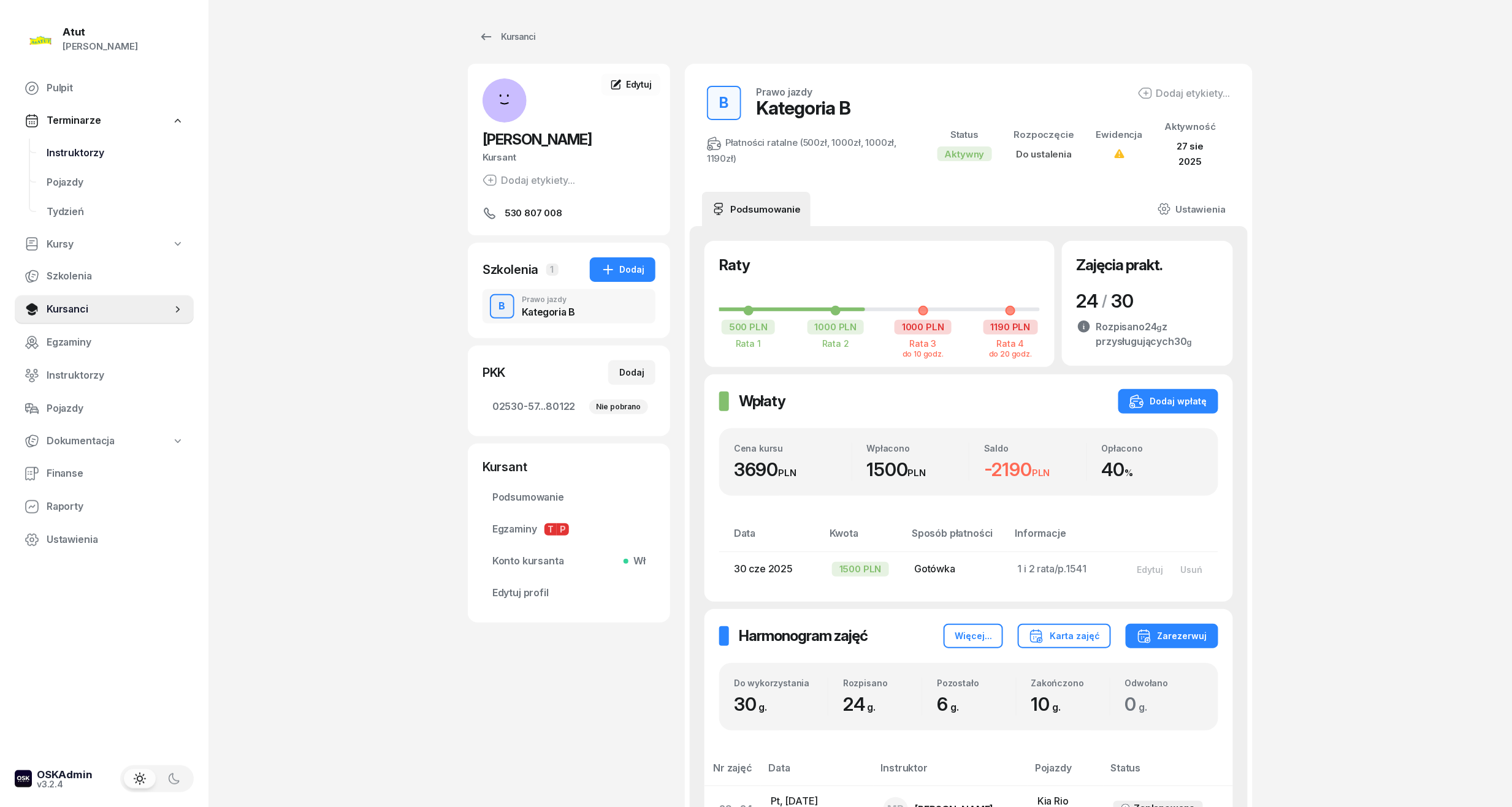
click at [79, 153] on span "Instruktorzy" at bounding box center [115, 153] width 138 height 16
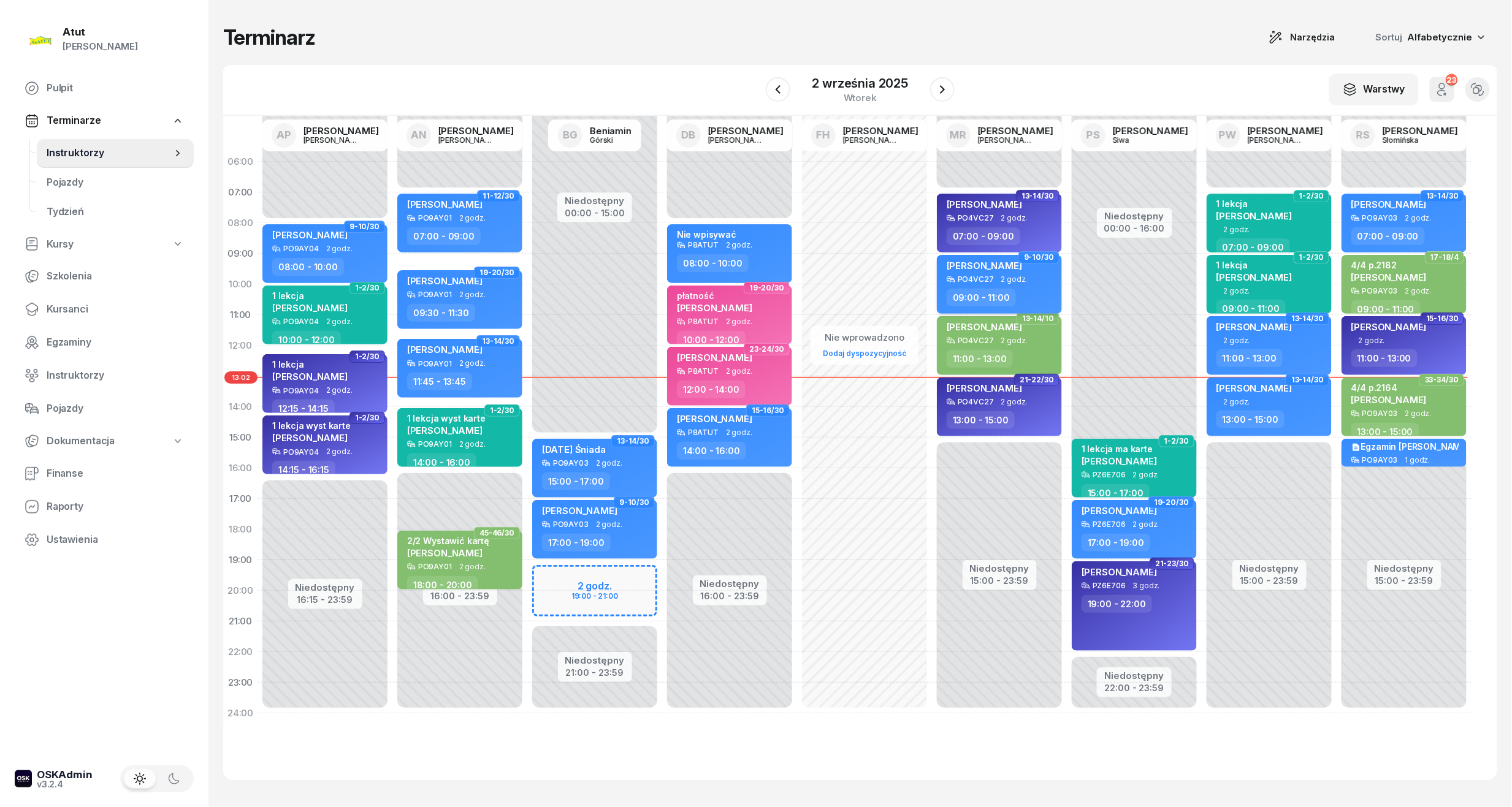
click at [988, 266] on span "[PERSON_NAME]" at bounding box center [984, 265] width 76 height 12
select select "09"
select select "11"
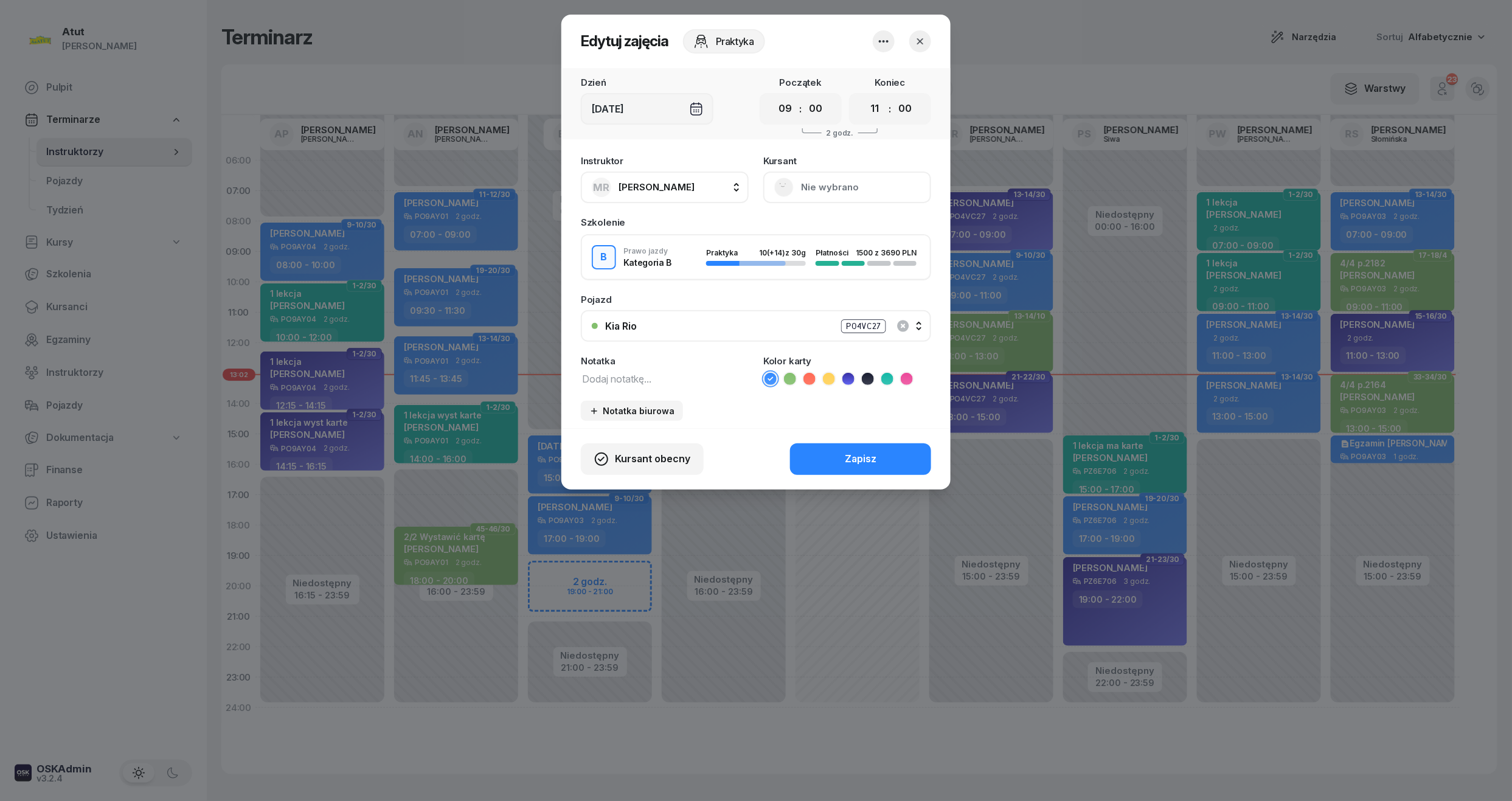
click at [905, 375] on icon at bounding box center [907, 379] width 12 height 12
click at [866, 447] on button "Zapisz" at bounding box center [860, 459] width 141 height 32
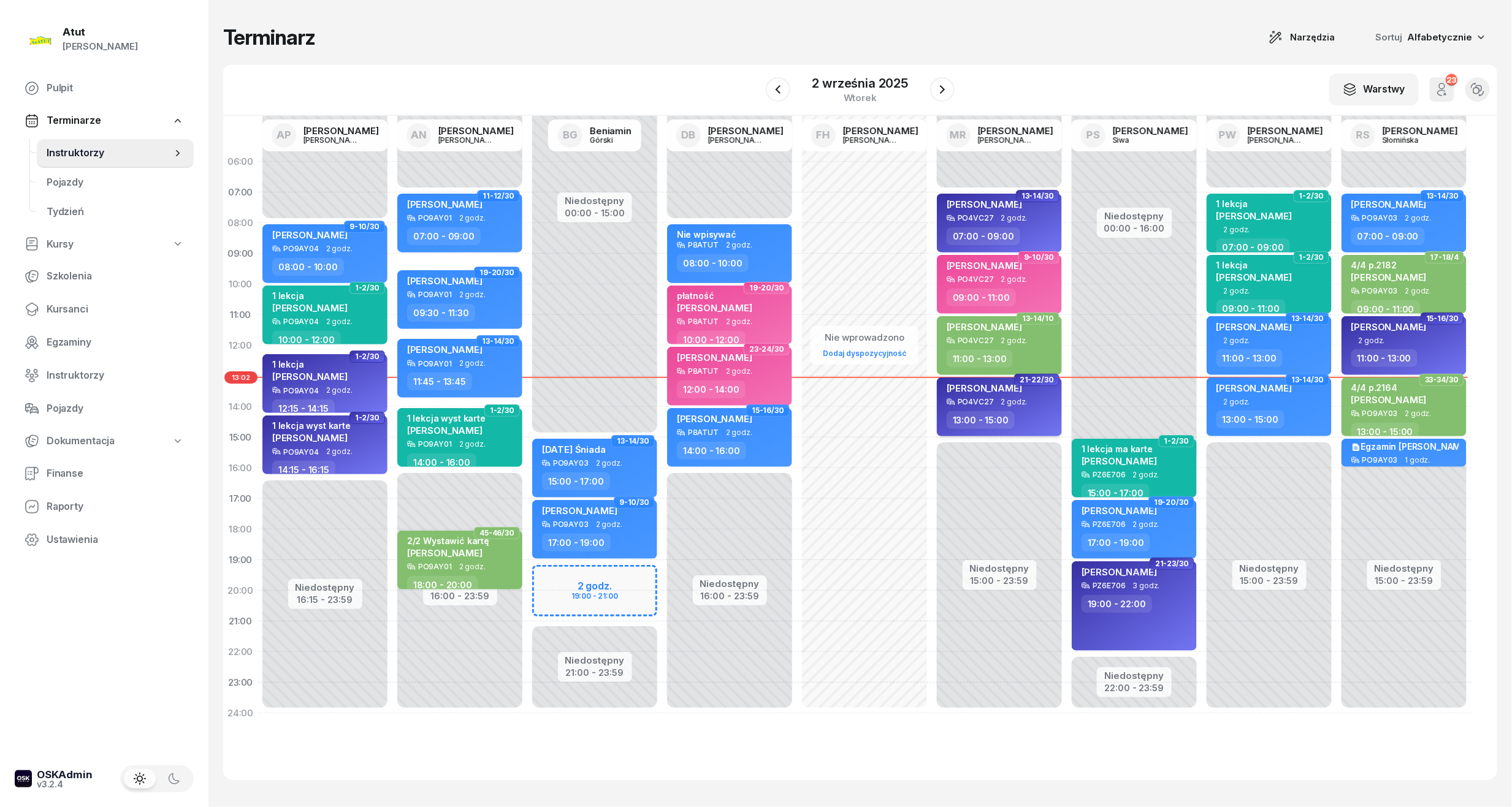
click at [1028, 407] on div "Wiktoria Spławska PO4VC27 2 godz. 13:00 - 15:00" at bounding box center [999, 407] width 125 height 59
select select "13"
select select "15"
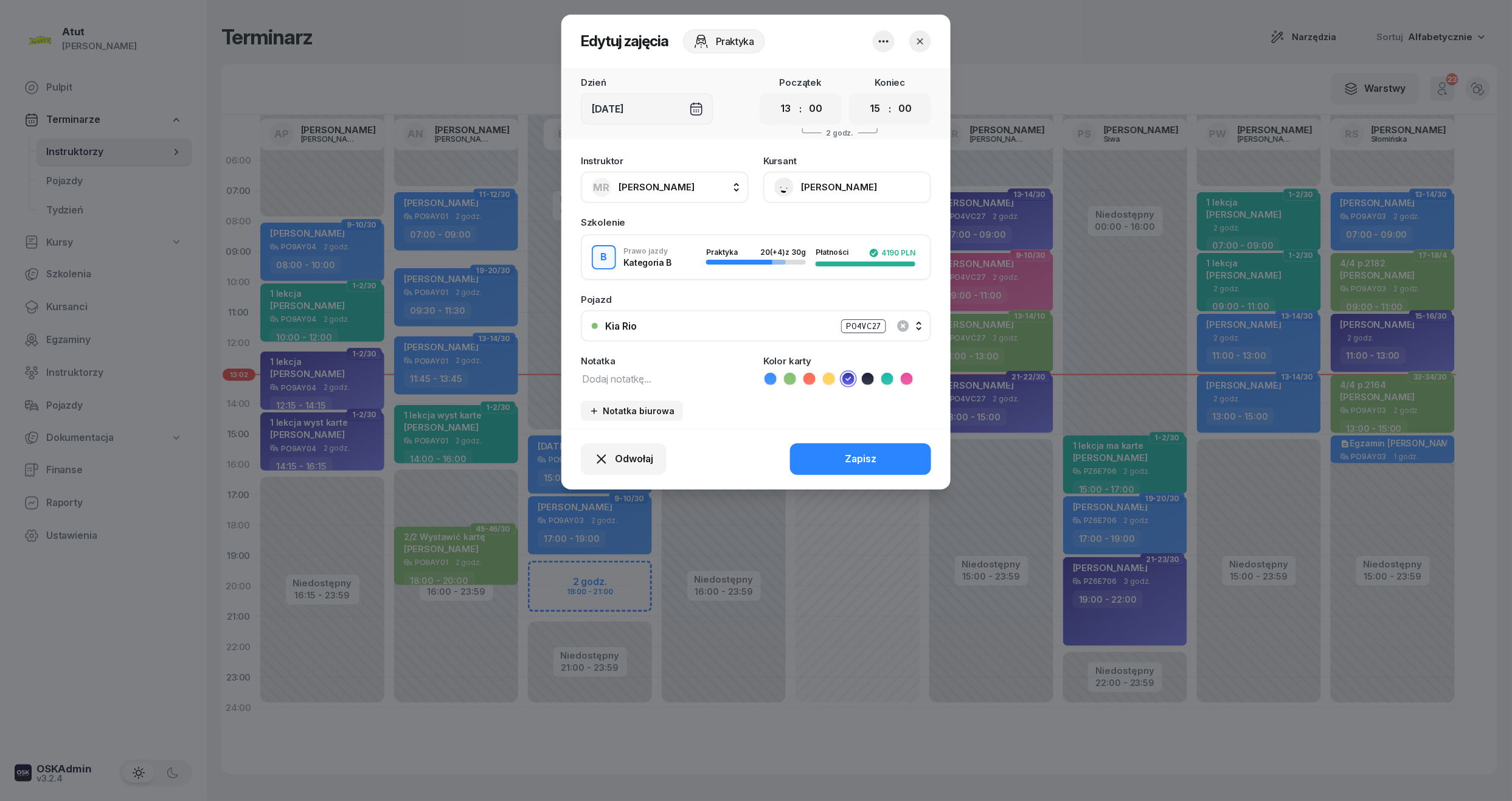
click at [834, 193] on button "[PERSON_NAME]" at bounding box center [847, 187] width 168 height 32
click at [819, 233] on div "Otwórz profil" at bounding box center [802, 229] width 59 height 16
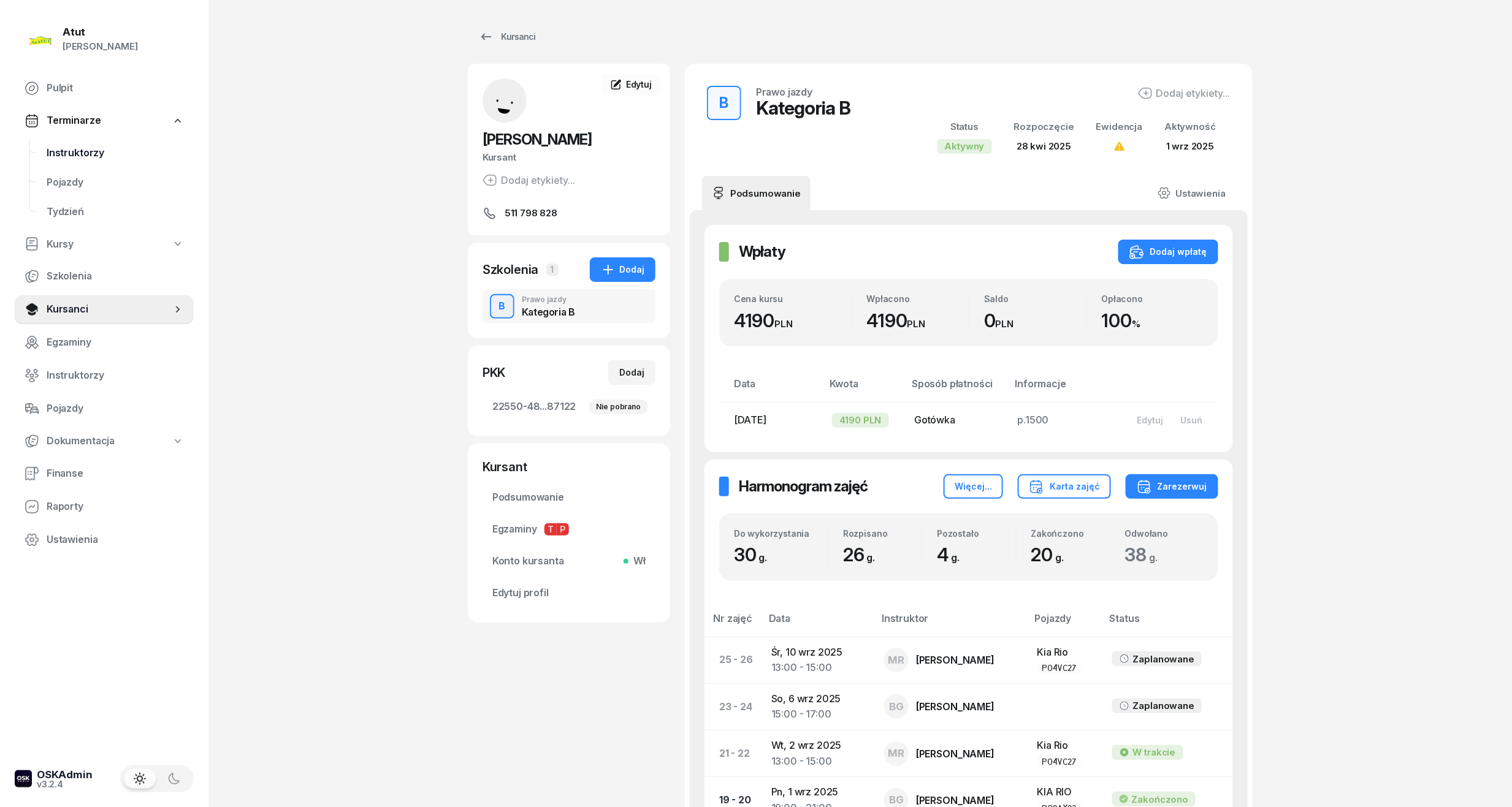
click at [72, 147] on span "Instruktorzy" at bounding box center [115, 153] width 138 height 16
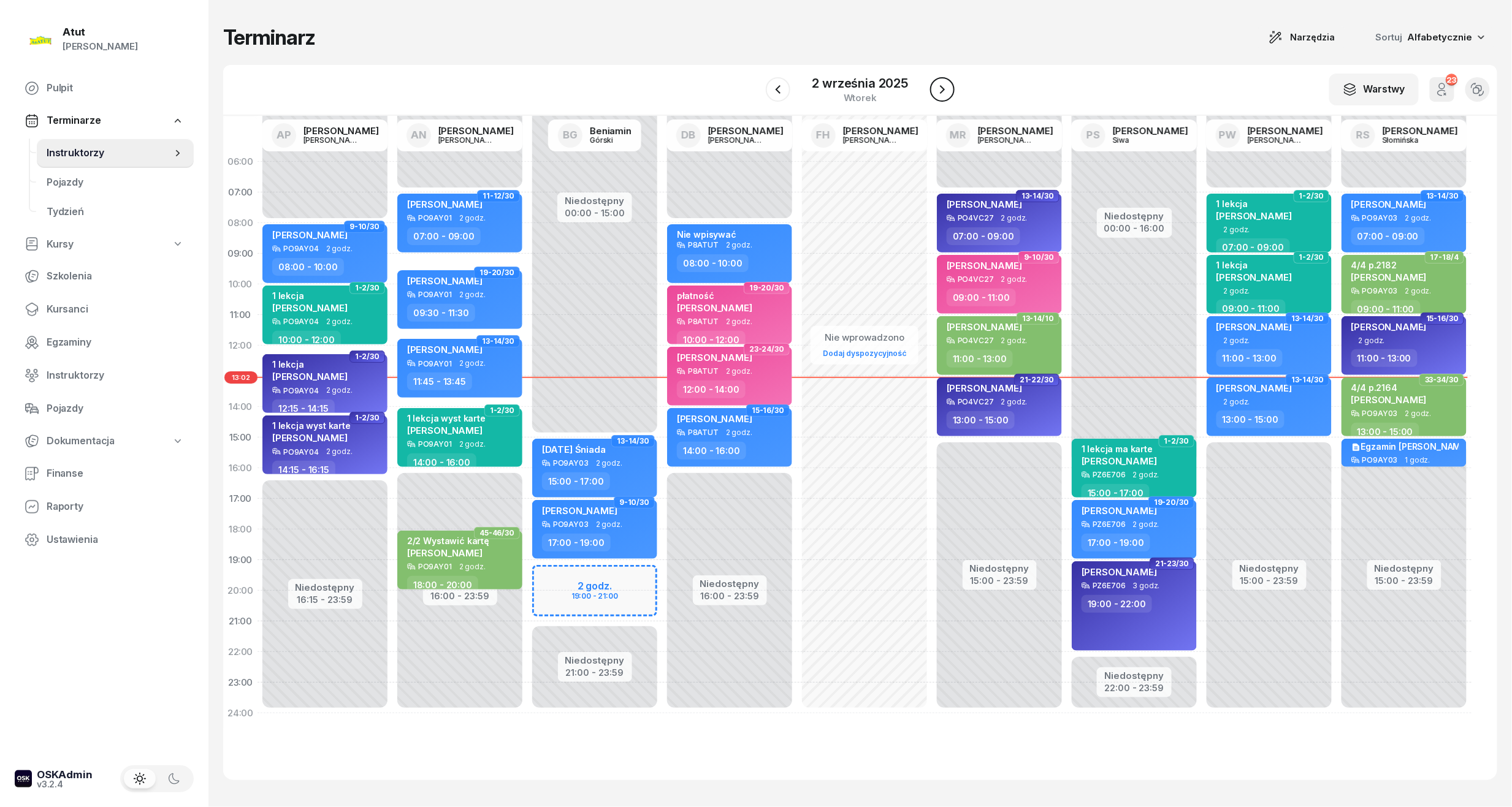
click at [944, 87] on icon "button" at bounding box center [942, 89] width 15 height 15
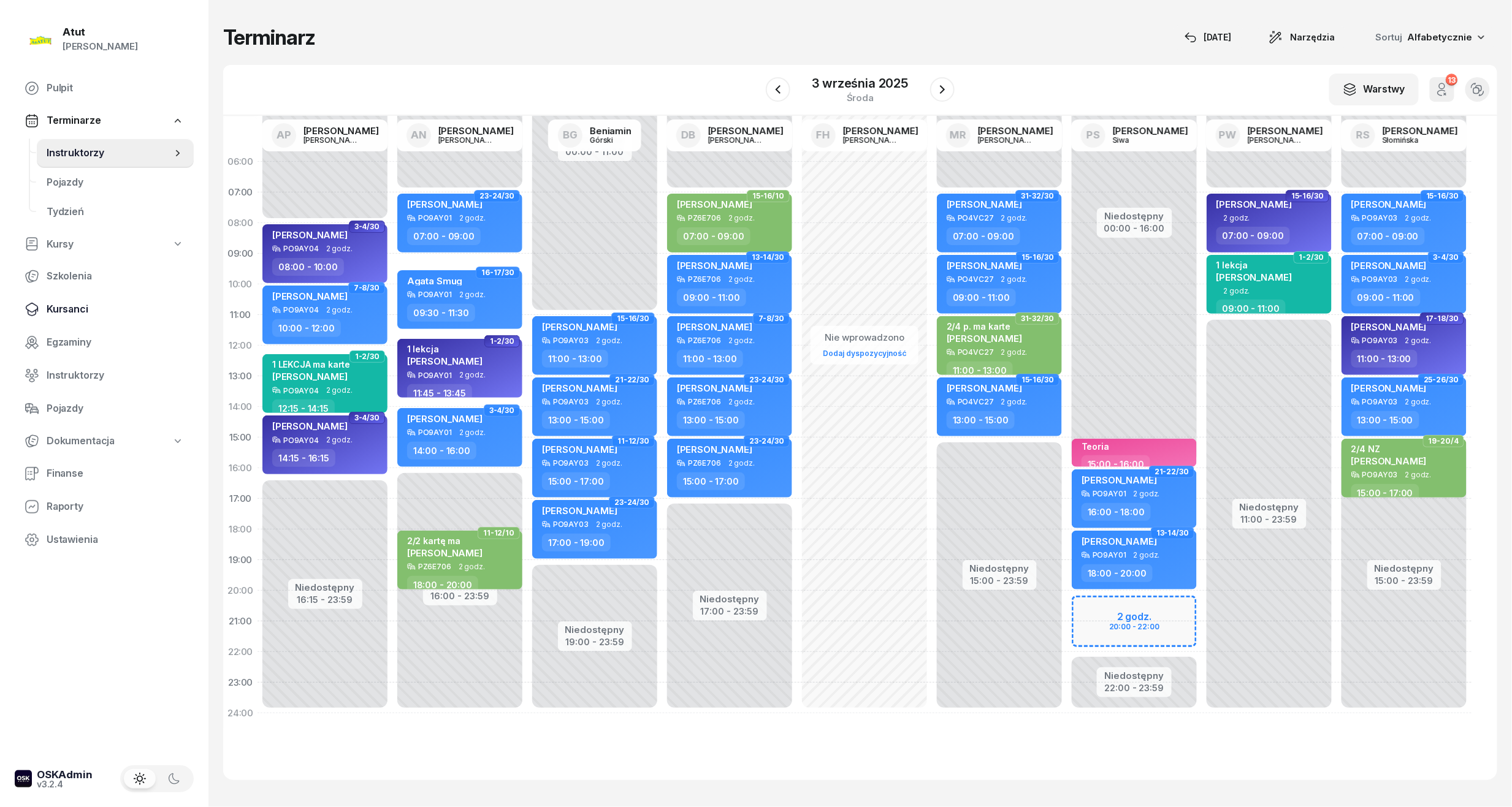
click at [74, 307] on span "Kursanci" at bounding box center [115, 309] width 138 height 16
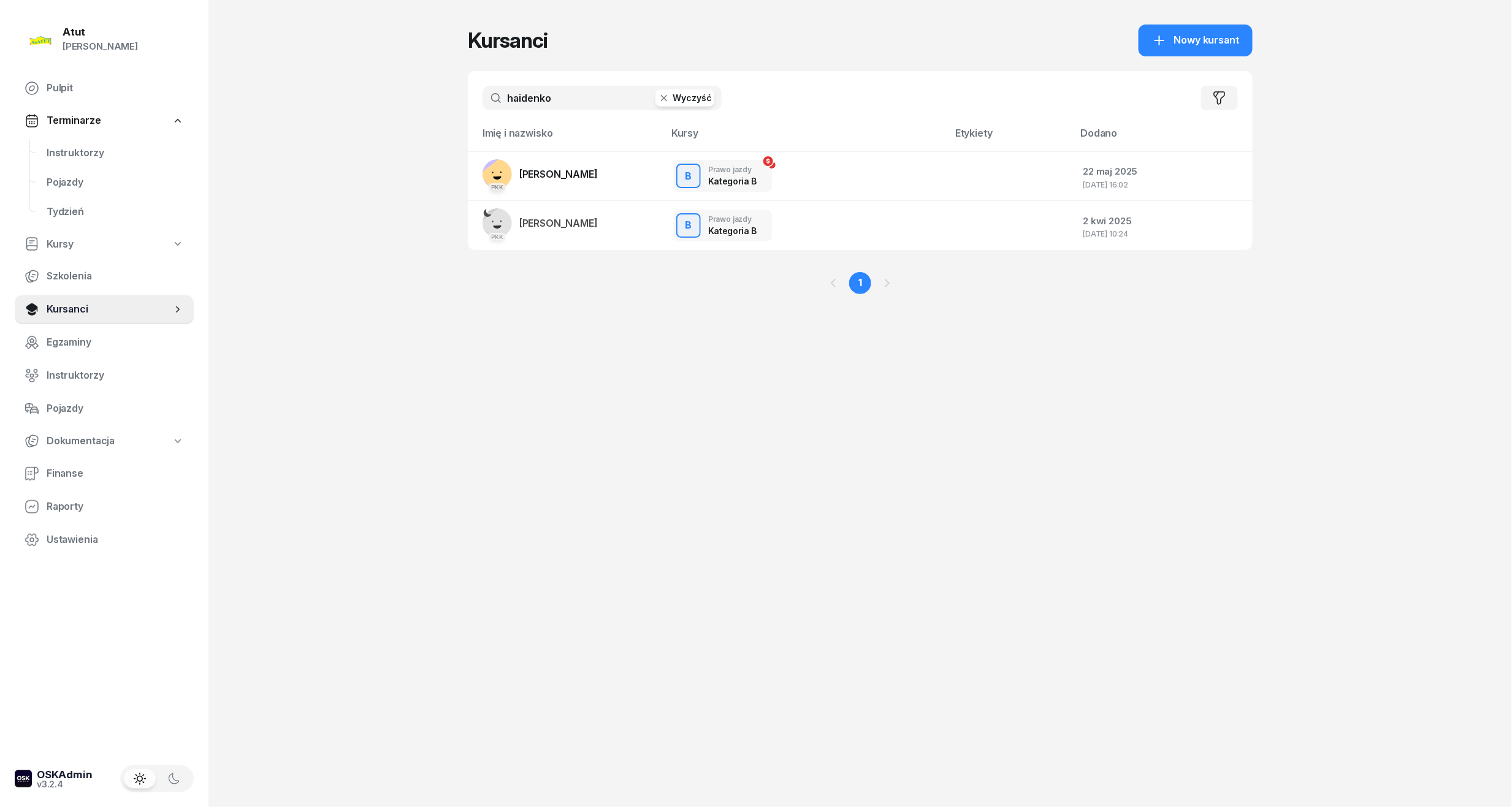
drag, startPoint x: 565, startPoint y: 96, endPoint x: -42, endPoint y: 146, distance: 609.1
click at [0, 146] on html "Paulina Atut Paulina Lis Pulpit Terminarze Instruktorzy Pojazdy Tydzień Kursy S…" at bounding box center [756, 404] width 1512 height 807
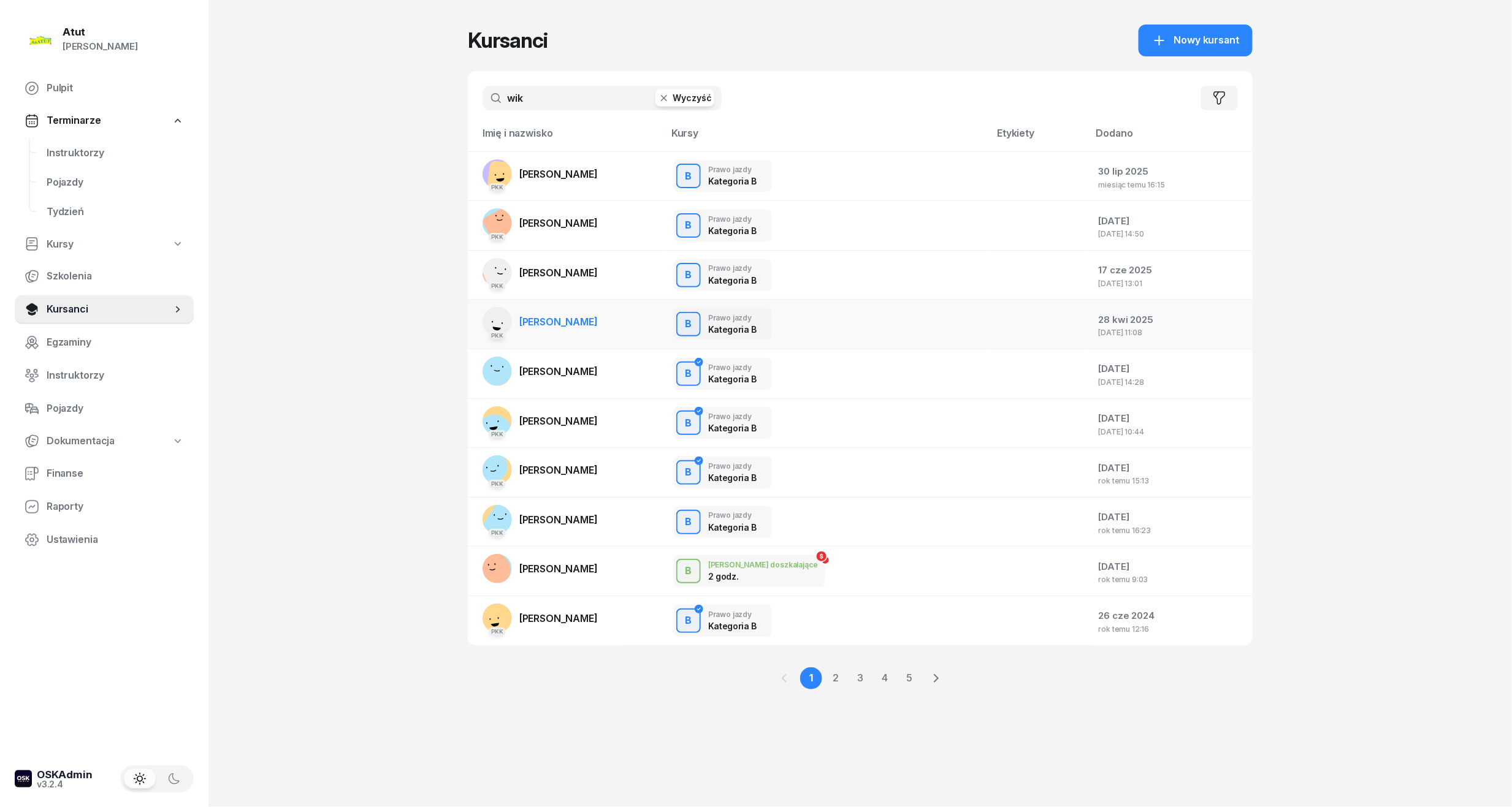
type input "wik"
click at [540, 319] on span "[PERSON_NAME]" at bounding box center [559, 322] width 79 height 13
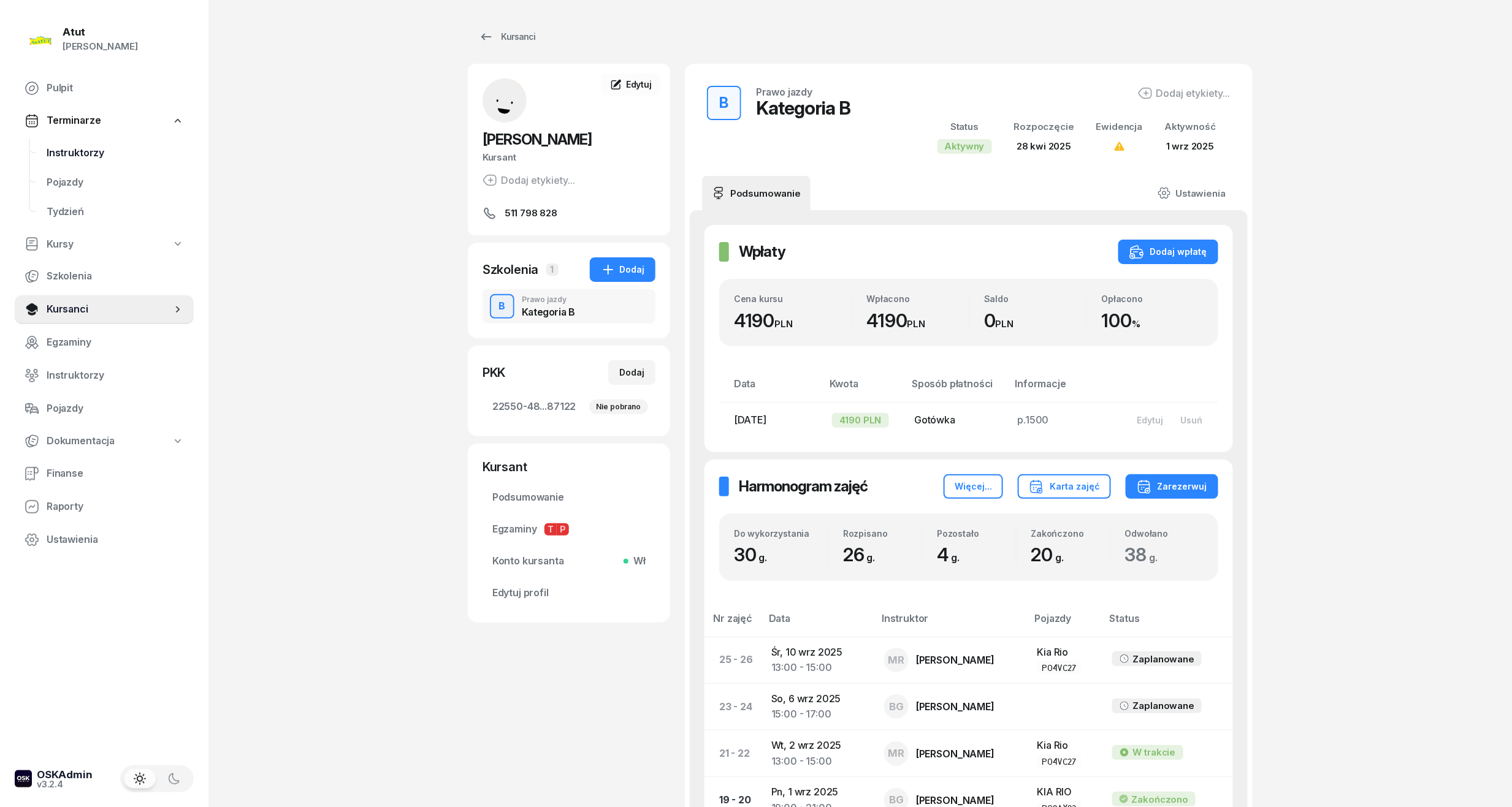
click at [68, 142] on link "Instruktorzy" at bounding box center [115, 153] width 157 height 29
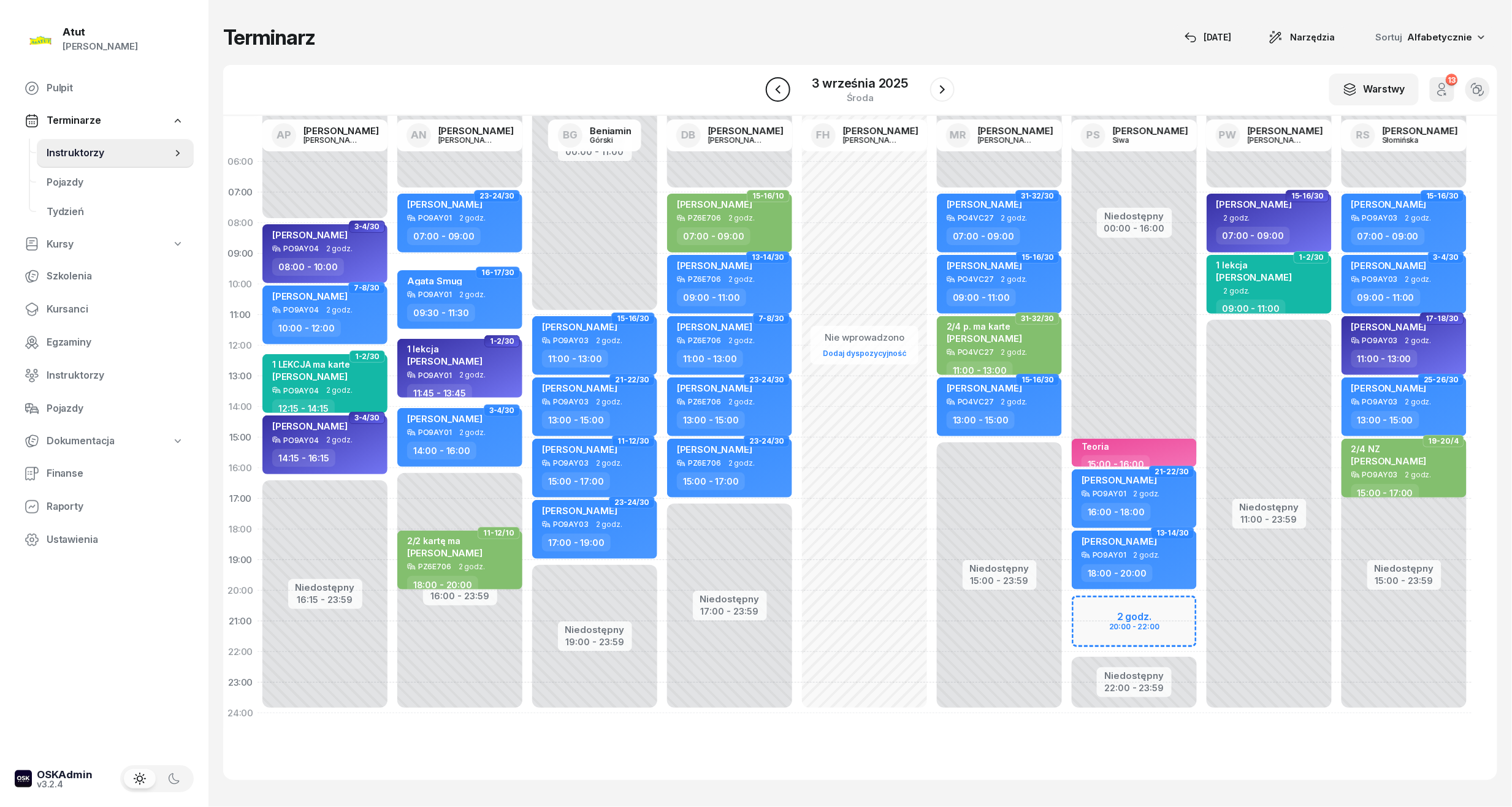
click at [778, 90] on icon "button" at bounding box center [777, 89] width 5 height 9
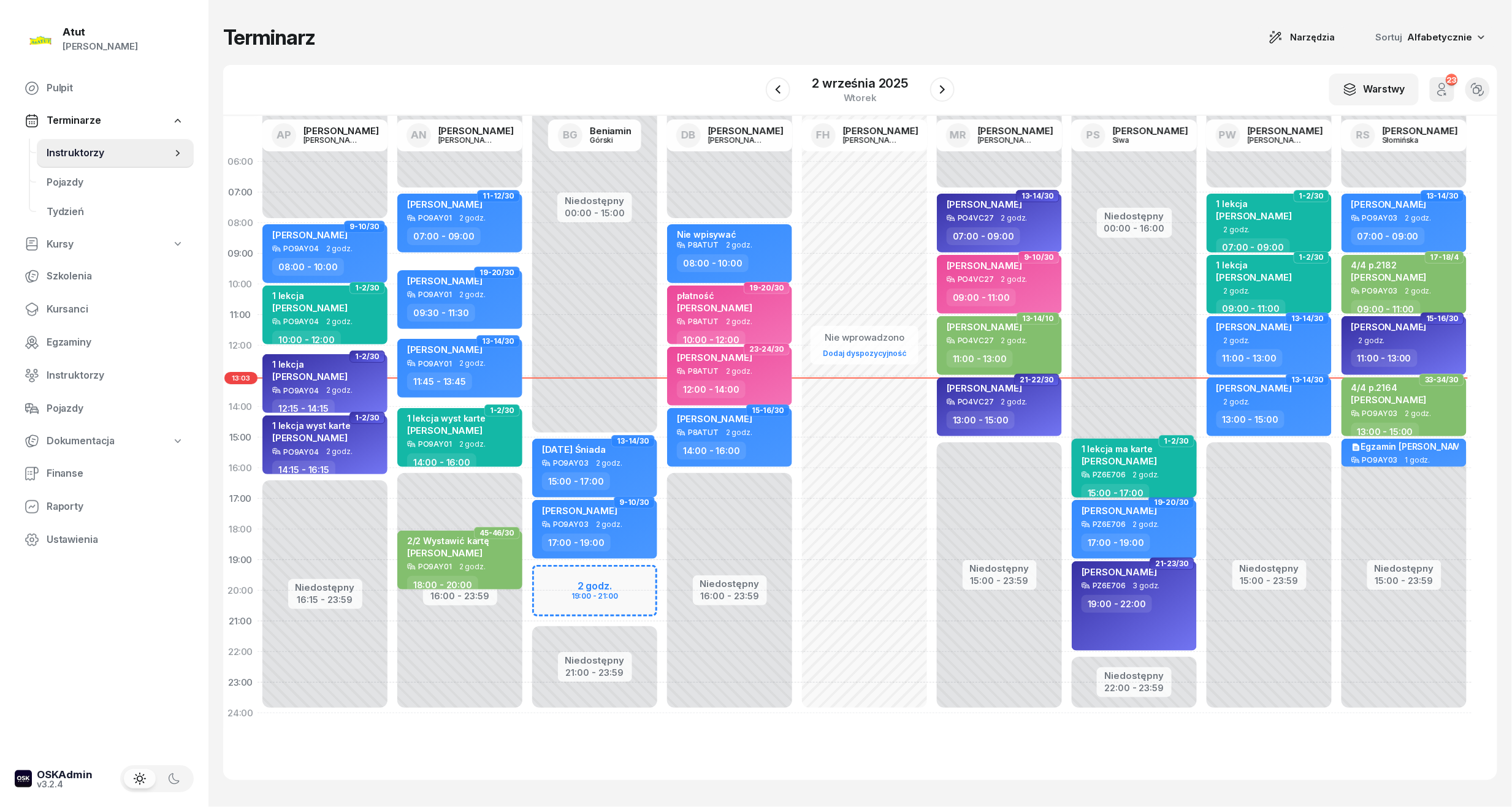
click at [1109, 470] on div "1 lekcja ma karte Jakub Wilk" at bounding box center [1119, 457] width 76 height 27
select select "15"
select select "17"
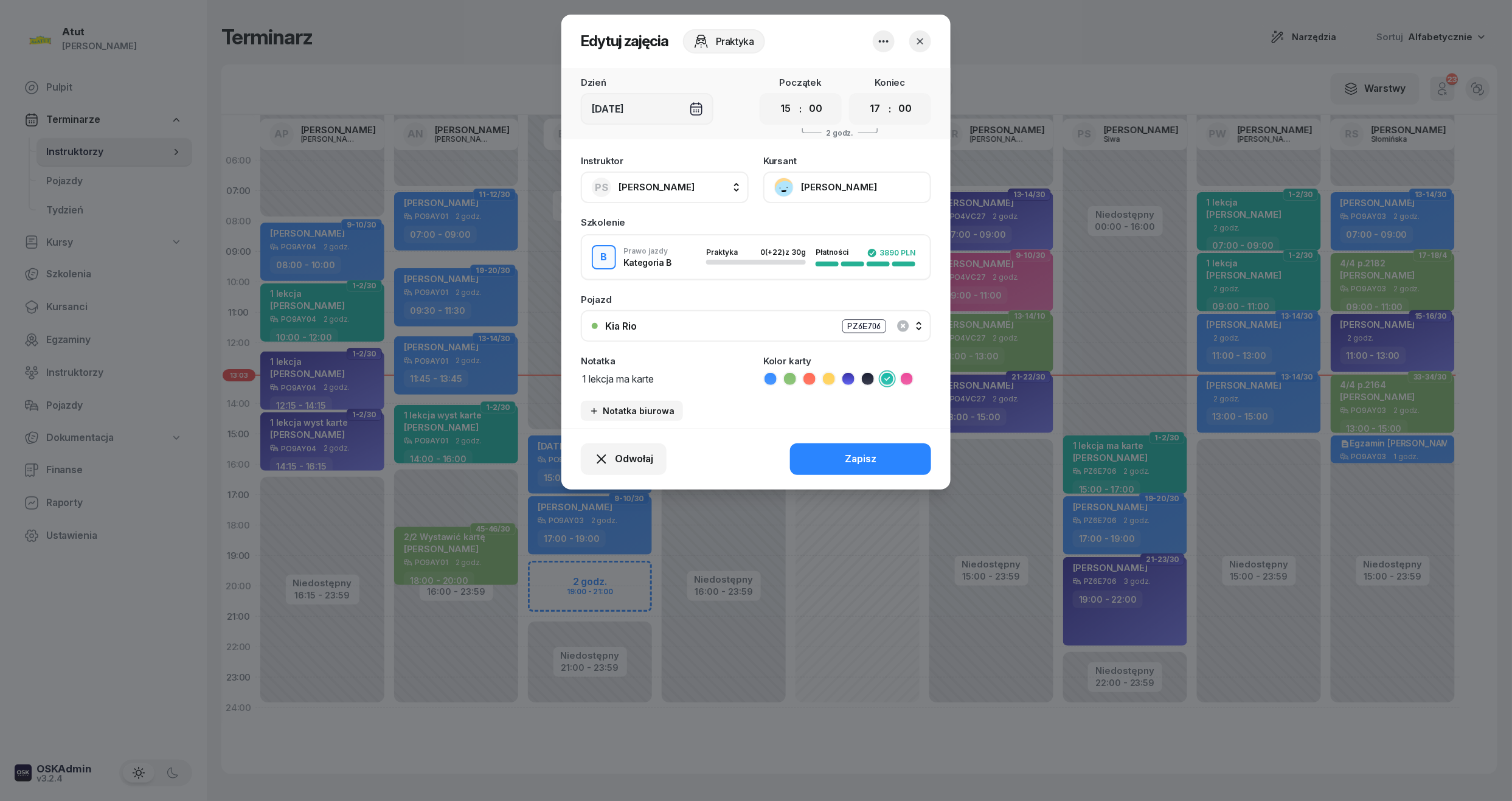
click at [825, 194] on button "[PERSON_NAME]" at bounding box center [847, 187] width 168 height 32
click at [920, 41] on icon "button" at bounding box center [920, 41] width 6 height 6
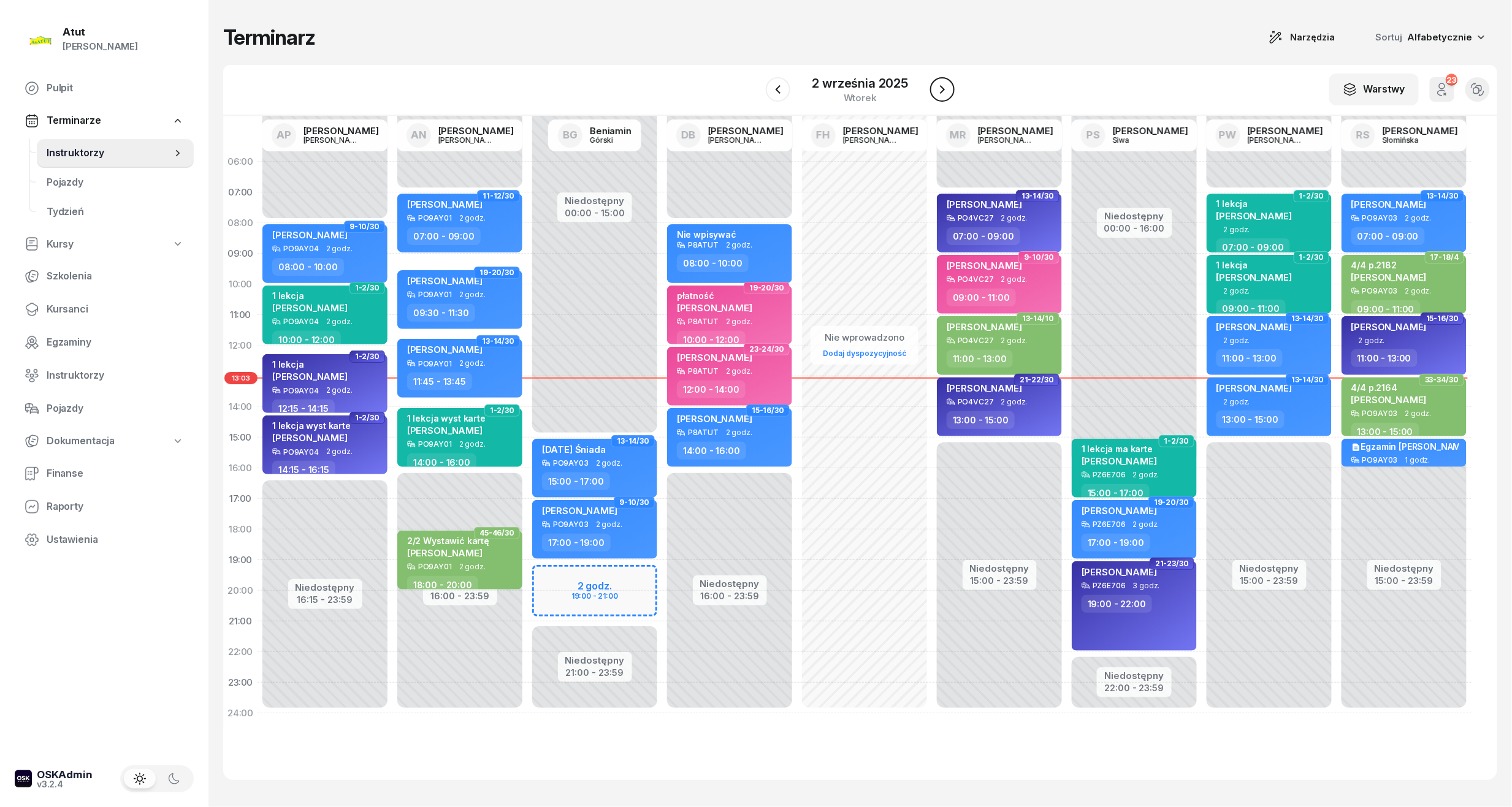
click at [938, 84] on icon "button" at bounding box center [942, 89] width 15 height 15
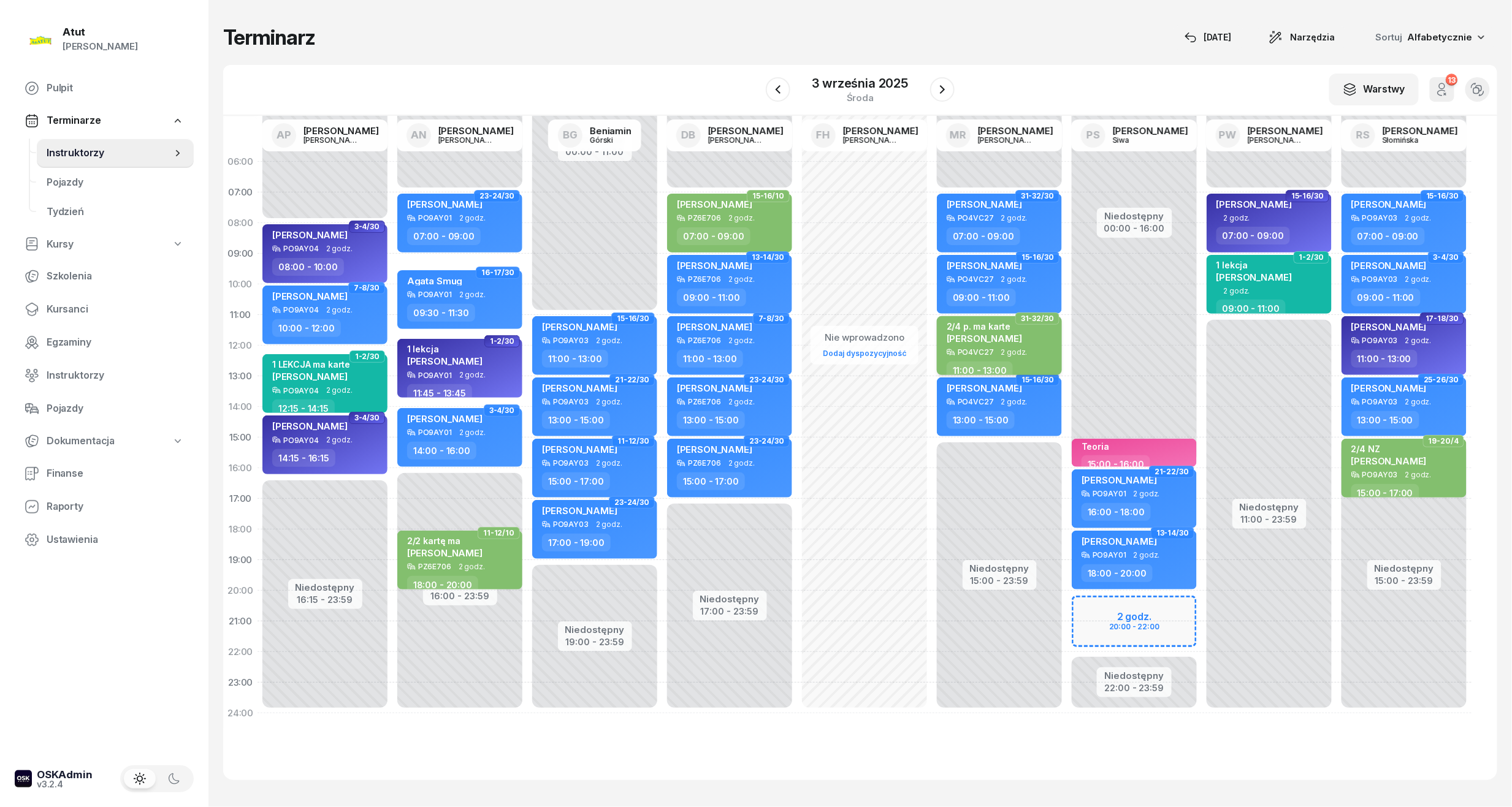
click at [1019, 344] on div "2/4 p. ma karte Stanisław Berkowski" at bounding box center [984, 334] width 76 height 27
select select "11"
select select "13"
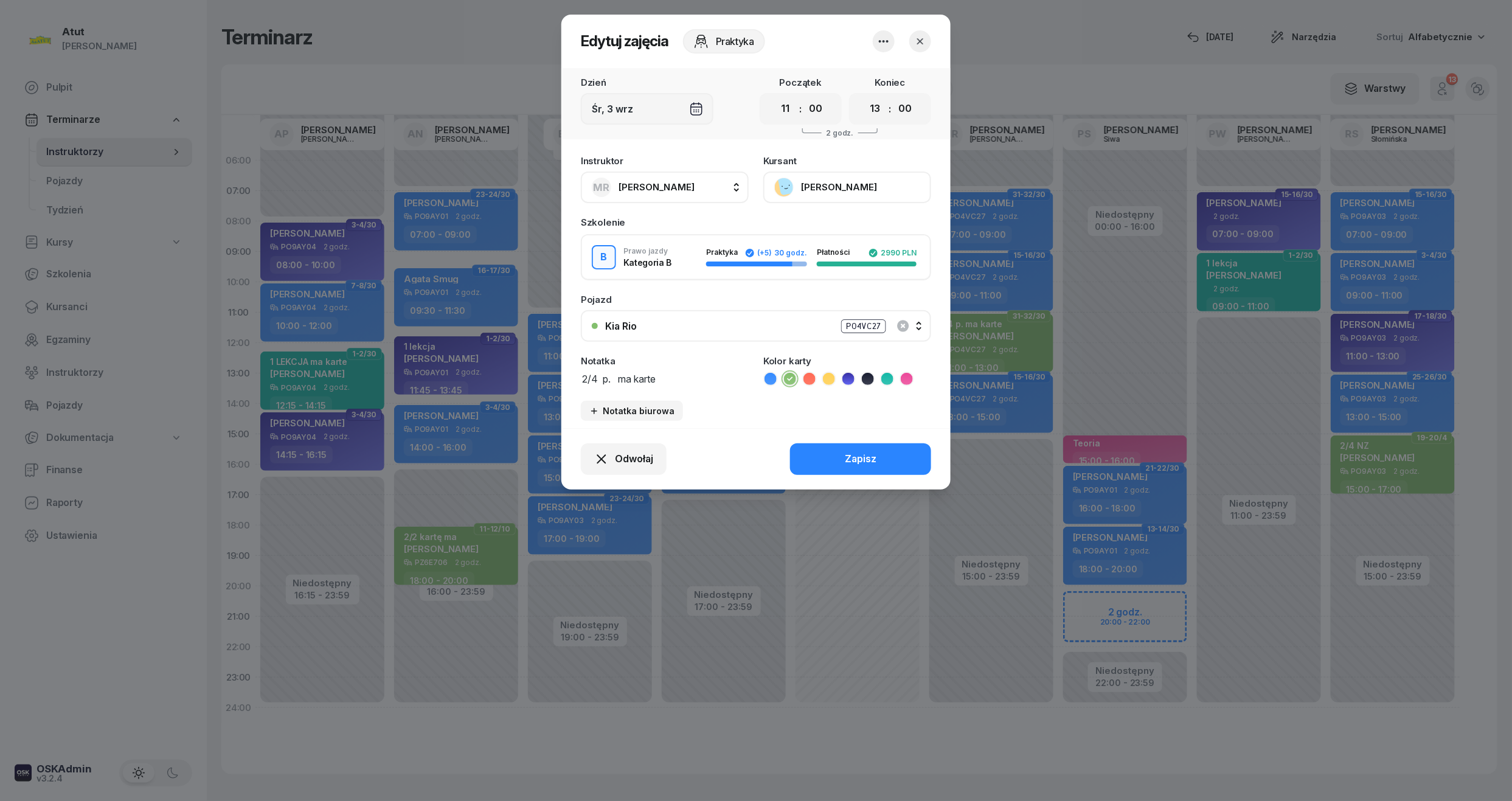
click at [815, 176] on button "[PERSON_NAME]" at bounding box center [847, 187] width 168 height 32
click at [813, 234] on div "Otwórz profil" at bounding box center [802, 229] width 59 height 16
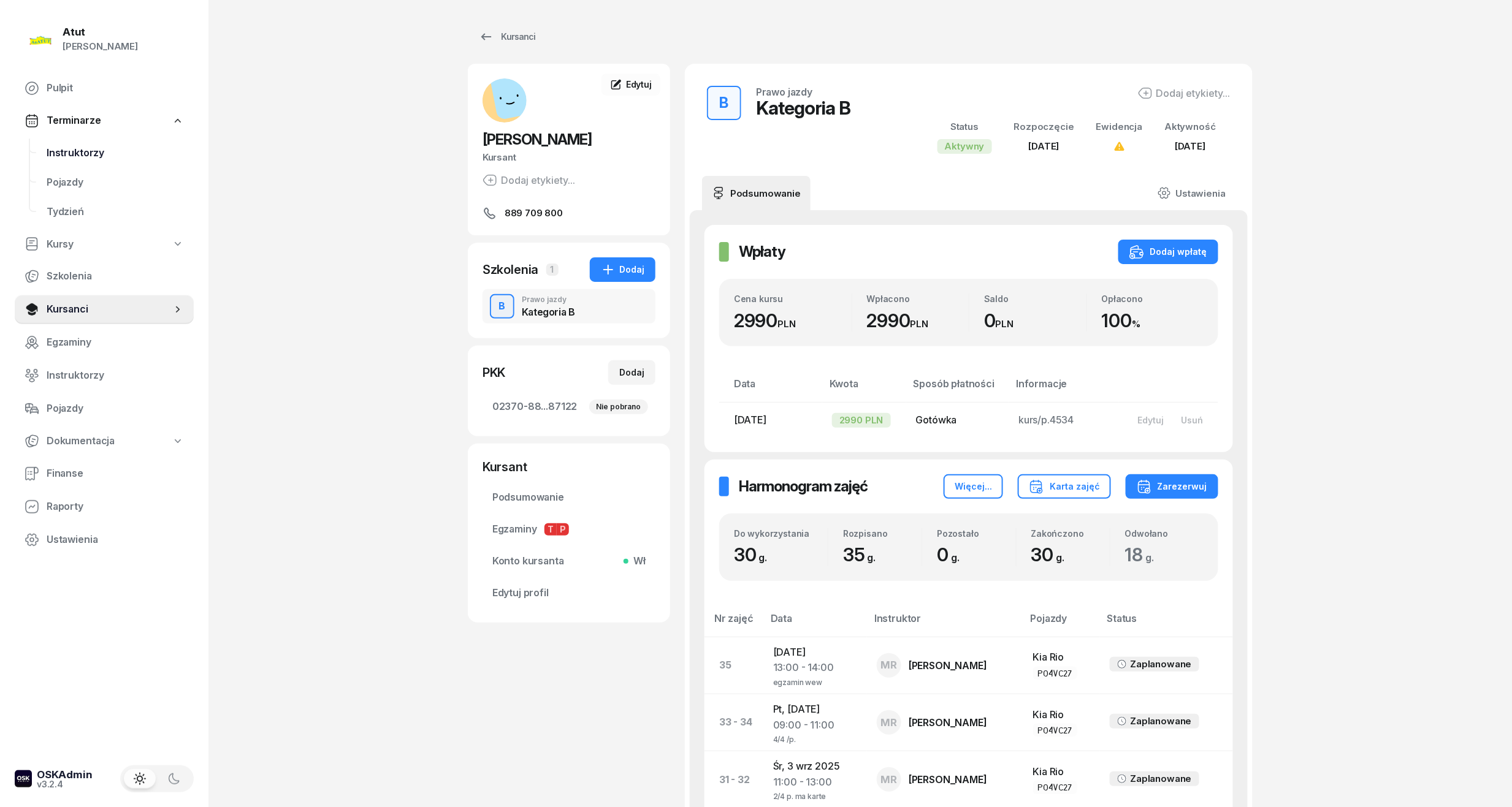
click at [66, 146] on span "Instruktorzy" at bounding box center [115, 153] width 138 height 16
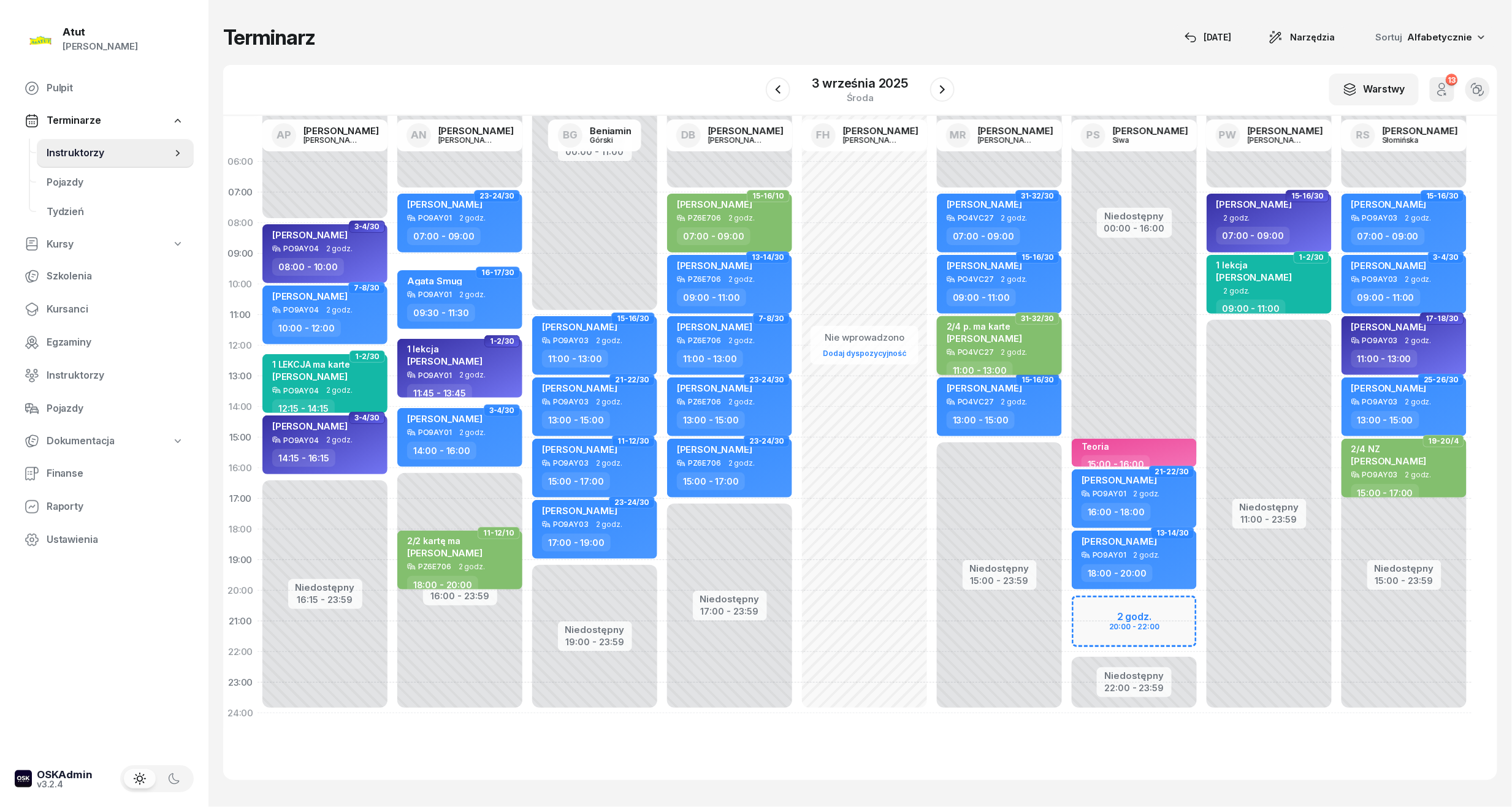
click at [1011, 341] on span "[PERSON_NAME]" at bounding box center [984, 338] width 76 height 12
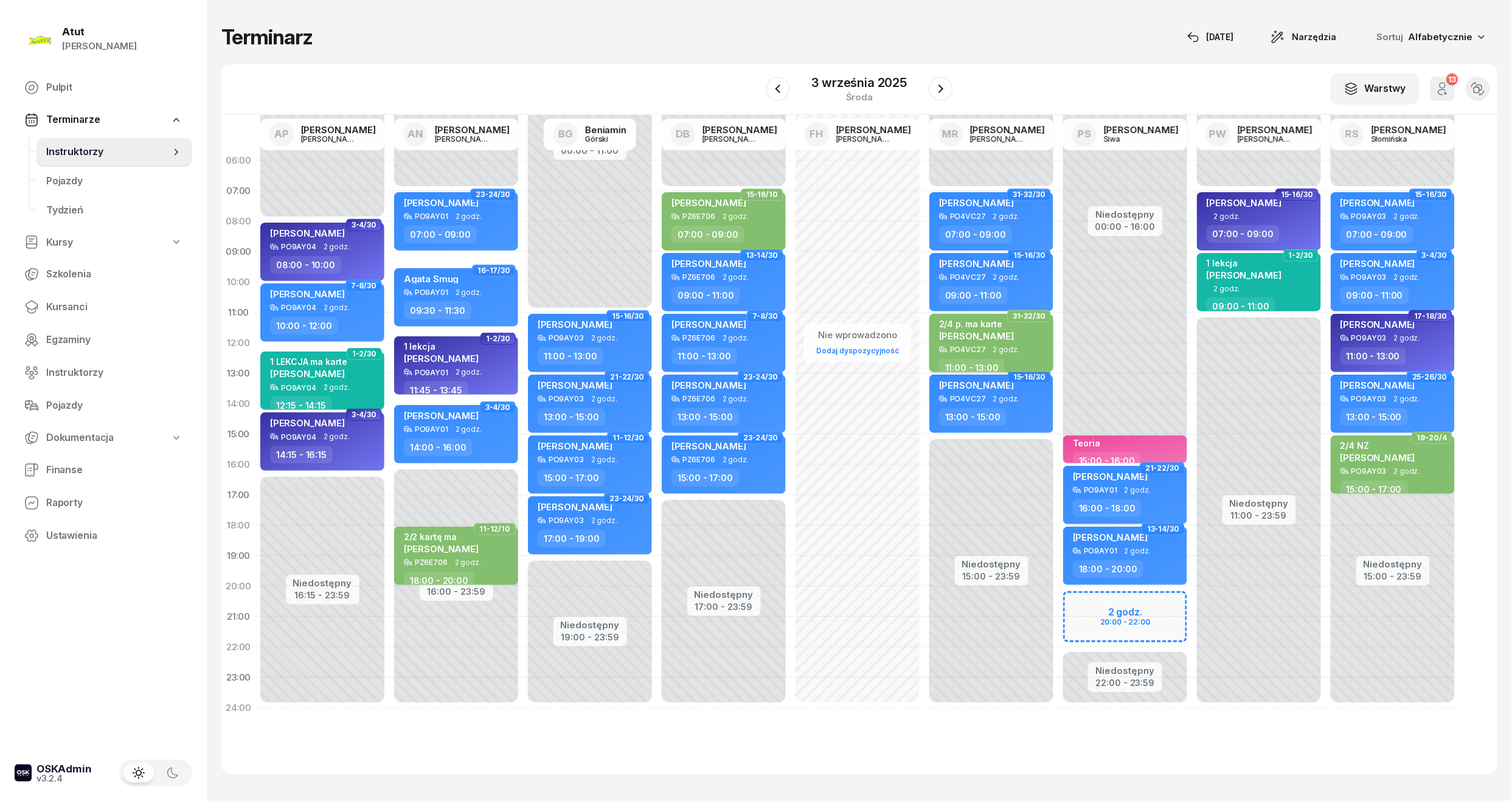
select select "11"
select select "13"
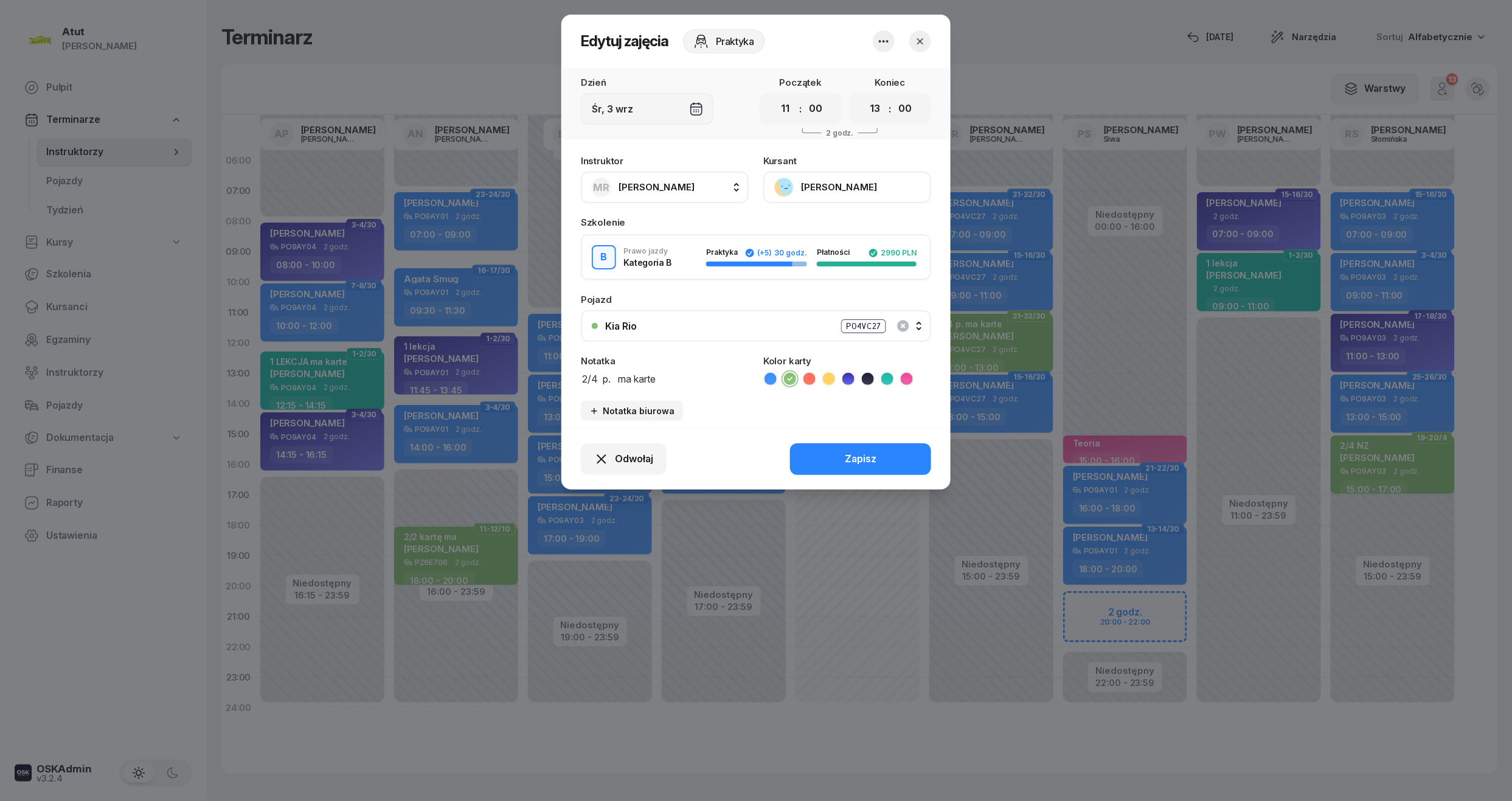
click at [857, 200] on button "[PERSON_NAME]" at bounding box center [847, 187] width 168 height 32
click at [861, 230] on link "Otwórz profil" at bounding box center [846, 229] width 161 height 30
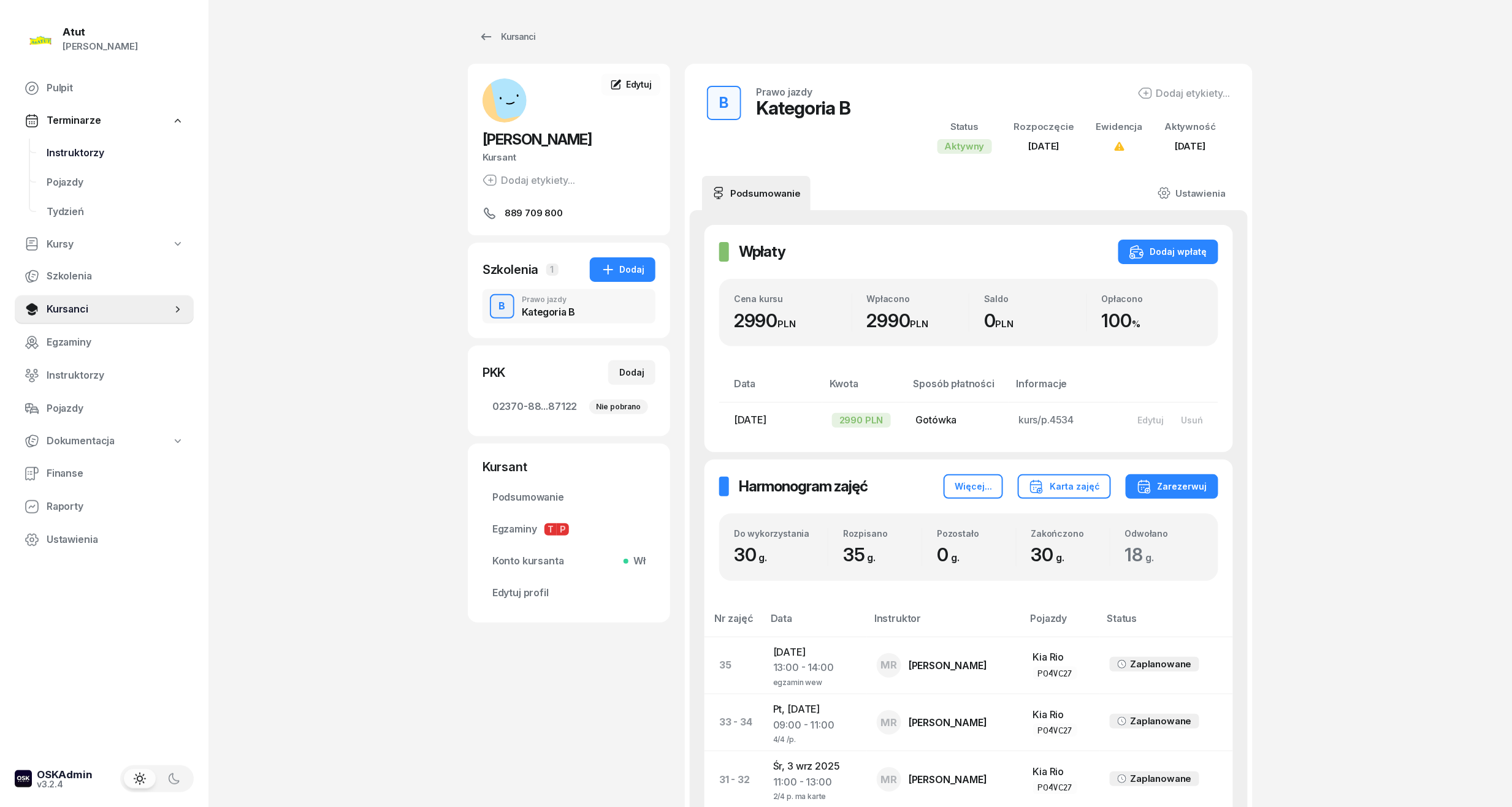
click at [90, 156] on span "Instruktorzy" at bounding box center [115, 153] width 138 height 16
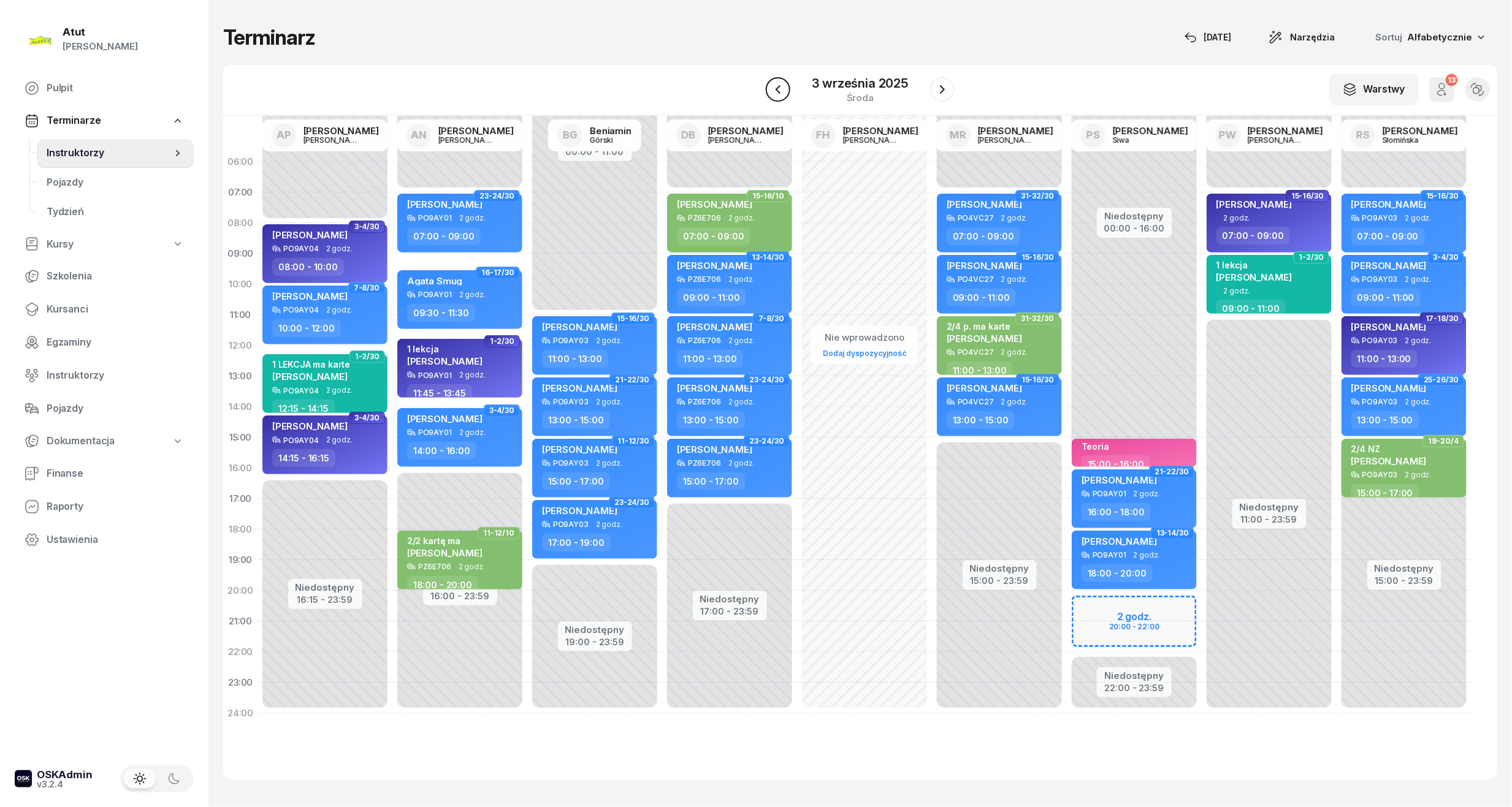
click at [776, 82] on icon "button" at bounding box center [778, 89] width 15 height 15
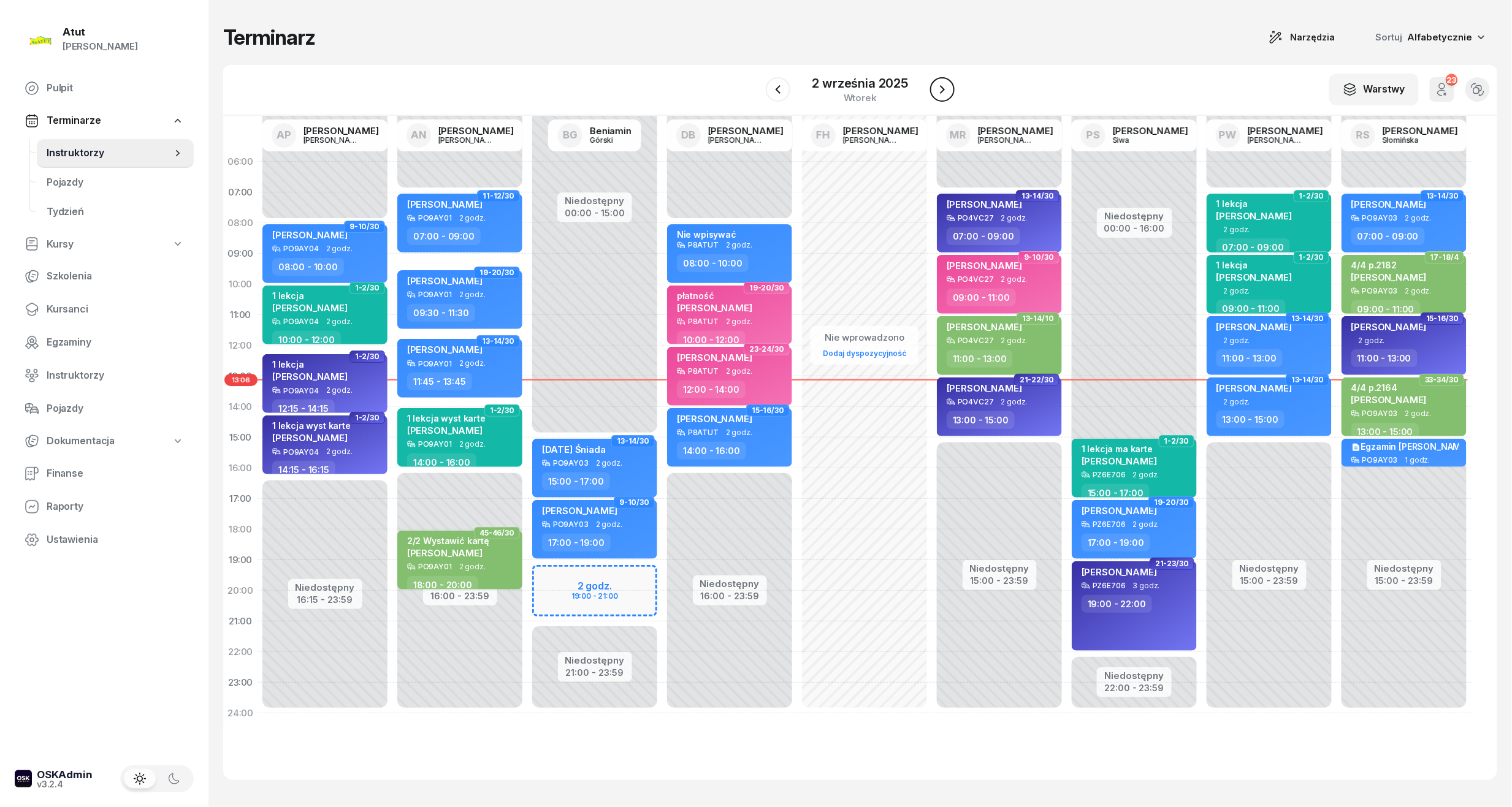
click at [942, 87] on icon "button" at bounding box center [942, 89] width 5 height 9
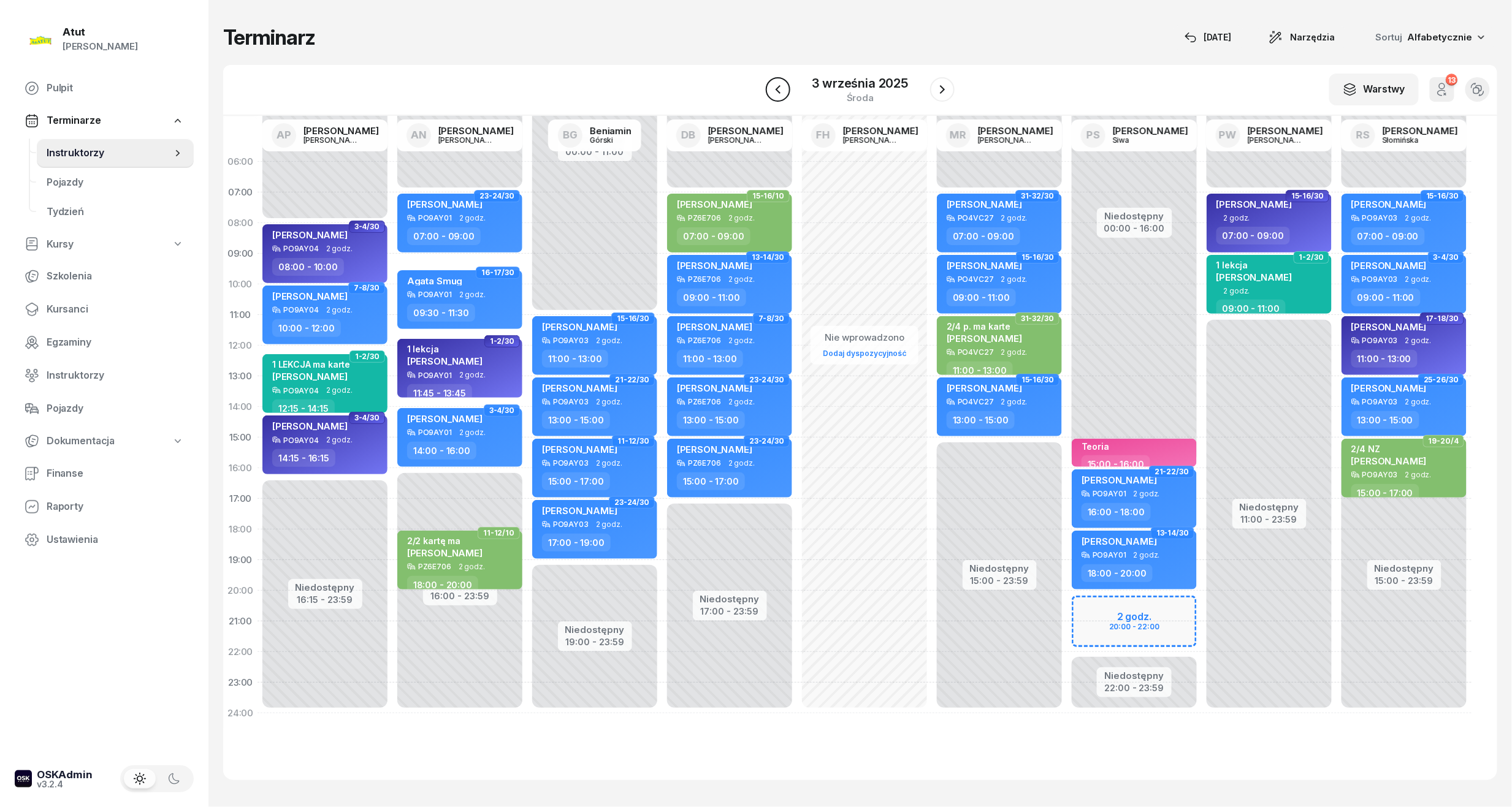
click at [781, 91] on icon "button" at bounding box center [778, 89] width 15 height 15
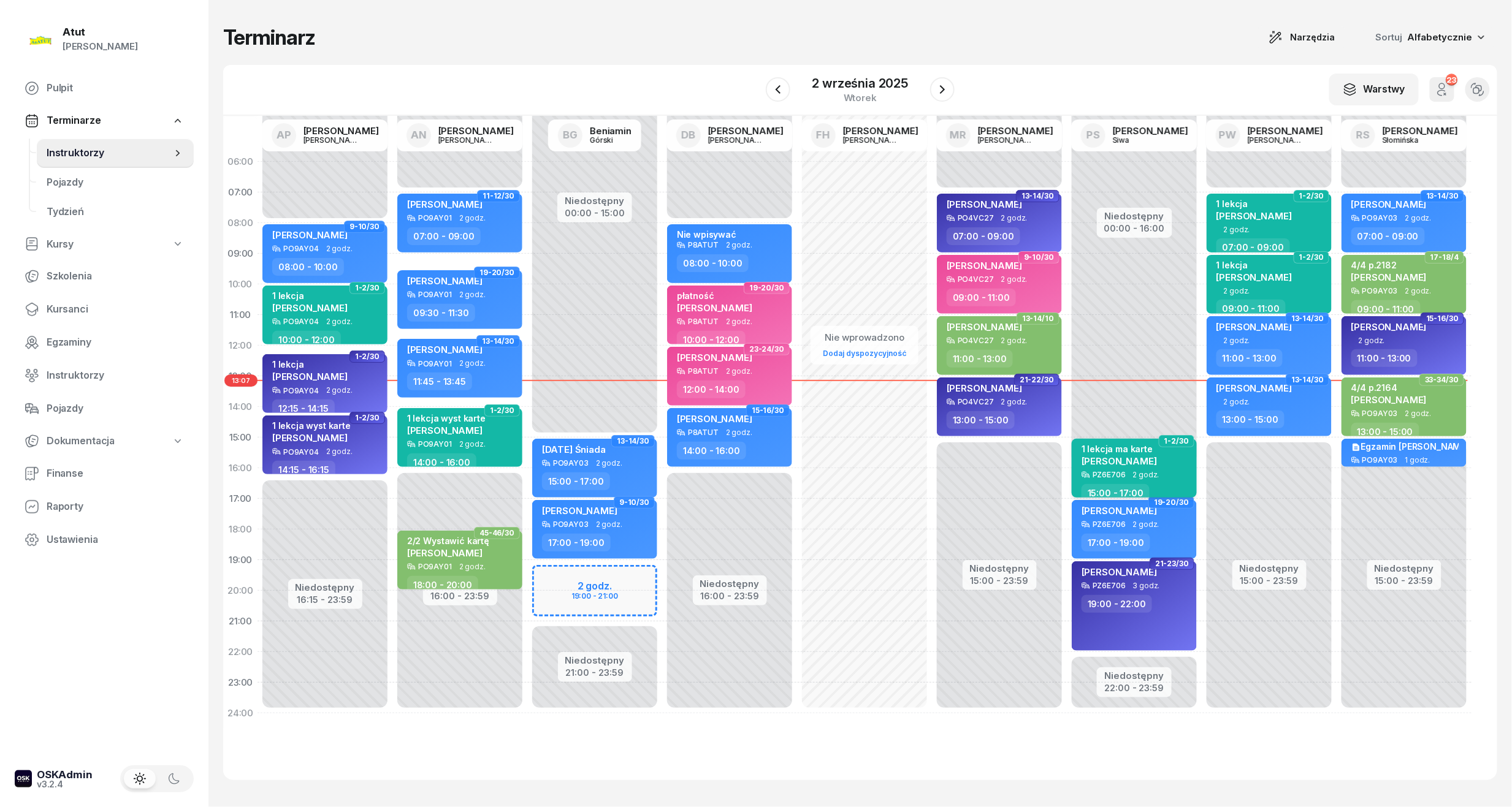
click at [1139, 464] on div "[PERSON_NAME]" at bounding box center [1119, 460] width 76 height 10
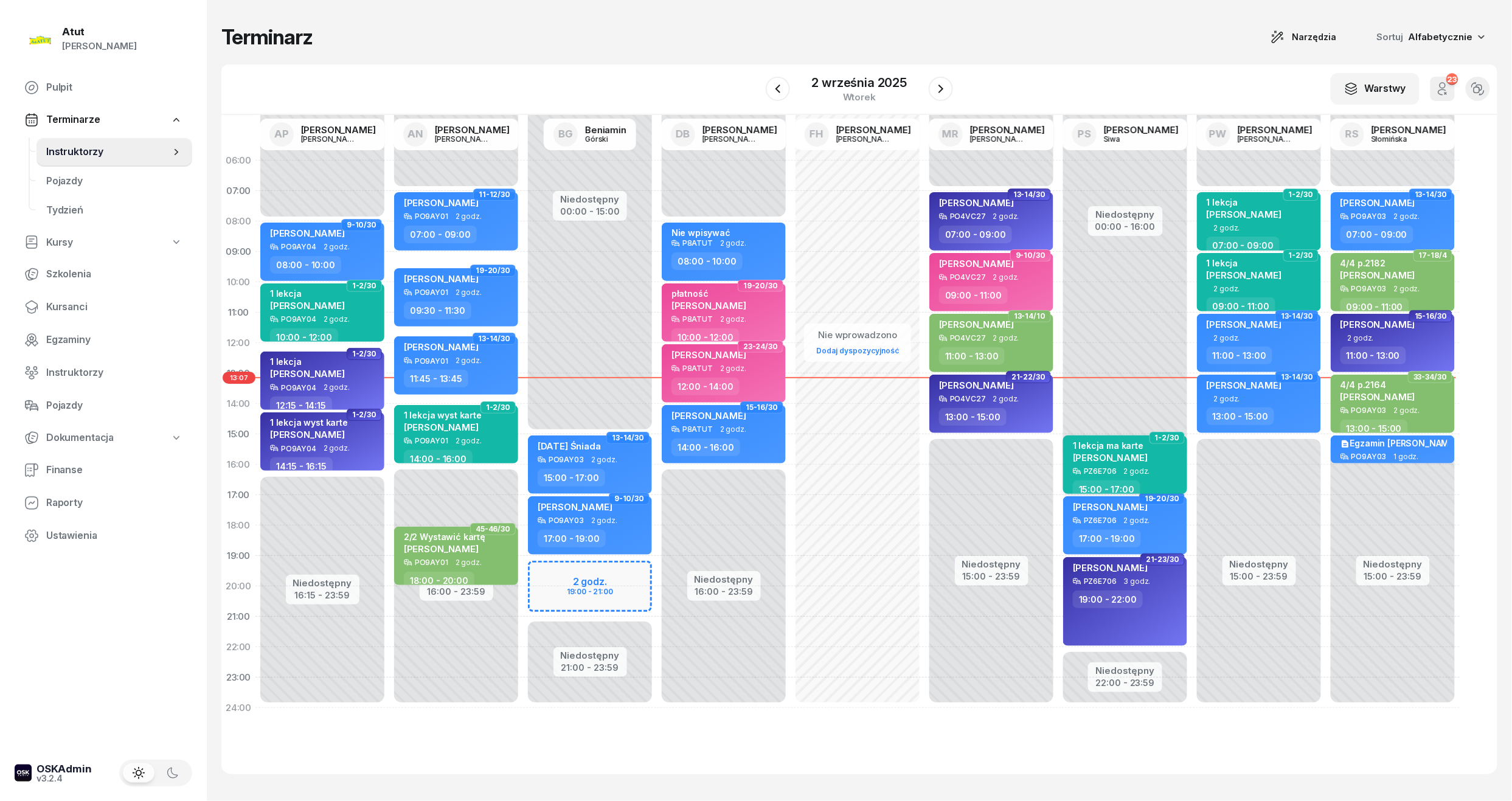
select select "15"
select select "17"
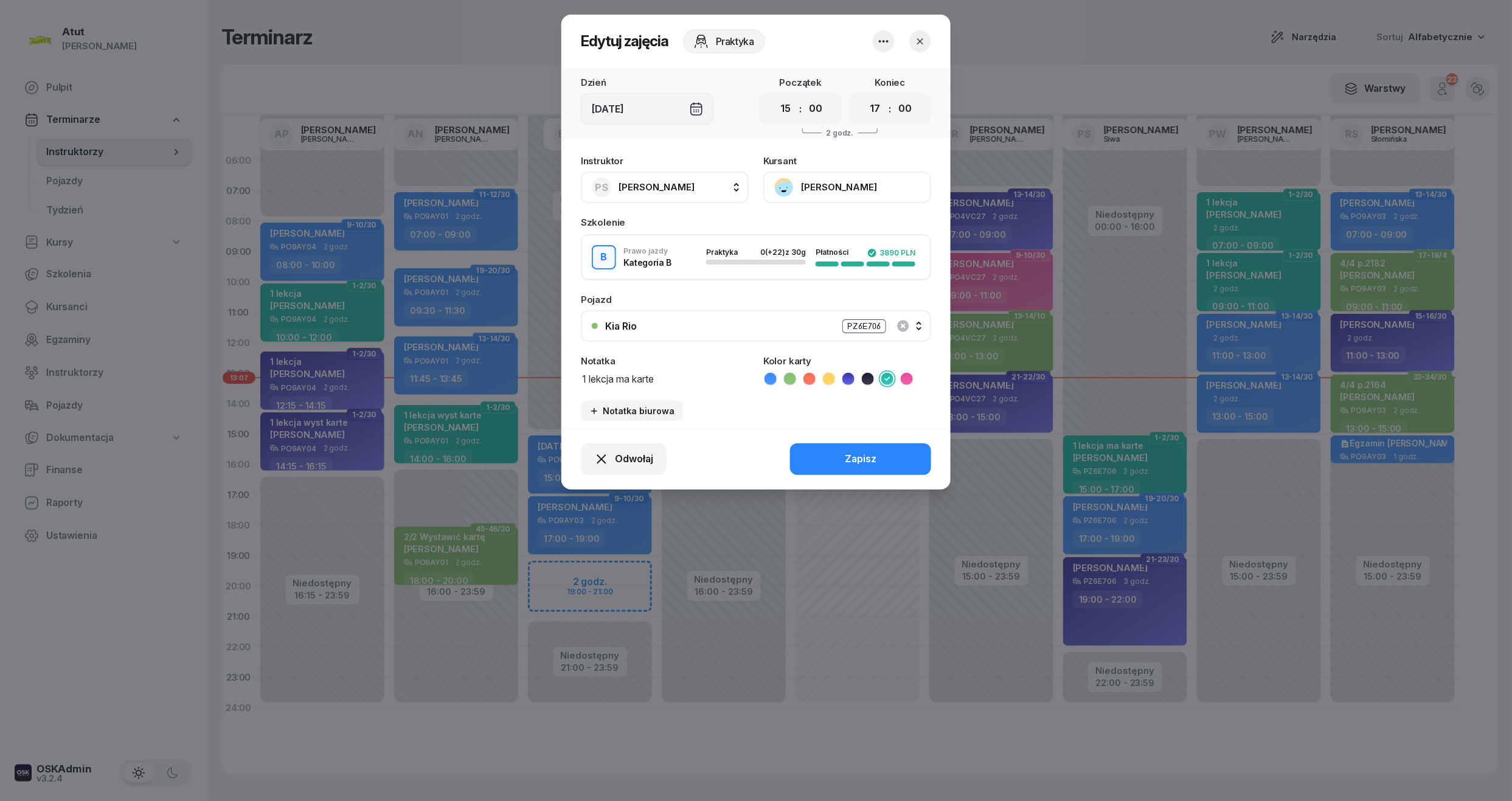
click at [817, 188] on button "[PERSON_NAME]" at bounding box center [847, 187] width 168 height 32
click at [826, 235] on div "Otwórz profil" at bounding box center [802, 229] width 59 height 16
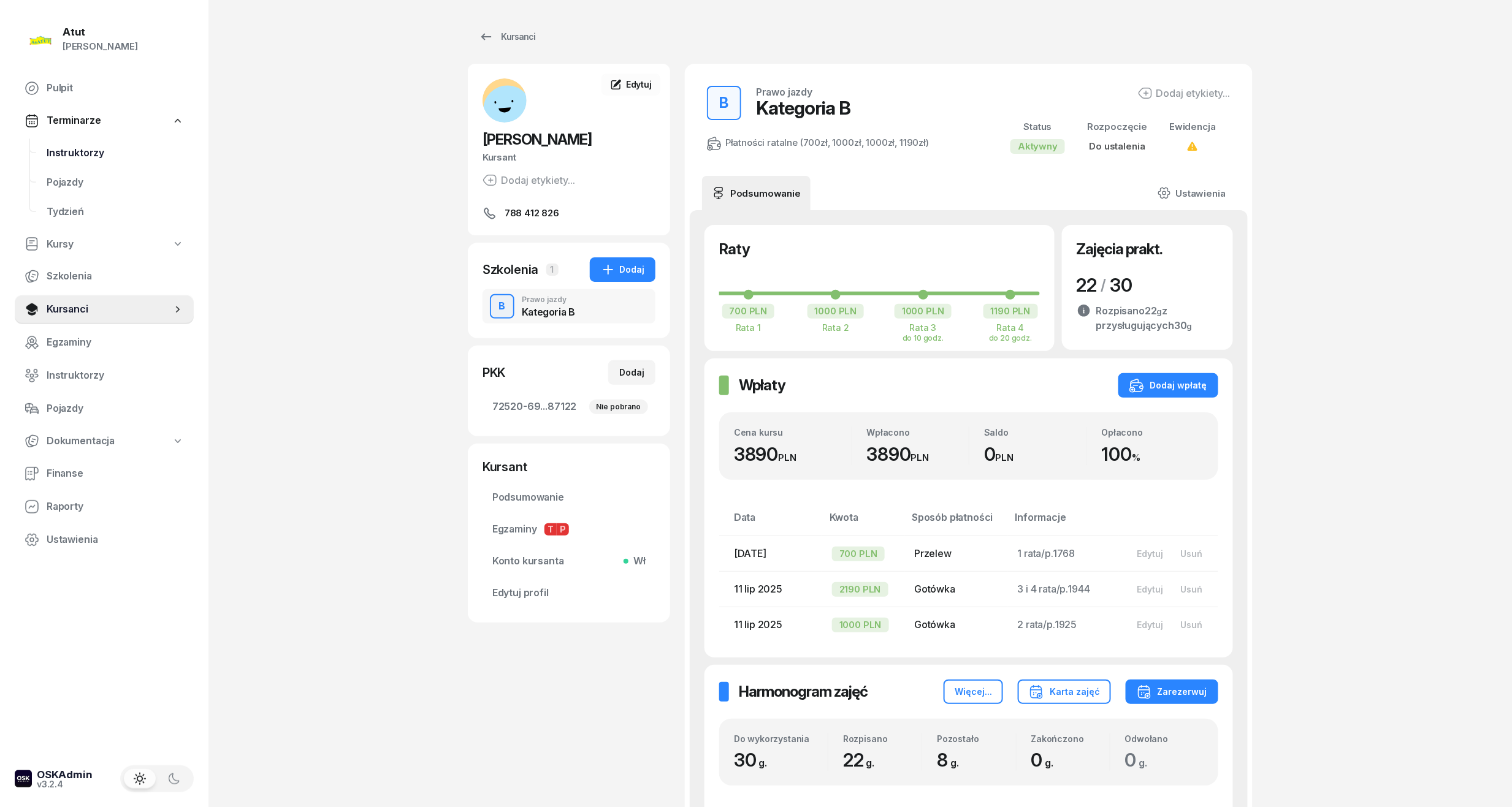
click at [74, 146] on span "Instruktorzy" at bounding box center [115, 153] width 138 height 16
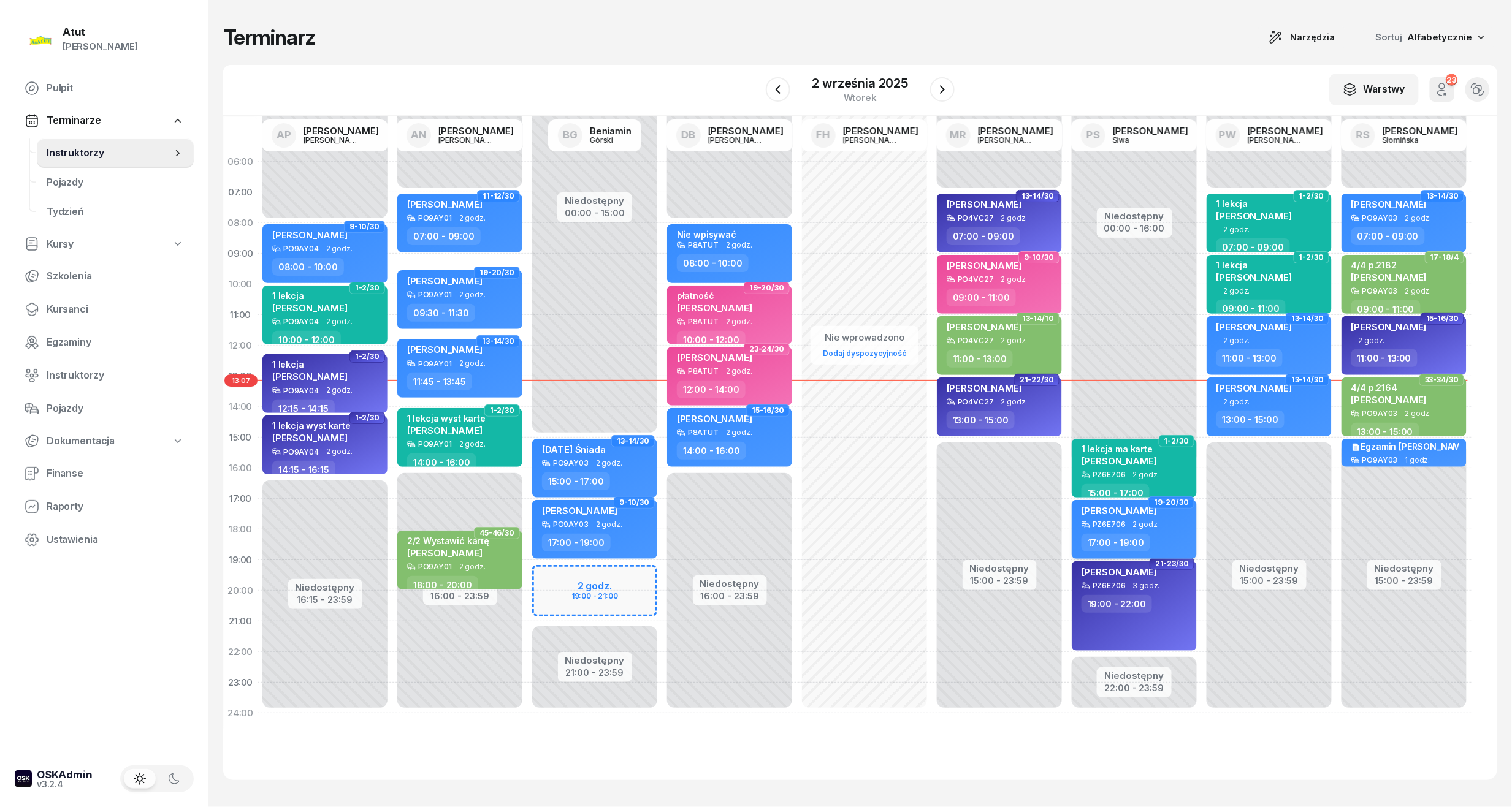
click at [1134, 516] on div "[PERSON_NAME]" at bounding box center [1119, 512] width 76 height 15
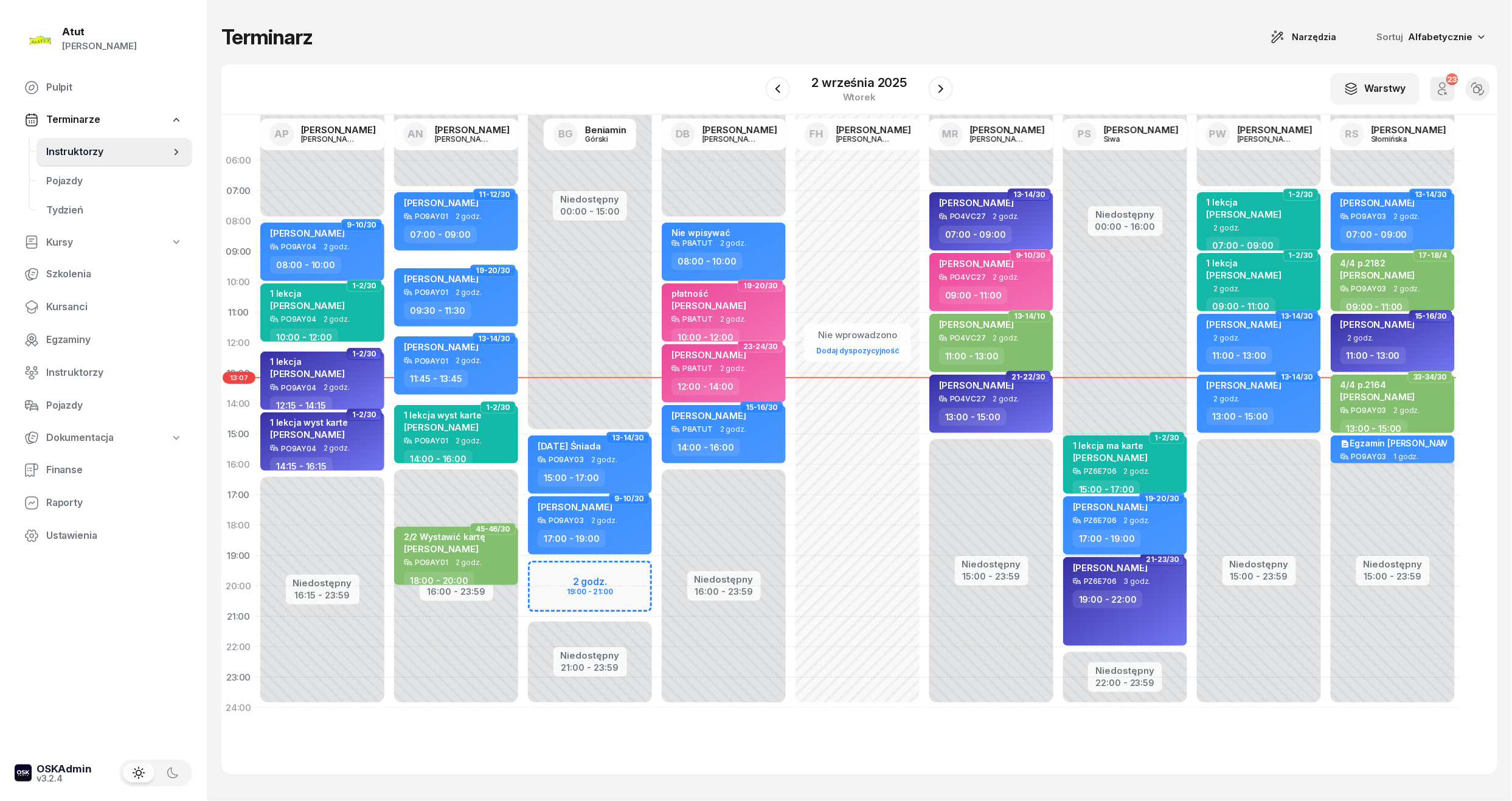
select select "17"
select select "19"
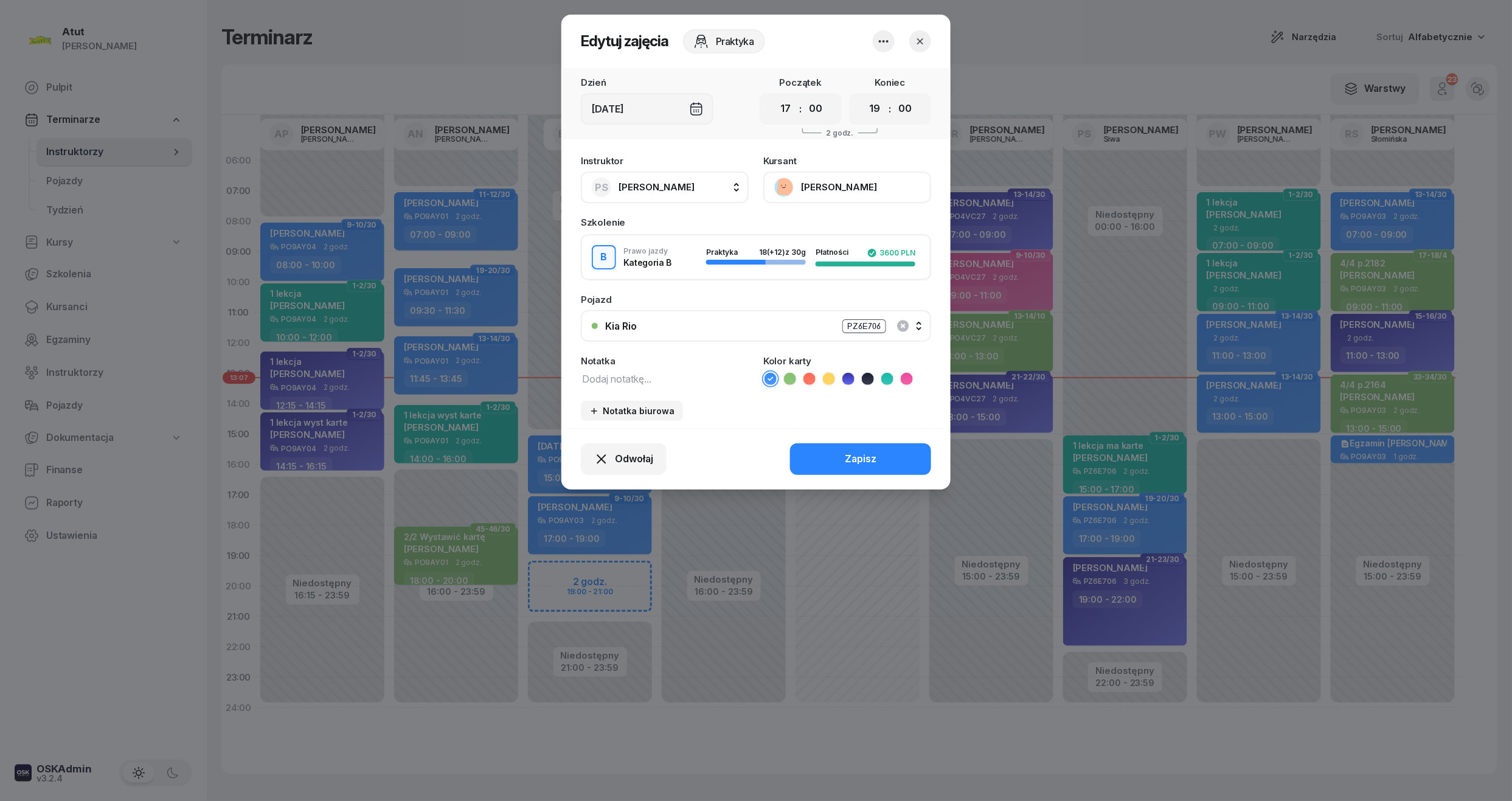
click at [808, 188] on button "[PERSON_NAME]" at bounding box center [847, 187] width 168 height 32
click at [806, 225] on div "Otwórz profil" at bounding box center [802, 229] width 59 height 16
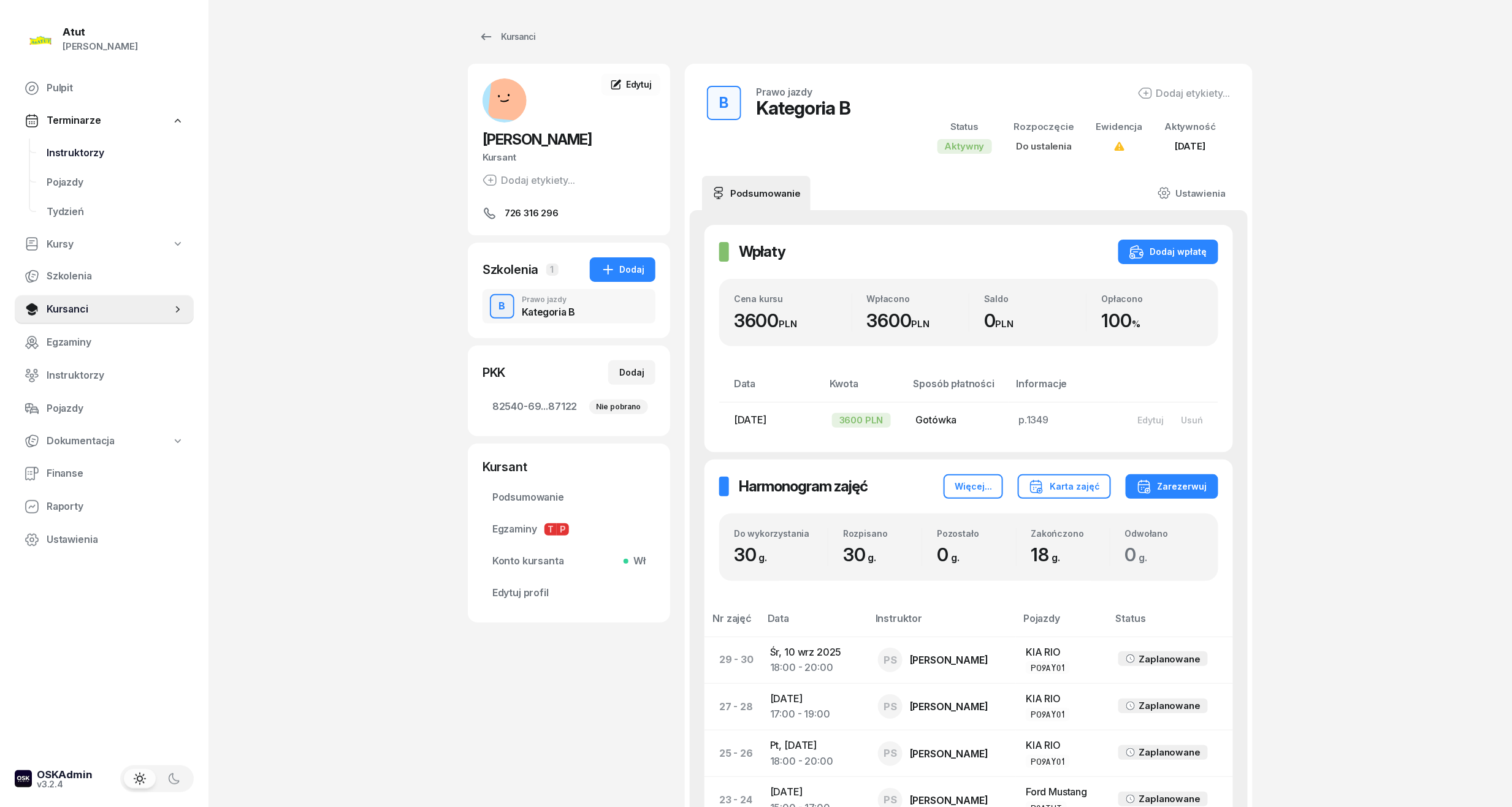
click at [68, 152] on span "Instruktorzy" at bounding box center [115, 153] width 138 height 16
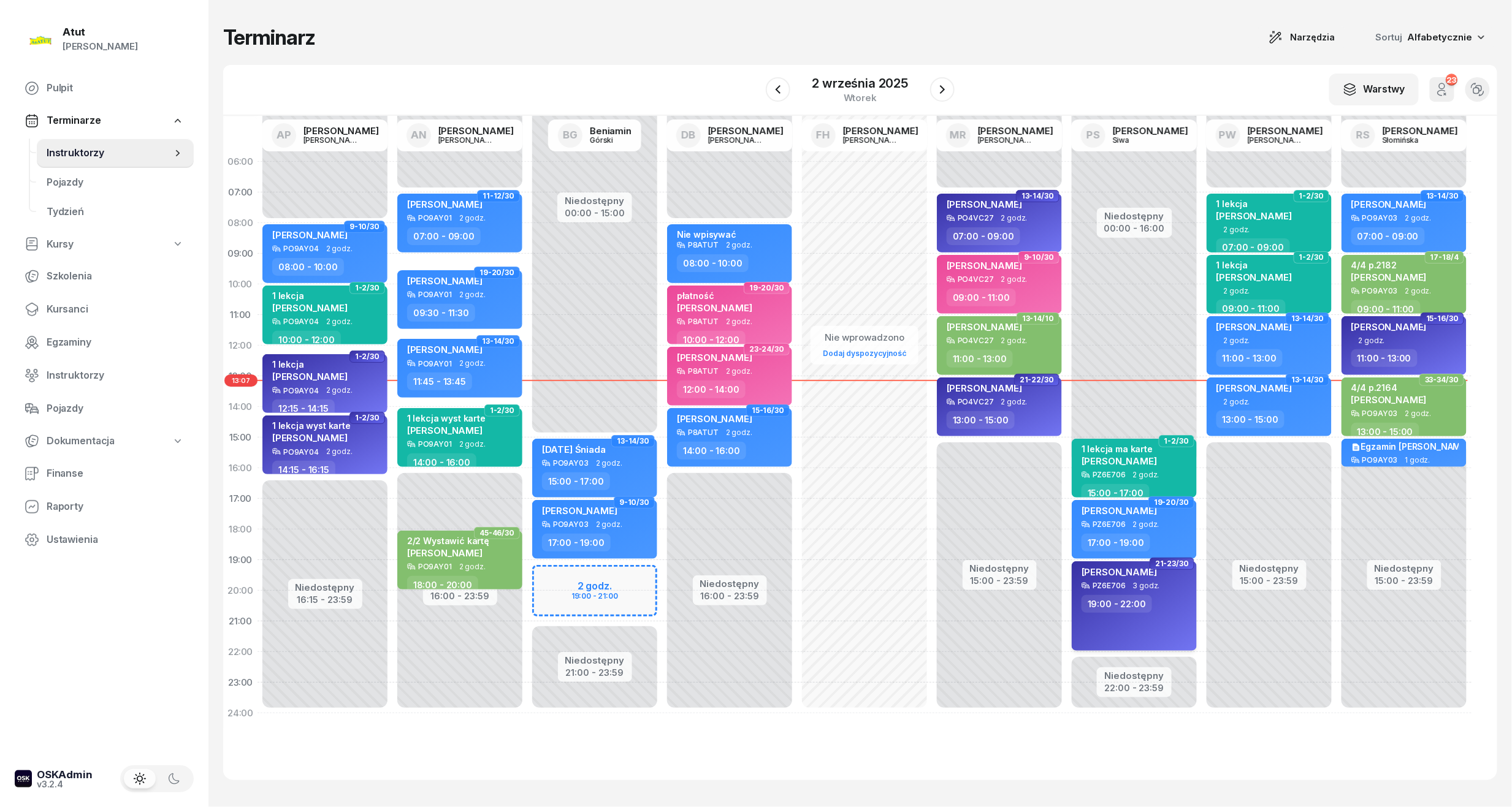
click at [1138, 606] on div "19:00 - 22:00" at bounding box center [1117, 604] width 71 height 18
select select "19"
select select "22"
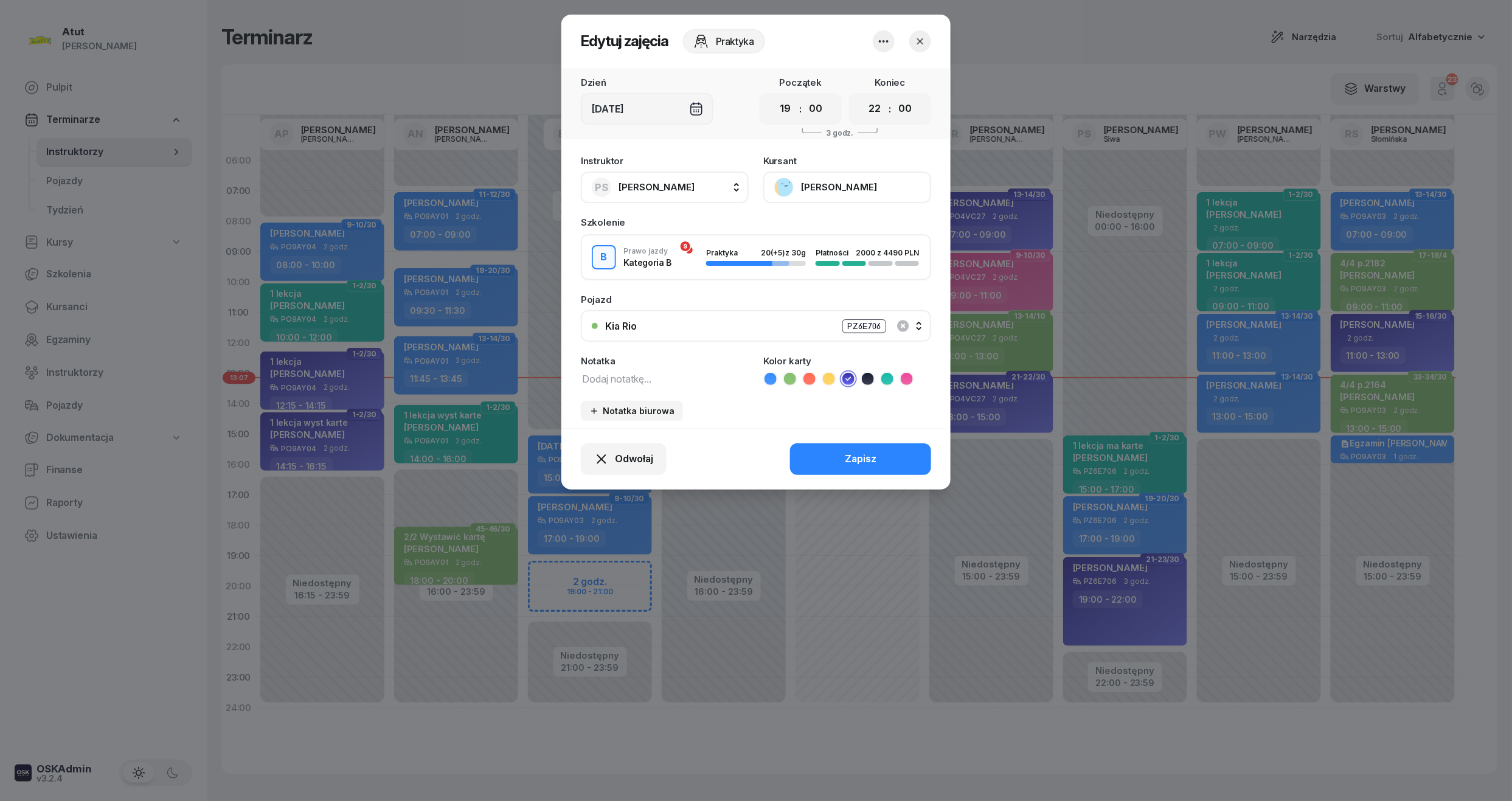
click at [816, 173] on button "[PERSON_NAME]" at bounding box center [847, 187] width 168 height 32
click at [811, 222] on div "Otwórz profil" at bounding box center [802, 229] width 59 height 16
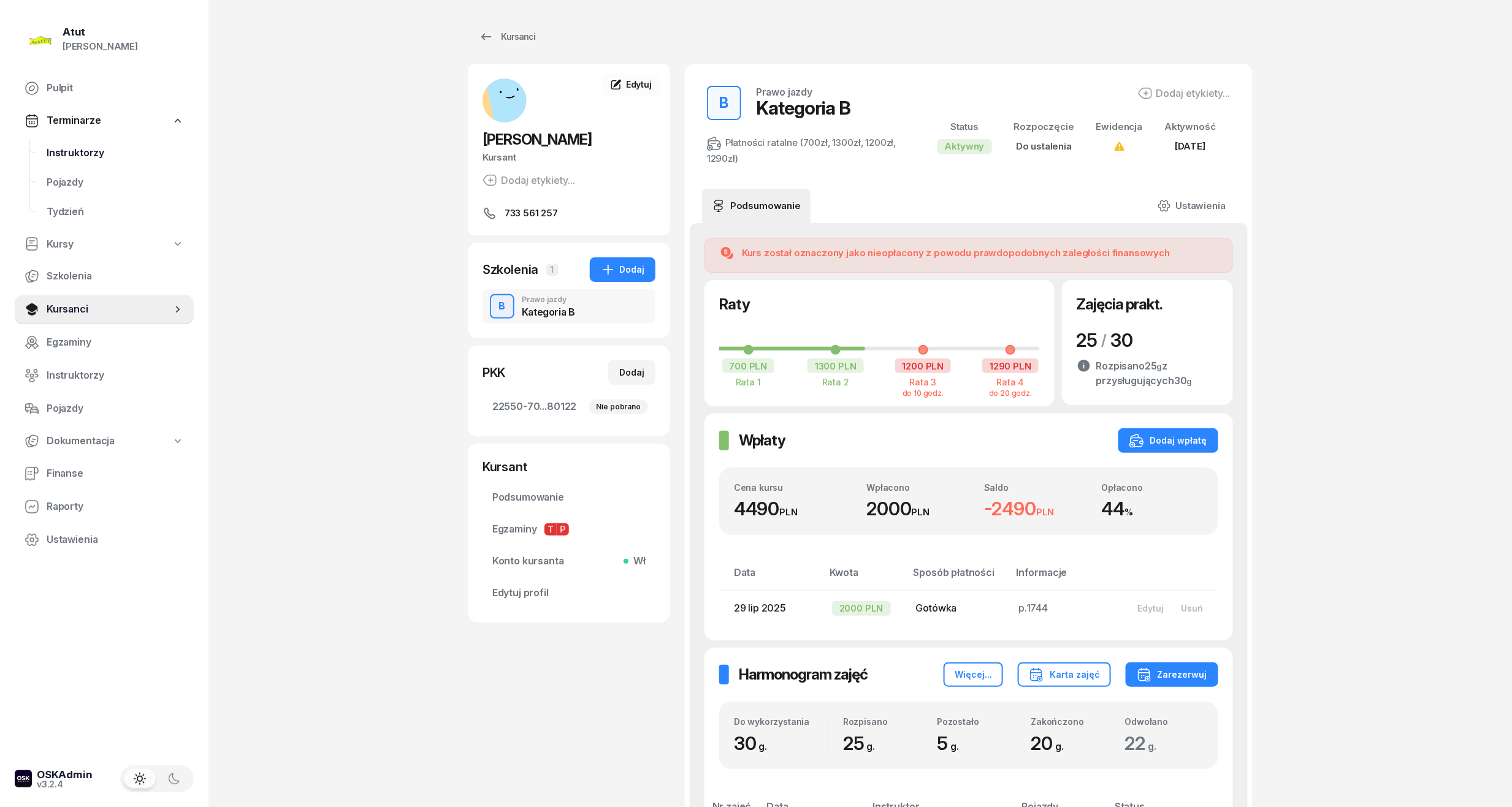
click at [67, 143] on link "Instruktorzy" at bounding box center [115, 153] width 157 height 29
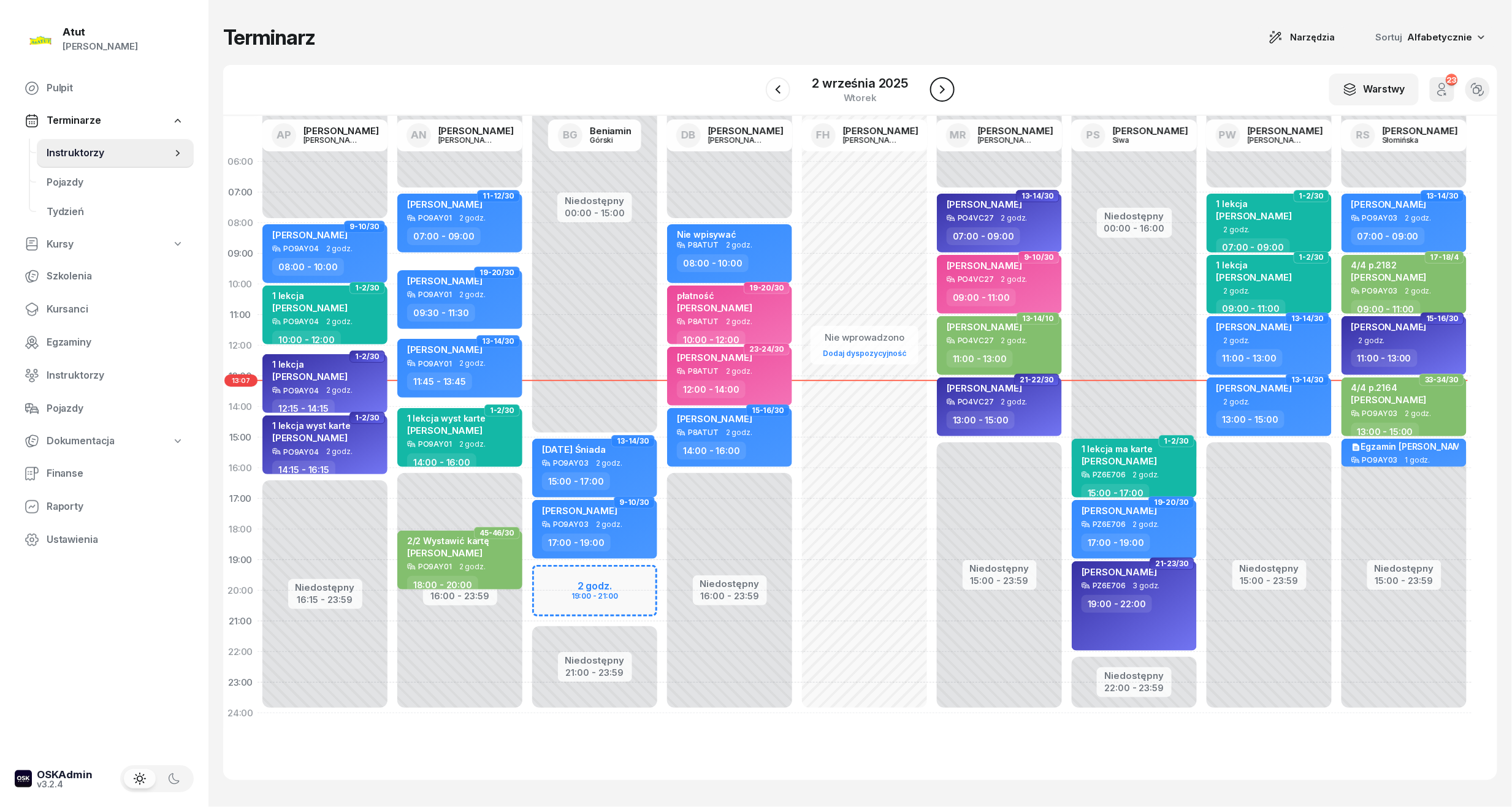
click at [946, 92] on icon "button" at bounding box center [942, 89] width 15 height 15
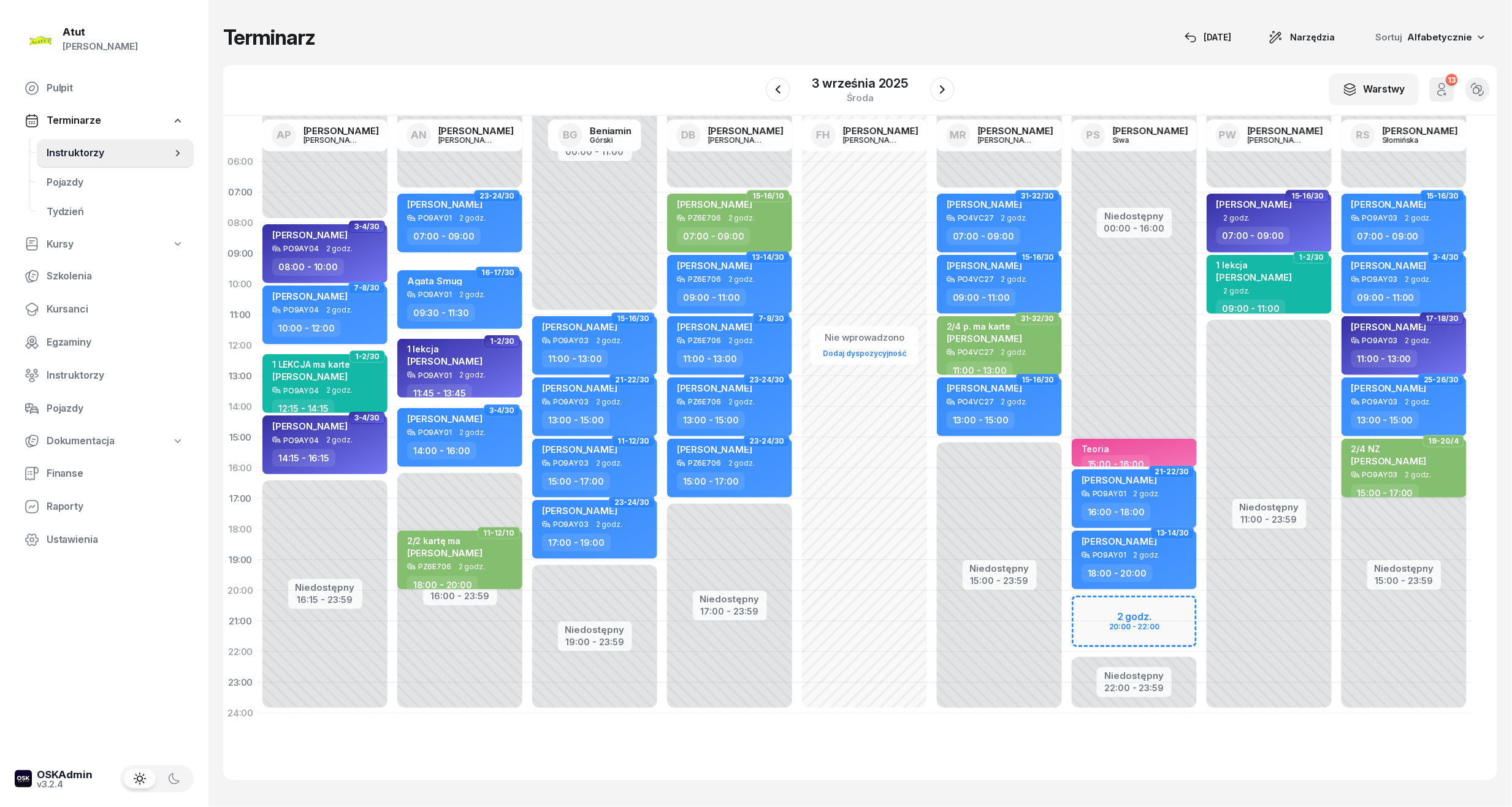
click at [1119, 621] on div "Niedostępny 00:00 - 16:00 Niedostępny 22:00 - 23:59 2 godz. 20:00 - 22:00 Teori…" at bounding box center [1134, 437] width 135 height 582
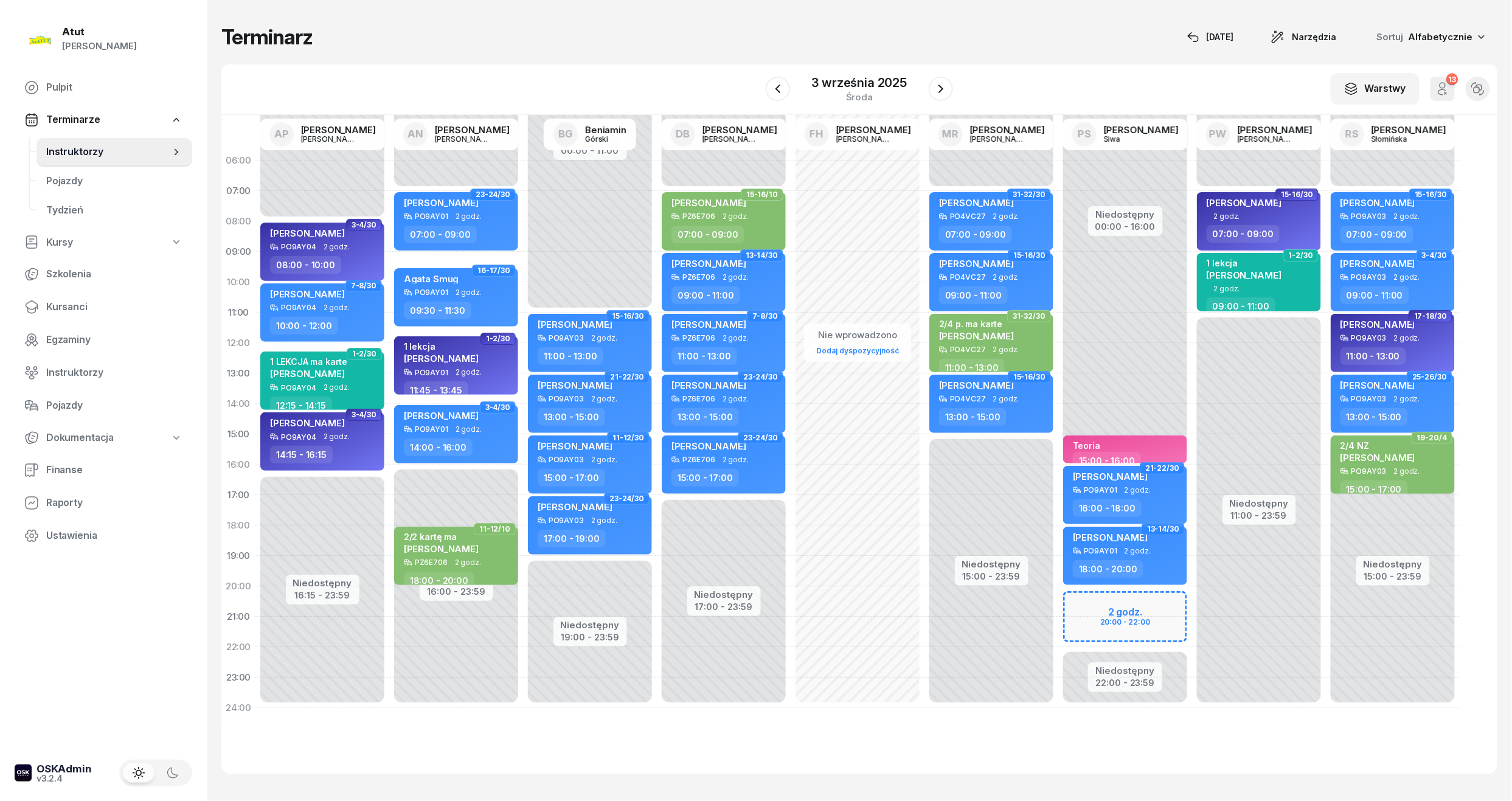
select select "20"
select select "22"
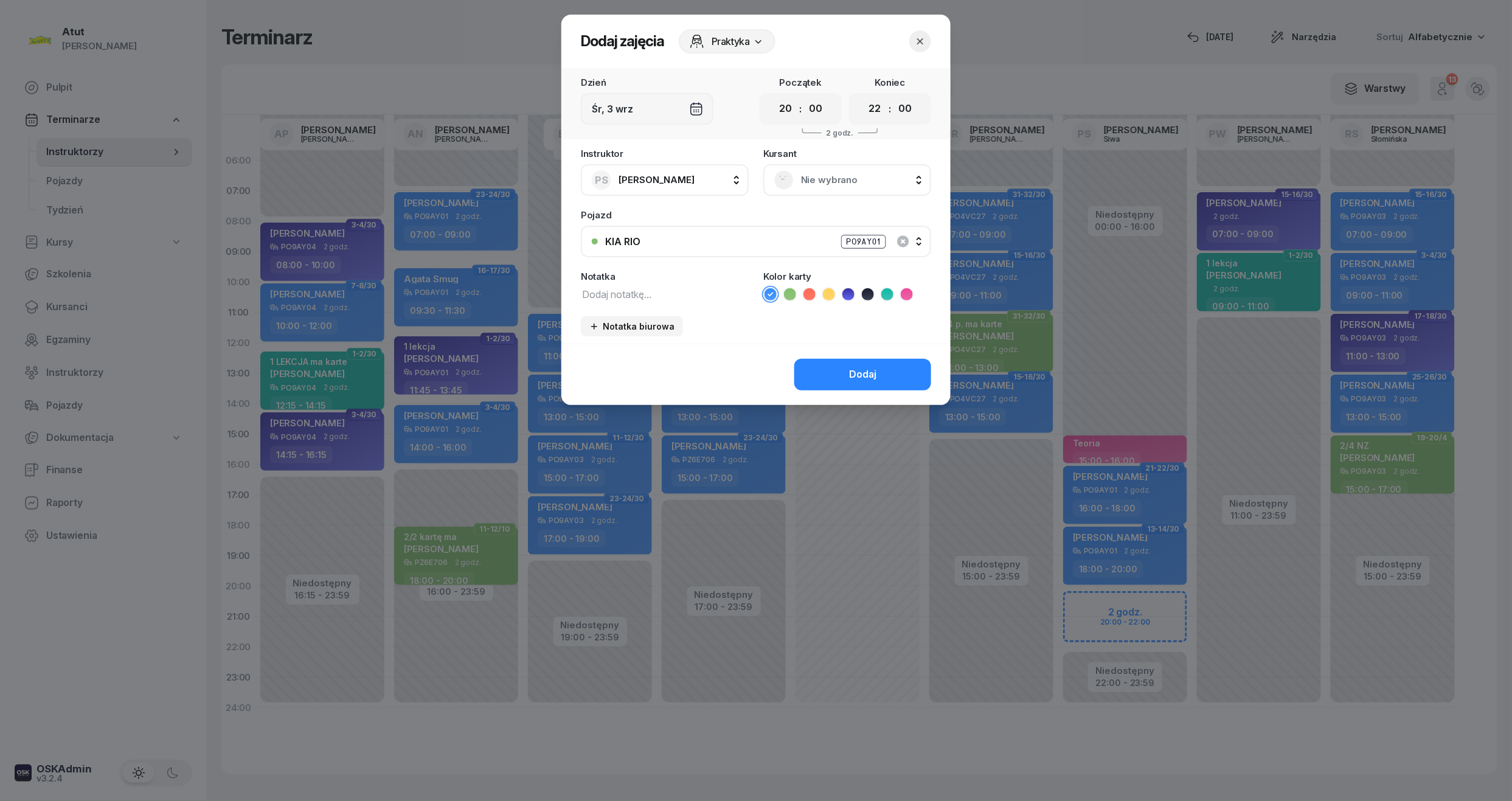
click at [838, 173] on span "Nie wybrano" at bounding box center [860, 180] width 119 height 16
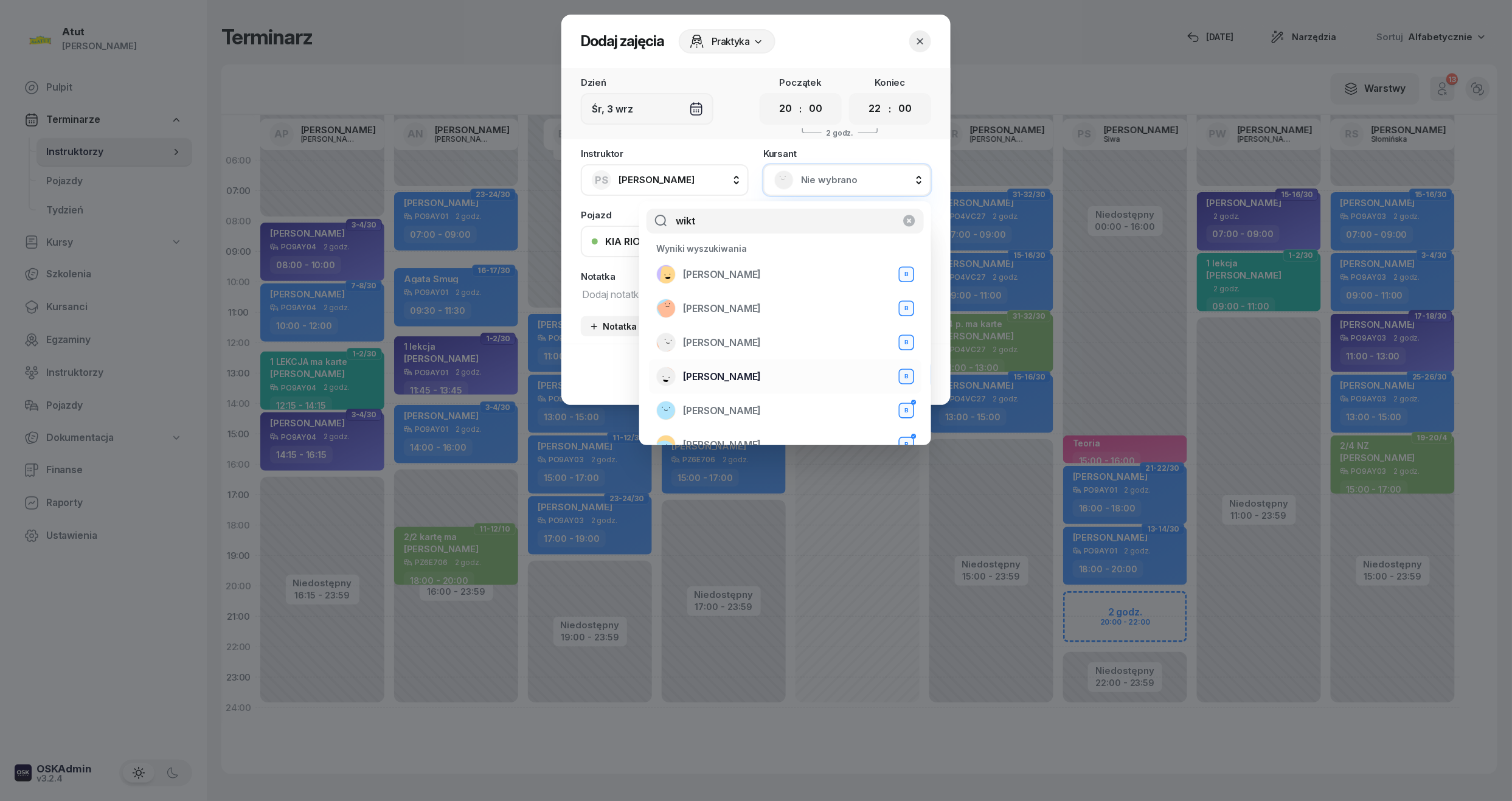
type input "wikt"
click at [756, 368] on div "Wiktoria Spławska B" at bounding box center [785, 376] width 258 height 20
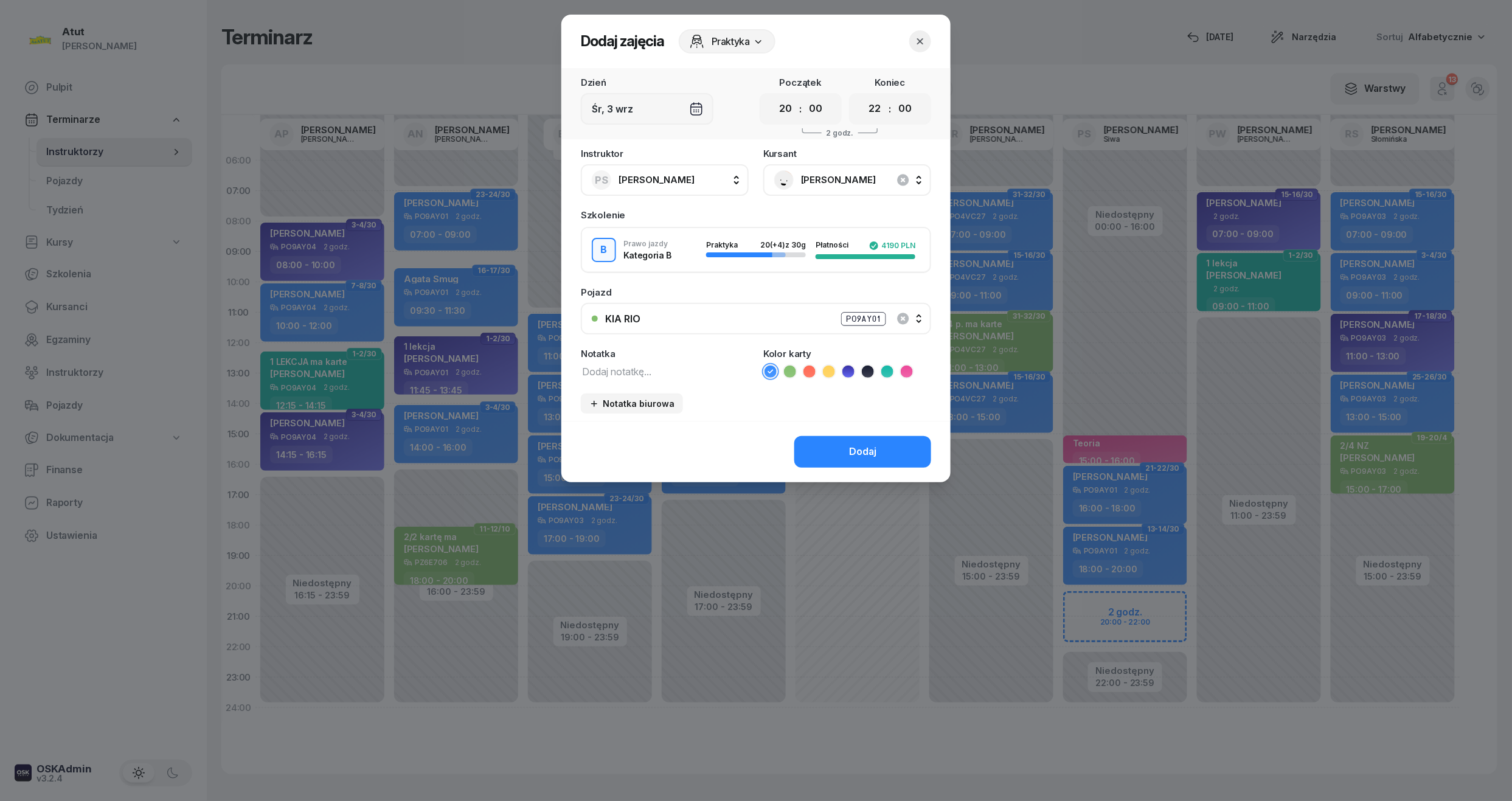
click at [845, 377] on ul at bounding box center [847, 372] width 168 height 15
click at [850, 368] on icon at bounding box center [848, 372] width 12 height 12
click at [859, 453] on div "Dodaj" at bounding box center [863, 452] width 27 height 16
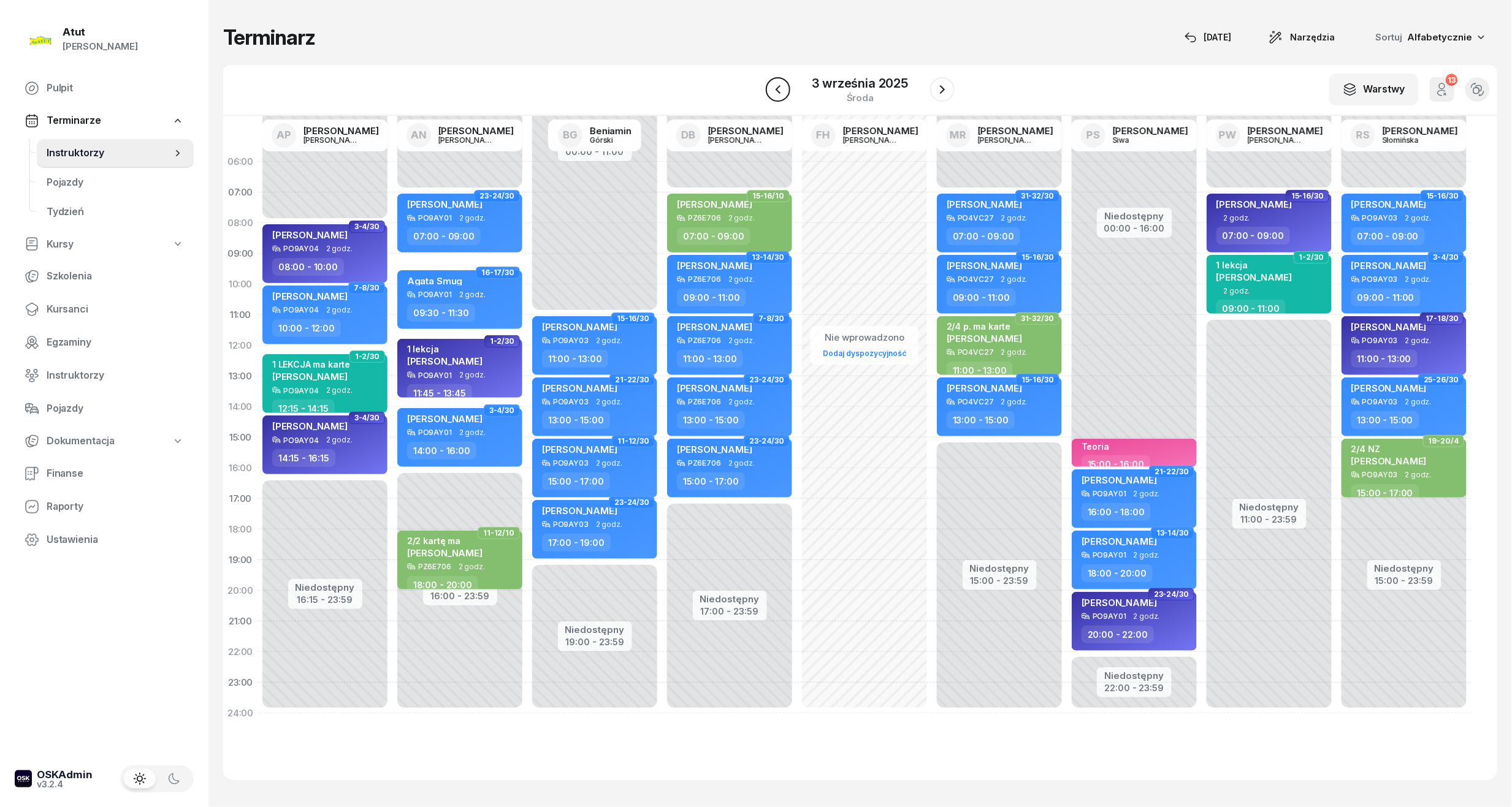
click at [780, 93] on icon "button" at bounding box center [777, 89] width 5 height 9
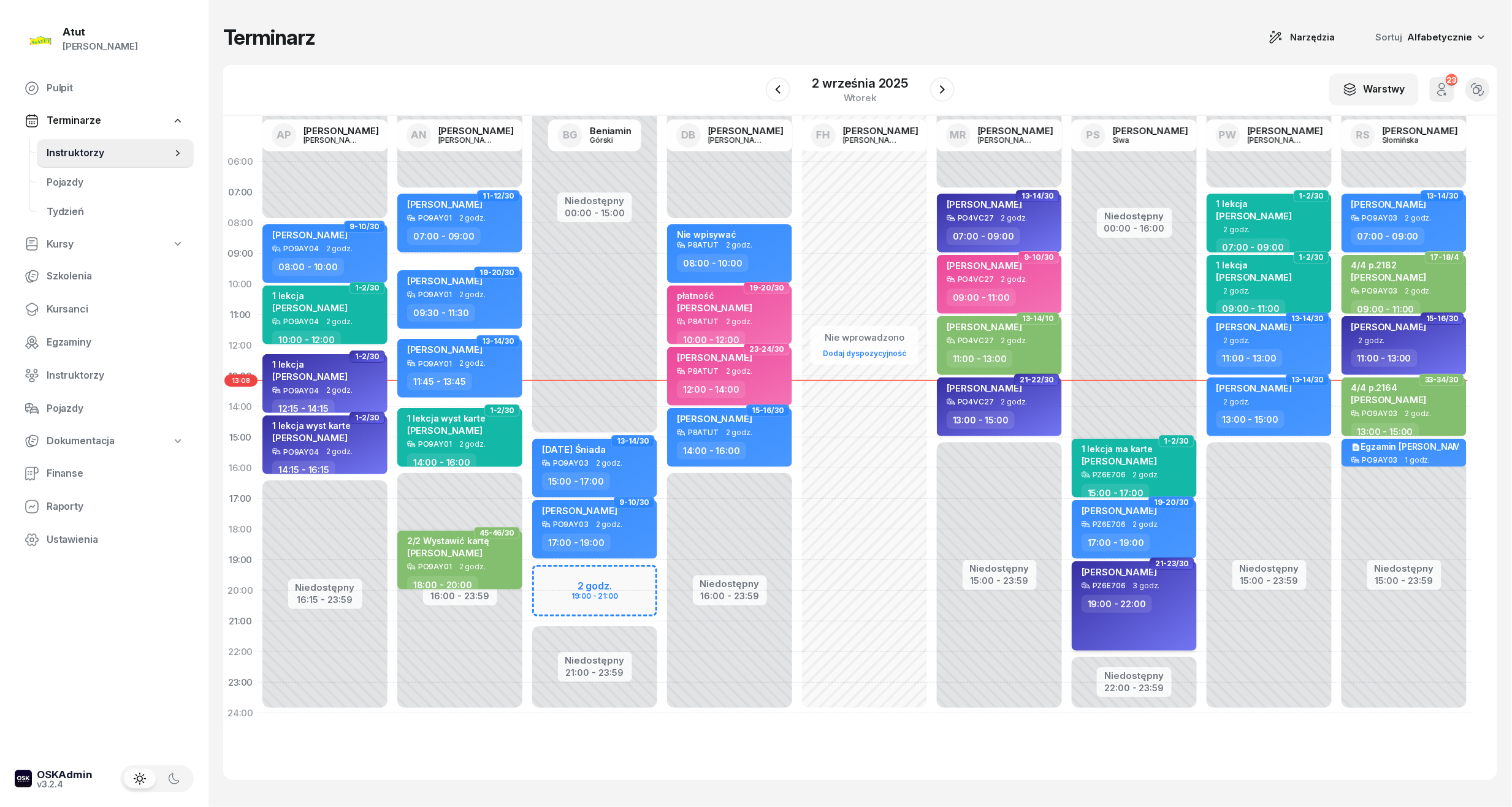
click at [1138, 571] on span "[PERSON_NAME]" at bounding box center [1119, 572] width 76 height 12
select select "19"
select select "22"
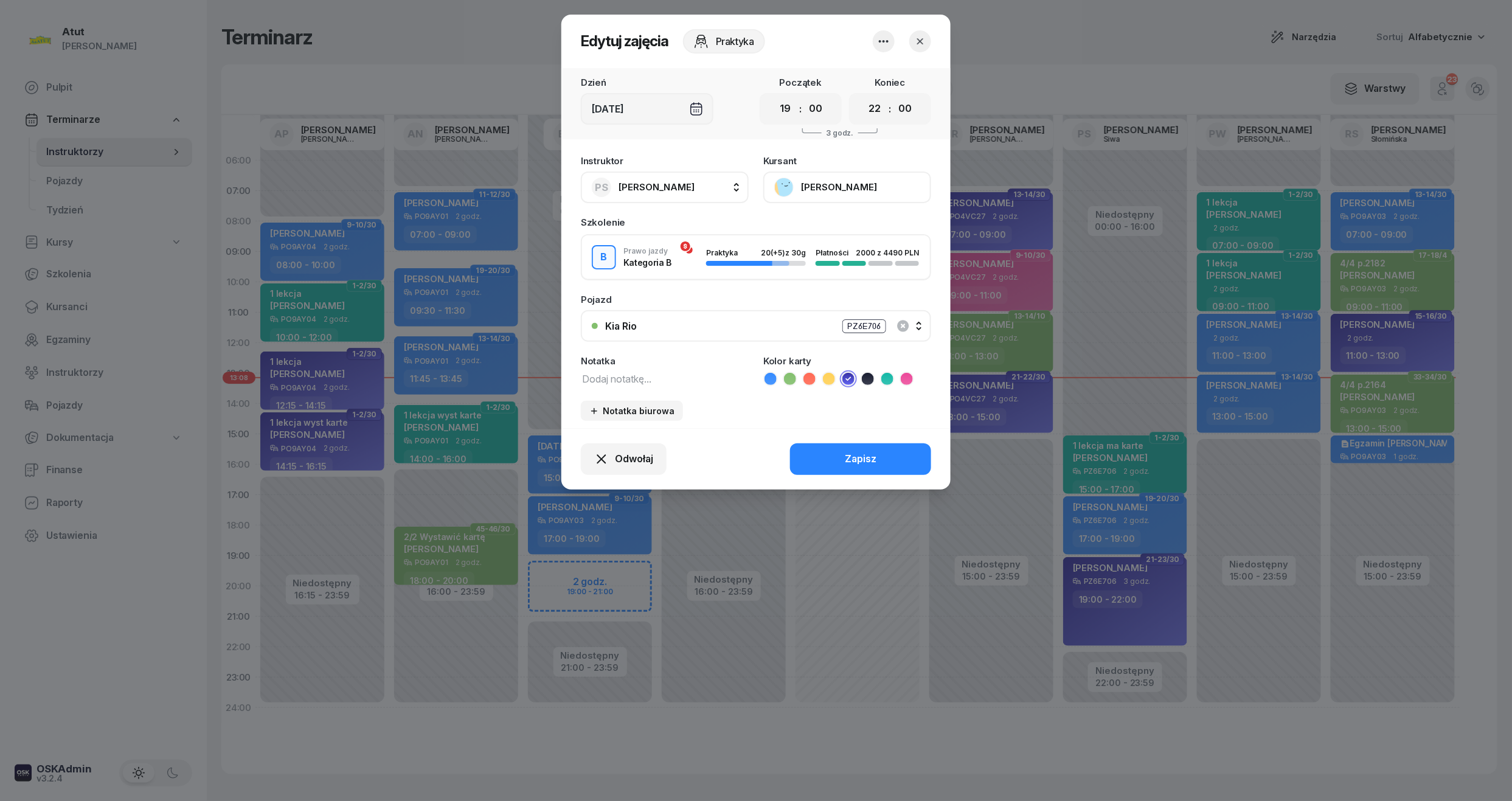
click at [857, 181] on button "[PERSON_NAME]" at bounding box center [847, 187] width 168 height 32
click at [804, 227] on div "Otwórz profil" at bounding box center [802, 229] width 59 height 16
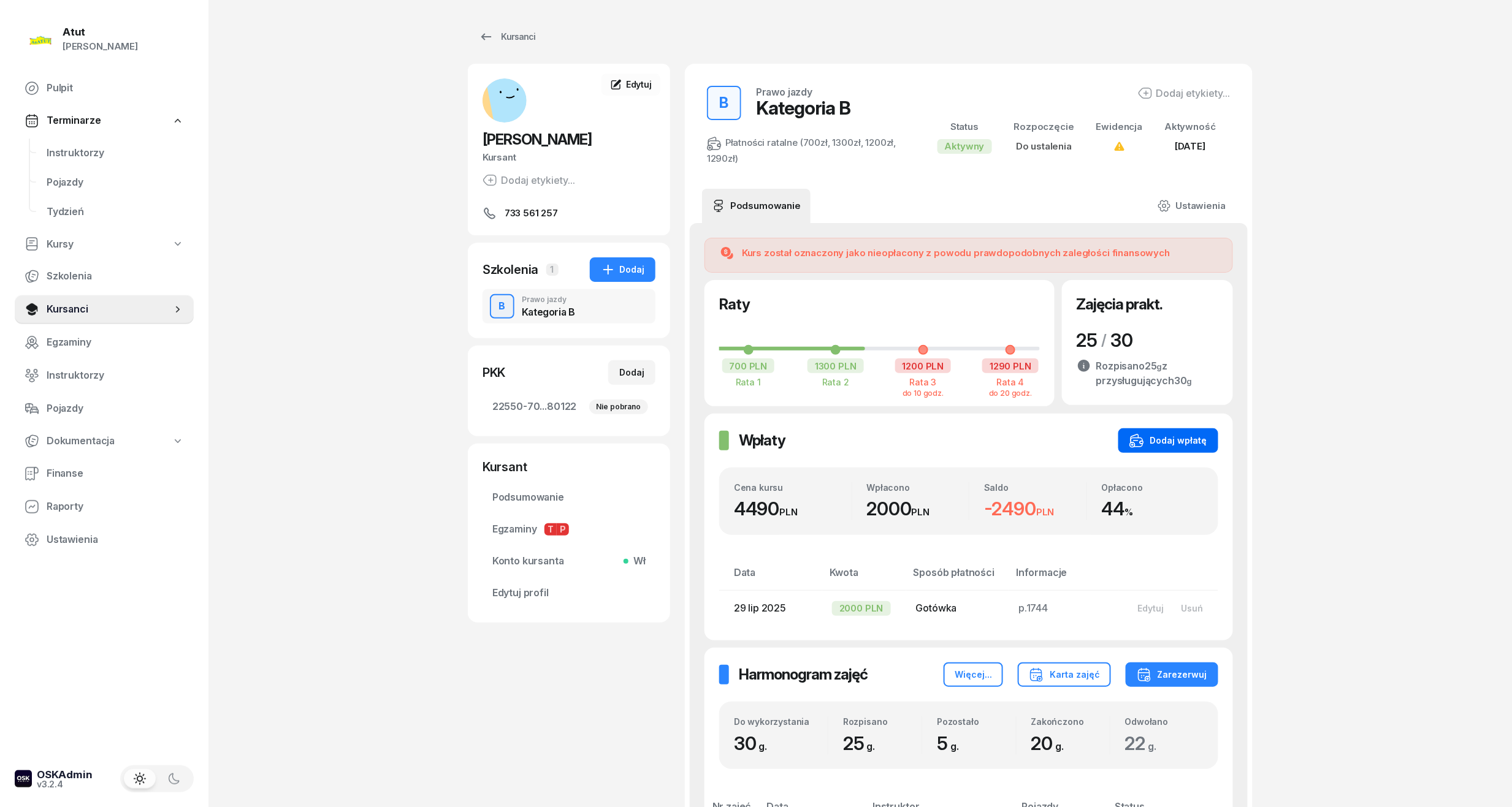
click at [1188, 435] on button "Dodaj wpłatę" at bounding box center [1167, 440] width 100 height 24
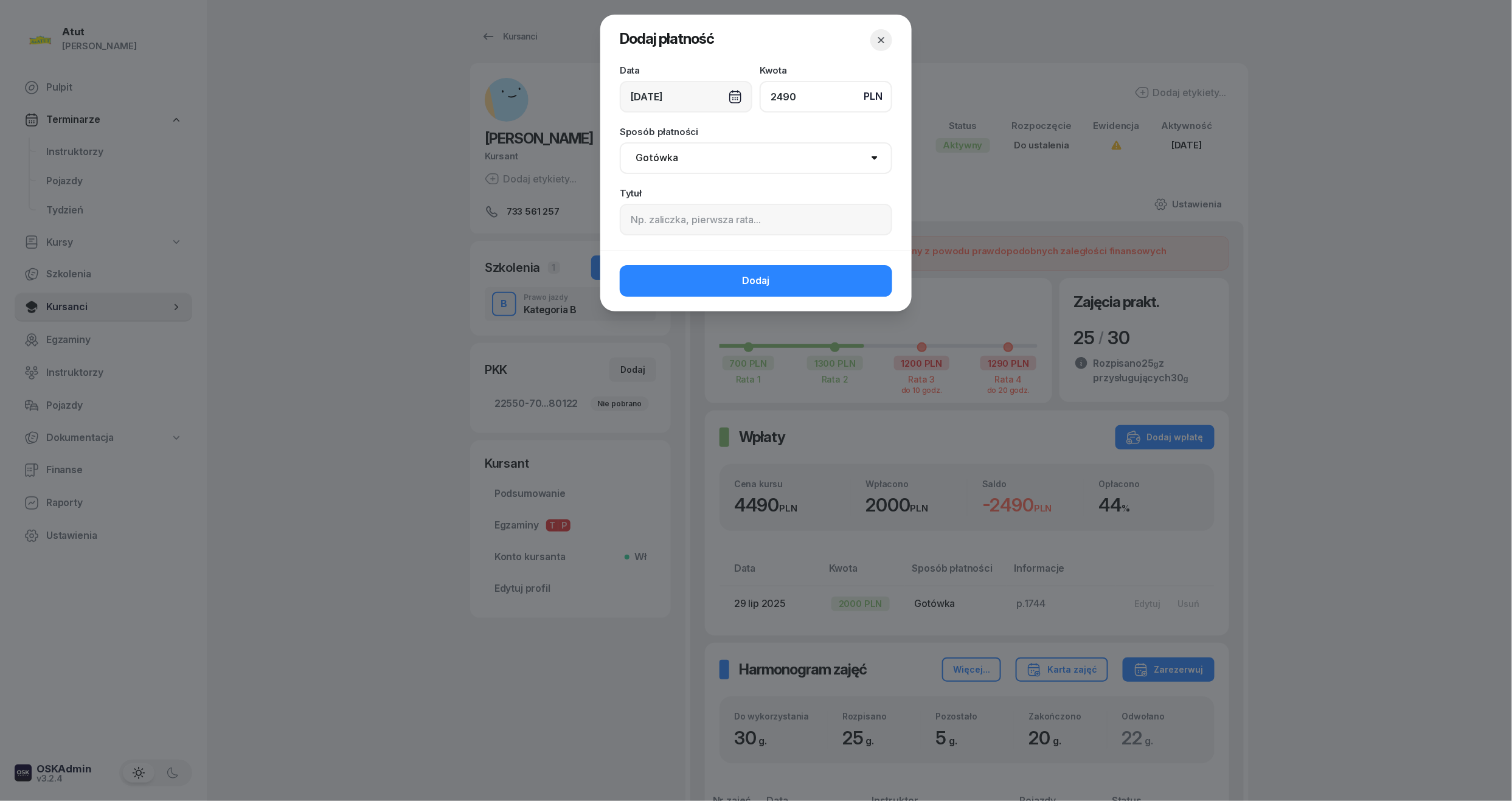
type input "2490"
click at [718, 222] on input at bounding box center [756, 219] width 272 height 32
paste input "2153"
type input "p.2153"
click at [696, 134] on div "Sposób płatności Gotówka Karta Przelew Płatności online BLIK" at bounding box center [756, 151] width 272 height 47
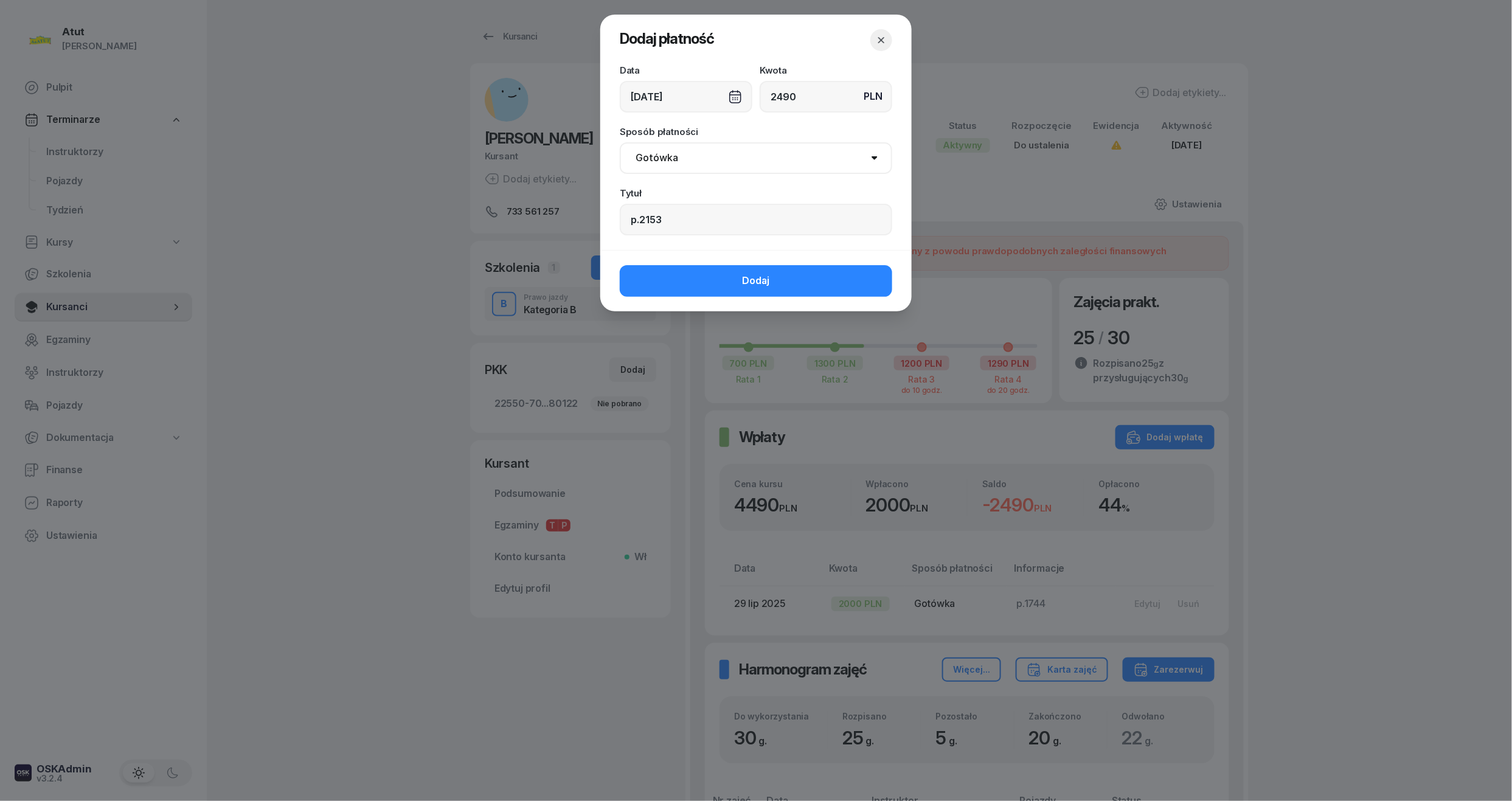
drag, startPoint x: 696, startPoint y: 152, endPoint x: 695, endPoint y: 169, distance: 17.0
click at [696, 152] on select "Gotówka Karta Przelew Płatności online BLIK" at bounding box center [756, 158] width 272 height 32
select select "transfer"
click at [620, 142] on select "Gotówka Karta Przelew Płatności online BLIK" at bounding box center [756, 158] width 272 height 32
click at [725, 283] on button "Dodaj" at bounding box center [756, 281] width 272 height 32
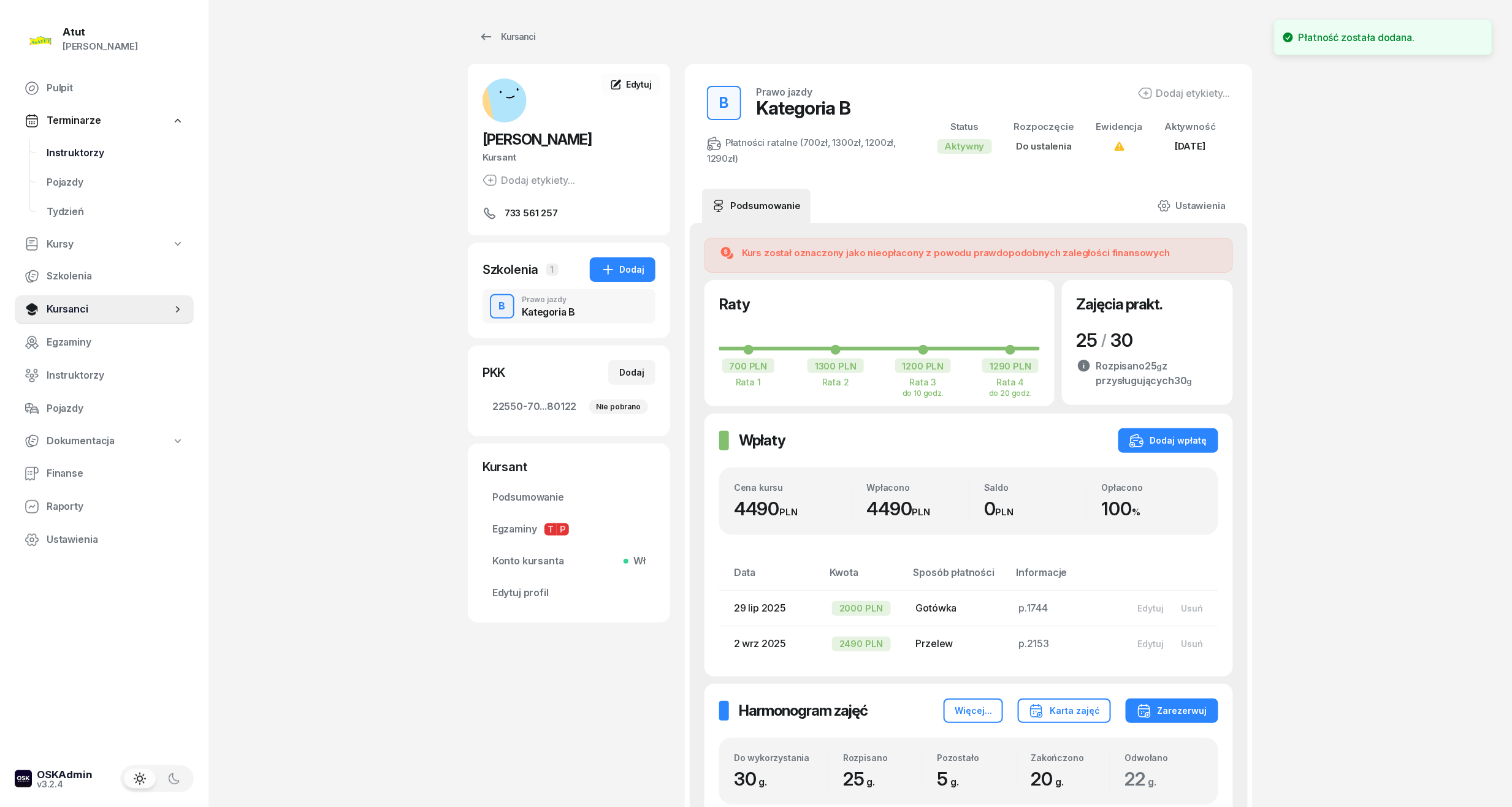
click at [46, 151] on link "Instruktorzy" at bounding box center [115, 153] width 157 height 29
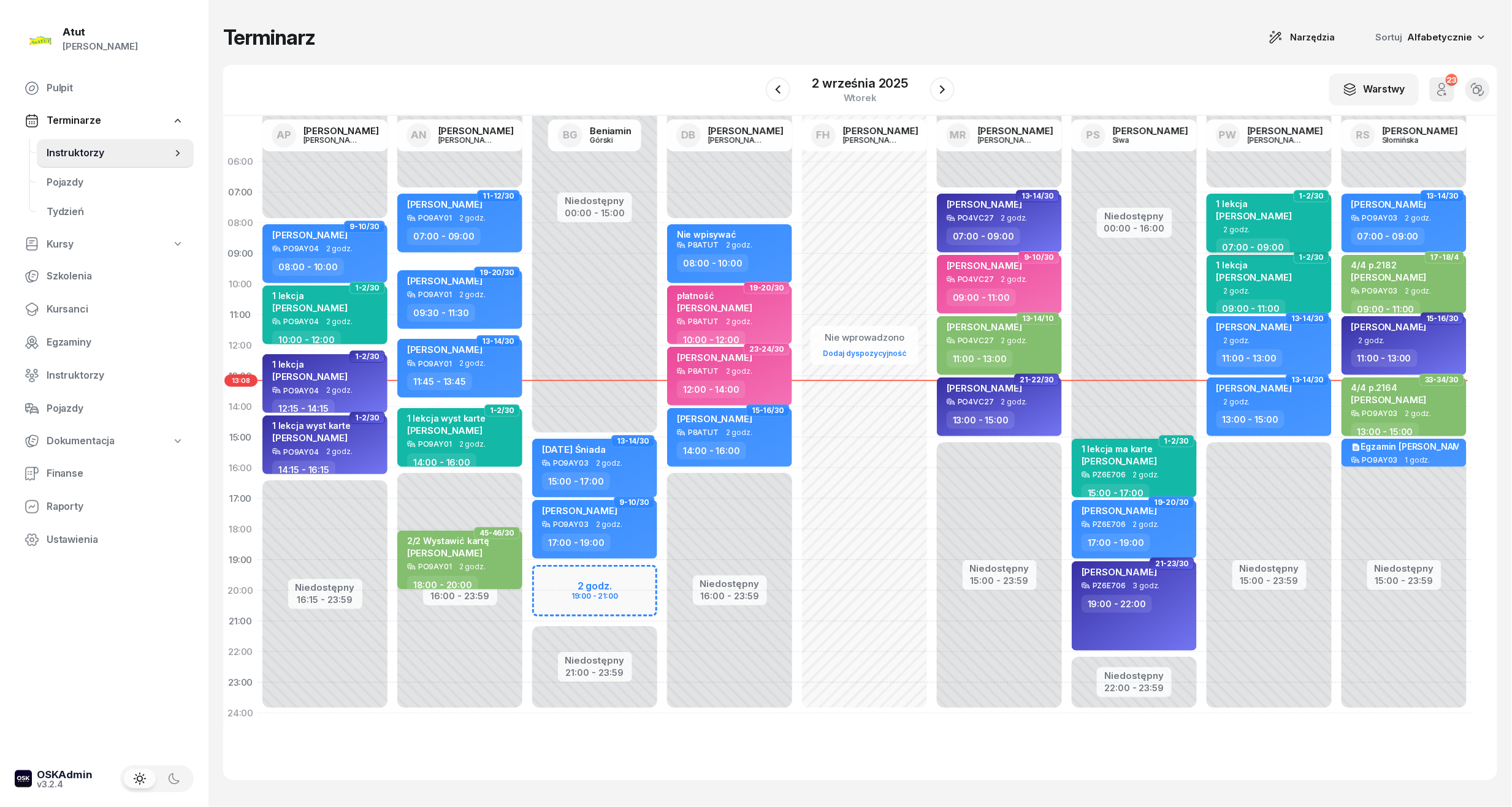
click at [1222, 219] on span "[PERSON_NAME]" at bounding box center [1254, 216] width 76 height 12
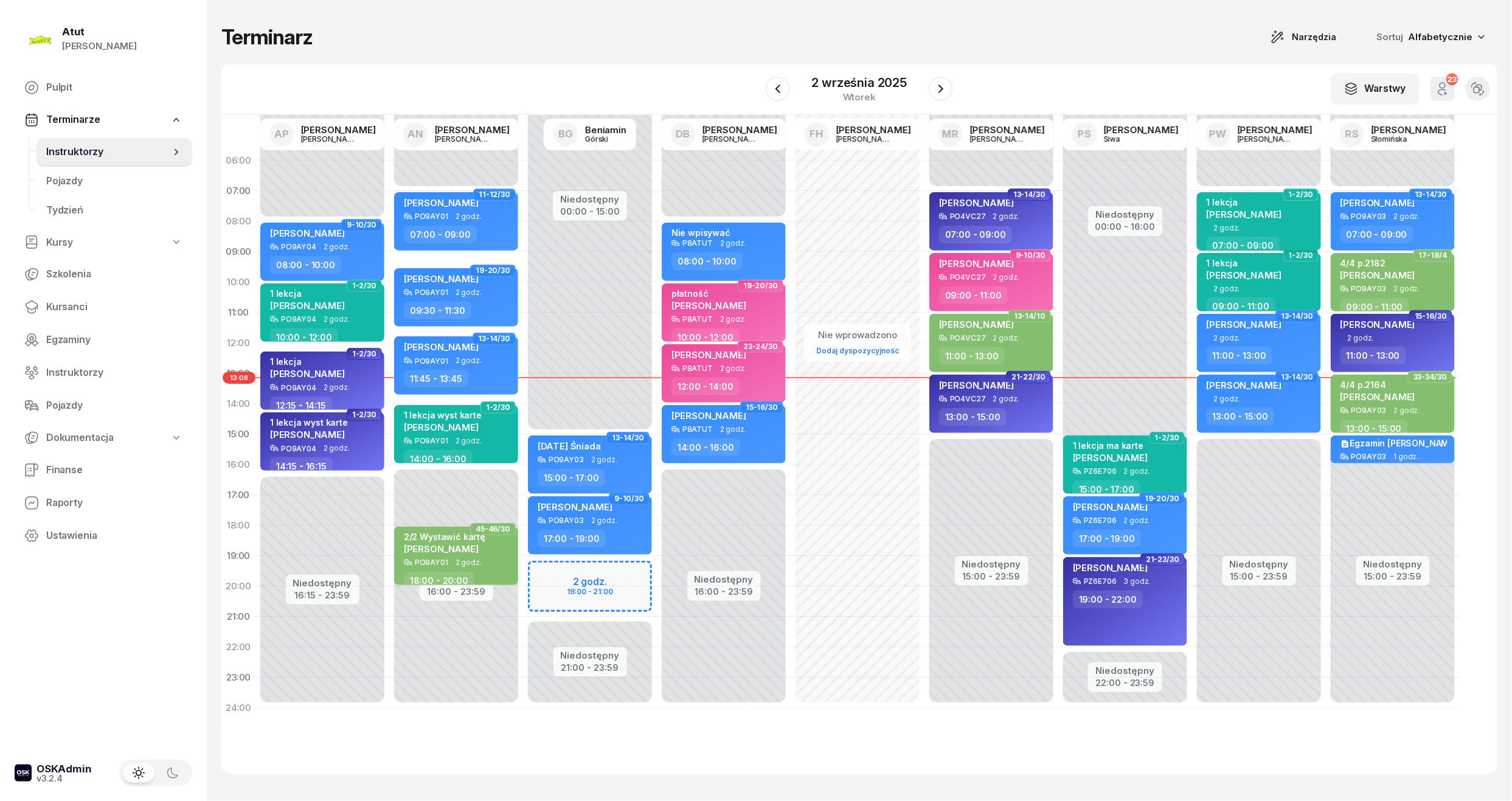
select select "07"
select select "09"
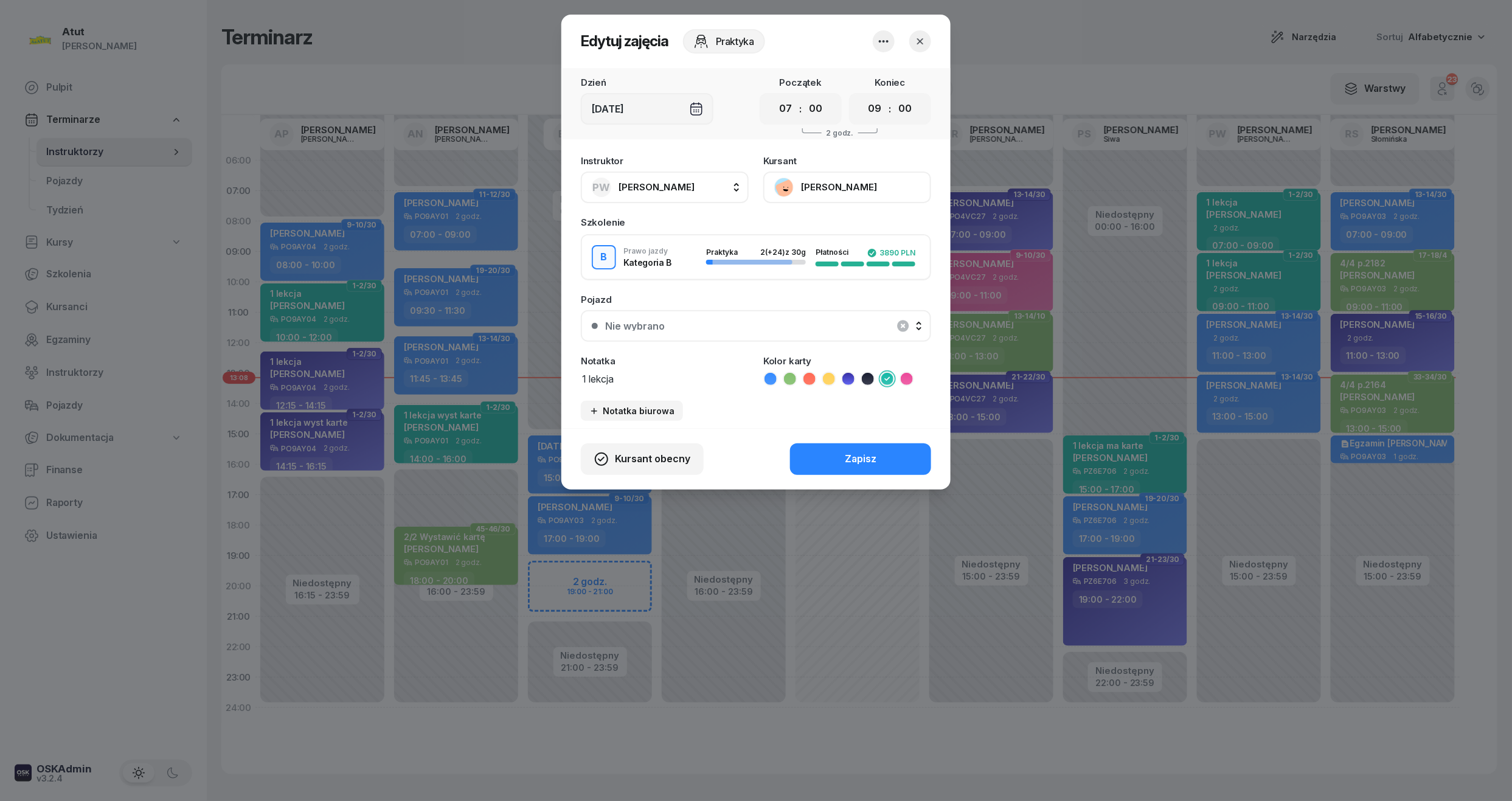
click at [834, 180] on button "[PERSON_NAME]" at bounding box center [847, 187] width 168 height 32
click at [806, 229] on div "Otwórz profil" at bounding box center [802, 229] width 59 height 16
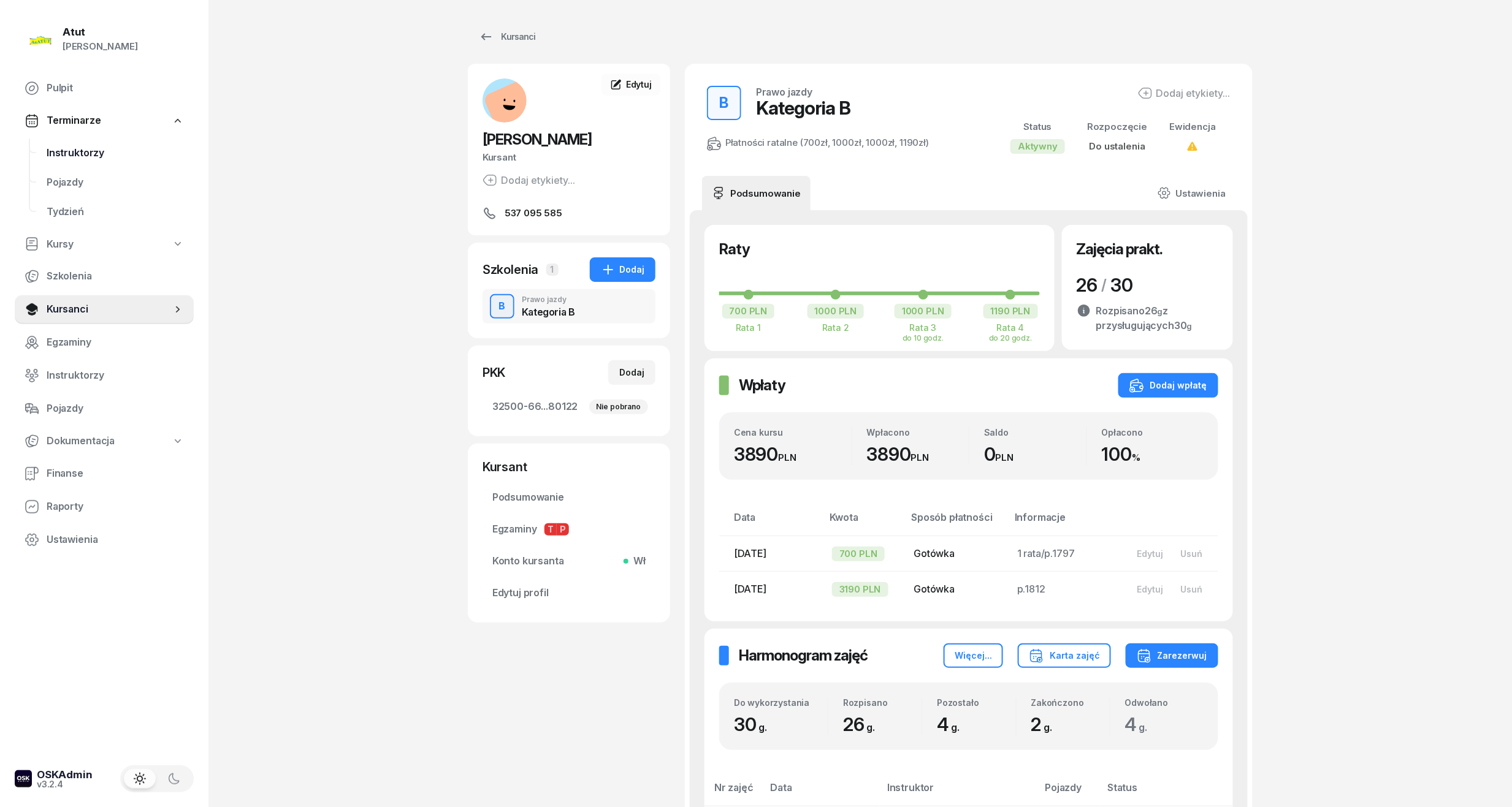
click at [98, 157] on span "Instruktorzy" at bounding box center [115, 153] width 138 height 16
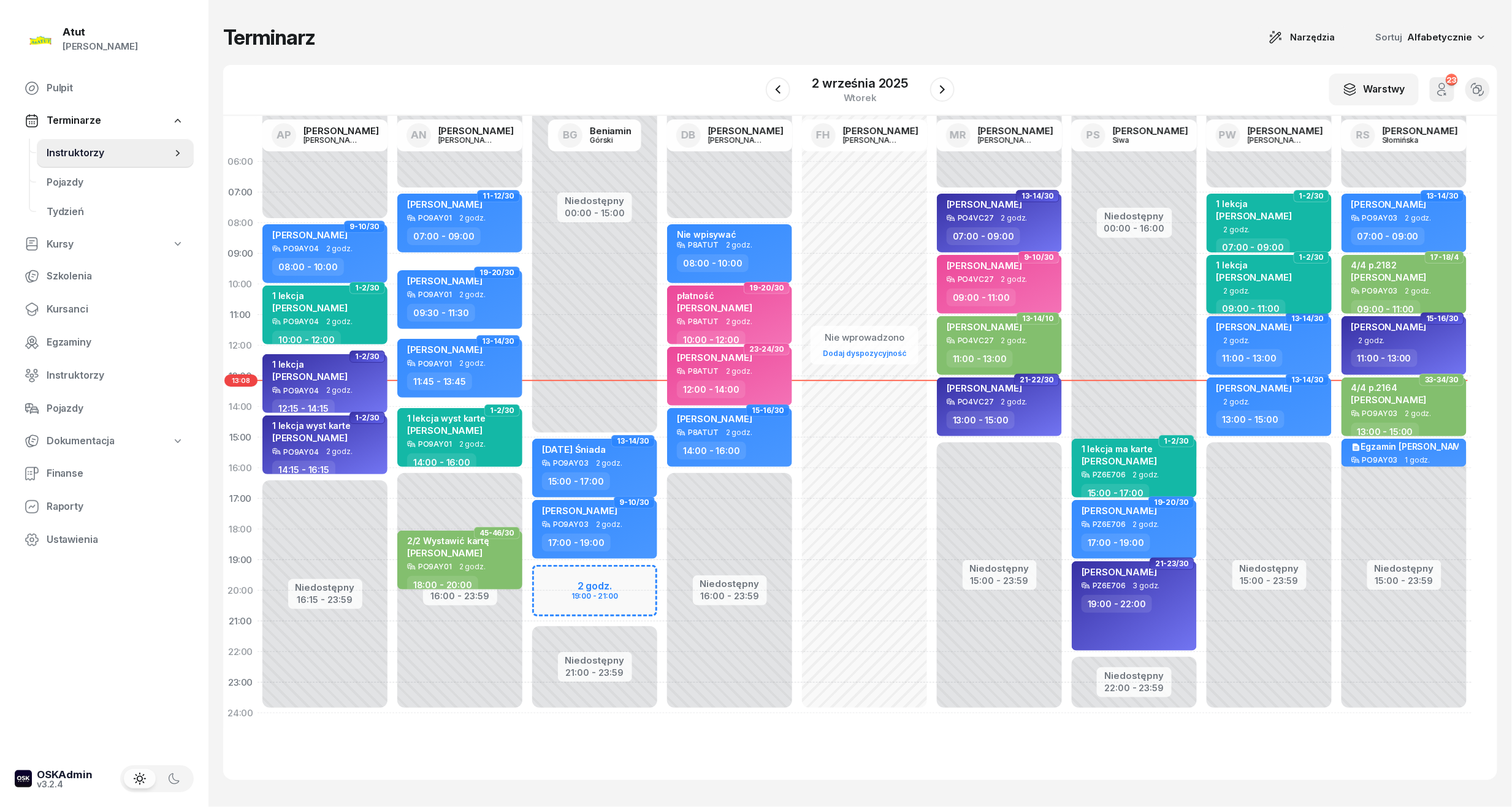
click at [1264, 273] on span "[PERSON_NAME]" at bounding box center [1254, 277] width 76 height 12
select select "09"
select select "11"
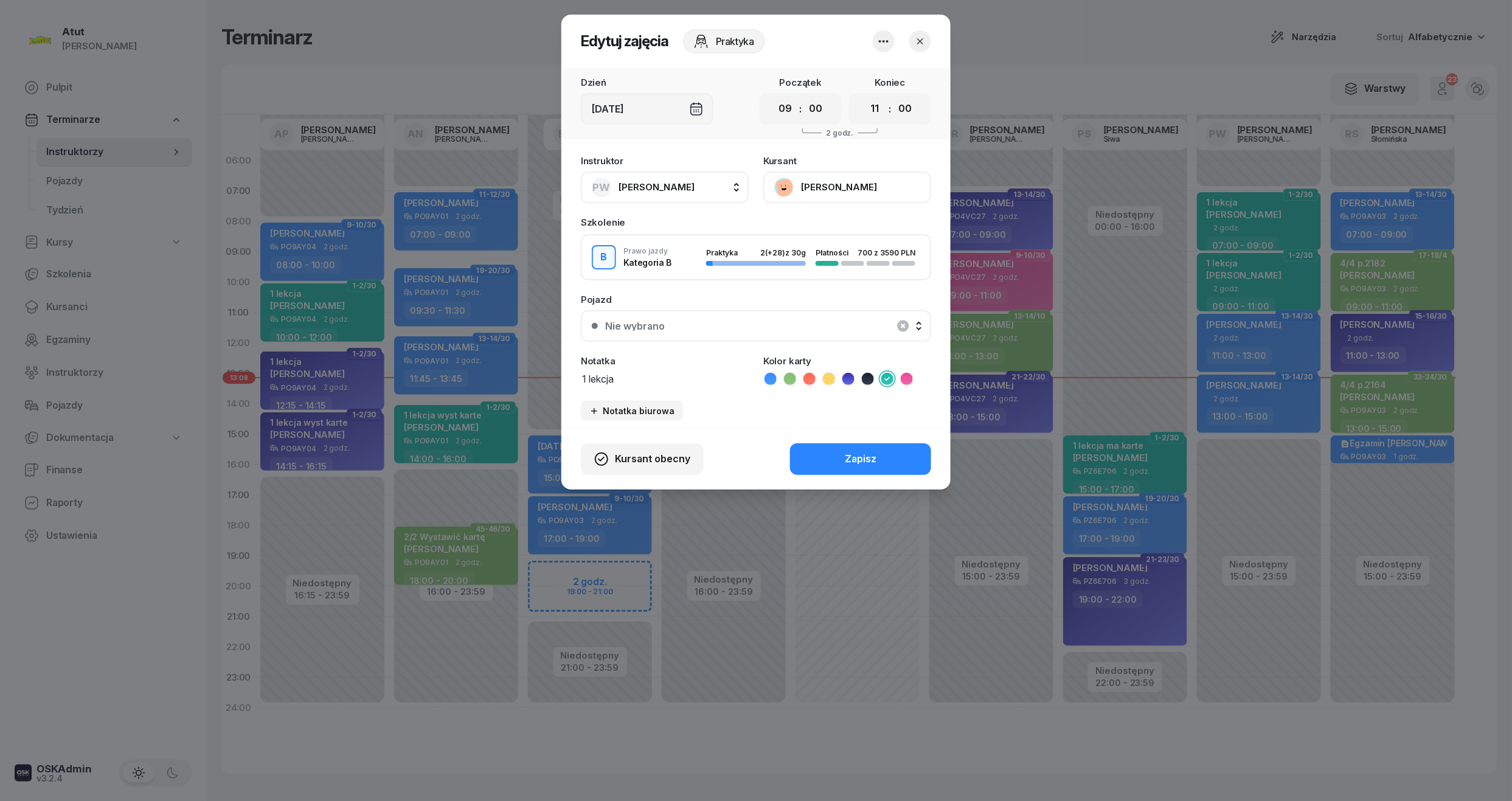
click at [856, 202] on div "Instruktor PW Paweł Wysocki AP Adam Pytlak AN Artur Nowakowski BG Beniamin Górs…" at bounding box center [756, 289] width 390 height 279
click at [831, 205] on div "Instruktor PW Paweł Wysocki AP Adam Pytlak AN Artur Nowakowski BG Beniamin Górs…" at bounding box center [756, 289] width 390 height 279
click at [834, 187] on button "[PERSON_NAME]" at bounding box center [847, 187] width 168 height 32
click at [812, 233] on div "Otwórz profil" at bounding box center [802, 229] width 59 height 16
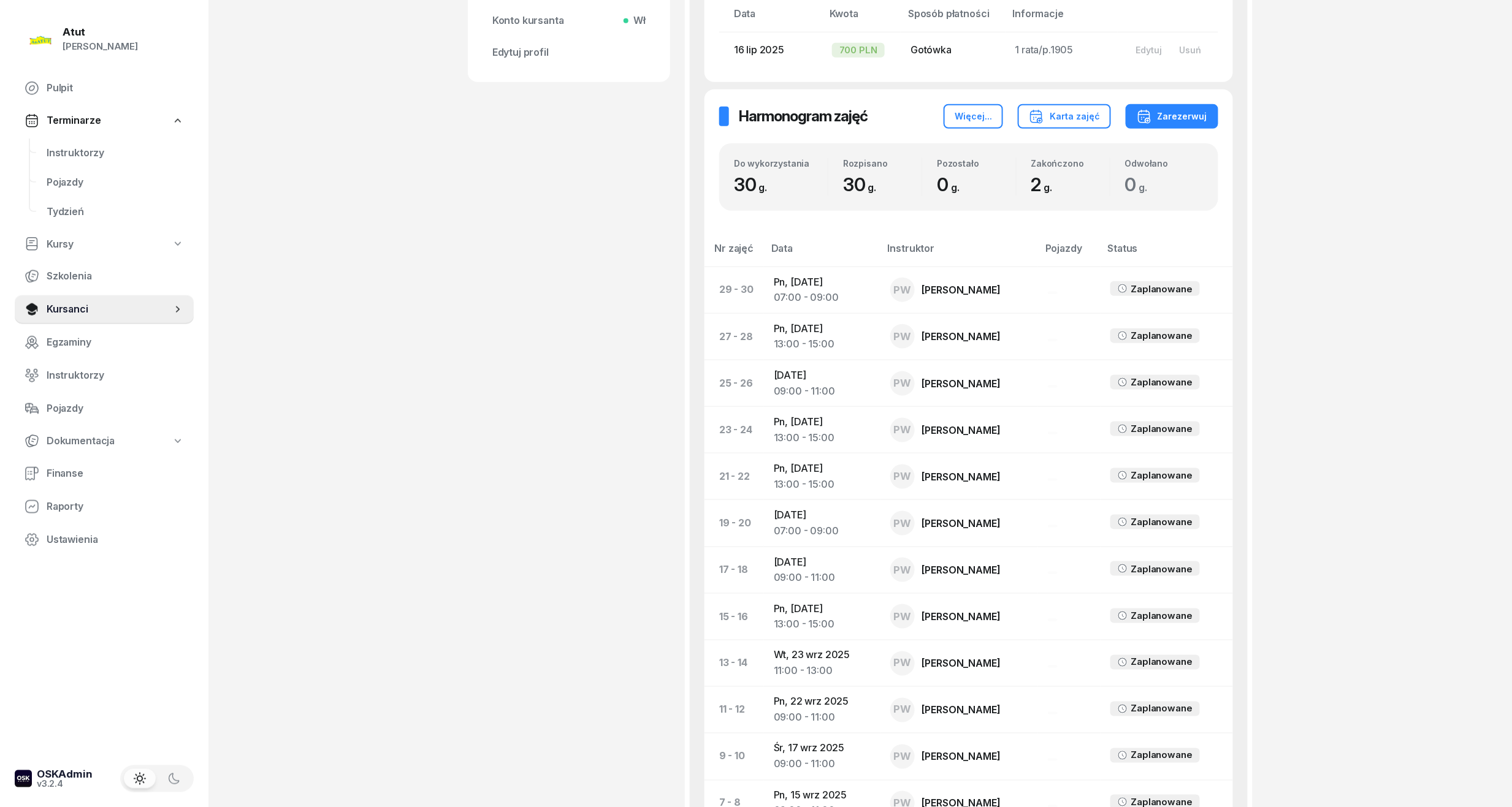
scroll to position [13, 0]
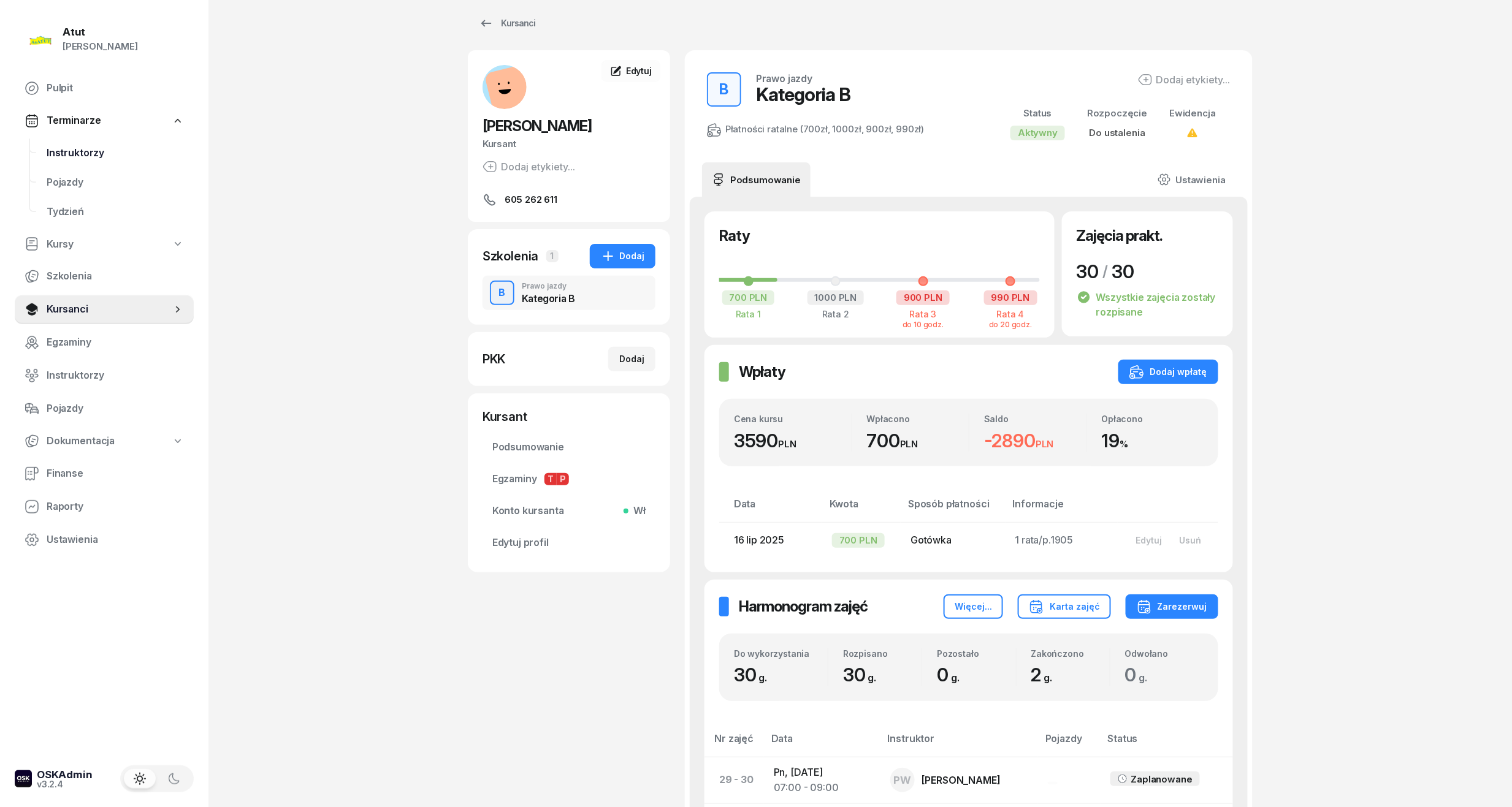
click at [76, 147] on span "Instruktorzy" at bounding box center [115, 153] width 138 height 16
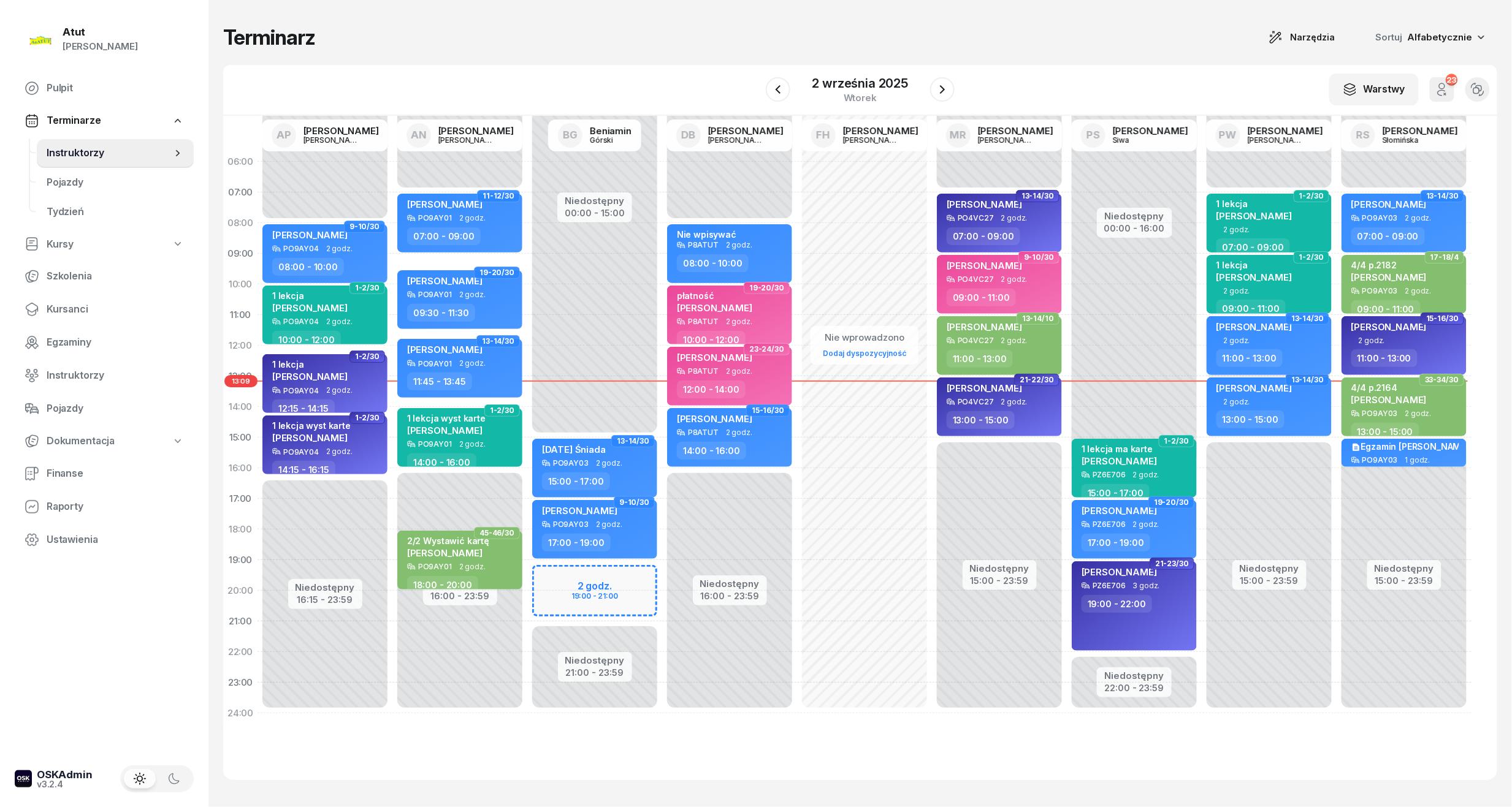
click at [1292, 332] on div "[PERSON_NAME]" at bounding box center [1254, 328] width 76 height 15
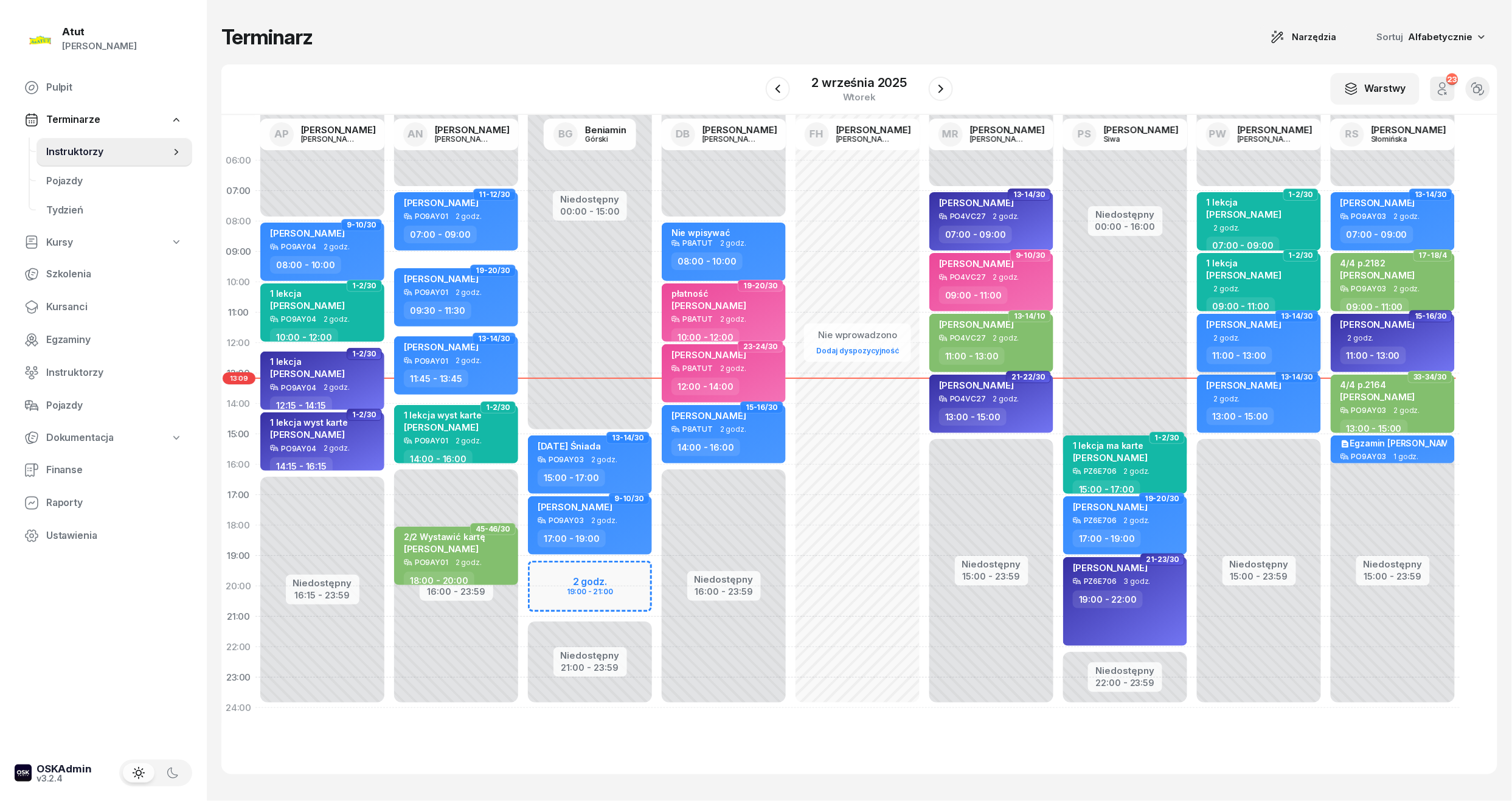
select select "11"
select select "13"
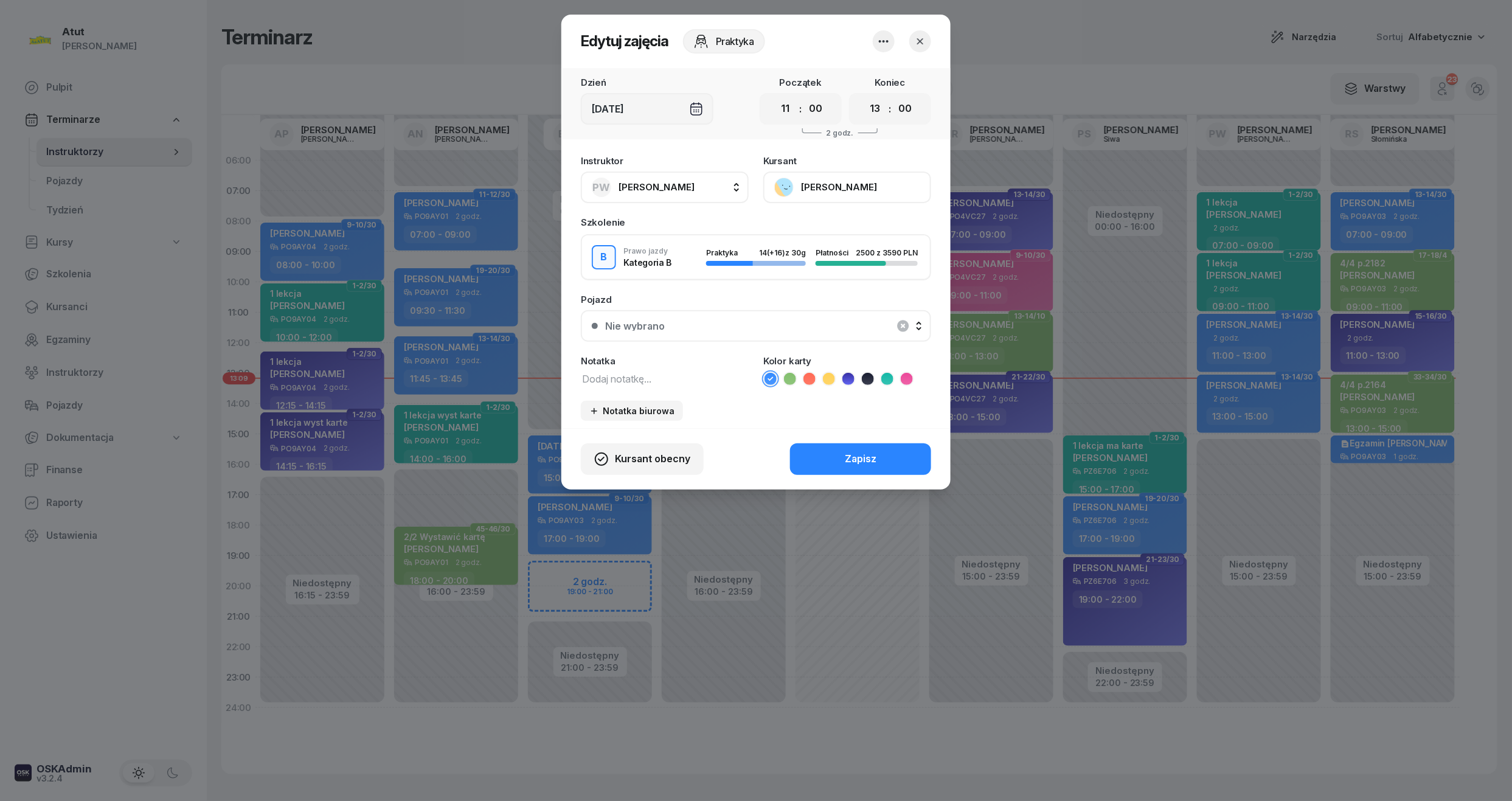
click at [803, 186] on button "[PERSON_NAME]" at bounding box center [847, 187] width 168 height 32
click at [806, 227] on div "Otwórz profil" at bounding box center [802, 229] width 59 height 16
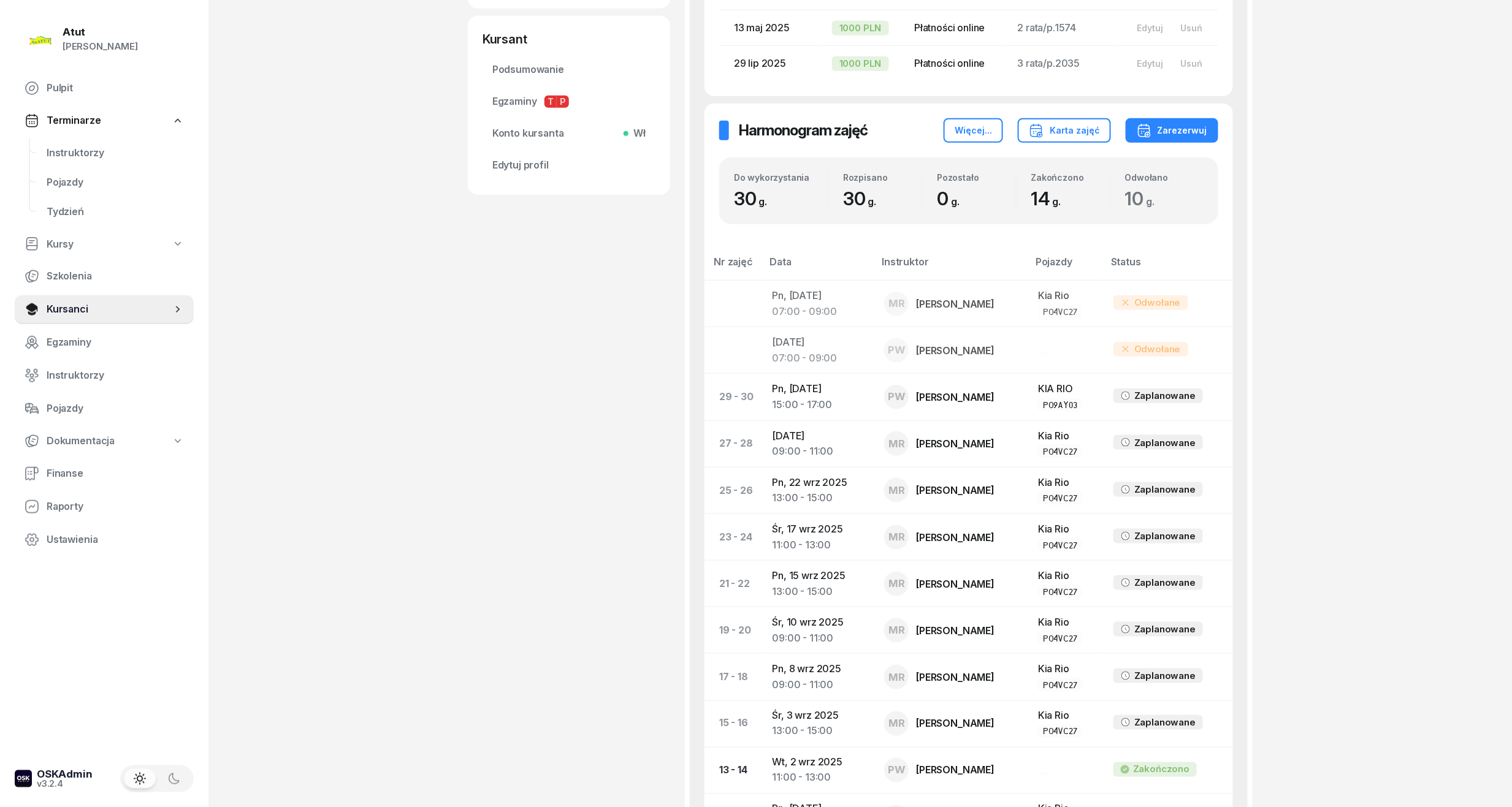
scroll to position [572, 0]
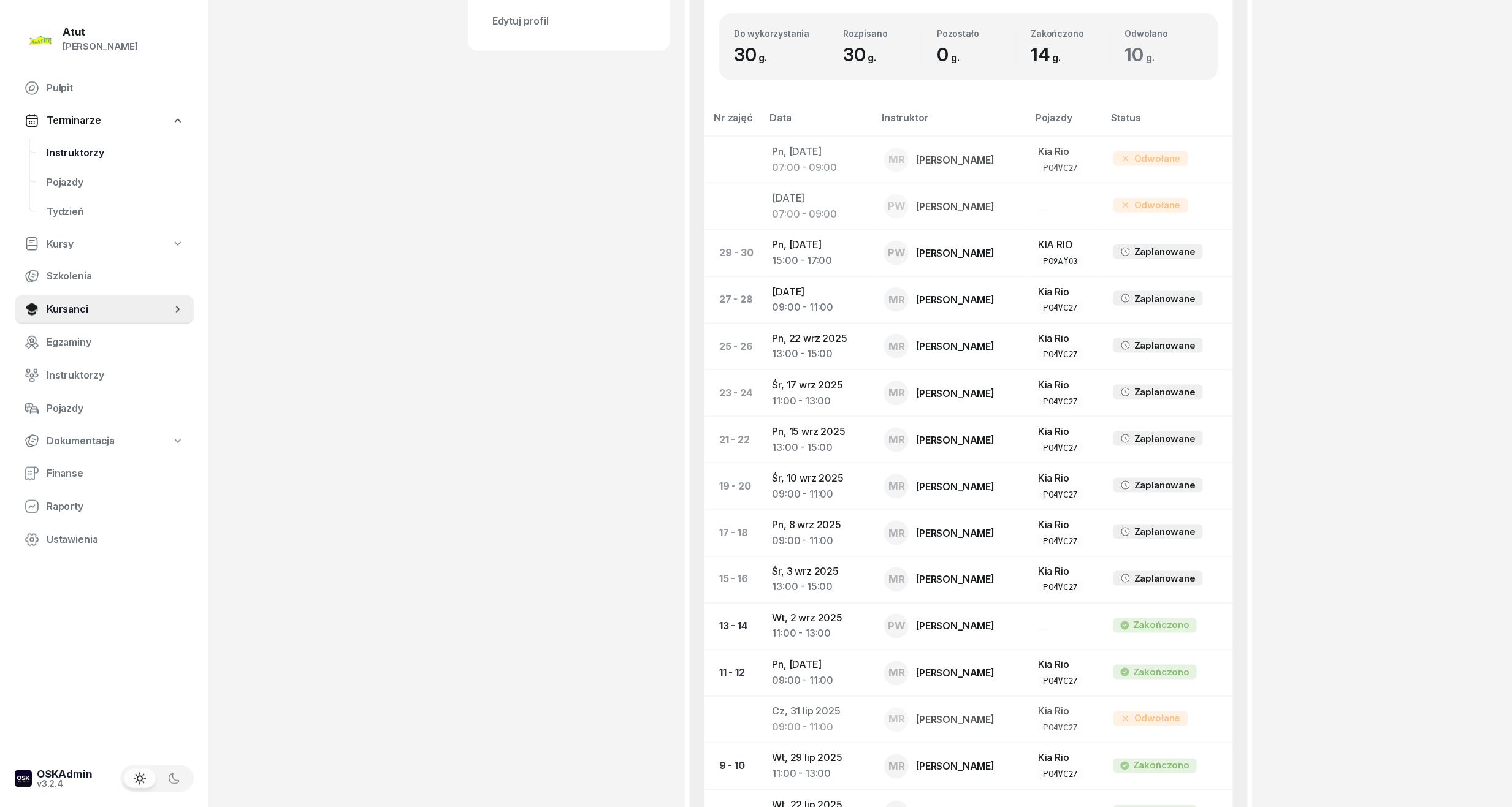
click at [60, 152] on span "Instruktorzy" at bounding box center [115, 153] width 138 height 16
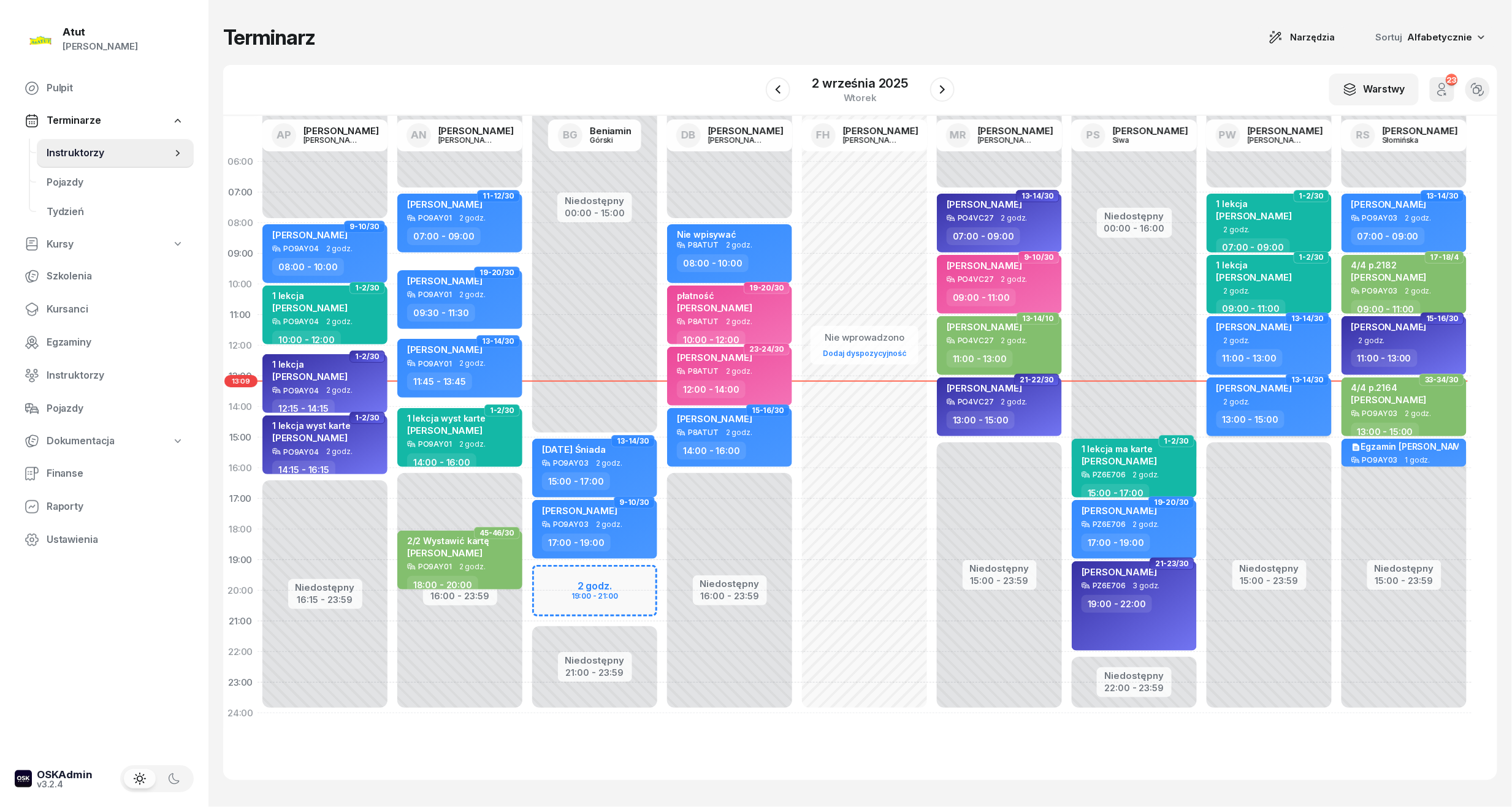
click at [1268, 388] on span "[PERSON_NAME]" at bounding box center [1254, 388] width 76 height 12
select select "13"
select select "15"
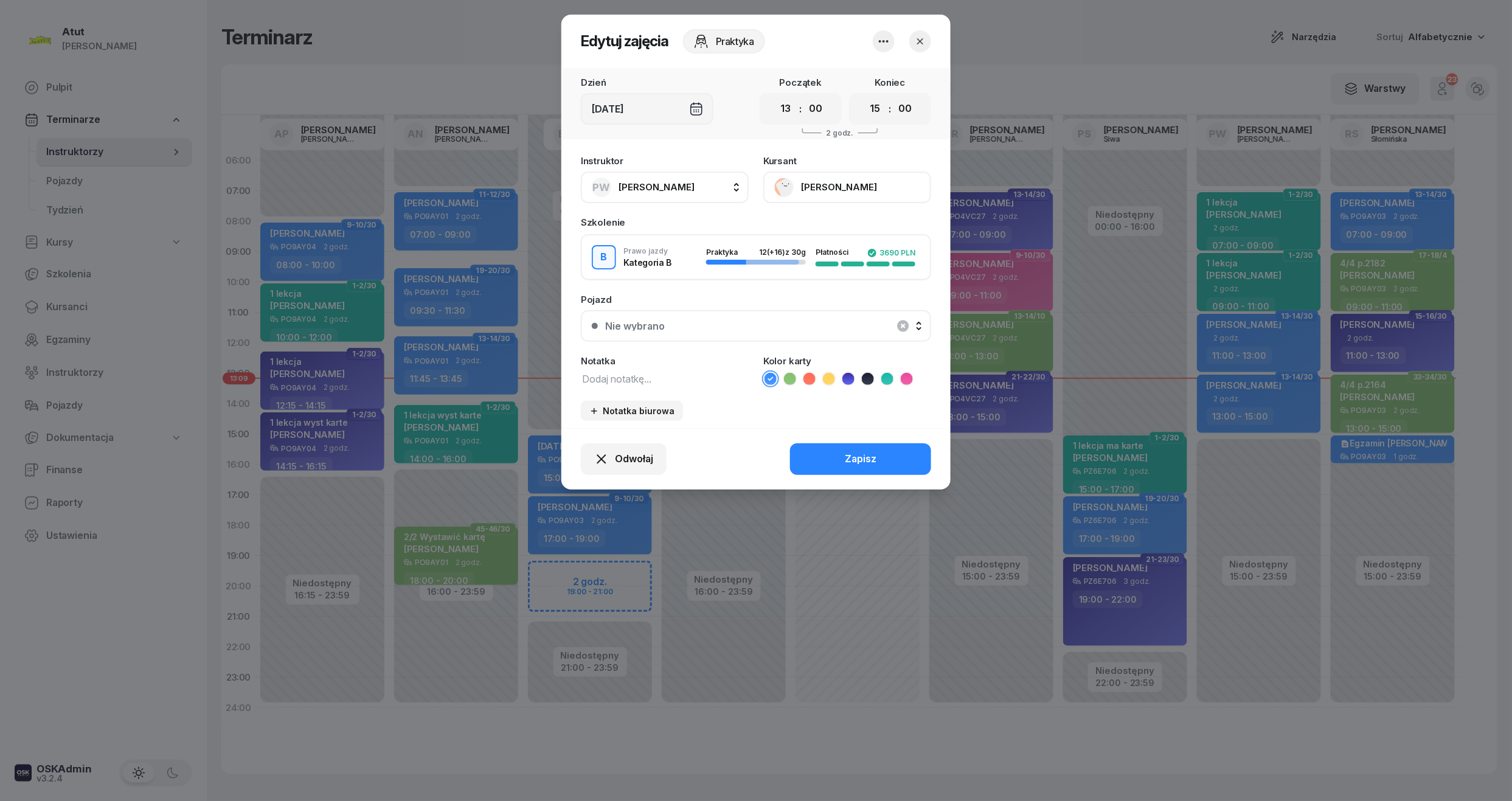
click at [842, 185] on button "[PERSON_NAME]" at bounding box center [847, 187] width 168 height 32
click at [820, 225] on div "Otwórz profil" at bounding box center [802, 229] width 59 height 16
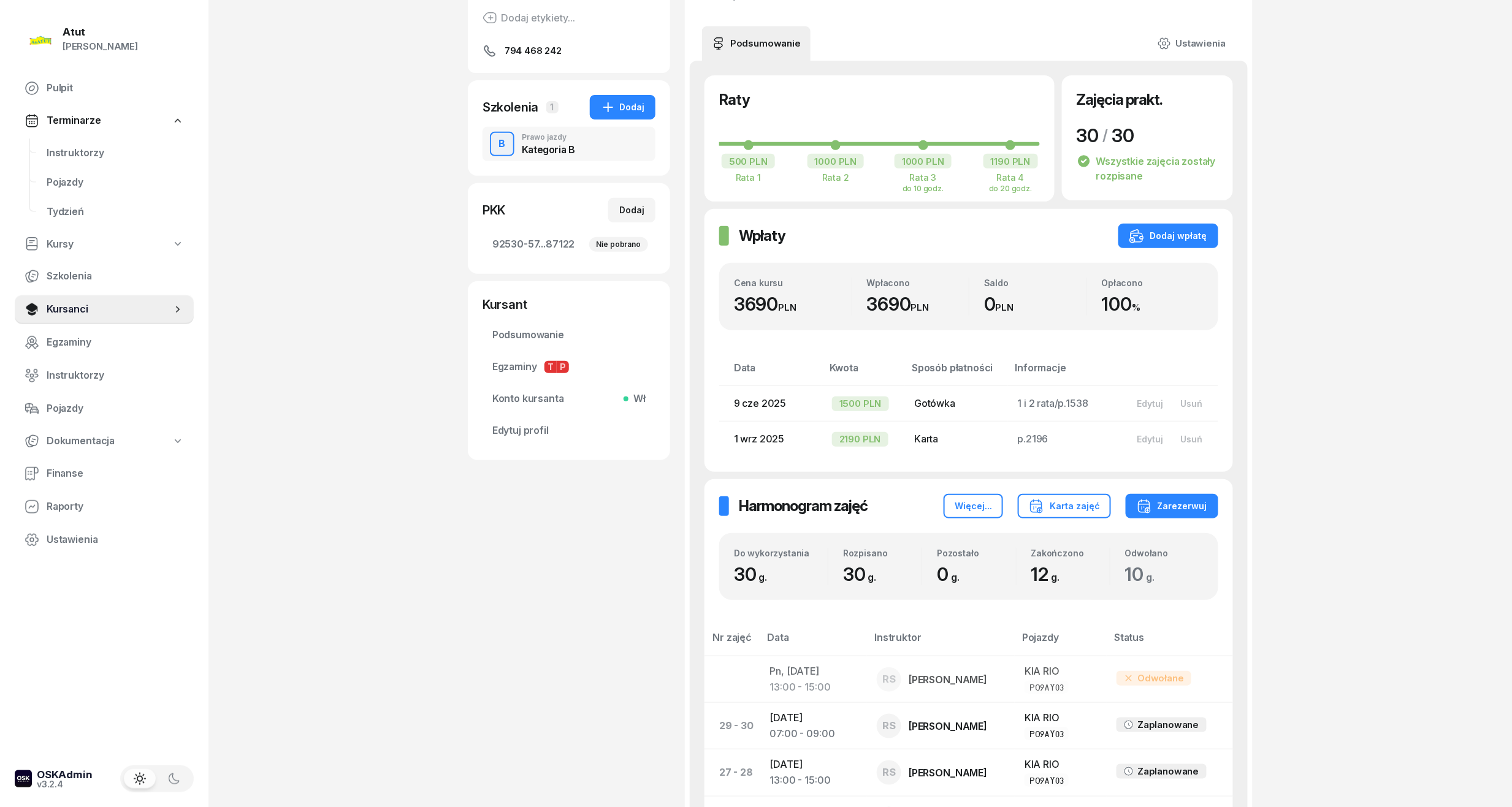
scroll to position [163, 0]
click at [70, 153] on span "Instruktorzy" at bounding box center [115, 153] width 138 height 16
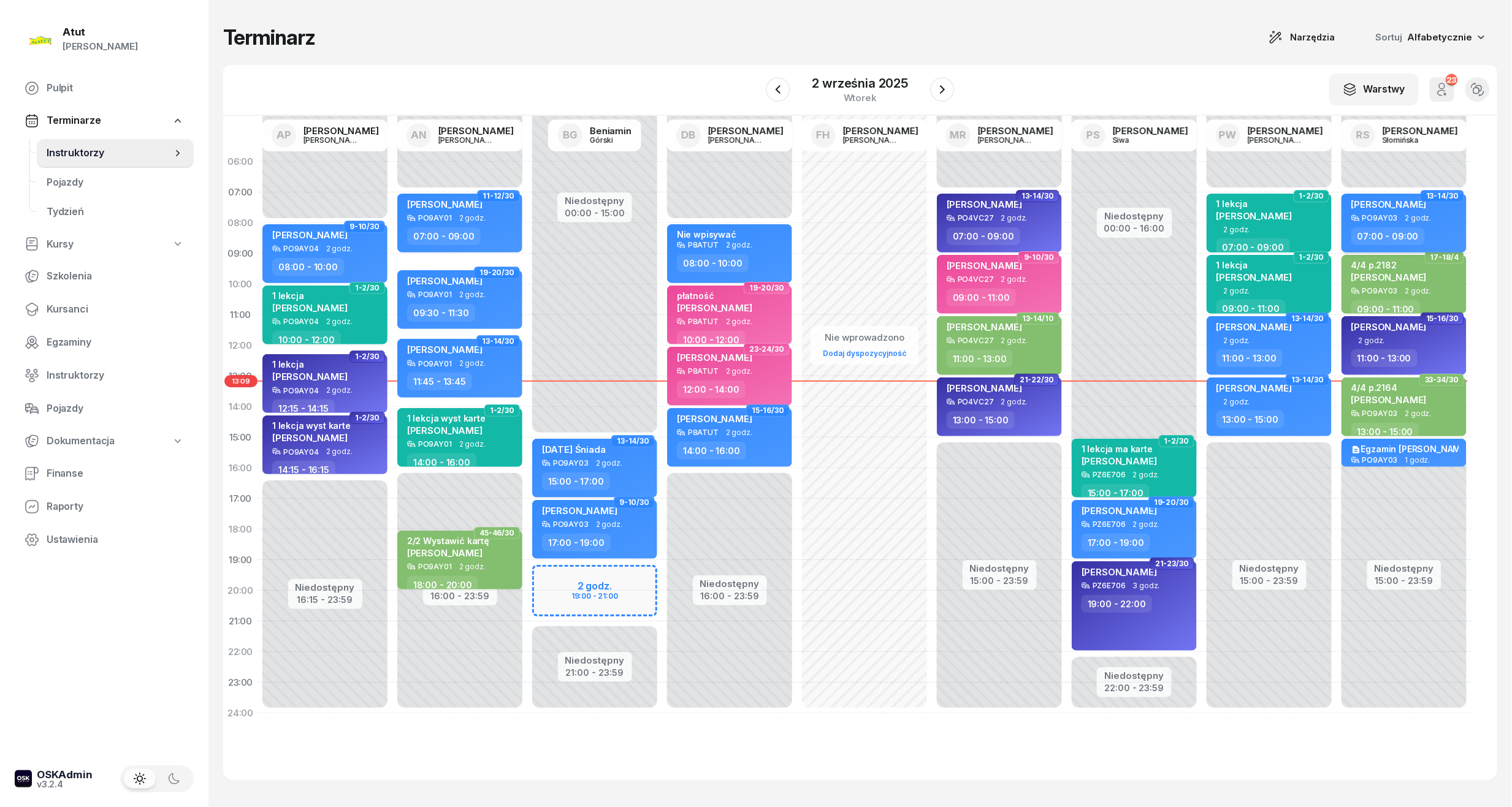
click at [1425, 217] on span "2 godz." at bounding box center [1418, 218] width 27 height 9
select select "07"
select select "09"
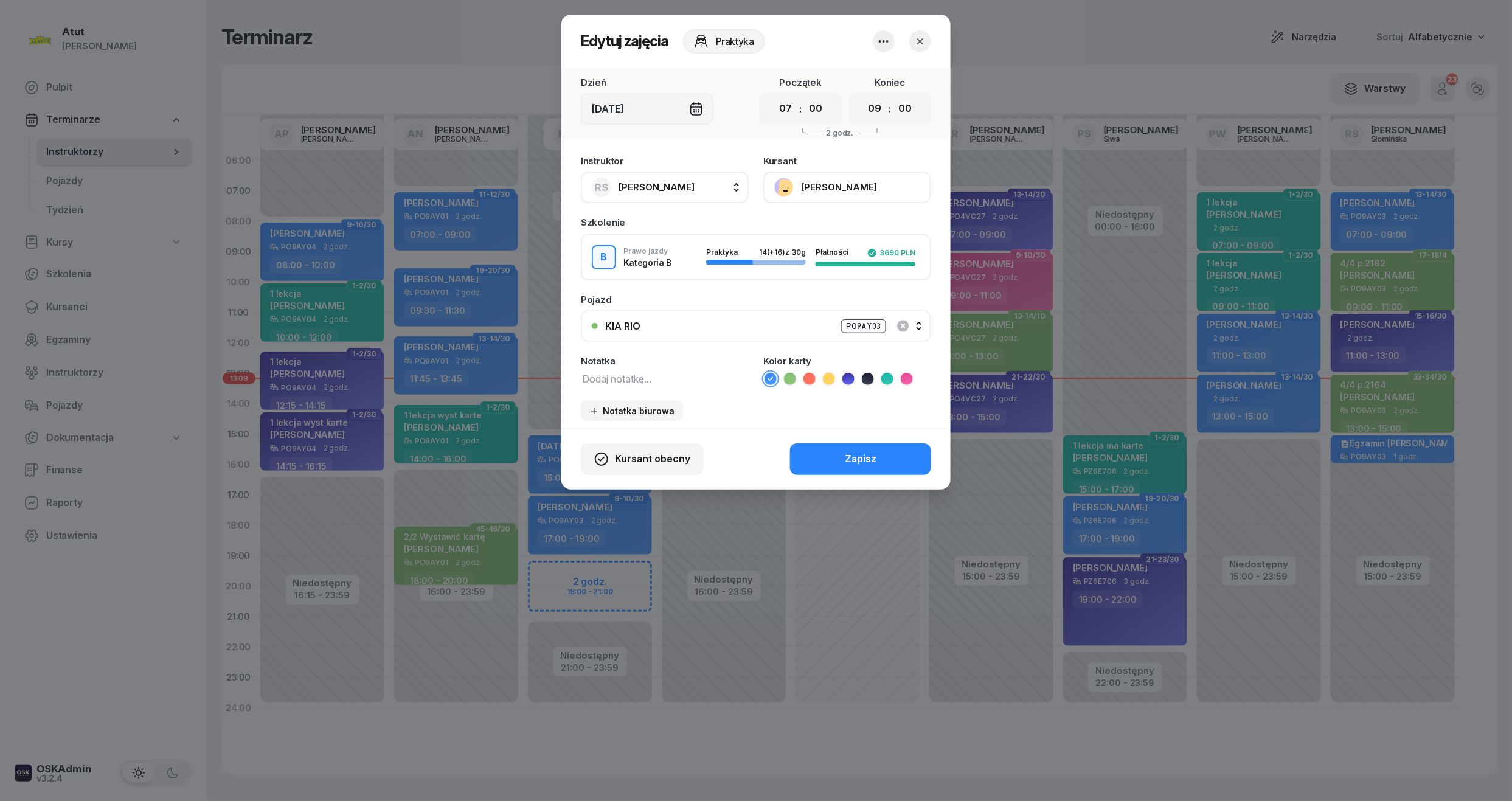
click at [848, 186] on button "[PERSON_NAME]" at bounding box center [847, 187] width 168 height 32
click at [810, 222] on div "Otwórz profil" at bounding box center [802, 229] width 59 height 16
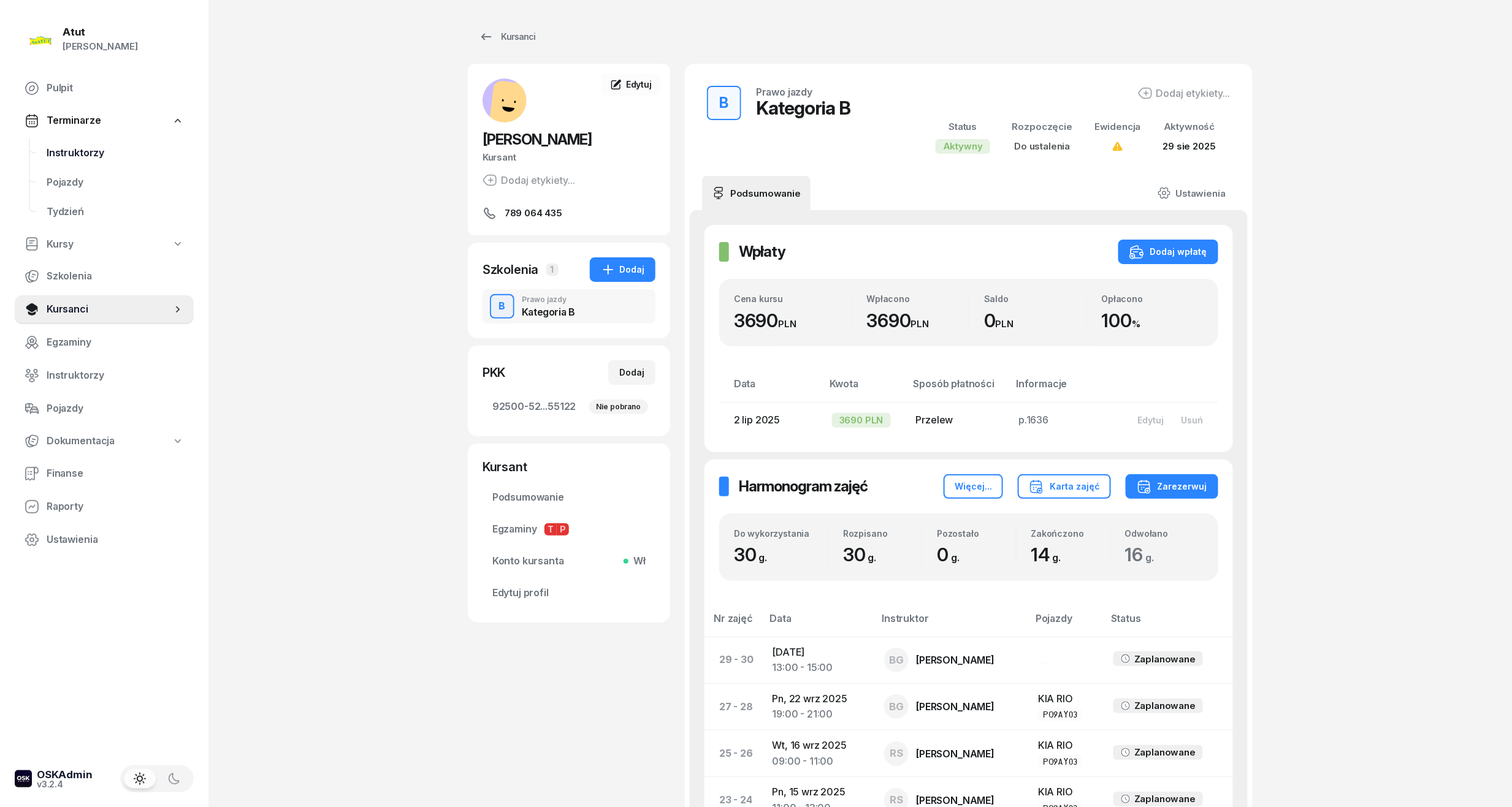
click at [65, 150] on span "Instruktorzy" at bounding box center [115, 153] width 138 height 16
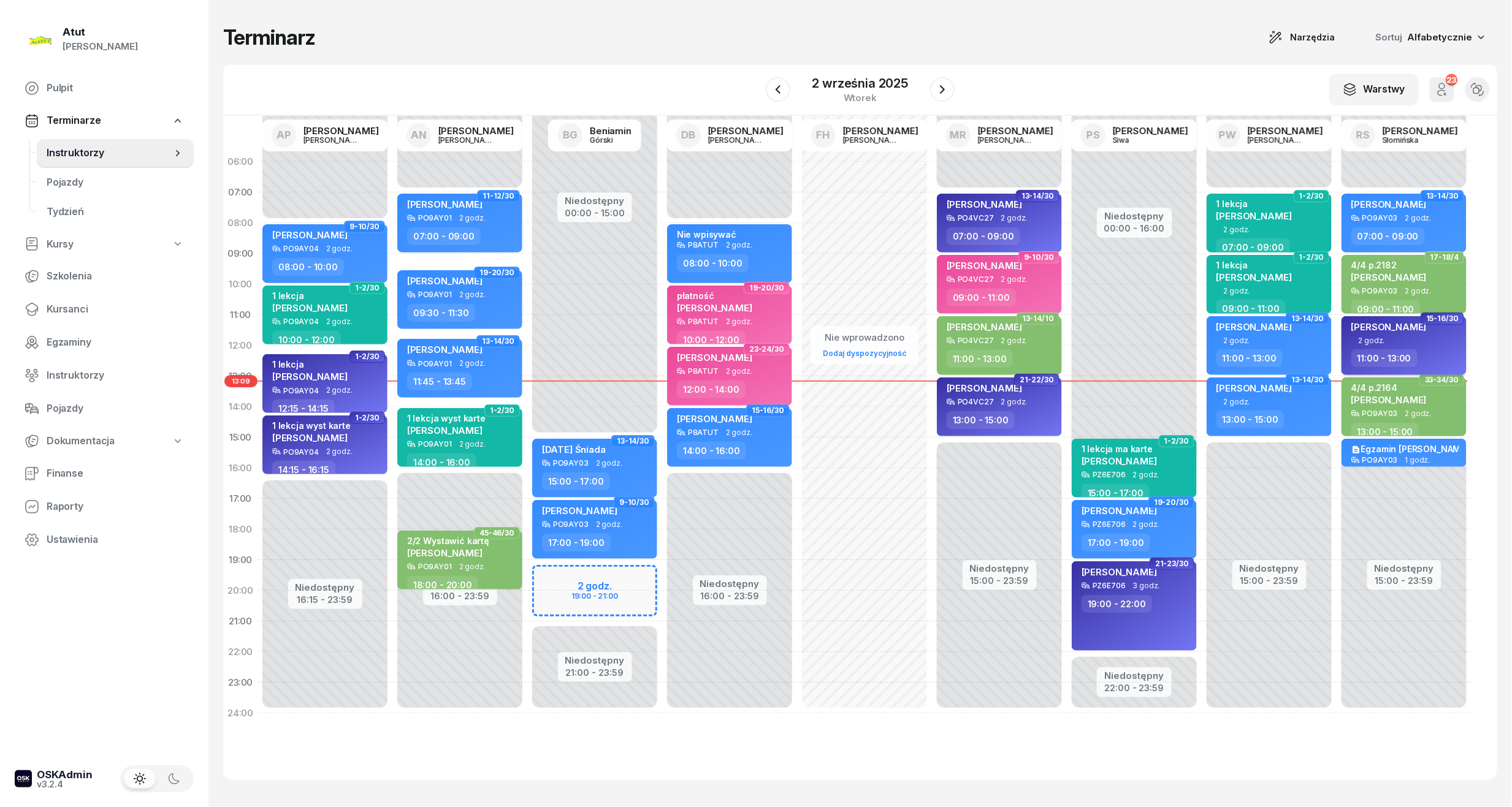
click at [1430, 334] on div "[PERSON_NAME]" at bounding box center [1405, 328] width 108 height 15
select select "11"
select select "13"
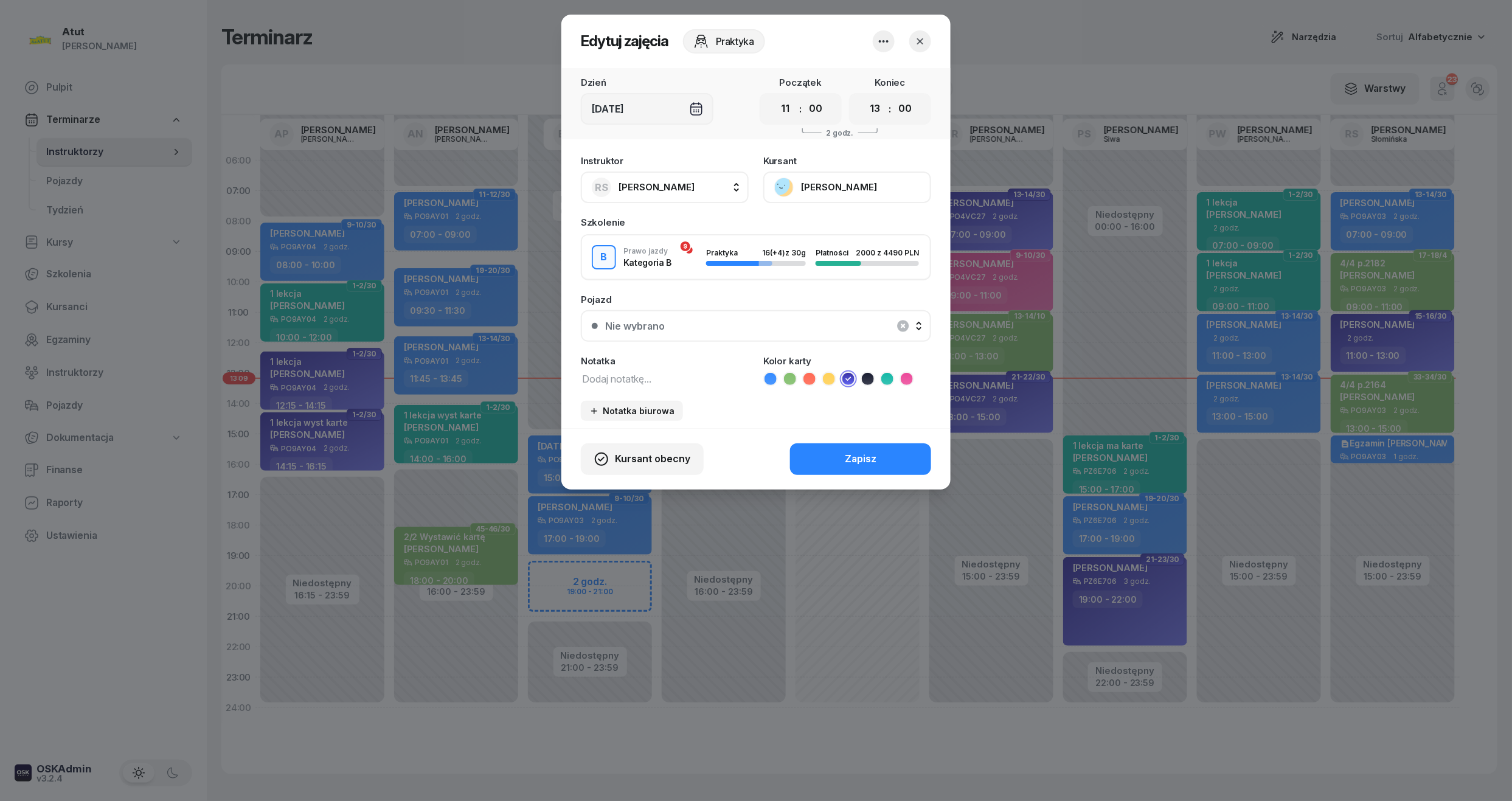
click at [842, 180] on button "[PERSON_NAME]" at bounding box center [847, 187] width 168 height 32
click at [816, 230] on div "Otwórz profil" at bounding box center [802, 229] width 59 height 16
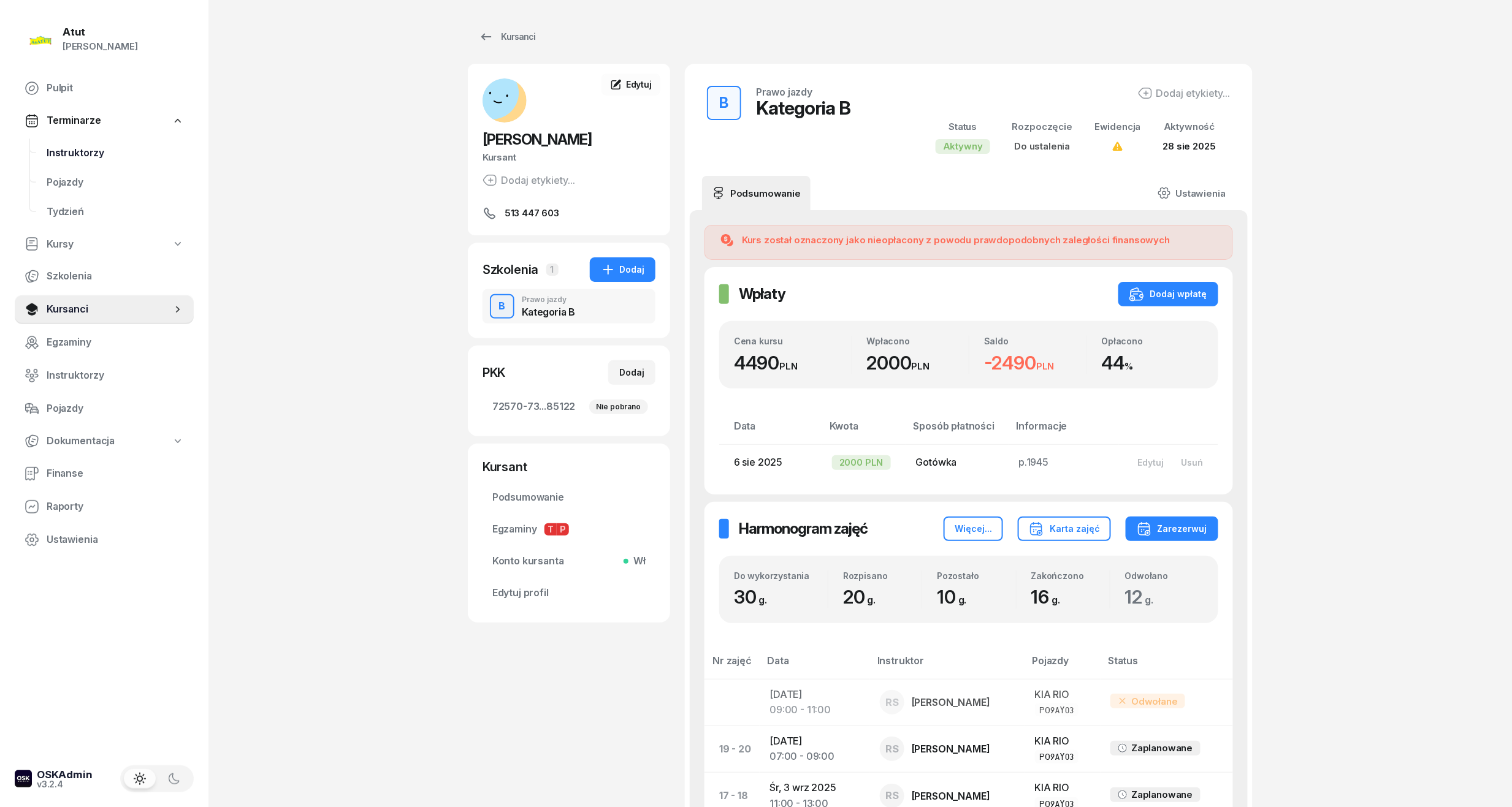
click at [66, 160] on span "Instruktorzy" at bounding box center [115, 153] width 138 height 16
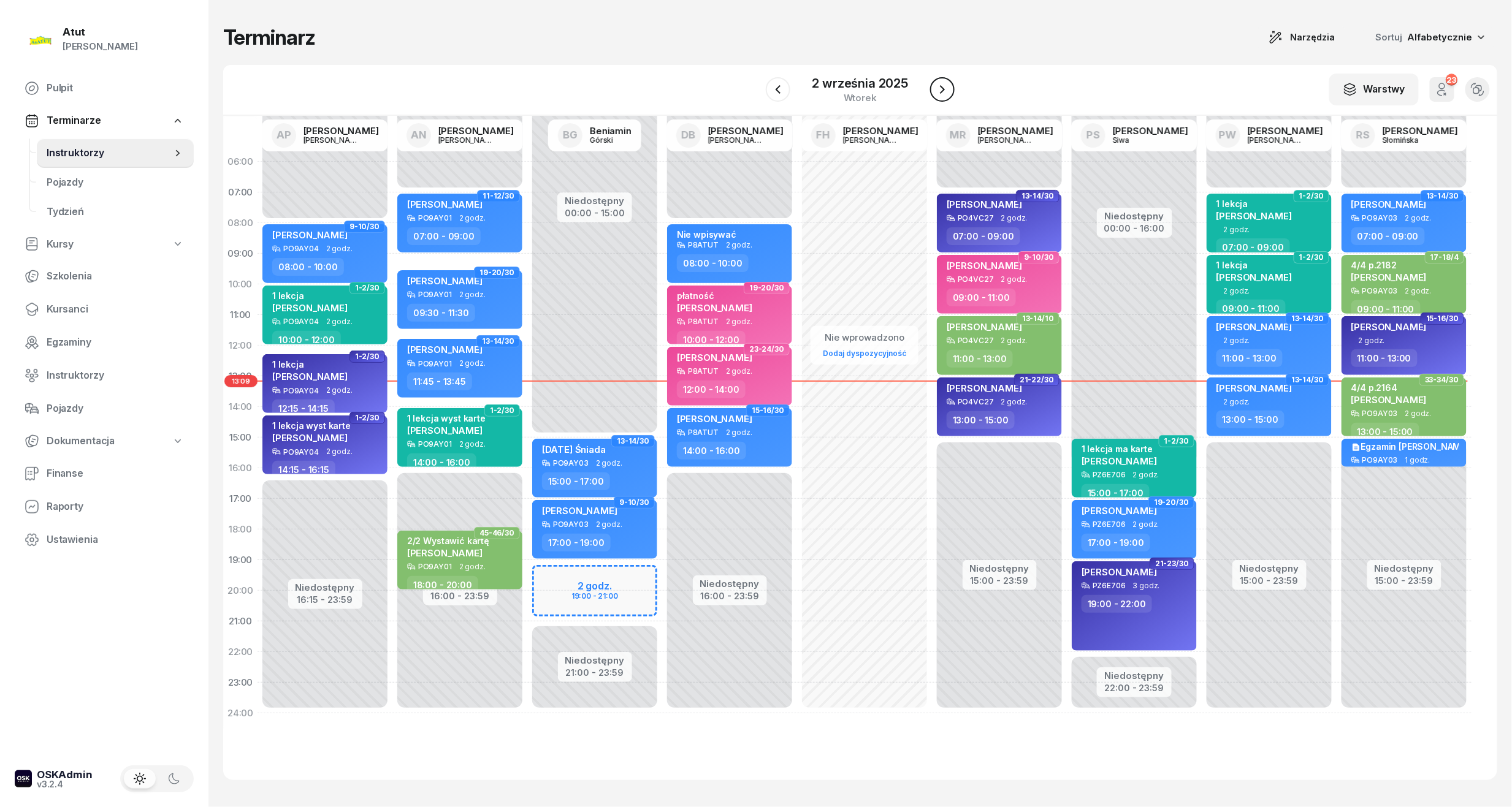
click at [948, 87] on icon "button" at bounding box center [942, 89] width 15 height 15
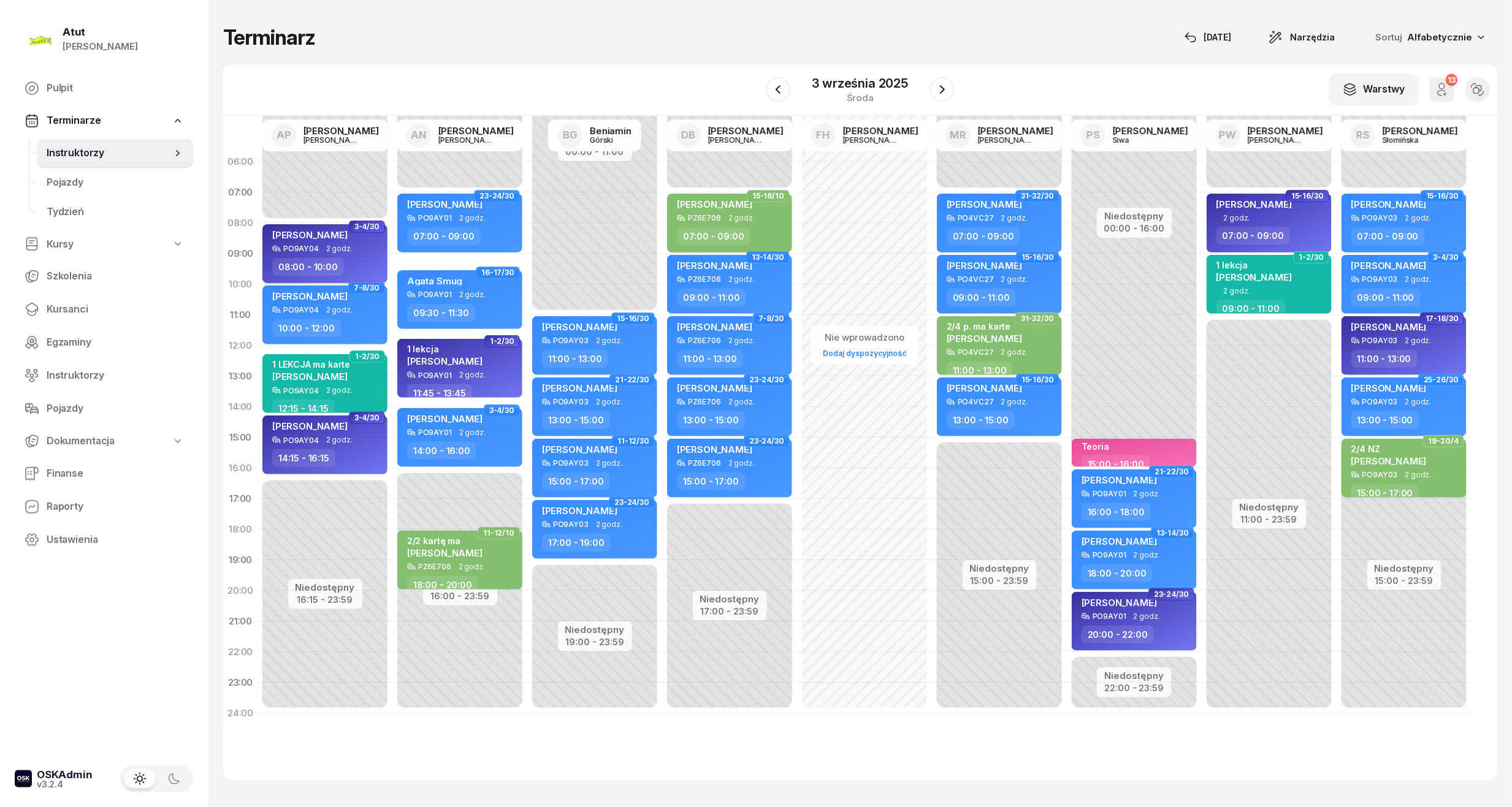
click at [287, 249] on div "PO9AY04" at bounding box center [301, 249] width 35 height 8
select select "08"
select select "10"
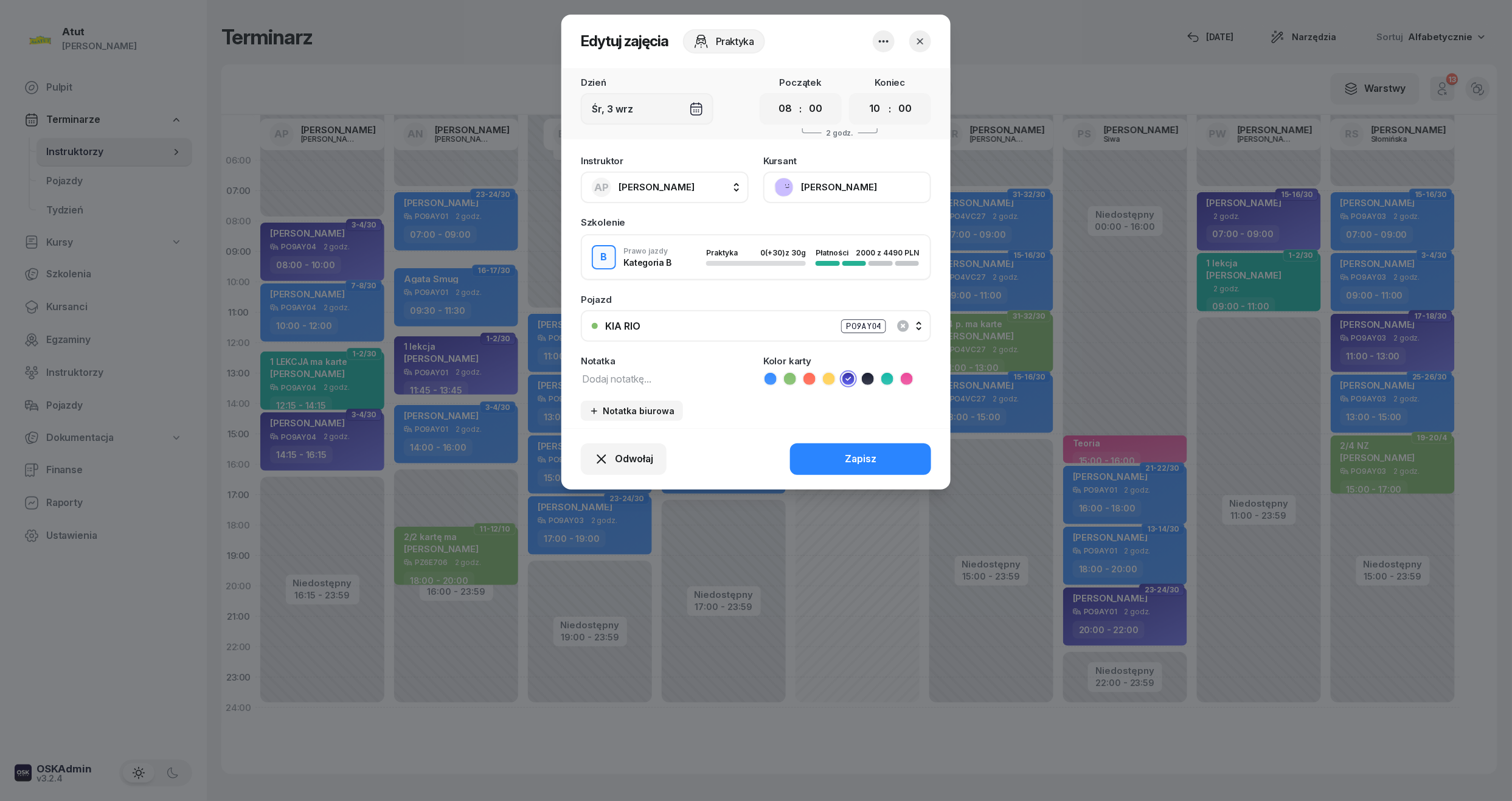
click at [838, 189] on button "[PERSON_NAME]" at bounding box center [847, 187] width 168 height 32
click at [832, 214] on link "Otwórz profil" at bounding box center [846, 229] width 161 height 30
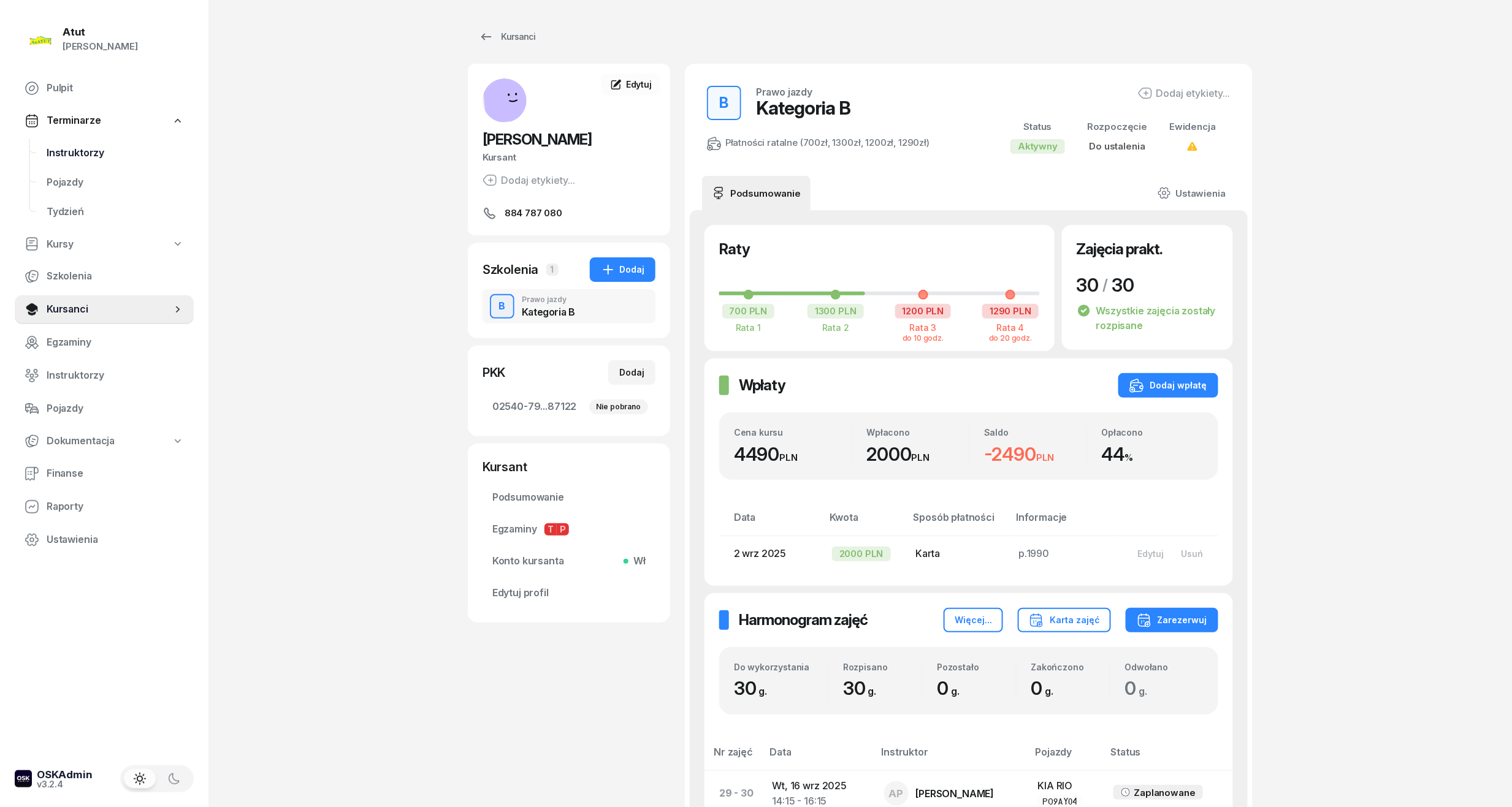
click at [68, 138] on link "Instruktorzy" at bounding box center [115, 153] width 157 height 29
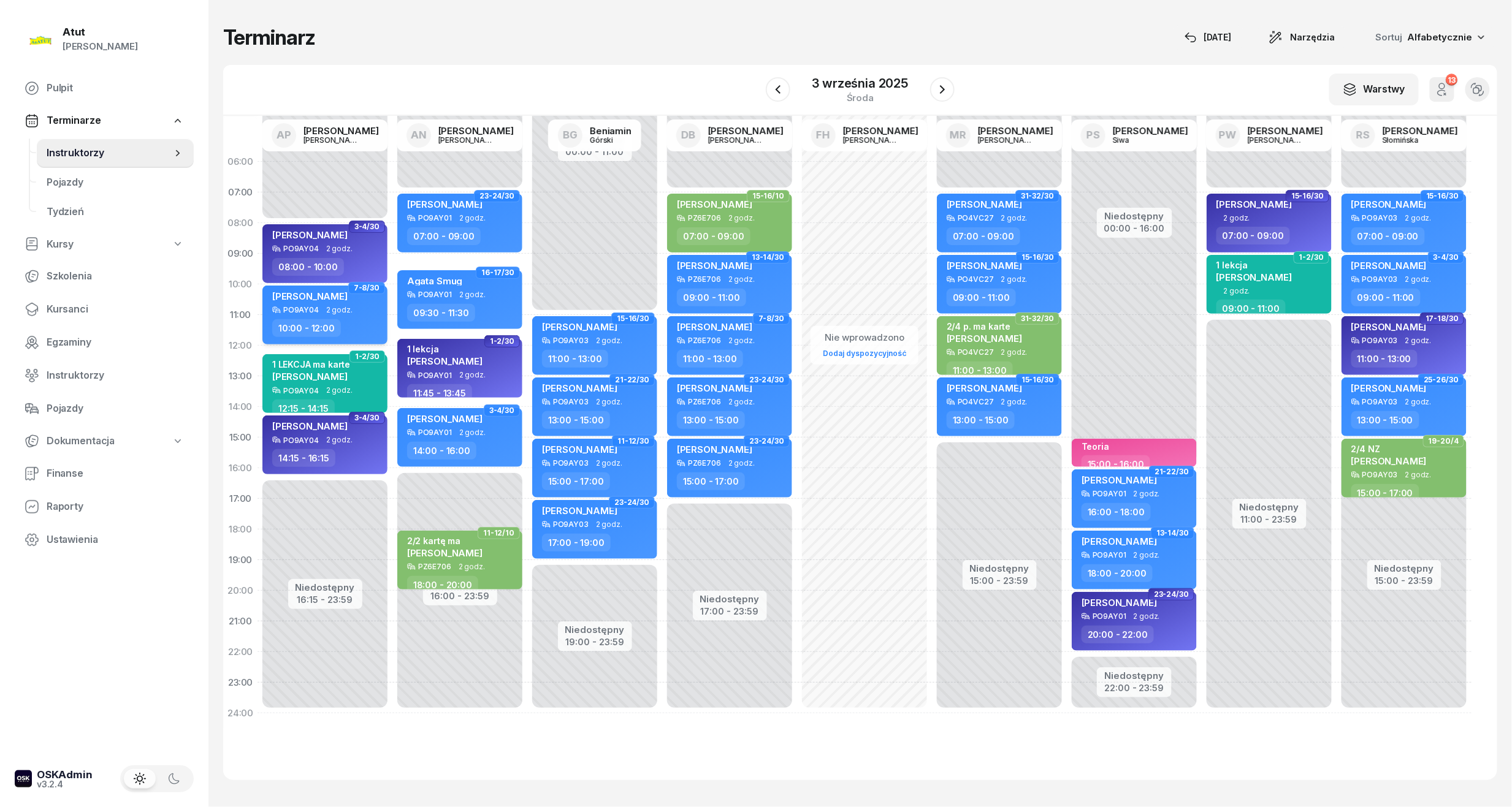
click at [329, 297] on span "[PERSON_NAME]" at bounding box center [310, 296] width 76 height 12
select select "10"
select select "12"
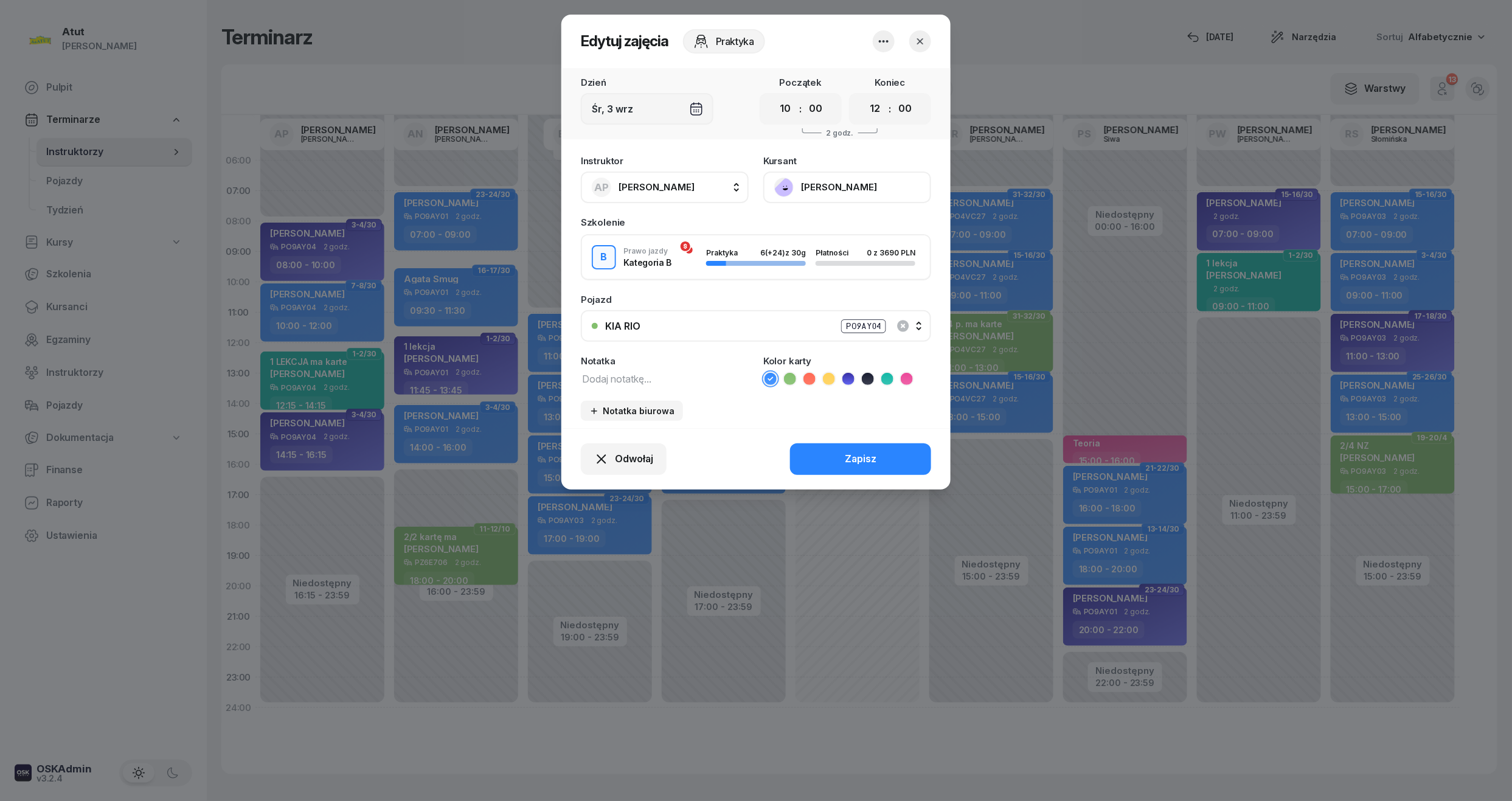
click at [803, 197] on button "[PERSON_NAME]" at bounding box center [847, 187] width 168 height 32
click at [781, 227] on div "Otwórz profil" at bounding box center [802, 229] width 59 height 16
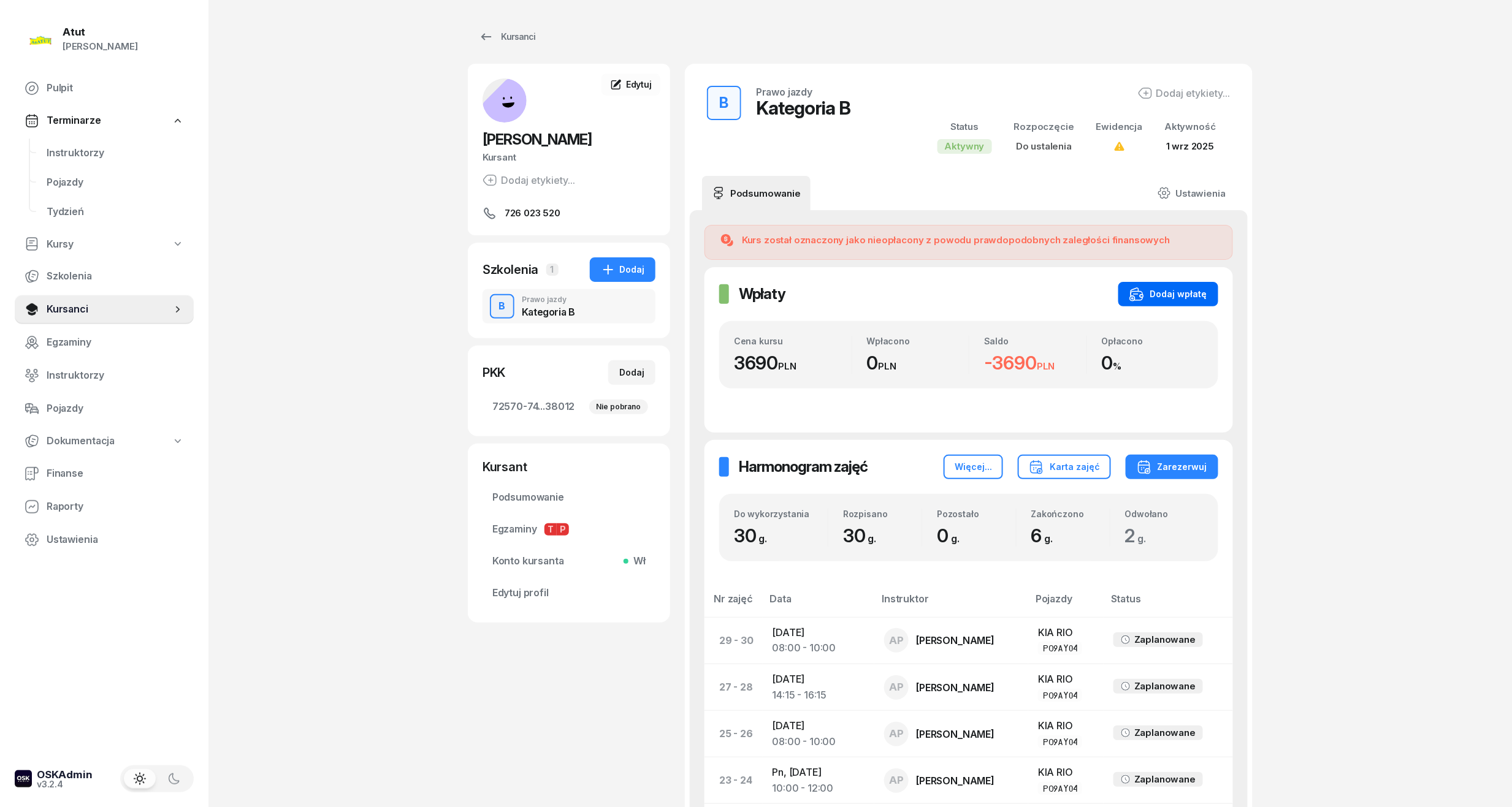
click at [1176, 287] on div "Dodaj wpłatę" at bounding box center [1167, 294] width 78 height 15
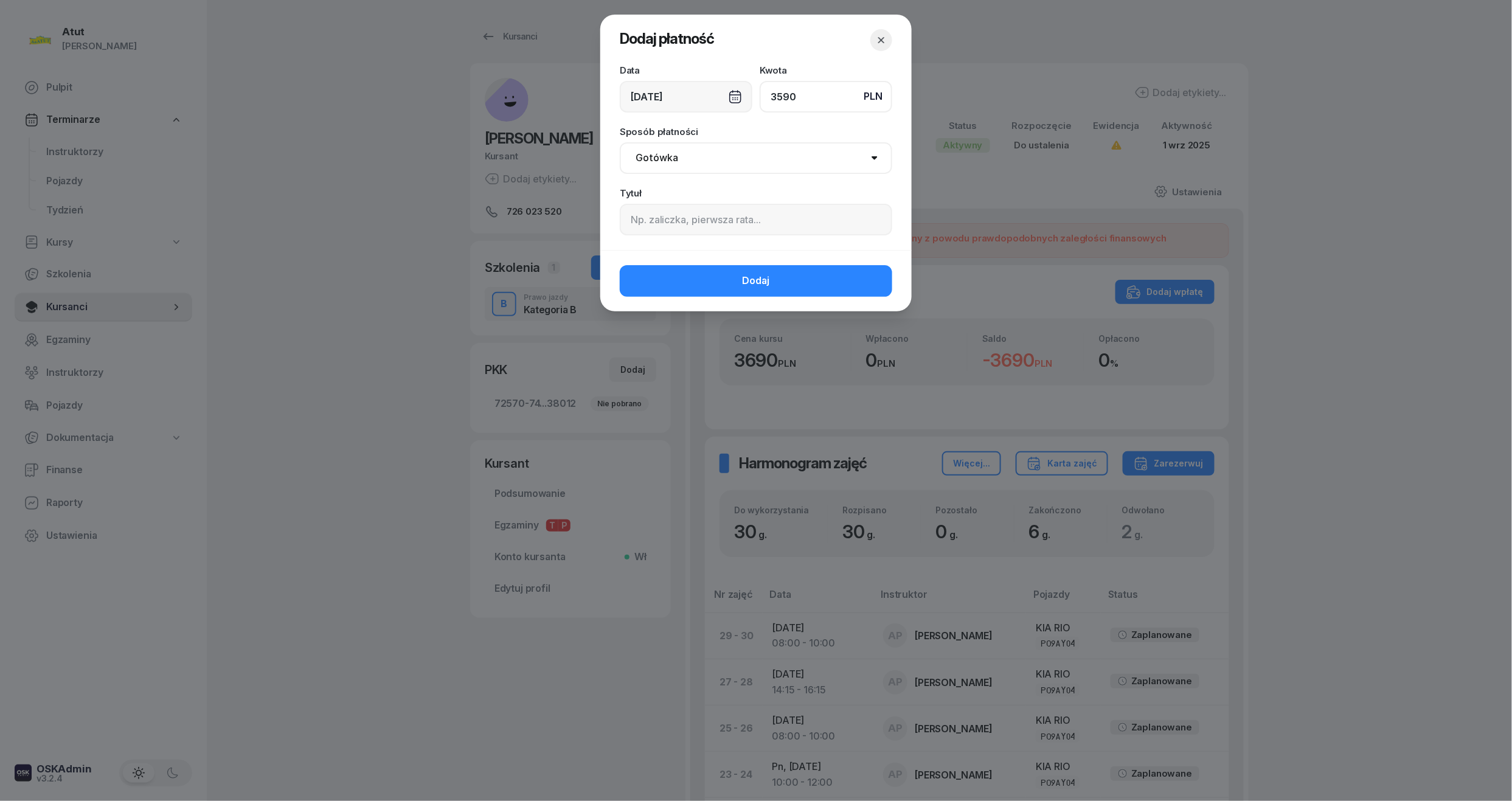
type input "3590"
click at [643, 219] on input at bounding box center [756, 219] width 272 height 32
paste input "1924"
type input "p.1924"
click at [734, 272] on button "Dodaj" at bounding box center [756, 281] width 272 height 32
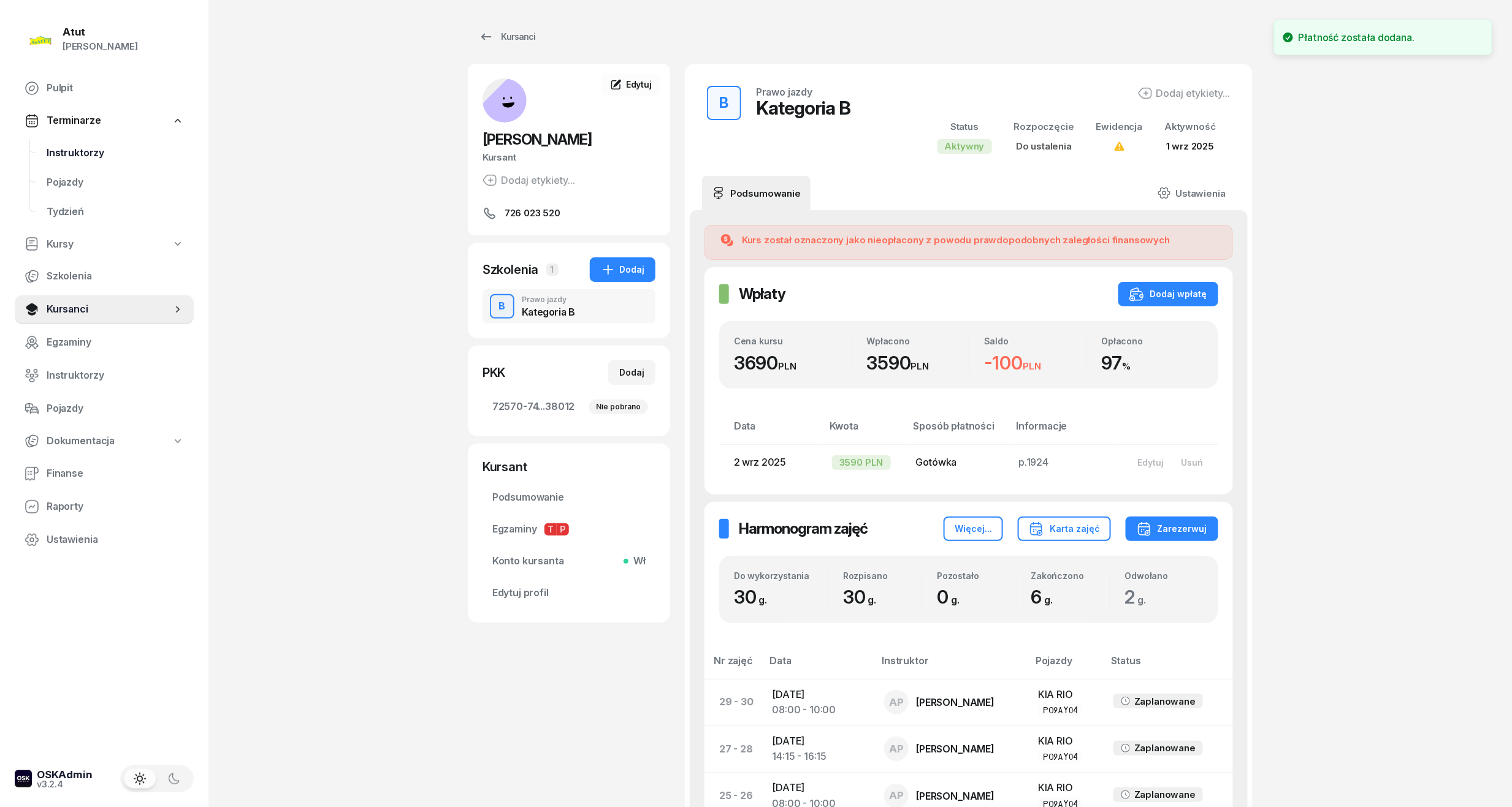
click at [62, 158] on span "Instruktorzy" at bounding box center [115, 153] width 138 height 16
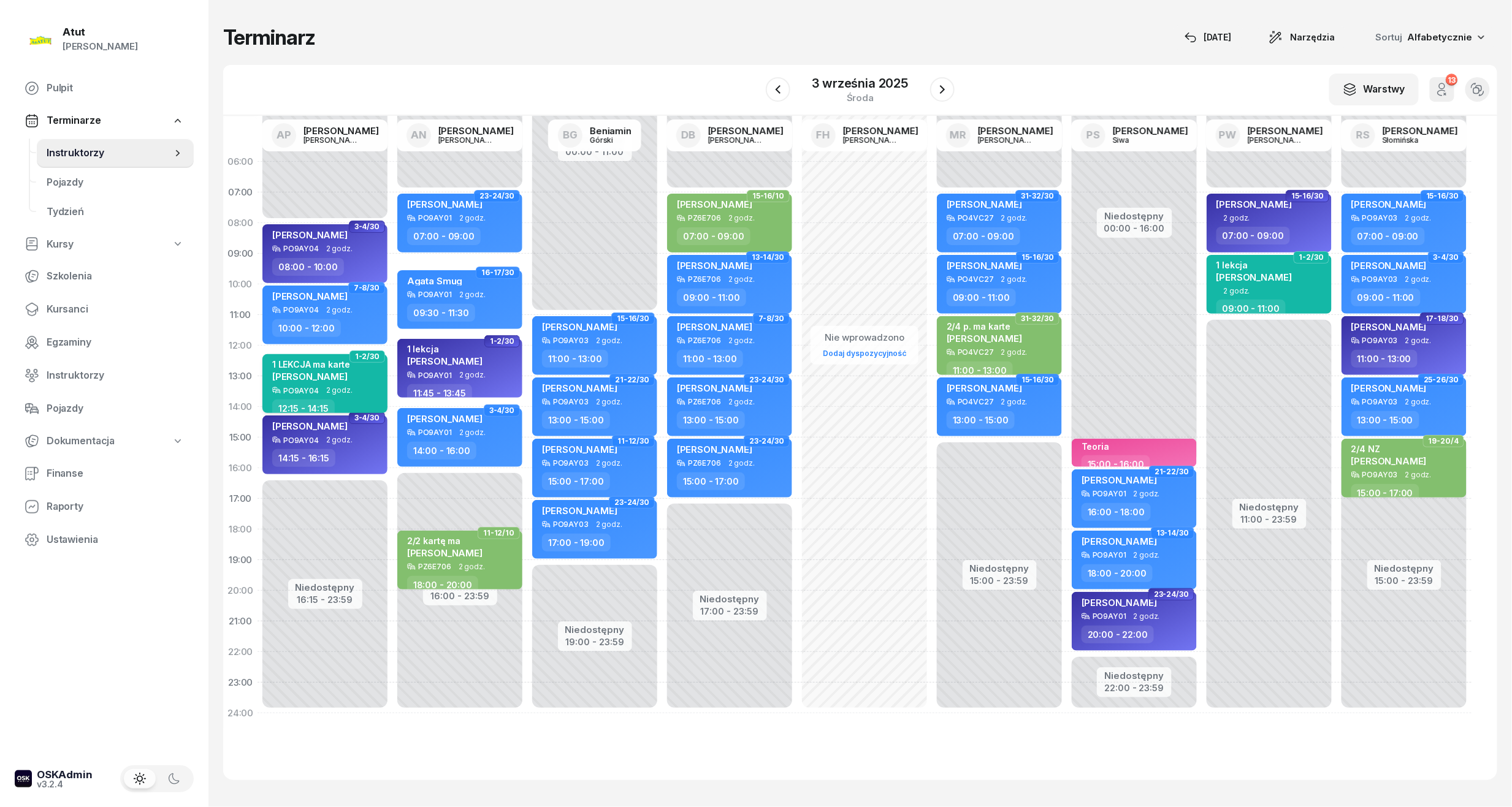
click at [295, 382] on div "1 LEKCJA ma karte Marianna Majchrzak" at bounding box center [311, 373] width 78 height 27
select select "12"
select select "15"
select select "14"
select select "15"
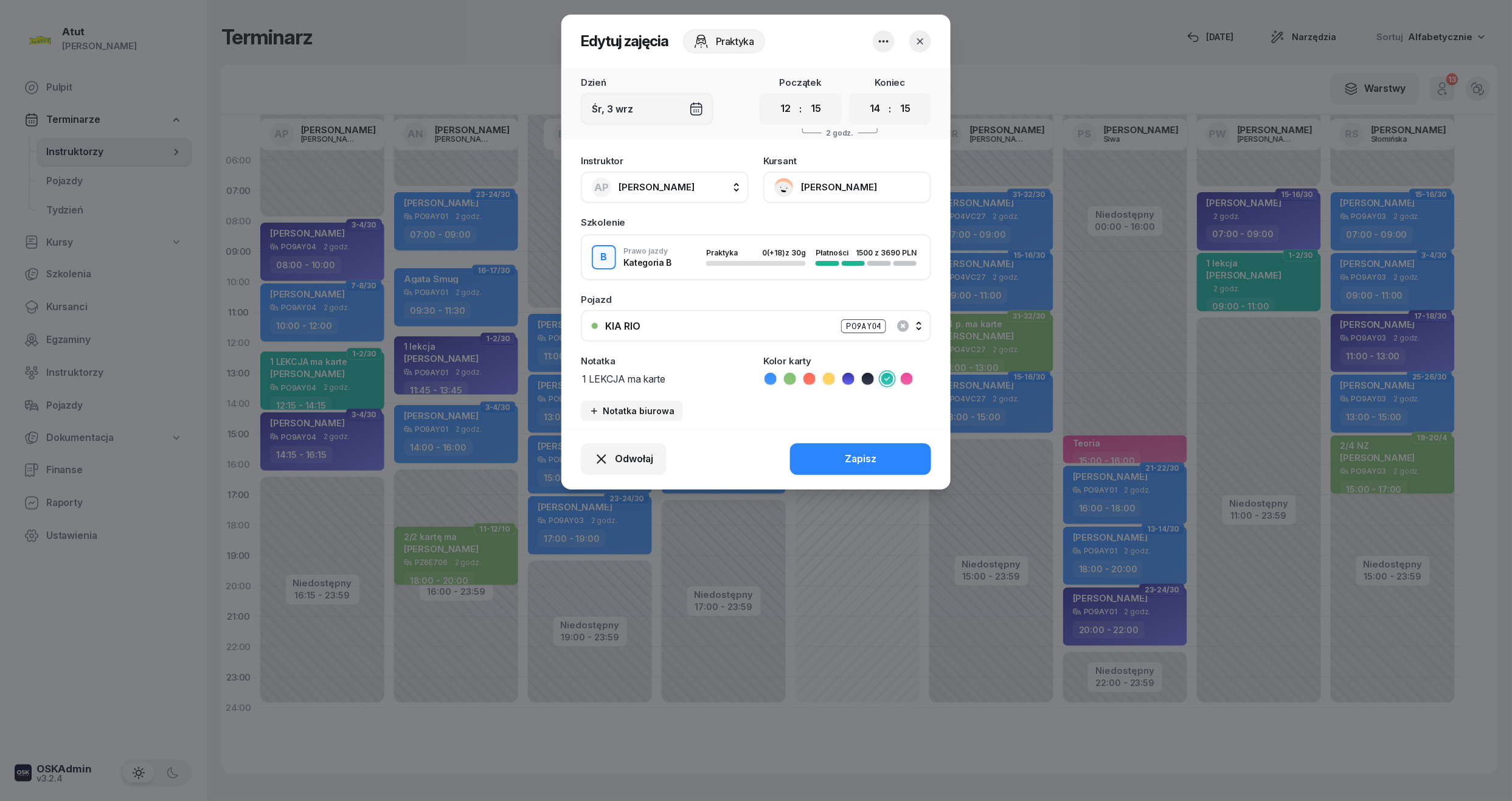
click at [823, 179] on button "[PERSON_NAME]" at bounding box center [847, 187] width 168 height 32
click at [813, 222] on div "Otwórz profil" at bounding box center [802, 229] width 59 height 16
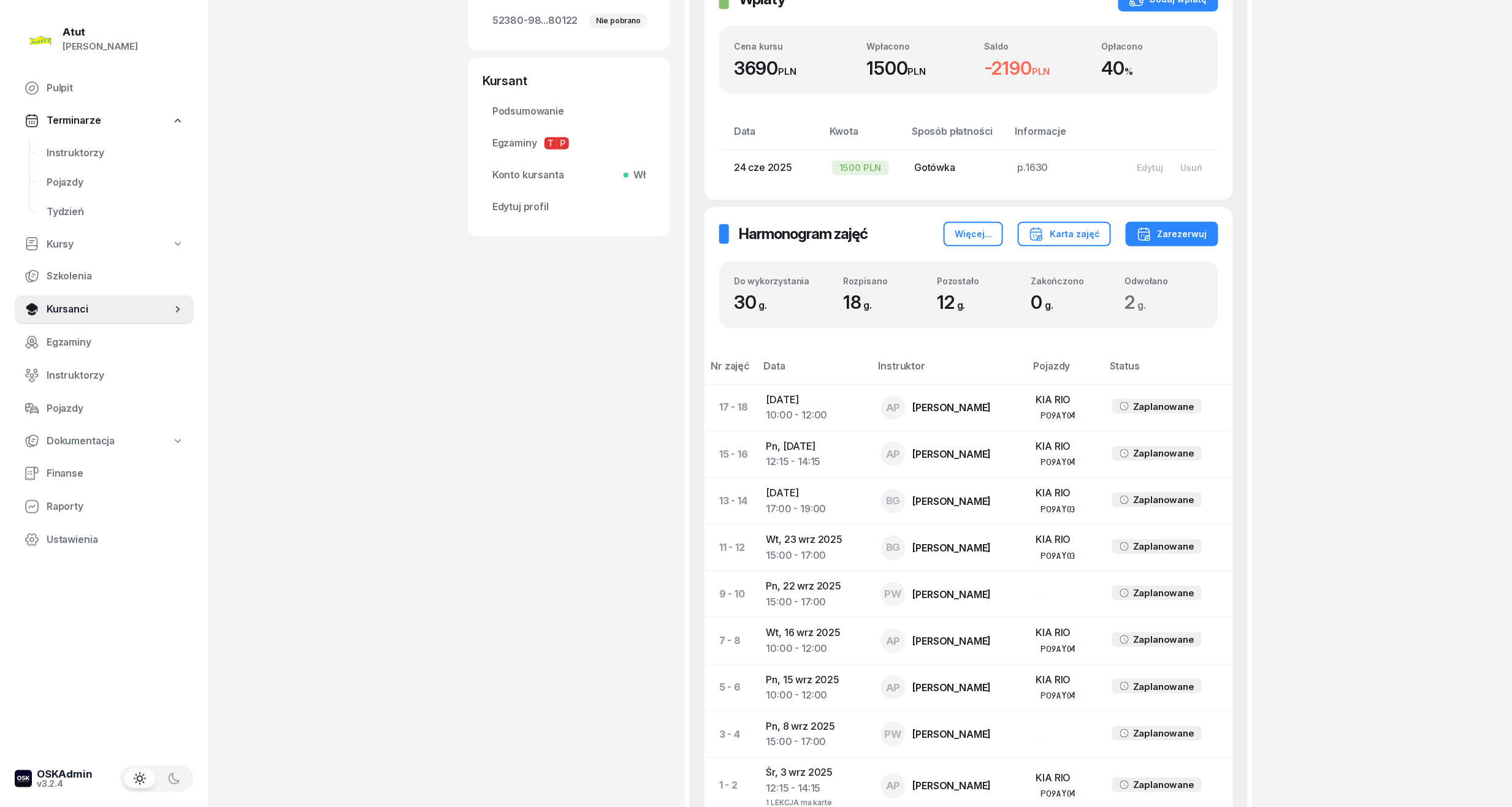
scroll to position [408, 0]
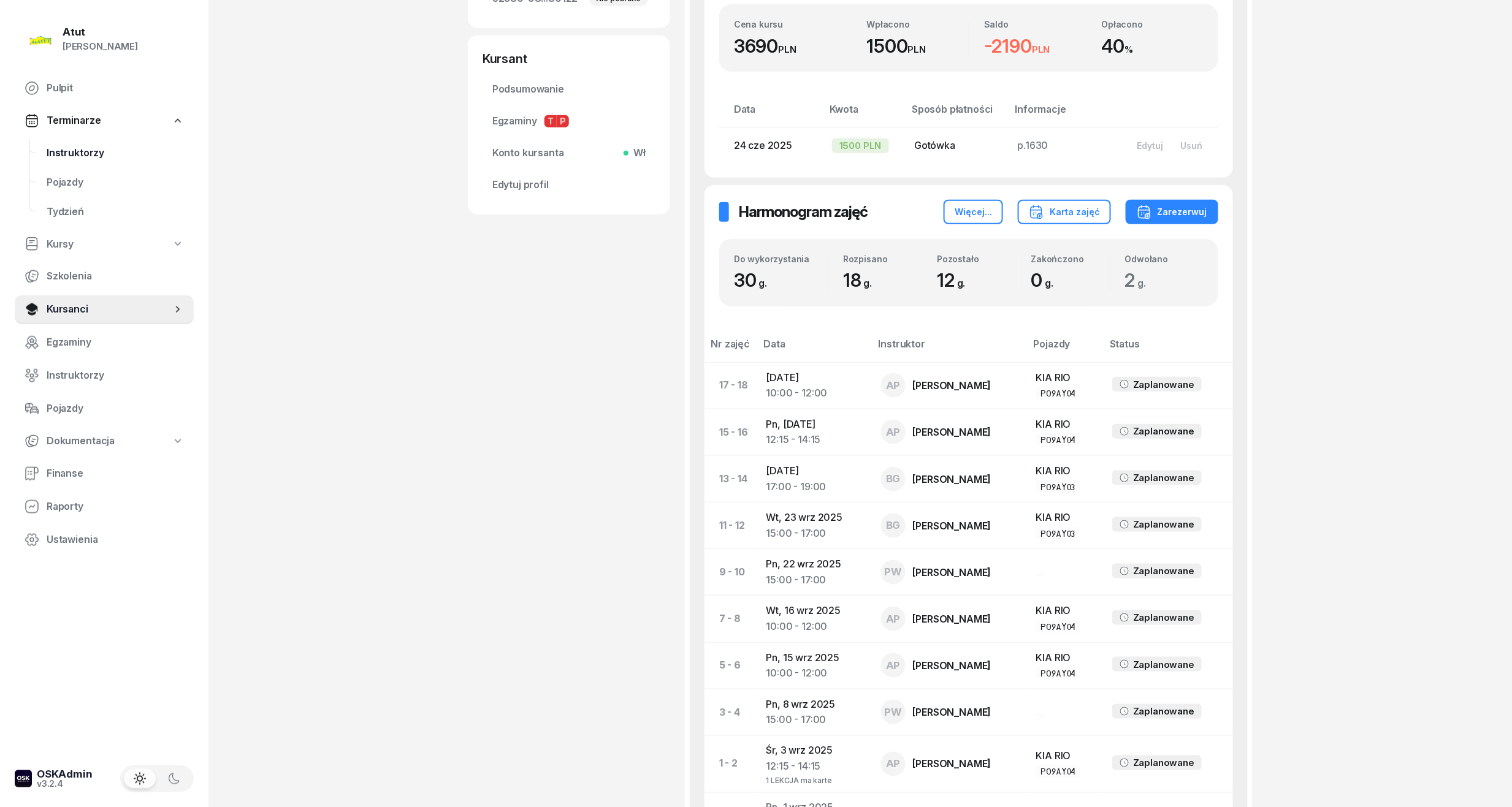
click at [74, 155] on span "Instruktorzy" at bounding box center [115, 153] width 138 height 16
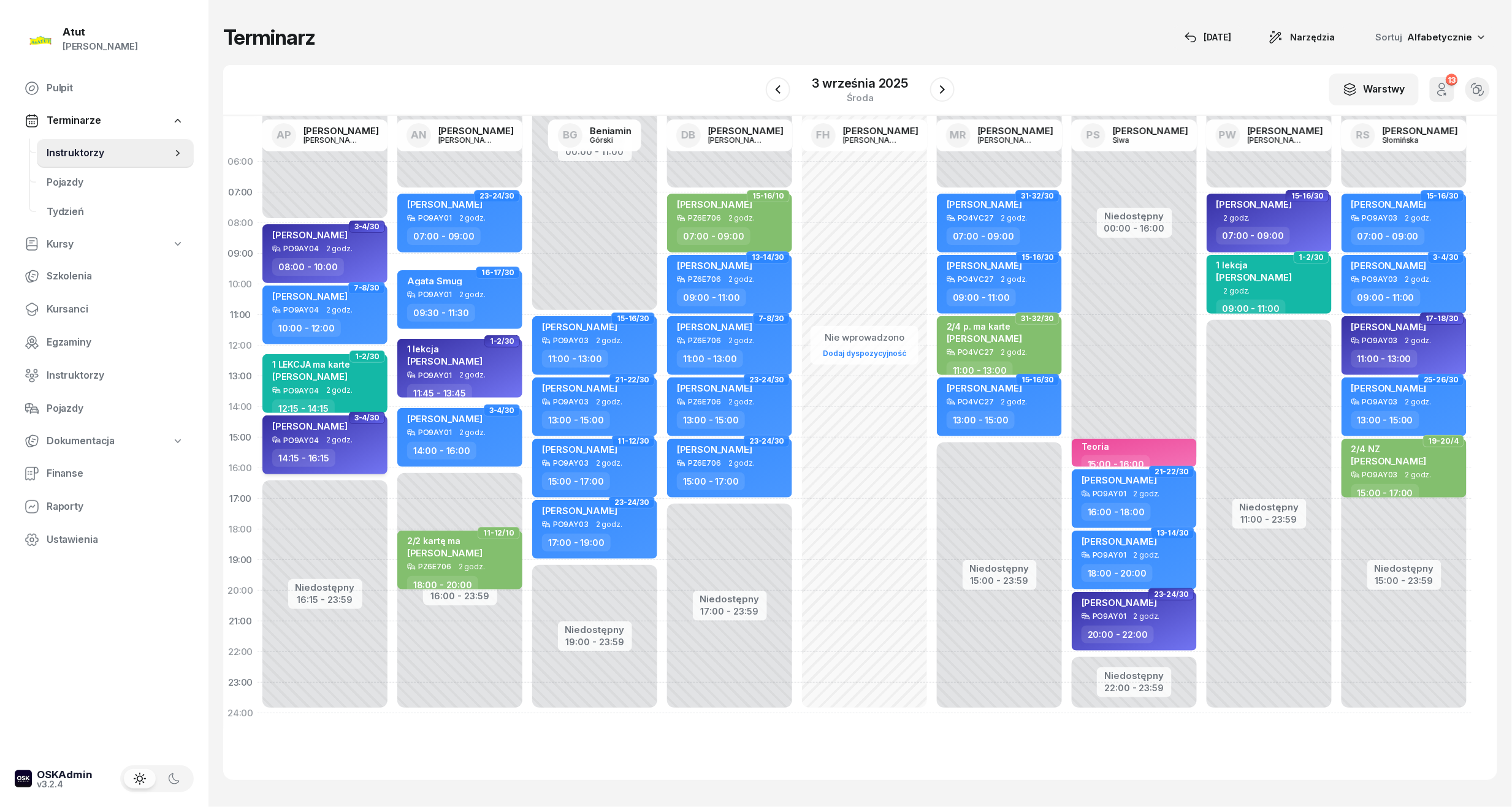
click at [312, 425] on span "[PERSON_NAME]" at bounding box center [310, 426] width 76 height 12
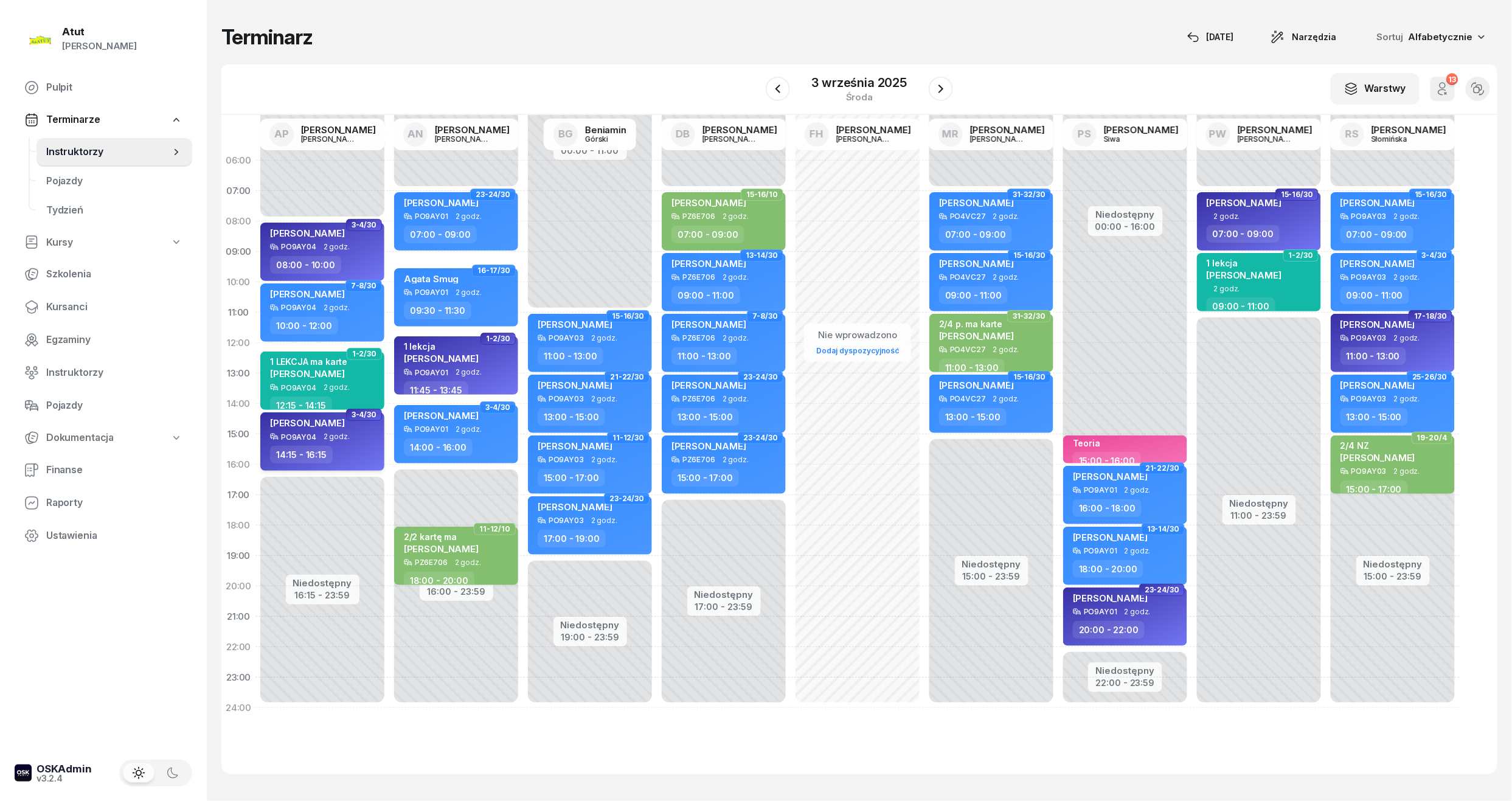
select select "14"
select select "15"
select select "16"
select select "15"
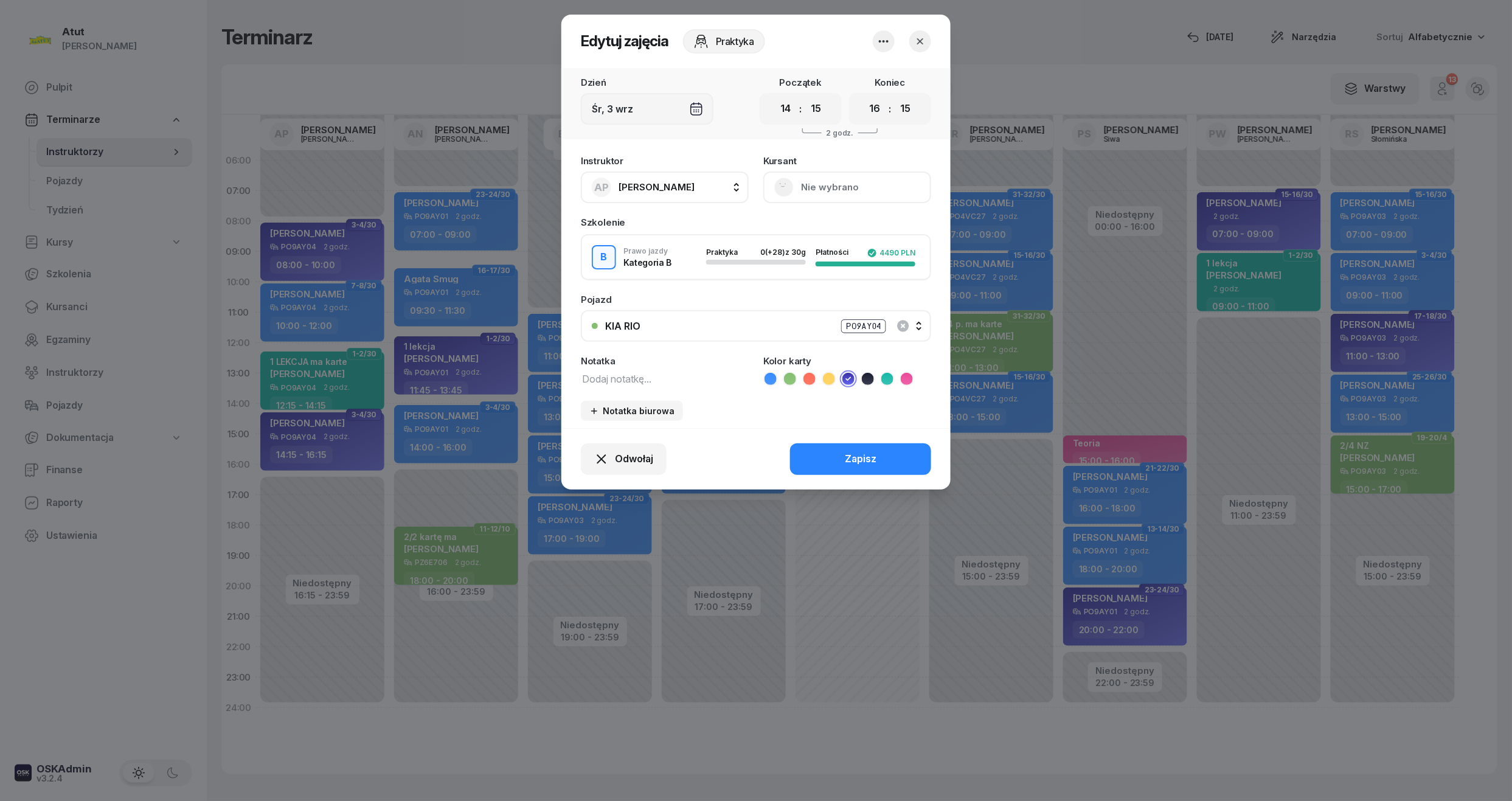
click at [811, 181] on button "Nie wybrano" at bounding box center [847, 187] width 168 height 32
click at [806, 227] on div "Otwórz profil" at bounding box center [802, 229] width 59 height 16
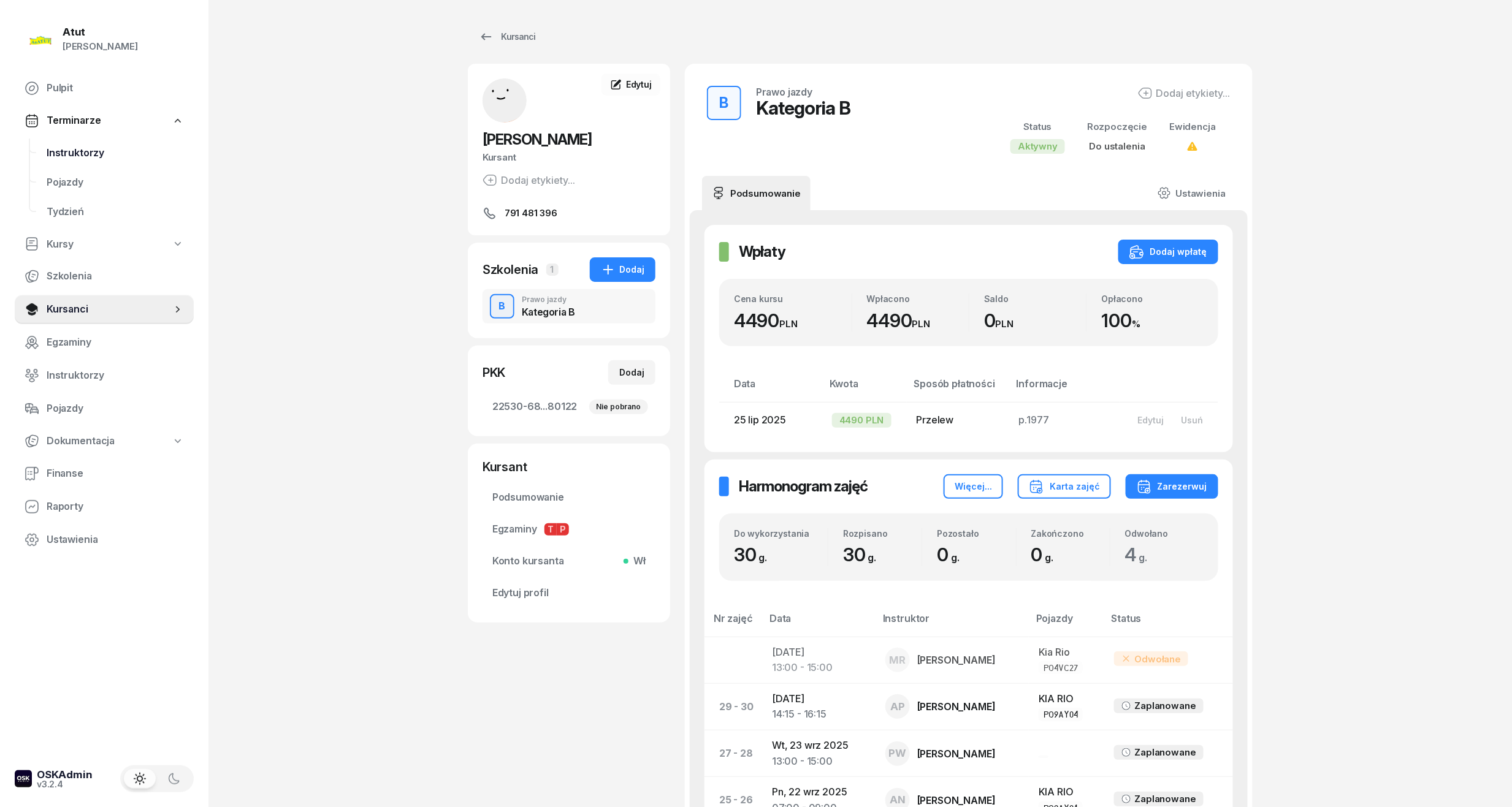
click at [79, 138] on link "Instruktorzy" at bounding box center [115, 153] width 157 height 29
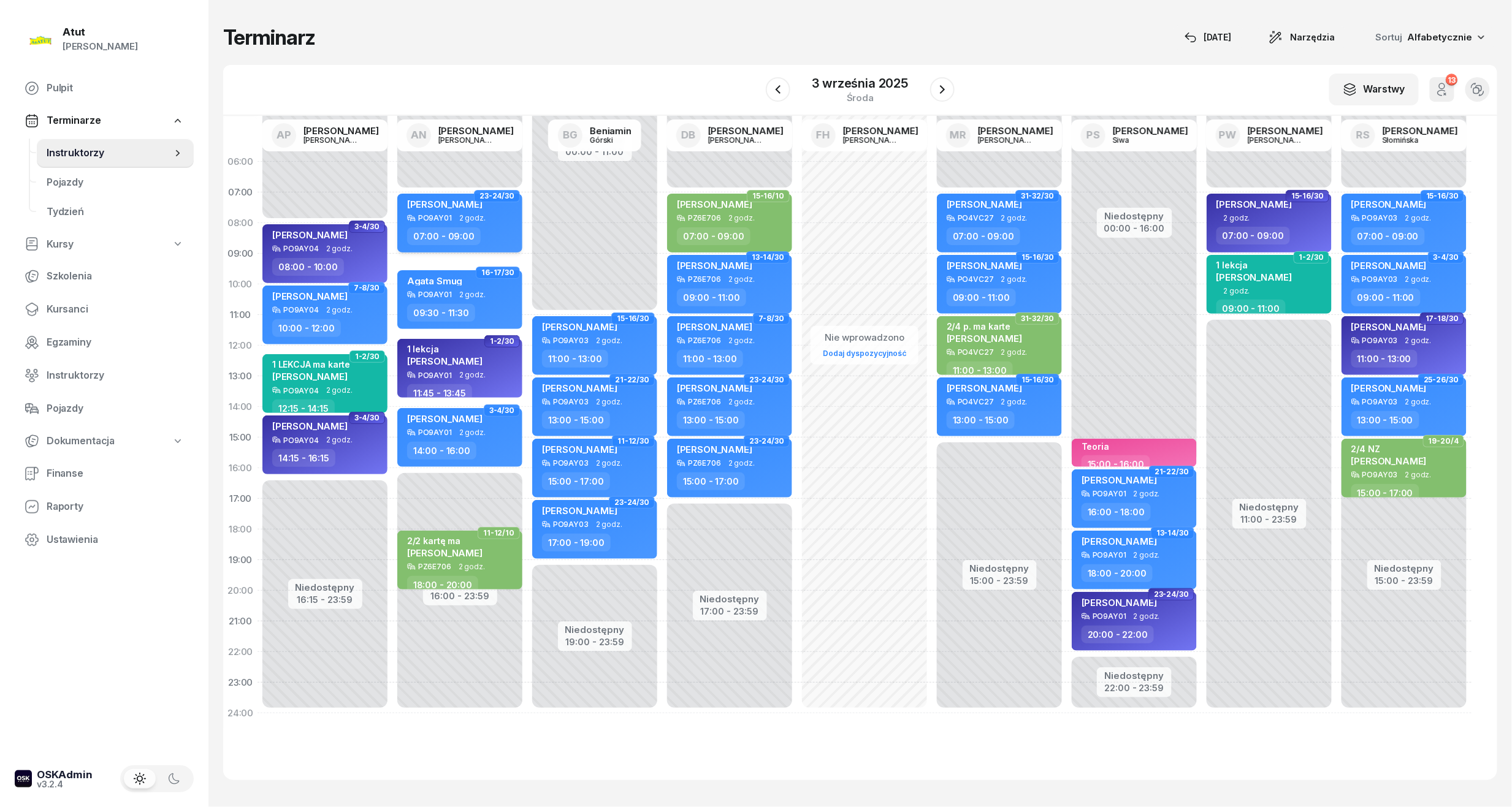
click at [418, 209] on div "[PERSON_NAME]" at bounding box center [444, 205] width 76 height 15
select select "07"
select select "09"
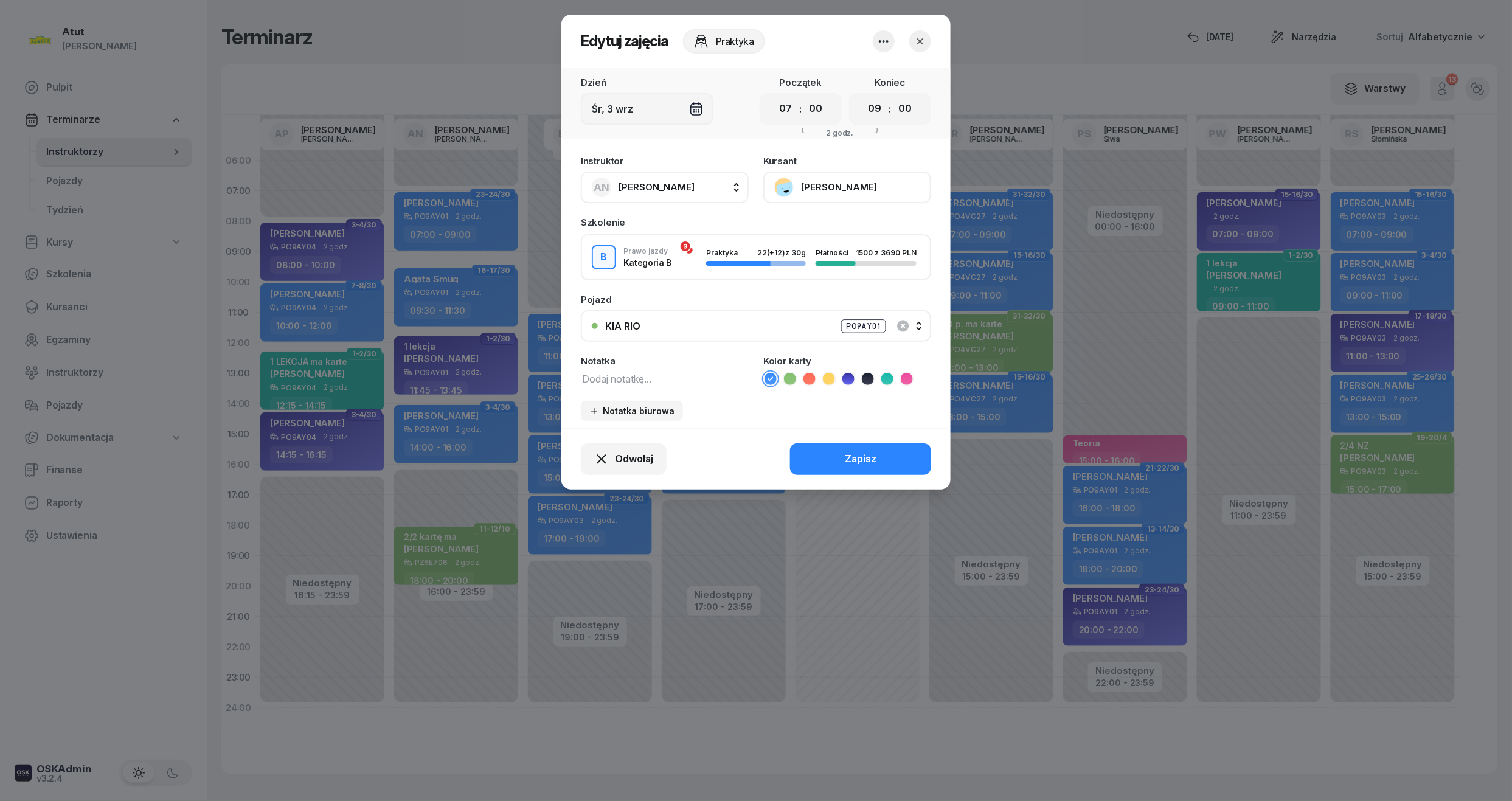
click at [864, 183] on button "[PERSON_NAME]" at bounding box center [847, 187] width 168 height 32
click at [821, 222] on div "Otwórz profil" at bounding box center [802, 229] width 59 height 16
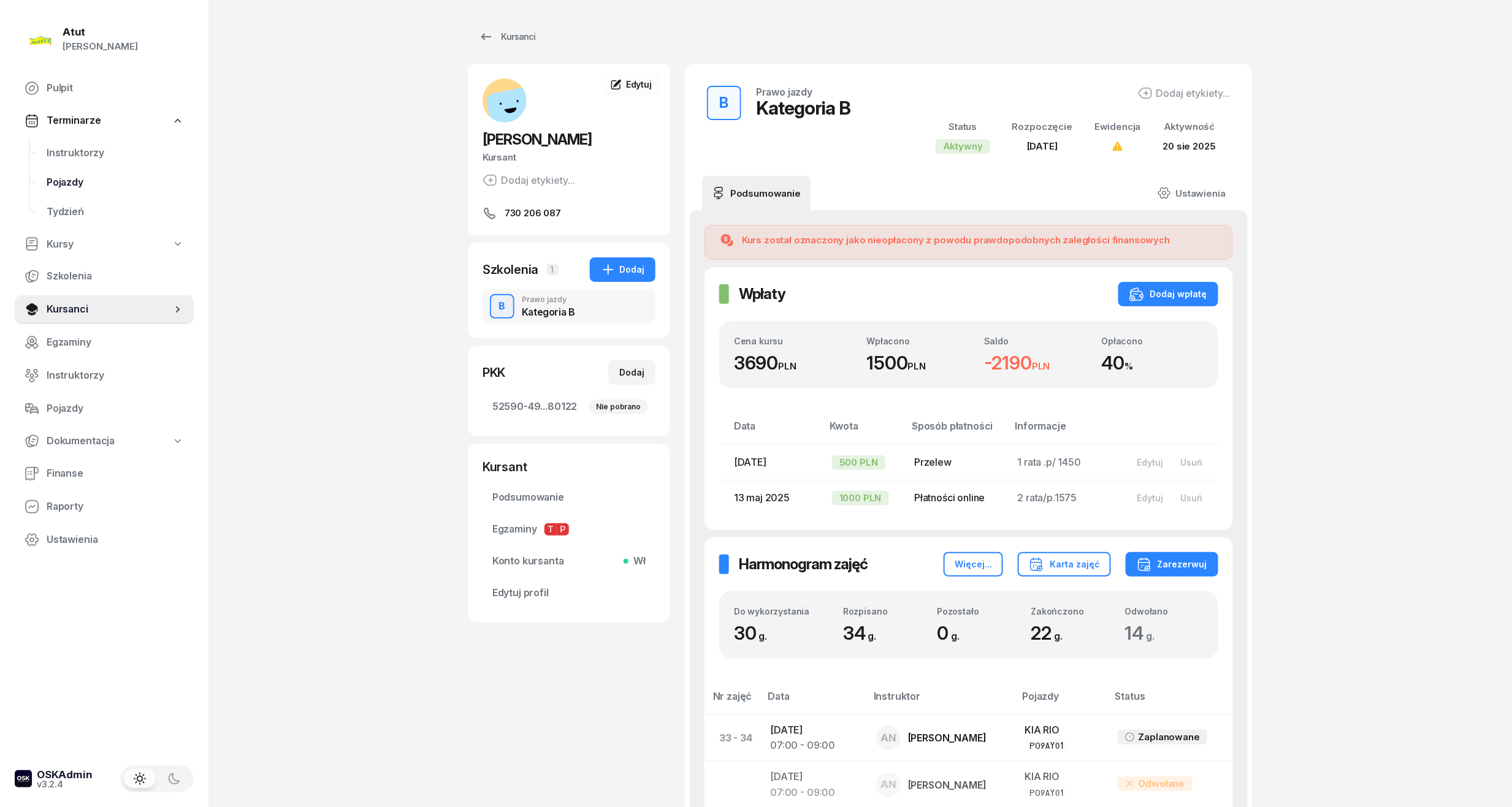
drag, startPoint x: 57, startPoint y: 156, endPoint x: 75, endPoint y: 168, distance: 21.6
click at [57, 156] on span "Instruktorzy" at bounding box center [115, 153] width 138 height 16
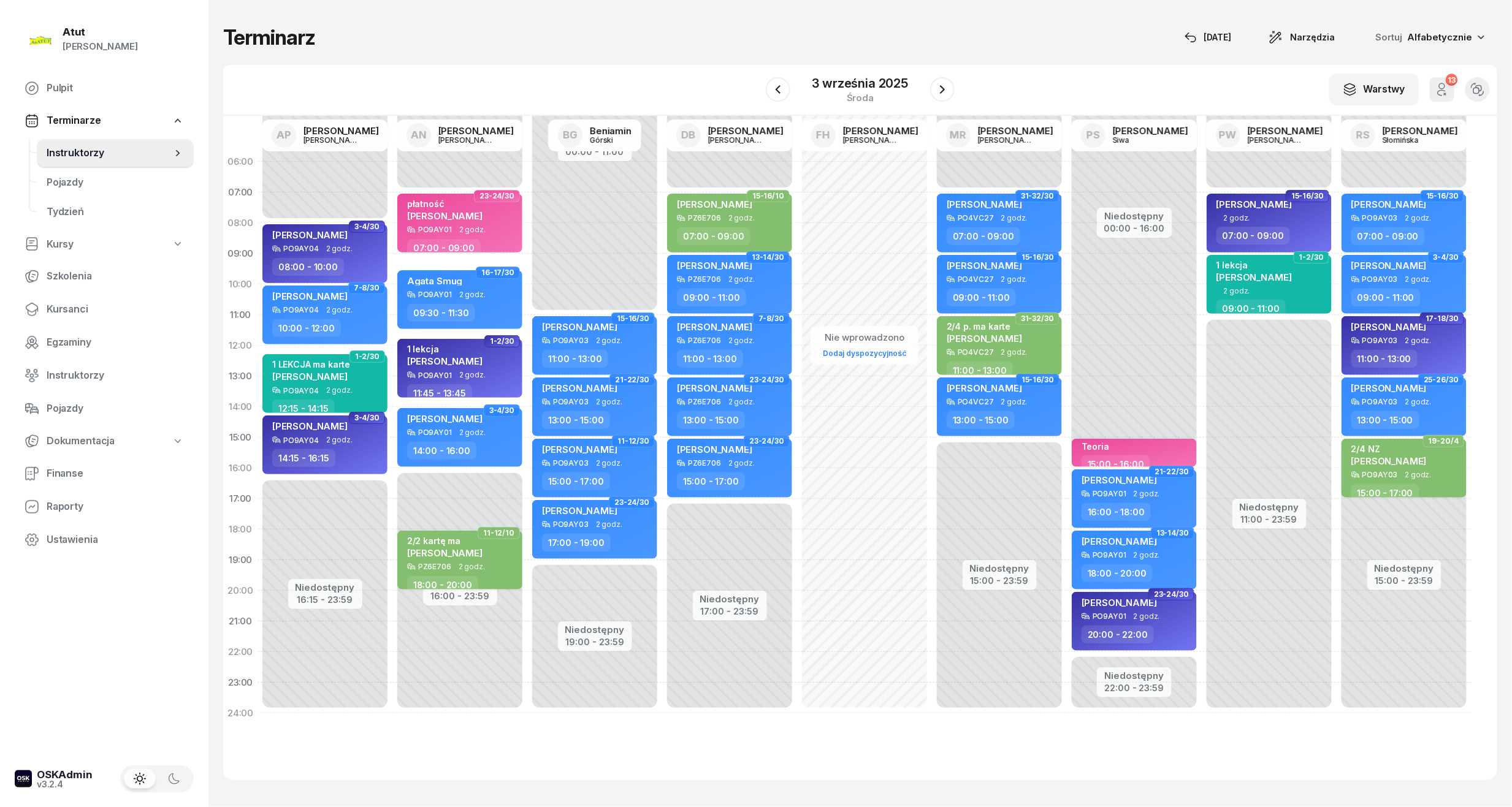
drag, startPoint x: 68, startPoint y: 309, endPoint x: 435, endPoint y: 221, distance: 377.4
click at [68, 309] on span "Kursanci" at bounding box center [115, 309] width 138 height 16
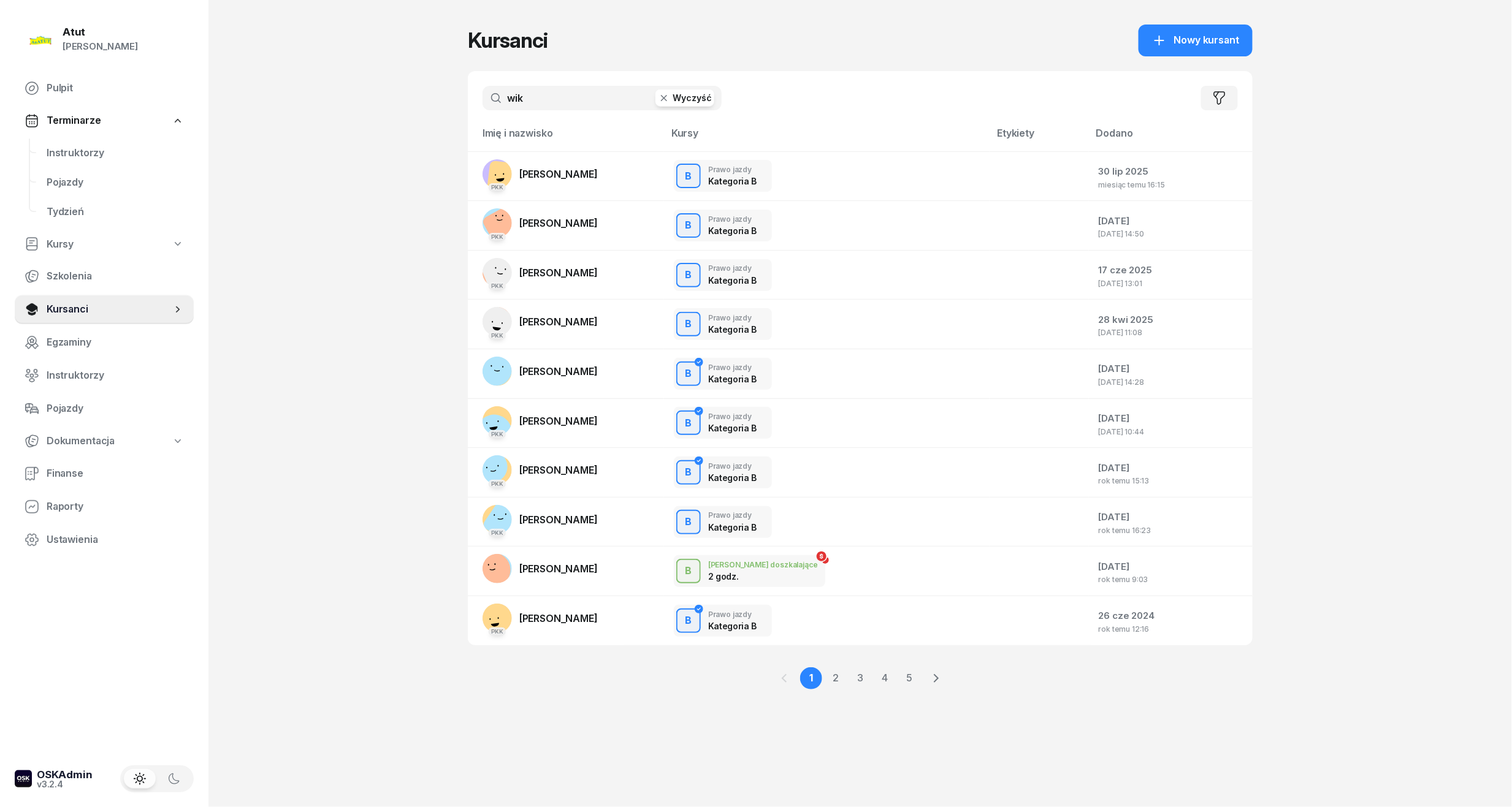
drag, startPoint x: 540, startPoint y: 86, endPoint x: 238, endPoint y: 140, distance: 306.8
click at [244, 138] on div "Atut Paulina Lis Pulpit Terminarze Instruktorzy Pojazdy Tydzień Kursy Szkolenia…" at bounding box center [756, 404] width 1512 height 807
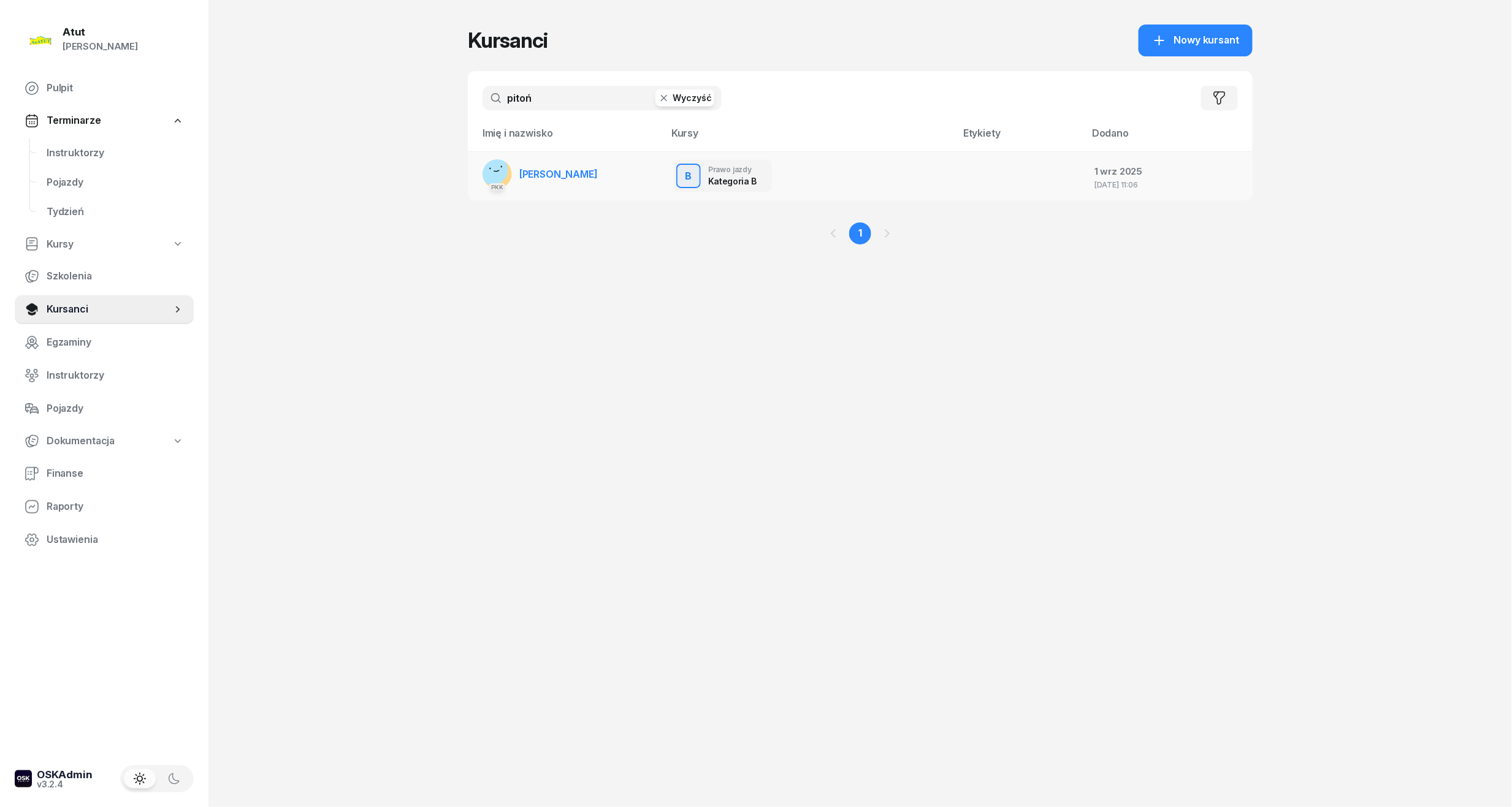
type input "pitoń"
click at [567, 168] on td "PKK [PERSON_NAME]" at bounding box center [566, 175] width 196 height 49
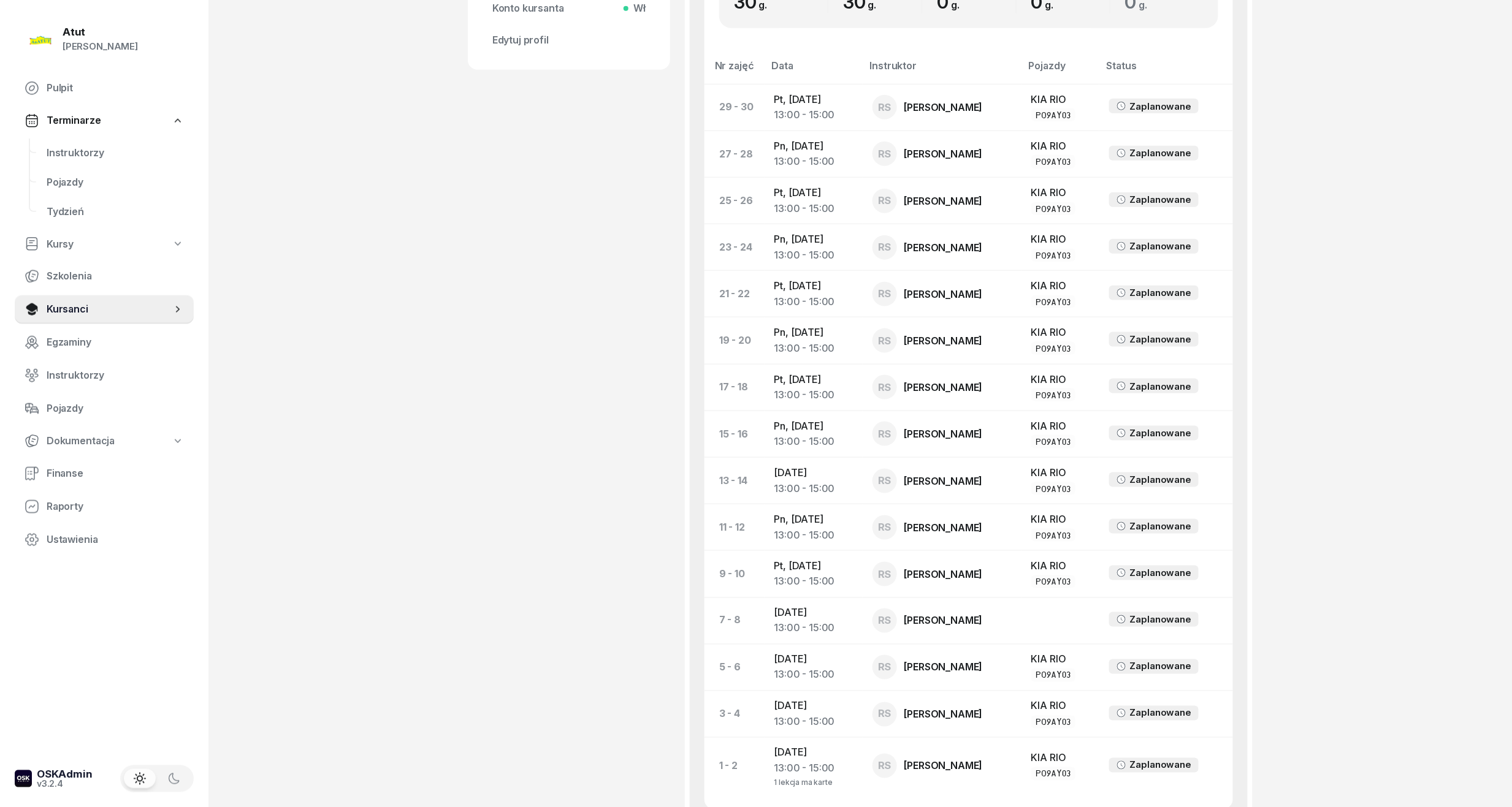
scroll to position [654, 0]
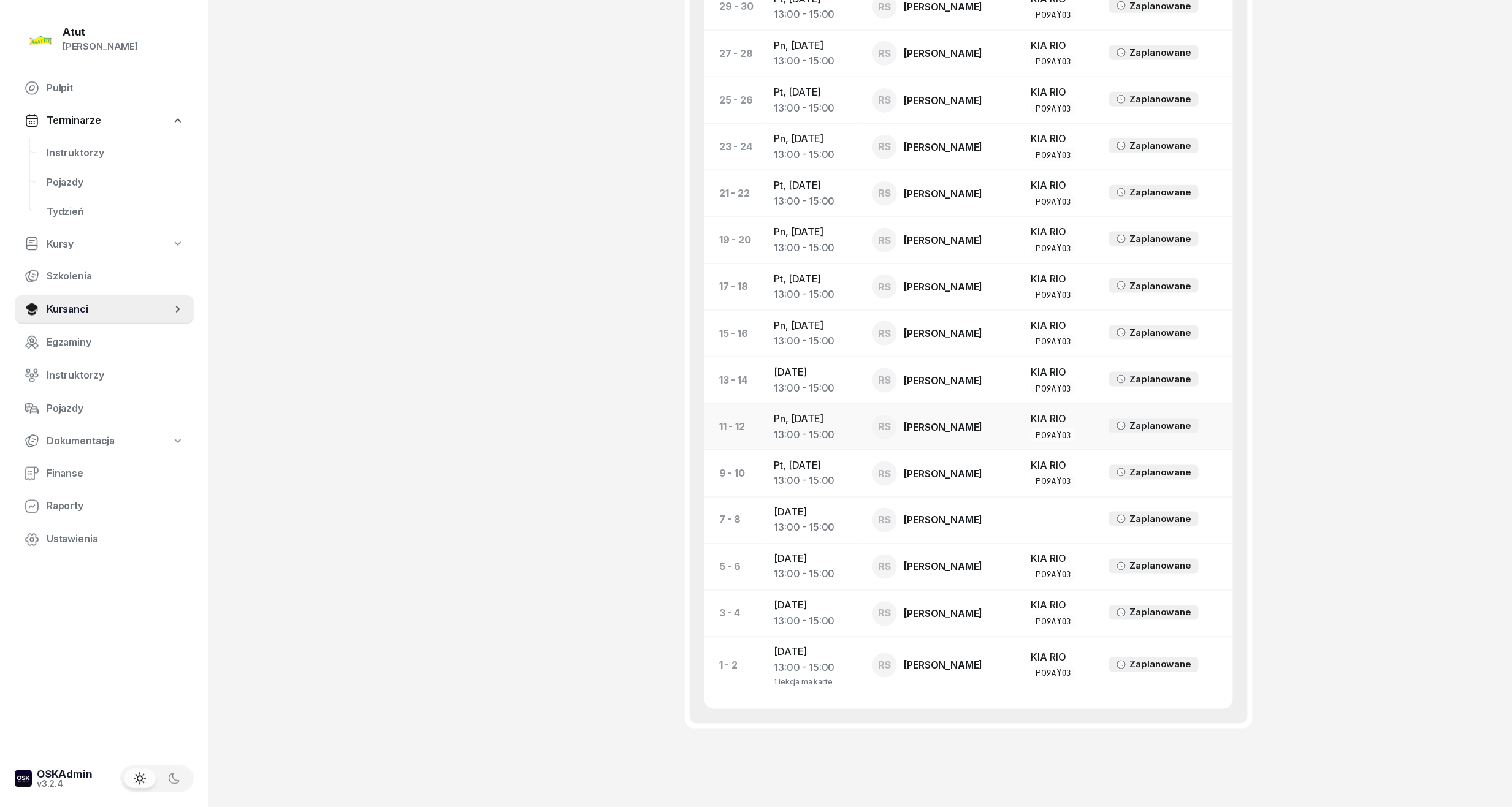
click at [805, 427] on td "Pn, 27 paź 2025 13:00 - 15:00" at bounding box center [813, 427] width 98 height 46
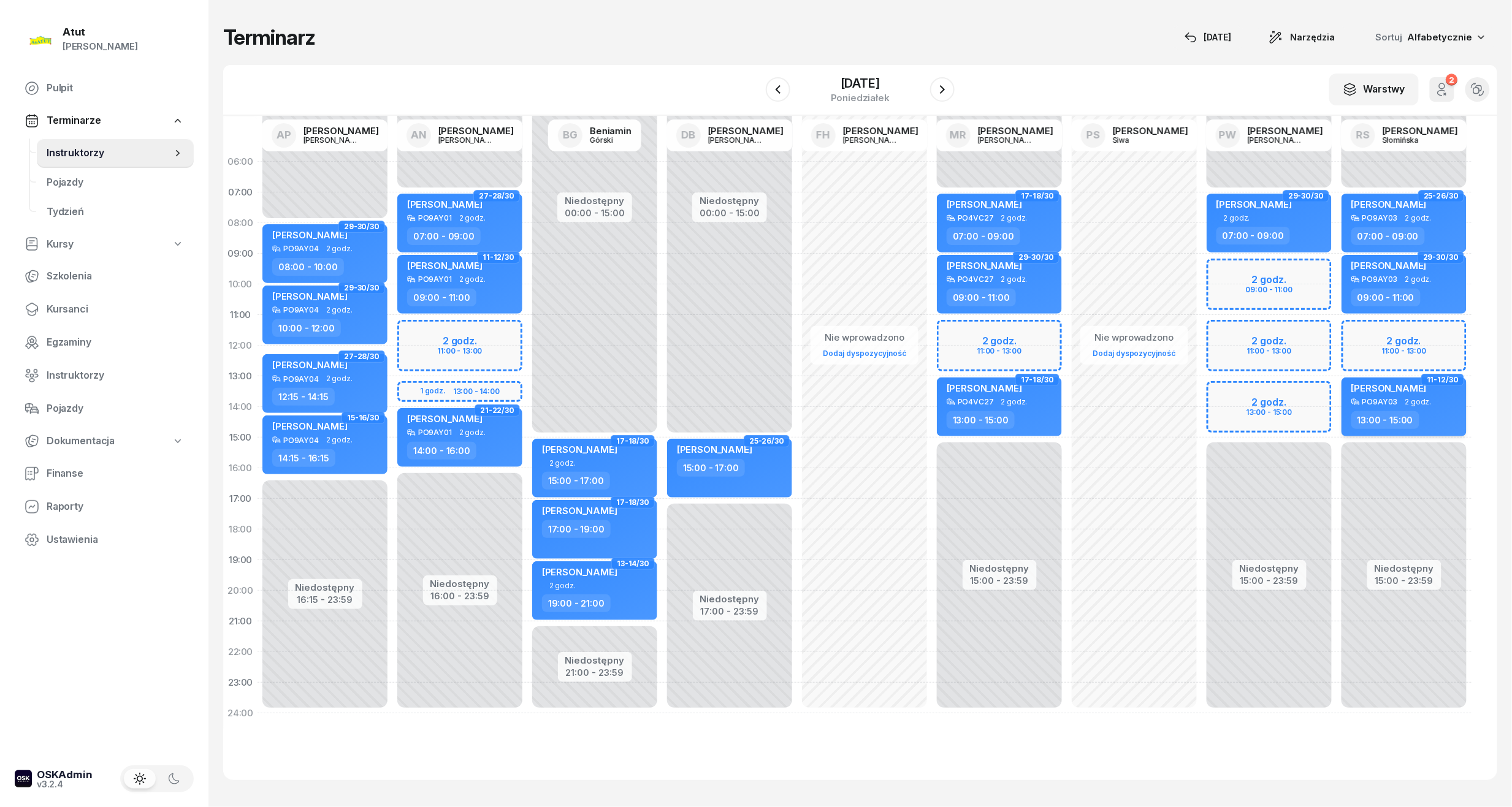
click at [1381, 400] on div "PO9AY03" at bounding box center [1380, 402] width 35 height 8
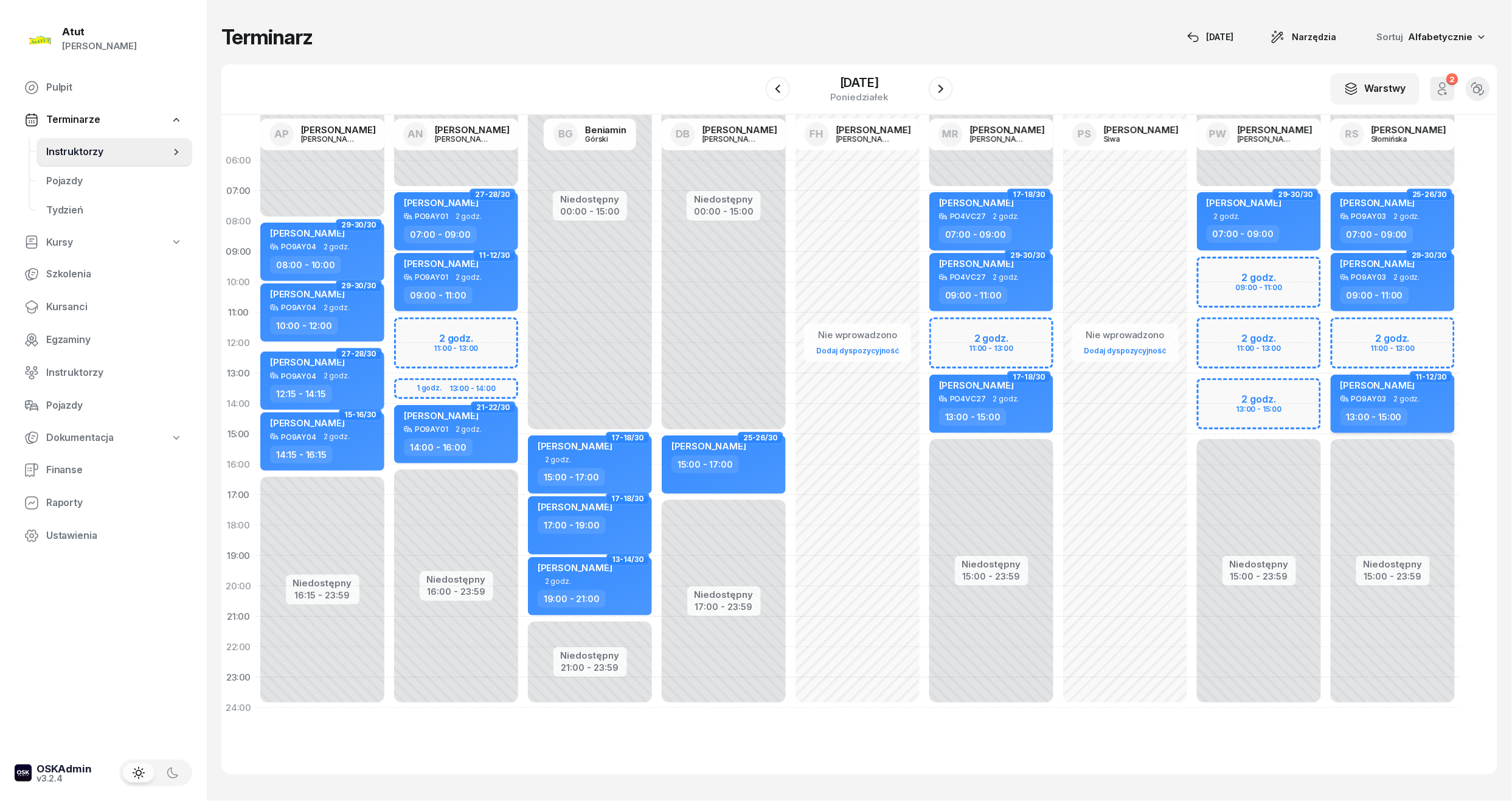
select select "13"
select select "15"
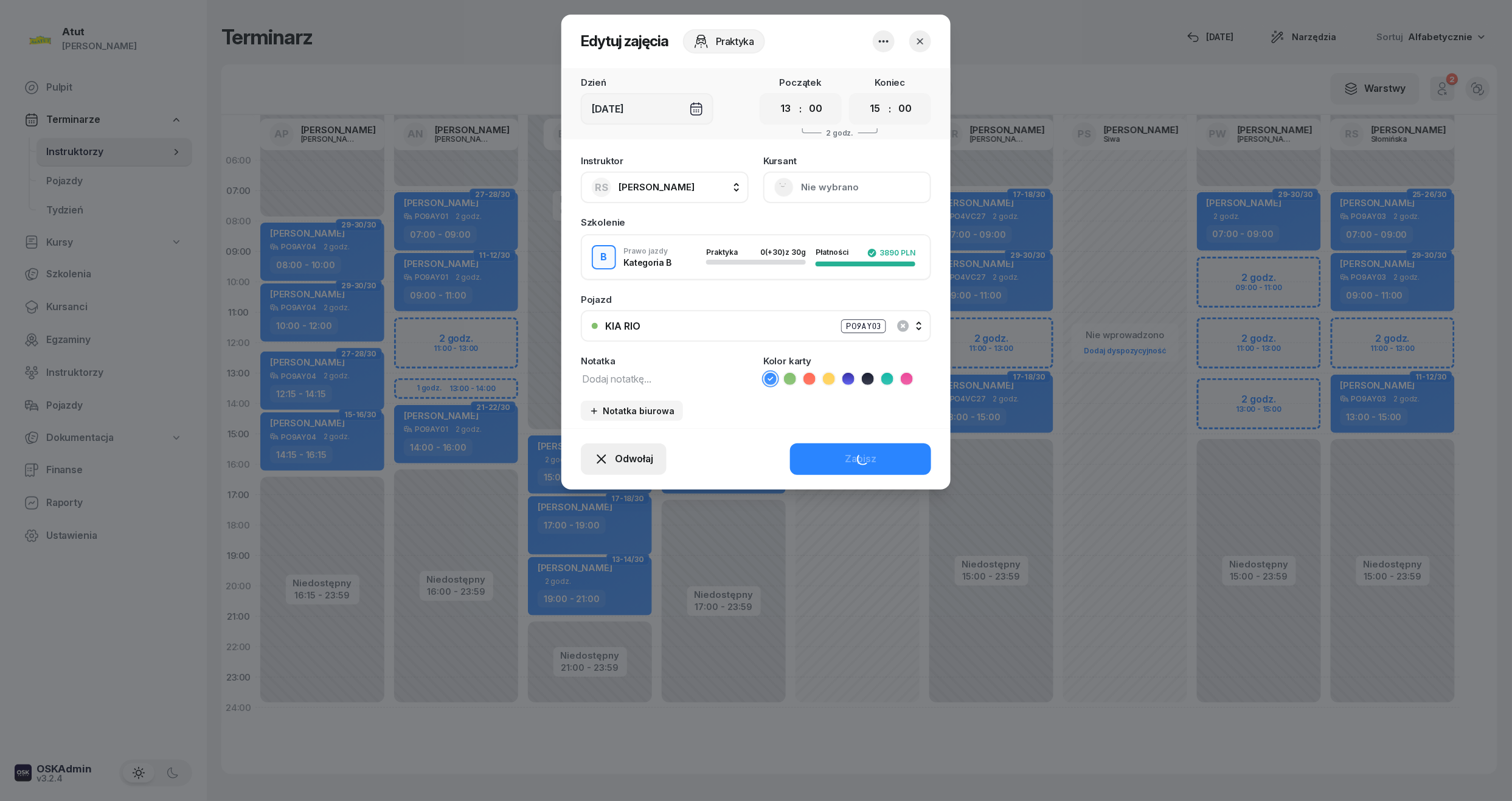
click at [621, 448] on button "Odwołaj" at bounding box center [624, 459] width 86 height 32
click at [626, 358] on div "My odwołaliśmy" at bounding box center [603, 354] width 73 height 16
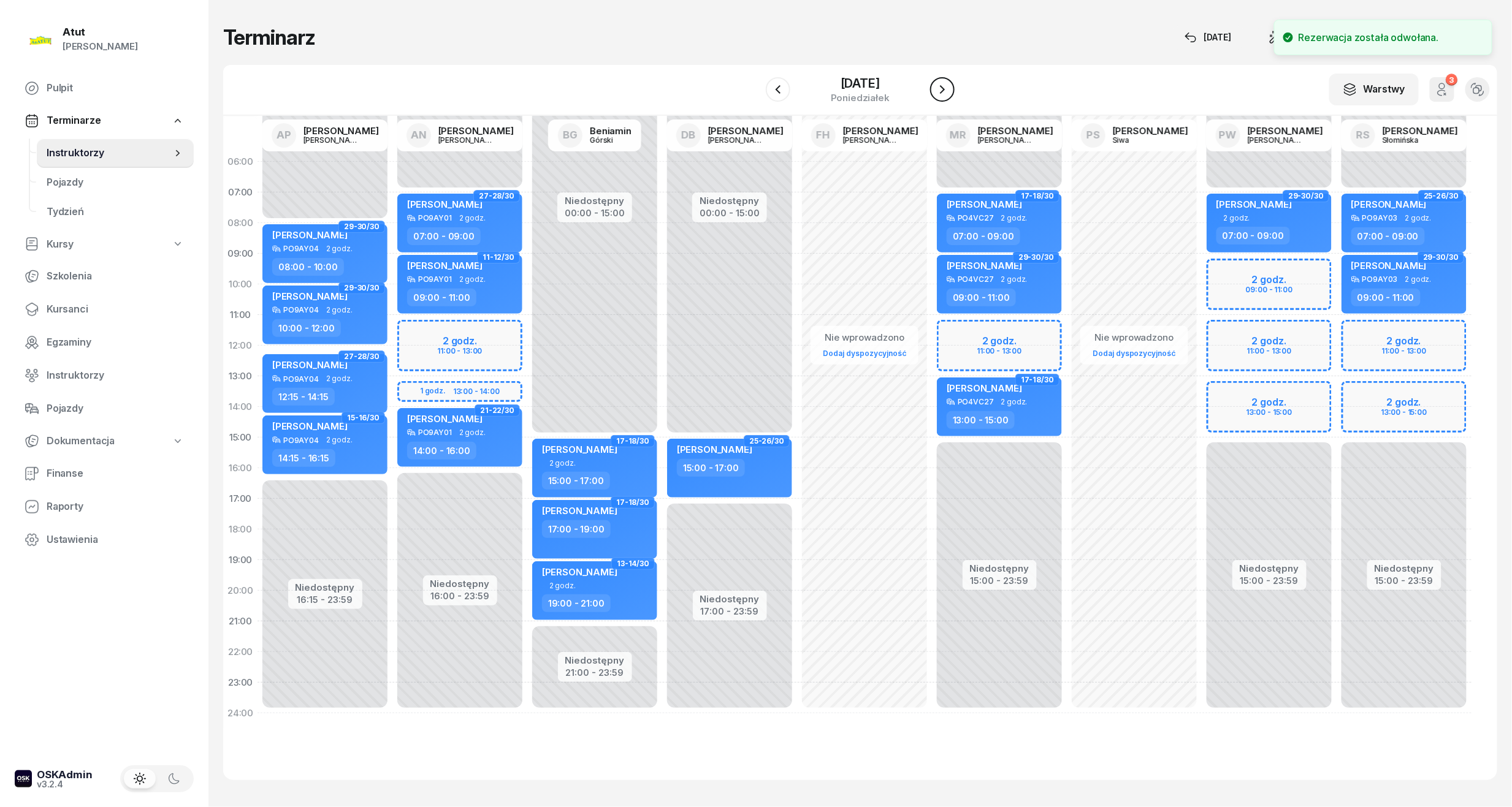
click at [950, 85] on icon "button" at bounding box center [942, 89] width 15 height 15
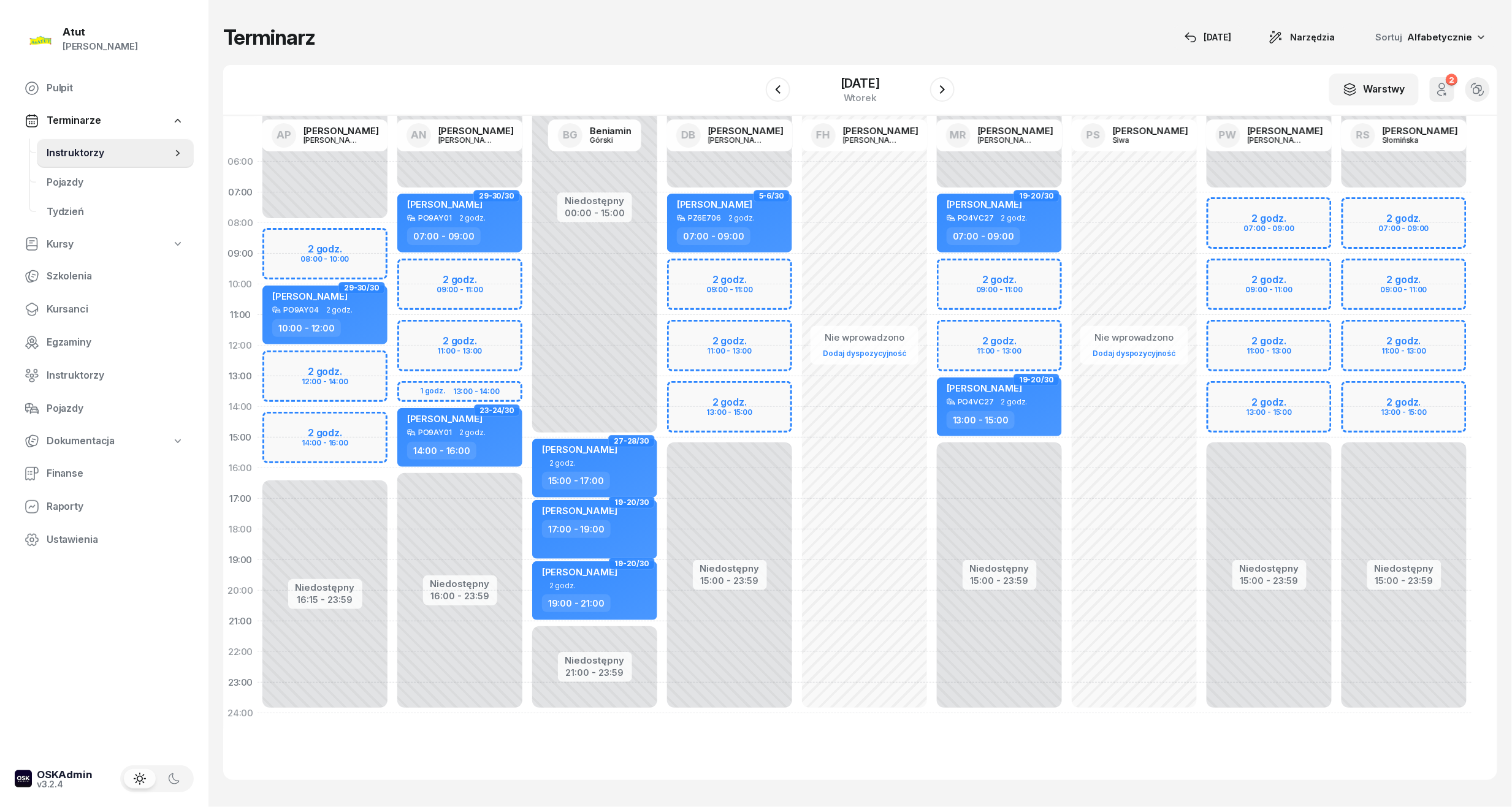
click at [1404, 415] on div "Niedostępny 00:00 - 07:00 Niedostępny 15:00 - 23:59 2 godz. 07:00 - 09:00 2 god…" at bounding box center [1403, 437] width 135 height 582
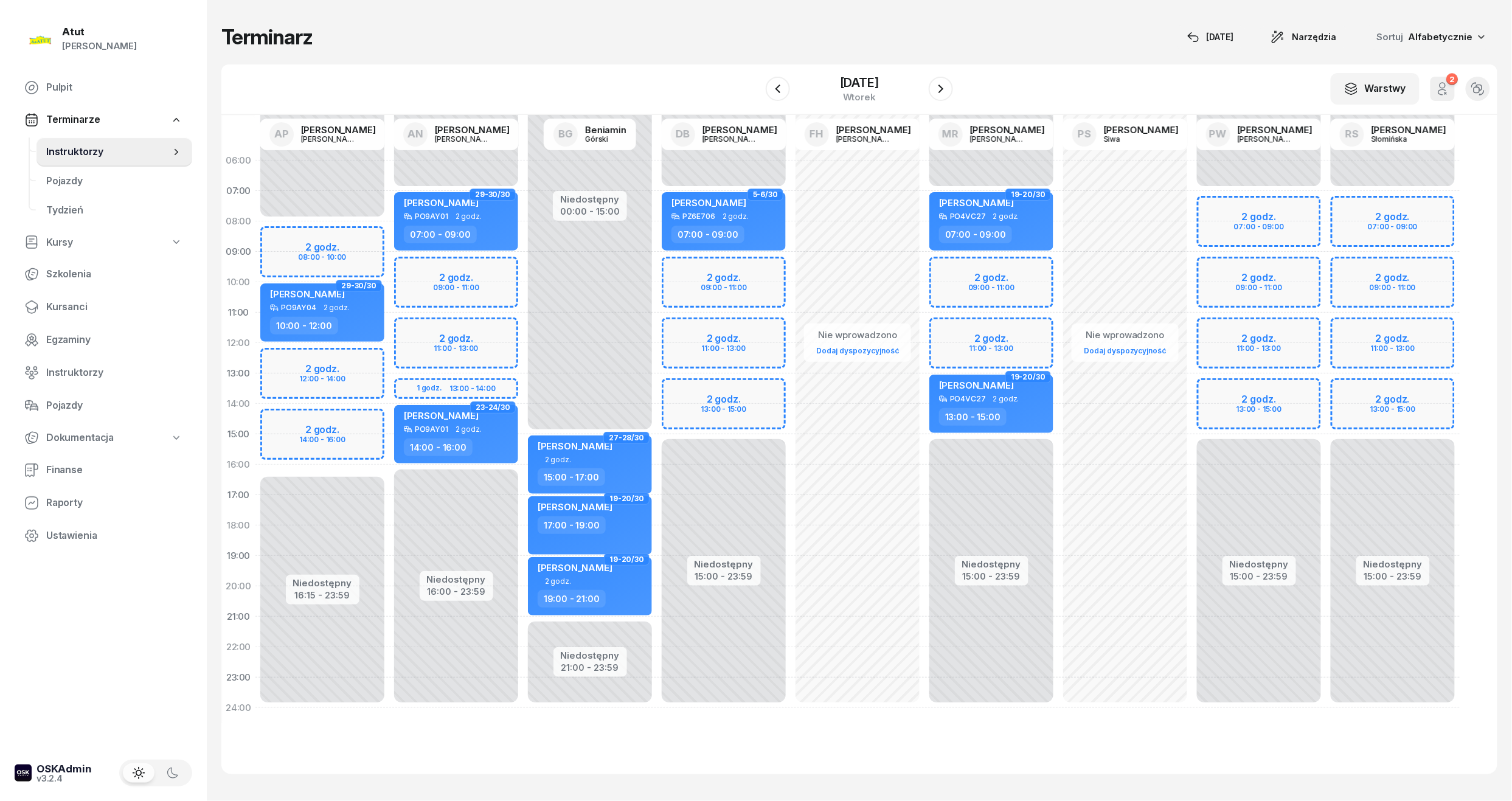
select select "14"
select select "16"
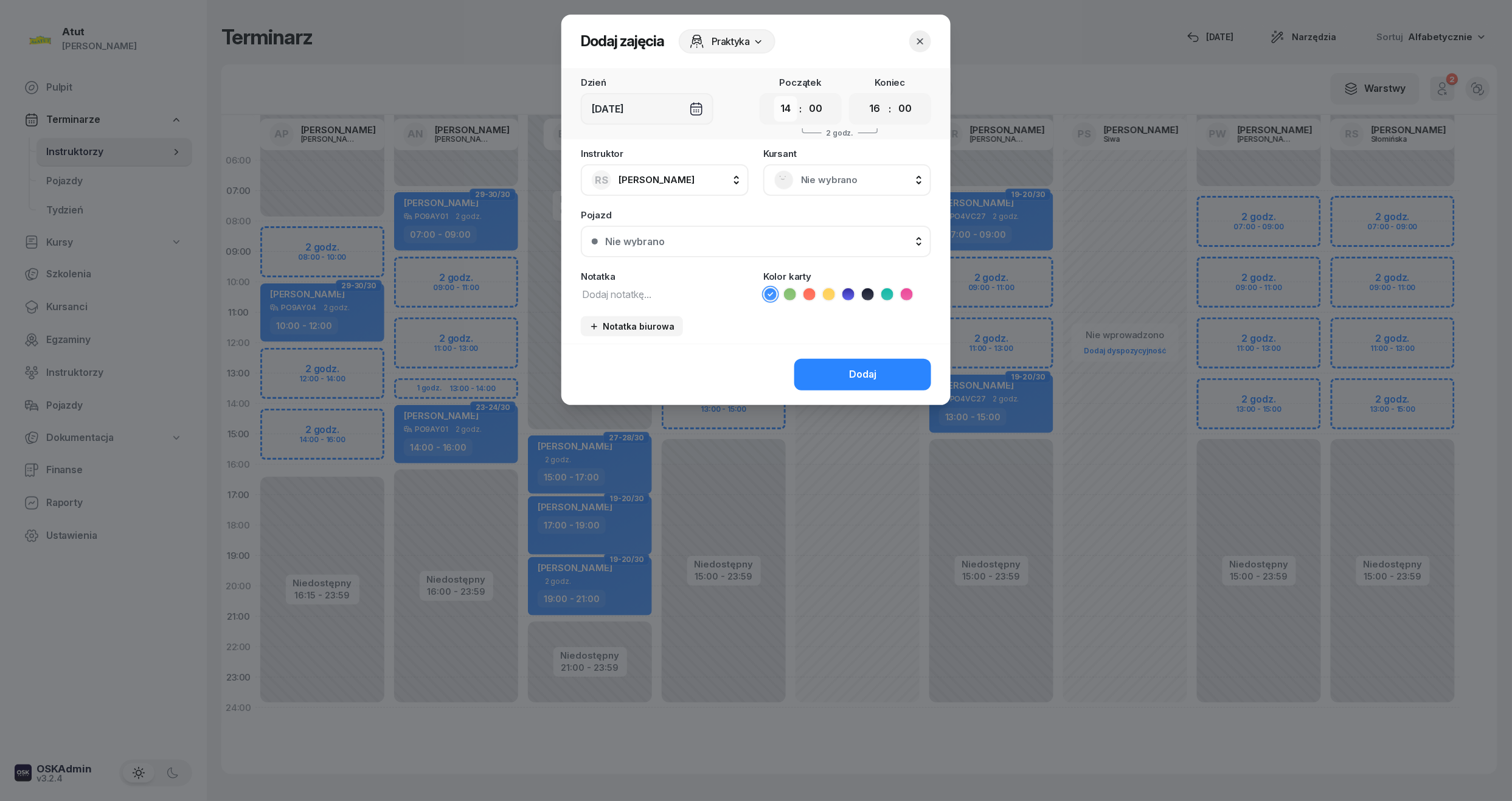
click at [787, 111] on select "00 01 02 03 04 05 06 07 08 09 10 11 12 13 14 15 16 17 18 19 20 21 22 23" at bounding box center [786, 109] width 23 height 26
select select "13"
click at [774, 96] on select "00 01 02 03 04 05 06 07 08 09 10 11 12 13 14 15 16 17 18 19 20 21 22 23" at bounding box center [786, 109] width 23 height 26
click at [878, 109] on select "00 01 02 03 04 05 06 07 08 09 10 11 12 13 14 15 16 17 18 19 20 21 22 23" at bounding box center [876, 109] width 23 height 26
select select "15"
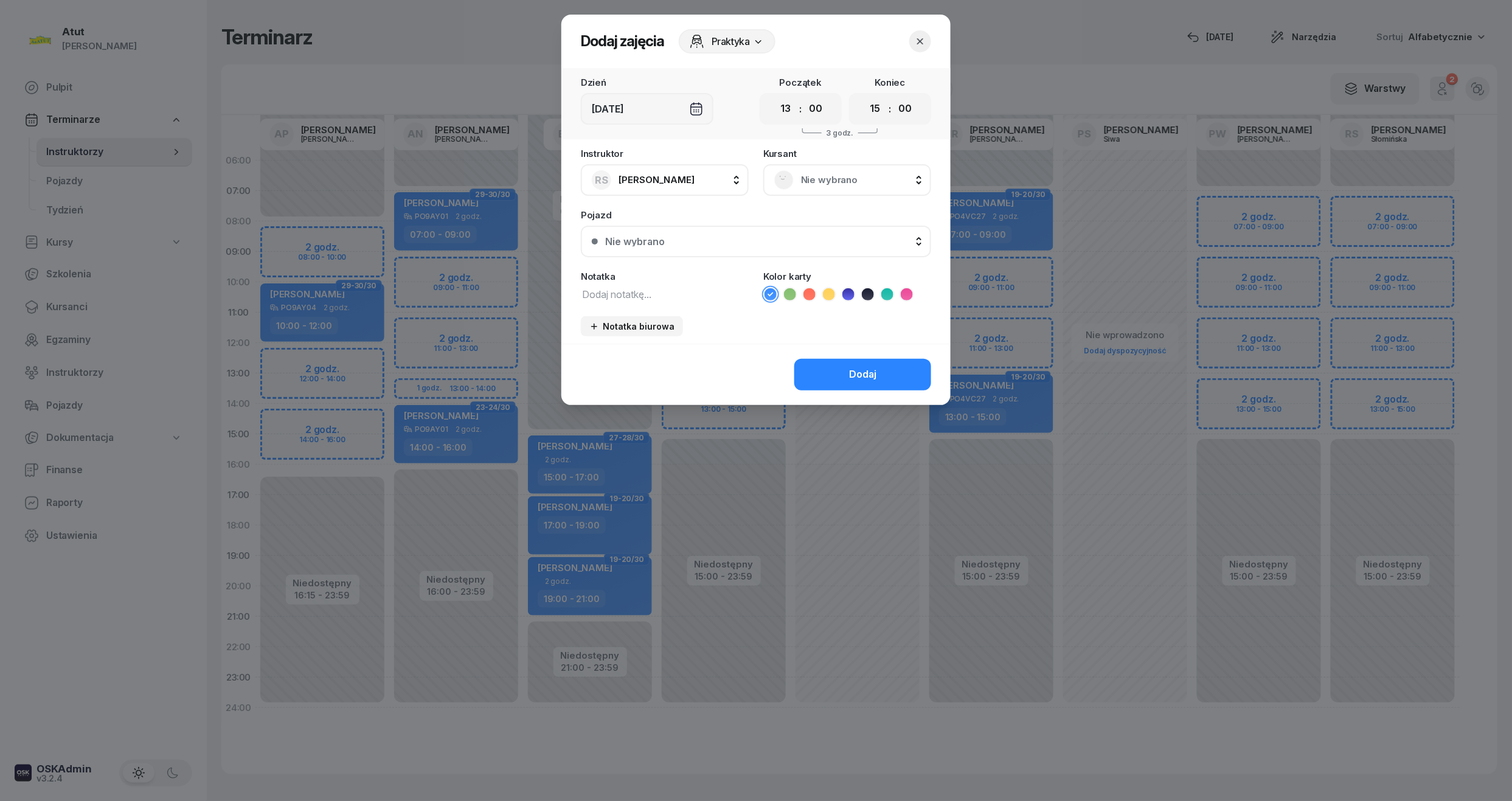
click at [864, 96] on select "00 01 02 03 04 05 06 07 08 09 10 11 12 13 14 15 16 17 18 19 20 21 22 23" at bounding box center [876, 109] width 23 height 26
click at [827, 175] on span "Nie wybrano" at bounding box center [860, 180] width 119 height 16
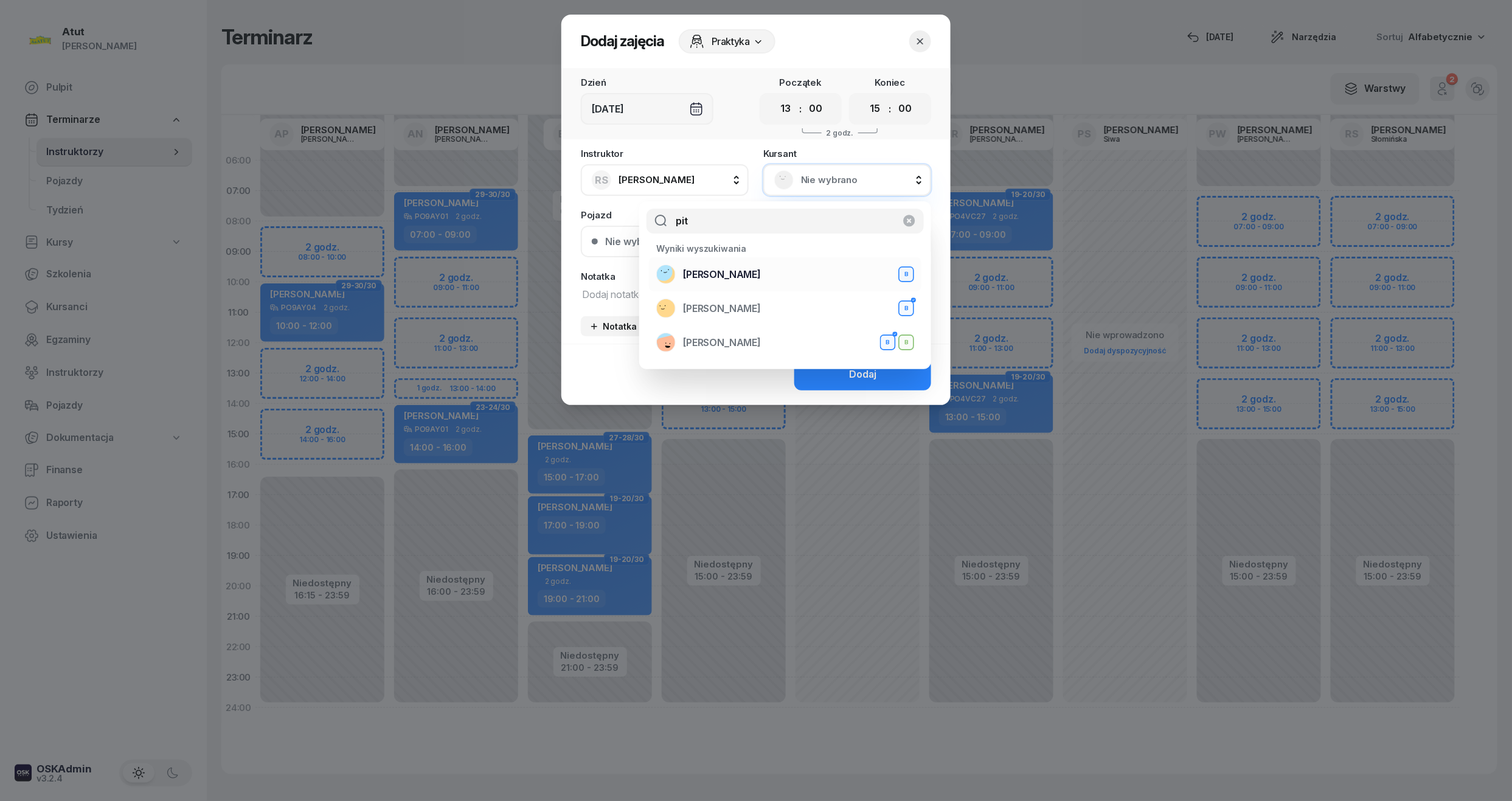
type input "pit"
click at [717, 276] on span "[PERSON_NAME]" at bounding box center [722, 275] width 78 height 16
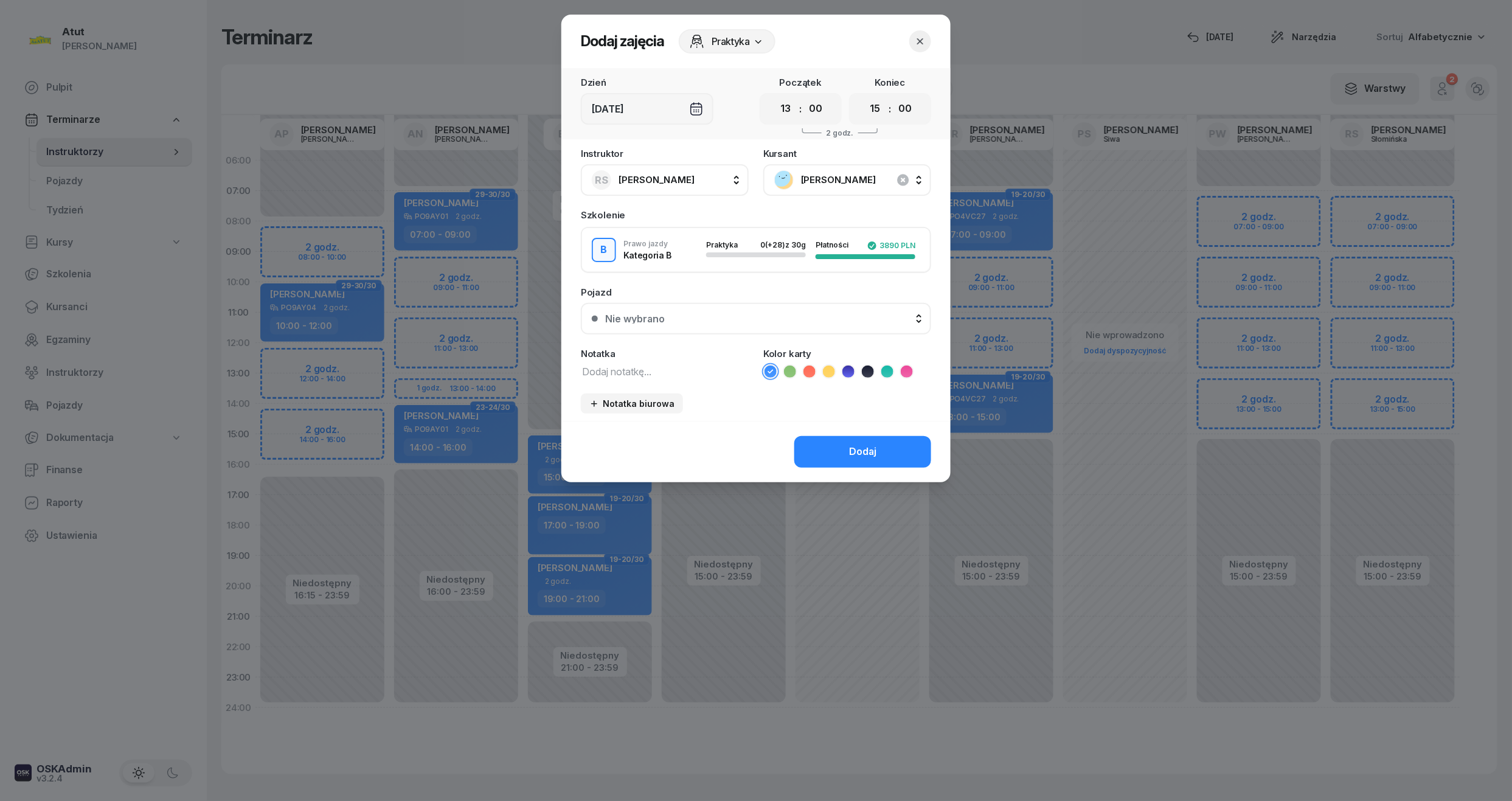
click at [749, 324] on button "Nie wybrano" at bounding box center [756, 319] width 350 height 32
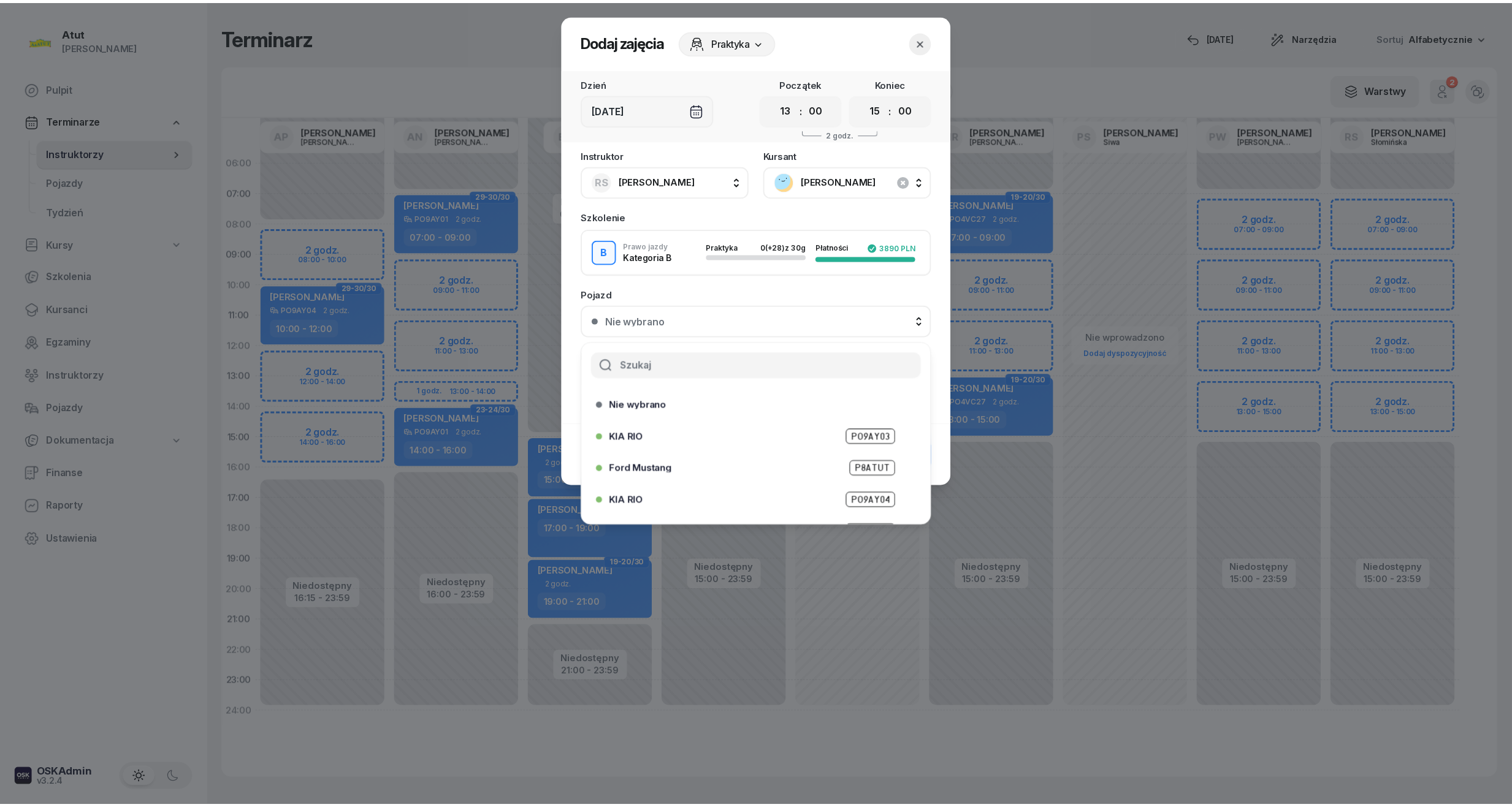
scroll to position [152, 0]
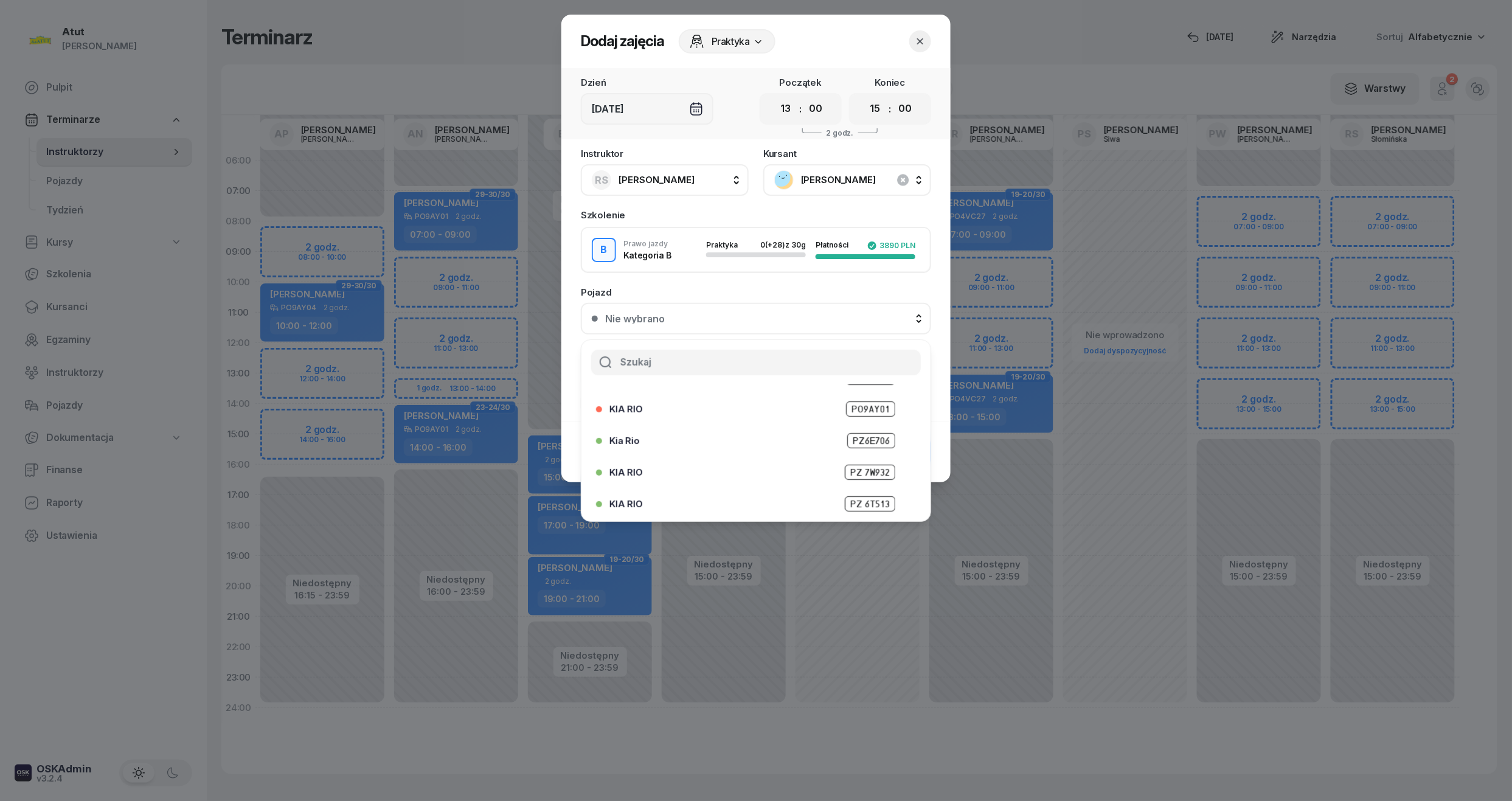
click at [862, 497] on span "PZ 6T513" at bounding box center [870, 504] width 51 height 15
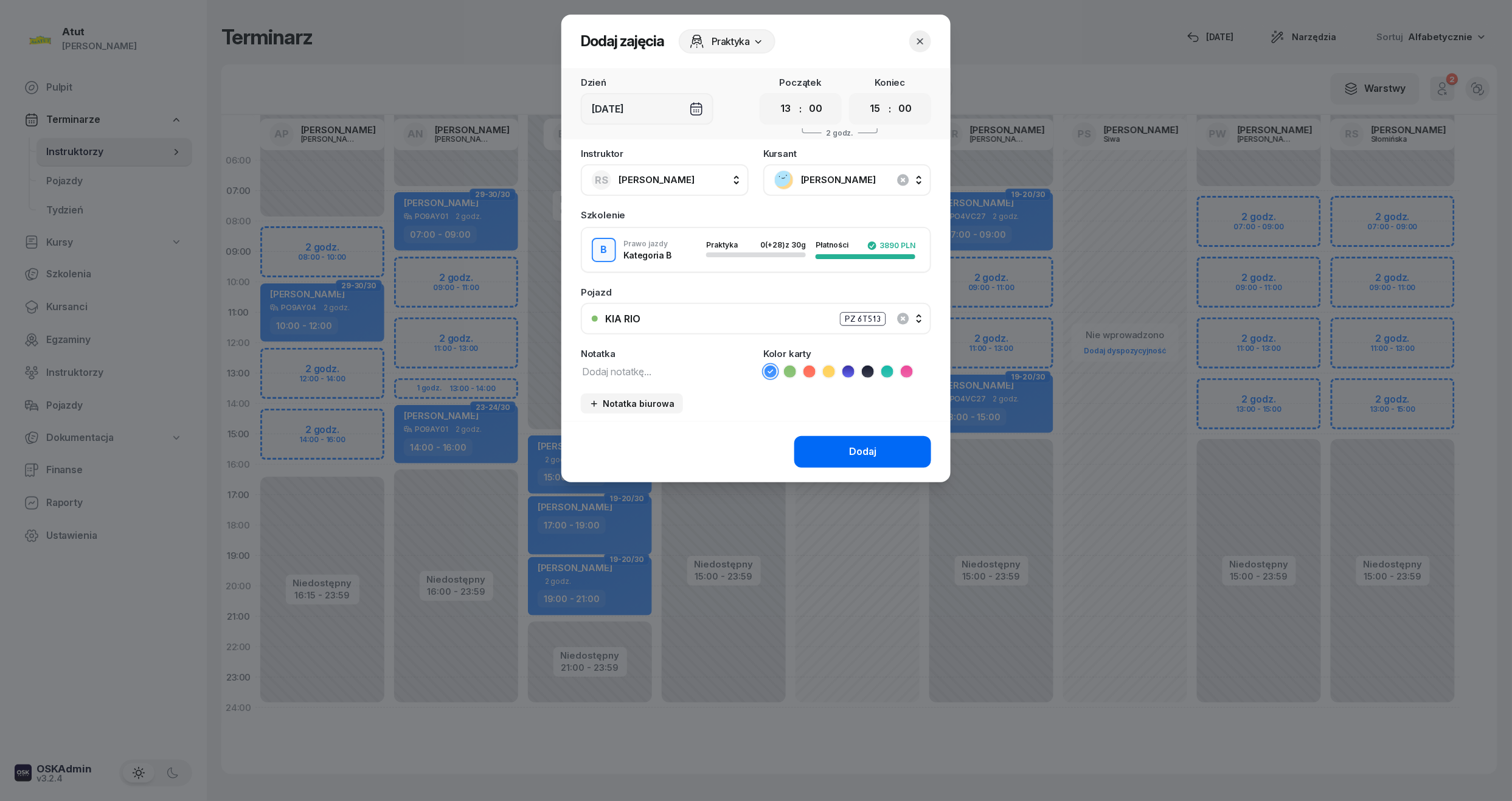
click at [858, 460] on button "Dodaj" at bounding box center [863, 452] width 137 height 32
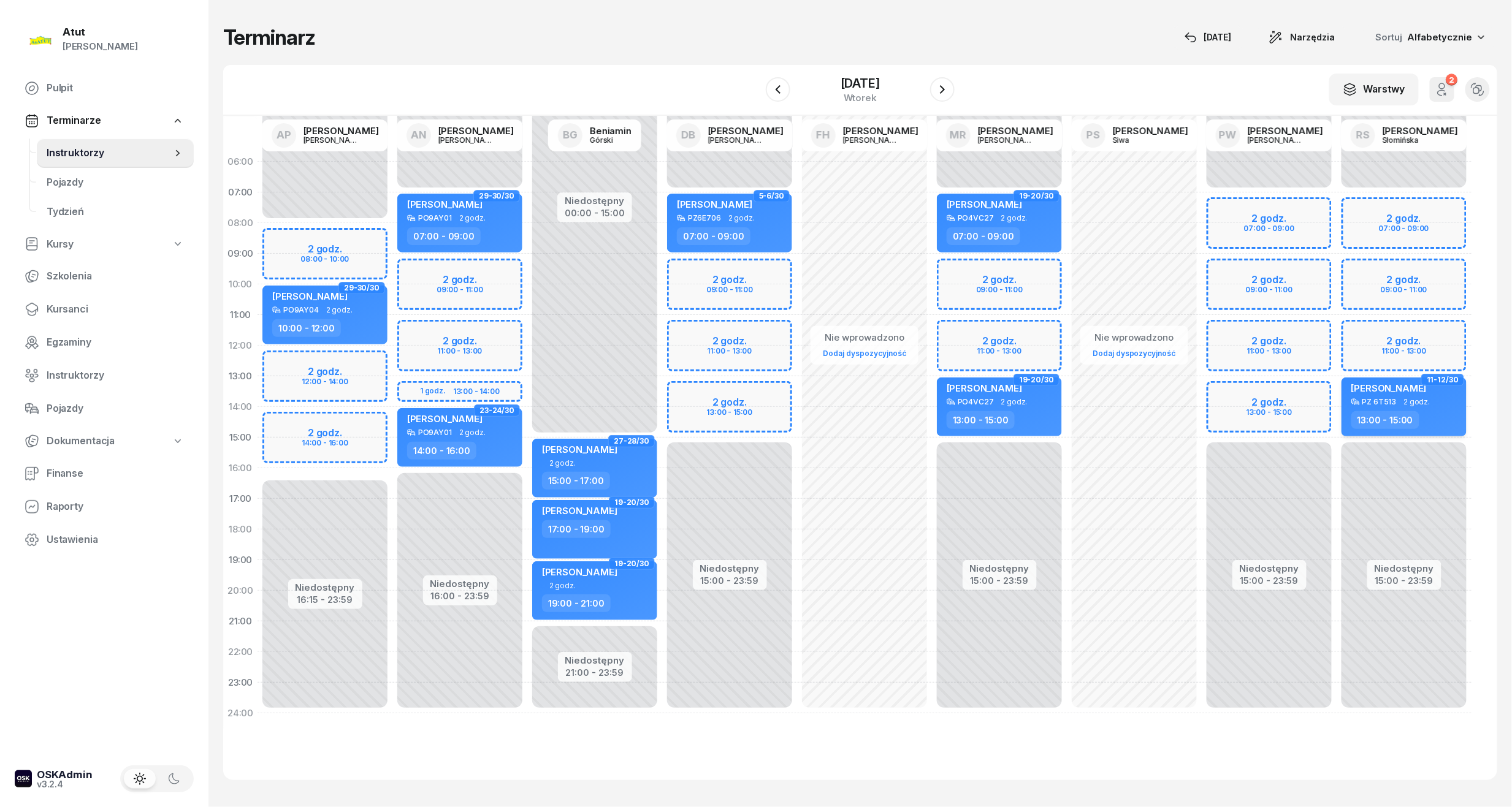
click at [1398, 402] on div "PZ 6T513 2 godz." at bounding box center [1405, 402] width 108 height 9
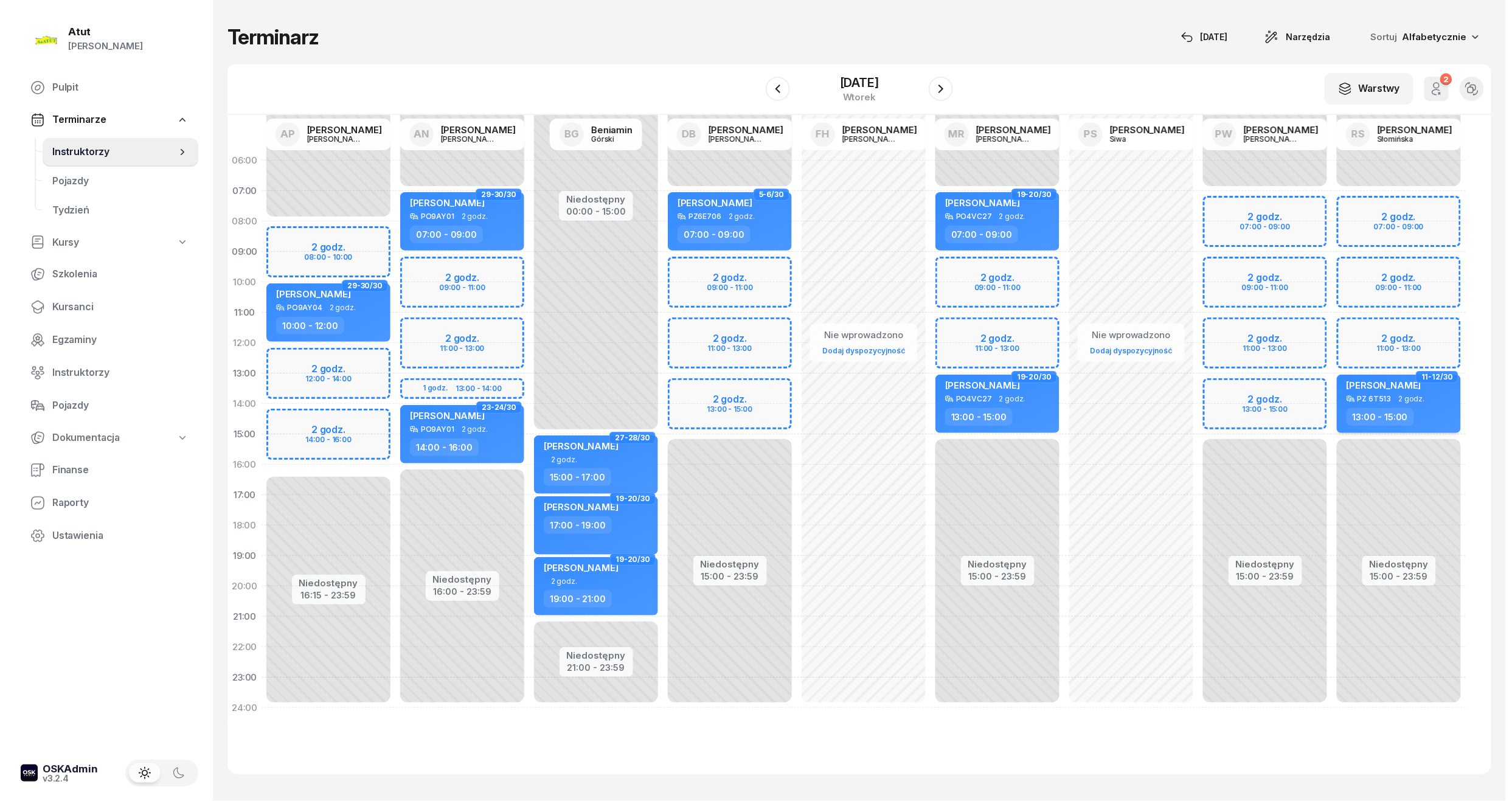
select select "13"
select select "15"
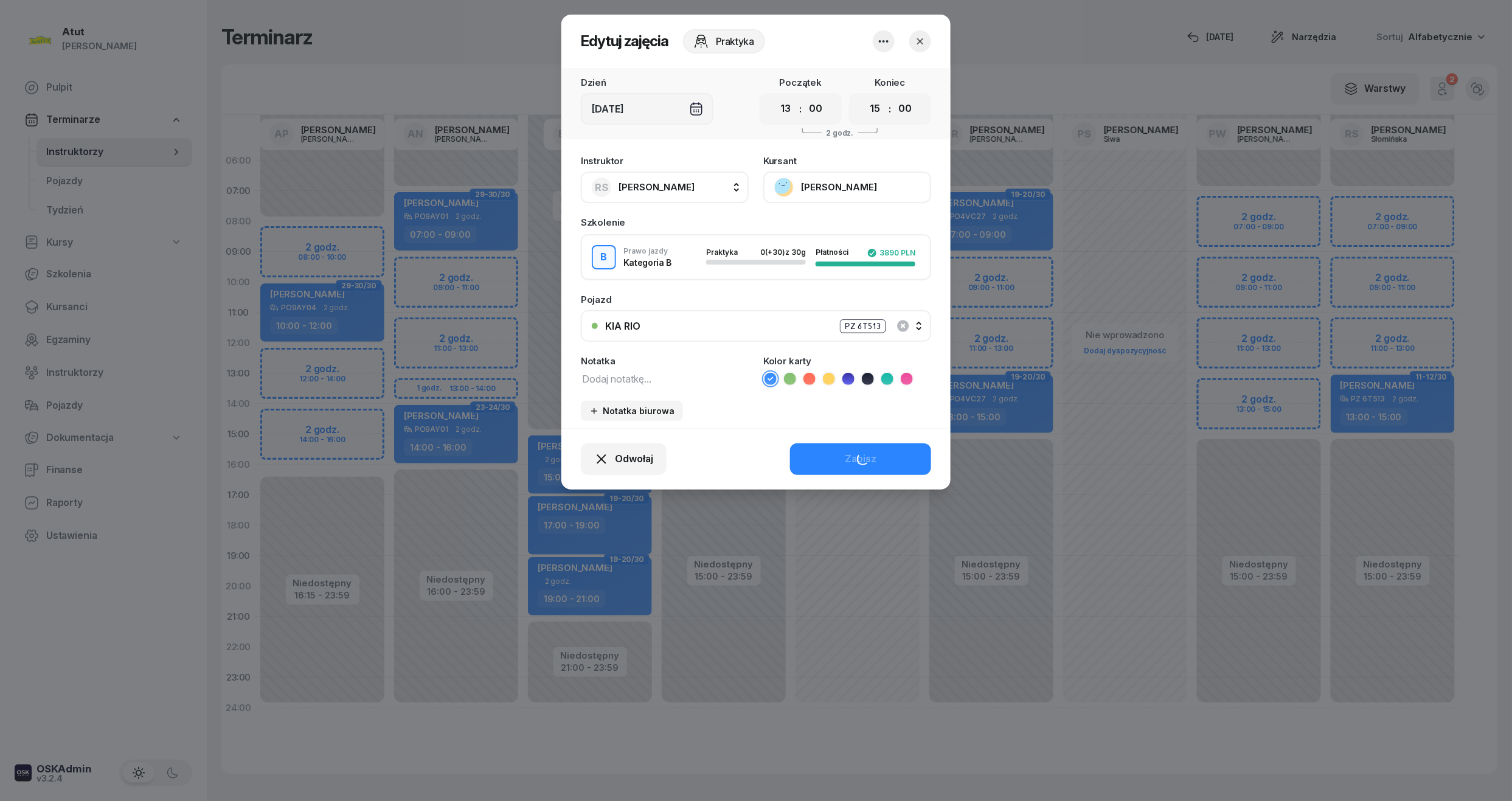
click at [797, 183] on button "[PERSON_NAME]" at bounding box center [847, 187] width 168 height 32
click at [821, 225] on div "Otwórz profil" at bounding box center [802, 229] width 59 height 16
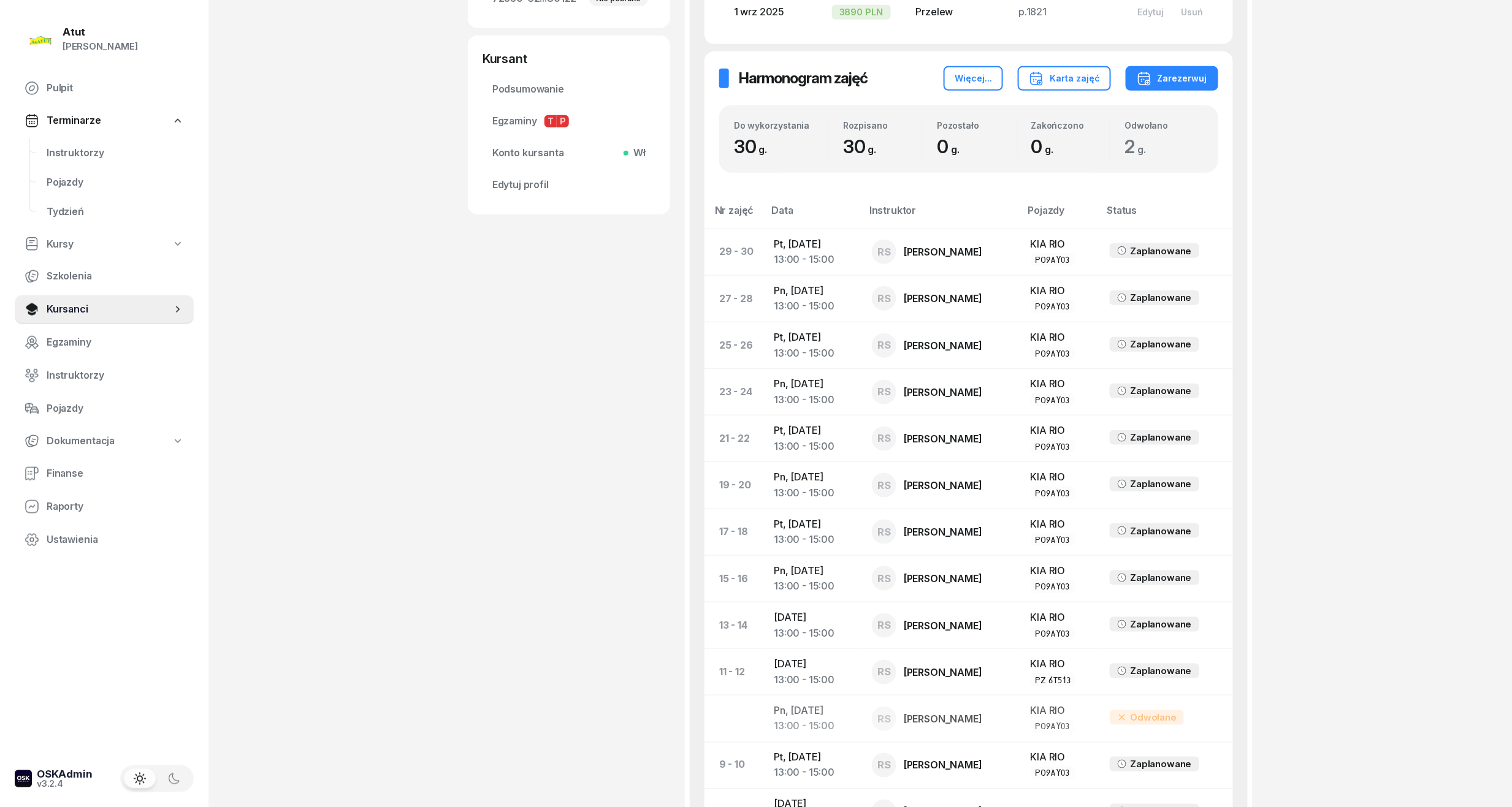
scroll to position [744, 0]
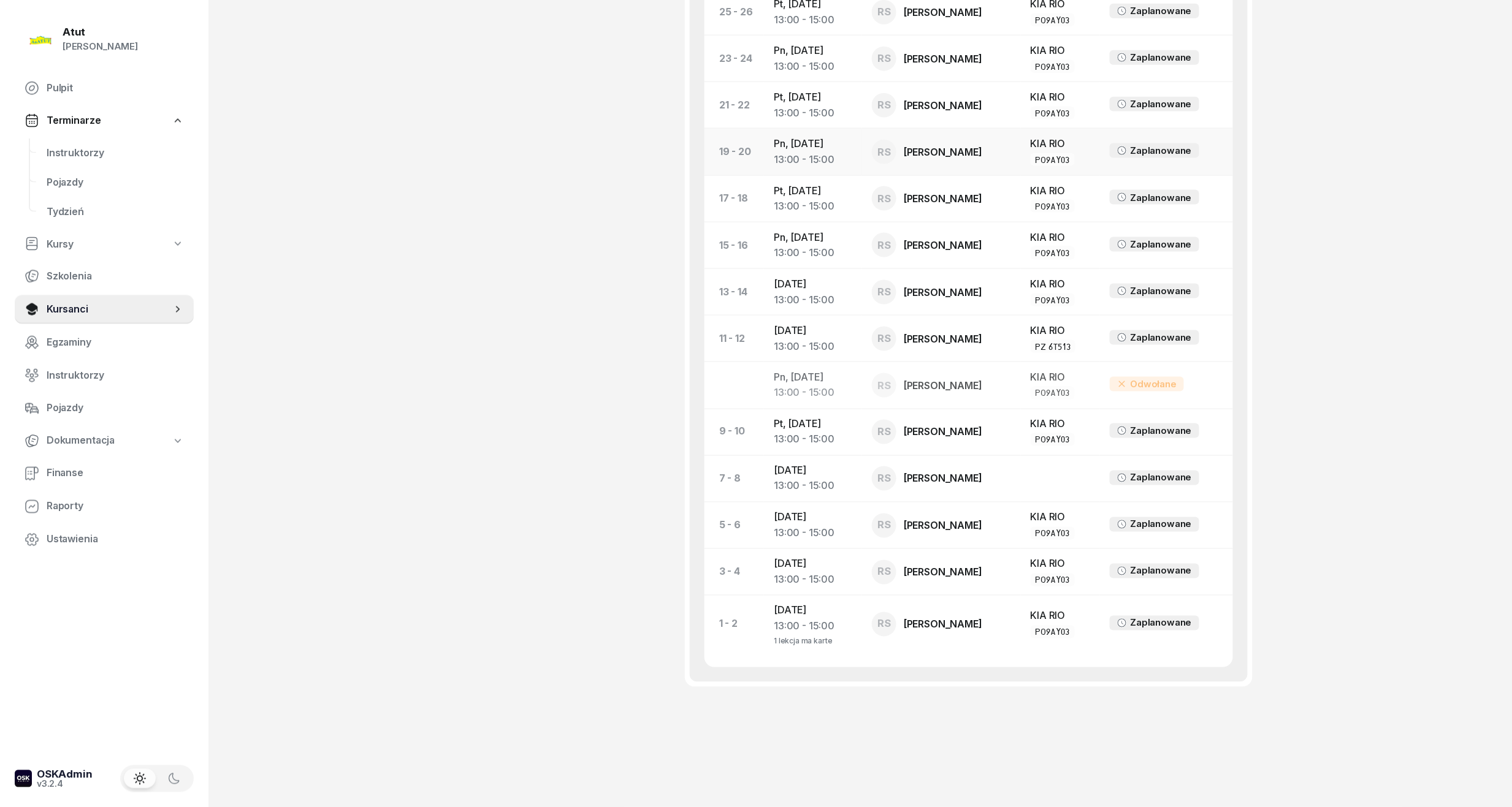
click at [802, 143] on td "Pn, 10 lis 2025 13:00 - 15:00" at bounding box center [813, 152] width 98 height 46
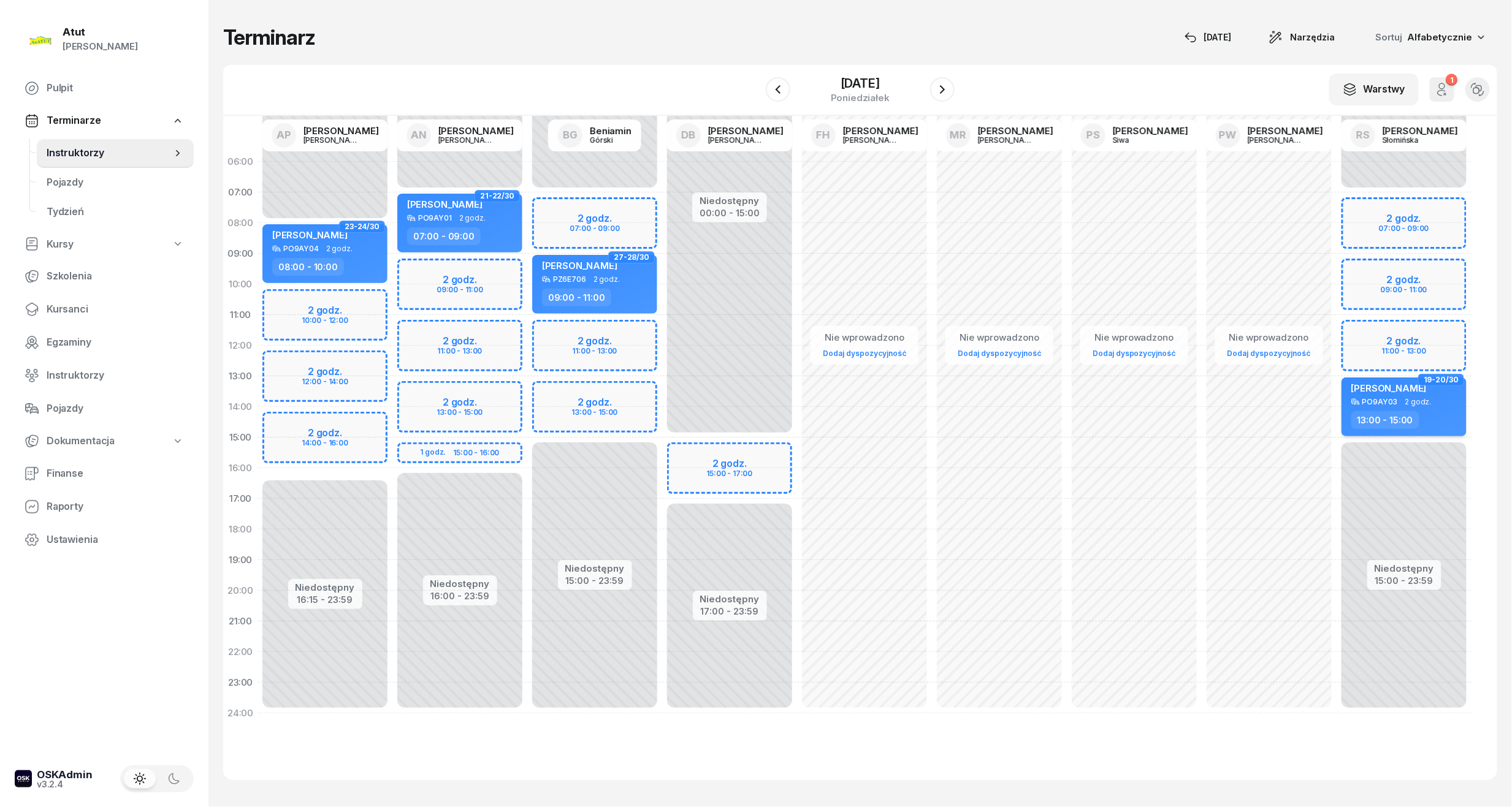
click at [1403, 384] on div "[PERSON_NAME]" at bounding box center [1405, 389] width 108 height 15
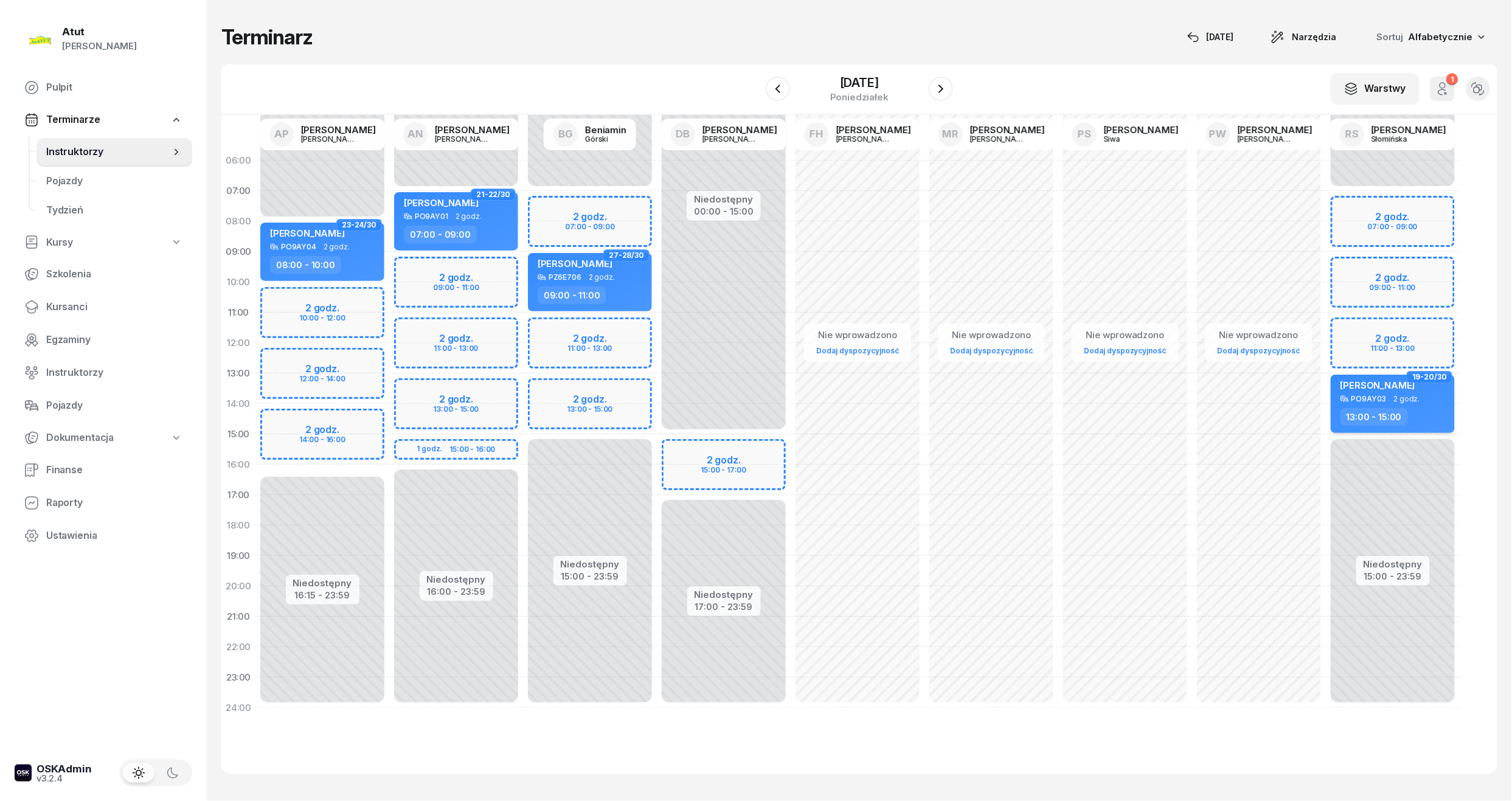
select select "13"
select select "15"
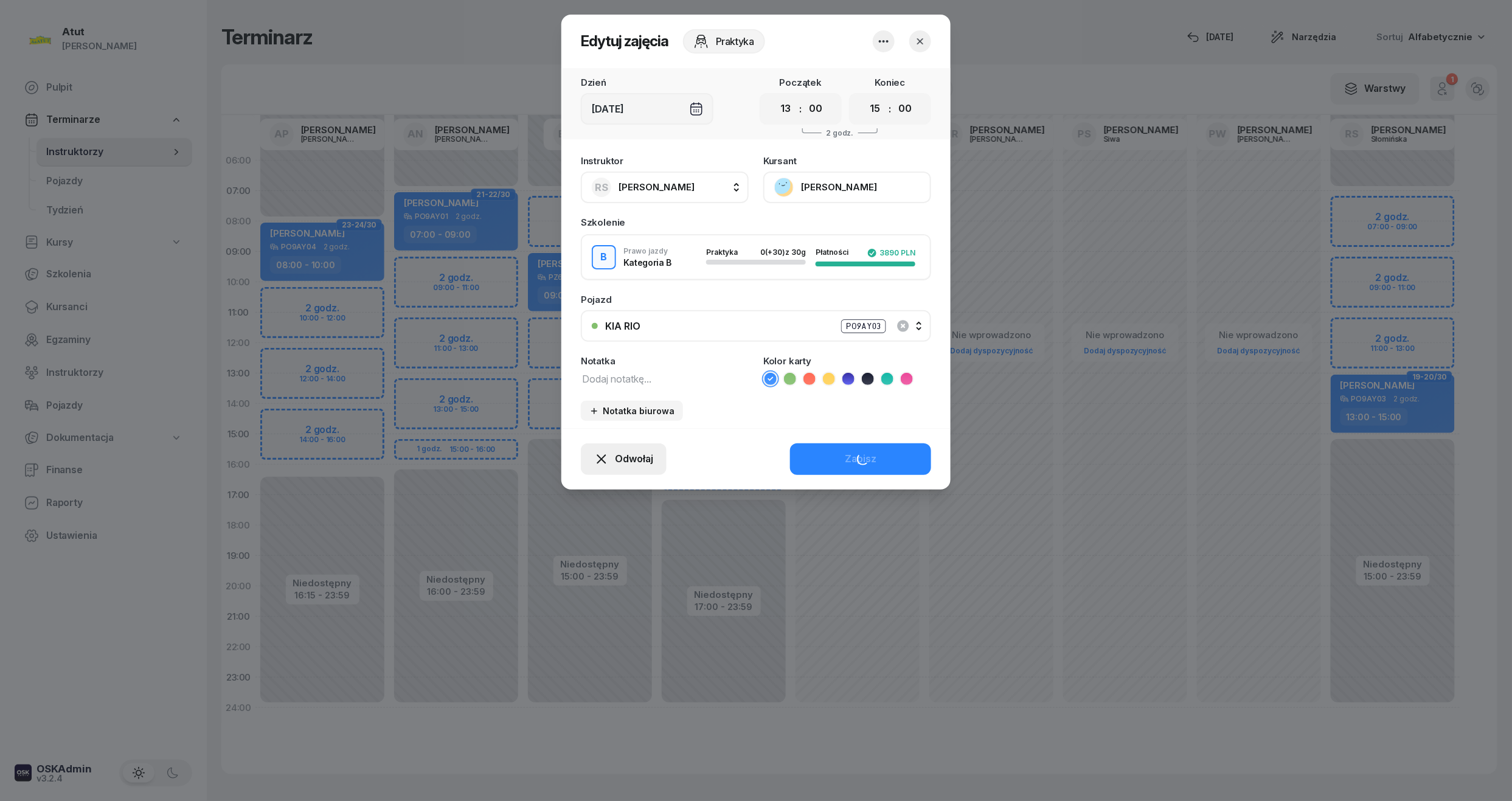
click at [619, 451] on span "Odwołaj" at bounding box center [634, 459] width 38 height 16
click at [602, 356] on div "My odwołaliśmy" at bounding box center [603, 354] width 73 height 16
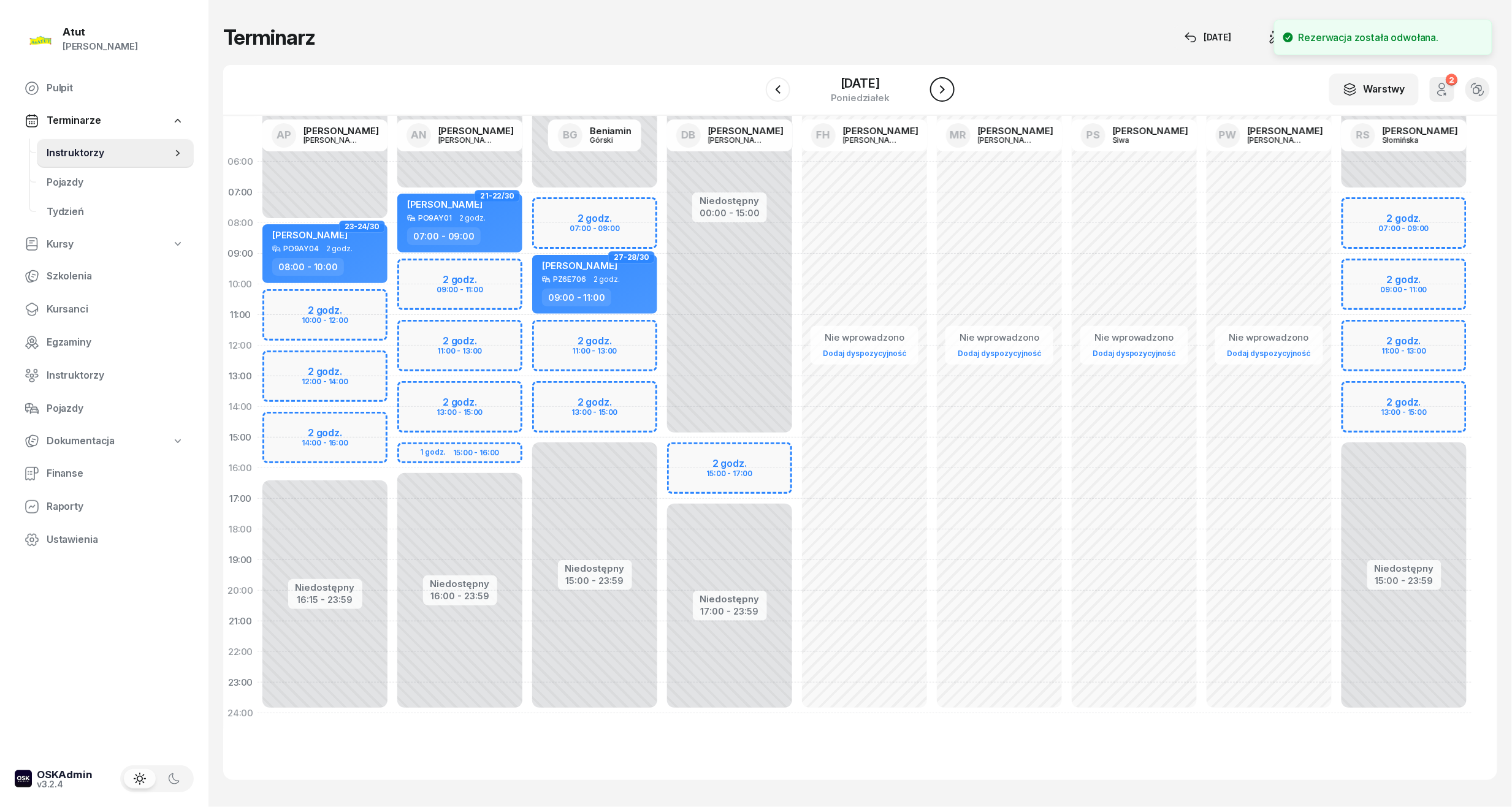
click at [940, 99] on button "button" at bounding box center [942, 89] width 24 height 24
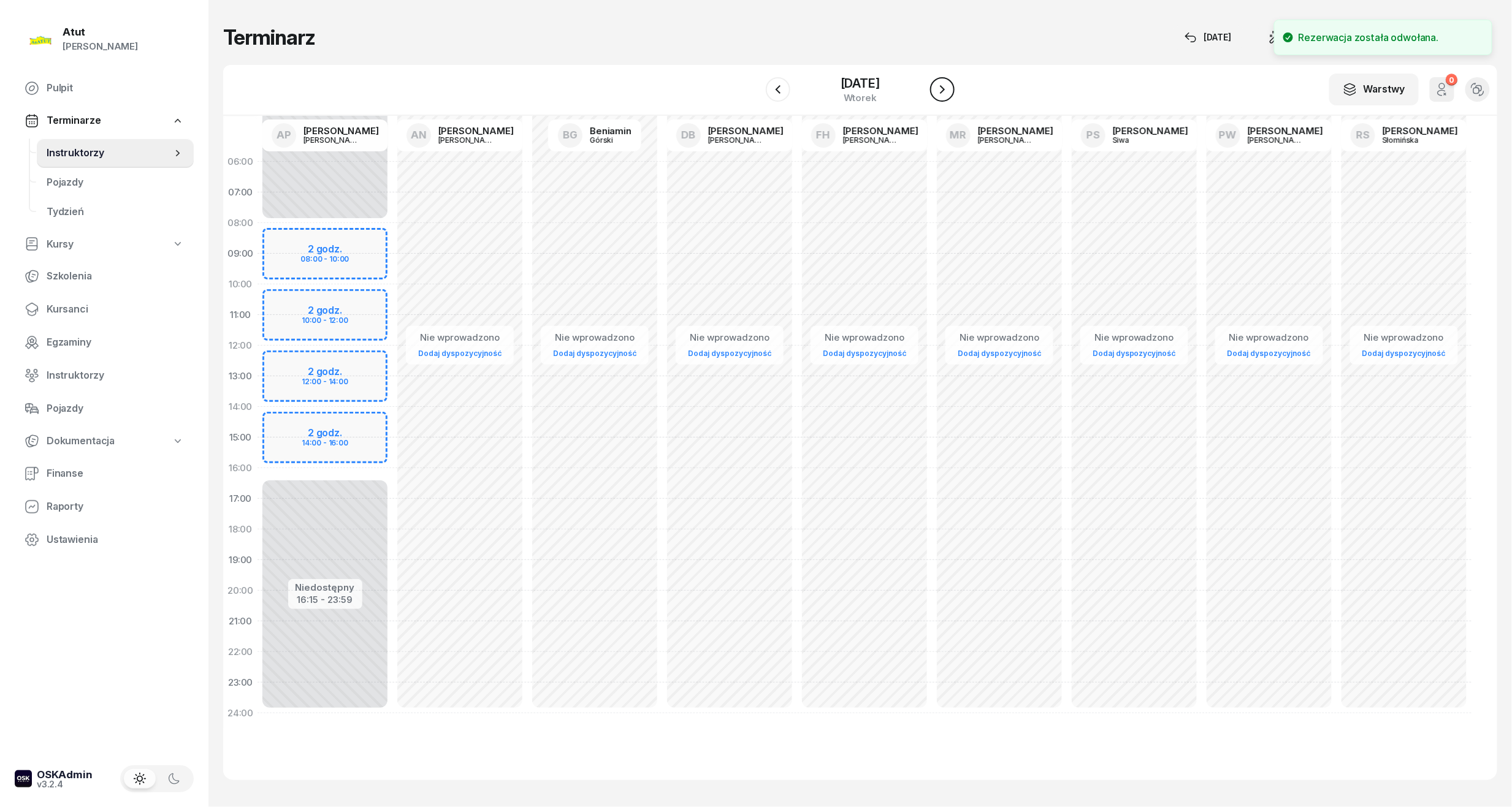
click at [942, 94] on icon "button" at bounding box center [942, 89] width 15 height 15
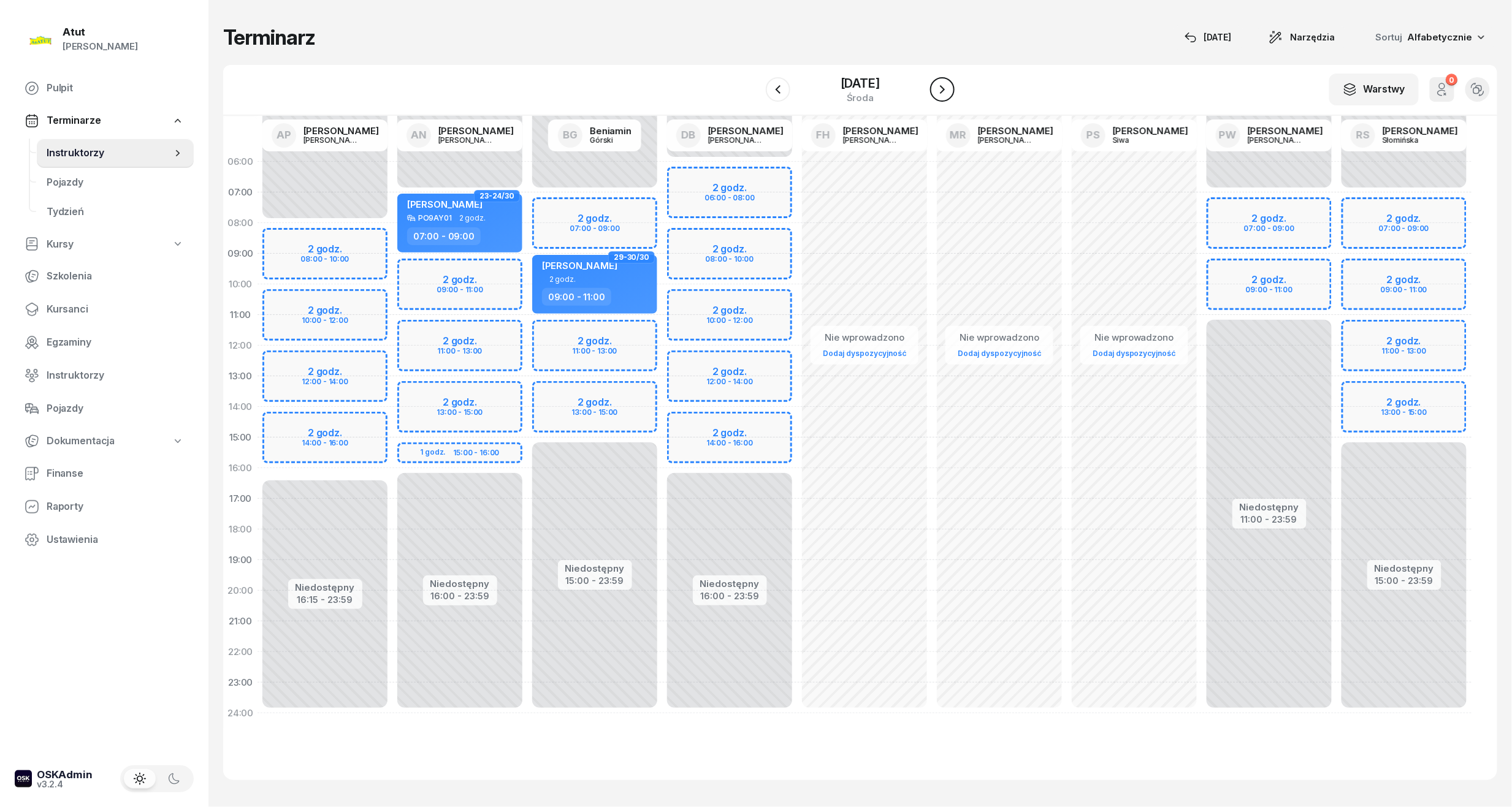
click at [943, 86] on icon "button" at bounding box center [942, 89] width 5 height 9
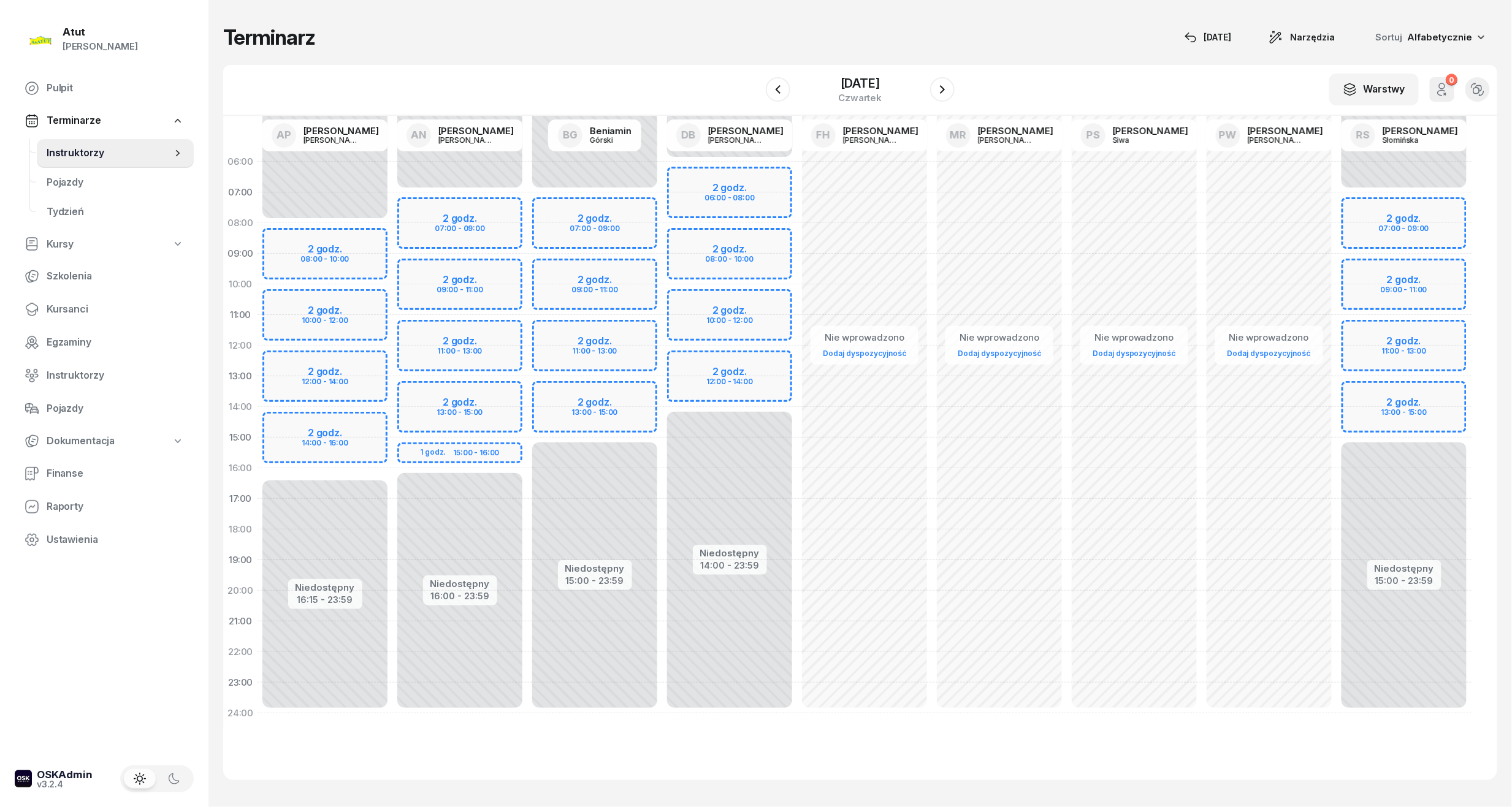
click at [1367, 401] on div "Niedostępny 00:00 - 07:00 Niedostępny 15:00 - 23:59 2 godz. 07:00 - 09:00 2 god…" at bounding box center [1403, 437] width 135 height 582
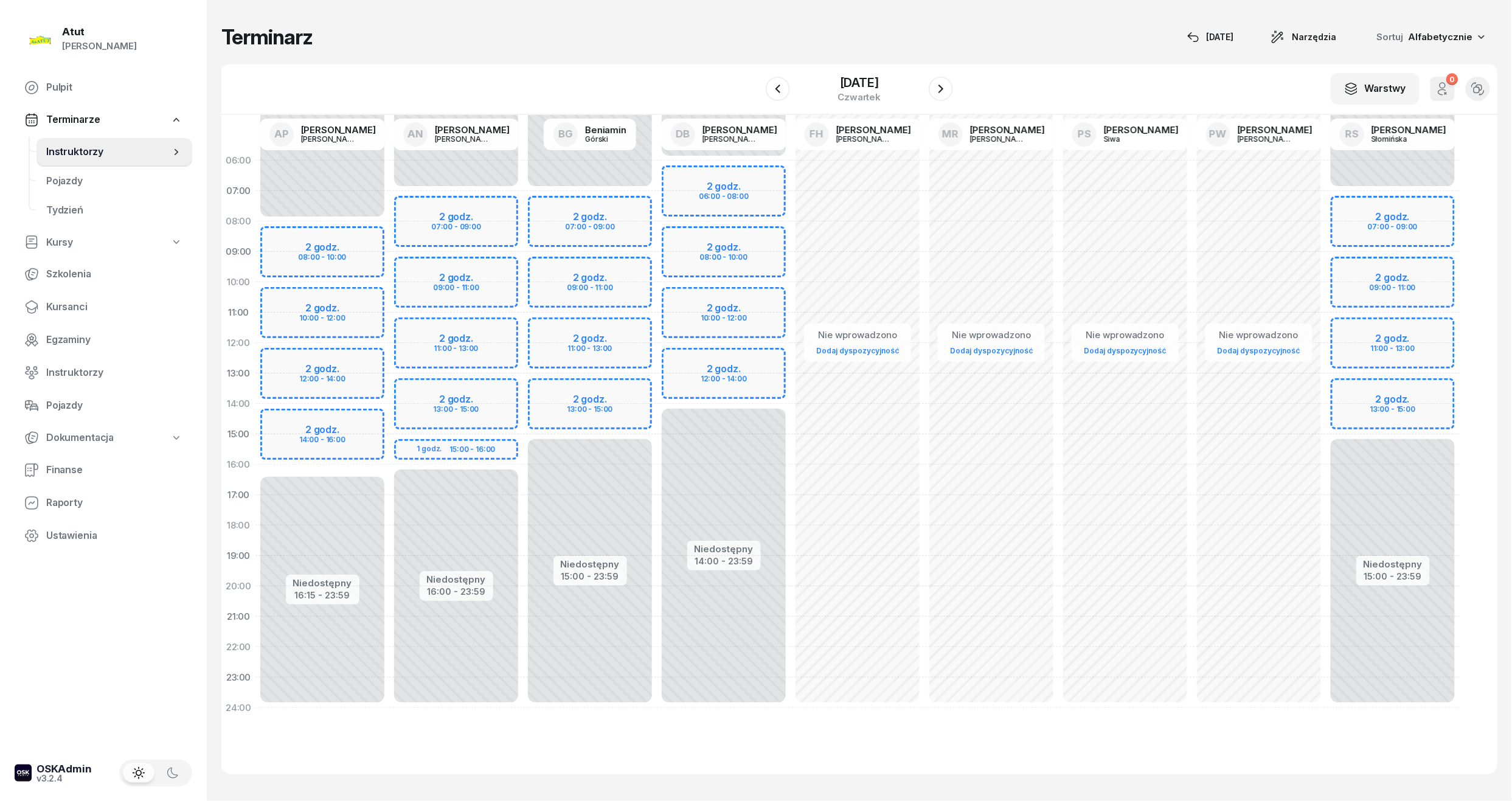
select select "13"
select select "15"
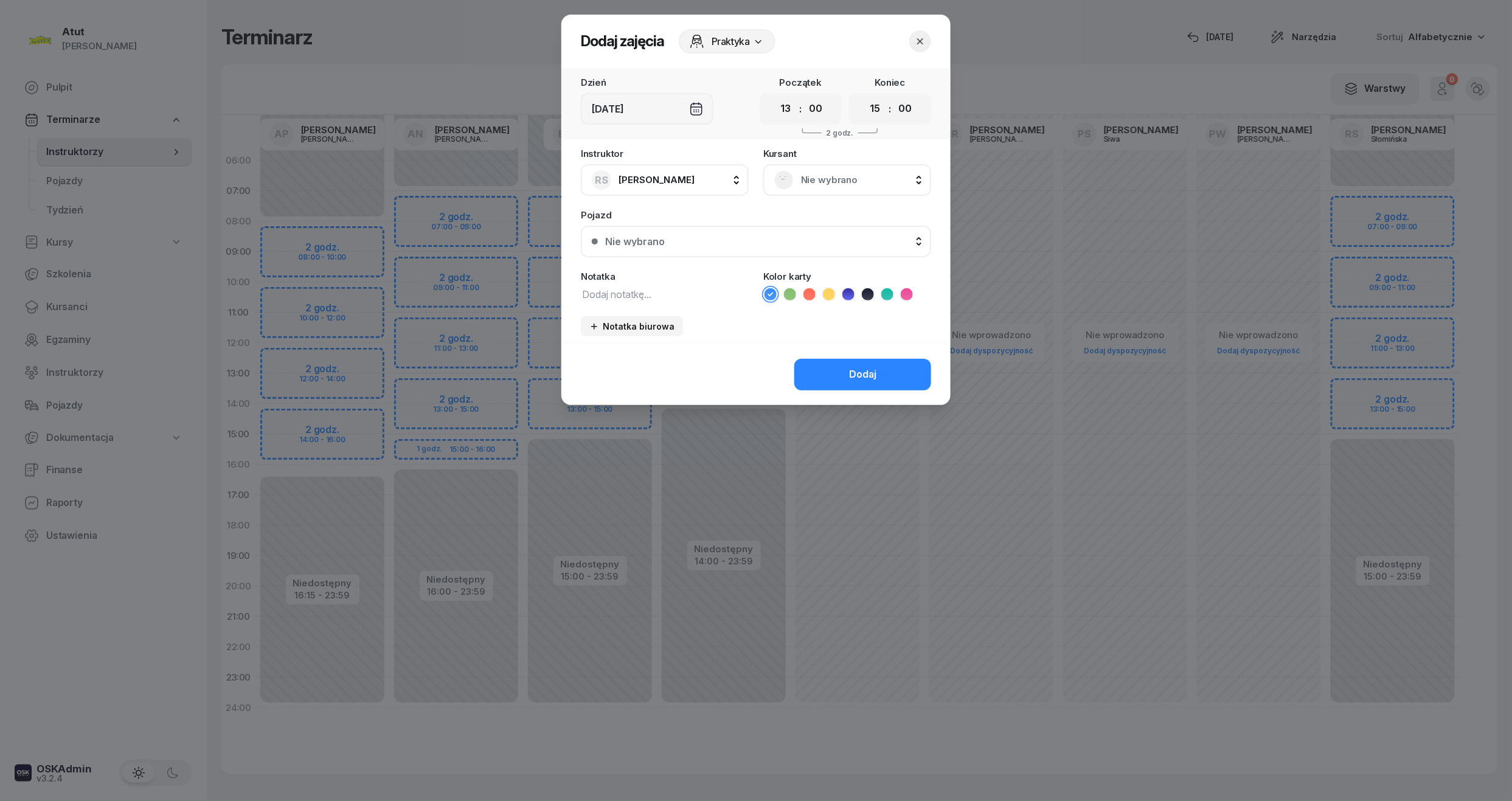
click at [835, 183] on span "Nie wybrano" at bounding box center [860, 180] width 119 height 16
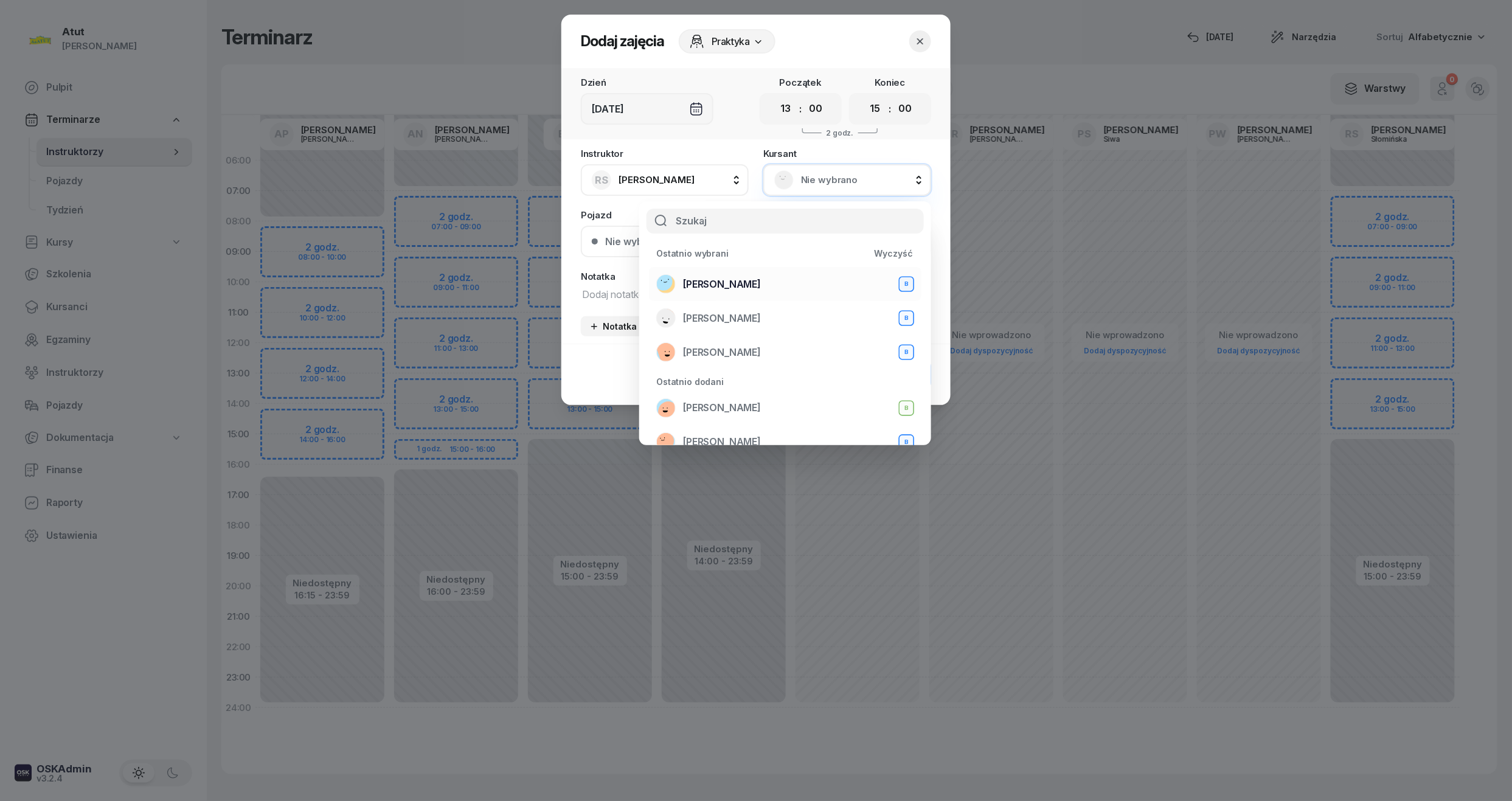
click at [708, 280] on span "[PERSON_NAME]" at bounding box center [722, 285] width 78 height 16
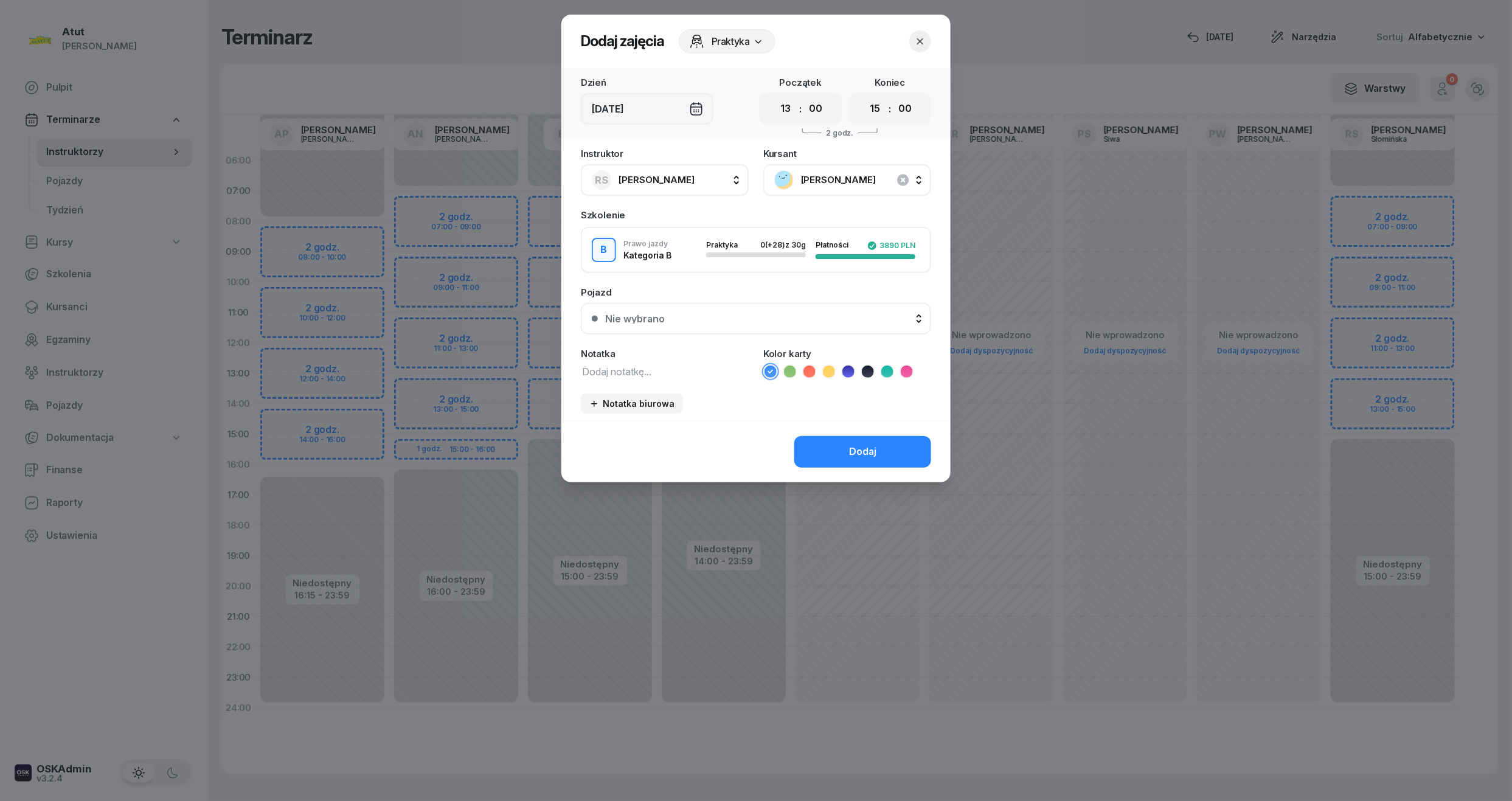
click at [703, 316] on div "Nie wybrano" at bounding box center [763, 319] width 315 height 9
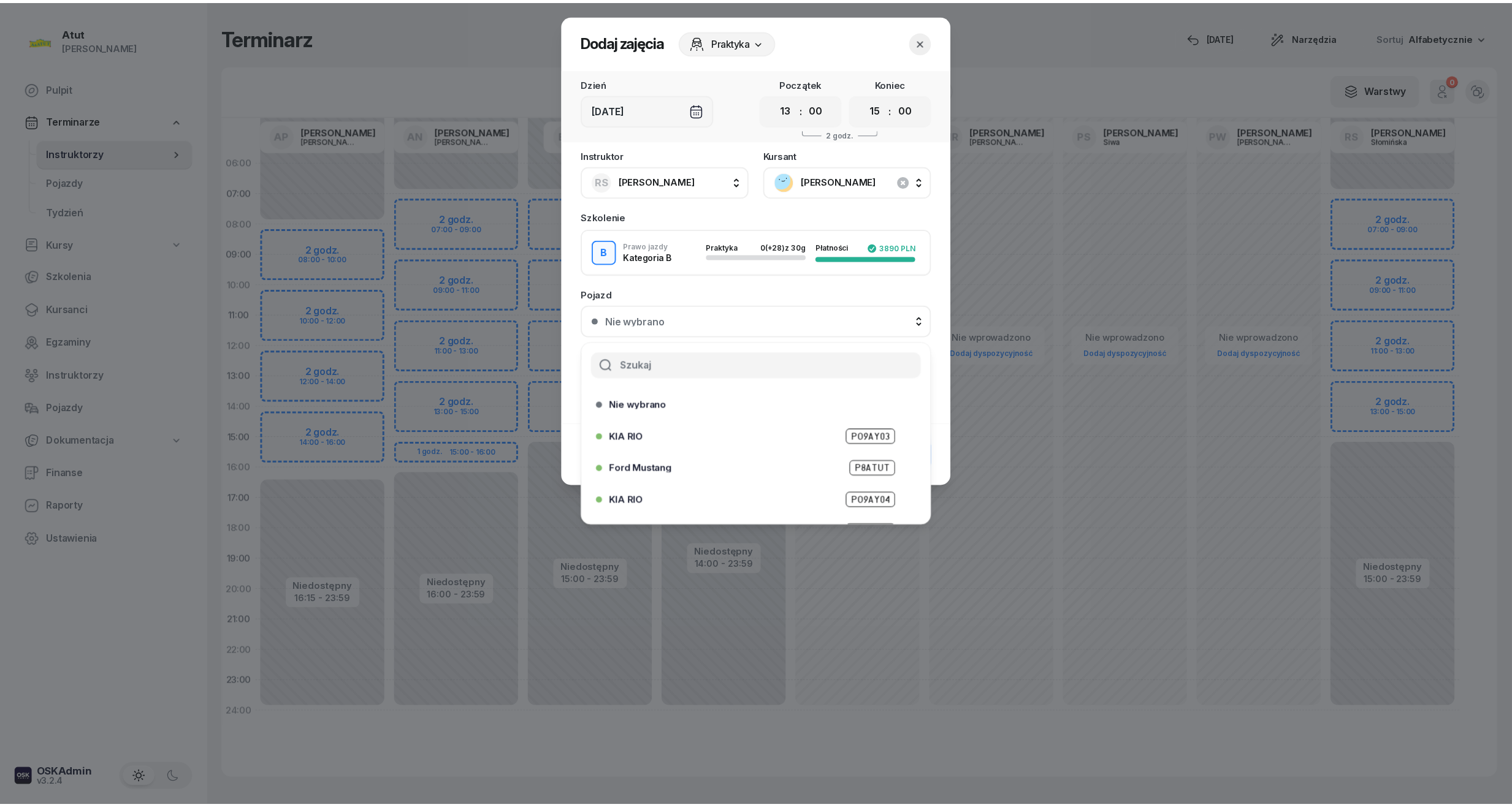
scroll to position [152, 0]
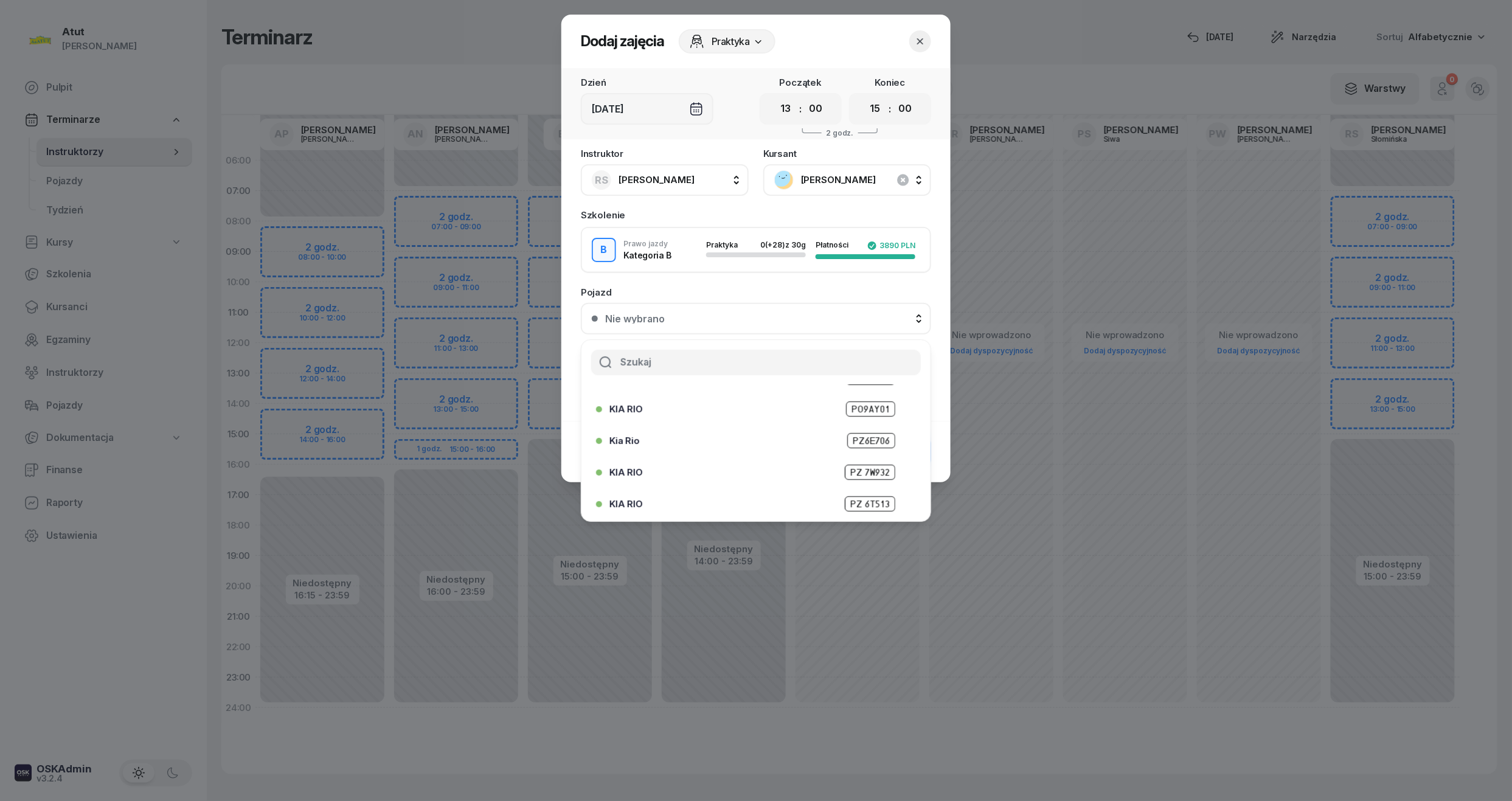
click at [869, 490] on li "KIA RIO PZ 6T513" at bounding box center [756, 504] width 349 height 29
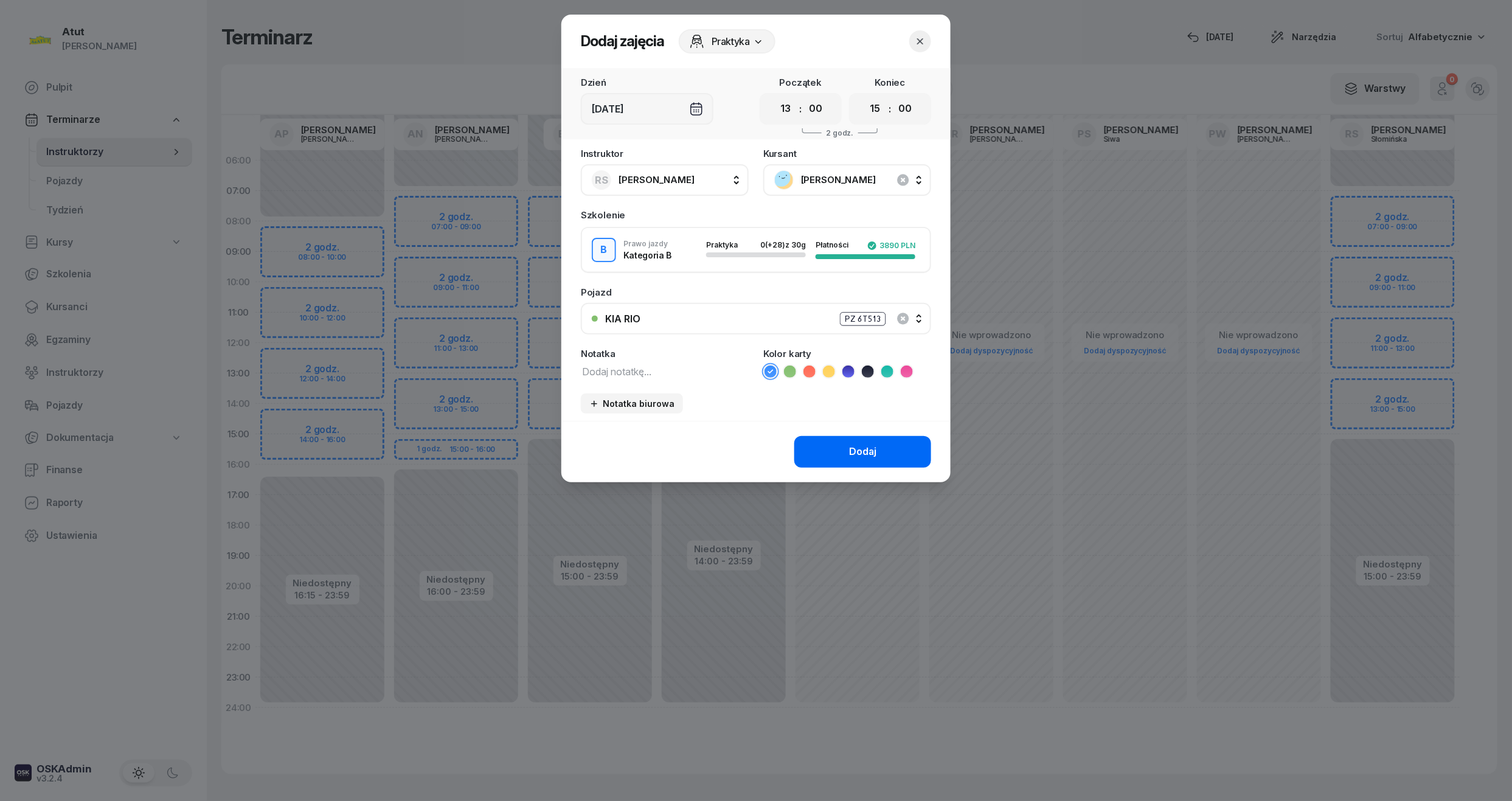
click at [854, 441] on button "Dodaj" at bounding box center [863, 452] width 137 height 32
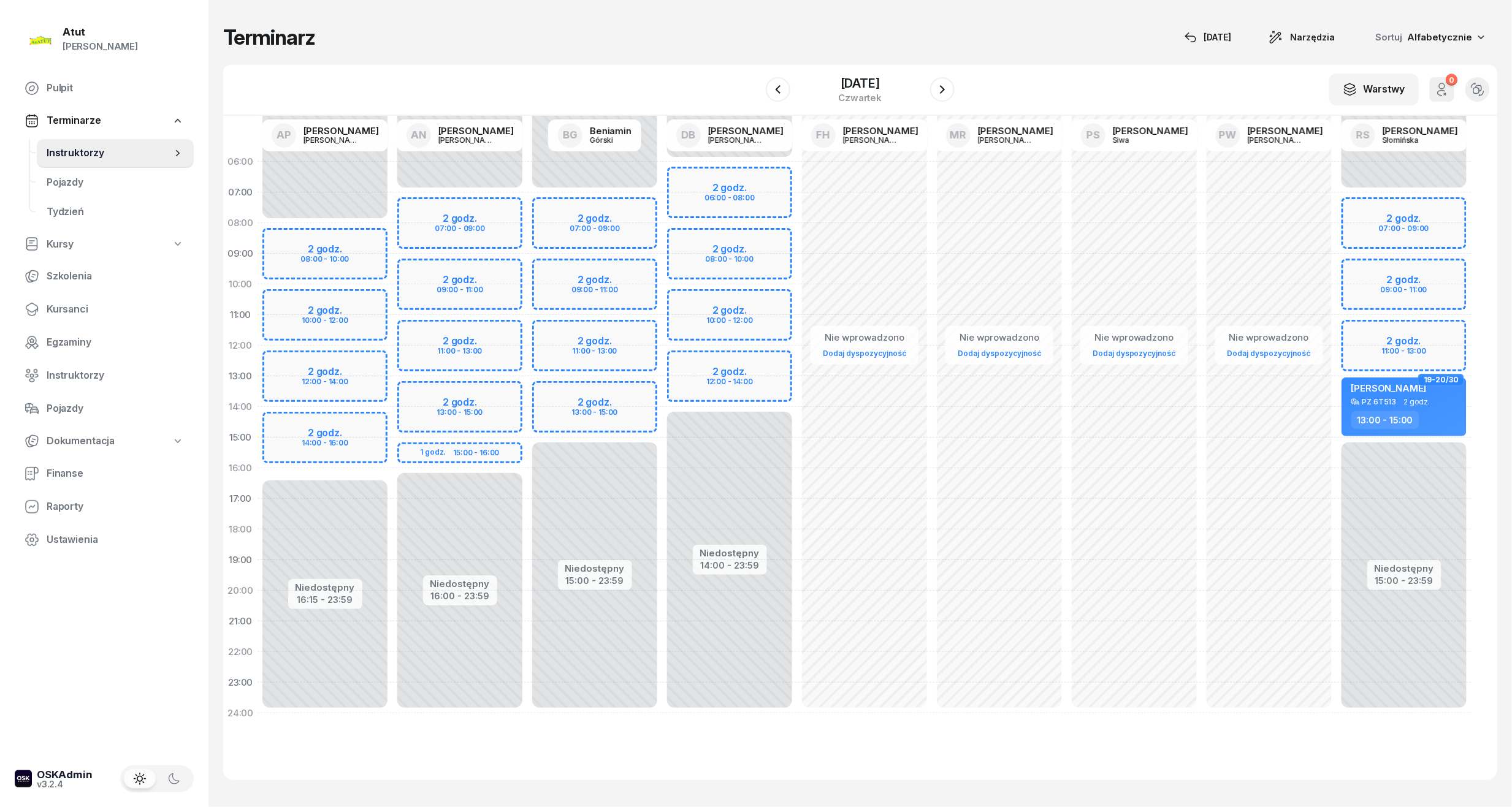
click at [837, 66] on div "W Wybierz AP Adam Pytlak AN Artur Nowakowski BG Beniamin Górski DB Dariusz Bańk…" at bounding box center [860, 90] width 1274 height 51
click at [1422, 388] on div "[PERSON_NAME]" at bounding box center [1405, 389] width 108 height 15
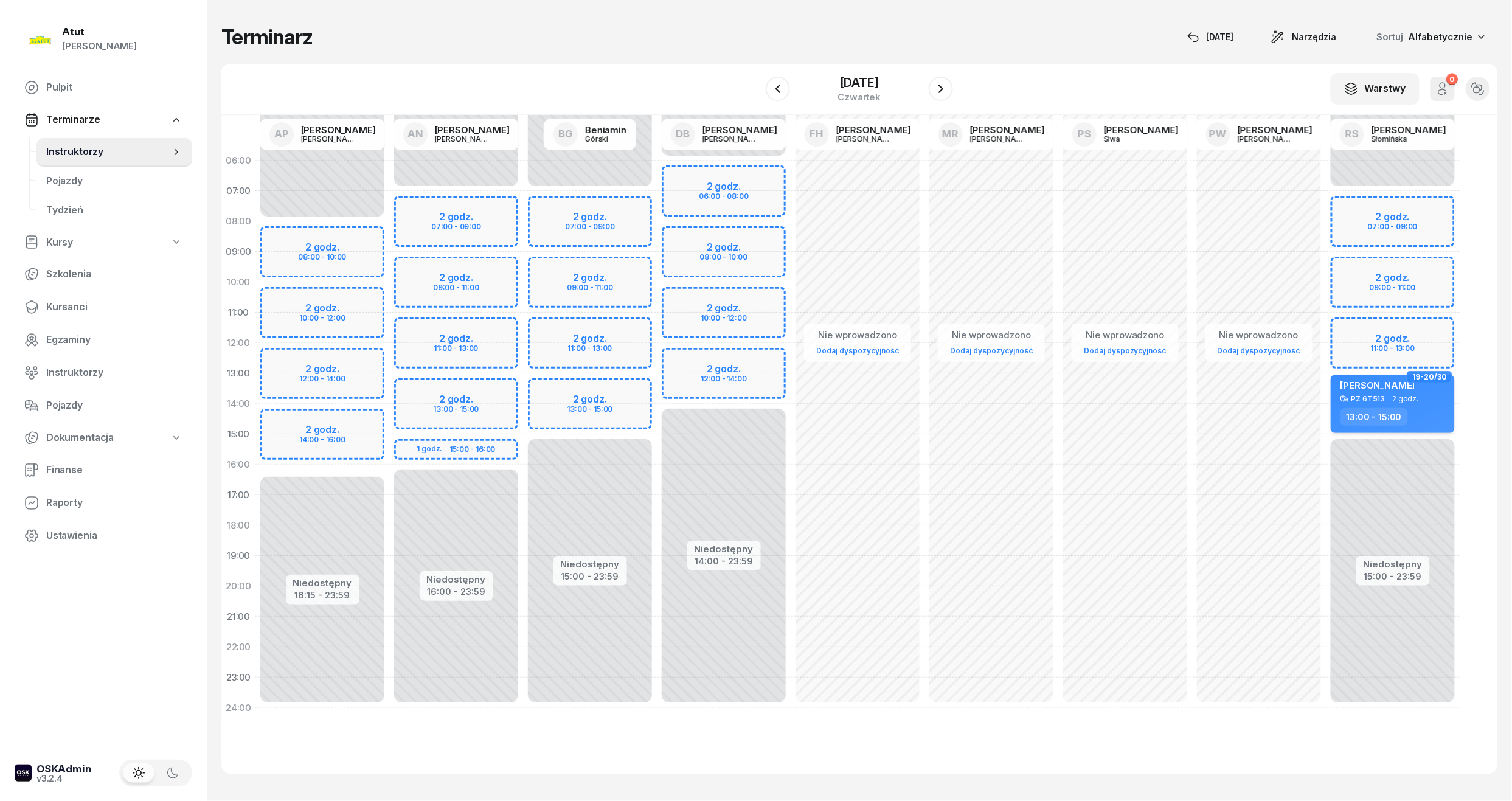
select select "13"
select select "15"
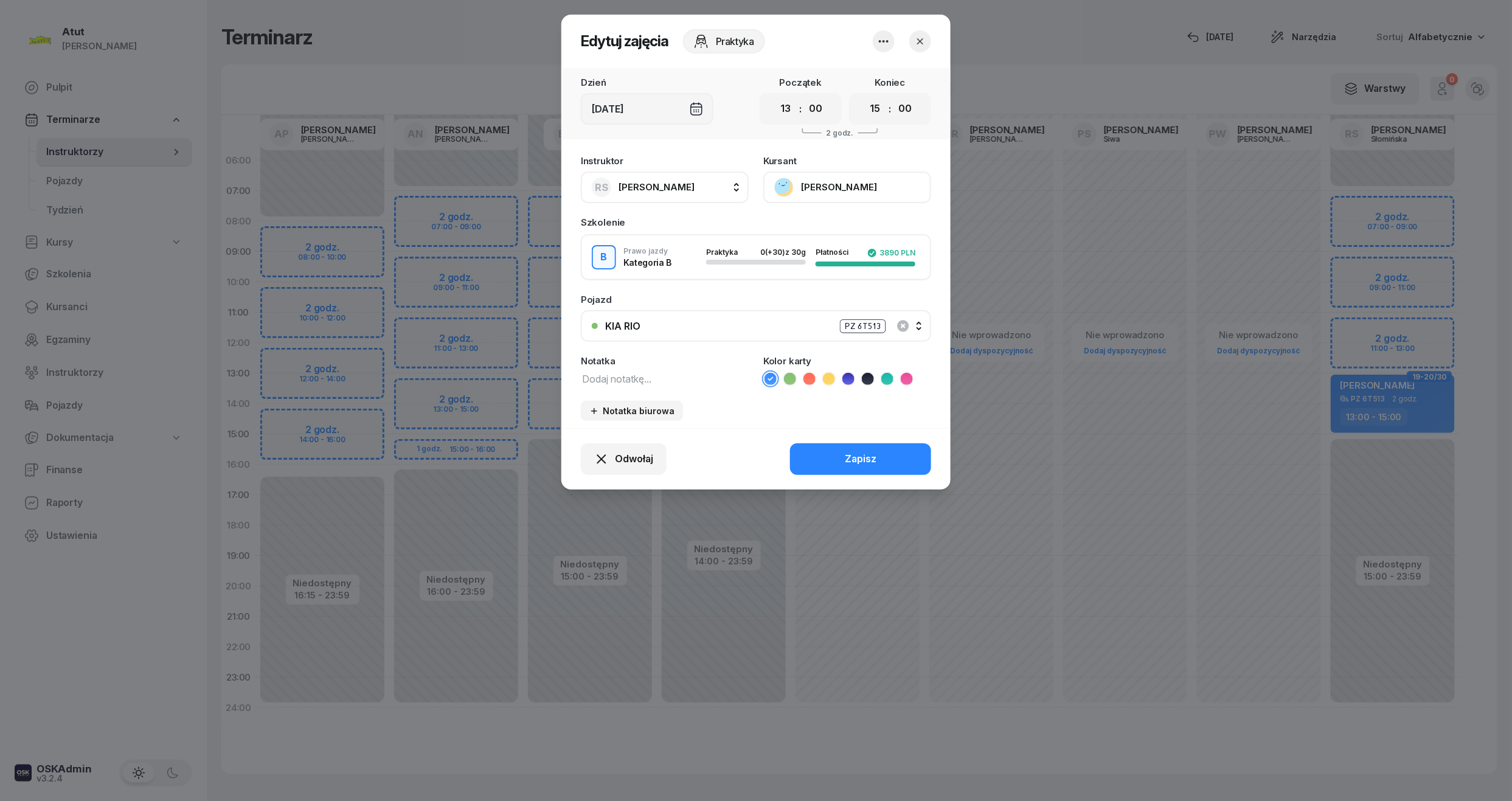
click at [870, 195] on button "[PERSON_NAME]" at bounding box center [847, 187] width 168 height 32
click at [798, 222] on div "Otwórz profil" at bounding box center [802, 229] width 59 height 16
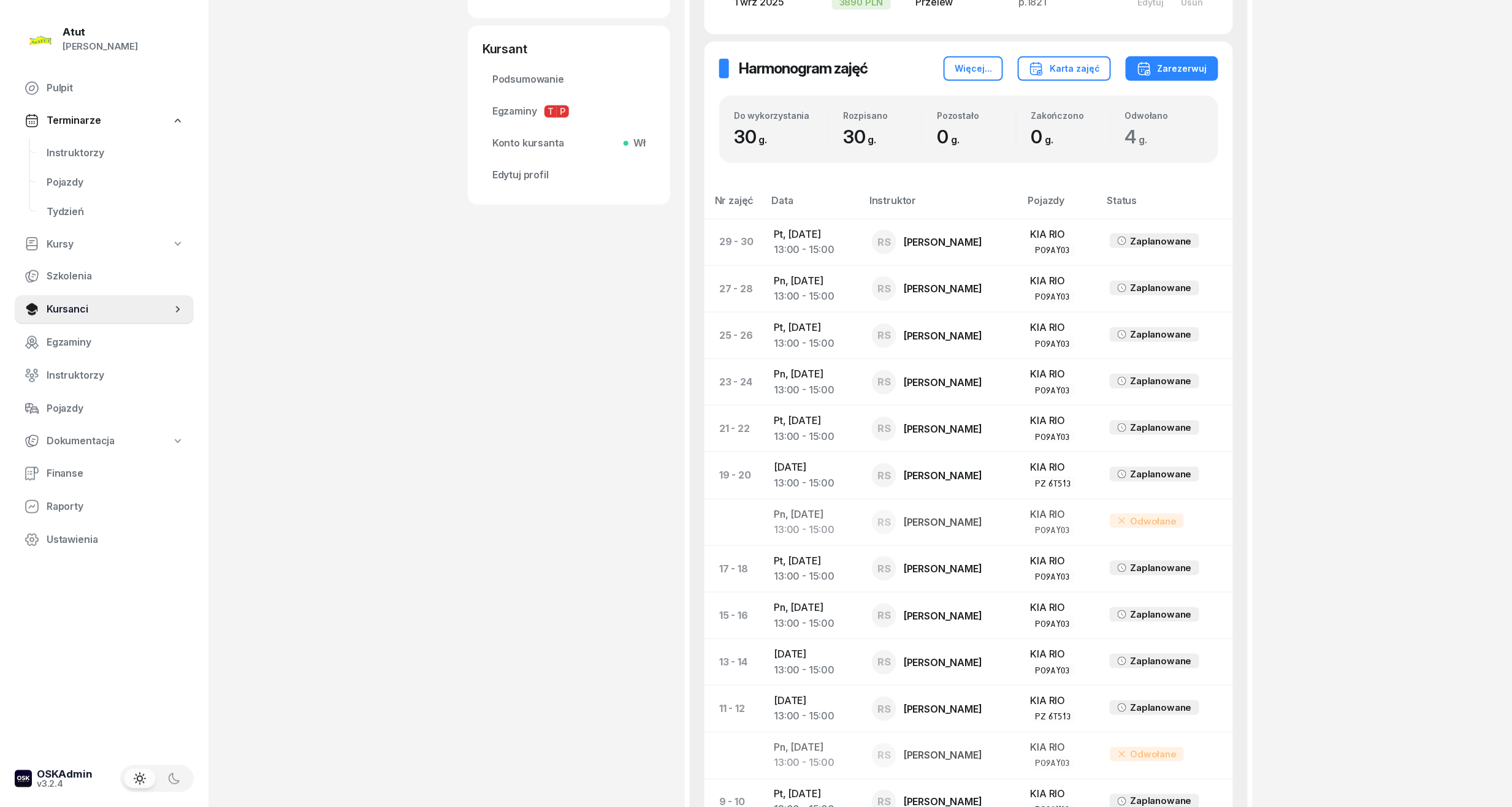
scroll to position [490, 0]
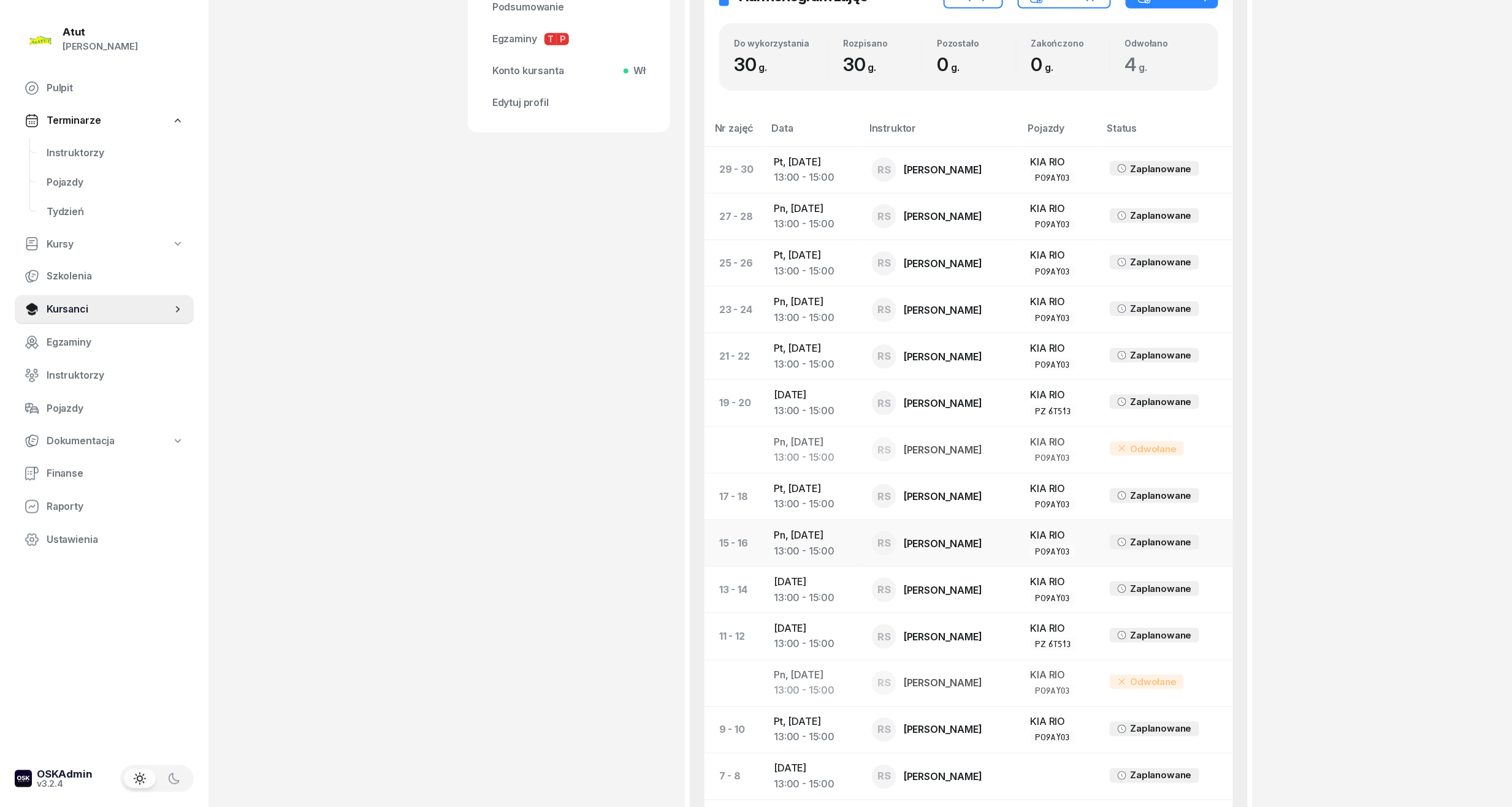
click at [798, 540] on td "Pn, 3 lis 2025 13:00 - 15:00" at bounding box center [813, 544] width 98 height 46
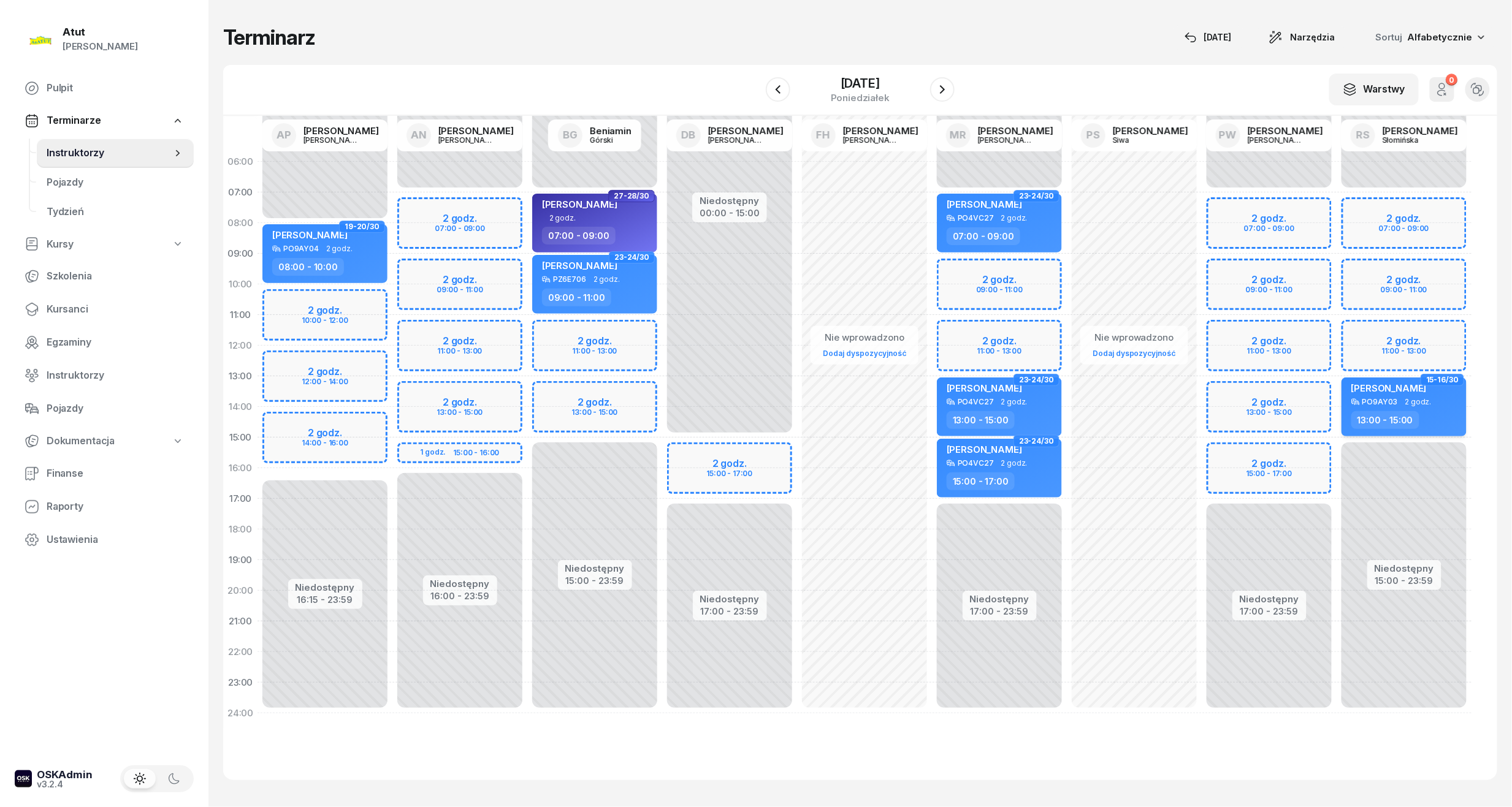
click at [1389, 396] on div "[PERSON_NAME]" at bounding box center [1389, 389] width 76 height 15
select select "13"
select select "15"
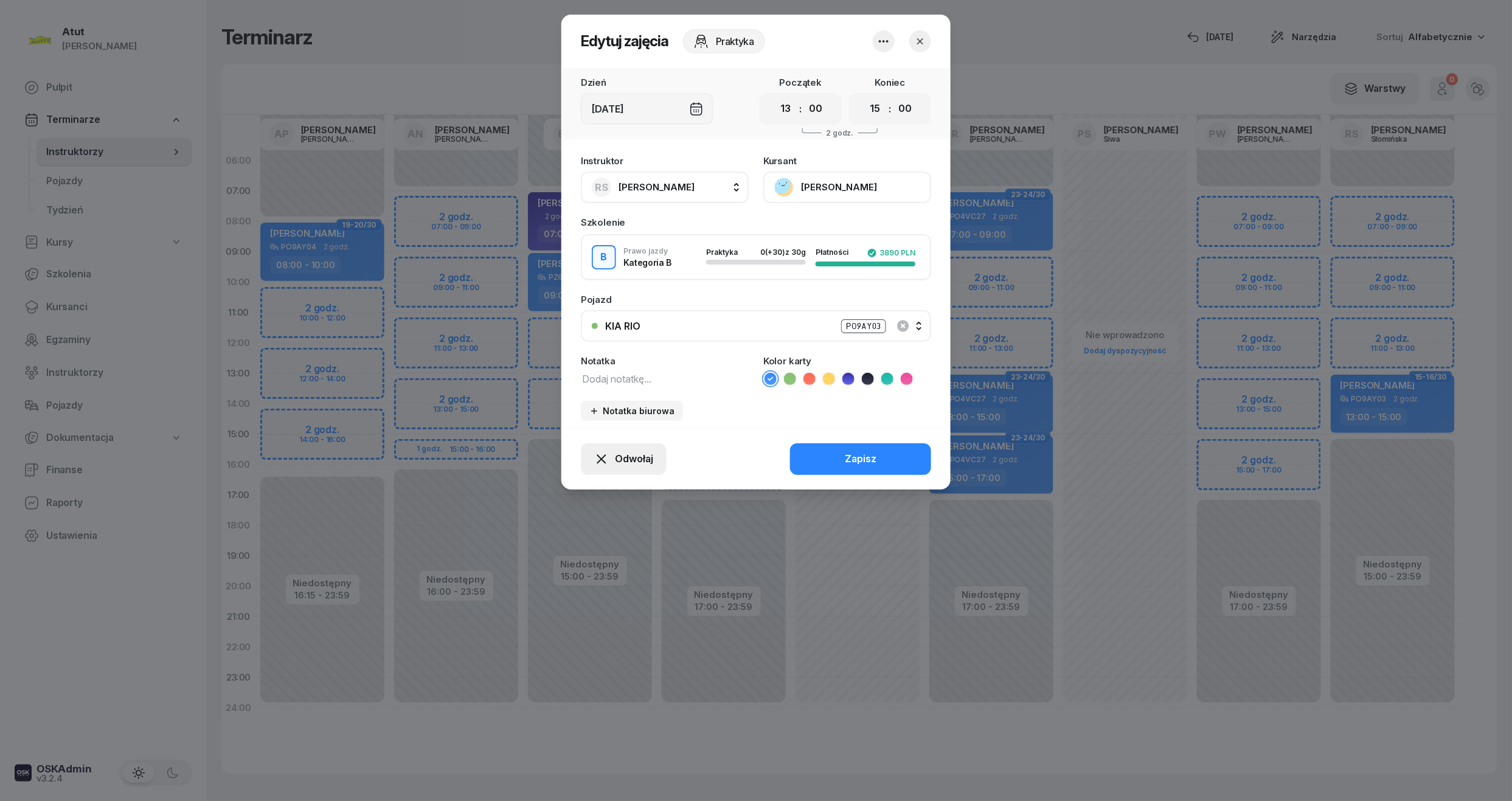
click at [607, 464] on icon "button" at bounding box center [601, 459] width 15 height 15
click at [590, 356] on div "My odwołaliśmy" at bounding box center [603, 354] width 73 height 16
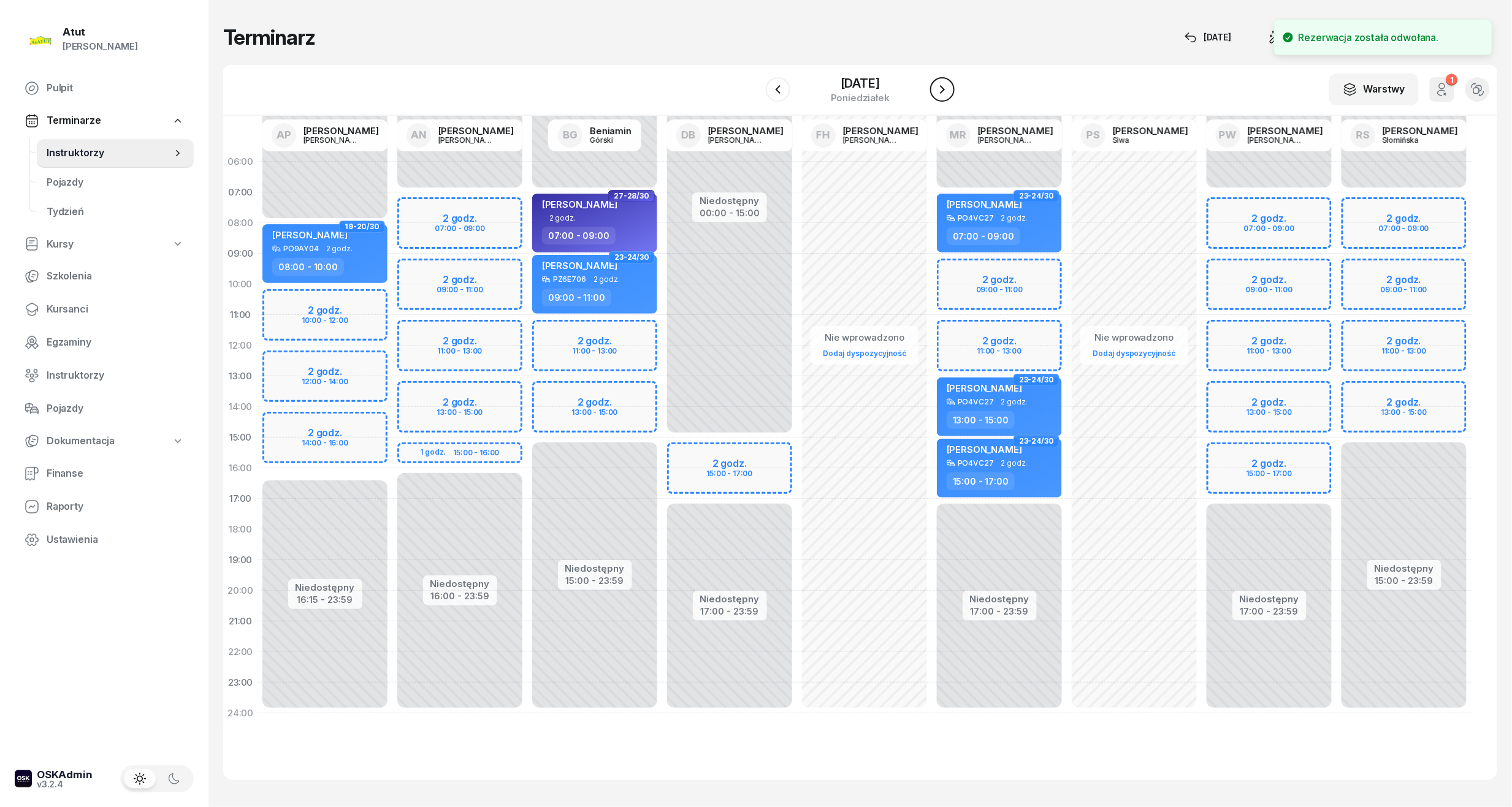
click at [937, 90] on icon "button" at bounding box center [942, 89] width 15 height 15
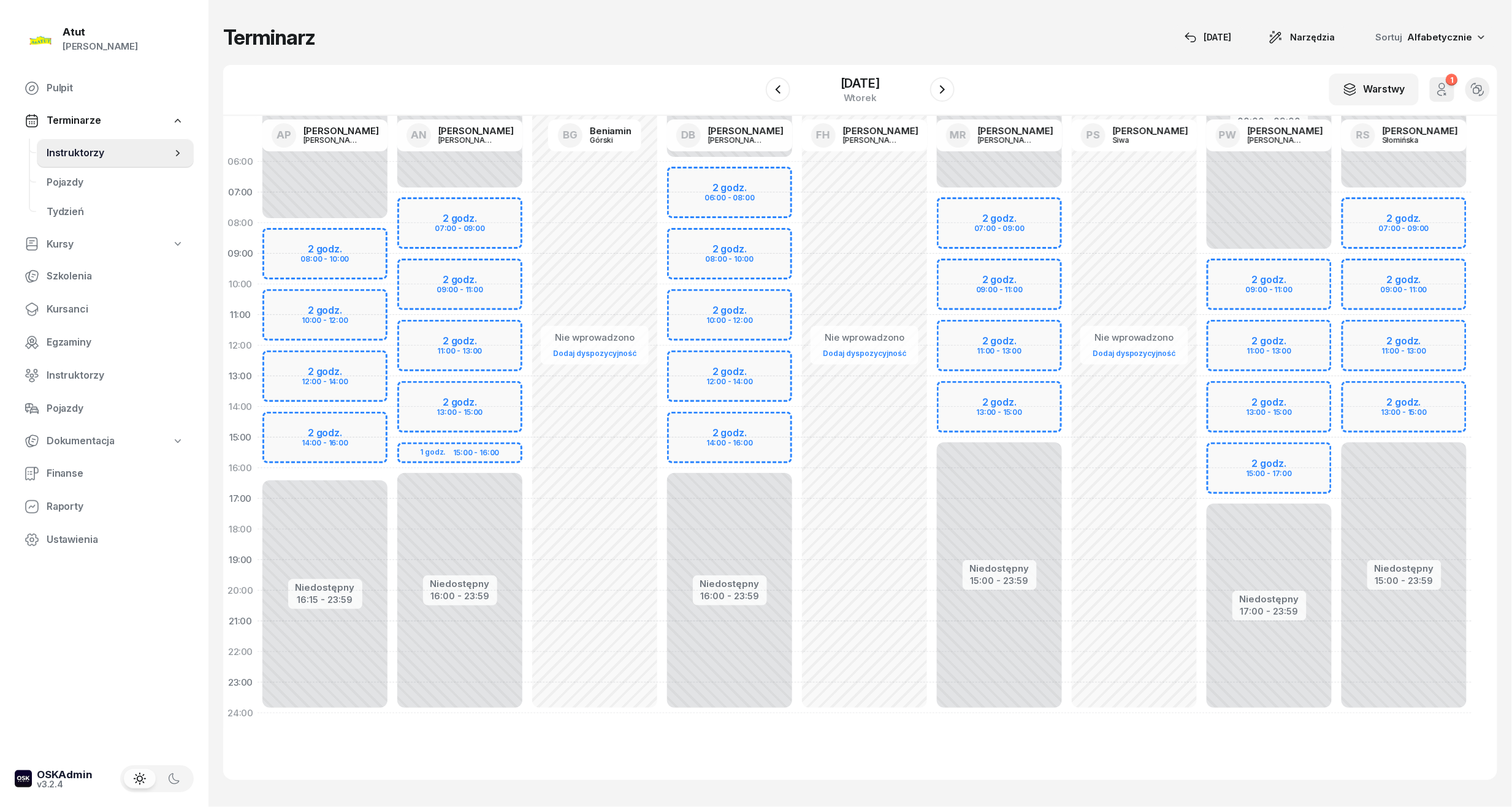
click at [1416, 407] on div "Niedostępny 00:00 - 07:00 Niedostępny 15:00 - 23:59 2 godz. 07:00 - 09:00 2 god…" at bounding box center [1403, 437] width 135 height 582
select select "14"
select select "16"
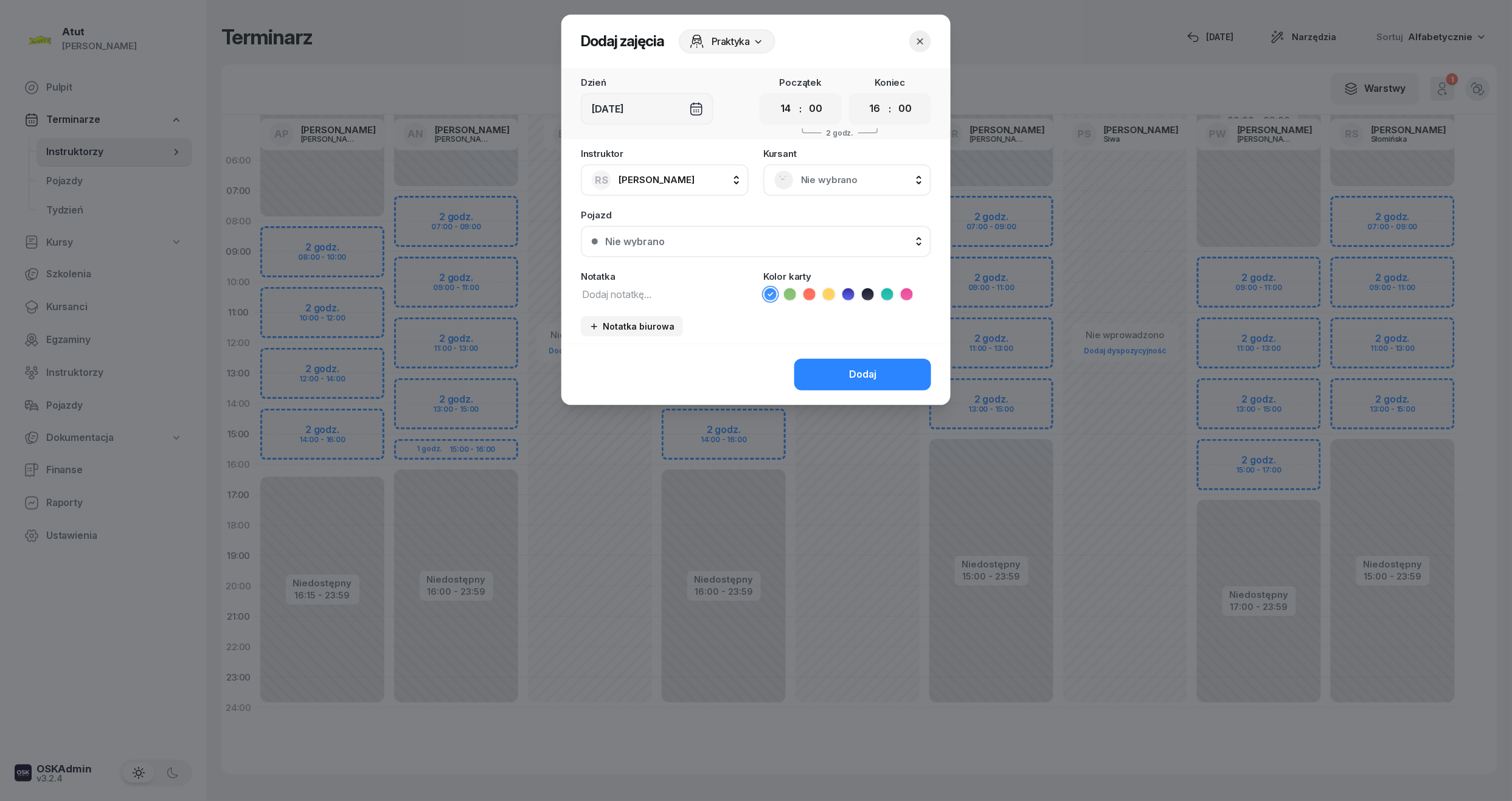
click at [831, 183] on span "Nie wybrano" at bounding box center [860, 180] width 119 height 16
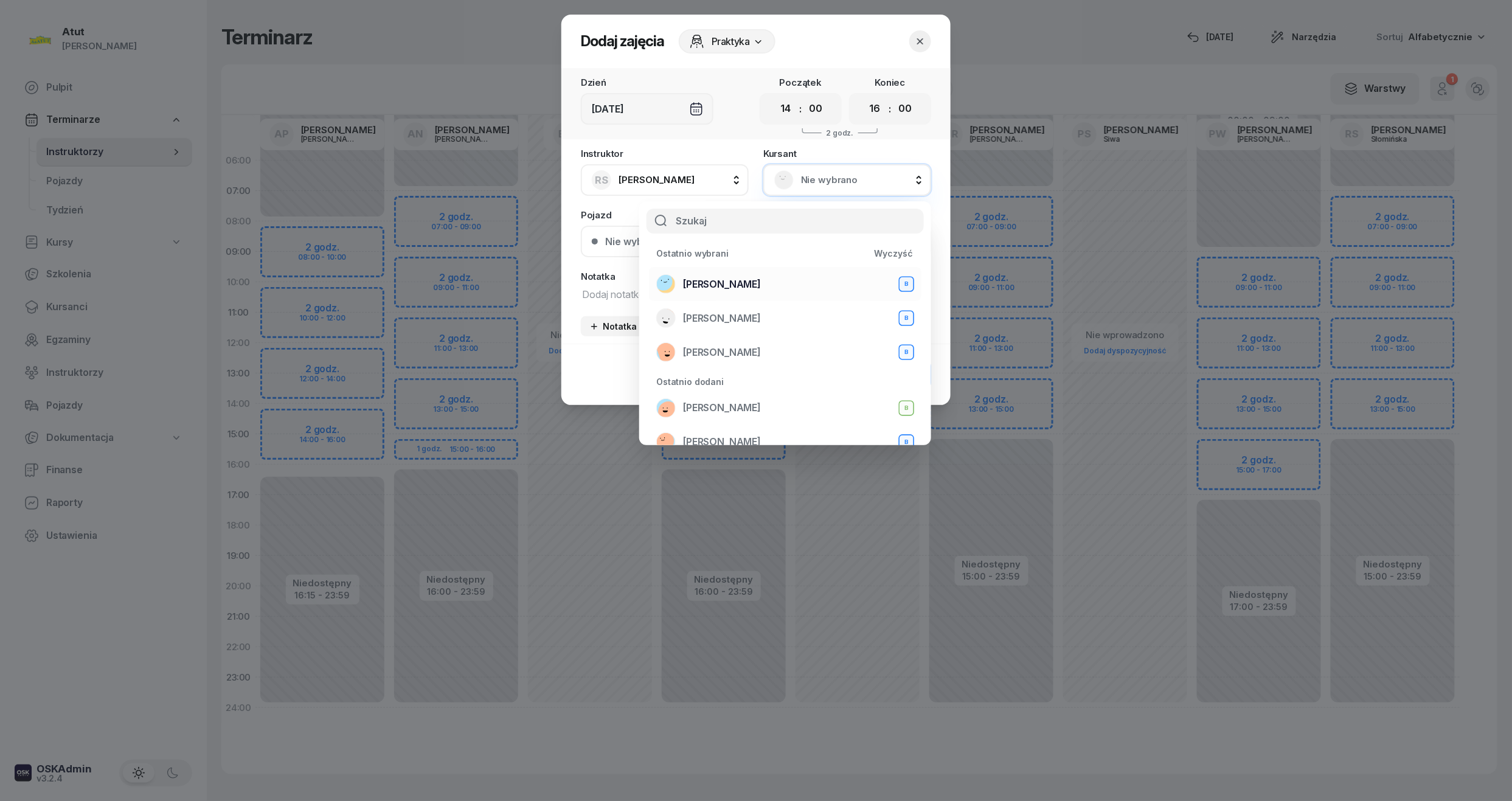
click at [735, 277] on div "Julia Pitoń B" at bounding box center [785, 283] width 258 height 20
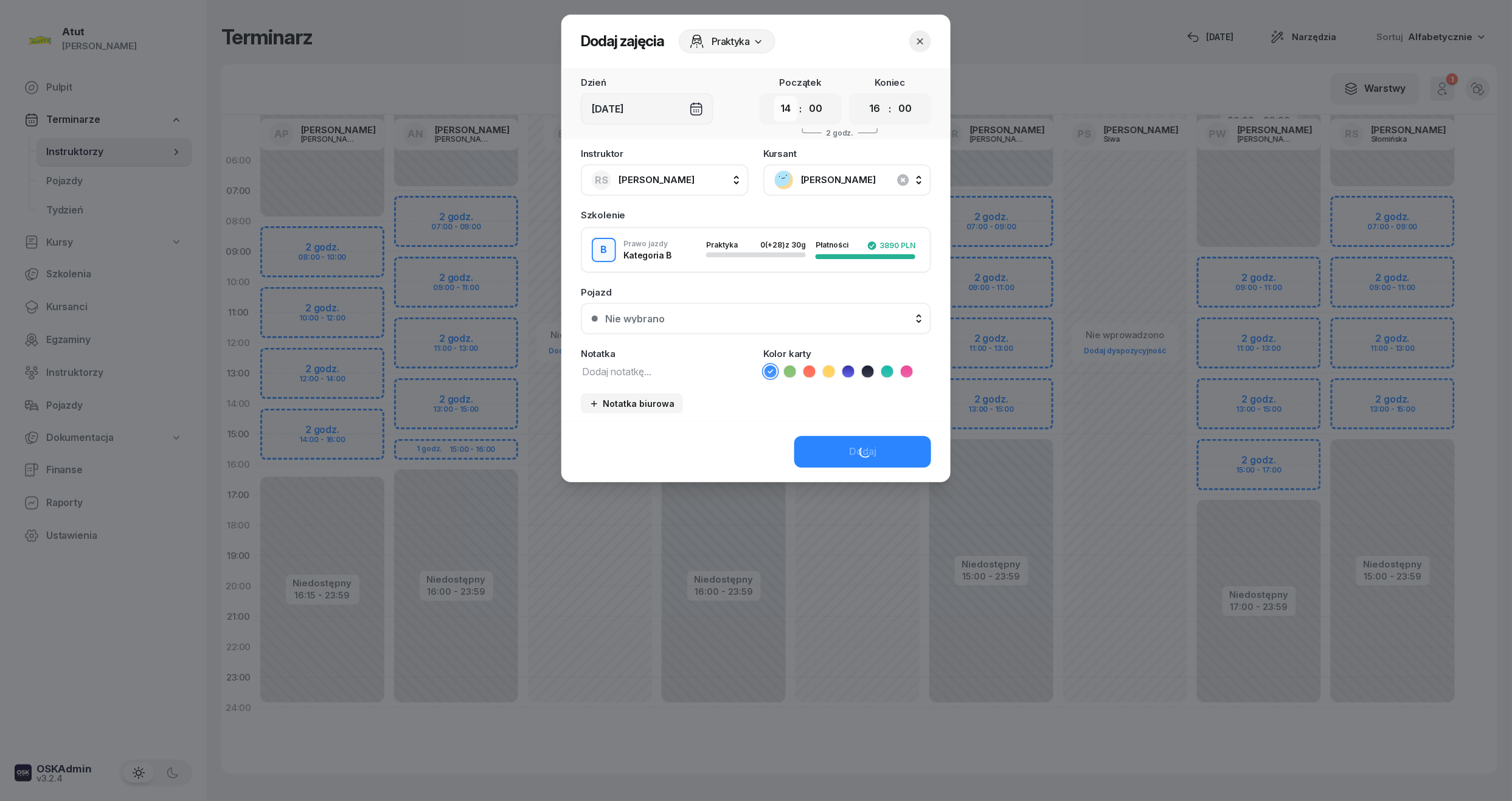
click at [792, 98] on select "00 01 02 03 04 05 06 07 08 09 10 11 12 13 14 15 16 17 18 19 20 21 22 23" at bounding box center [786, 109] width 23 height 26
select select "13"
click at [774, 96] on select "00 01 02 03 04 05 06 07 08 09 10 11 12 13 14 15 16 17 18 19 20 21 22 23" at bounding box center [786, 109] width 23 height 26
click at [873, 112] on select "00 01 02 03 04 05 06 07 08 09 10 11 12 13 14 15 16 17 18 19 20 21 22 23" at bounding box center [876, 109] width 23 height 26
select select "15"
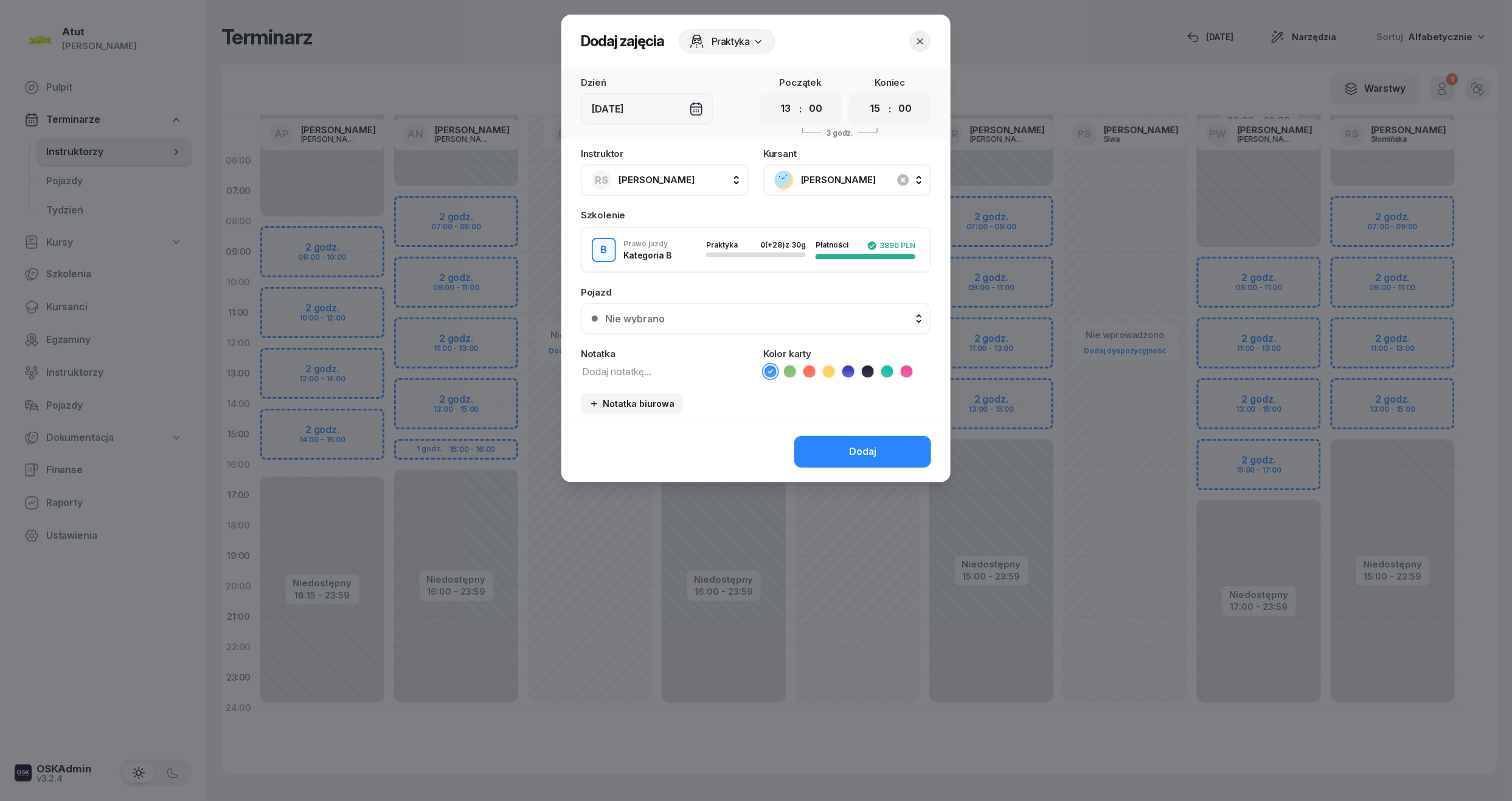
click at [864, 96] on select "00 01 02 03 04 05 06 07 08 09 10 11 12 13 14 15 16 17 18 19 20 21 22 23" at bounding box center [876, 109] width 23 height 26
click at [666, 325] on button "Nie wybrano" at bounding box center [756, 319] width 350 height 32
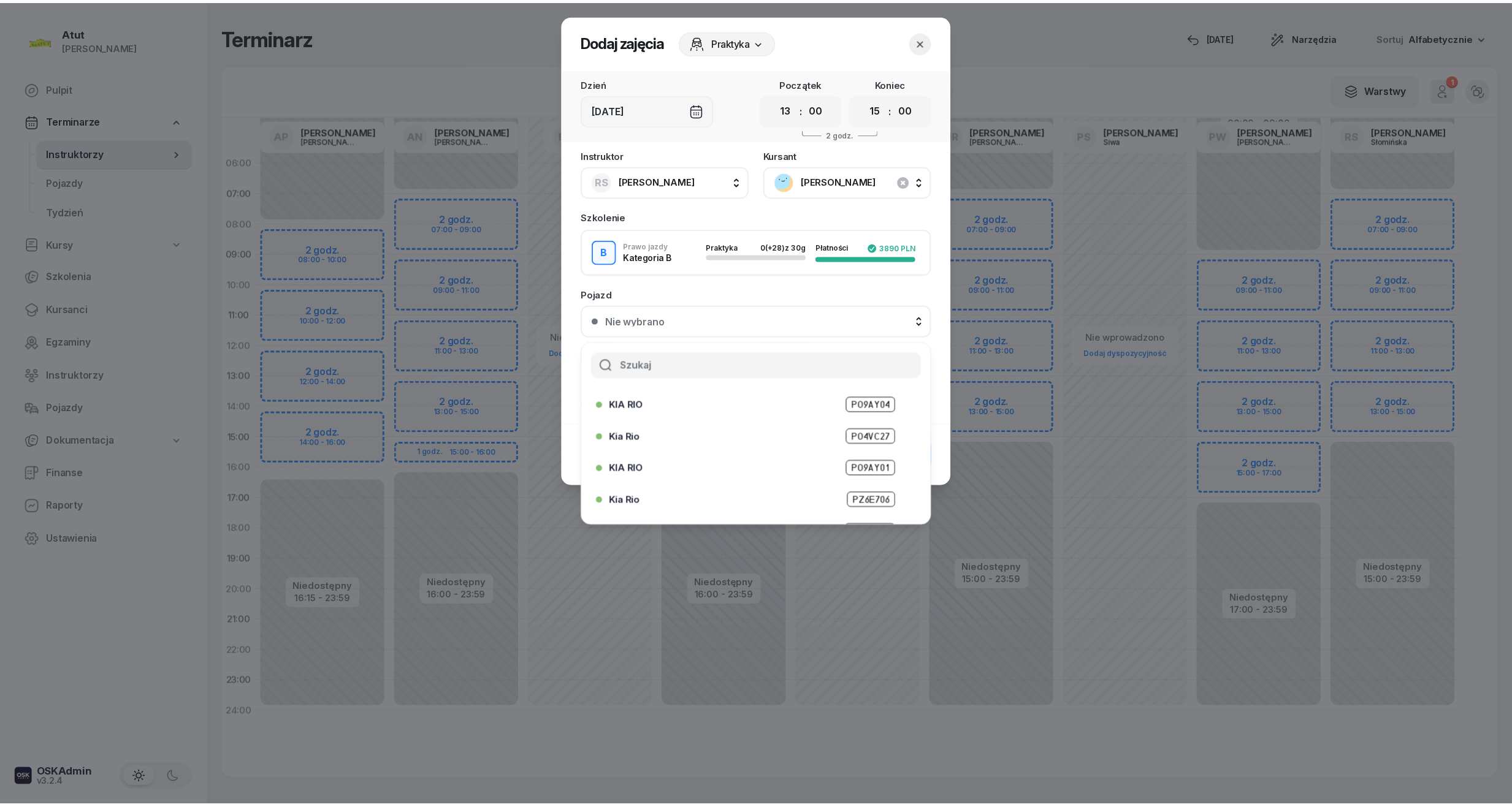
scroll to position [152, 0]
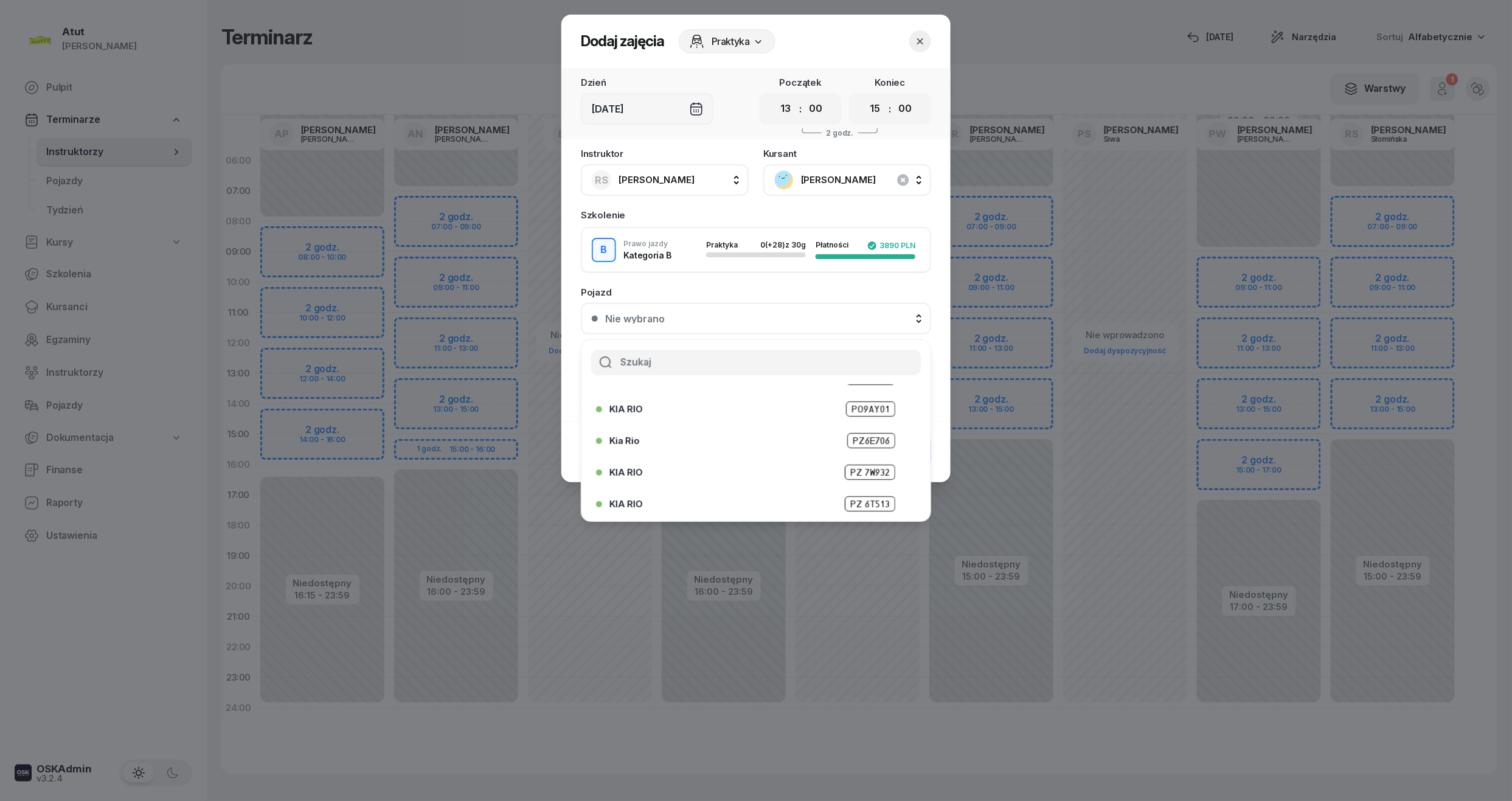
click at [845, 497] on span "PZ 6T513" at bounding box center [870, 504] width 51 height 15
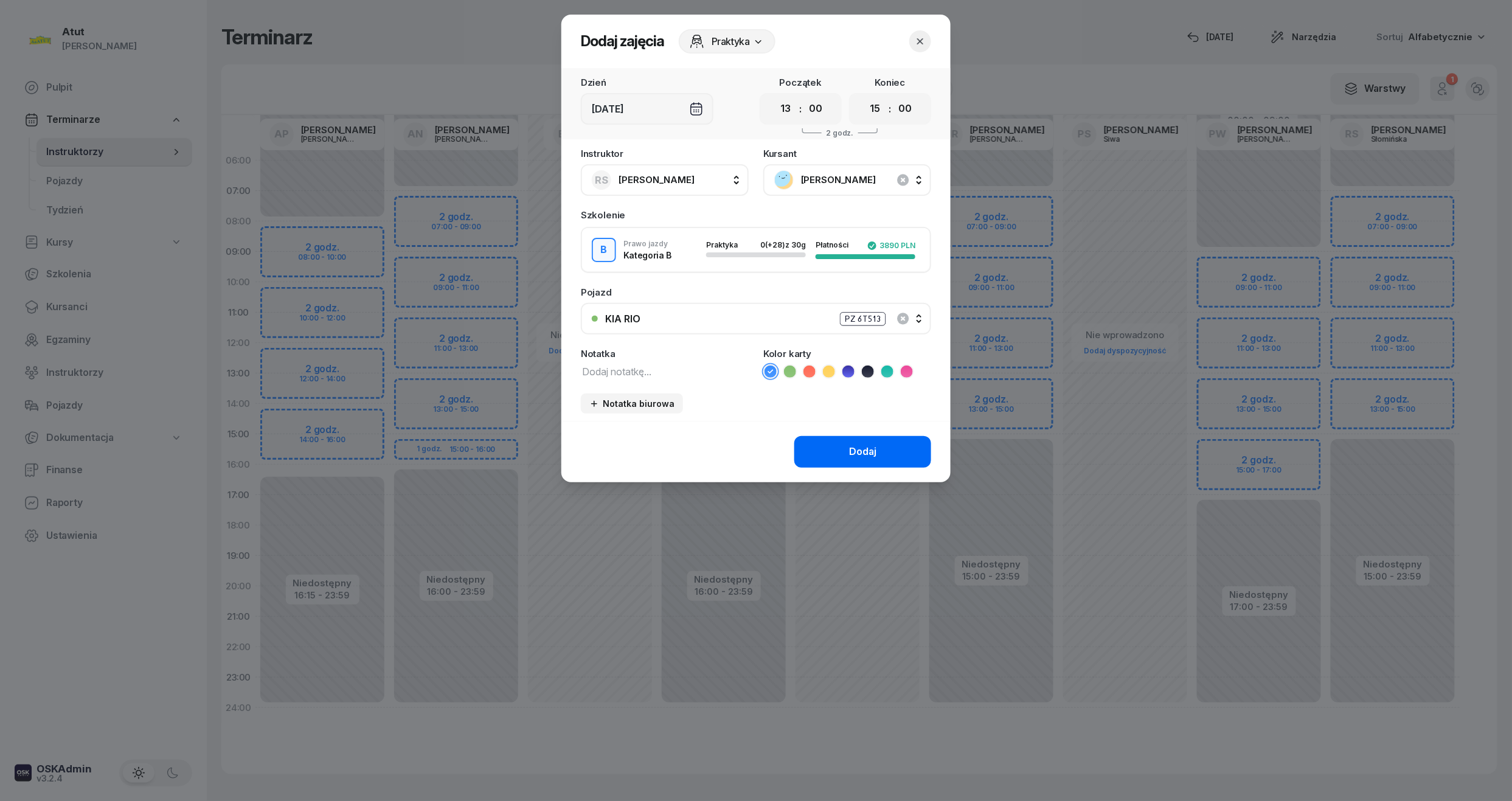
click at [835, 440] on button "Dodaj" at bounding box center [863, 452] width 137 height 32
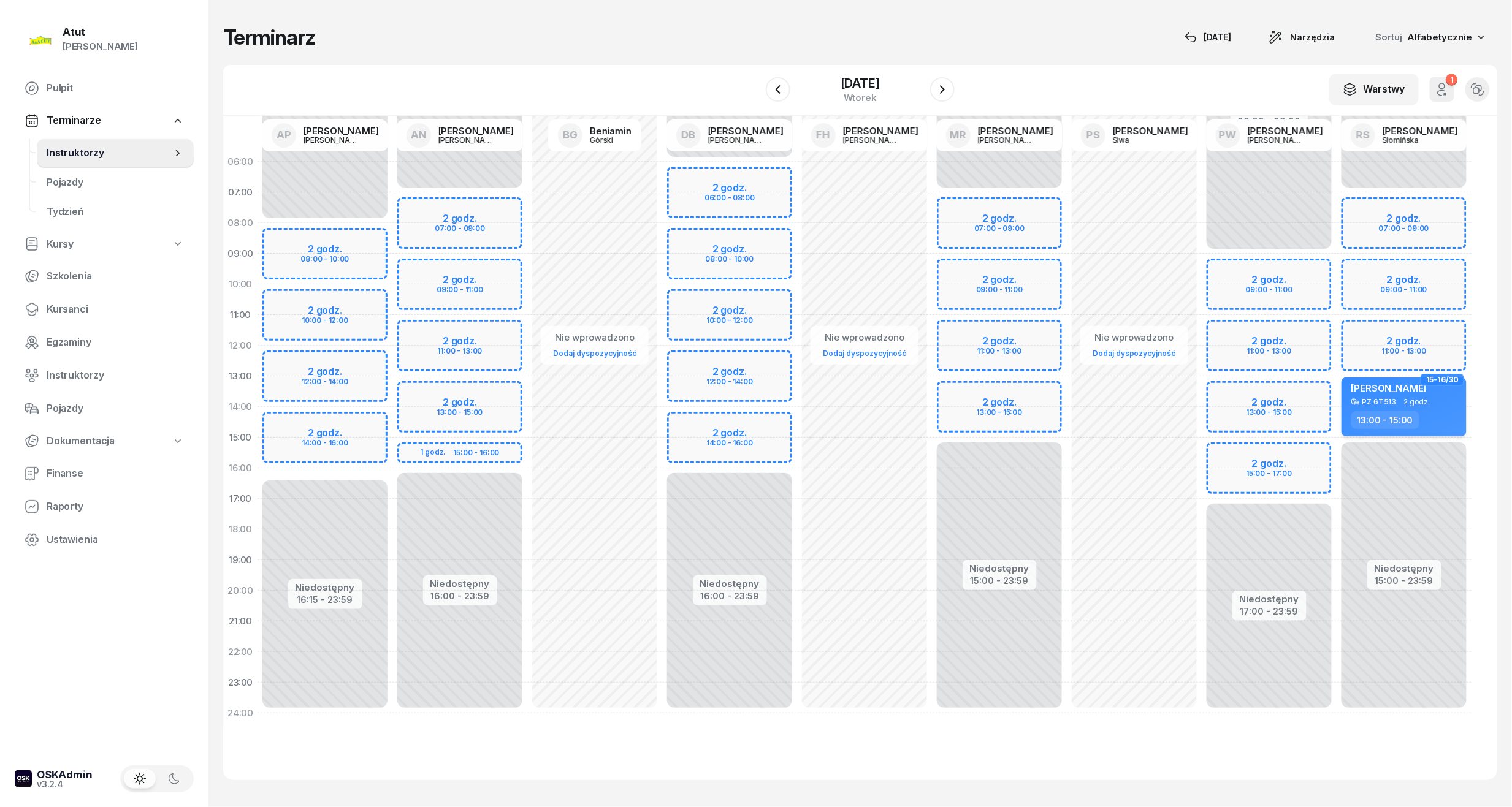
click at [1377, 400] on div "PZ 6T513" at bounding box center [1380, 402] width 35 height 8
select select "13"
select select "15"
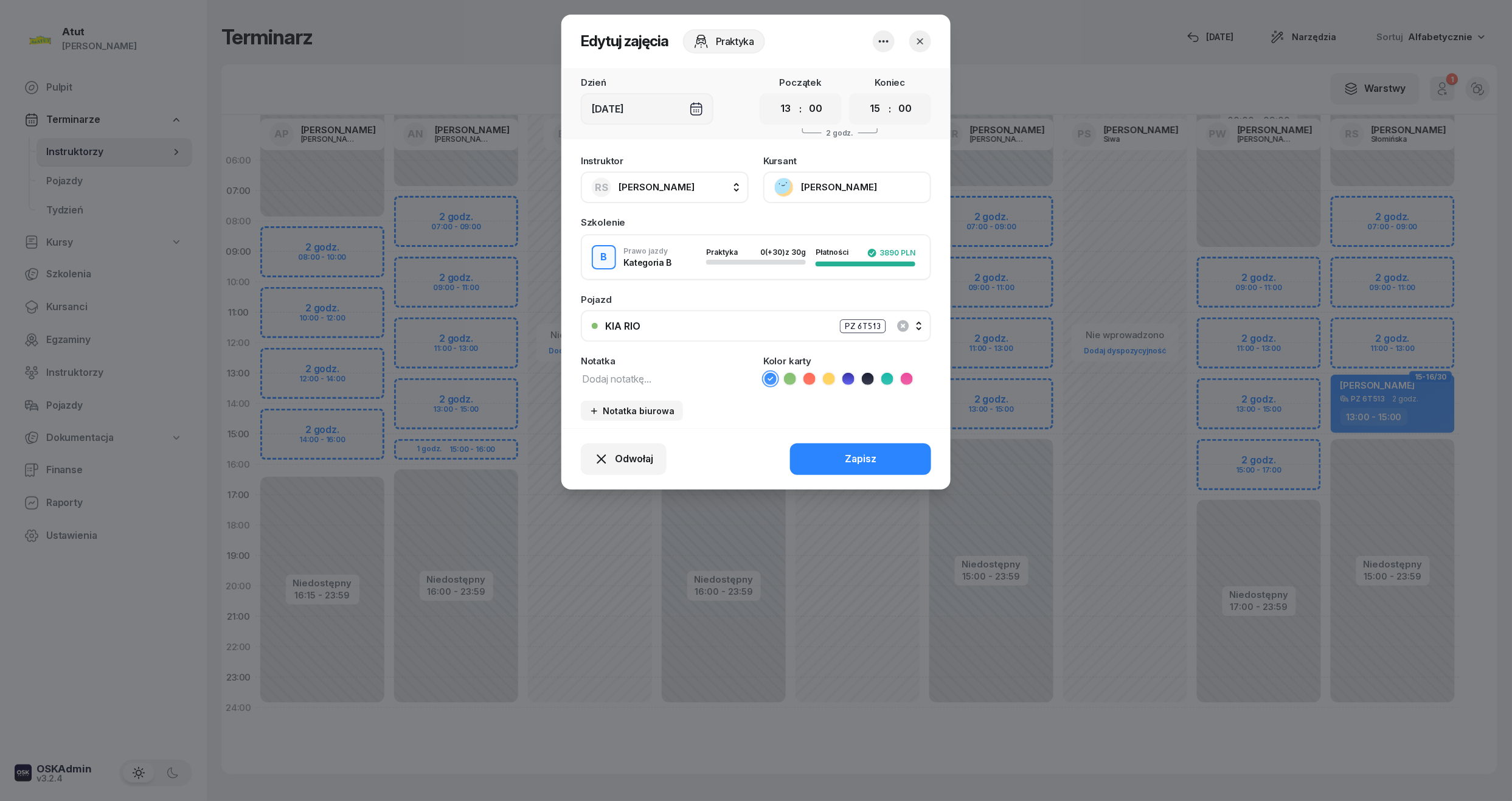
click at [825, 172] on button "[PERSON_NAME]" at bounding box center [847, 187] width 168 height 32
click at [806, 226] on div "Otwórz profil" at bounding box center [802, 229] width 59 height 16
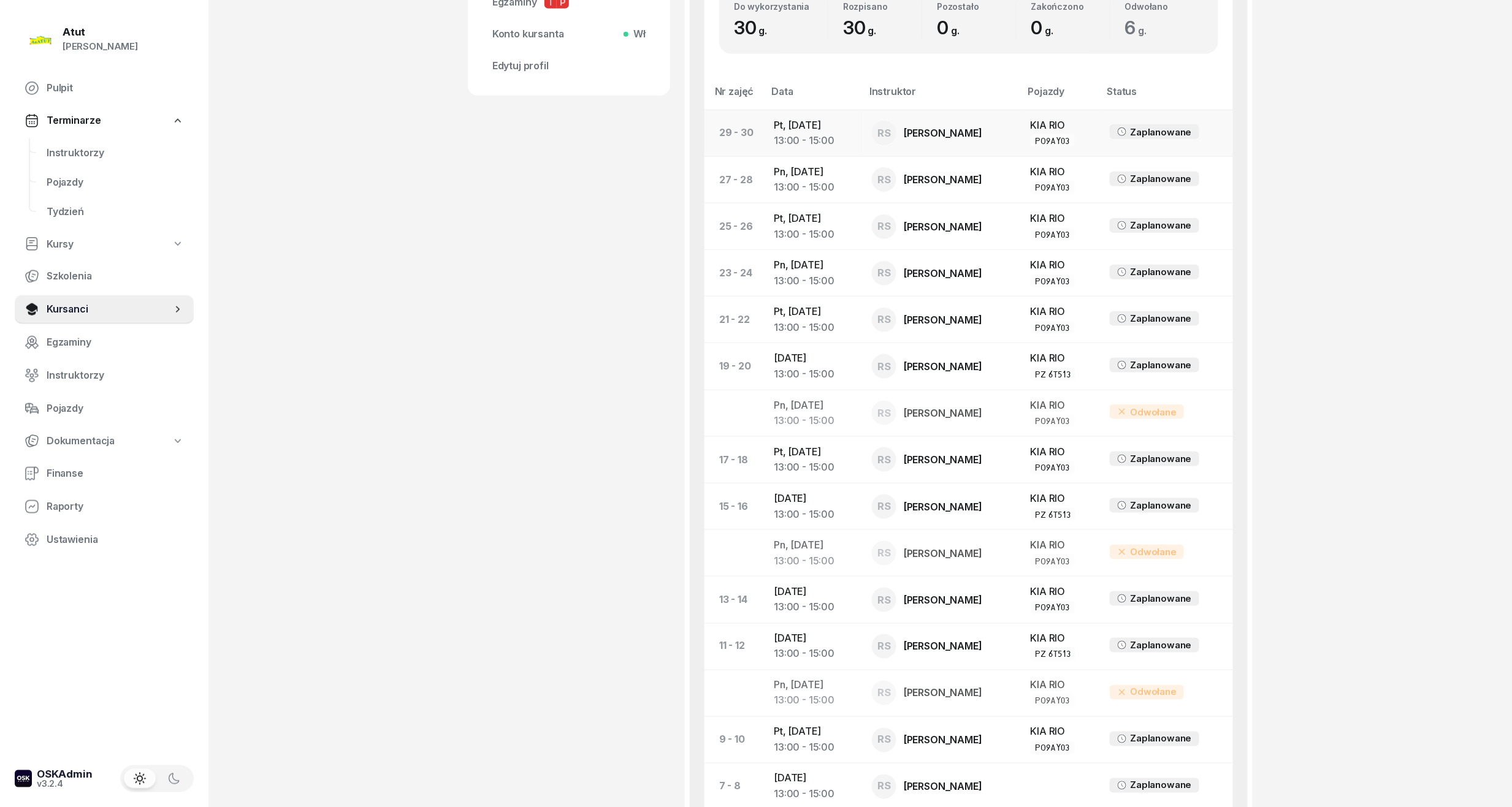
scroll to position [654, 0]
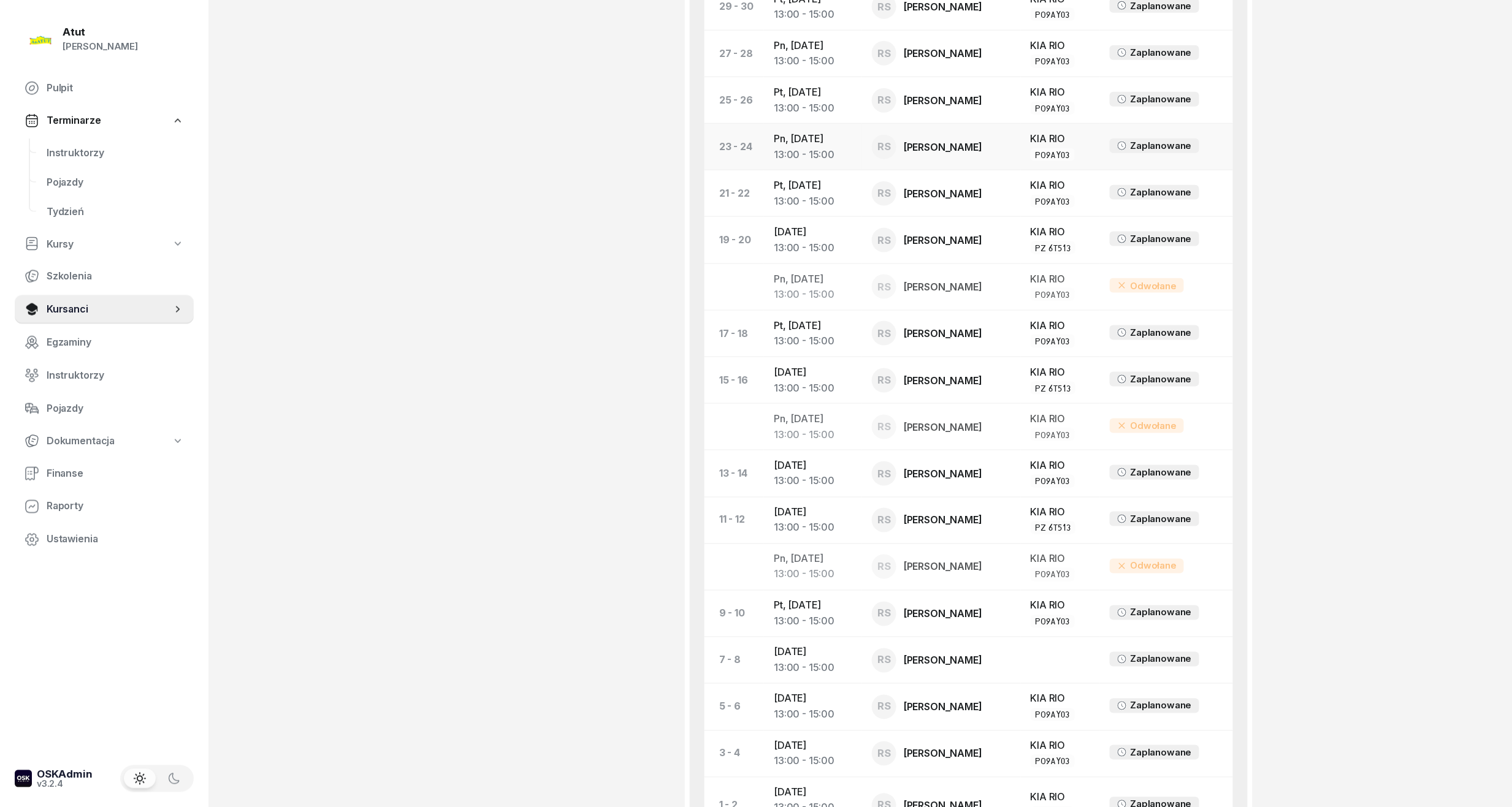
click at [776, 138] on td "Pn, 17 lis 2025 13:00 - 15:00" at bounding box center [813, 146] width 98 height 46
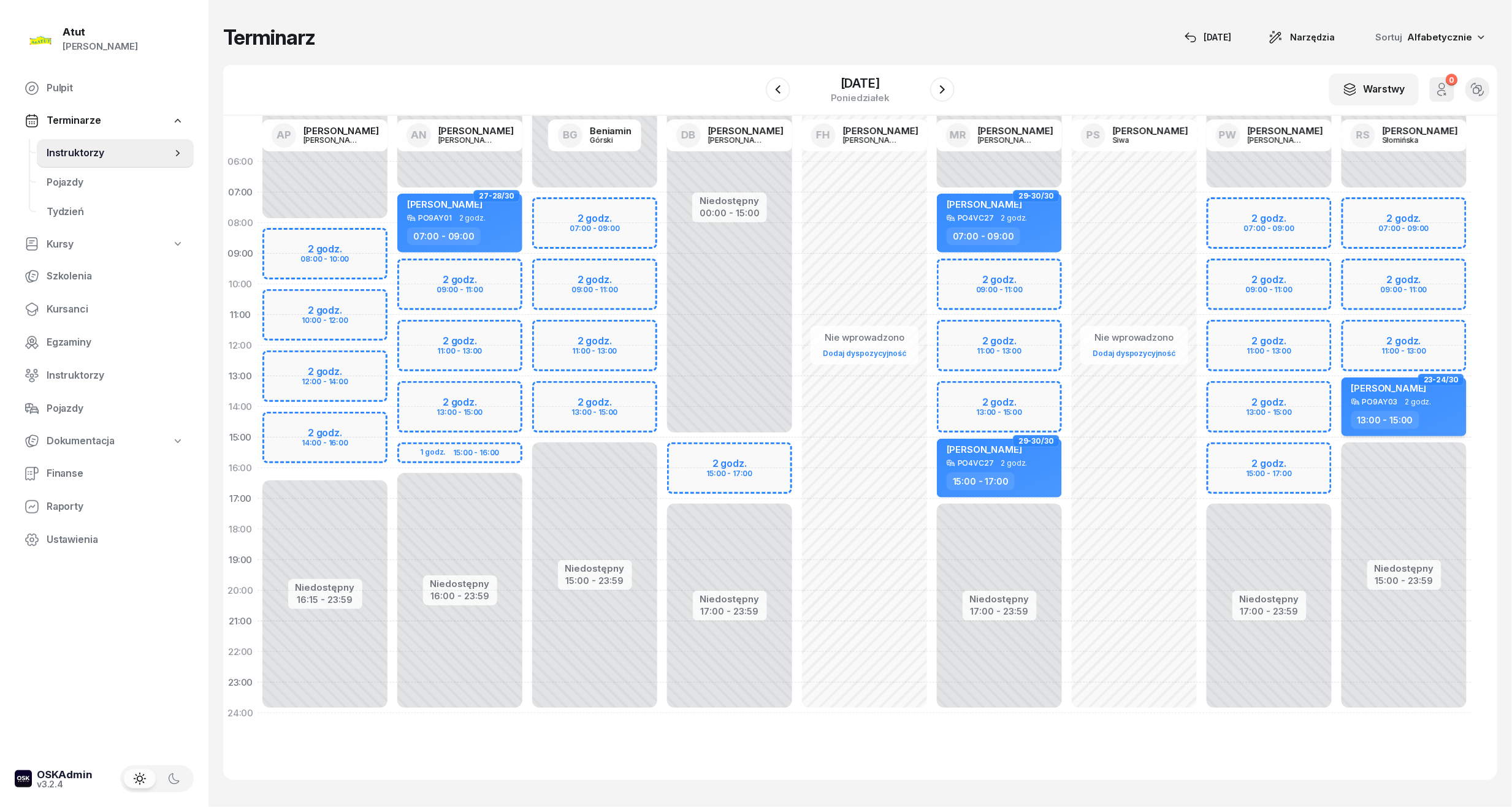
click at [1400, 396] on div "[PERSON_NAME]" at bounding box center [1405, 389] width 108 height 15
select select "13"
select select "15"
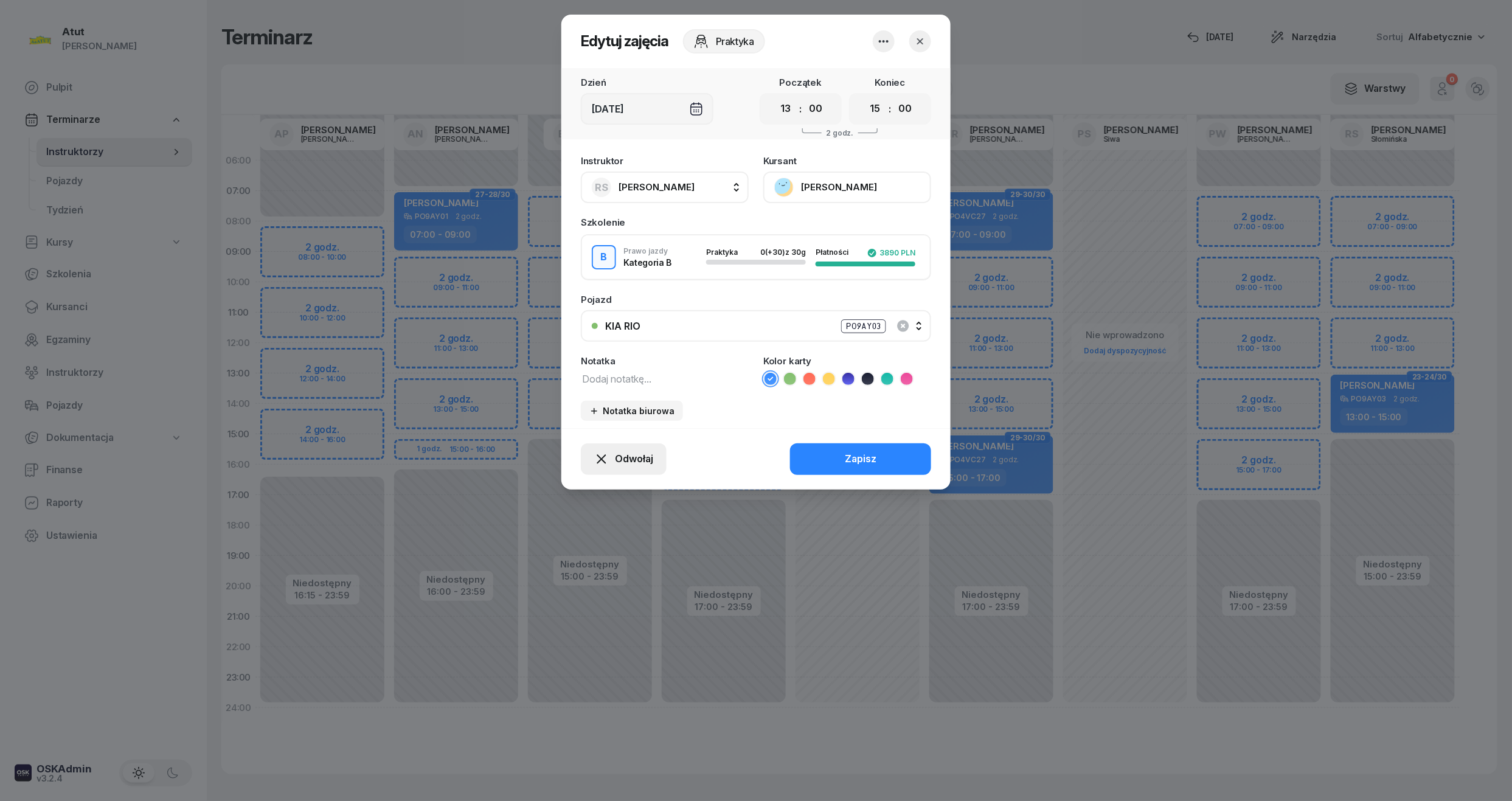
click at [632, 451] on span "Odwołaj" at bounding box center [634, 459] width 38 height 16
click at [605, 356] on div "My odwołaliśmy" at bounding box center [603, 354] width 73 height 16
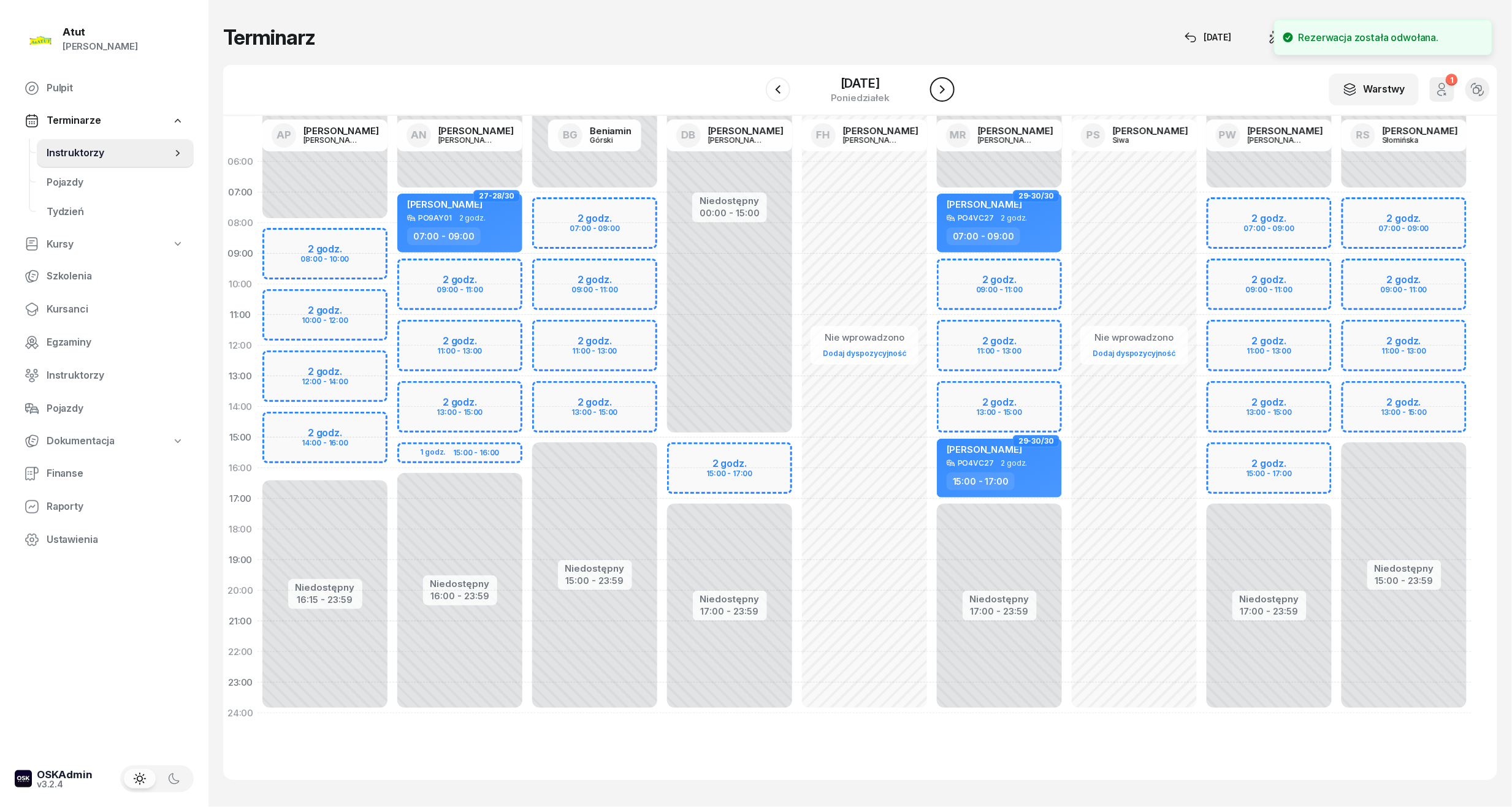
click at [952, 94] on button "button" at bounding box center [942, 89] width 24 height 24
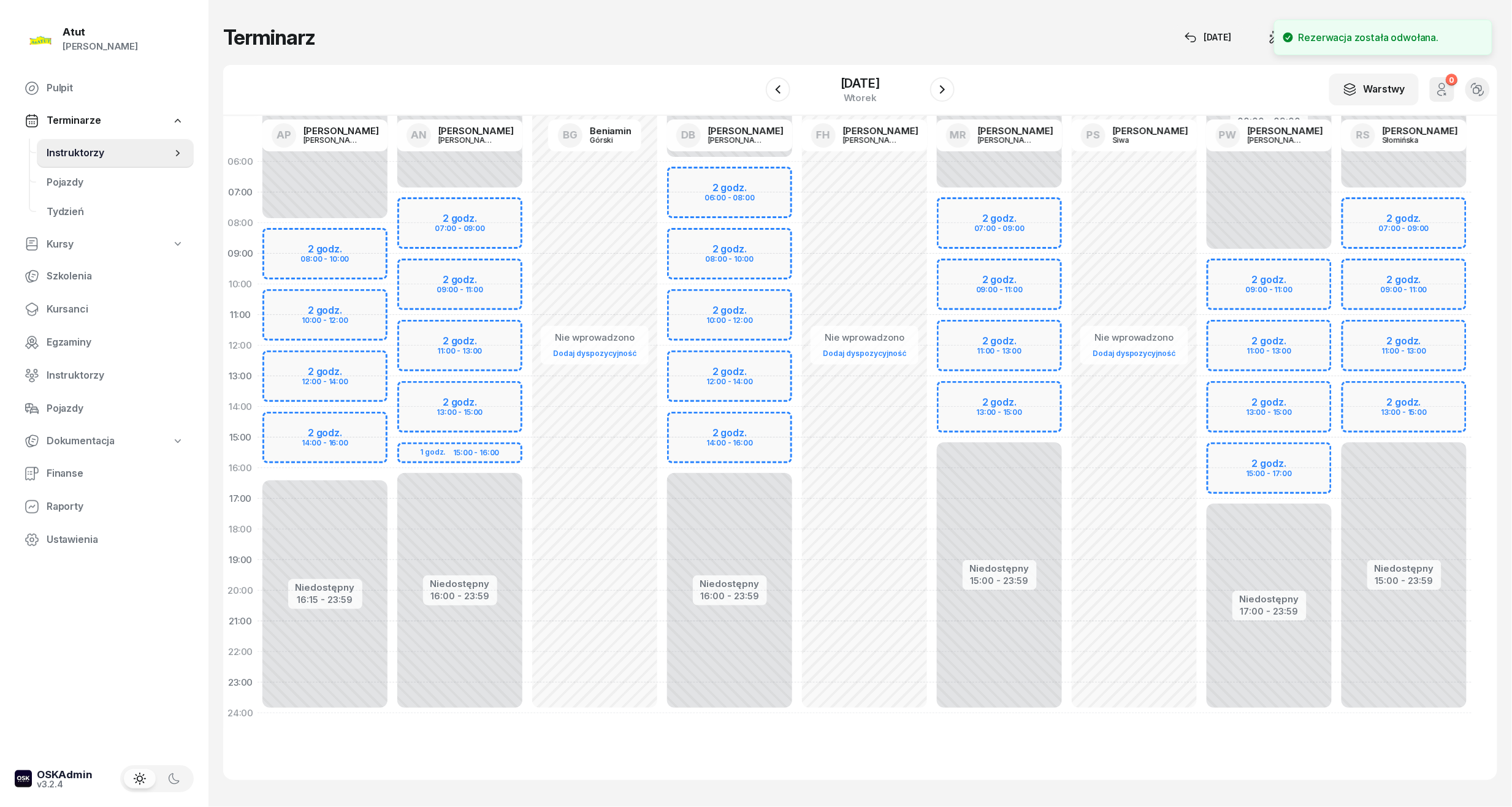
click at [1372, 401] on div "Niedostępny 00:00 - 07:00 Niedostępny 15:00 - 23:59 2 godz. 07:00 - 09:00 2 god…" at bounding box center [1403, 437] width 135 height 582
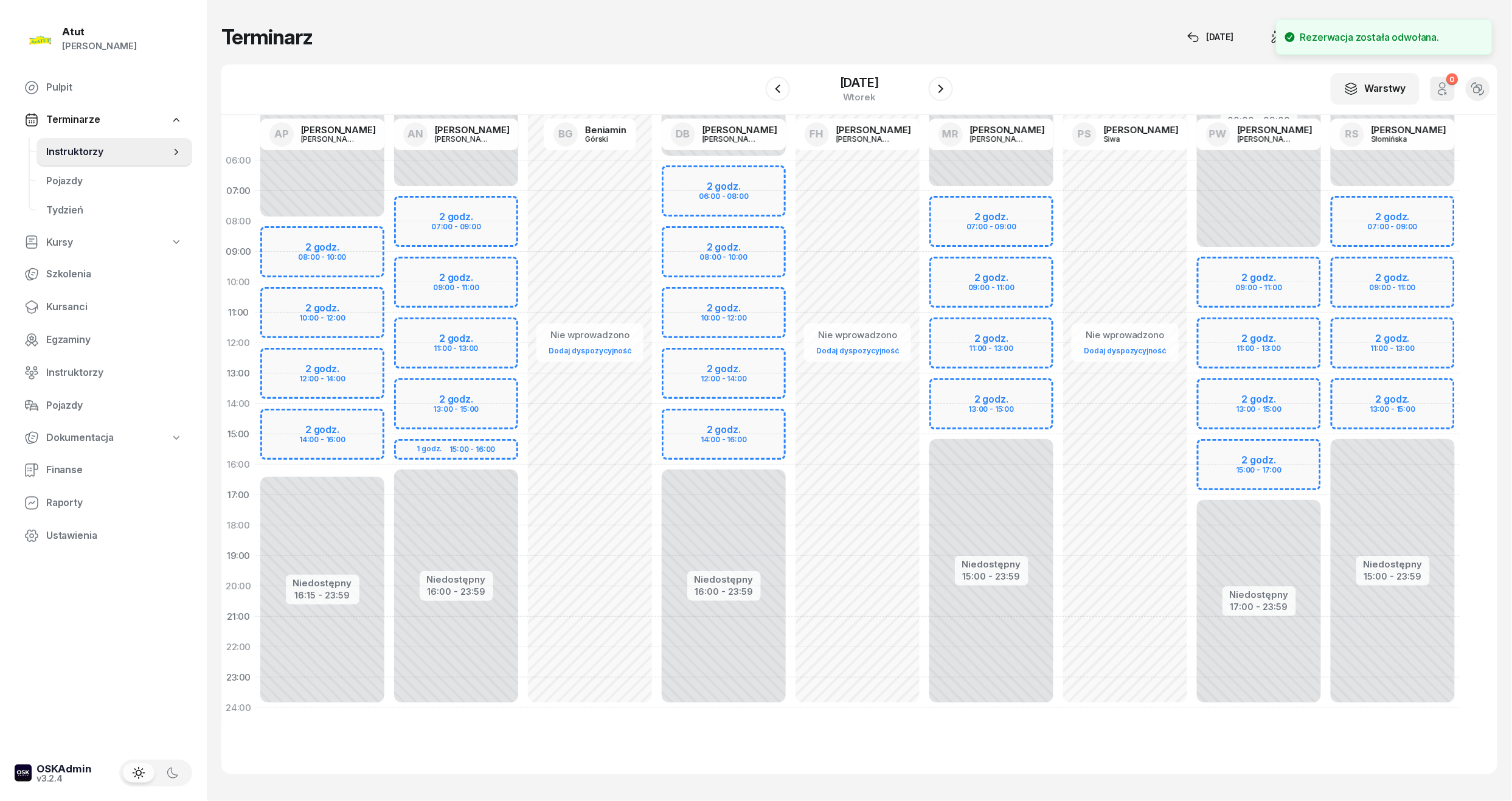
select select "13"
select select "15"
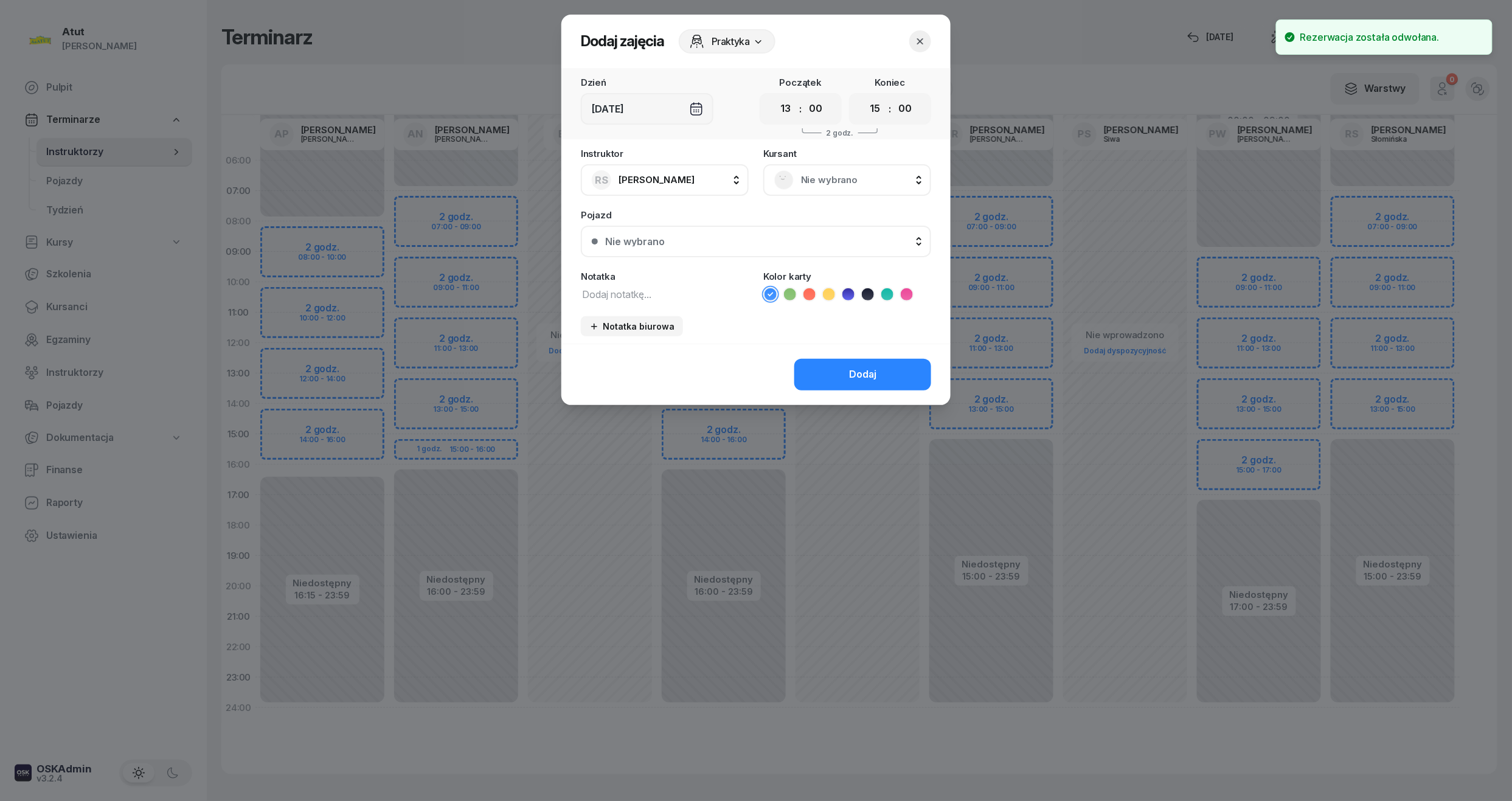
click at [809, 190] on div "Nie wybrano" at bounding box center [847, 180] width 168 height 32
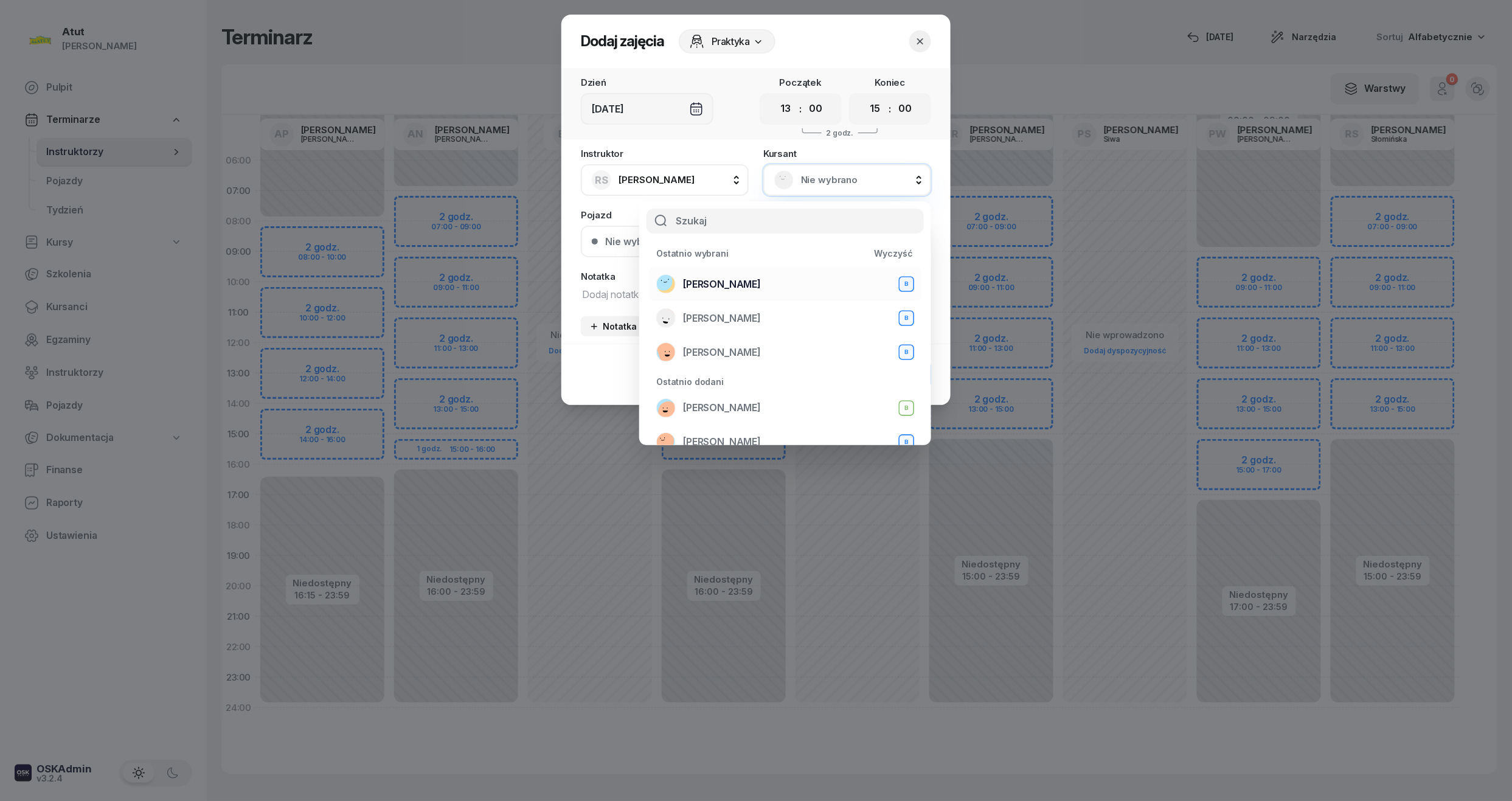
click at [742, 274] on div "Julia Pitoń B" at bounding box center [785, 283] width 258 height 20
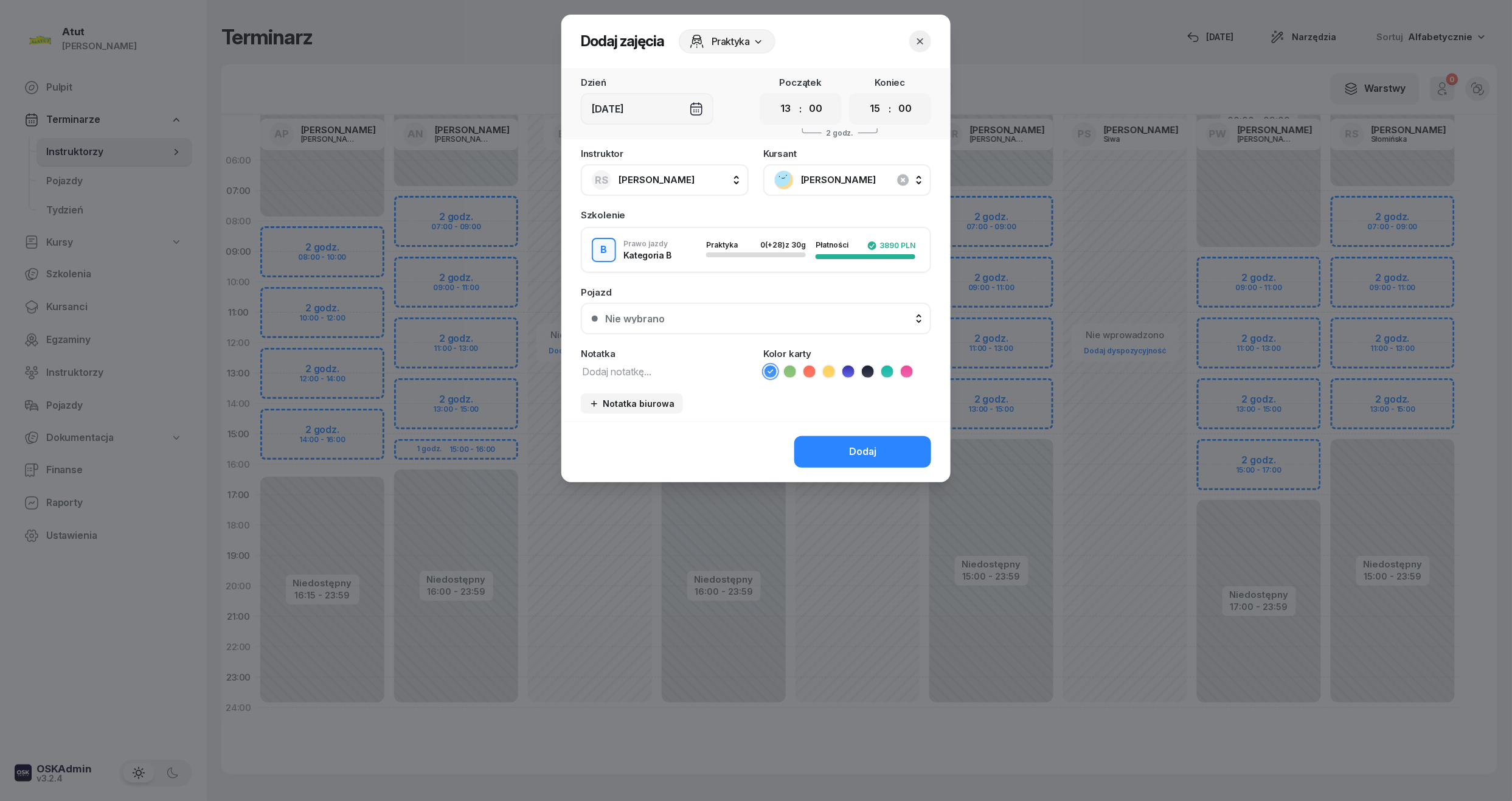
click at [799, 314] on div "Nie wybrano" at bounding box center [763, 319] width 315 height 9
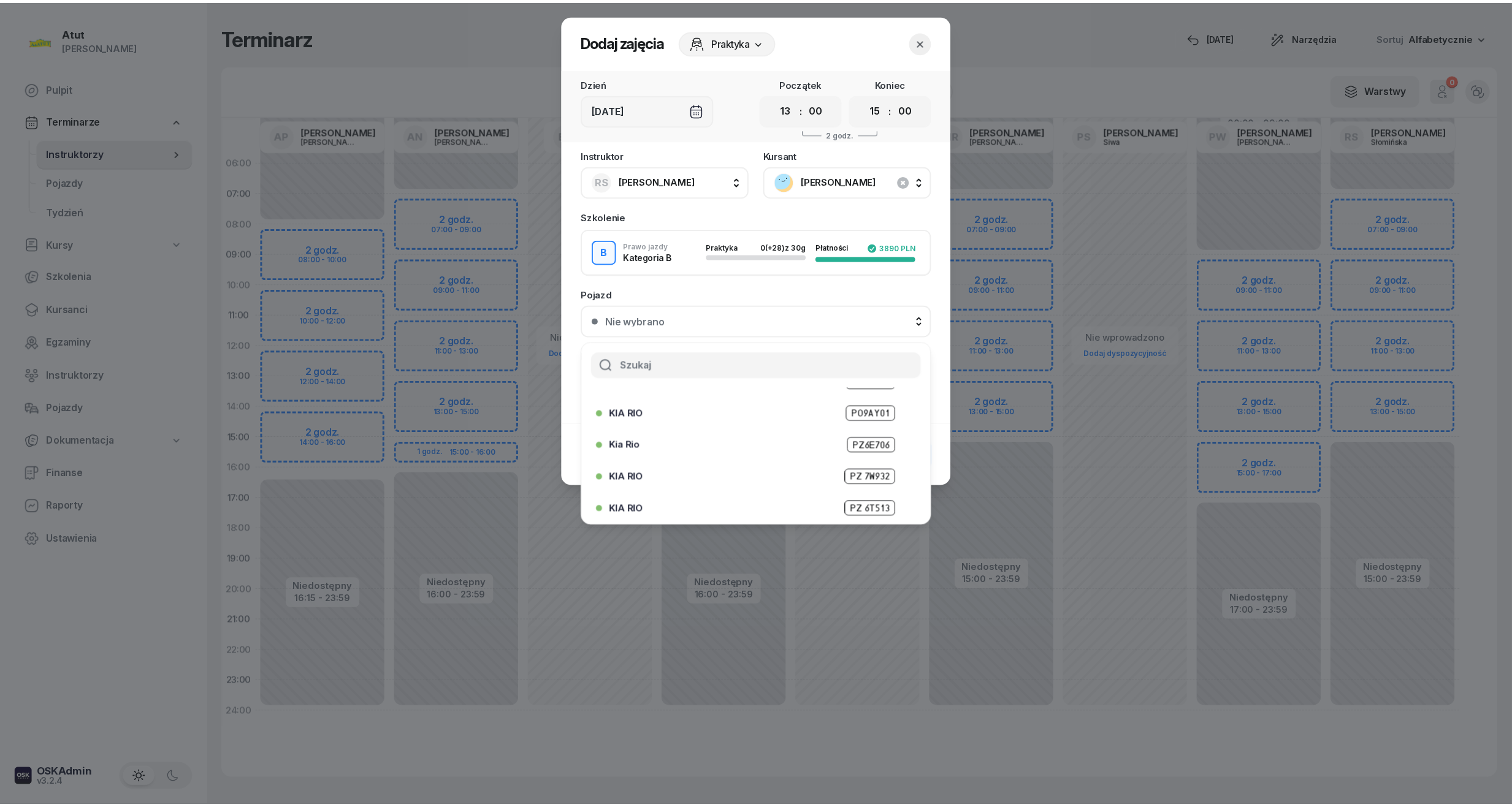
scroll to position [152, 0]
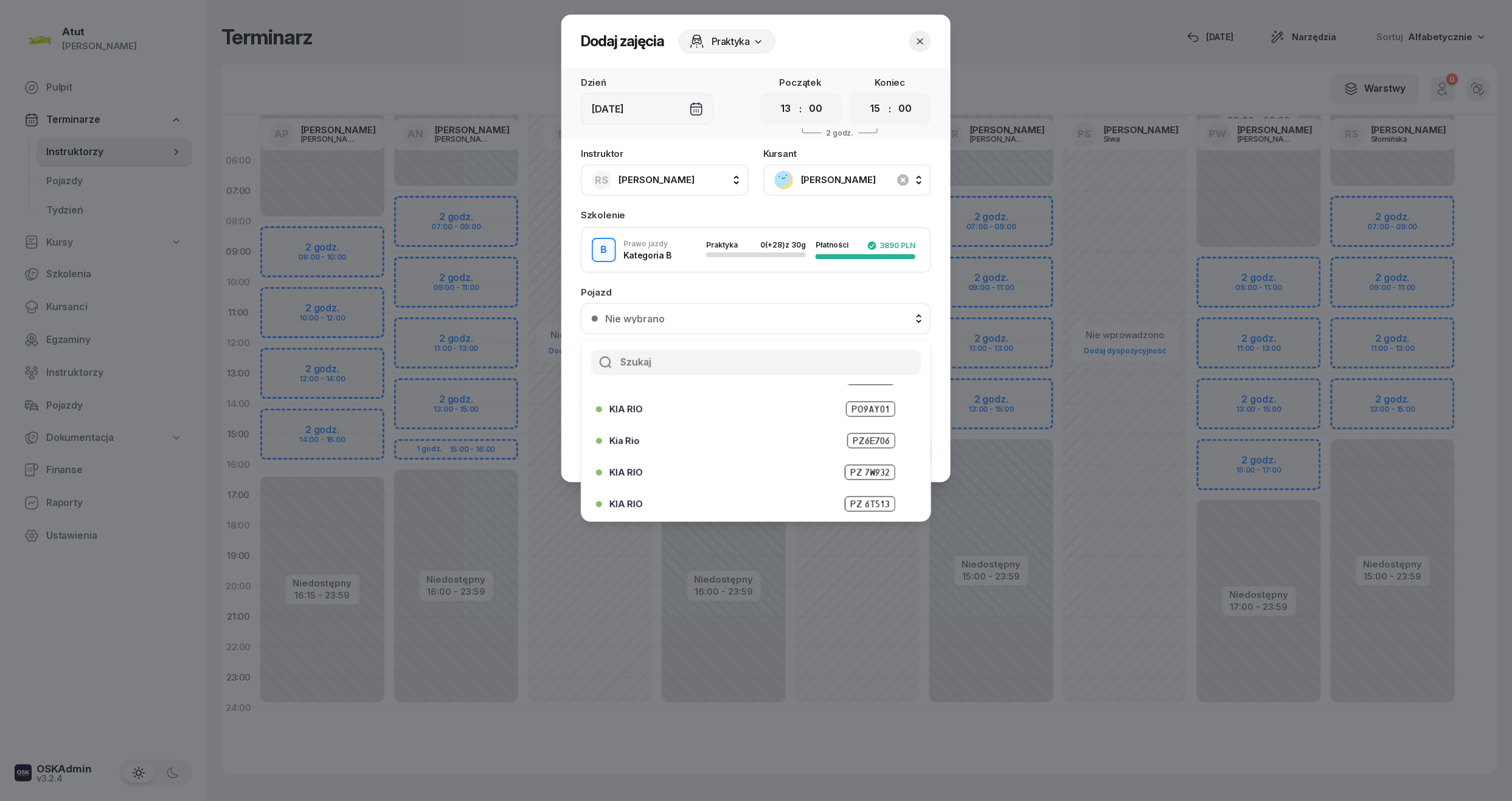
click at [858, 504] on span "PZ 6T513" at bounding box center [870, 504] width 51 height 15
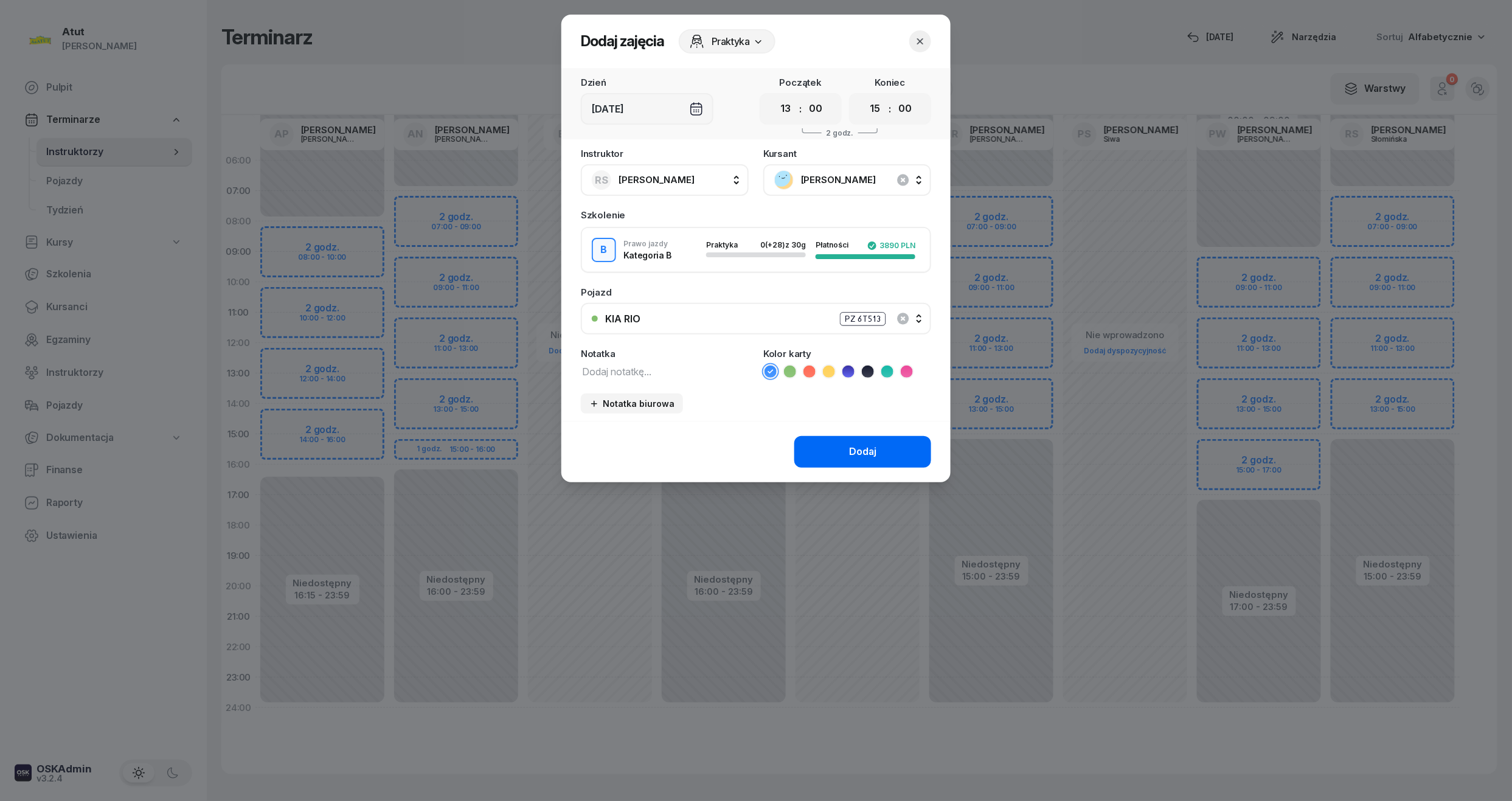
click at [854, 447] on div "Dodaj" at bounding box center [863, 452] width 27 height 16
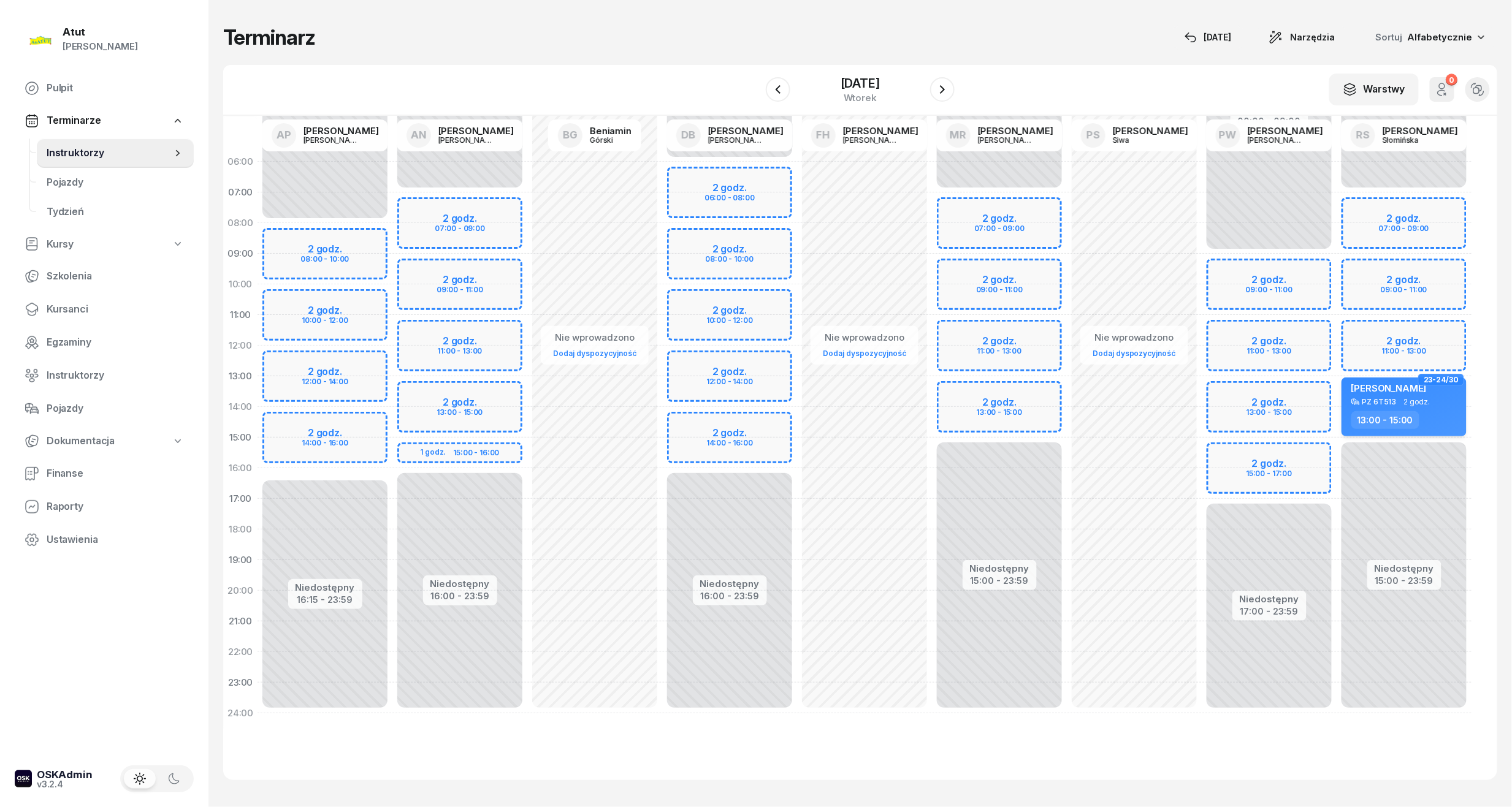
click at [1413, 388] on div "[PERSON_NAME]" at bounding box center [1405, 389] width 108 height 15
select select "13"
select select "15"
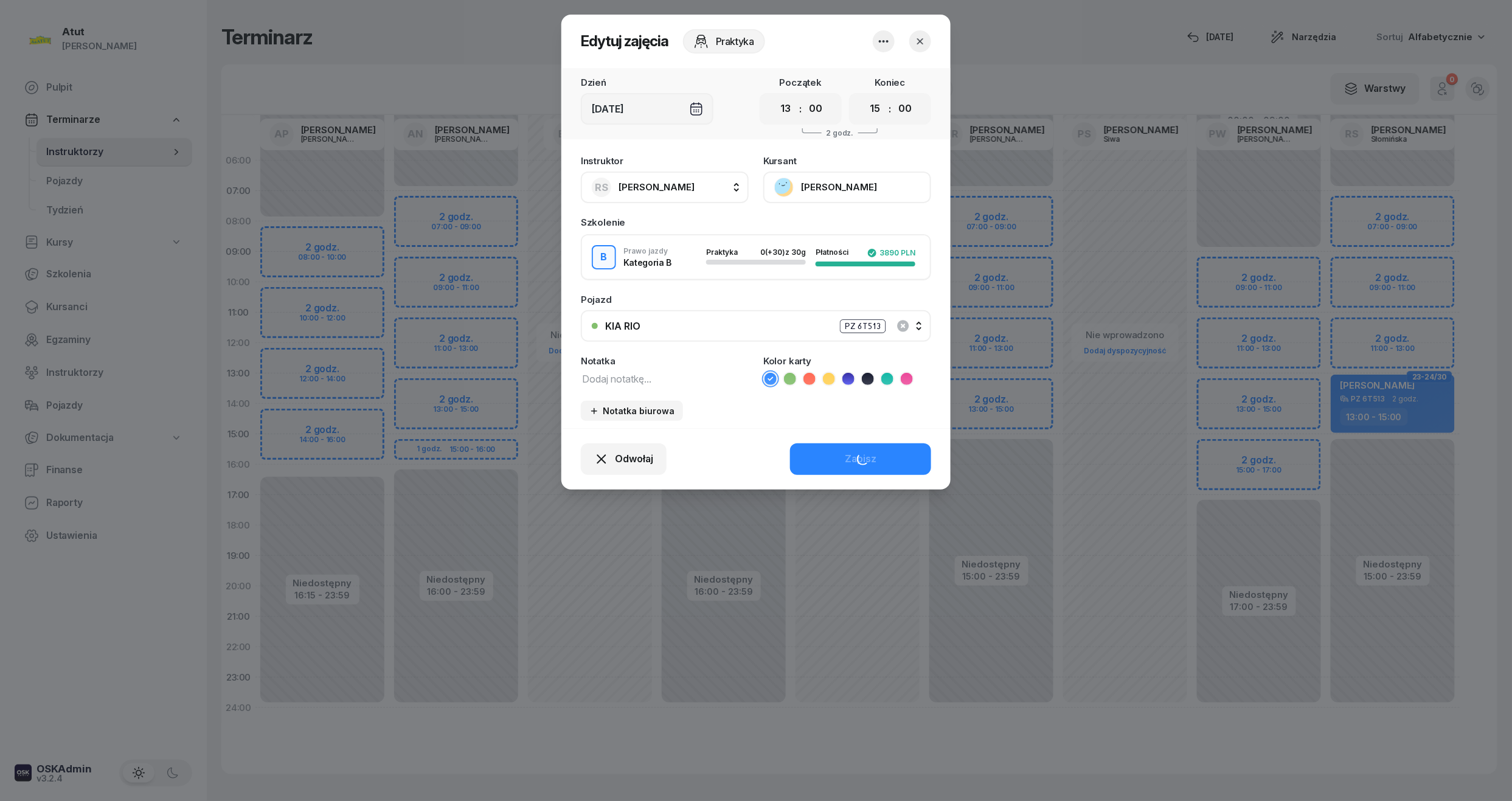
click at [831, 183] on button "[PERSON_NAME]" at bounding box center [847, 187] width 168 height 32
click at [799, 227] on div "Otwórz profil" at bounding box center [802, 229] width 59 height 16
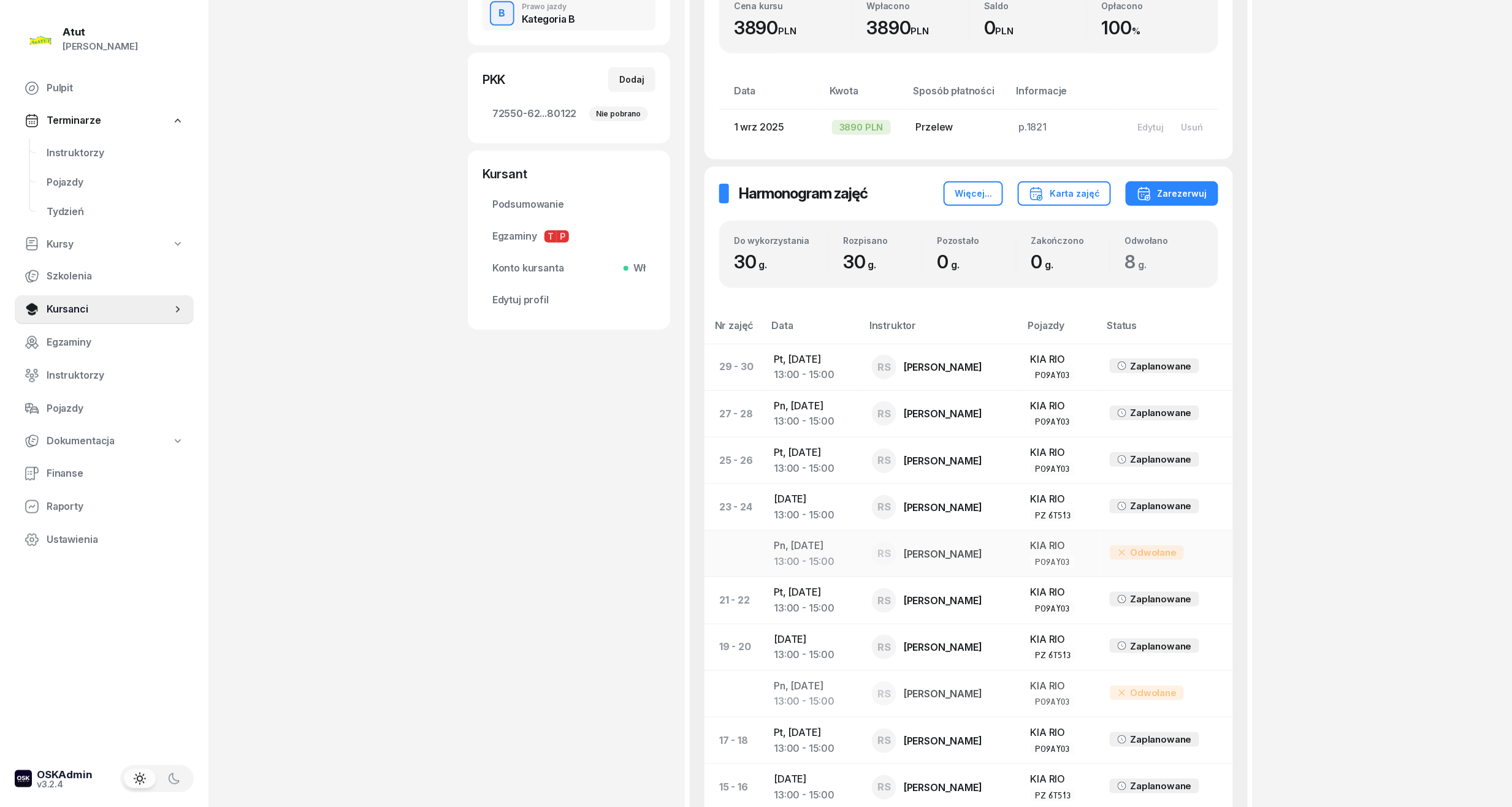
scroll to position [408, 0]
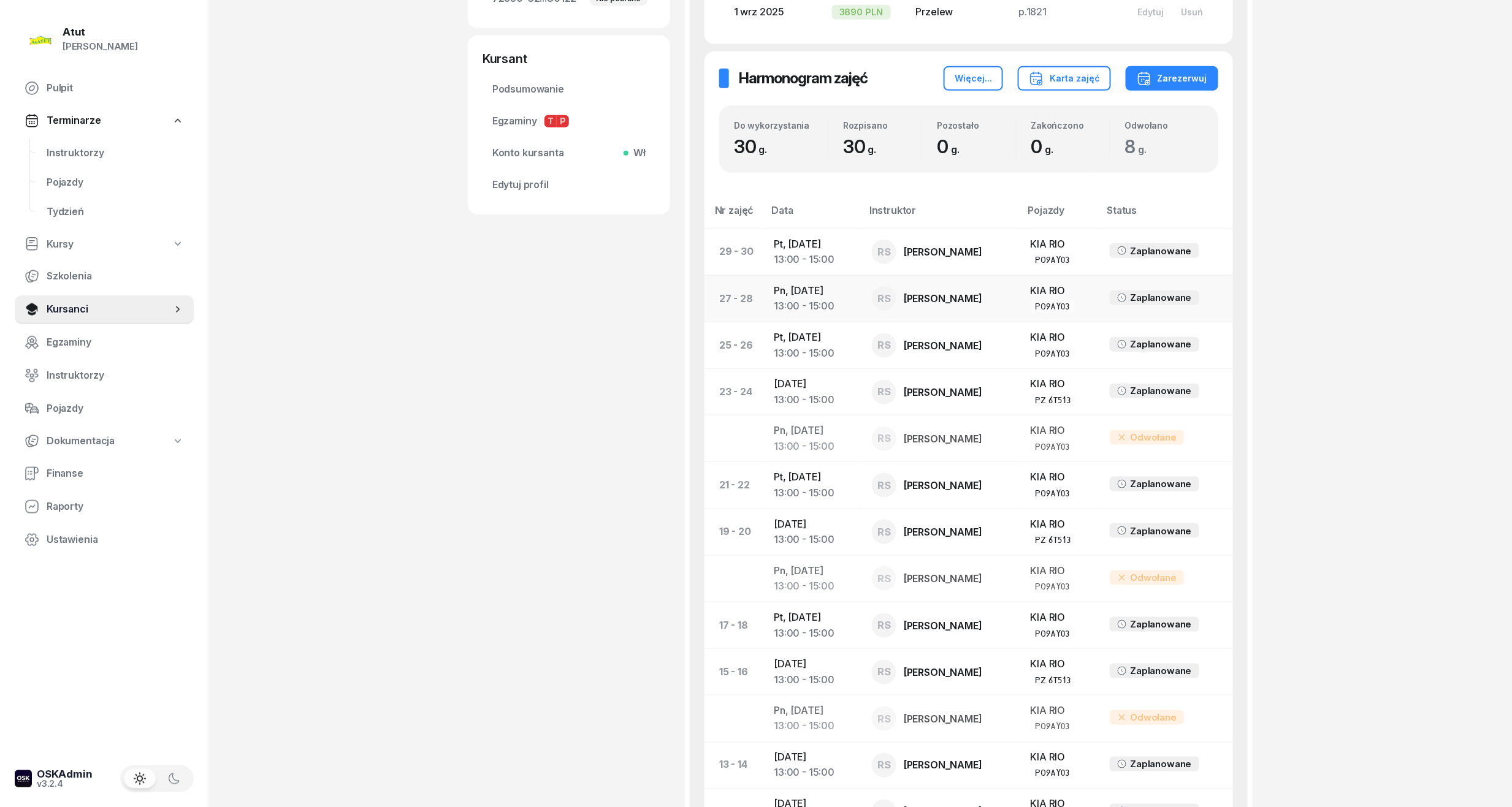
click at [784, 283] on td "Pn, 24 lis 2025 13:00 - 15:00" at bounding box center [813, 298] width 98 height 46
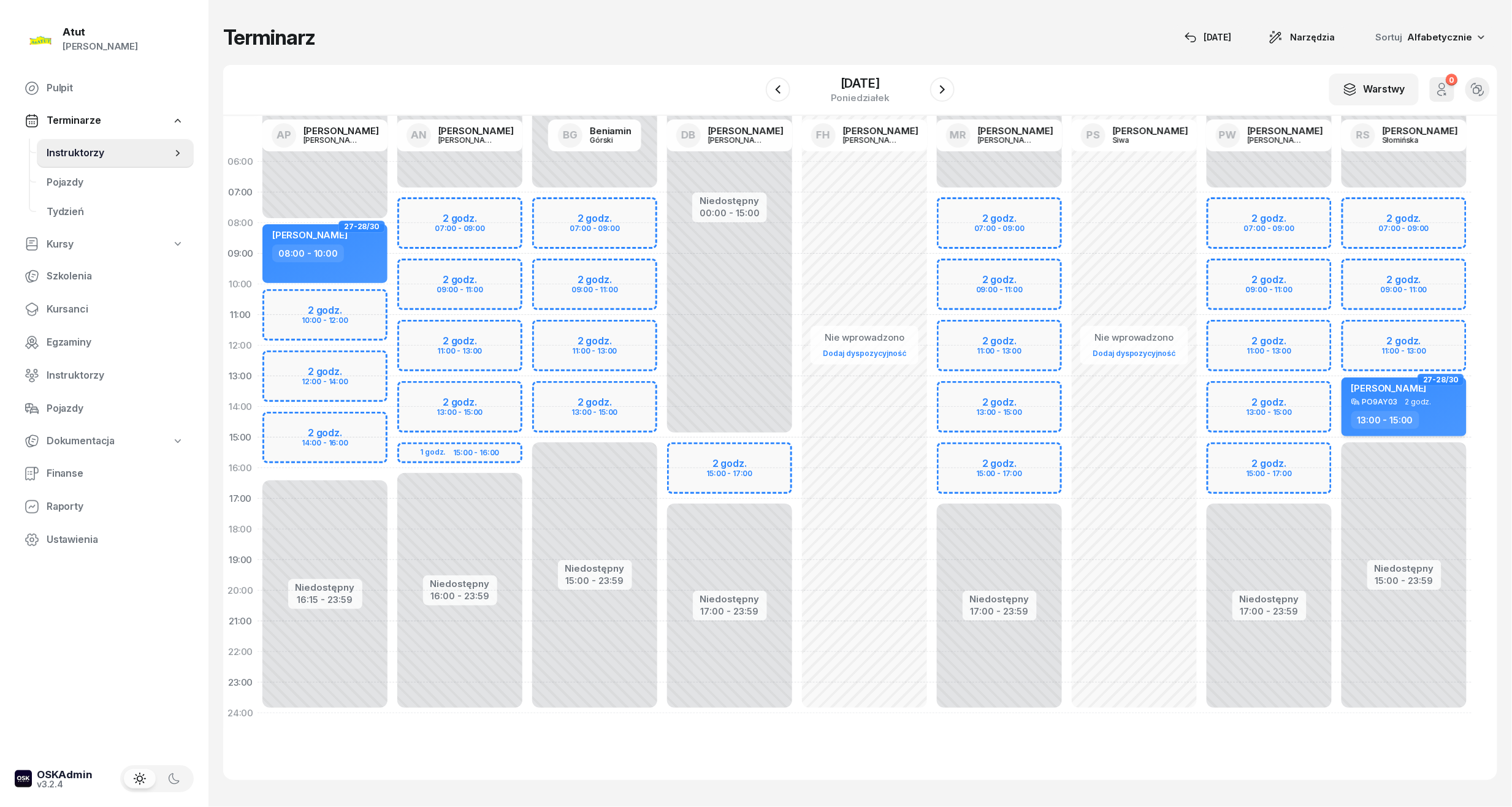
click at [1420, 400] on span "2 godz." at bounding box center [1418, 402] width 27 height 9
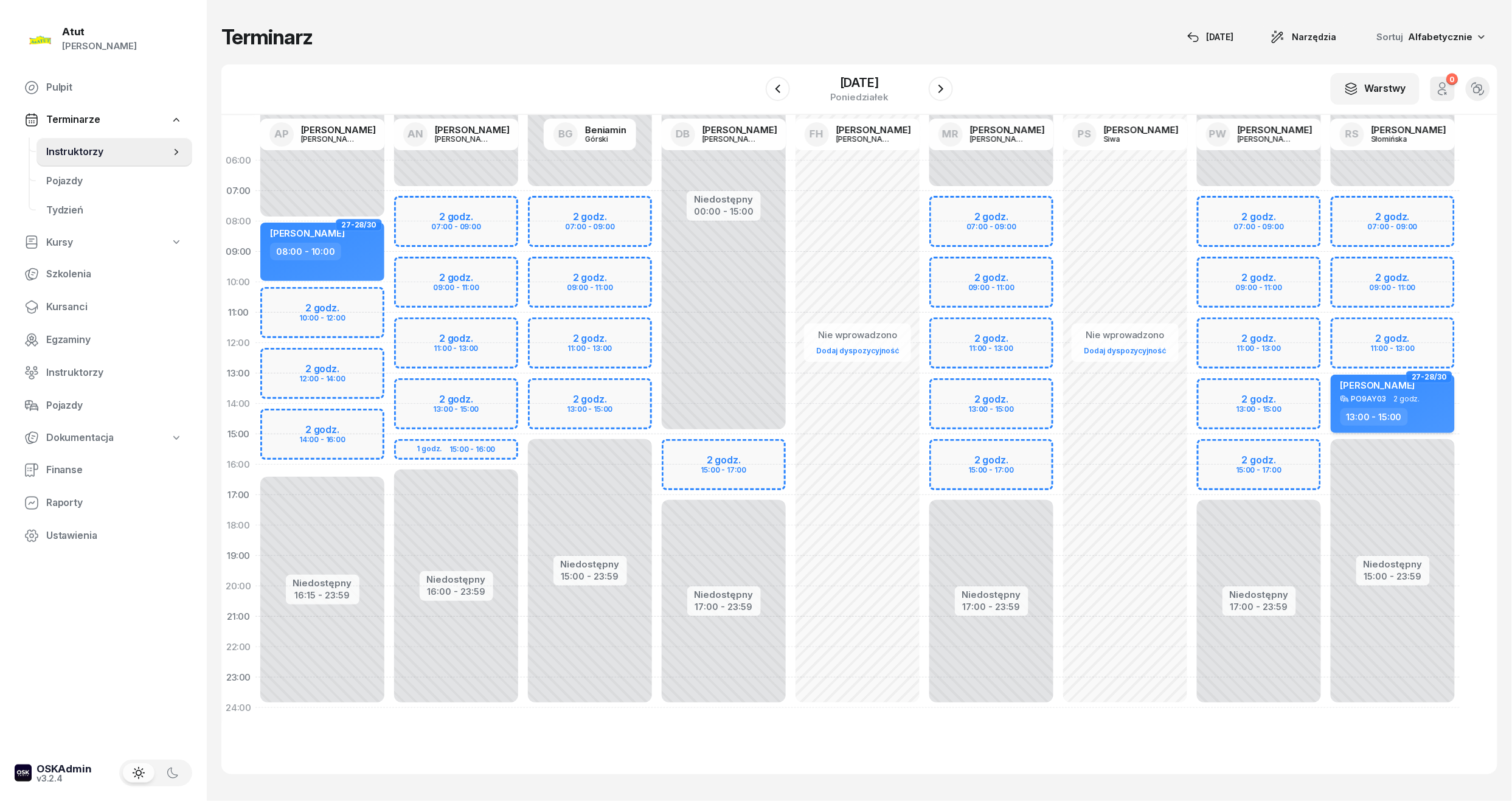
select select "13"
select select "15"
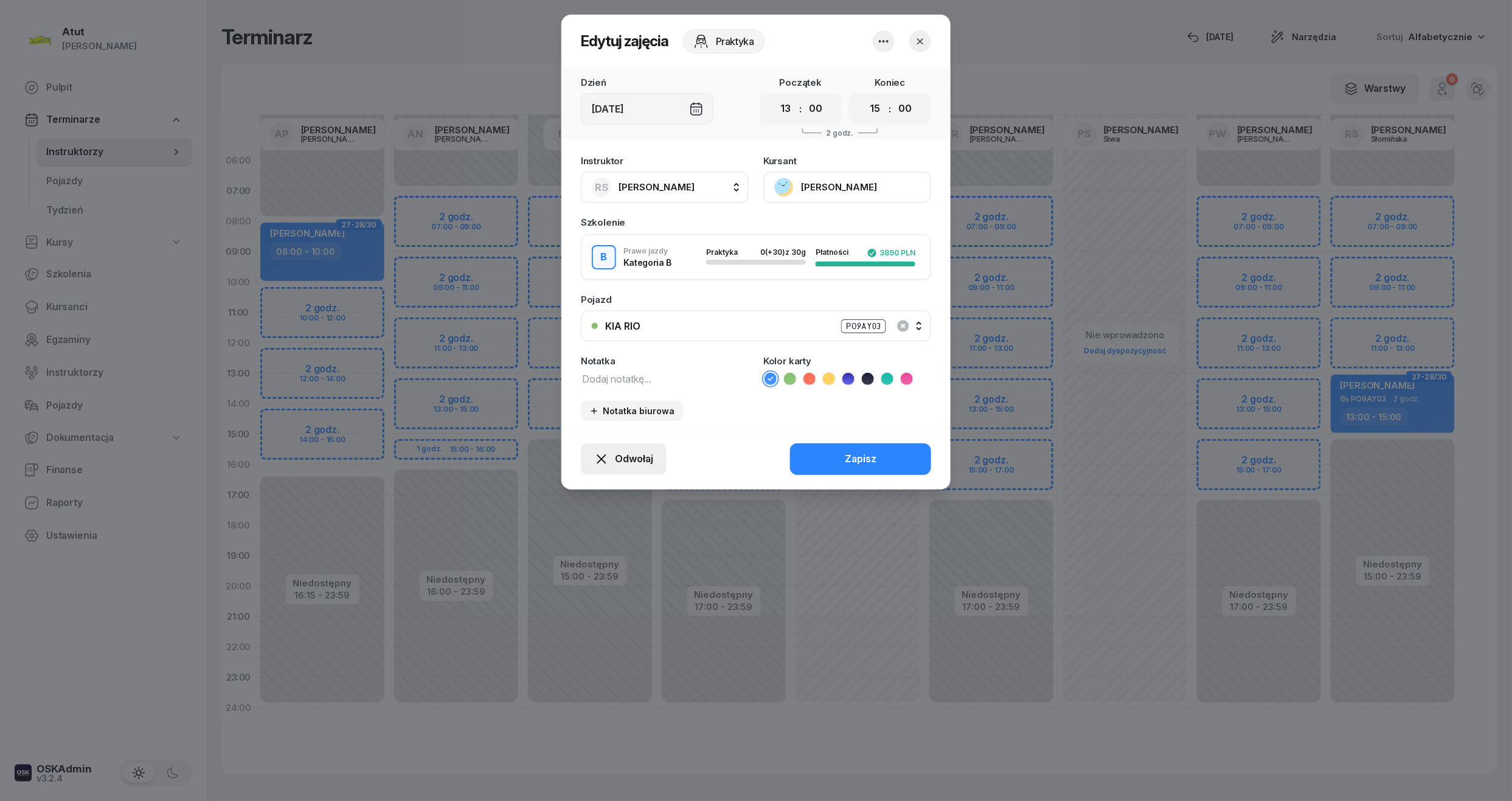
click at [629, 456] on span "Odwołaj" at bounding box center [634, 459] width 38 height 16
click at [601, 354] on div "My odwołaliśmy" at bounding box center [603, 354] width 73 height 16
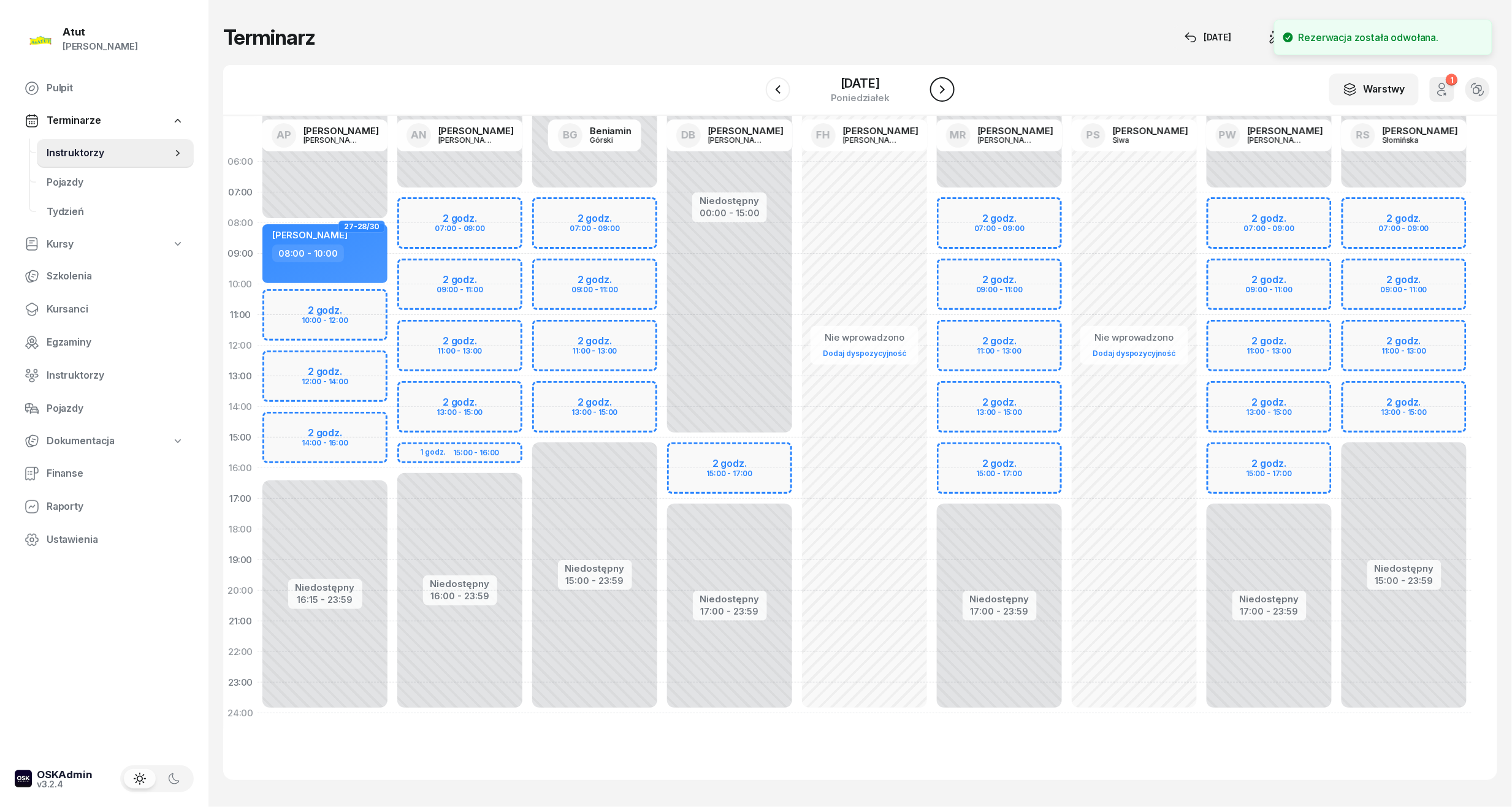
click at [948, 86] on icon "button" at bounding box center [942, 89] width 15 height 15
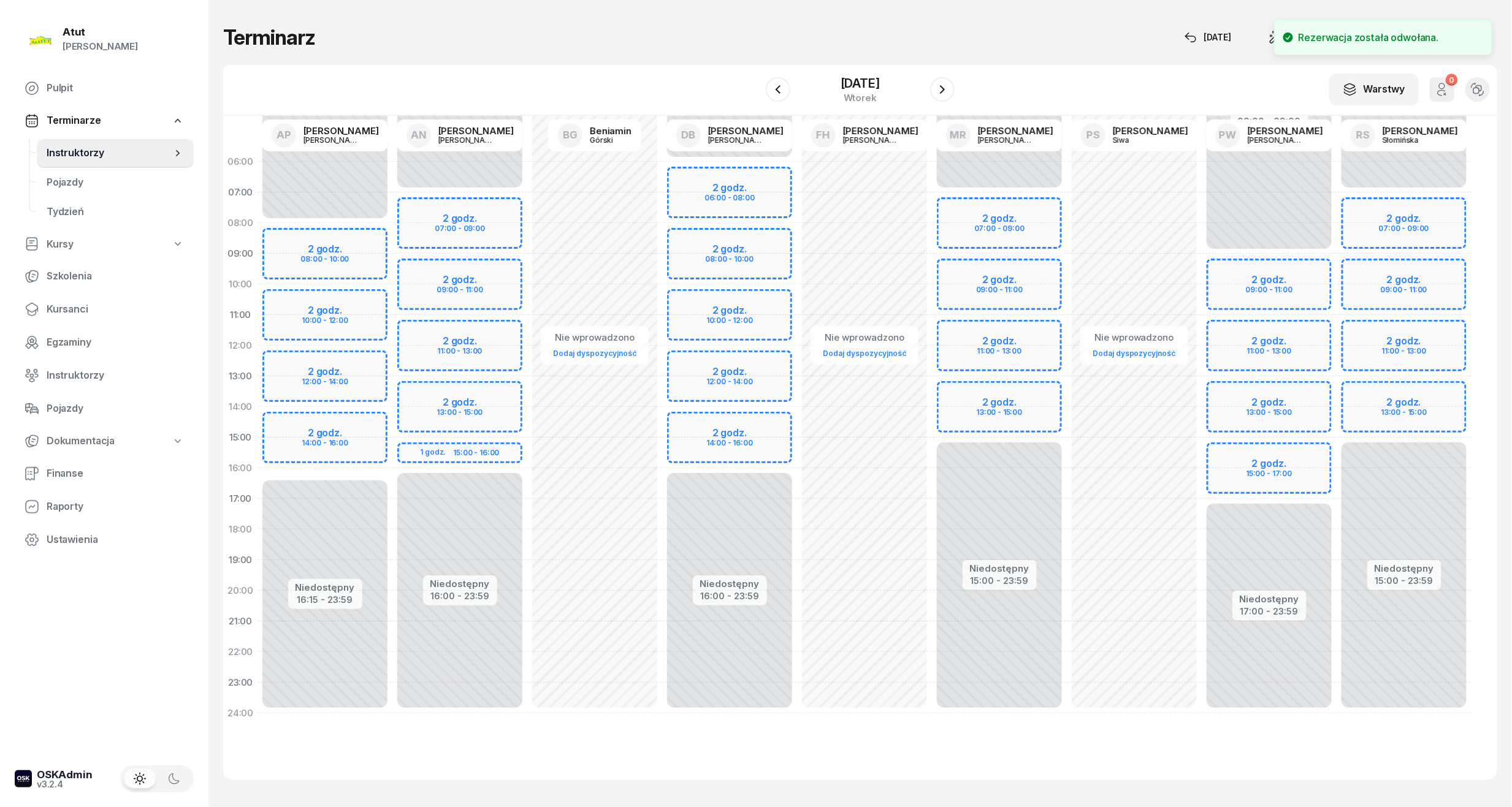
click at [1393, 402] on div "Niedostępny 00:00 - 07:00 Niedostępny 15:00 - 23:59 2 godz. 07:00 - 09:00 2 god…" at bounding box center [1403, 437] width 135 height 582
select select "13"
select select "15"
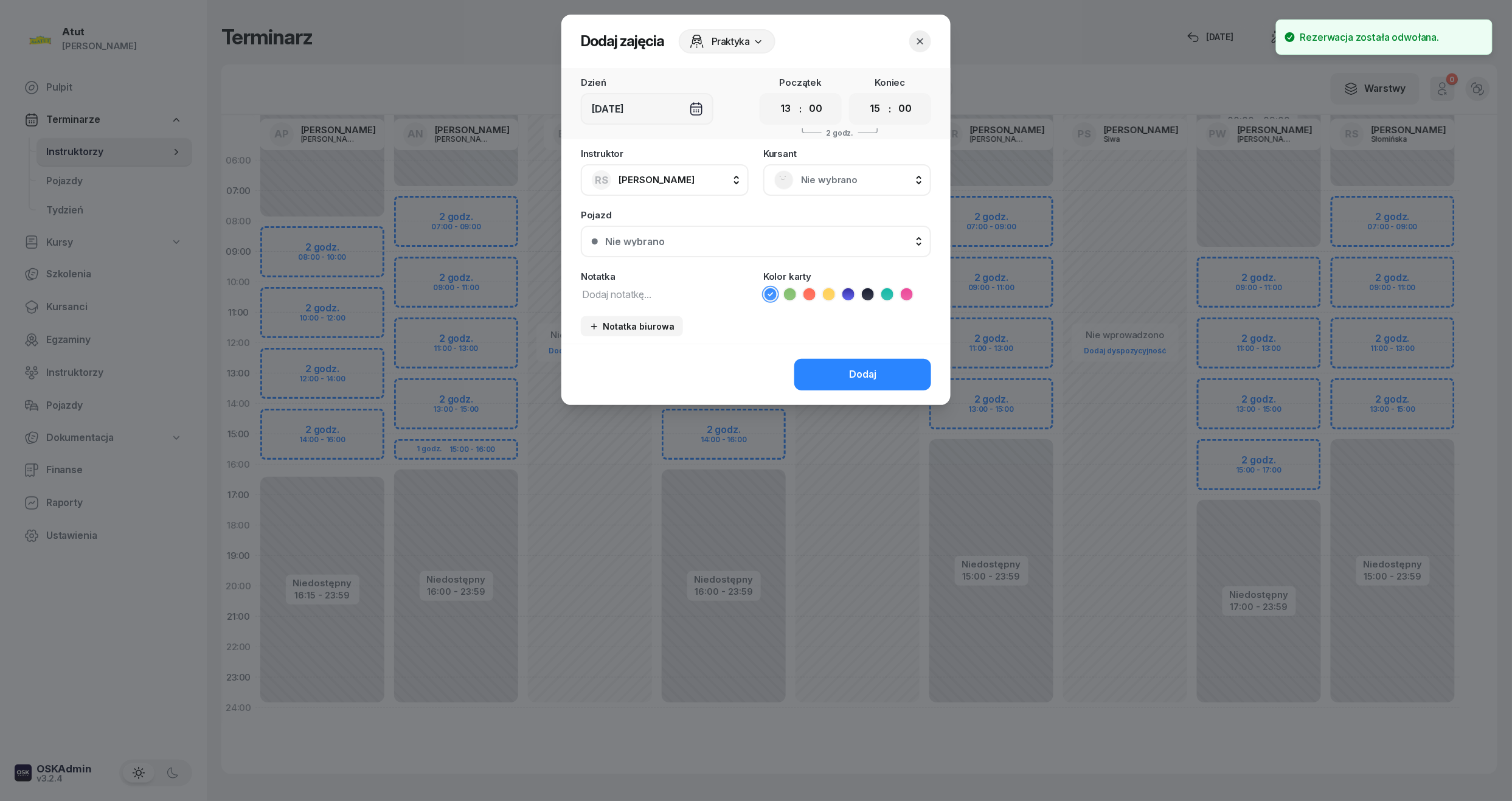
click at [825, 174] on span "Nie wybrano" at bounding box center [860, 180] width 119 height 16
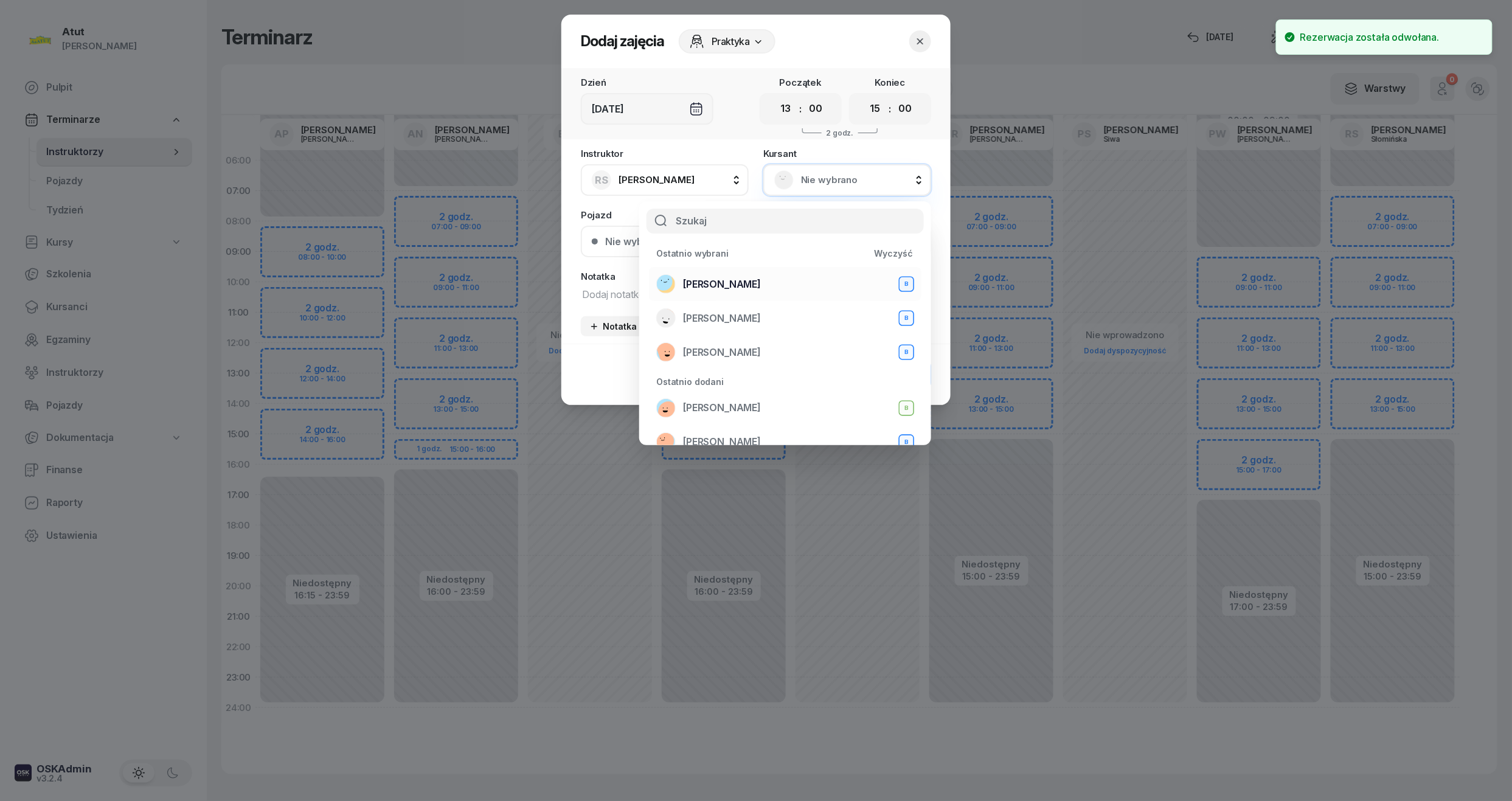
click at [701, 290] on span "[PERSON_NAME]" at bounding box center [722, 285] width 78 height 16
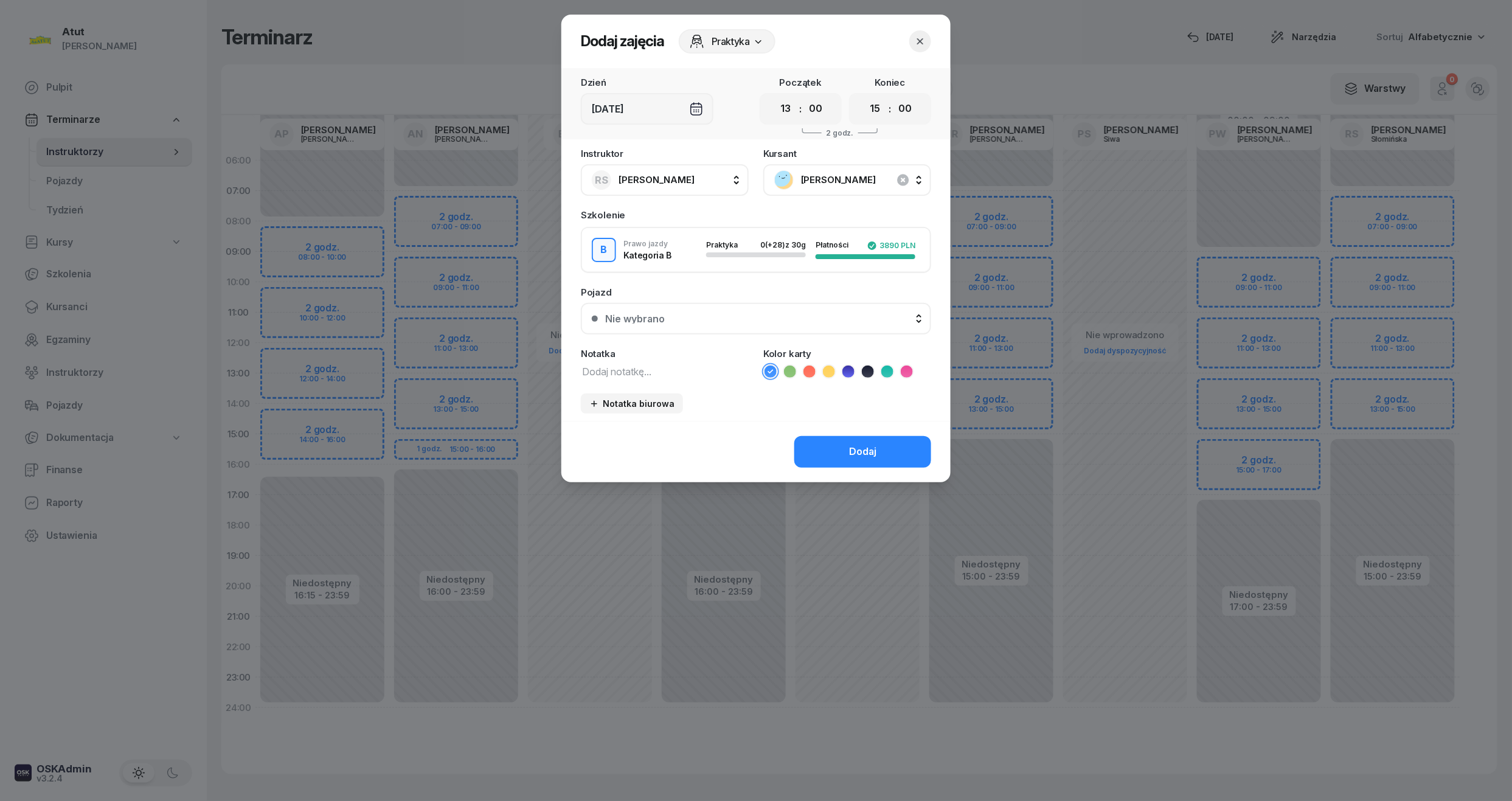
click at [670, 329] on button "Nie wybrano" at bounding box center [756, 319] width 350 height 32
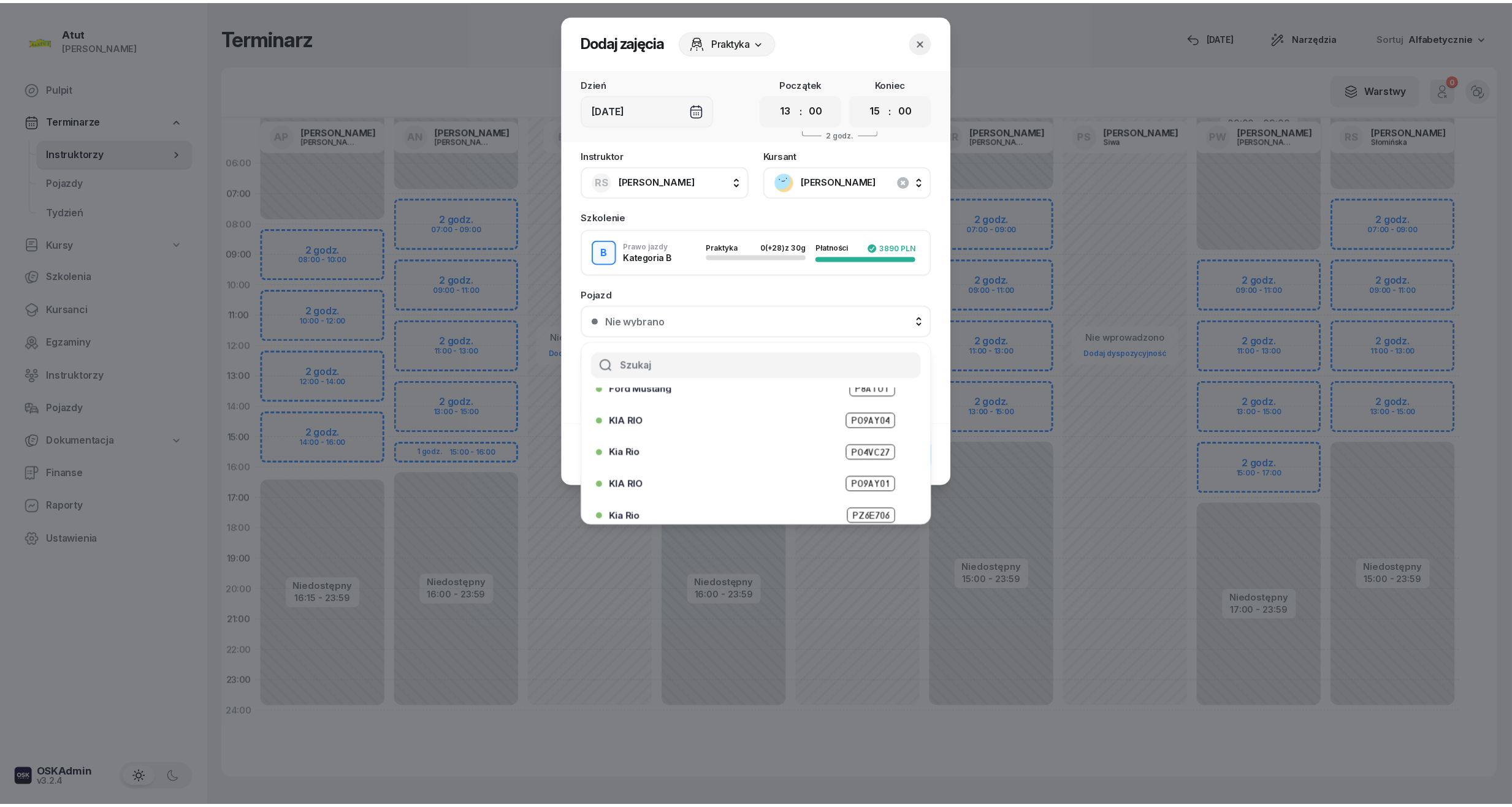
scroll to position [152, 0]
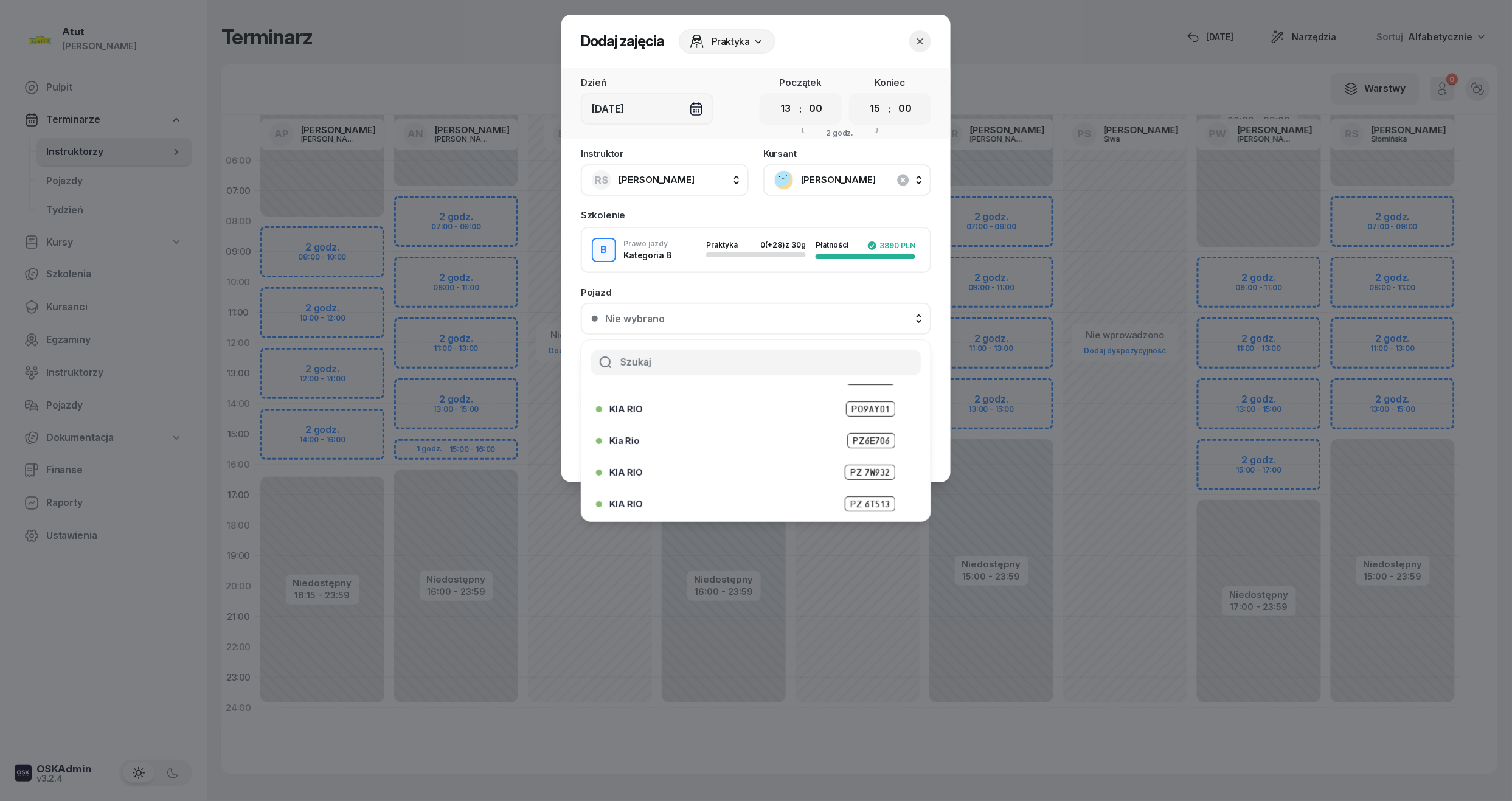
click at [869, 501] on span "PZ 6T513" at bounding box center [870, 504] width 51 height 15
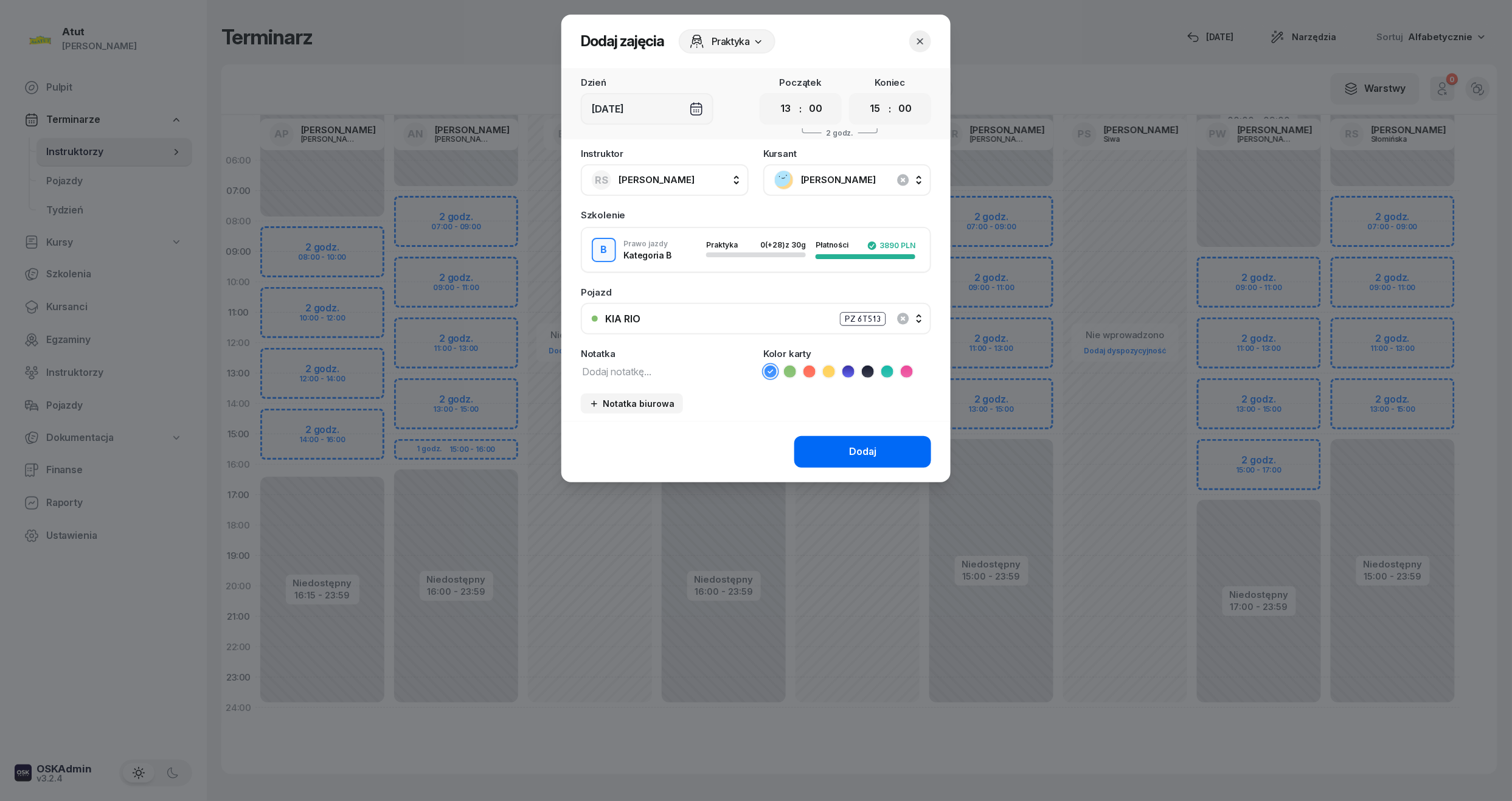
click at [848, 440] on button "Dodaj" at bounding box center [863, 452] width 137 height 32
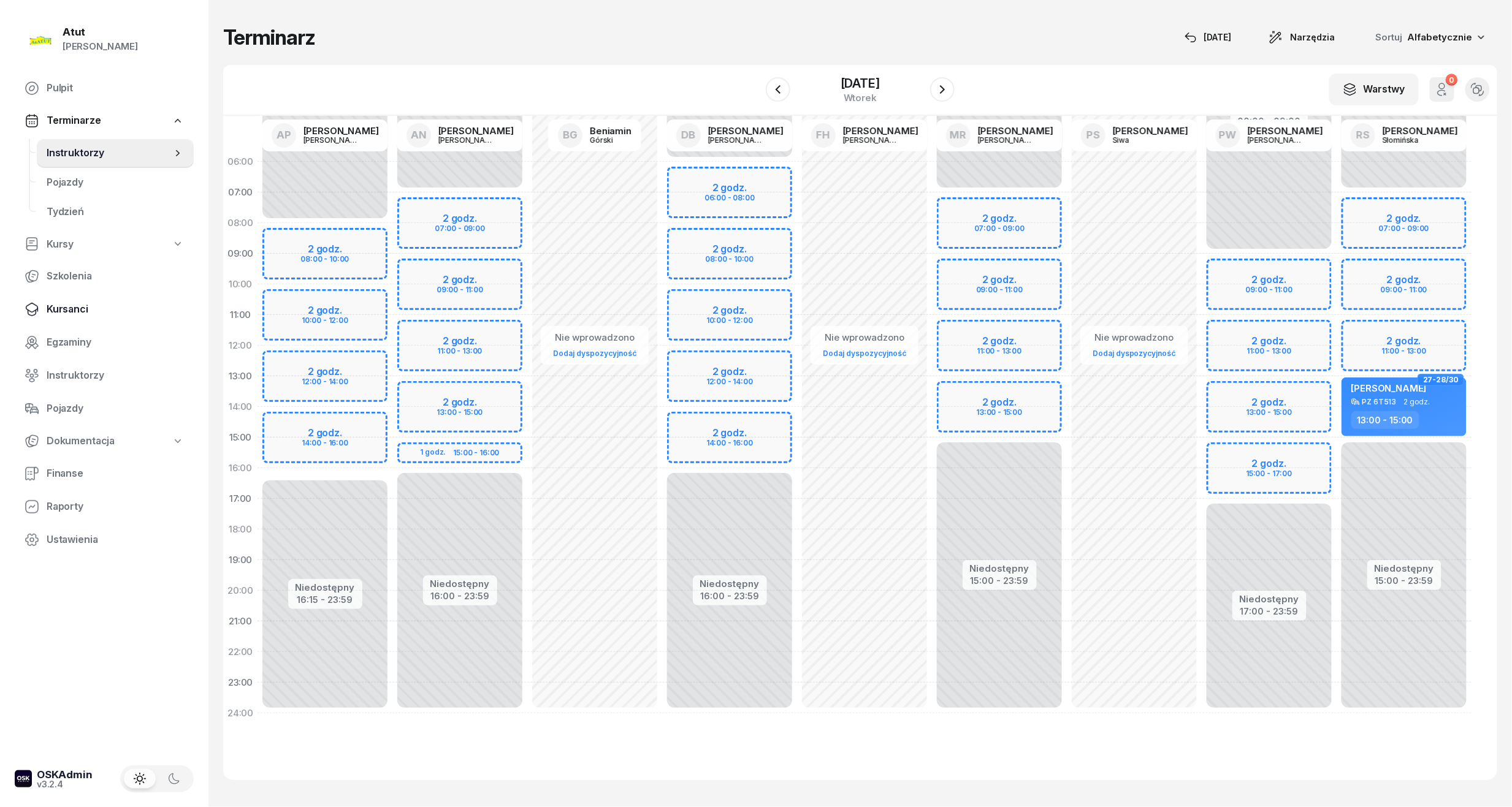
click at [74, 303] on span "Kursanci" at bounding box center [115, 309] width 138 height 16
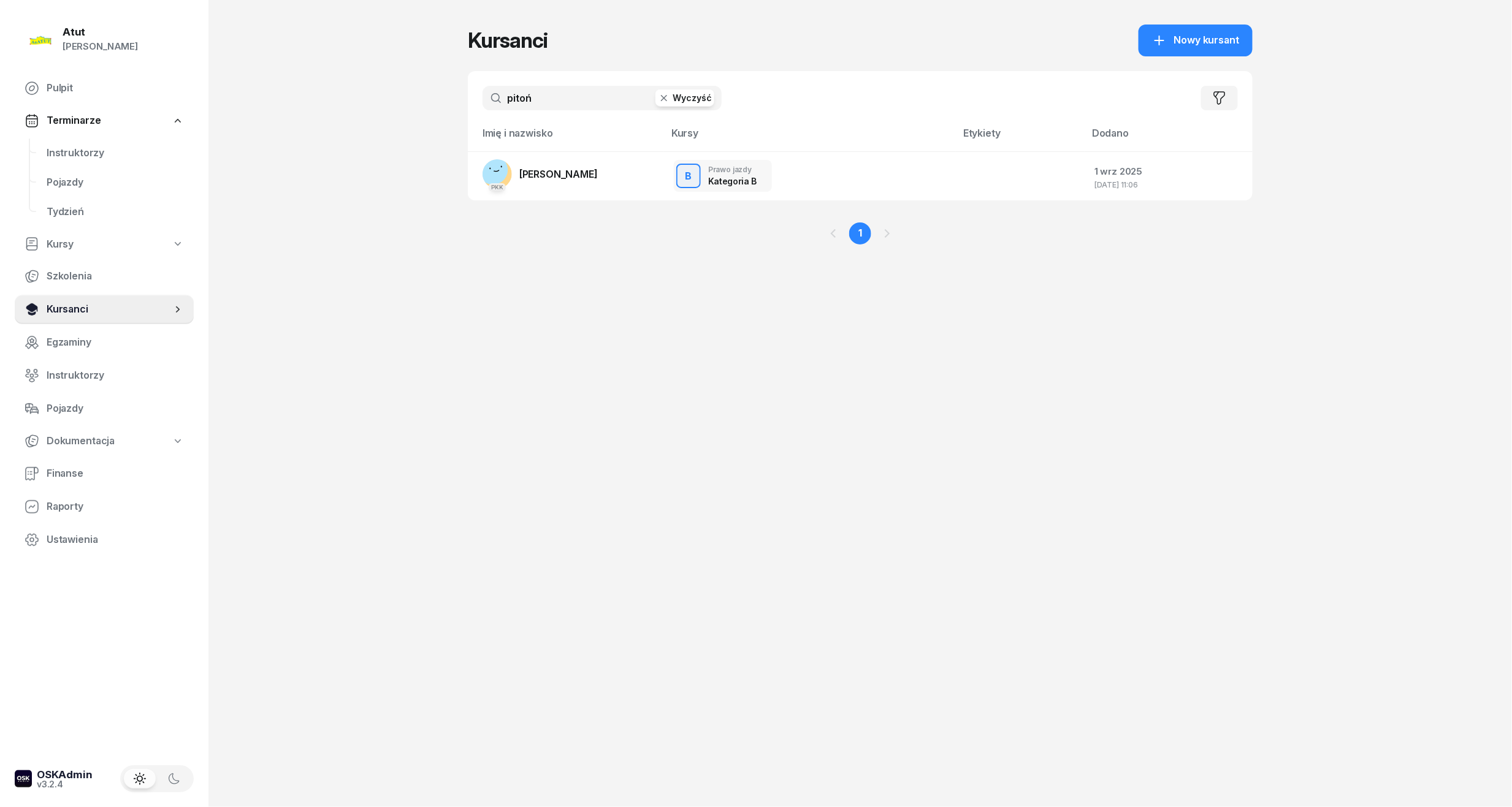
click at [79, 301] on span "Kursanci" at bounding box center [109, 309] width 125 height 16
drag, startPoint x: 550, startPoint y: 98, endPoint x: -31, endPoint y: 138, distance: 582.4
click at [0, 138] on html "Paulina Atut Paulina Lis Pulpit Terminarze Instruktorzy Pojazdy Tydzień Kursy S…" at bounding box center [756, 404] width 1512 height 807
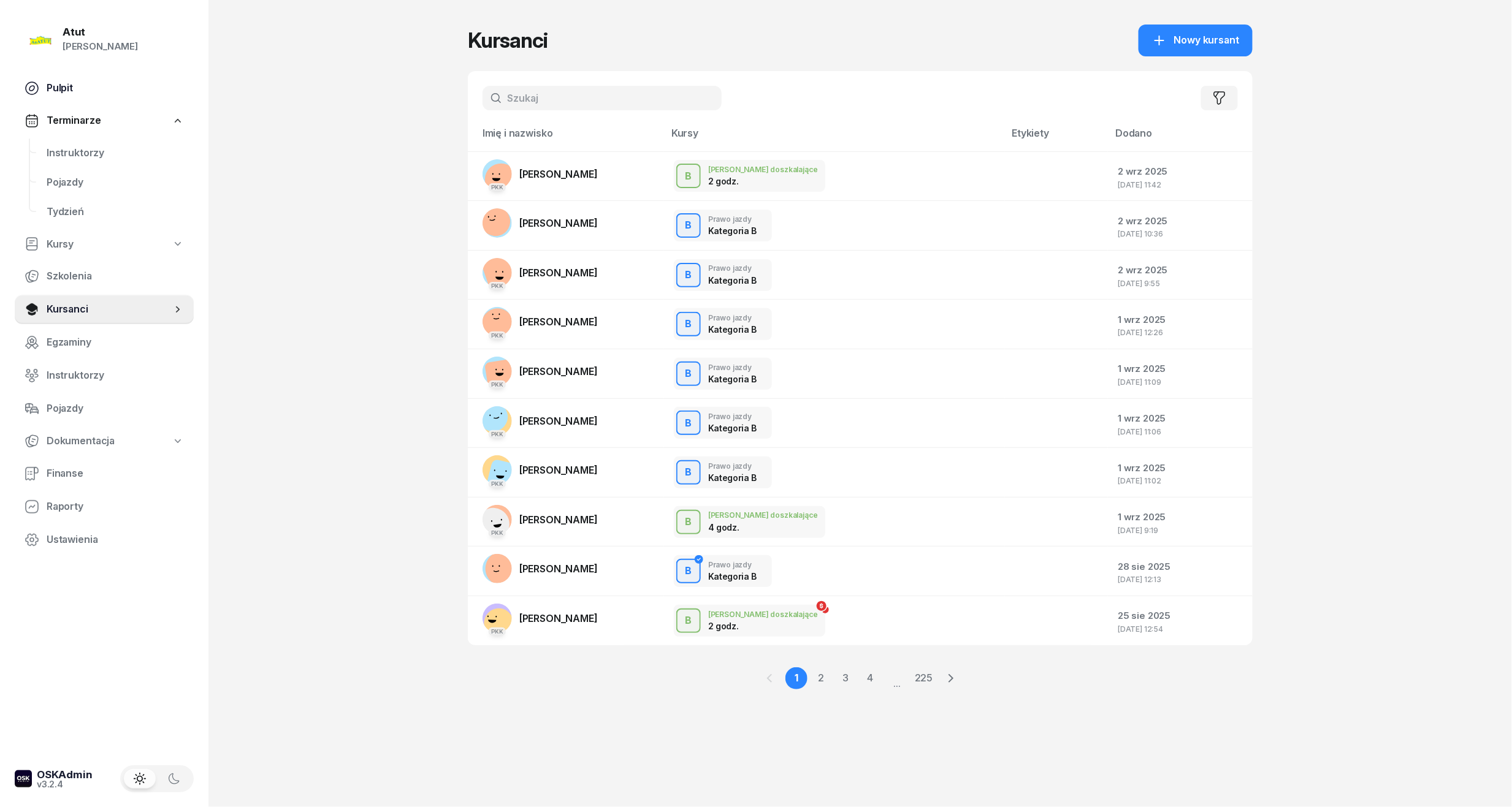
click at [70, 89] on span "Pulpit" at bounding box center [115, 88] width 138 height 16
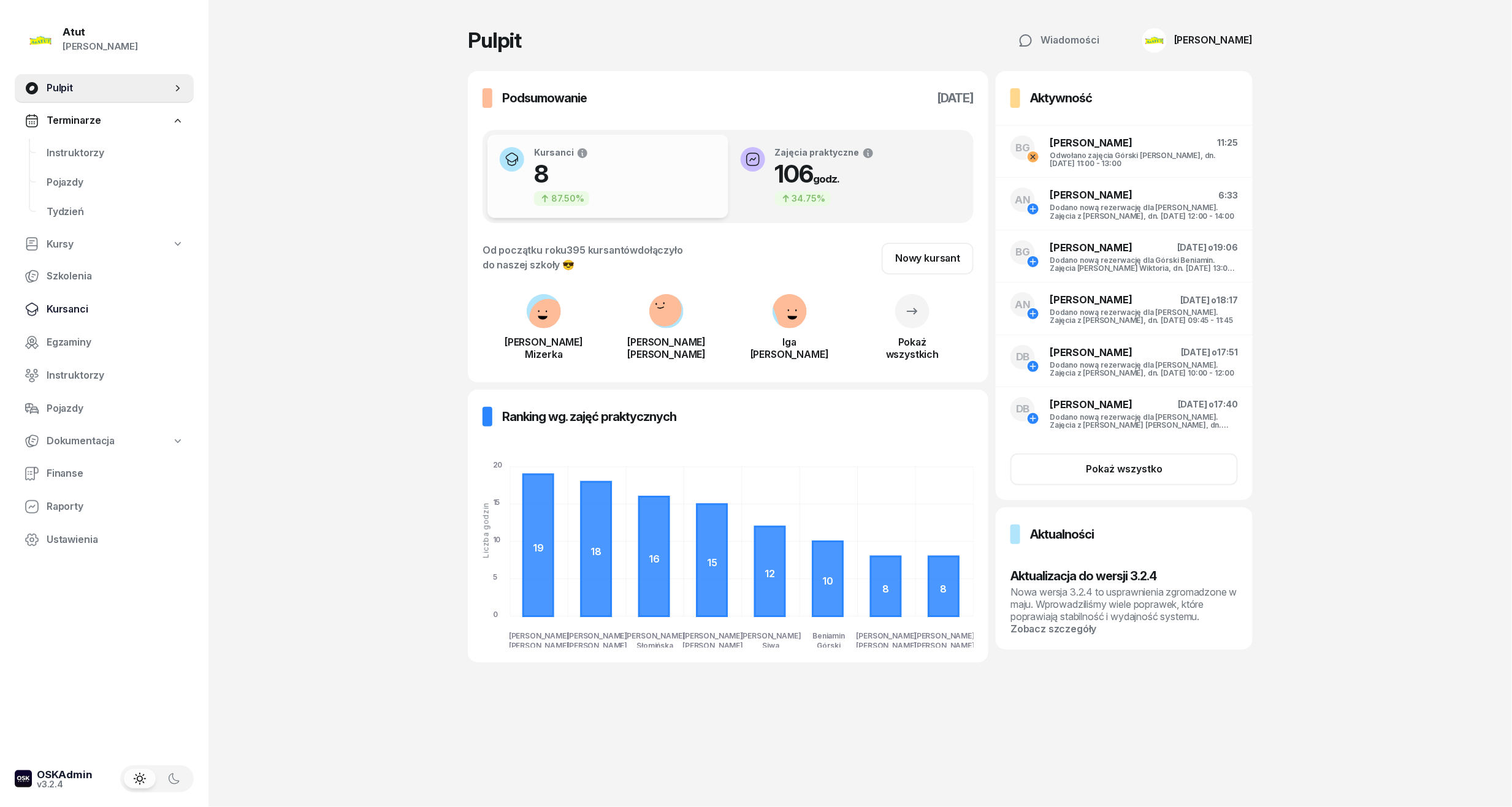
click at [52, 307] on span "Kursanci" at bounding box center [115, 309] width 138 height 16
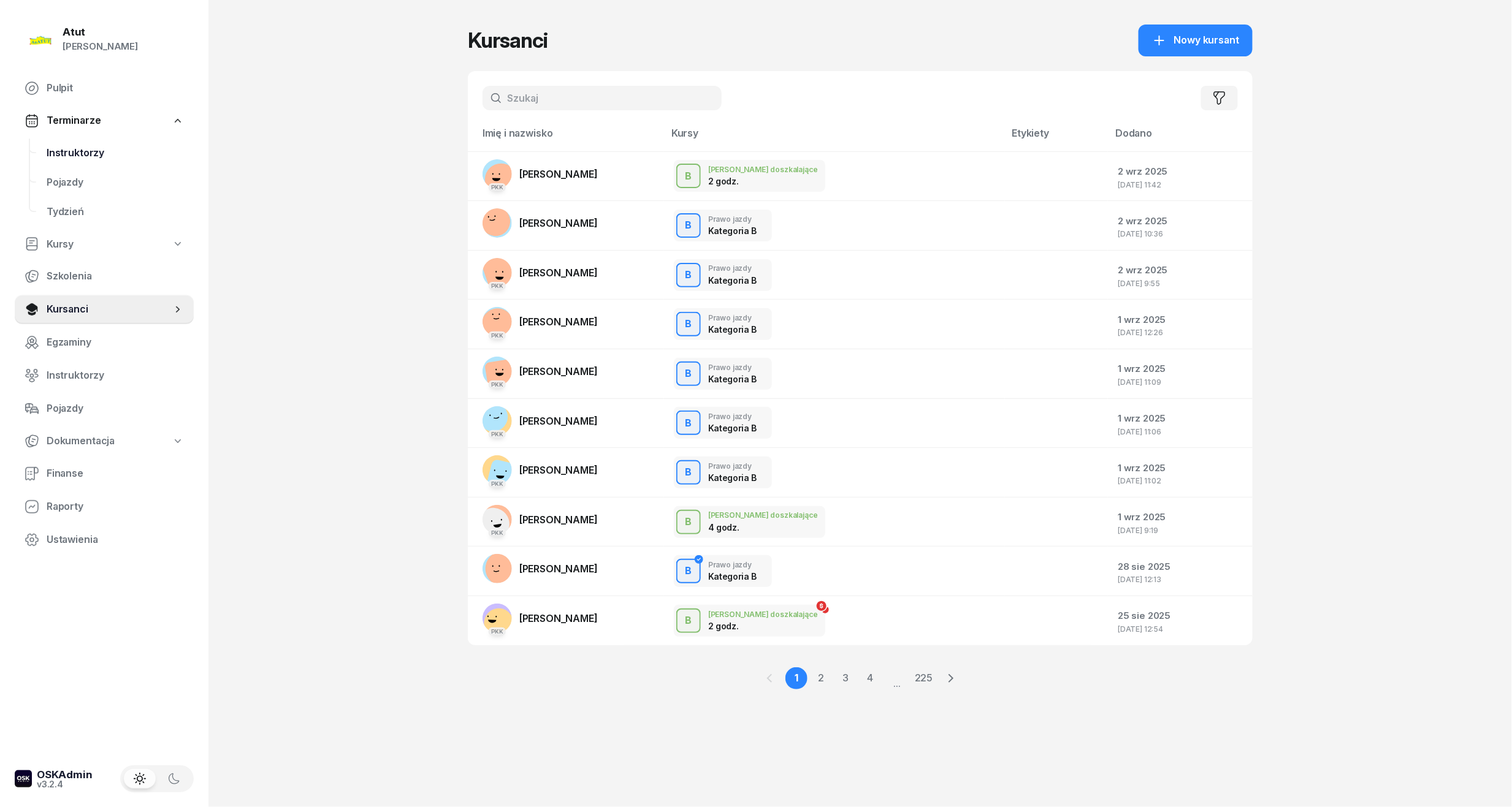
click at [50, 153] on span "Instruktorzy" at bounding box center [115, 153] width 138 height 16
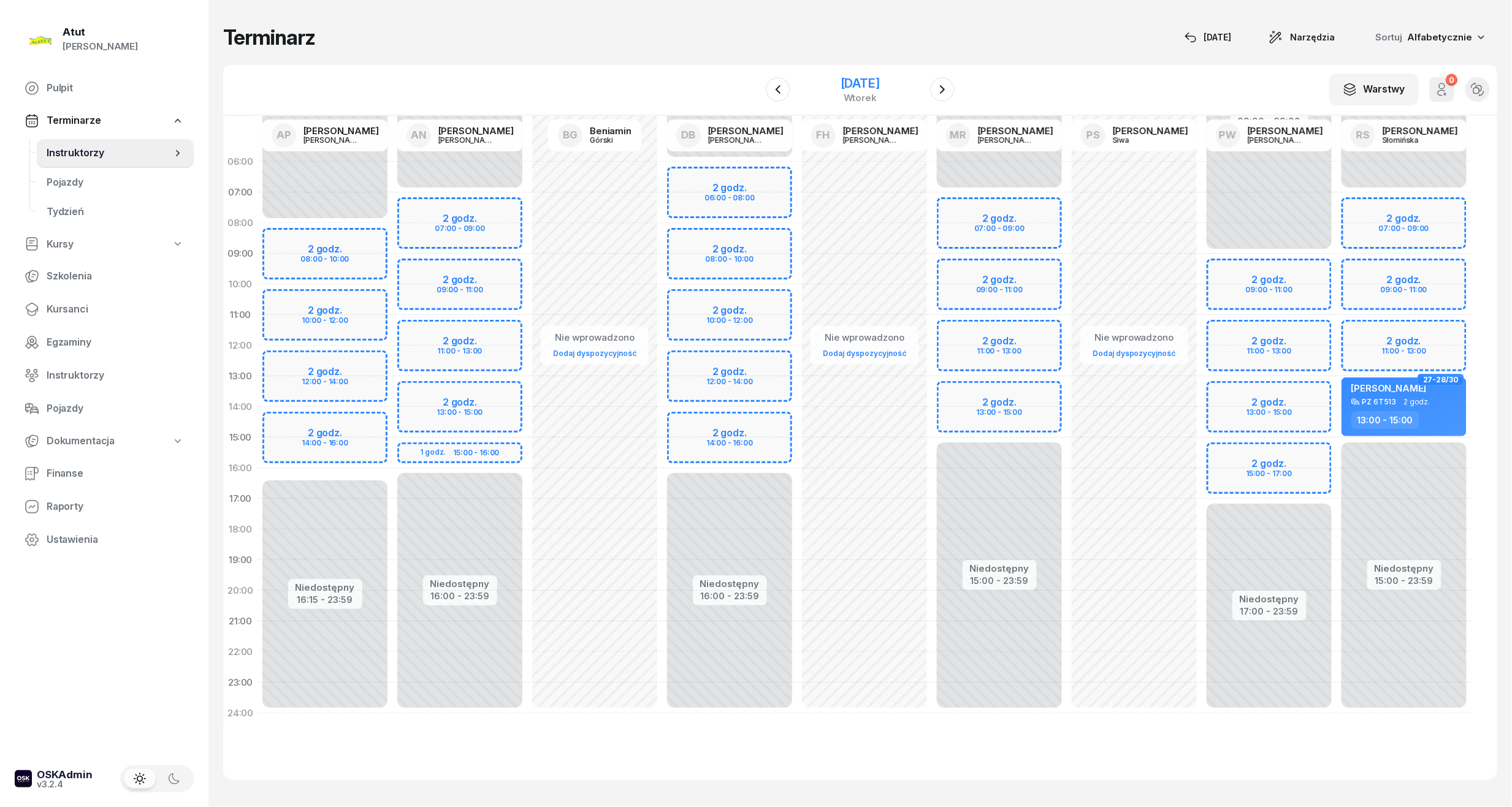
click at [840, 83] on div "25 listopada 2025" at bounding box center [860, 83] width 39 height 13
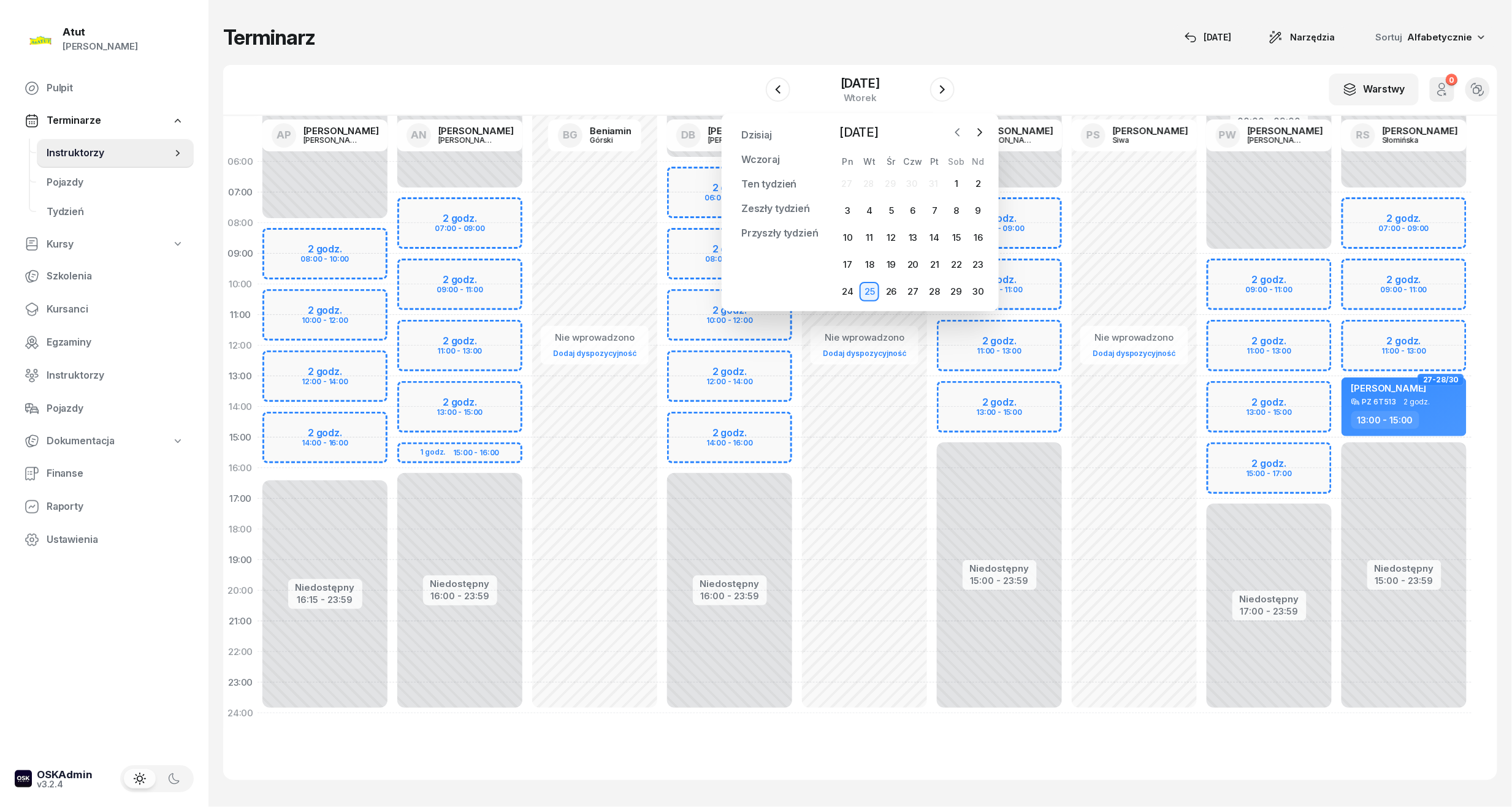
click at [957, 134] on icon "button" at bounding box center [957, 132] width 4 height 7
click at [965, 133] on button "button" at bounding box center [957, 132] width 18 height 18
click at [873, 174] on div "2" at bounding box center [869, 183] width 20 height 20
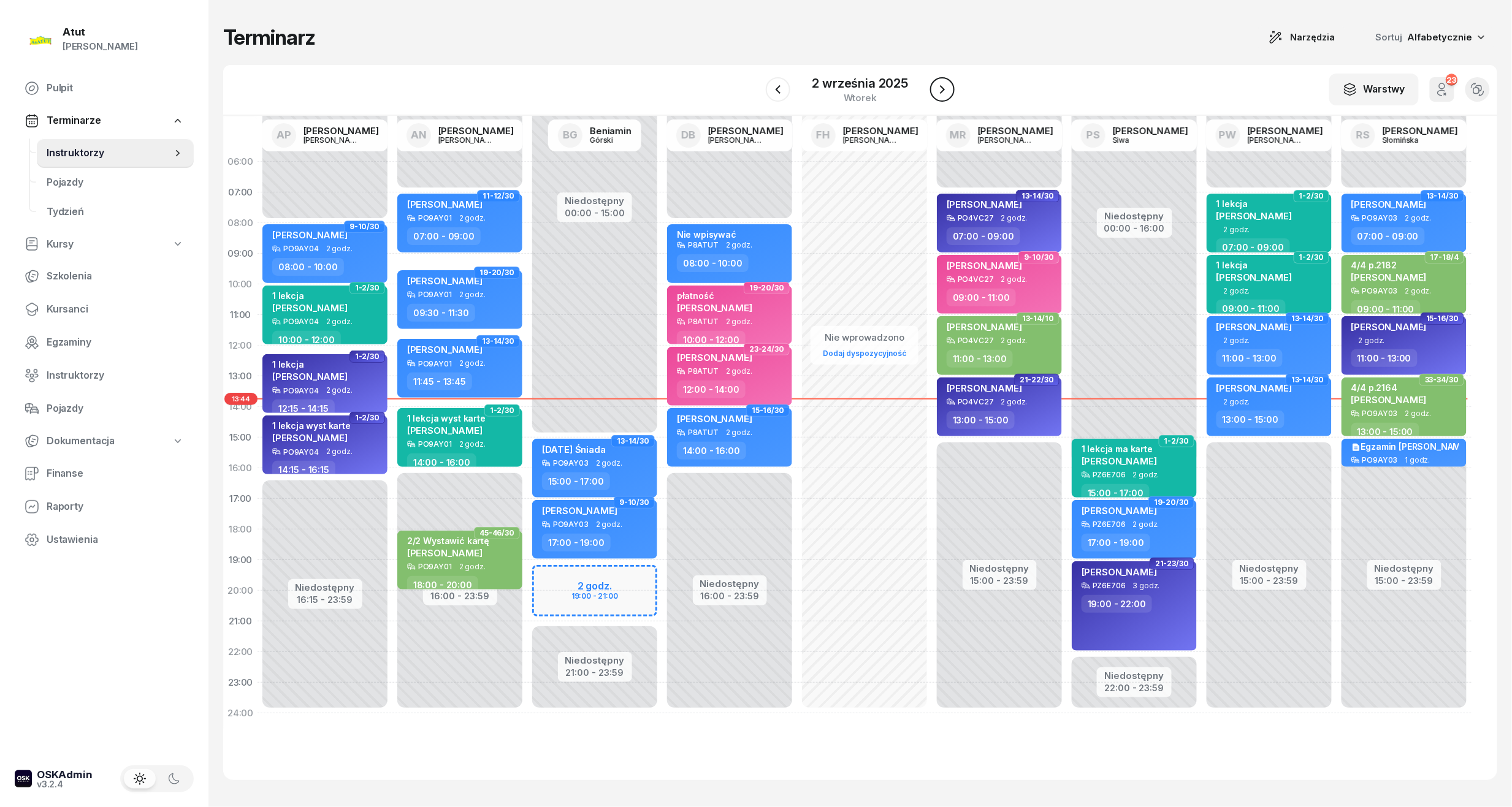
click at [942, 88] on icon "button" at bounding box center [942, 89] width 15 height 15
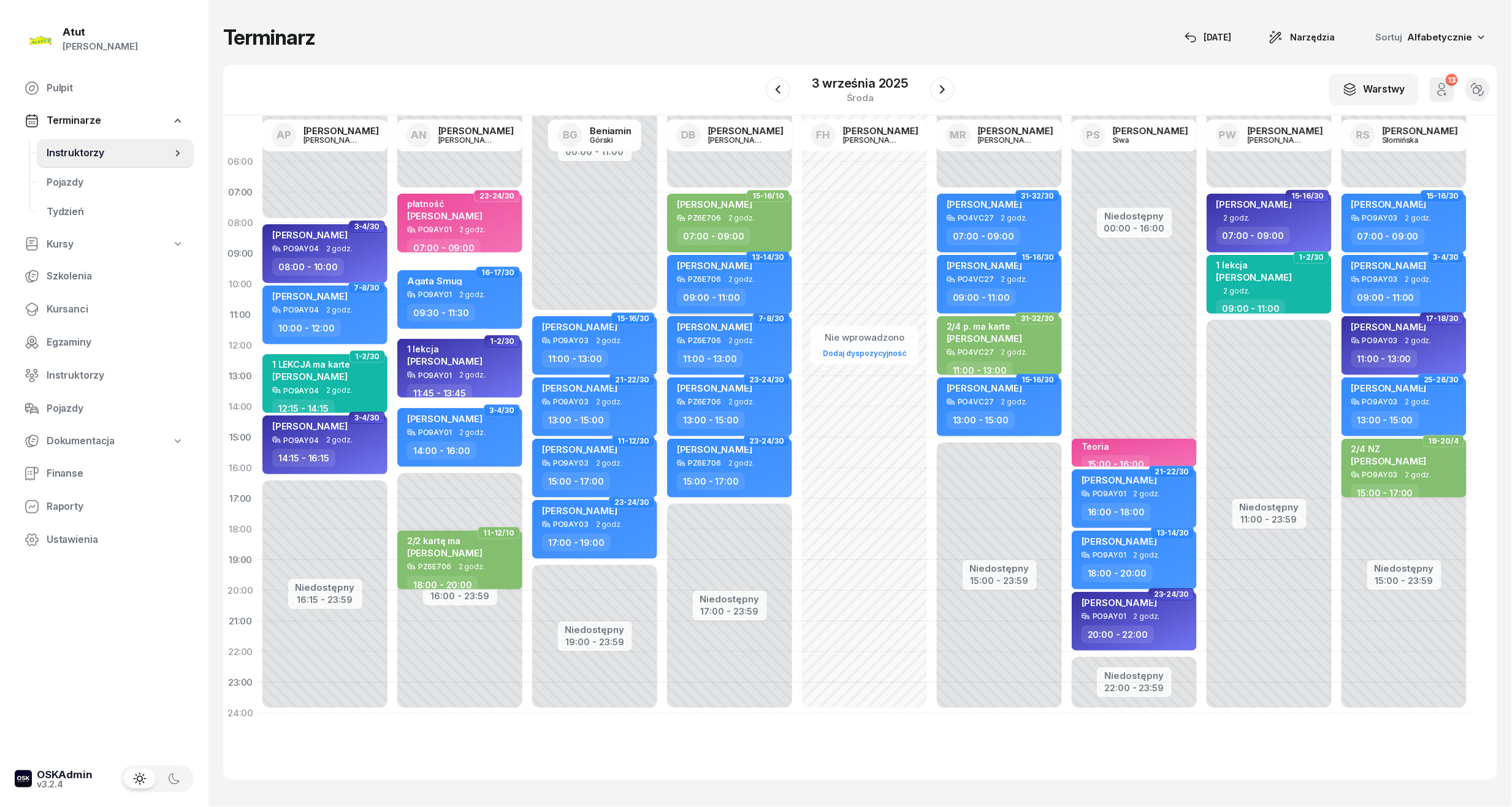
click at [731, 265] on span "[PERSON_NAME]" at bounding box center [714, 265] width 76 height 12
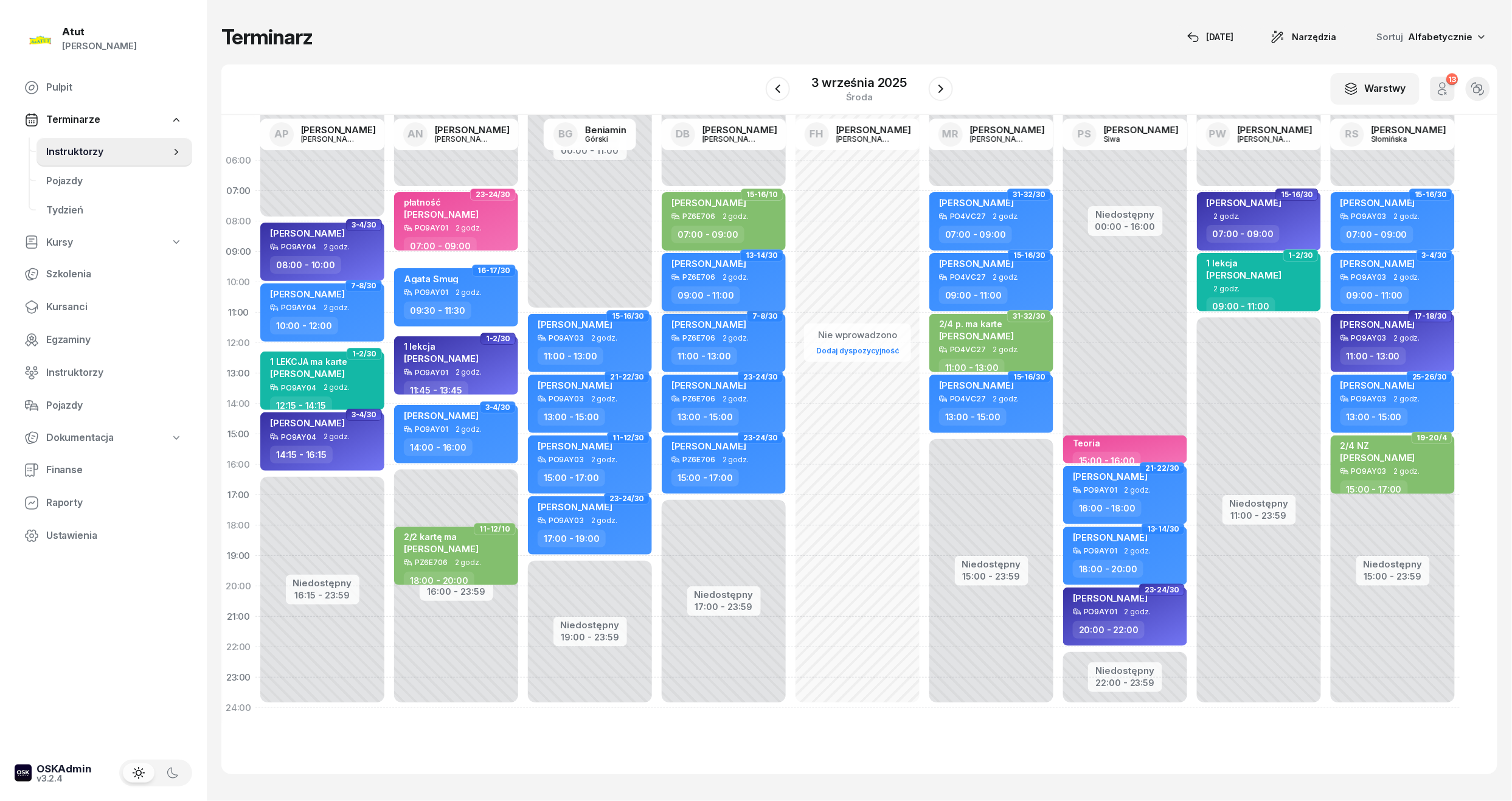
select select "09"
select select "11"
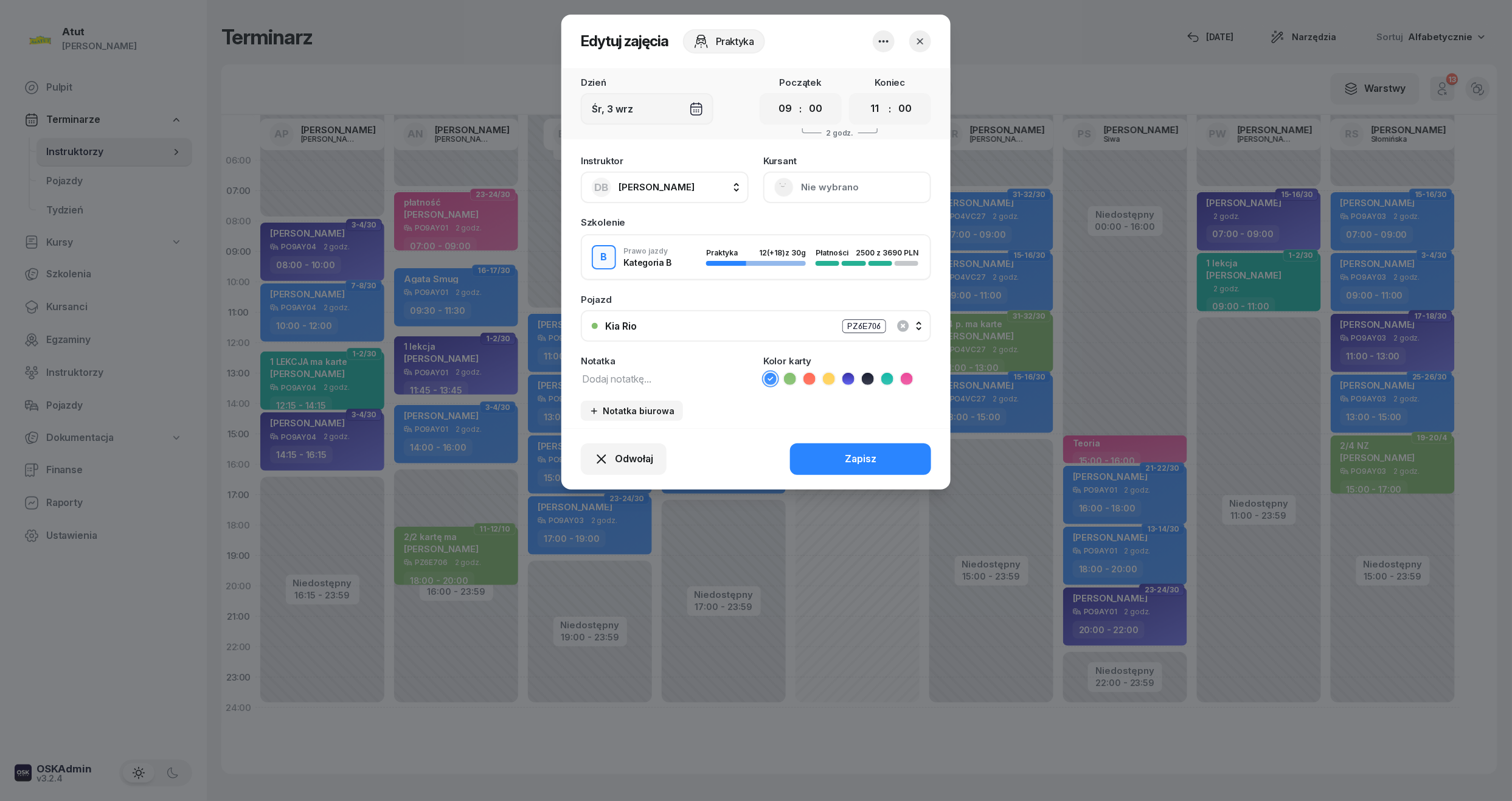
click at [845, 190] on button "Nie wybrano" at bounding box center [847, 187] width 168 height 32
click at [825, 226] on div "Otwórz profil" at bounding box center [802, 229] width 59 height 16
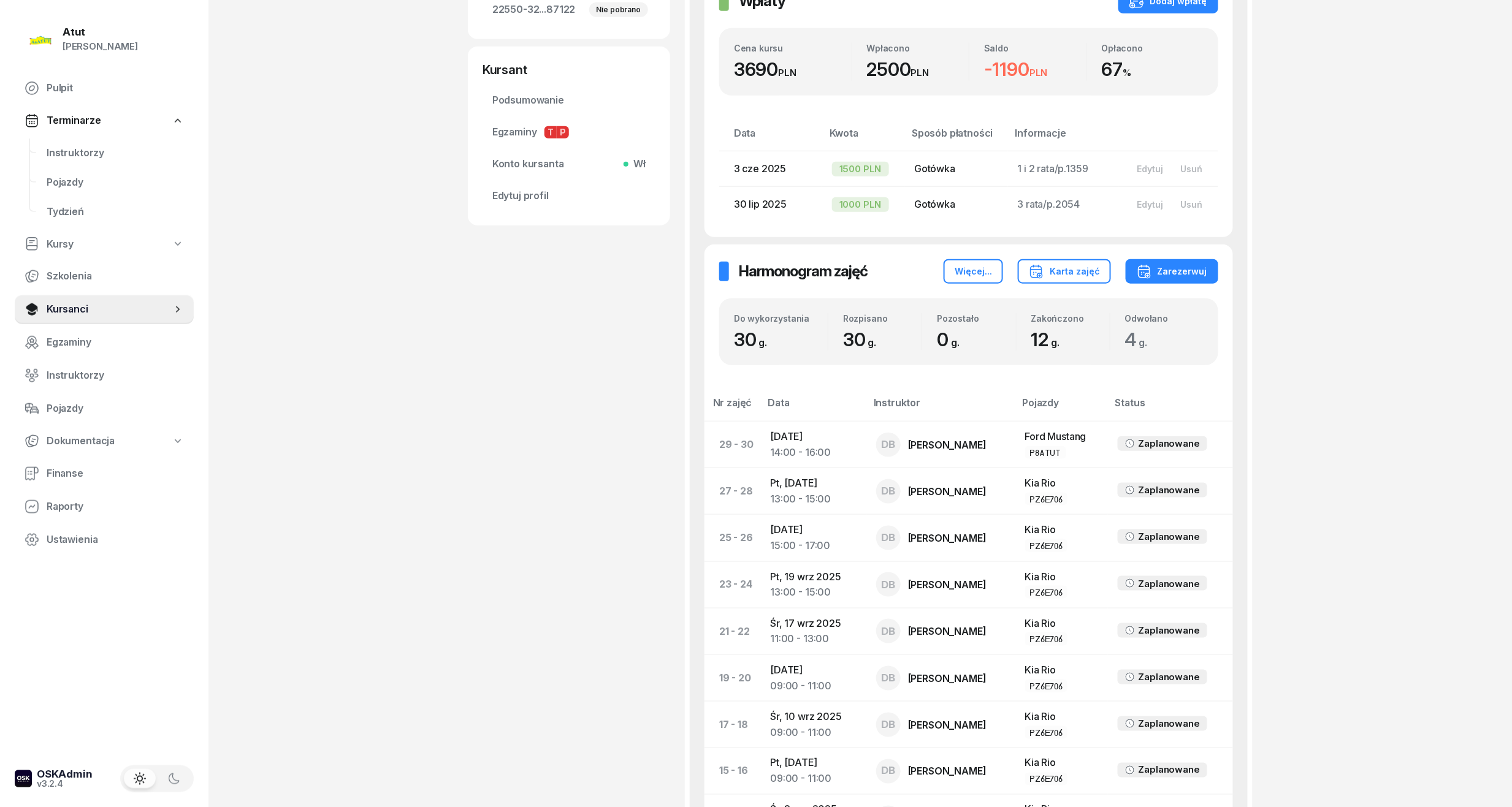
scroll to position [408, 0]
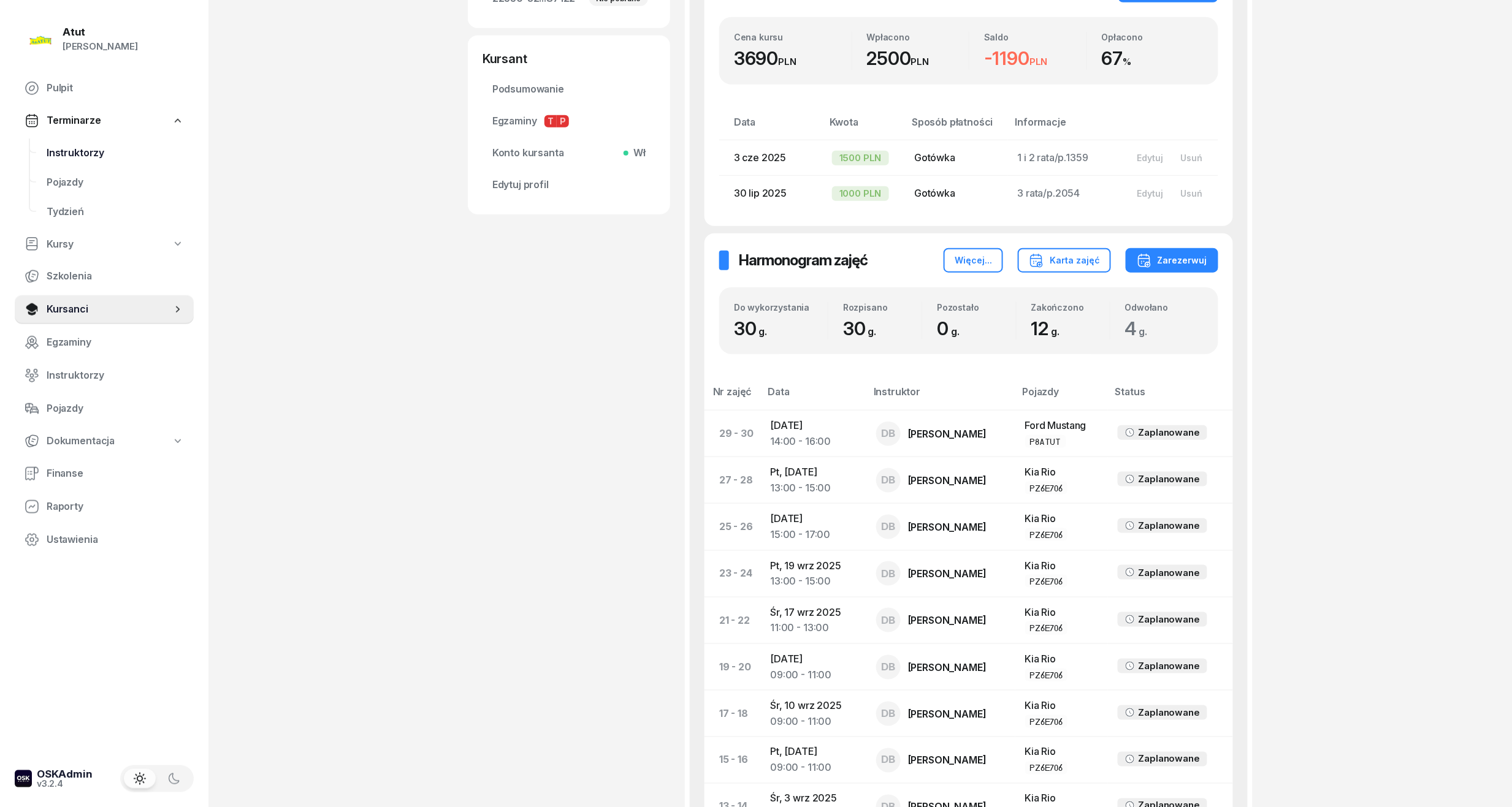
click at [72, 154] on span "Instruktorzy" at bounding box center [115, 153] width 138 height 16
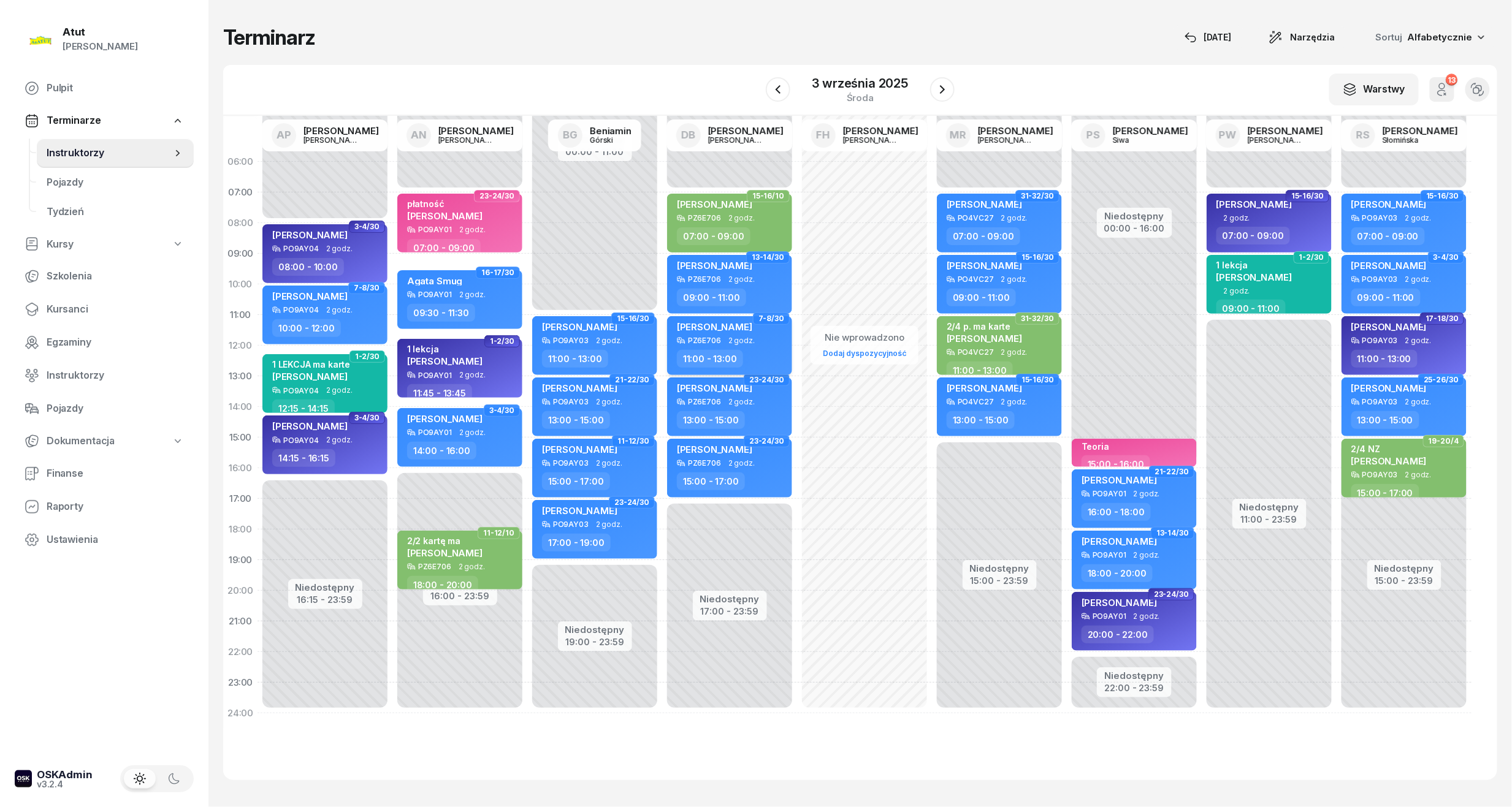
click at [750, 339] on span "2 godz." at bounding box center [742, 341] width 27 height 9
select select "11"
select select "13"
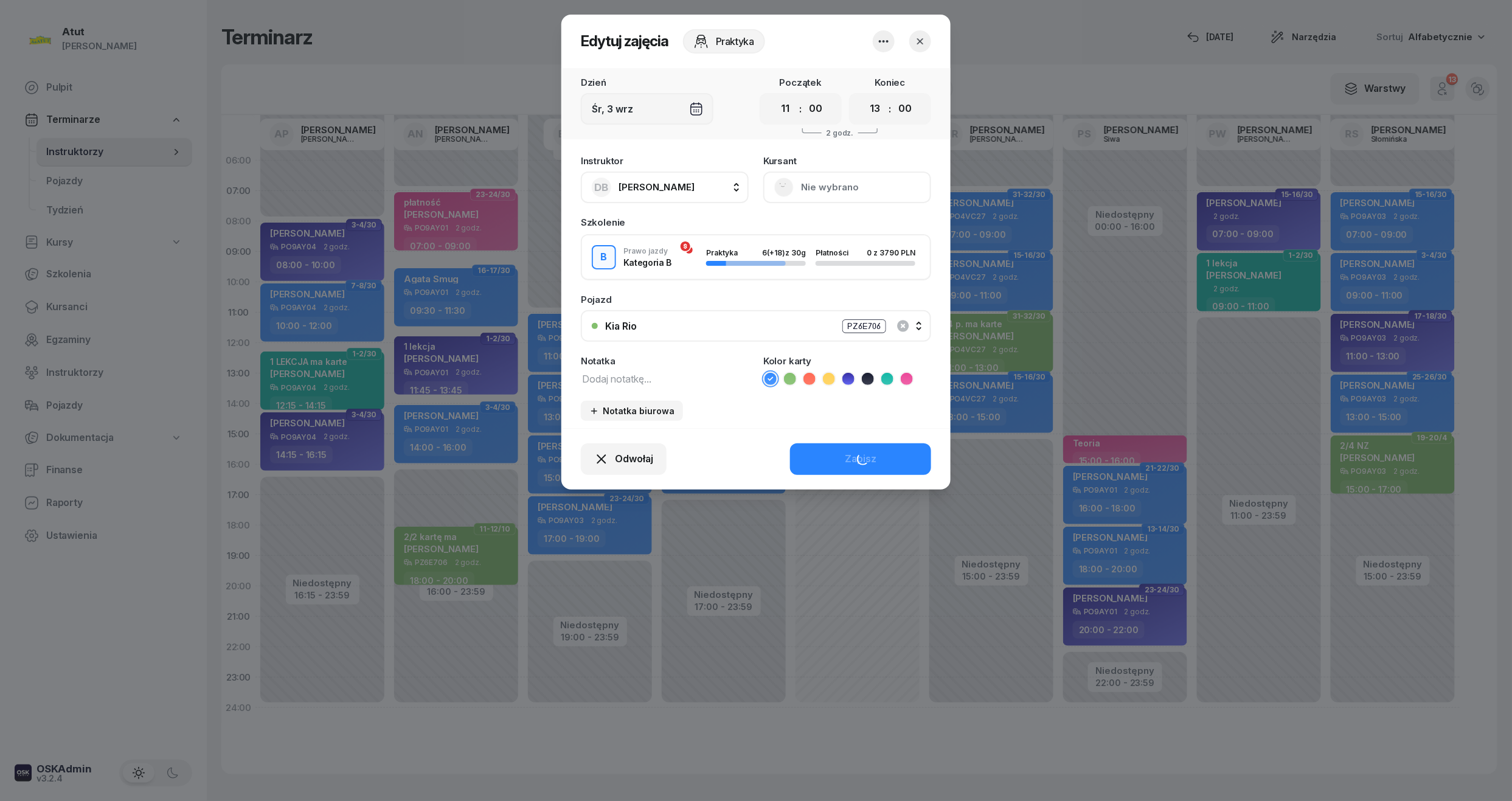
click at [821, 185] on button "Nie wybrano" at bounding box center [847, 187] width 168 height 32
click at [806, 219] on link "Otwórz profil" at bounding box center [846, 229] width 161 height 30
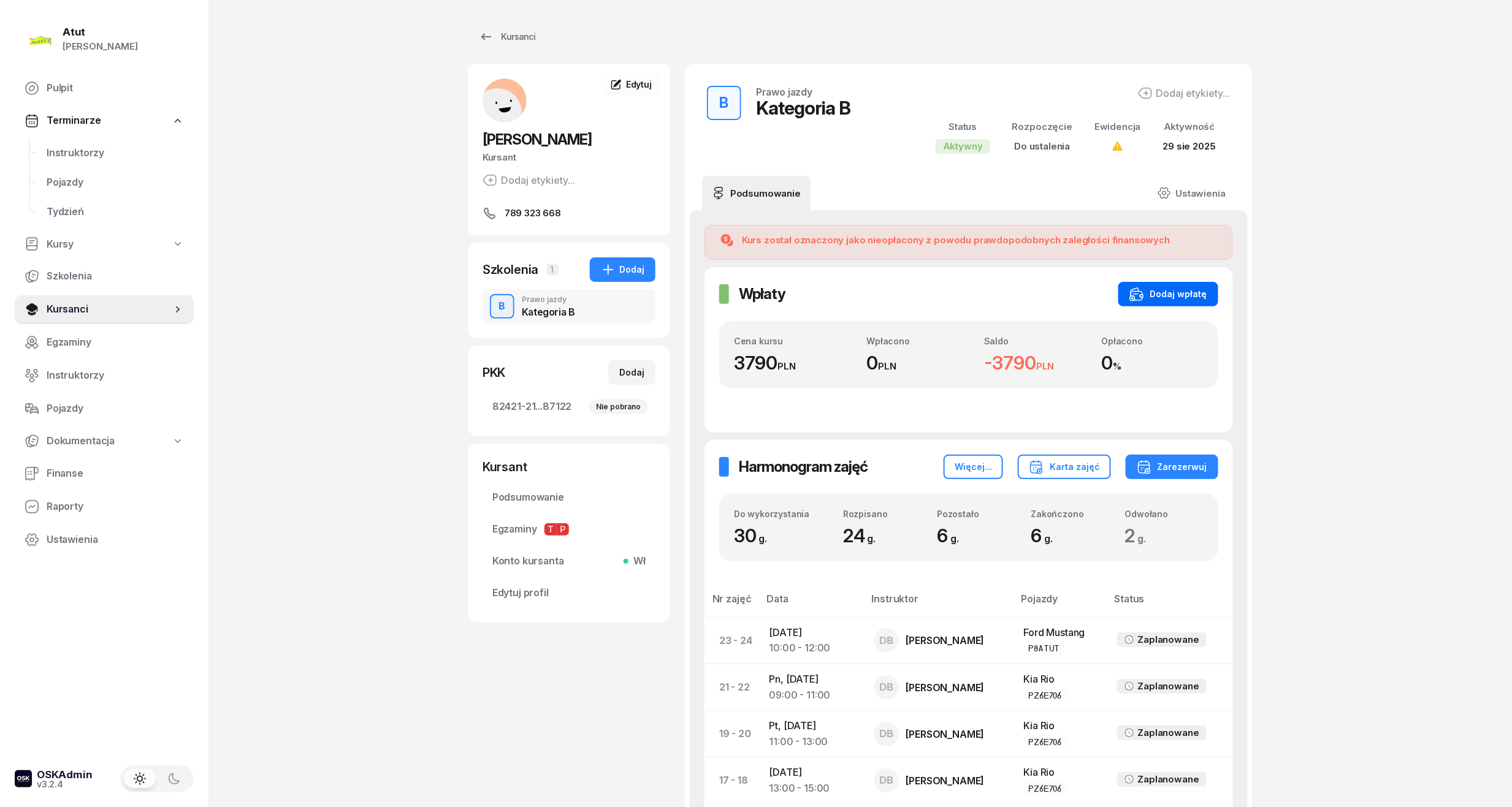
click at [1155, 300] on div "Dodaj wpłatę" at bounding box center [1167, 294] width 78 height 15
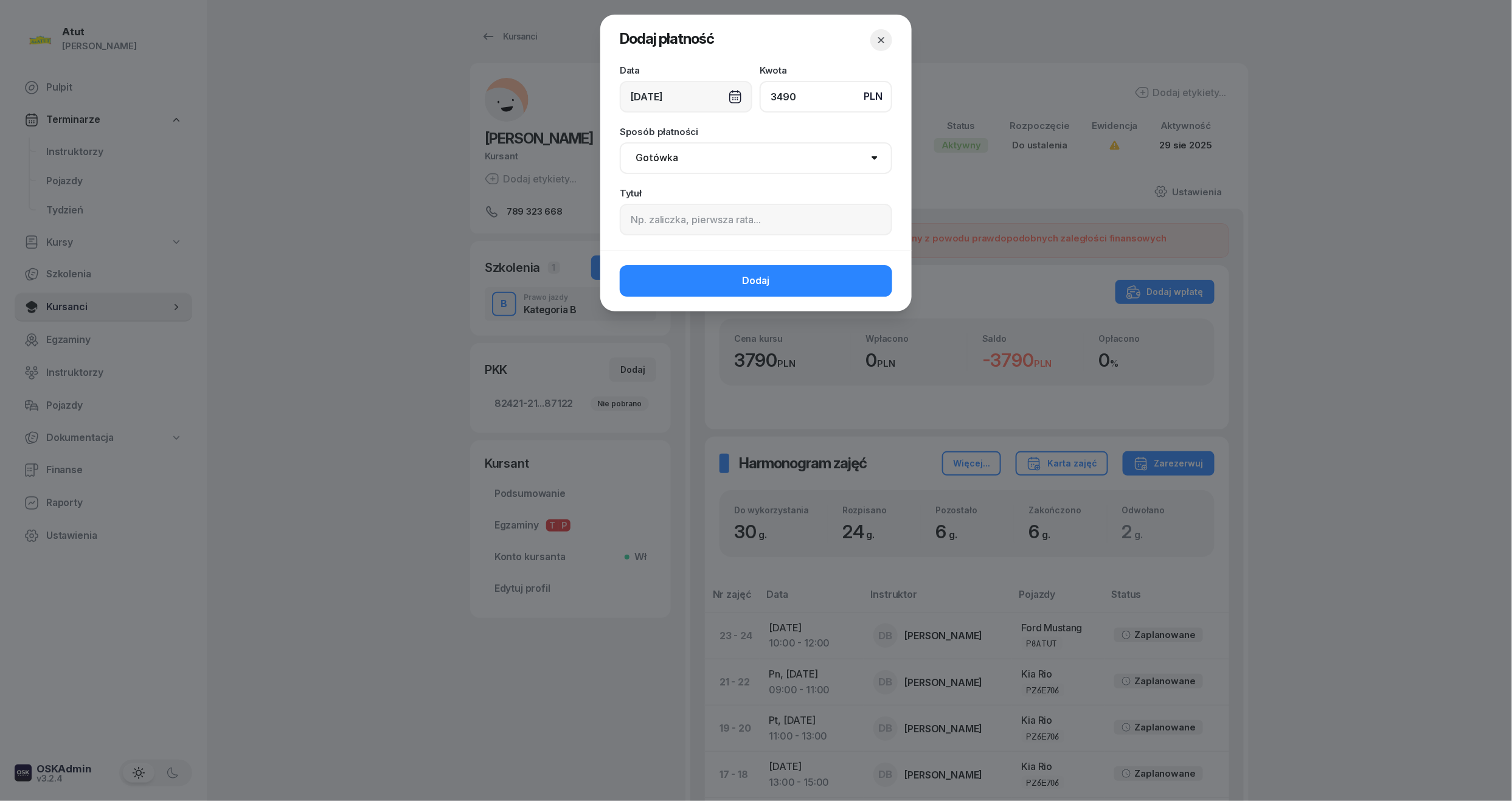
type input "3490"
click at [646, 225] on input at bounding box center [756, 219] width 272 height 32
paste input "832"
type input "p.832"
click at [719, 297] on button "Dodaj" at bounding box center [756, 281] width 272 height 32
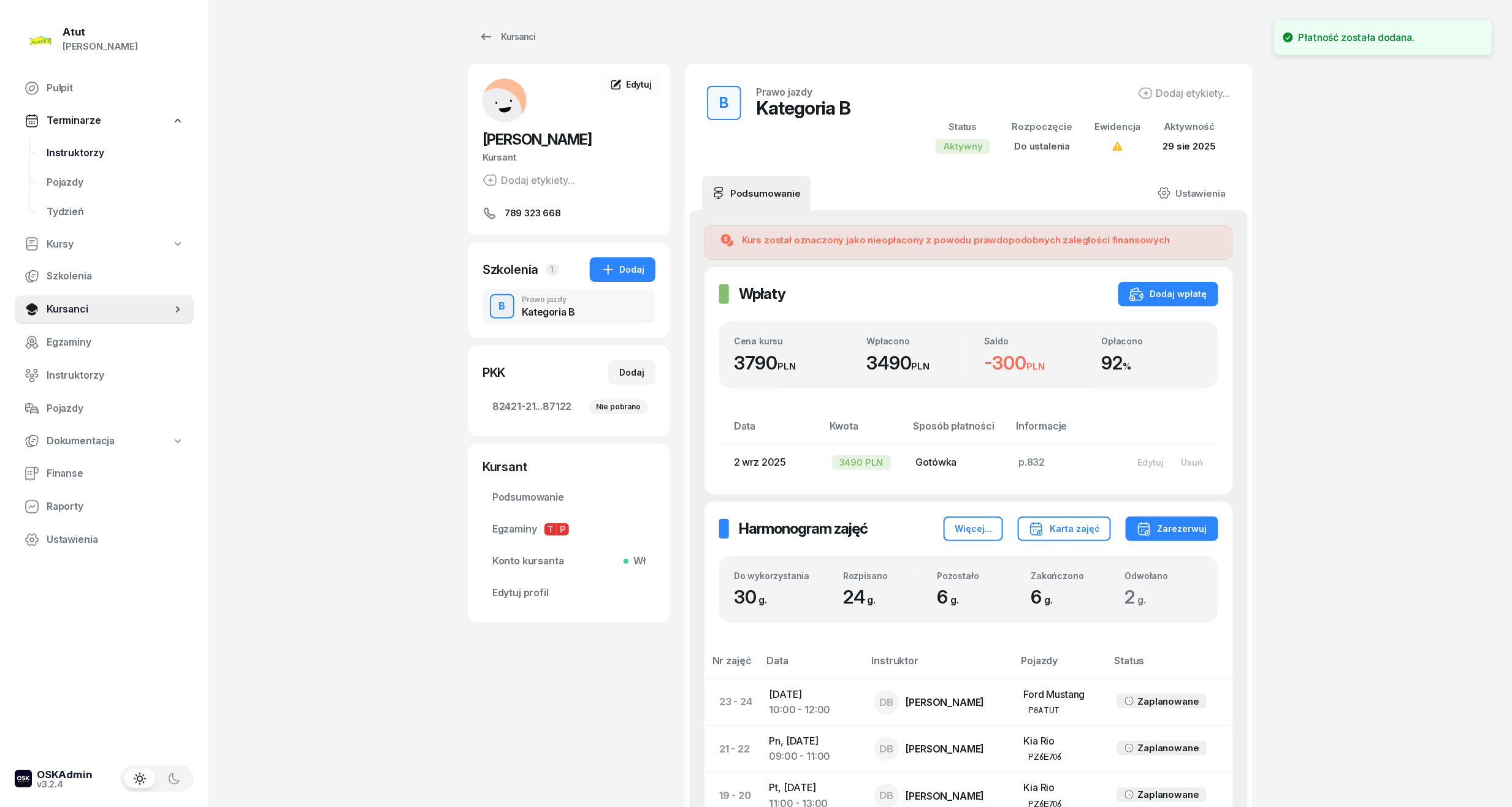
click at [74, 154] on span "Instruktorzy" at bounding box center [115, 153] width 138 height 16
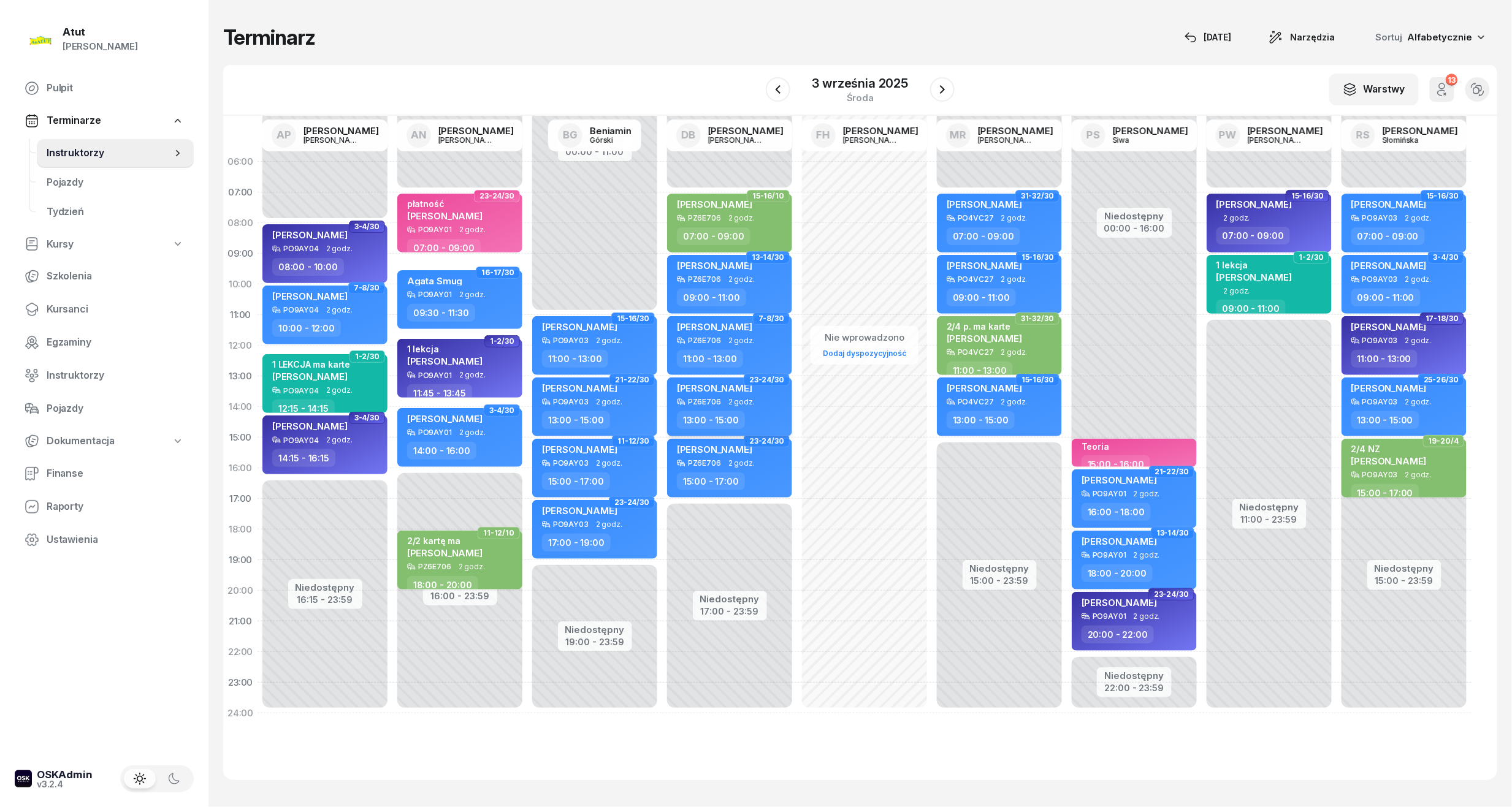
click at [741, 396] on div "[PERSON_NAME]" at bounding box center [730, 389] width 108 height 15
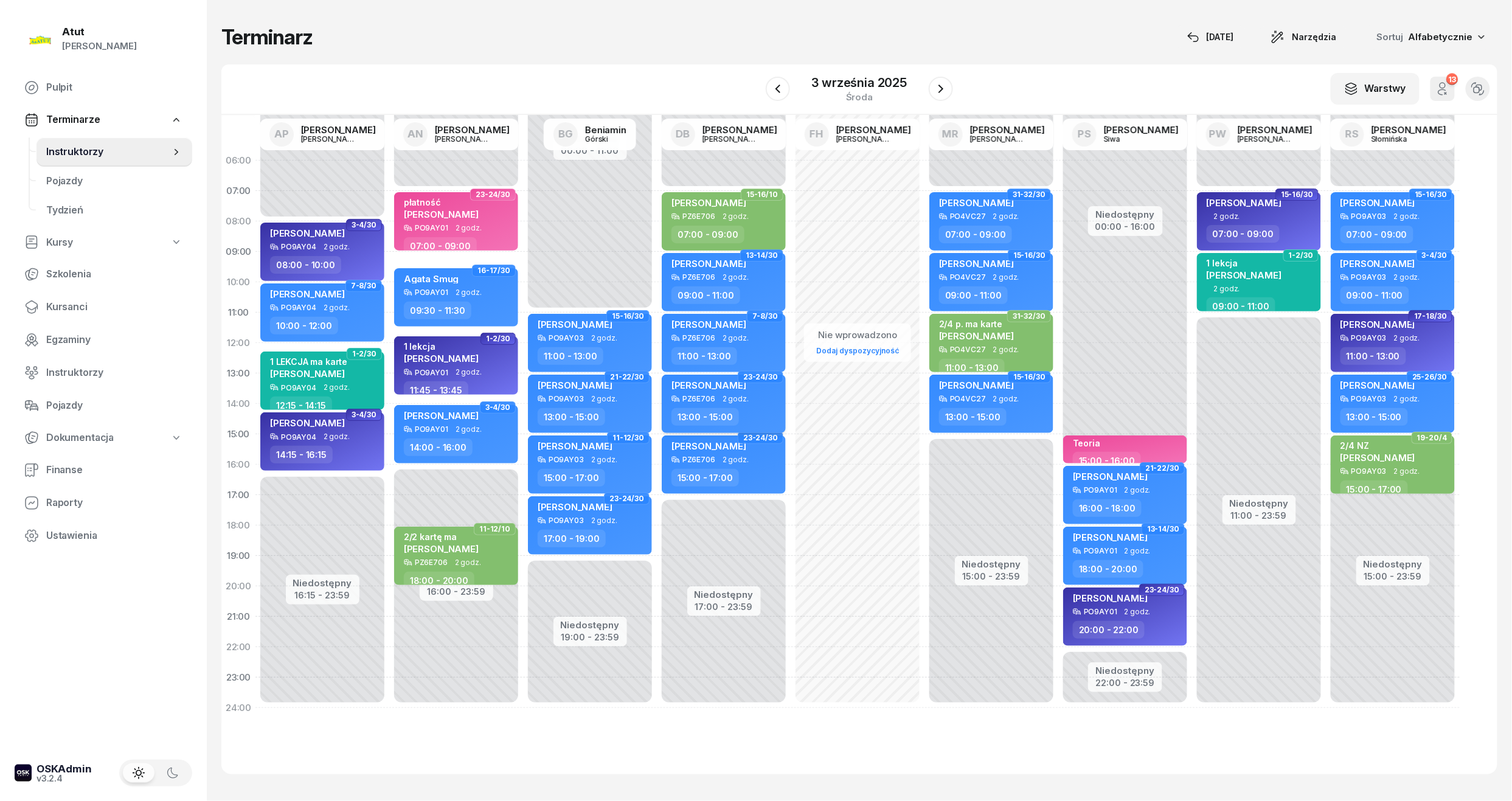
select select "13"
select select "15"
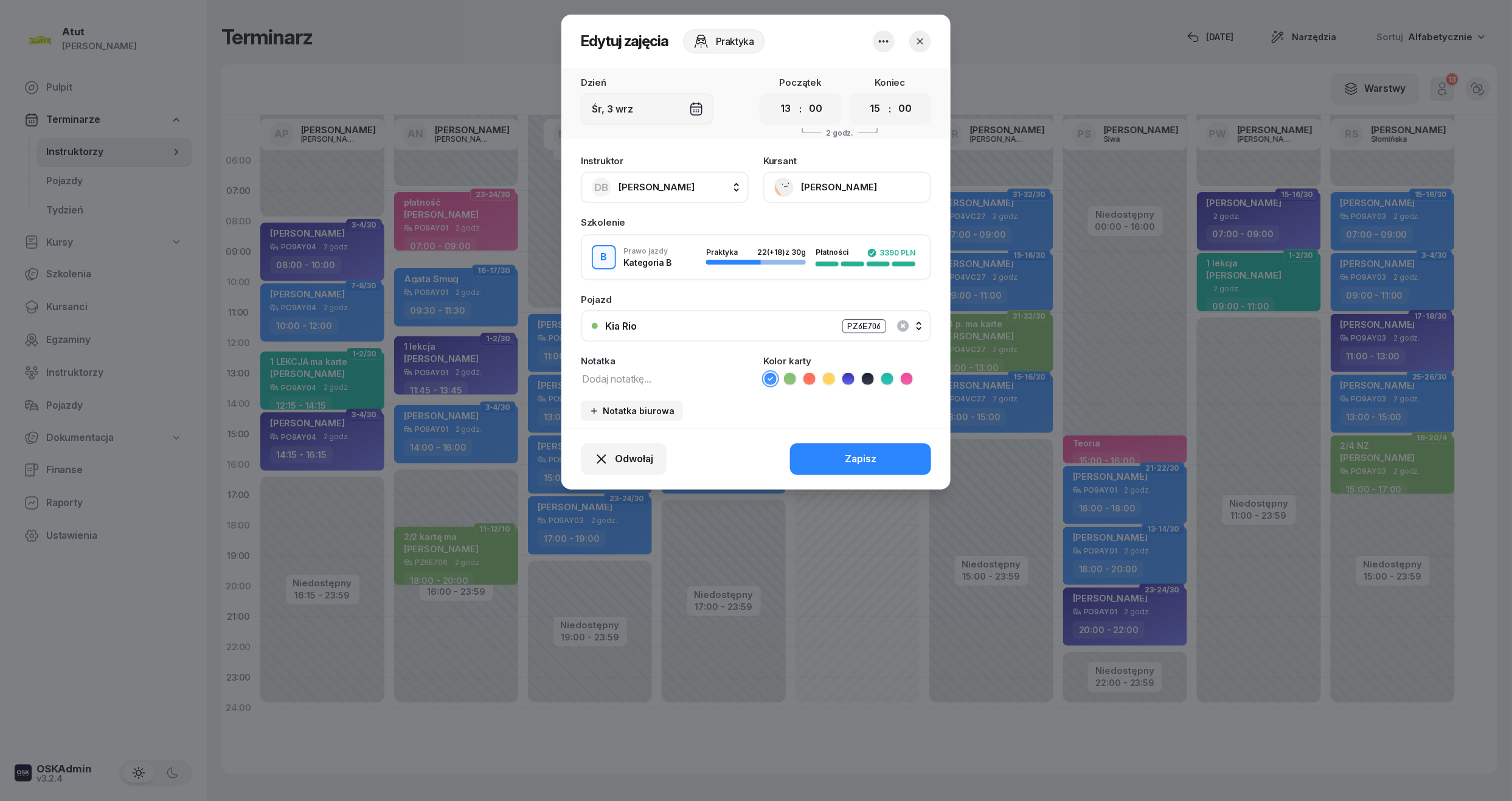
click at [836, 183] on button "[PERSON_NAME]" at bounding box center [847, 187] width 168 height 32
click at [832, 222] on link "Otwórz profil" at bounding box center [846, 229] width 161 height 30
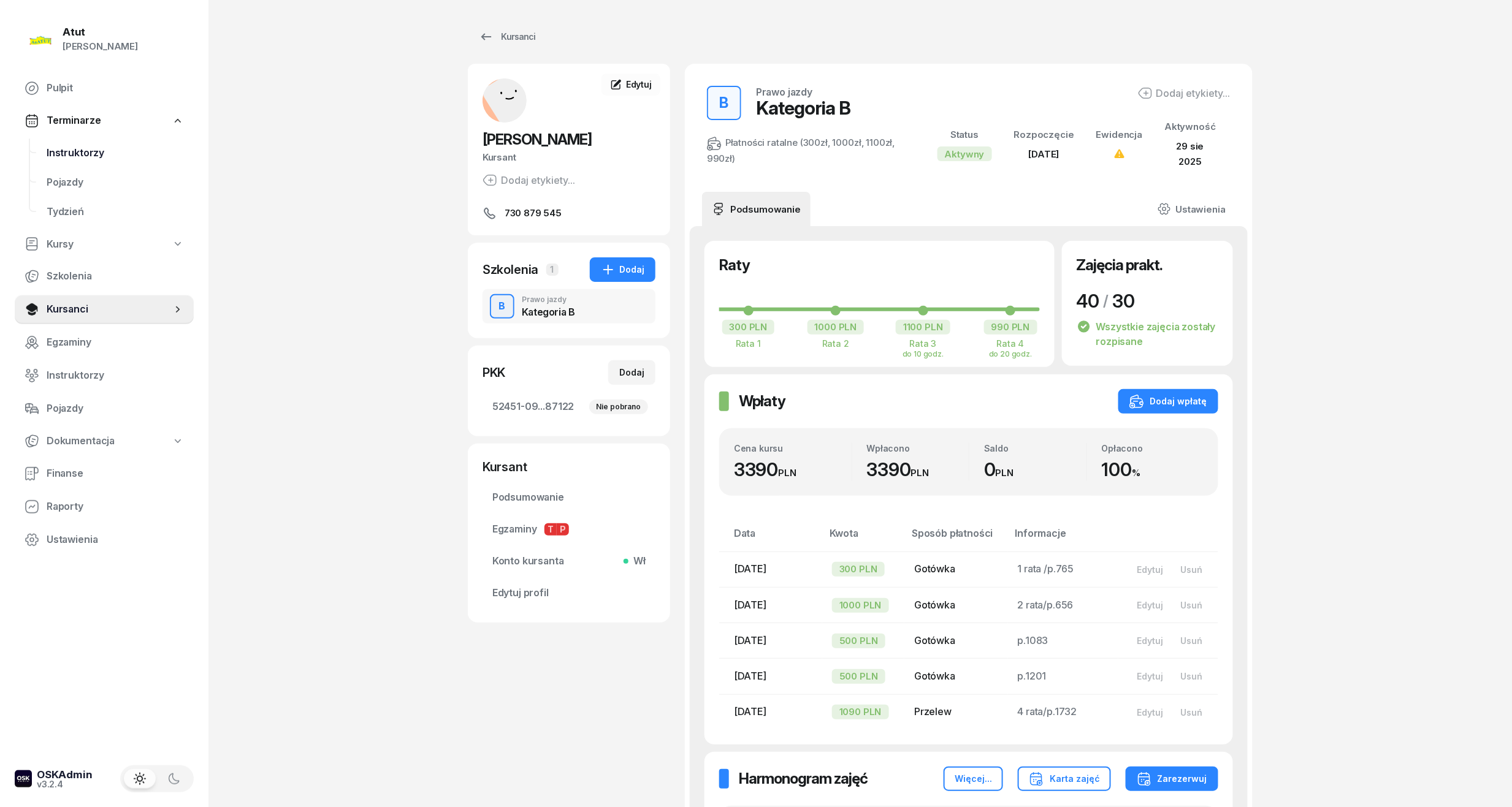
click at [37, 151] on link "Instruktorzy" at bounding box center [115, 153] width 157 height 29
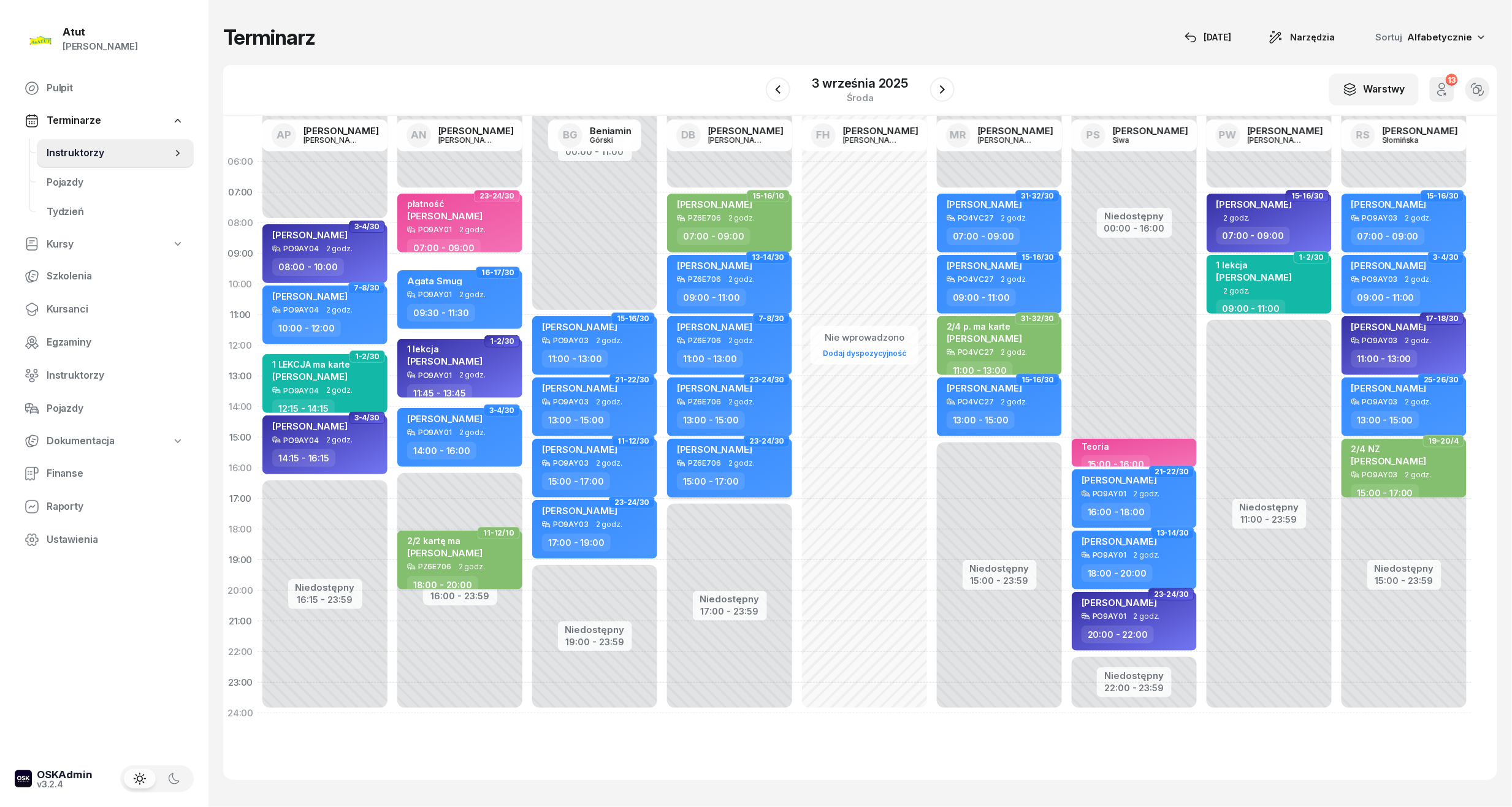
click at [744, 468] on div "Oliwia Grzegorzewska PZ6E706 2 godz. 15:00 - 17:00" at bounding box center [729, 468] width 125 height 59
select select "15"
select select "17"
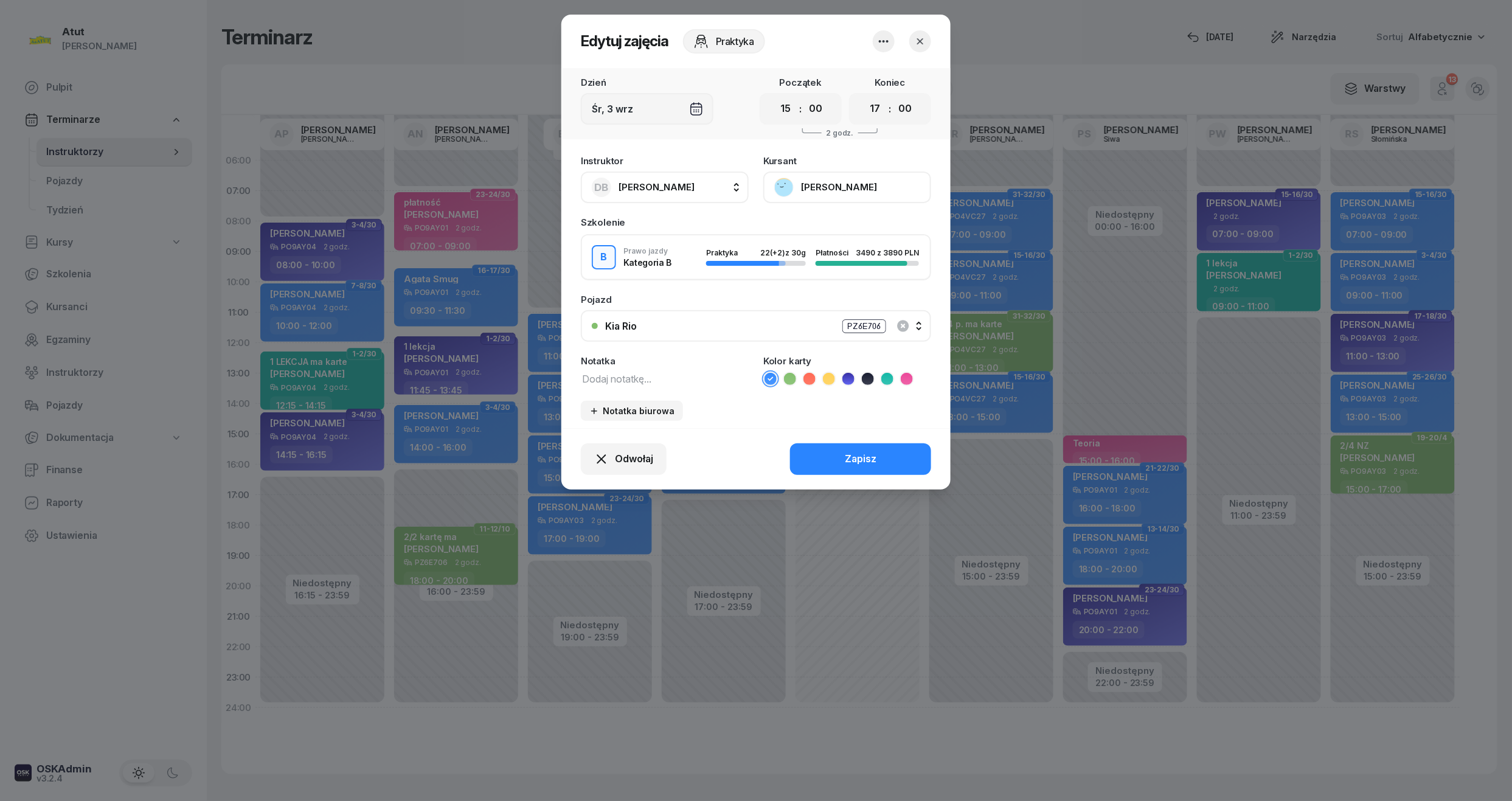
click at [826, 178] on button "[PERSON_NAME]" at bounding box center [847, 187] width 168 height 32
click at [828, 208] on div "Otwórz profil 734 843 863 oliwianiebieska@gmail.com" at bounding box center [846, 251] width 170 height 87
click at [830, 227] on link "Otwórz profil" at bounding box center [846, 229] width 161 height 30
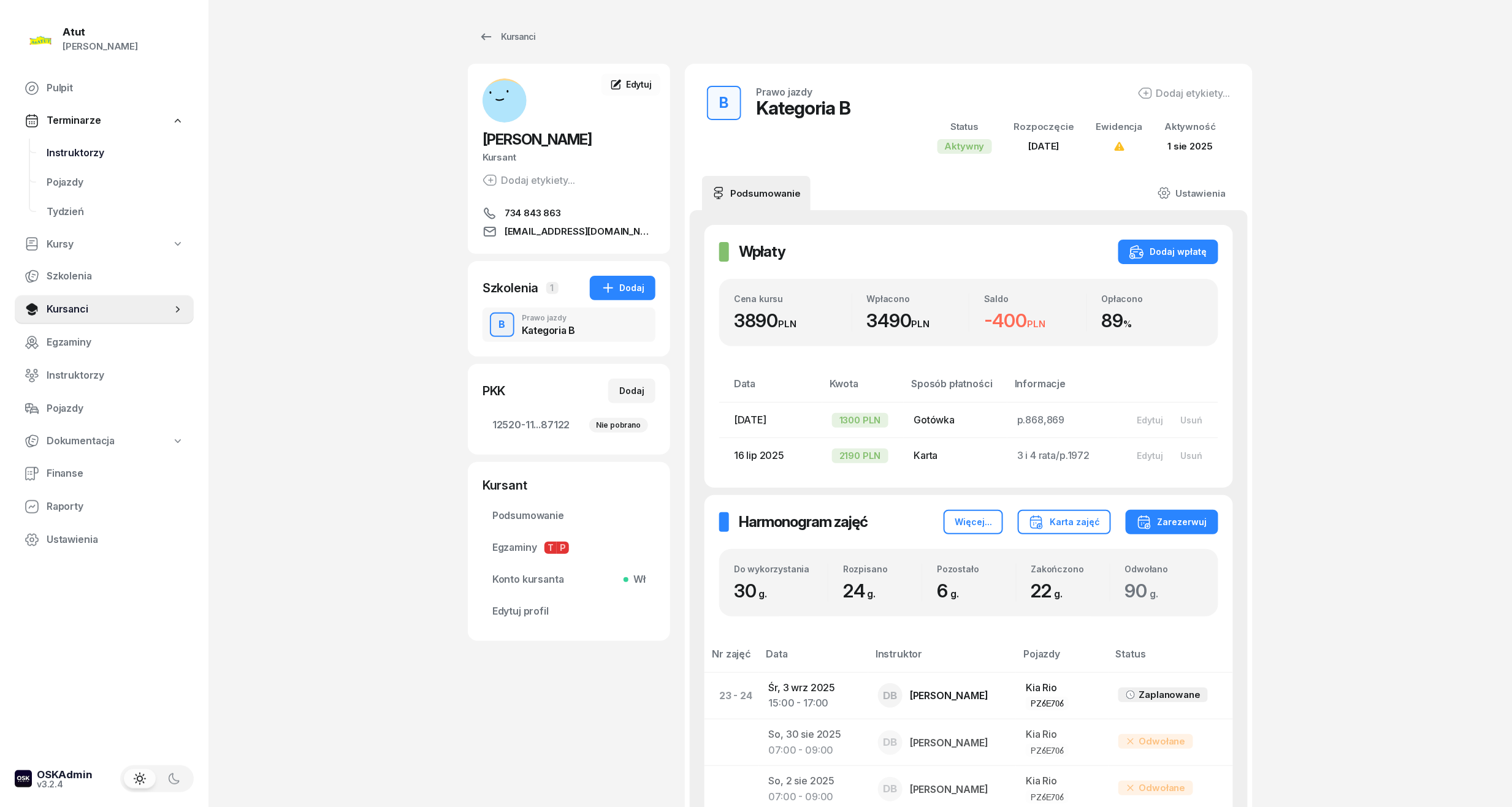
click at [77, 148] on span "Instruktorzy" at bounding box center [115, 153] width 138 height 16
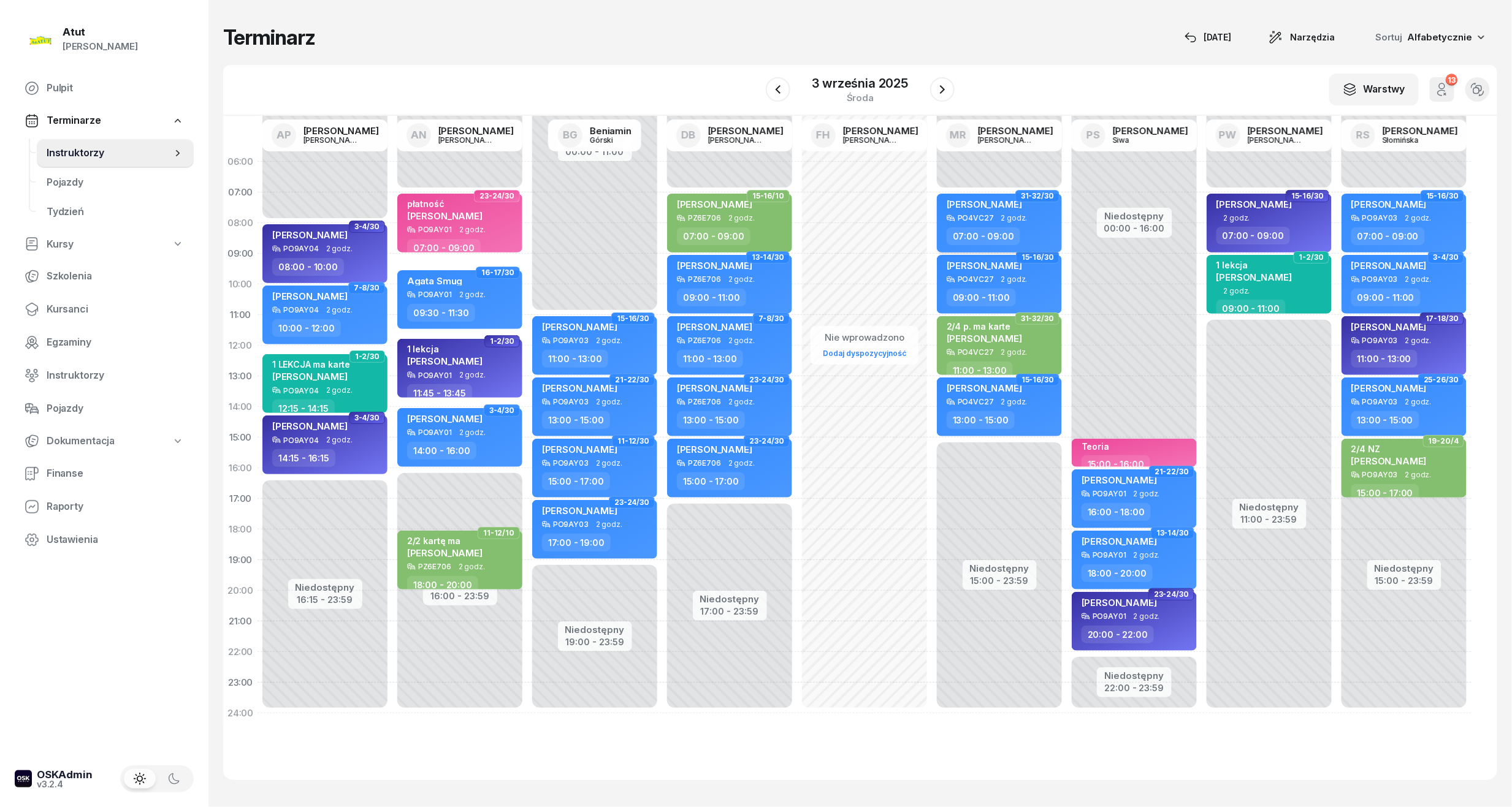
click at [982, 211] on div "[PERSON_NAME]" at bounding box center [984, 205] width 76 height 15
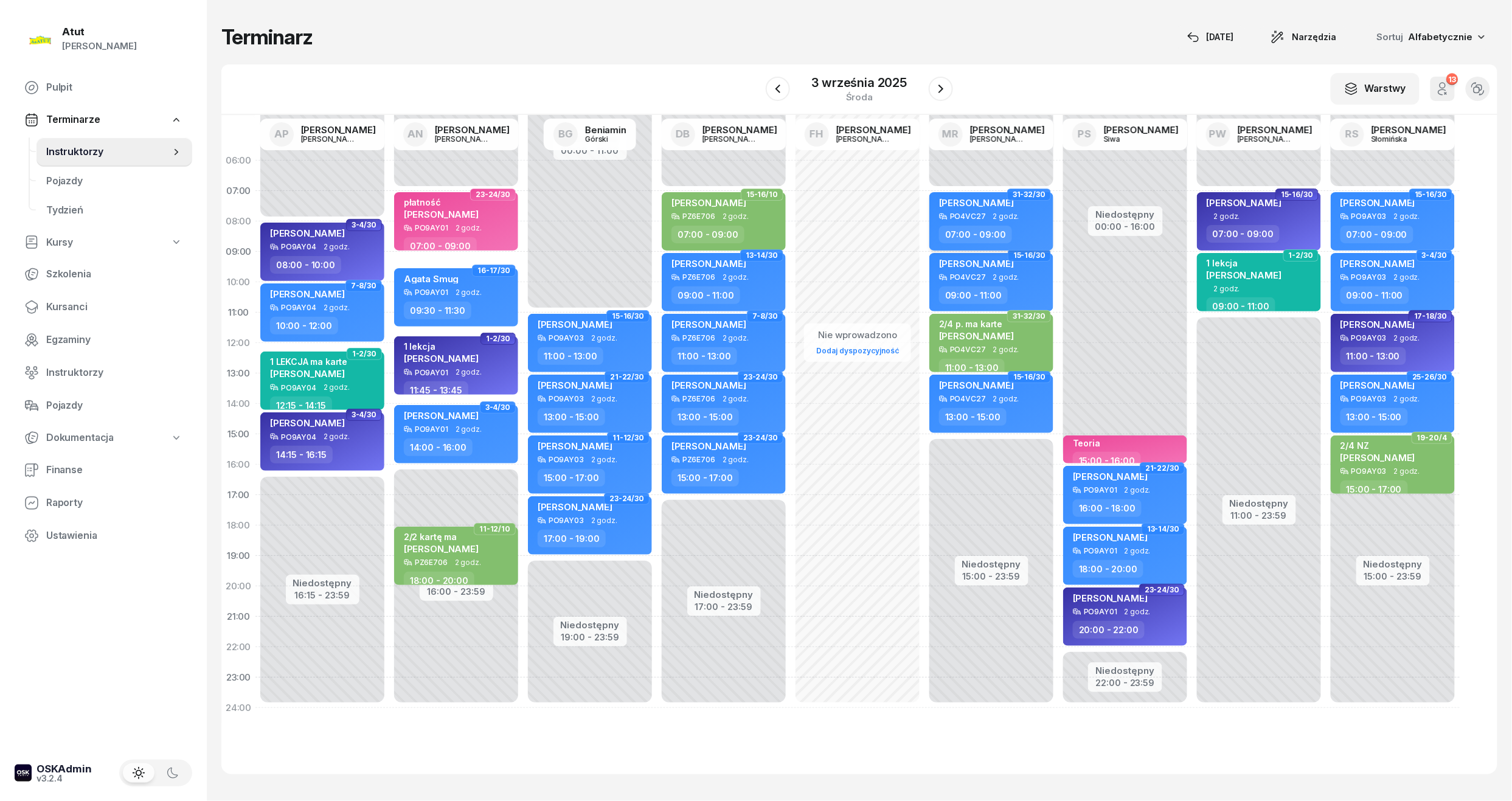
select select "07"
select select "09"
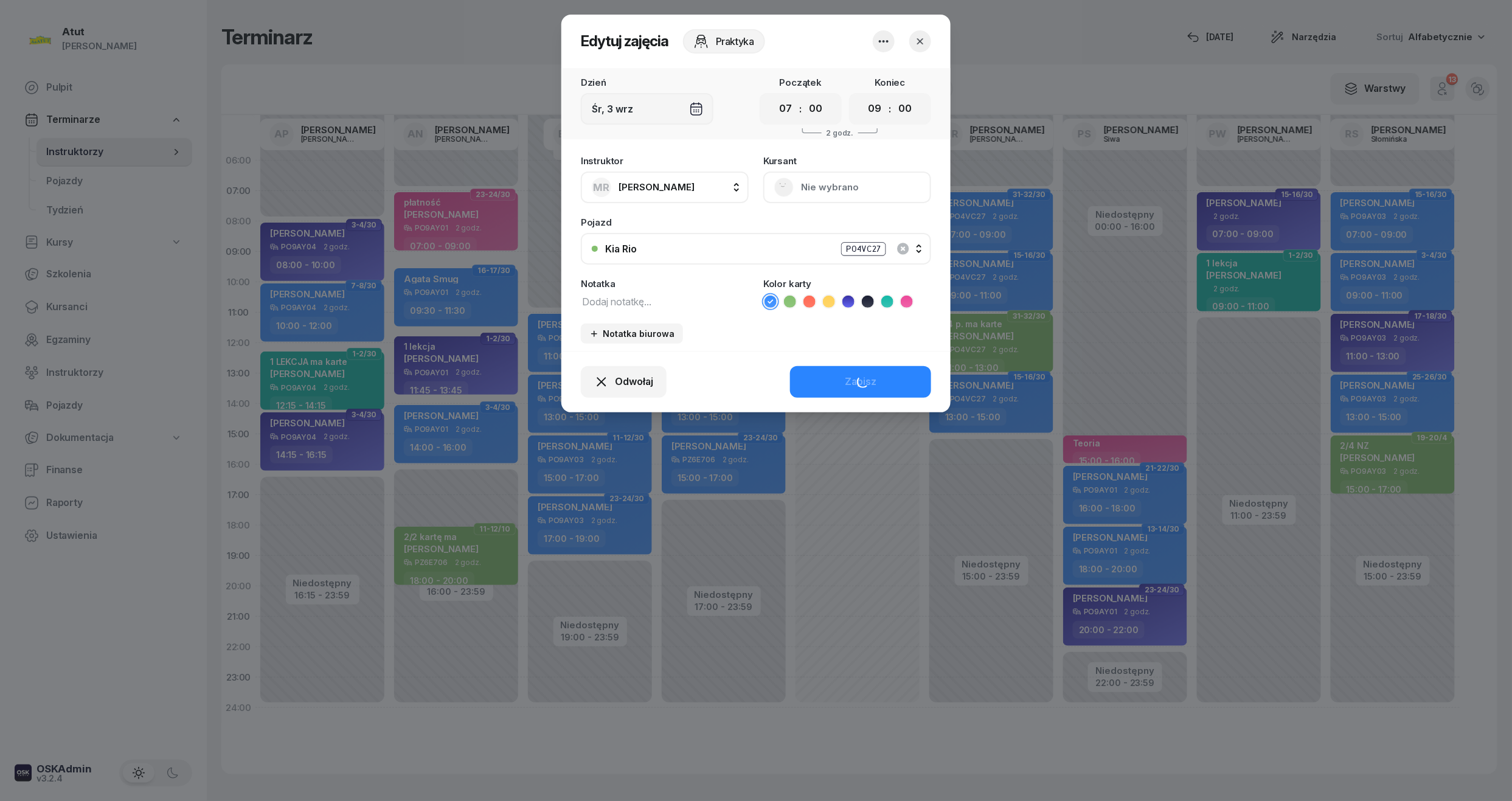
click at [863, 186] on button "Nie wybrano" at bounding box center [847, 187] width 168 height 32
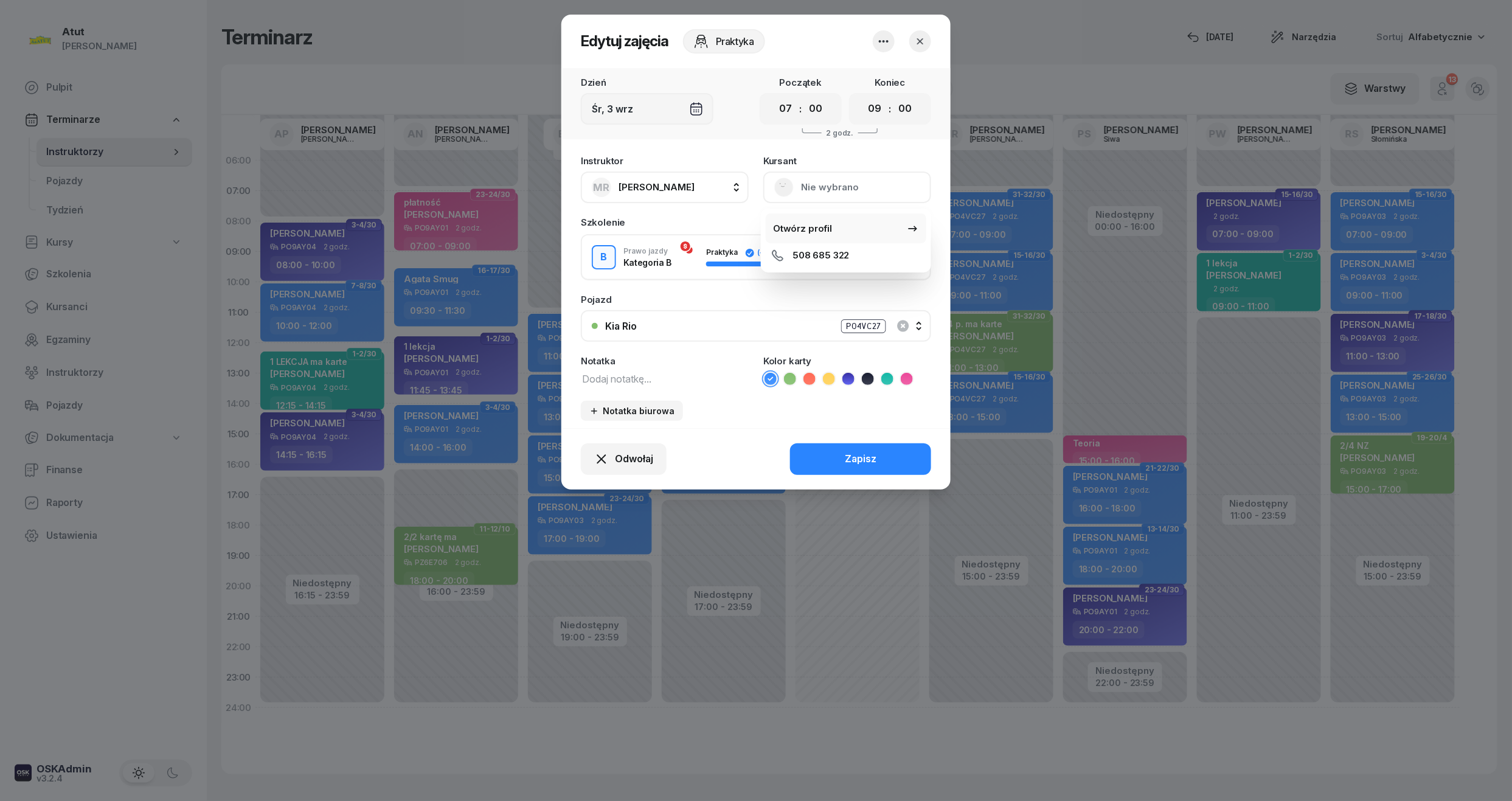
click at [817, 215] on link "Otwórz profil" at bounding box center [846, 229] width 161 height 30
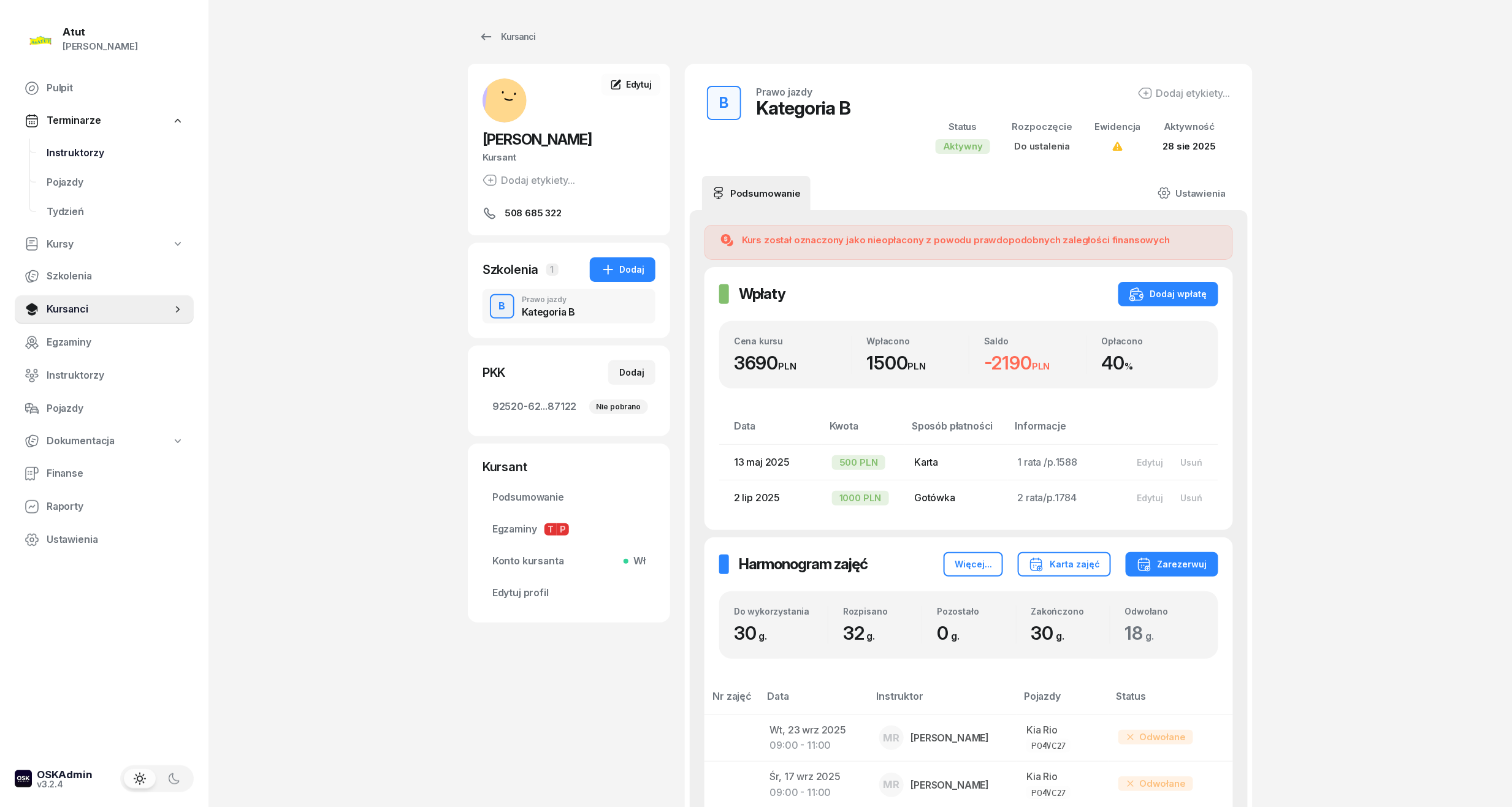
click at [86, 151] on span "Instruktorzy" at bounding box center [115, 153] width 138 height 16
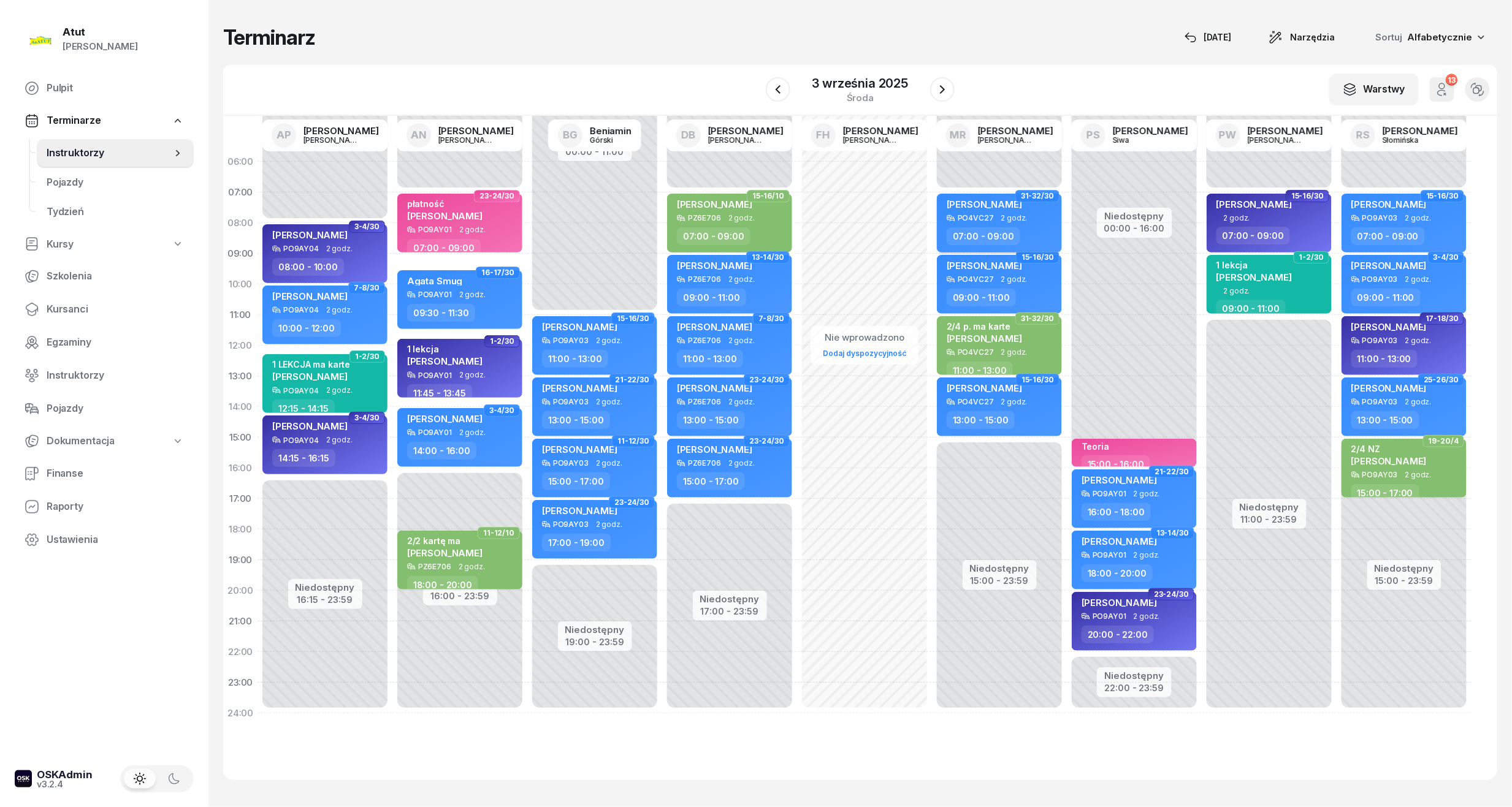
click at [1010, 222] on div "Sofiia Kravchenko PO4VC27 2 godz. 07:00 - 09:00" at bounding box center [999, 223] width 125 height 59
select select "07"
select select "09"
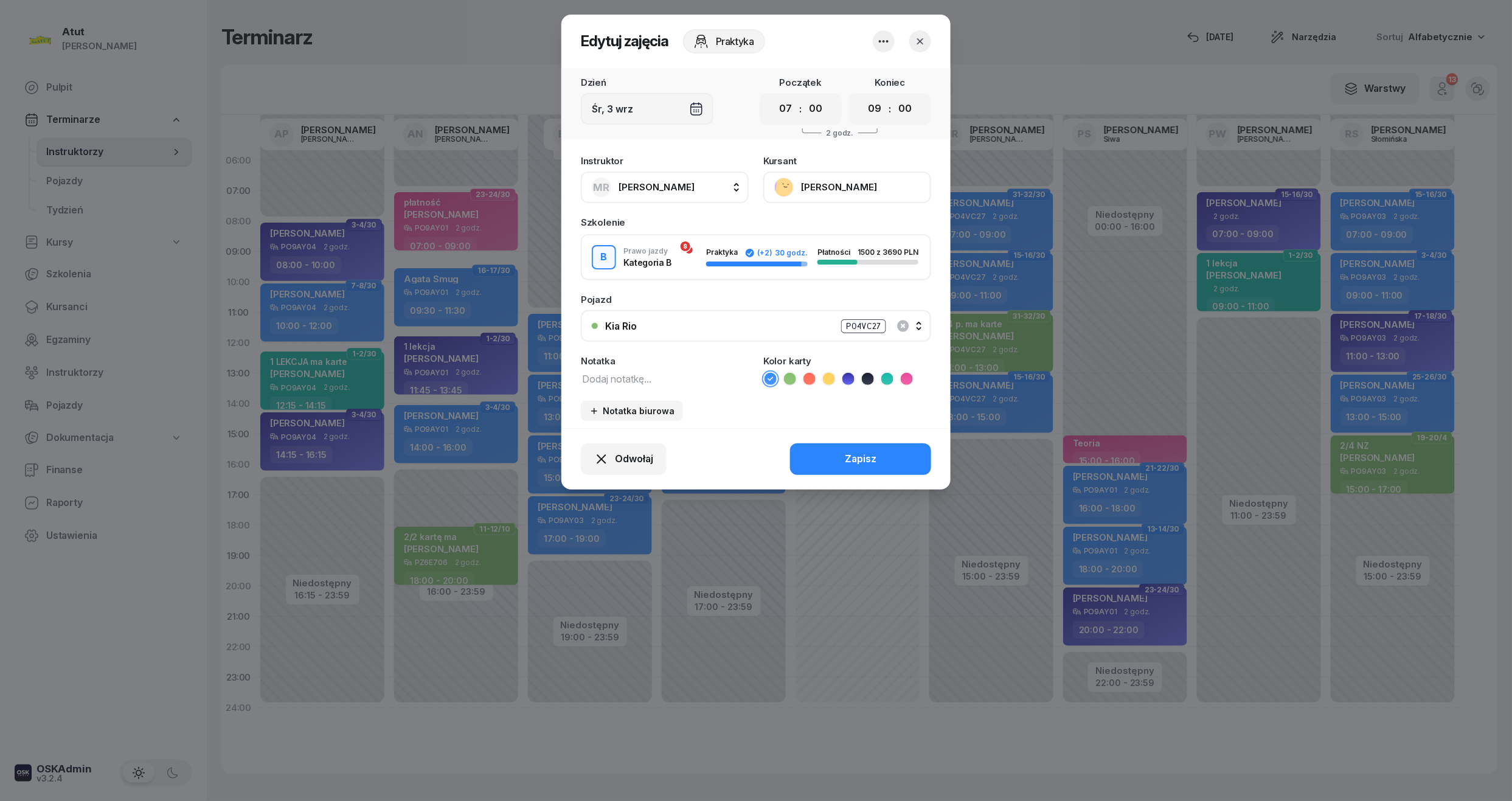
click at [906, 377] on icon at bounding box center [906, 378] width 5 height 4
click at [839, 470] on button "Zapisz" at bounding box center [860, 459] width 141 height 32
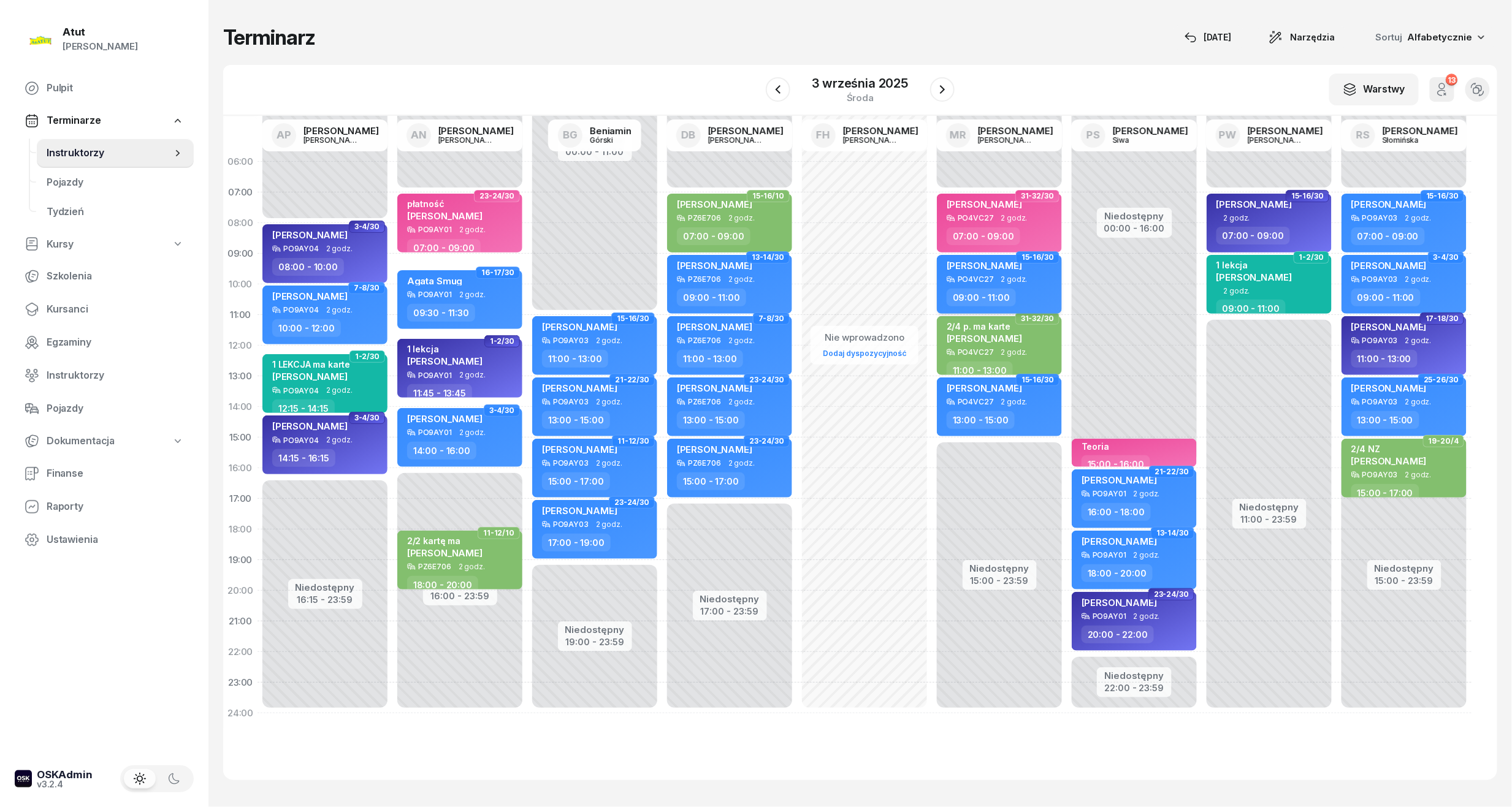
click at [996, 263] on span "[PERSON_NAME]" at bounding box center [984, 265] width 76 height 12
select select "09"
select select "11"
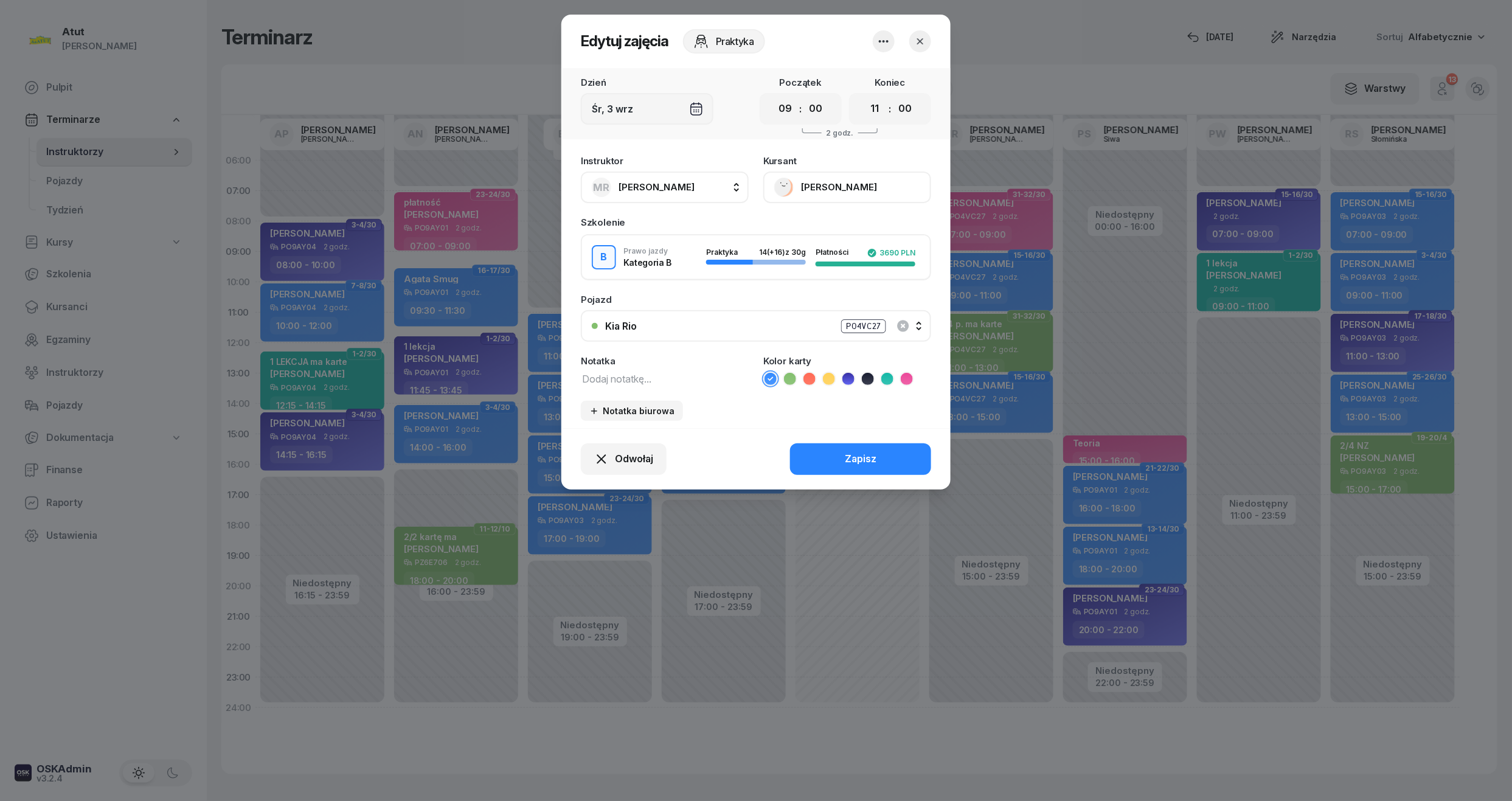
click at [836, 181] on button "[PERSON_NAME]" at bounding box center [847, 187] width 168 height 32
click at [797, 230] on div "Otwórz profil" at bounding box center [802, 229] width 59 height 16
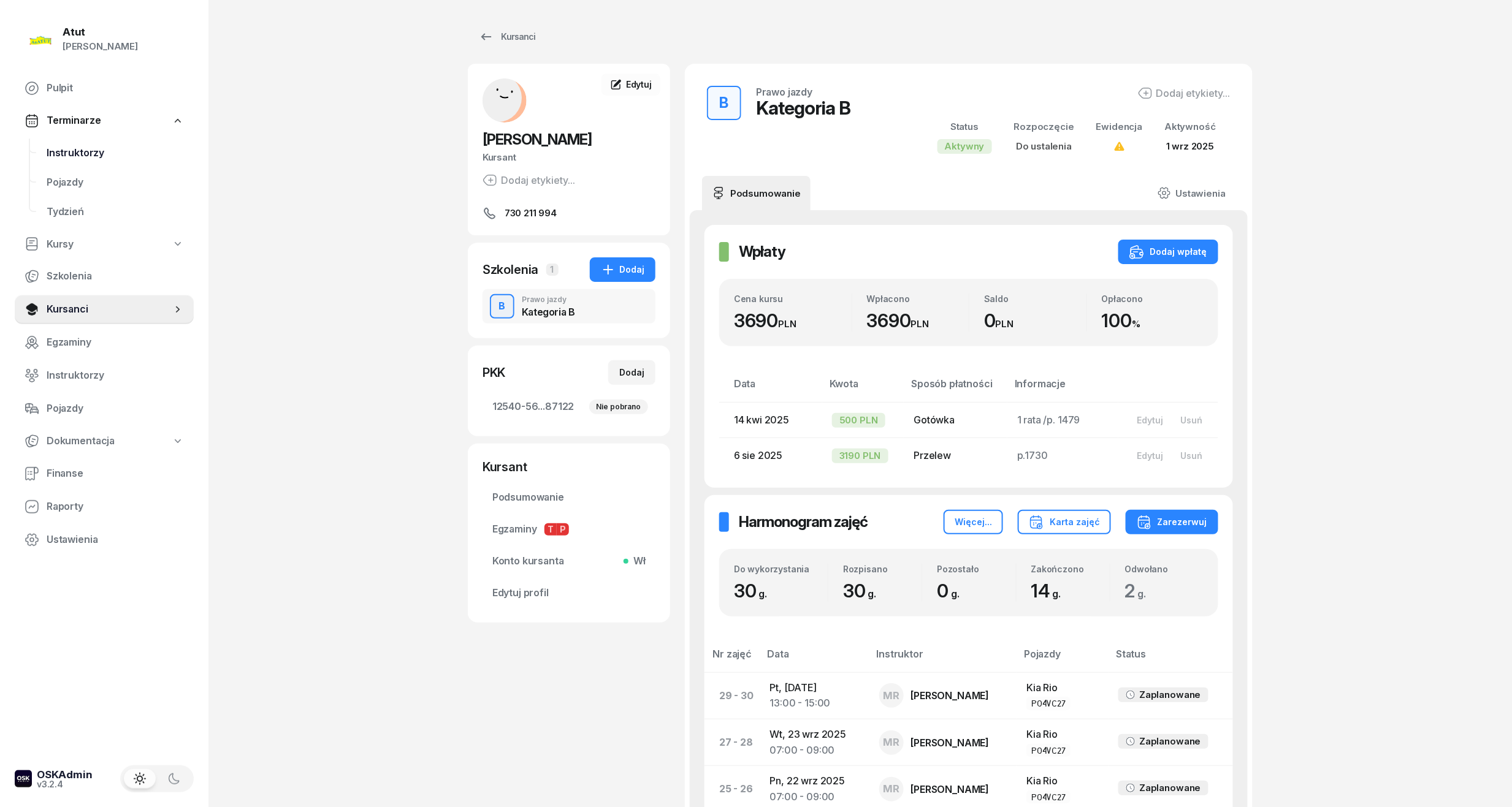
click at [72, 149] on span "Instruktorzy" at bounding box center [115, 153] width 138 height 16
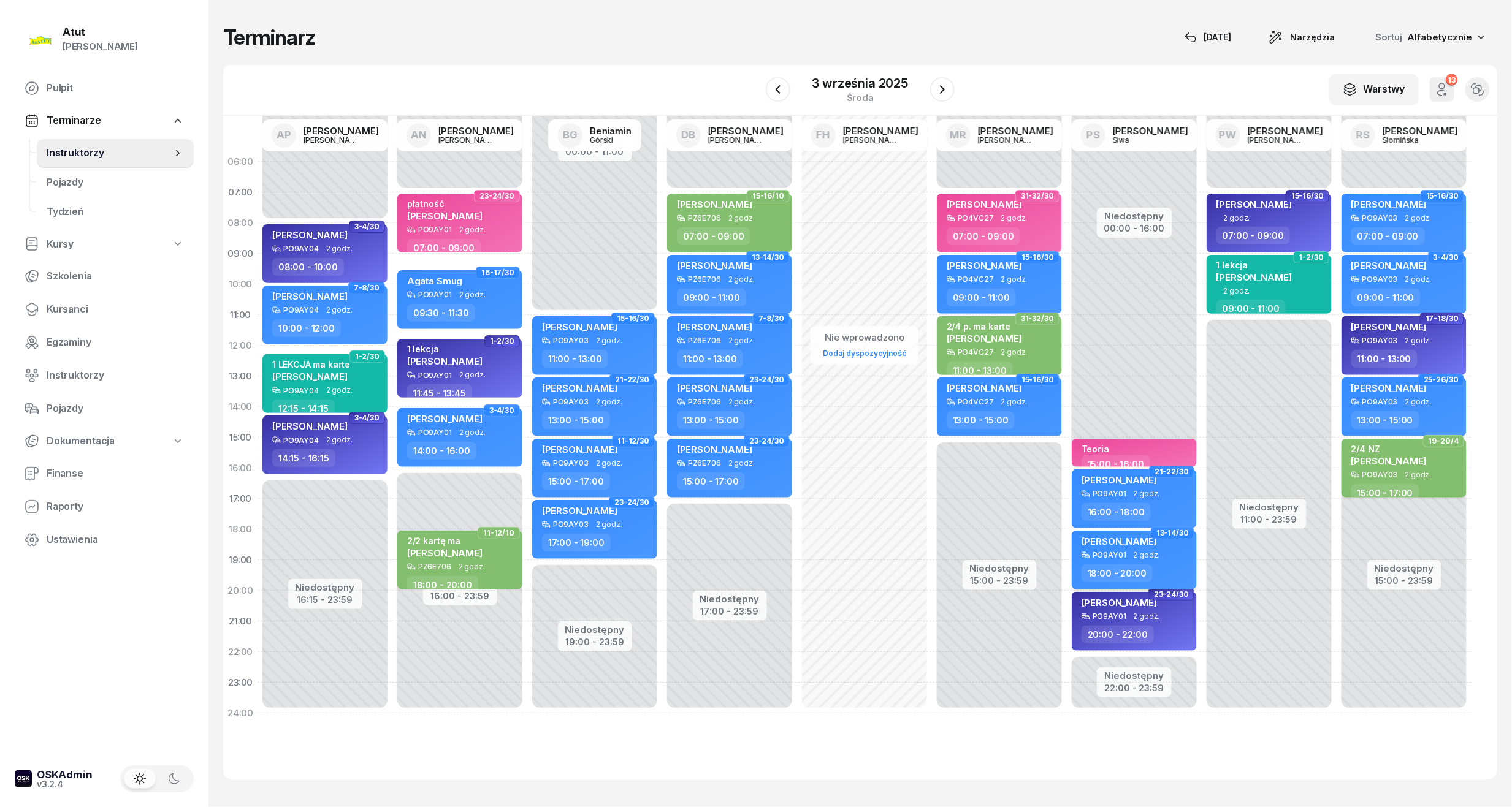
click at [1156, 540] on span "[PERSON_NAME]" at bounding box center [1119, 541] width 76 height 12
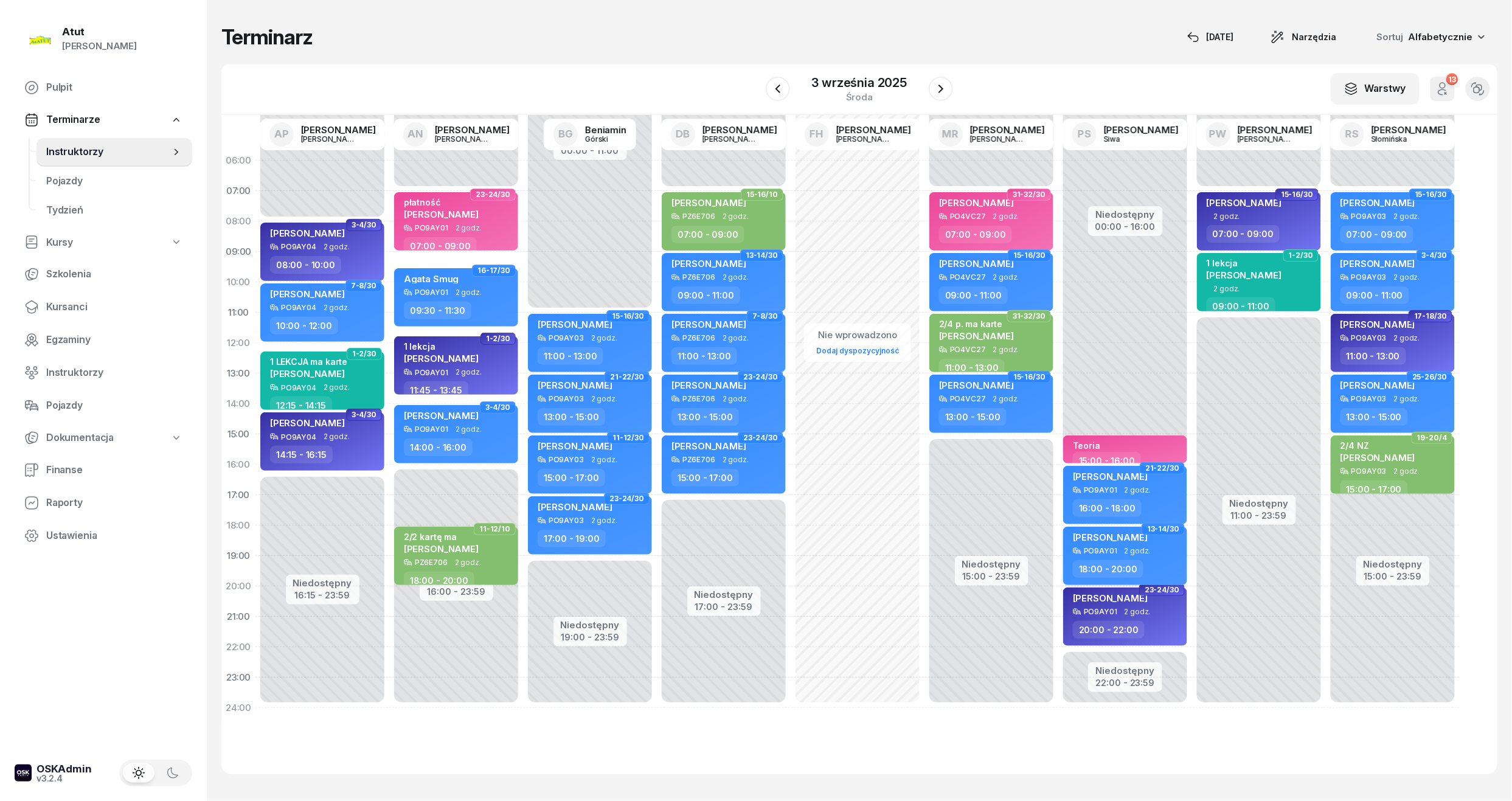
select select "18"
select select "20"
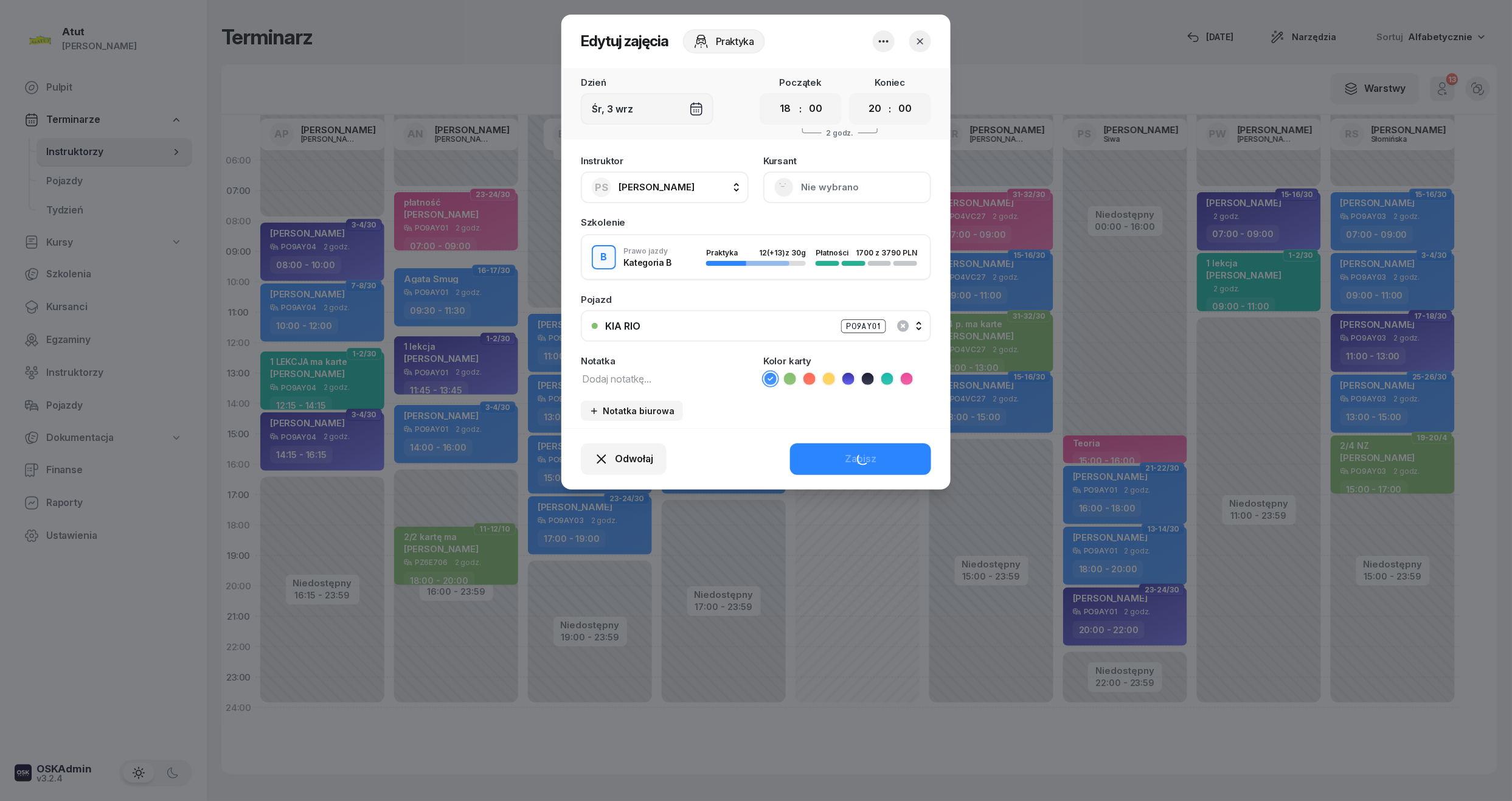
click at [838, 183] on button "Nie wybrano" at bounding box center [847, 187] width 168 height 32
click at [806, 221] on div "Otwórz profil" at bounding box center [802, 229] width 59 height 16
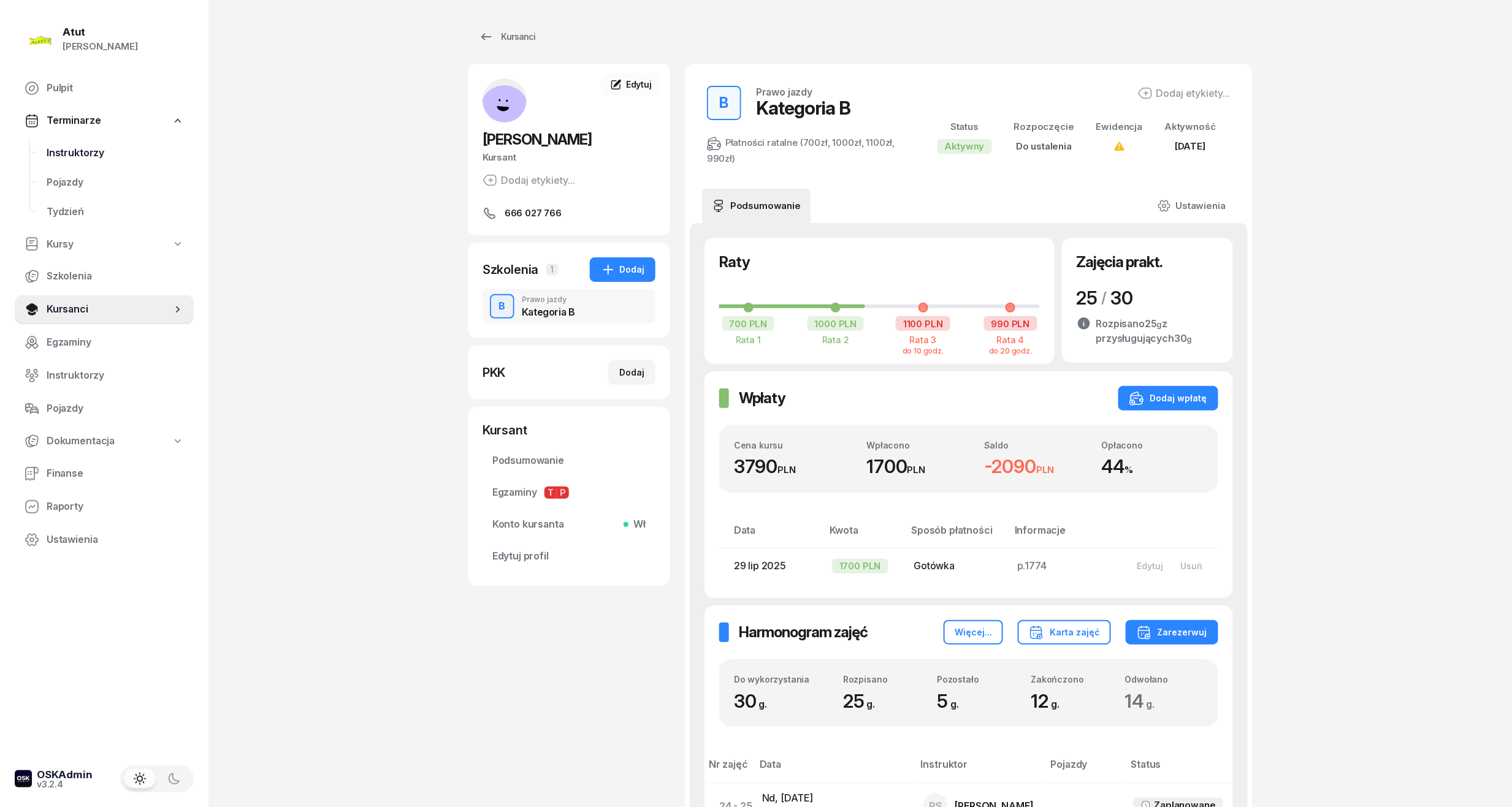
click at [72, 147] on span "Instruktorzy" at bounding box center [115, 153] width 138 height 16
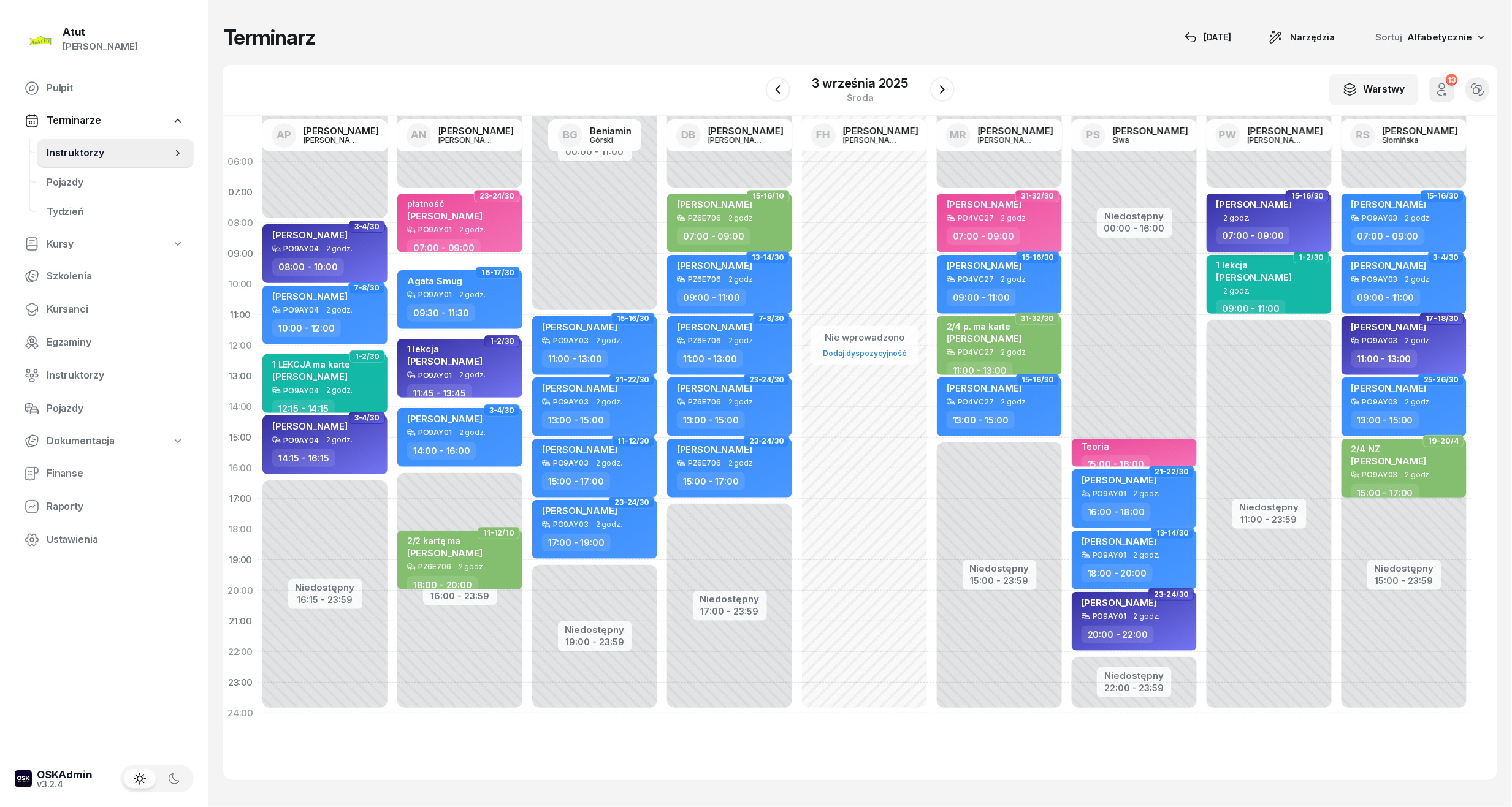
click at [1264, 208] on span "[PERSON_NAME]" at bounding box center [1254, 204] width 76 height 12
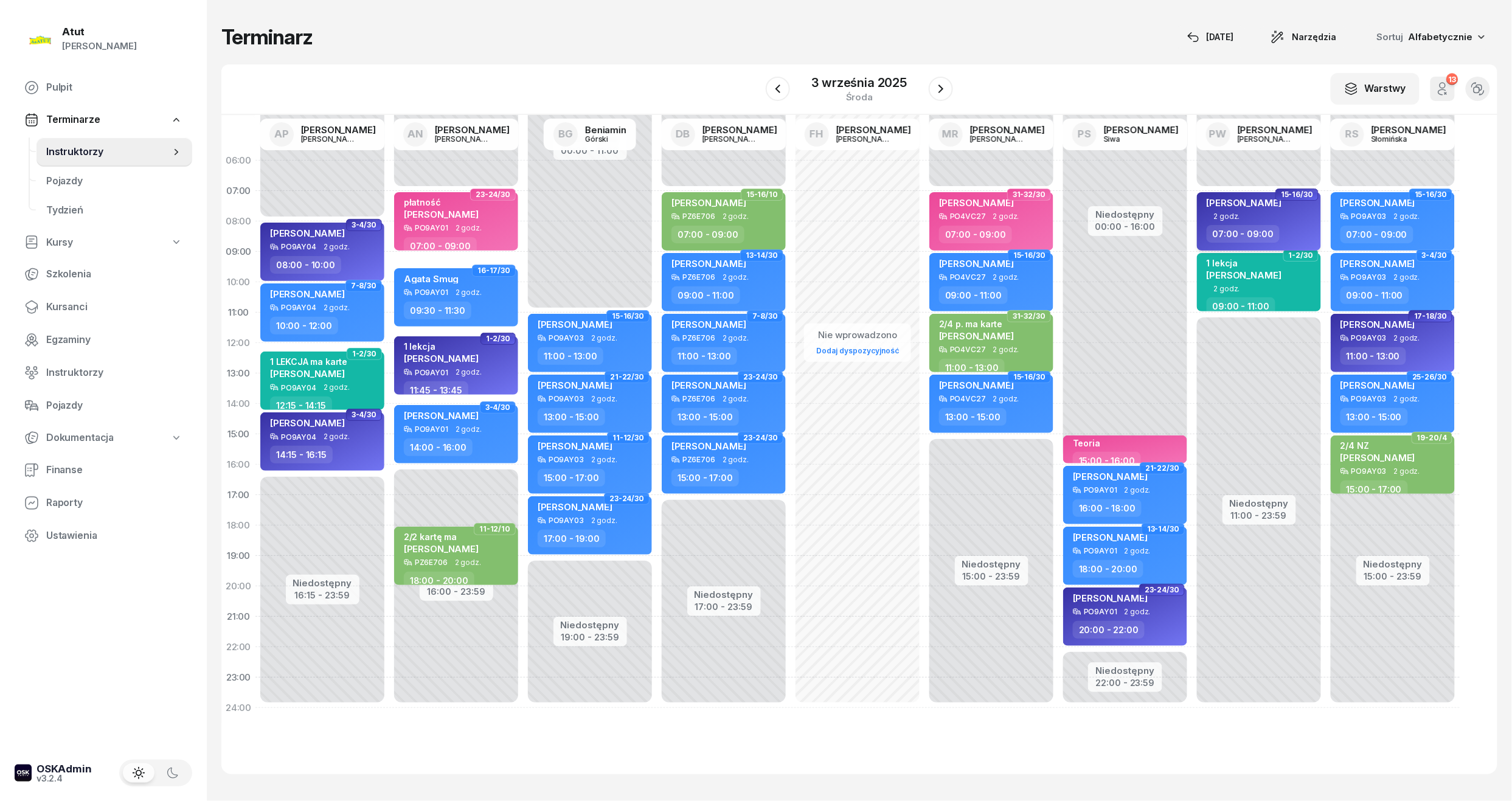
select select "07"
select select "09"
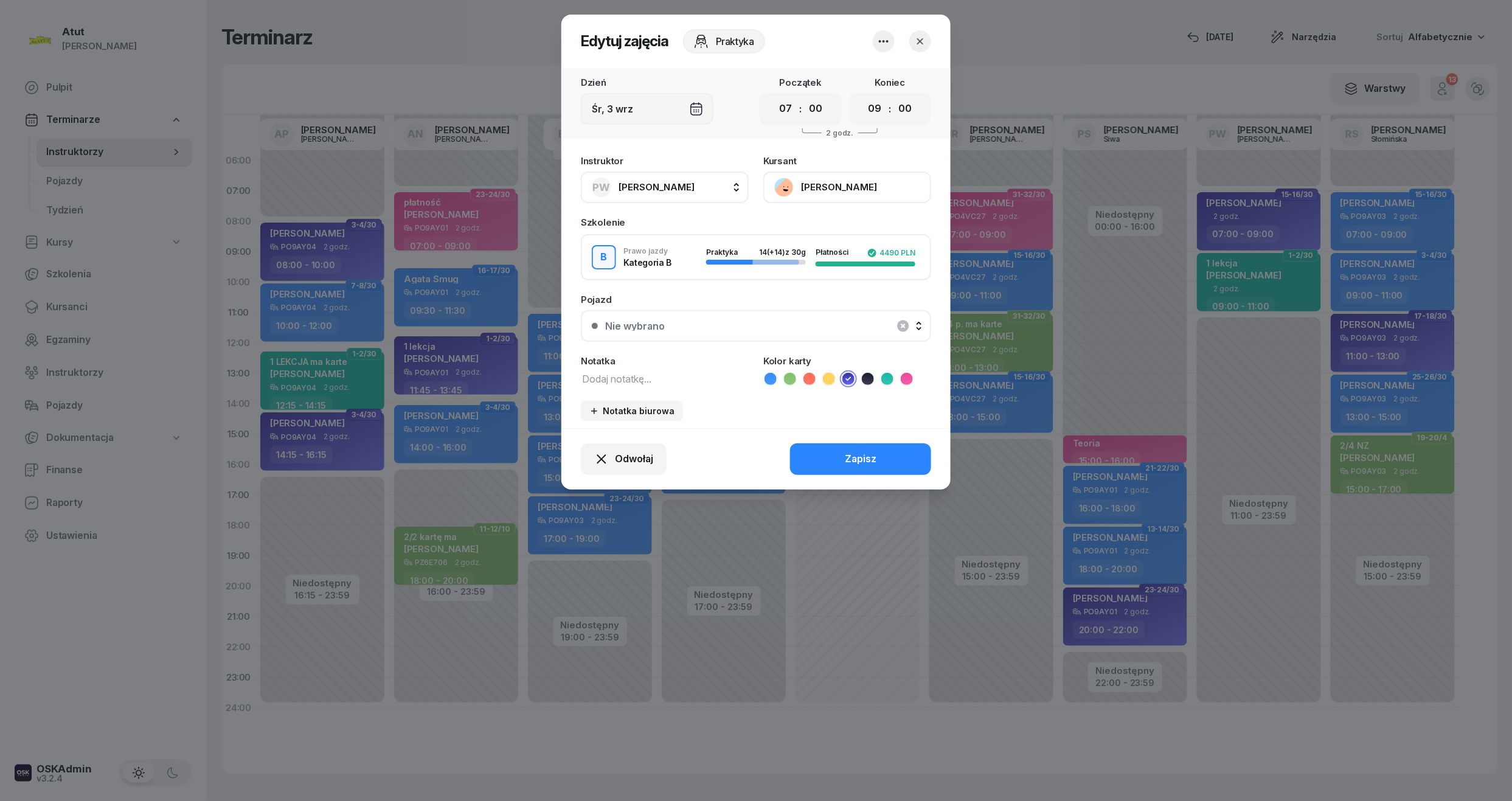
click at [875, 186] on button "[PERSON_NAME]" at bounding box center [847, 187] width 168 height 32
click at [812, 227] on div "Otwórz profil" at bounding box center [802, 229] width 59 height 16
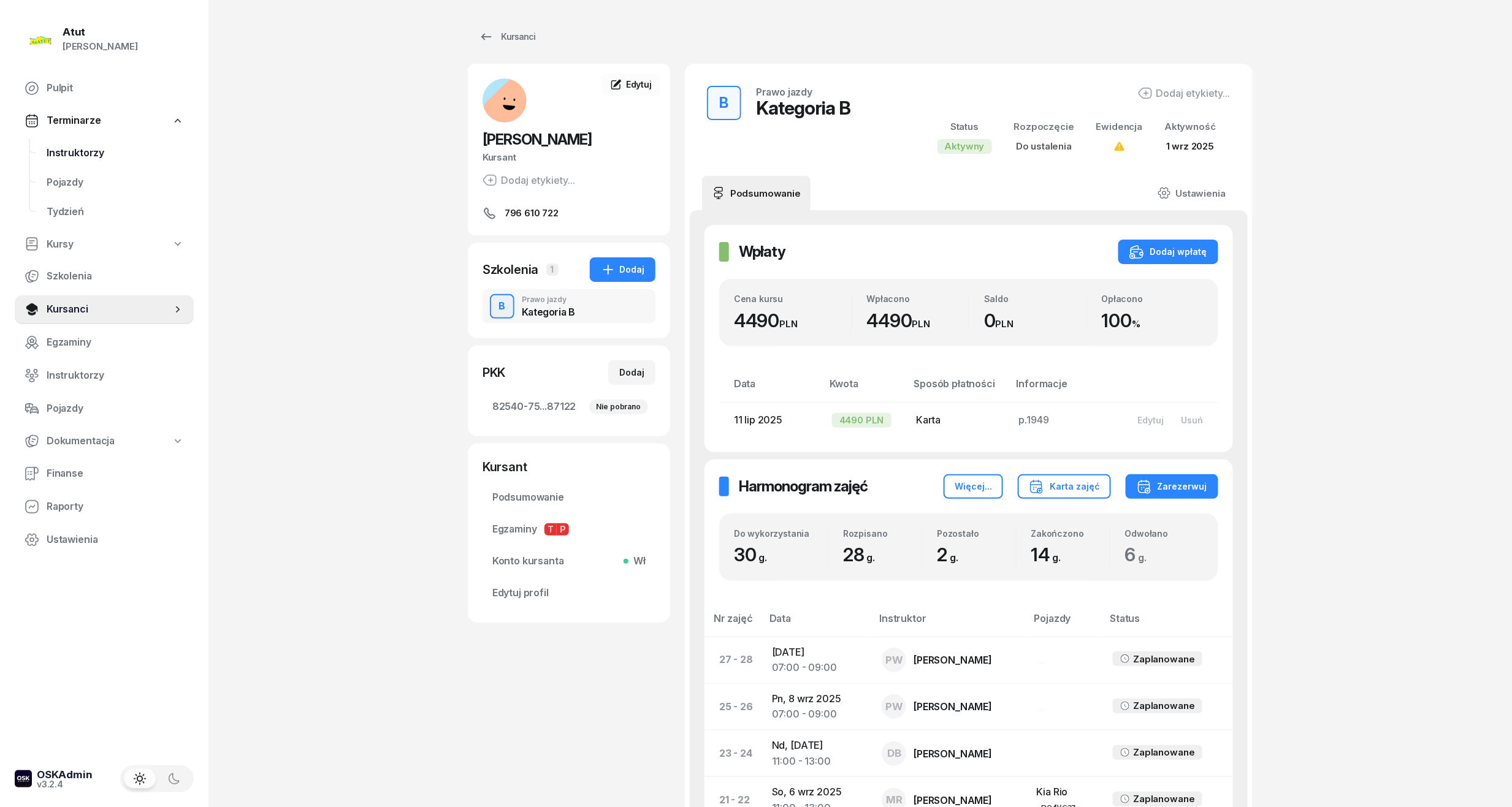
click at [83, 154] on span "Instruktorzy" at bounding box center [115, 153] width 138 height 16
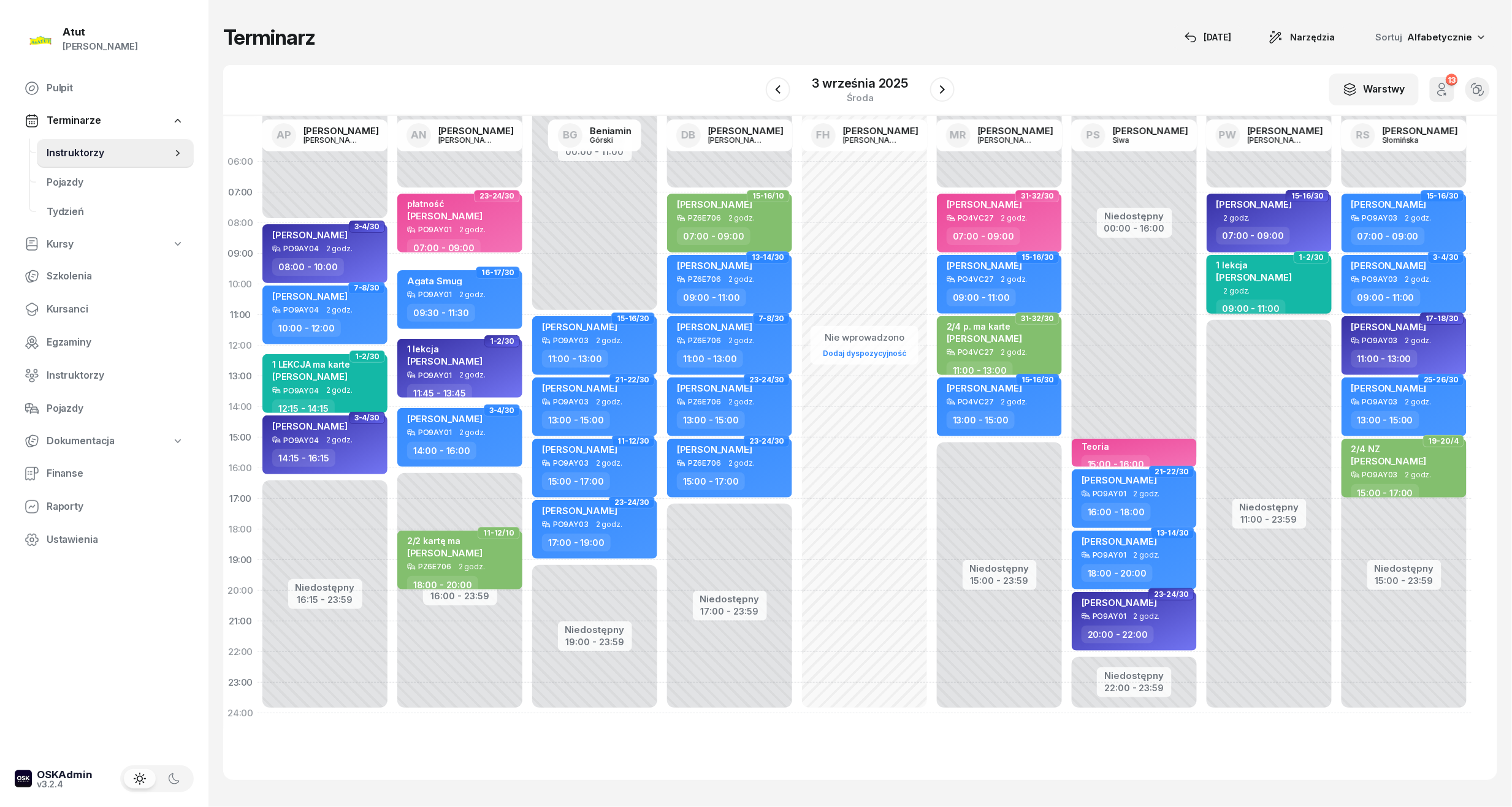
click at [1287, 285] on div "1 lekcja Anna Pietrzak" at bounding box center [1270, 273] width 108 height 27
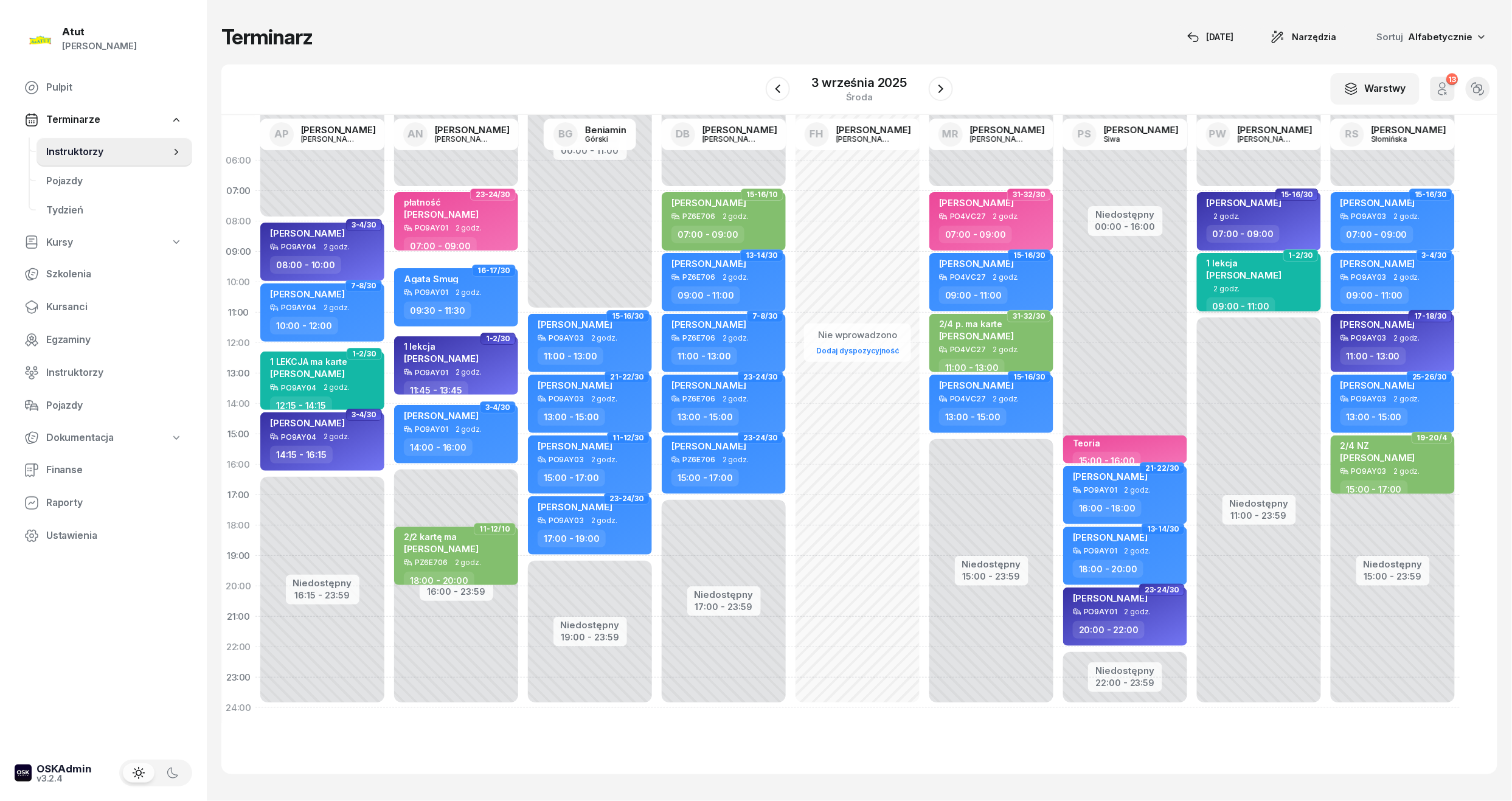
select select "09"
select select "11"
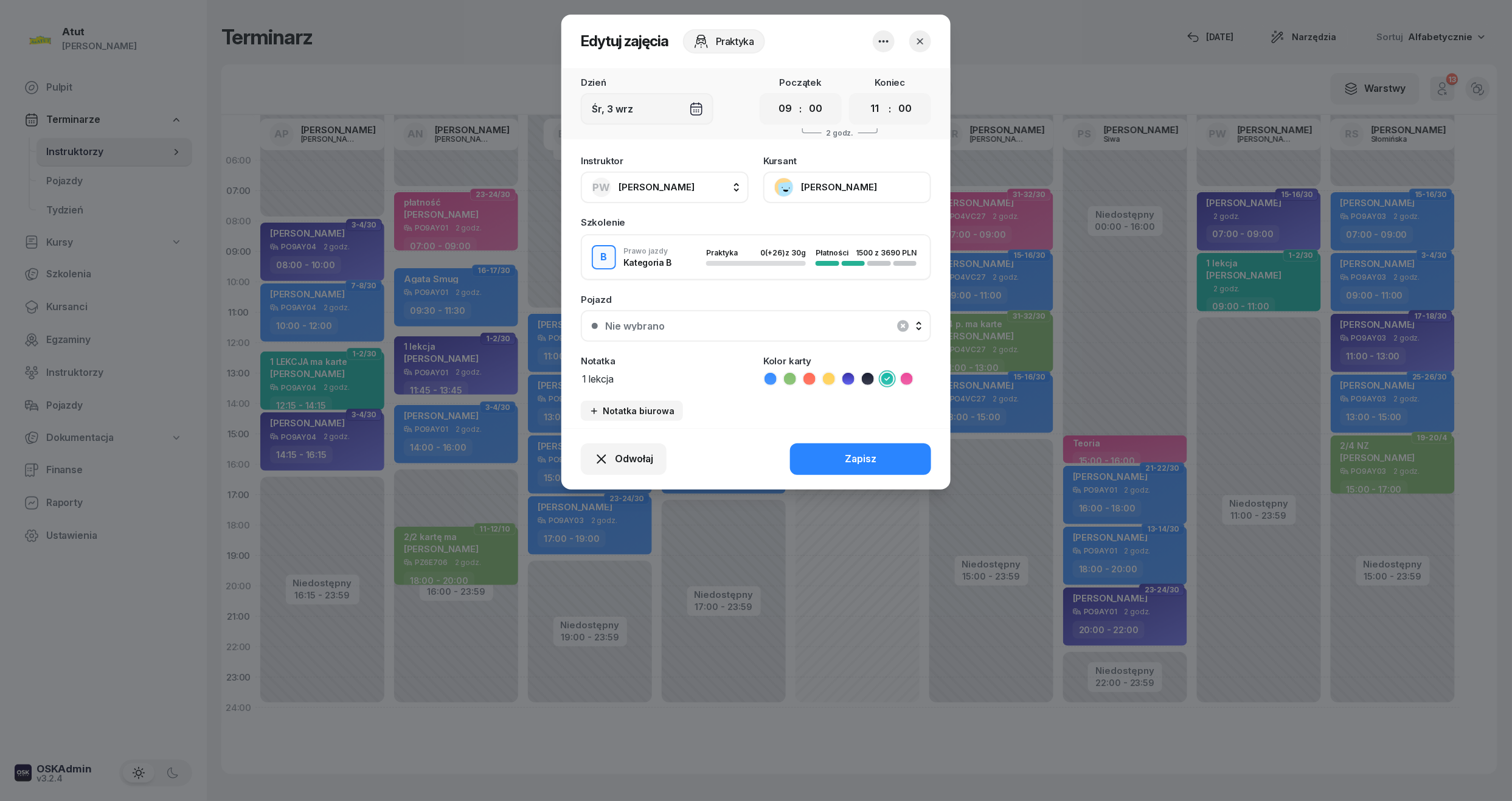
click at [831, 187] on button "[PERSON_NAME]" at bounding box center [847, 187] width 168 height 32
click at [801, 233] on div "Otwórz profil" at bounding box center [802, 229] width 59 height 16
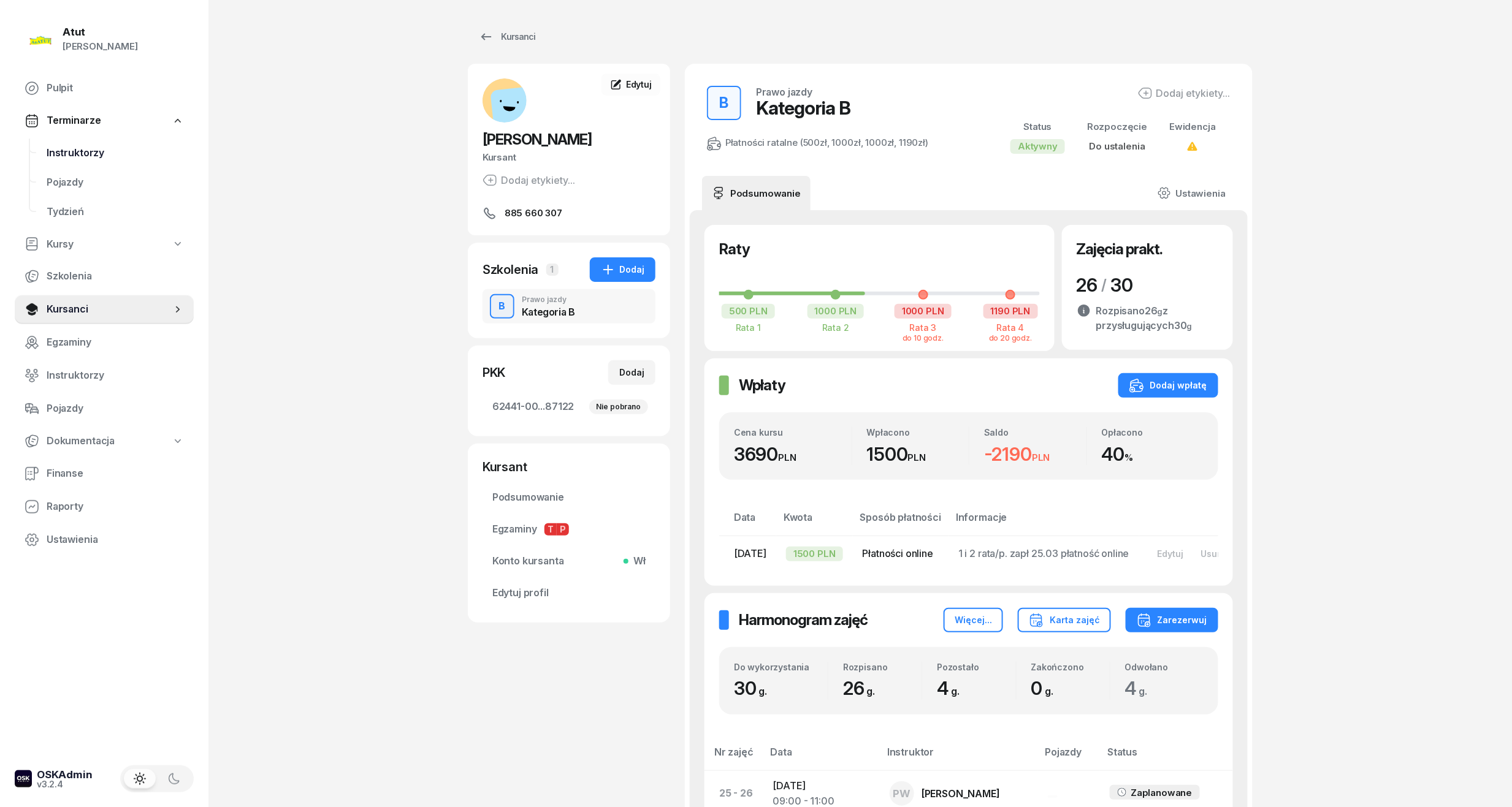
click at [76, 155] on span "Instruktorzy" at bounding box center [115, 153] width 138 height 16
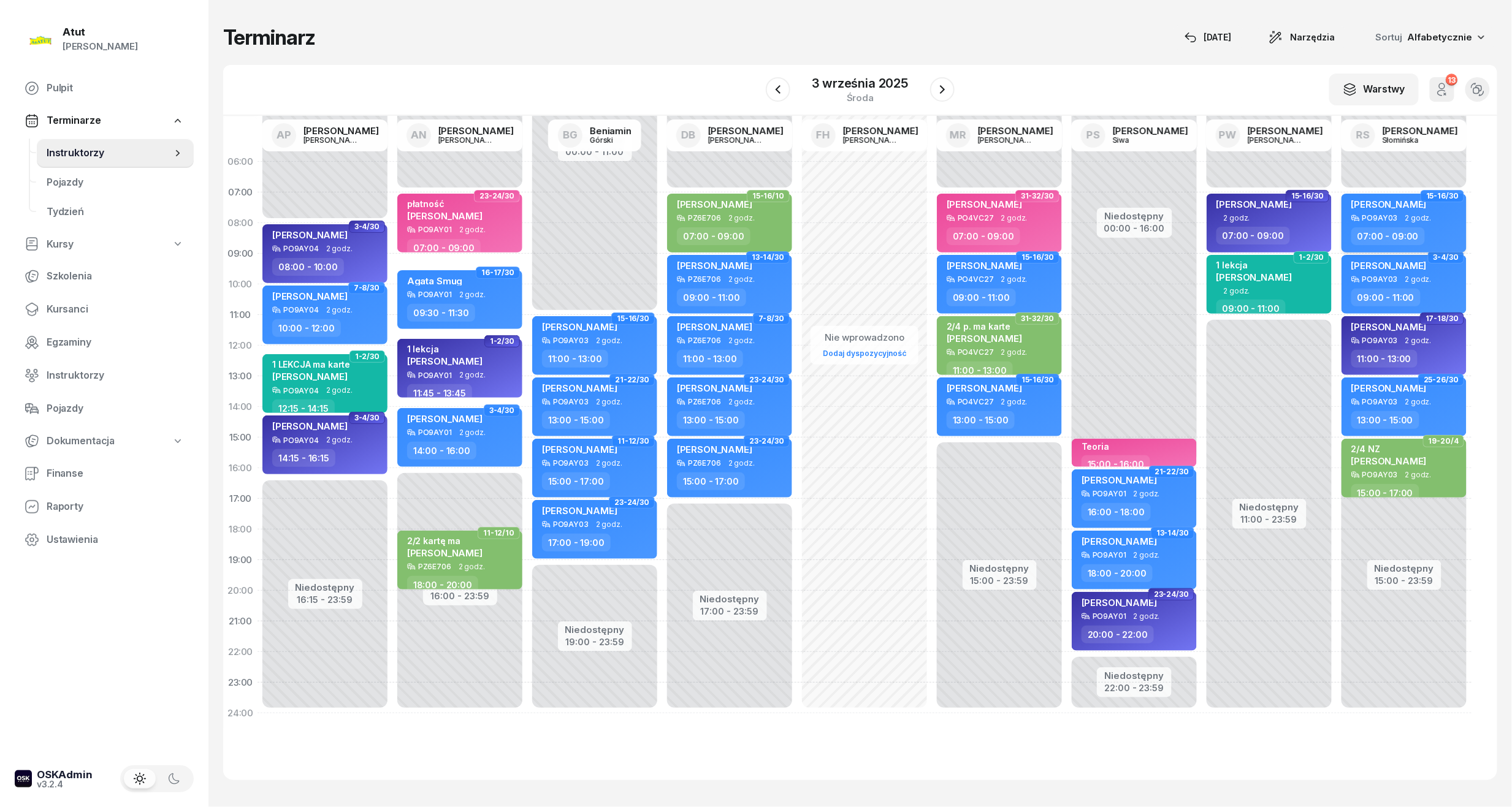
click at [1415, 212] on div "[PERSON_NAME]" at bounding box center [1389, 205] width 76 height 15
select select "07"
select select "09"
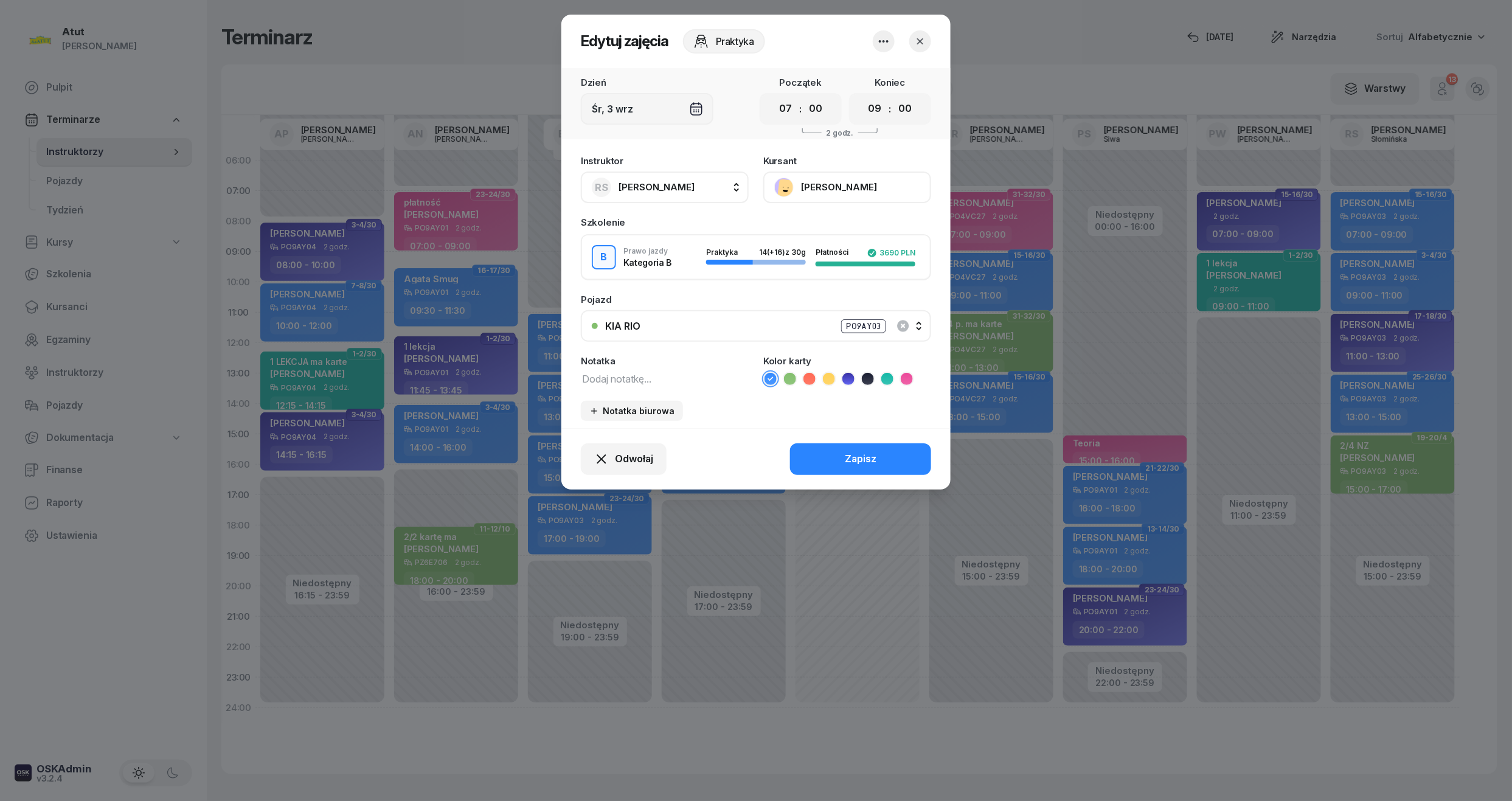
click at [827, 196] on button "[PERSON_NAME]" at bounding box center [847, 187] width 168 height 32
click at [792, 222] on div "Otwórz profil" at bounding box center [802, 229] width 59 height 16
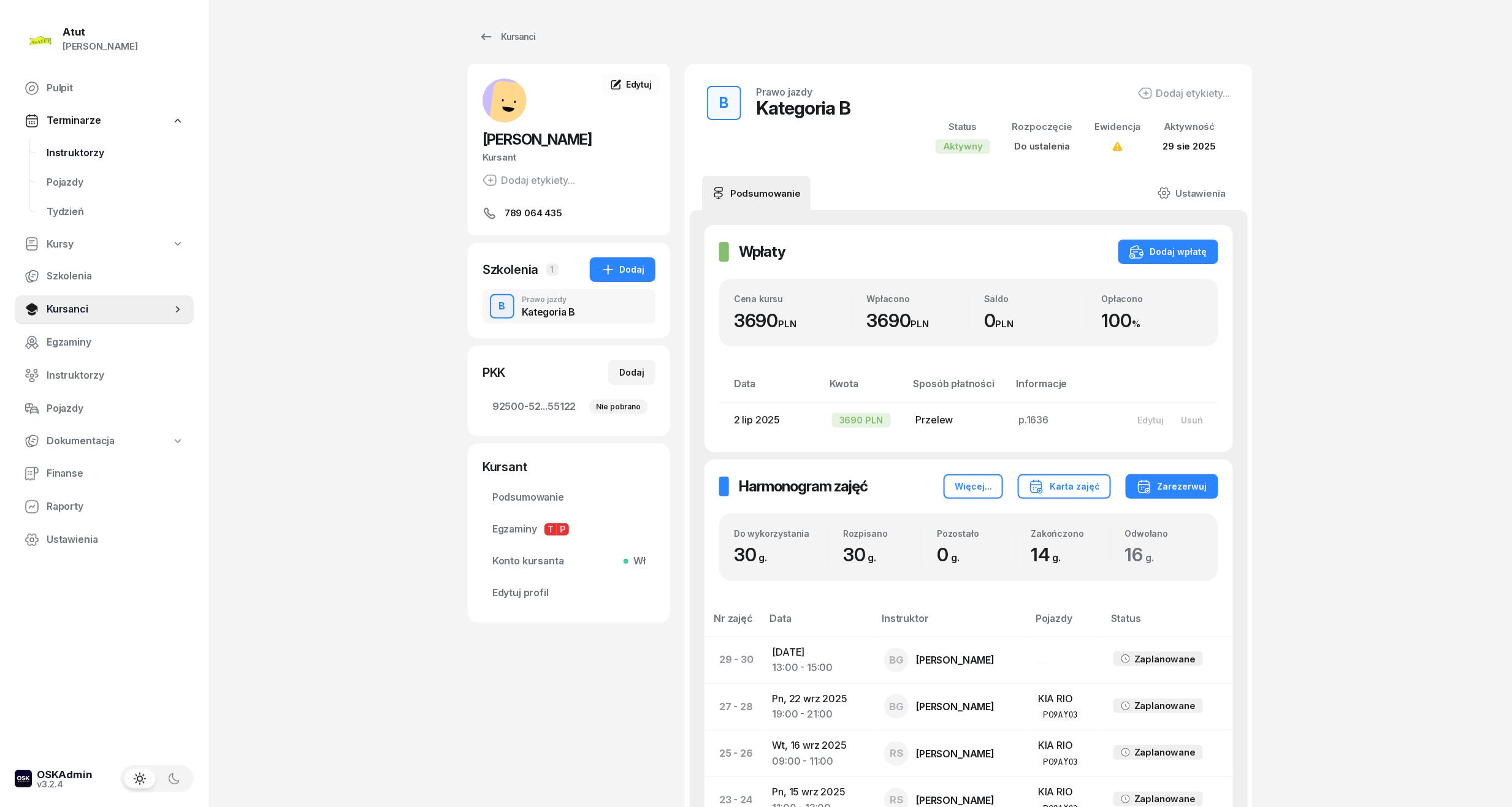
click at [76, 148] on span "Instruktorzy" at bounding box center [115, 153] width 138 height 16
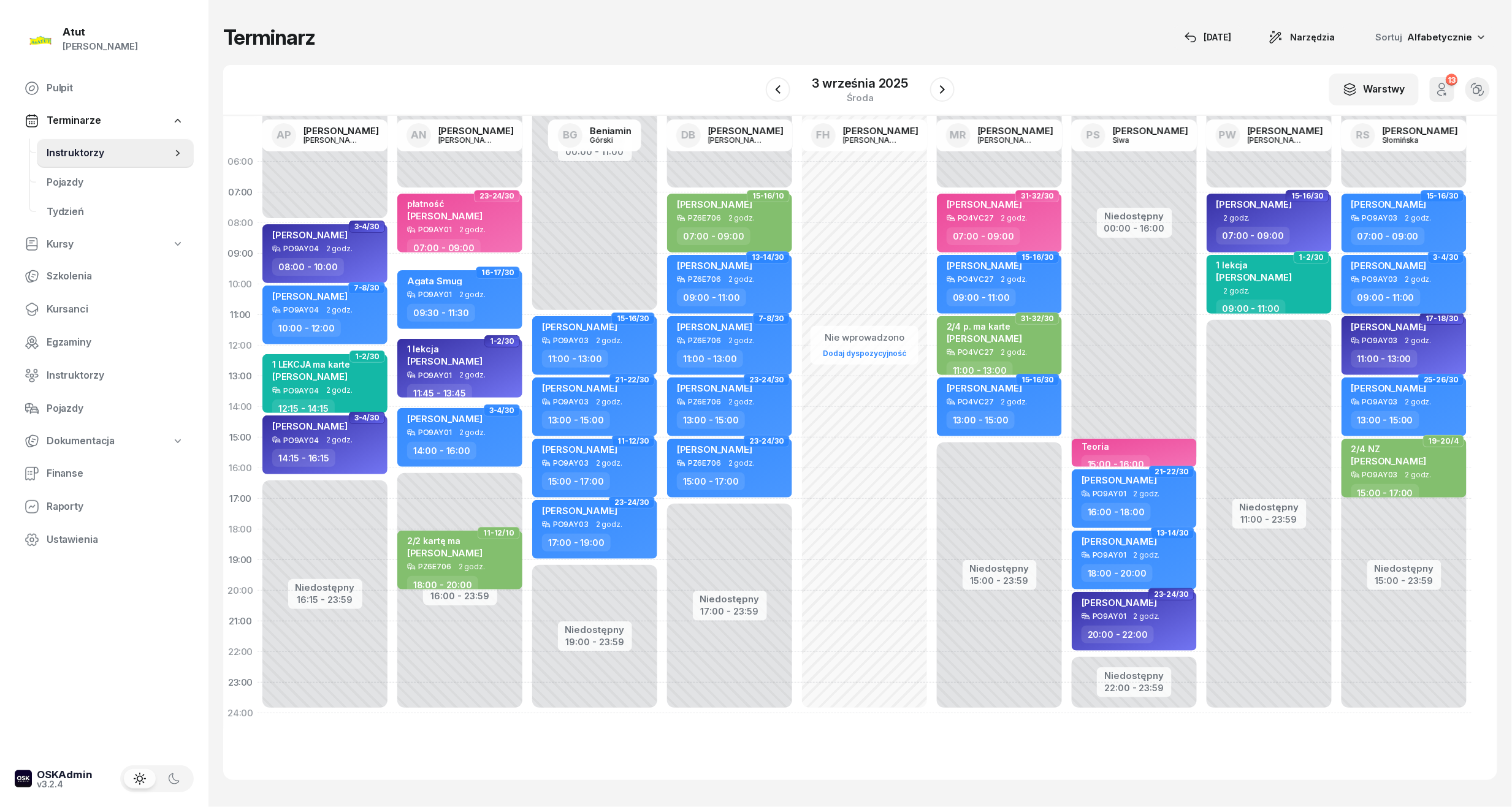
click at [1408, 265] on span "[PERSON_NAME]" at bounding box center [1389, 265] width 76 height 12
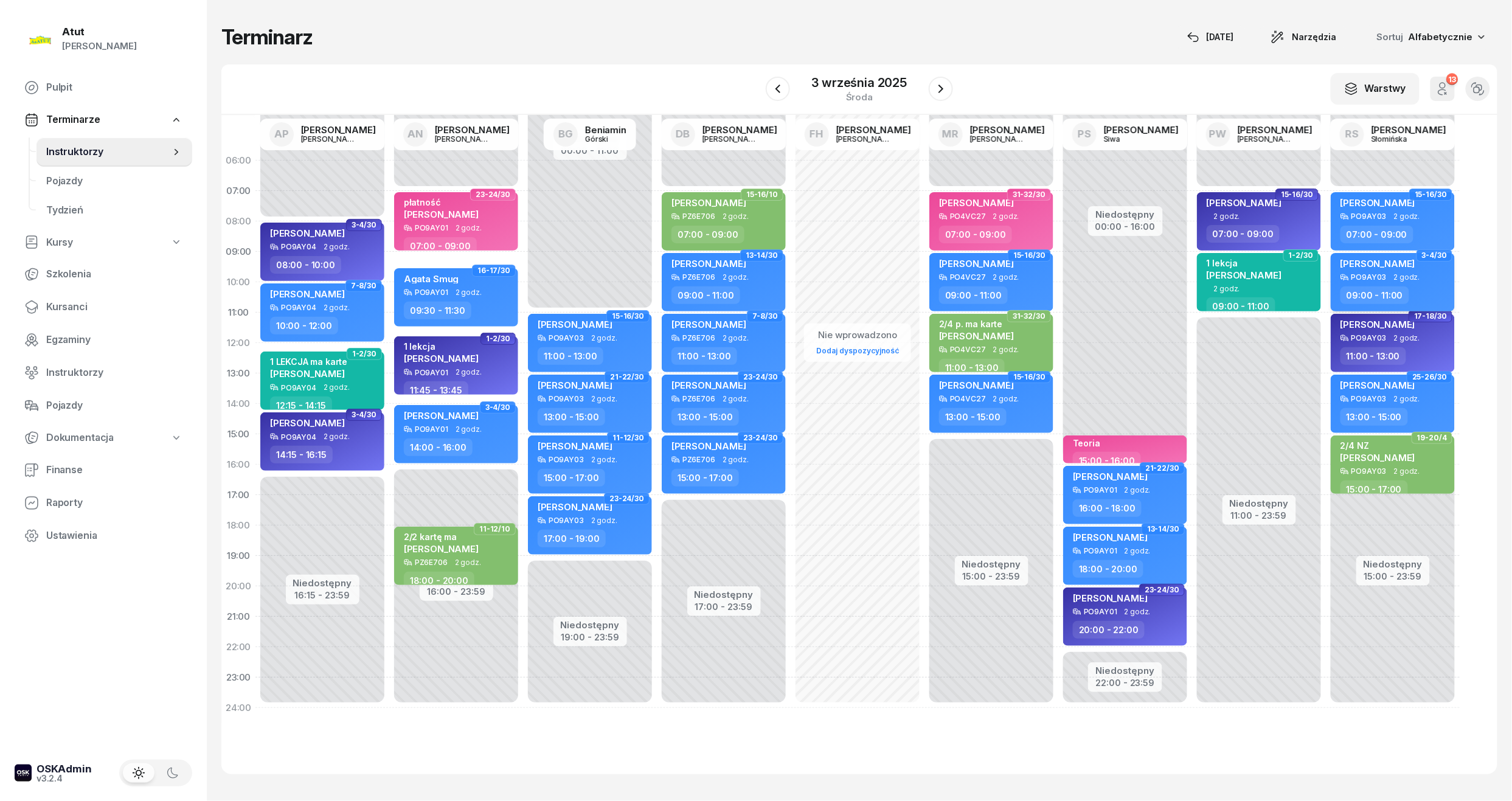
select select "09"
select select "11"
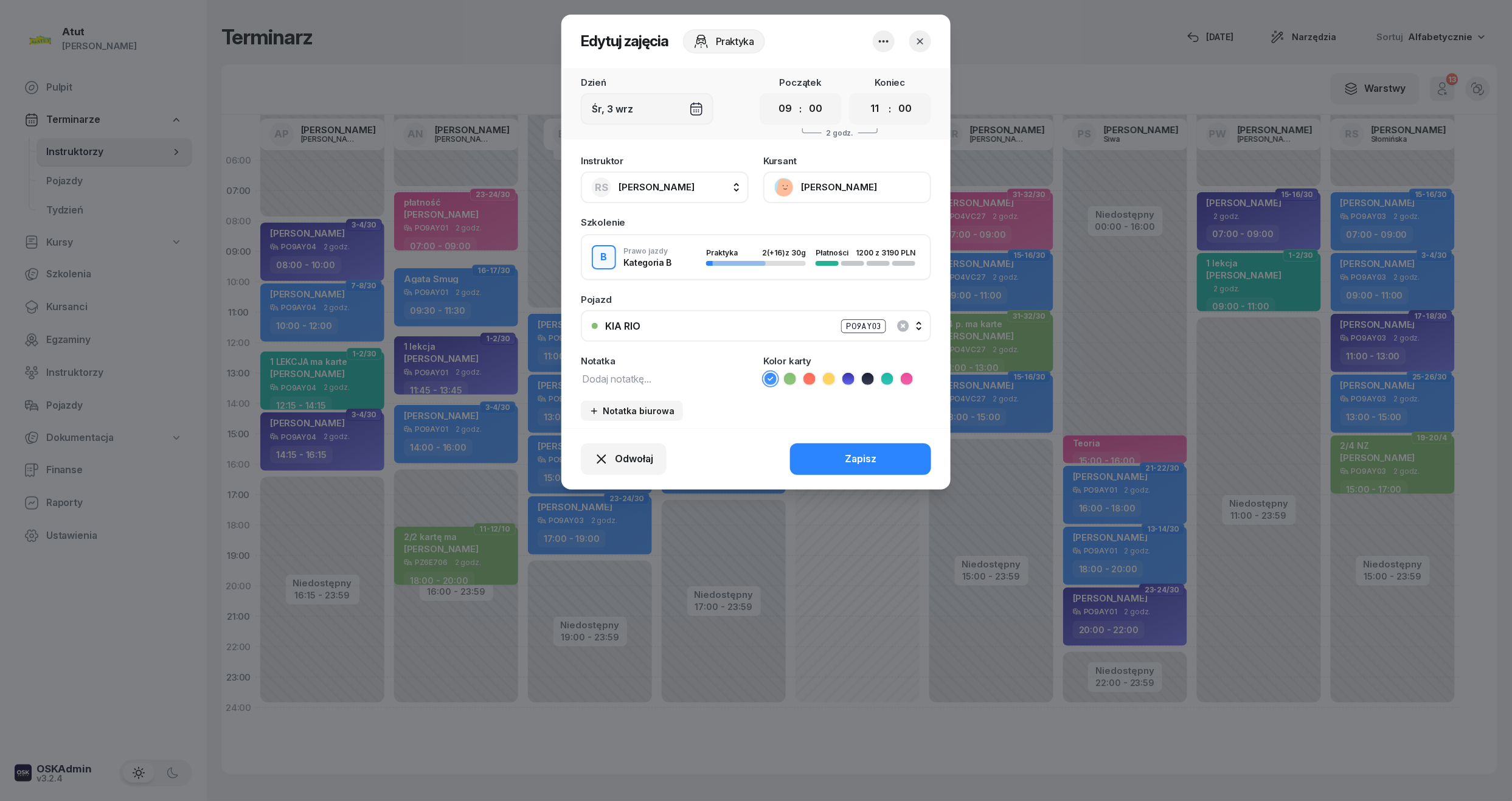
click at [806, 200] on button "[PERSON_NAME]" at bounding box center [847, 187] width 168 height 32
click at [801, 230] on div "Otwórz profil" at bounding box center [802, 229] width 59 height 16
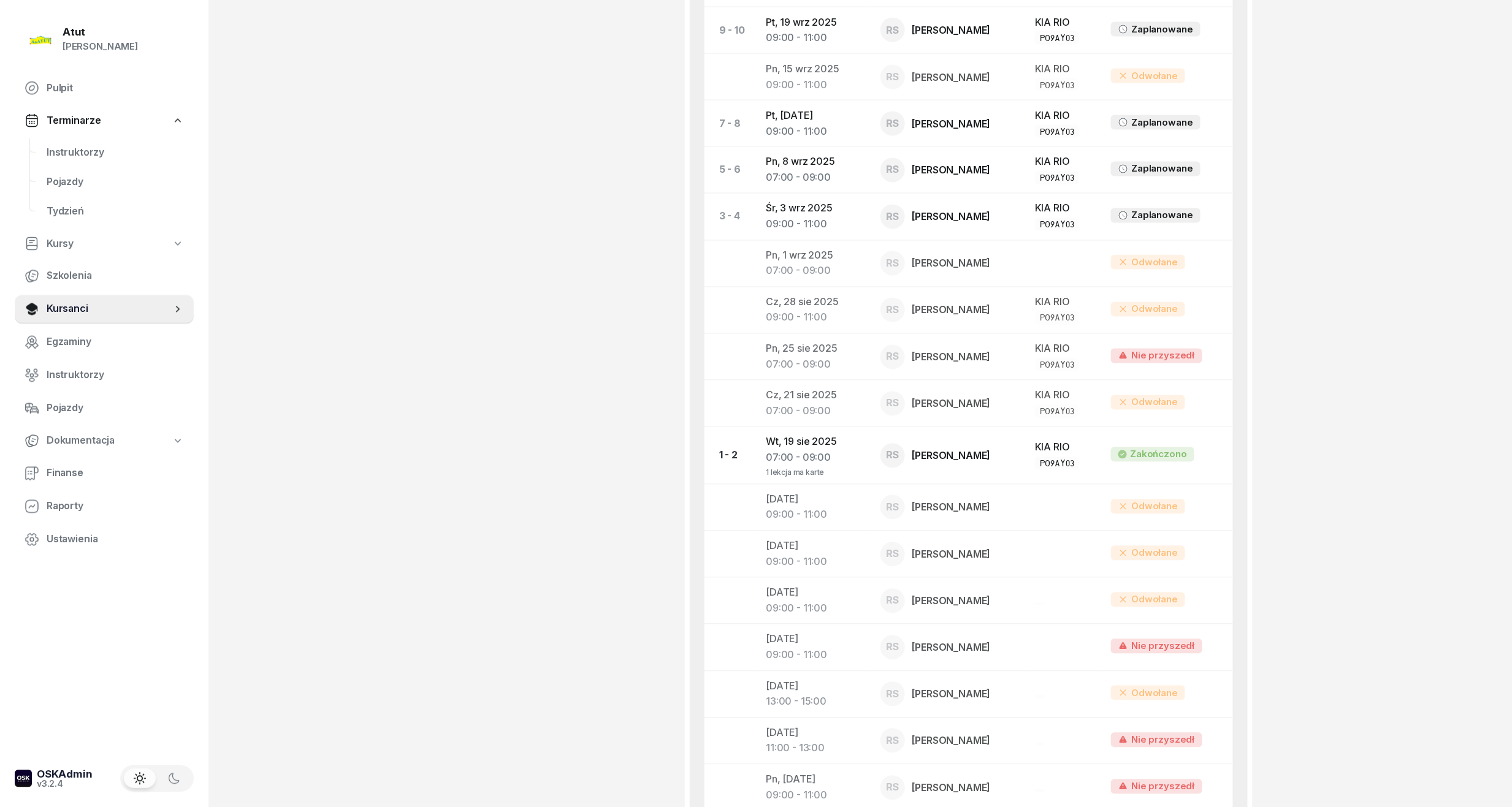
scroll to position [898, 0]
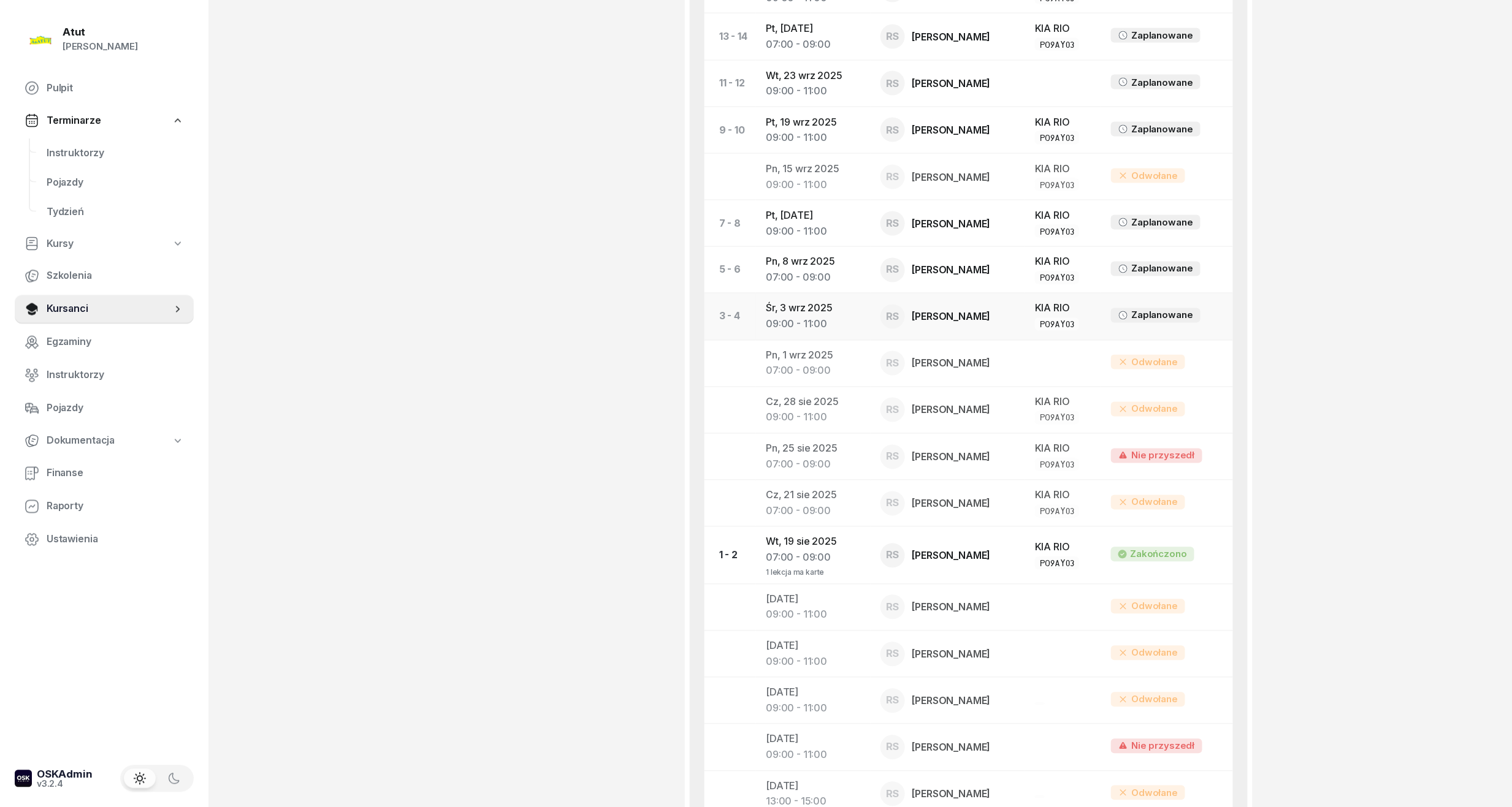
click at [813, 312] on td "Śr, 3 wrz 2025 09:00 - 11:00" at bounding box center [813, 316] width 114 height 46
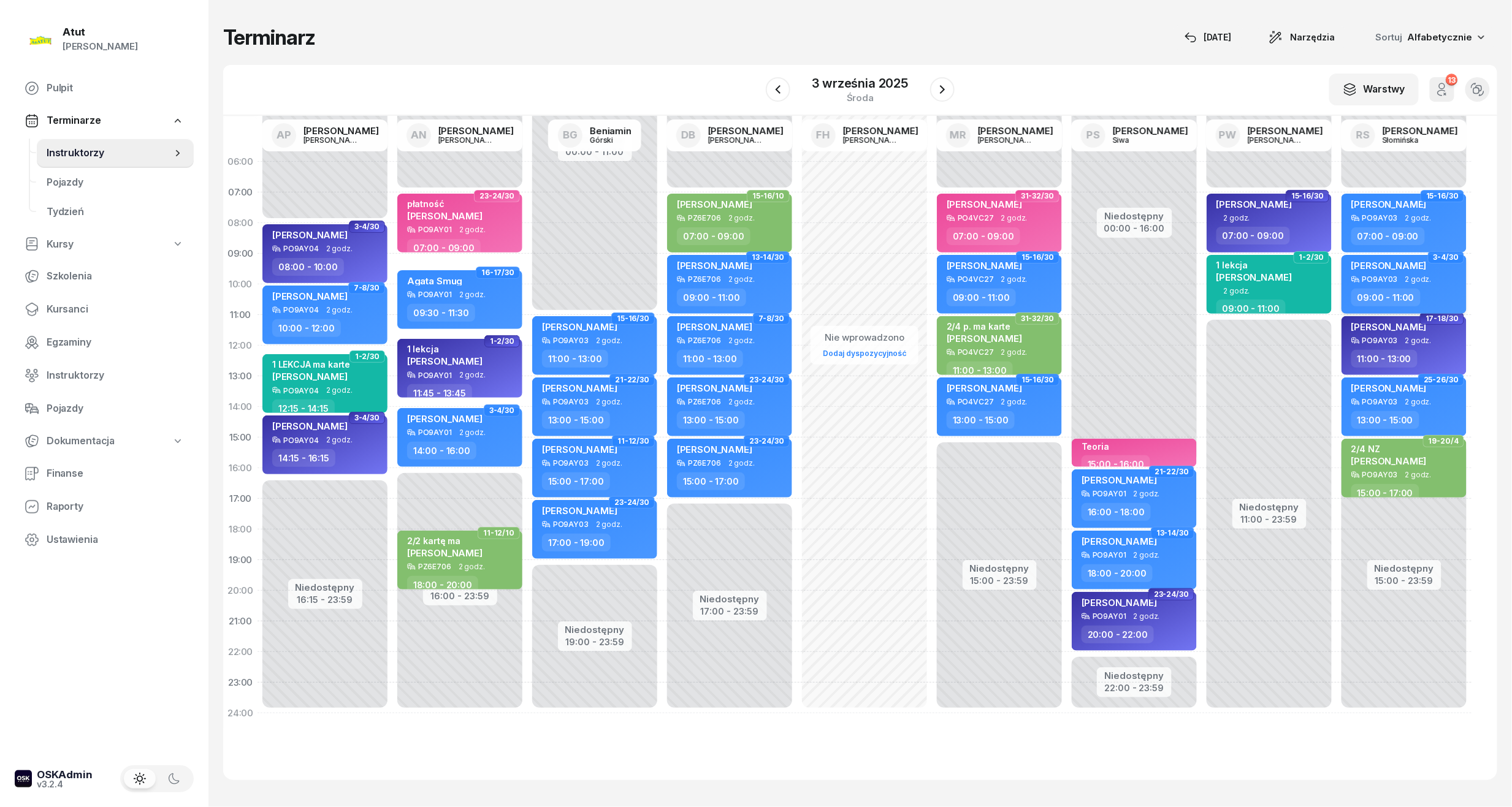
click at [1390, 256] on div "Natalia Kaczmarek PO9AY03 2 godz. 09:00 - 11:00" at bounding box center [1403, 284] width 125 height 59
select select "09"
select select "11"
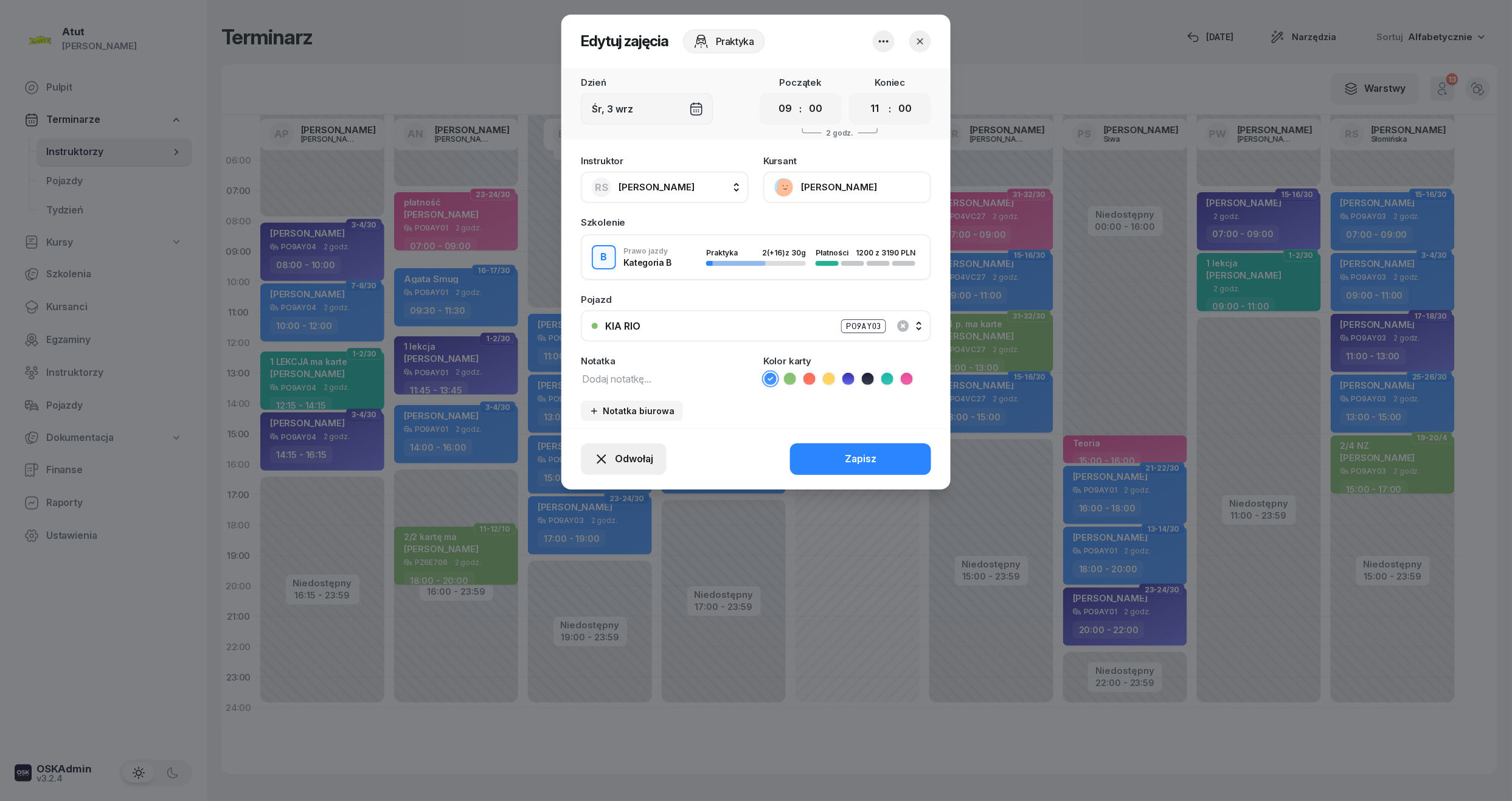
click at [617, 461] on span "Odwołaj" at bounding box center [634, 459] width 38 height 16
click at [607, 376] on link "Kursant odwołał" at bounding box center [617, 385] width 161 height 30
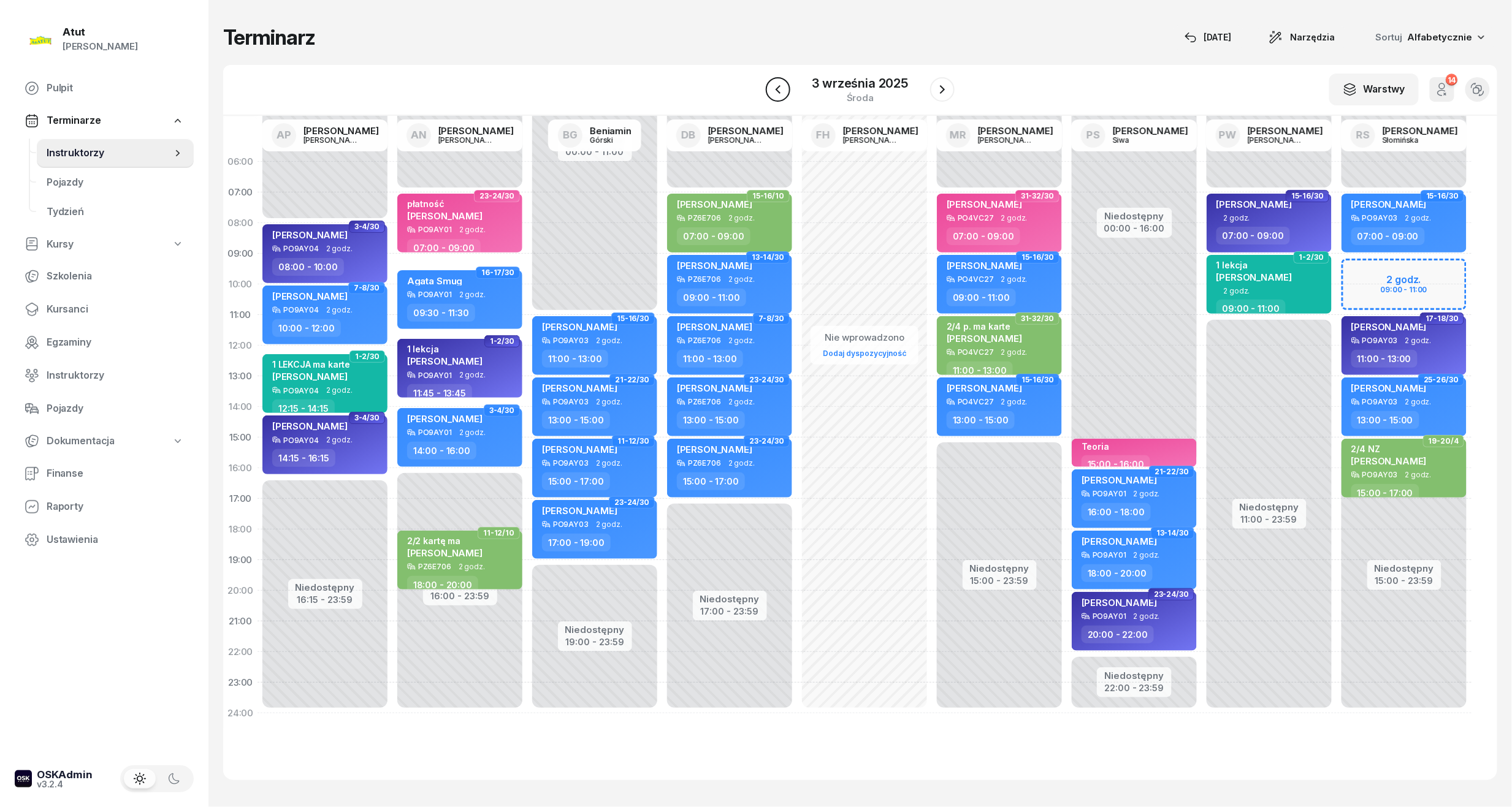
click at [787, 85] on button "button" at bounding box center [777, 89] width 24 height 24
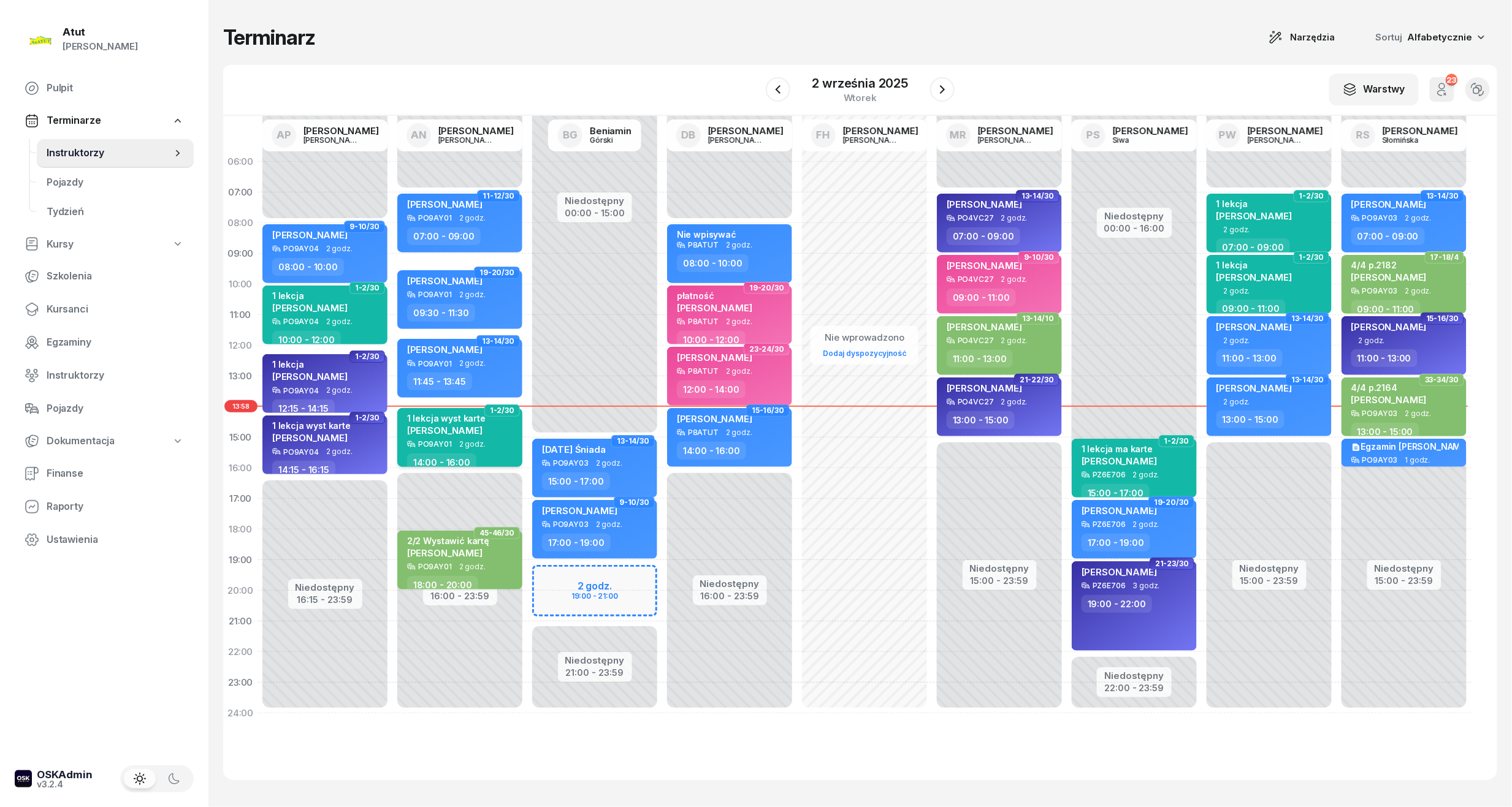
click at [489, 437] on div "1 lekcja wyst karte Agata Stepka" at bounding box center [460, 426] width 108 height 27
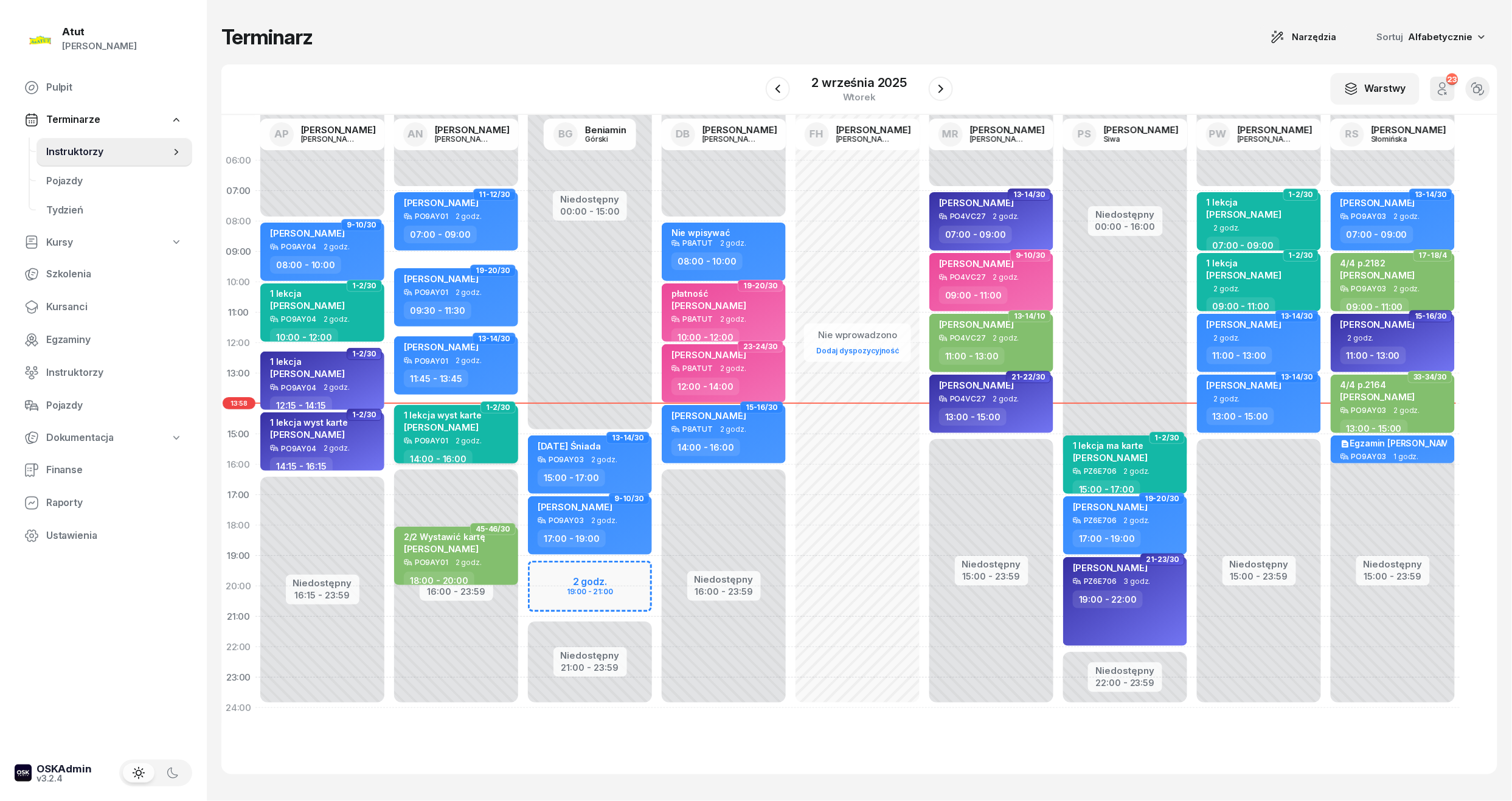
select select "14"
select select "16"
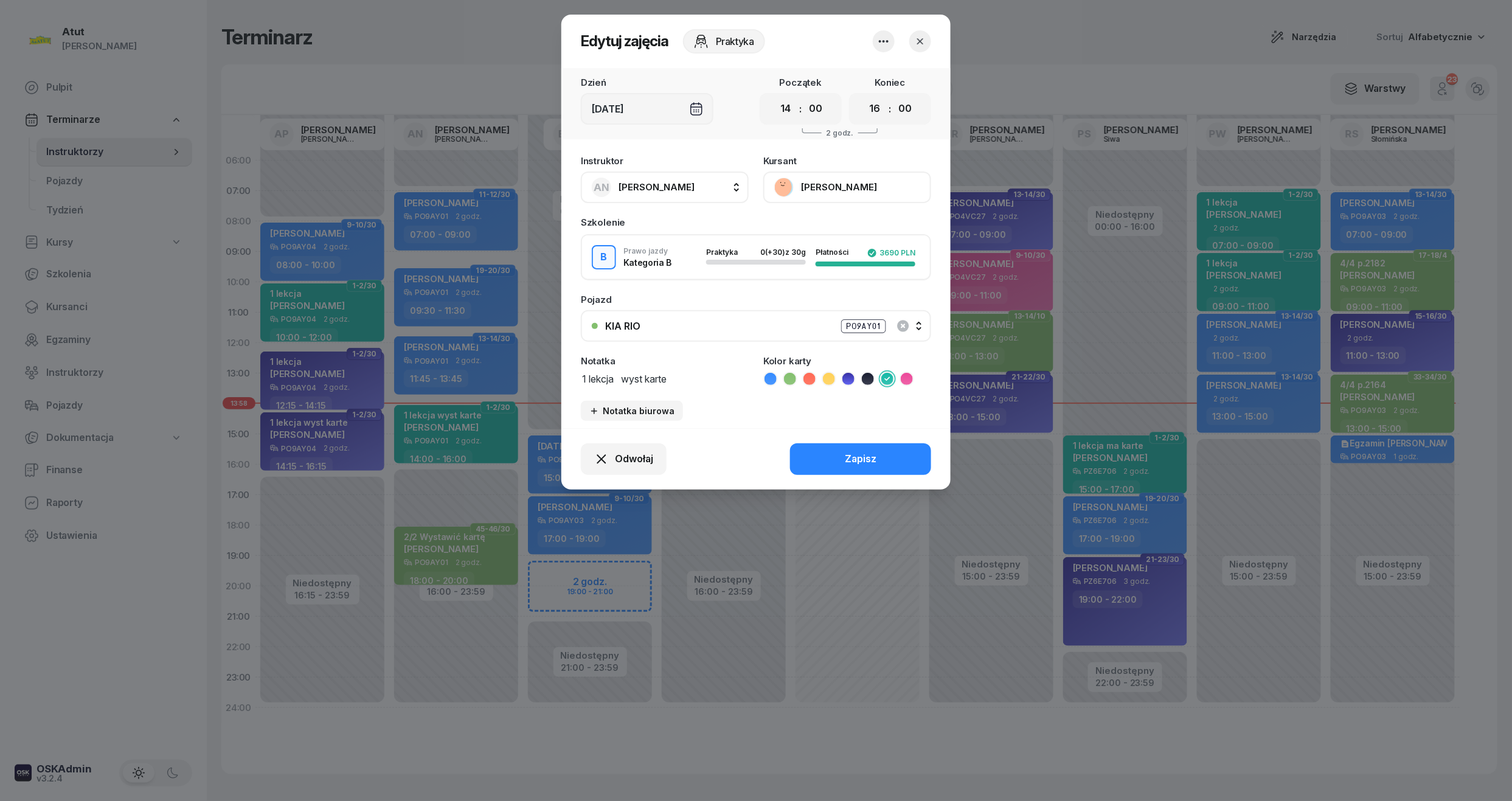
click at [845, 196] on button "[PERSON_NAME]" at bounding box center [847, 187] width 168 height 32
click at [802, 237] on link "Otwórz profil" at bounding box center [846, 229] width 161 height 30
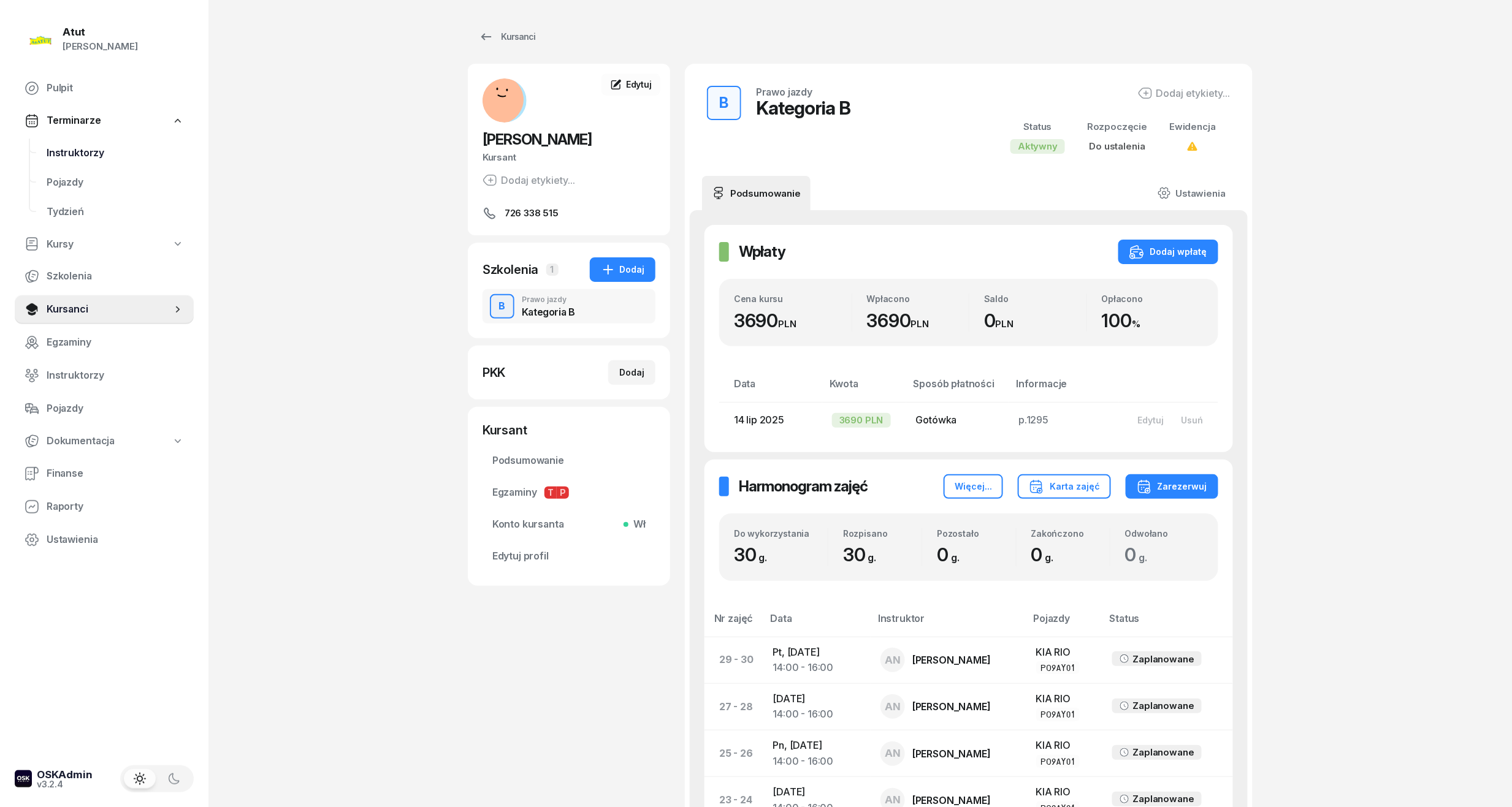
click at [51, 153] on span "Instruktorzy" at bounding box center [115, 153] width 138 height 16
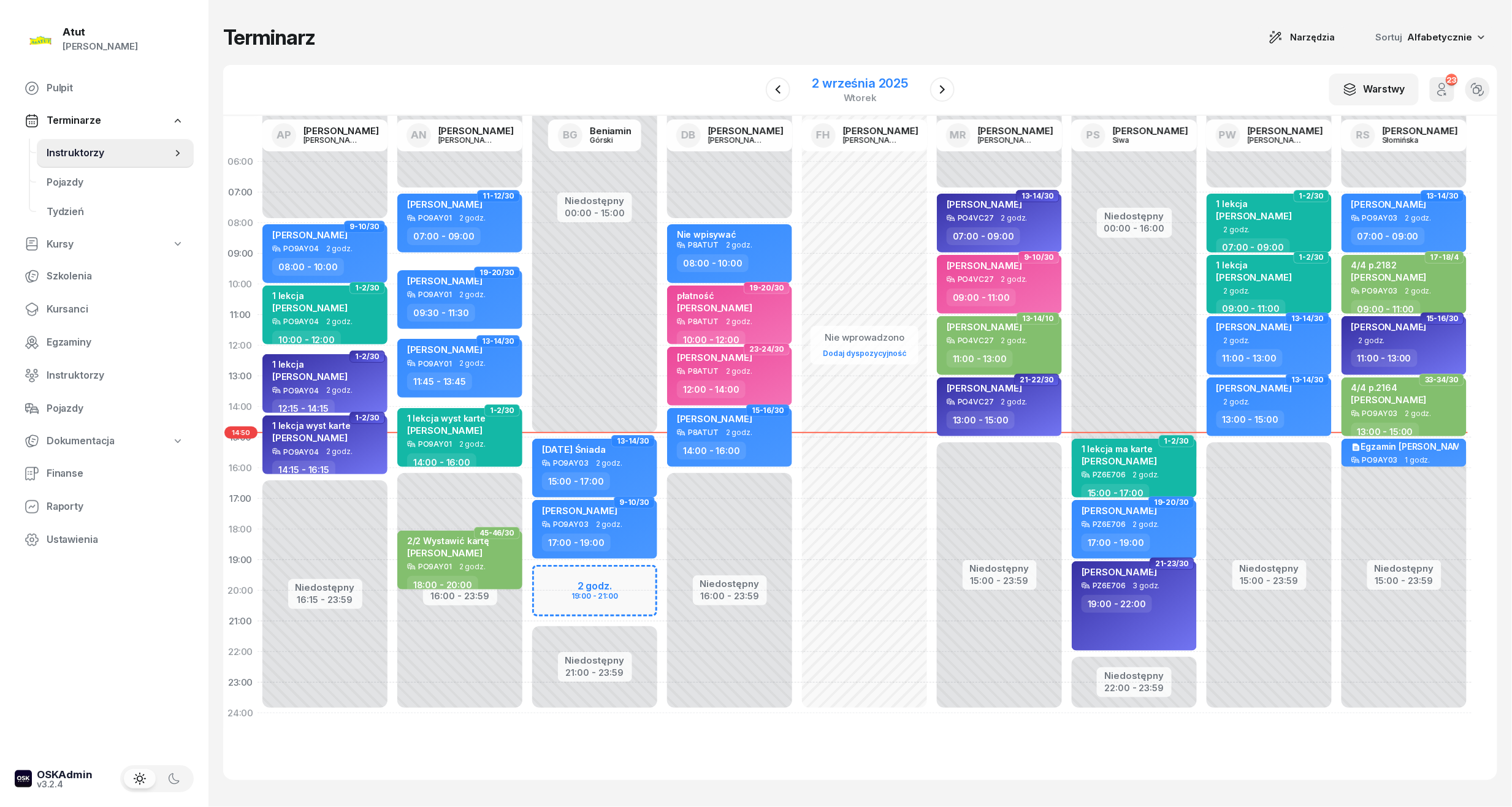
click at [845, 77] on div "2 września 2025" at bounding box center [861, 83] width 96 height 13
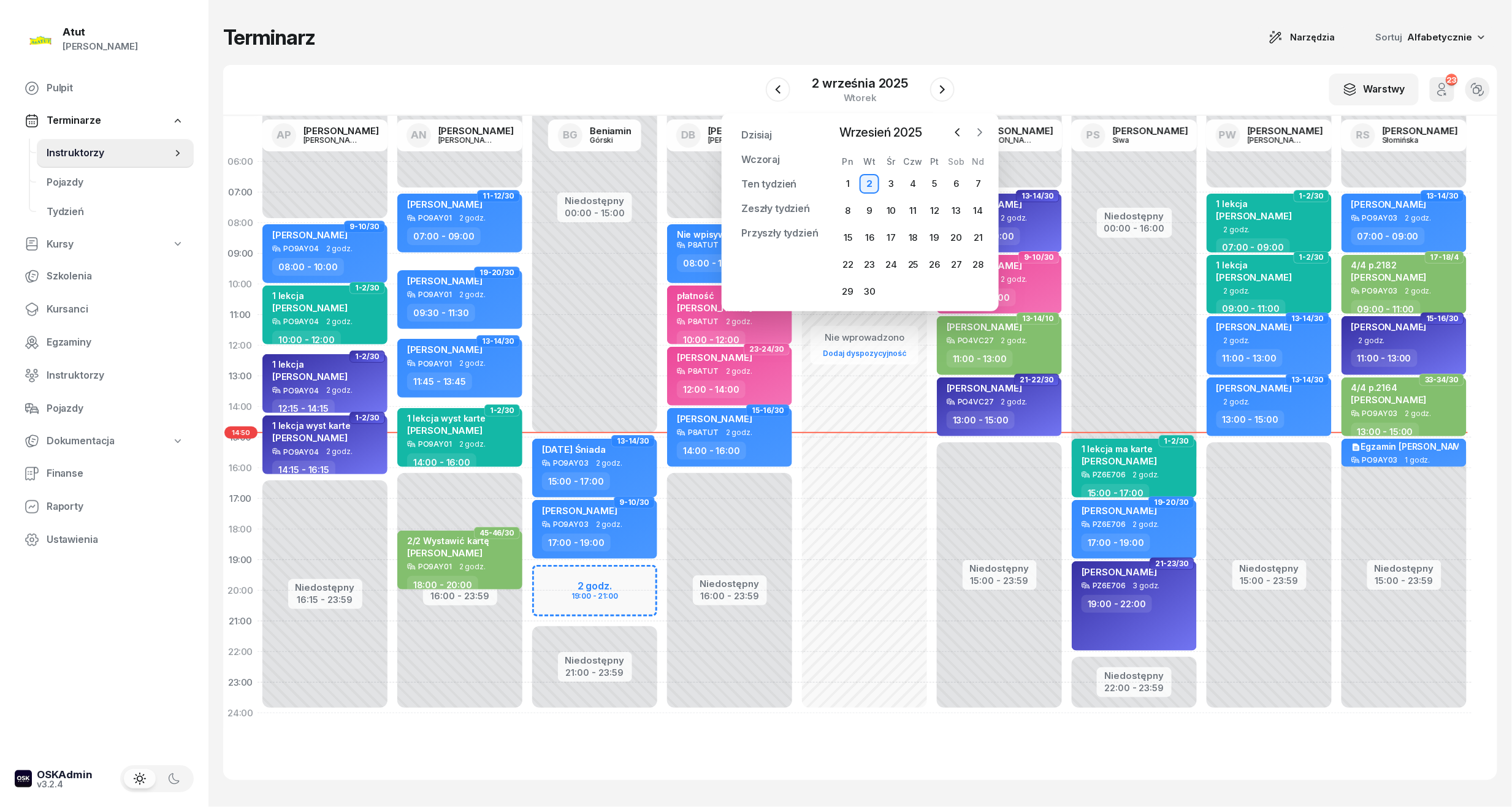
click at [979, 134] on icon "button" at bounding box center [979, 133] width 13 height 13
click at [910, 185] on div "2" at bounding box center [913, 183] width 20 height 20
